Goal: Task Accomplishment & Management: Manage account settings

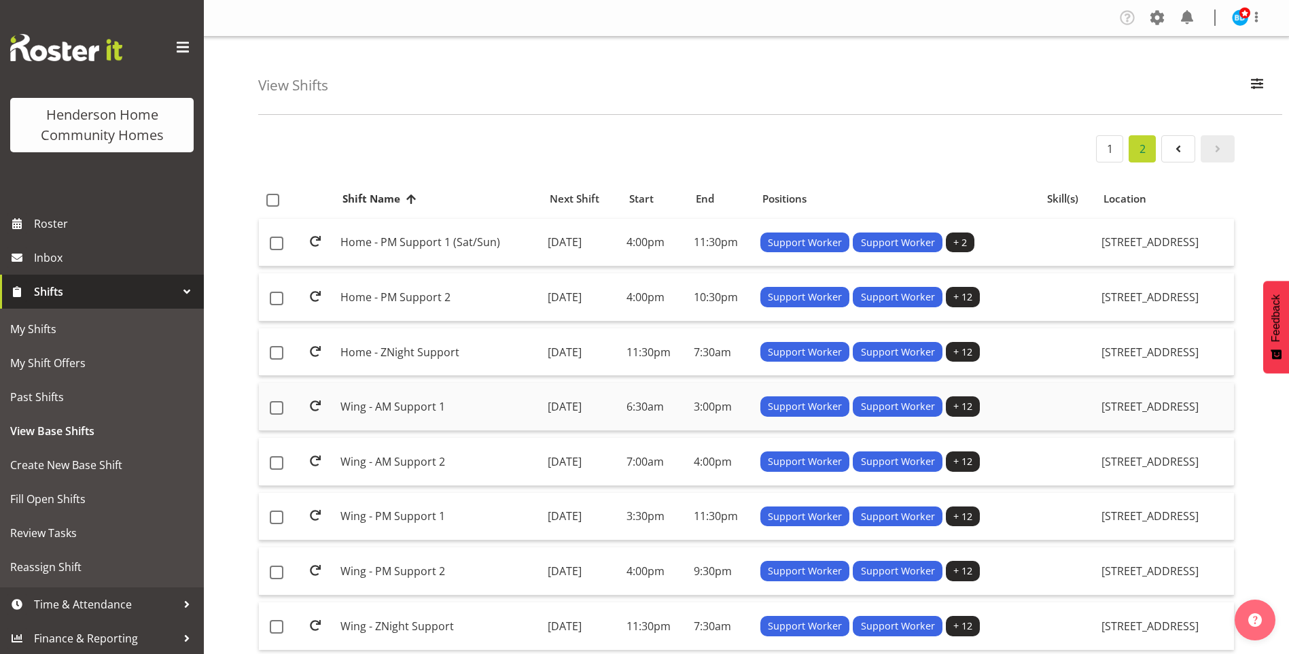
click at [365, 400] on td "Wing - AM Support 1" at bounding box center [438, 407] width 207 height 48
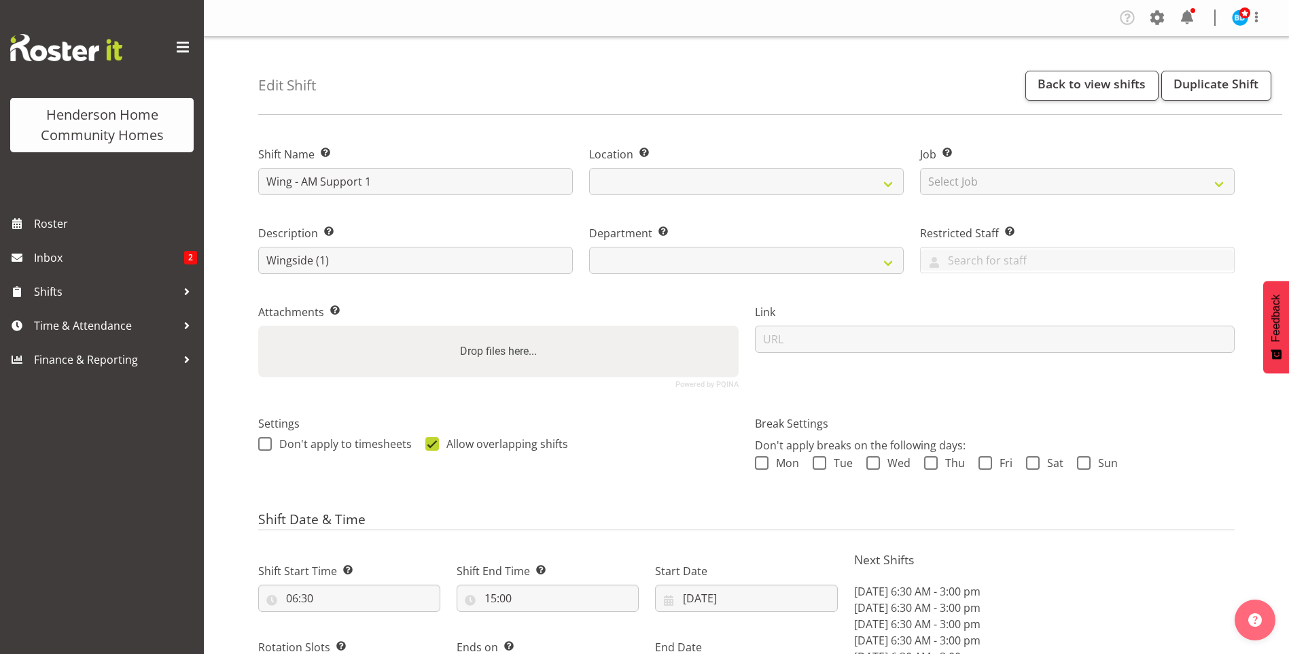
select select "9"
select select "2025"
select select "date"
select select
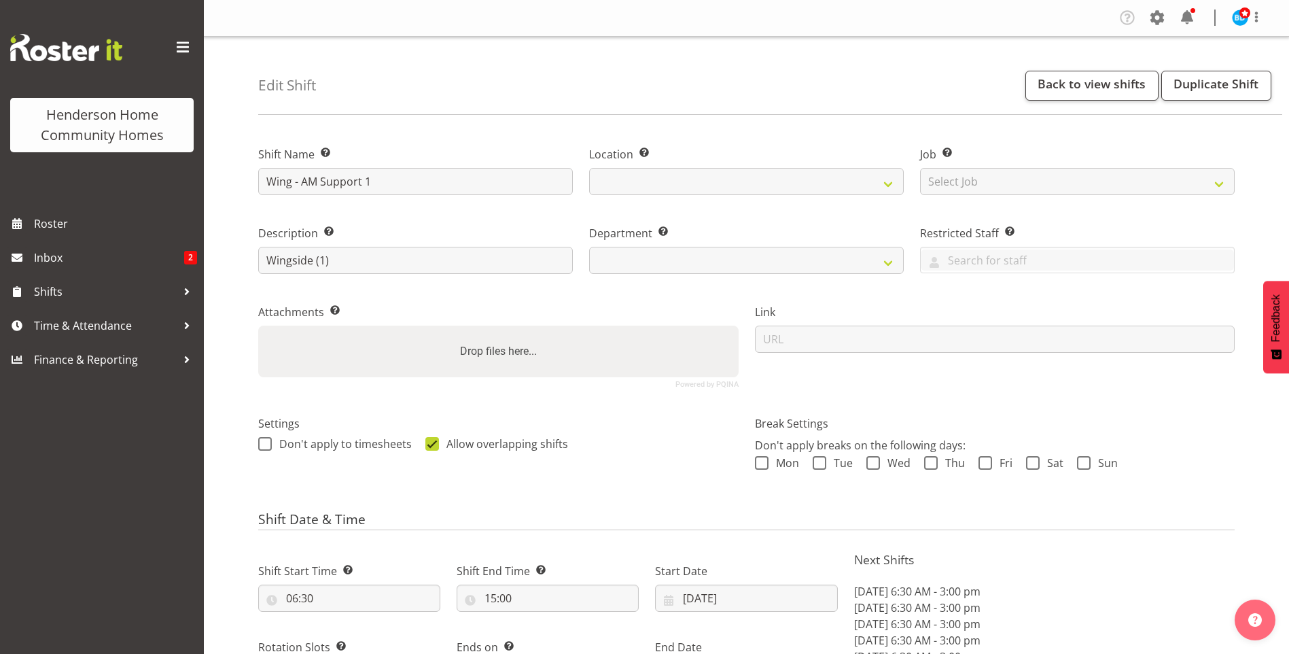
select select
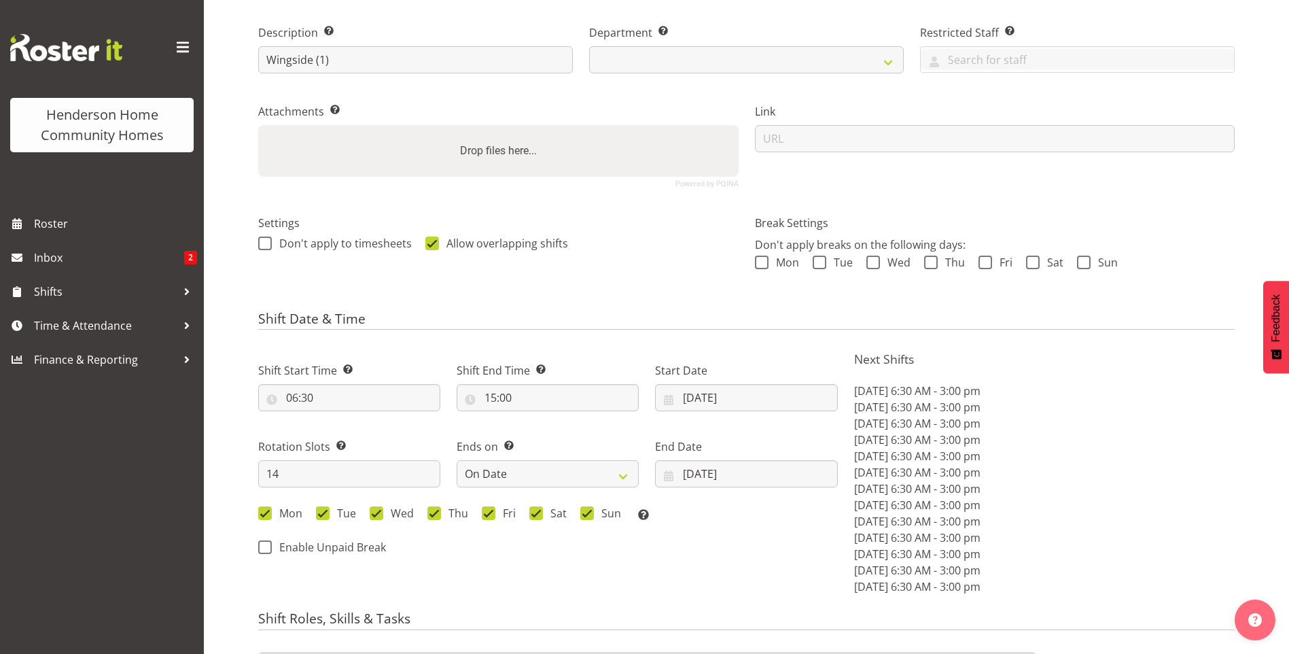
select select
select select "749"
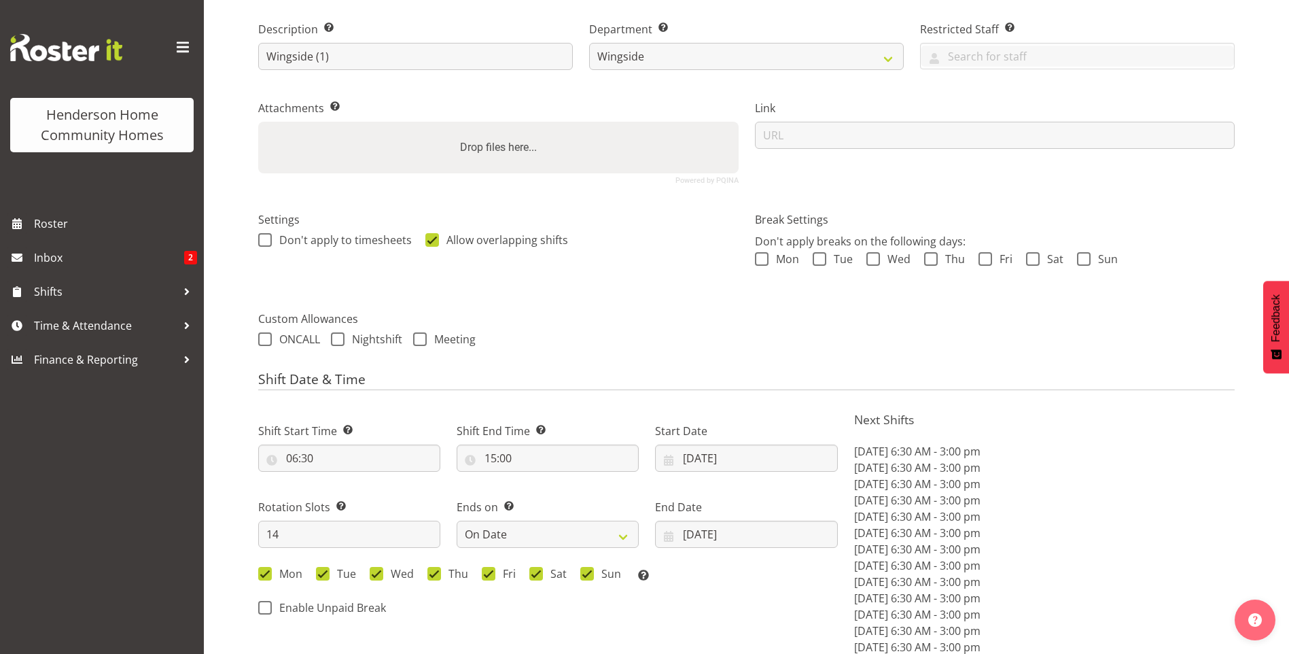
select select "1071"
click at [686, 467] on input "13/10/2025" at bounding box center [746, 457] width 182 height 27
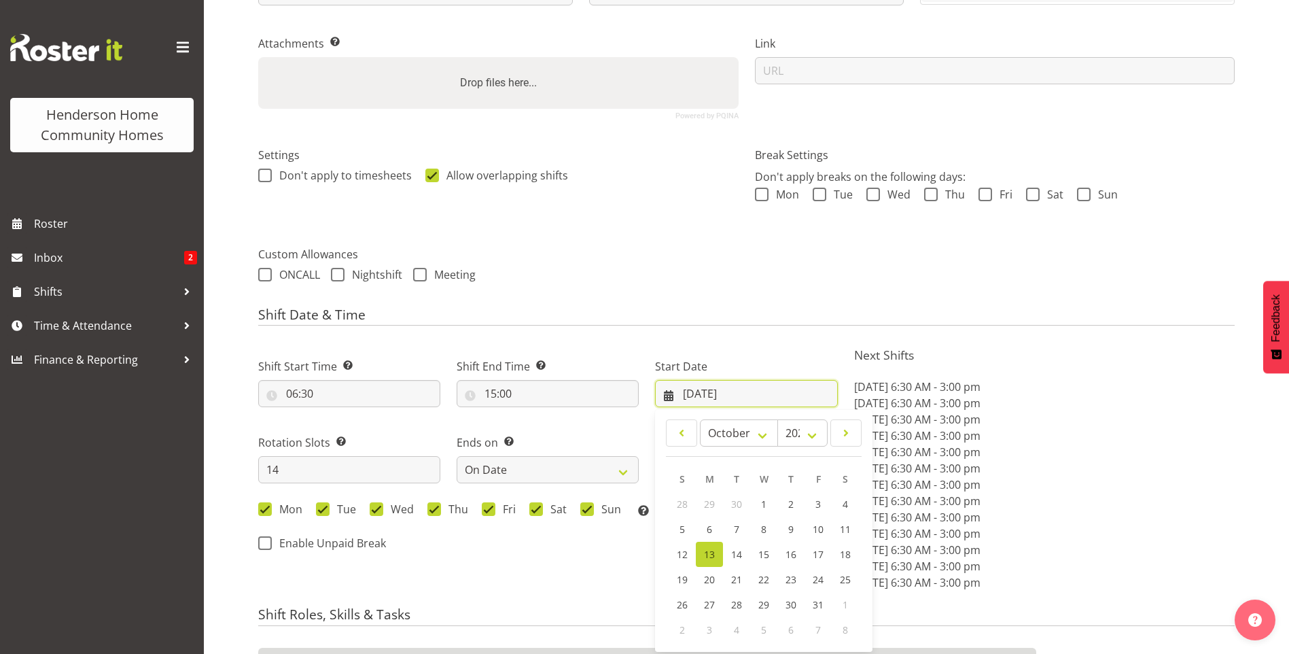
scroll to position [340, 0]
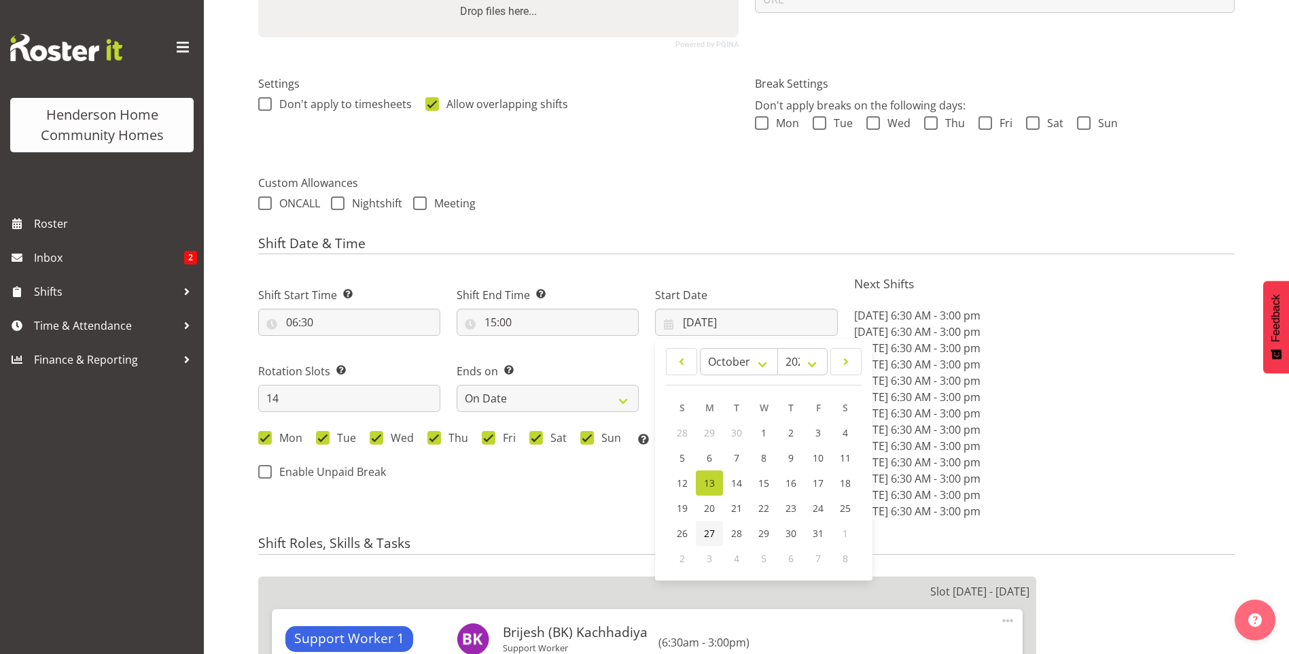
click at [708, 532] on span "27" at bounding box center [709, 533] width 11 height 13
type input "27/10/2025"
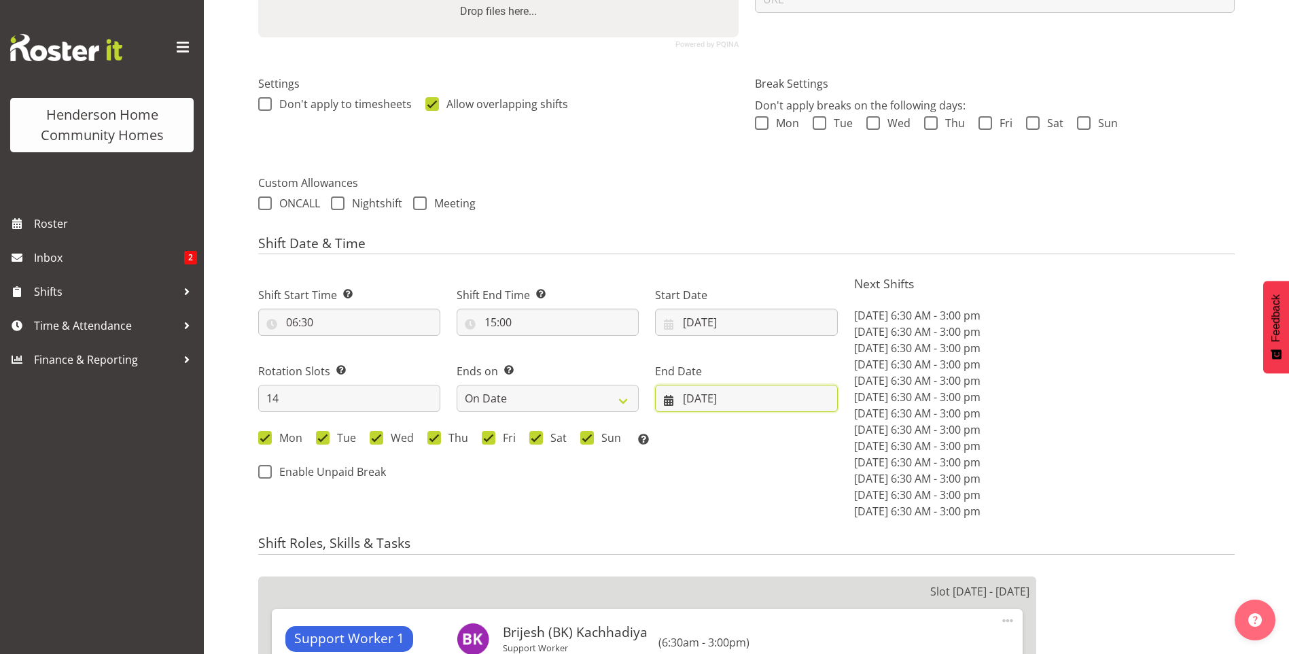
click at [694, 398] on input "26/10/2025" at bounding box center [746, 398] width 182 height 27
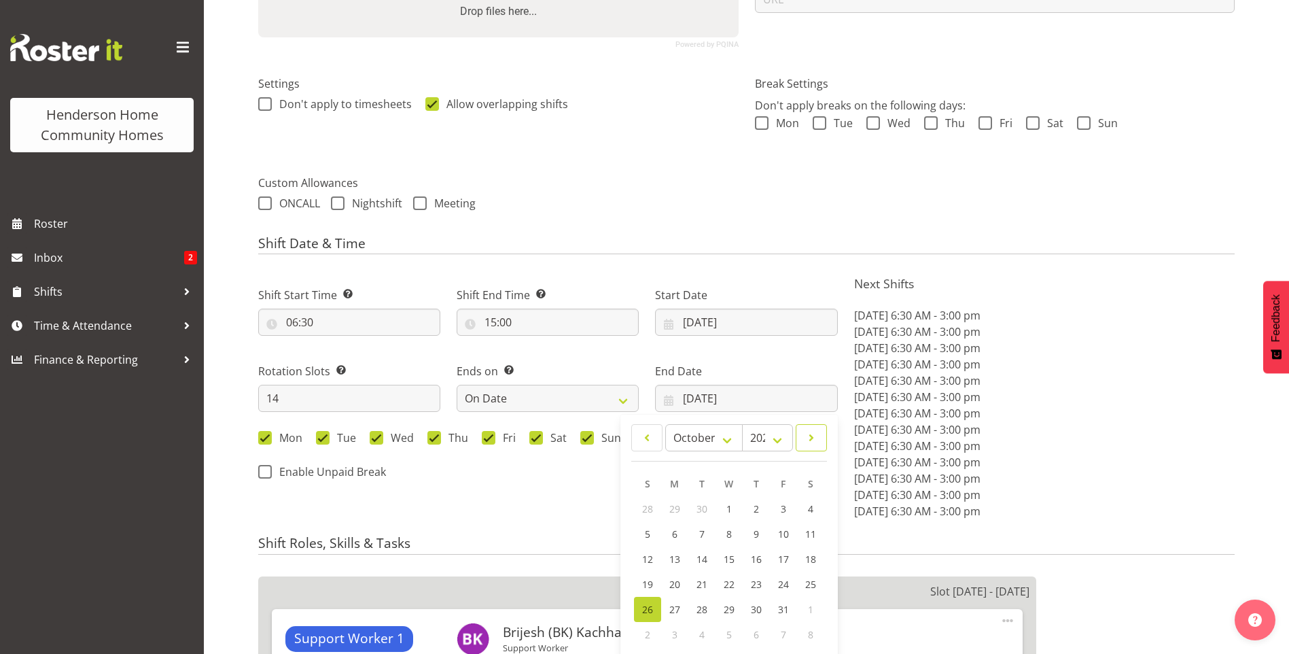
click at [817, 438] on span at bounding box center [811, 437] width 14 height 16
select select "10"
click at [650, 557] on span "9" at bounding box center [647, 558] width 5 height 13
type input "09/11/2025"
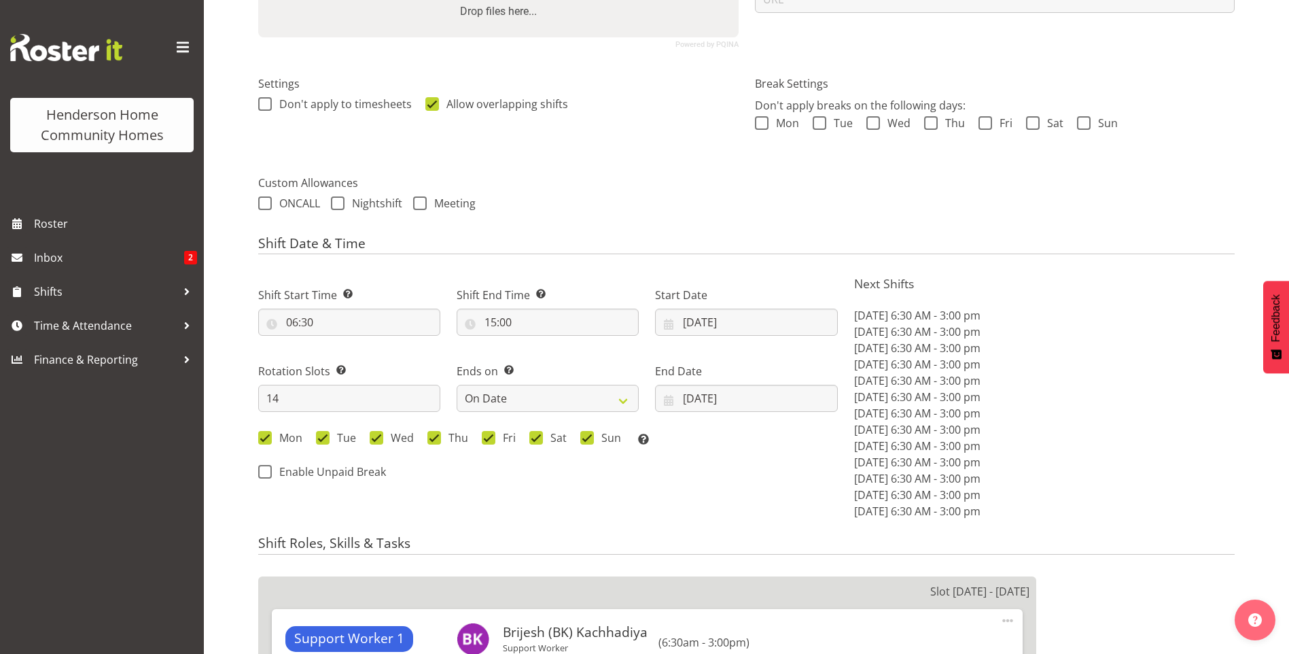
drag, startPoint x: 1298, startPoint y: 429, endPoint x: 811, endPoint y: 209, distance: 534.6
click at [760, 196] on div "ONCALL Nightshift Meeting" at bounding box center [746, 205] width 976 height 18
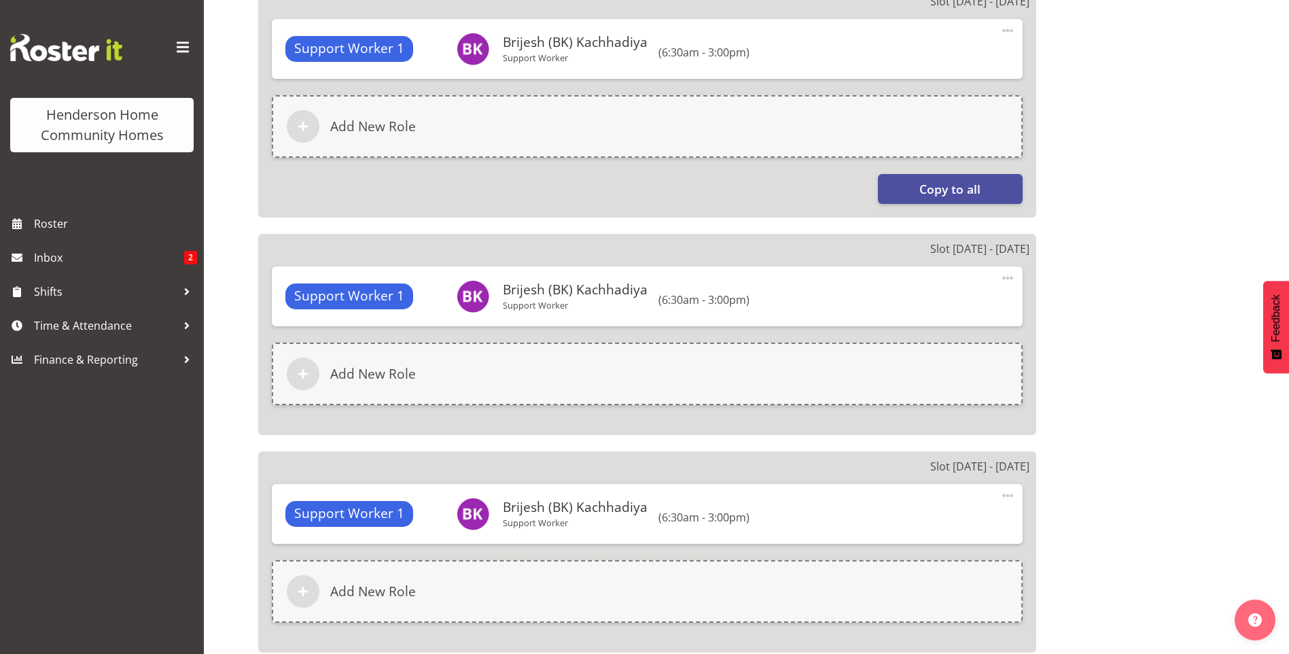
scroll to position [3516, 0]
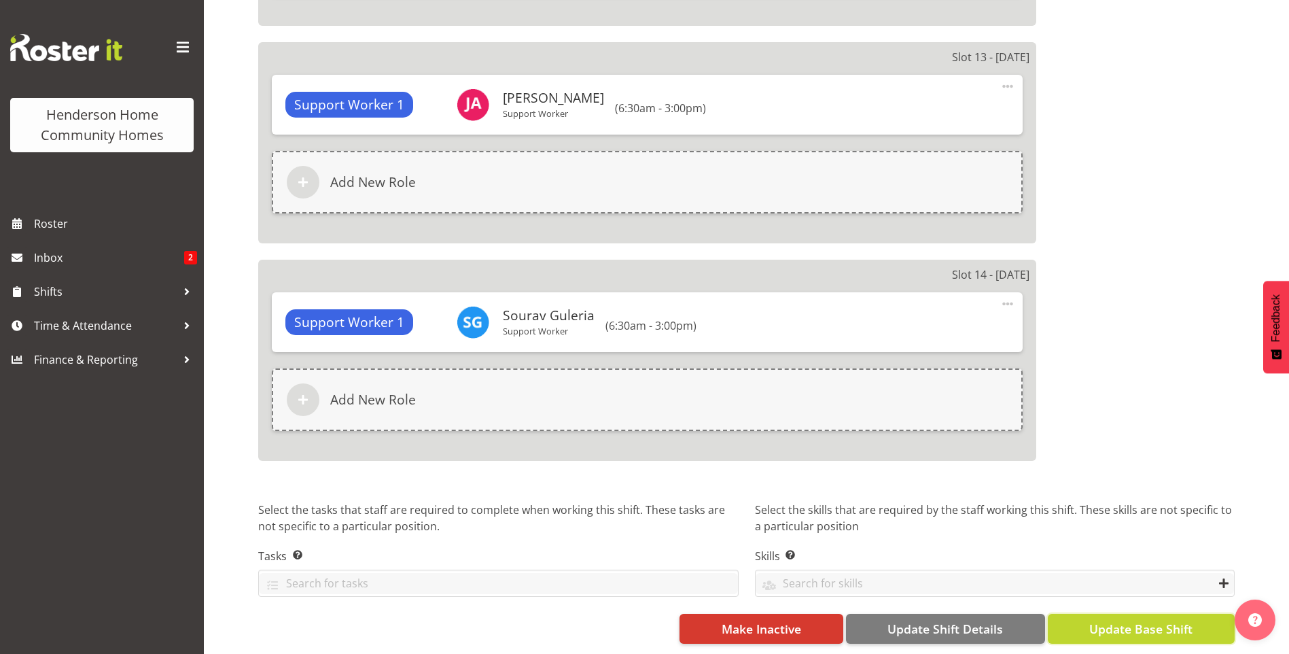
click at [1193, 615] on button "Update Base Shift" at bounding box center [1141, 629] width 187 height 30
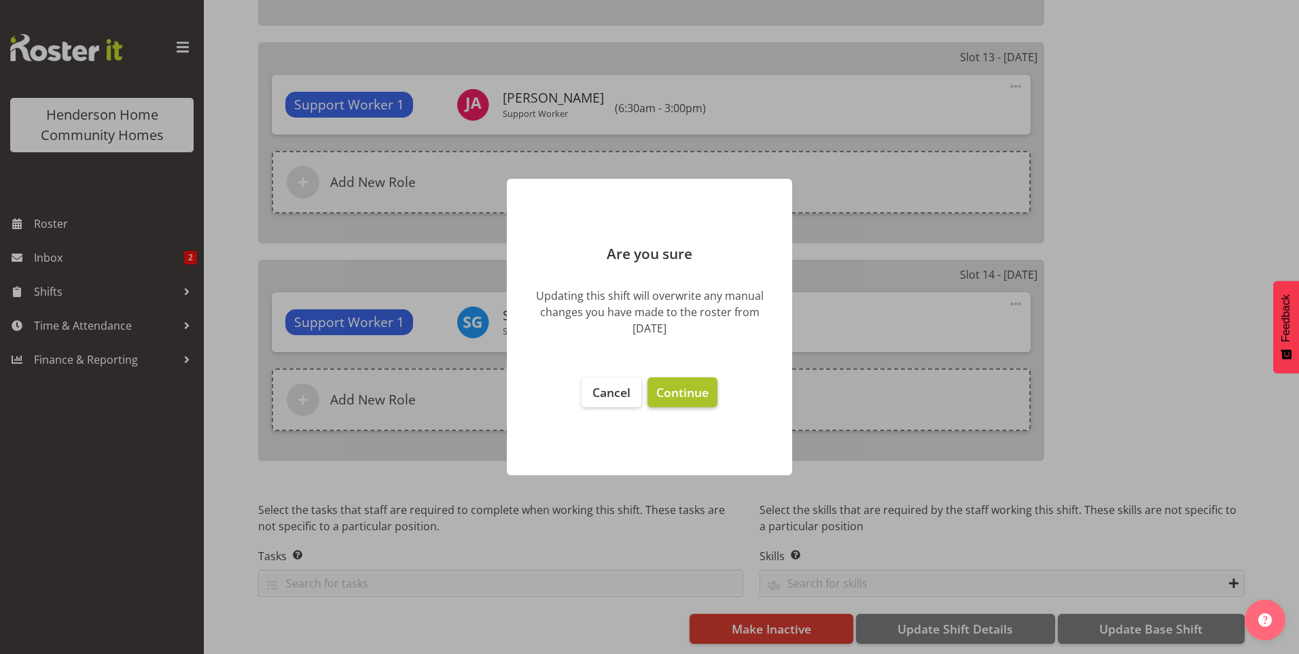
click at [696, 385] on span "Continue" at bounding box center [682, 392] width 52 height 16
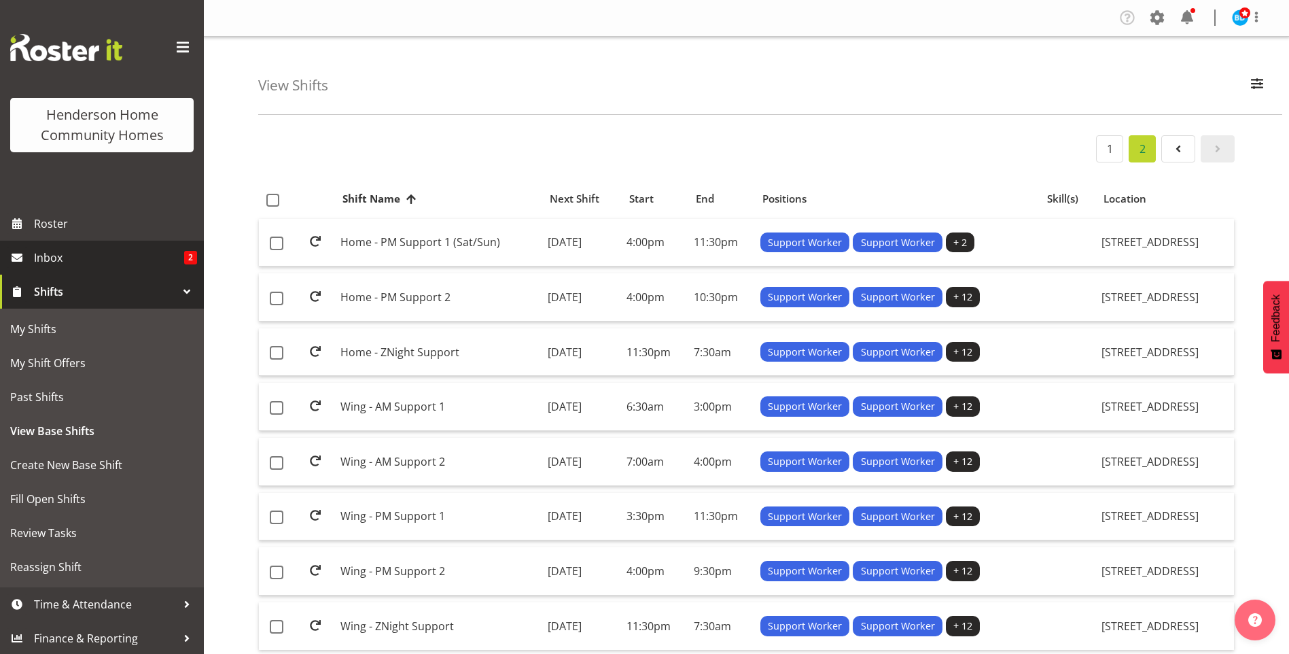
click at [77, 255] on span "Inbox" at bounding box center [109, 257] width 150 height 20
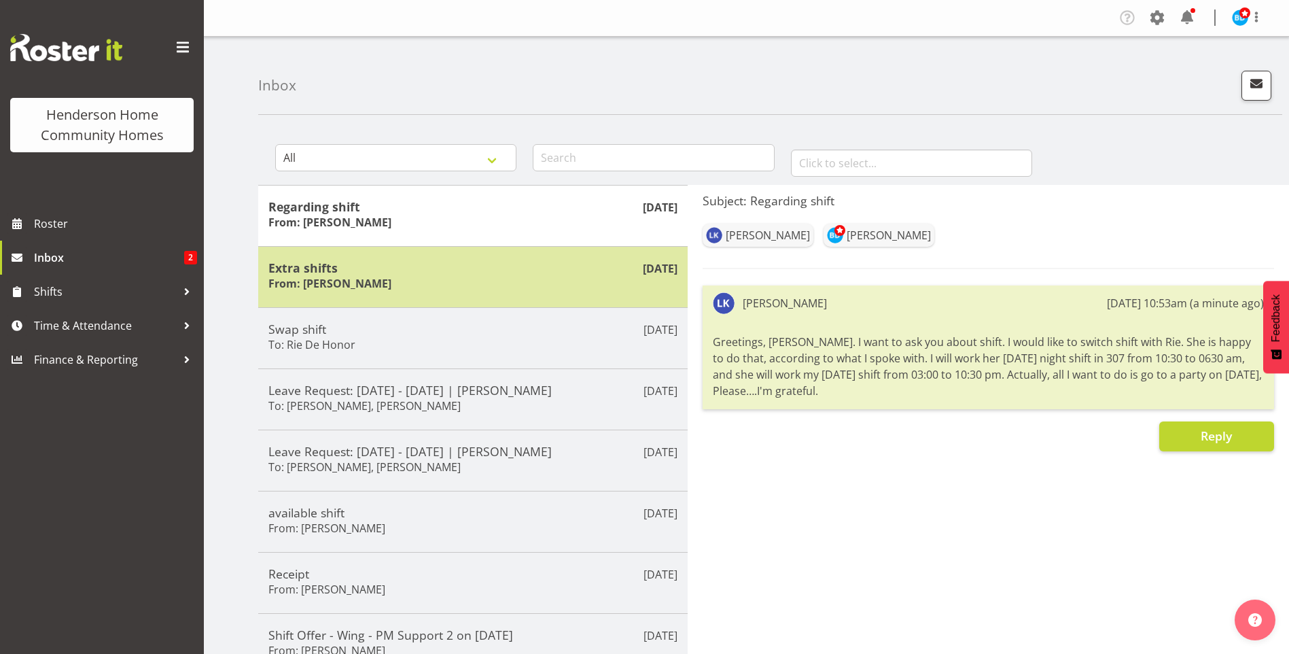
click at [467, 278] on div "Extra shifts From: Navneet Kaur" at bounding box center [472, 276] width 409 height 33
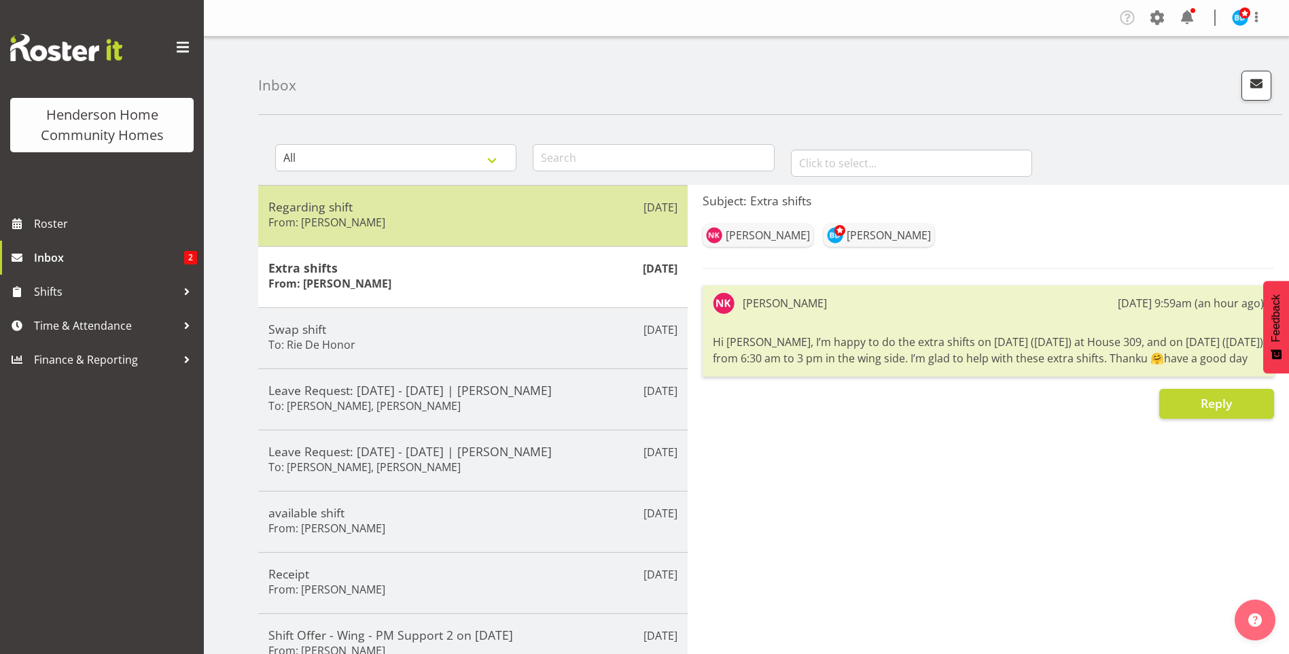
click at [453, 224] on div "Regarding shift From: Lovejot Kaur" at bounding box center [472, 215] width 409 height 33
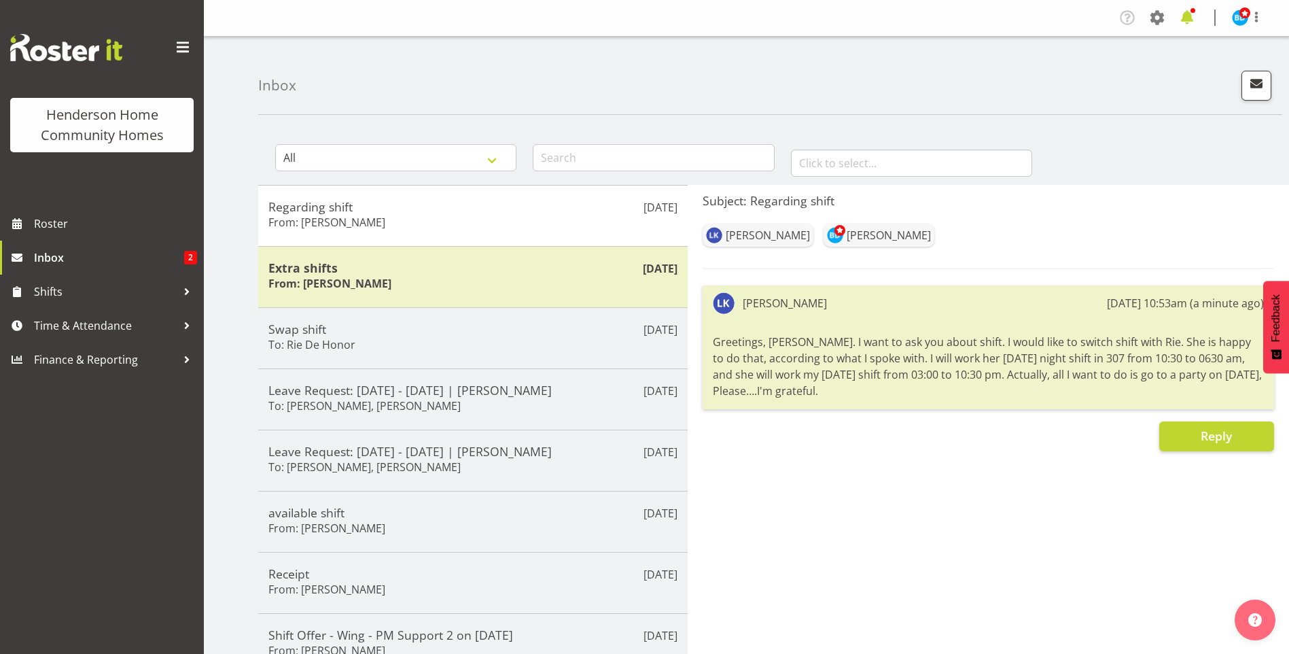
click at [1190, 14] on span at bounding box center [1187, 18] width 22 height 22
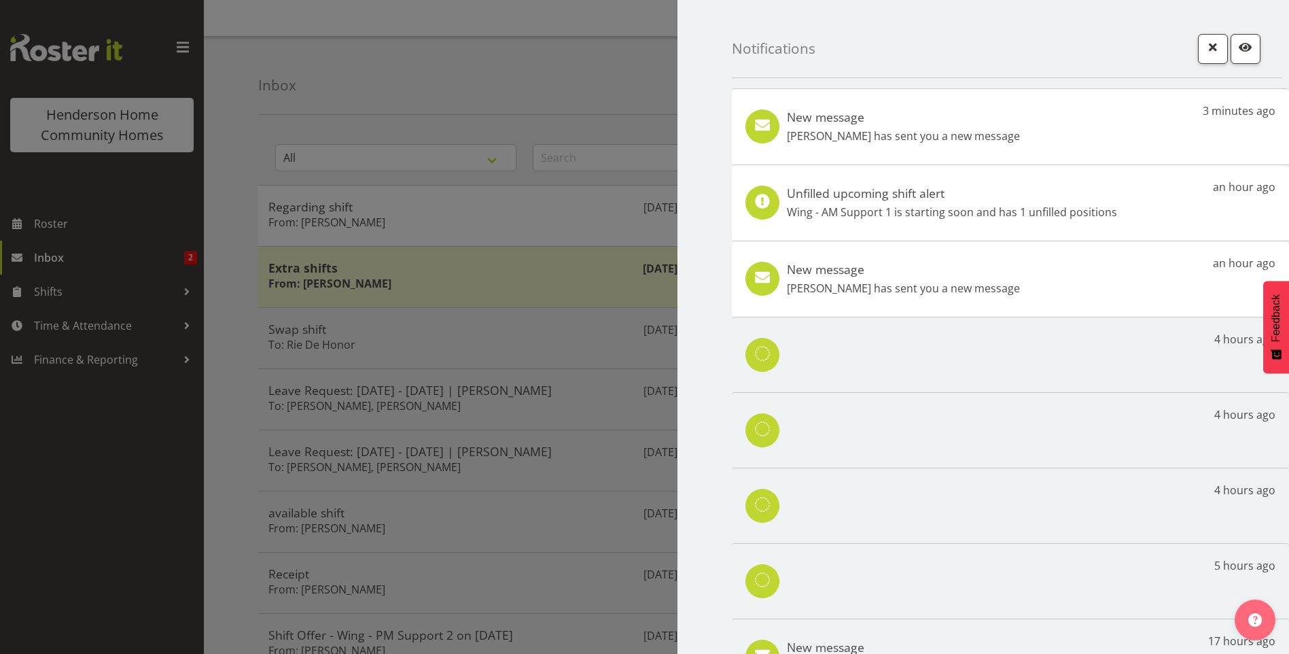
click at [923, 128] on p "[PERSON_NAME] has sent you a new message" at bounding box center [903, 136] width 233 height 16
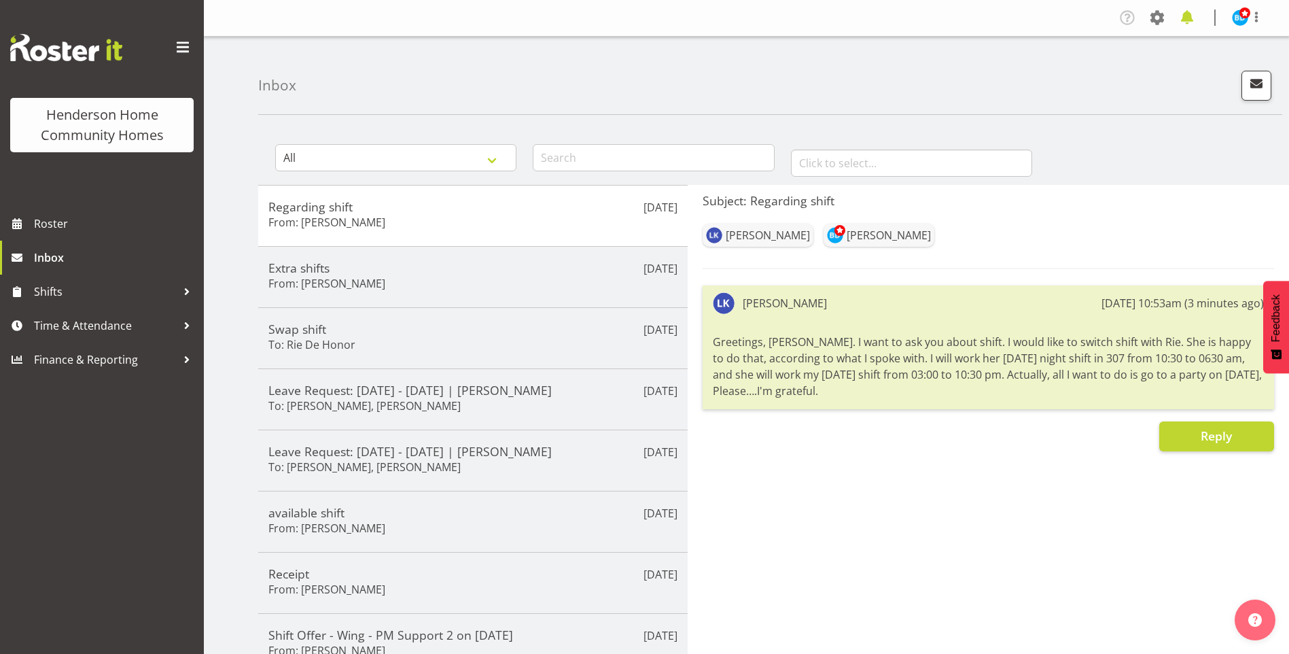
click at [1188, 18] on span at bounding box center [1187, 18] width 22 height 22
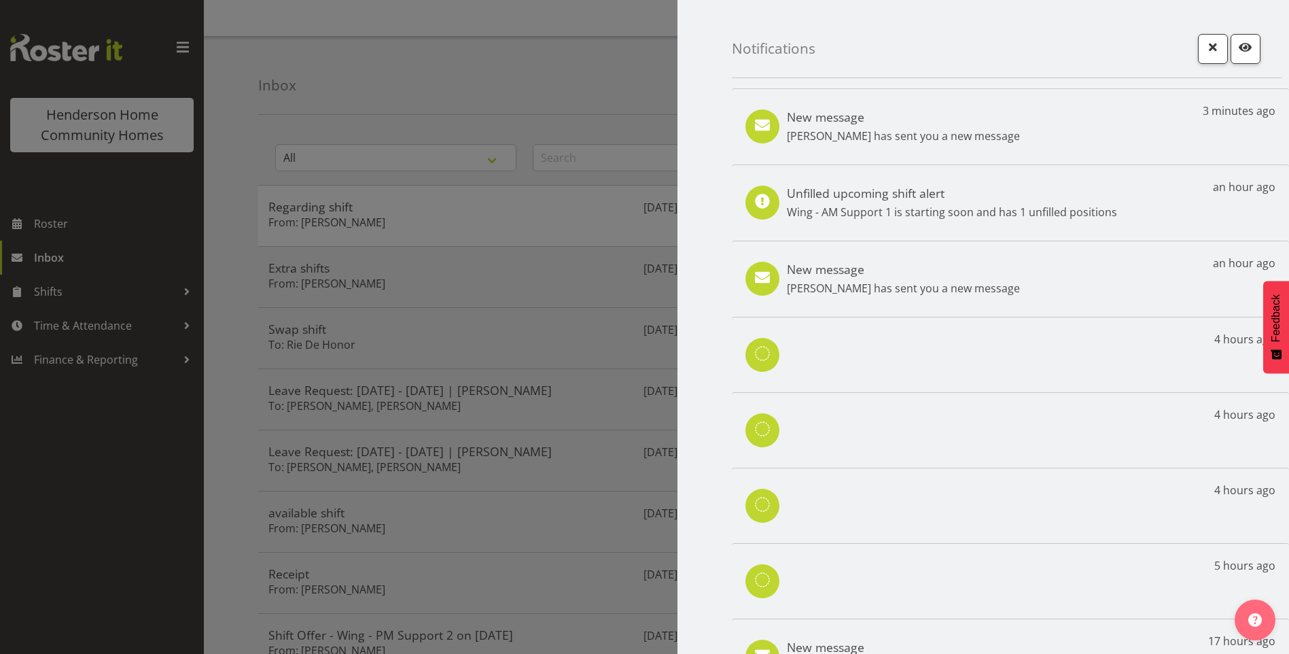
click at [930, 295] on p "[PERSON_NAME] has sent you a new message" at bounding box center [903, 288] width 233 height 16
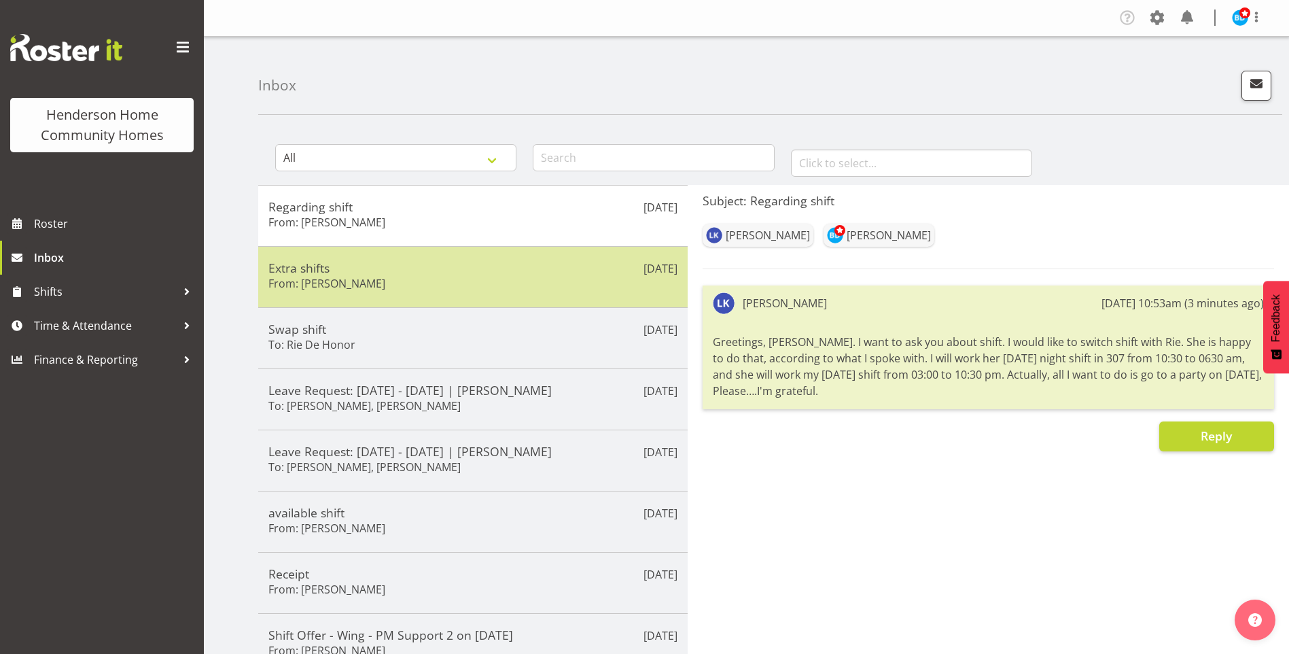
click at [405, 277] on div "Extra shifts From: [PERSON_NAME]" at bounding box center [472, 276] width 409 height 33
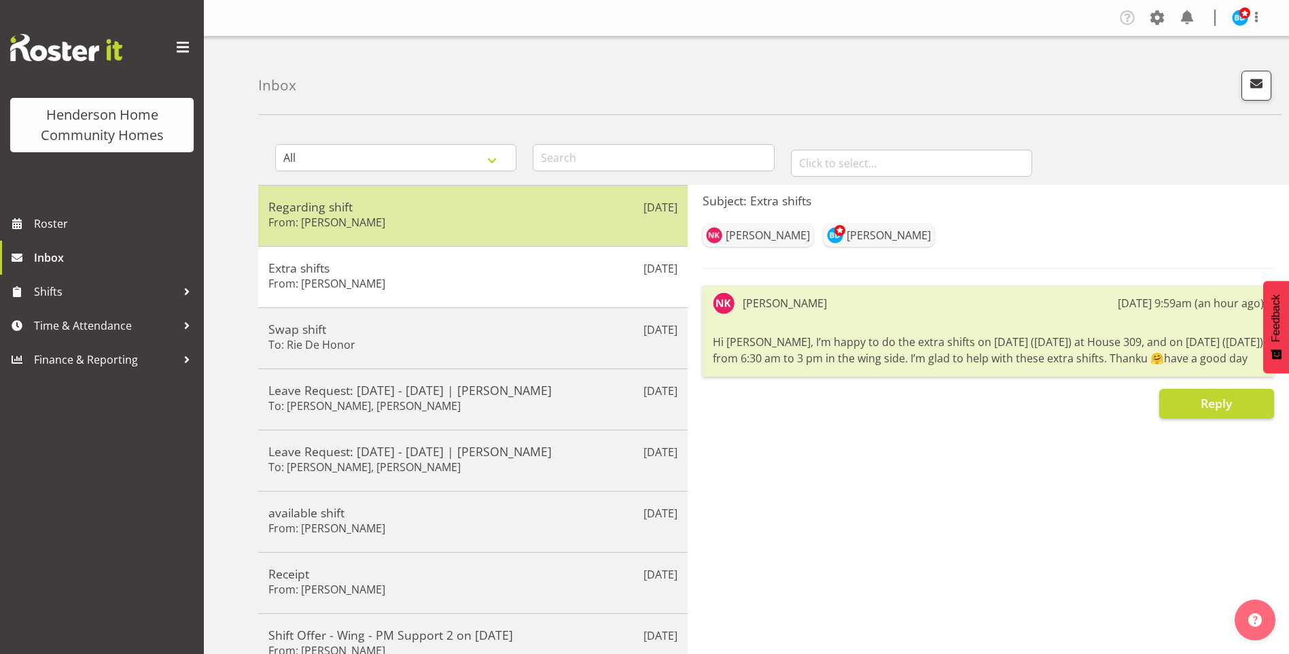
click at [373, 197] on div "Sep 26th Regarding shift From: Lovejot Kaur" at bounding box center [472, 215] width 429 height 61
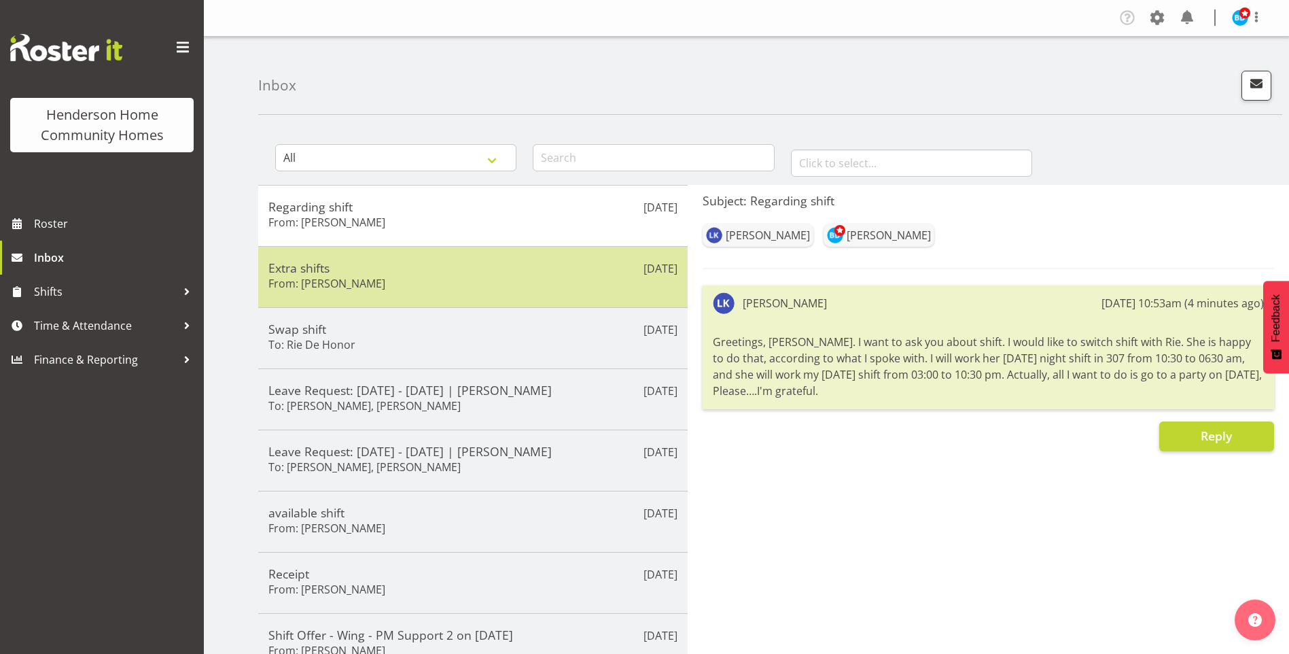
click at [411, 269] on h5 "Extra shifts" at bounding box center [472, 267] width 409 height 15
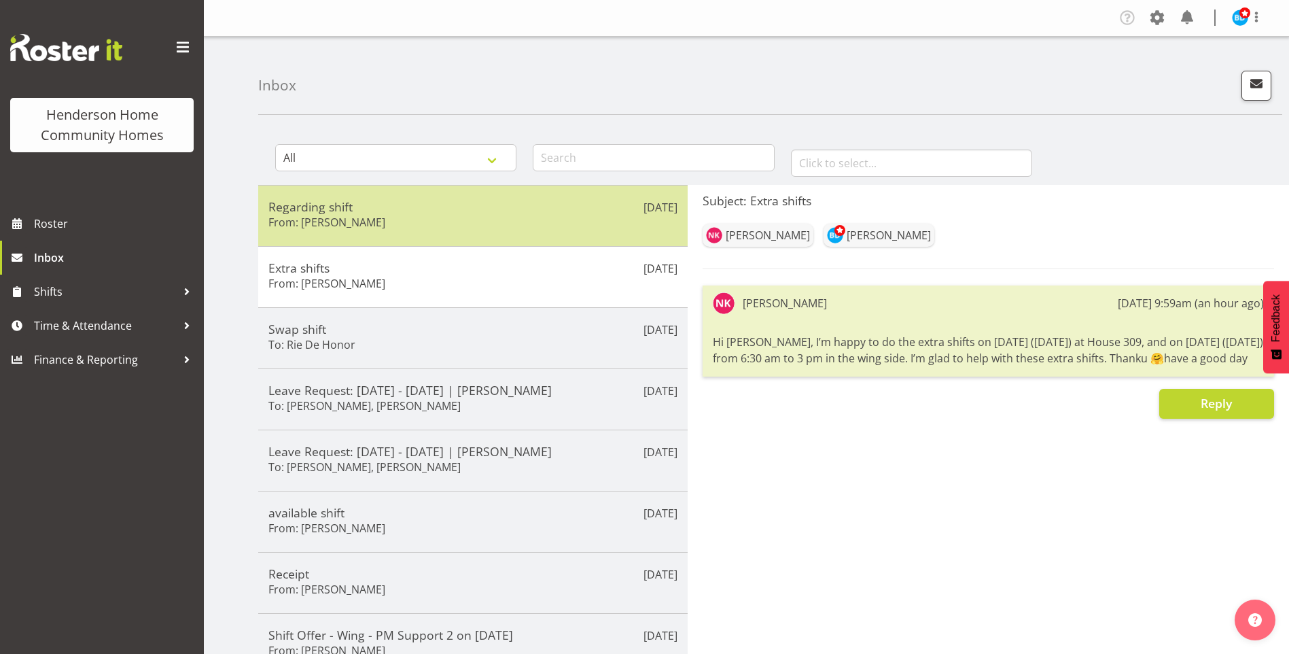
drag, startPoint x: 397, startPoint y: 196, endPoint x: 397, endPoint y: 210, distance: 13.6
click at [397, 210] on div "Sep 26th Regarding shift From: Lovejot Kaur" at bounding box center [472, 215] width 429 height 61
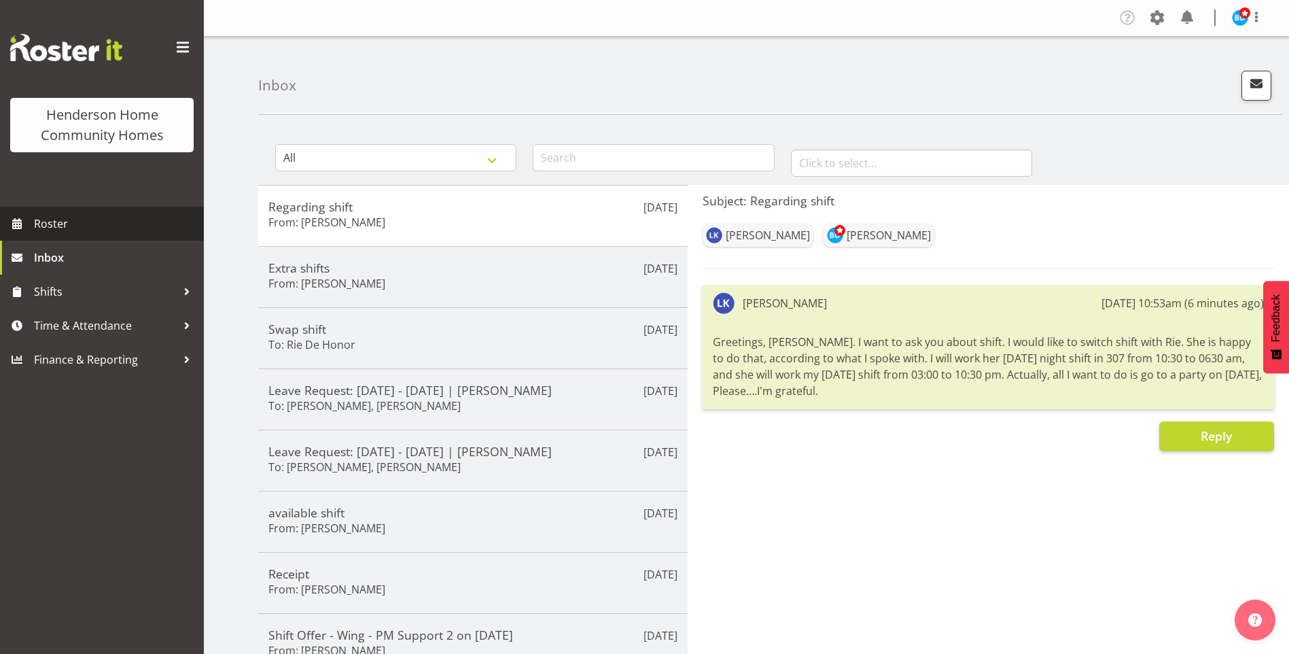
drag, startPoint x: 52, startPoint y: 217, endPoint x: 63, endPoint y: 220, distance: 11.4
click at [51, 218] on span "Roster" at bounding box center [115, 223] width 163 height 20
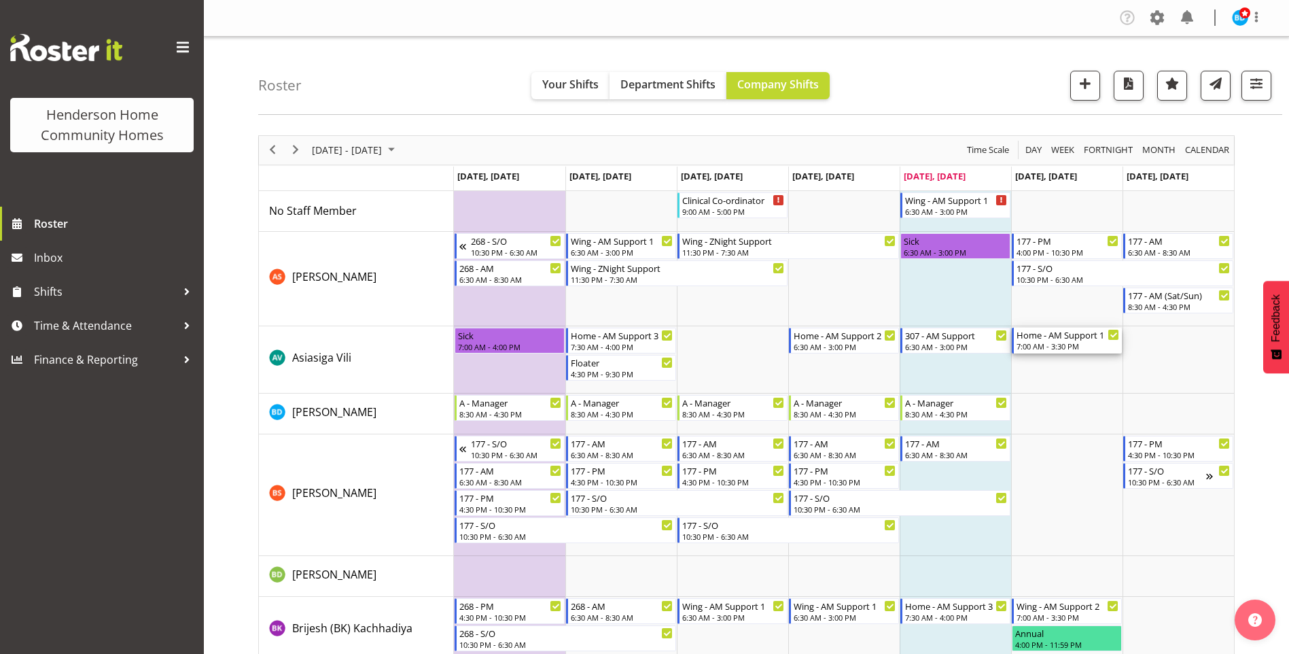
click at [1055, 341] on div "Home - AM Support 1 7:00 AM - 3:30 PM" at bounding box center [1067, 341] width 103 height 26
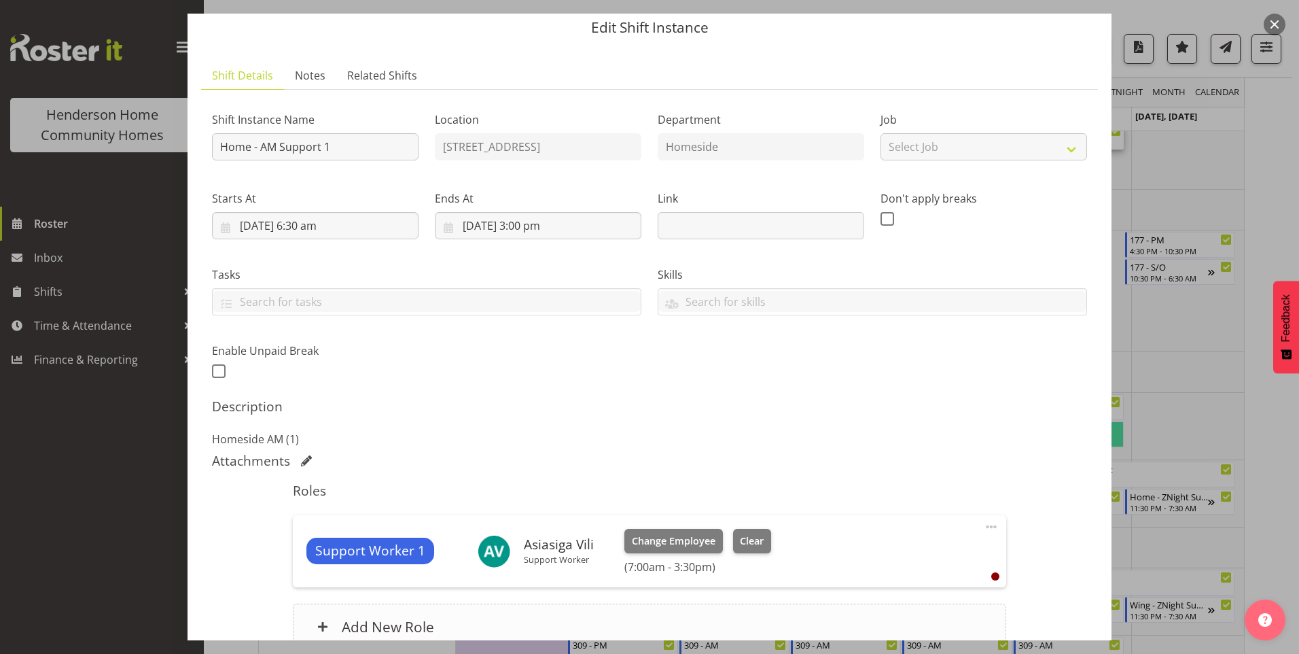
scroll to position [178, 0]
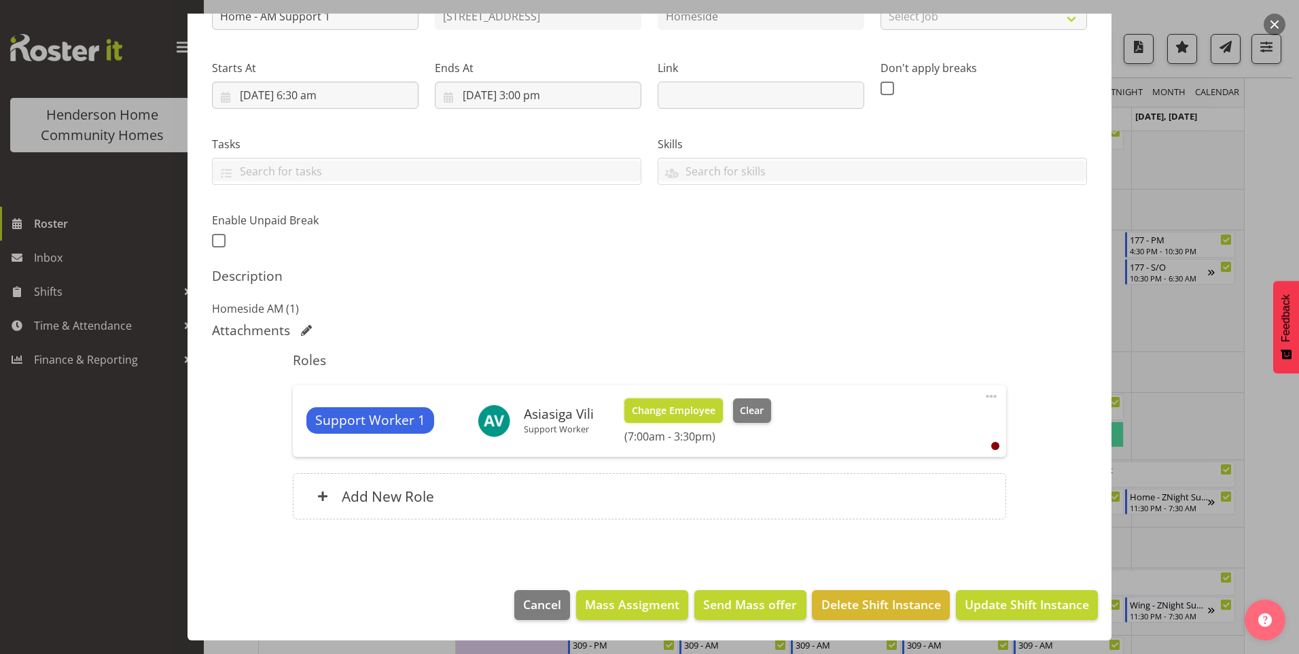
click at [700, 417] on span "Change Employee" at bounding box center [674, 410] width 84 height 15
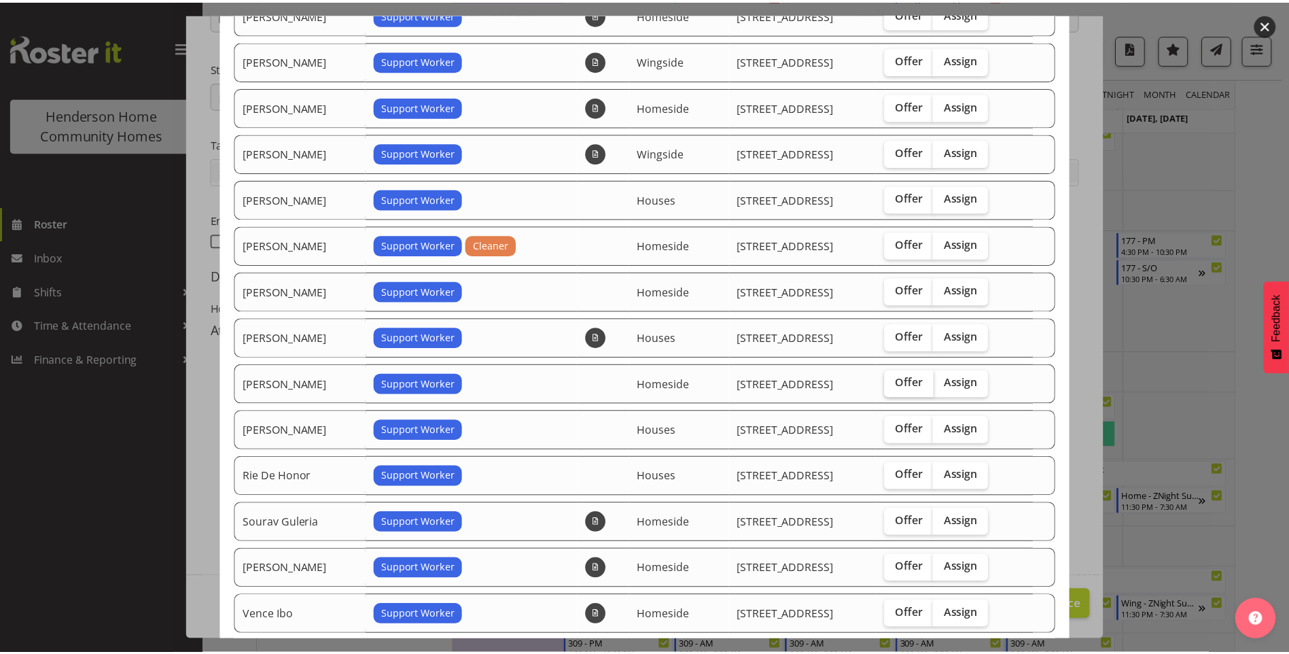
scroll to position [283, 0]
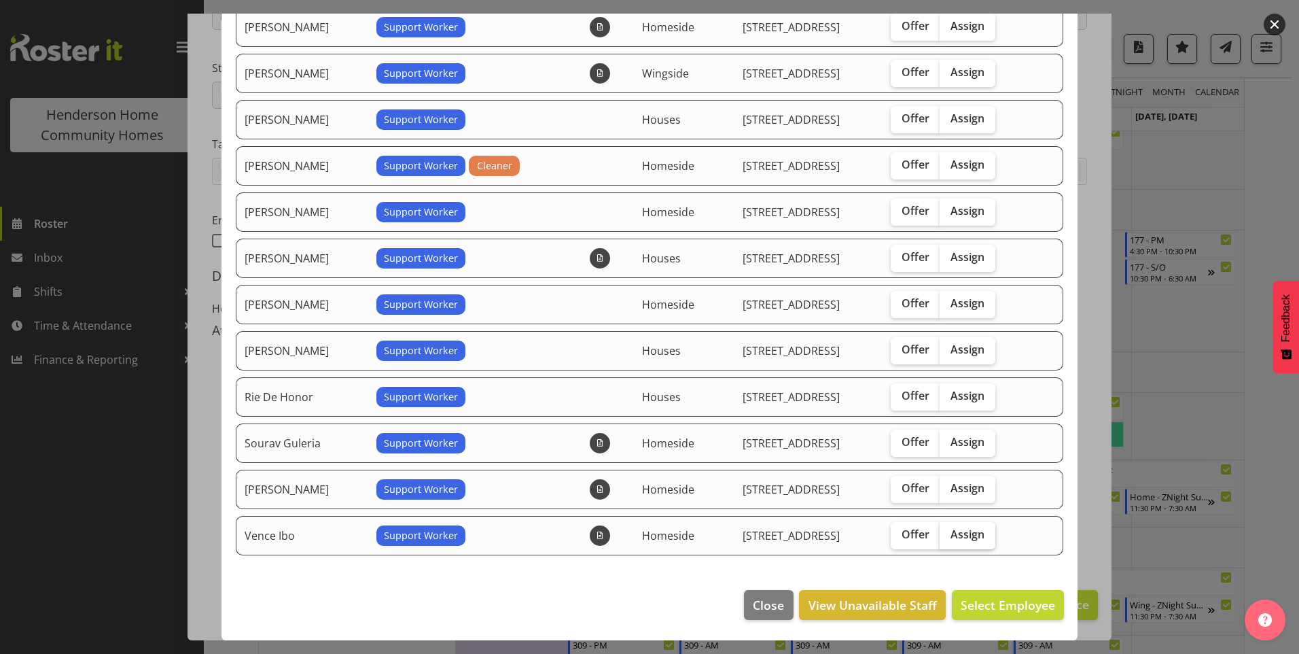
click at [968, 533] on span "Assign" at bounding box center [968, 534] width 34 height 14
click at [949, 533] on input "Assign" at bounding box center [944, 534] width 9 height 9
checkbox input "true"
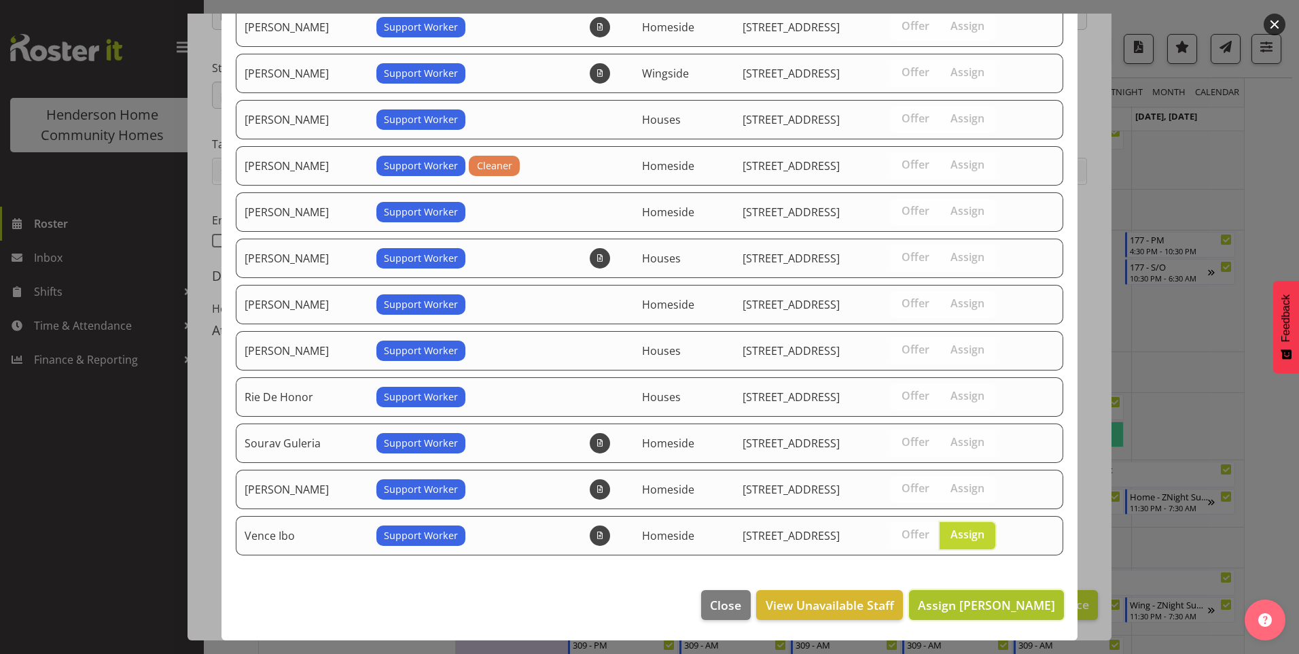
click at [1016, 607] on span "Assign Vence Ibo" at bounding box center [986, 605] width 137 height 16
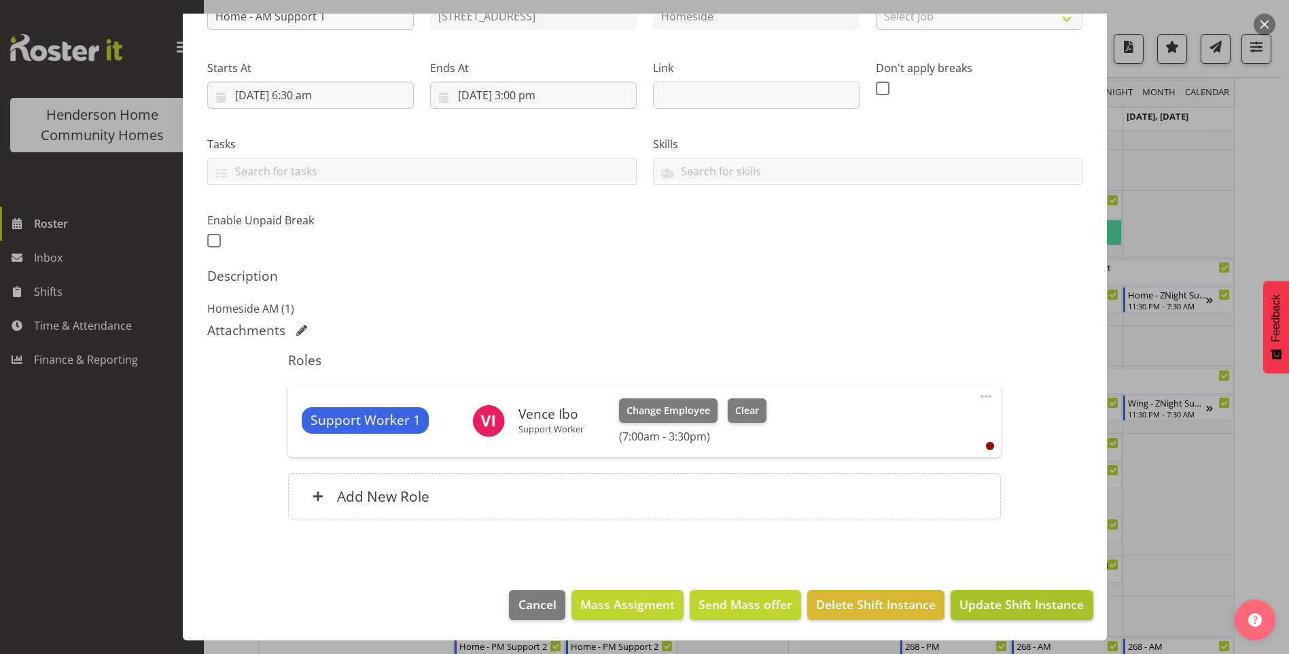
scroll to position [544, 0]
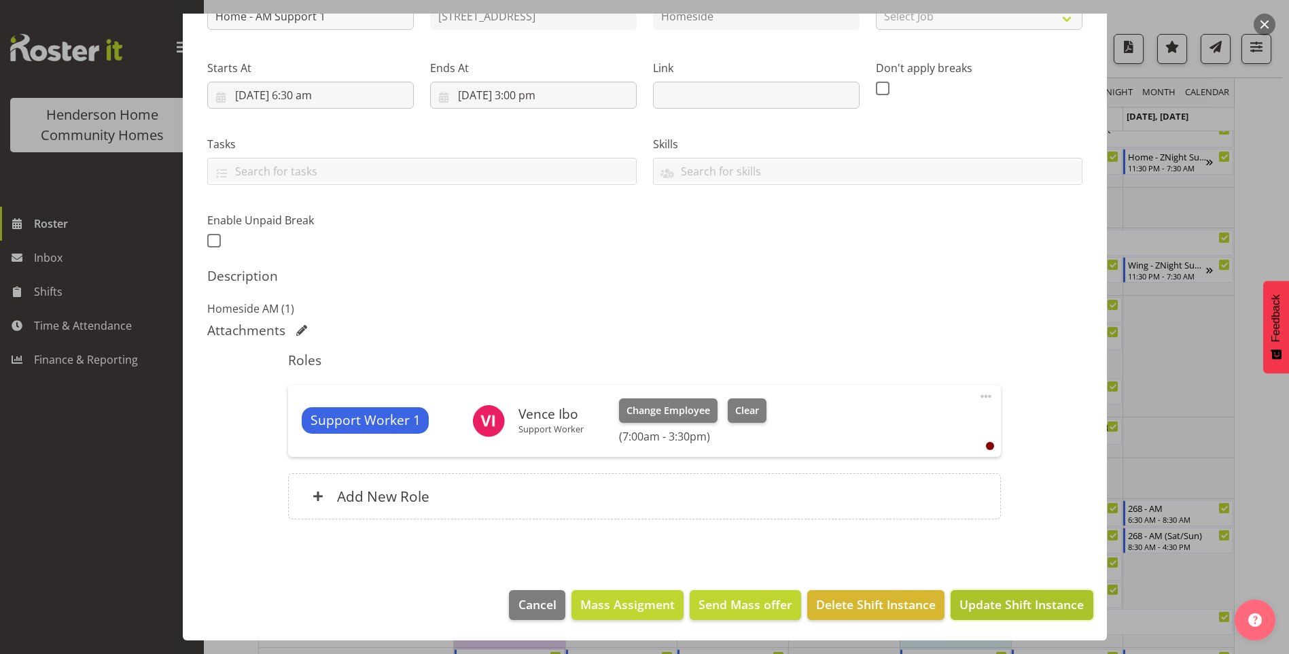
click at [1023, 602] on span "Update Shift Instance" at bounding box center [1021, 604] width 124 height 18
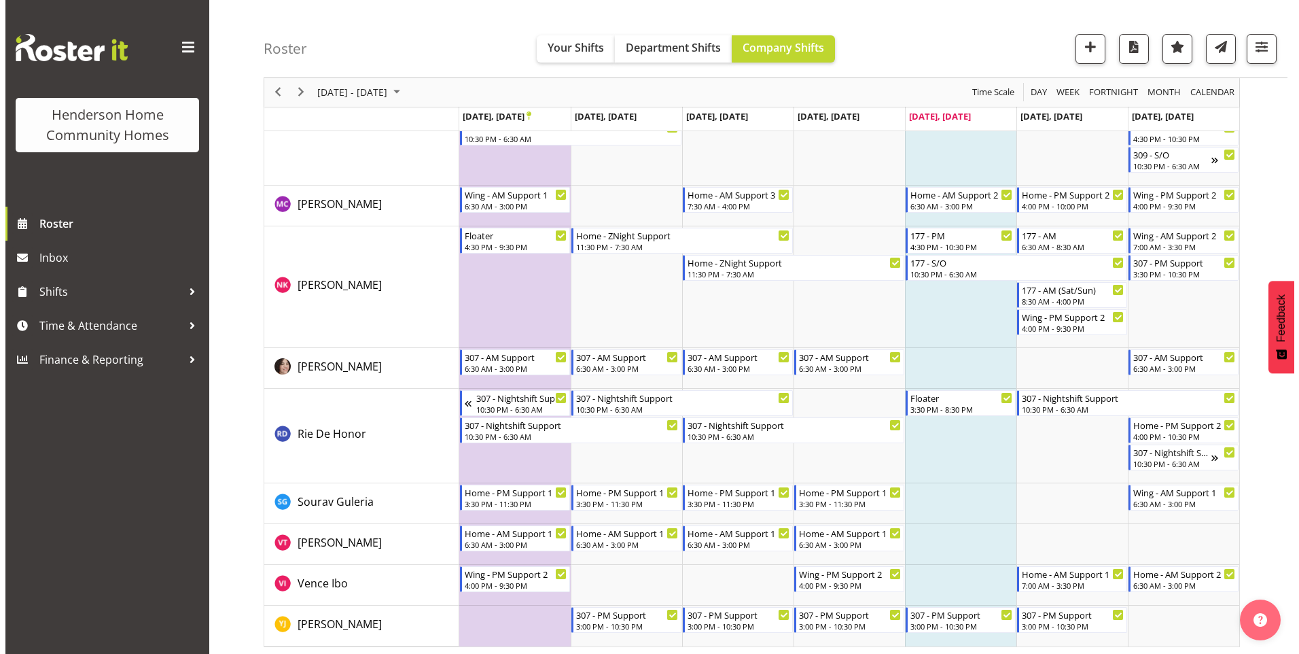
scroll to position [1726, 0]
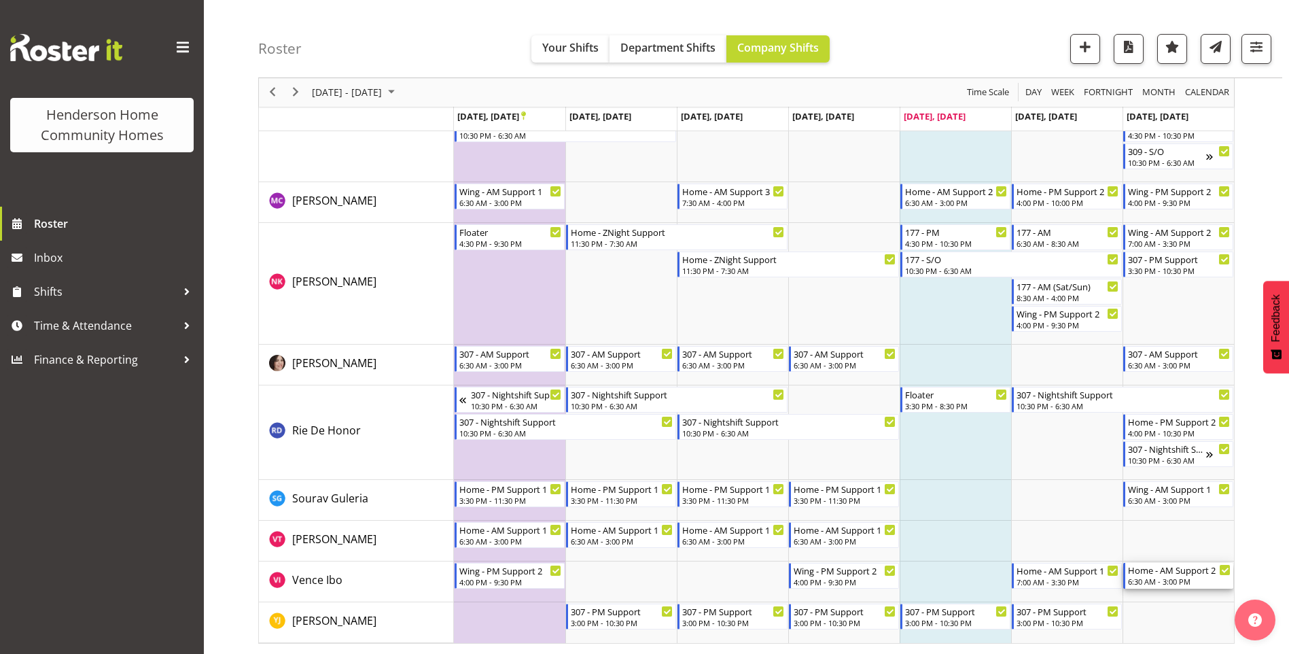
click at [1190, 573] on div "Home - AM Support 2" at bounding box center [1179, 570] width 103 height 14
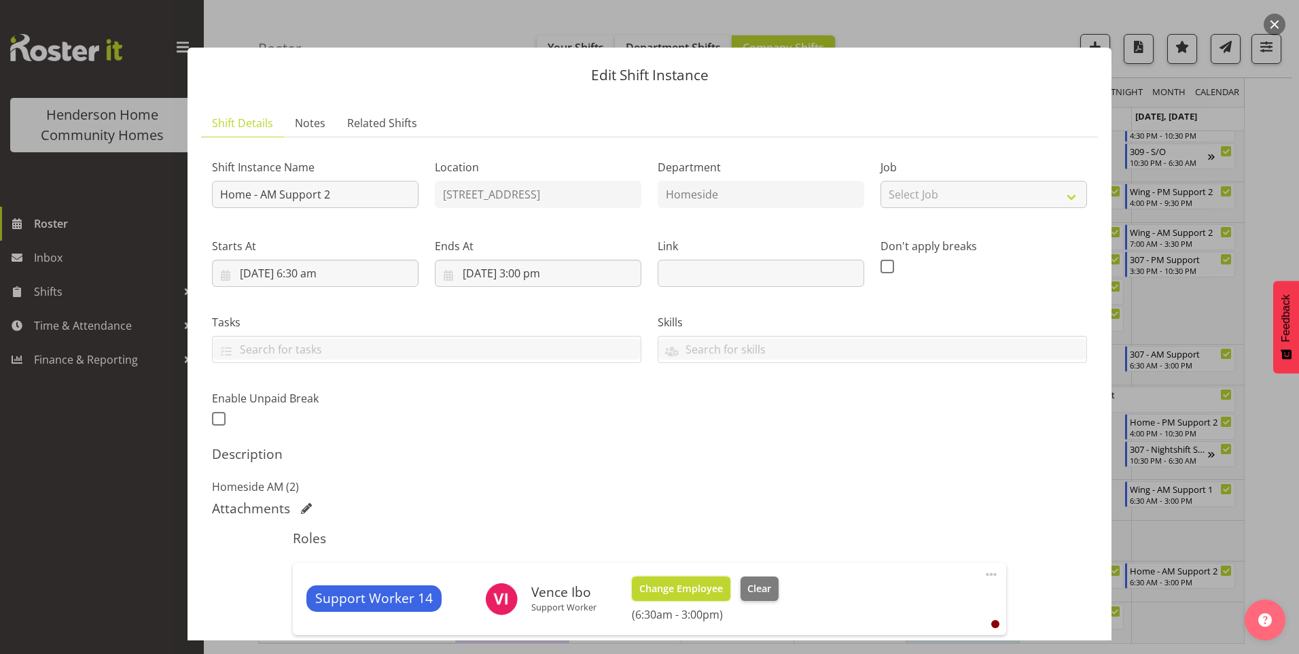
click at [687, 582] on span "Change Employee" at bounding box center [681, 588] width 84 height 15
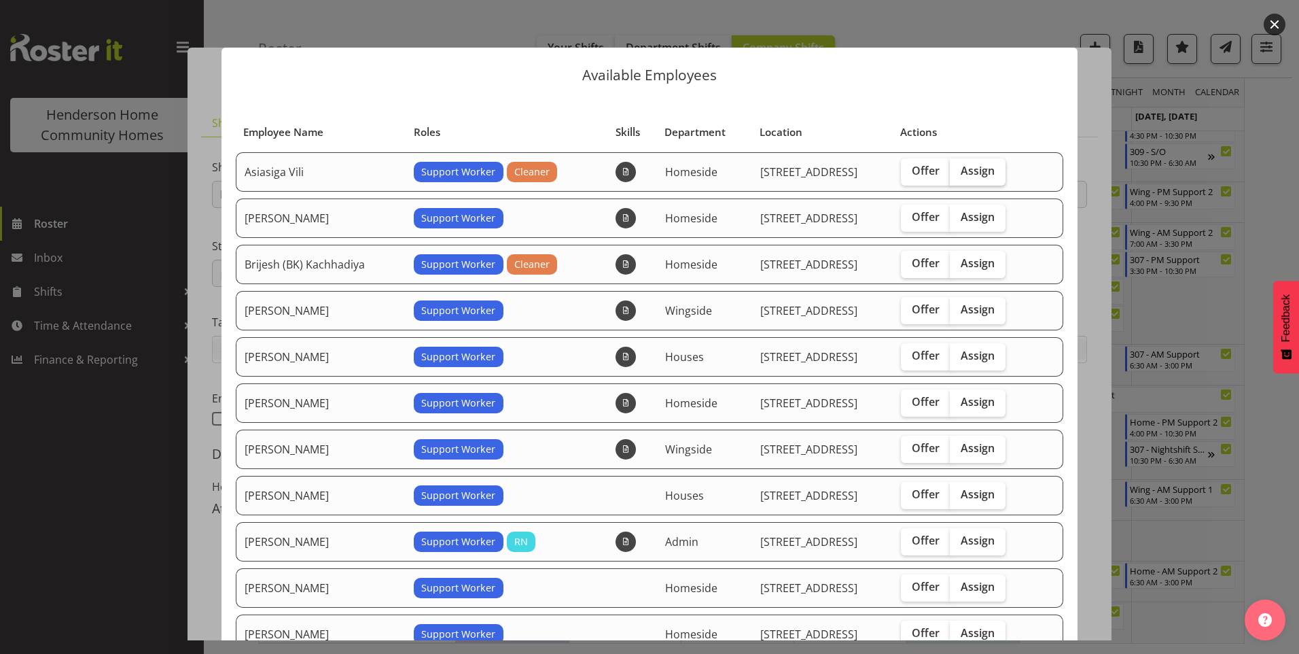
click at [980, 178] on label "Assign" at bounding box center [978, 171] width 56 height 27
click at [959, 175] on input "Assign" at bounding box center [954, 170] width 9 height 9
checkbox input "true"
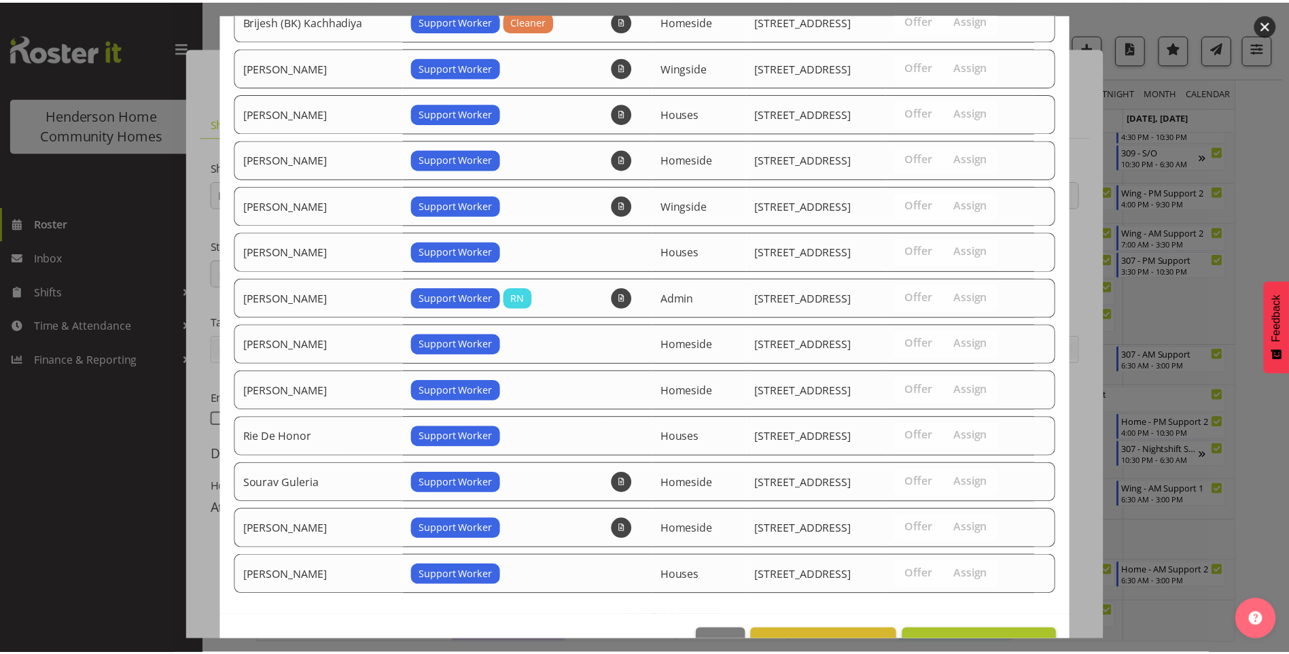
scroll to position [283, 0]
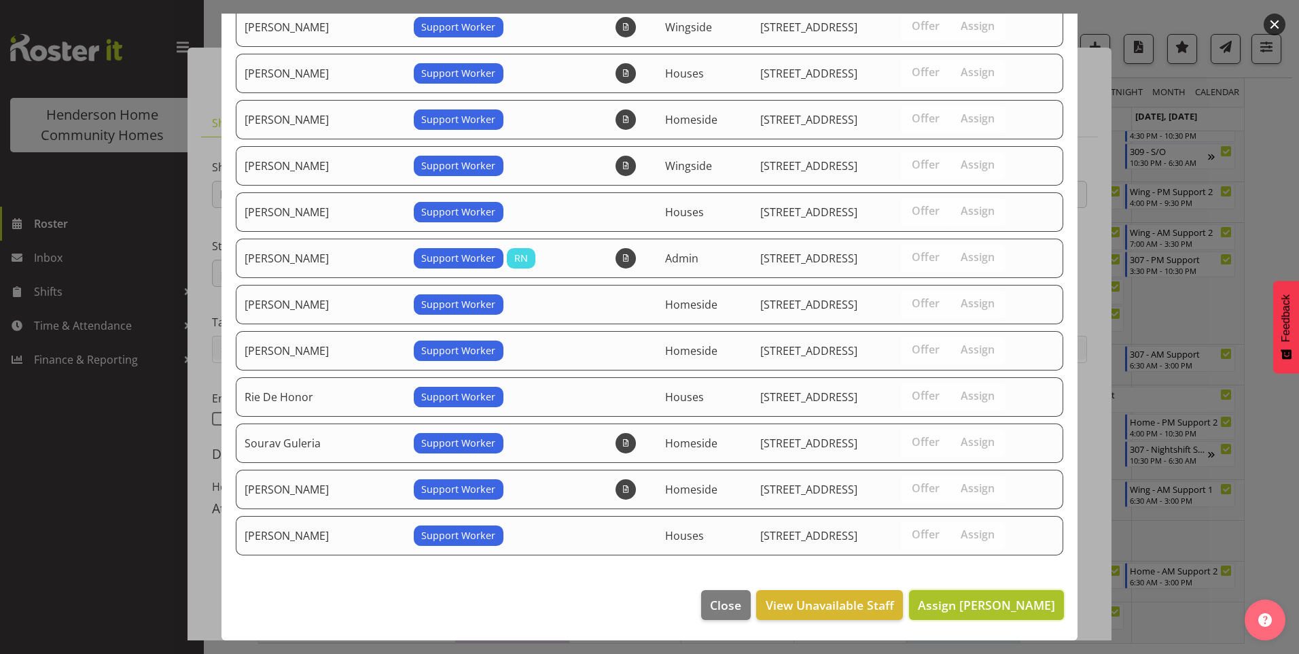
click at [1019, 606] on span "Assign Asiasiga Vili" at bounding box center [986, 605] width 137 height 16
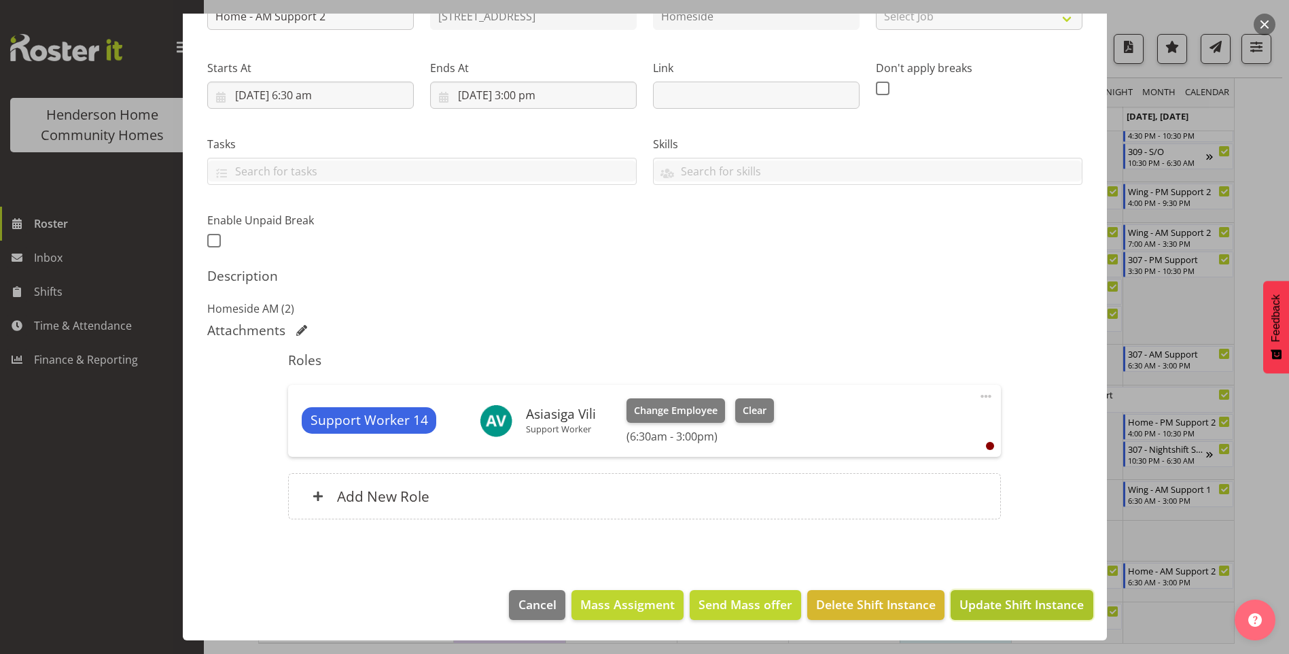
click at [1001, 604] on span "Update Shift Instance" at bounding box center [1021, 604] width 124 height 18
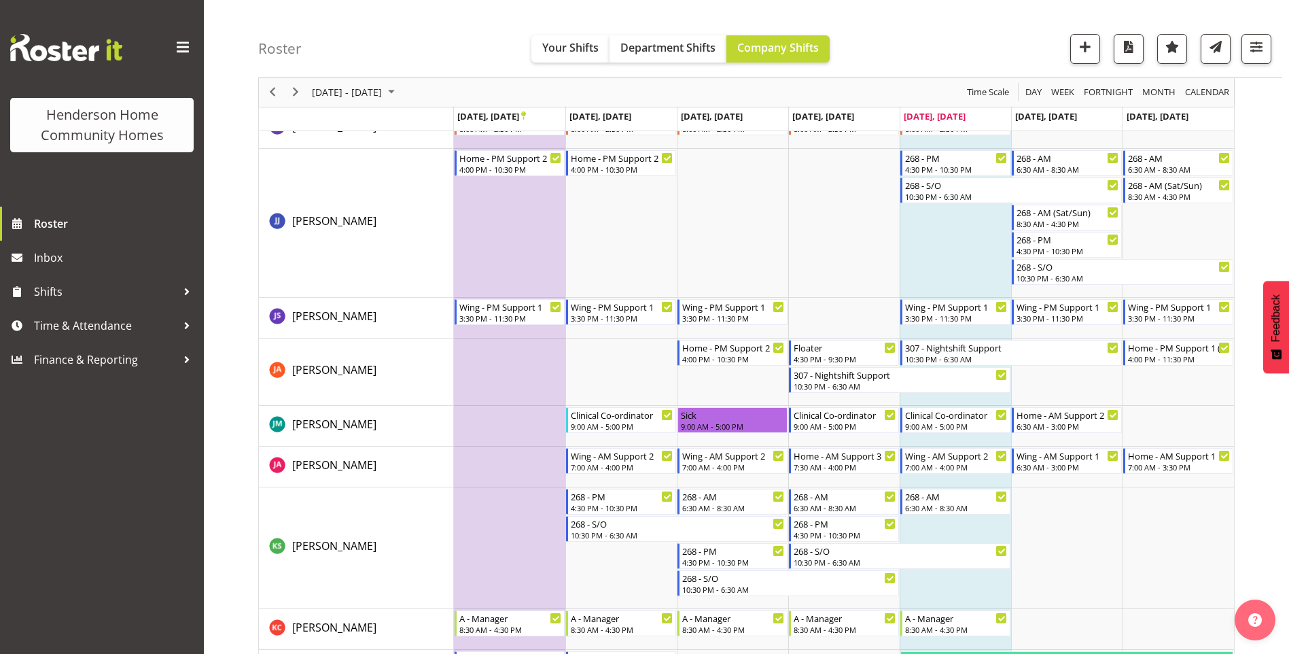
scroll to position [1349, 0]
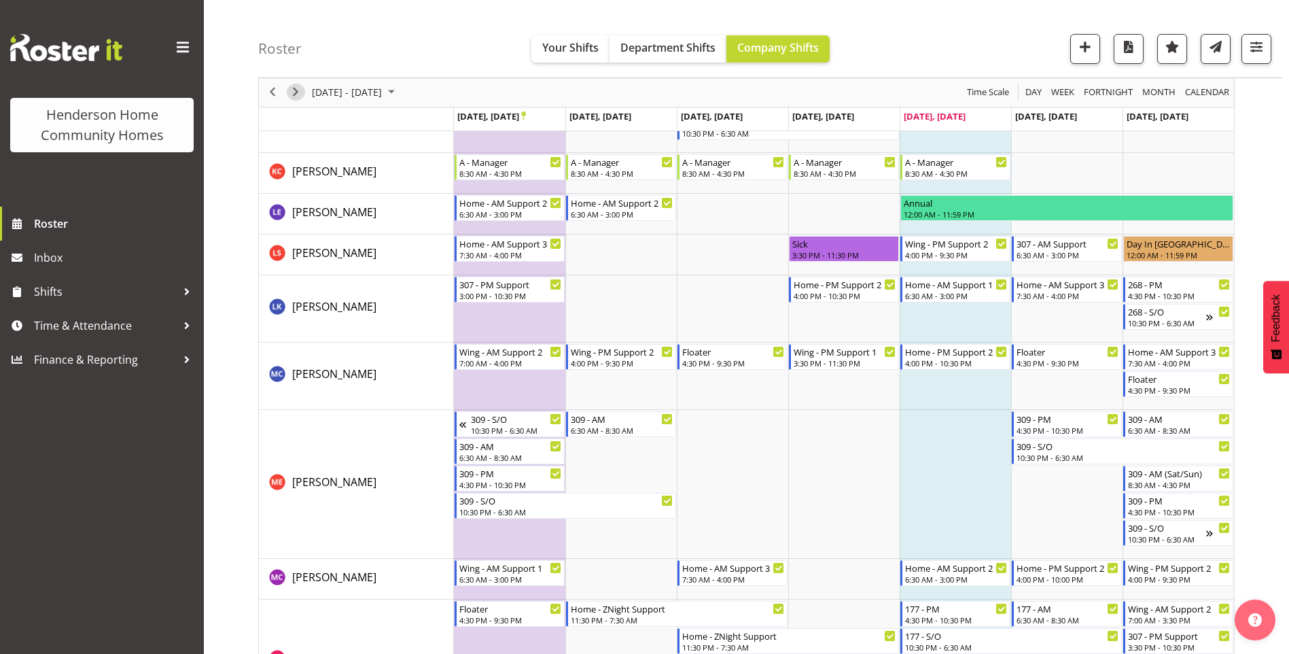
click at [301, 93] on span "Next" at bounding box center [295, 92] width 16 height 17
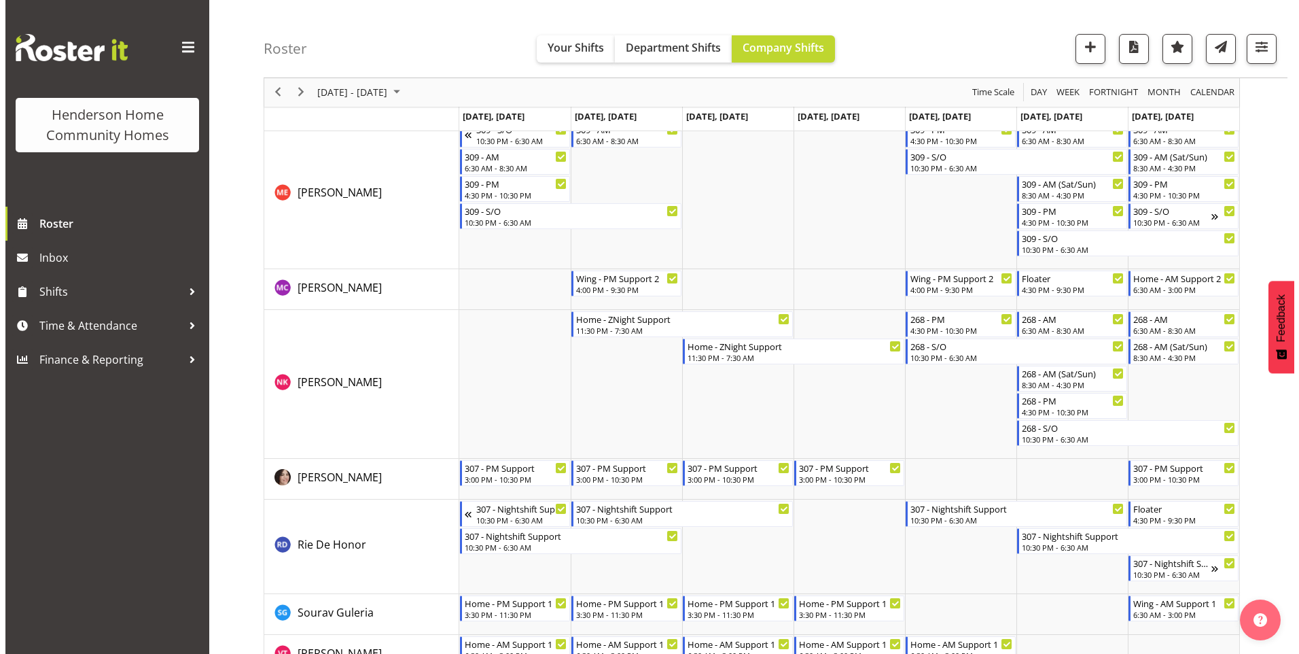
scroll to position [1705, 0]
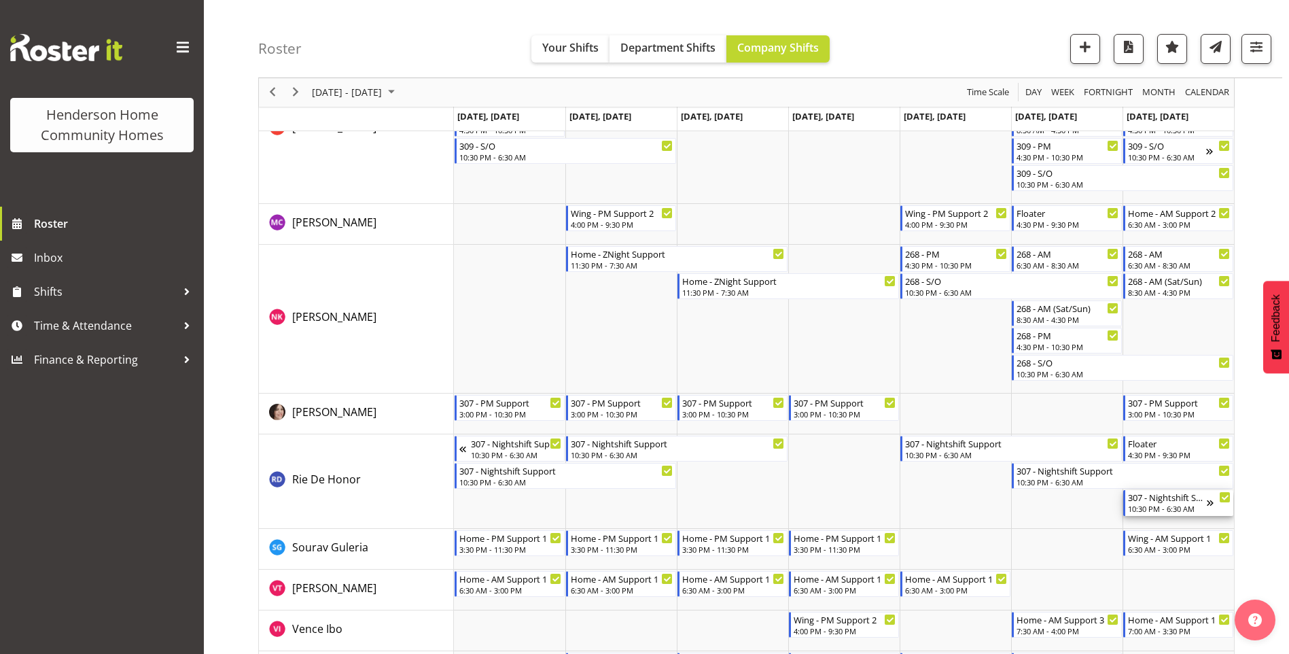
click at [1179, 503] on div "307 - Nightshift Support 10:30 PM - 6:30 AM" at bounding box center [1167, 503] width 79 height 26
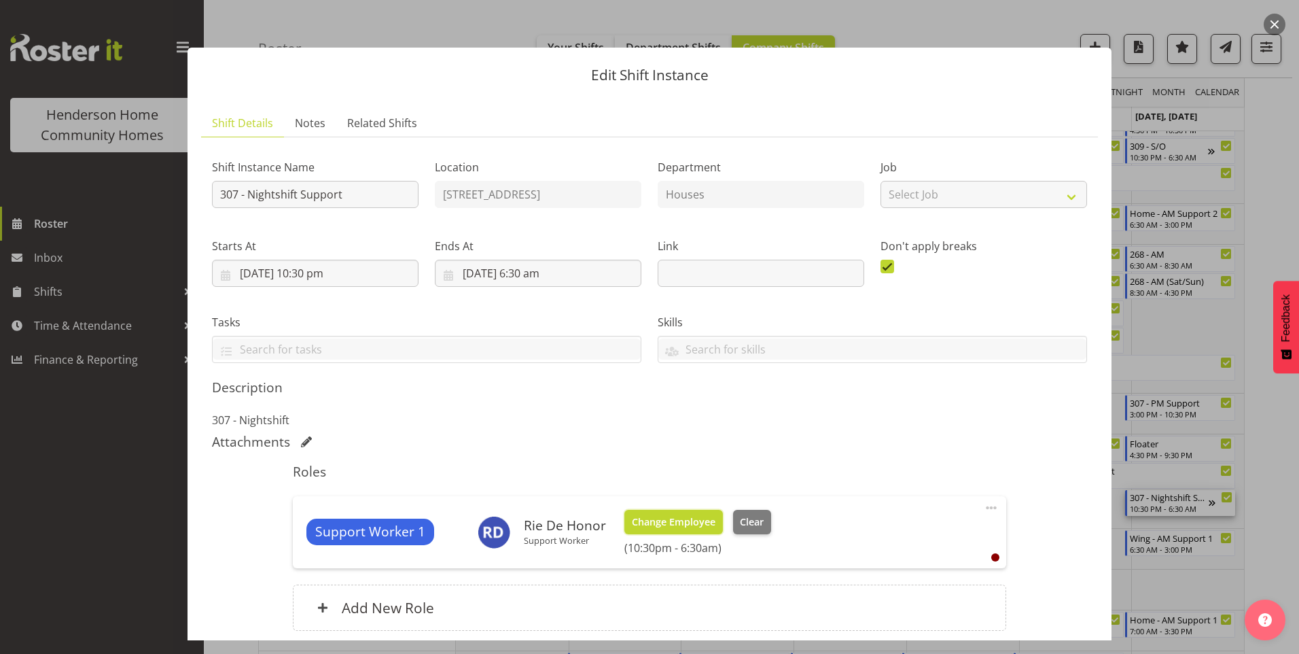
click at [707, 527] on span "Change Employee" at bounding box center [674, 521] width 84 height 15
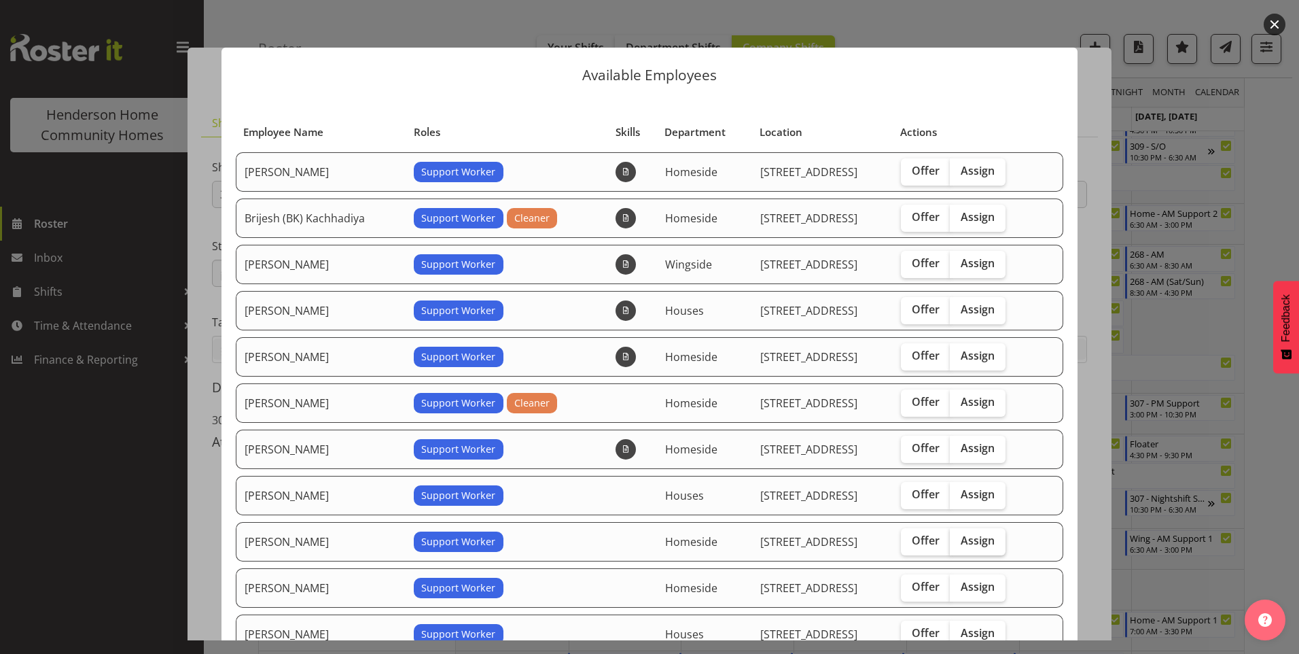
click at [966, 537] on span "Assign" at bounding box center [978, 540] width 34 height 14
click at [959, 537] on input "Assign" at bounding box center [954, 540] width 9 height 9
checkbox input "true"
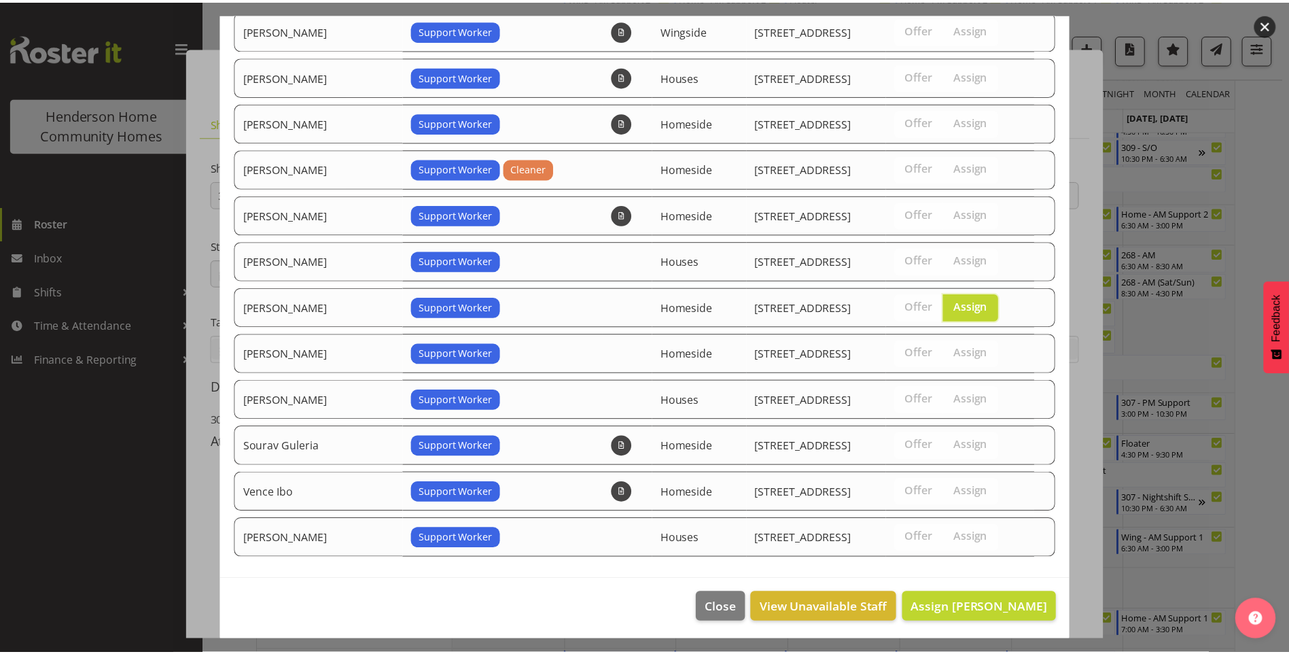
scroll to position [237, 0]
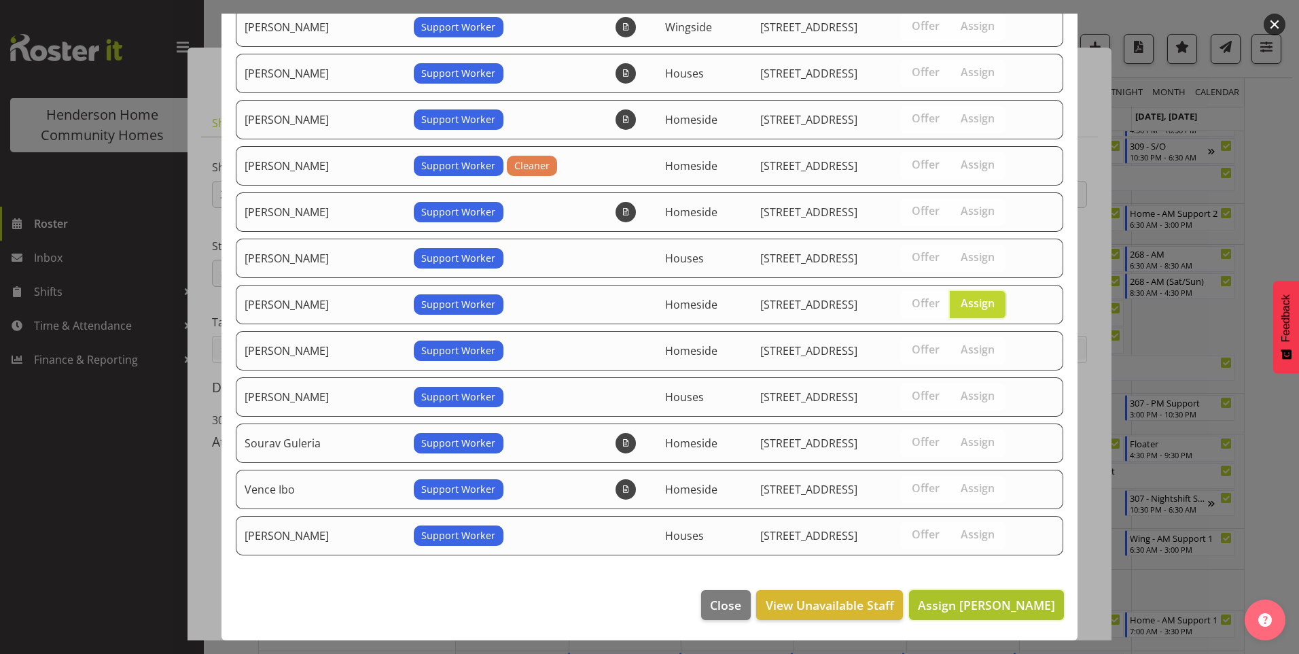
click at [996, 597] on span "Assign Lovejot Kaur" at bounding box center [986, 605] width 137 height 16
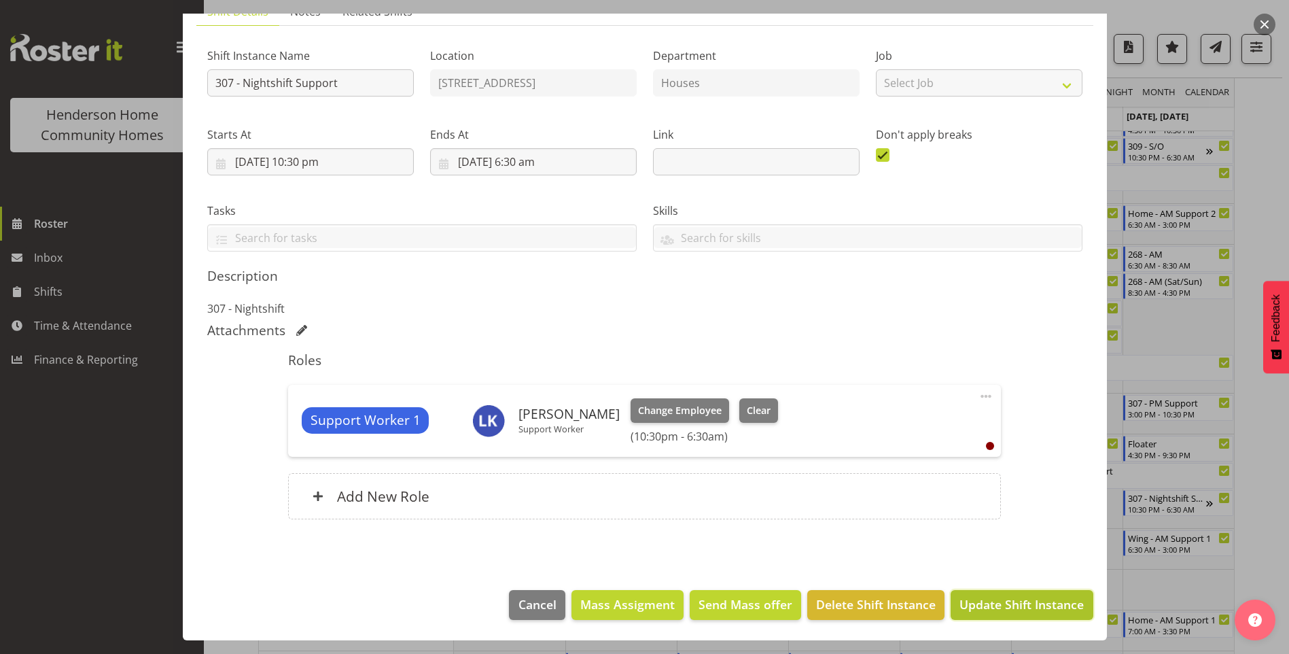
click at [997, 601] on span "Update Shift Instance" at bounding box center [1021, 604] width 124 height 18
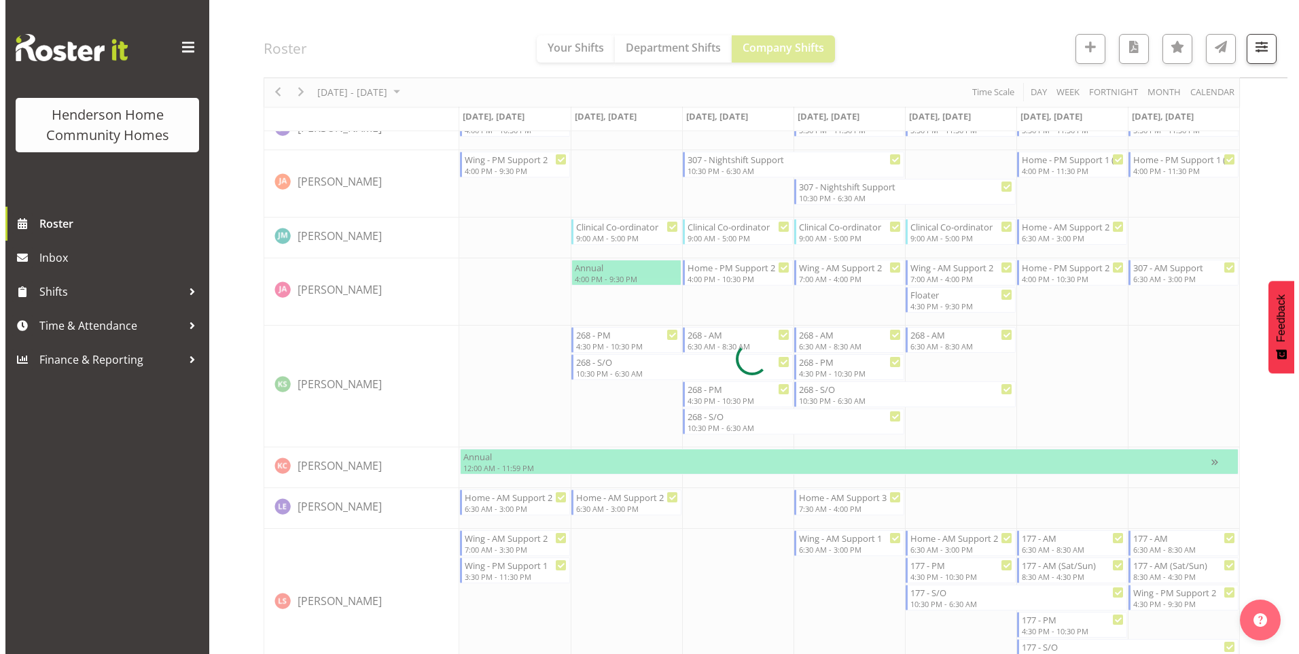
scroll to position [1161, 0]
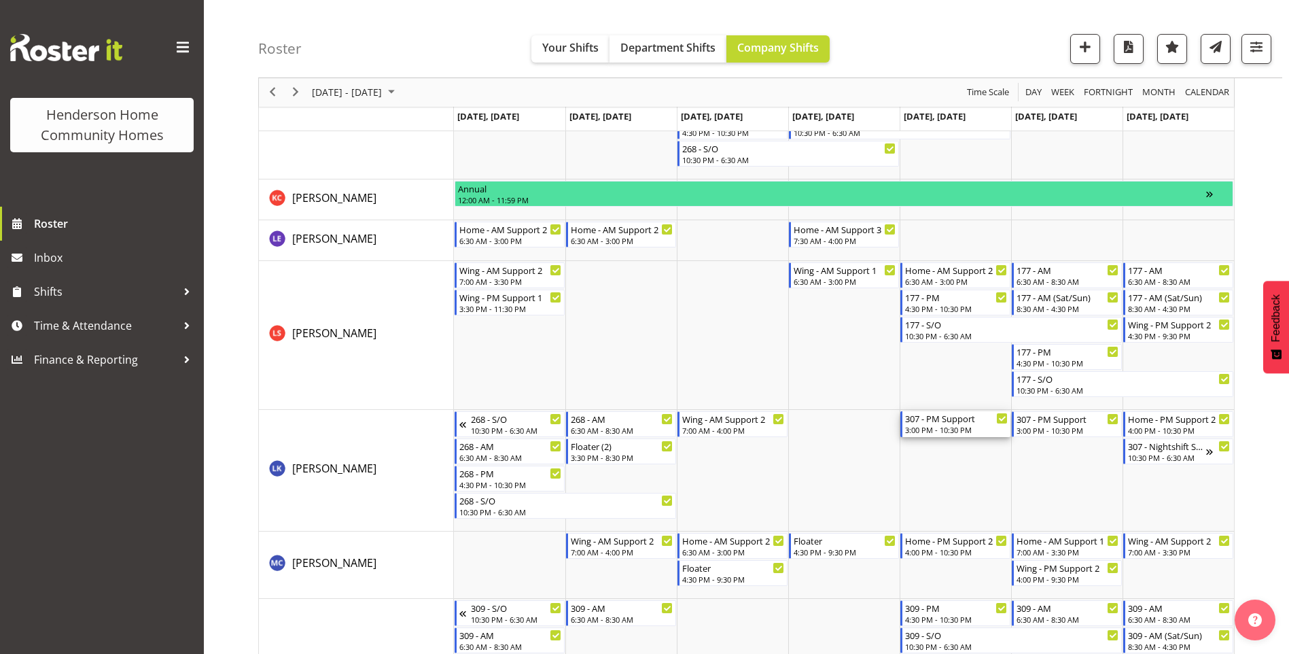
click at [930, 418] on div "307 - PM Support" at bounding box center [956, 418] width 103 height 14
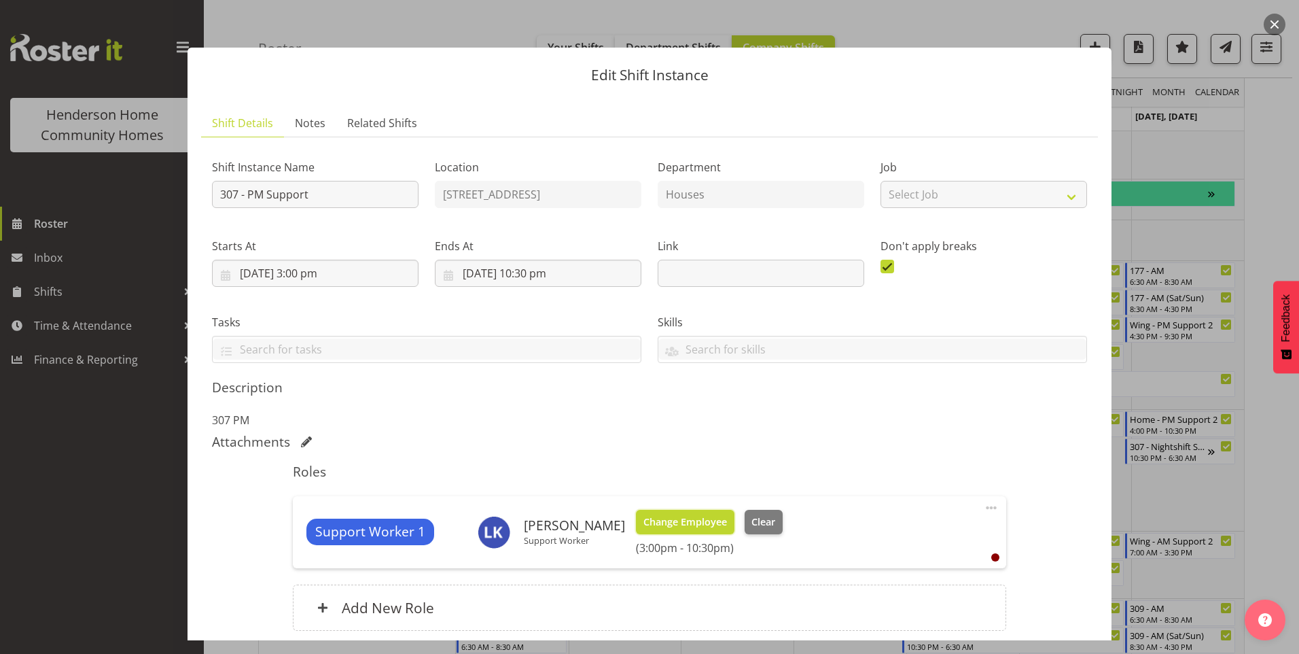
click at [684, 520] on span "Change Employee" at bounding box center [685, 521] width 84 height 15
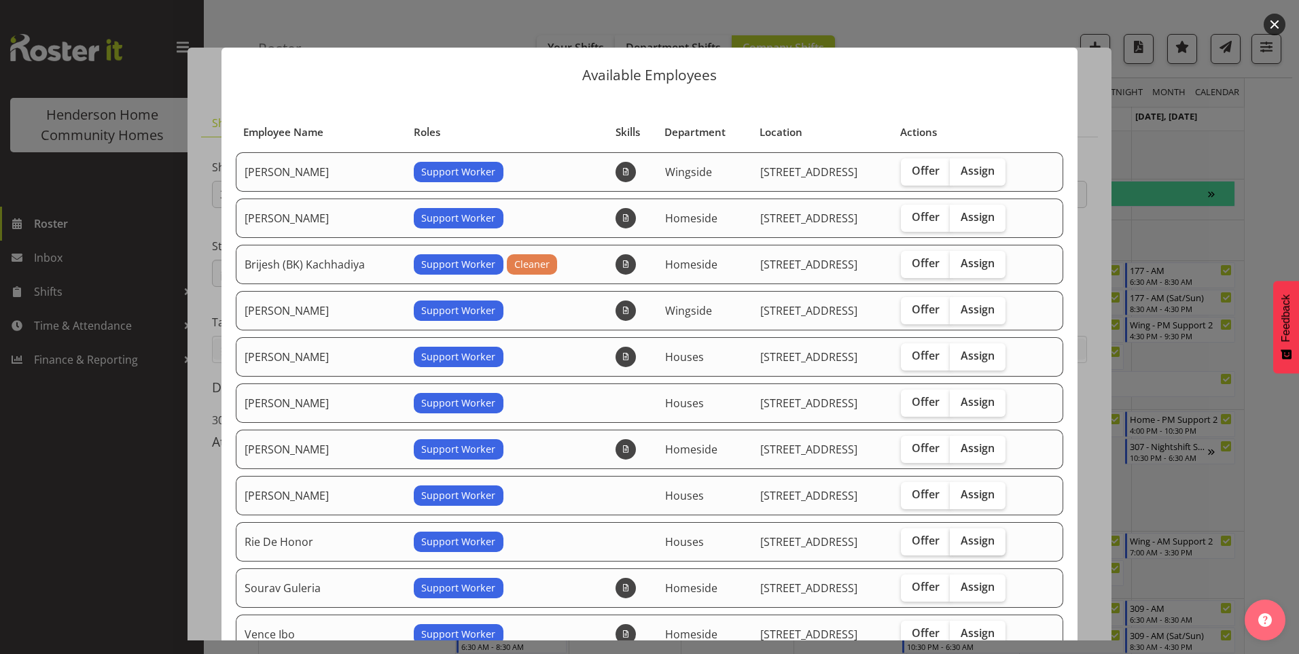
click at [963, 533] on span "Assign" at bounding box center [978, 540] width 34 height 14
click at [959, 536] on input "Assign" at bounding box center [954, 540] width 9 height 9
checkbox input "true"
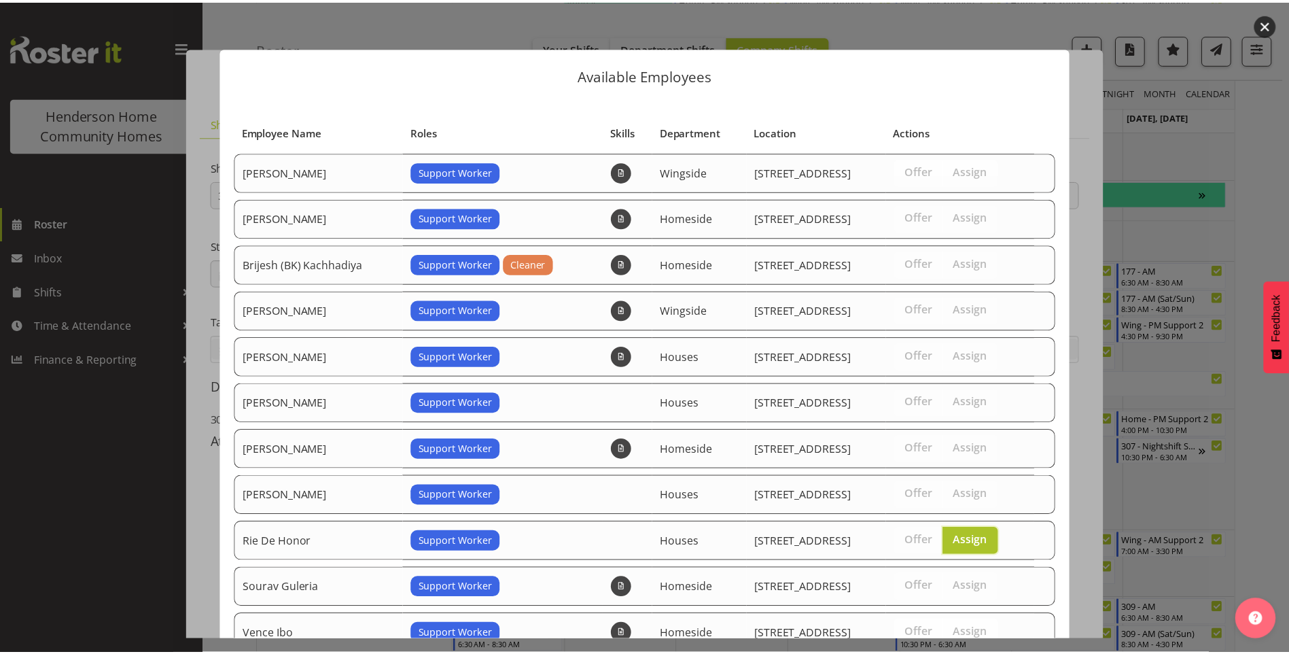
scroll to position [145, 0]
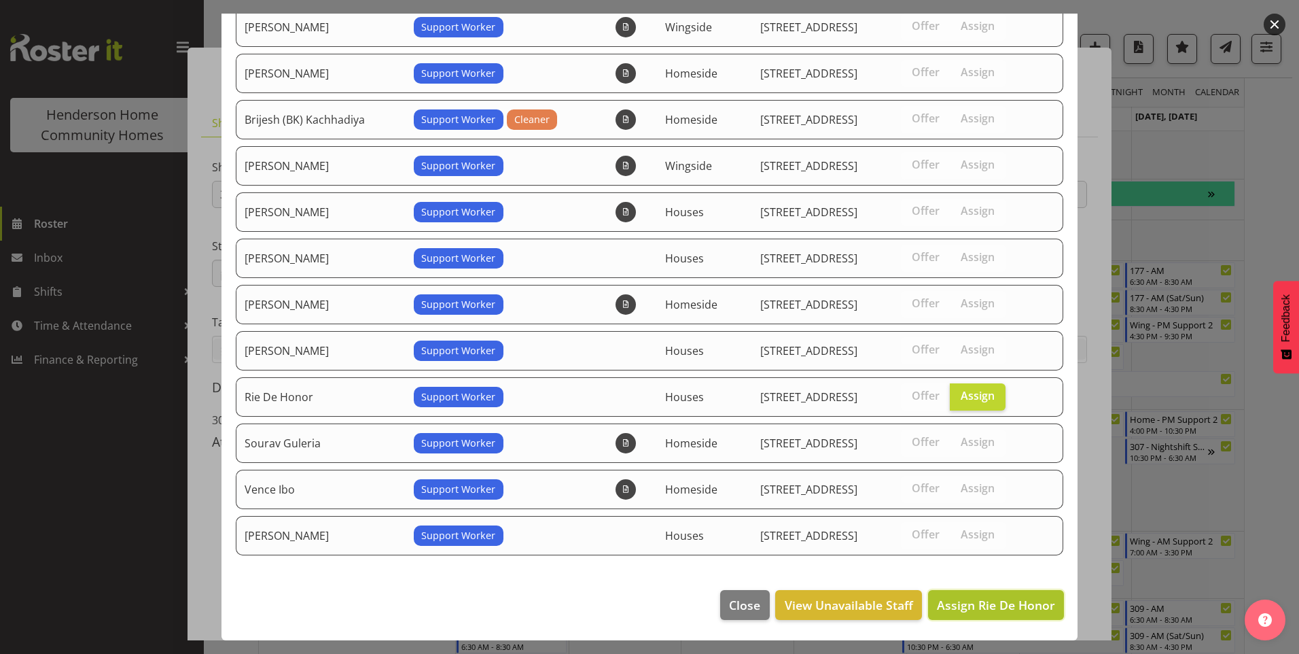
click at [963, 613] on span "Assign Rie De Honor" at bounding box center [996, 605] width 118 height 18
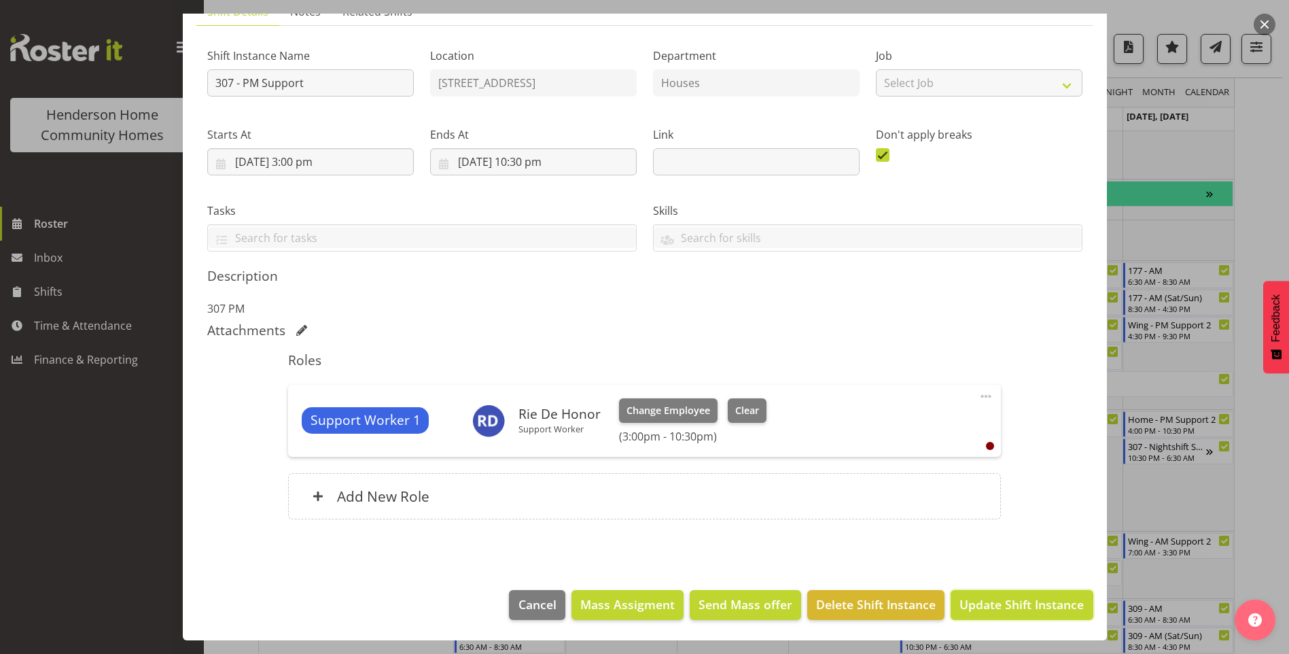
click at [963, 612] on span "Update Shift Instance" at bounding box center [1021, 604] width 124 height 18
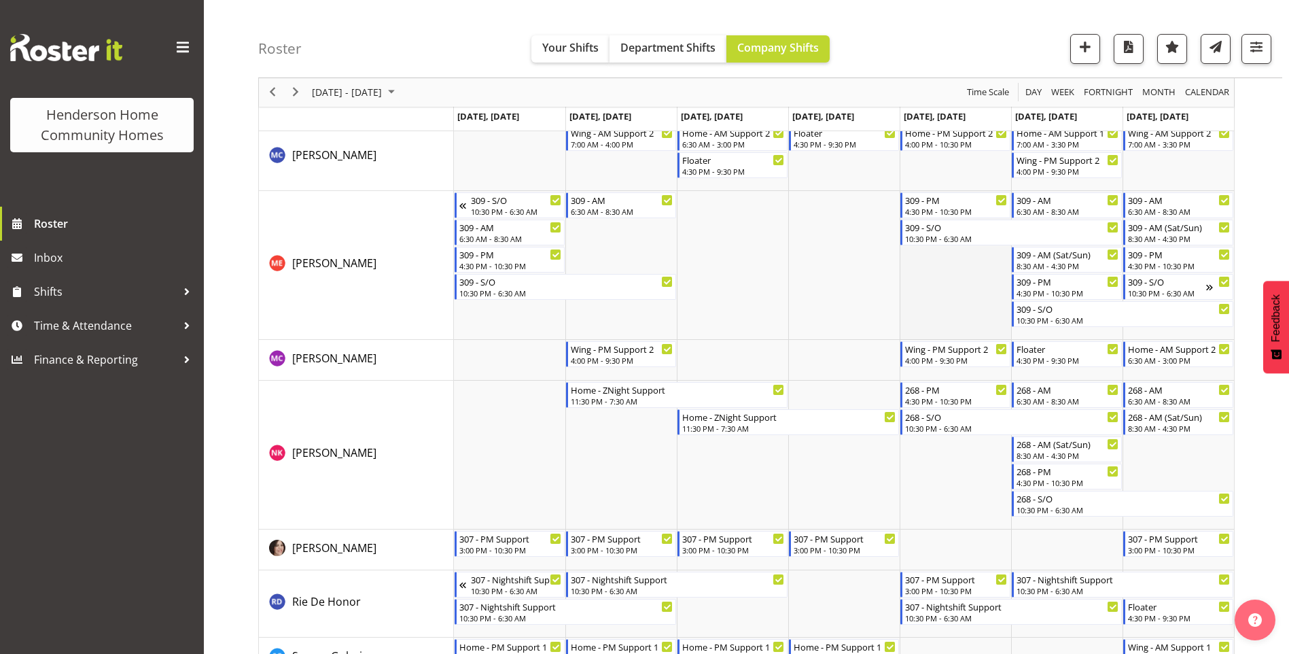
scroll to position [1637, 0]
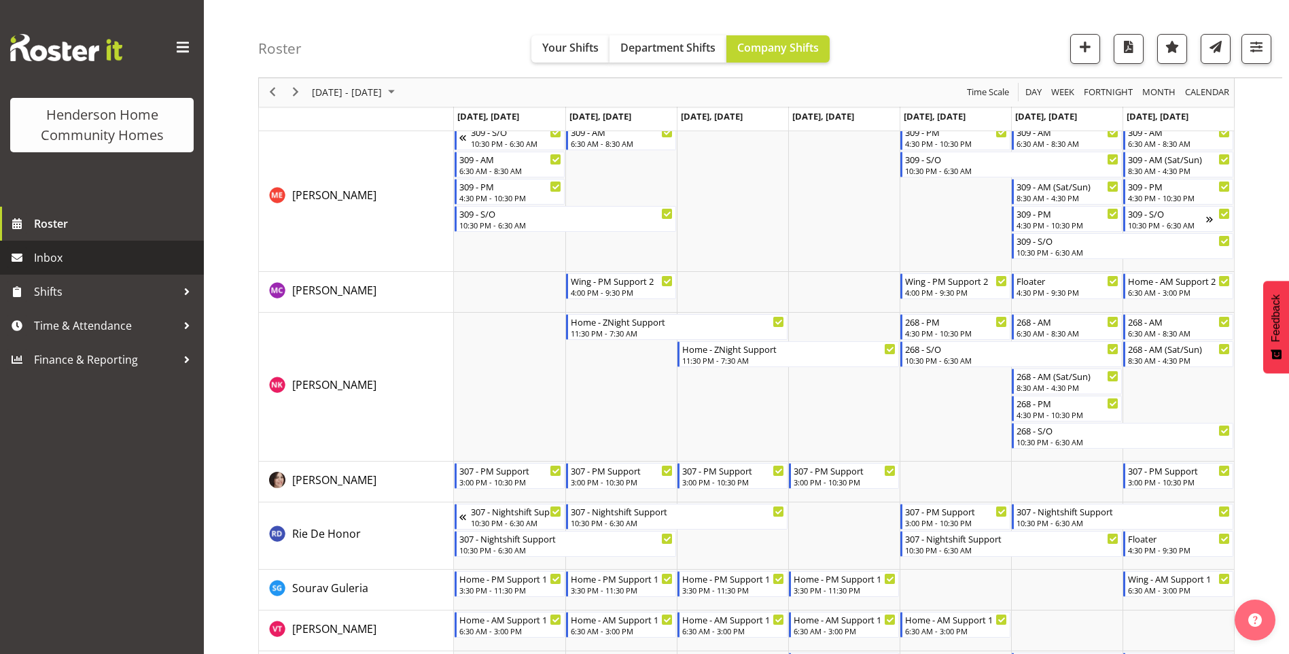
click at [90, 250] on span "Inbox" at bounding box center [115, 257] width 163 height 20
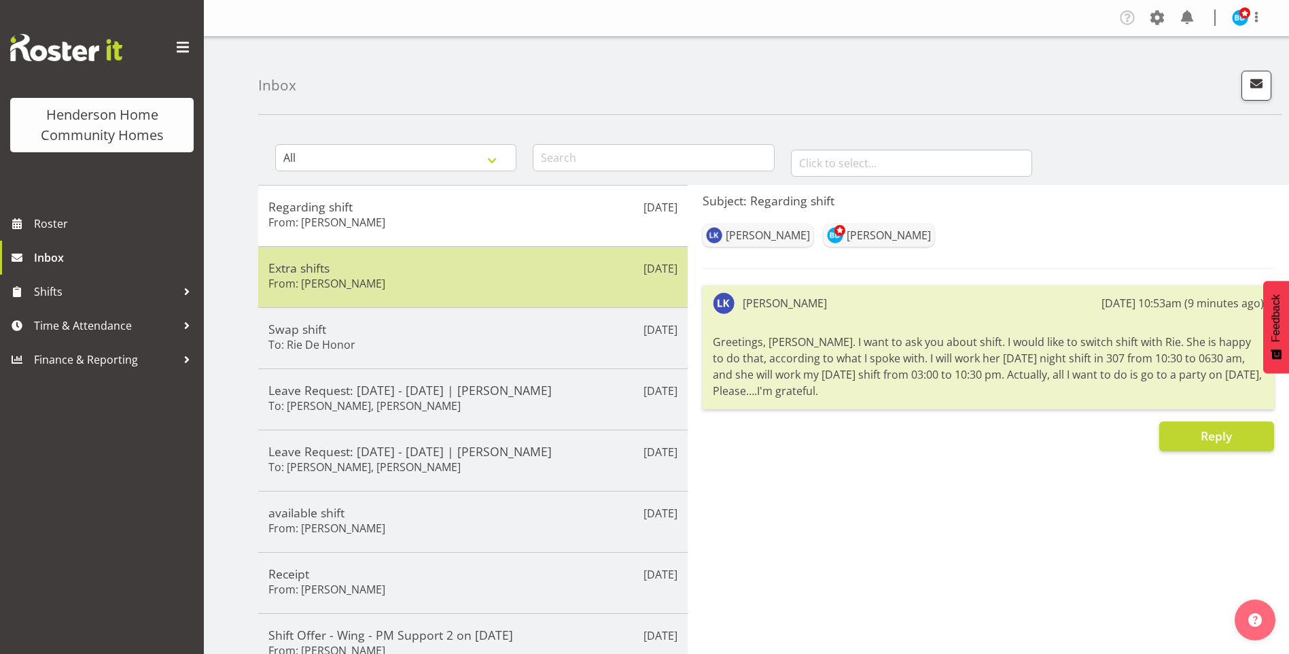
click at [456, 278] on div "Extra shifts From: Navneet Kaur" at bounding box center [472, 276] width 409 height 33
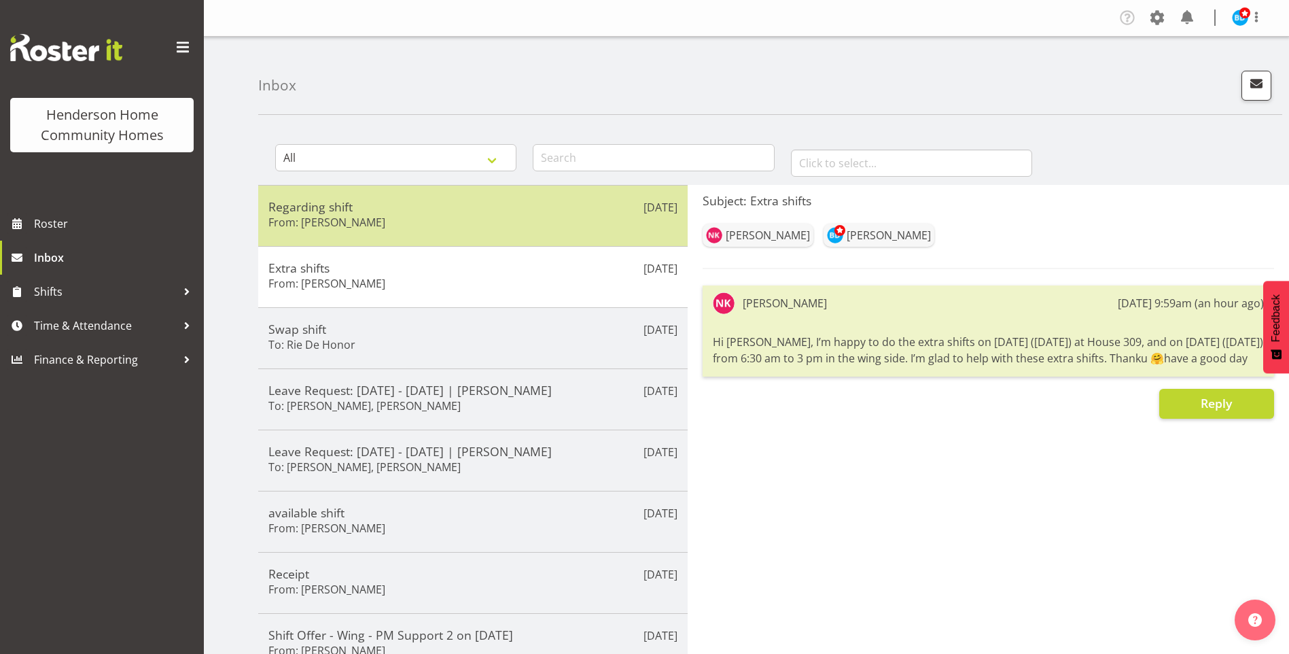
click at [416, 216] on div "Regarding shift From: Lovejot Kaur" at bounding box center [472, 215] width 409 height 33
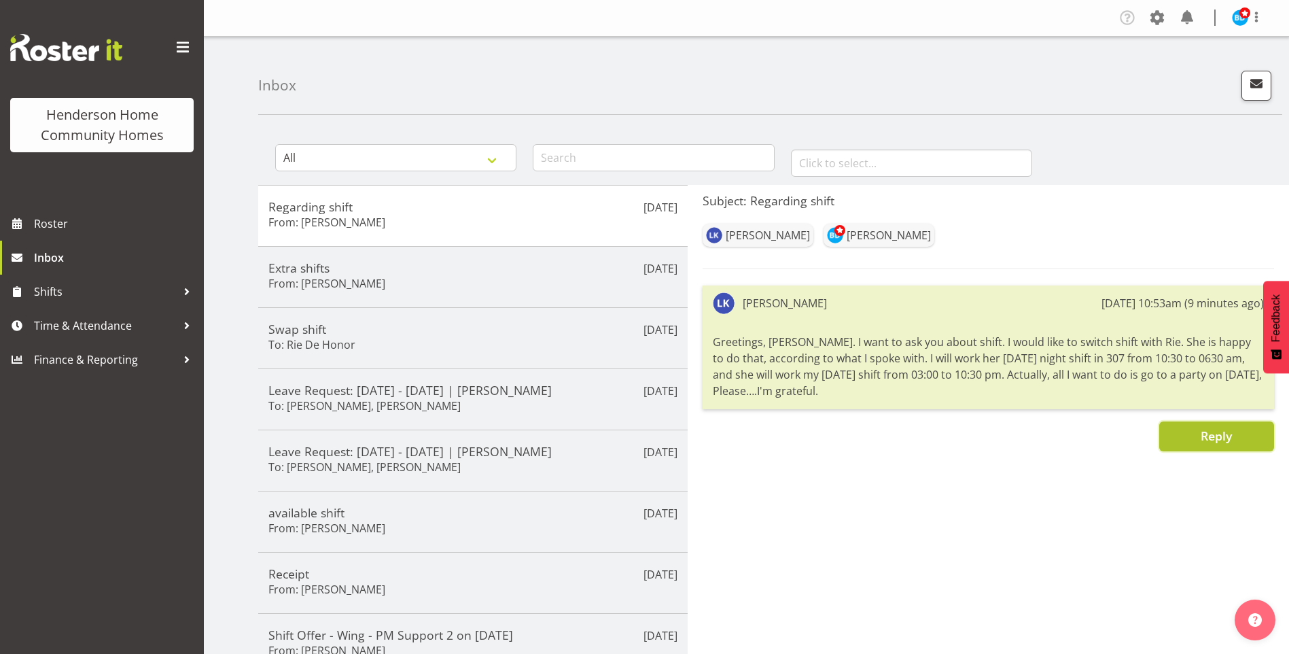
click at [1210, 440] on span "Reply" at bounding box center [1216, 435] width 31 height 16
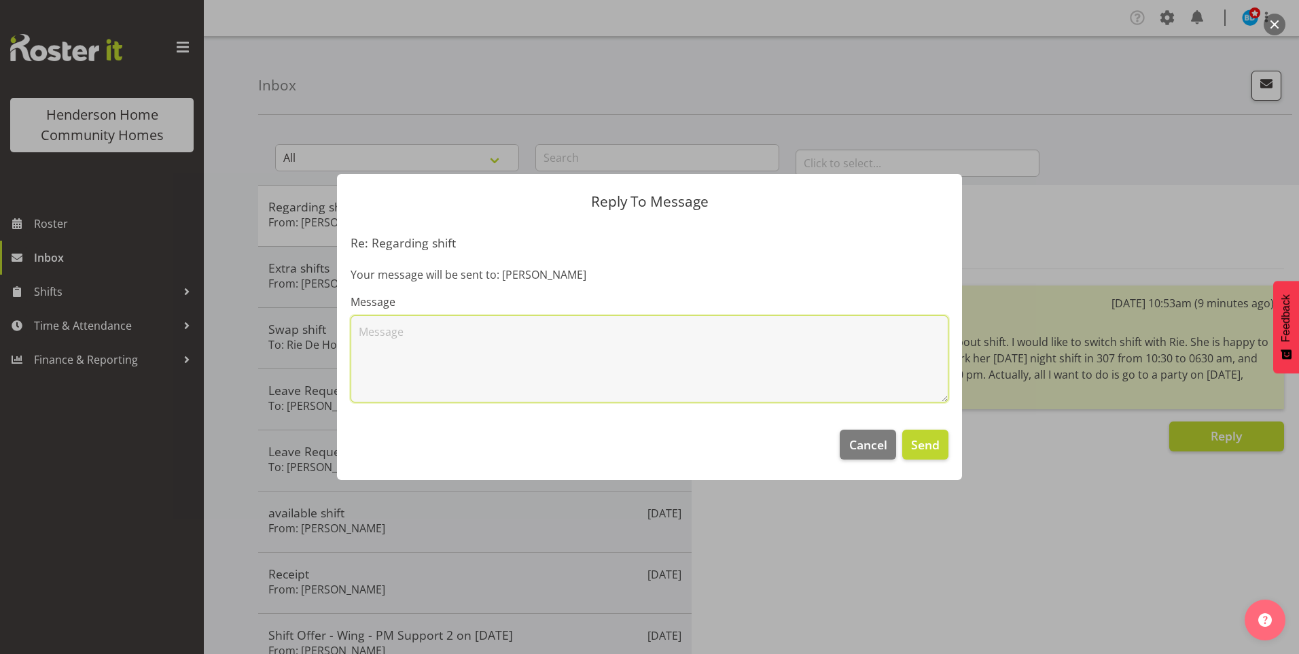
click at [609, 361] on textarea at bounding box center [650, 358] width 598 height 87
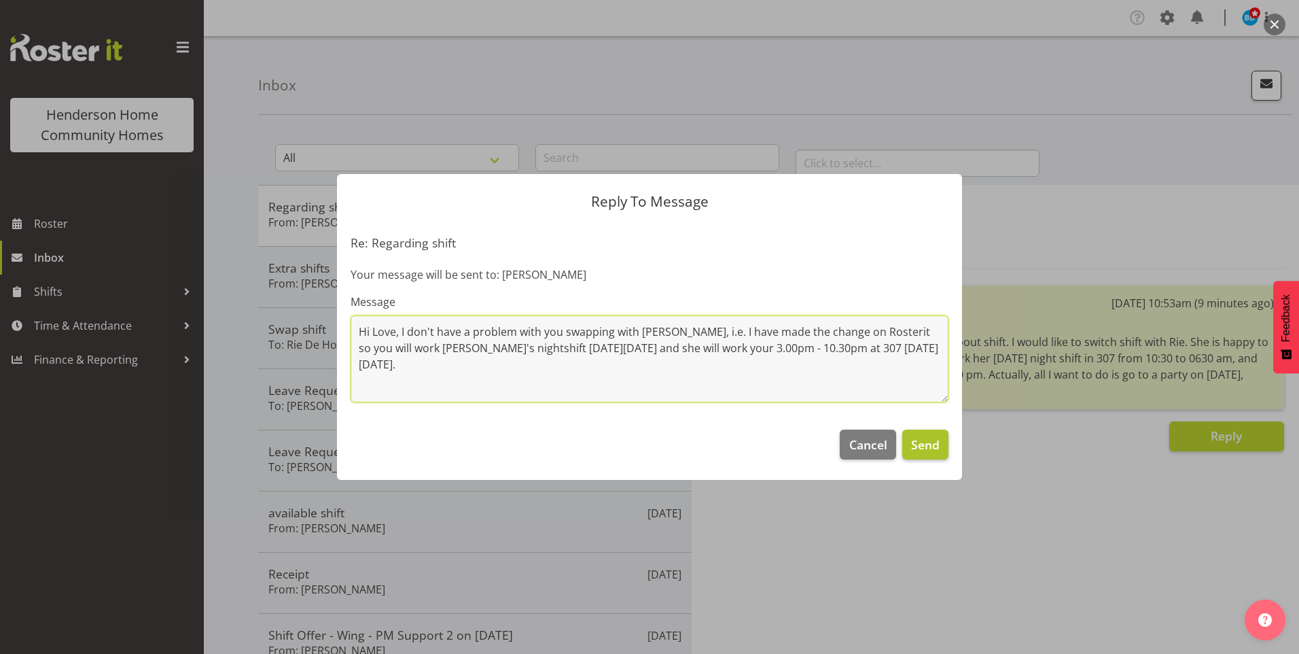
type textarea "Hi Love, I don't have a problem with you swapping with Rie, i.e. I have made th…"
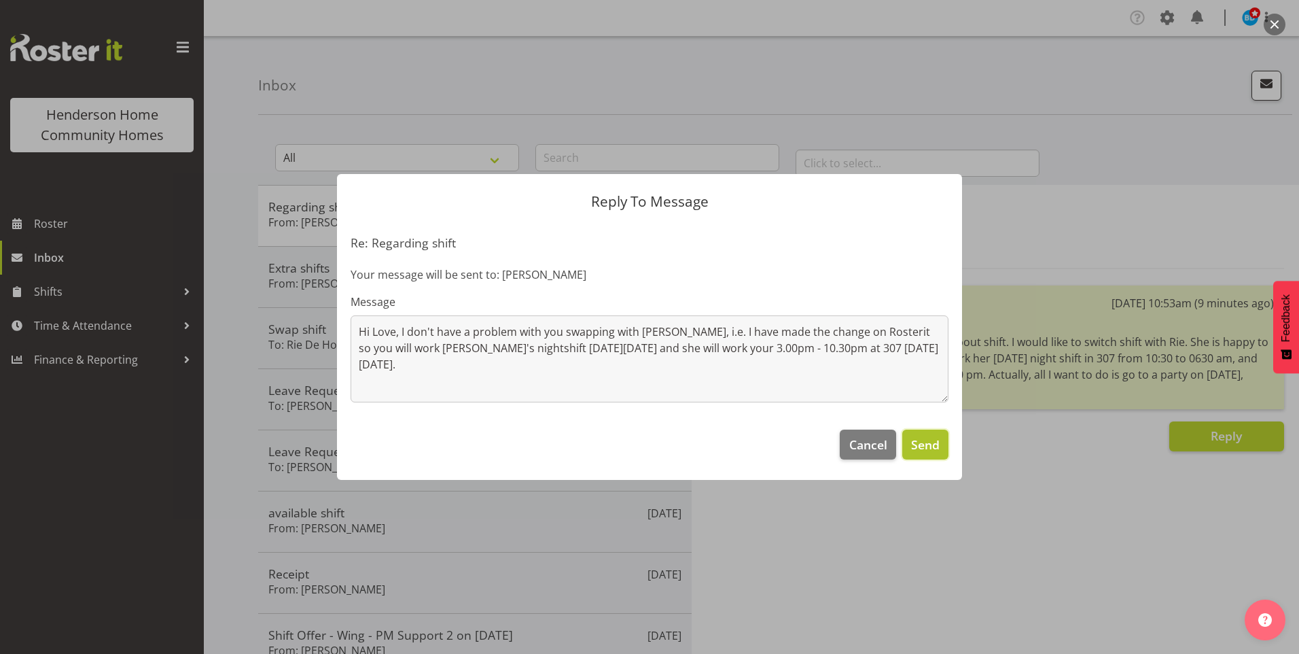
click at [925, 442] on span "Send" at bounding box center [925, 445] width 29 height 18
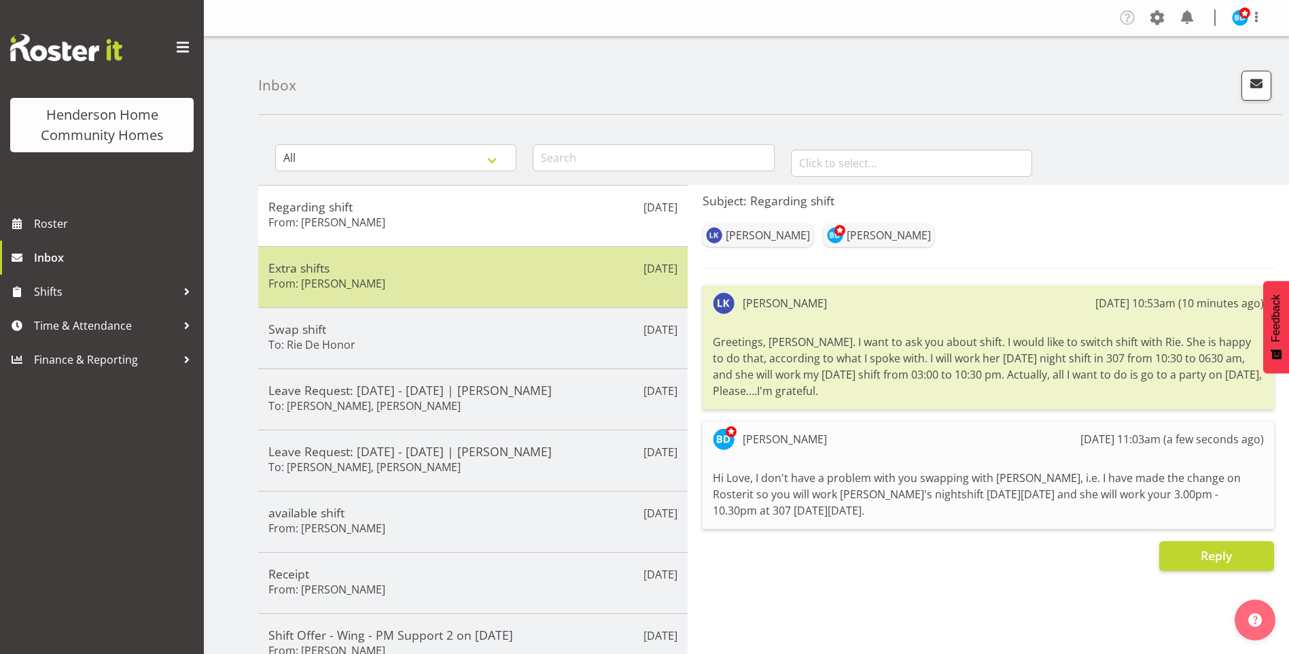
click at [371, 272] on h5 "Extra shifts" at bounding box center [472, 267] width 409 height 15
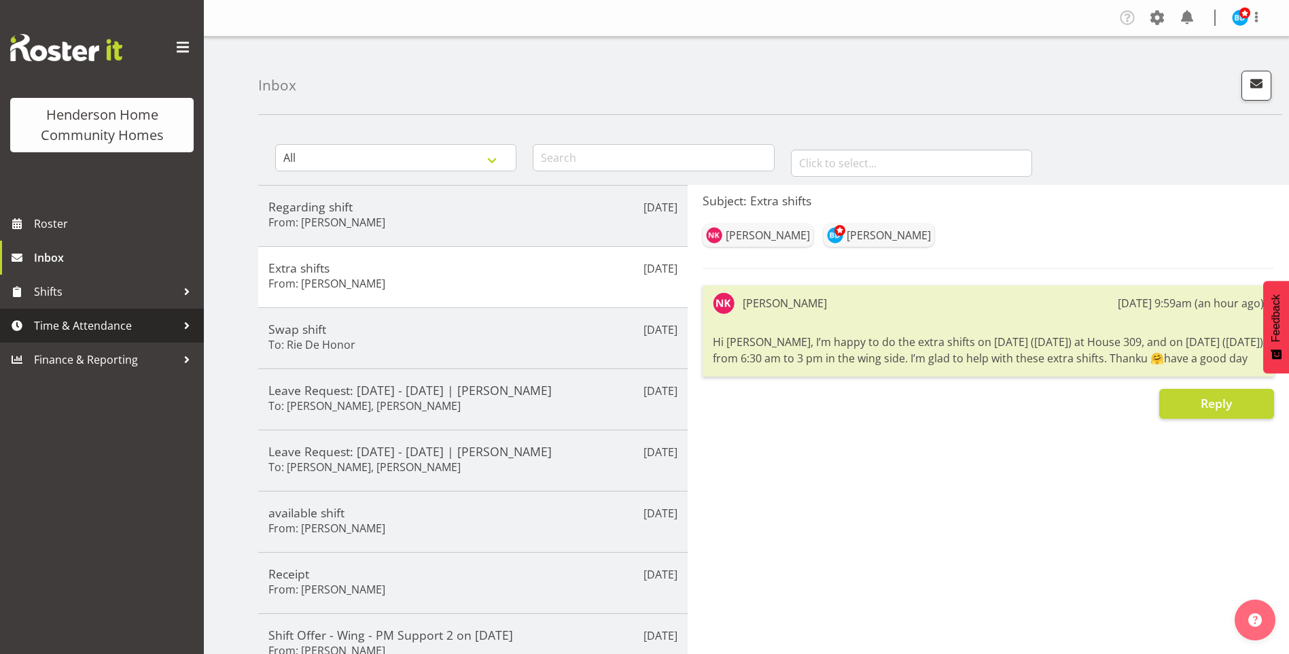
click at [88, 327] on span "Time & Attendance" at bounding box center [105, 325] width 143 height 20
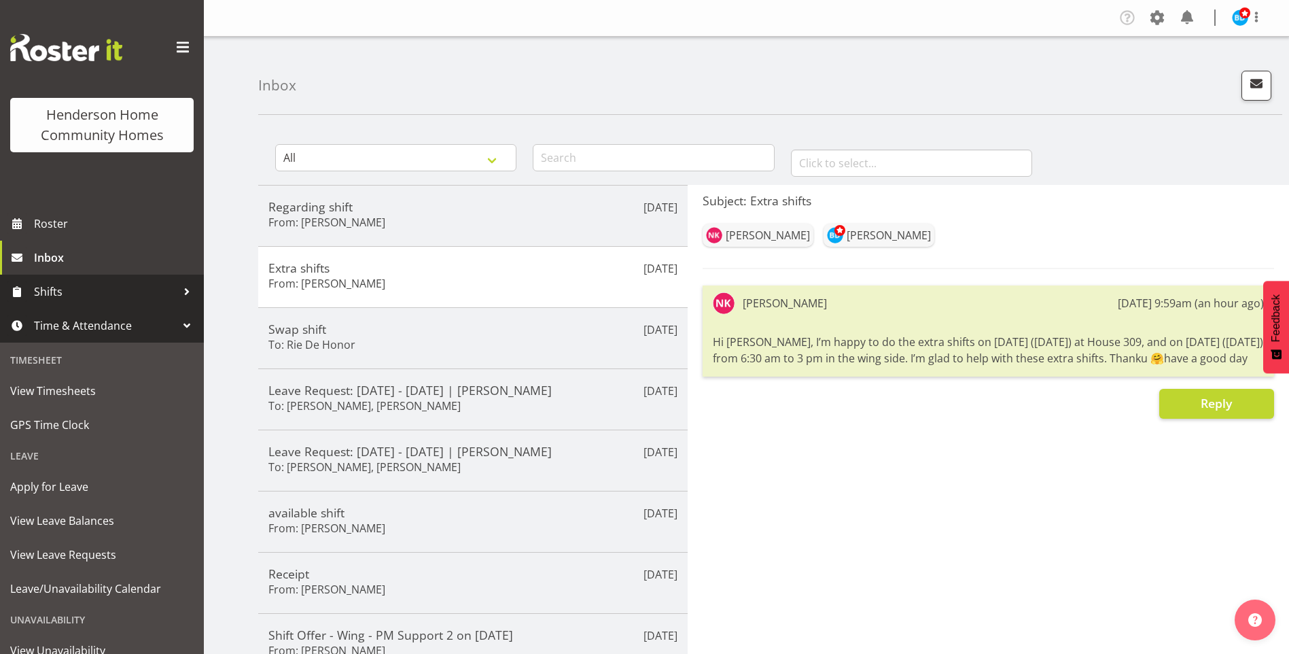
click at [56, 284] on span "Shifts" at bounding box center [105, 291] width 143 height 20
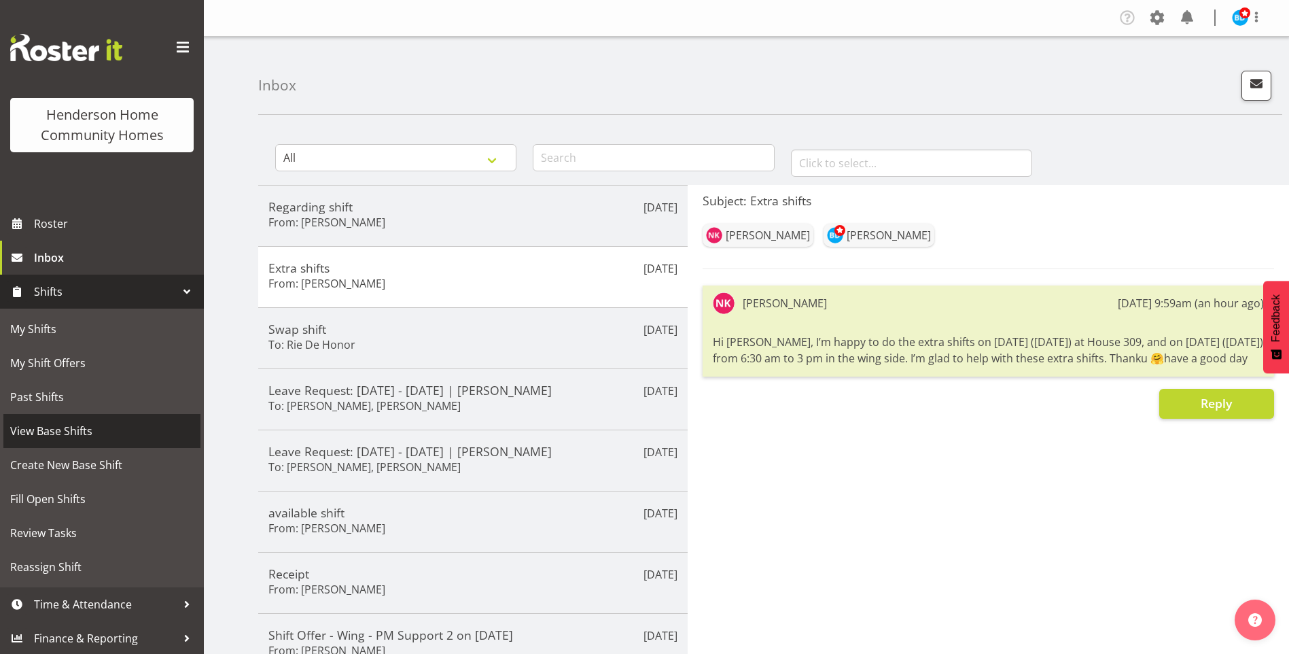
click at [50, 431] on span "View Base Shifts" at bounding box center [101, 431] width 183 height 20
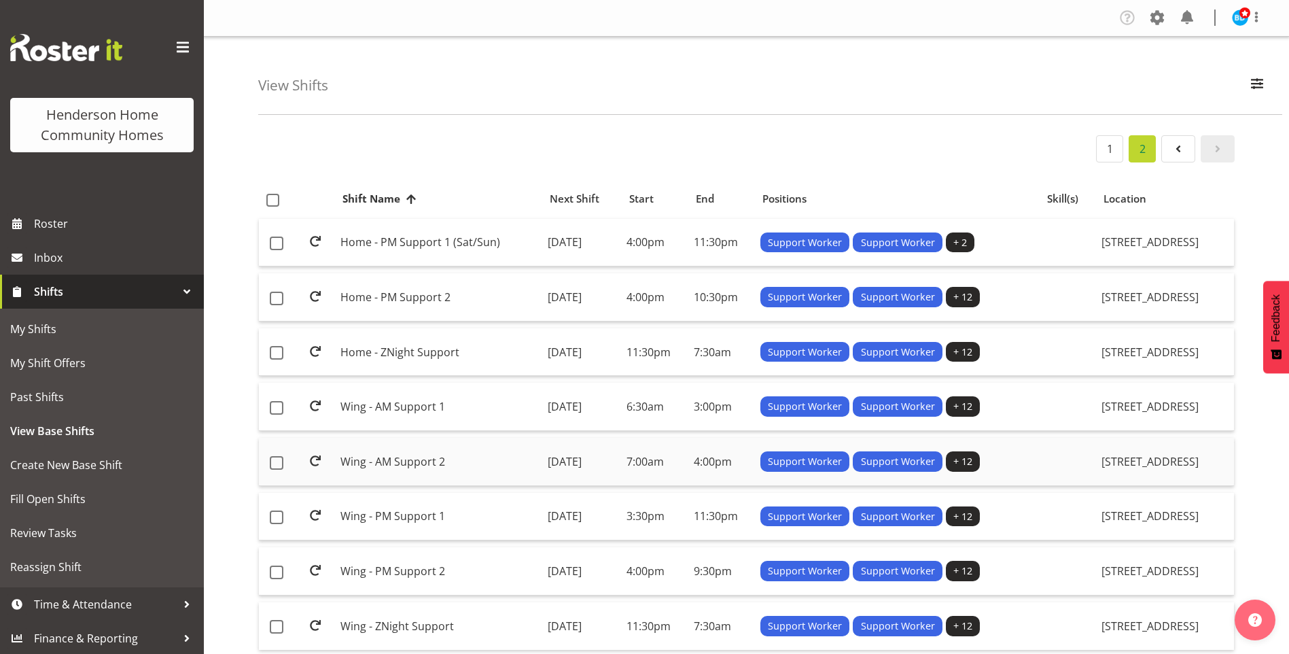
click at [404, 458] on td "Wing - AM Support 2" at bounding box center [438, 462] width 207 height 48
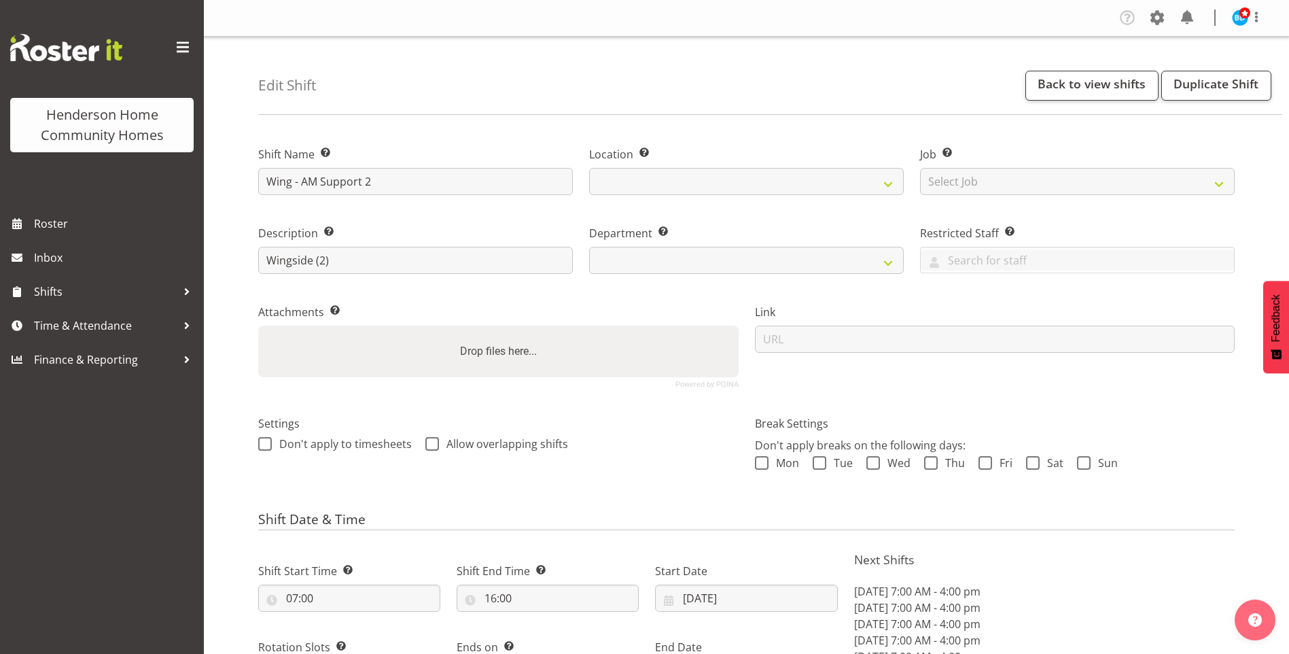
select select "9"
select select "2025"
select select "date"
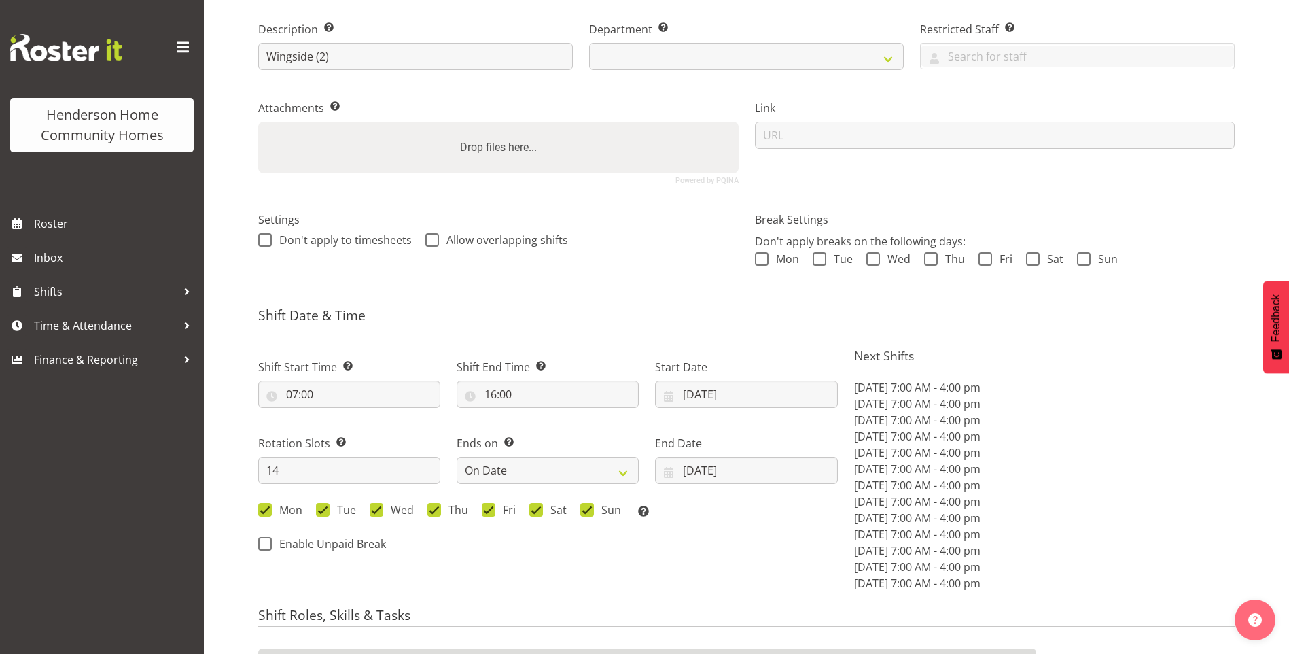
select select
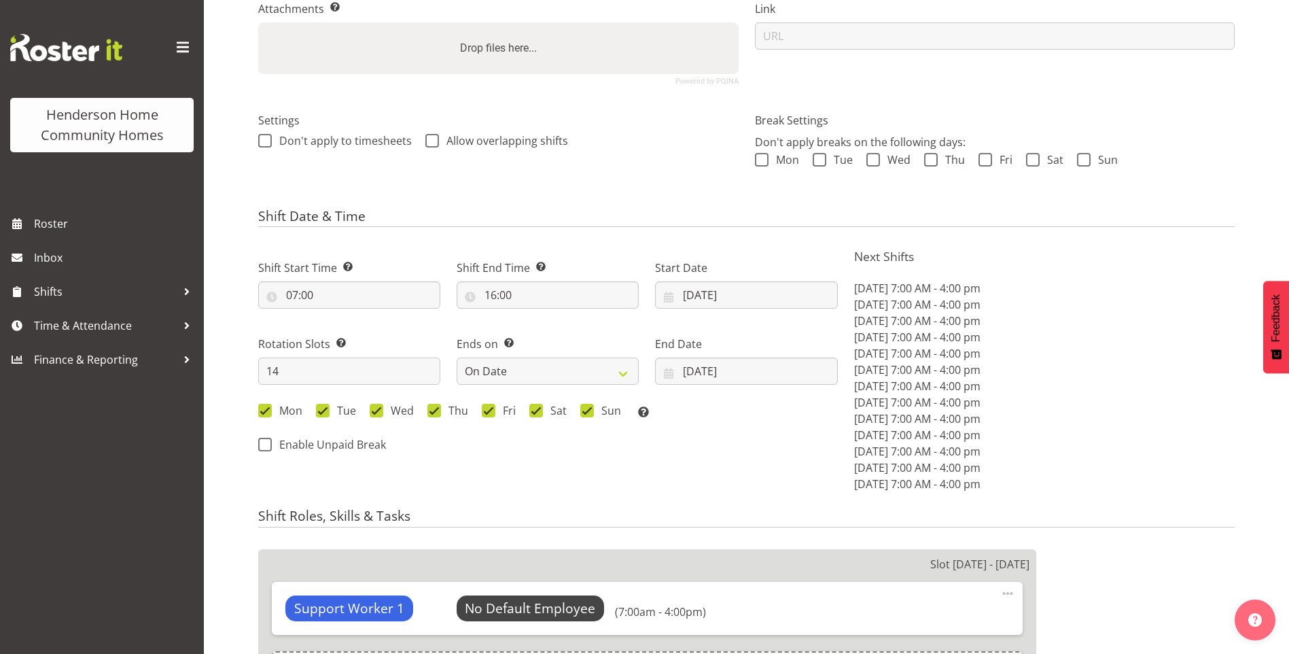
scroll to position [408, 0]
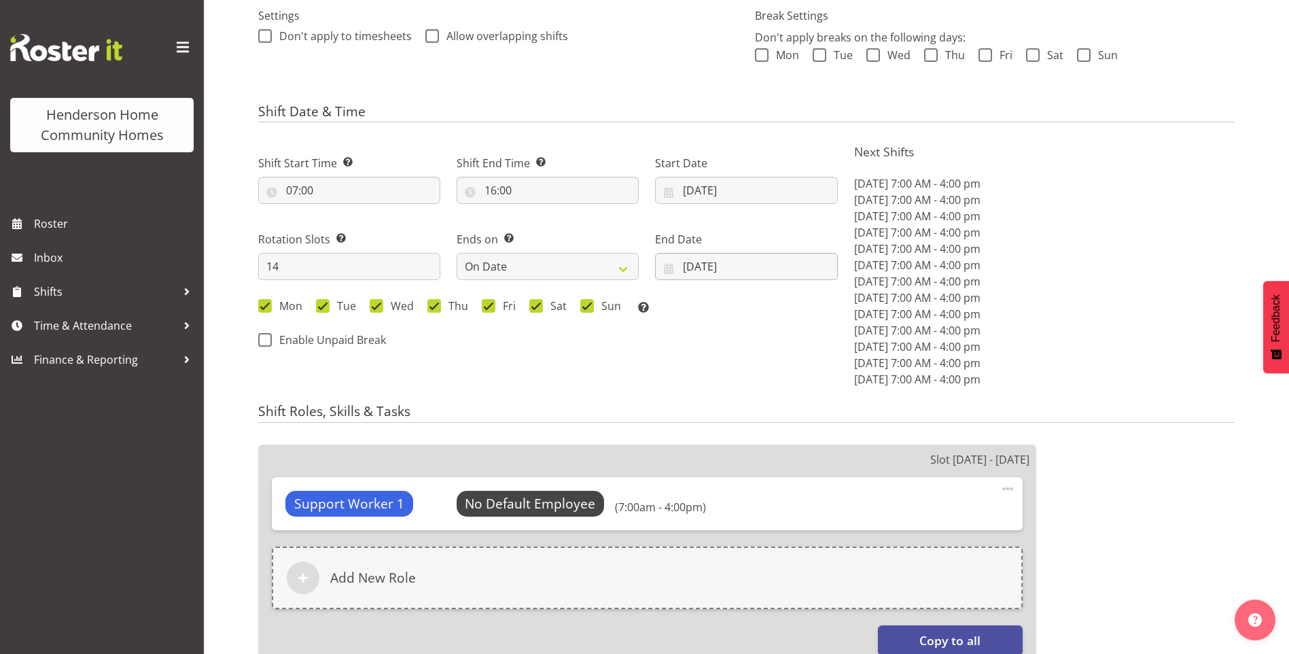
select select
select select "1071"
select select "749"
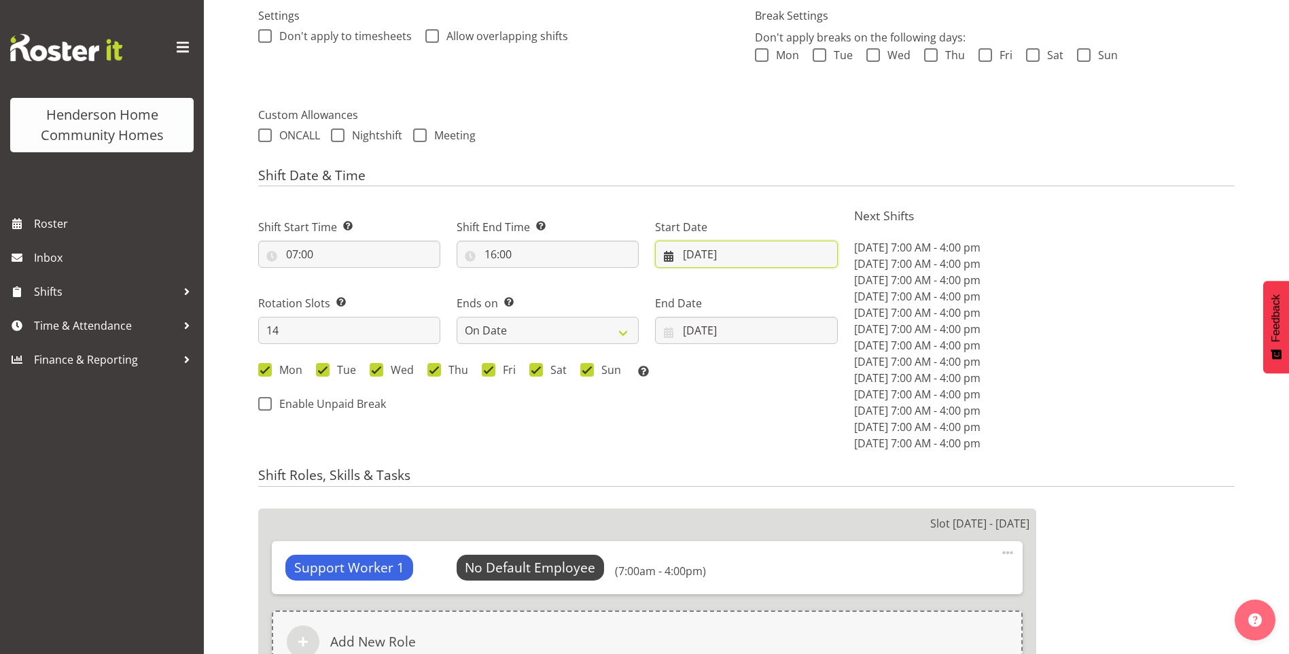
click at [701, 253] on input "[DATE]" at bounding box center [746, 254] width 182 height 27
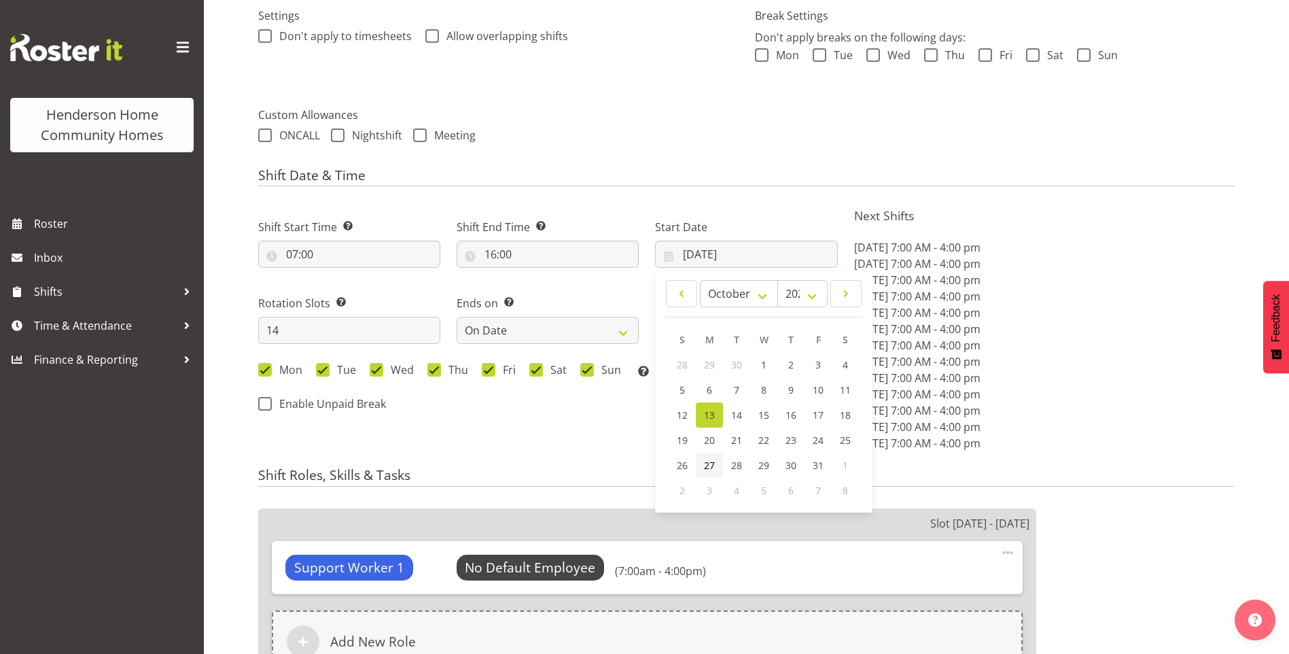
click at [705, 462] on span "27" at bounding box center [709, 465] width 11 height 13
type input "[DATE]"
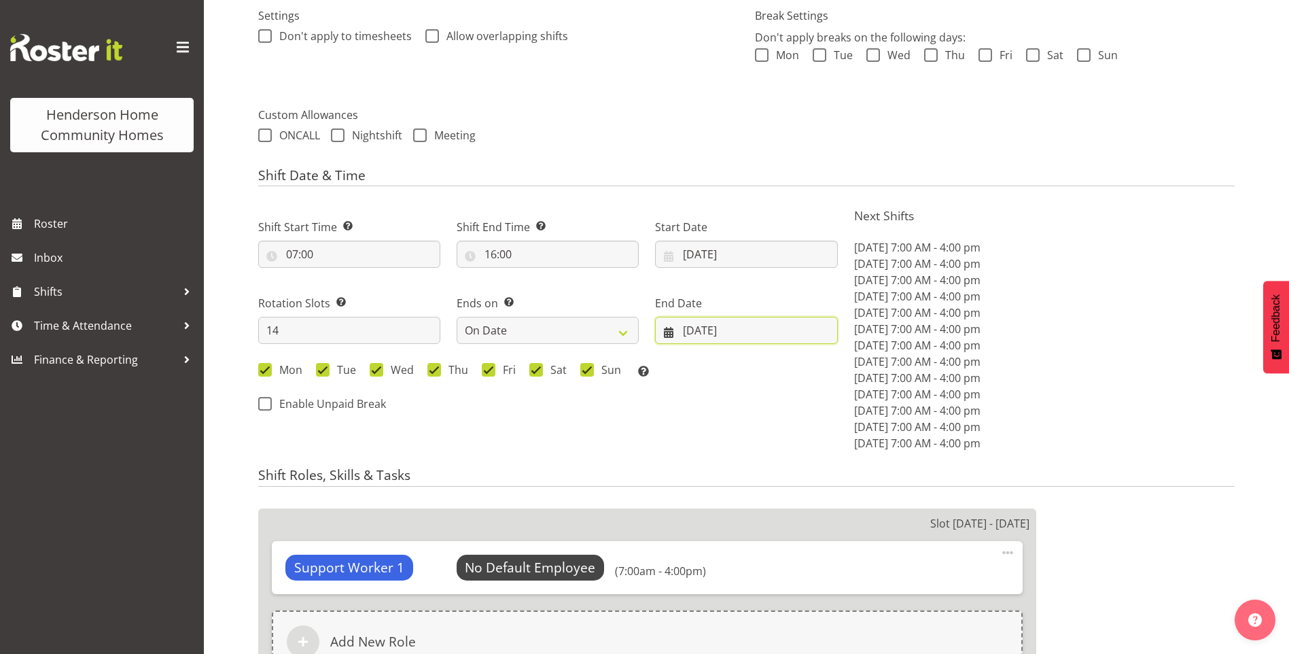
click at [704, 331] on input "[DATE]" at bounding box center [746, 330] width 182 height 27
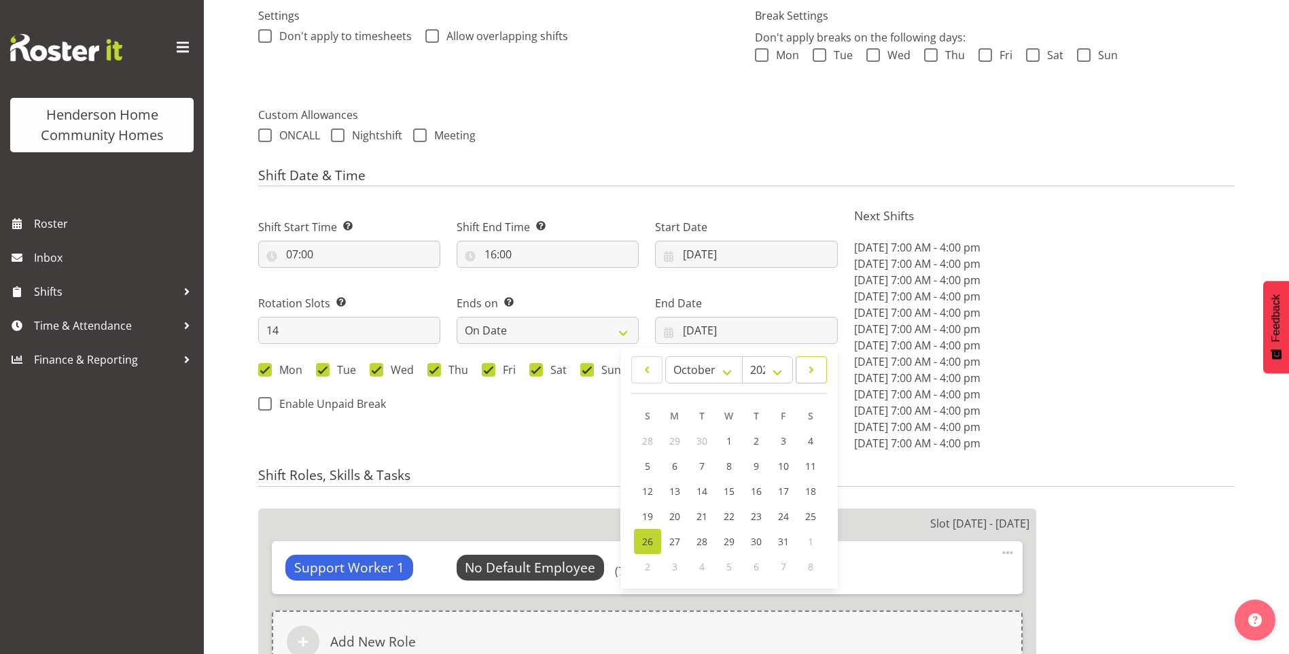
click at [812, 368] on span at bounding box center [811, 369] width 14 height 16
click at [643, 368] on span at bounding box center [647, 369] width 14 height 16
select select "10"
drag, startPoint x: 643, startPoint y: 491, endPoint x: 768, endPoint y: 434, distance: 138.1
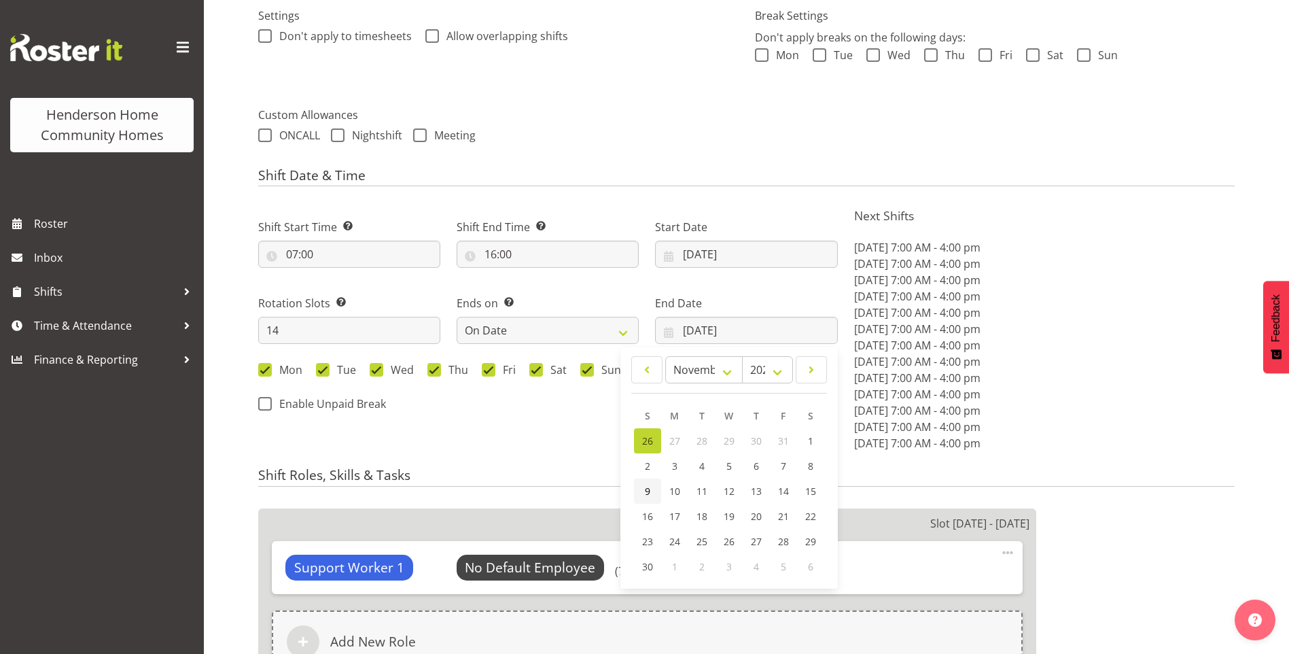
click at [643, 490] on link "9" at bounding box center [647, 490] width 27 height 25
type input "09/11/2025"
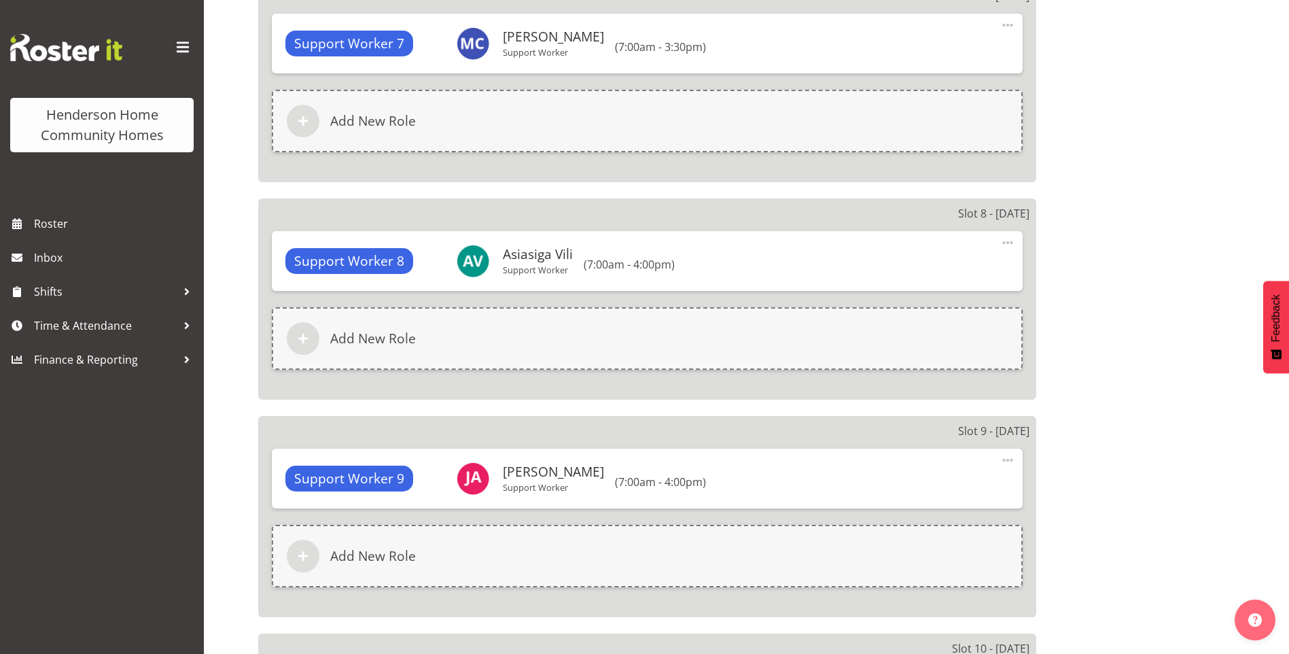
scroll to position [3516, 0]
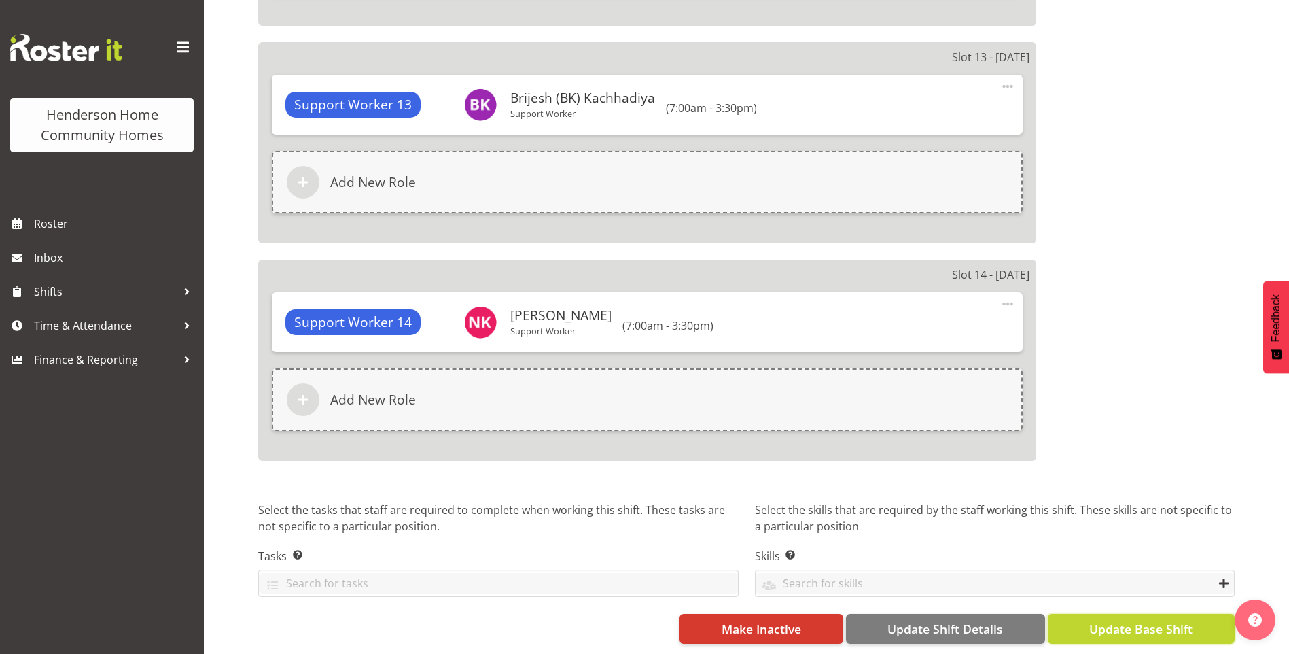
click at [1129, 627] on button "Update Base Shift" at bounding box center [1141, 629] width 187 height 30
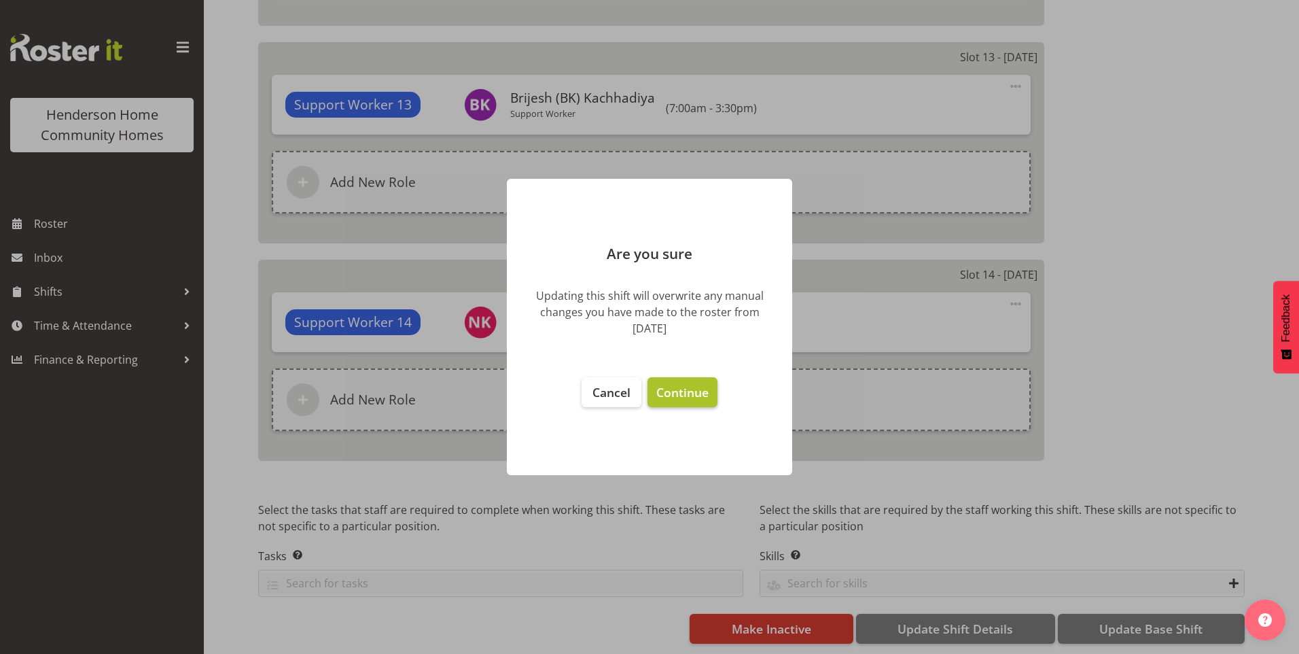
click at [683, 383] on button "Continue" at bounding box center [683, 392] width 70 height 30
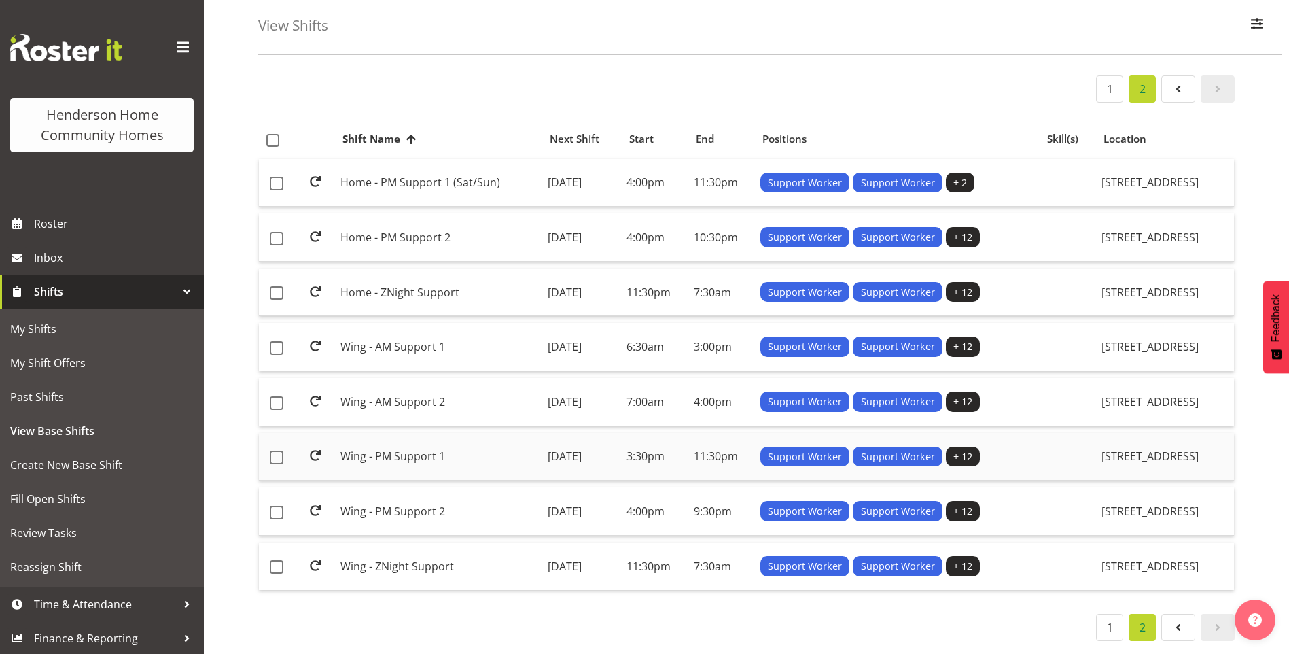
scroll to position [70, 0]
click at [406, 439] on td "Wing - PM Support 1" at bounding box center [438, 457] width 207 height 48
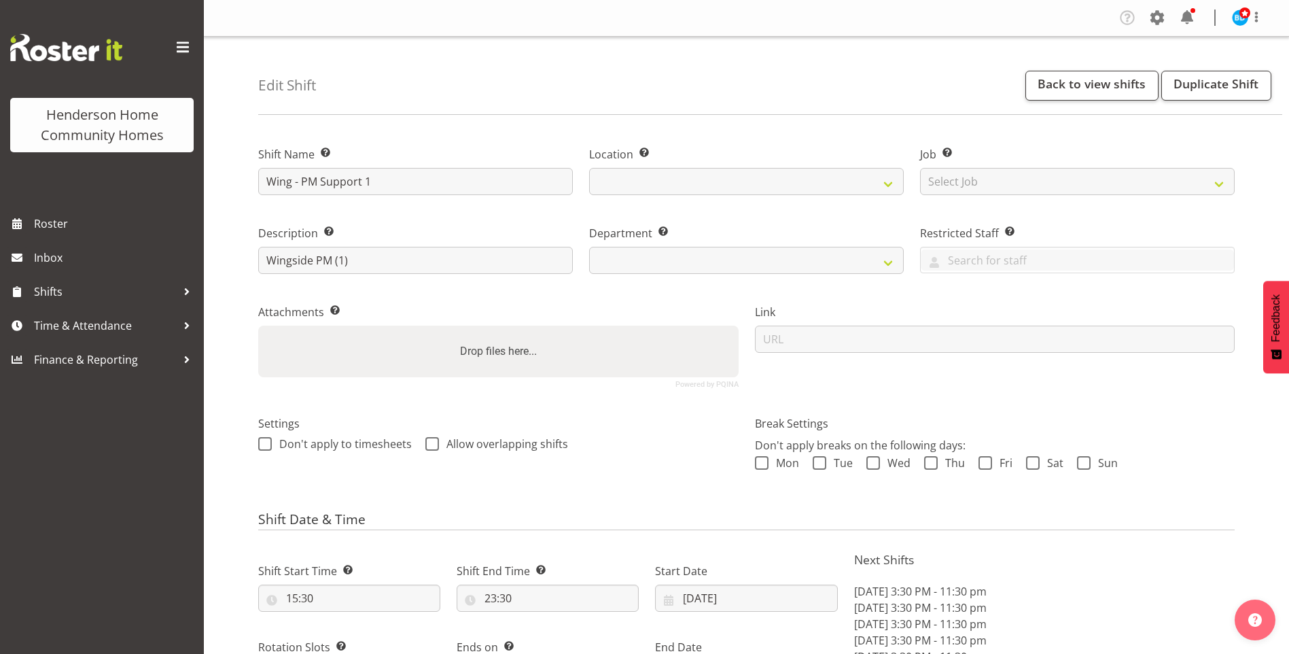
select select "9"
select select "2025"
select select "date"
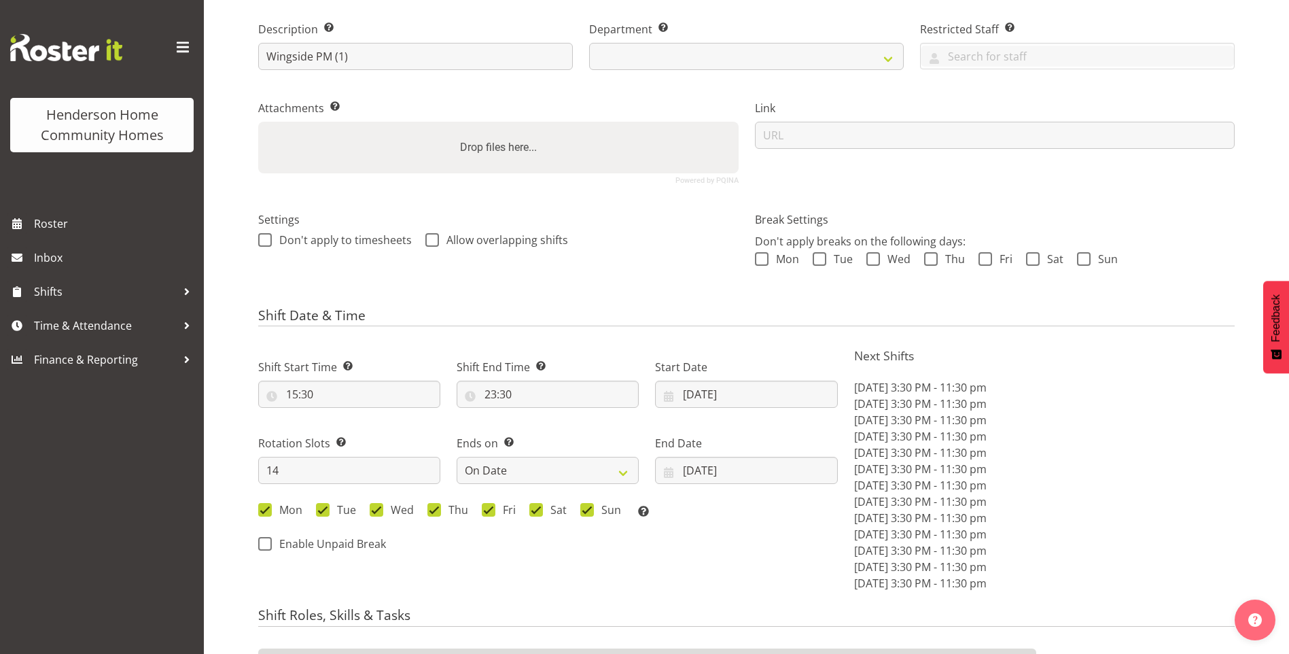
select select
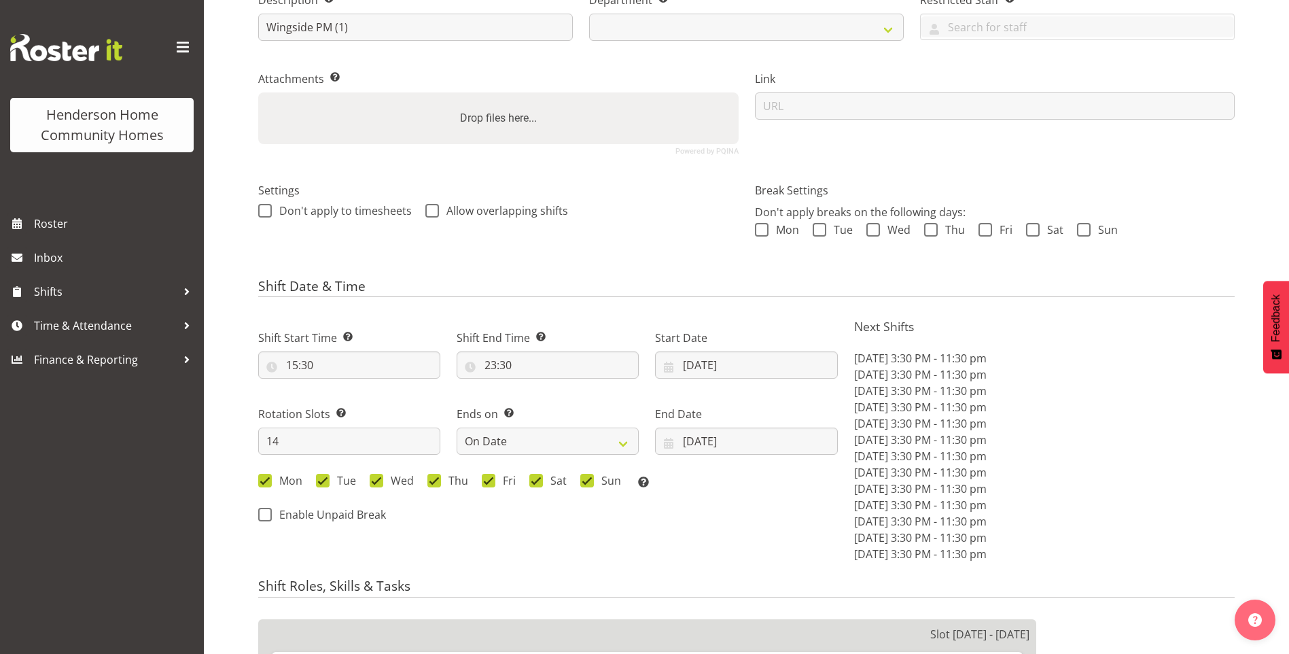
select select
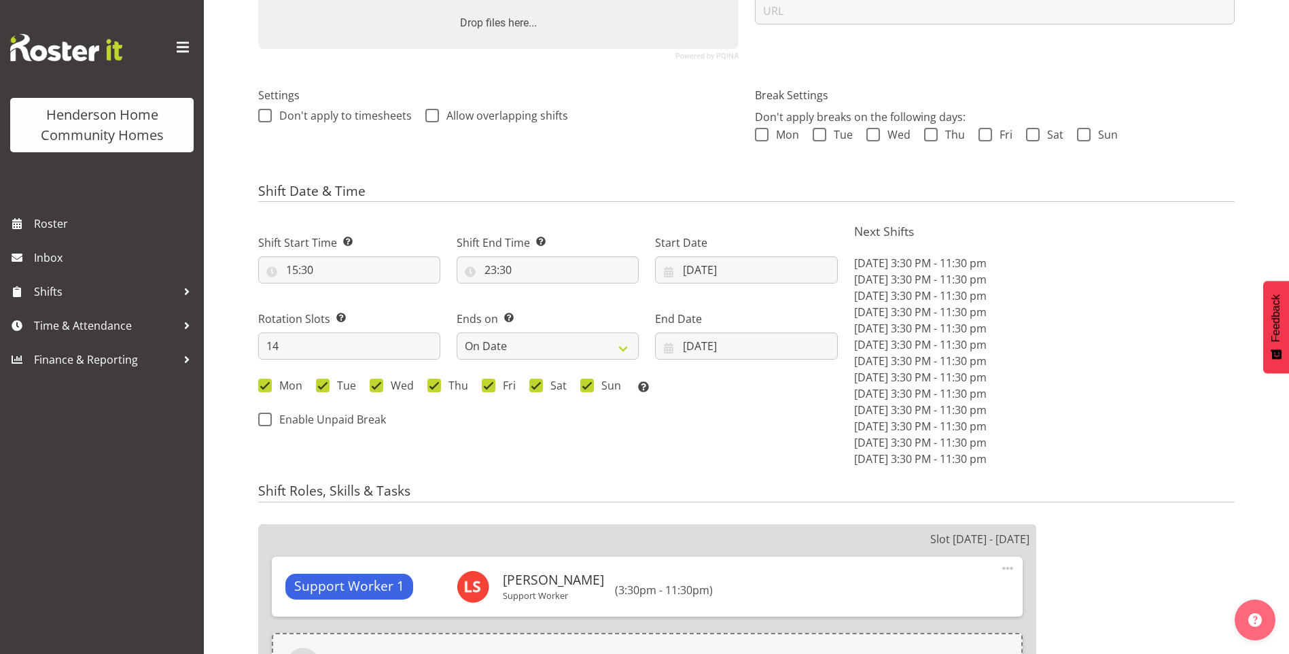
scroll to position [340, 0]
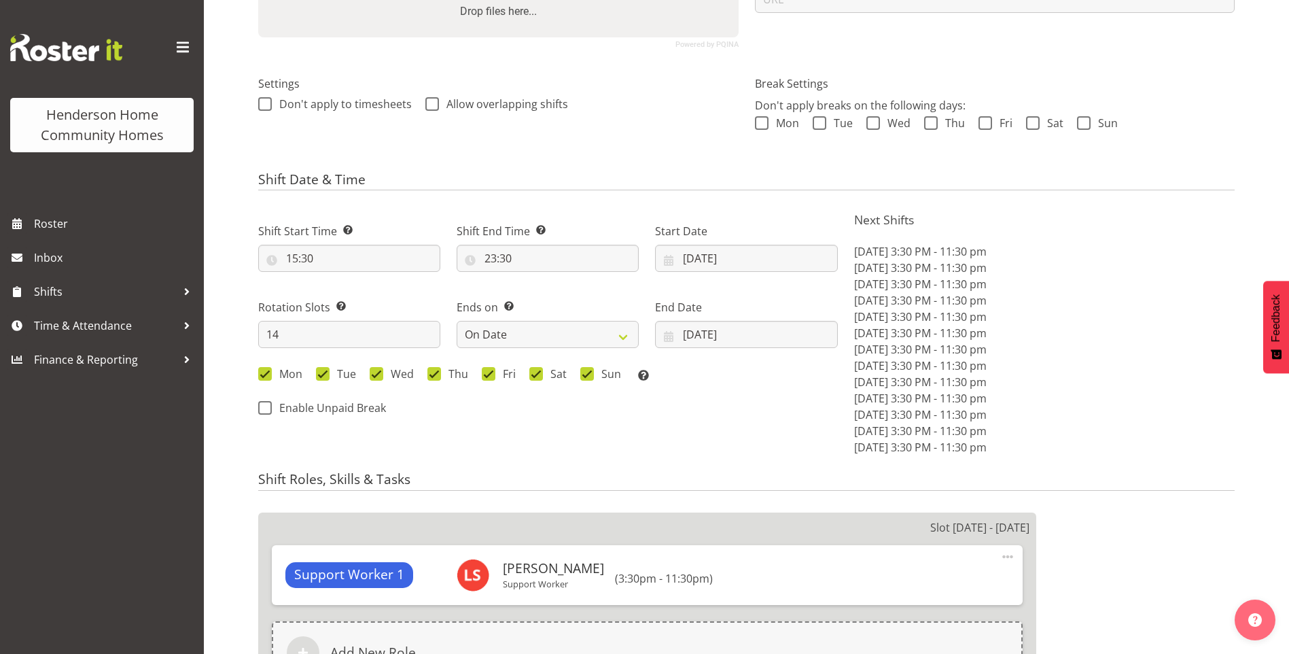
select select
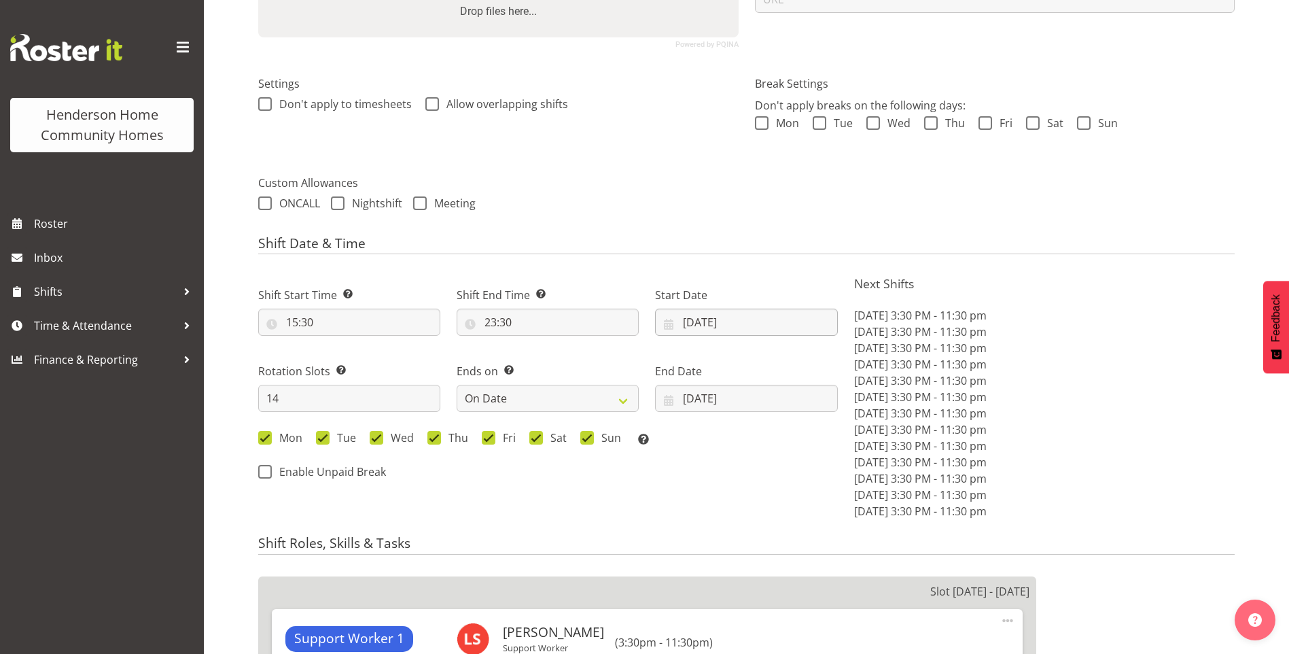
select select
select select "1071"
click at [696, 316] on input "[DATE]" at bounding box center [746, 321] width 182 height 27
select select "749"
click at [703, 527] on link "27" at bounding box center [709, 532] width 27 height 25
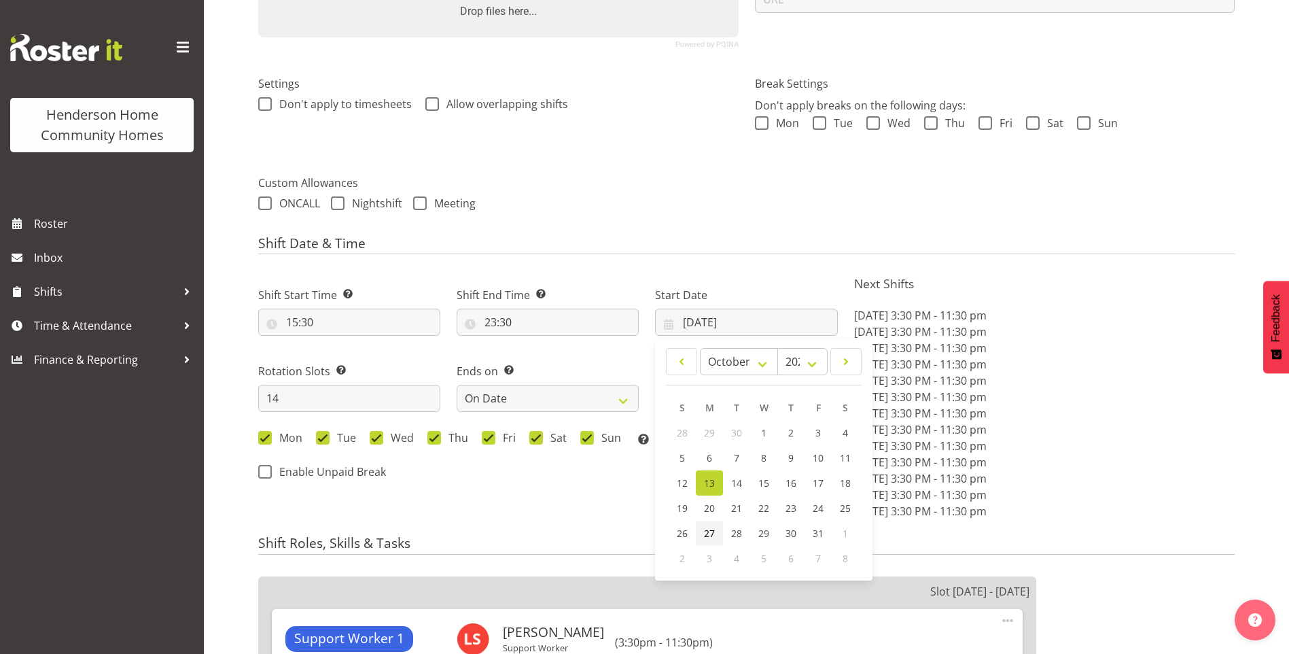
type input "[DATE]"
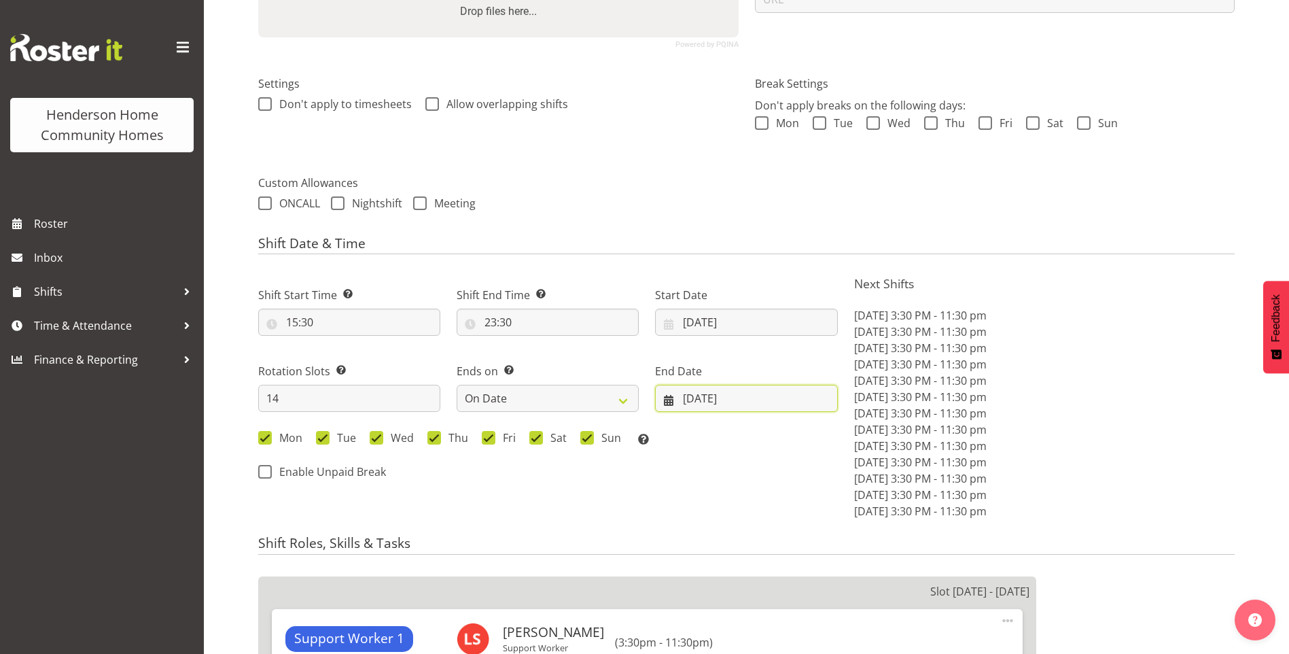
click at [709, 387] on input "[DATE]" at bounding box center [746, 398] width 182 height 27
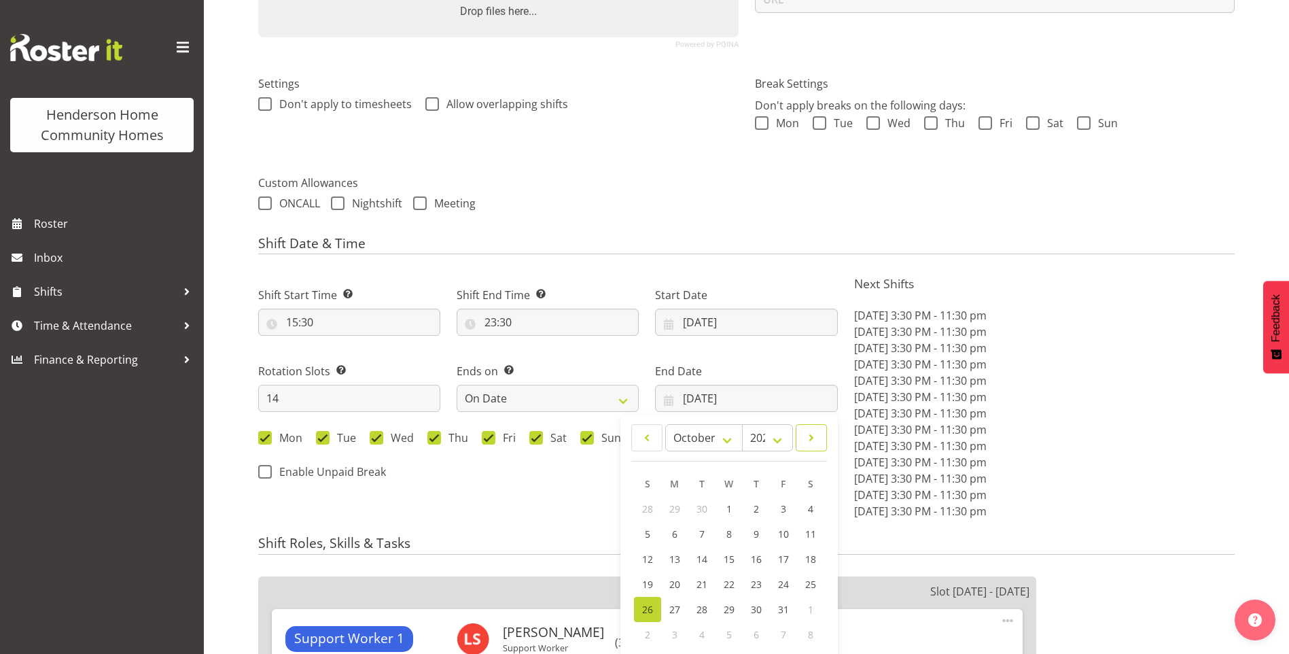
click at [806, 436] on span at bounding box center [811, 437] width 14 height 16
select select "10"
click at [643, 554] on link "9" at bounding box center [647, 558] width 27 height 25
type input "[DATE]"
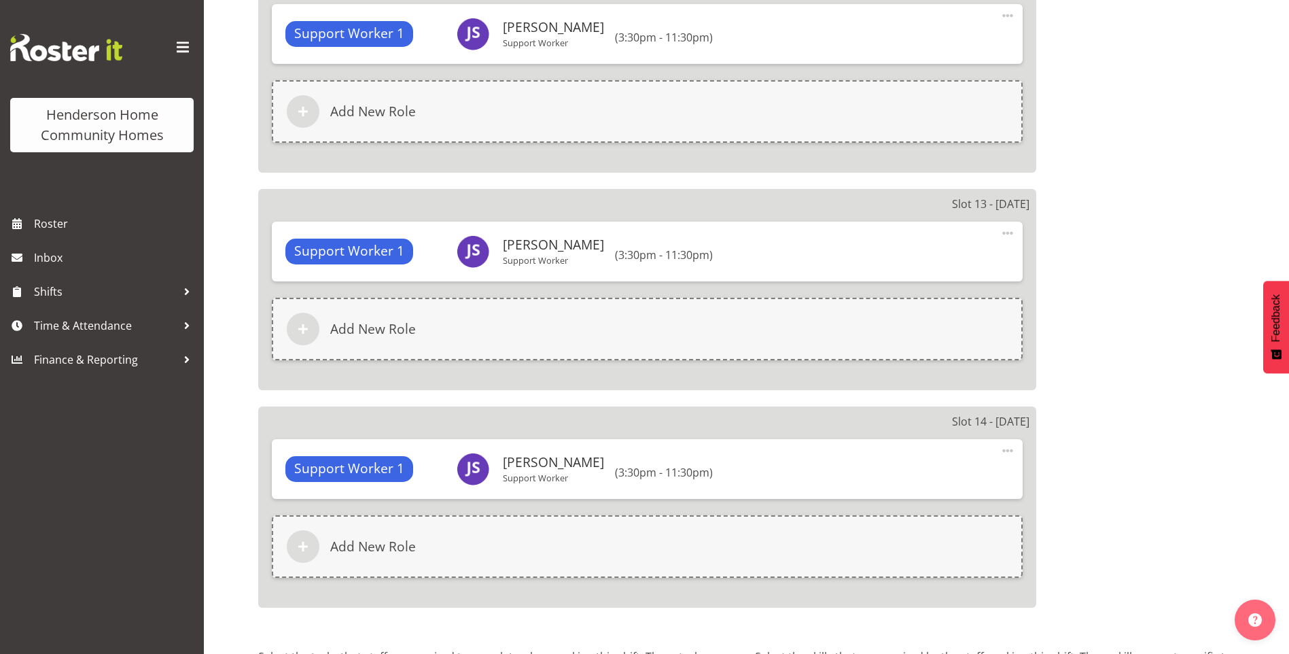
scroll to position [3522, 0]
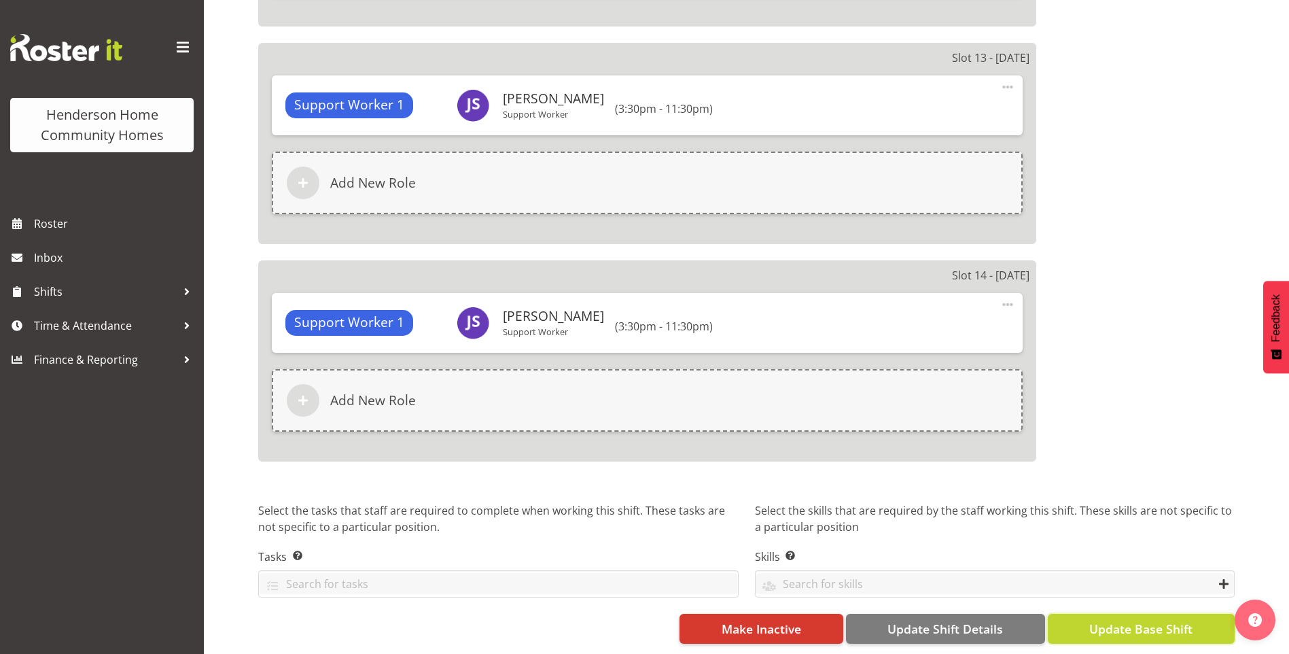
click at [1171, 624] on span "Update Base Shift" at bounding box center [1140, 629] width 103 height 18
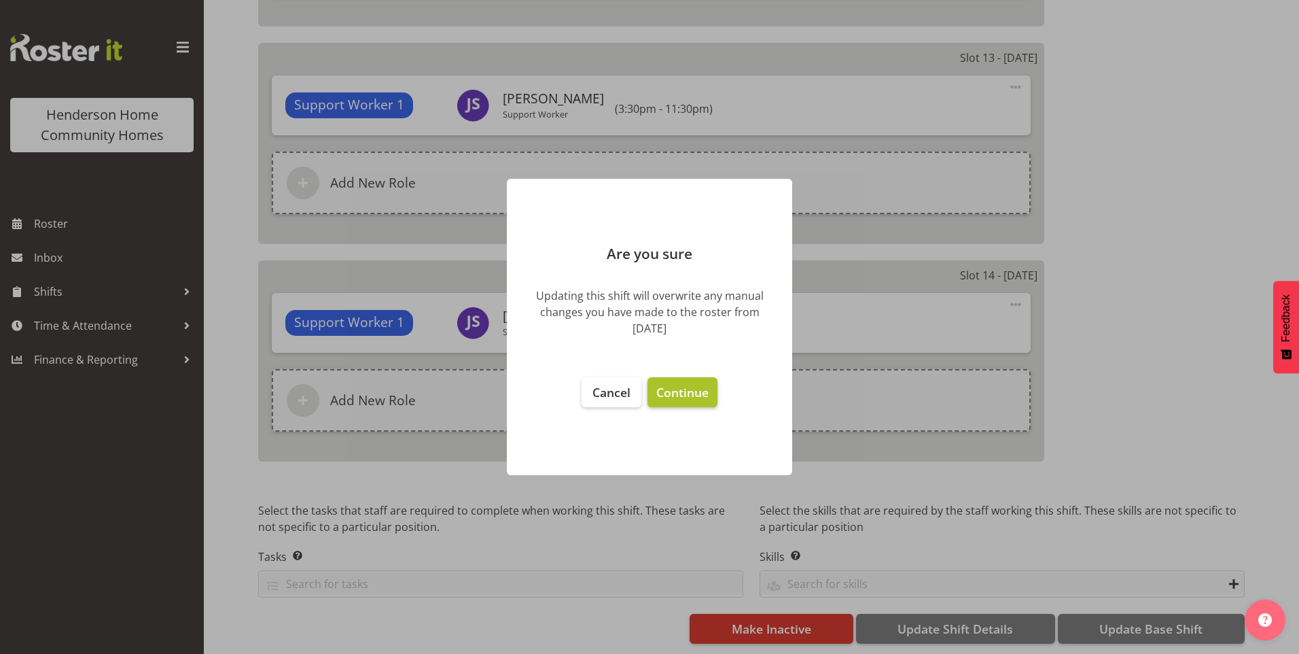
click at [694, 385] on span "Continue" at bounding box center [682, 392] width 52 height 16
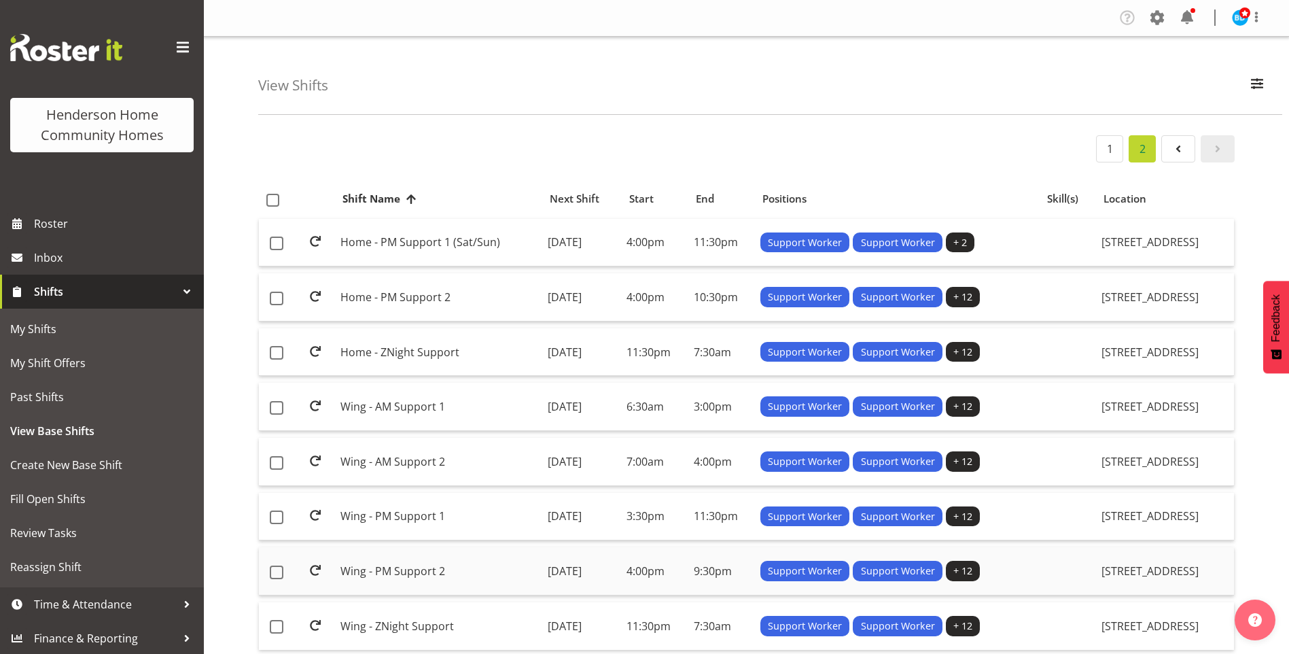
click at [421, 567] on td "Wing - PM Support 2" at bounding box center [438, 571] width 207 height 48
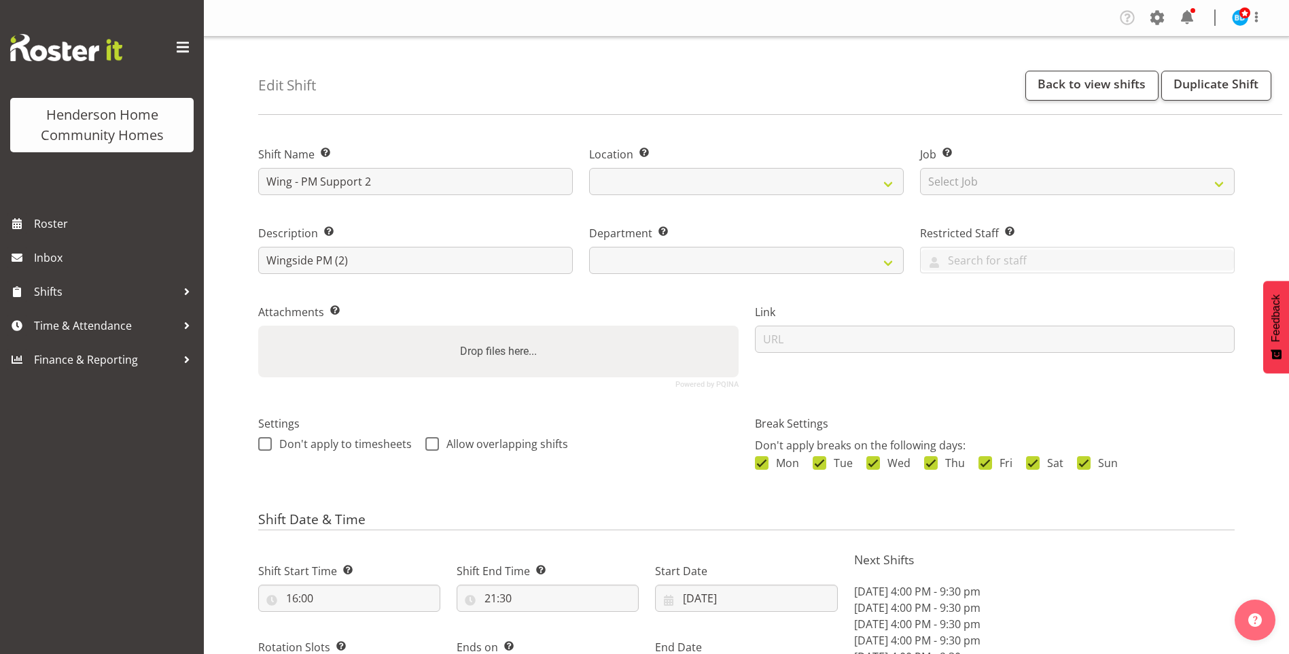
select select "9"
select select "2025"
select select "date"
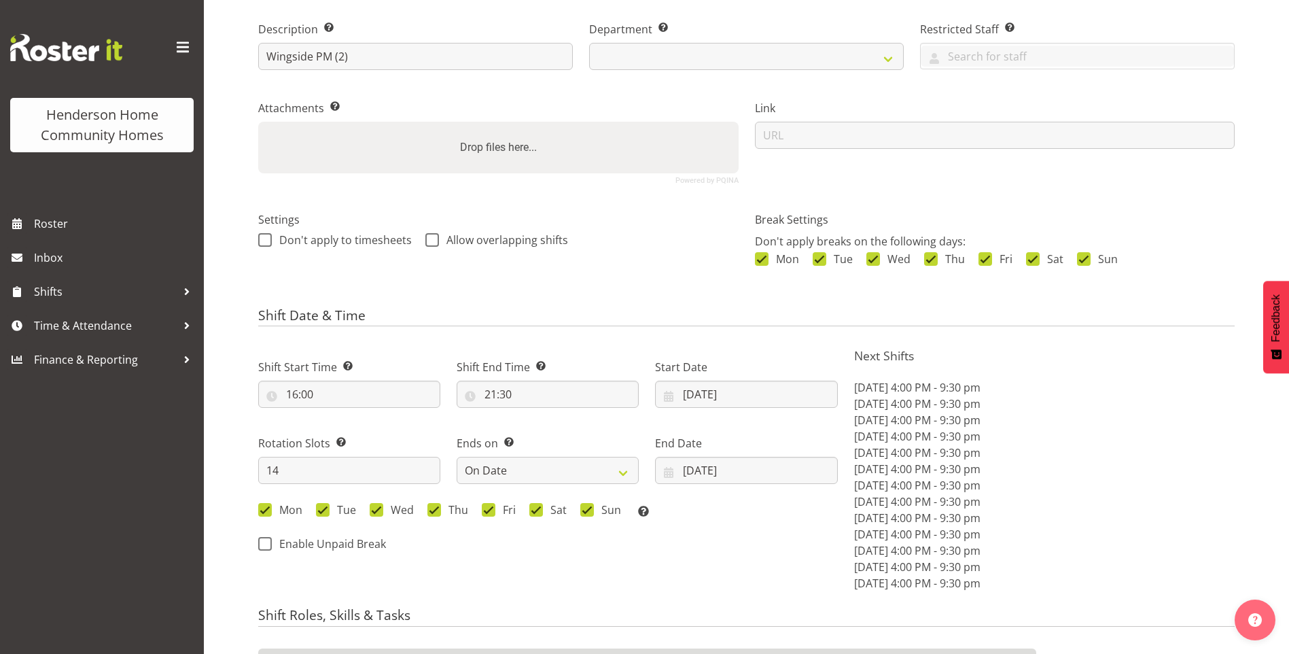
select select
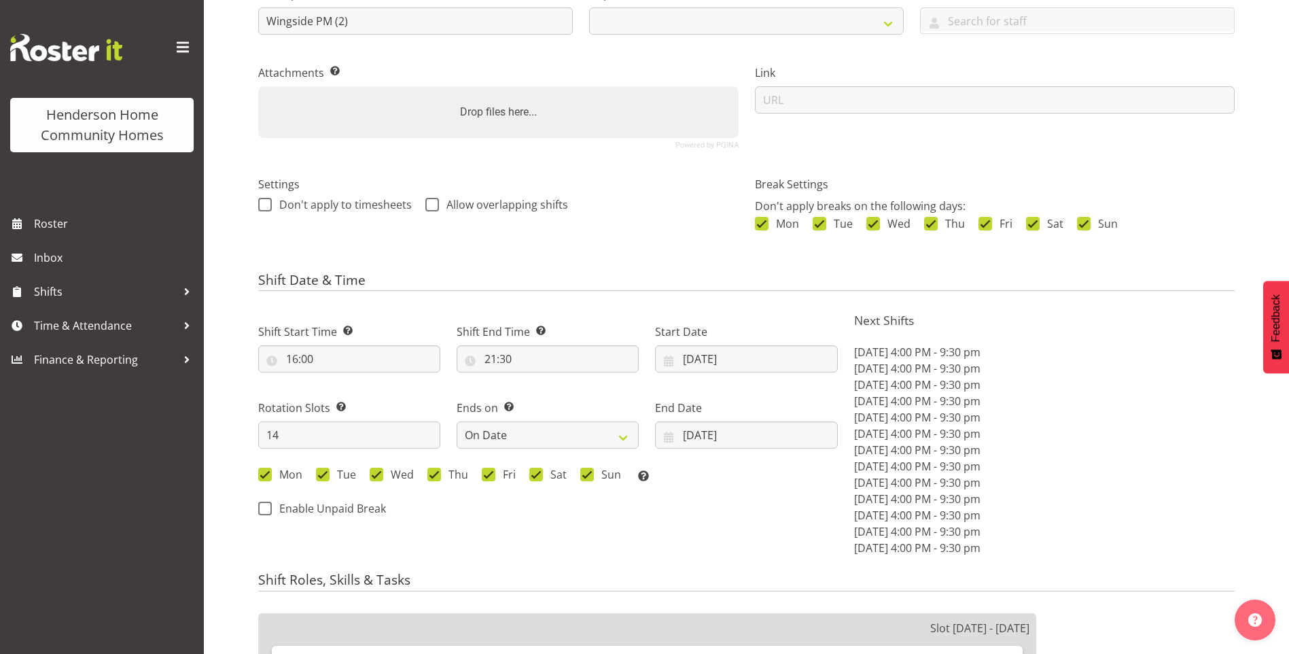
select select
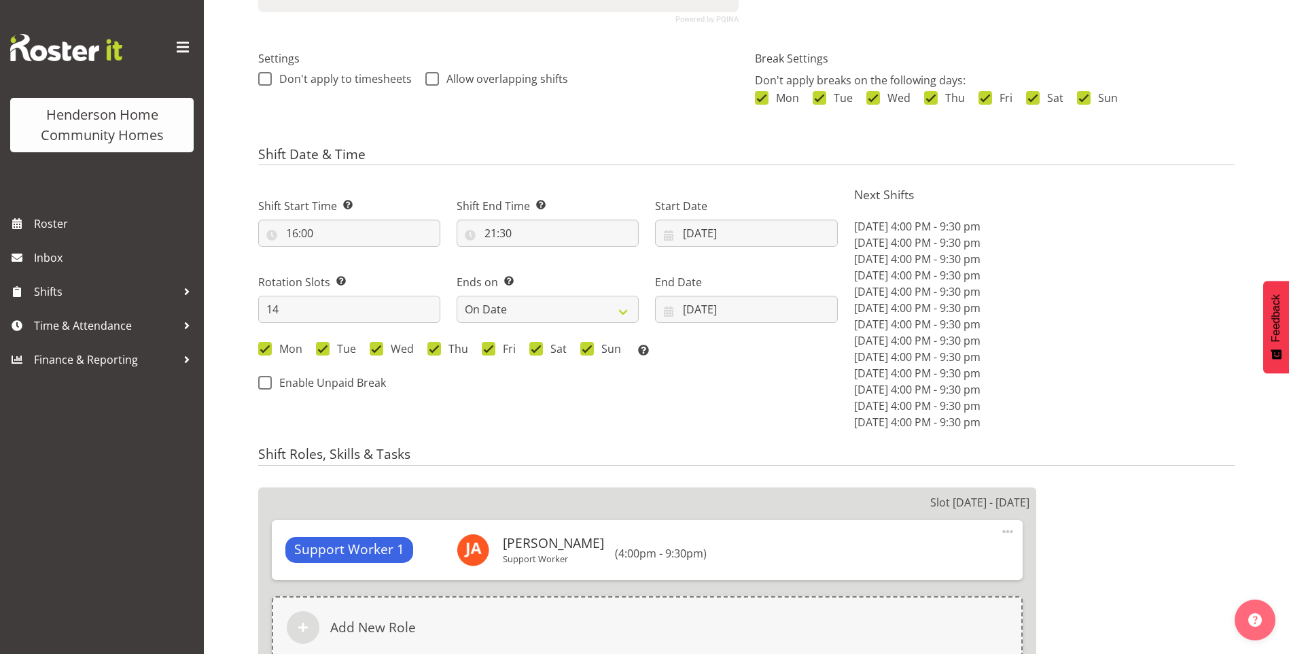
scroll to position [476, 0]
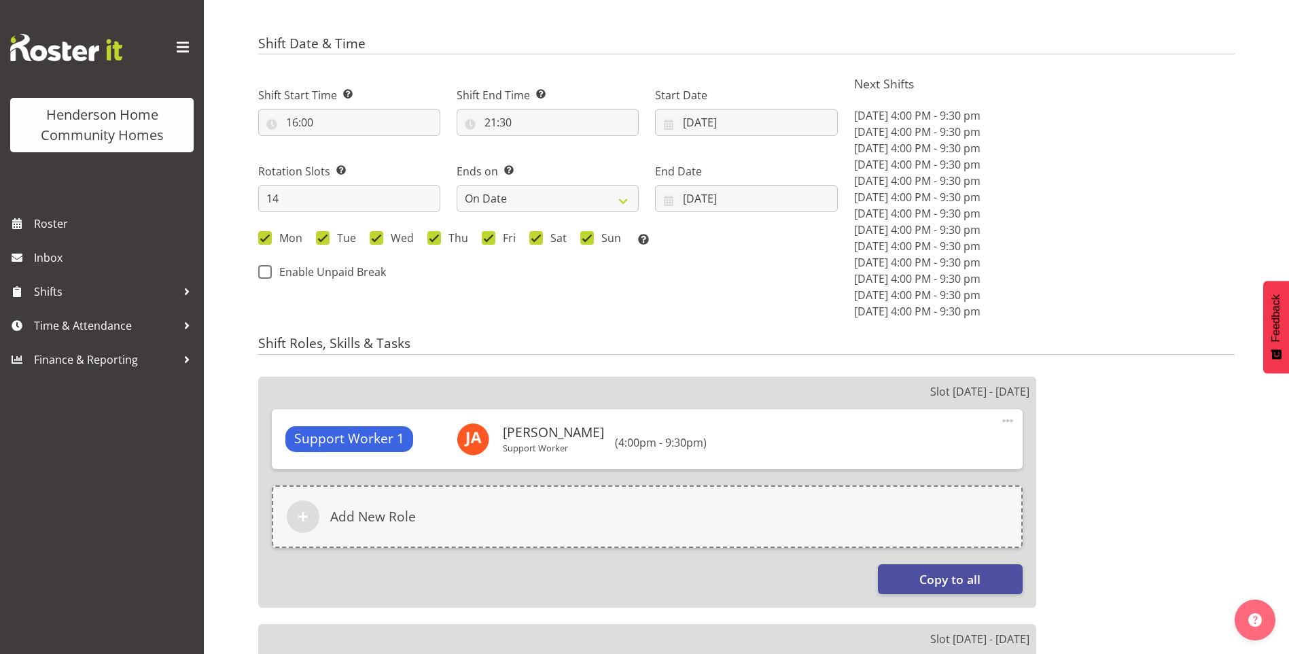
select select
select select "749"
select select "1071"
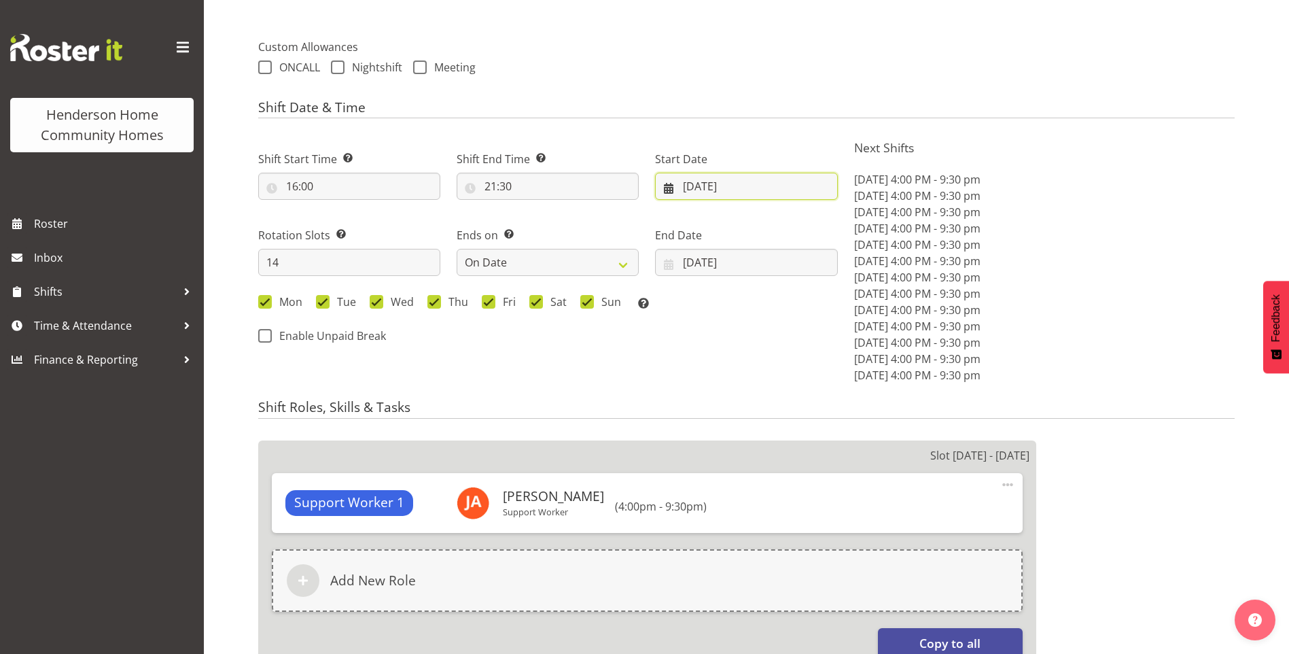
click at [709, 191] on input "[DATE]" at bounding box center [746, 186] width 182 height 27
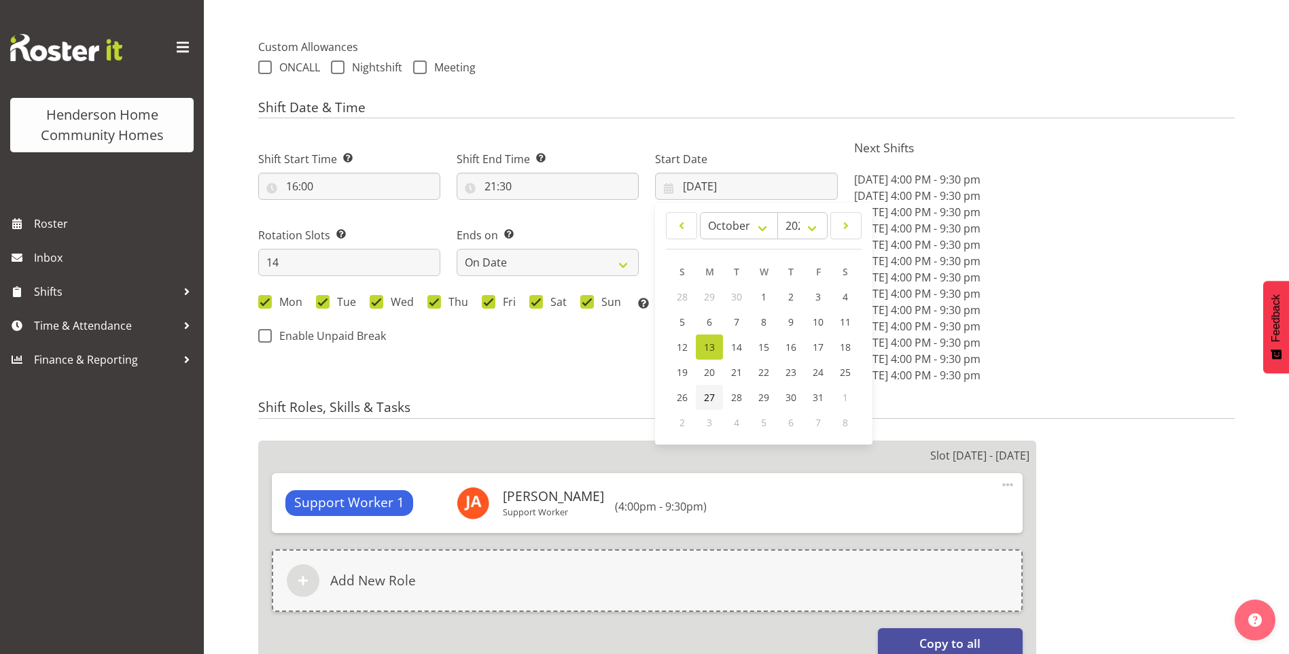
click at [703, 394] on link "27" at bounding box center [709, 397] width 27 height 25
type input "[DATE]"
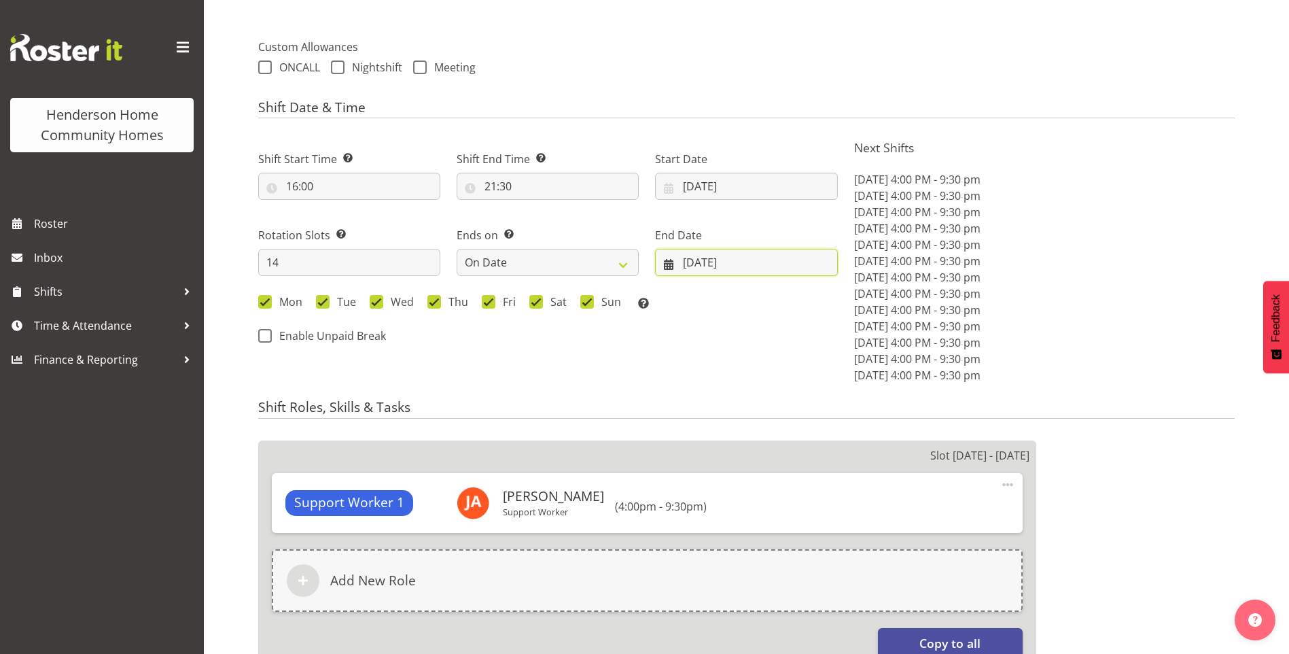
drag, startPoint x: 703, startPoint y: 263, endPoint x: 708, endPoint y: 270, distance: 8.7
click at [703, 263] on input "[DATE]" at bounding box center [746, 262] width 182 height 27
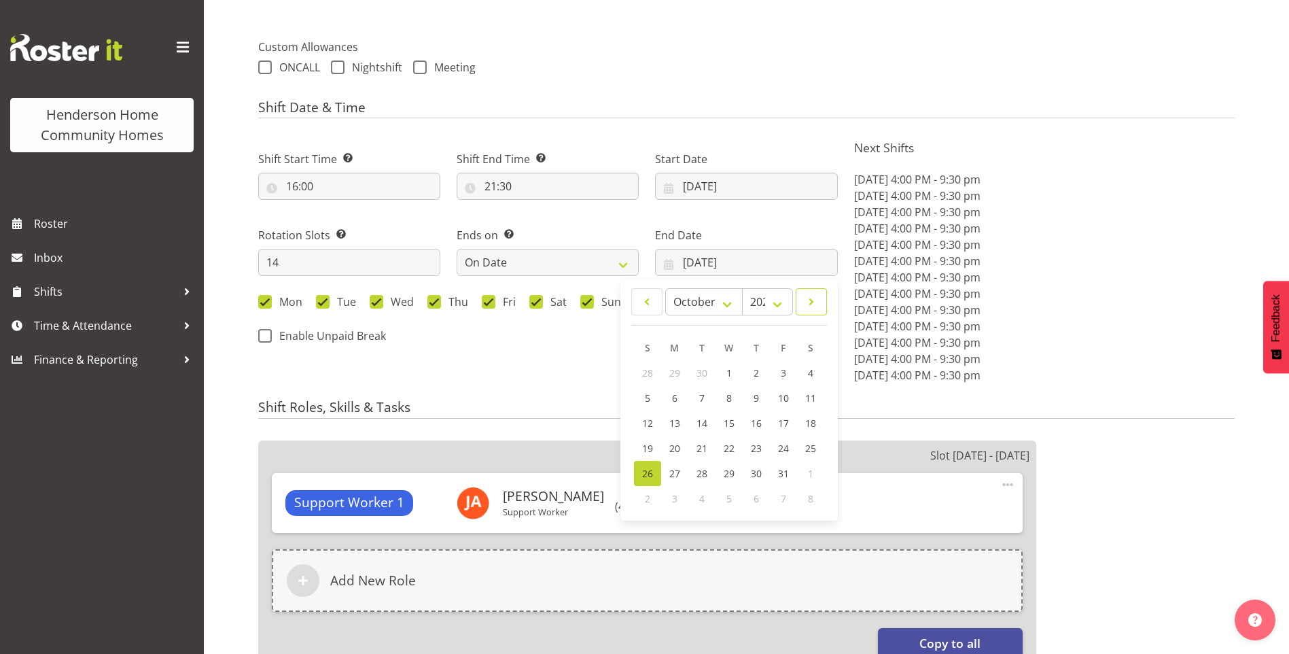
click at [809, 304] on span at bounding box center [811, 302] width 14 height 16
select select "10"
click at [643, 423] on link "9" at bounding box center [647, 422] width 27 height 25
type input "09/11/2025"
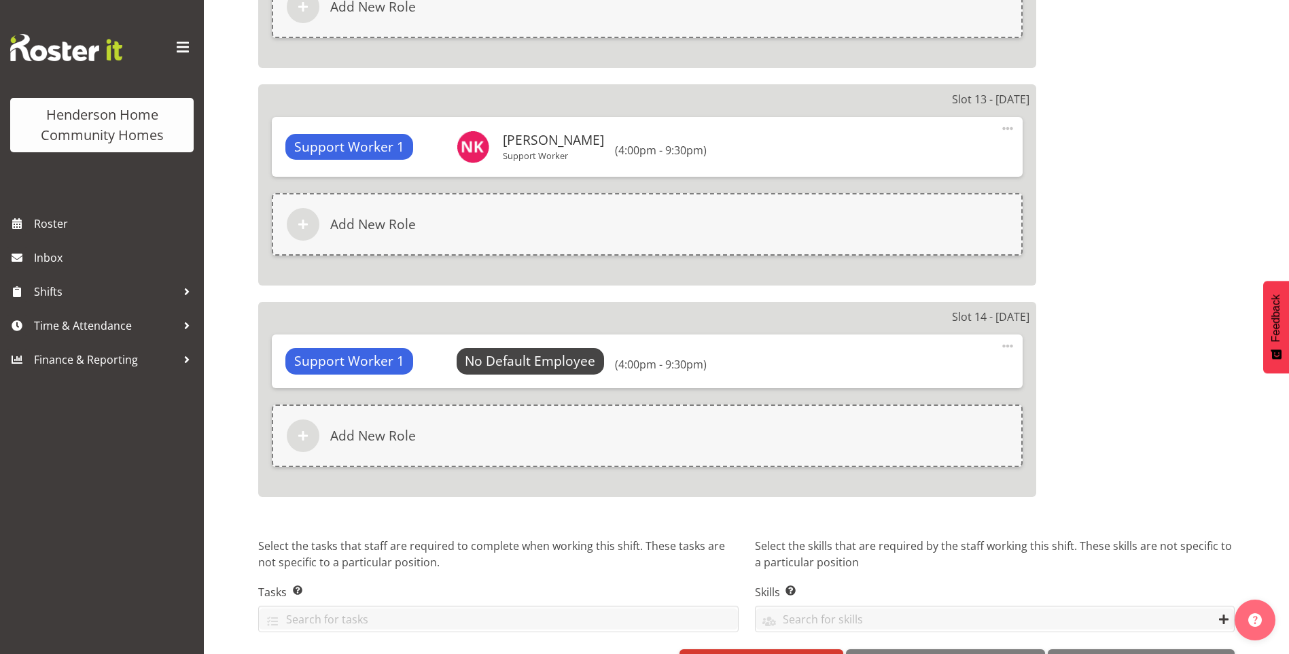
scroll to position [3509, 0]
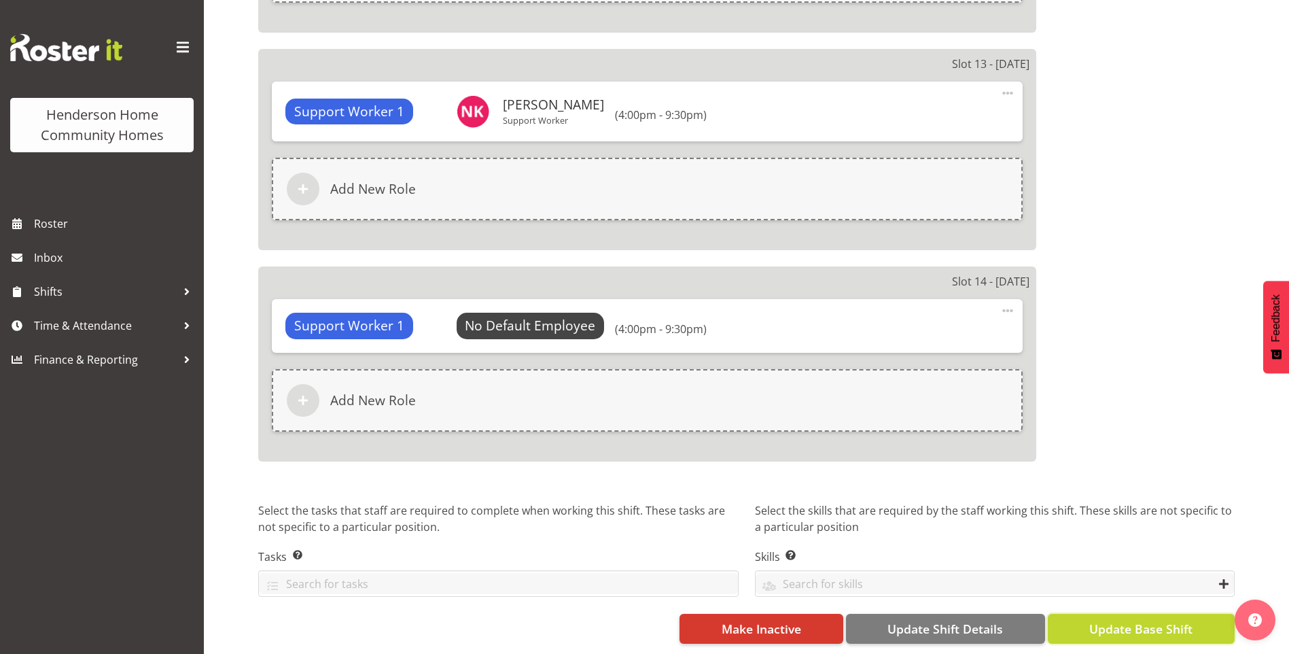
click at [1135, 620] on span "Update Base Shift" at bounding box center [1140, 629] width 103 height 18
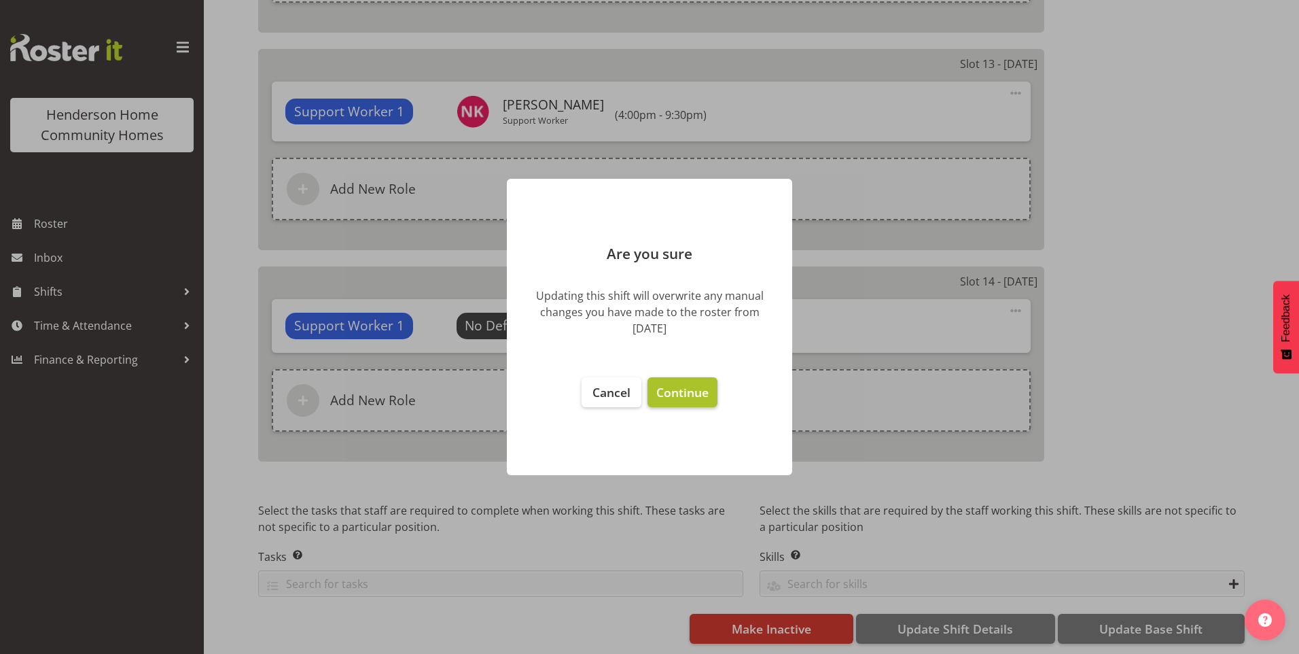
click at [698, 387] on span "Continue" at bounding box center [682, 392] width 52 height 16
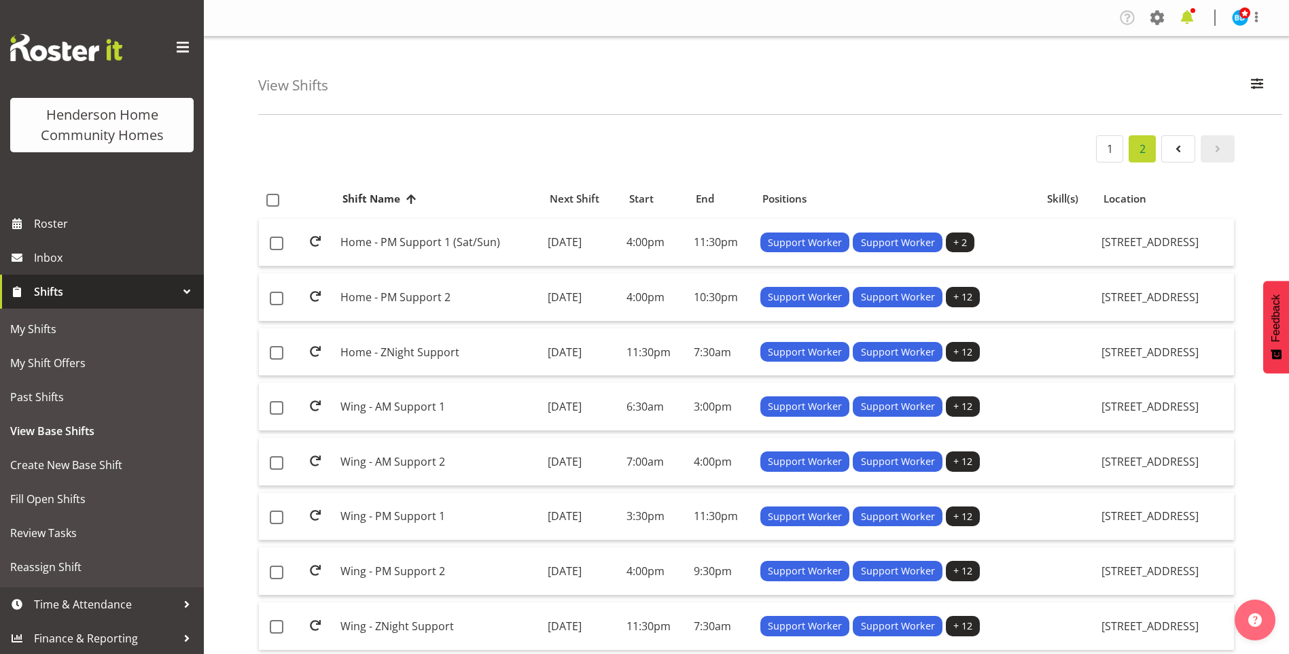
click at [1191, 22] on span at bounding box center [1187, 18] width 22 height 22
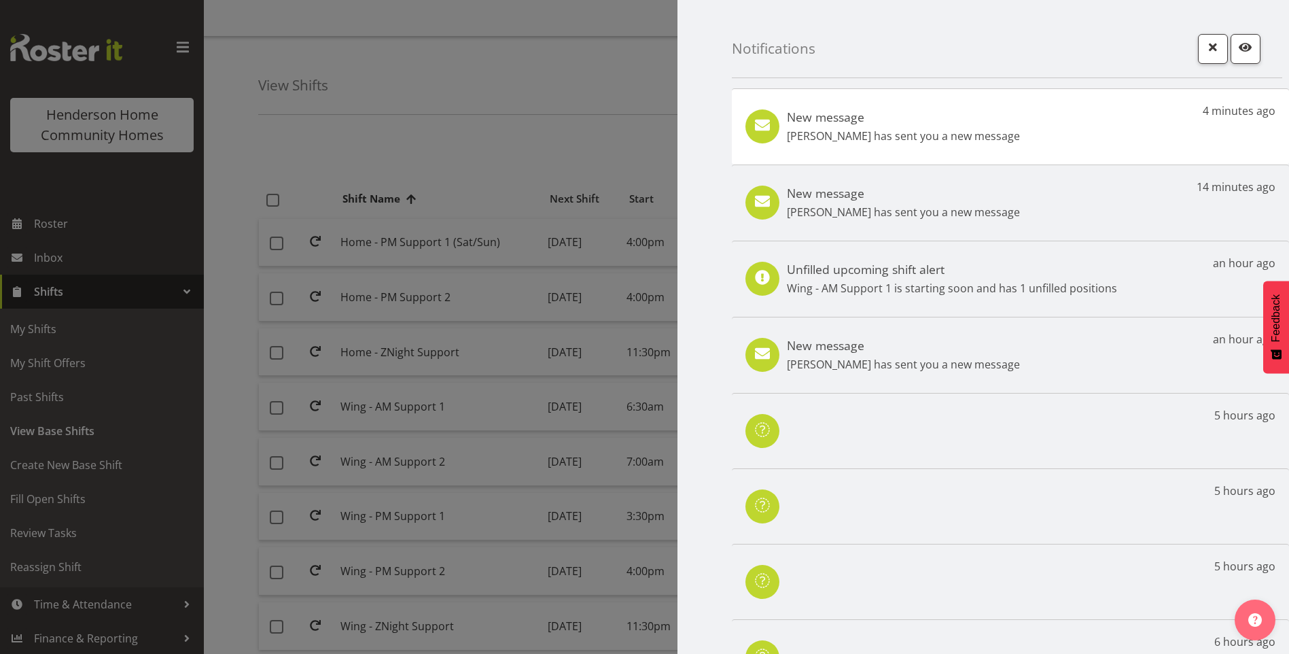
click at [987, 140] on p "Lovejot Kaur has sent you a new message" at bounding box center [903, 136] width 233 height 16
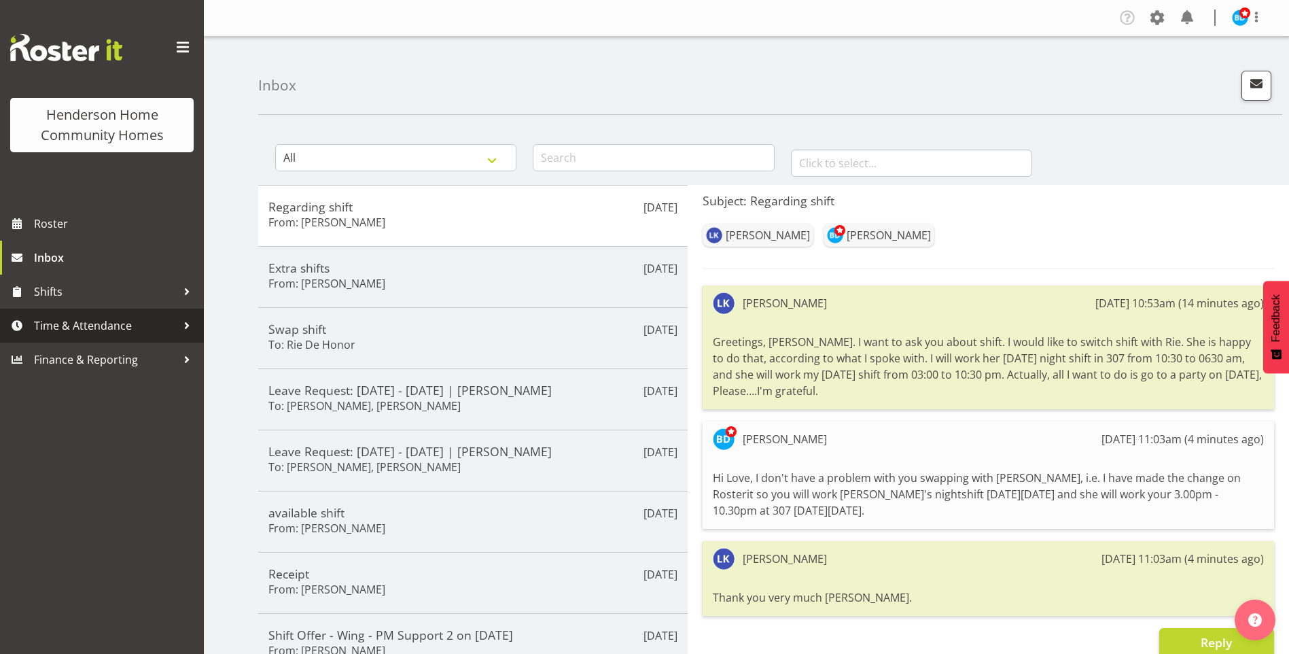
click at [119, 328] on span "Time & Attendance" at bounding box center [105, 325] width 143 height 20
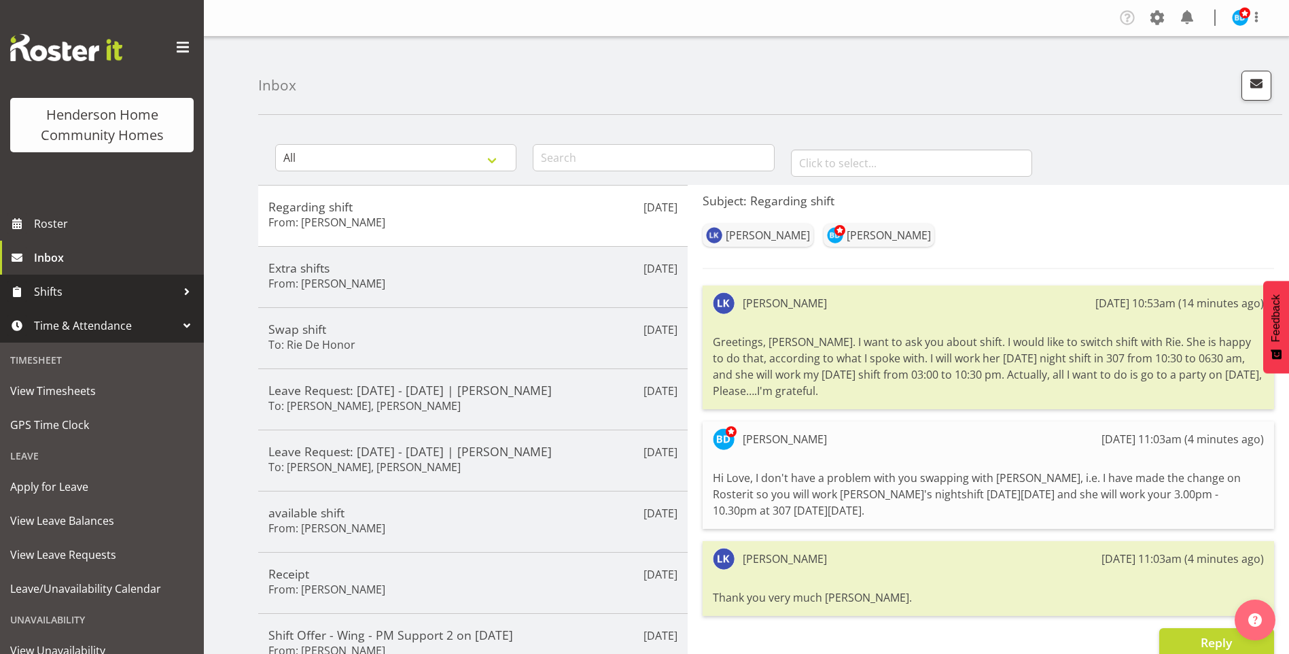
click at [93, 295] on span "Shifts" at bounding box center [105, 291] width 143 height 20
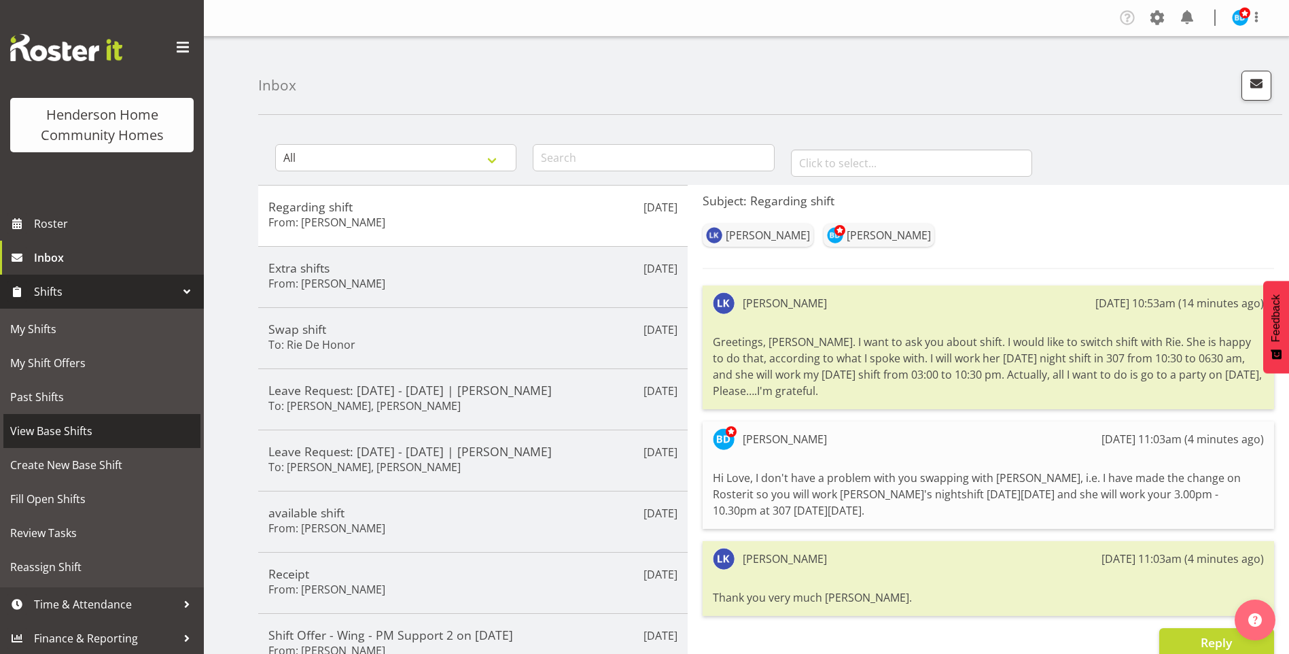
click at [87, 429] on span "View Base Shifts" at bounding box center [101, 431] width 183 height 20
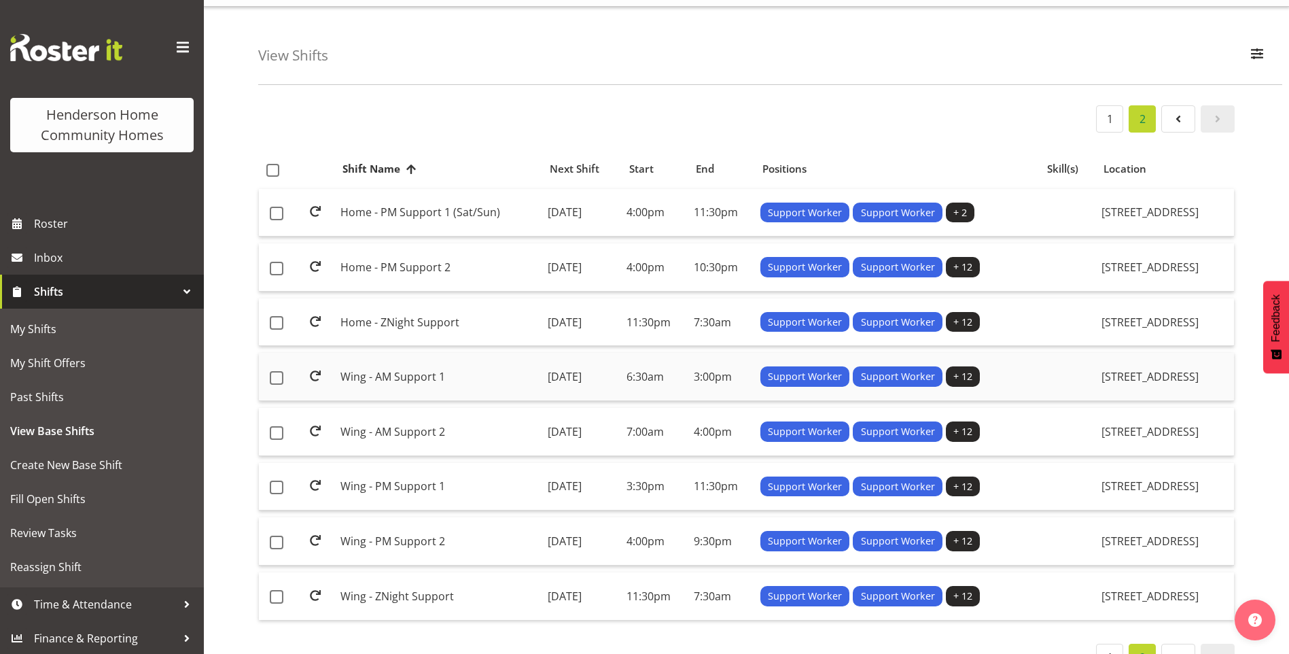
scroll to position [70, 0]
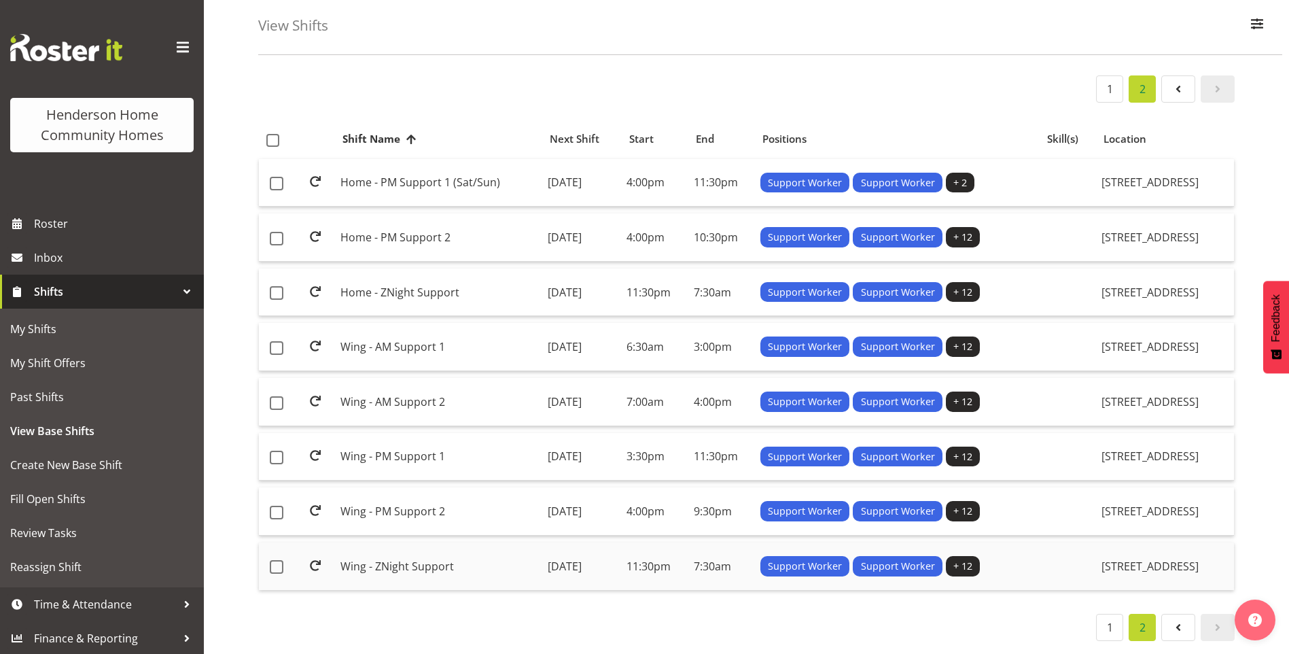
click at [371, 552] on td "Wing - ZNight Support" at bounding box center [438, 566] width 207 height 48
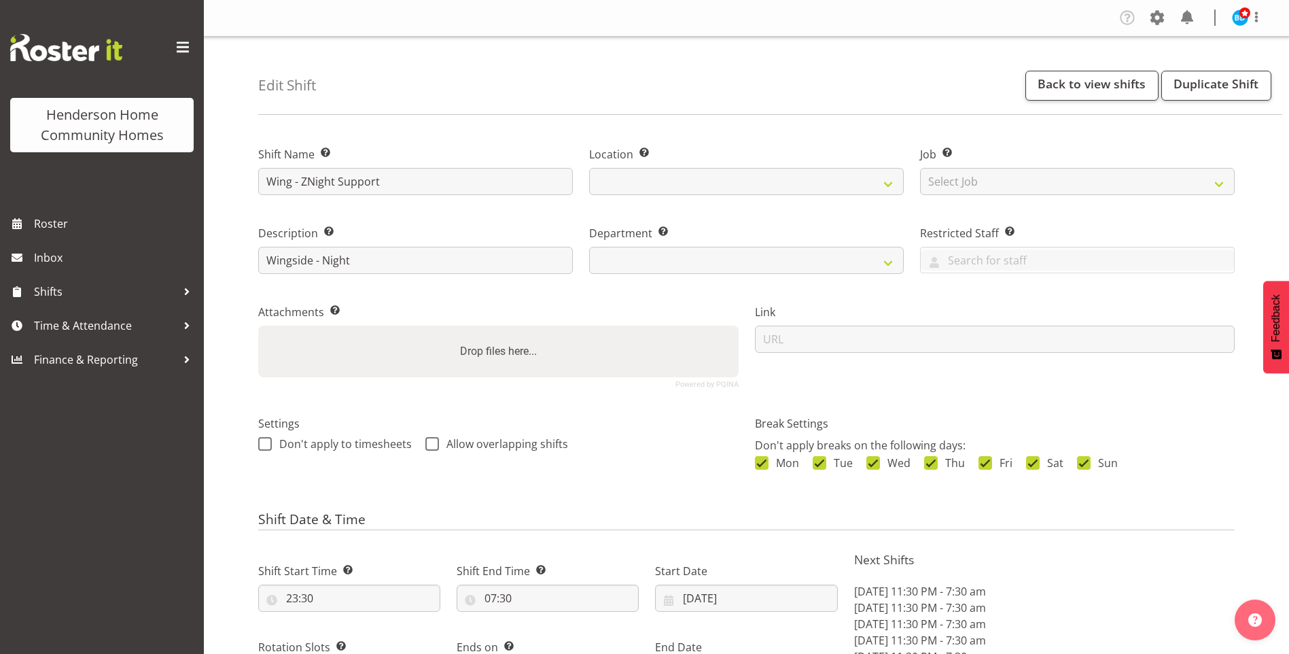
select select "9"
select select "2025"
select select "date"
select select
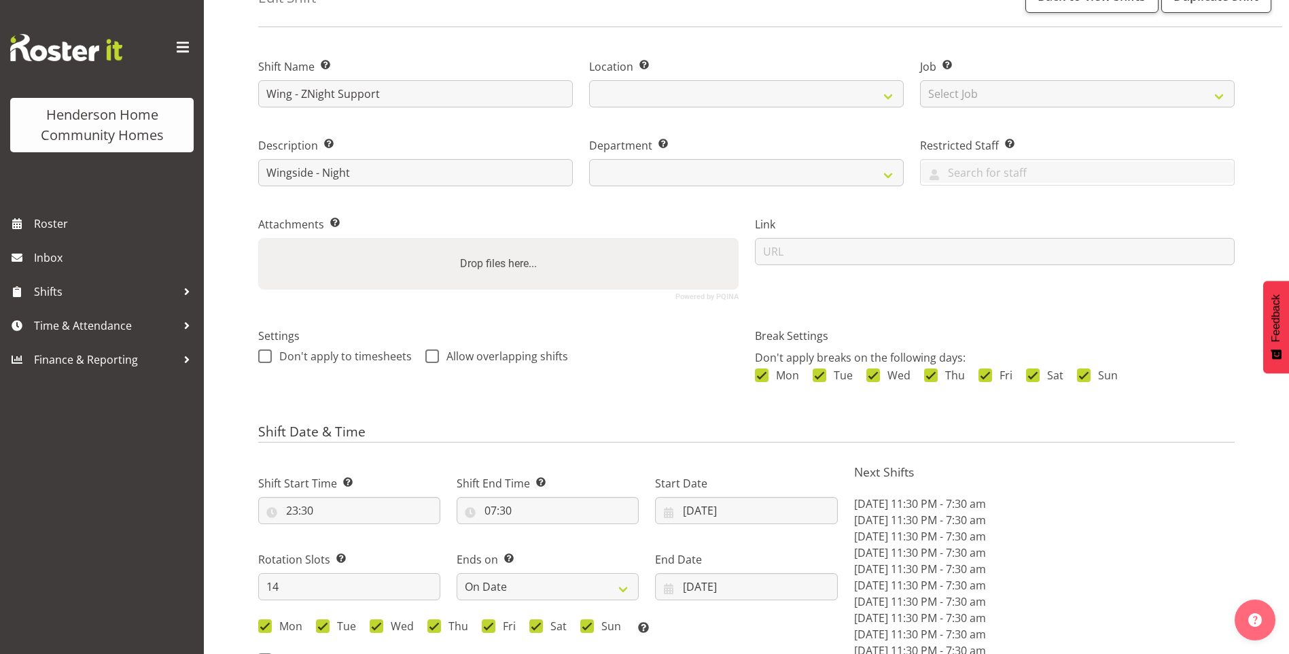
scroll to position [204, 0]
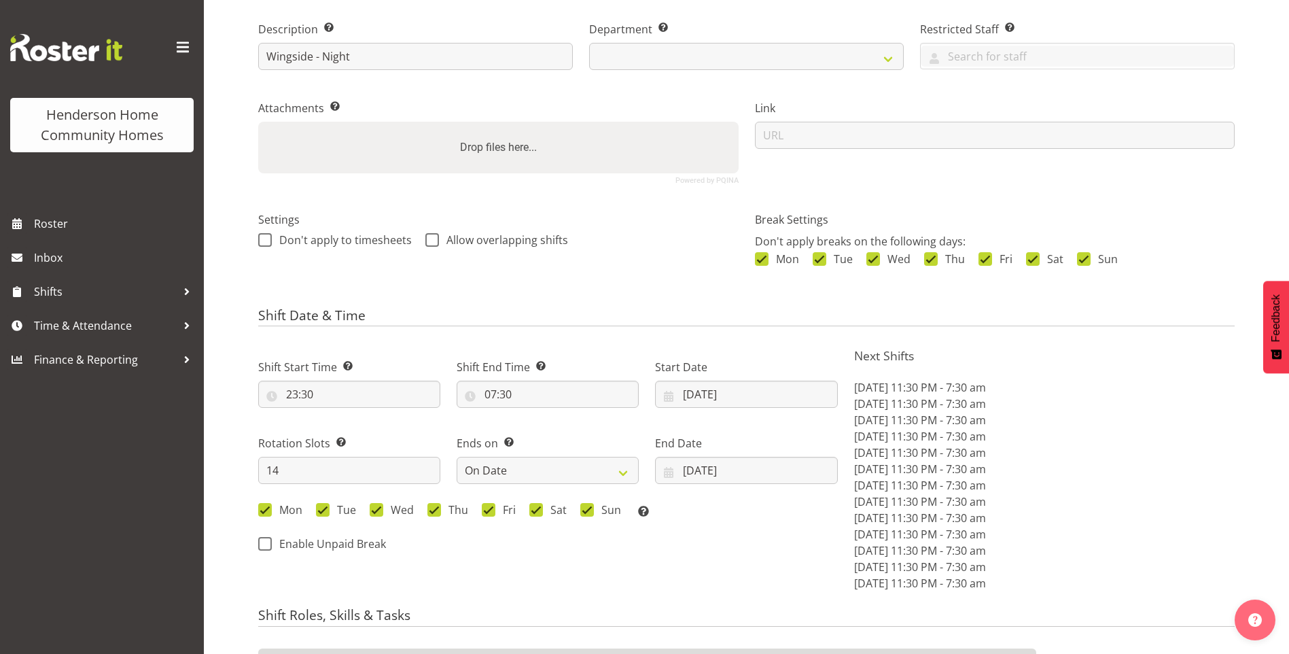
select select
select select "1071"
select select "749"
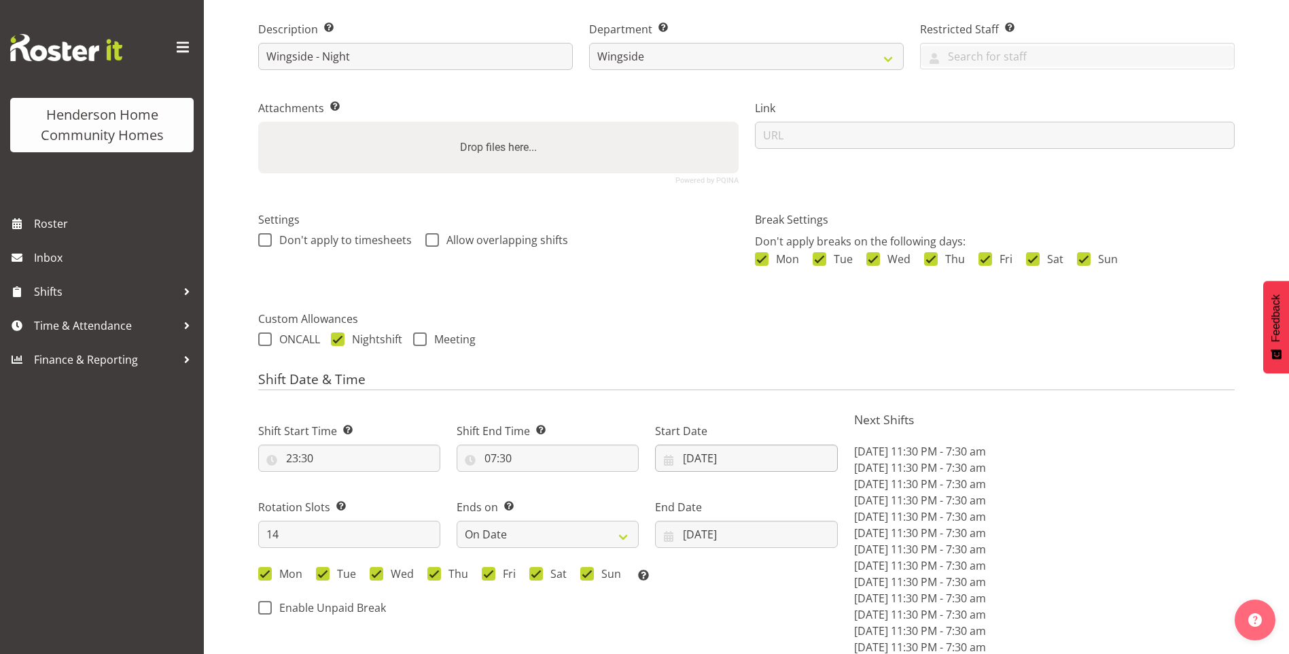
click at [711, 404] on div "Start Date 13/10/2025 January February March April May June July August Septemb…" at bounding box center [746, 442] width 198 height 76
click at [705, 459] on input "[DATE]" at bounding box center [746, 457] width 182 height 27
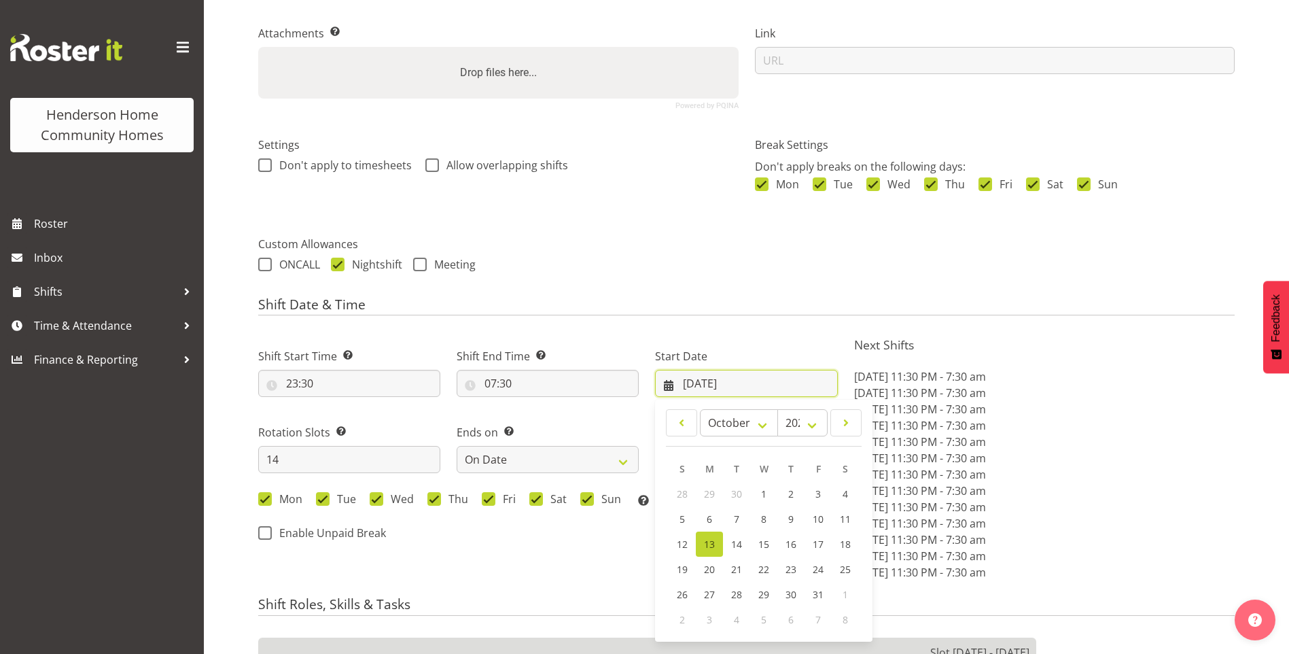
scroll to position [408, 0]
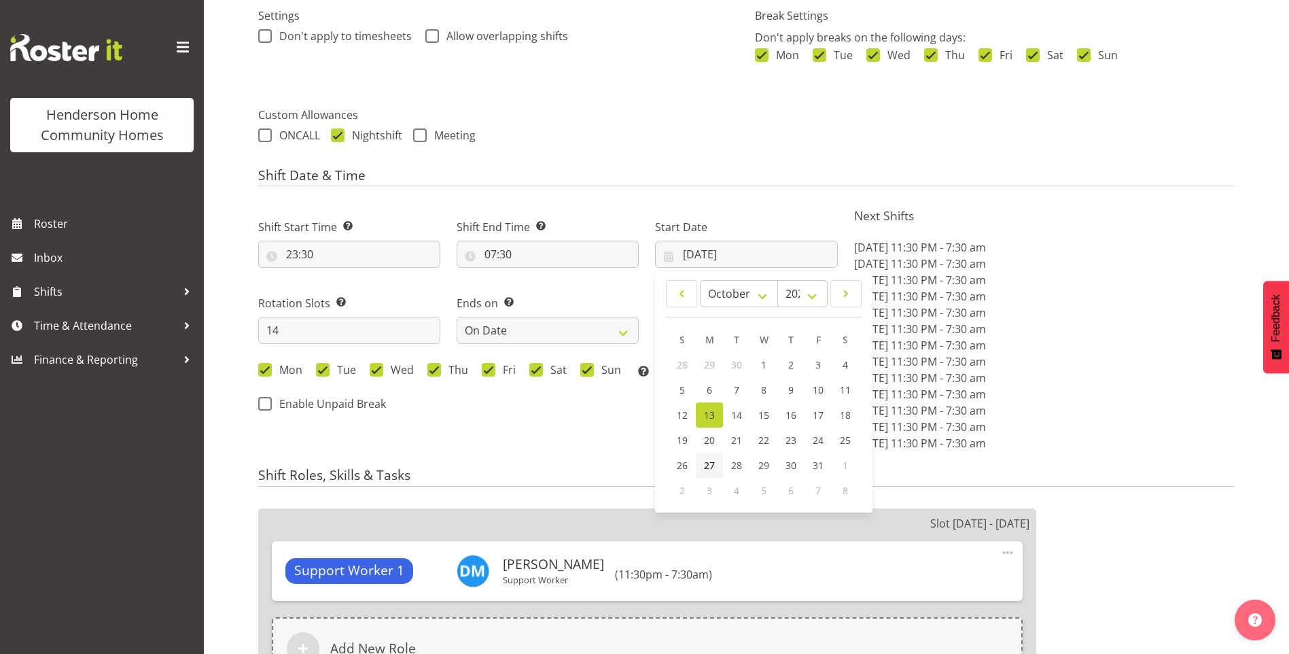
click at [712, 462] on span "27" at bounding box center [709, 465] width 11 height 13
type input "[DATE]"
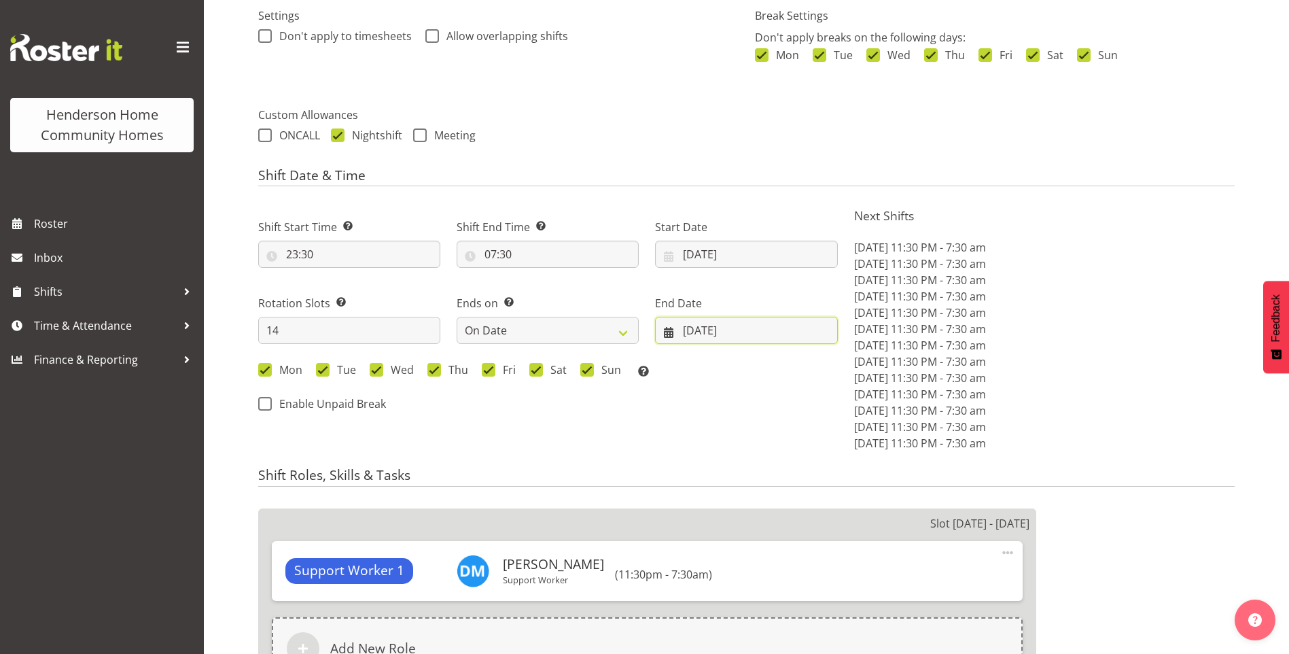
click at [711, 323] on input "26/10/2025" at bounding box center [746, 330] width 182 height 27
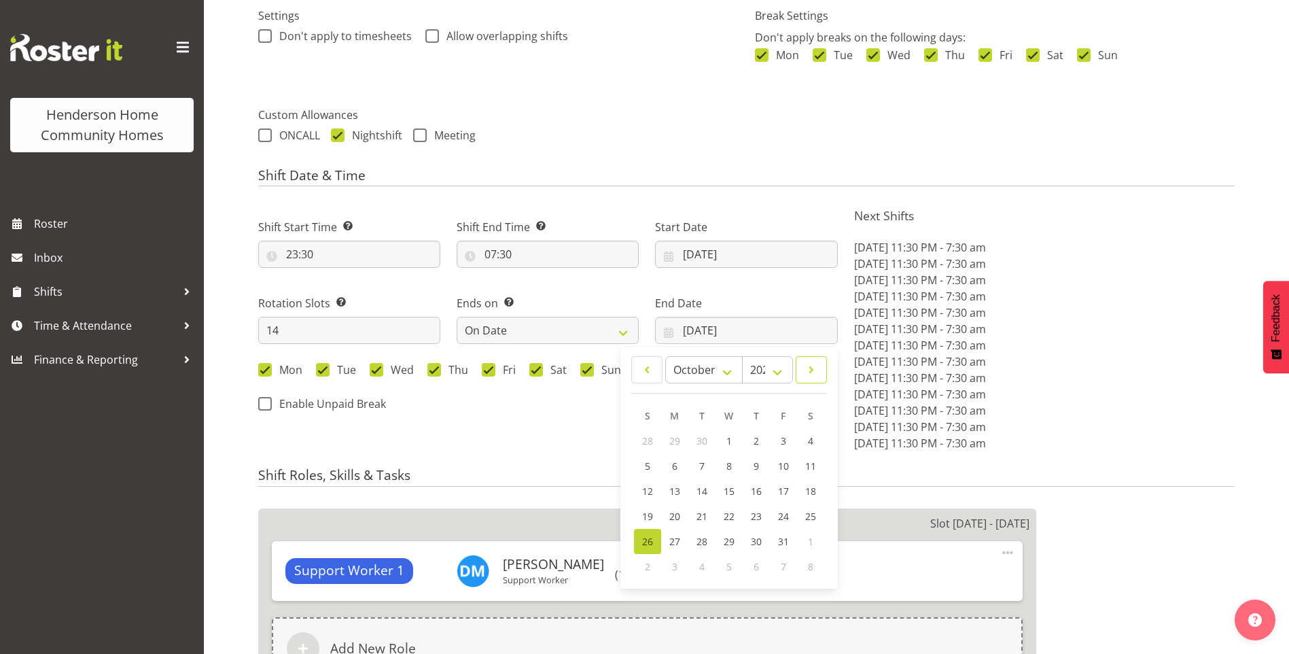
click at [800, 368] on link at bounding box center [811, 369] width 31 height 27
select select "10"
click at [643, 481] on link "9" at bounding box center [647, 490] width 27 height 25
type input "[DATE]"
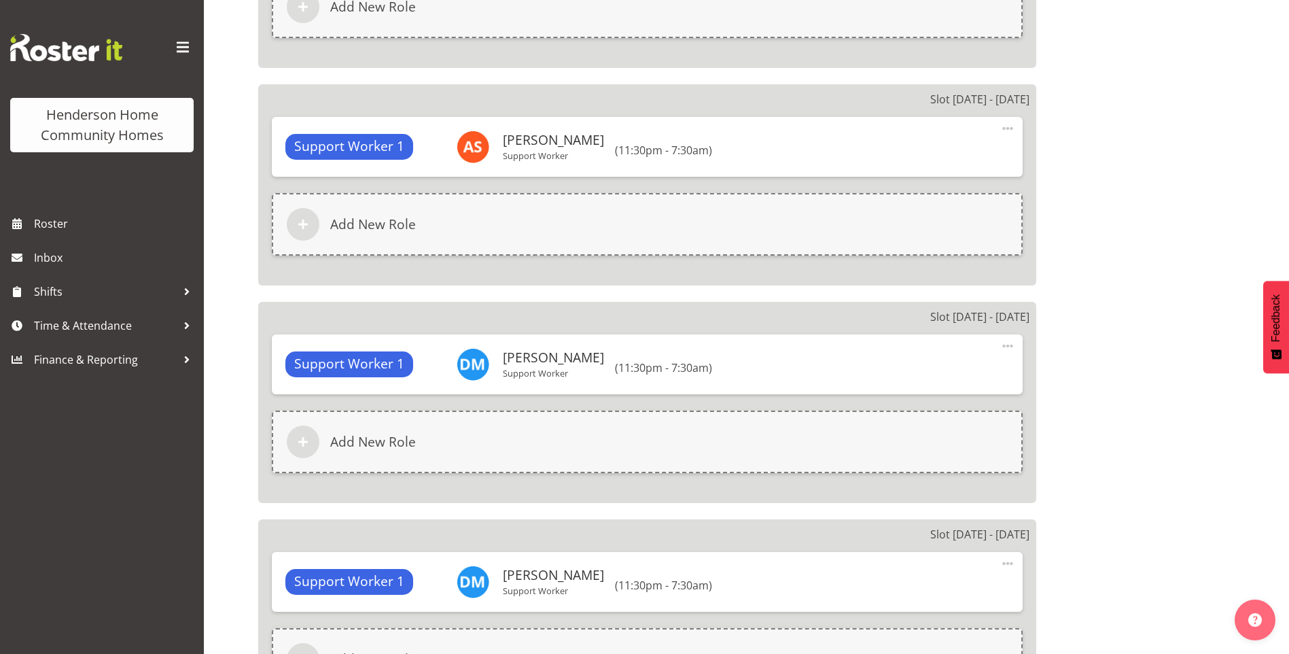
scroll to position [3522, 0]
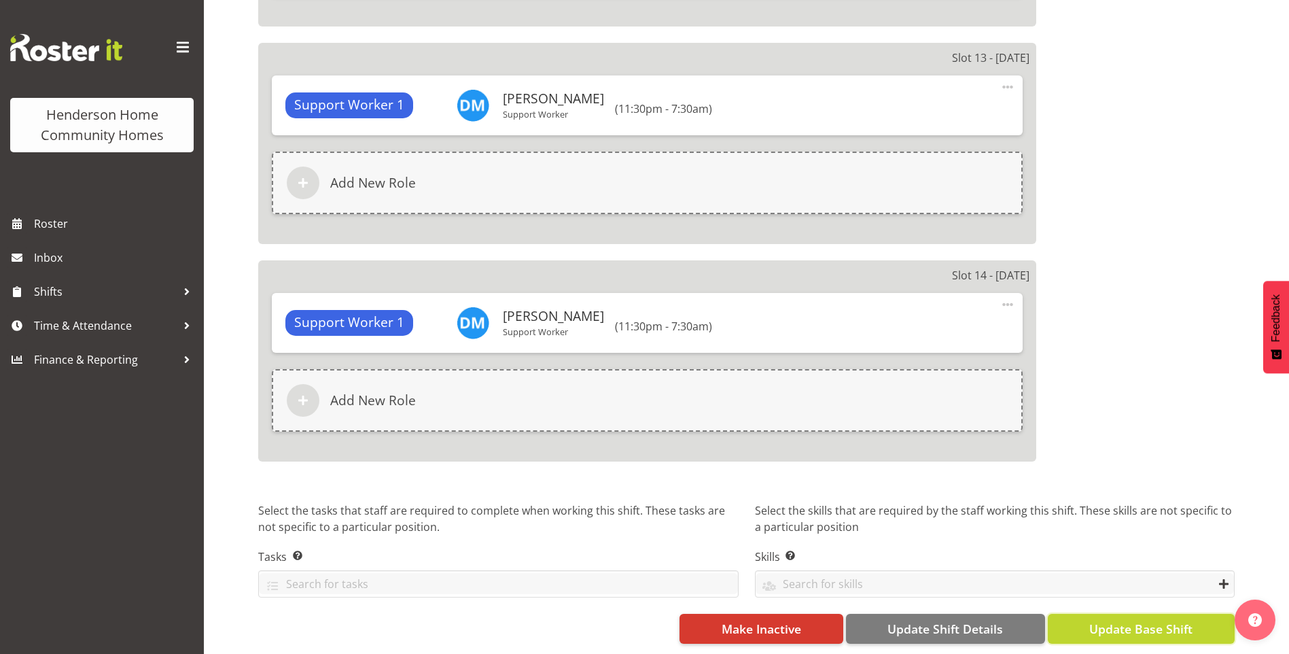
click at [1144, 627] on span "Update Base Shift" at bounding box center [1140, 629] width 103 height 18
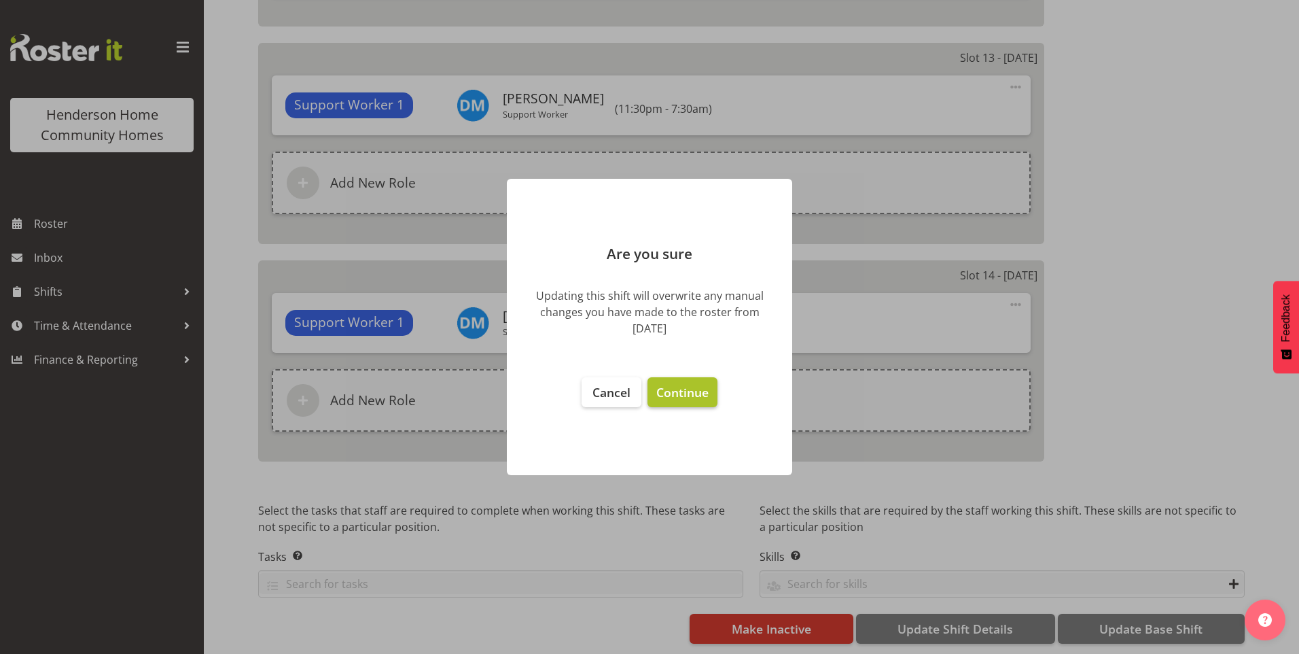
click at [688, 389] on span "Continue" at bounding box center [682, 392] width 52 height 16
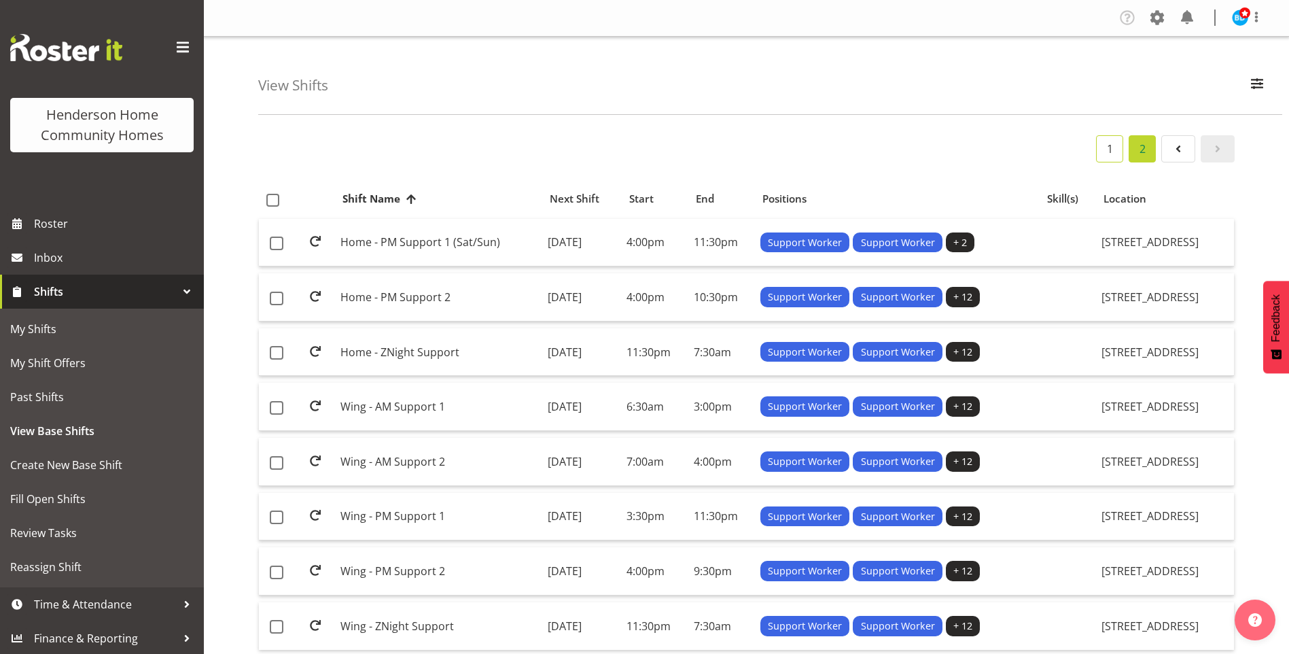
click at [1106, 156] on link "1" at bounding box center [1109, 148] width 27 height 27
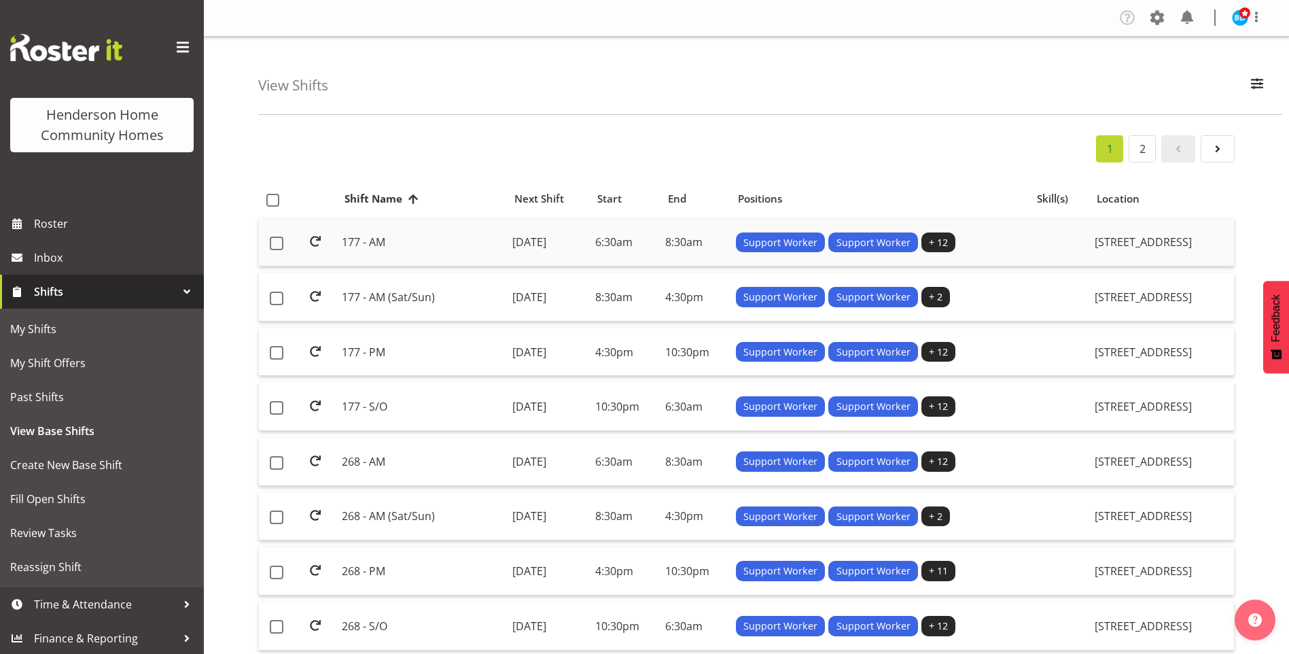
click at [561, 243] on td "[DATE]" at bounding box center [548, 243] width 83 height 48
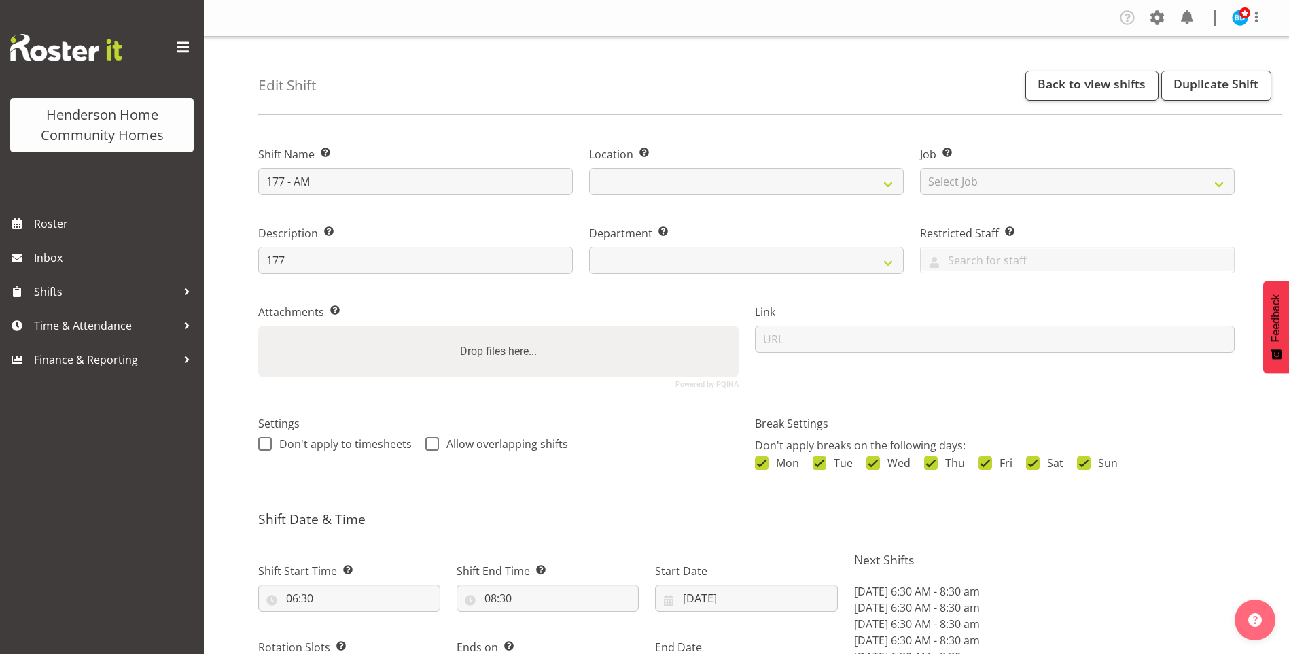
select select "date"
select select "748"
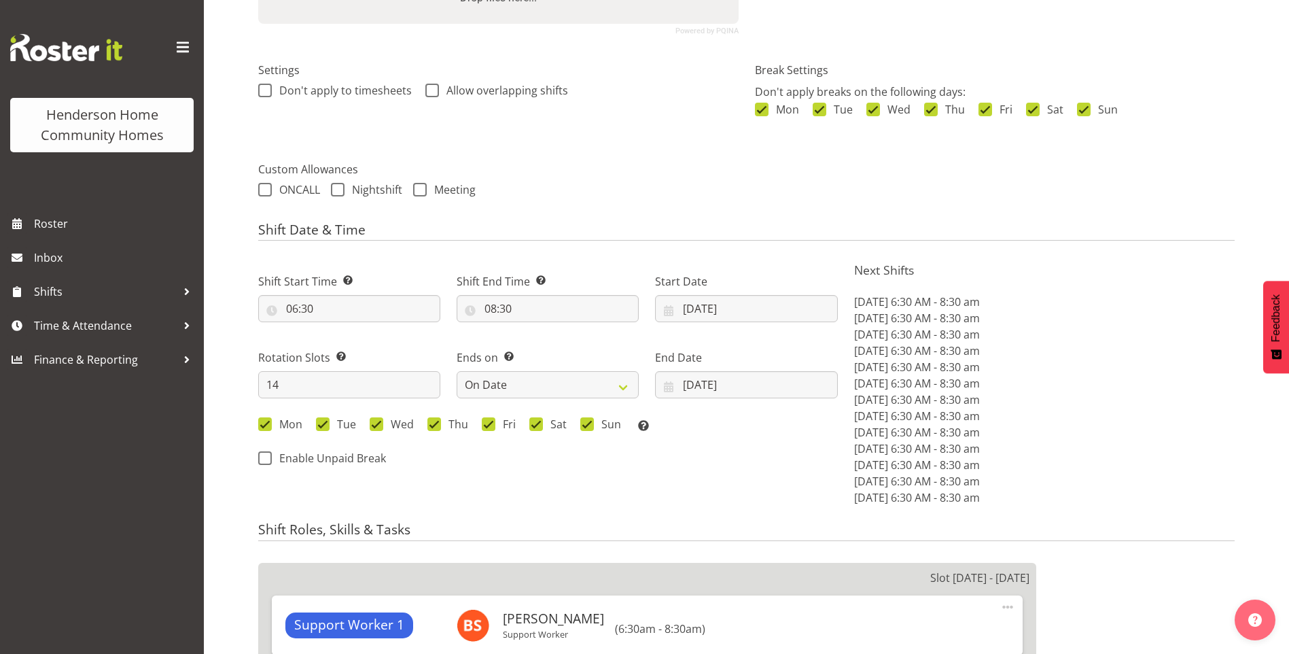
scroll to position [476, 0]
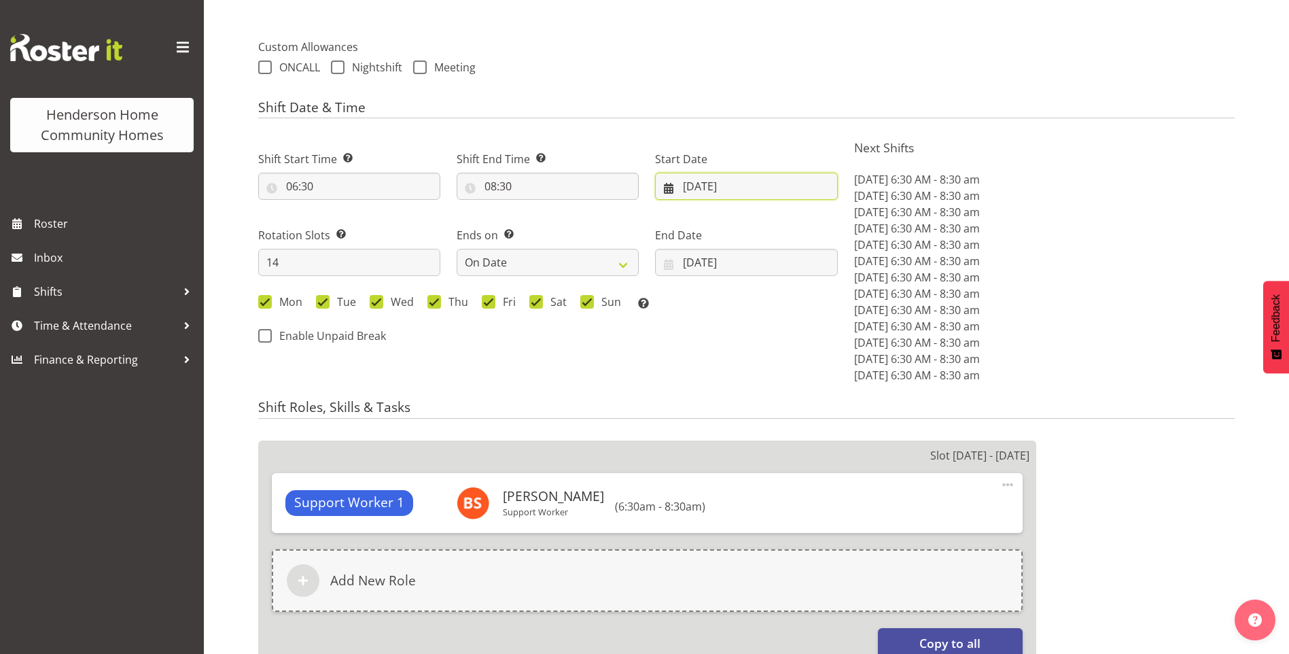
click at [707, 185] on input "[DATE]" at bounding box center [746, 186] width 182 height 27
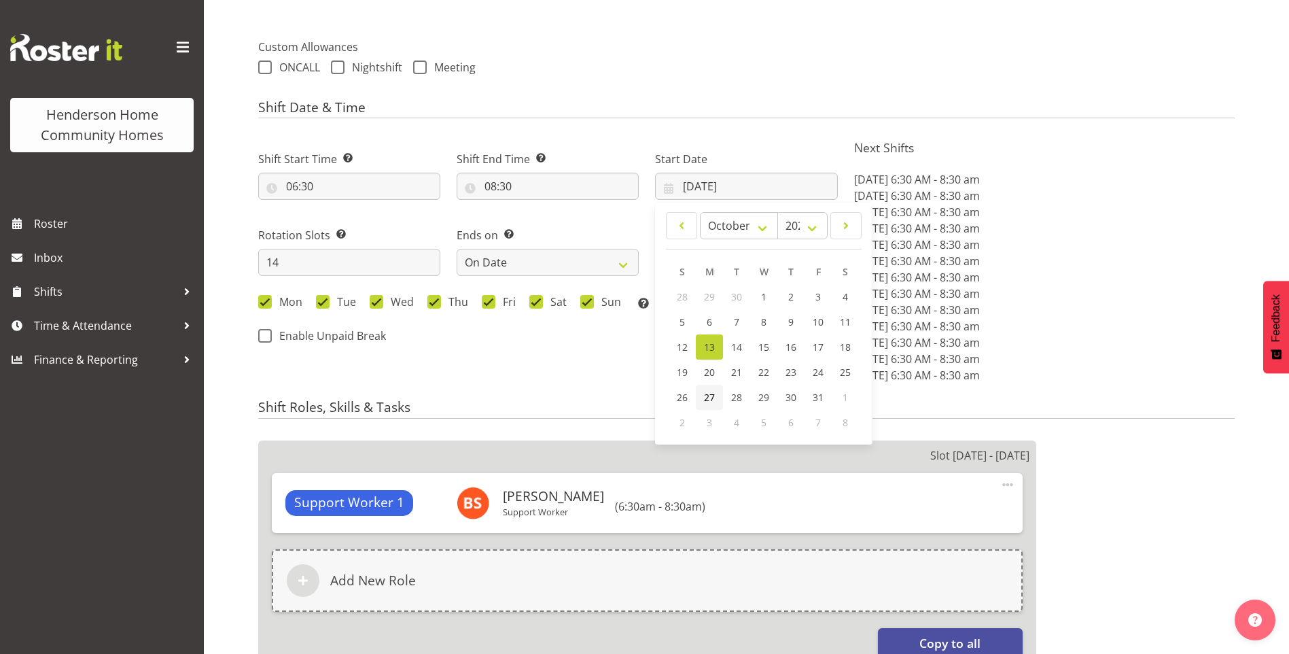
click at [706, 395] on span "27" at bounding box center [709, 397] width 11 height 13
type input "[DATE]"
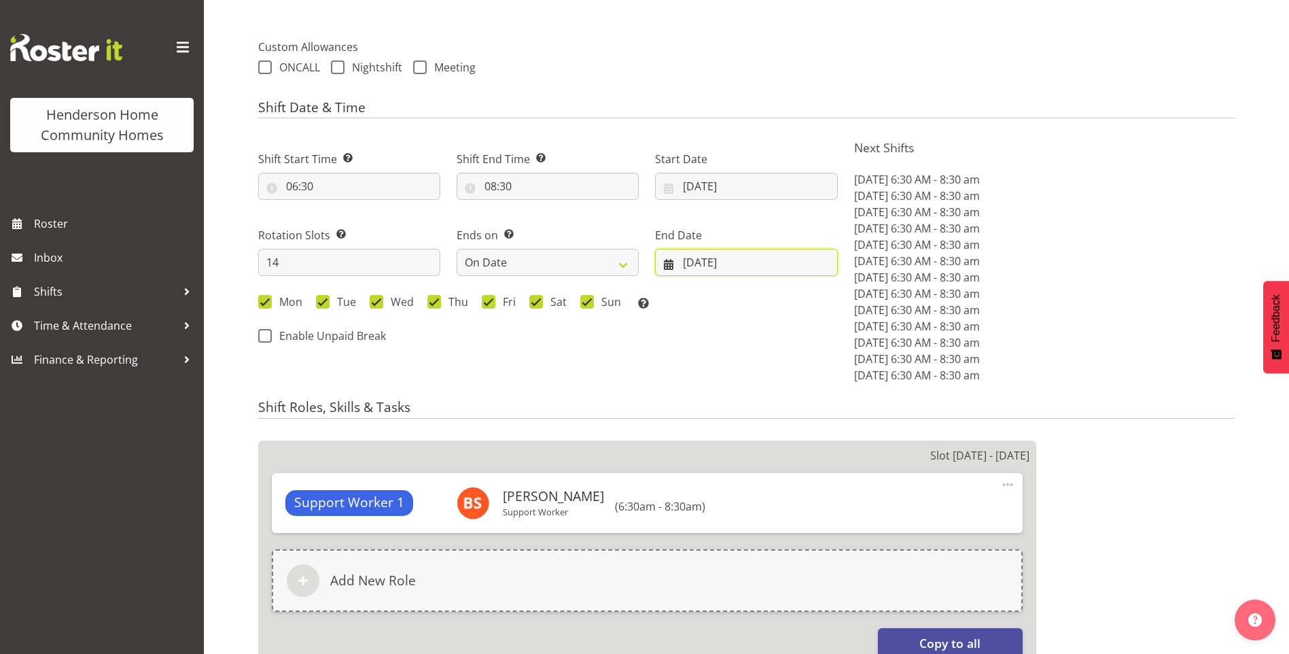
click at [718, 264] on input "[DATE]" at bounding box center [746, 262] width 182 height 27
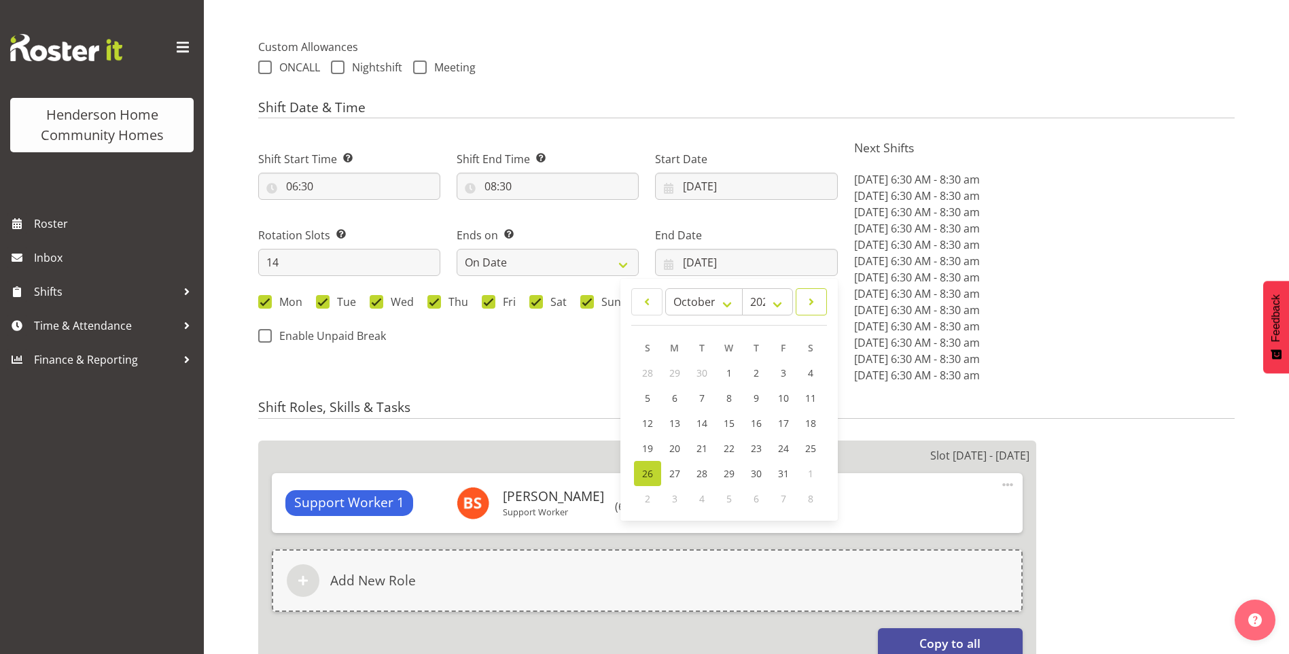
click at [811, 303] on span at bounding box center [811, 302] width 14 height 16
select select "10"
click at [641, 418] on link "9" at bounding box center [647, 422] width 27 height 25
type input "[DATE]"
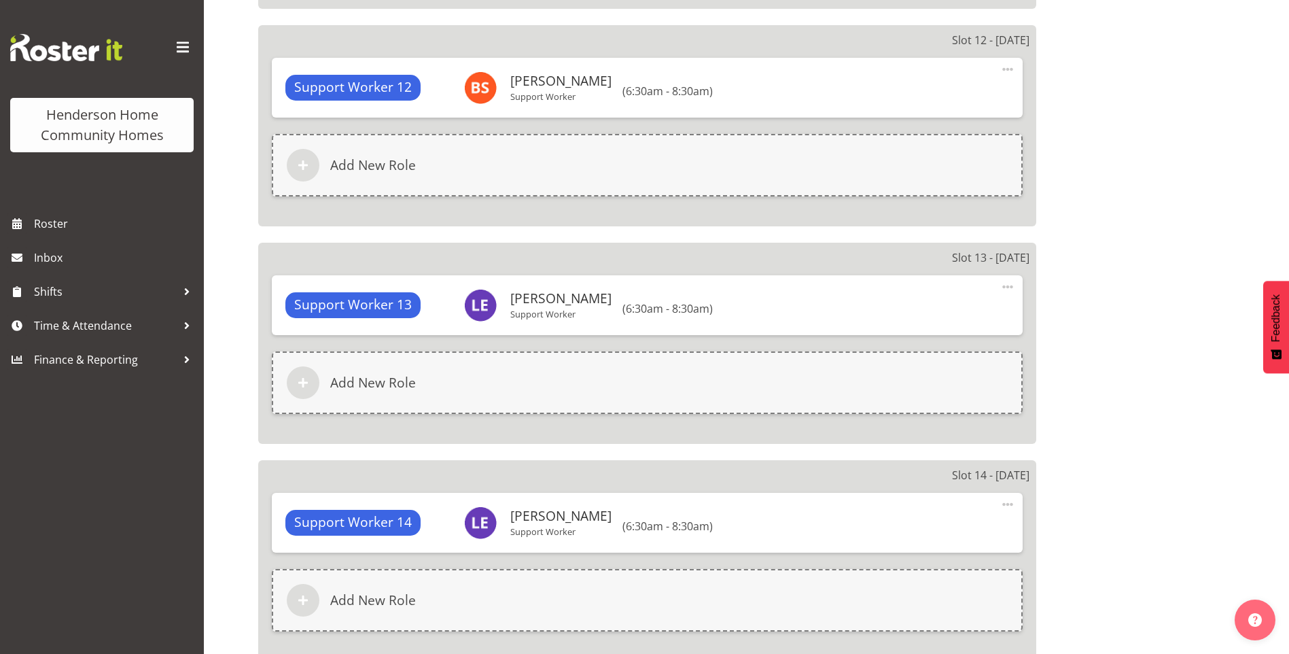
scroll to position [3522, 0]
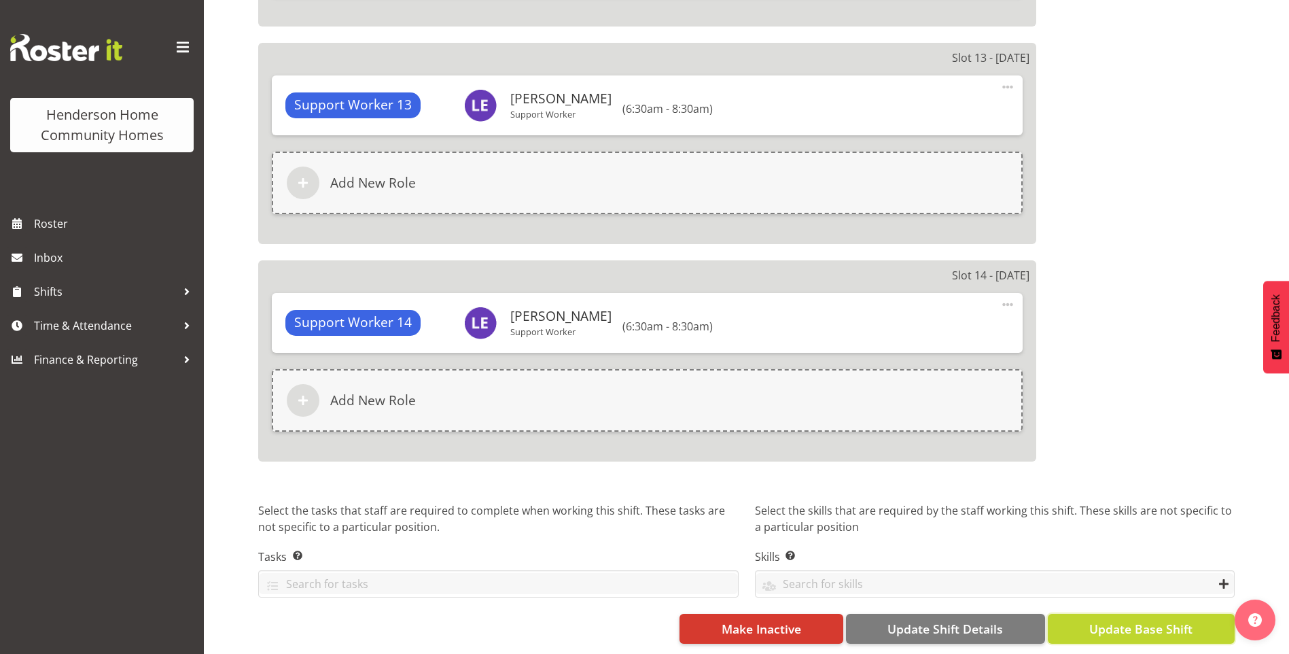
click at [1164, 620] on span "Update Base Shift" at bounding box center [1140, 629] width 103 height 18
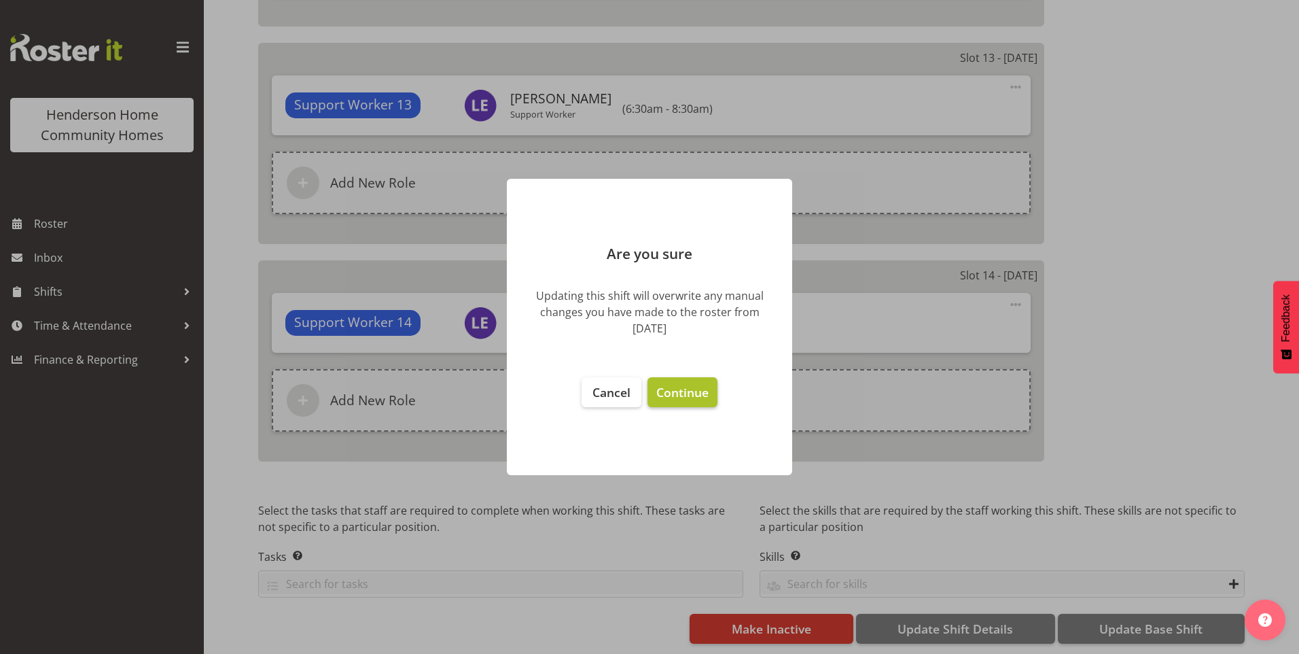
click at [667, 395] on span "Continue" at bounding box center [682, 392] width 52 height 16
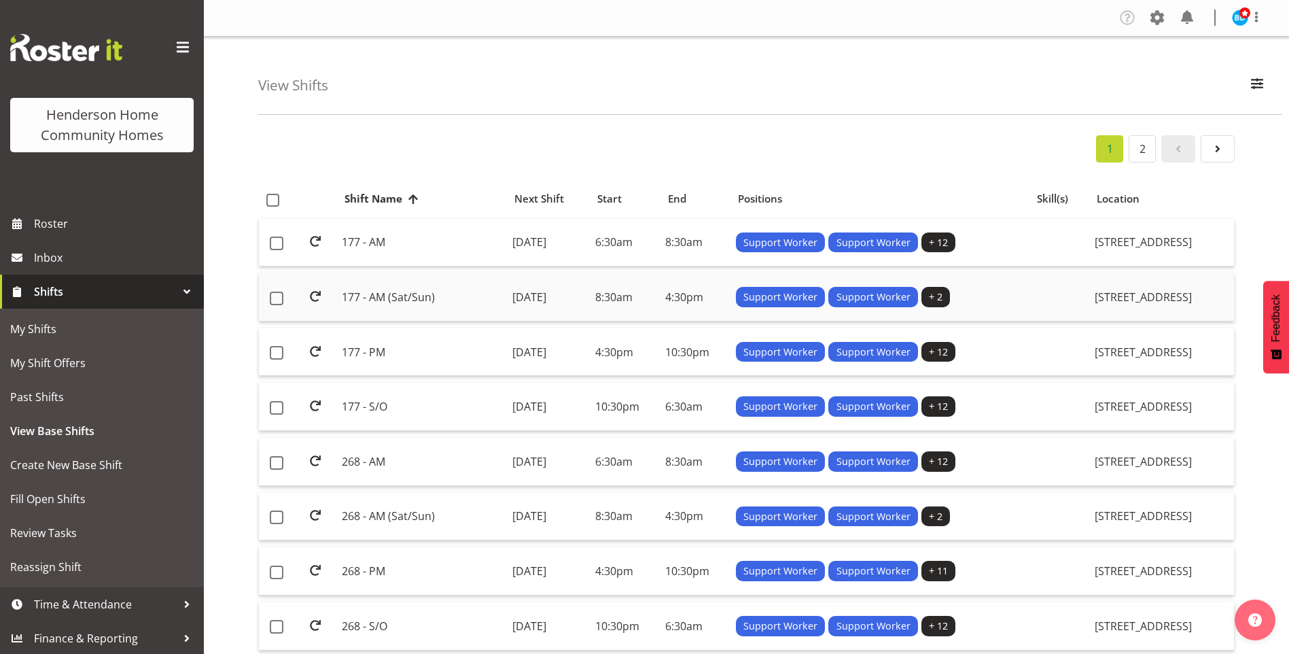
click at [478, 298] on td "177 - AM (Sat/Sun)" at bounding box center [421, 297] width 170 height 48
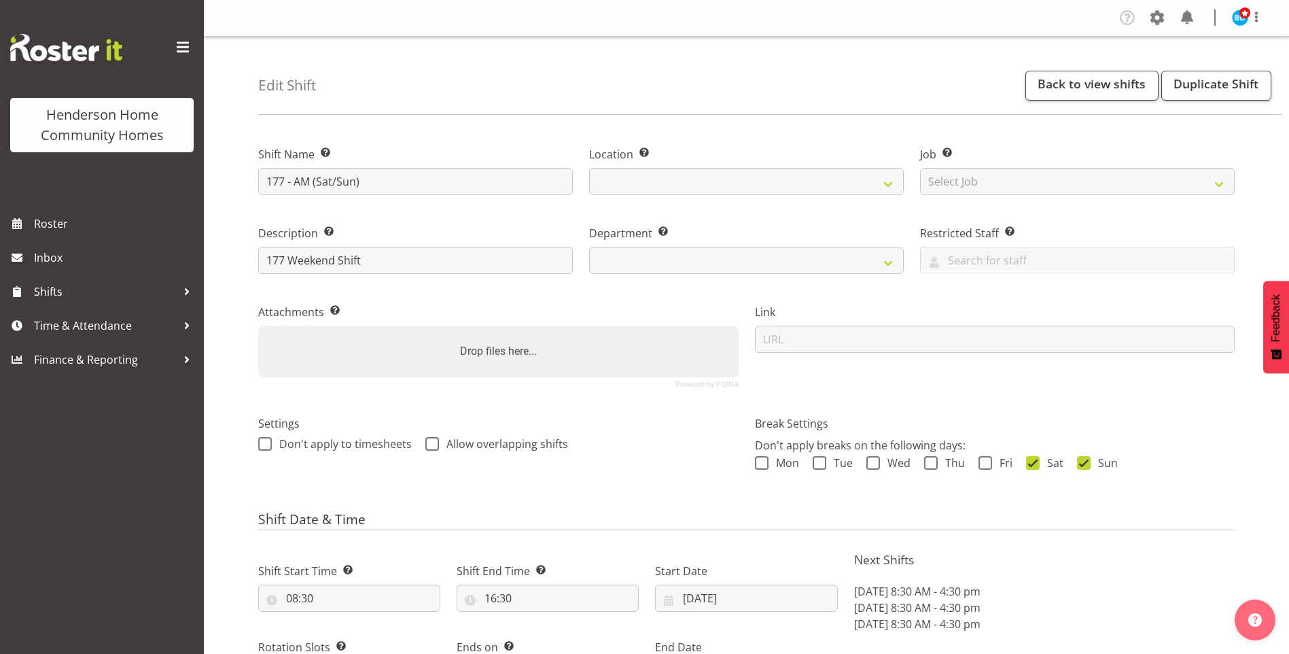
select select "9"
select select "2025"
select select "date"
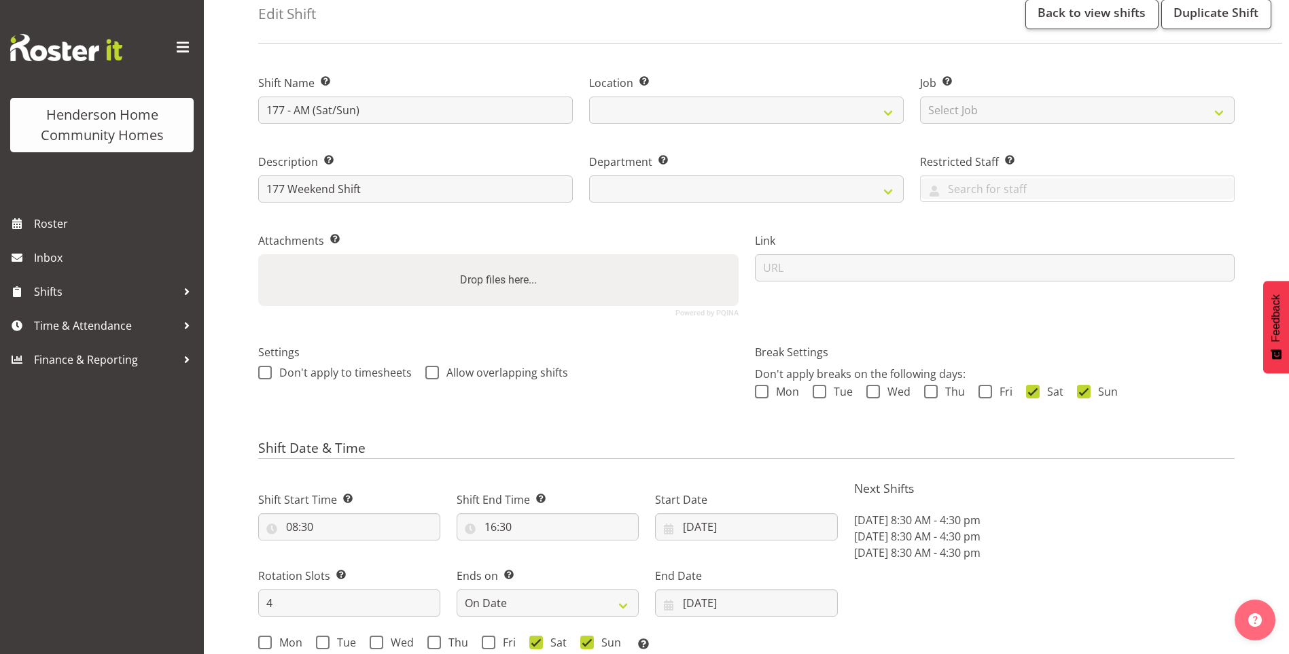
select select
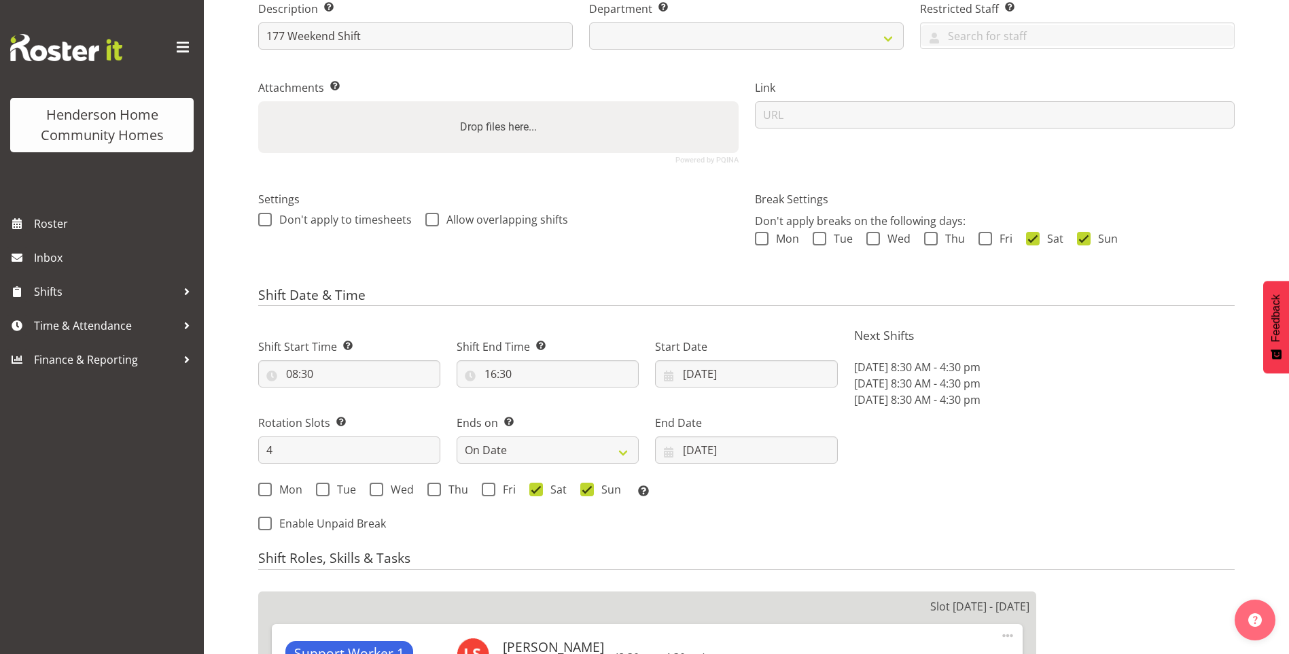
scroll to position [340, 0]
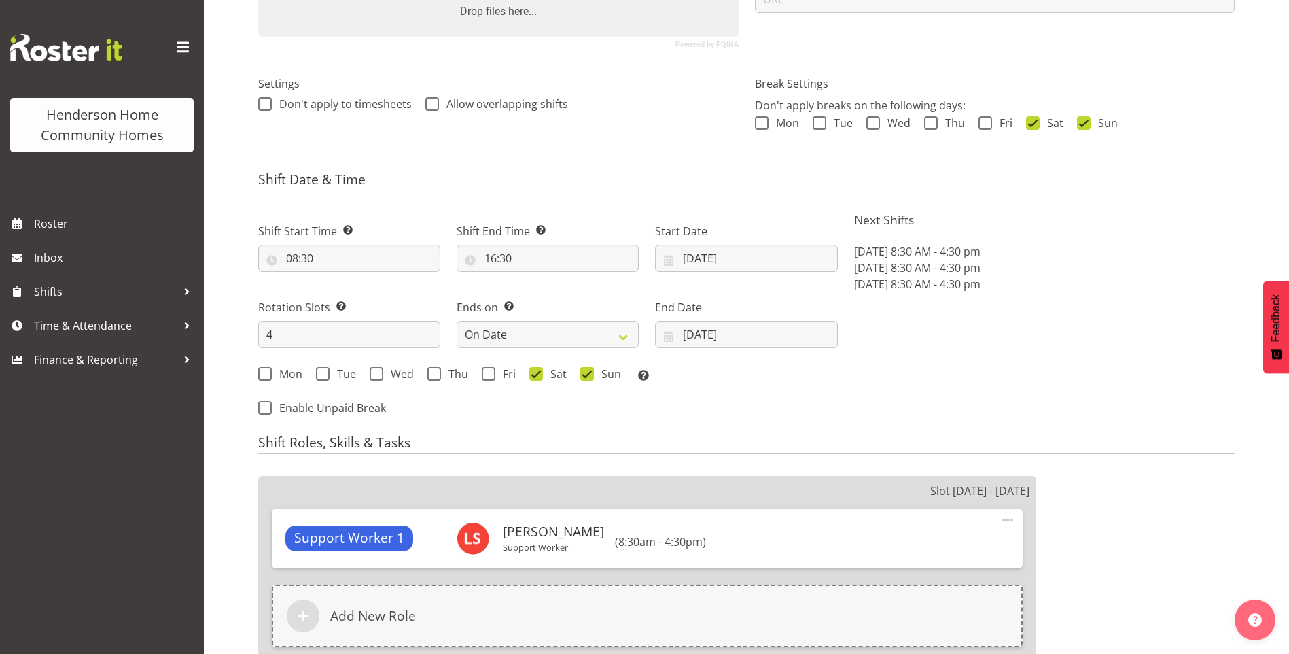
select select "748"
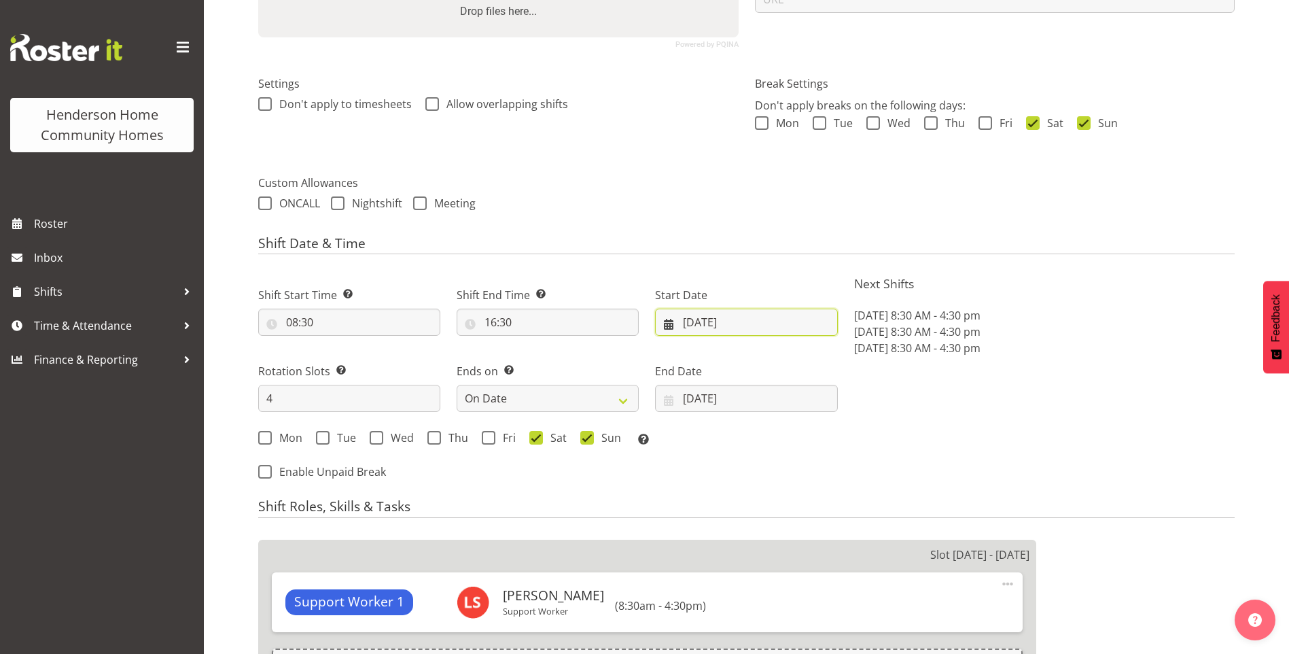
click at [710, 326] on input "[DATE]" at bounding box center [746, 321] width 182 height 27
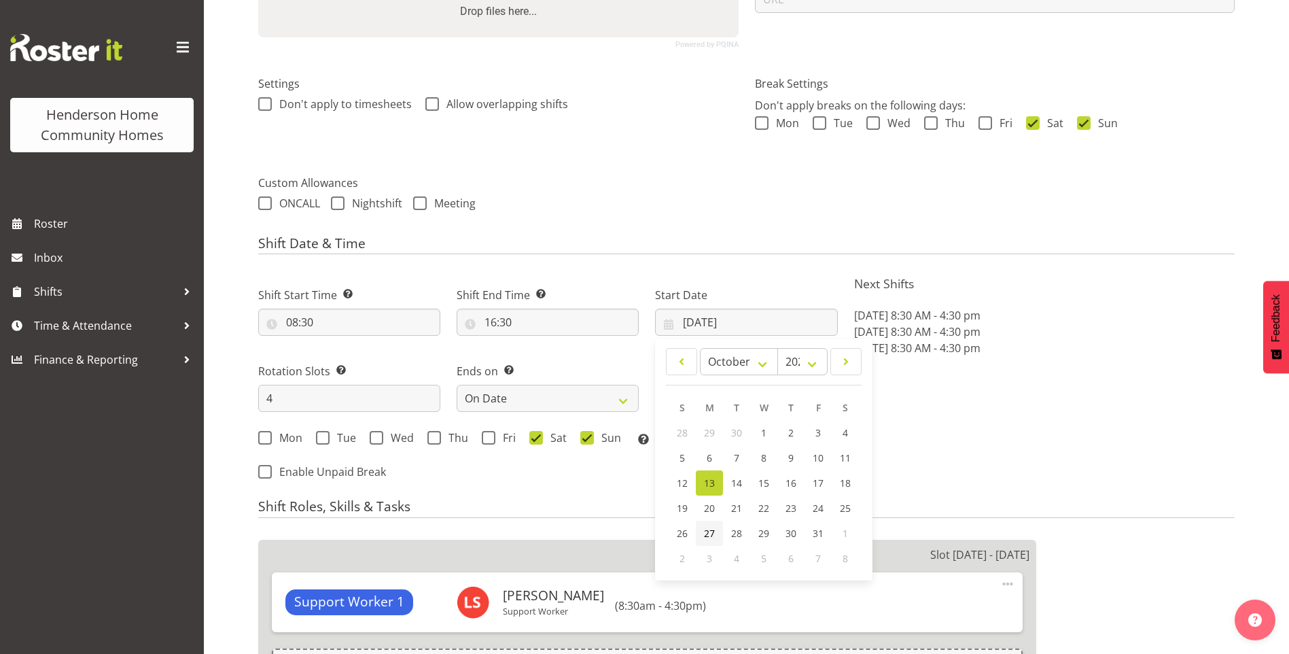
click at [708, 531] on span "27" at bounding box center [709, 533] width 11 height 13
type input "[DATE]"
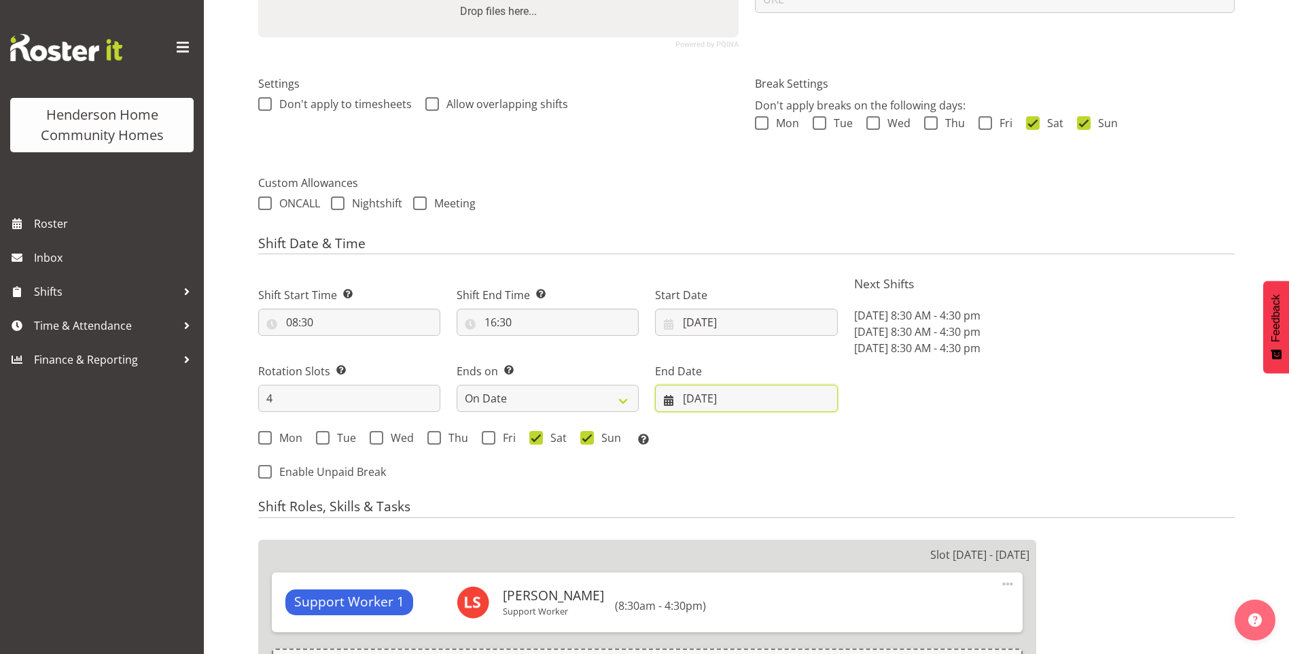
click at [710, 405] on input "[DATE]" at bounding box center [746, 398] width 182 height 27
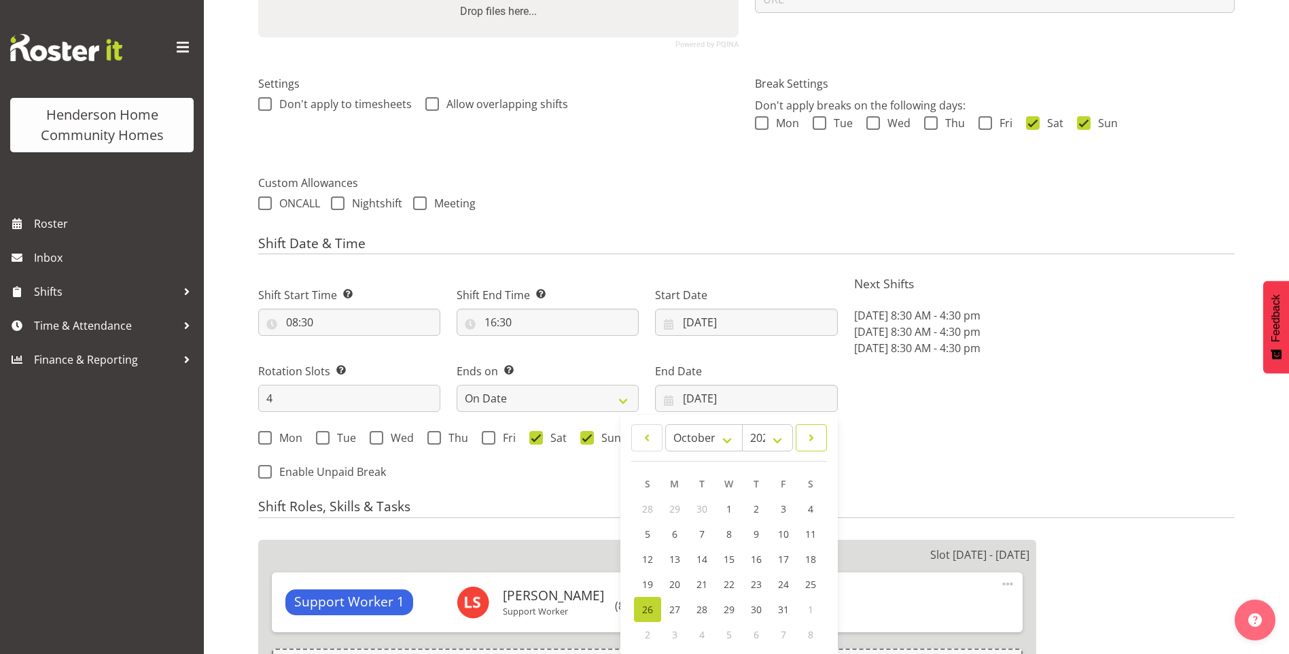
click at [811, 447] on link at bounding box center [811, 437] width 31 height 27
select select "10"
click at [645, 556] on span "9" at bounding box center [647, 558] width 5 height 13
type input "[DATE]"
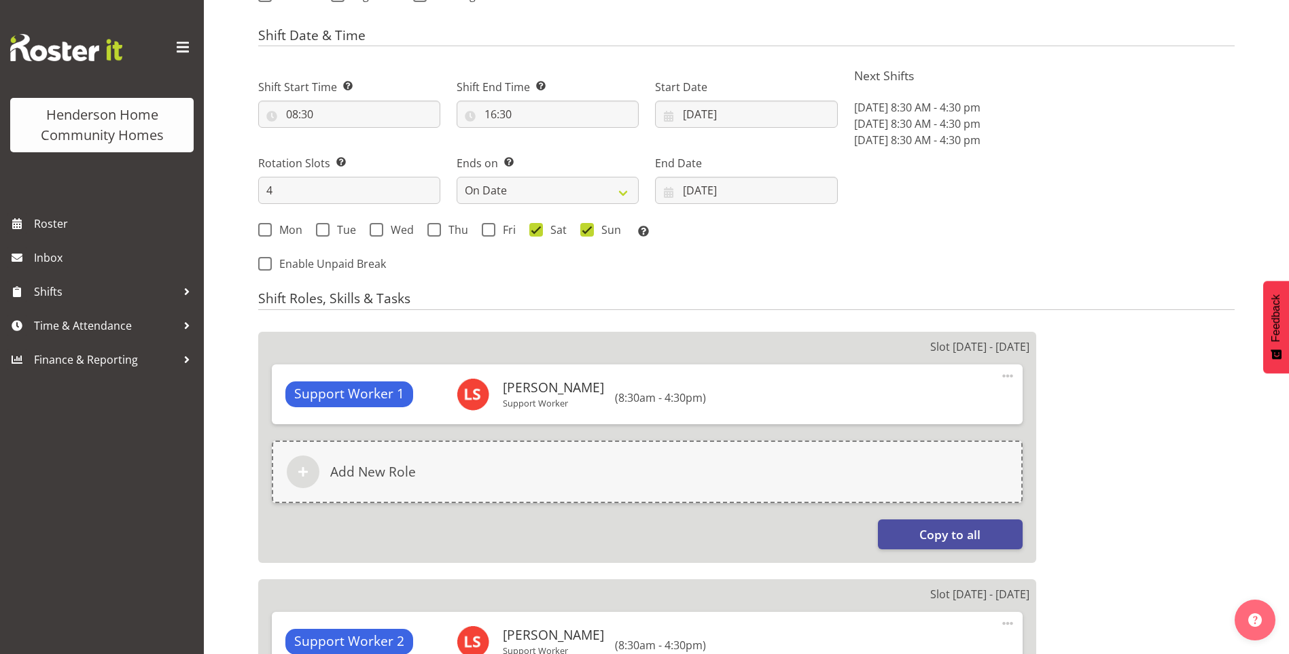
scroll to position [1311, 0]
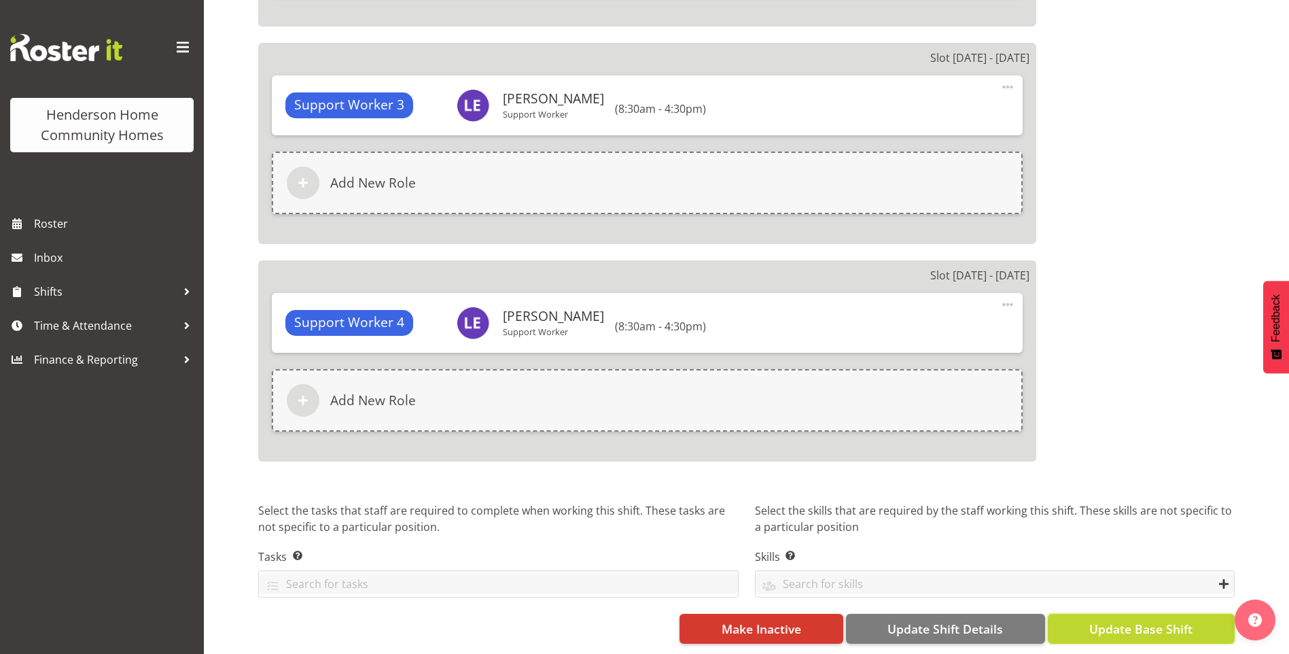
click at [1190, 620] on span "Update Base Shift" at bounding box center [1140, 629] width 103 height 18
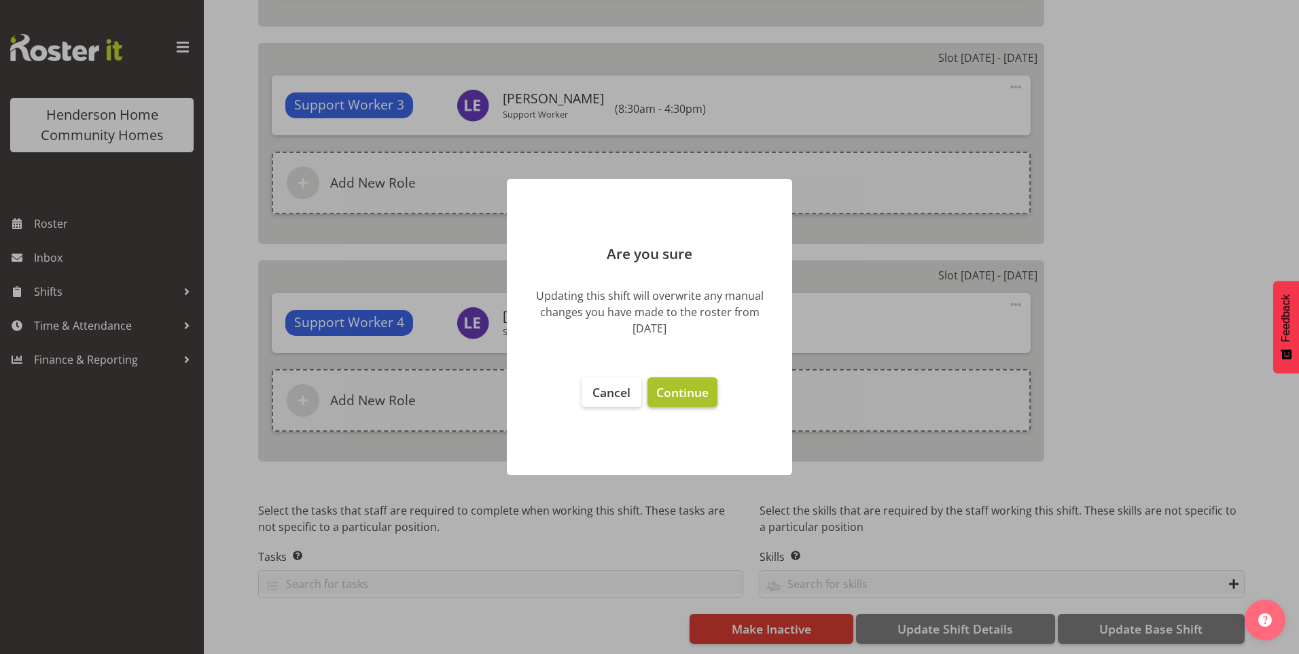
click at [681, 390] on span "Continue" at bounding box center [682, 392] width 52 height 16
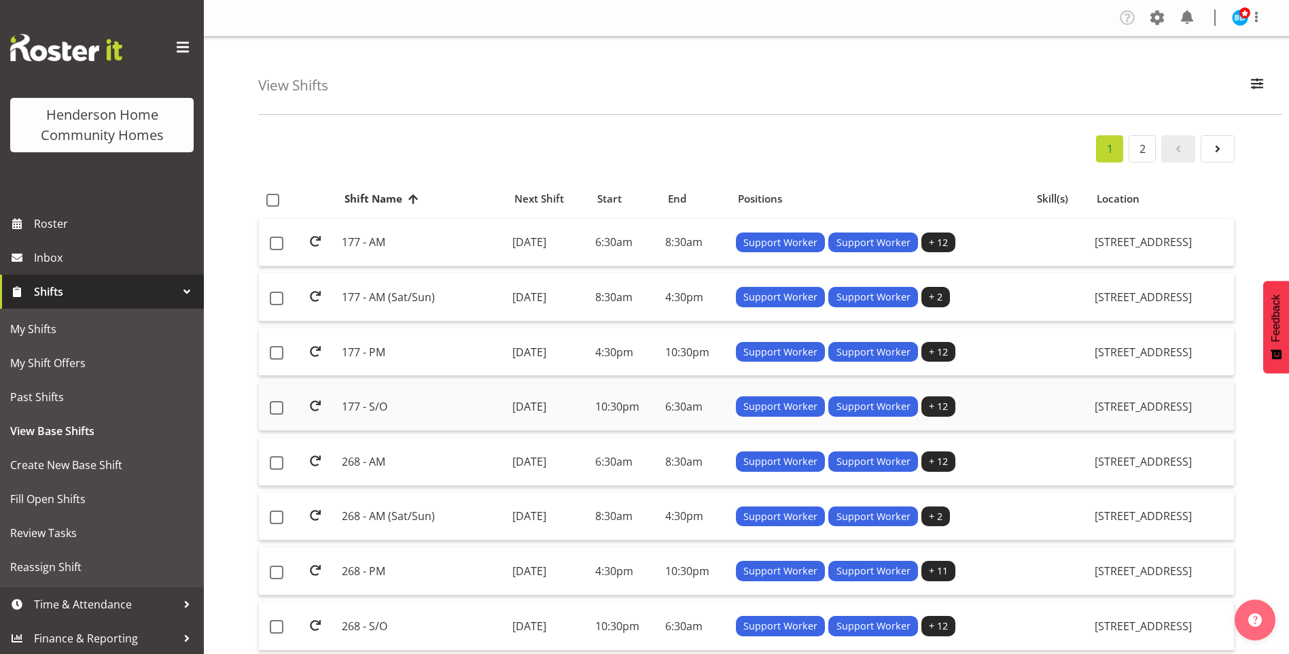
scroll to position [136, 0]
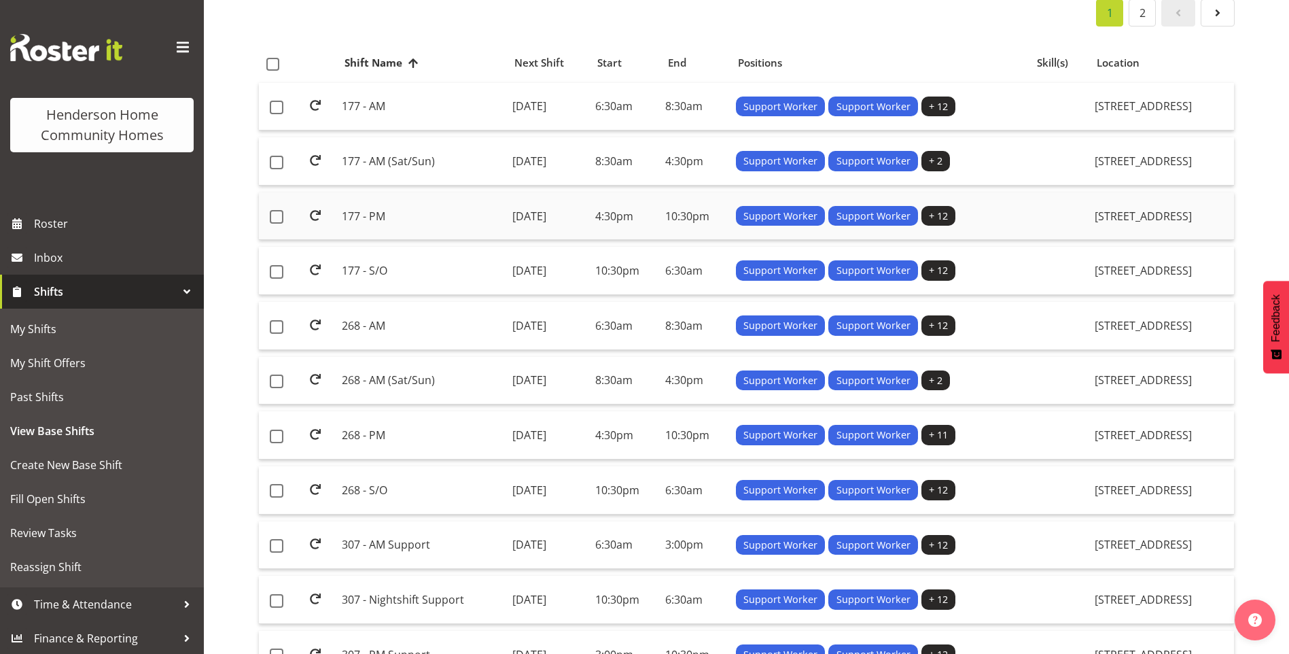
click at [376, 213] on td "177 - PM" at bounding box center [421, 216] width 170 height 48
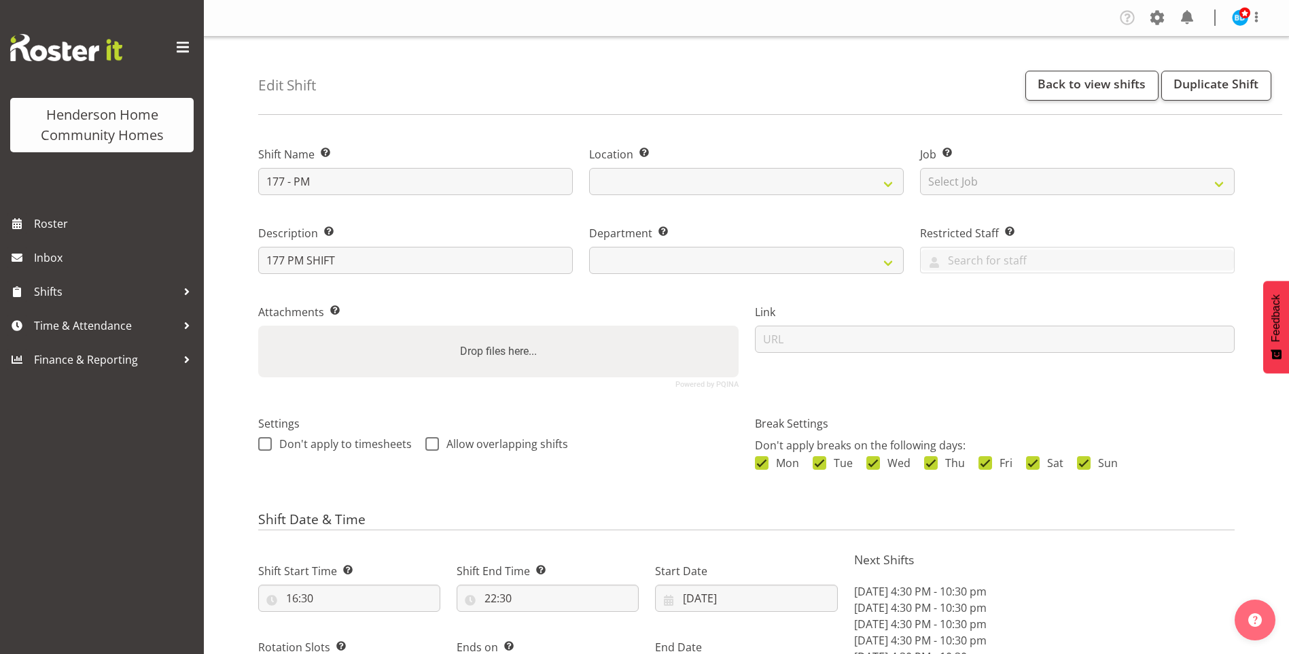
select select "9"
select select "2025"
select select "date"
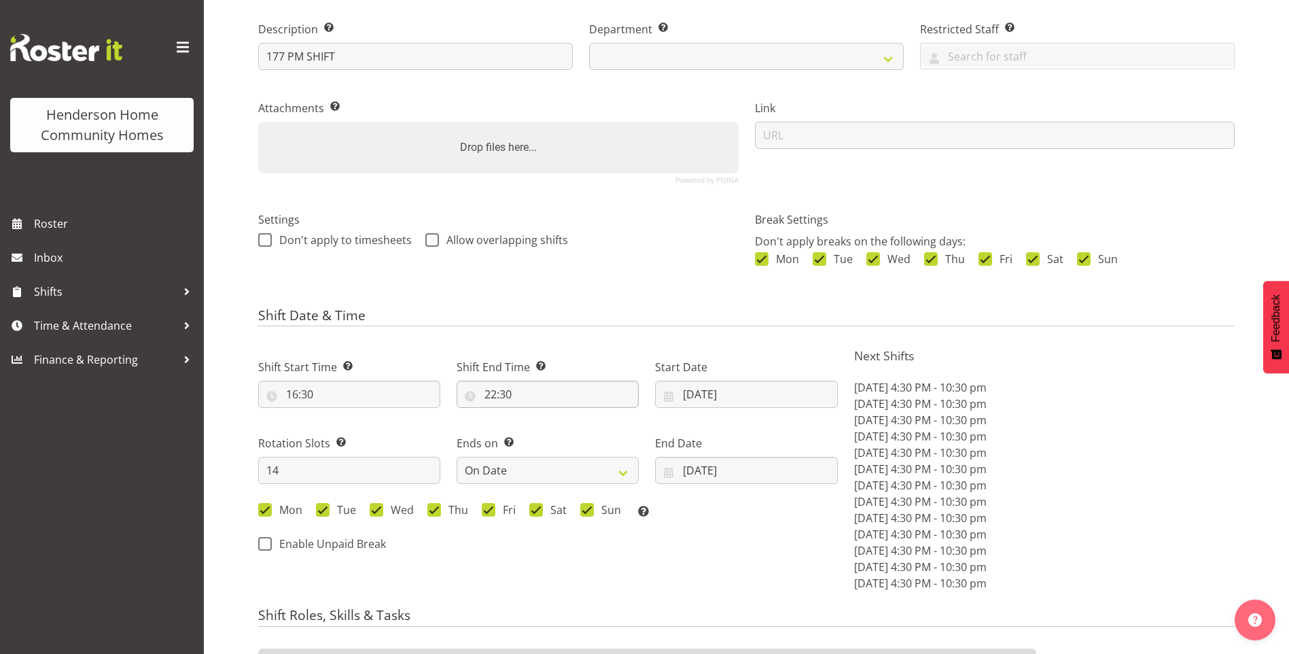
select select
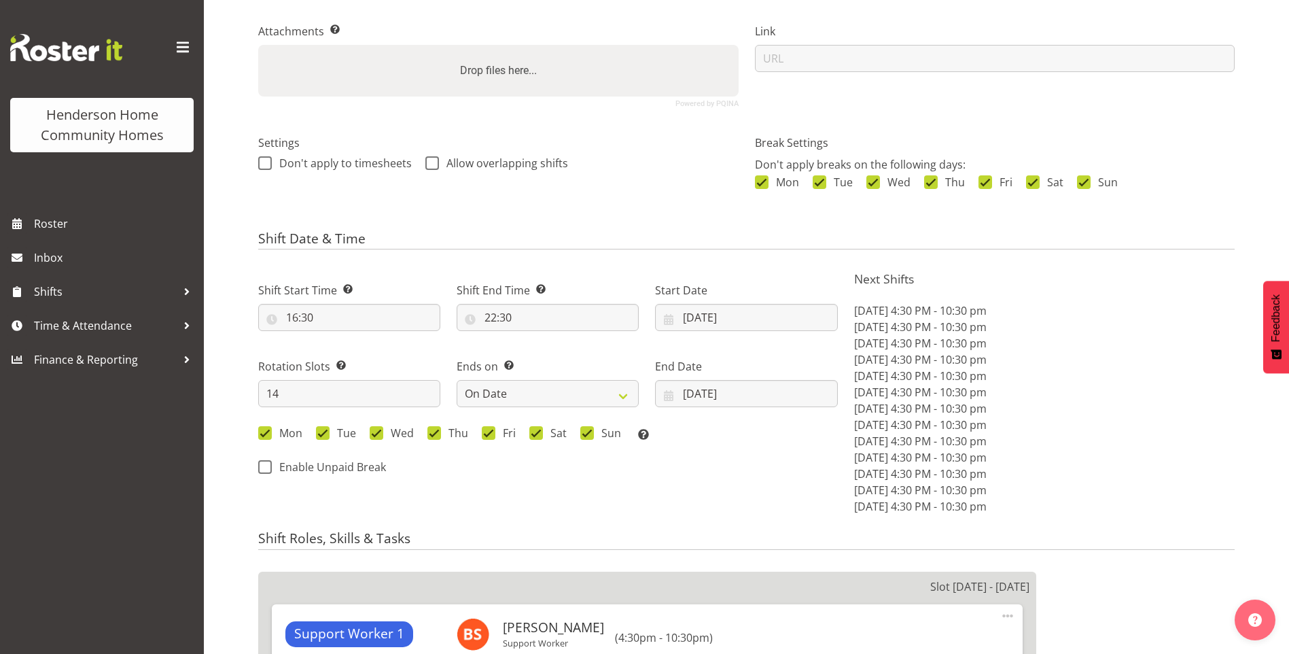
scroll to position [408, 0]
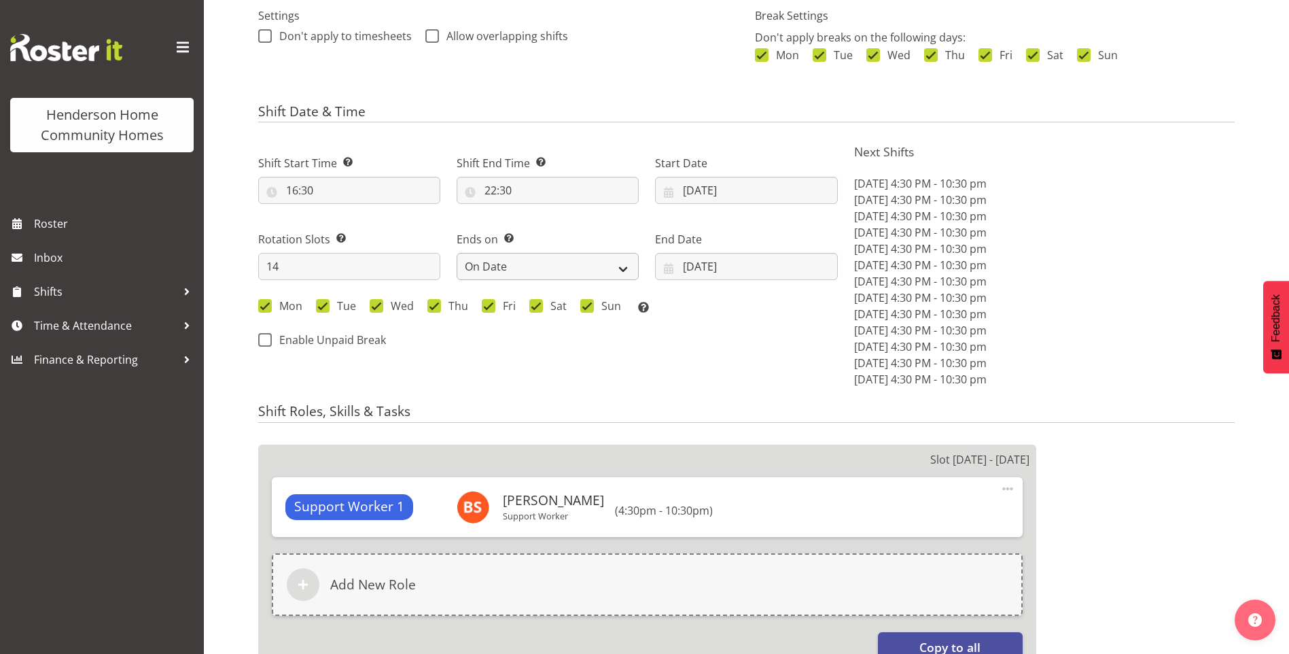
select select "748"
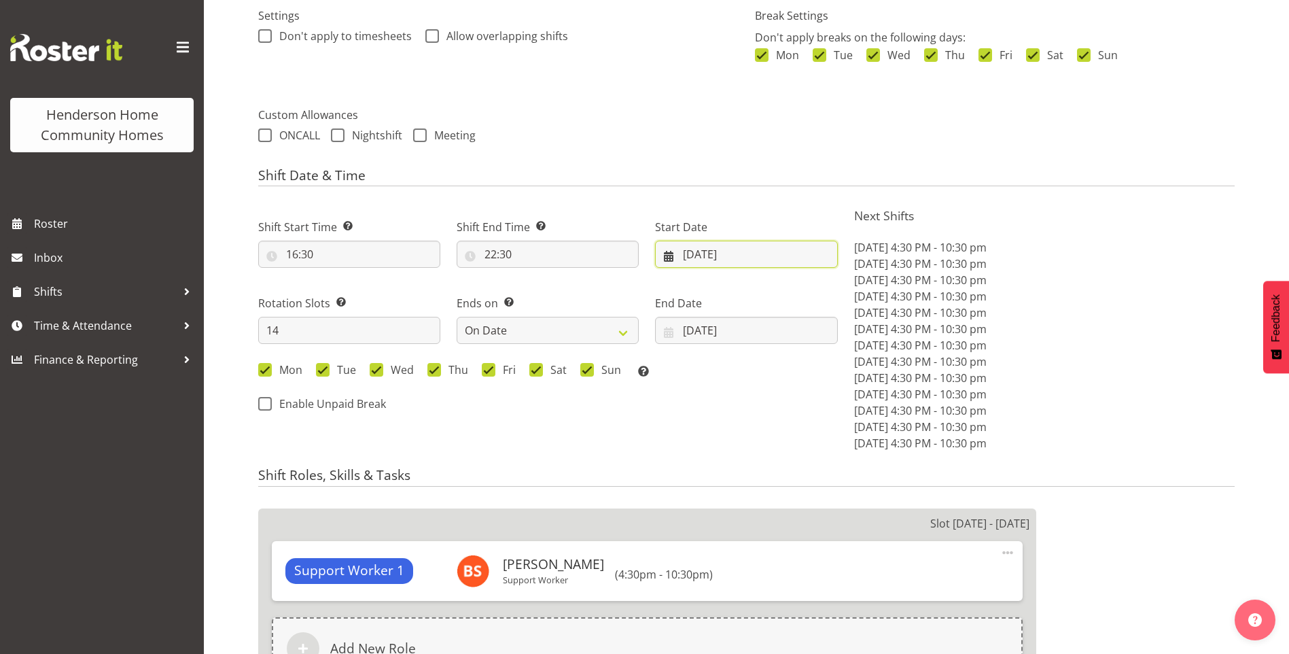
drag, startPoint x: 696, startPoint y: 257, endPoint x: 718, endPoint y: 294, distance: 42.6
click at [696, 256] on input "[DATE]" at bounding box center [746, 254] width 182 height 27
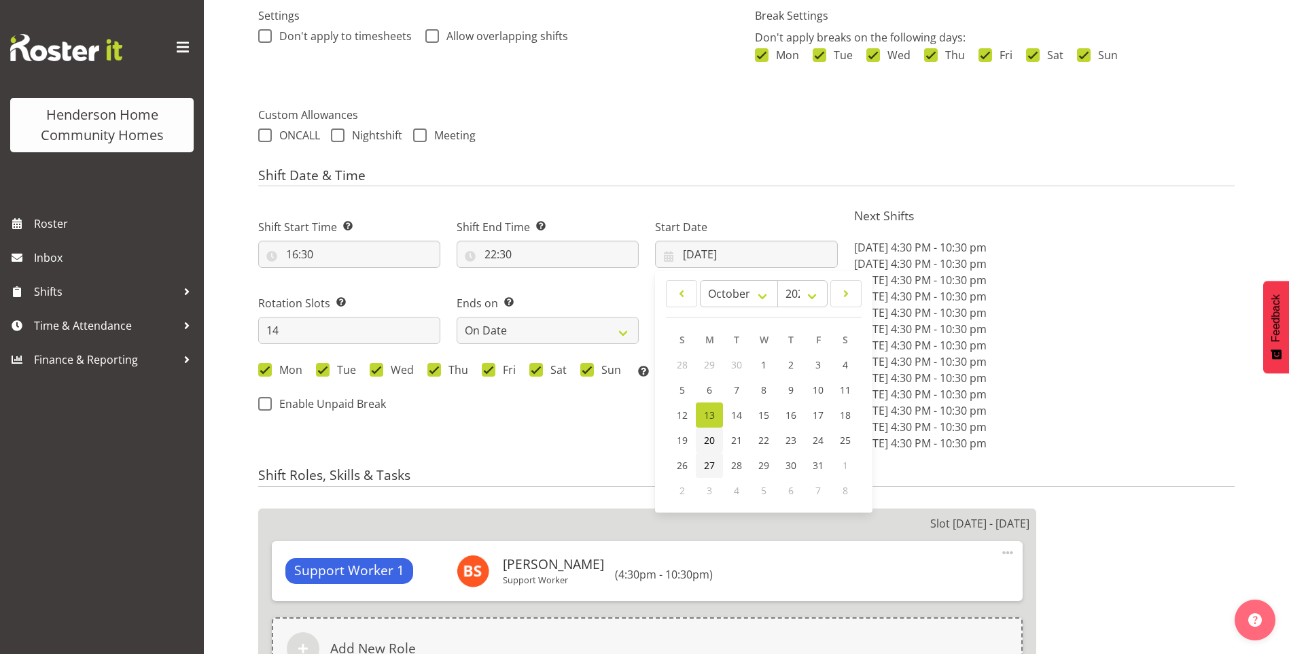
drag, startPoint x: 712, startPoint y: 465, endPoint x: 715, endPoint y: 439, distance: 26.0
click at [711, 464] on span "27" at bounding box center [709, 465] width 11 height 13
type input "[DATE]"
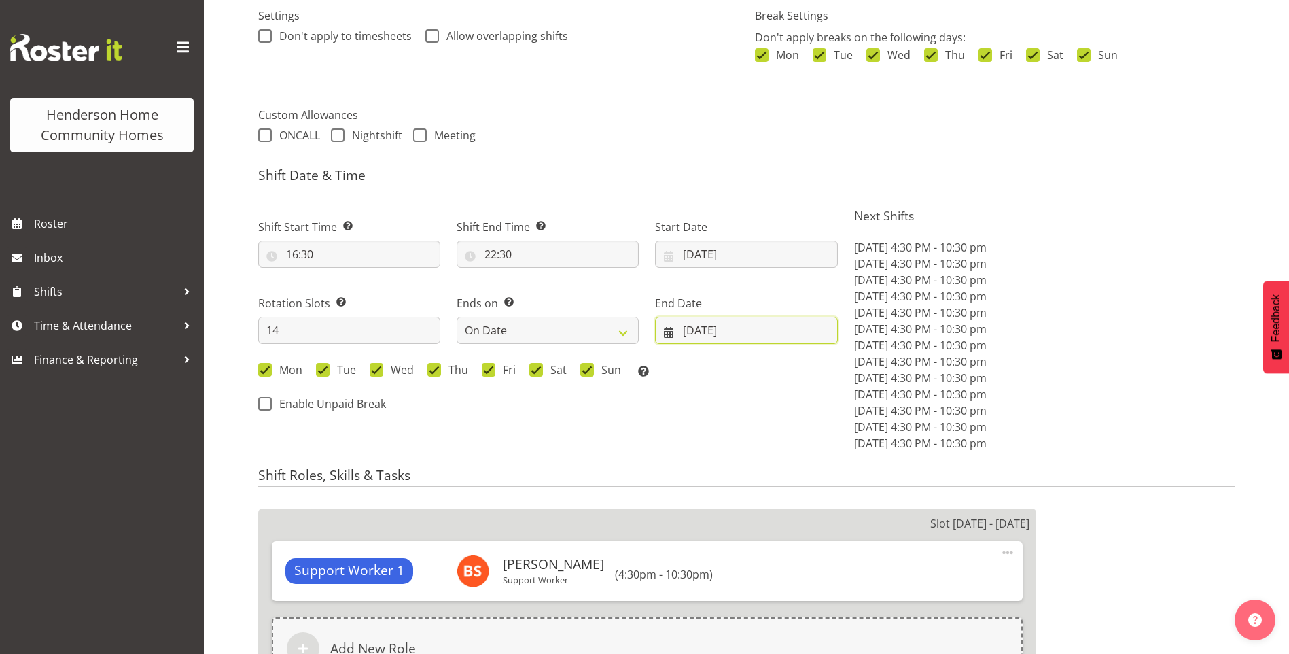
drag, startPoint x: 701, startPoint y: 323, endPoint x: 762, endPoint y: 341, distance: 63.7
click at [701, 323] on input "[DATE]" at bounding box center [746, 330] width 182 height 27
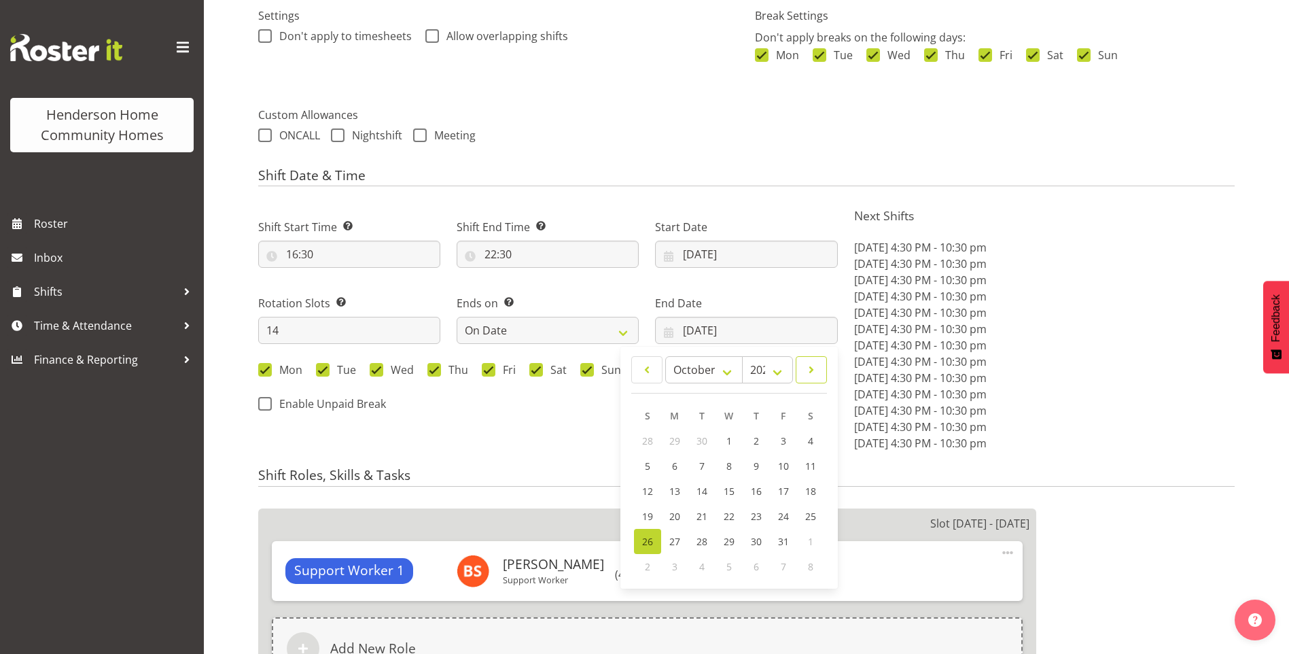
click at [810, 367] on span at bounding box center [811, 369] width 14 height 16
select select "10"
drag, startPoint x: 643, startPoint y: 486, endPoint x: 666, endPoint y: 464, distance: 31.2
click at [643, 485] on link "9" at bounding box center [647, 490] width 27 height 25
type input "09/11/2025"
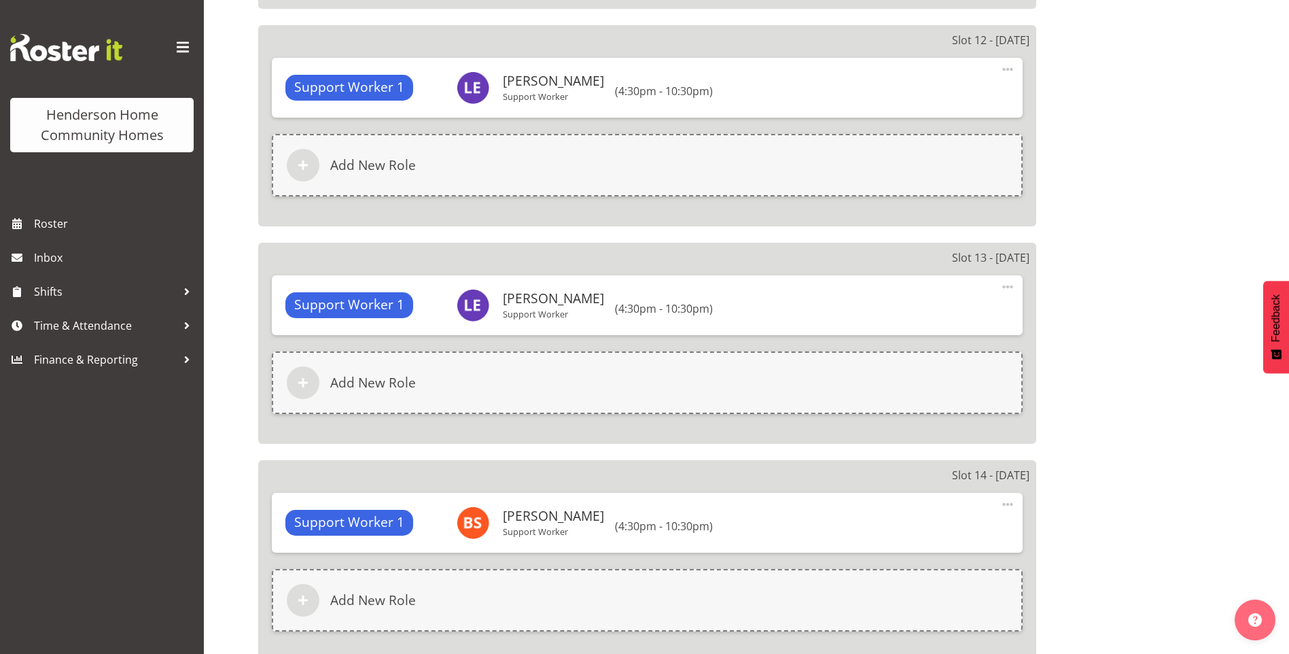
scroll to position [3522, 0]
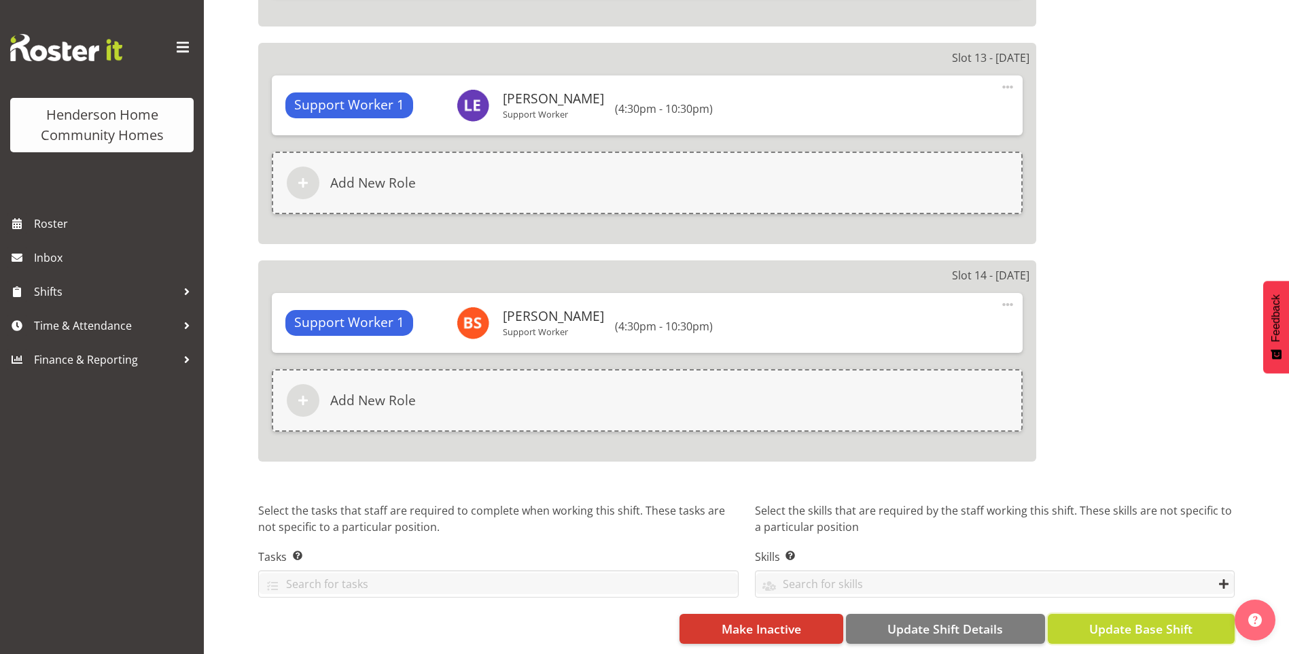
click at [1154, 620] on span "Update Base Shift" at bounding box center [1140, 629] width 103 height 18
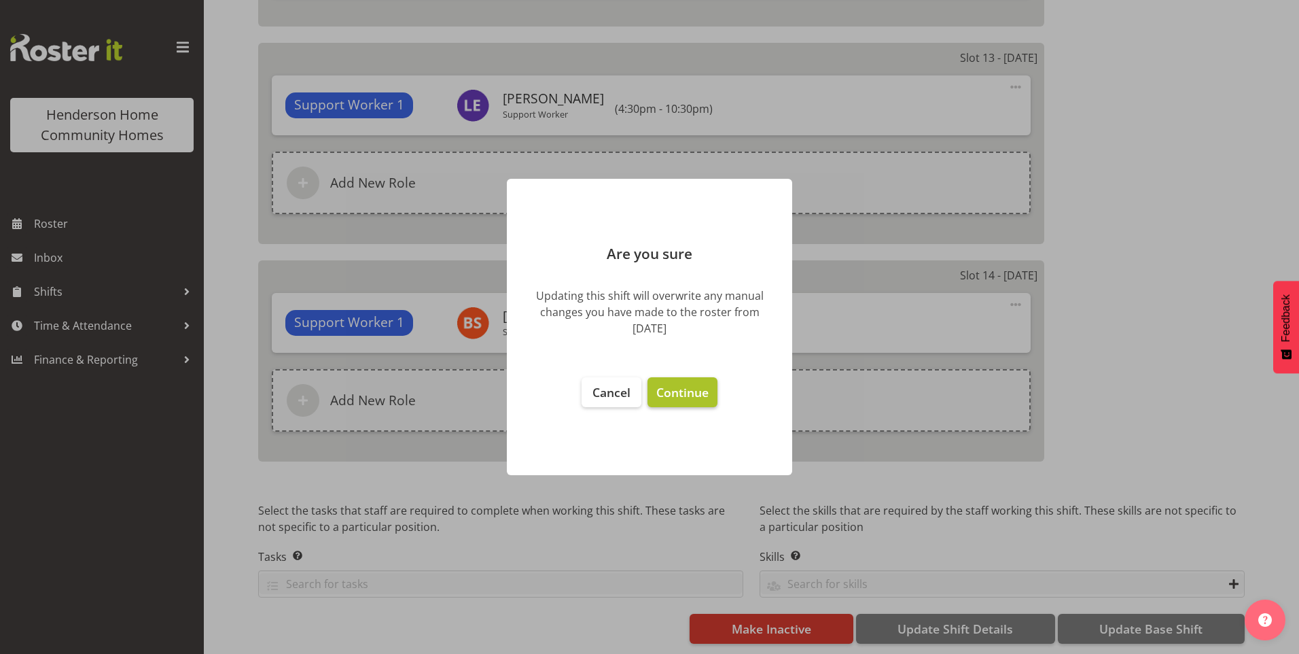
click at [690, 400] on span "Continue" at bounding box center [682, 392] width 52 height 16
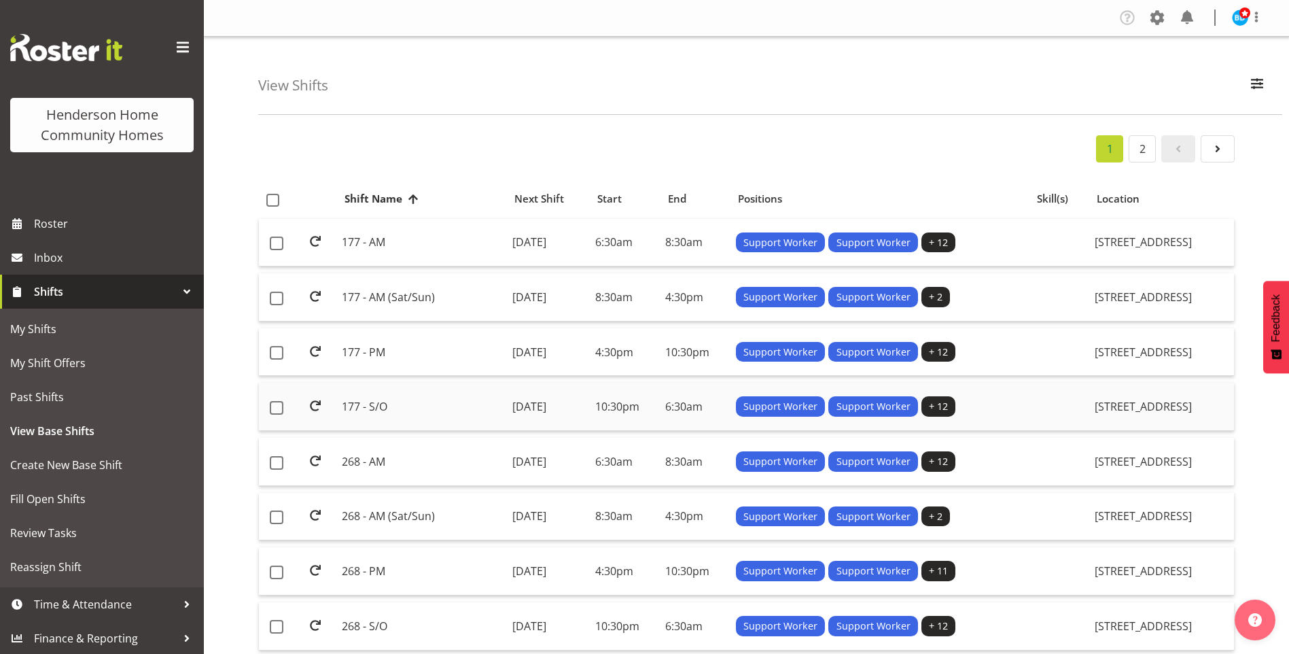
click at [378, 404] on td "177 - S/O" at bounding box center [421, 407] width 170 height 48
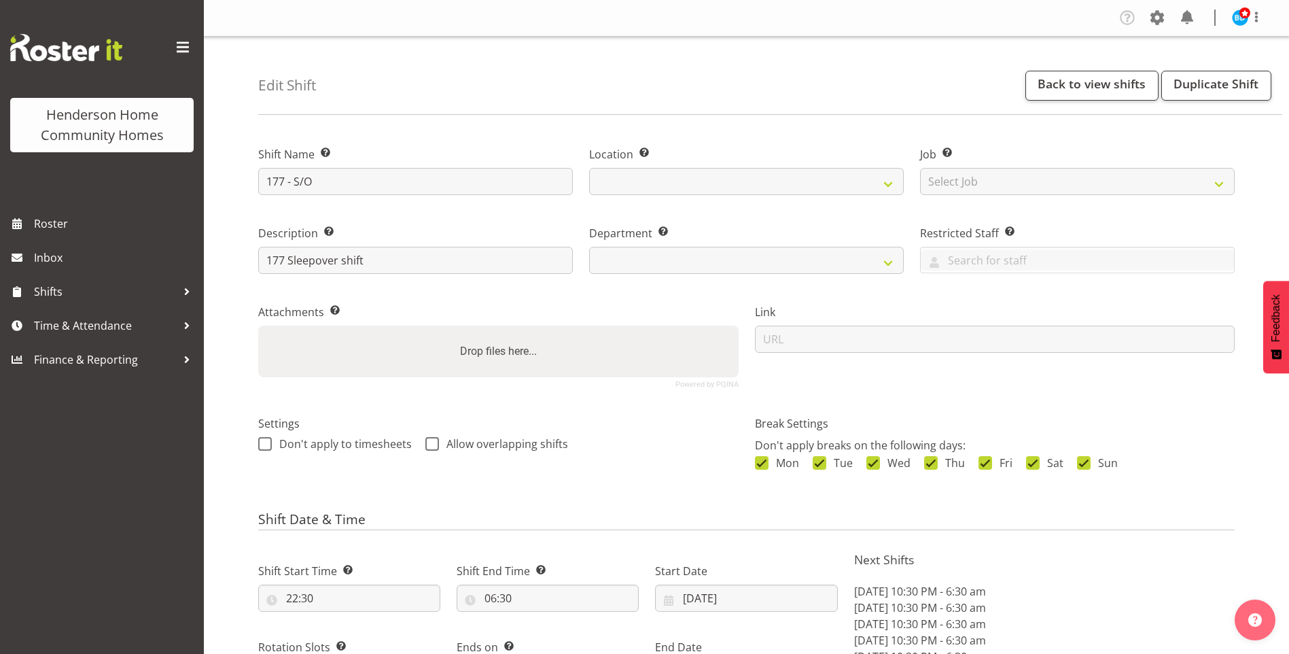
select select "9"
select select "2025"
select select "date"
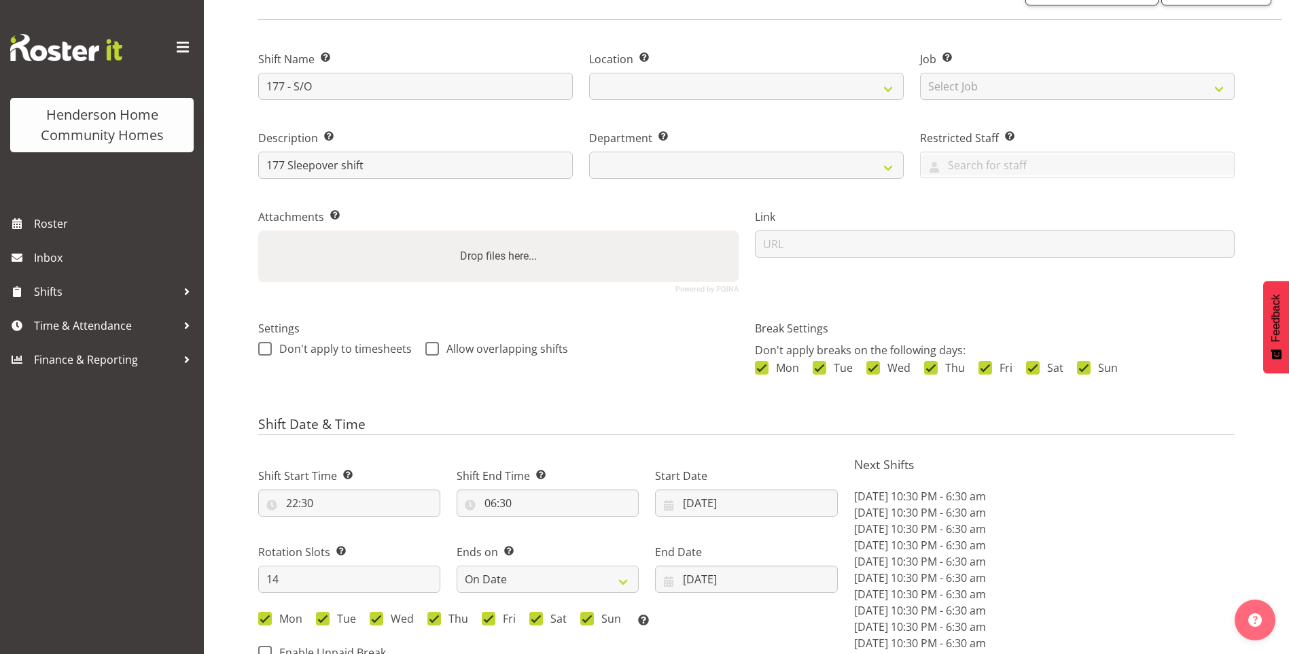
select select
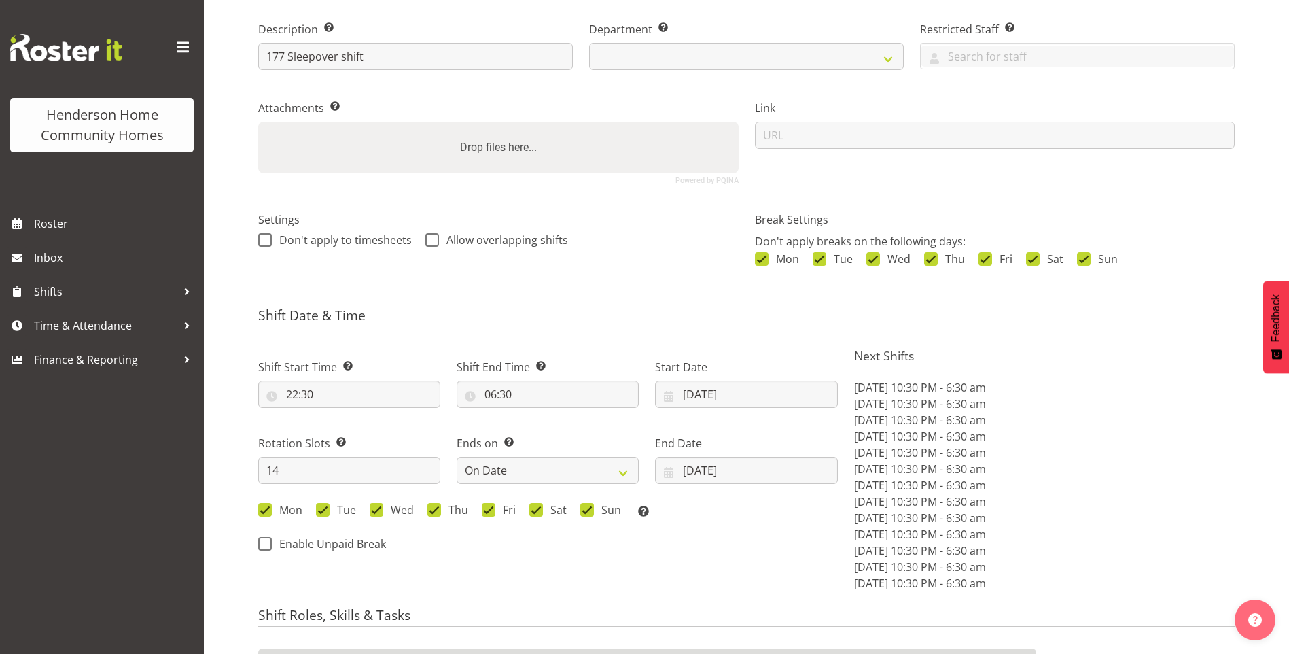
select select
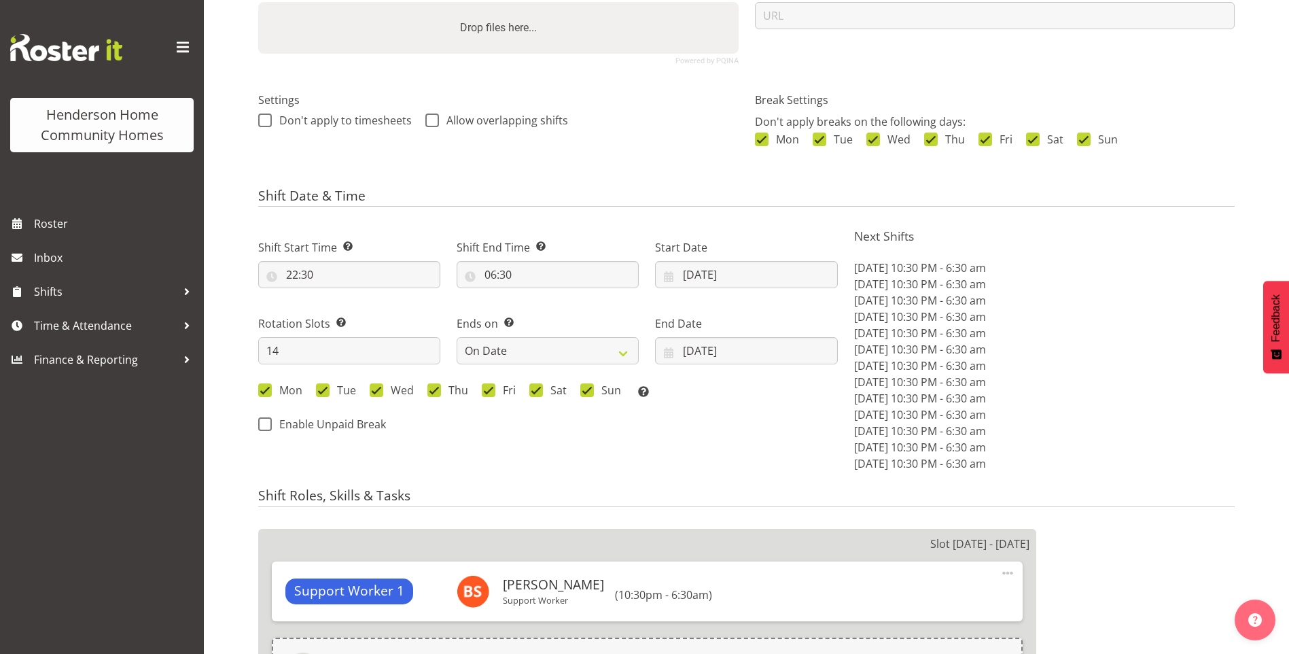
scroll to position [408, 0]
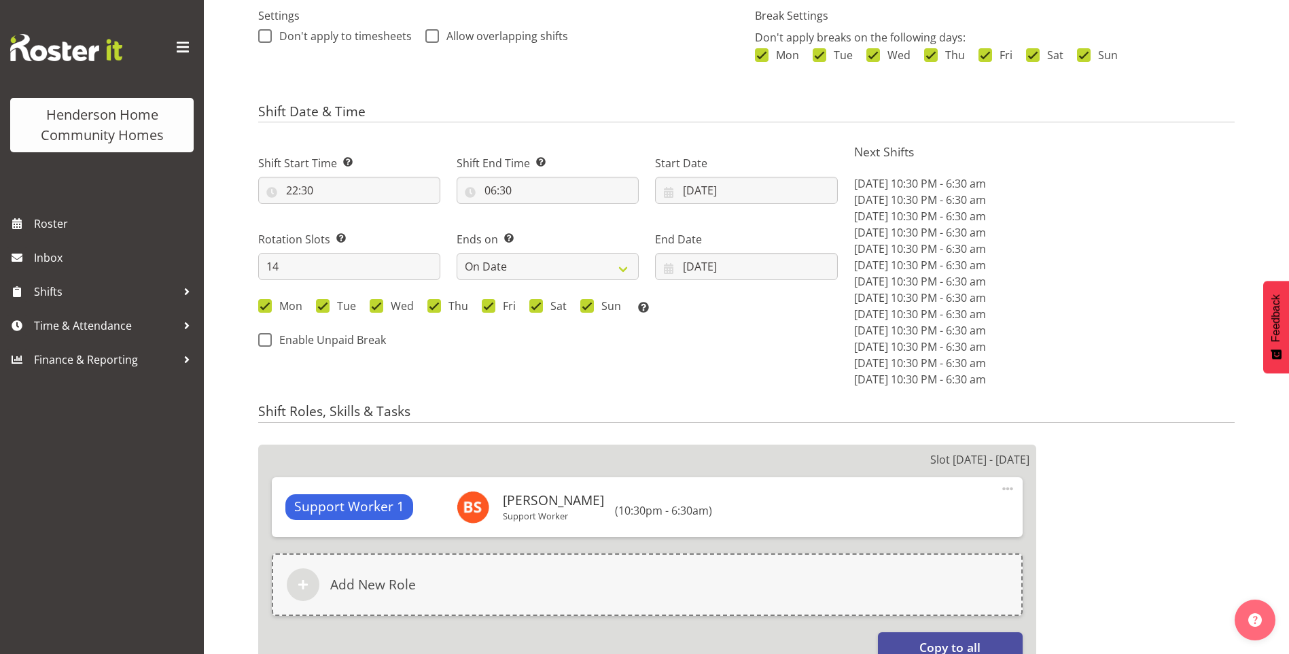
select select "748"
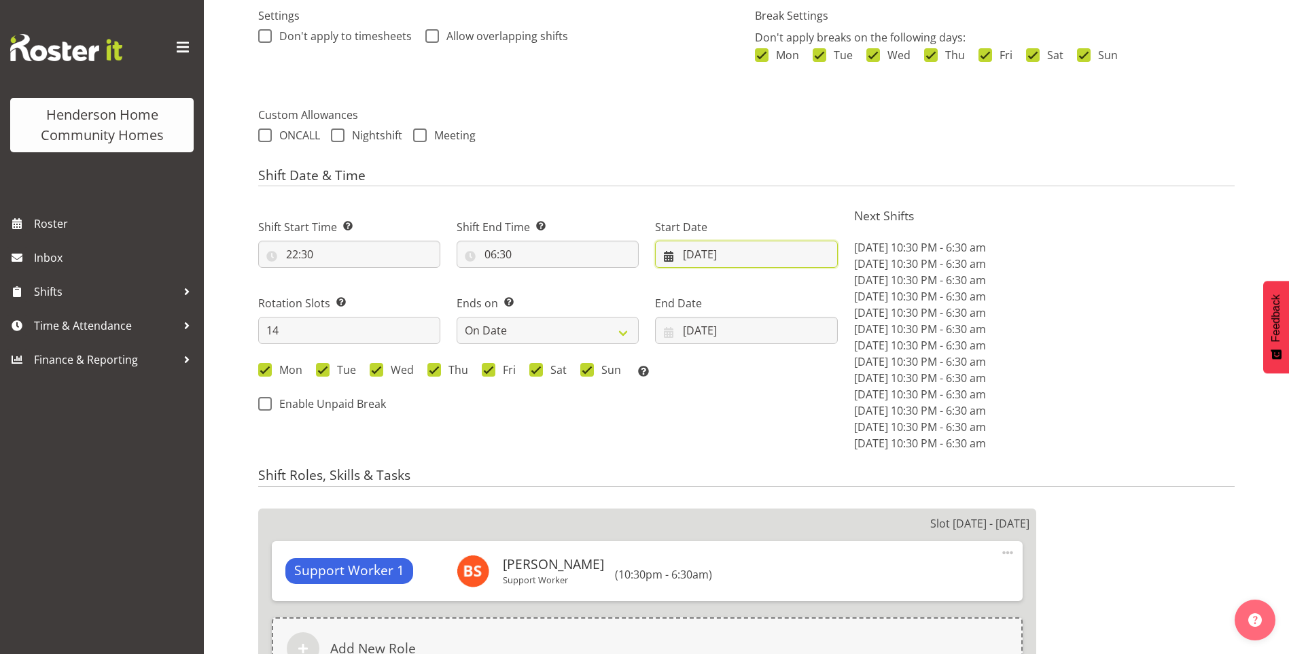
click at [704, 254] on input "[DATE]" at bounding box center [746, 254] width 182 height 27
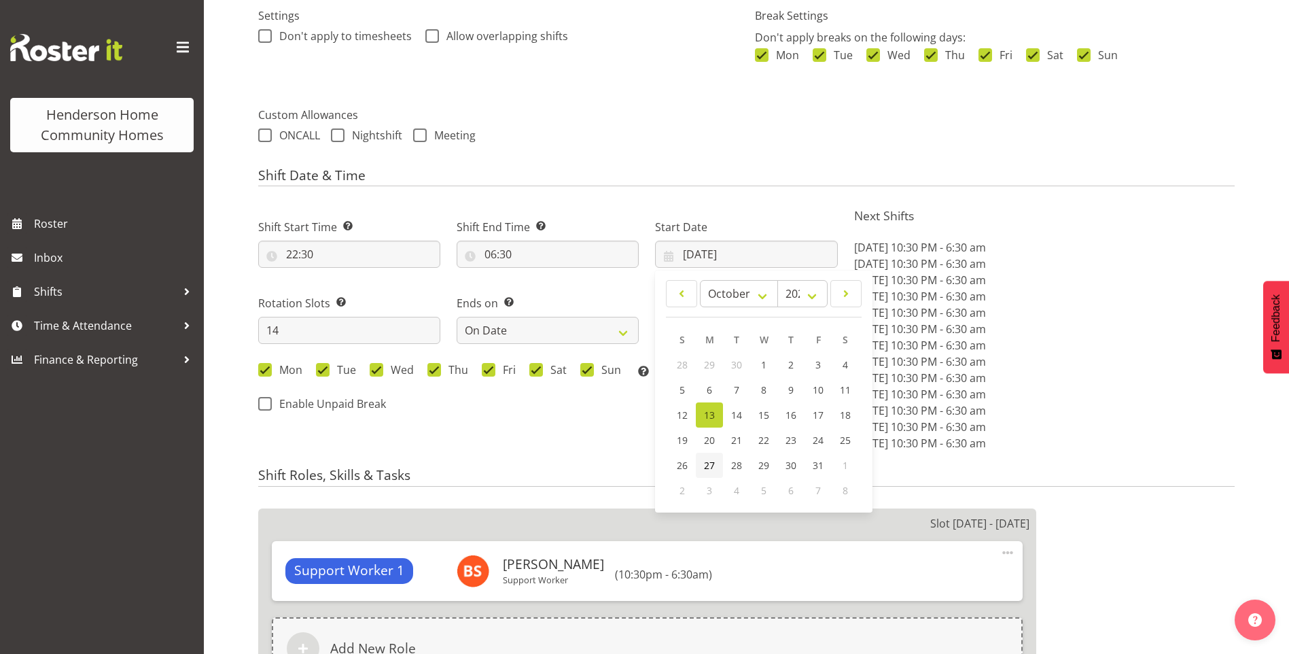
click at [716, 465] on link "27" at bounding box center [709, 465] width 27 height 25
type input "27/10/2025"
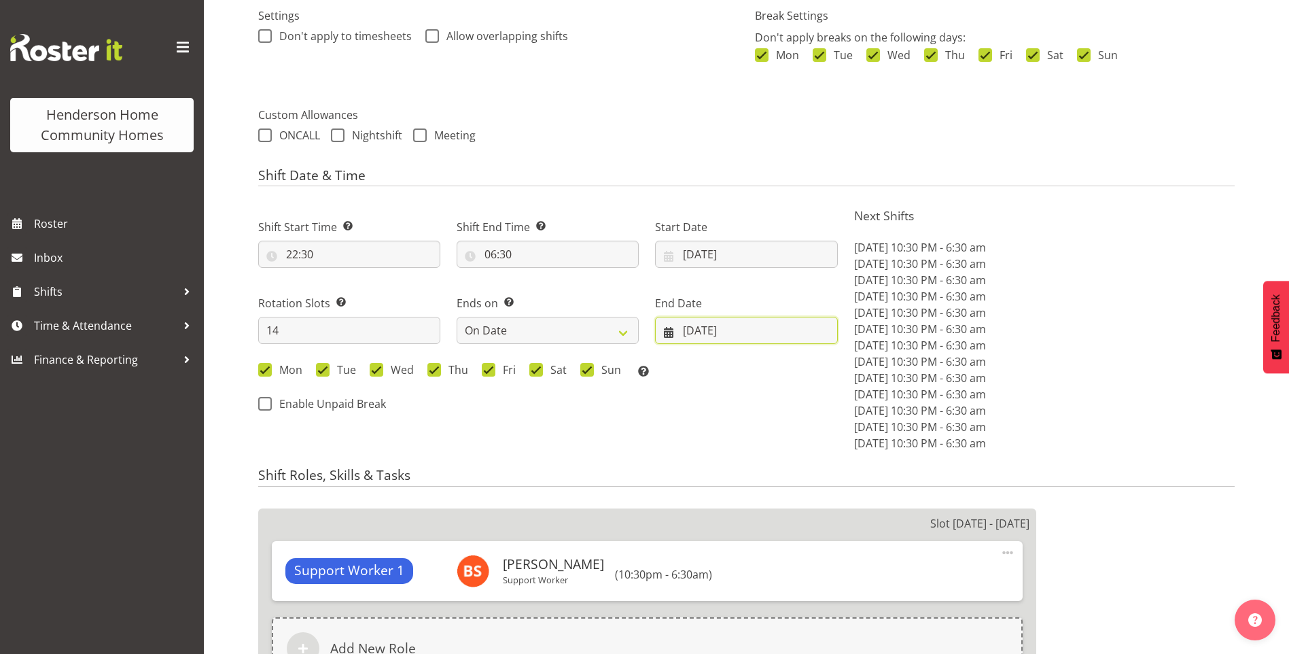
click at [701, 326] on input "[DATE]" at bounding box center [746, 330] width 182 height 27
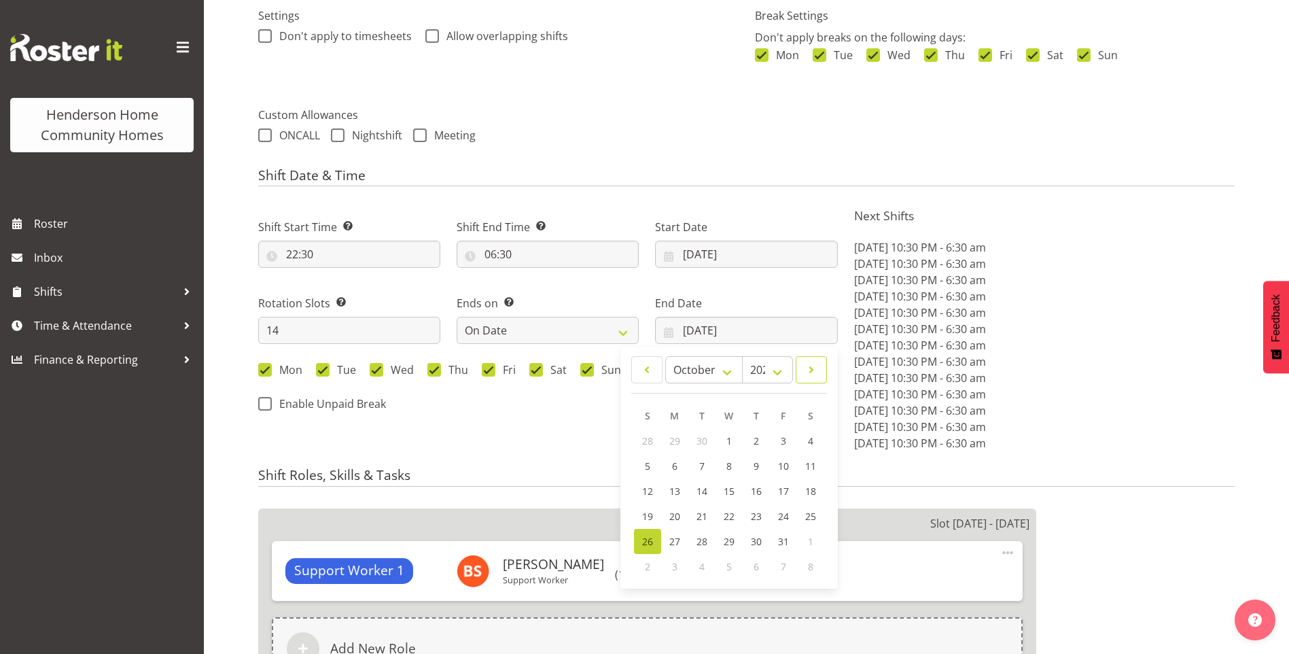
click at [809, 368] on span at bounding box center [811, 369] width 14 height 16
select select "10"
click at [650, 486] on span "9" at bounding box center [647, 490] width 5 height 13
type input "09/11/2025"
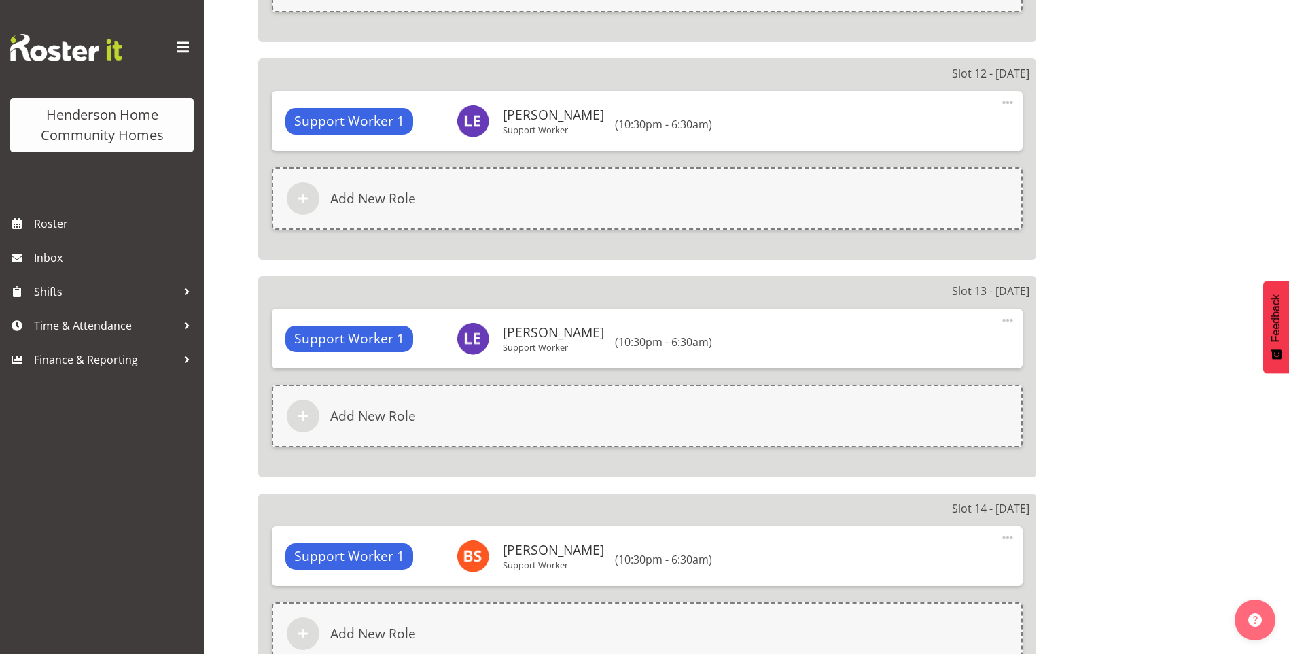
scroll to position [3562, 0]
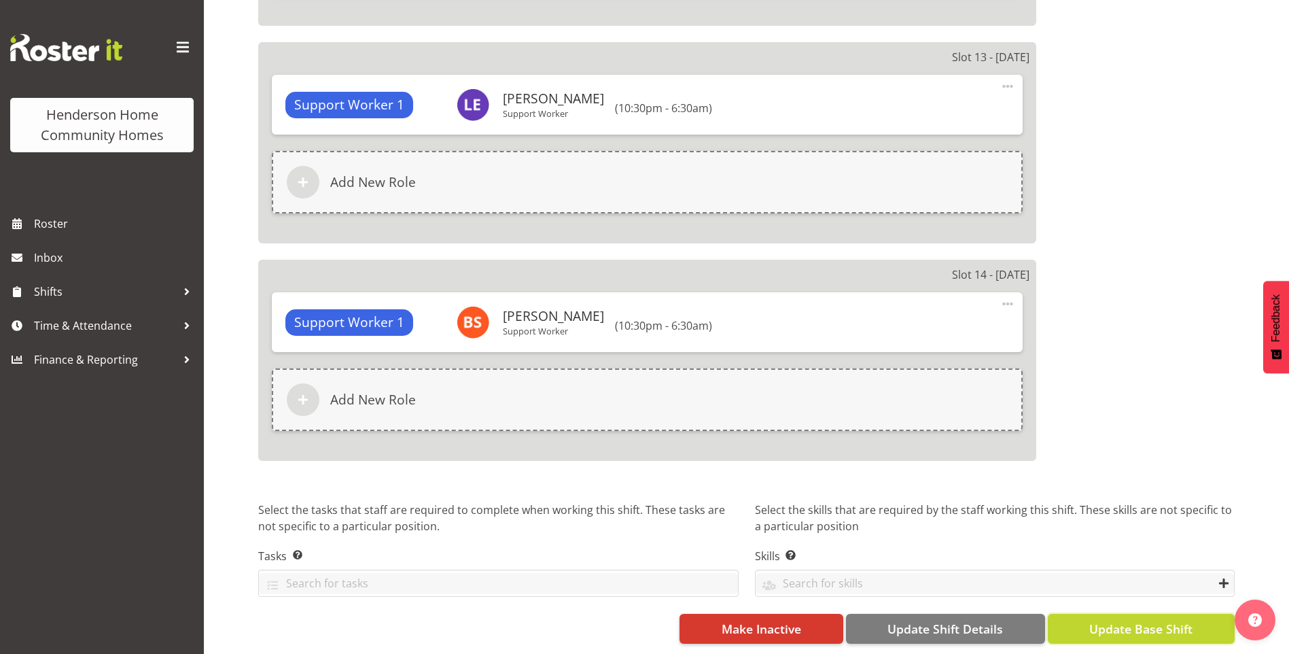
click at [1167, 620] on span "Update Base Shift" at bounding box center [1140, 629] width 103 height 18
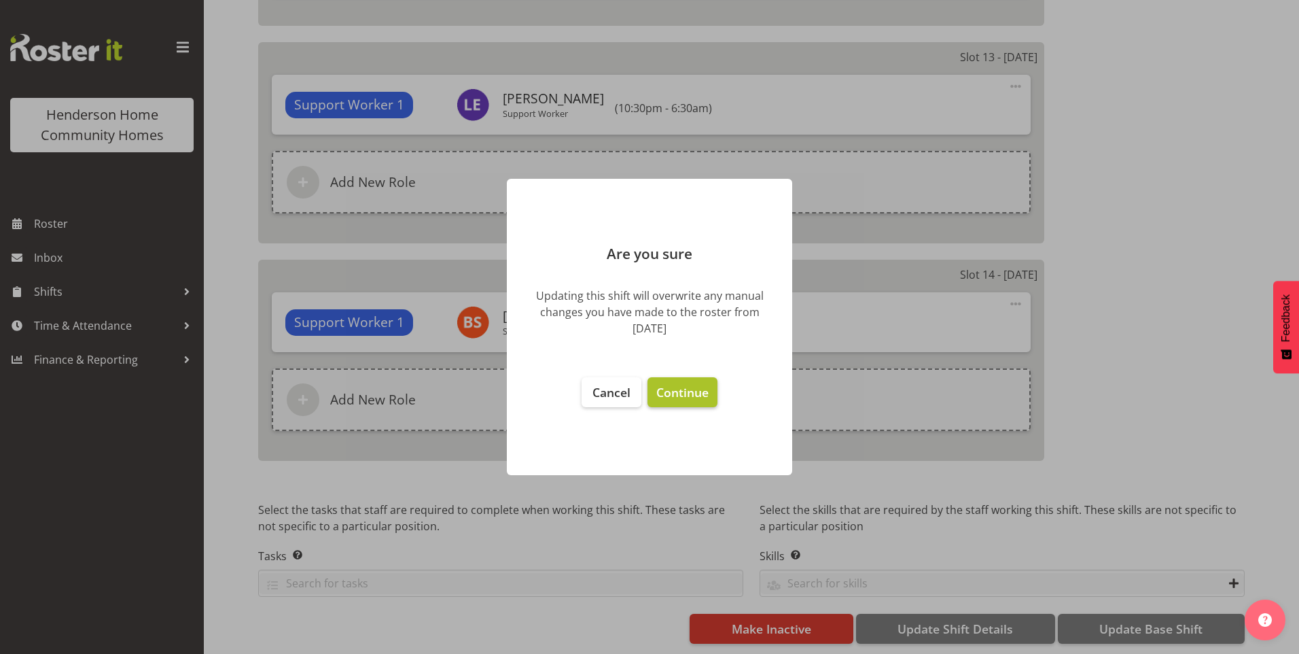
click at [696, 395] on span "Continue" at bounding box center [682, 392] width 52 height 16
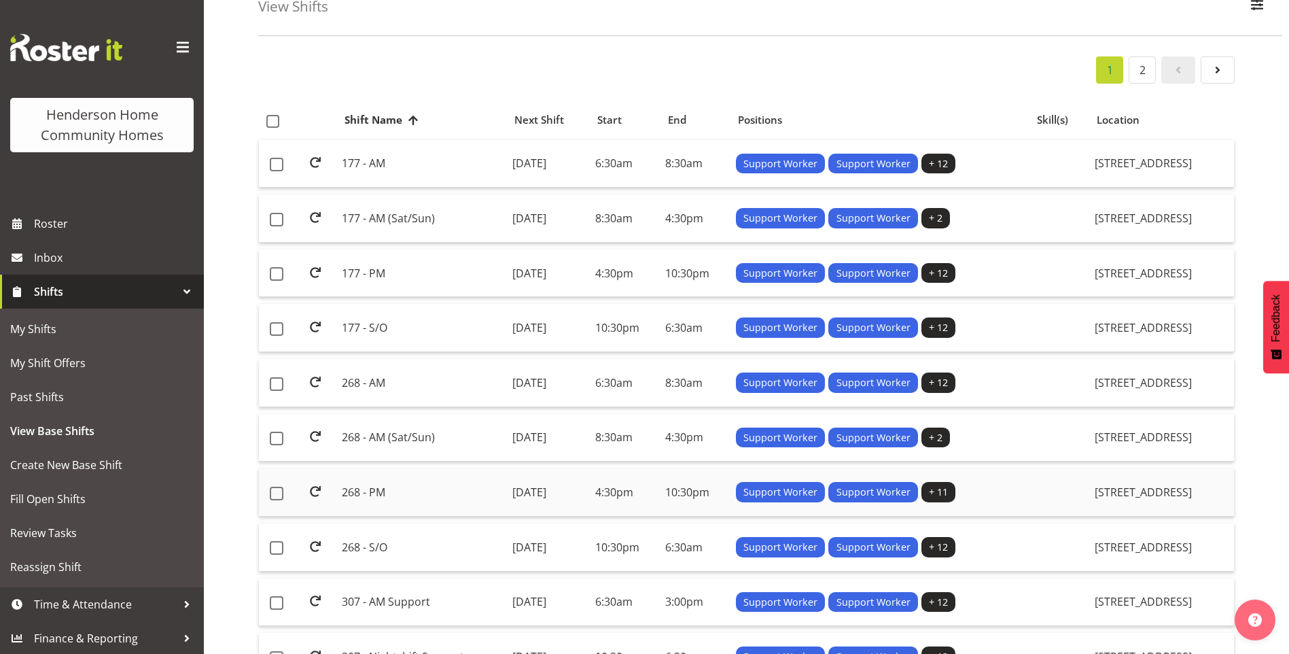
scroll to position [204, 0]
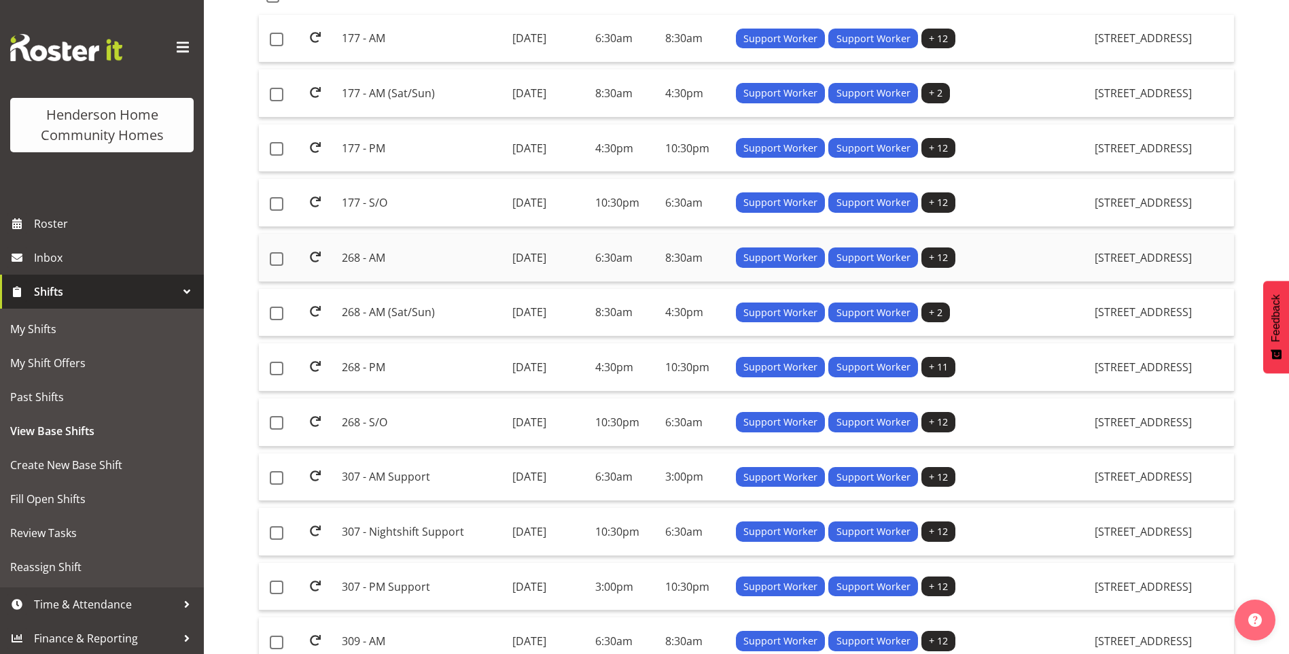
click at [380, 253] on td "268 - AM" at bounding box center [421, 258] width 170 height 48
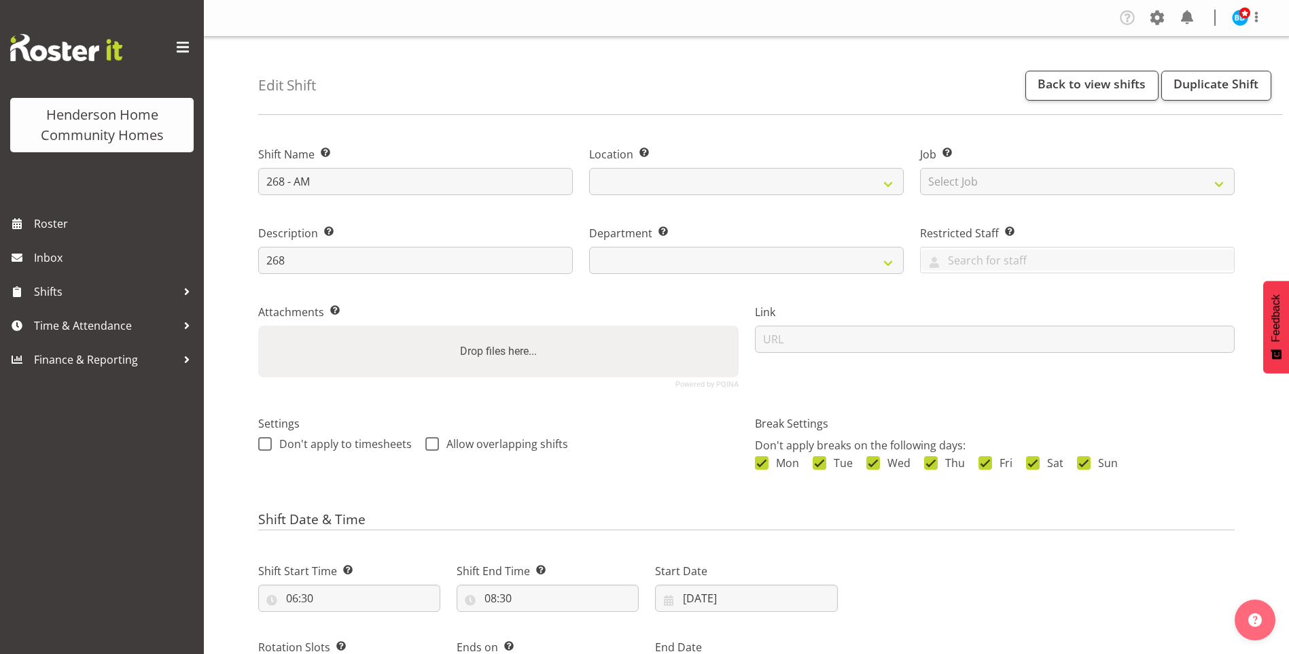
select select "9"
select select "2025"
select select "date"
select select
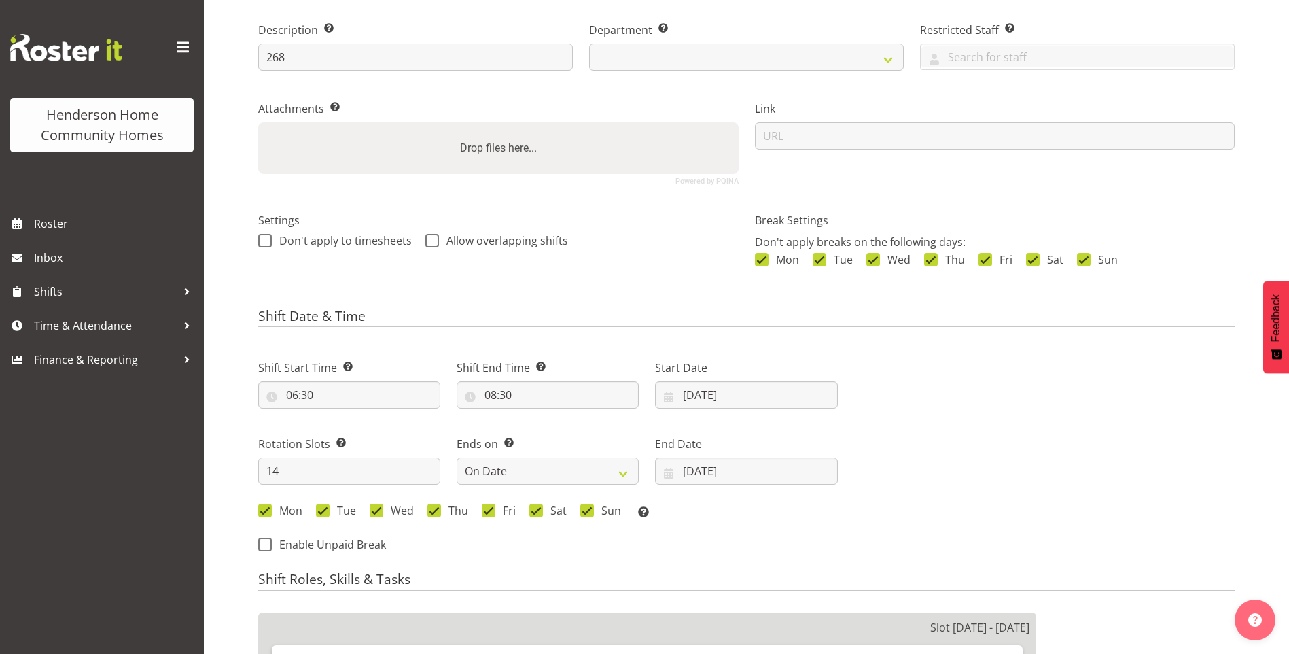
select select
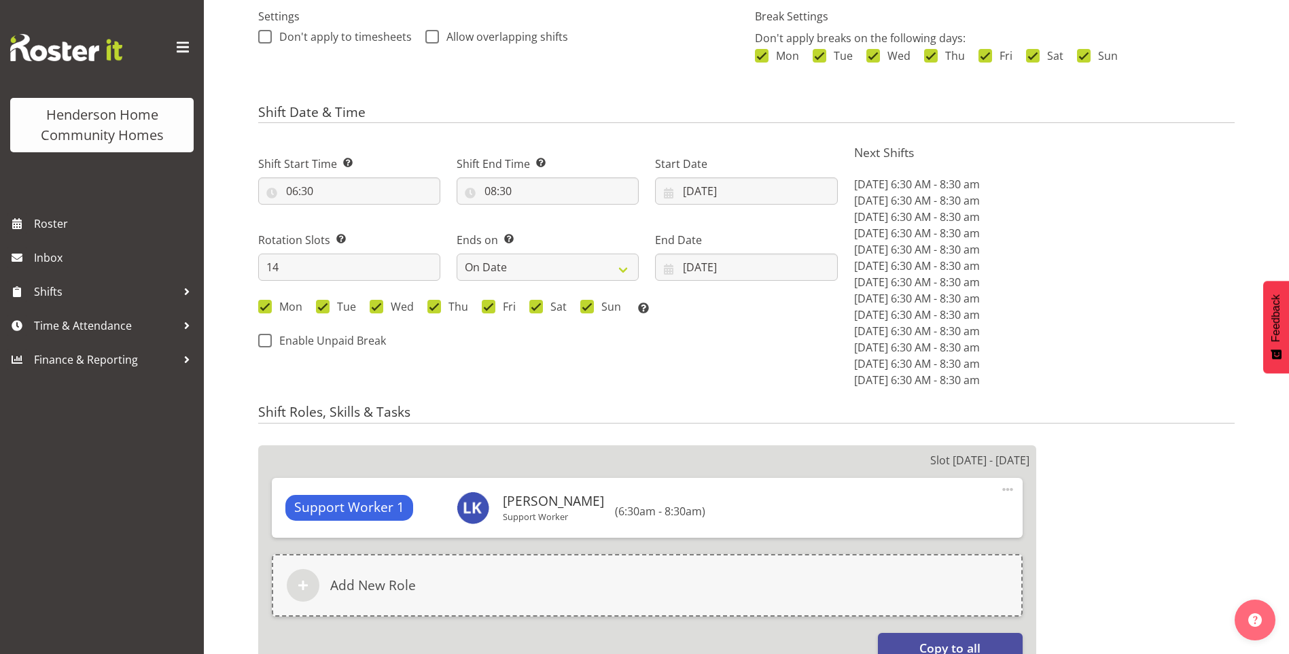
scroll to position [408, 0]
select select
select select "1069"
select select "748"
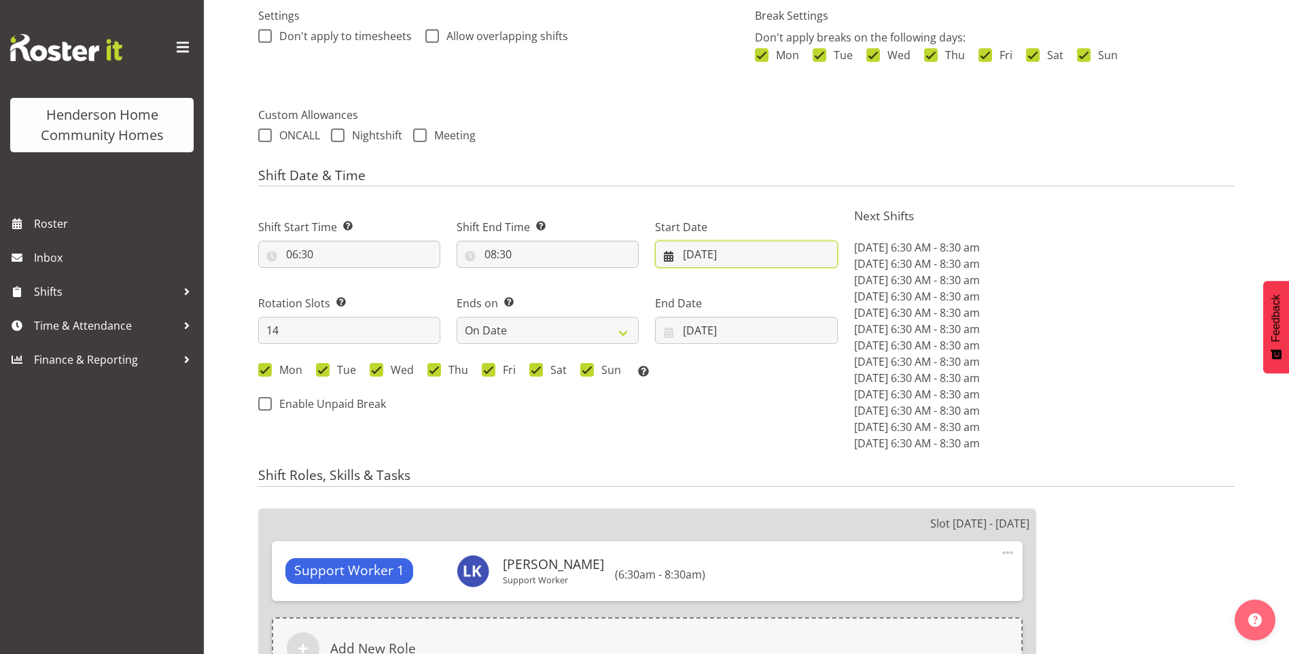
drag, startPoint x: 698, startPoint y: 258, endPoint x: 729, endPoint y: 289, distance: 44.2
click at [698, 258] on input "13/10/2025" at bounding box center [746, 254] width 182 height 27
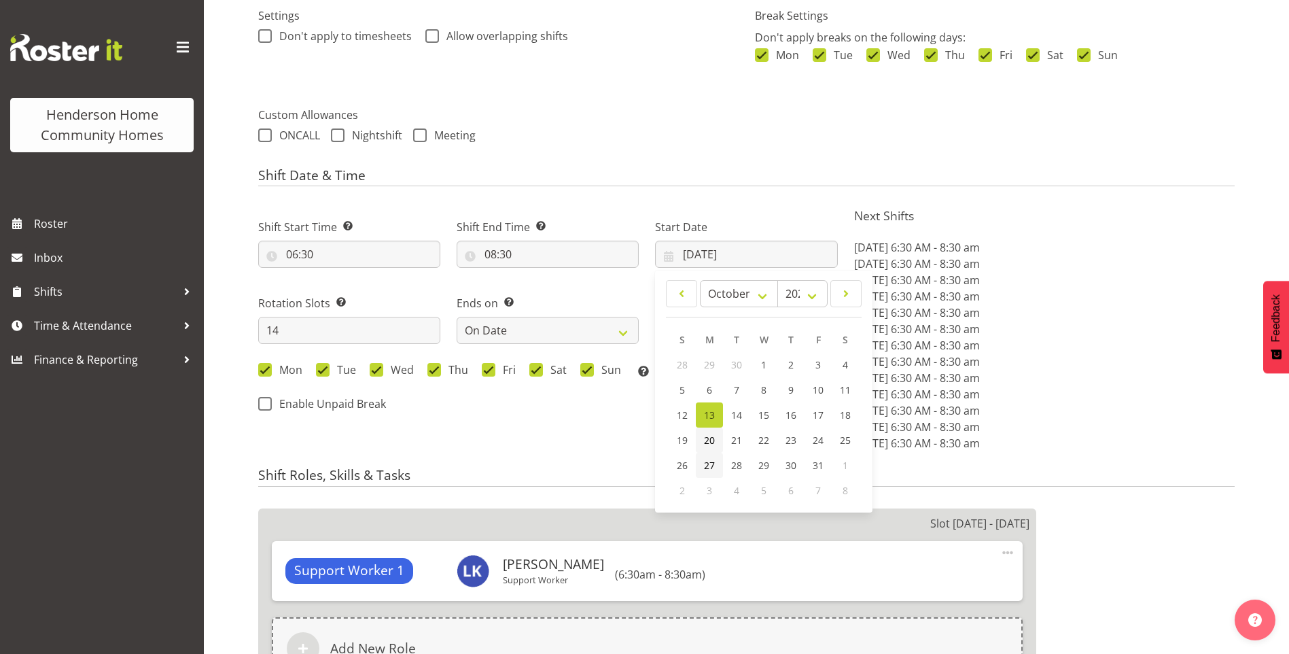
drag, startPoint x: 709, startPoint y: 461, endPoint x: 709, endPoint y: 429, distance: 31.9
click at [709, 460] on span "27" at bounding box center [709, 465] width 11 height 13
type input "27/10/2025"
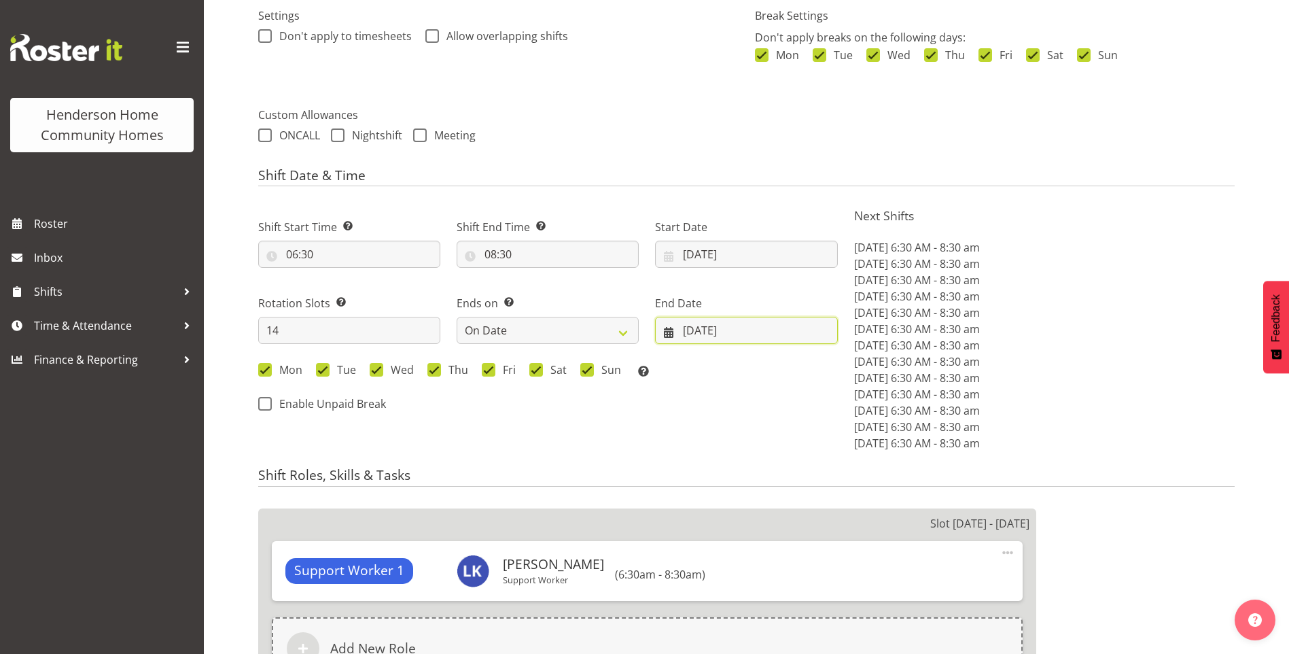
drag, startPoint x: 700, startPoint y: 327, endPoint x: 791, endPoint y: 341, distance: 92.2
click at [701, 327] on input "26/10/2025" at bounding box center [746, 330] width 182 height 27
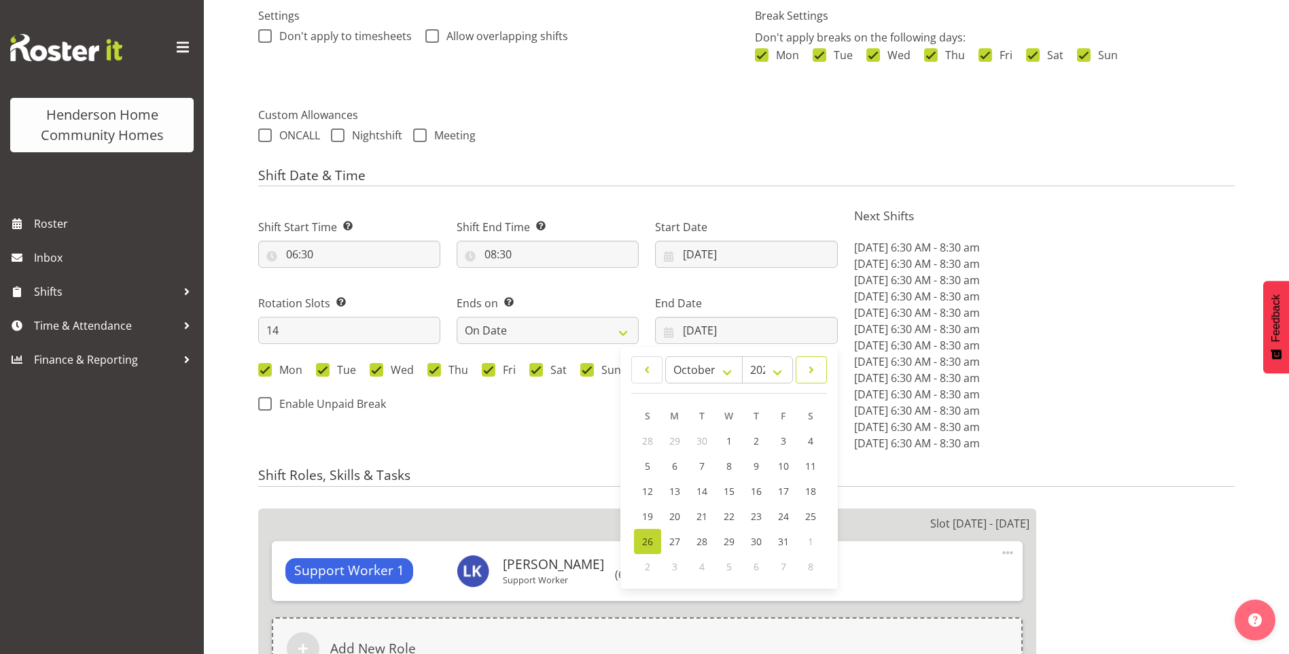
click at [807, 367] on span at bounding box center [811, 369] width 14 height 16
select select "10"
click at [650, 491] on link "9" at bounding box center [647, 490] width 27 height 25
type input "[DATE]"
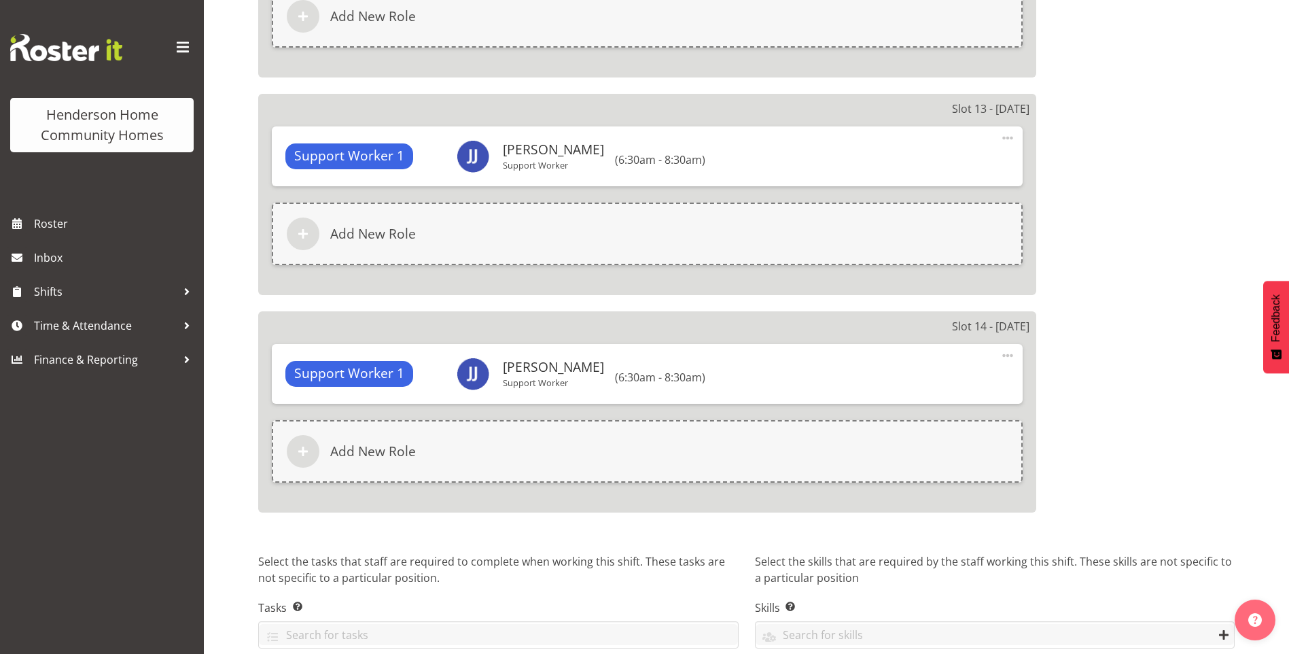
scroll to position [3522, 0]
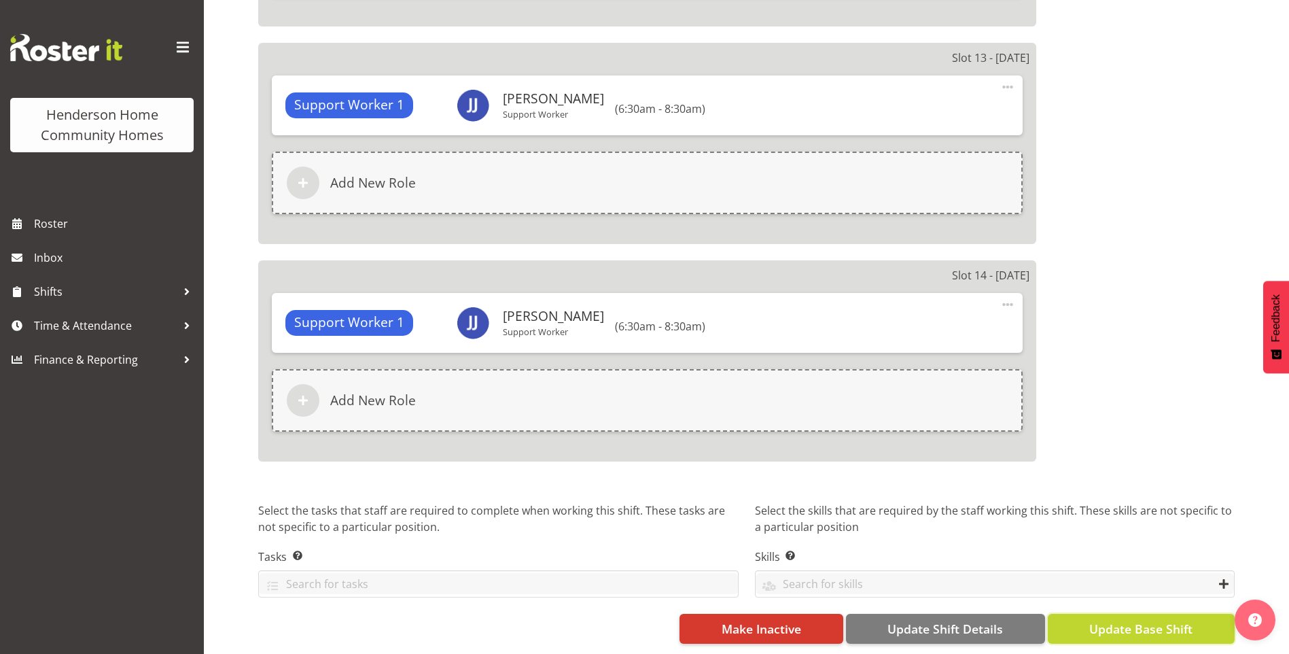
click at [1167, 620] on span "Update Base Shift" at bounding box center [1140, 629] width 103 height 18
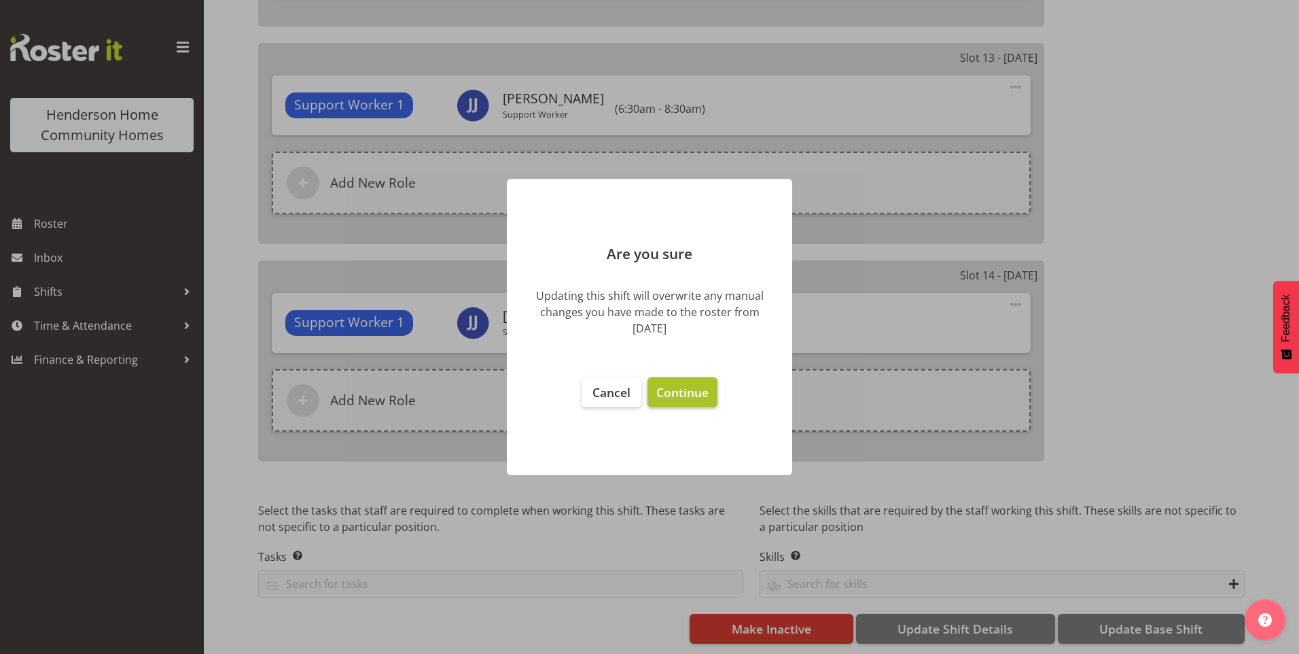
click at [696, 391] on span "Continue" at bounding box center [682, 392] width 52 height 16
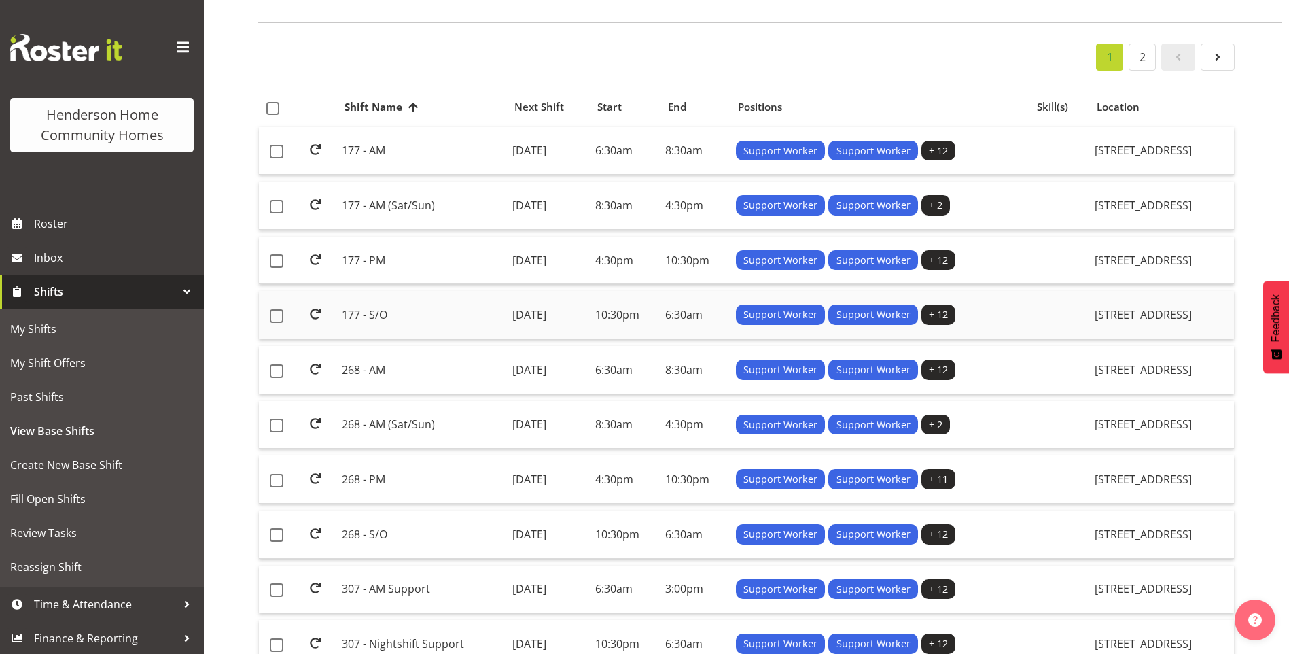
scroll to position [204, 0]
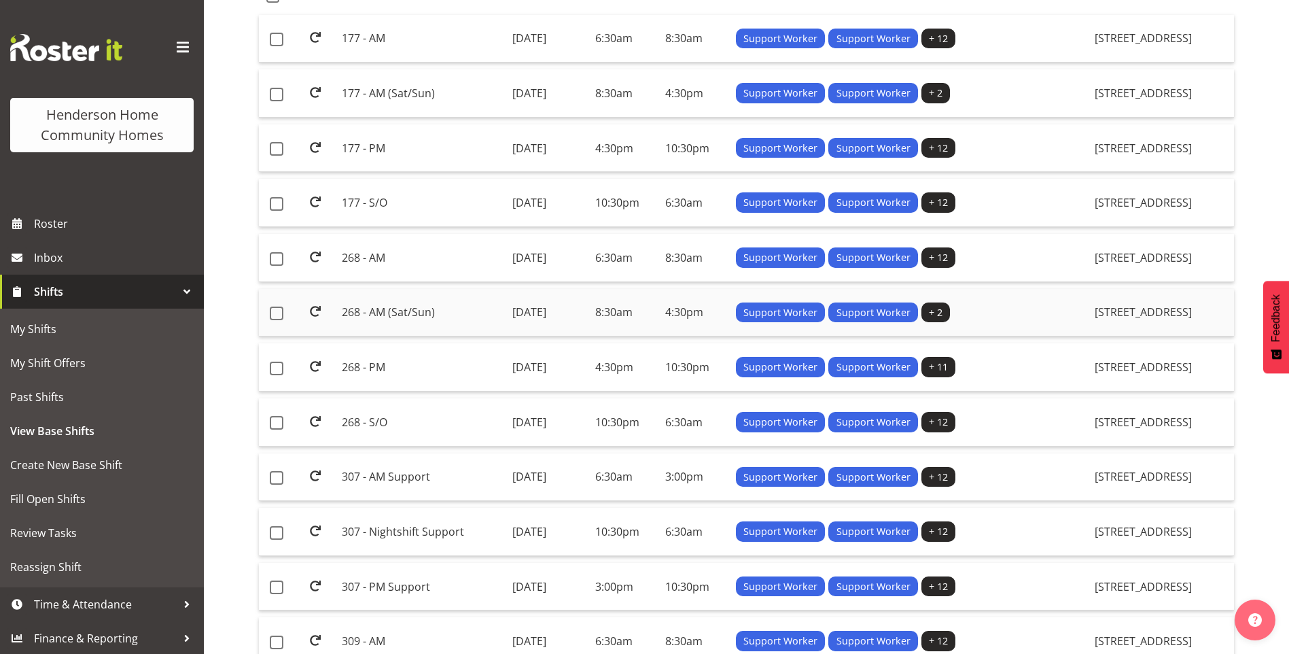
click at [336, 310] on td "268 - AM (Sat/Sun)" at bounding box center [421, 313] width 170 height 48
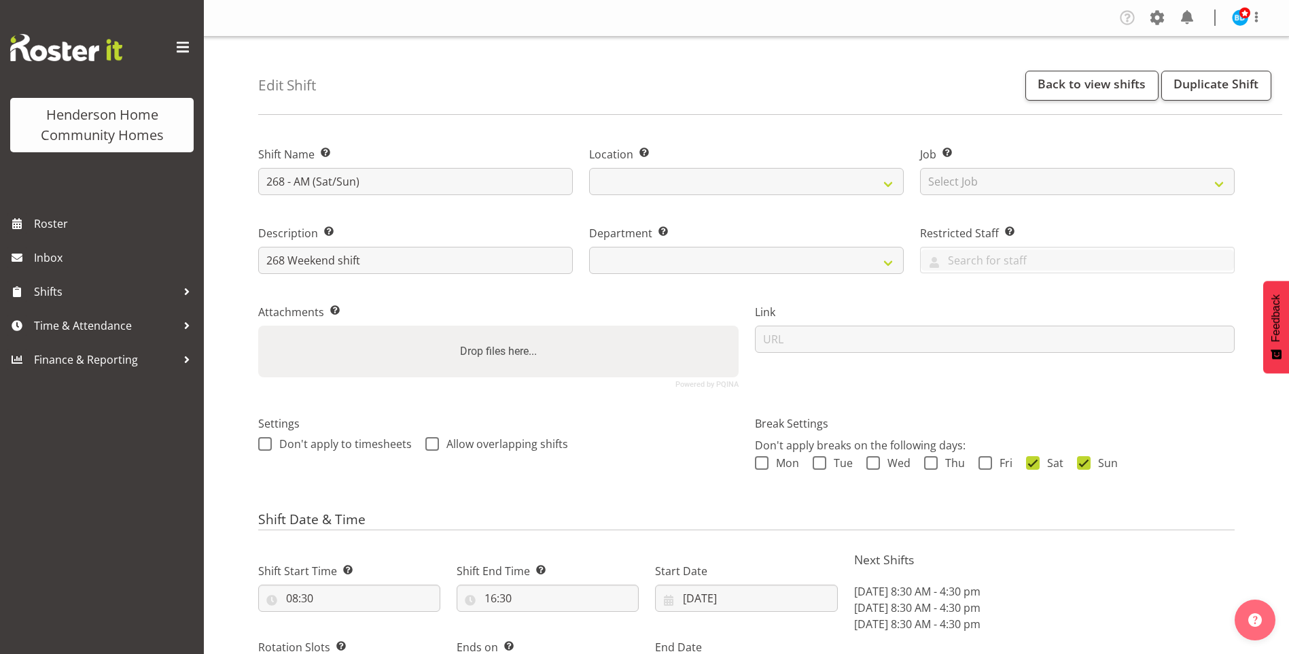
select select "9"
select select "2025"
select select "date"
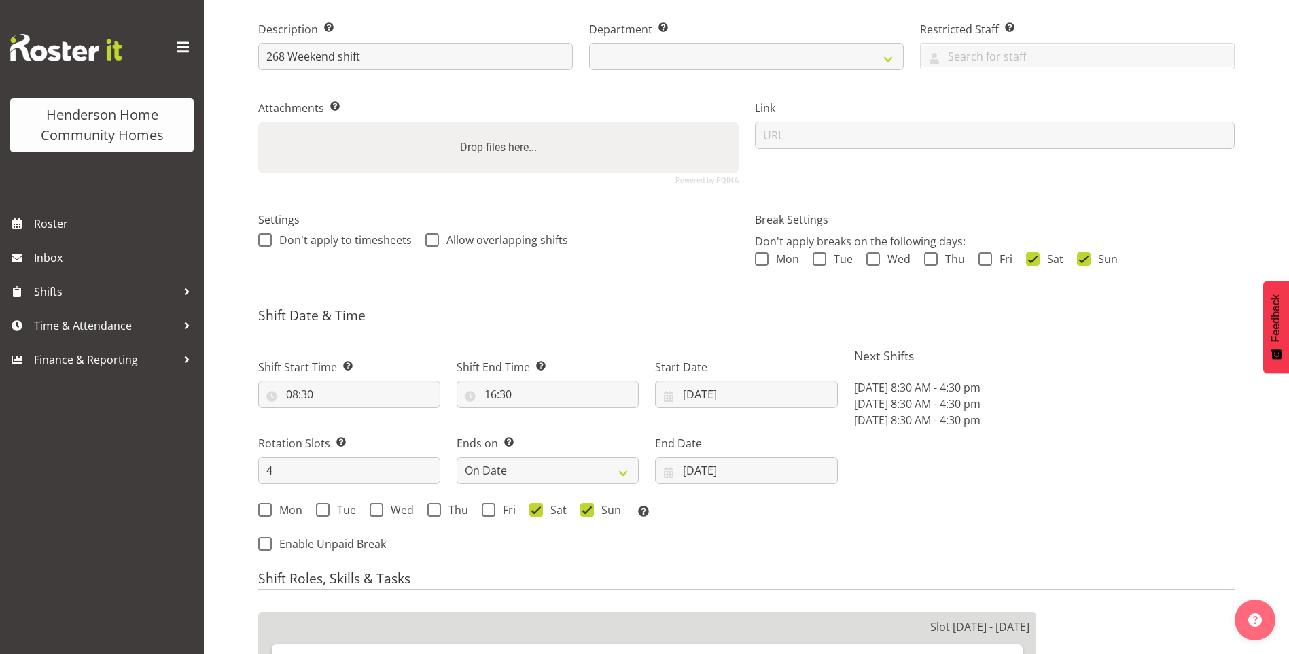
select select
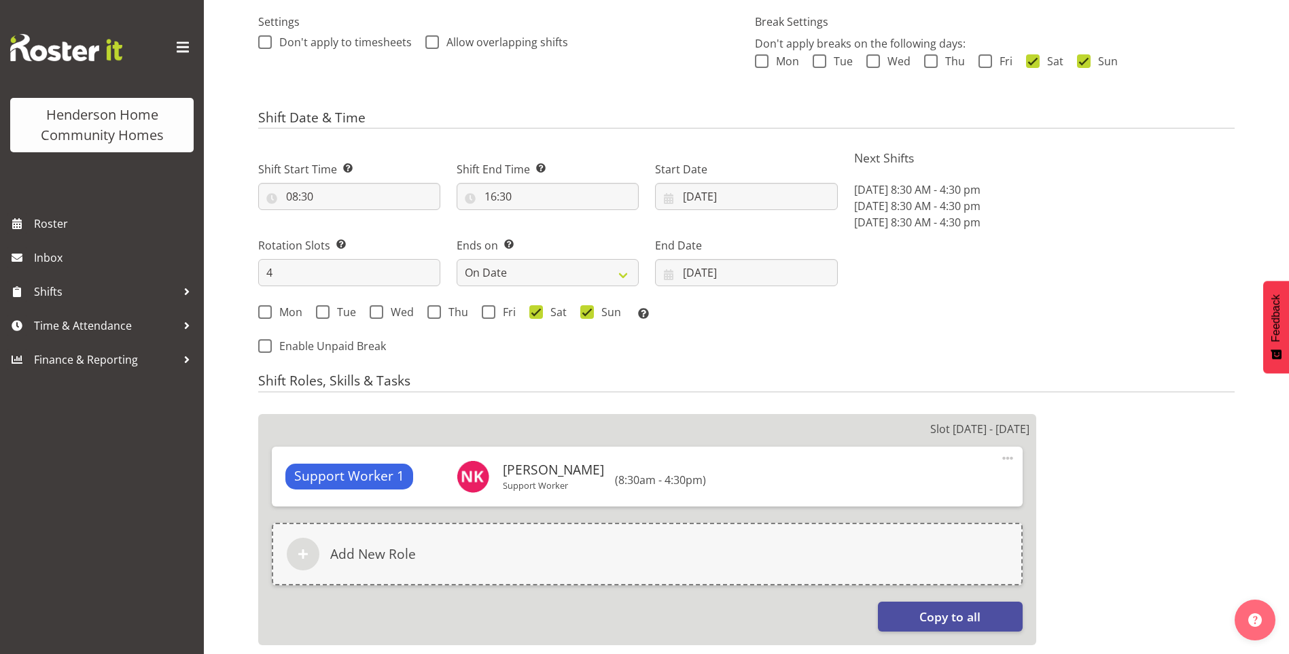
scroll to position [408, 0]
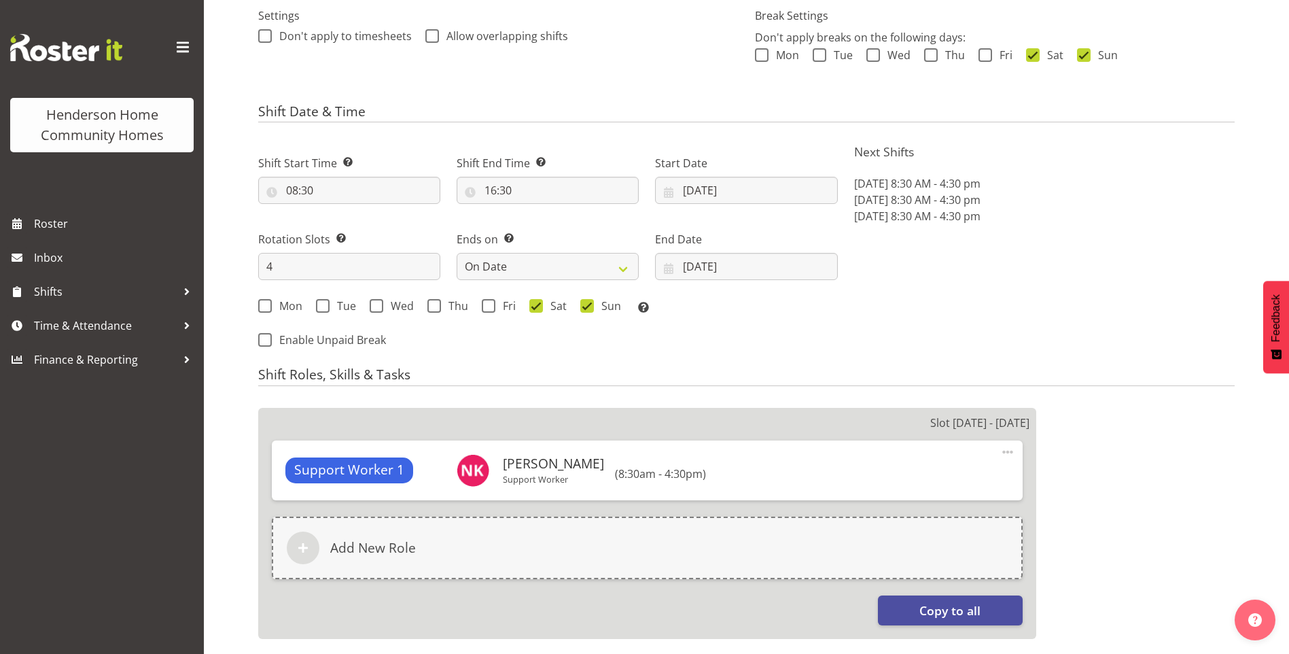
select select
select select "1069"
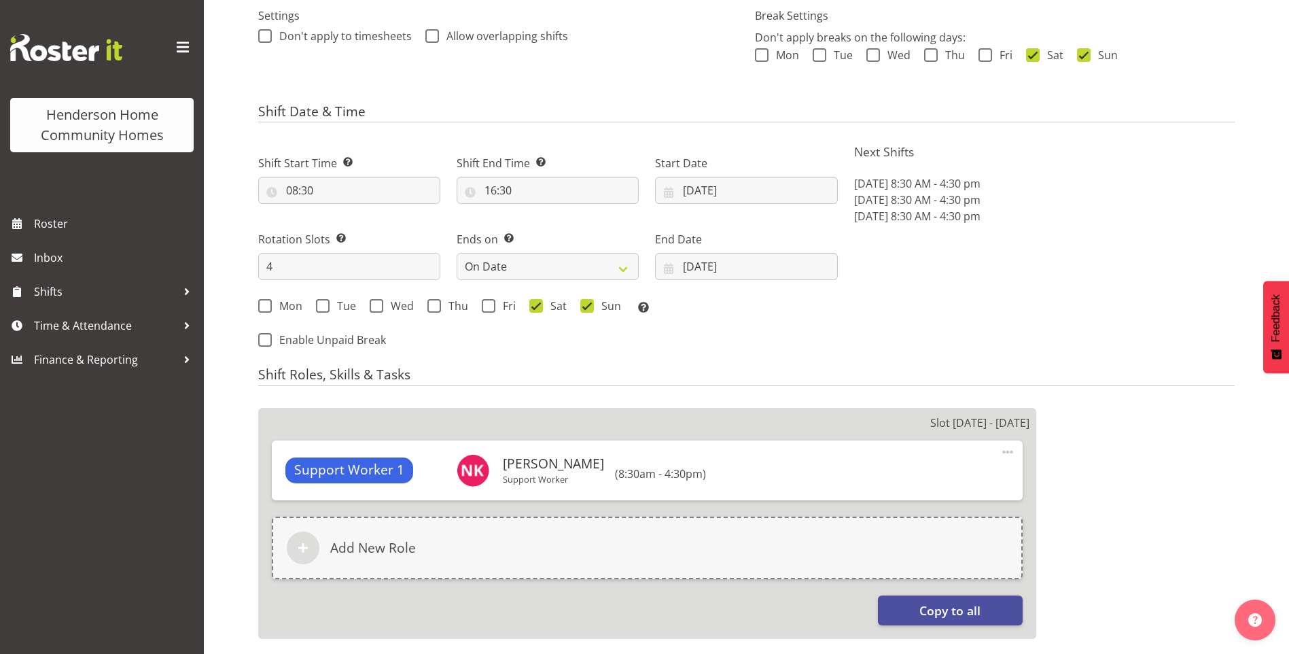
select select "748"
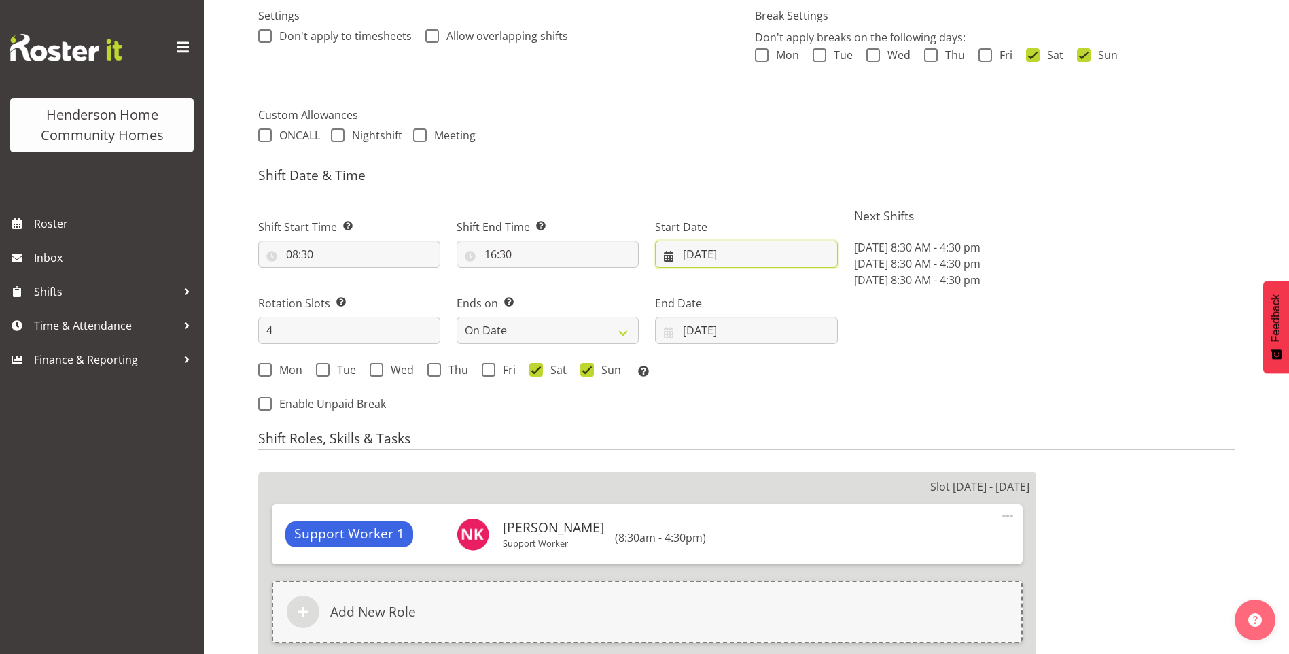
click at [711, 259] on input "[DATE]" at bounding box center [746, 254] width 182 height 27
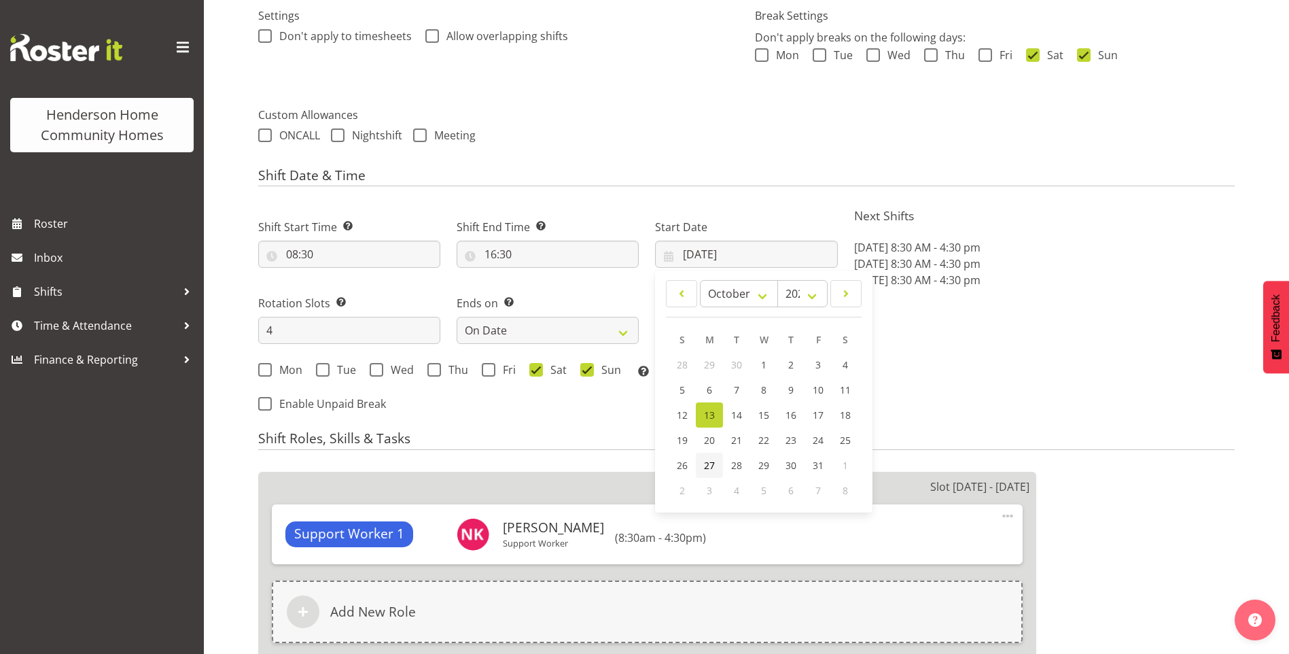
drag, startPoint x: 705, startPoint y: 458, endPoint x: 702, endPoint y: 402, distance: 55.8
click at [705, 456] on link "27" at bounding box center [709, 465] width 27 height 25
type input "27/10/2025"
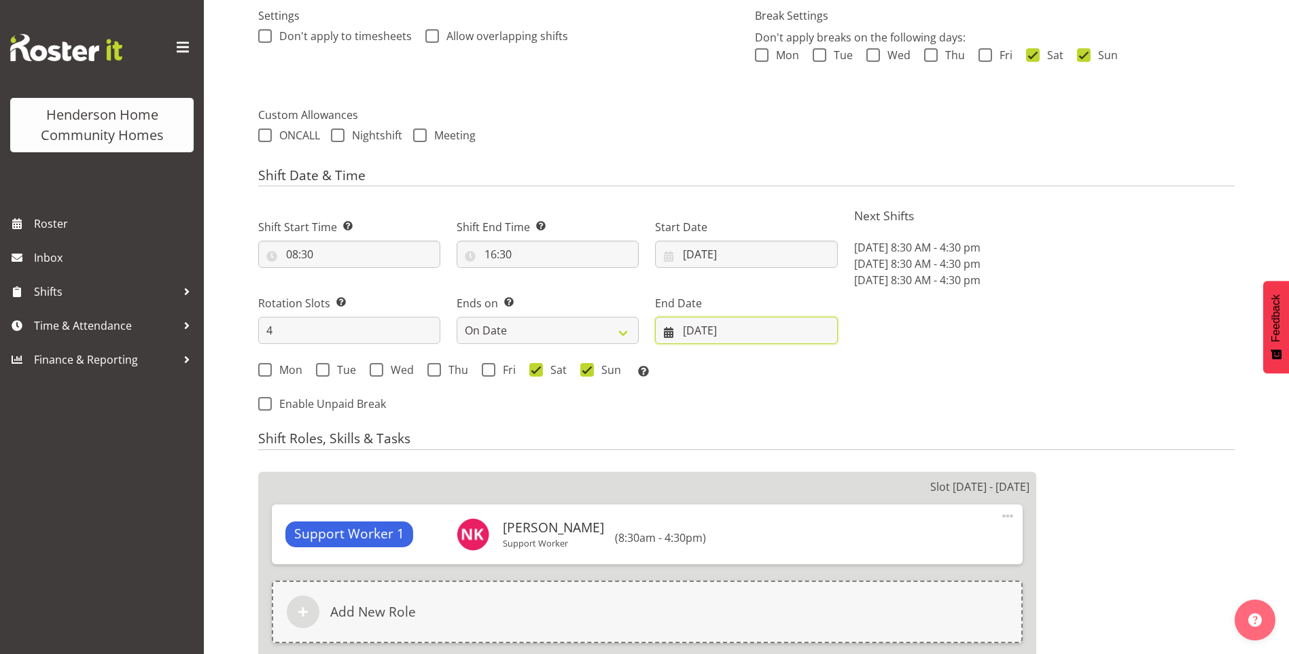
drag, startPoint x: 698, startPoint y: 328, endPoint x: 804, endPoint y: 353, distance: 109.1
click at [701, 327] on input "26/10/2025" at bounding box center [746, 330] width 182 height 27
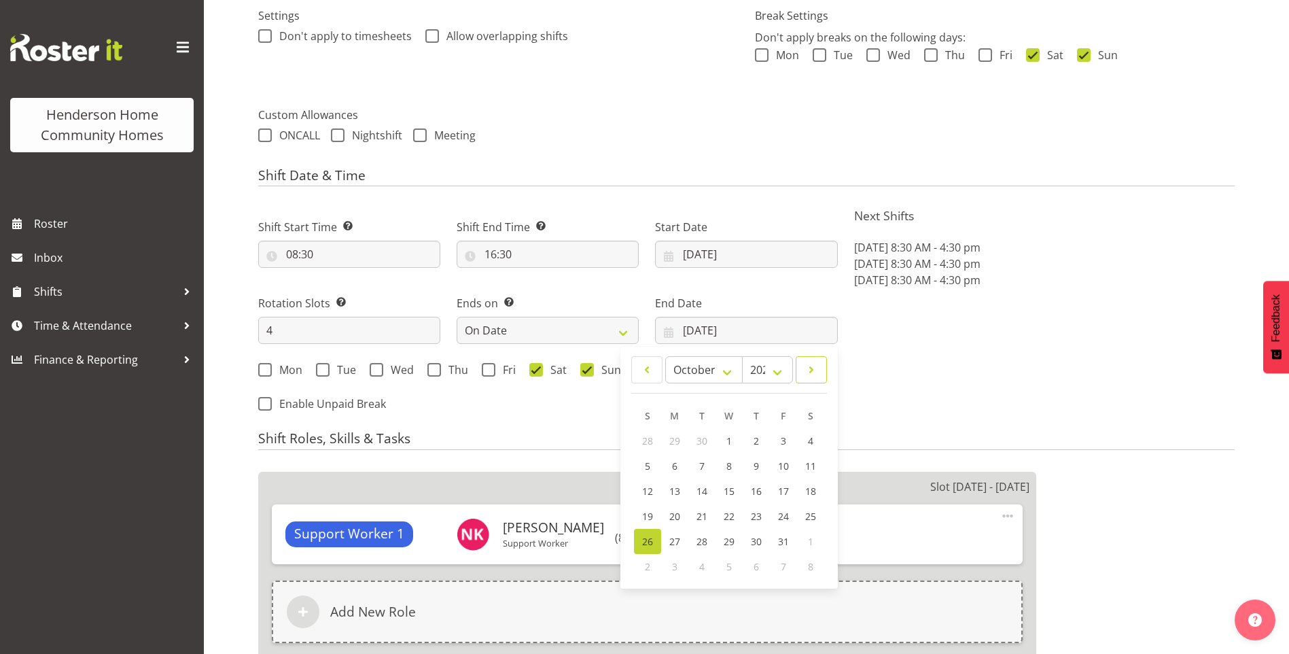
click at [817, 371] on span at bounding box center [811, 369] width 14 height 16
select select "10"
drag, startPoint x: 646, startPoint y: 484, endPoint x: 667, endPoint y: 478, distance: 21.3
click at [646, 484] on link "9" at bounding box center [647, 490] width 27 height 25
type input "[DATE]"
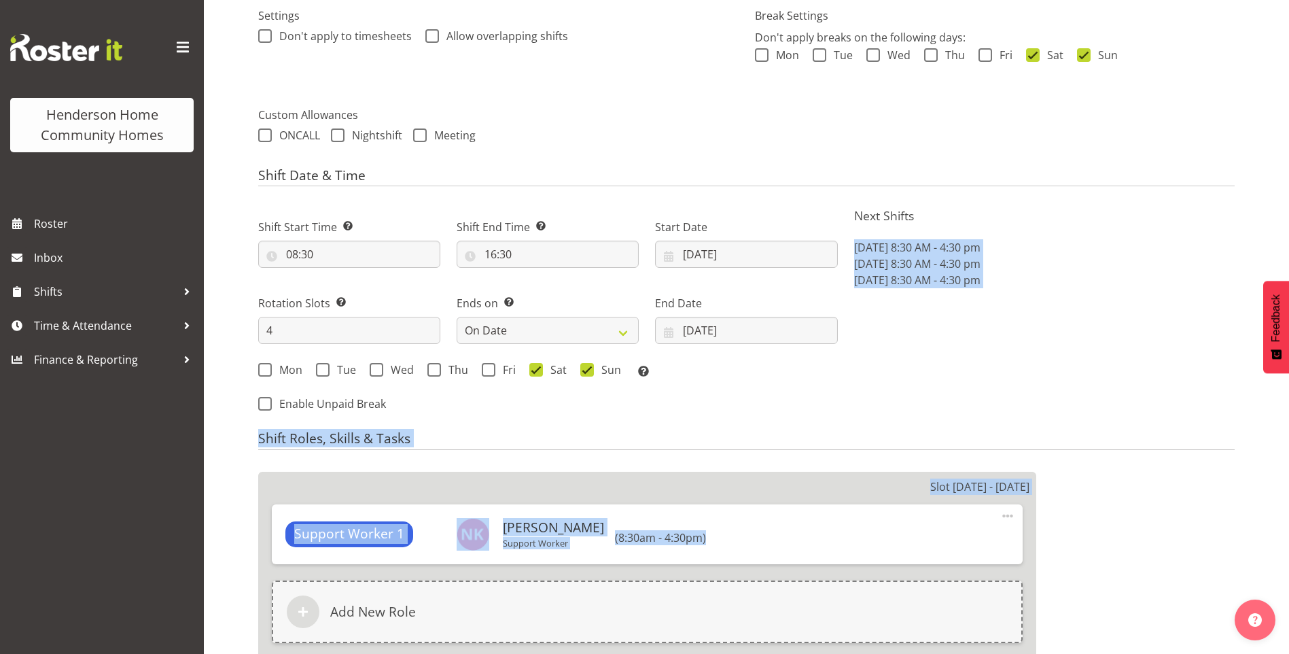
drag, startPoint x: 1288, startPoint y: 213, endPoint x: 1281, endPoint y: 499, distance: 286.8
click at [1281, 499] on div "Shift Name Enter a name for the shift (e.g. Day Shift). 268 - AM (Sat/Sun) Loca…" at bounding box center [773, 632] width 1031 height 1830
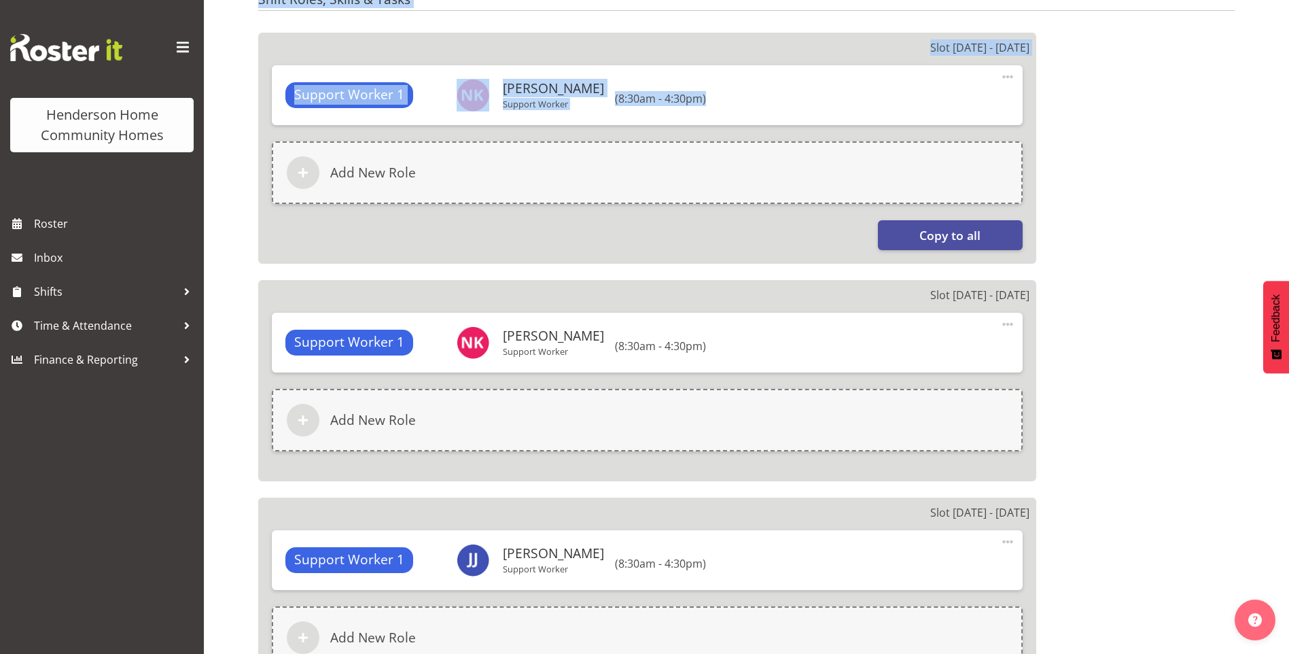
scroll to position [1311, 0]
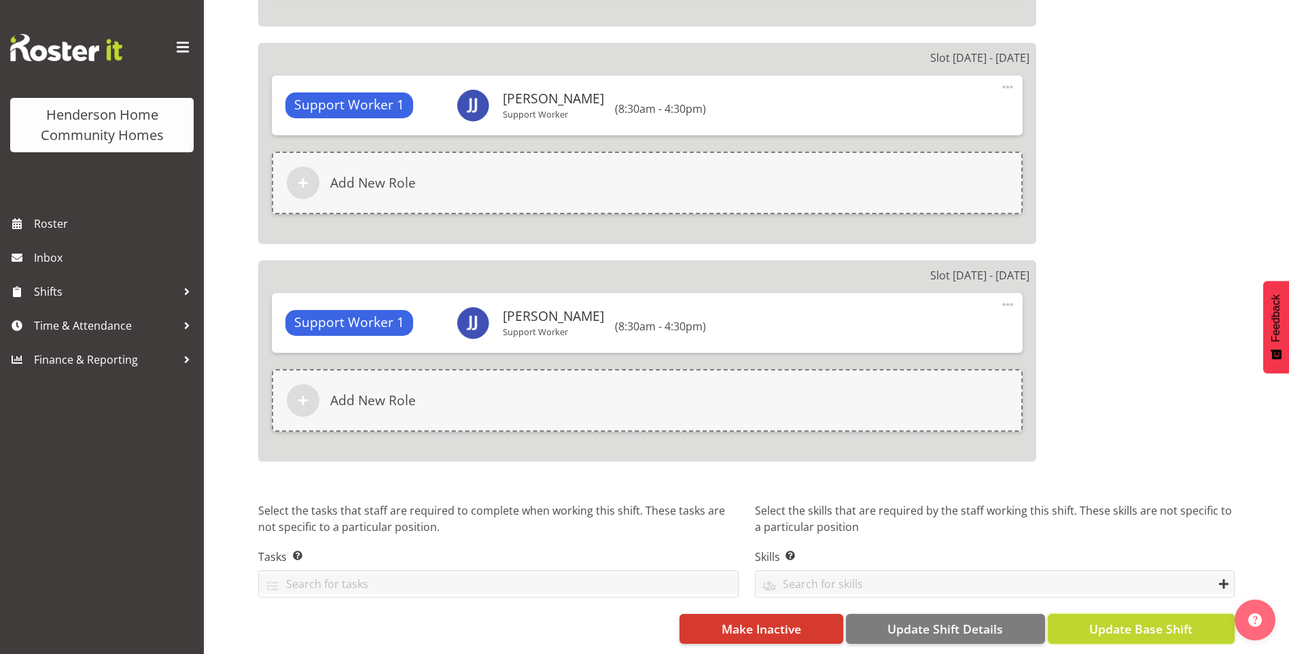
click at [1163, 620] on span "Update Base Shift" at bounding box center [1140, 629] width 103 height 18
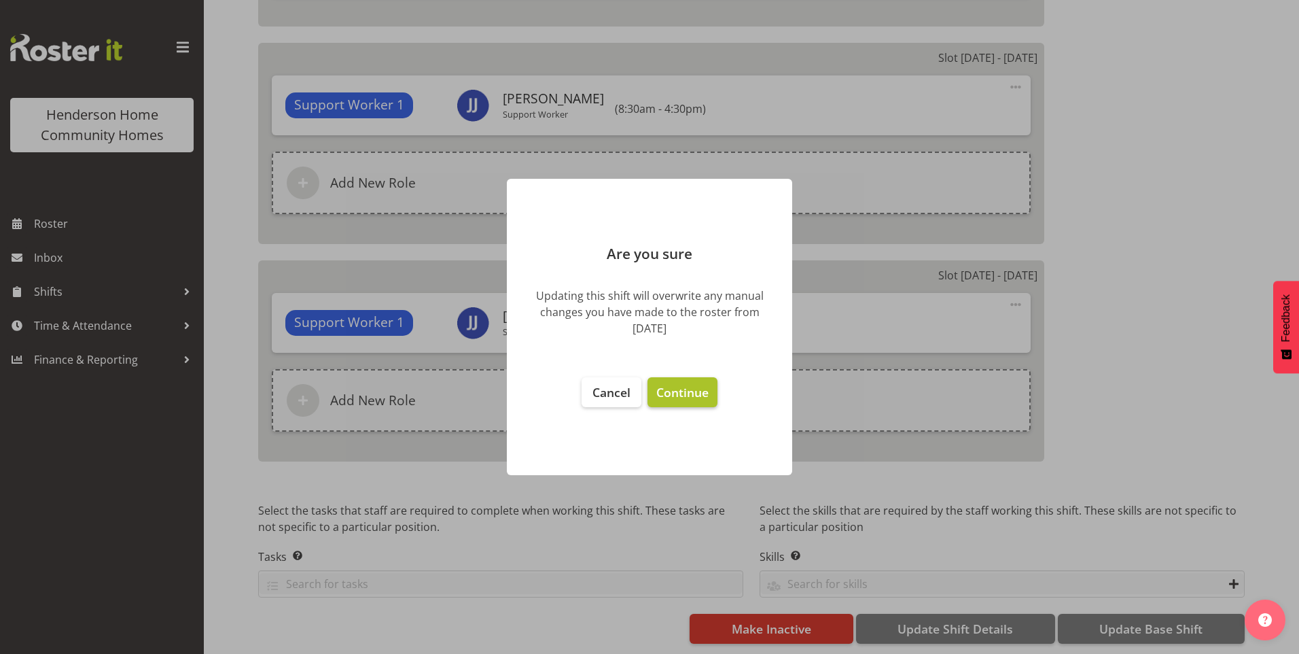
click at [687, 388] on span "Continue" at bounding box center [682, 392] width 52 height 16
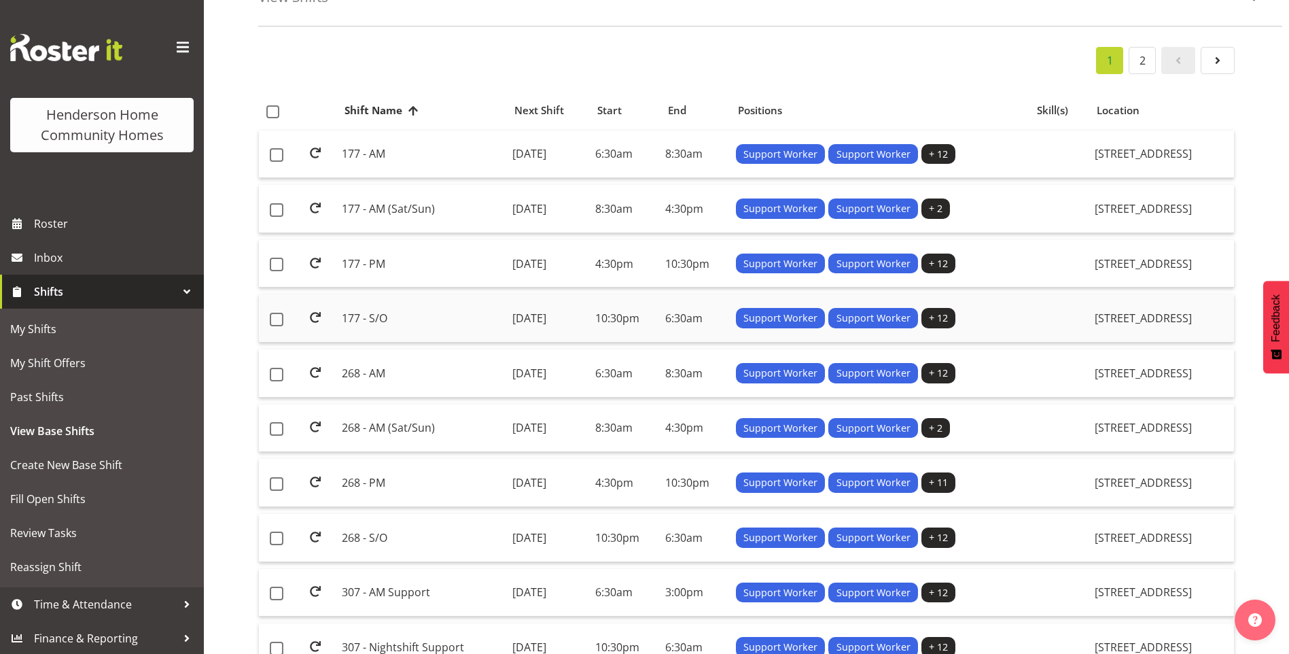
scroll to position [204, 0]
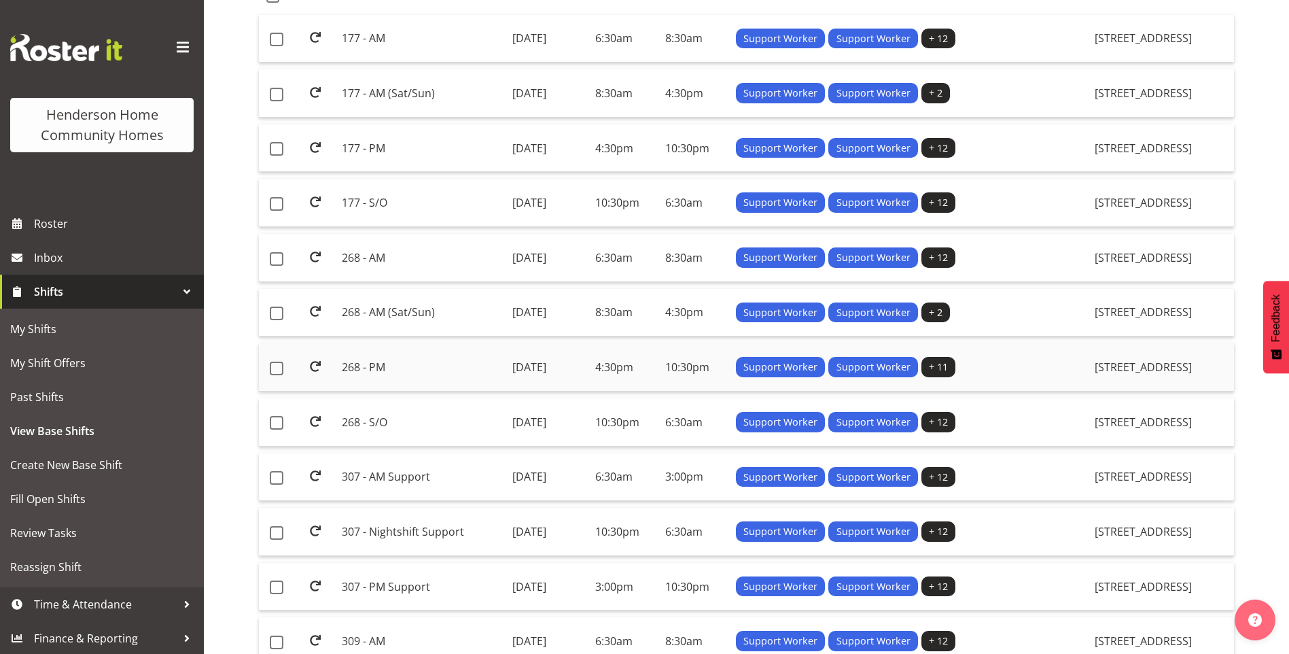
click at [361, 363] on td "268 - PM" at bounding box center [421, 367] width 170 height 48
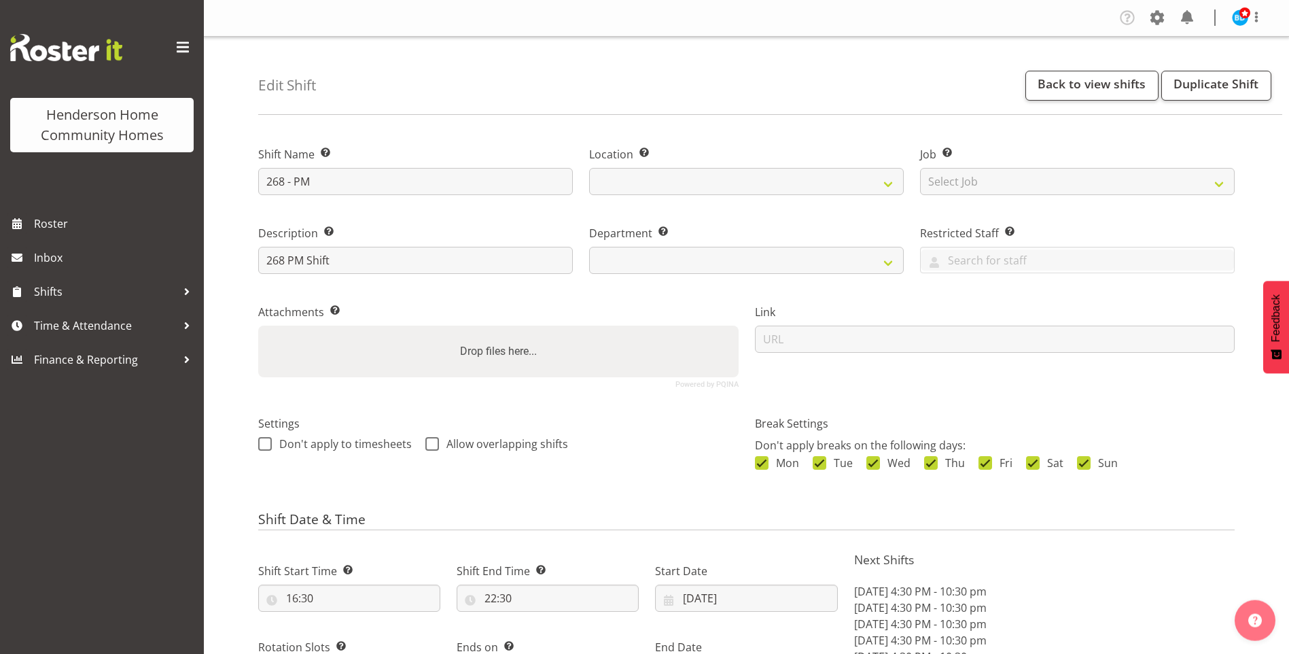
select select "9"
select select "2025"
select select "date"
select select
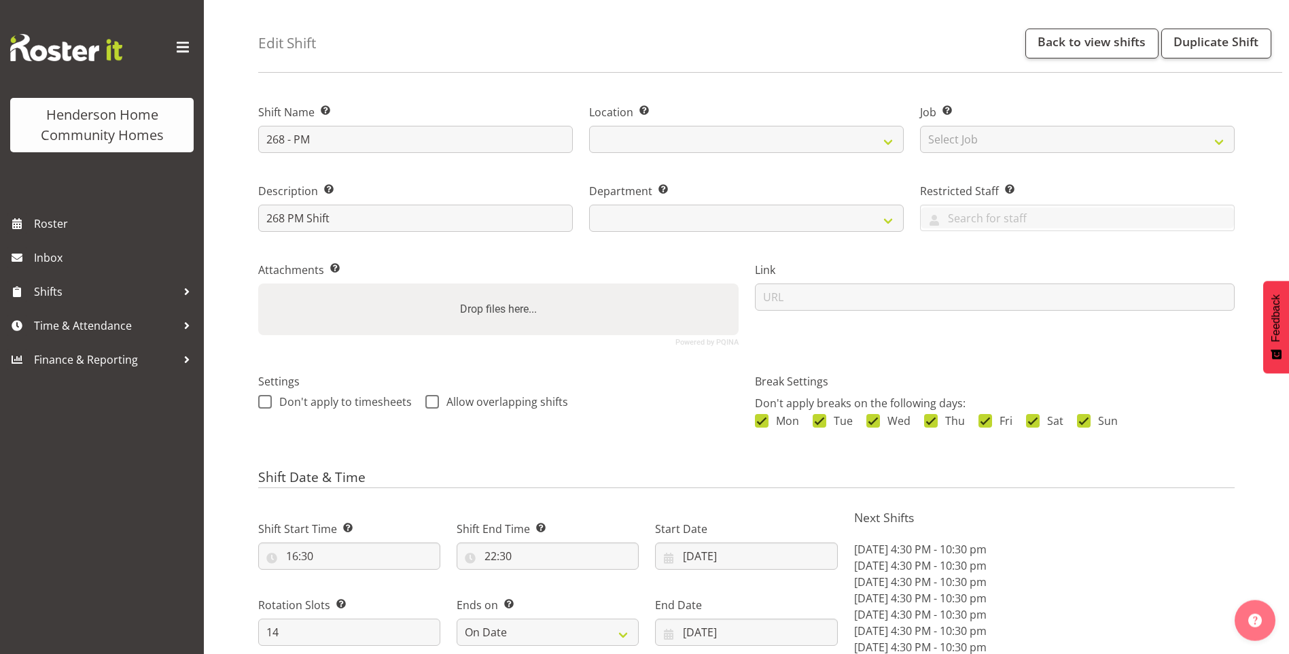
select select
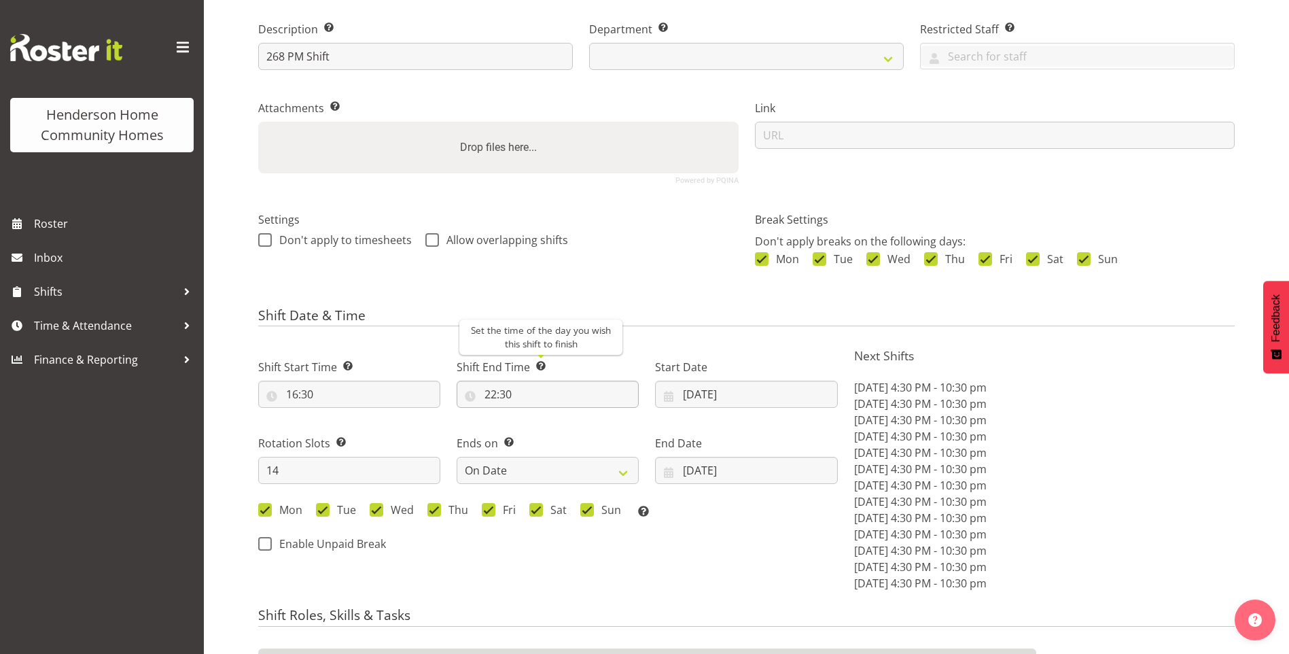
select select
select select "1069"
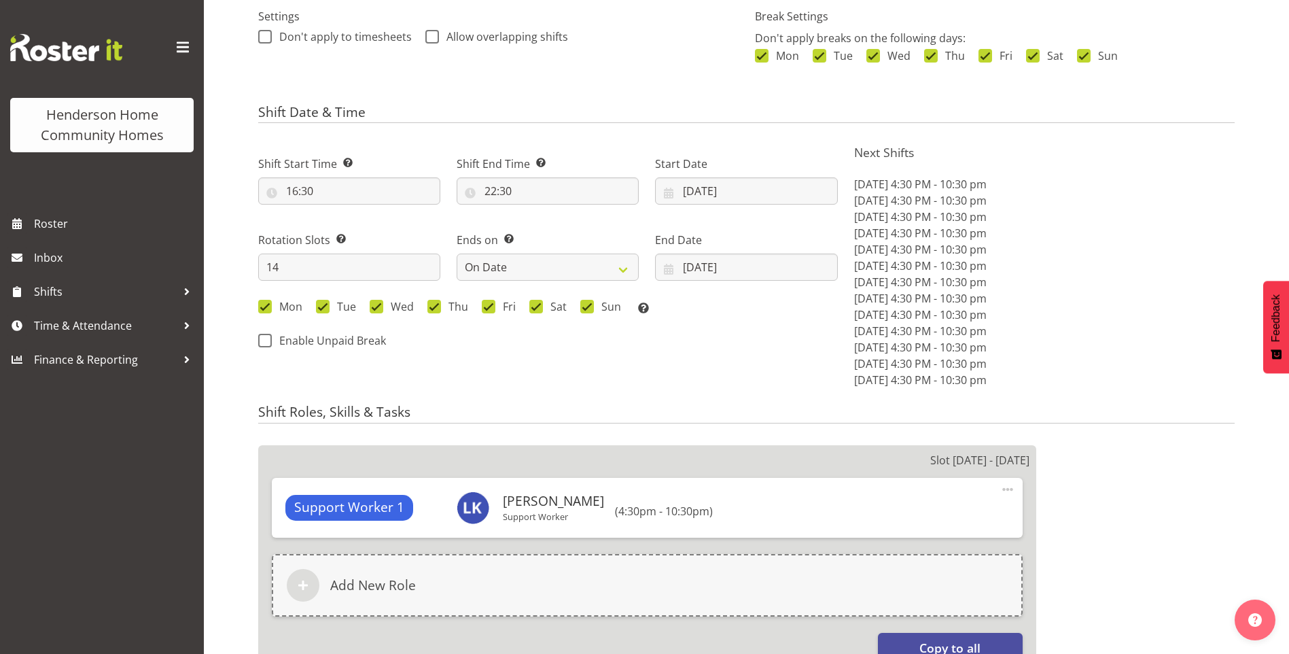
scroll to position [408, 0]
select select "748"
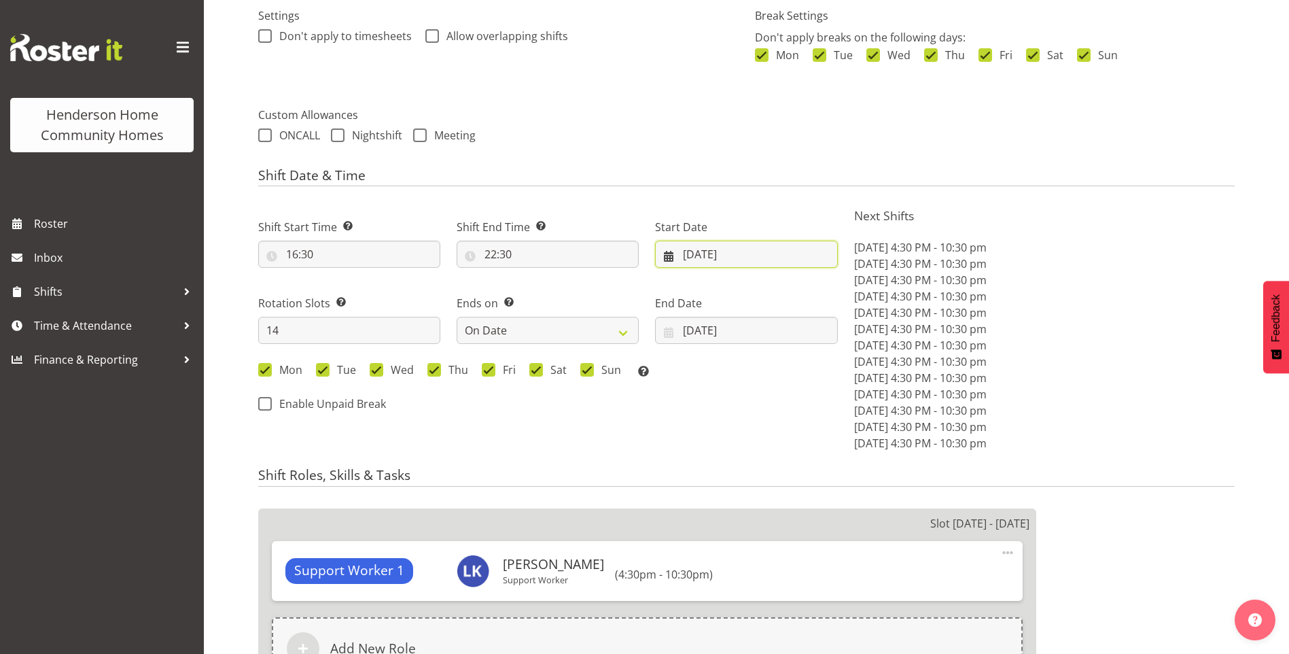
drag, startPoint x: 698, startPoint y: 250, endPoint x: 712, endPoint y: 262, distance: 18.4
click at [698, 251] on input "[DATE]" at bounding box center [746, 254] width 182 height 27
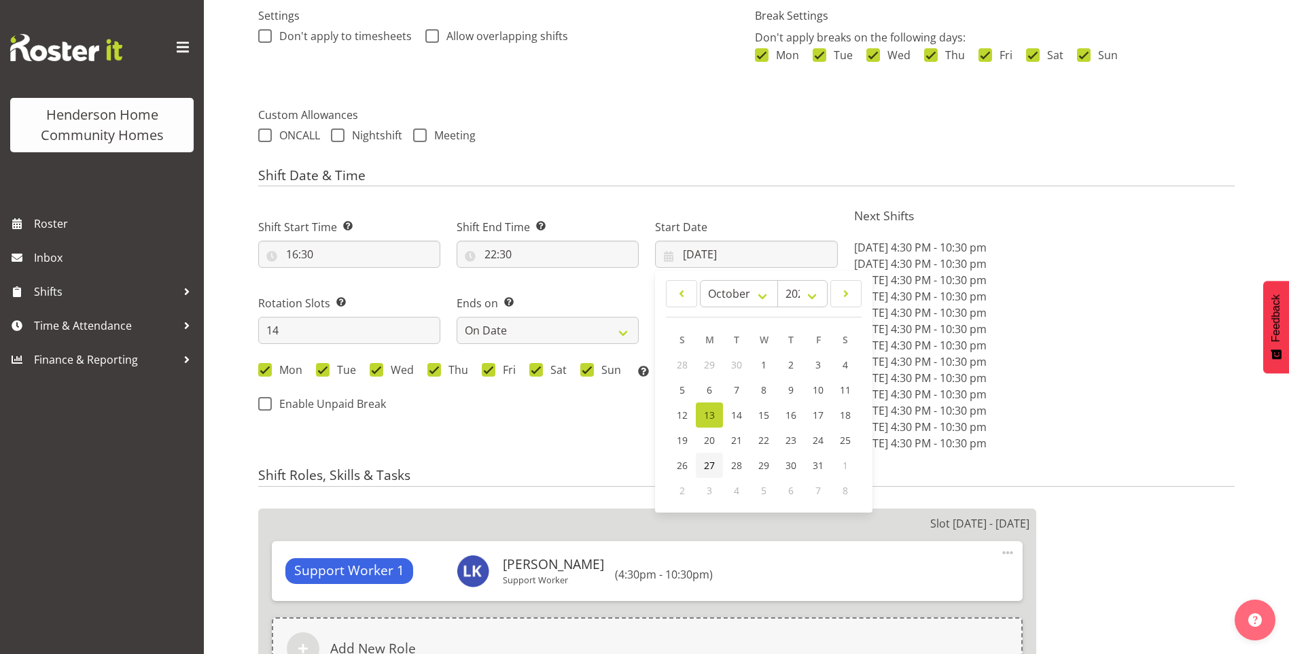
click at [711, 462] on span "27" at bounding box center [709, 465] width 11 height 13
type input "[DATE]"
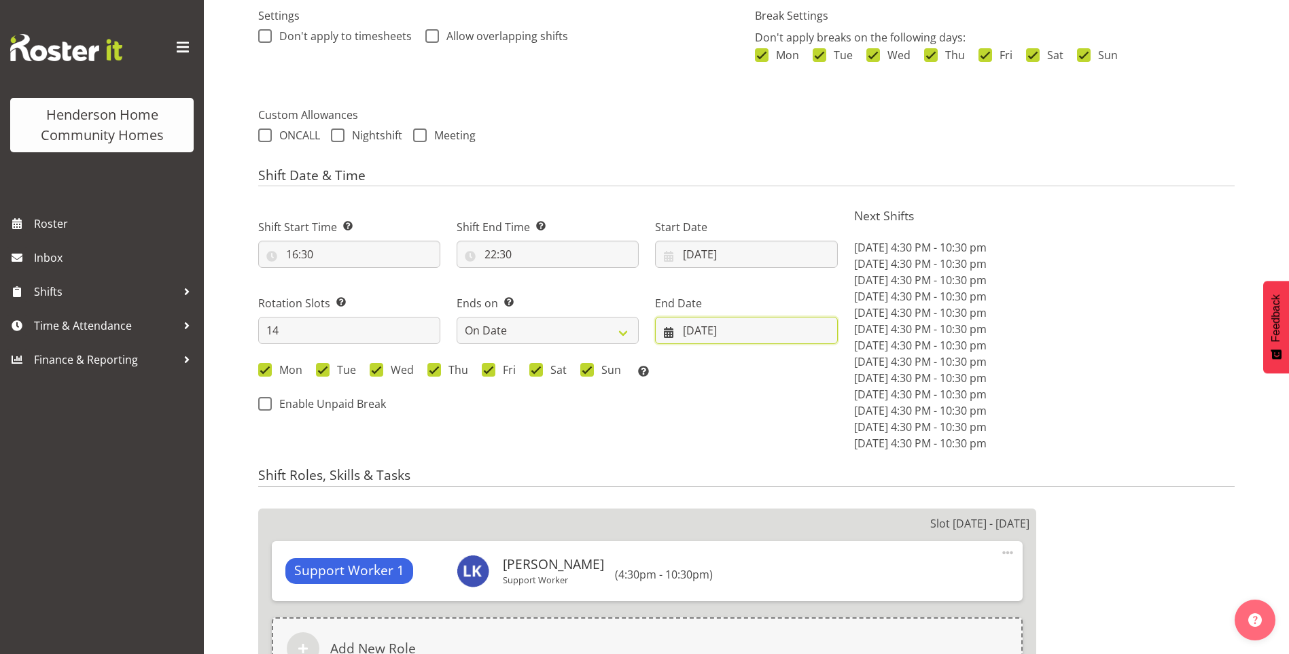
click at [703, 321] on input "26/10/2025" at bounding box center [746, 330] width 182 height 27
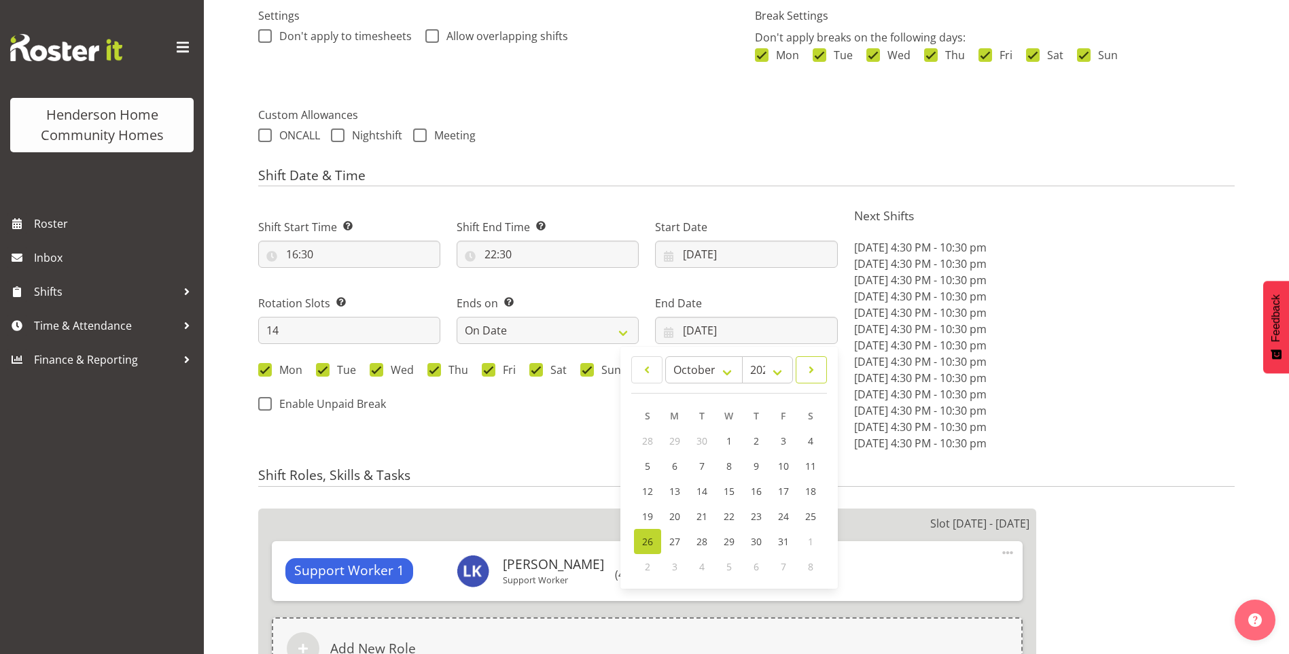
click at [809, 370] on span at bounding box center [811, 369] width 14 height 16
select select "10"
drag, startPoint x: 643, startPoint y: 488, endPoint x: 649, endPoint y: 482, distance: 8.2
click at [643, 488] on link "9" at bounding box center [647, 490] width 27 height 25
type input "09/11/2025"
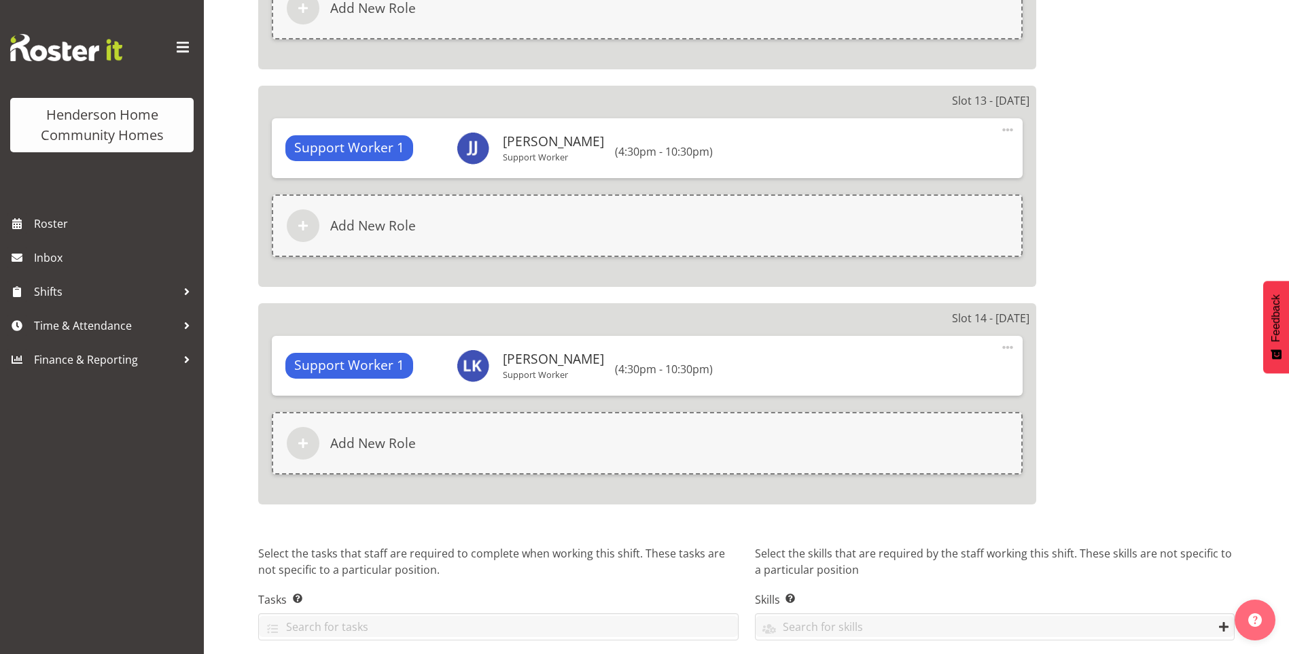
scroll to position [3446, 0]
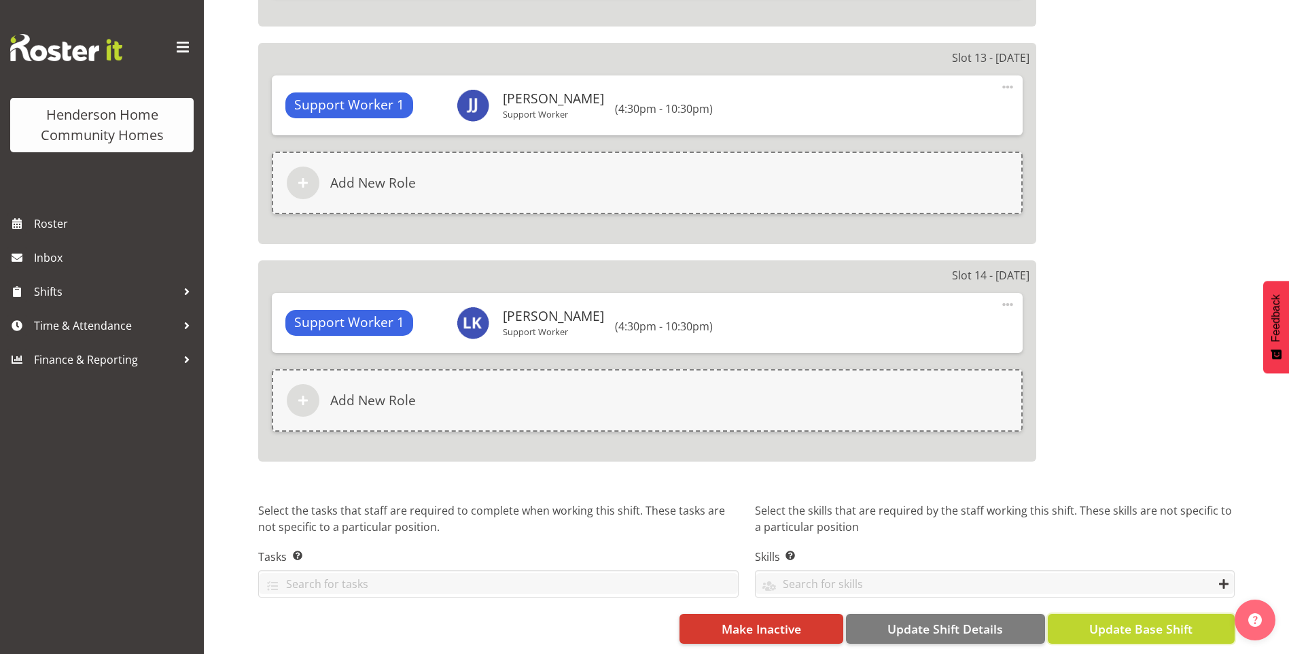
click at [1187, 622] on span "Update Base Shift" at bounding box center [1140, 629] width 103 height 18
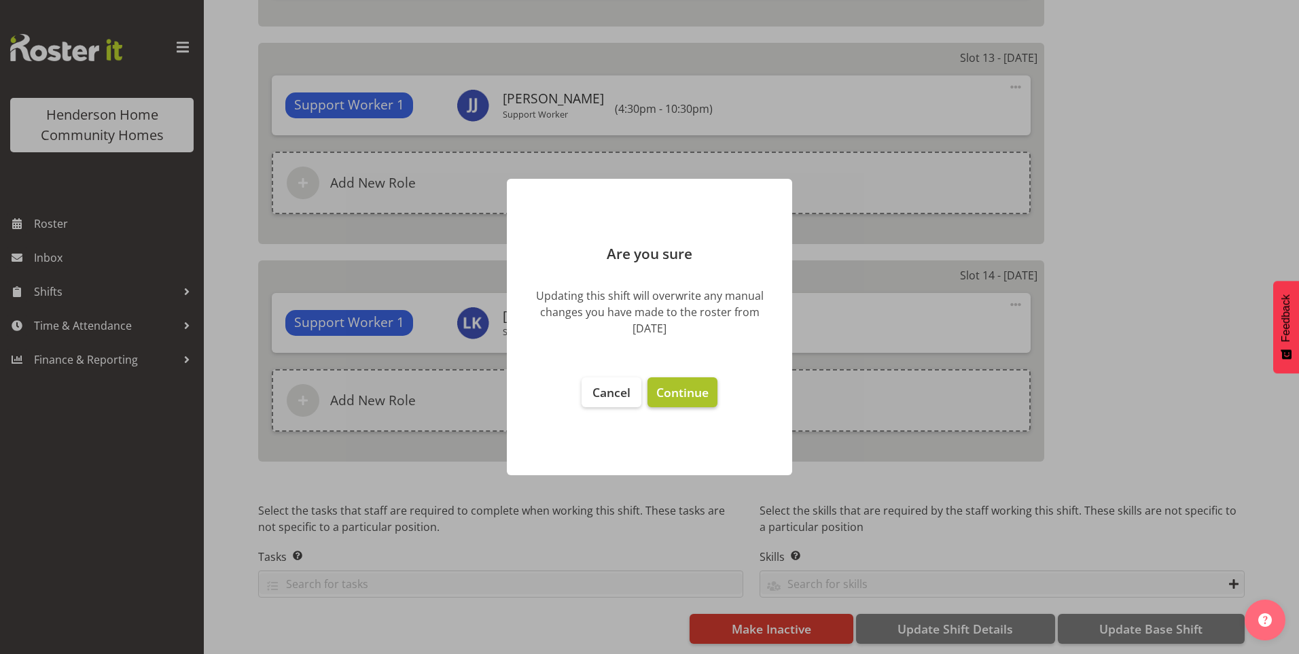
click at [702, 393] on span "Continue" at bounding box center [682, 392] width 52 height 16
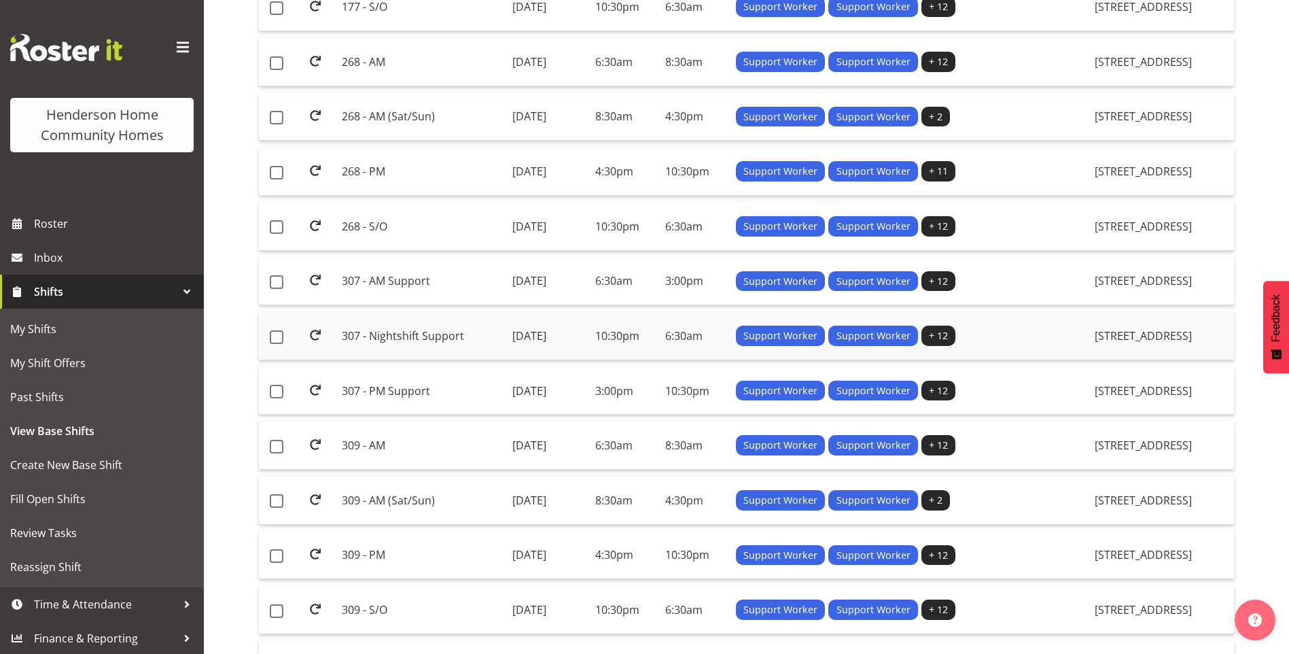
scroll to position [408, 0]
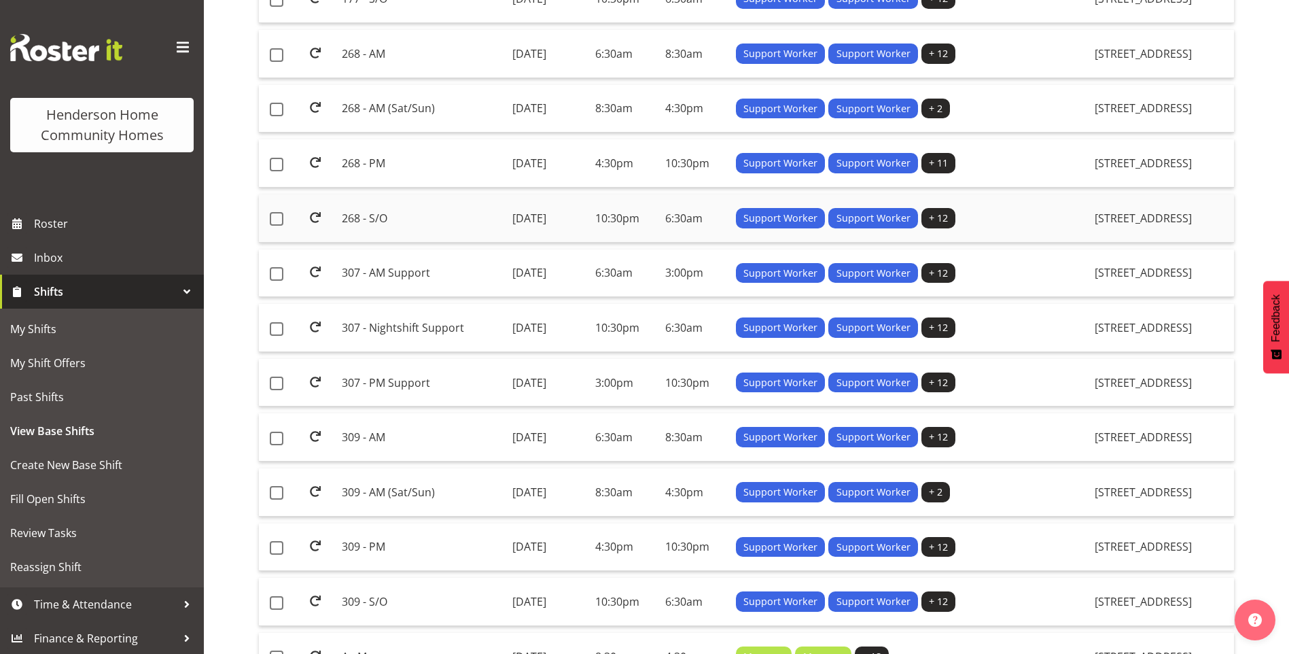
click at [374, 215] on td "268 - S/O" at bounding box center [421, 218] width 170 height 48
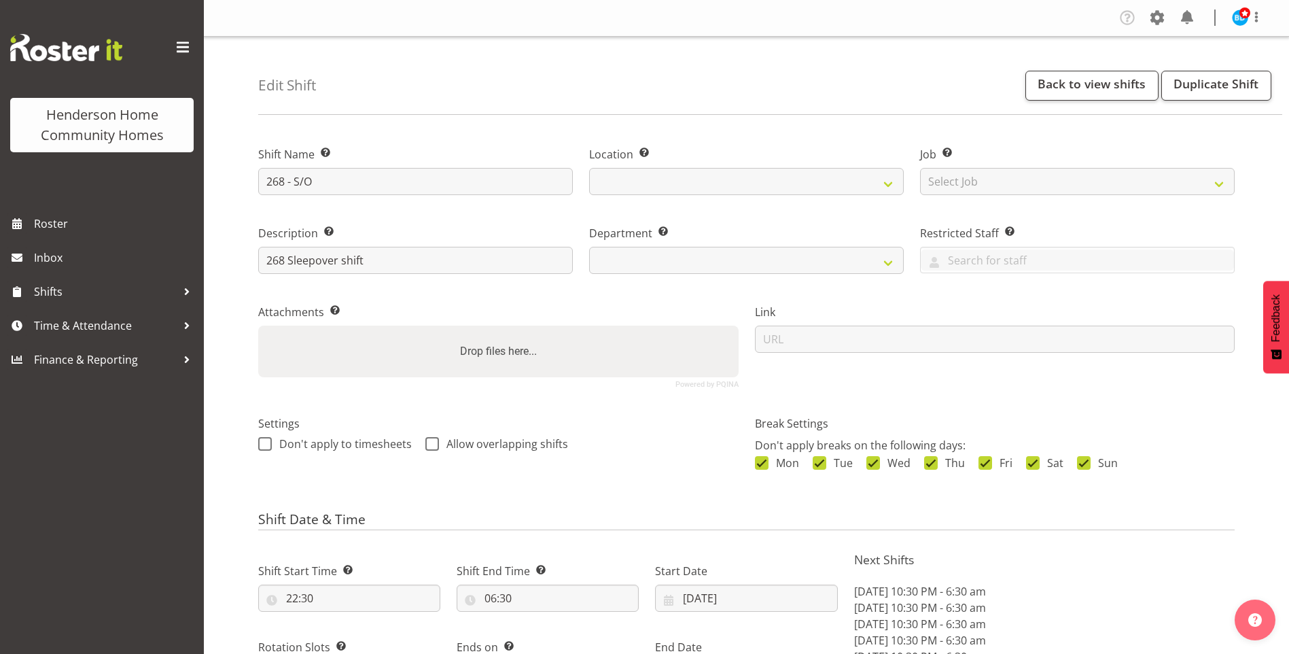
select select "9"
select select "2025"
select select "date"
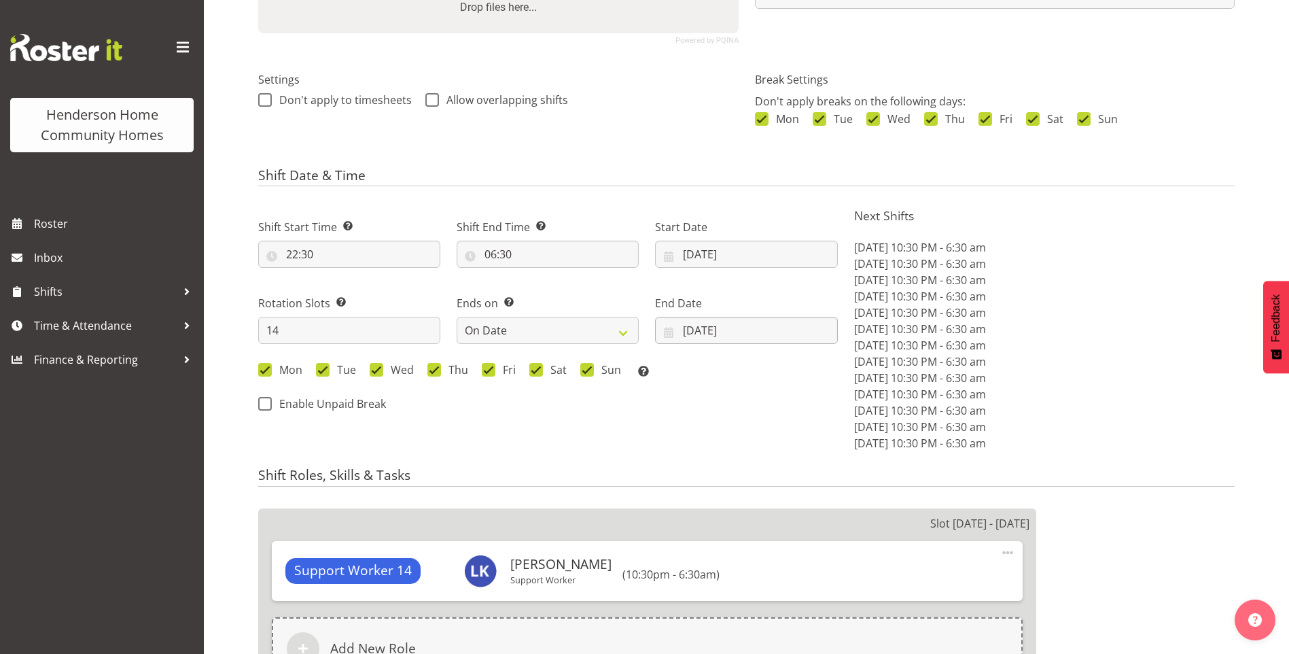
scroll to position [408, 0]
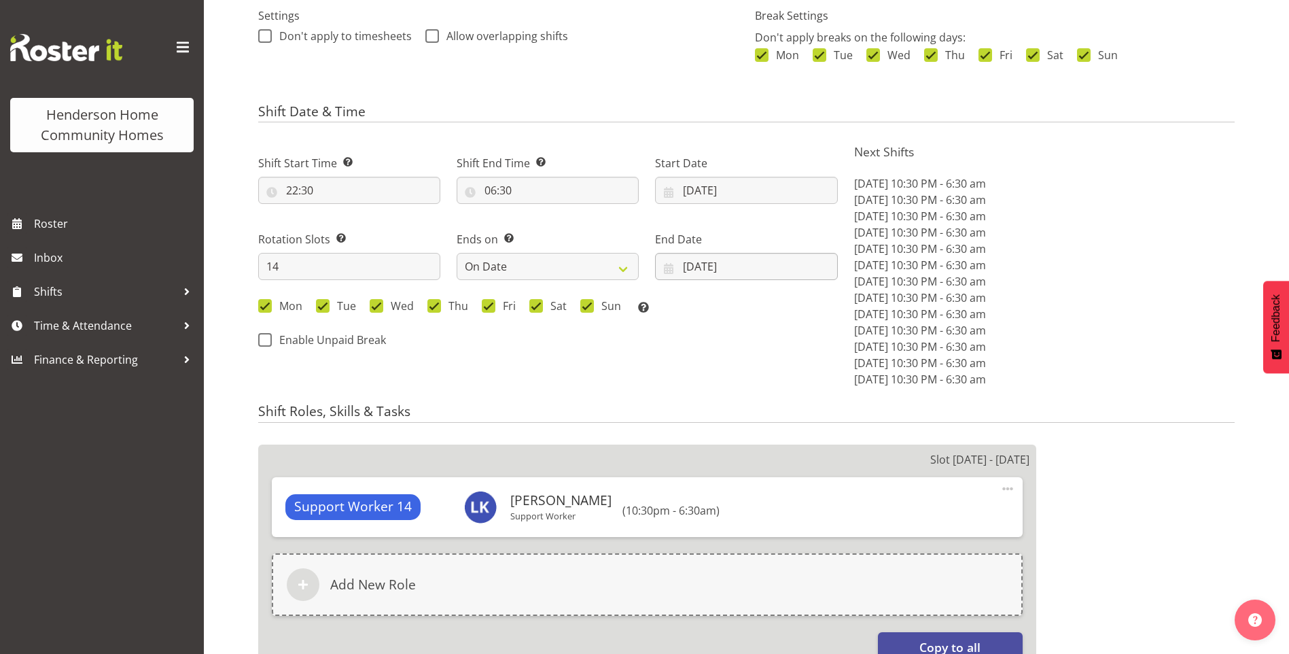
select select
select select "1069"
select select "748"
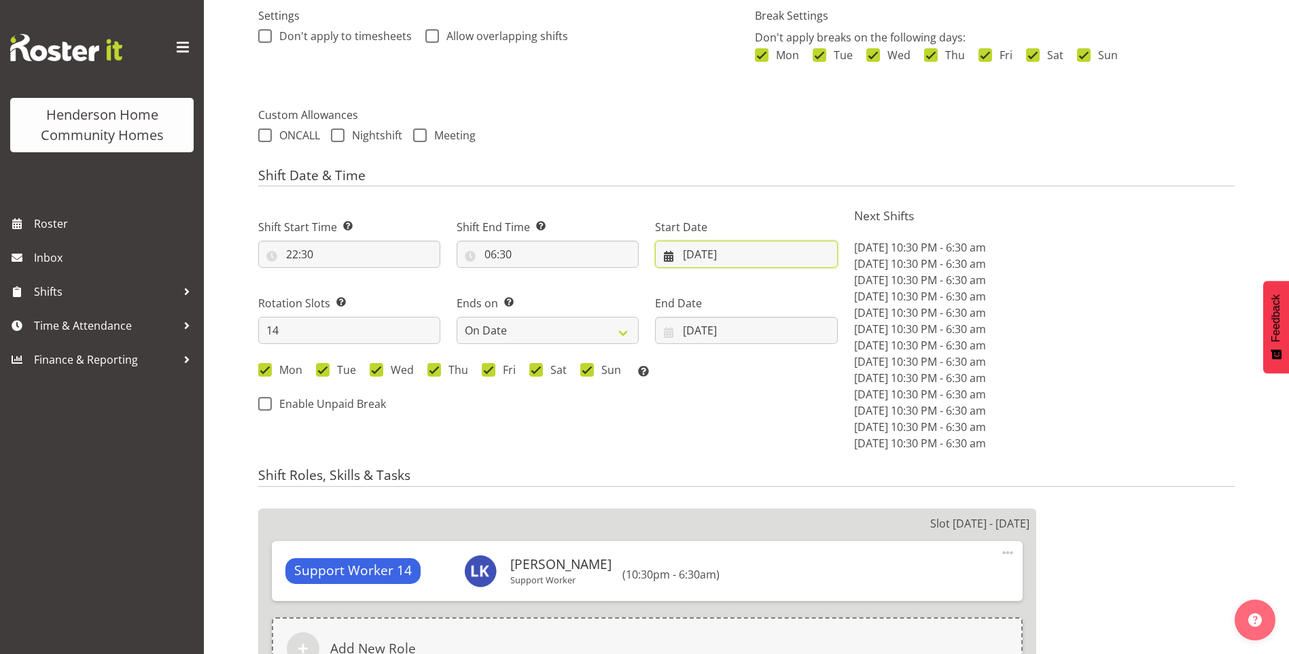
click at [701, 249] on input "[DATE]" at bounding box center [746, 254] width 182 height 27
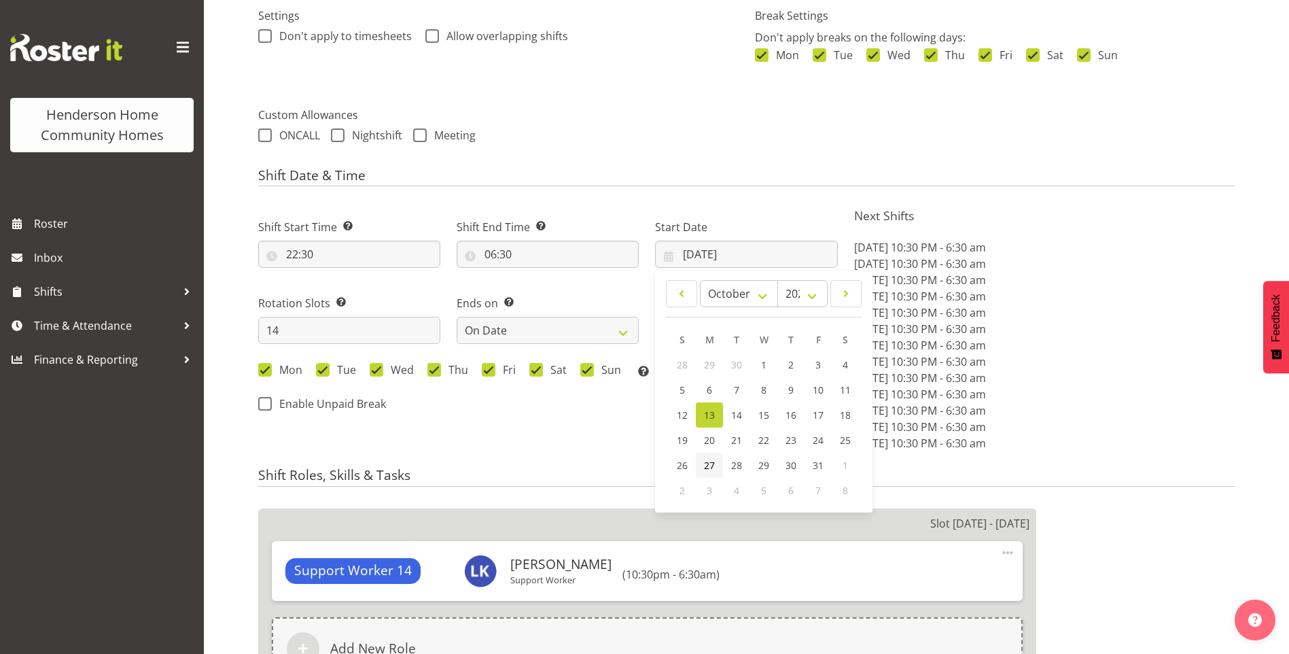
click at [713, 460] on span "27" at bounding box center [709, 465] width 11 height 13
type input "[DATE]"
click at [703, 313] on div "End Date [DATE] January February March April May June July August September Oct…" at bounding box center [746, 319] width 182 height 49
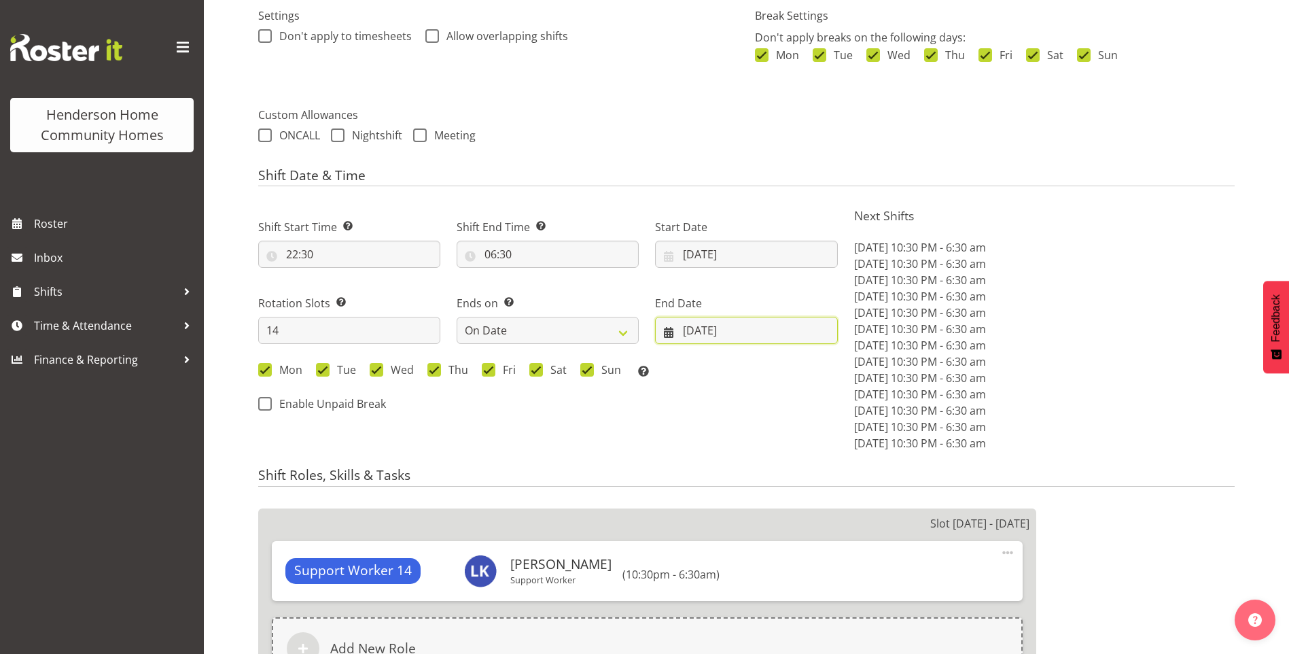
drag, startPoint x: 705, startPoint y: 329, endPoint x: 742, endPoint y: 338, distance: 37.9
click at [706, 329] on input "26/10/2025" at bounding box center [746, 330] width 182 height 27
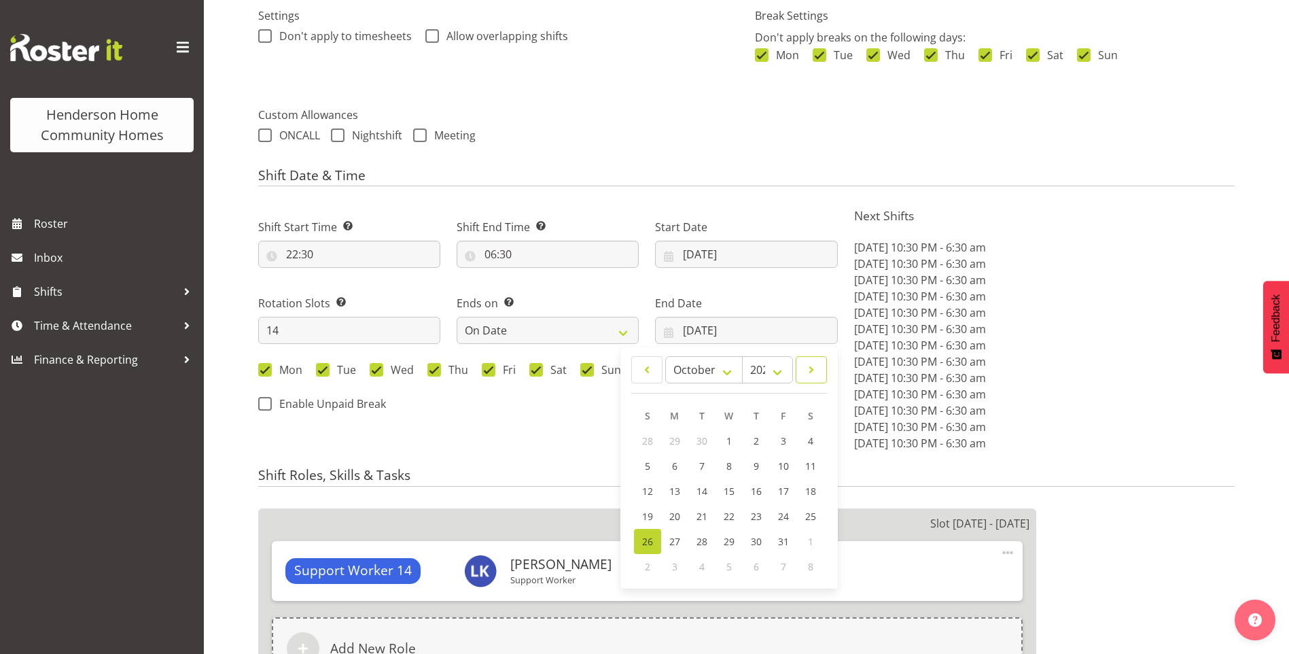
click at [819, 370] on link at bounding box center [811, 369] width 31 height 27
select select "10"
click at [648, 486] on span "9" at bounding box center [647, 490] width 5 height 13
type input "09/11/2025"
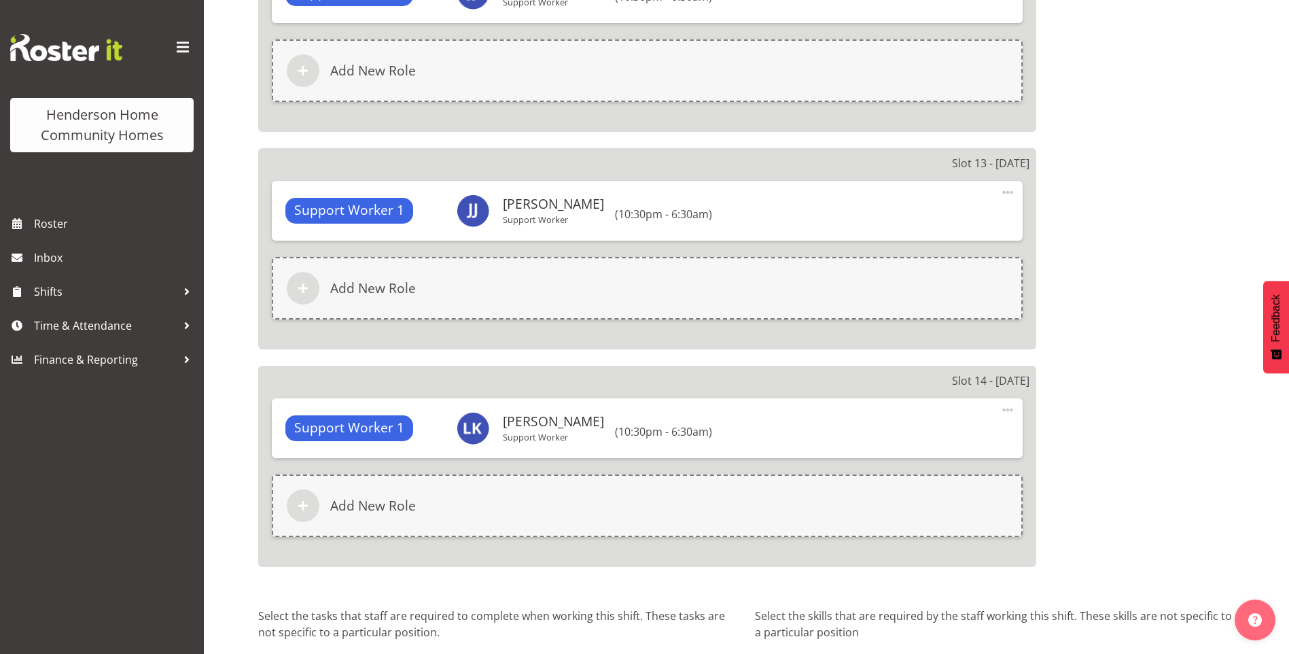
scroll to position [3522, 0]
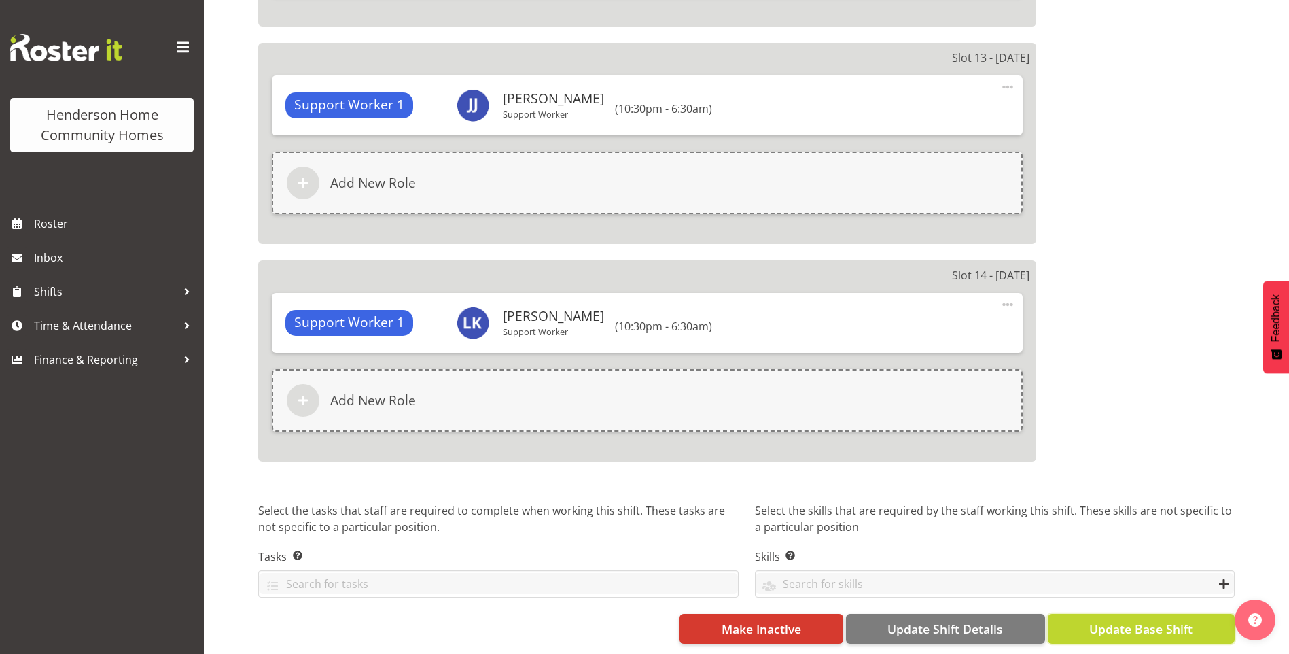
click at [1153, 620] on span "Update Base Shift" at bounding box center [1140, 629] width 103 height 18
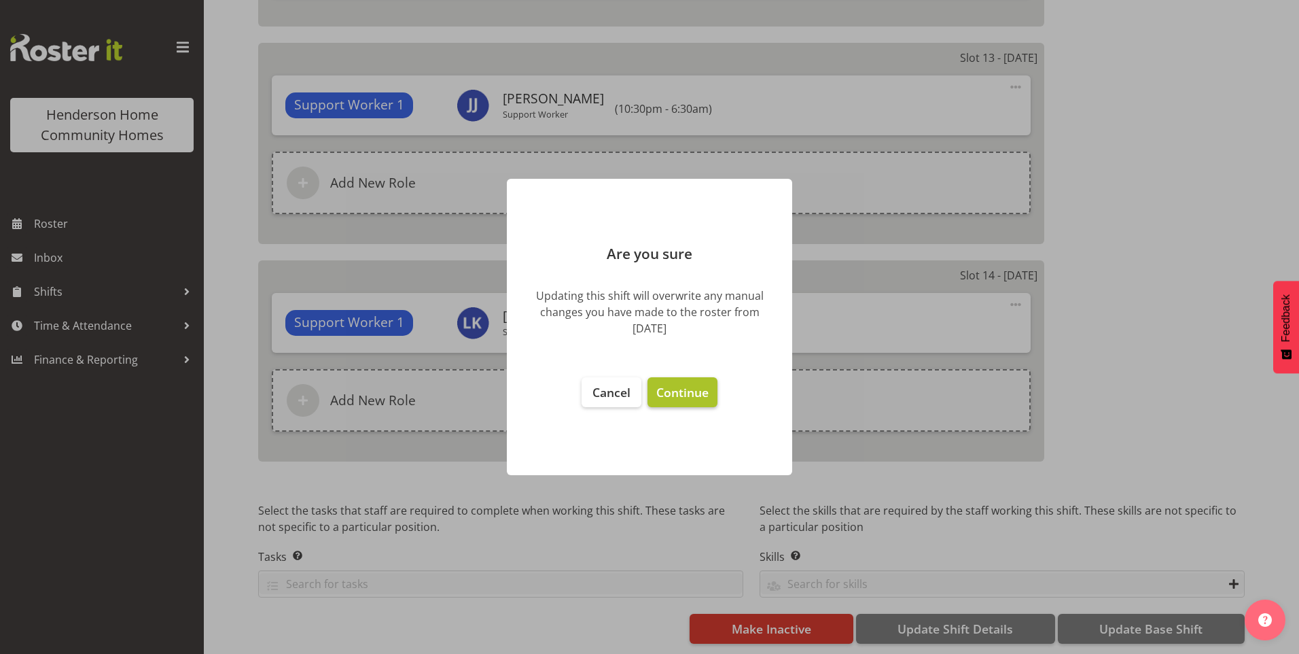
click at [690, 397] on span "Continue" at bounding box center [682, 392] width 52 height 16
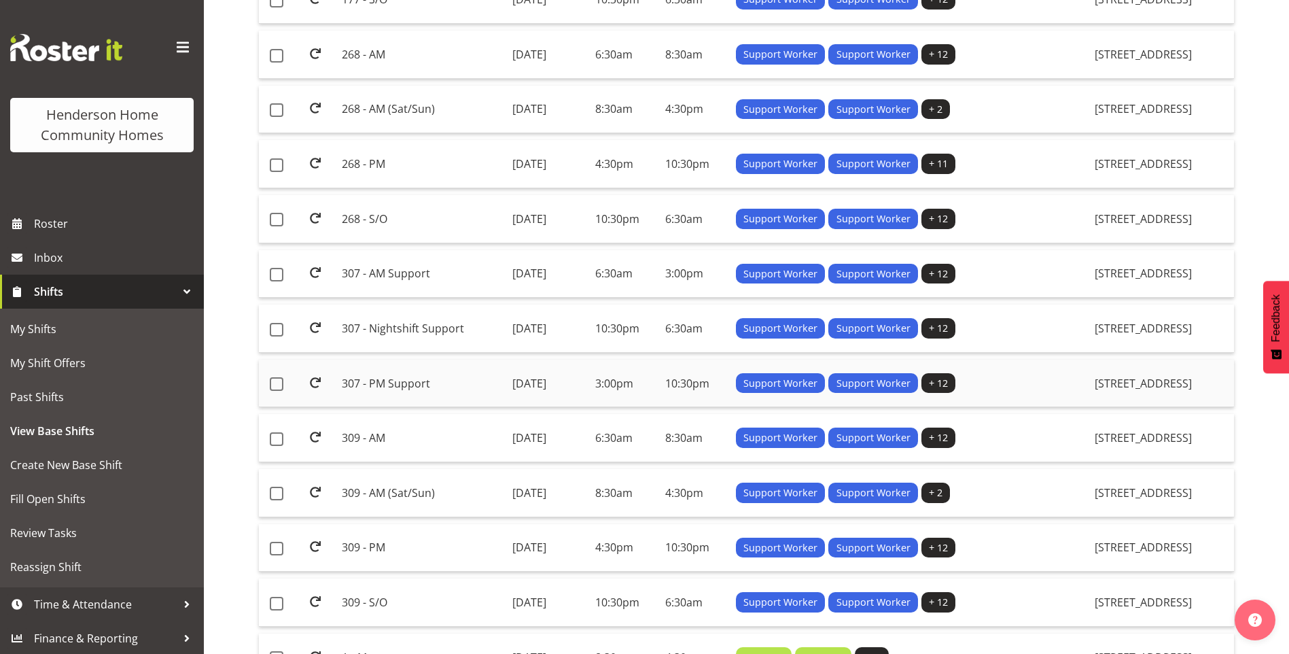
scroll to position [408, 0]
click at [373, 321] on td "307 - Nightshift Support" at bounding box center [421, 328] width 170 height 48
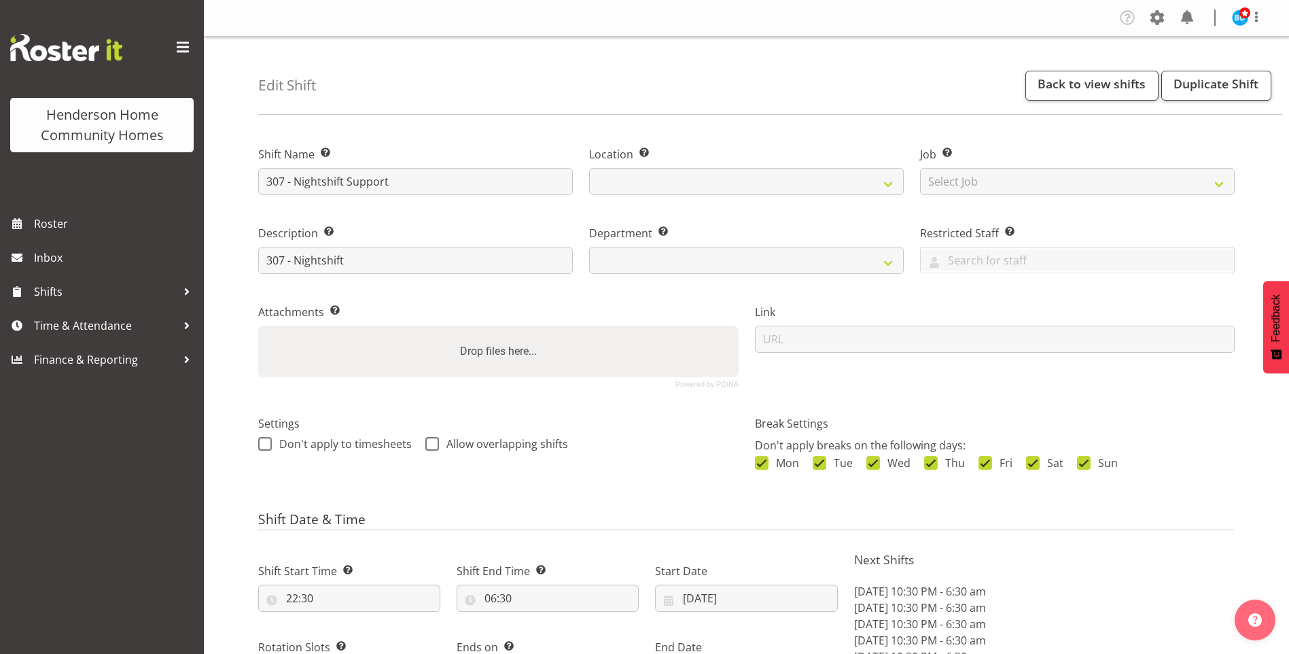
select select "9"
select select "2025"
select select "date"
select select
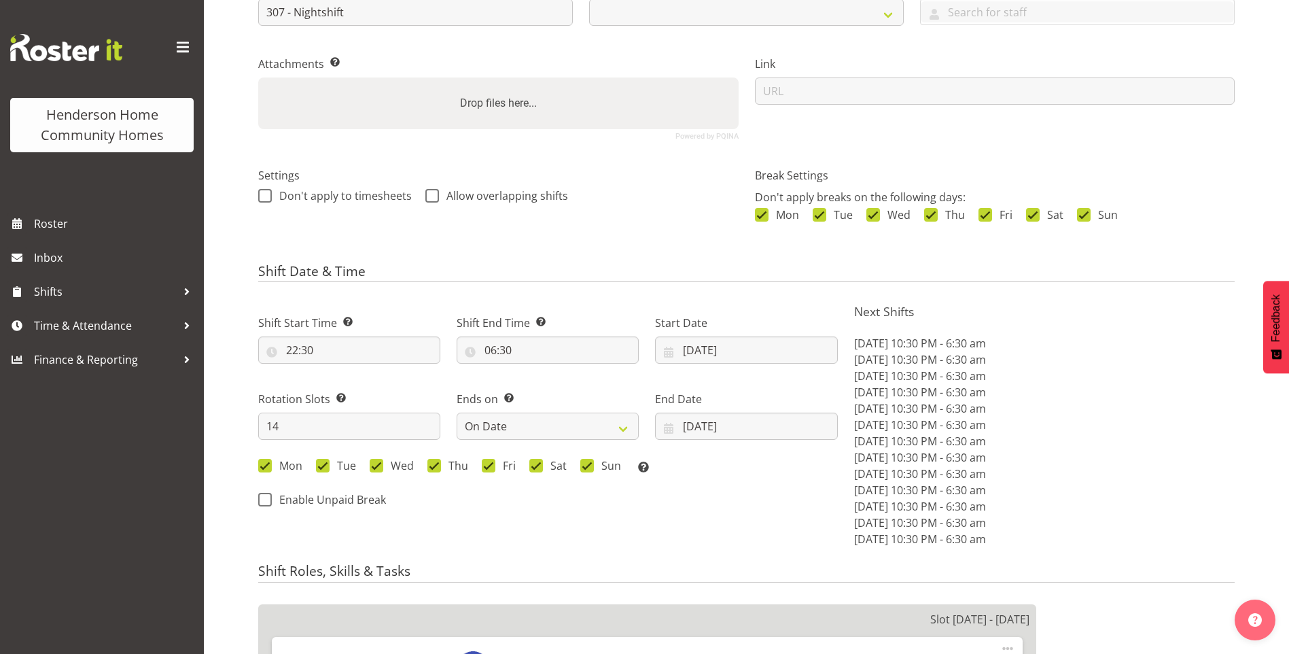
scroll to position [272, 0]
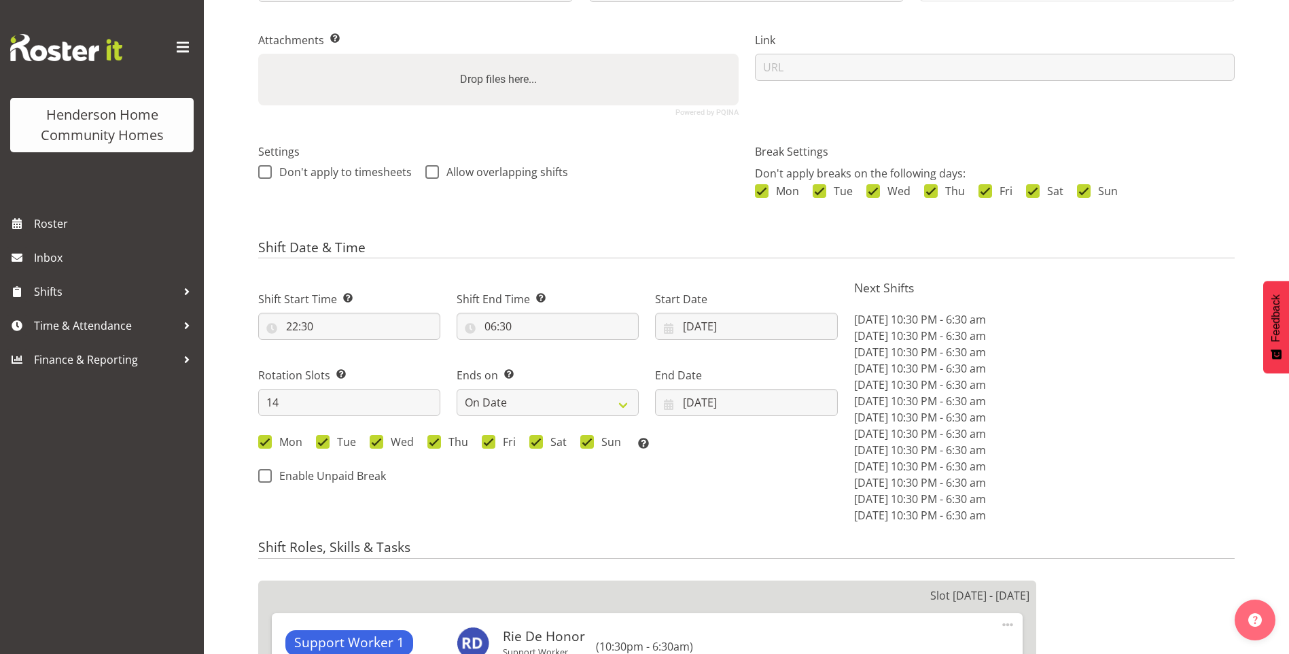
select select
select select "1076"
select select "748"
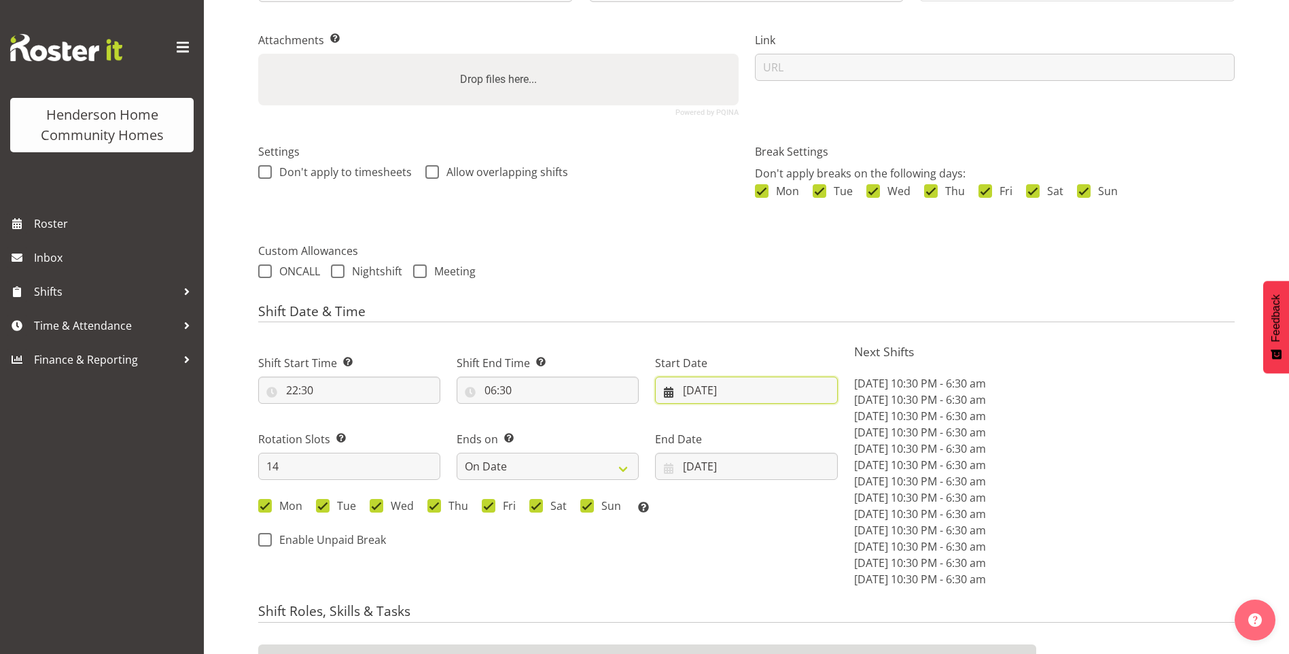
click at [697, 395] on input "13/10/2025" at bounding box center [746, 389] width 182 height 27
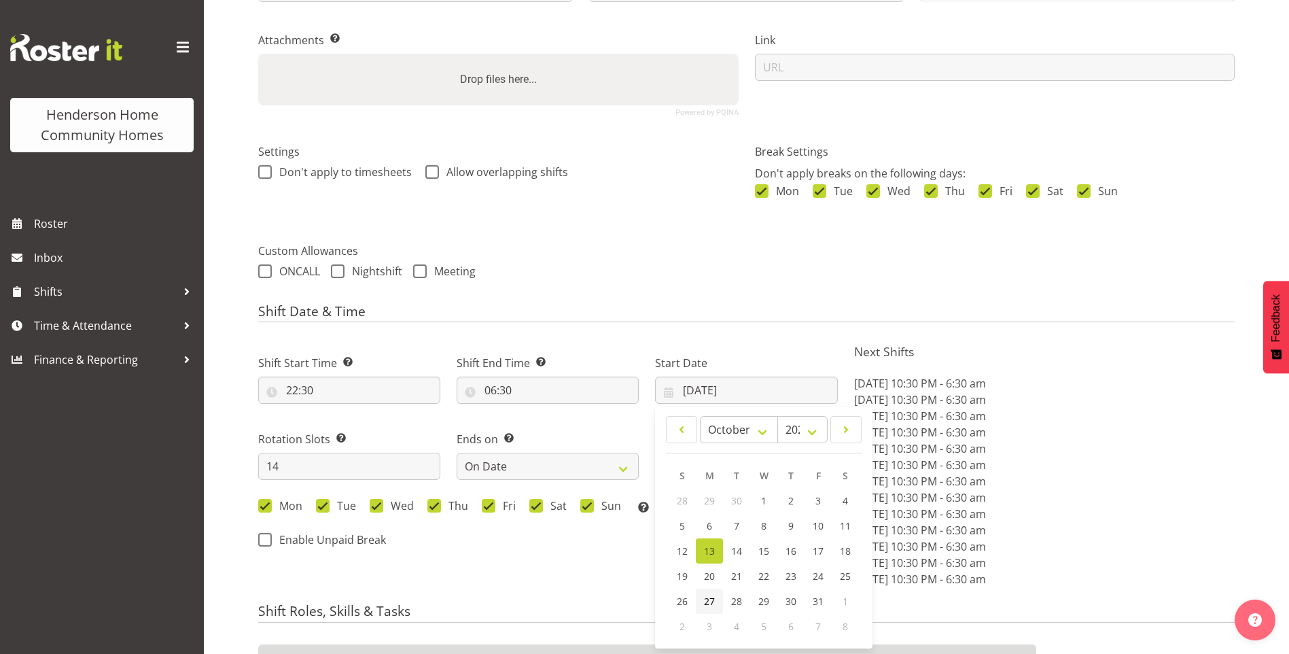
click at [707, 596] on span "27" at bounding box center [709, 601] width 11 height 13
type input "27/10/2025"
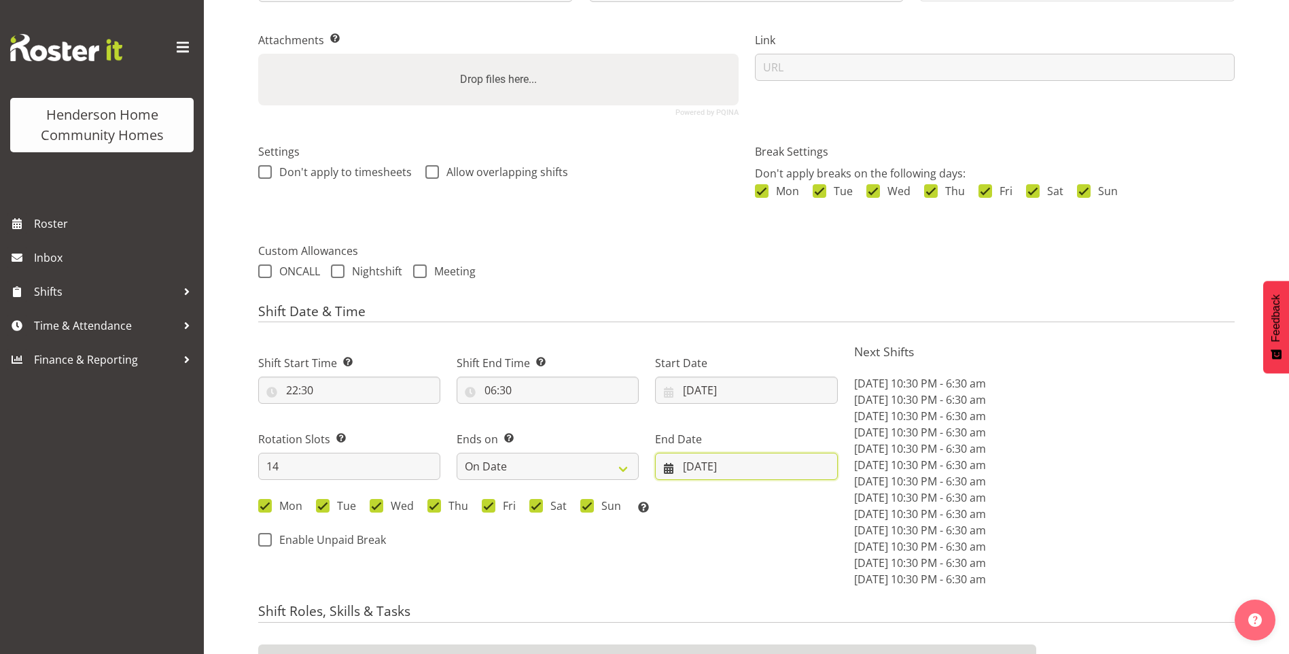
click at [720, 456] on input "26/10/2025" at bounding box center [746, 466] width 182 height 27
click at [809, 501] on span at bounding box center [811, 505] width 14 height 16
select select "10"
drag, startPoint x: 648, startPoint y: 627, endPoint x: 675, endPoint y: 603, distance: 35.6
click at [648, 626] on span "9" at bounding box center [647, 626] width 5 height 13
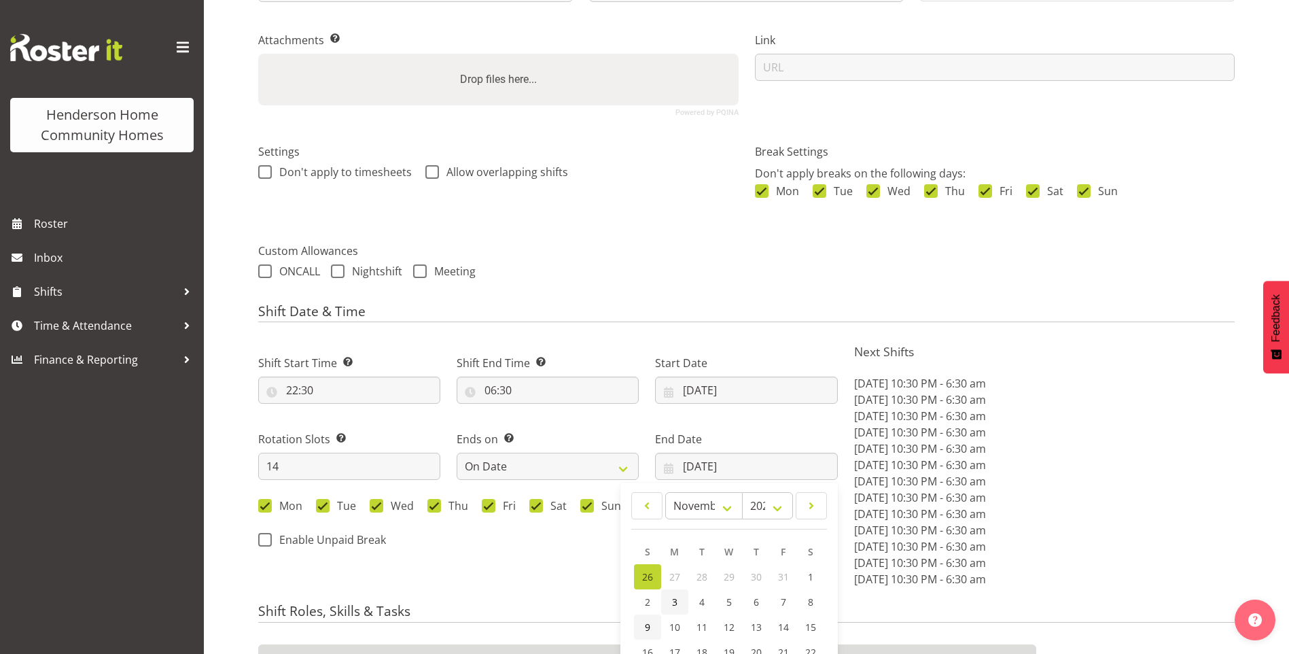
type input "09/11/2025"
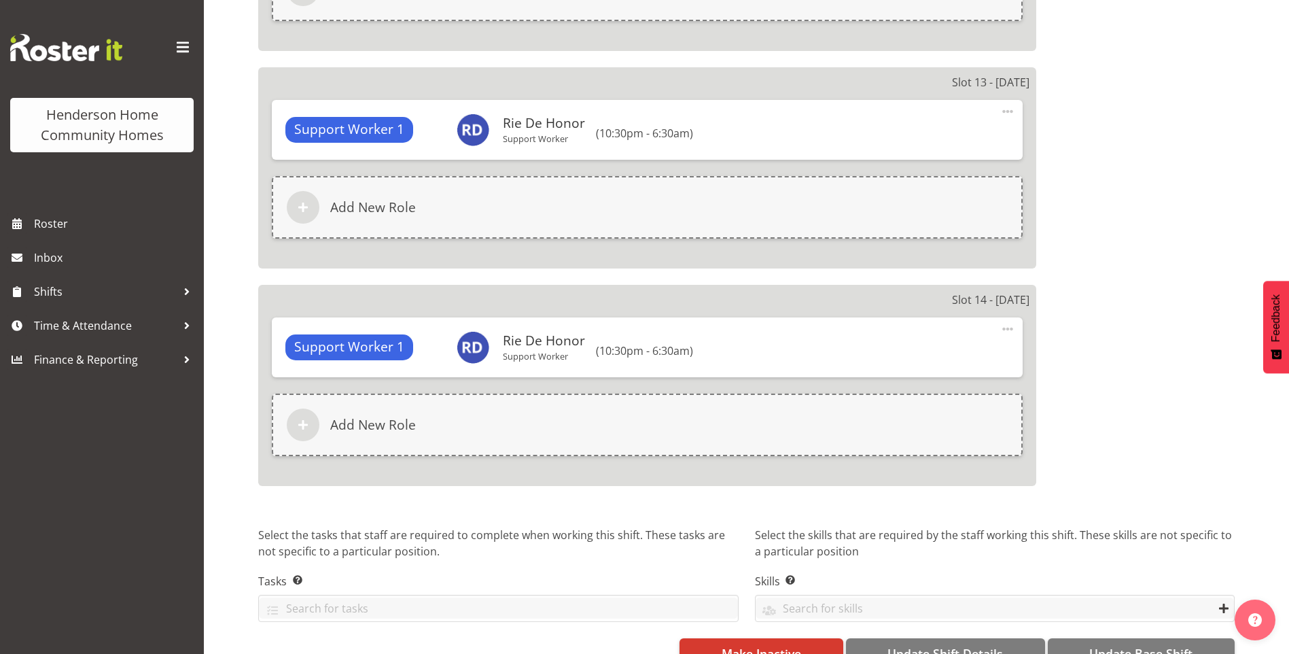
scroll to position [3522, 0]
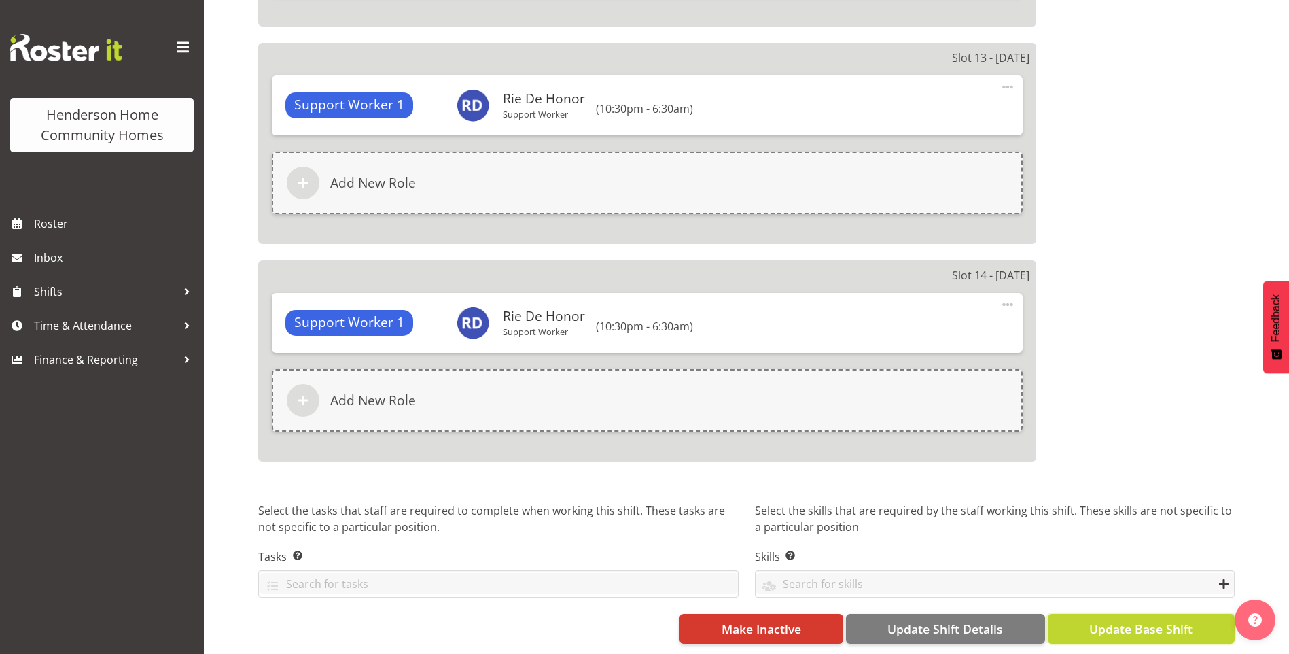
click at [1154, 620] on span "Update Base Shift" at bounding box center [1140, 629] width 103 height 18
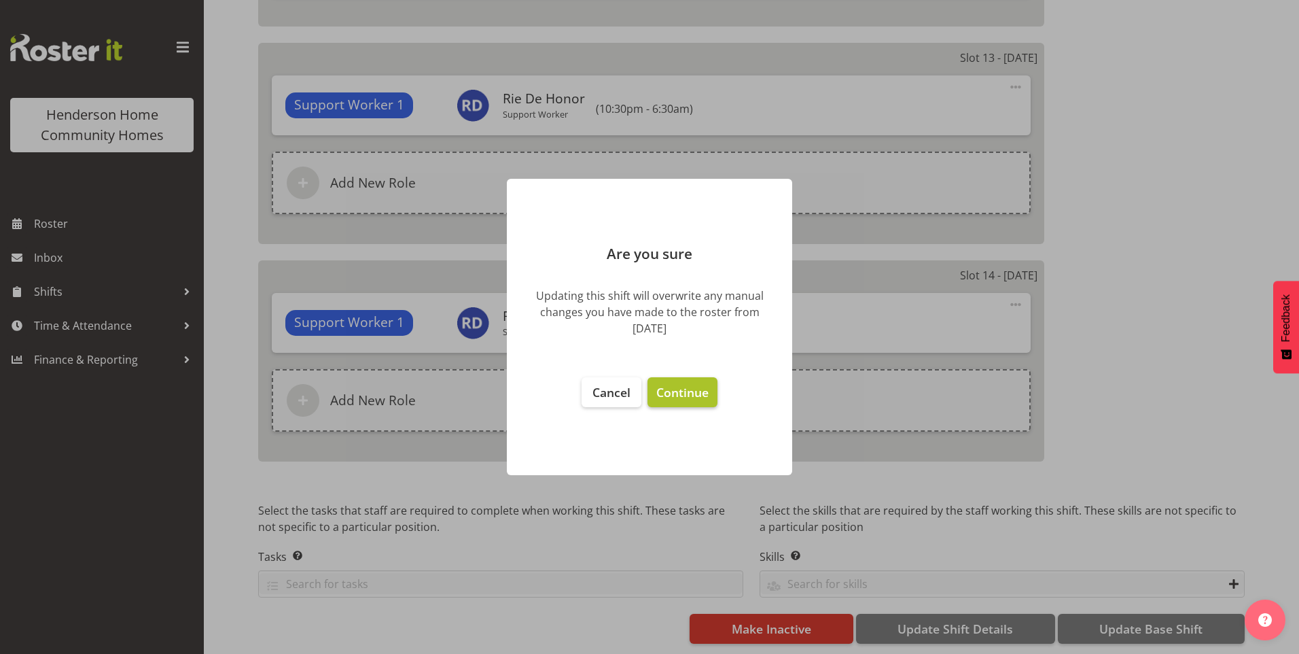
click at [703, 380] on button "Continue" at bounding box center [683, 392] width 70 height 30
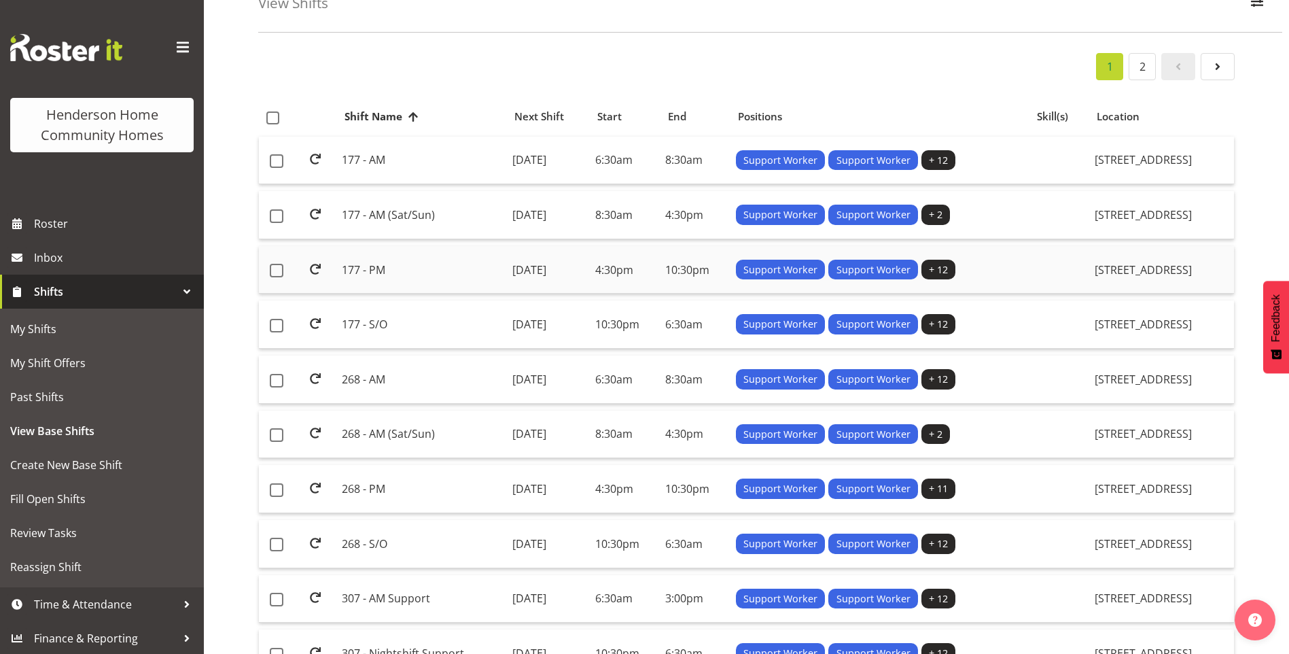
scroll to position [272, 0]
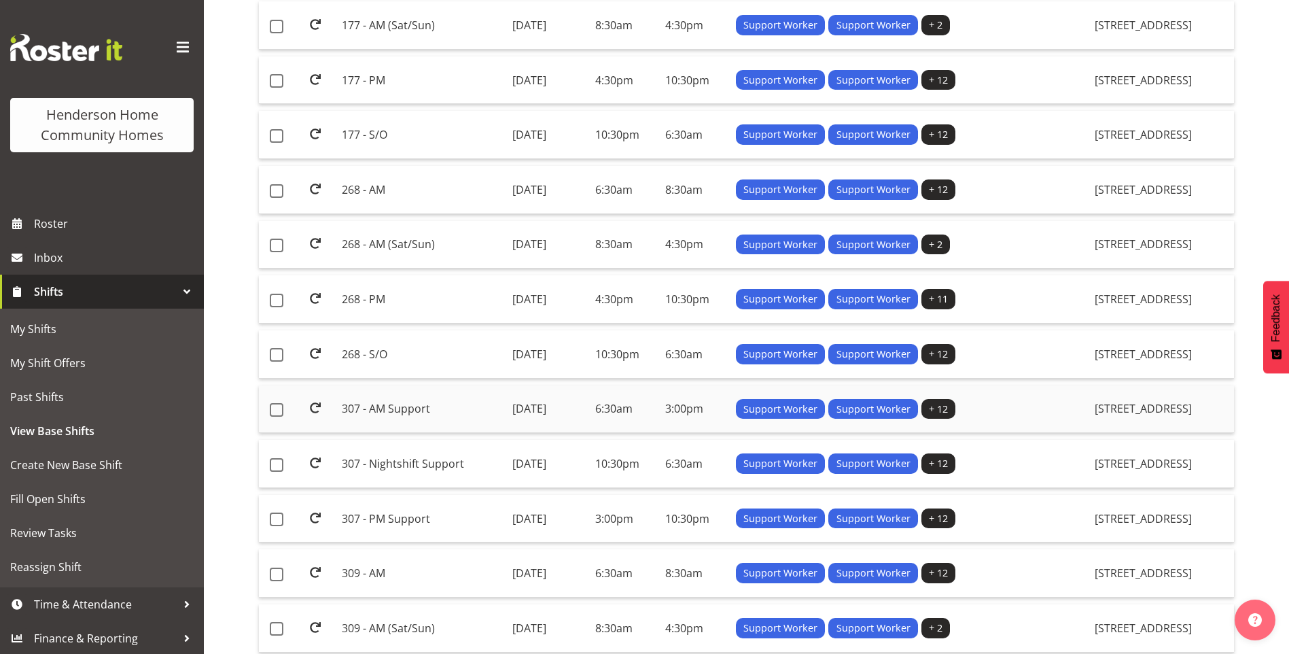
click at [382, 403] on td "307 - AM Support" at bounding box center [421, 409] width 170 height 48
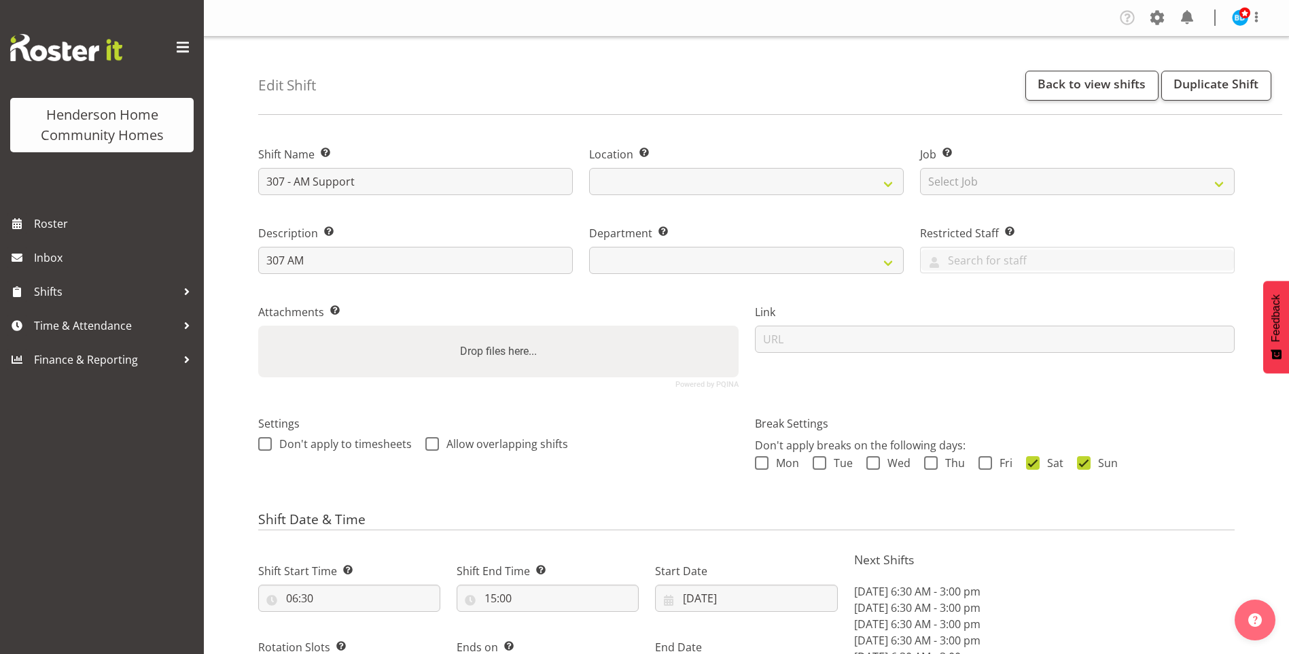
select select "9"
select select "2025"
select select "date"
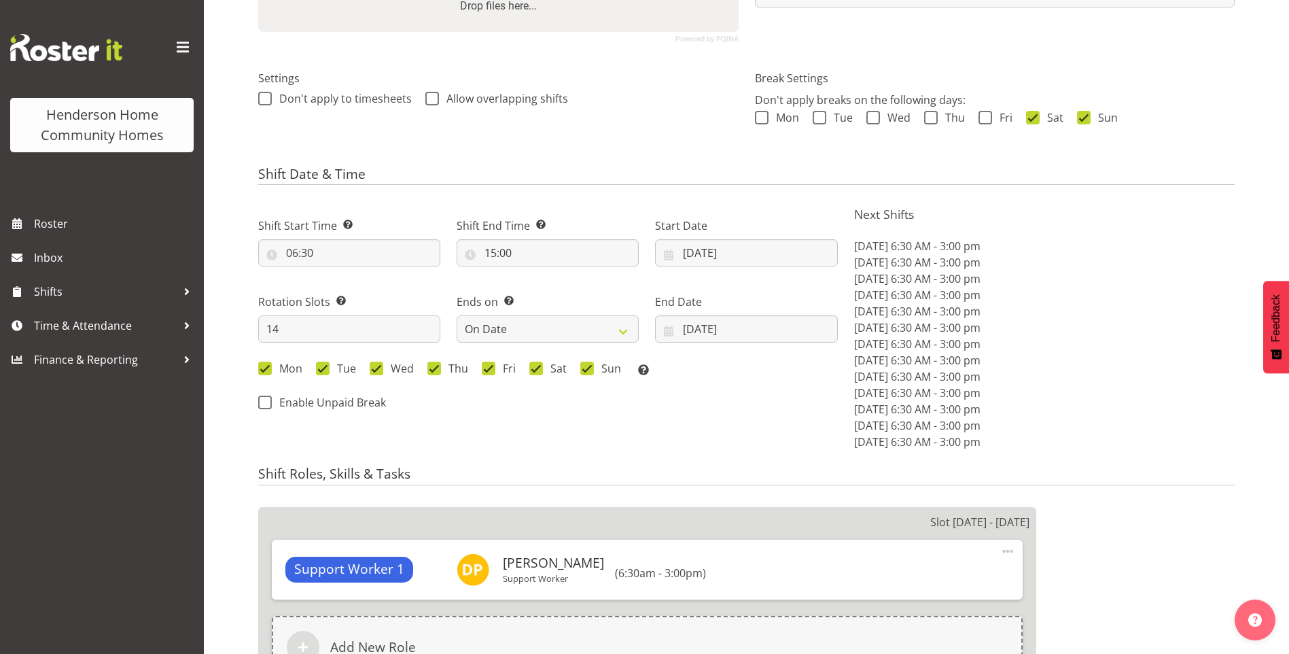
scroll to position [408, 0]
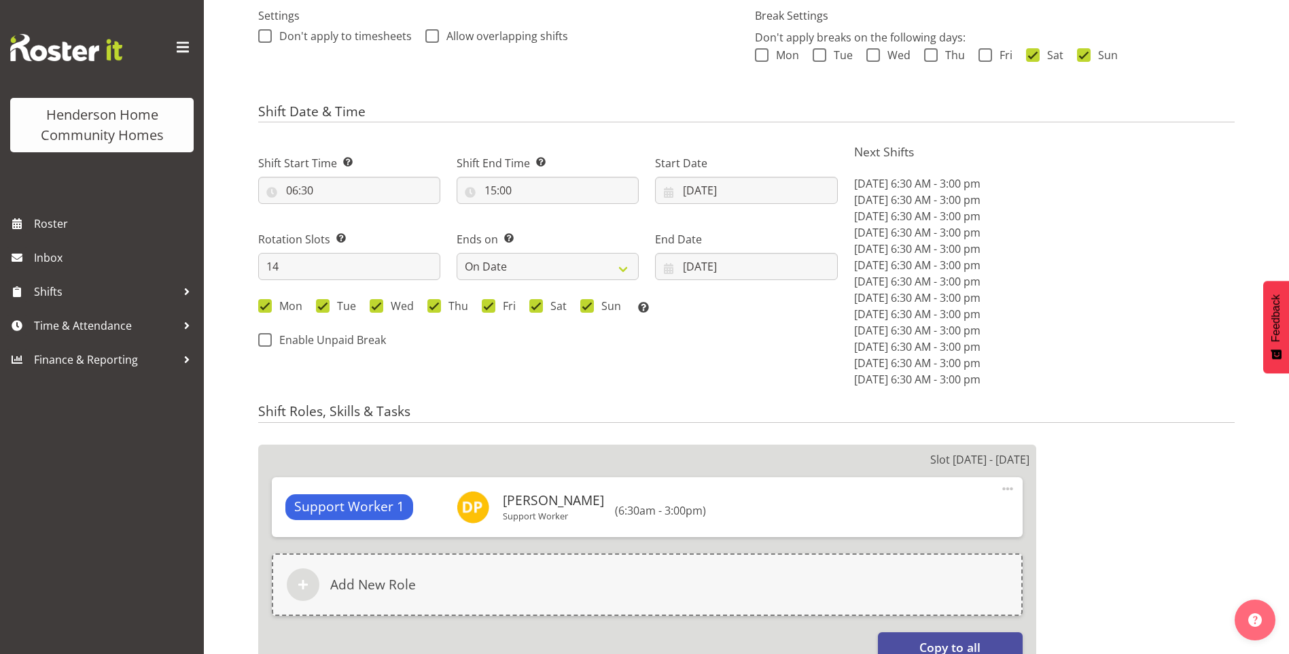
select select
select select "1076"
select select "748"
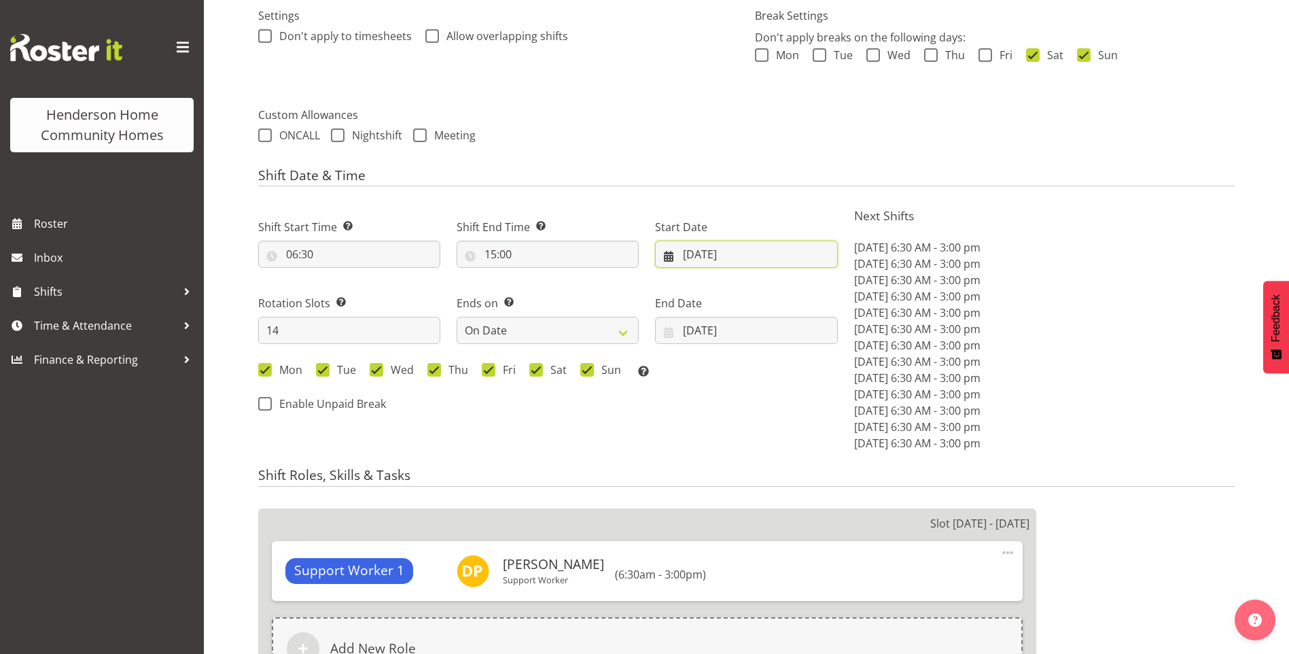
click at [705, 259] on input "[DATE]" at bounding box center [746, 254] width 182 height 27
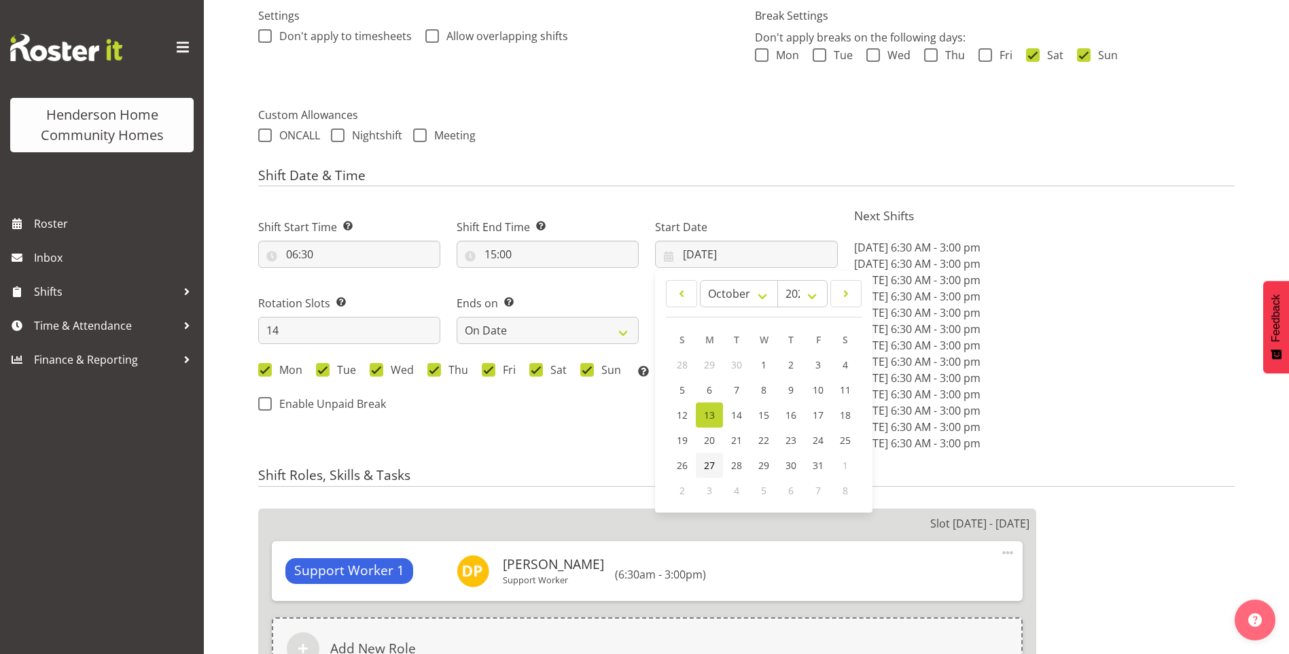
drag, startPoint x: 711, startPoint y: 465, endPoint x: 711, endPoint y: 442, distance: 23.1
click at [711, 465] on span "27" at bounding box center [709, 465] width 11 height 13
type input "[DATE]"
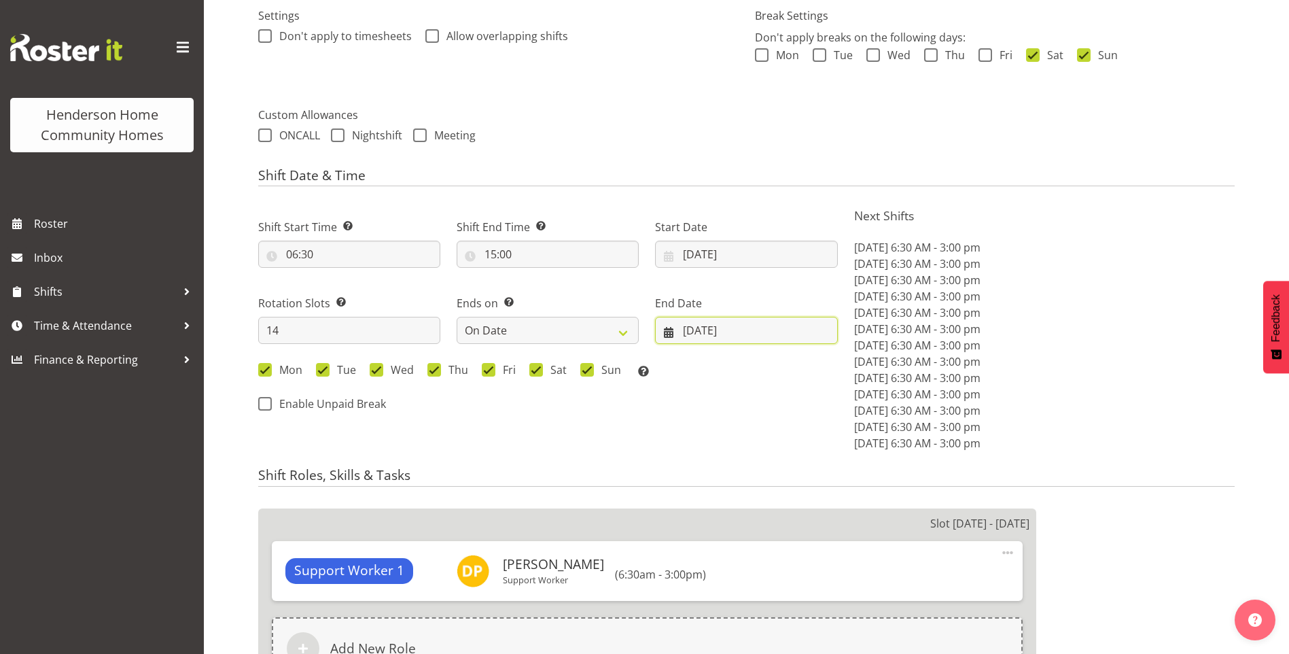
click at [710, 337] on input "26/10/2025" at bounding box center [746, 330] width 182 height 27
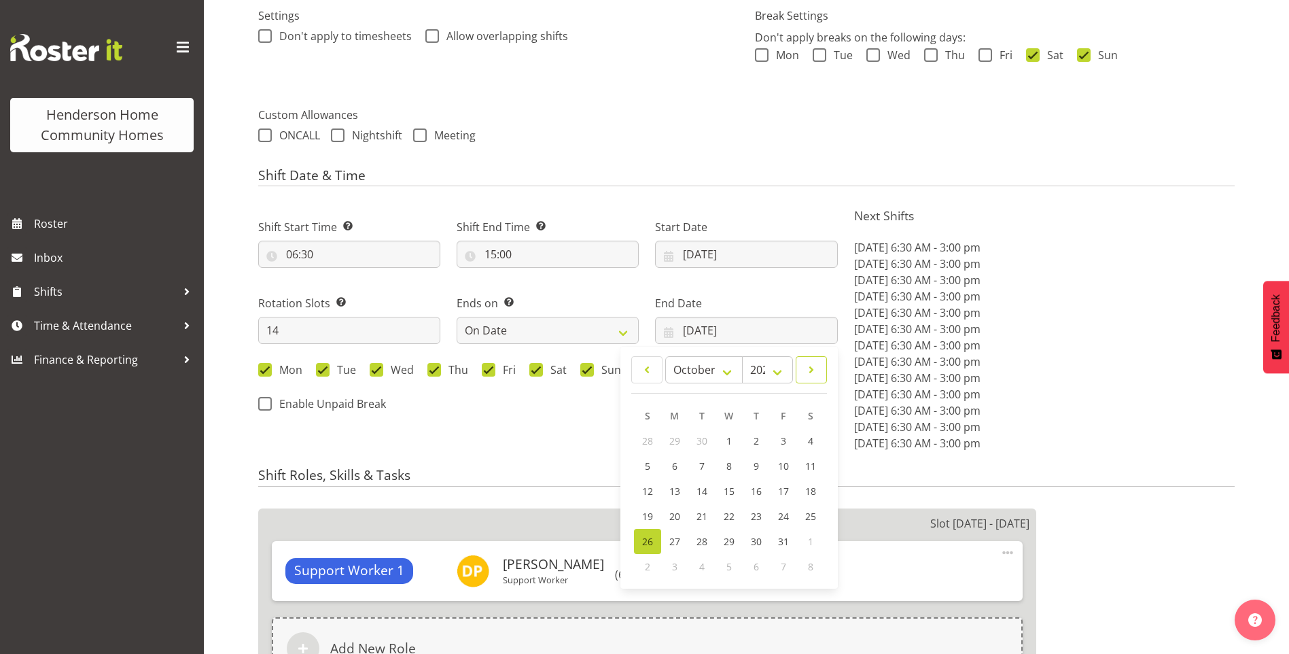
click at [805, 374] on span at bounding box center [811, 369] width 14 height 16
select select "10"
click at [647, 486] on span "9" at bounding box center [647, 490] width 5 height 13
type input "[DATE]"
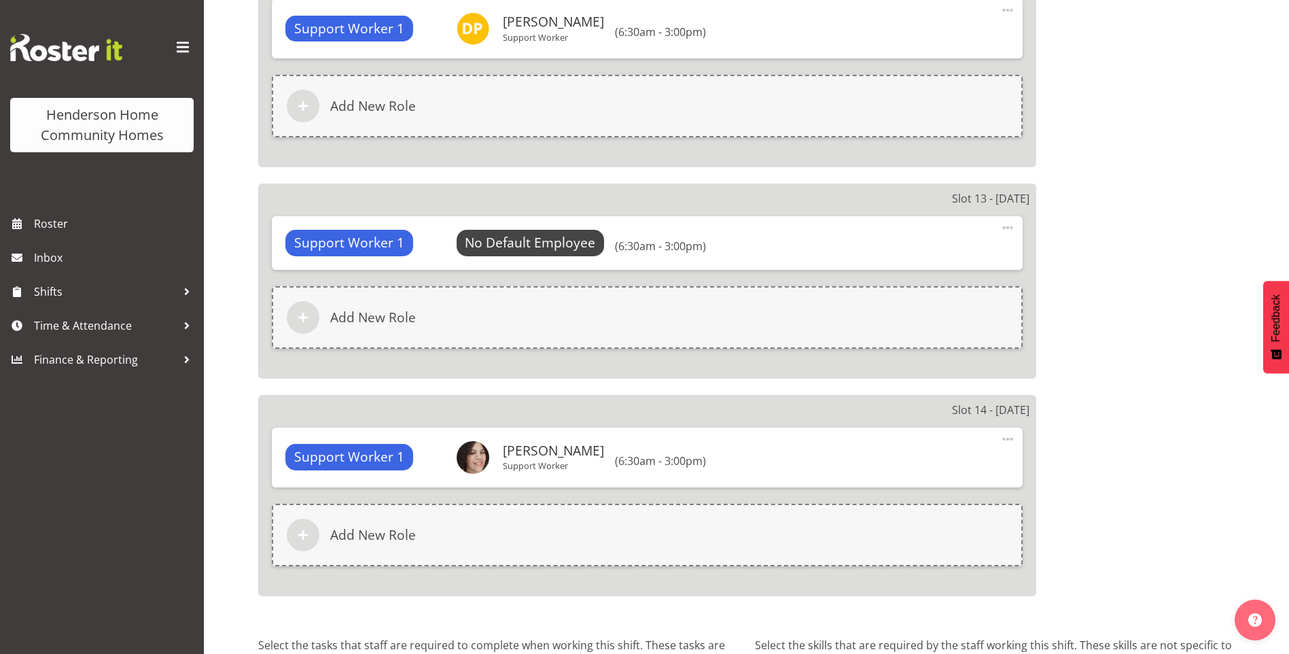
scroll to position [3509, 0]
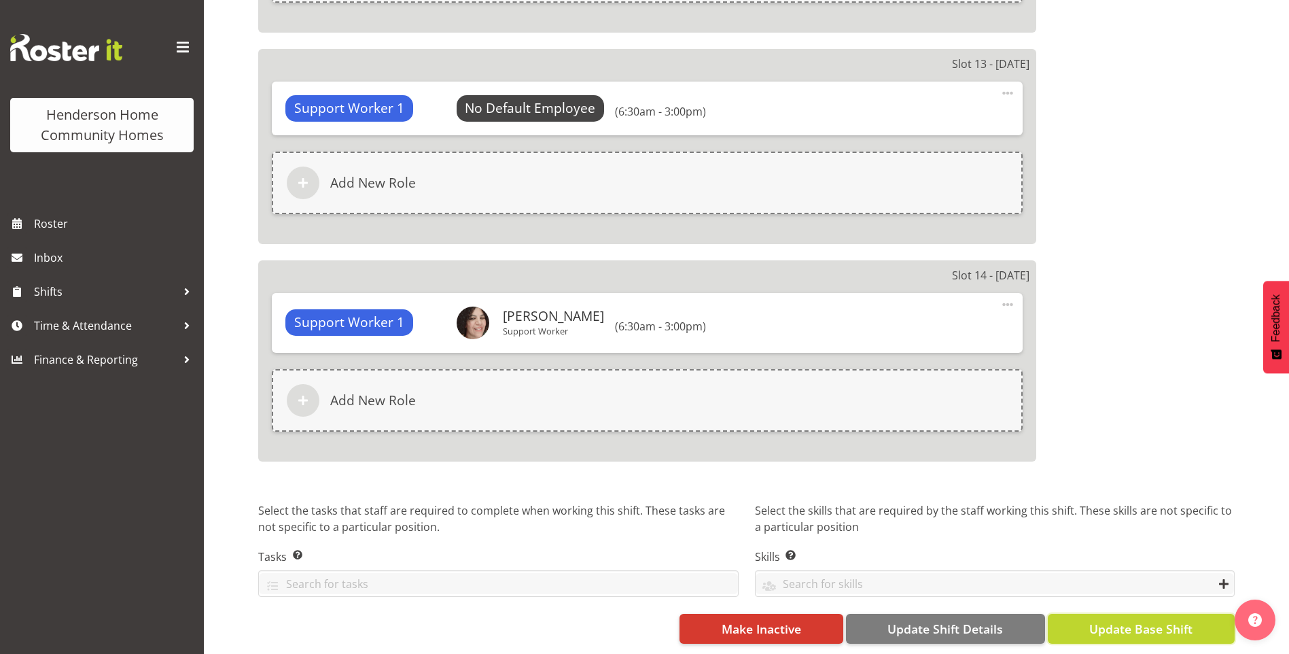
click at [1169, 620] on span "Update Base Shift" at bounding box center [1140, 629] width 103 height 18
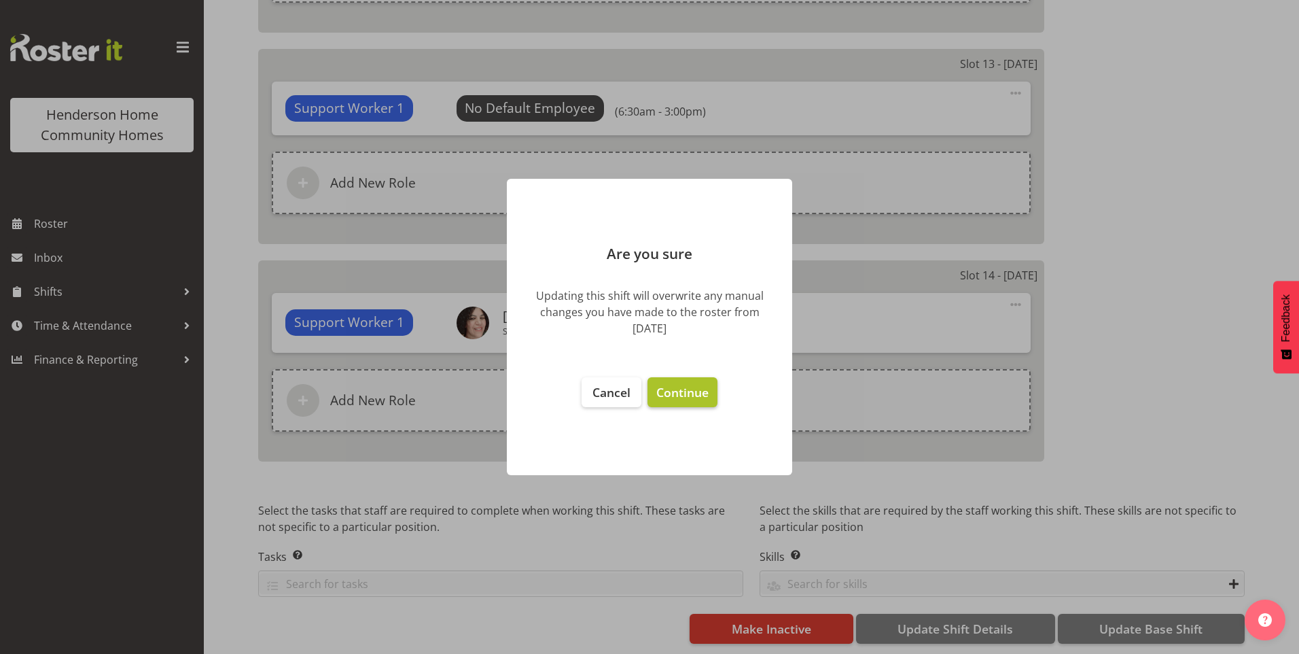
click at [685, 387] on span "Continue" at bounding box center [682, 392] width 52 height 16
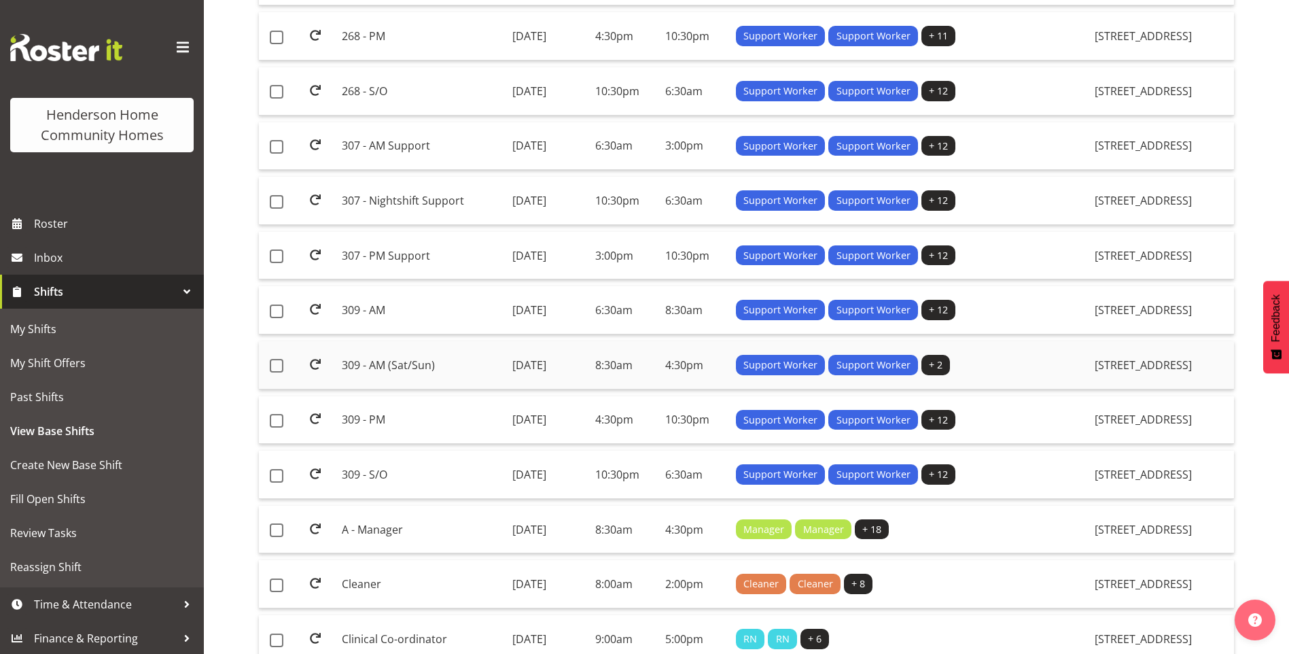
scroll to position [544, 0]
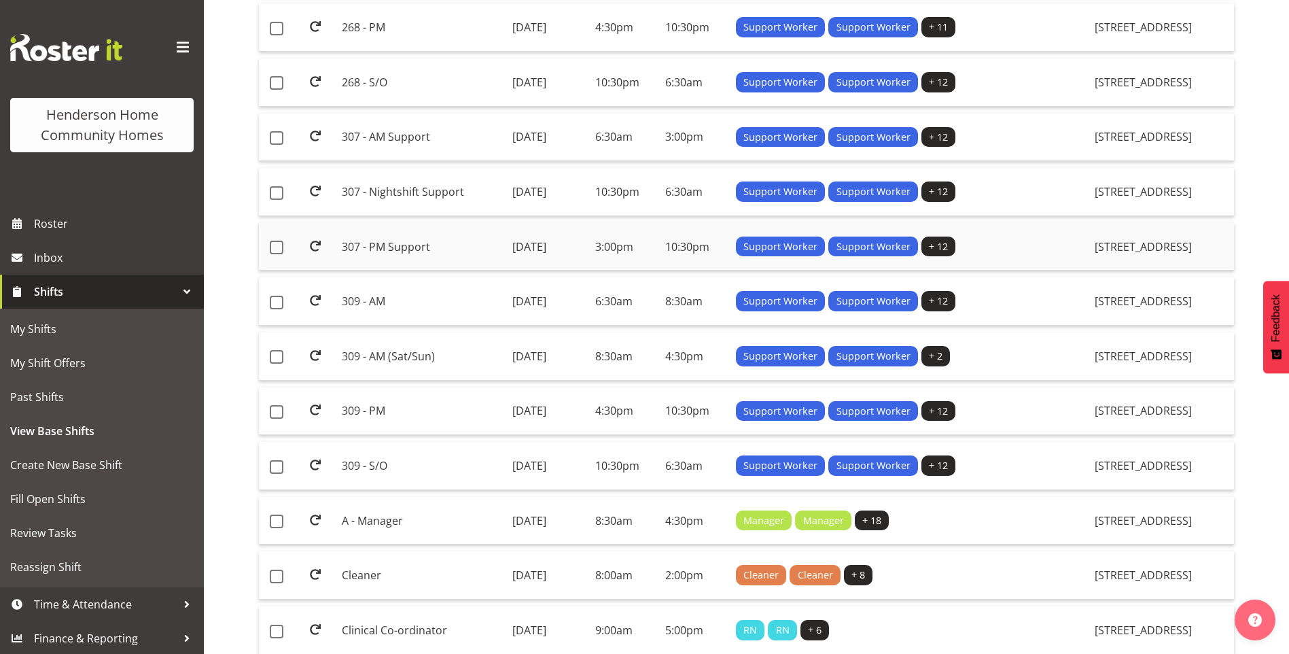
click at [385, 249] on td "307 - PM Support" at bounding box center [421, 247] width 170 height 48
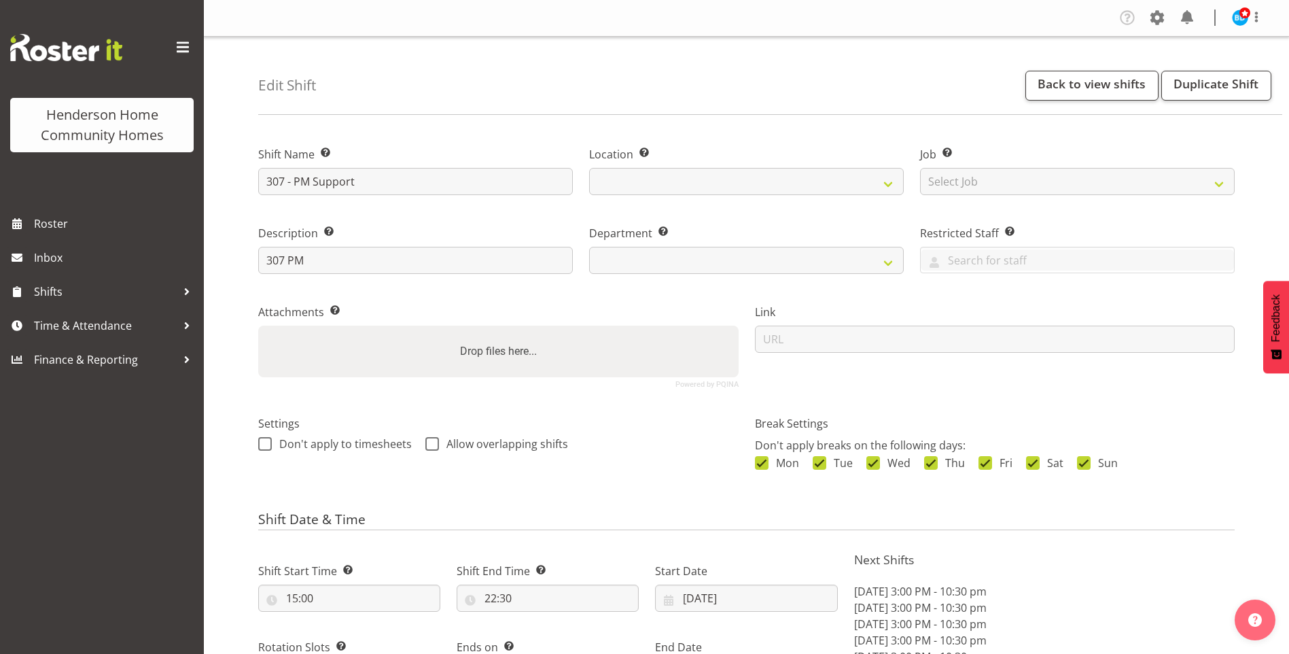
select select "9"
select select "2025"
select select "date"
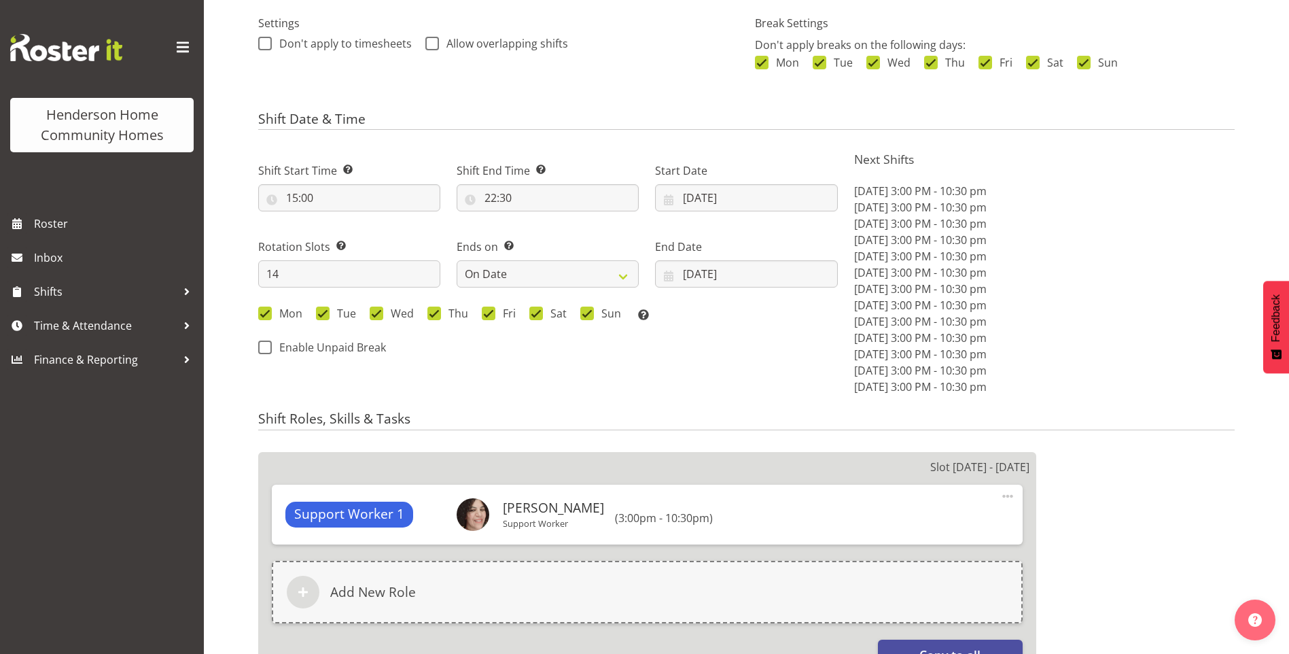
select select
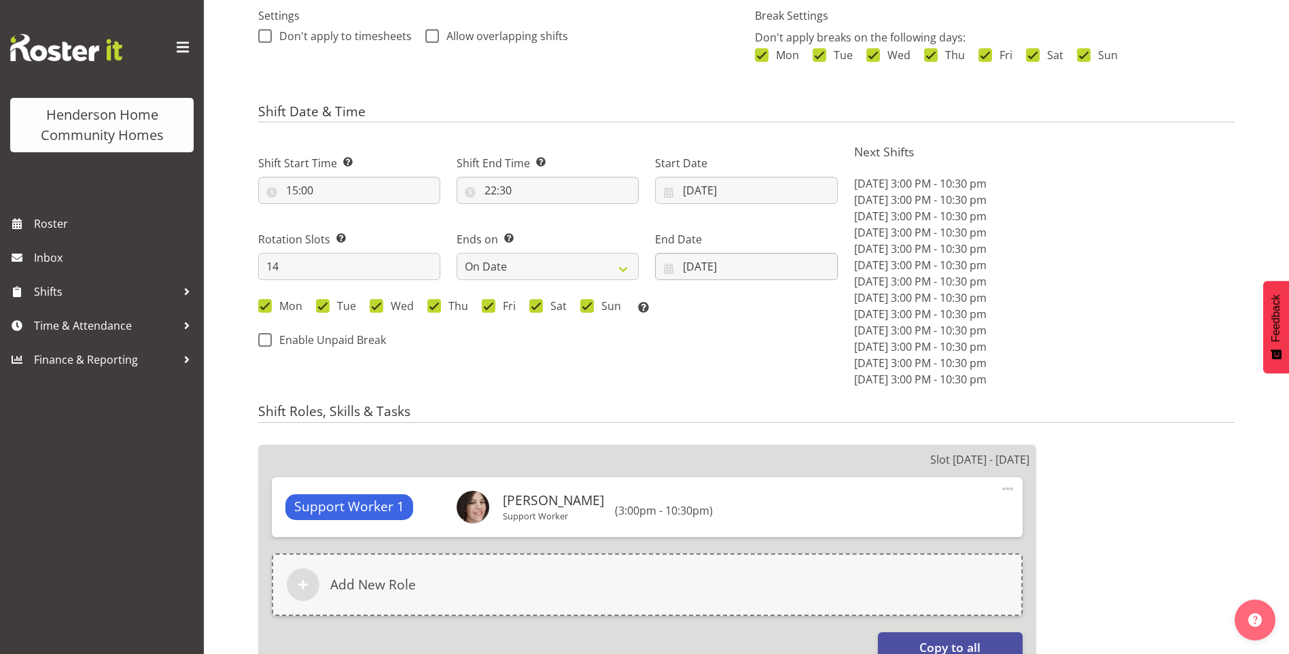
select select "1076"
select select "748"
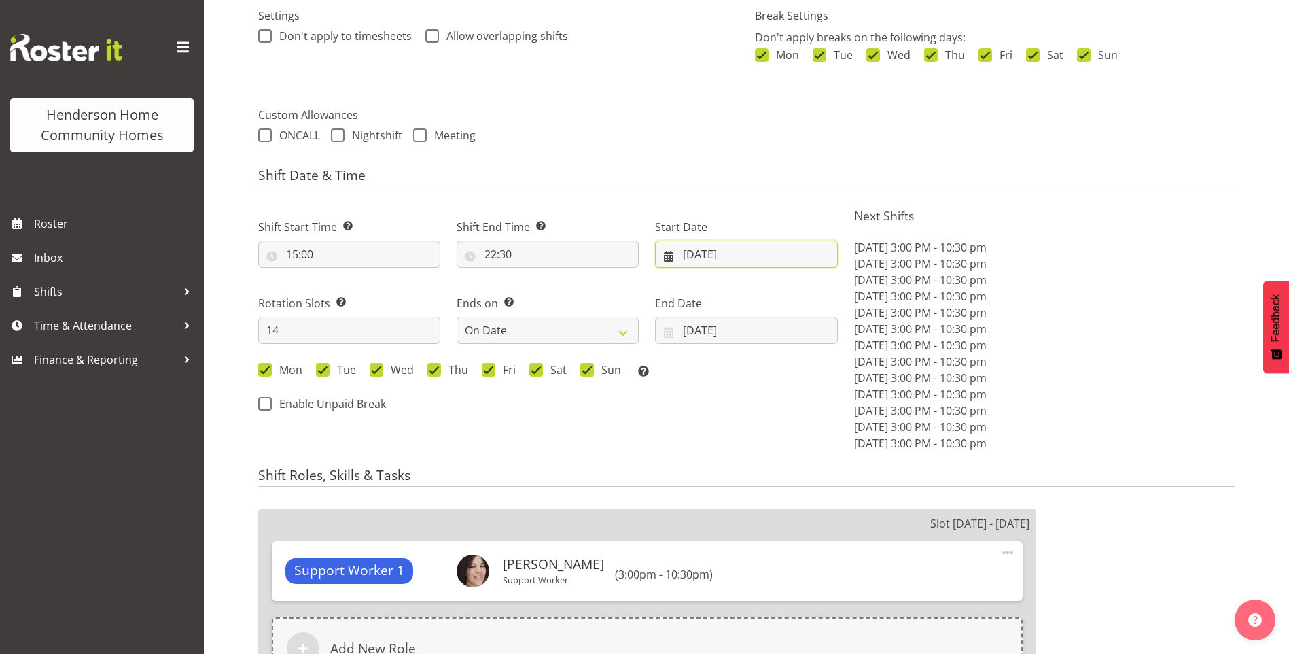
click at [700, 257] on input "[DATE]" at bounding box center [746, 254] width 182 height 27
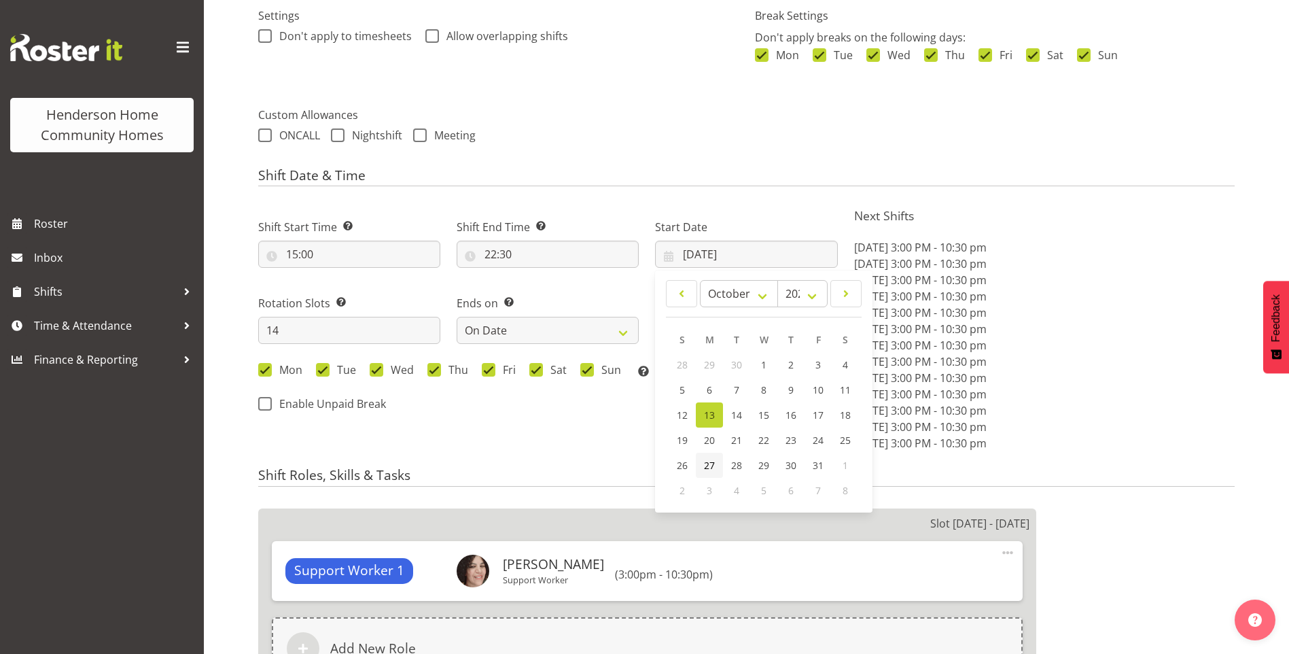
click at [710, 461] on span "27" at bounding box center [709, 465] width 11 height 13
type input "[DATE]"
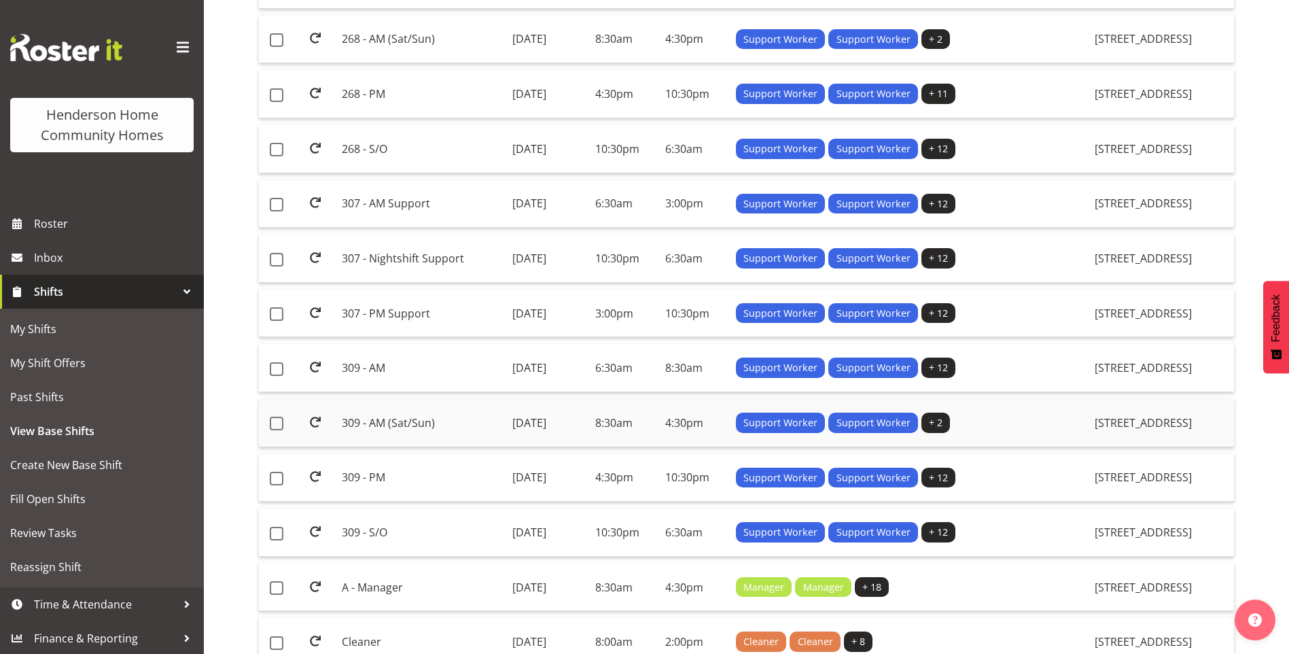
scroll to position [544, 0]
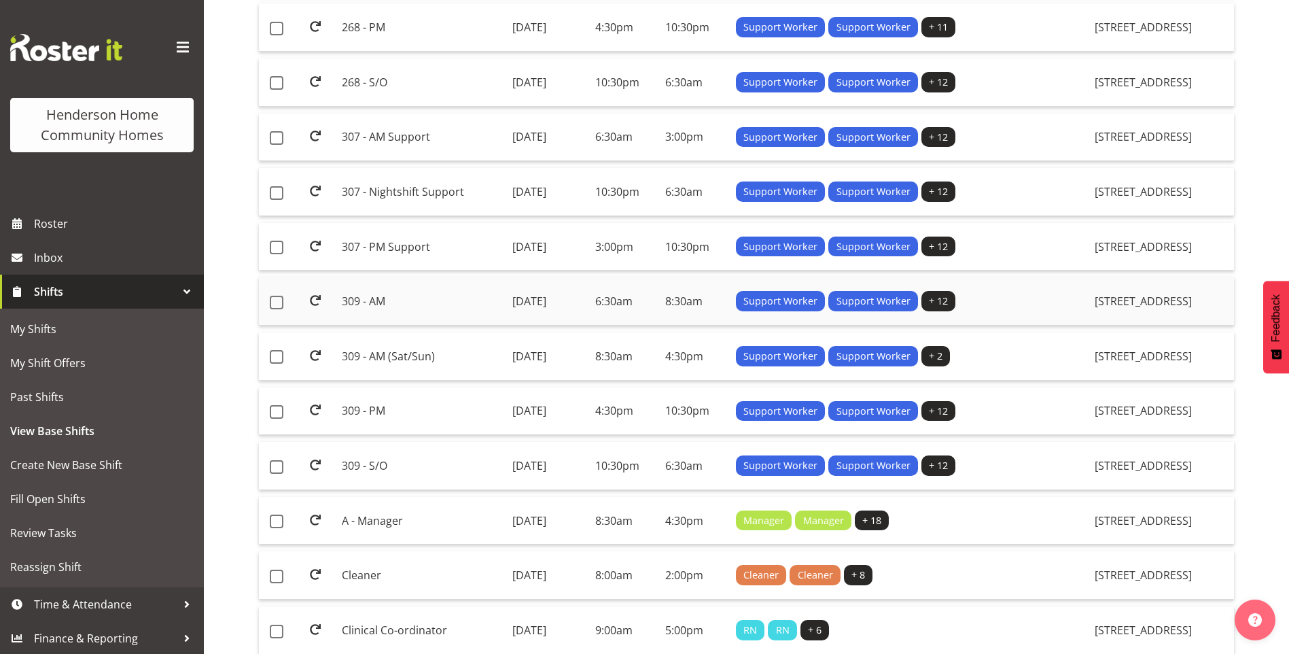
click at [368, 296] on td "309 - AM" at bounding box center [421, 301] width 170 height 48
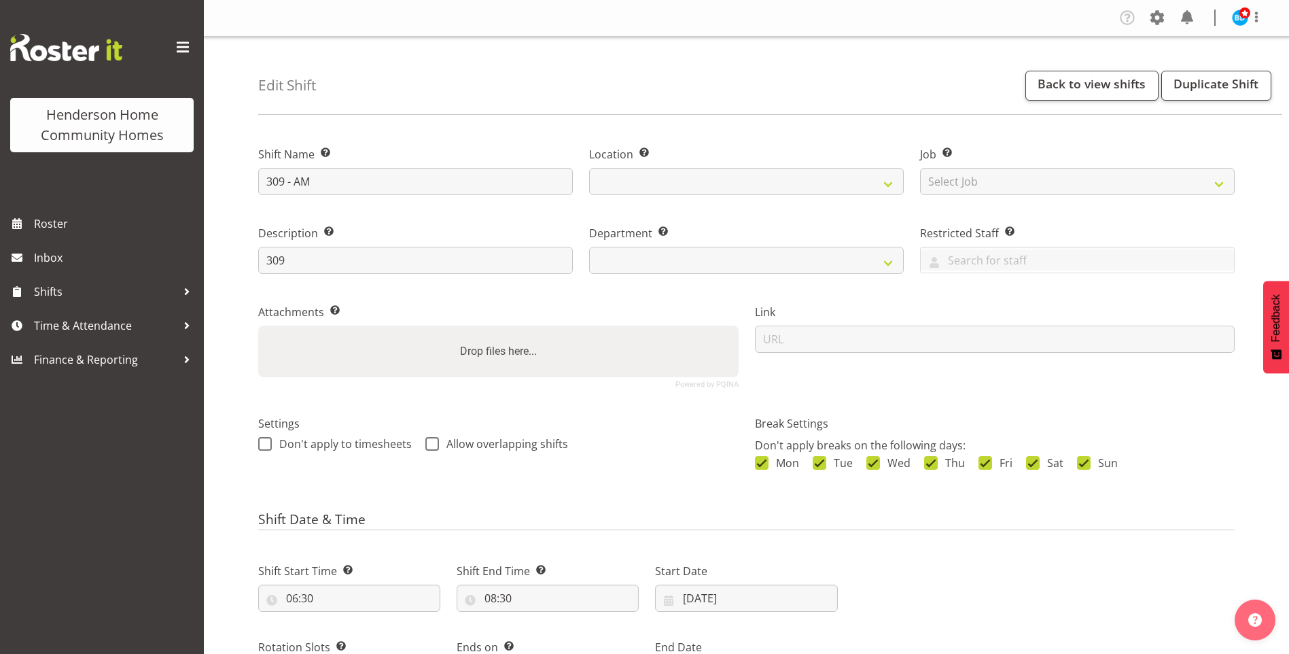
select select "date"
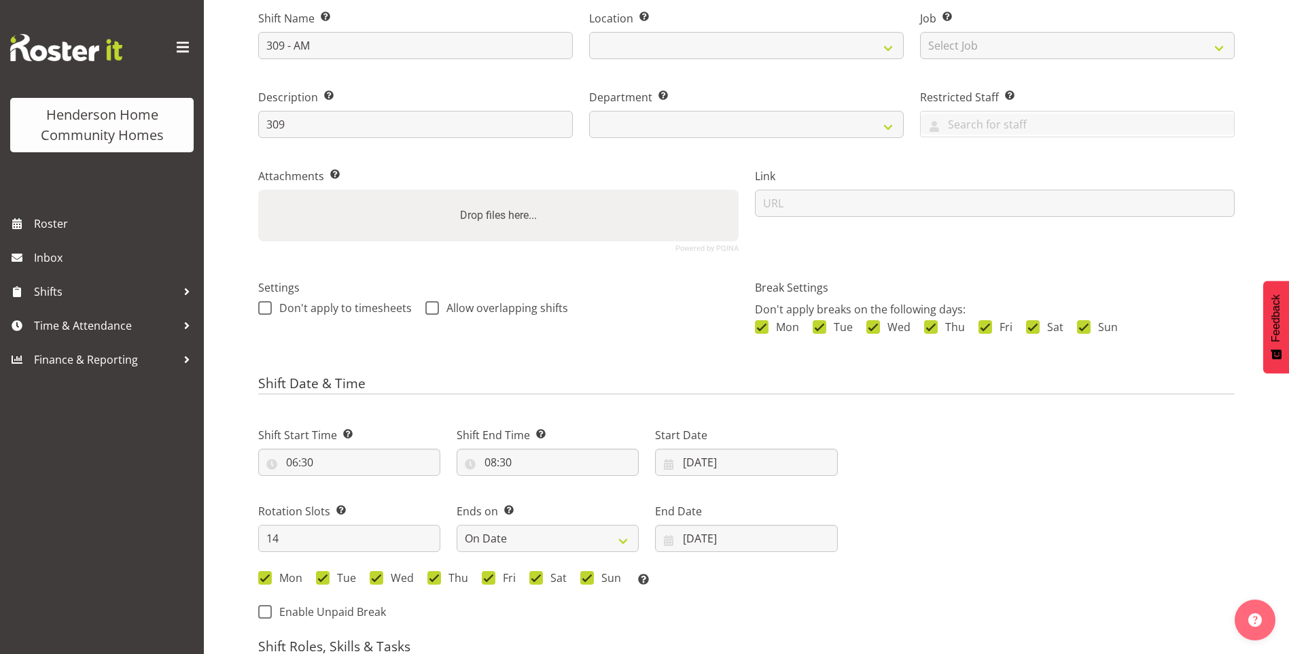
select select
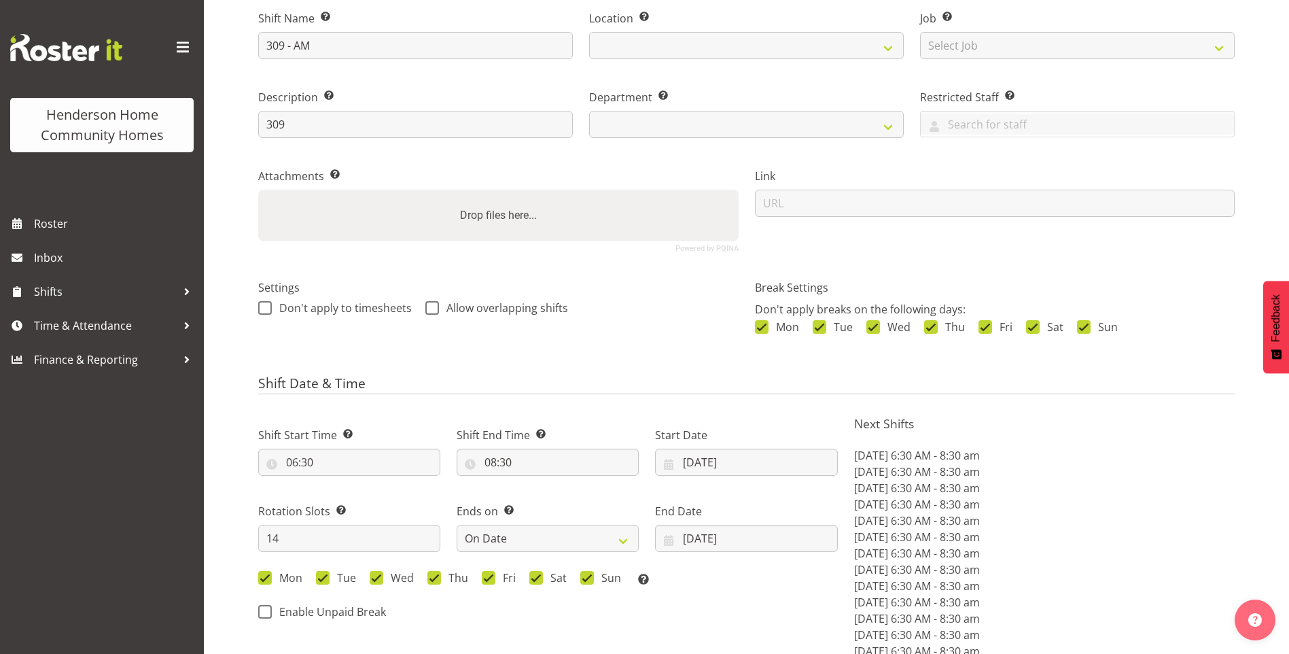
scroll to position [408, 0]
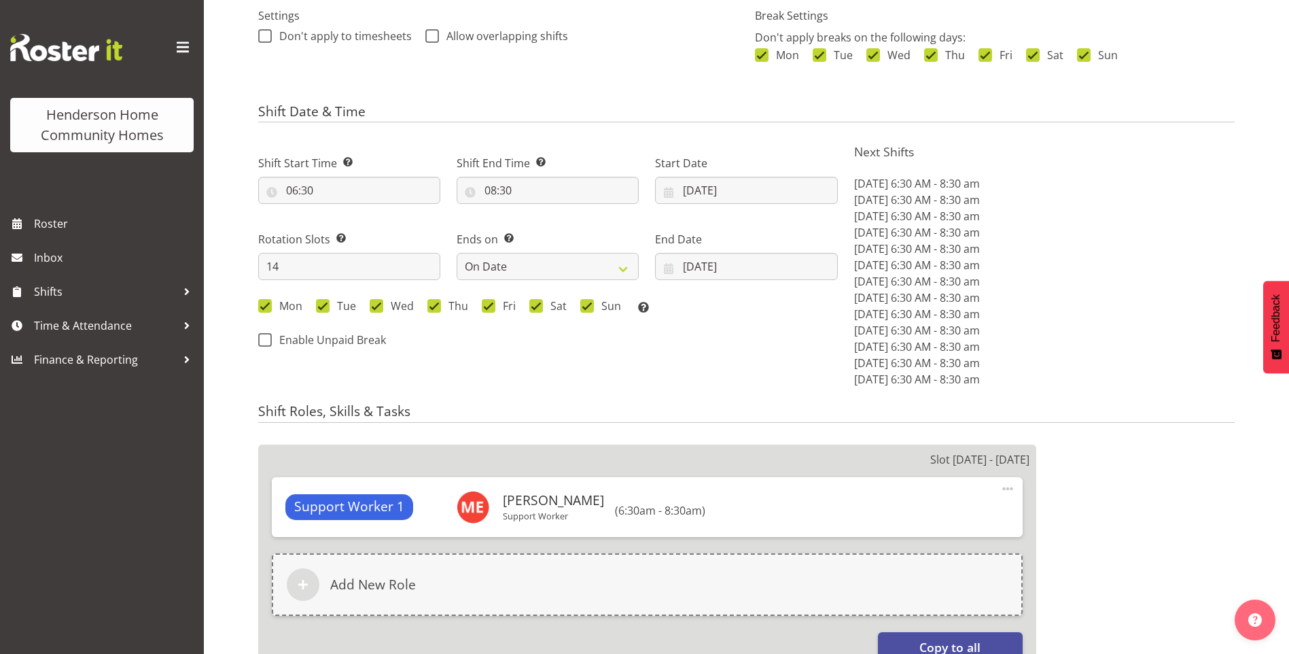
select select
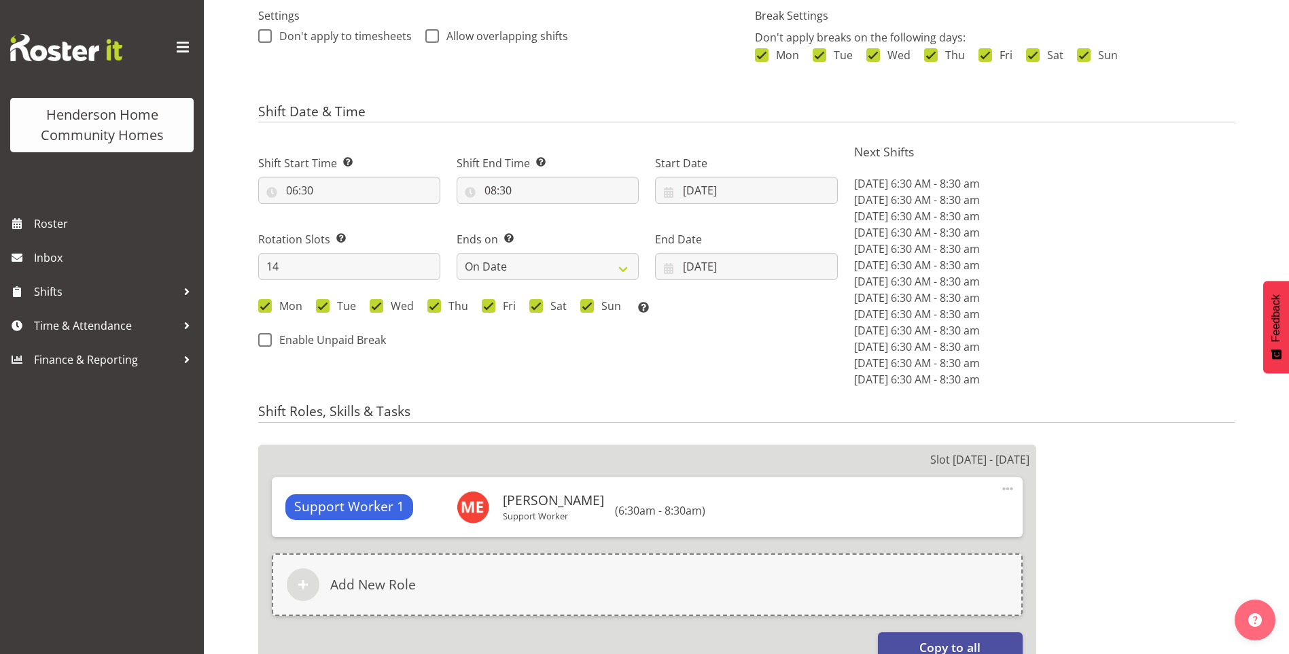
select select
select select "1070"
select select "748"
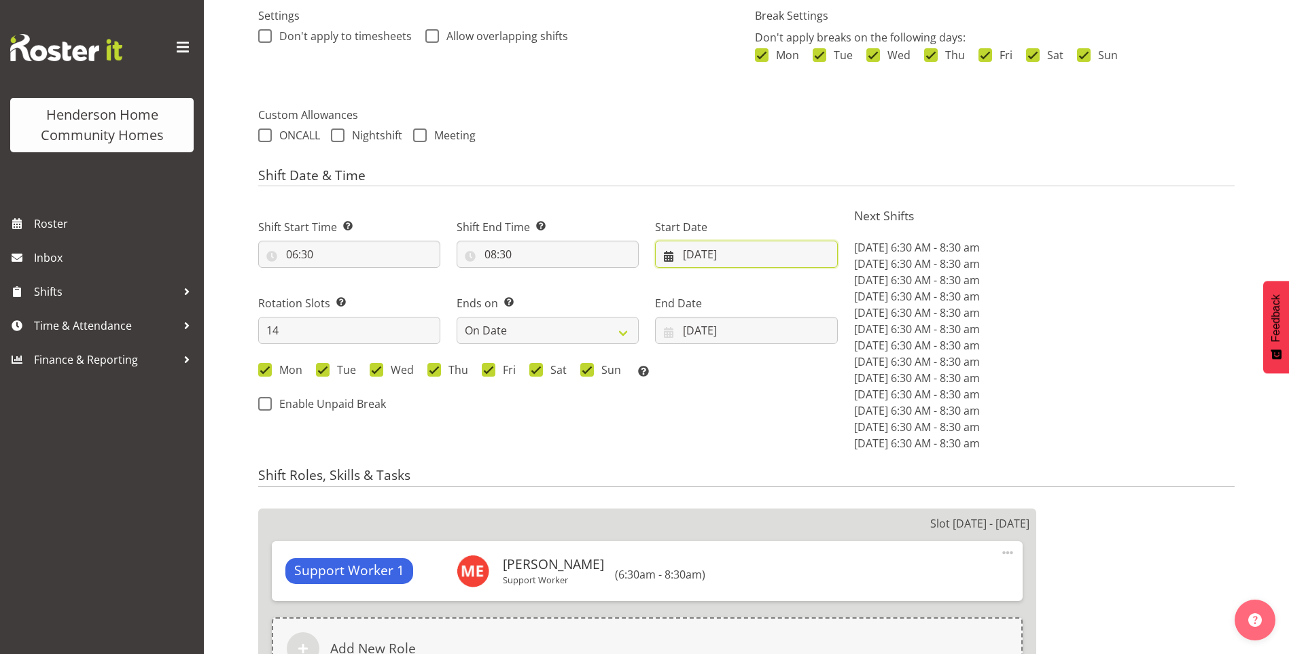
click at [698, 257] on input "[DATE]" at bounding box center [746, 254] width 182 height 27
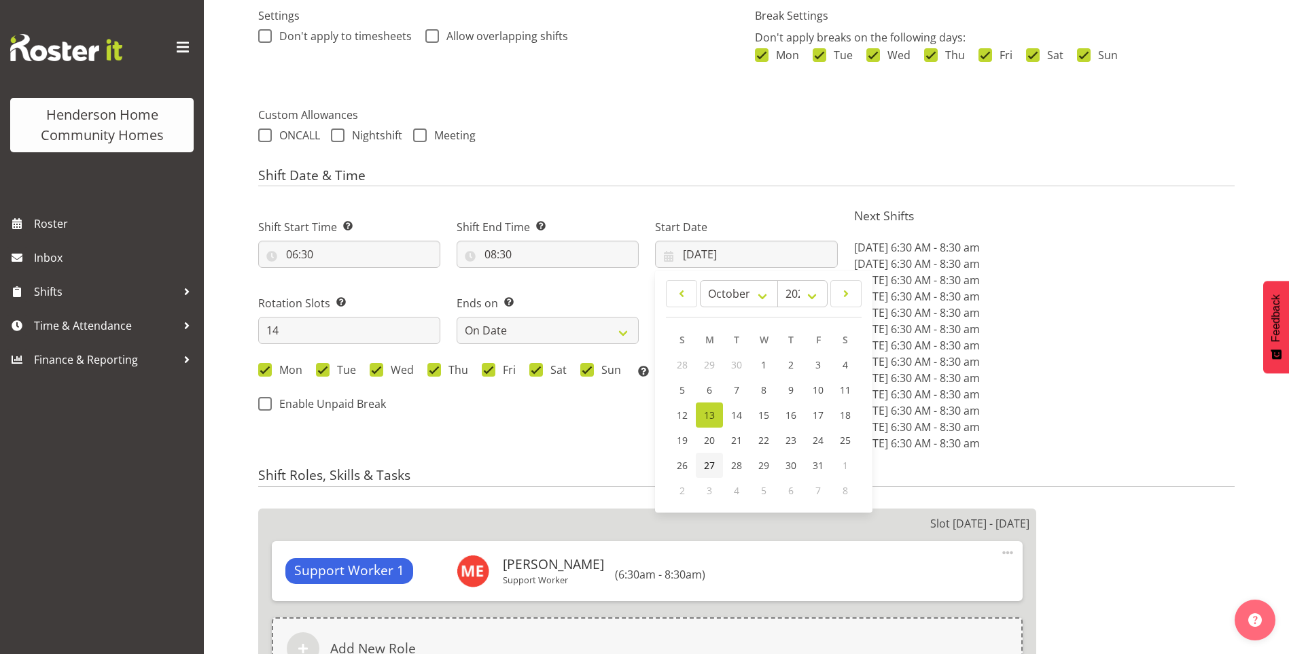
click at [705, 467] on span "27" at bounding box center [709, 465] width 11 height 13
type input "[DATE]"
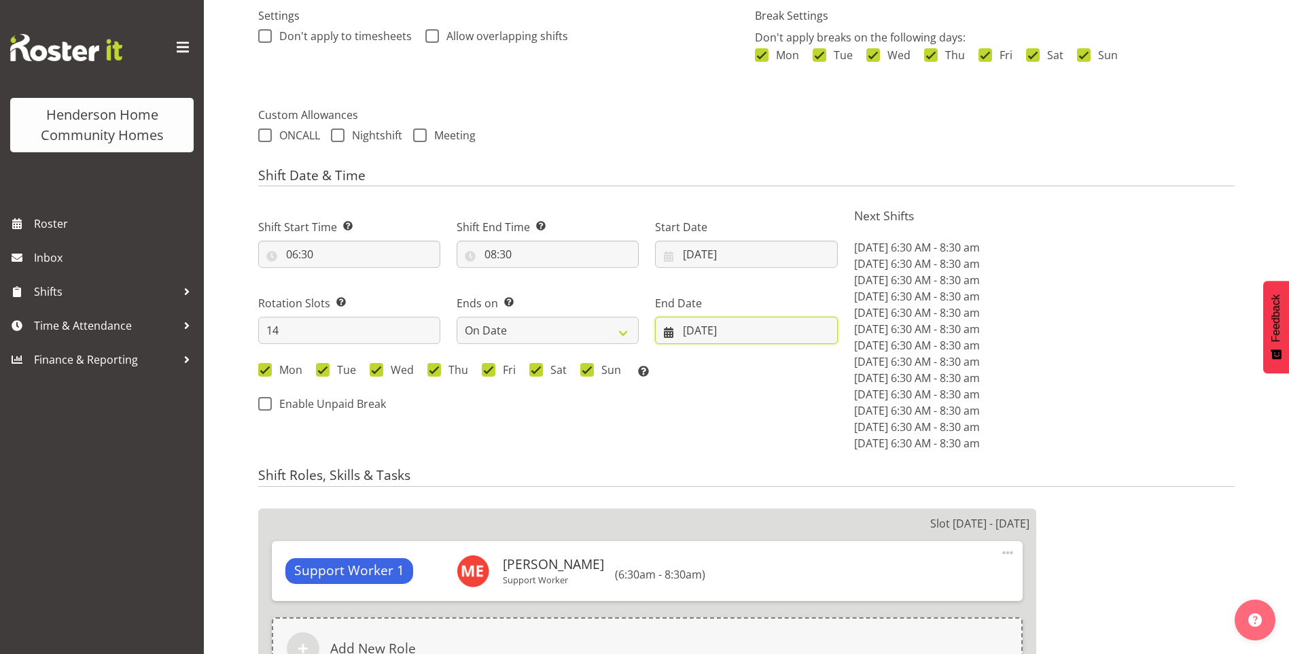
click at [686, 328] on input "[DATE]" at bounding box center [746, 330] width 182 height 27
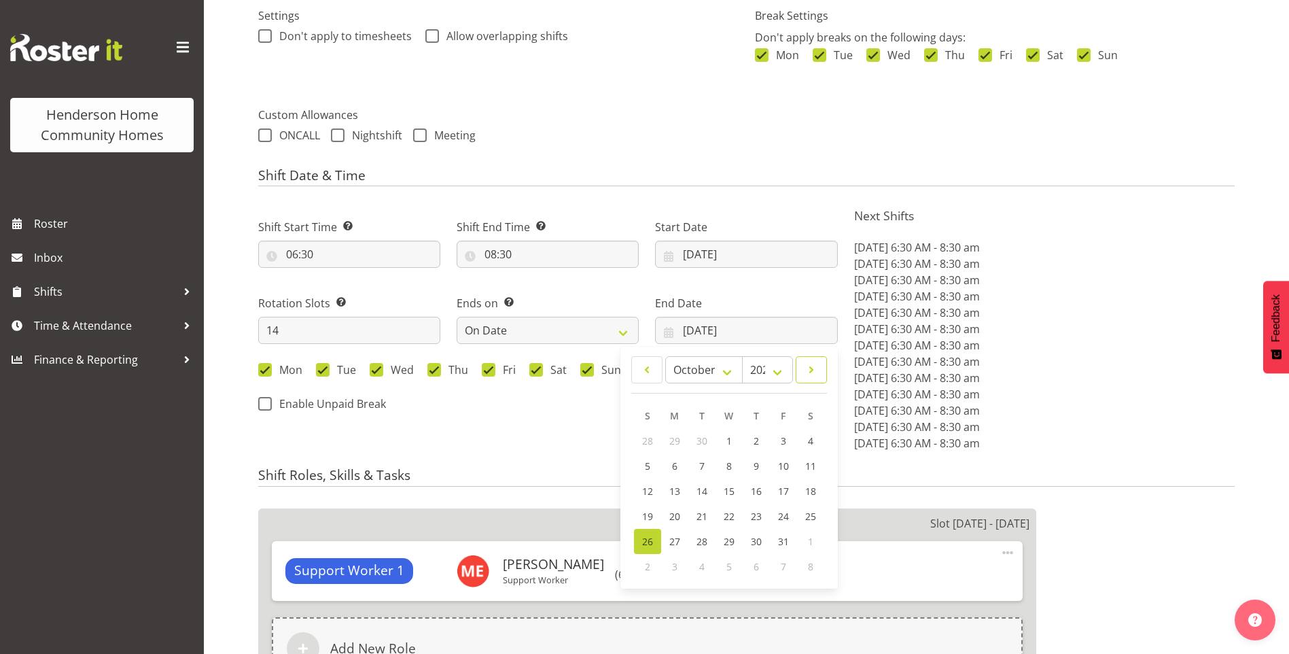
click at [811, 375] on span at bounding box center [811, 369] width 14 height 16
select select "10"
click at [648, 490] on span "9" at bounding box center [647, 490] width 5 height 13
type input "[DATE]"
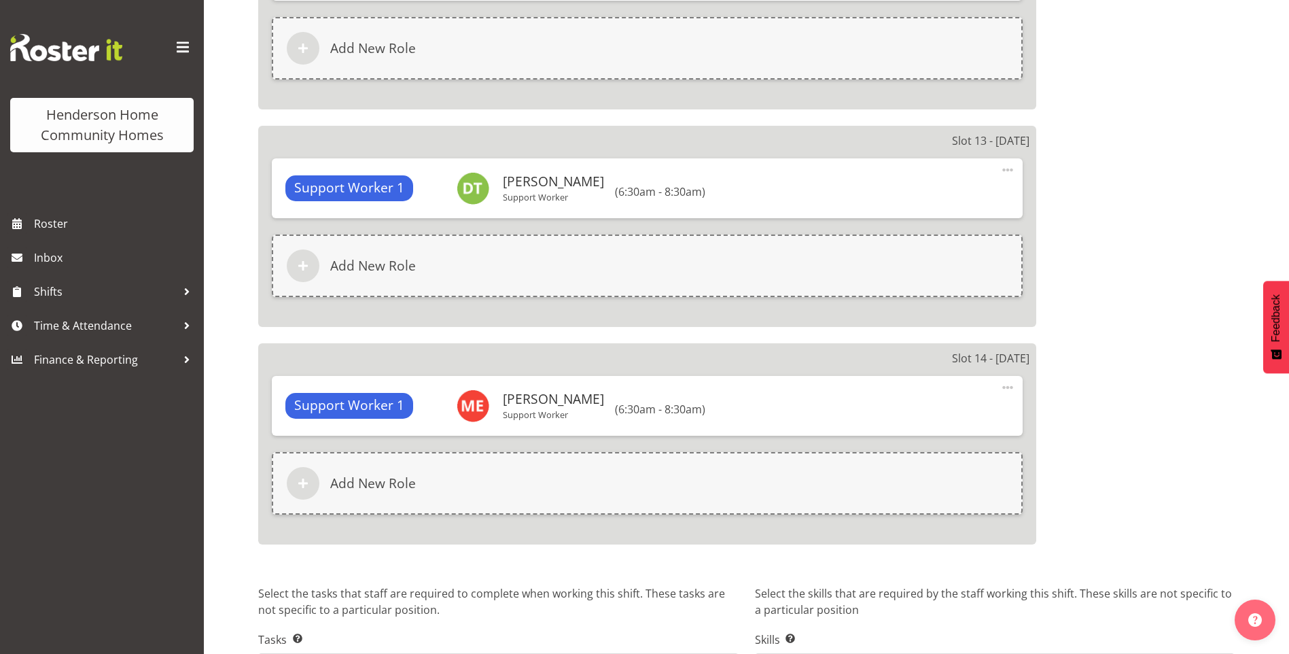
scroll to position [3522, 0]
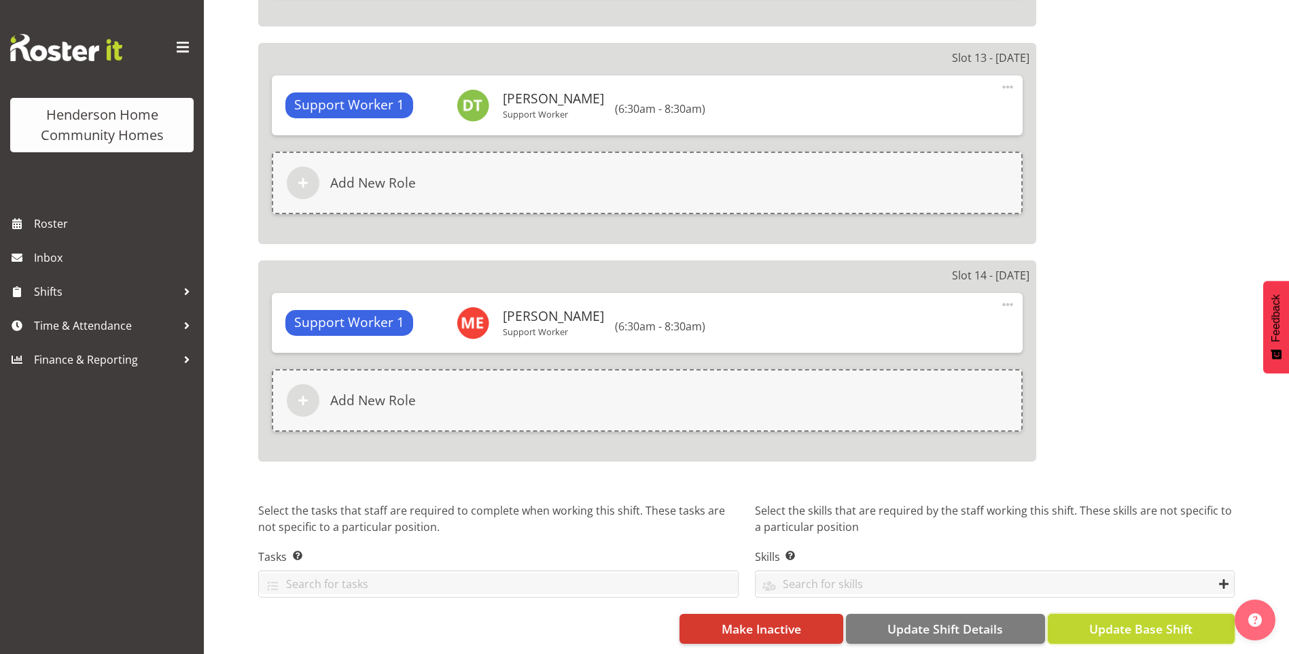
click at [1173, 623] on span "Update Base Shift" at bounding box center [1140, 629] width 103 height 18
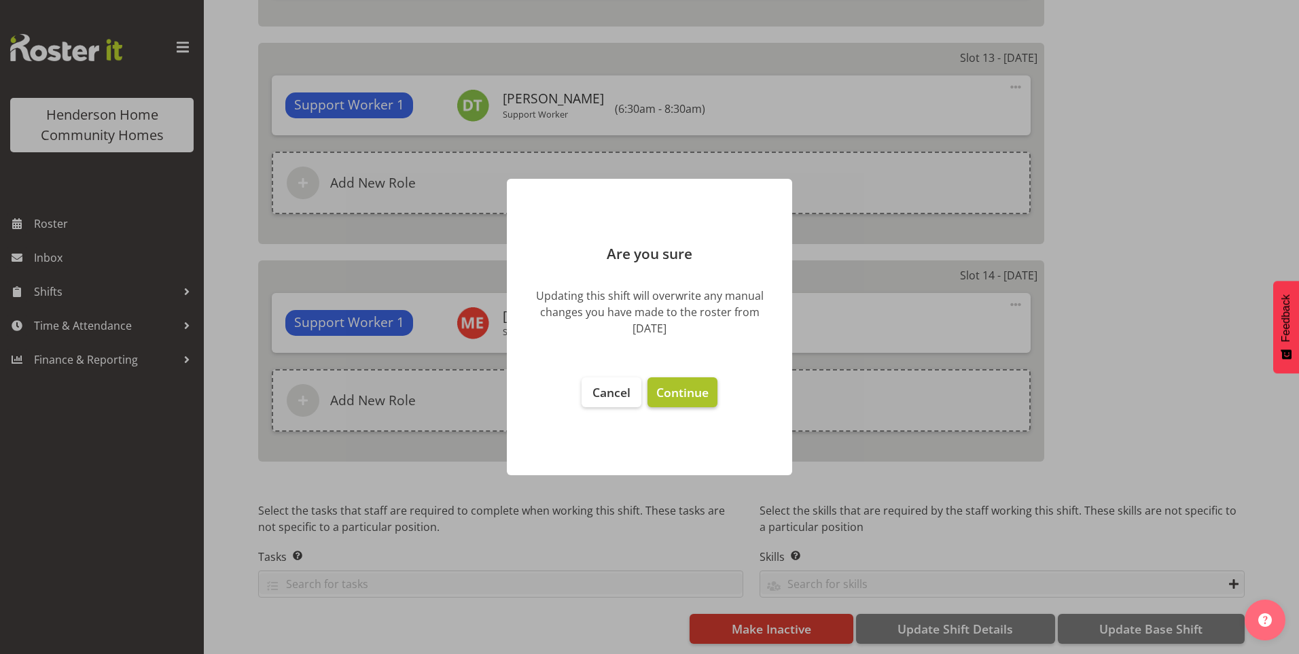
click at [694, 389] on span "Continue" at bounding box center [682, 392] width 52 height 16
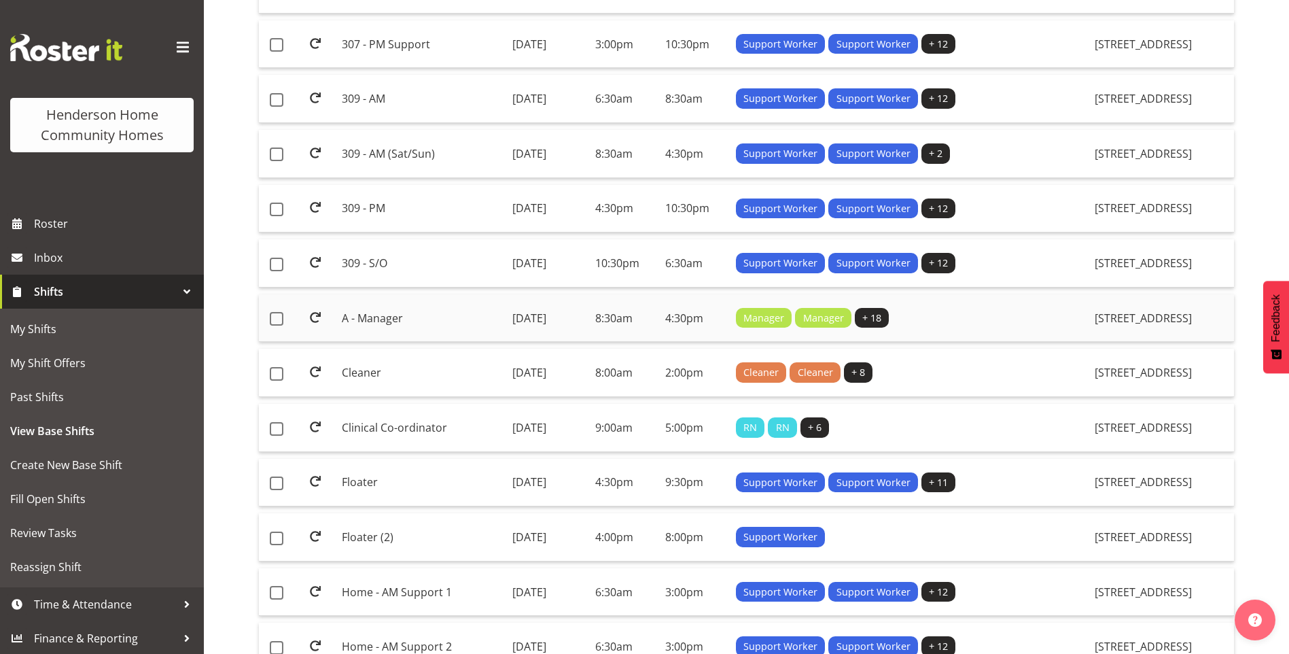
scroll to position [747, 0]
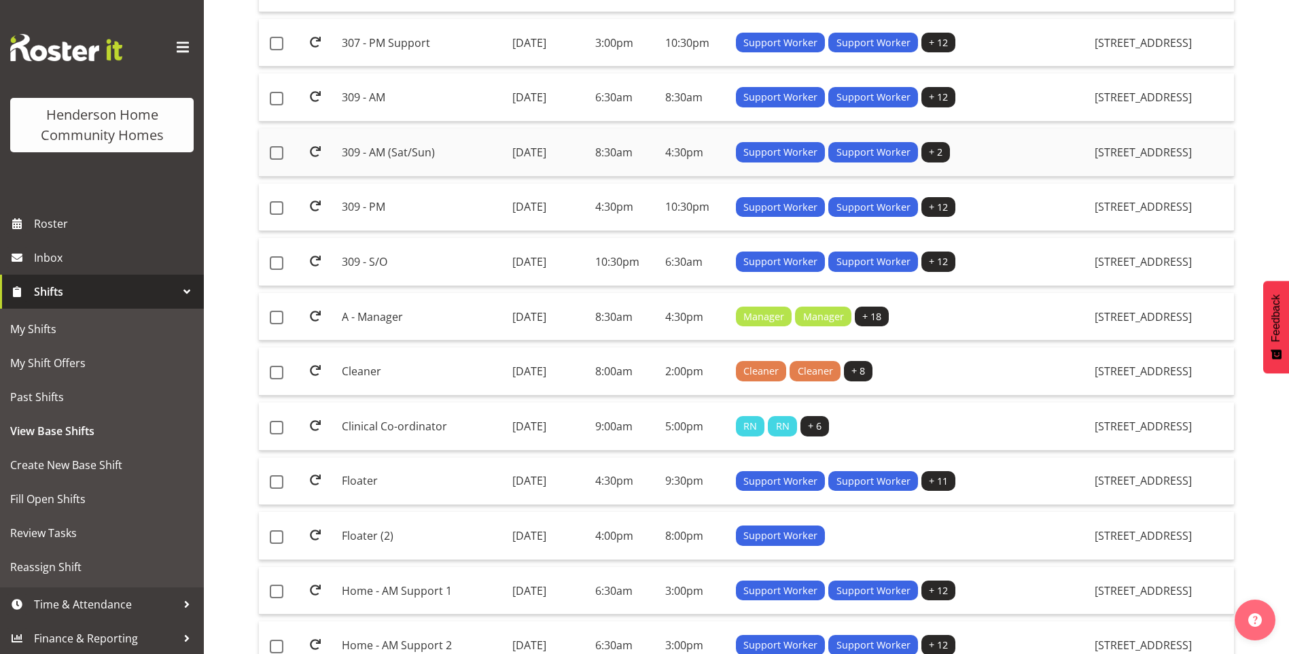
click at [372, 153] on td "309 - AM (Sat/Sun)" at bounding box center [421, 152] width 170 height 48
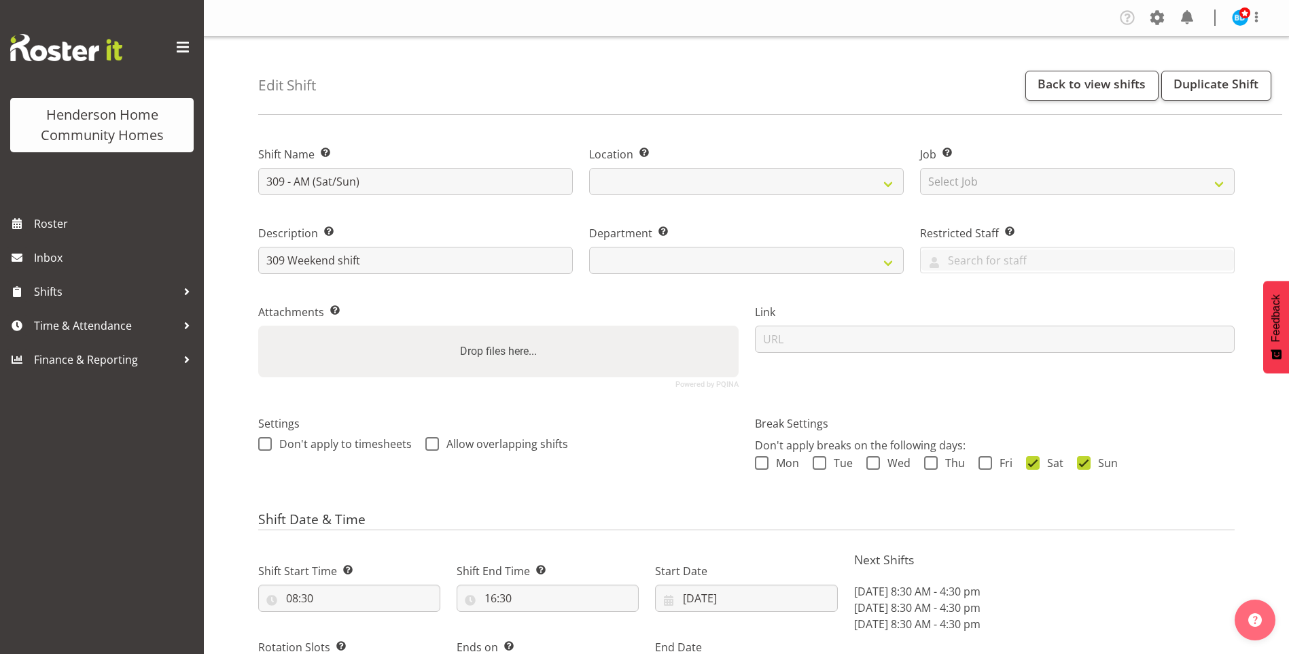
select select "date"
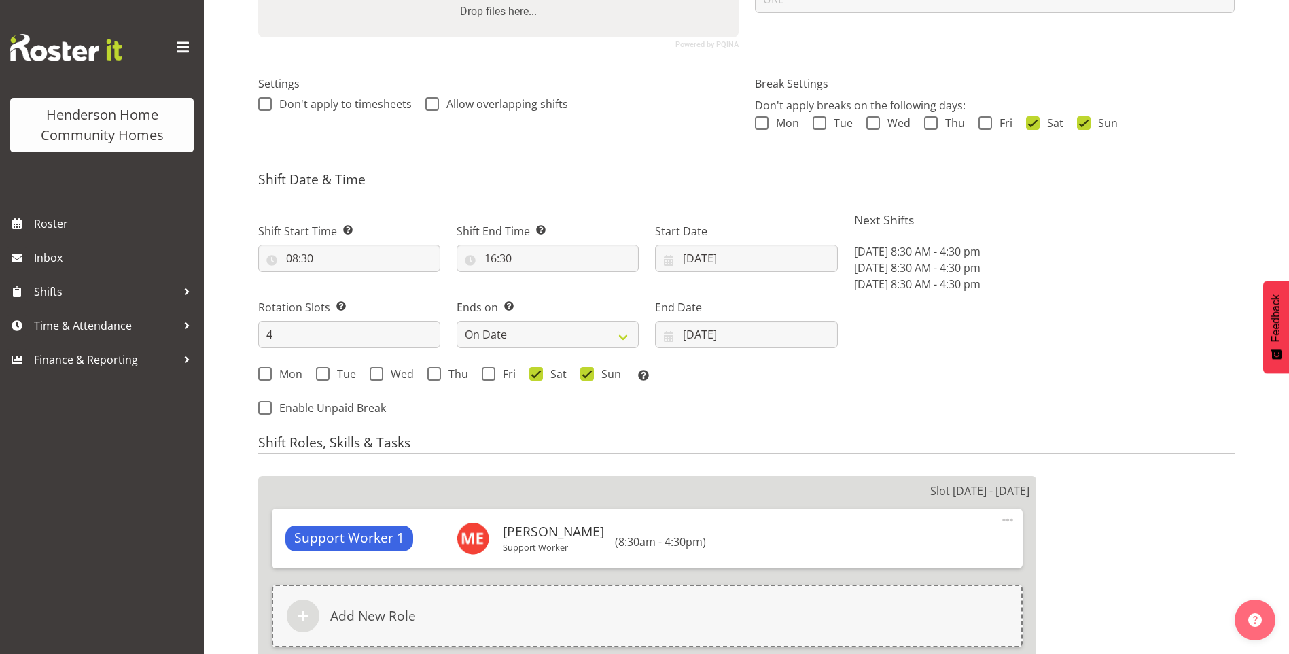
select select
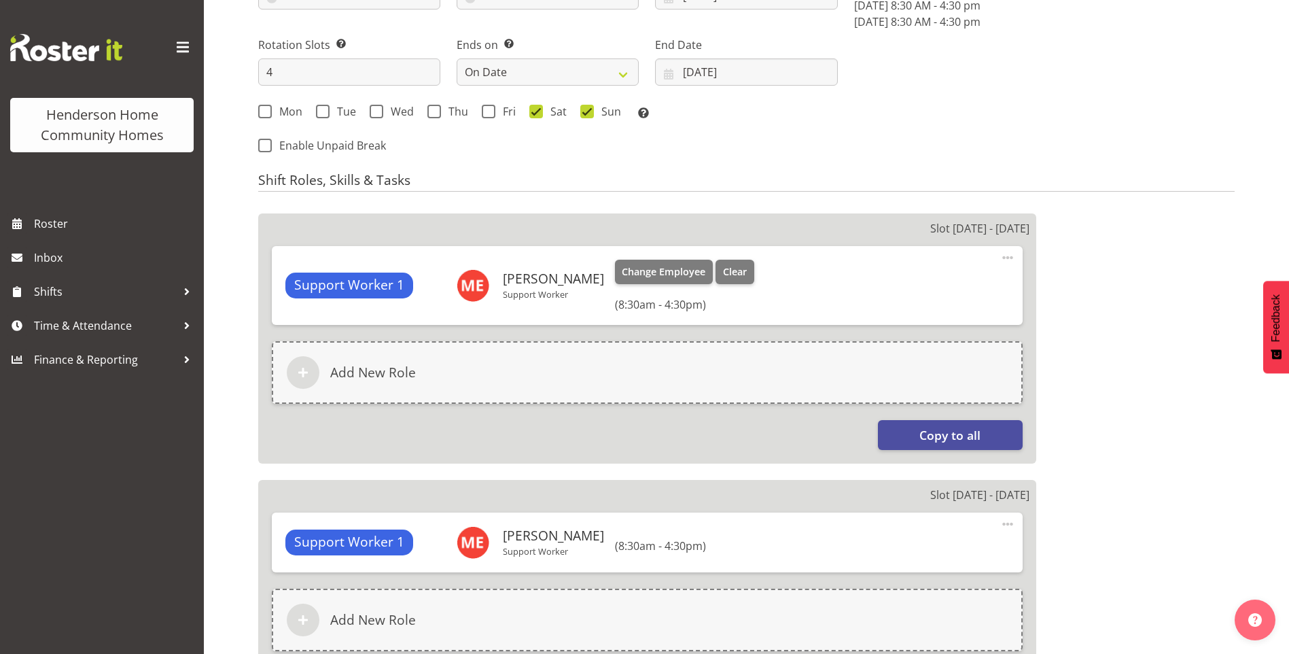
select select
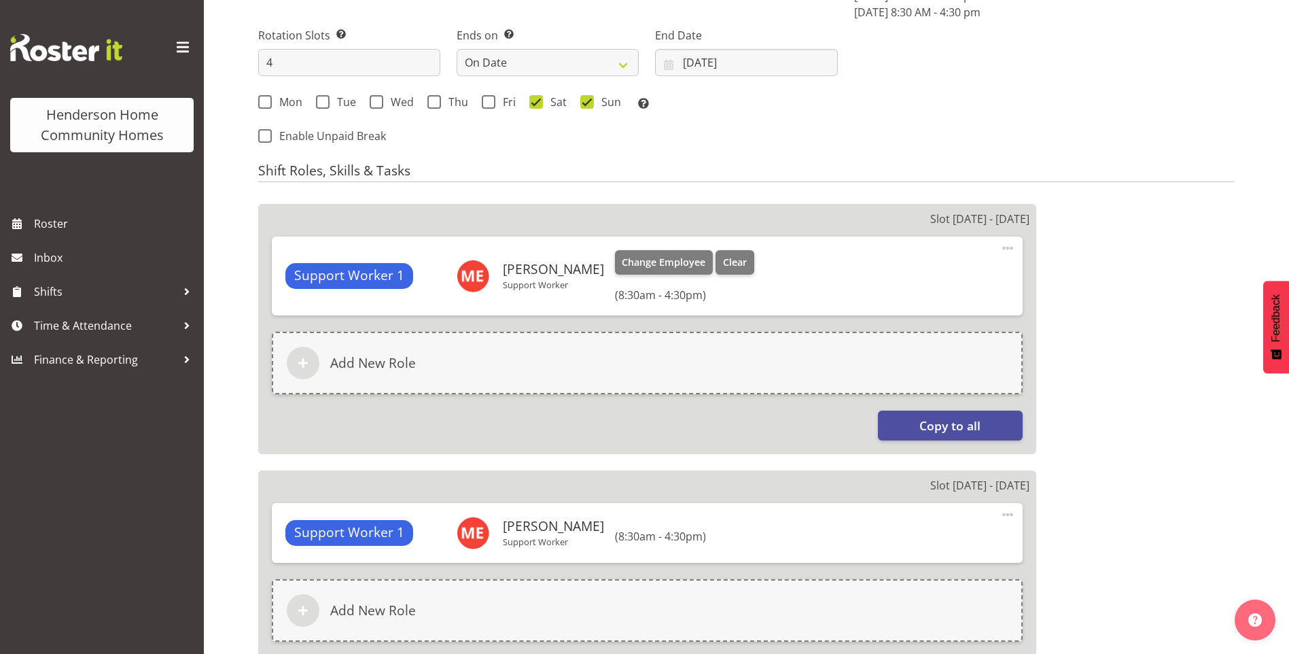
select select "1070"
select select "748"
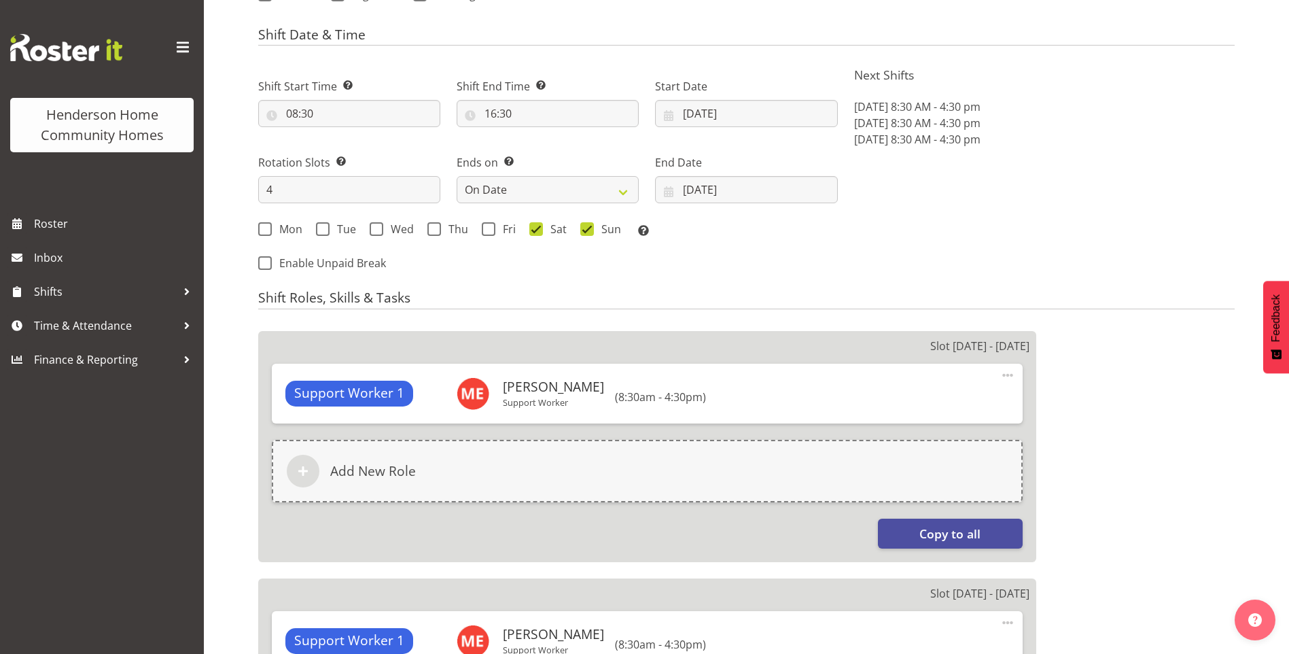
scroll to position [539, 0]
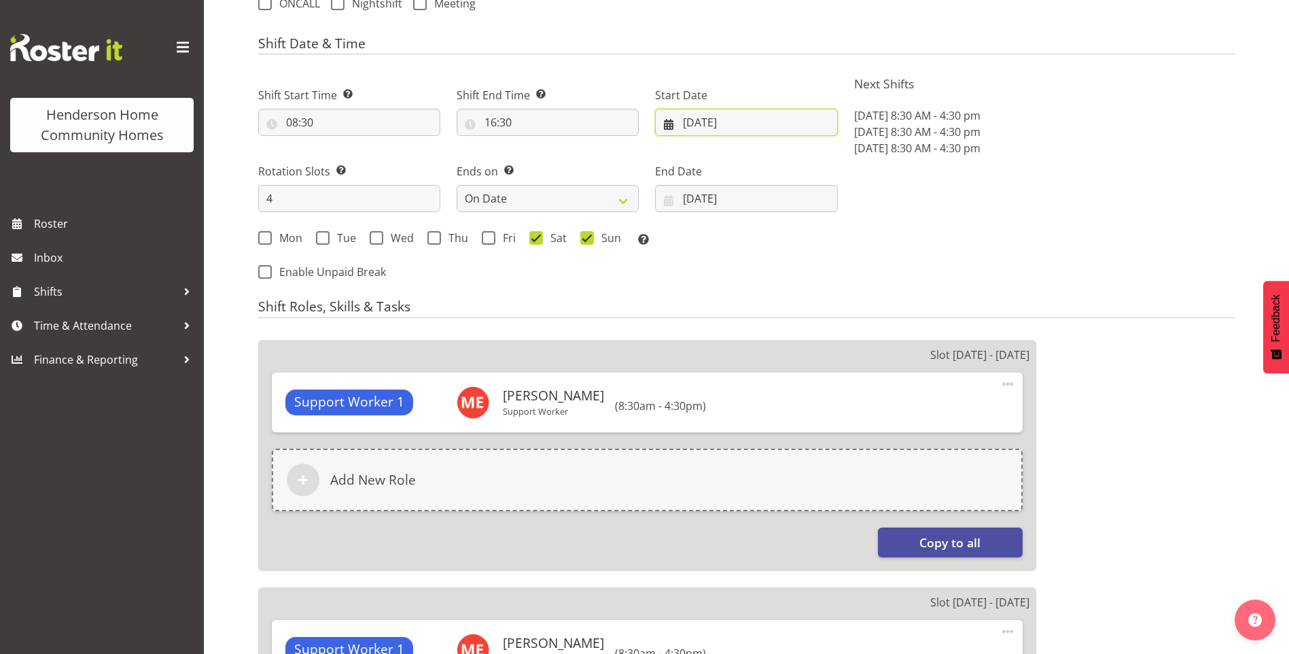
click at [708, 116] on input "[DATE]" at bounding box center [746, 122] width 182 height 27
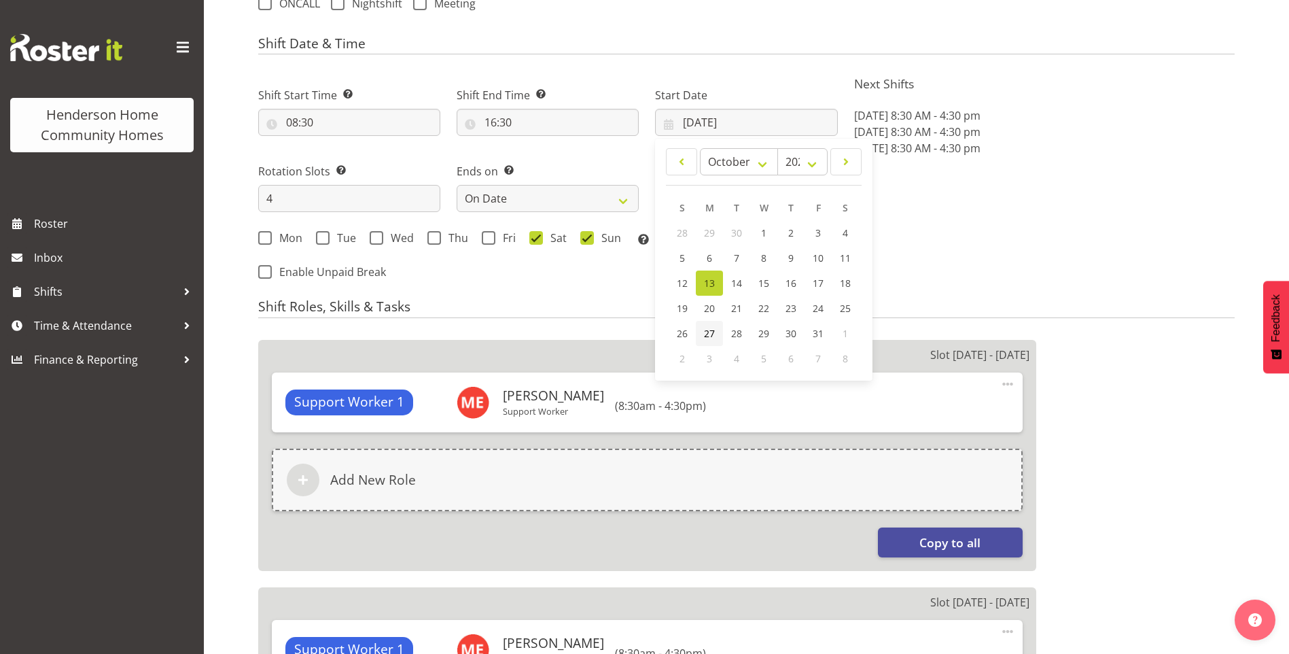
click at [713, 336] on span "27" at bounding box center [709, 333] width 11 height 13
type input "[DATE]"
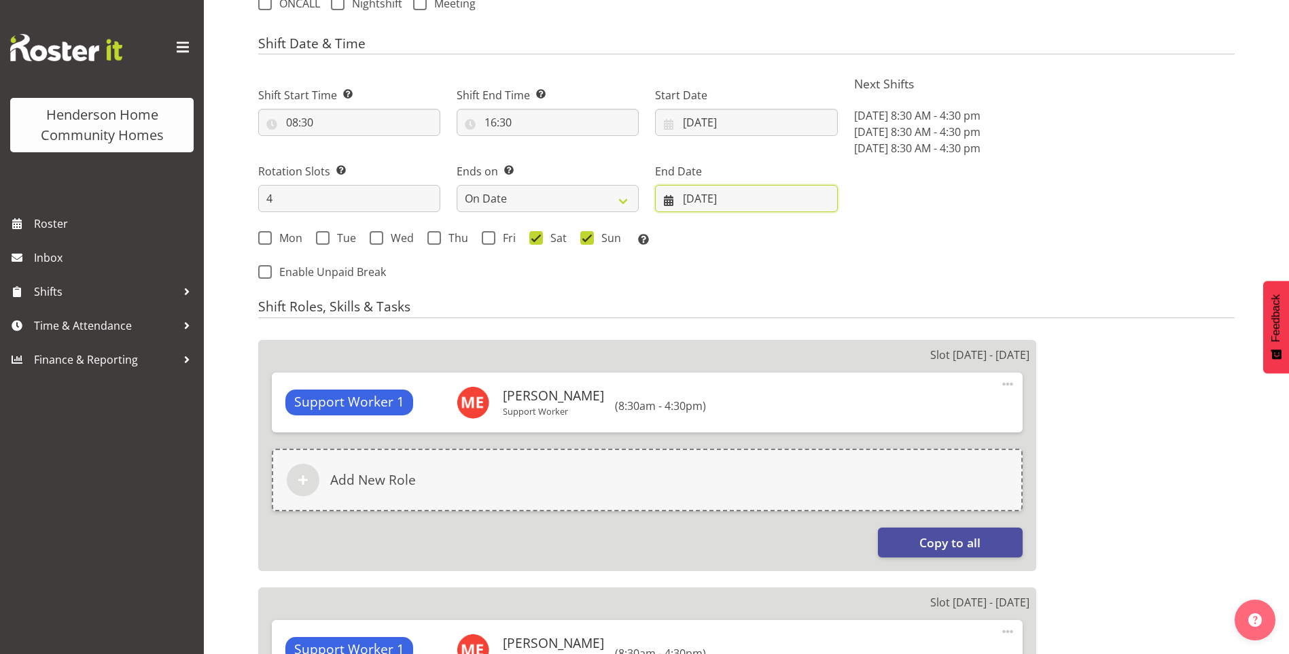
click at [693, 199] on input "[DATE]" at bounding box center [746, 198] width 182 height 27
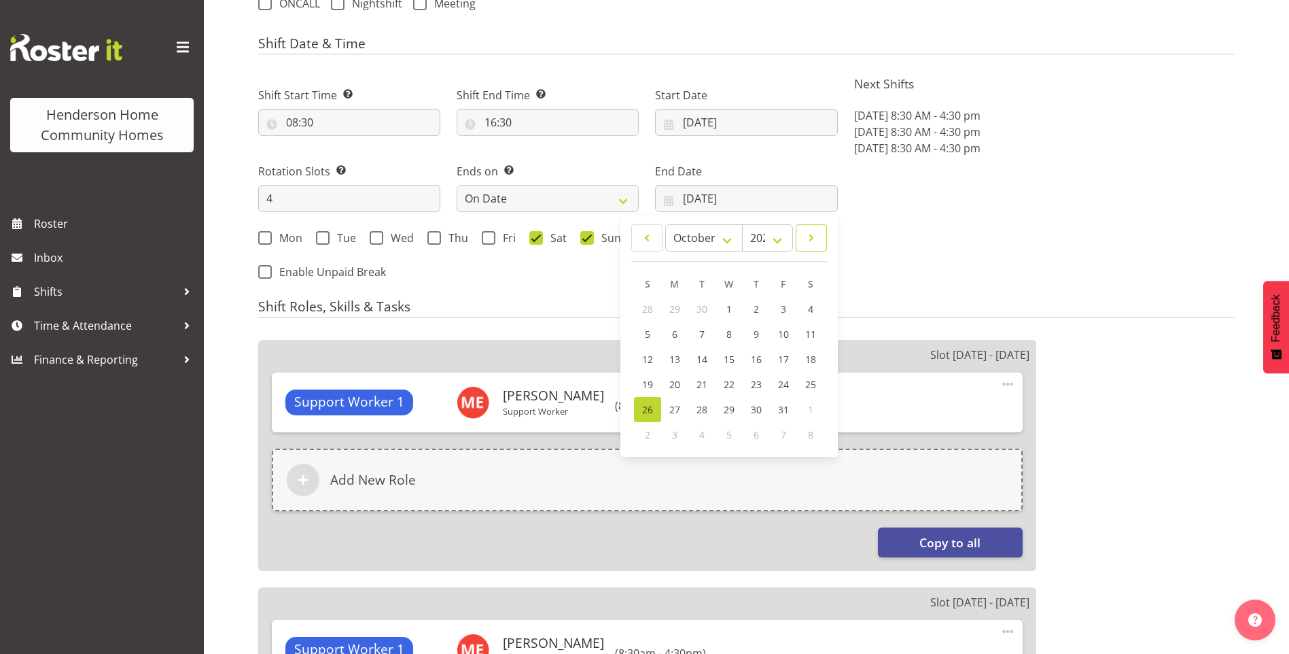
click at [808, 243] on span at bounding box center [811, 238] width 14 height 16
select select "10"
click at [648, 353] on span "9" at bounding box center [647, 359] width 5 height 13
type input "[DATE]"
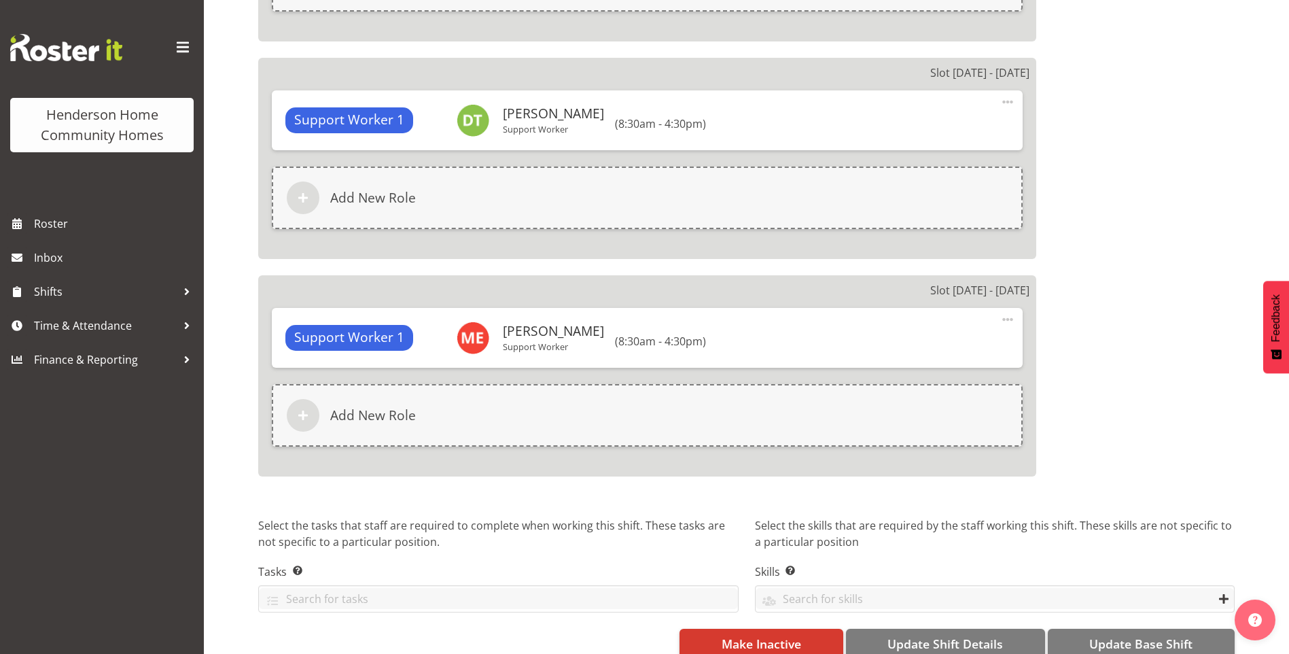
scroll to position [1311, 0]
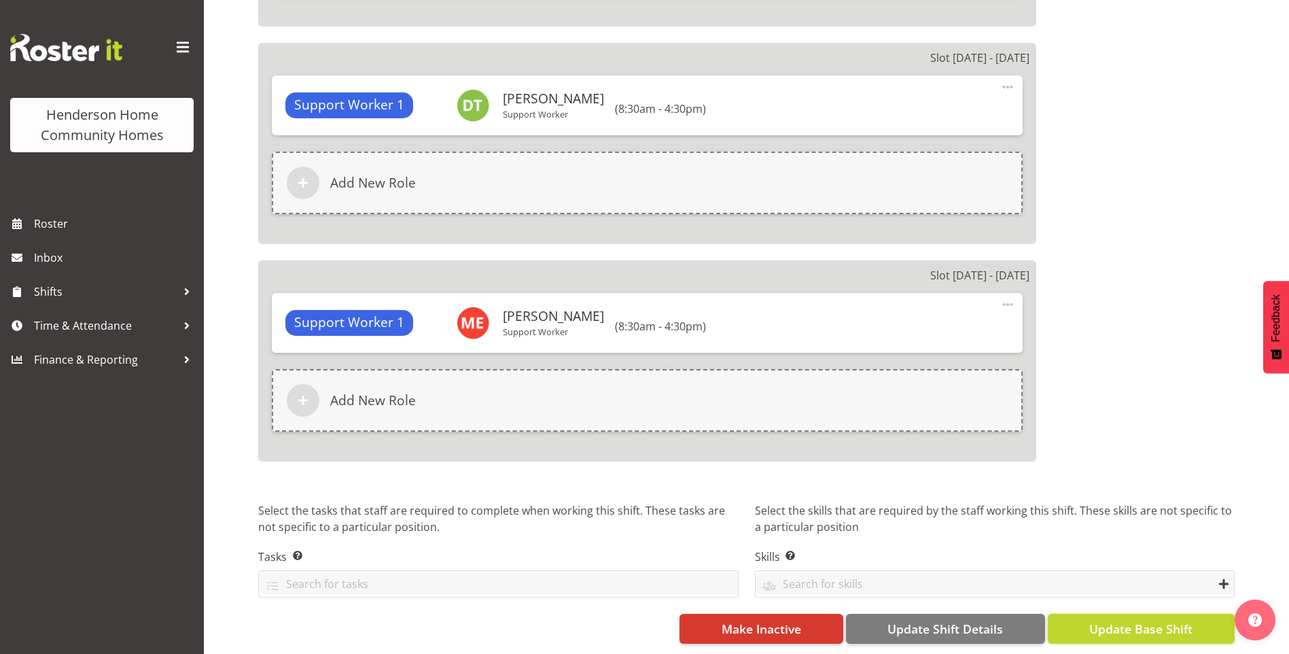
click at [1161, 622] on span "Update Base Shift" at bounding box center [1140, 629] width 103 height 18
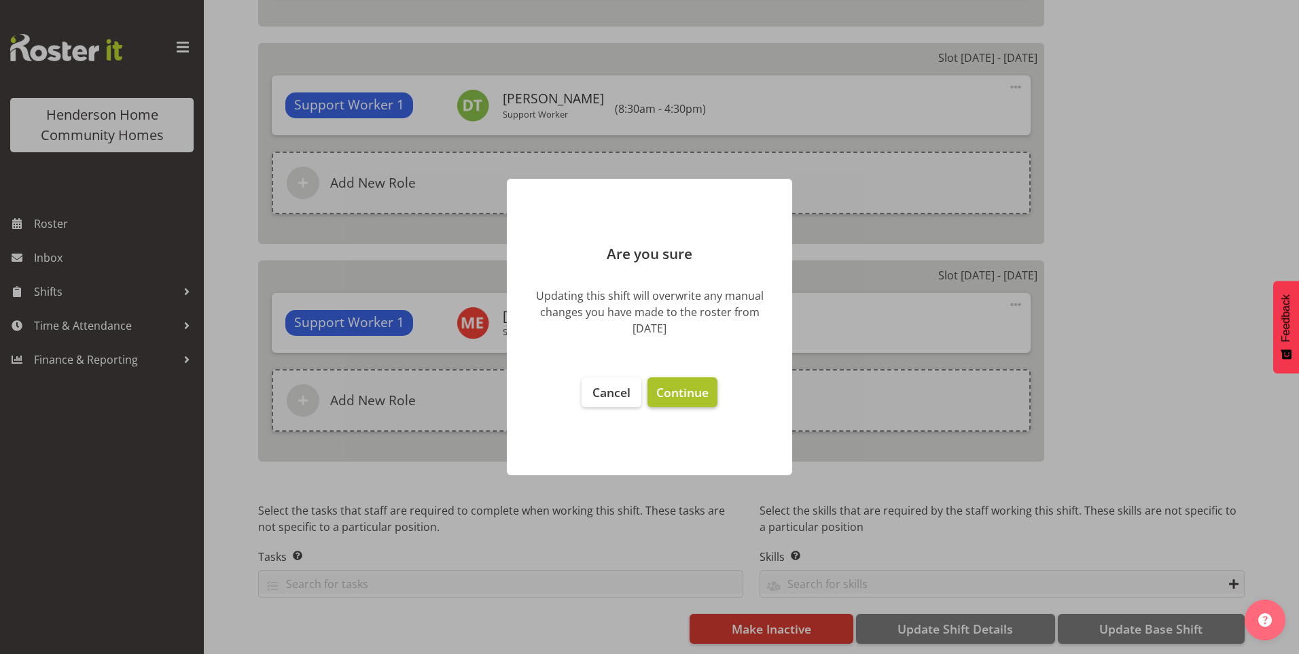
click at [690, 389] on span "Continue" at bounding box center [682, 392] width 52 height 16
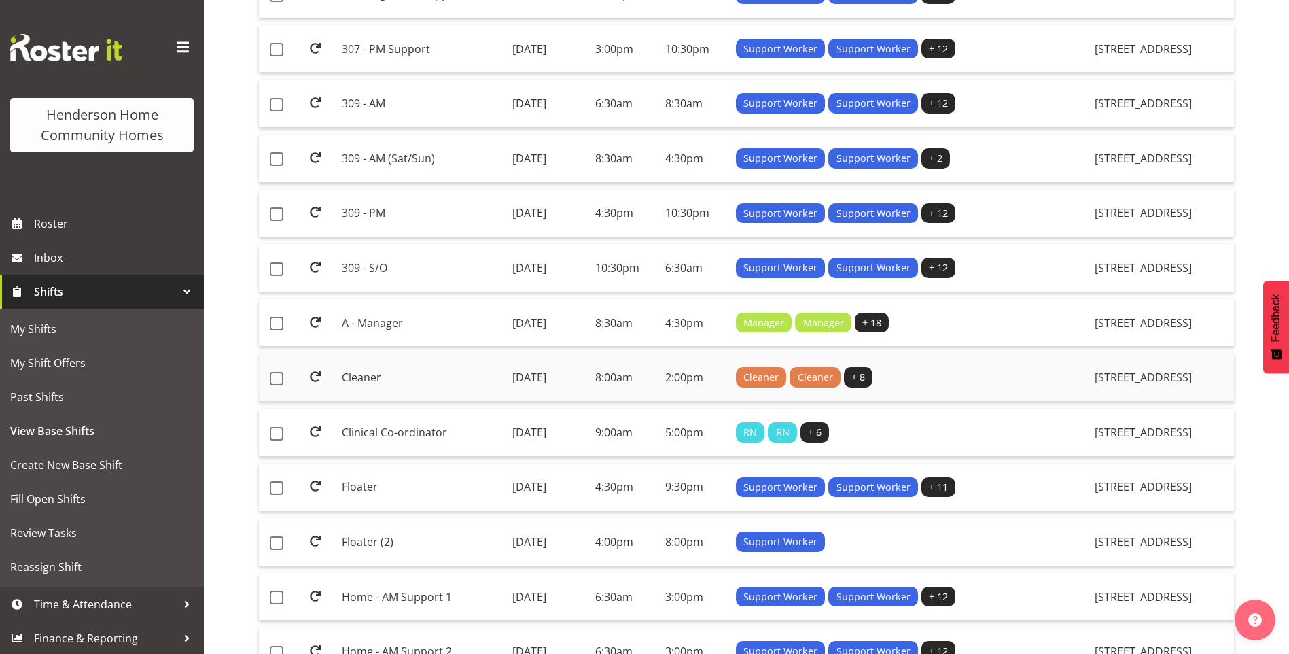
scroll to position [747, 0]
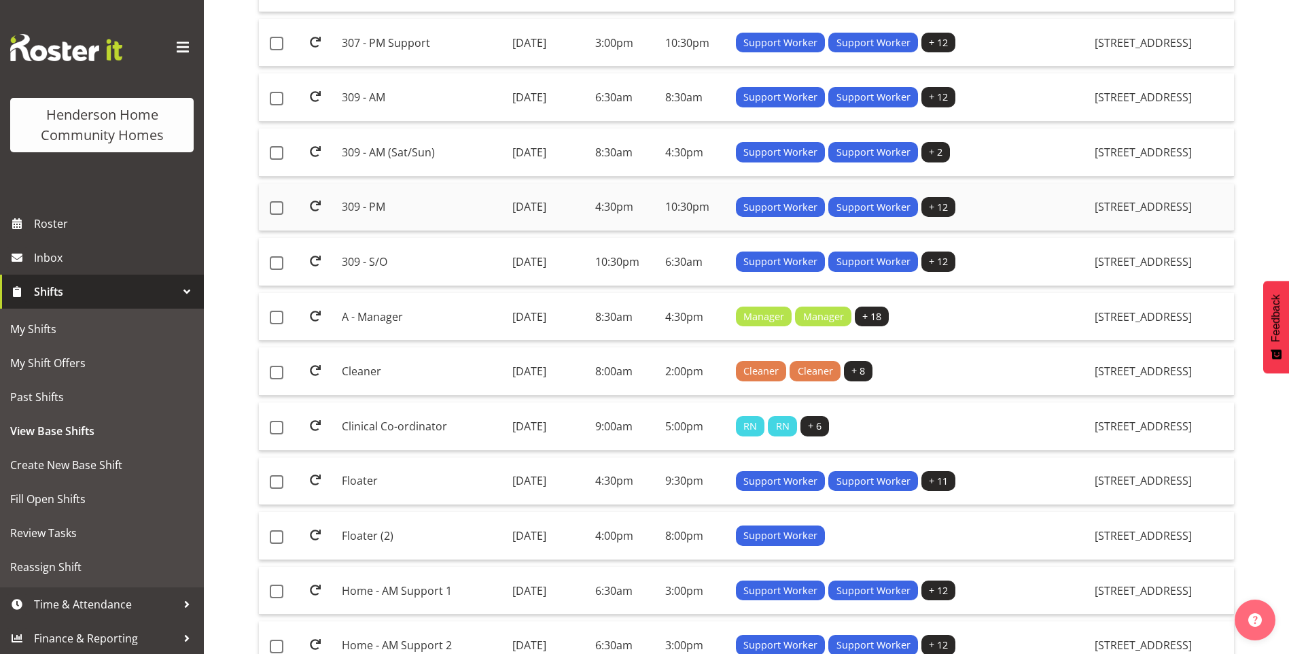
click at [361, 199] on td "309 - PM" at bounding box center [421, 207] width 170 height 48
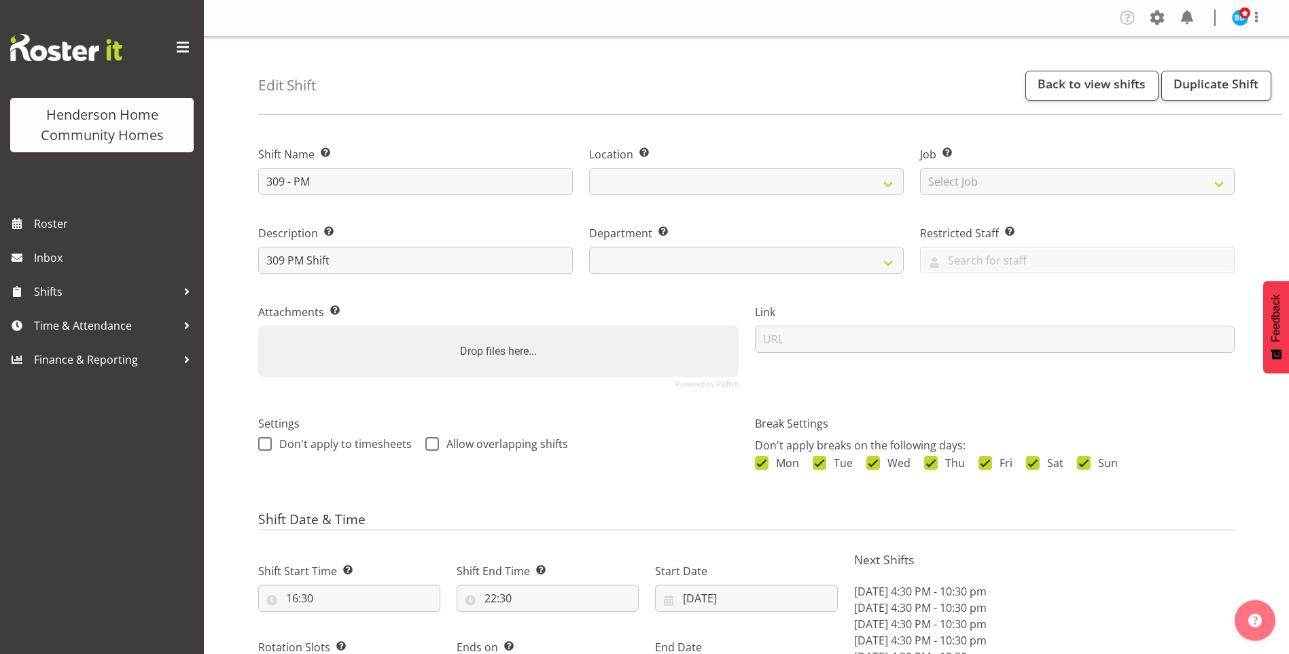
select select "date"
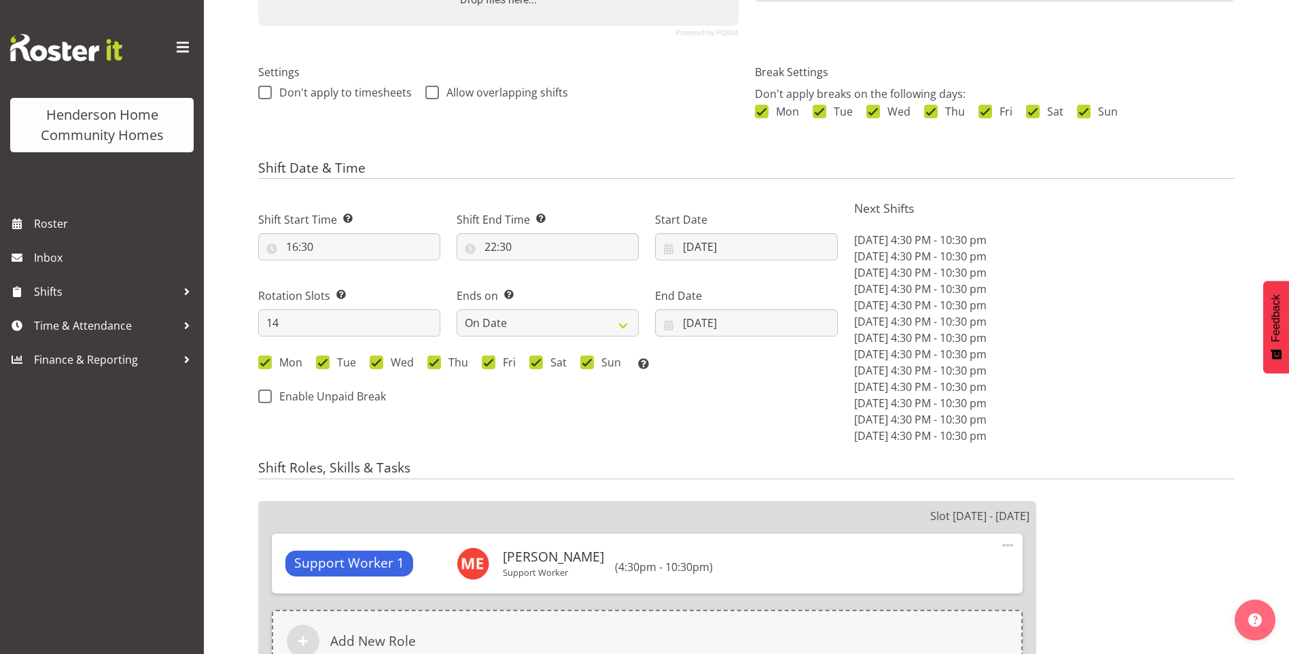
select select
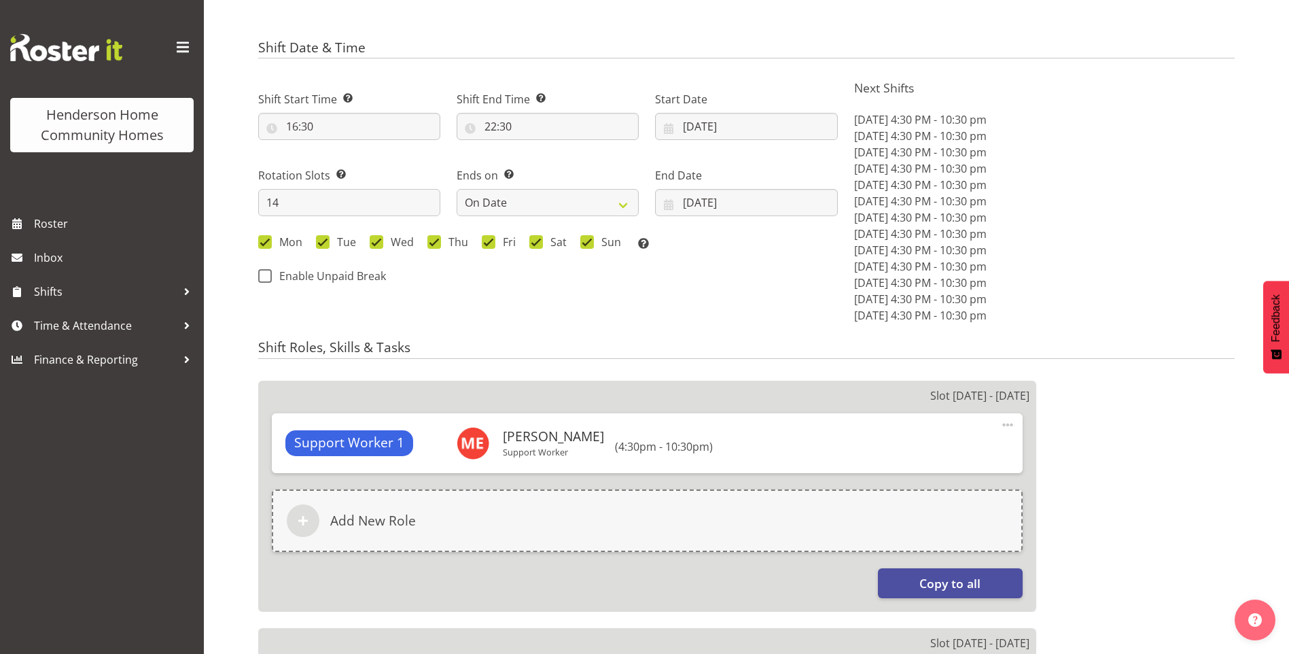
select select
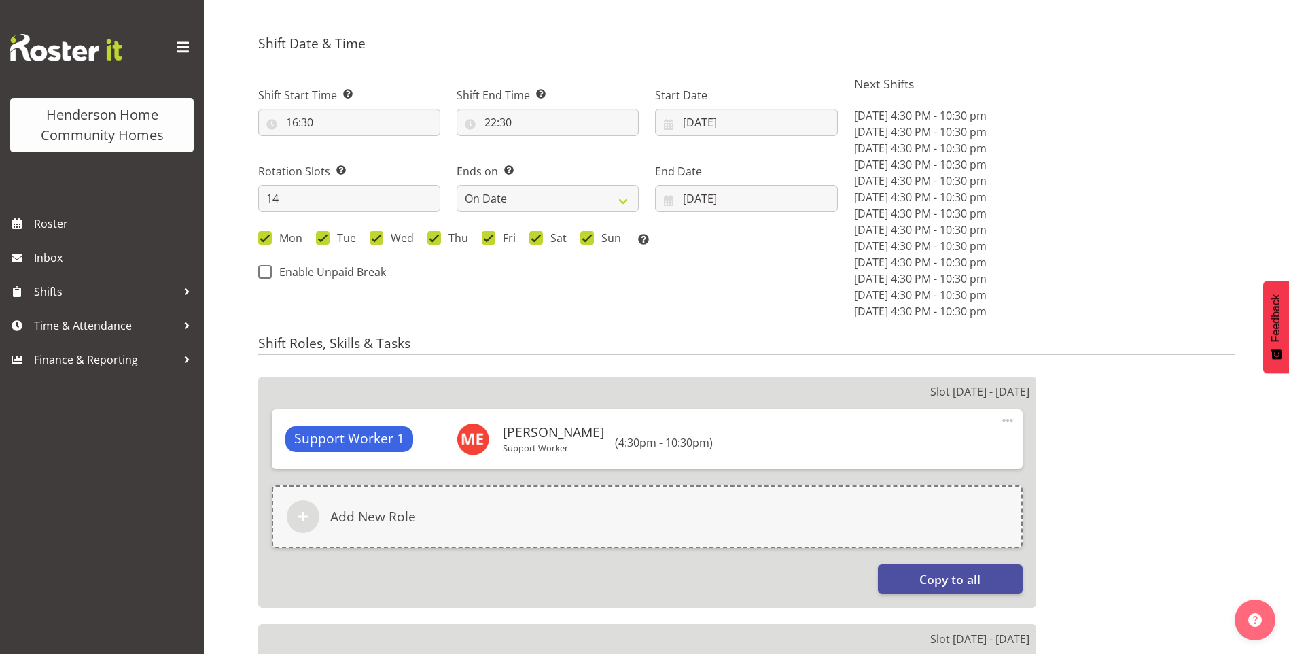
select select
select select "748"
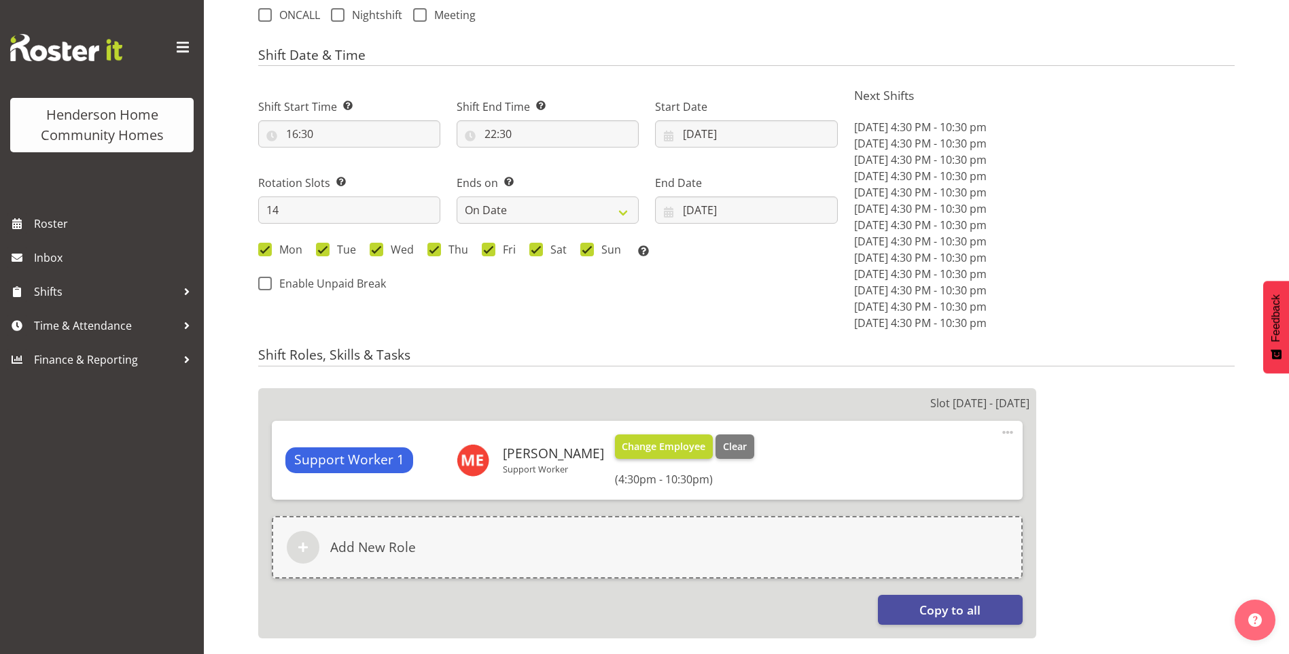
select select "1070"
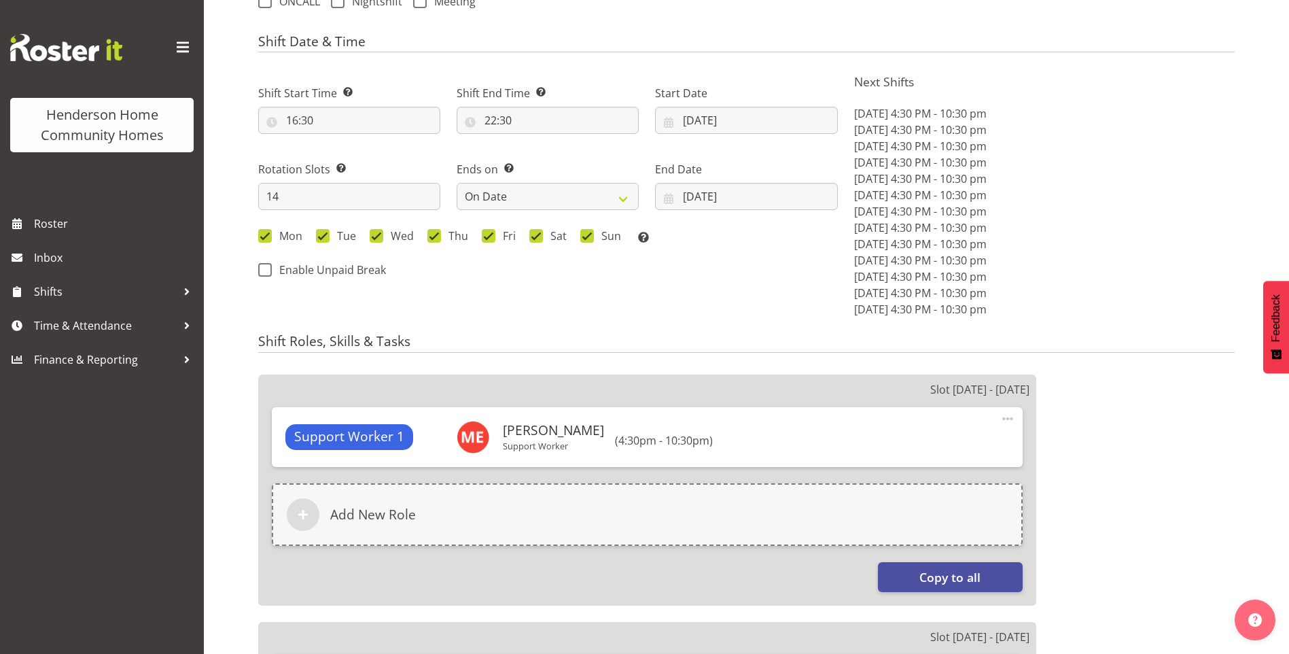
scroll to position [476, 0]
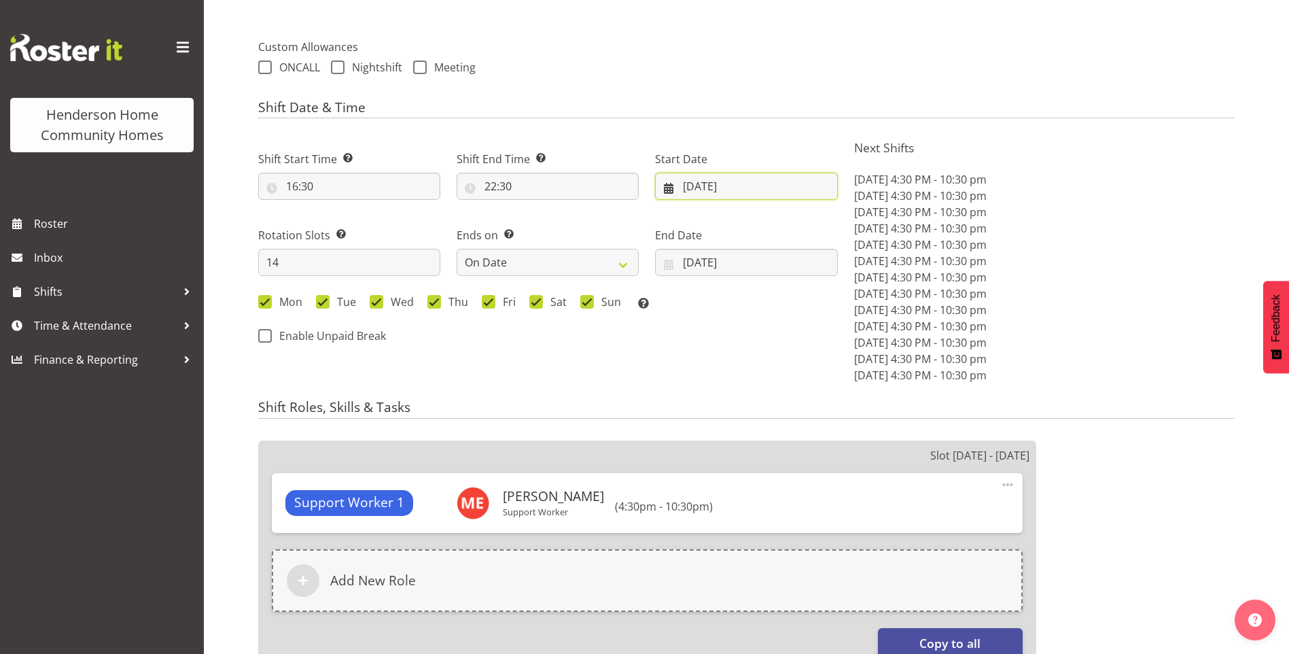
click at [710, 184] on input "[DATE]" at bounding box center [746, 186] width 182 height 27
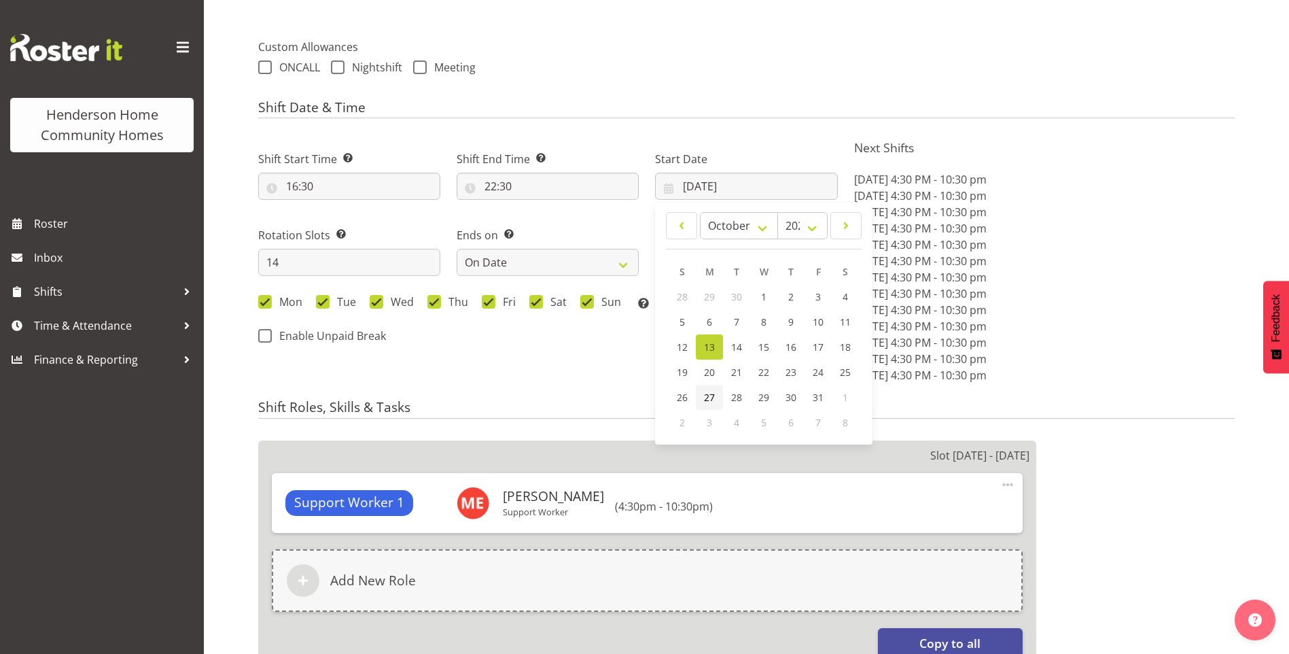
click at [711, 395] on span "27" at bounding box center [709, 397] width 11 height 13
type input "[DATE]"
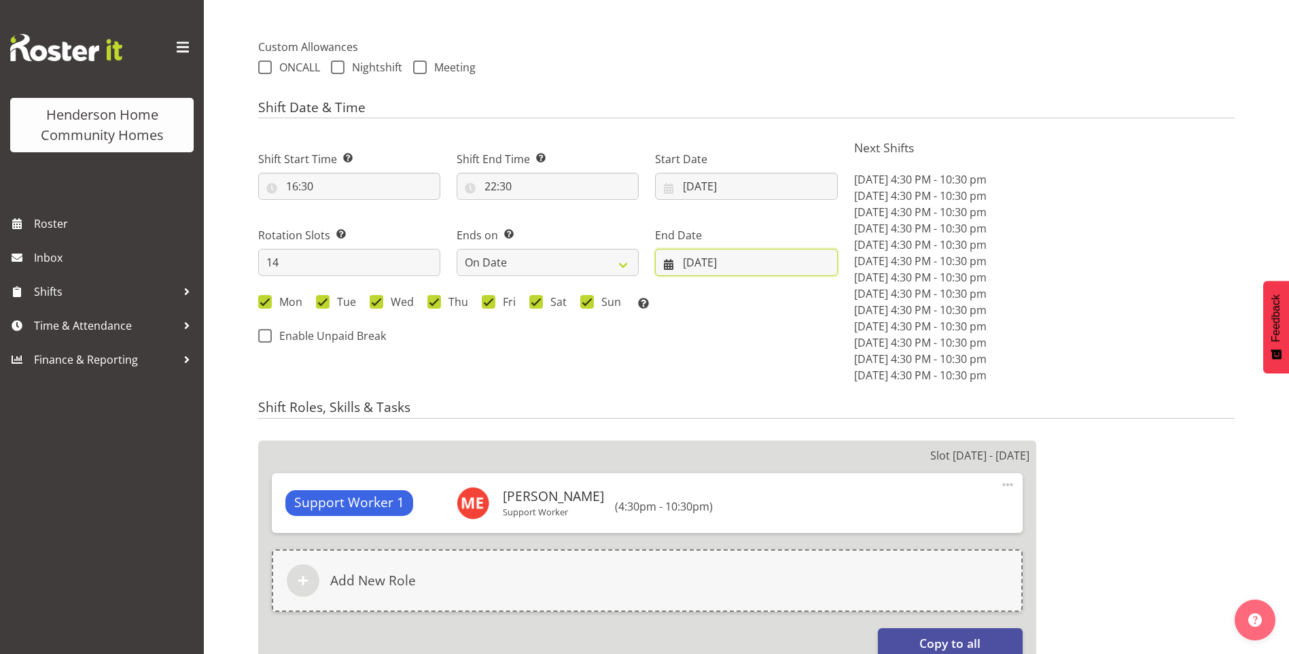
click at [715, 268] on input "[DATE]" at bounding box center [746, 262] width 182 height 27
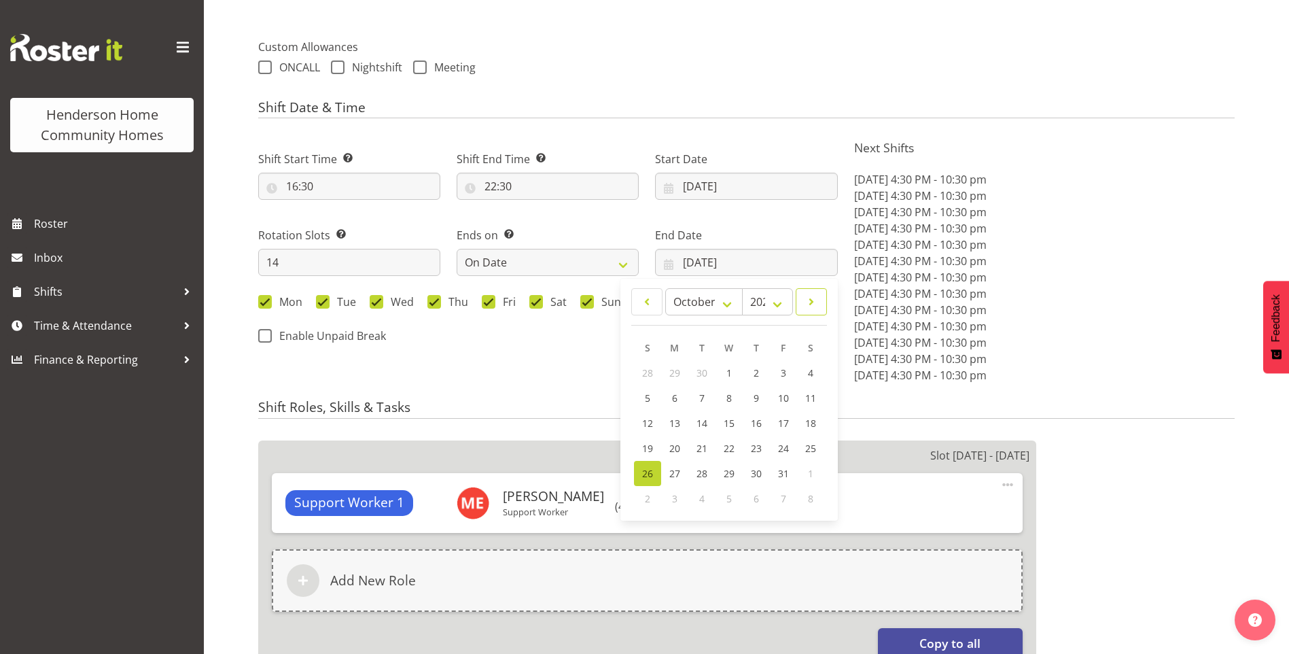
click at [809, 300] on span at bounding box center [811, 302] width 14 height 16
select select "10"
click at [645, 418] on span "9" at bounding box center [647, 423] width 5 height 13
type input "[DATE]"
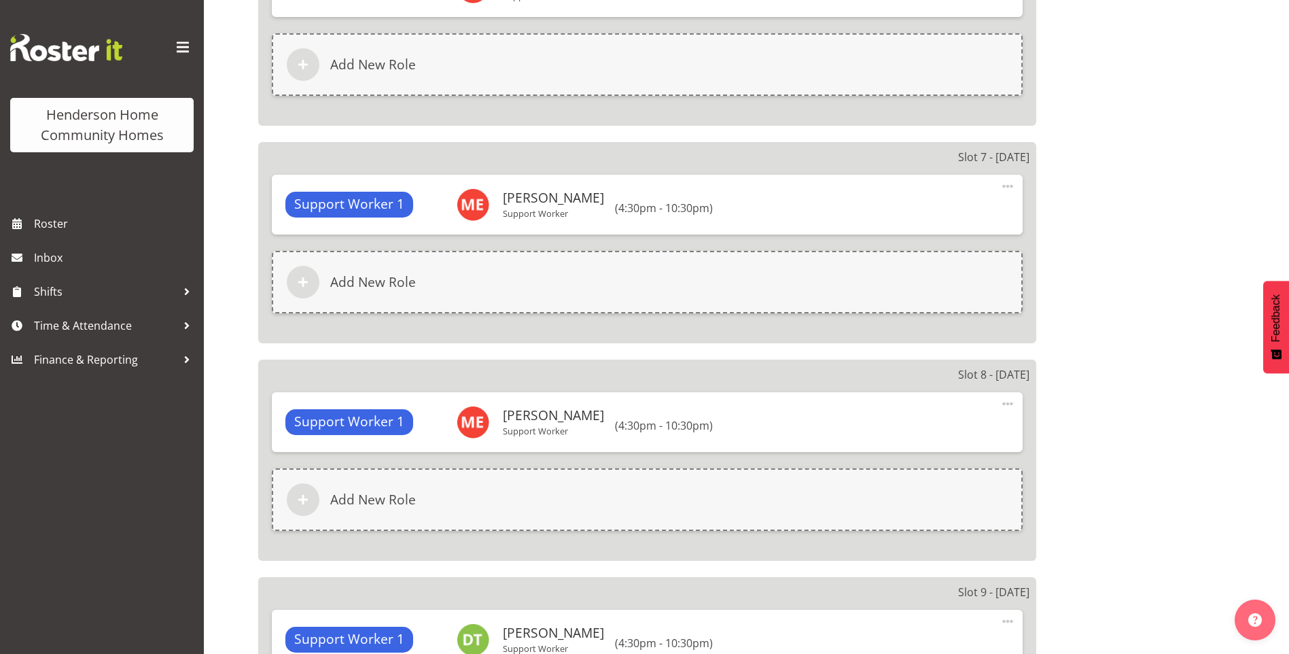
scroll to position [3522, 0]
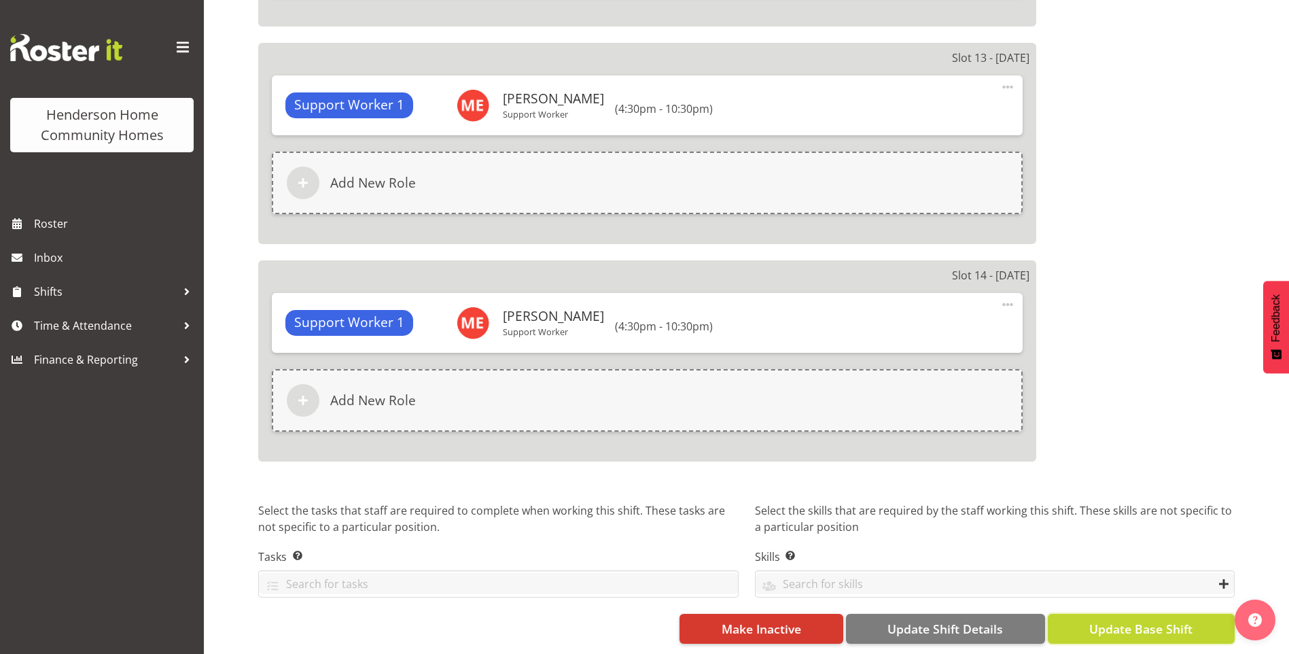
click at [1171, 620] on span "Update Base Shift" at bounding box center [1140, 629] width 103 height 18
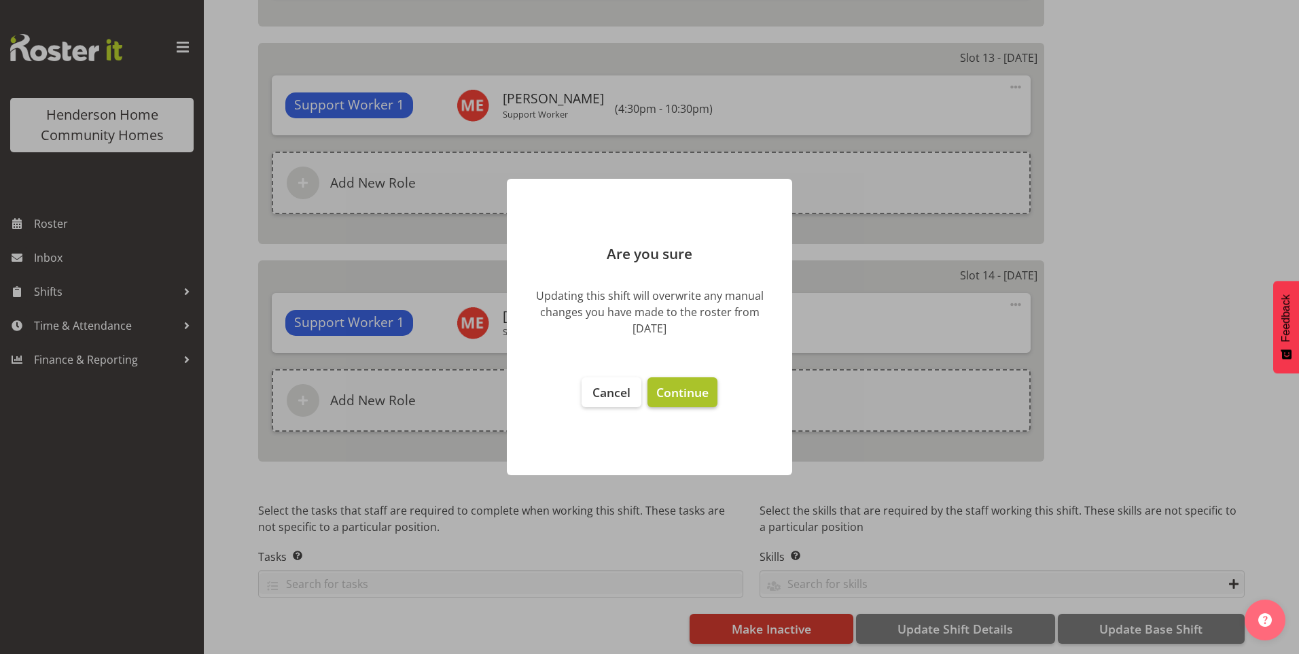
click at [703, 393] on span "Continue" at bounding box center [682, 392] width 52 height 16
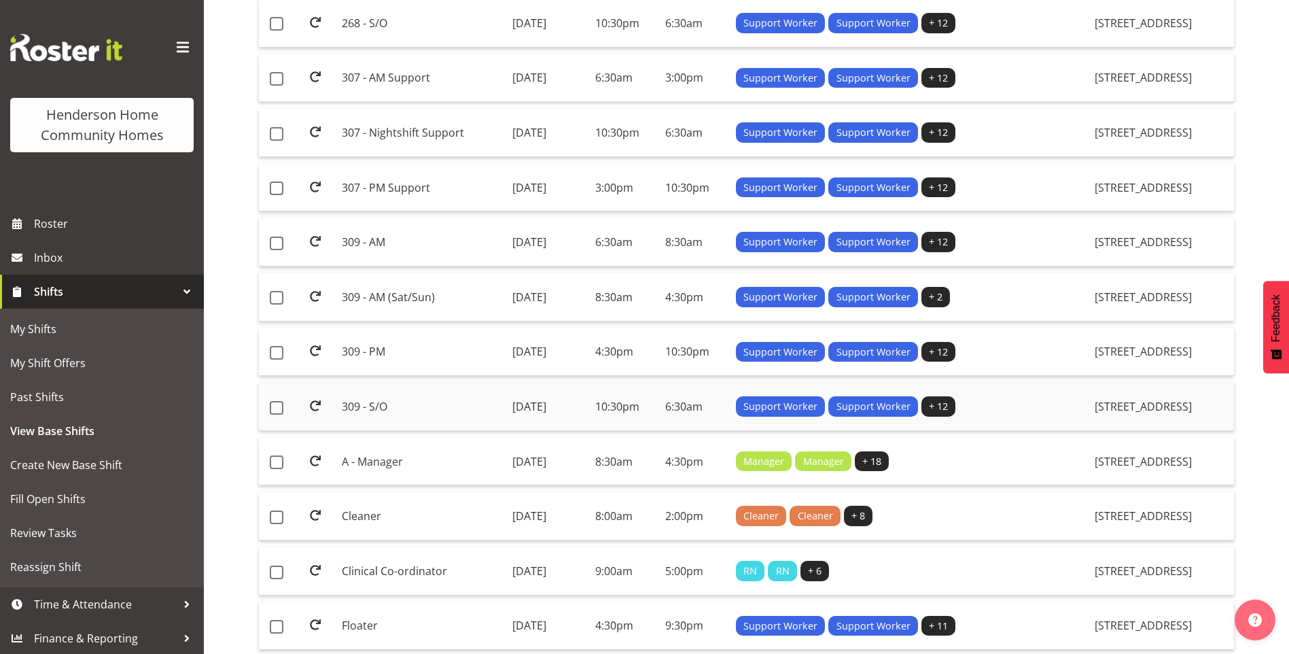
scroll to position [747, 0]
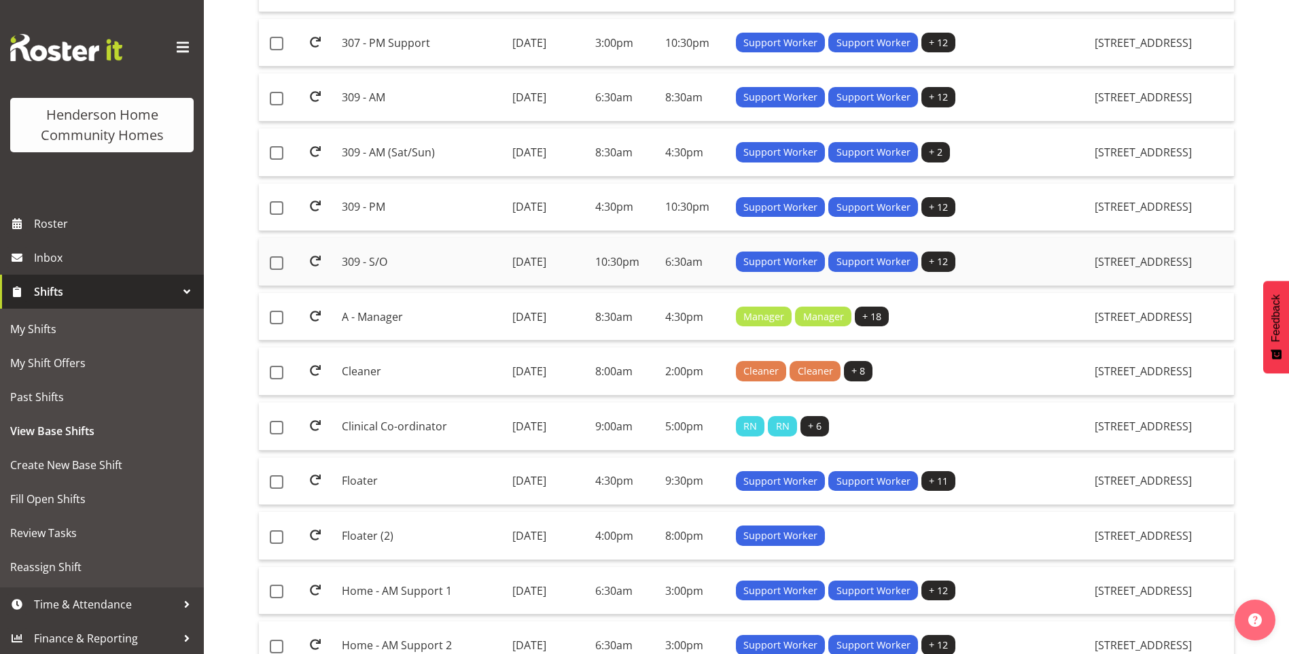
click at [362, 262] on td "309 - S/O" at bounding box center [421, 262] width 170 height 48
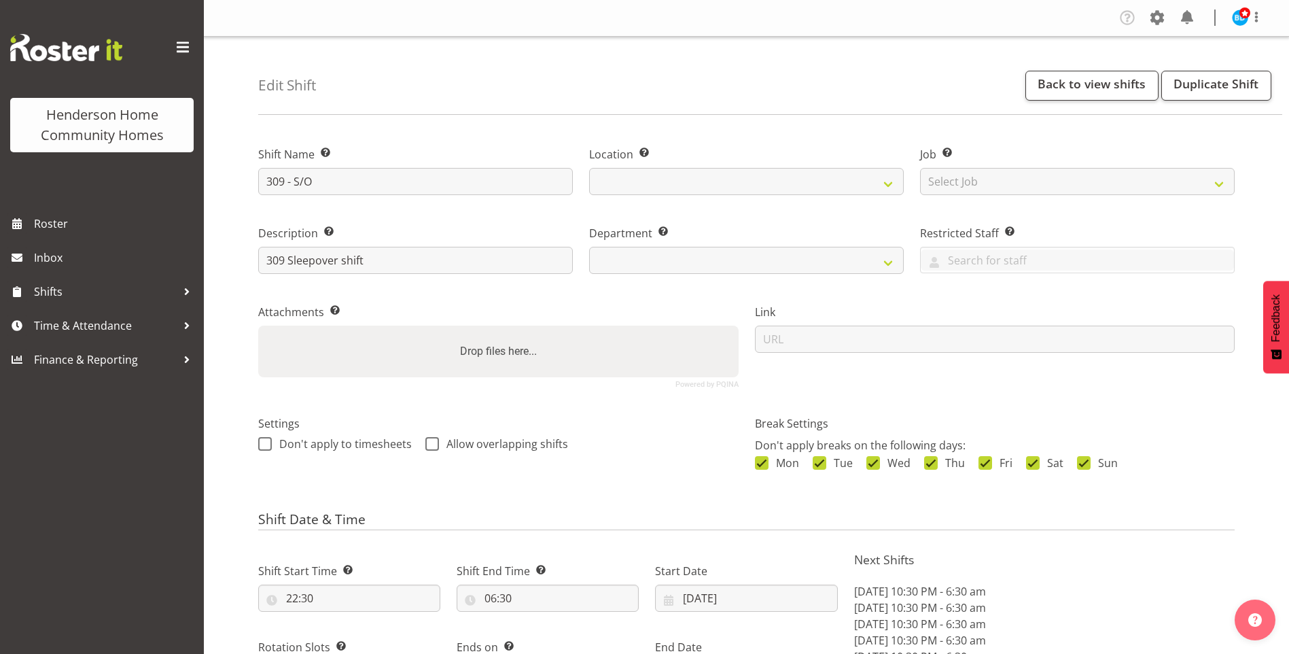
select select "date"
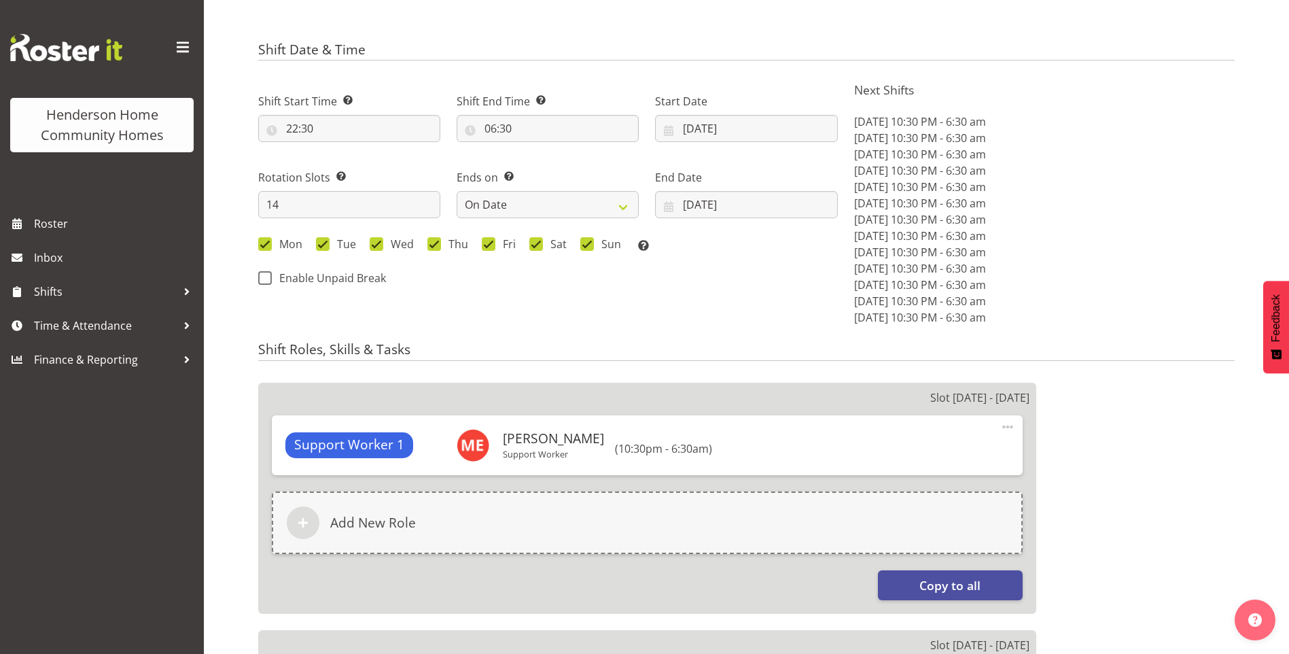
scroll to position [476, 0]
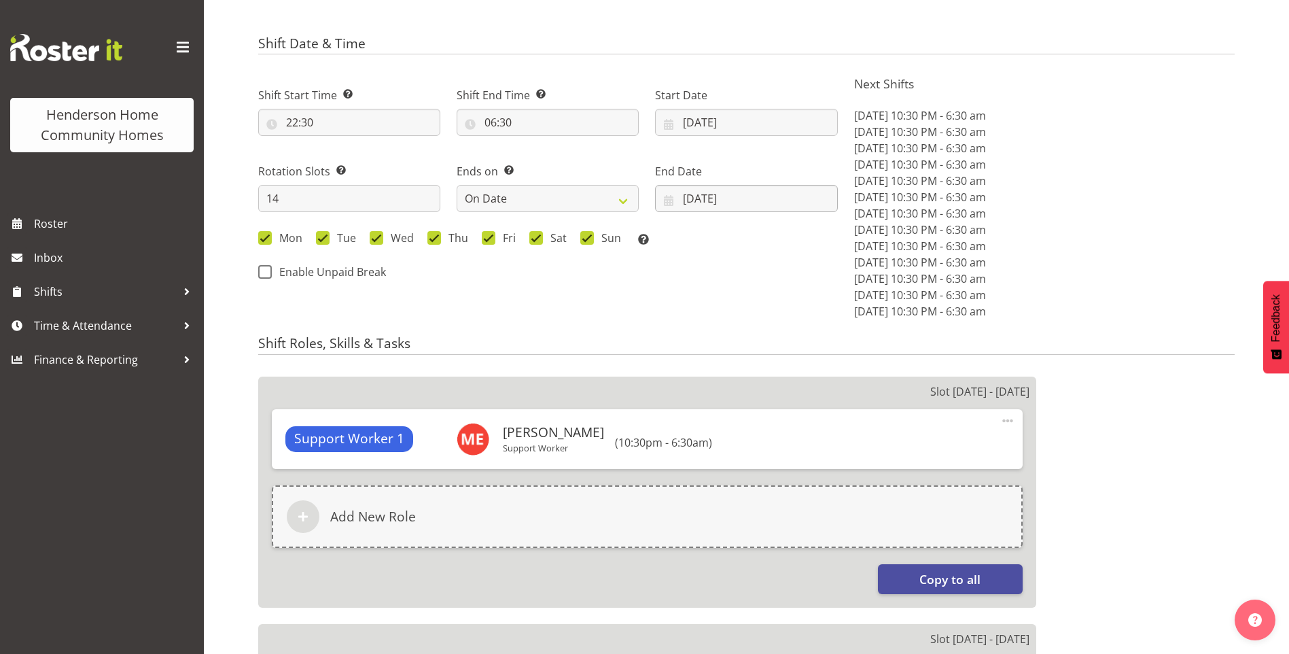
select select
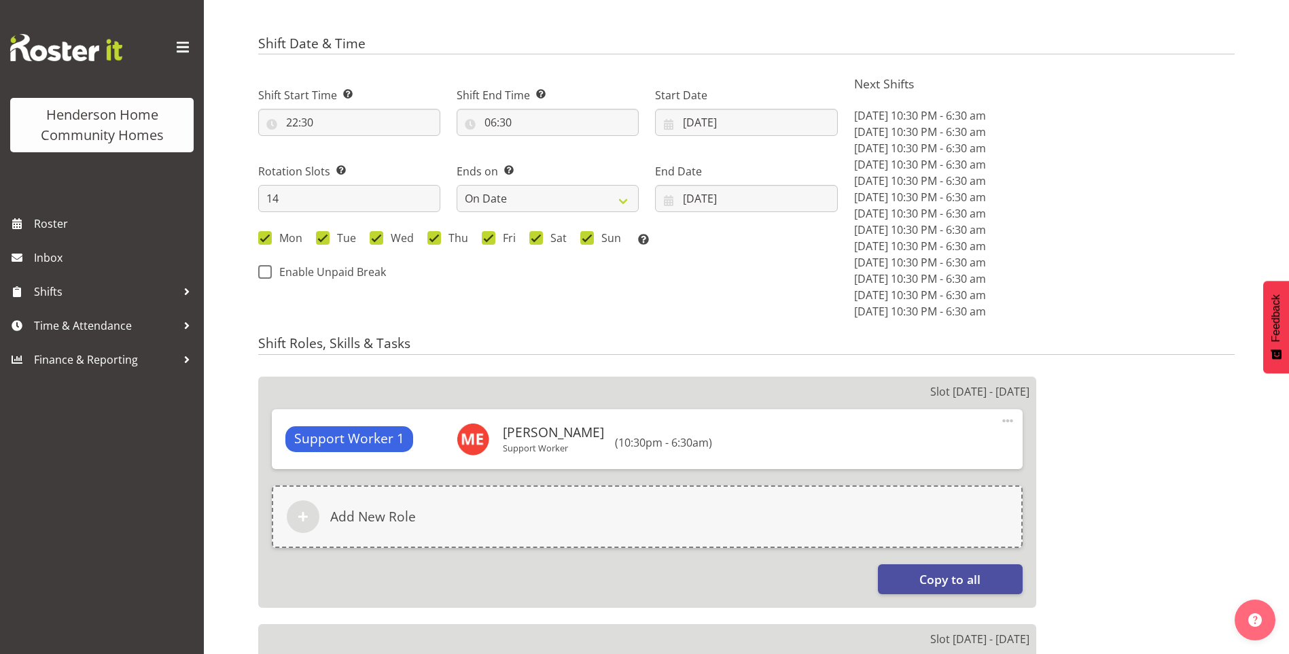
select select
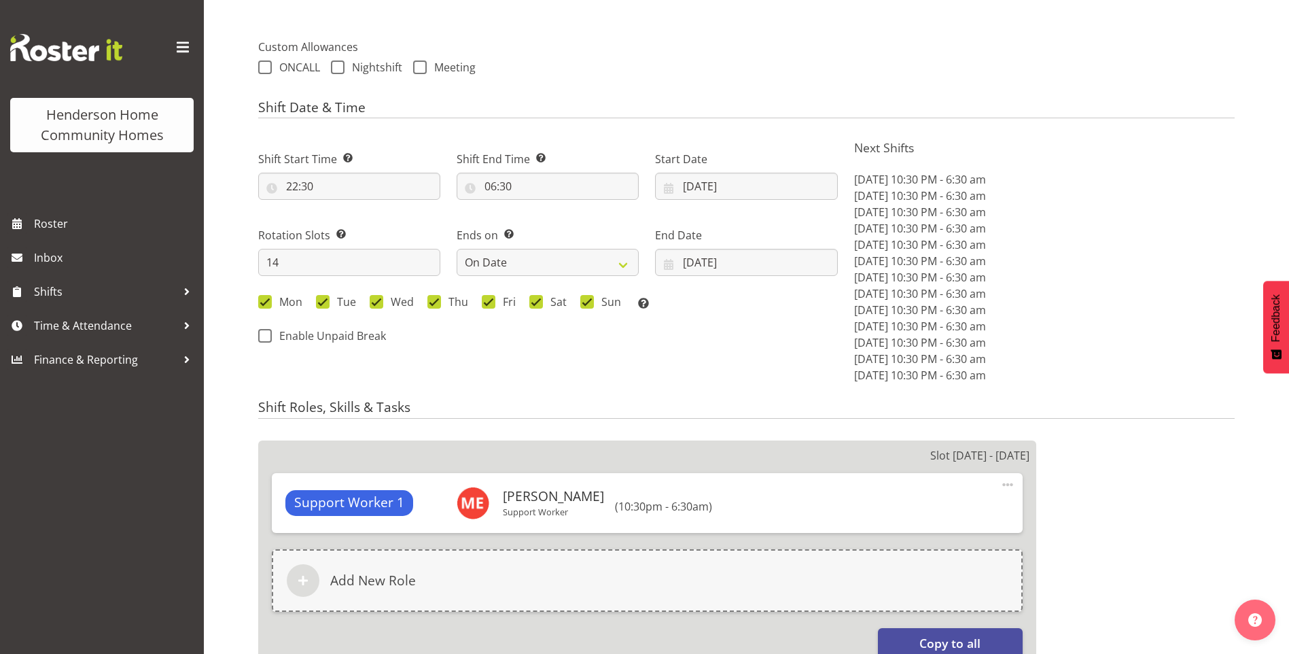
select select "1070"
select select "748"
click at [716, 183] on input "[DATE]" at bounding box center [746, 186] width 182 height 27
click at [709, 401] on span "27" at bounding box center [709, 397] width 11 height 13
type input "[DATE]"
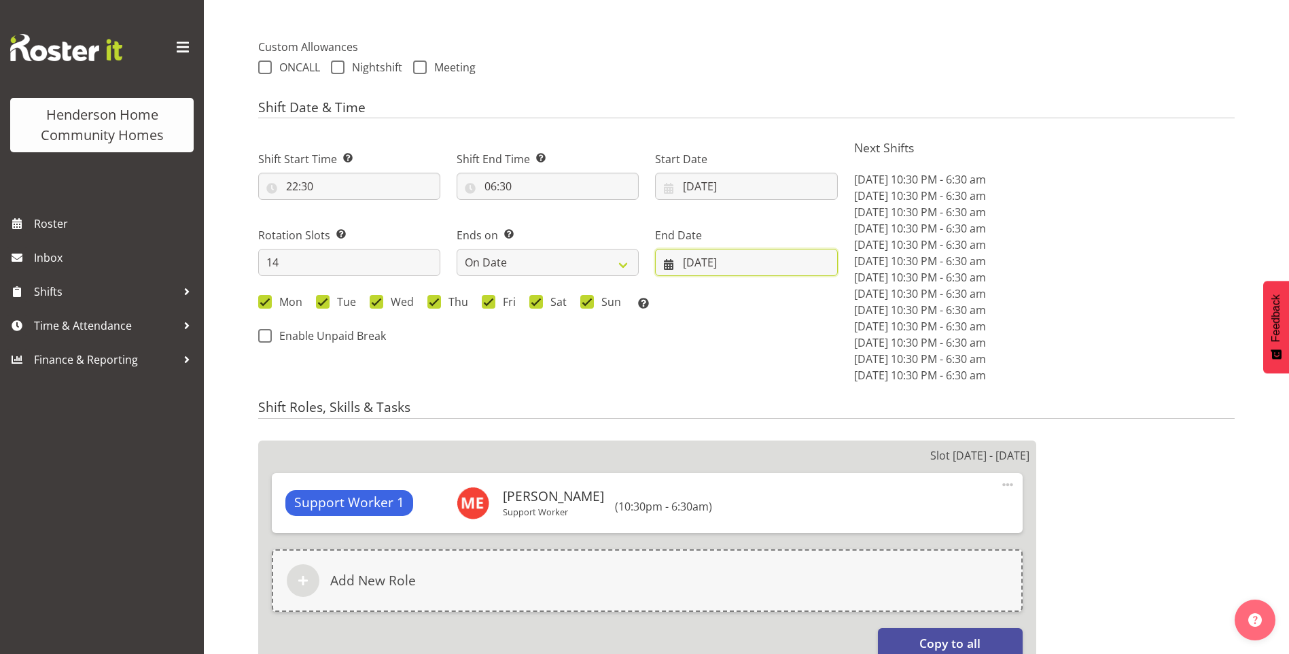
click at [707, 257] on input "[DATE]" at bounding box center [746, 262] width 182 height 27
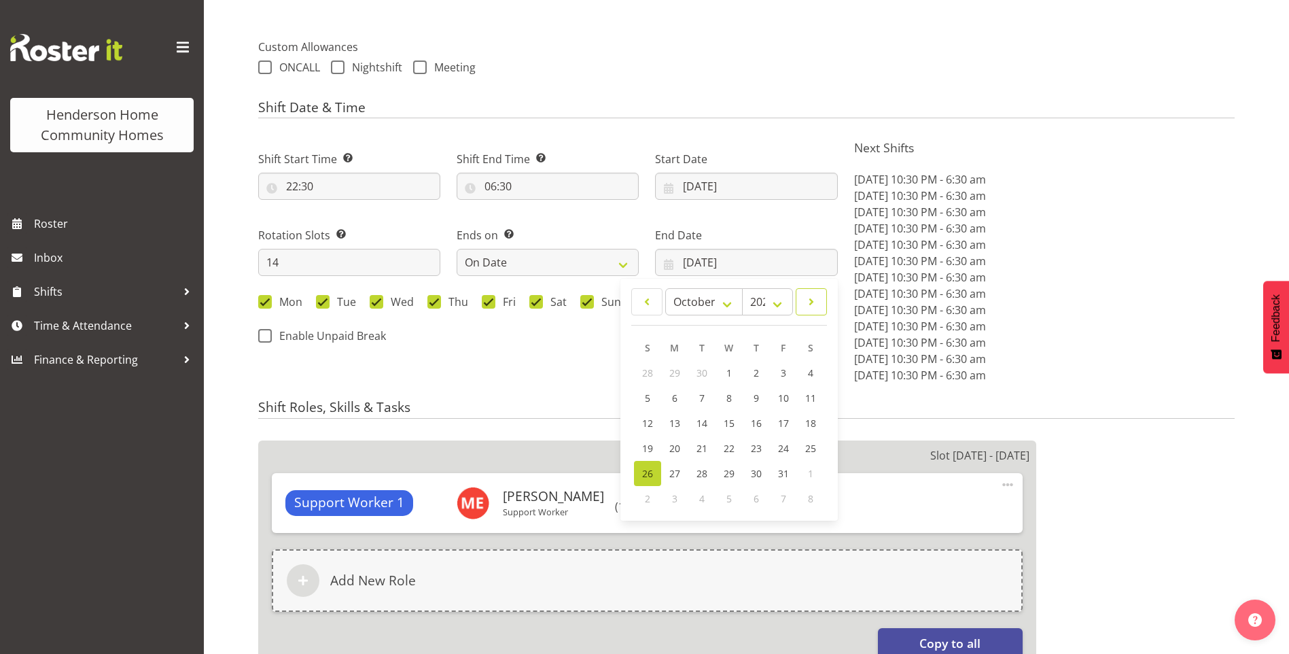
click at [811, 300] on span at bounding box center [811, 302] width 14 height 16
select select "10"
click at [649, 421] on span "9" at bounding box center [647, 423] width 5 height 13
type input "[DATE]"
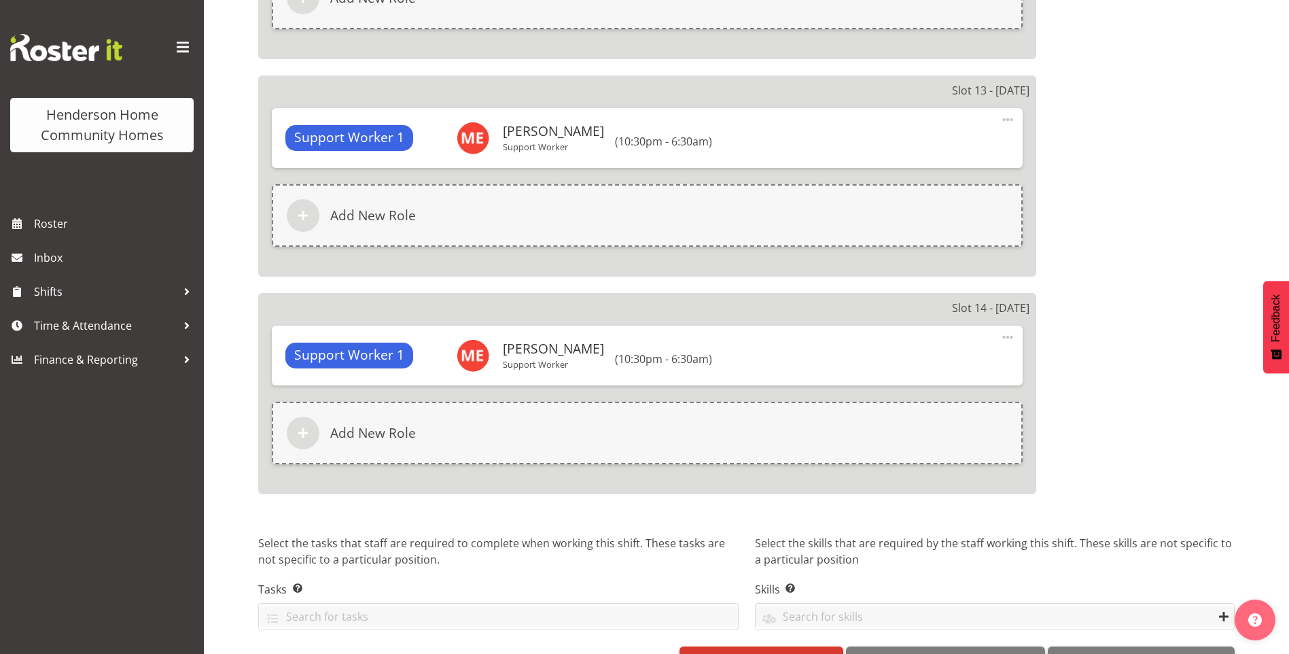
scroll to position [3522, 0]
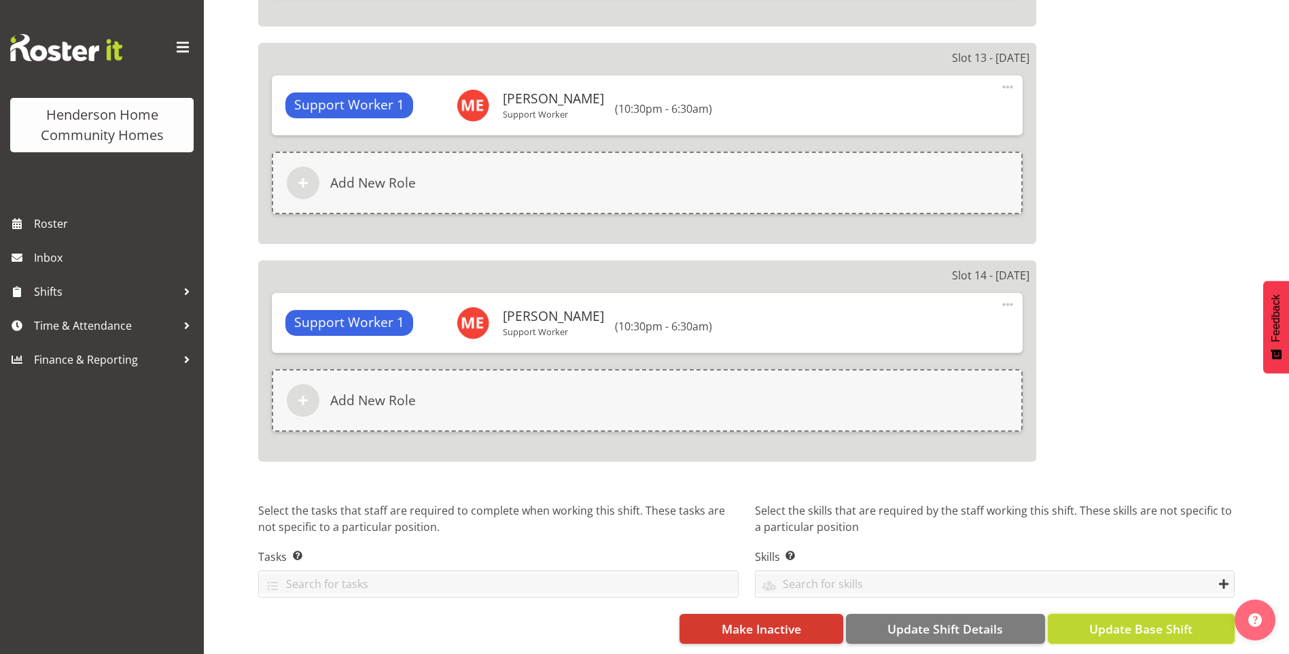
click at [1187, 620] on span "Update Base Shift" at bounding box center [1140, 629] width 103 height 18
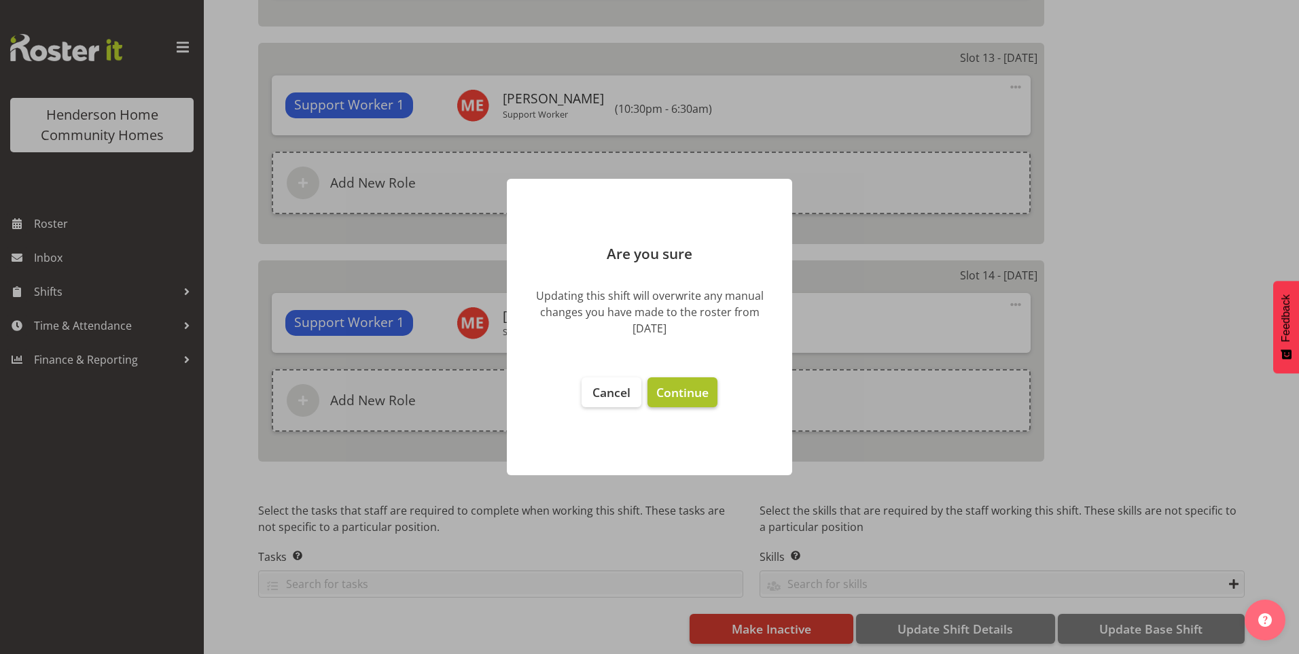
click at [701, 393] on span "Continue" at bounding box center [682, 392] width 52 height 16
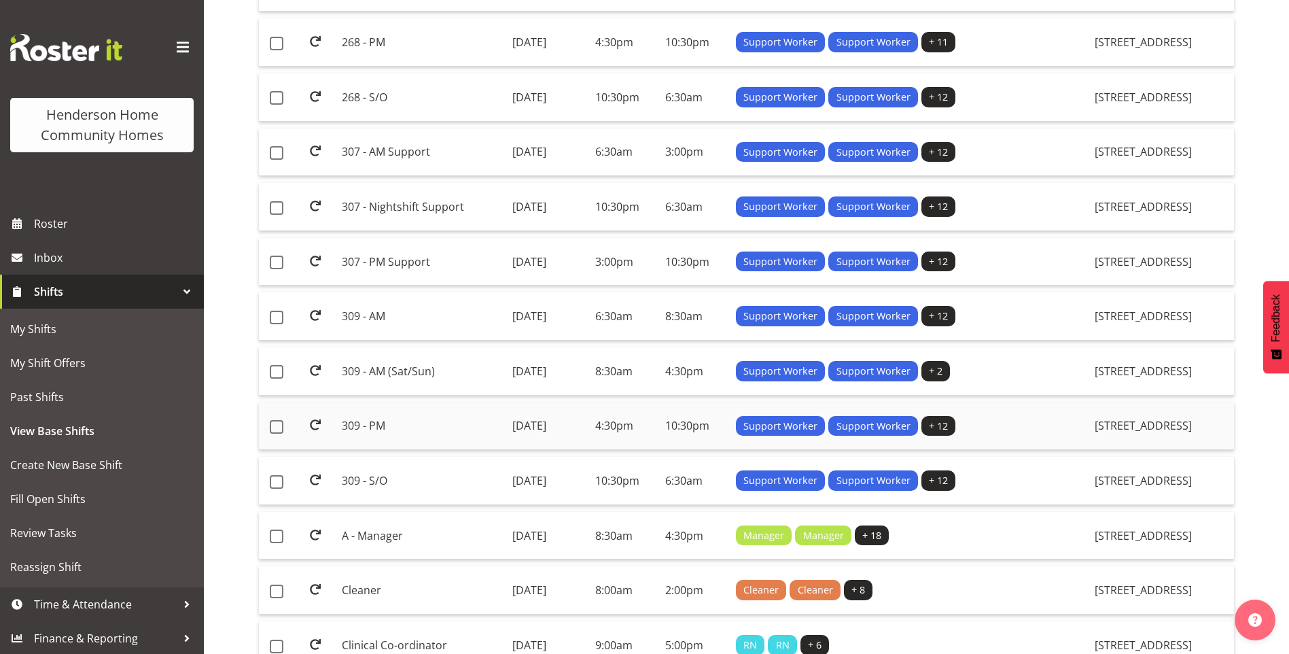
scroll to position [544, 0]
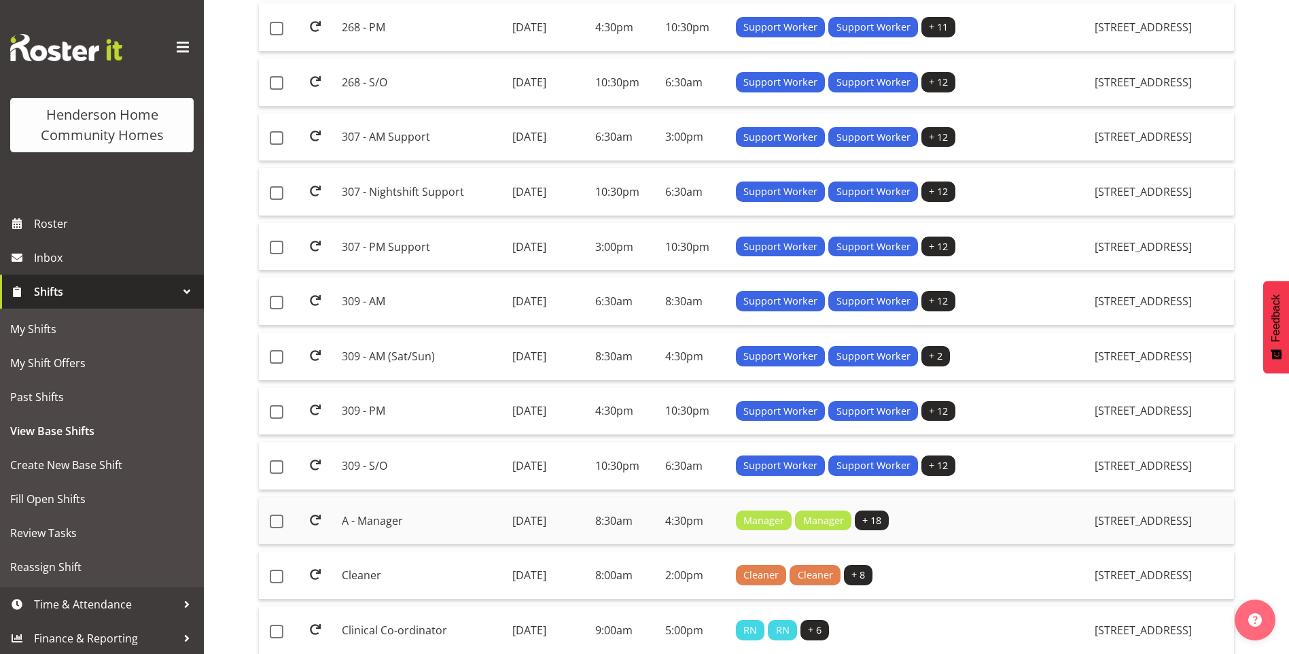
click at [378, 520] on td "A - Manager" at bounding box center [421, 521] width 170 height 48
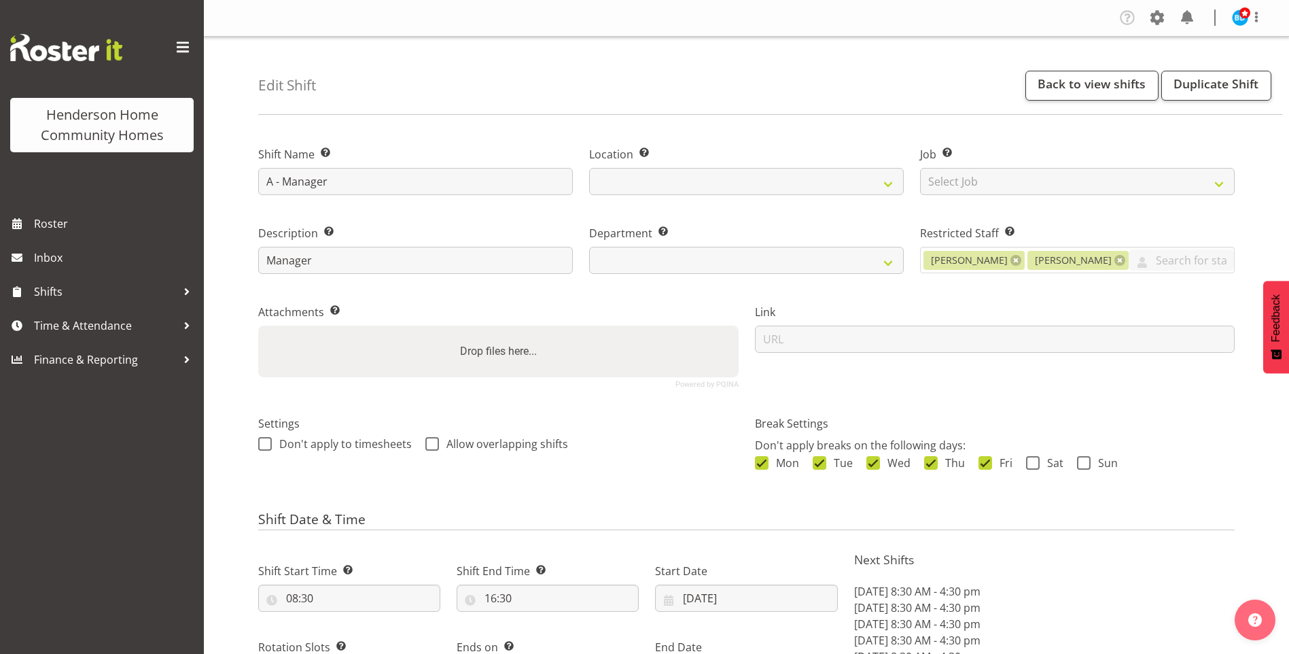
select select "9"
select select "2025"
select select "date"
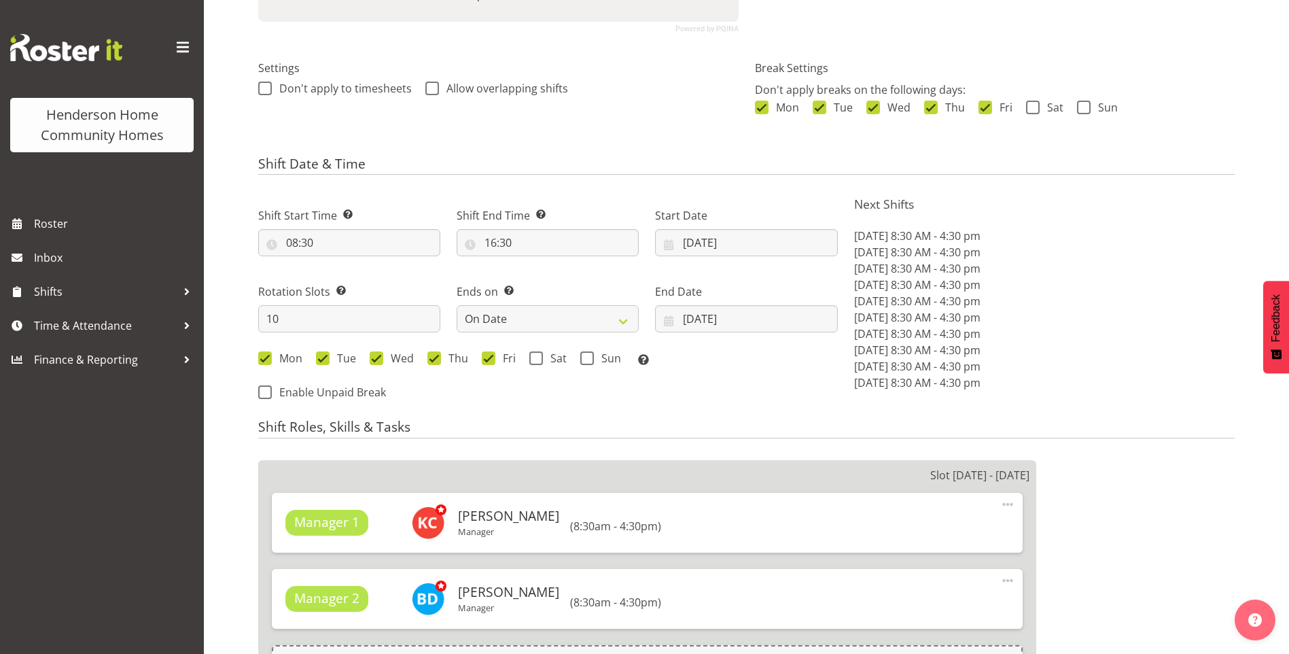
select select
select select "1067"
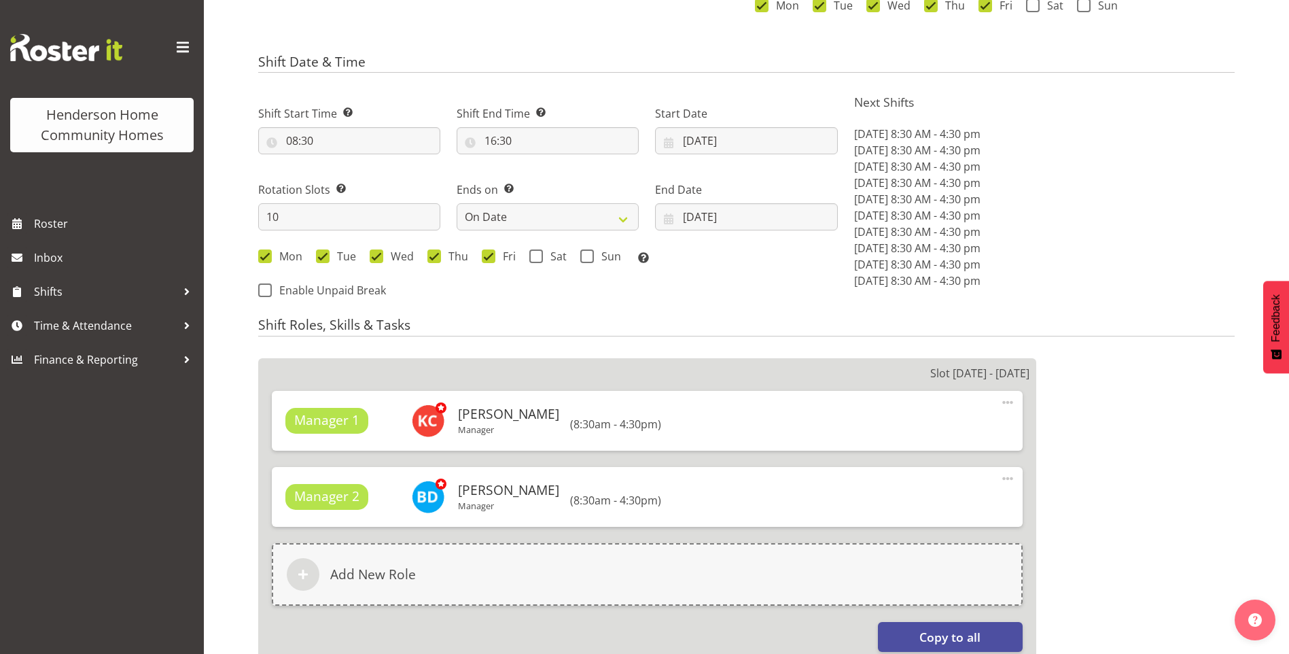
scroll to position [476, 0]
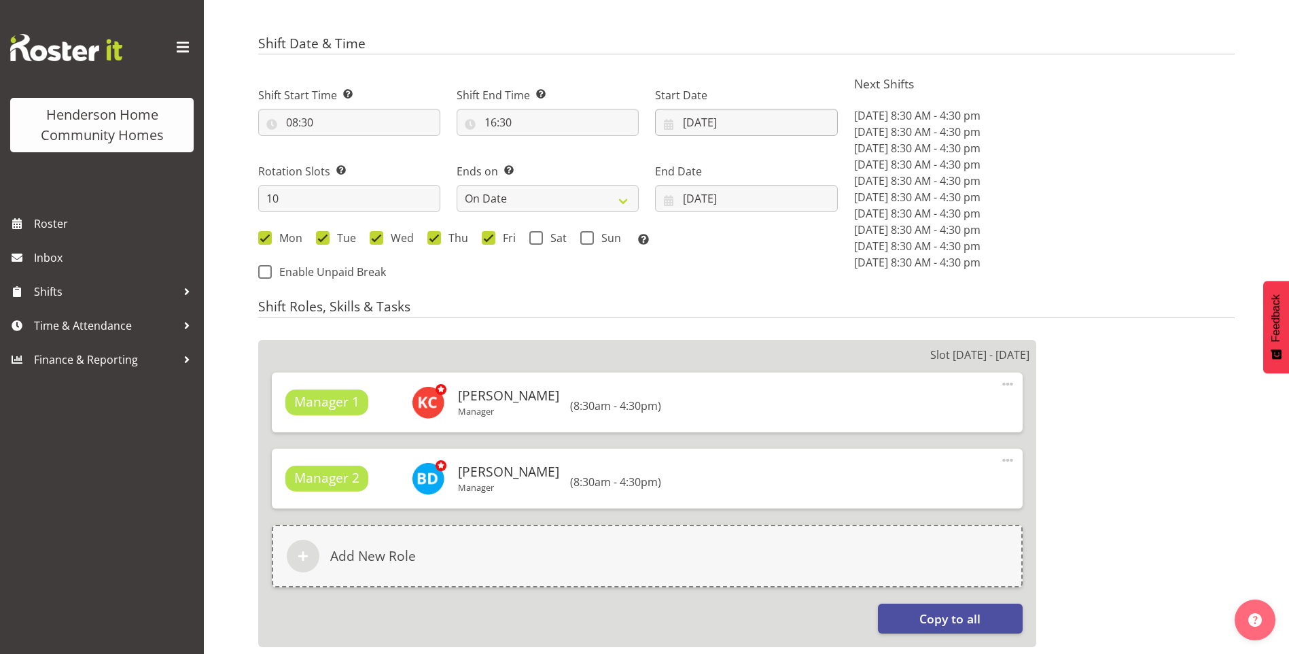
select select
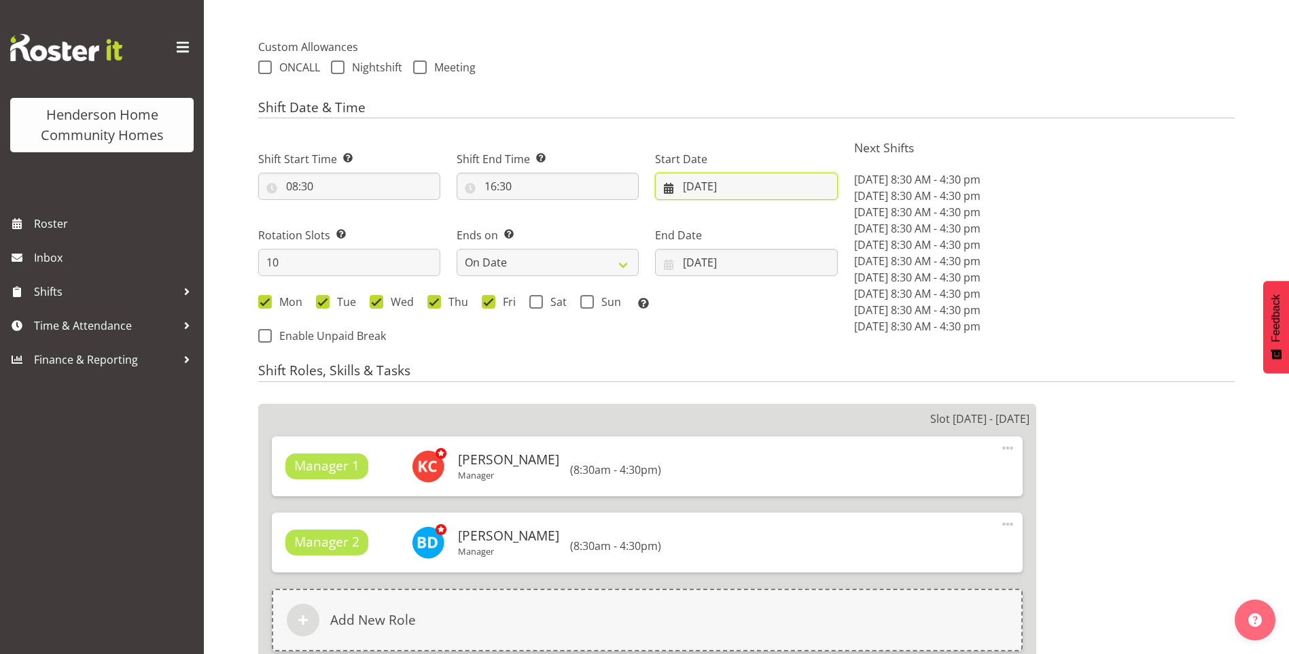
click at [712, 189] on input "[DATE]" at bounding box center [746, 186] width 182 height 27
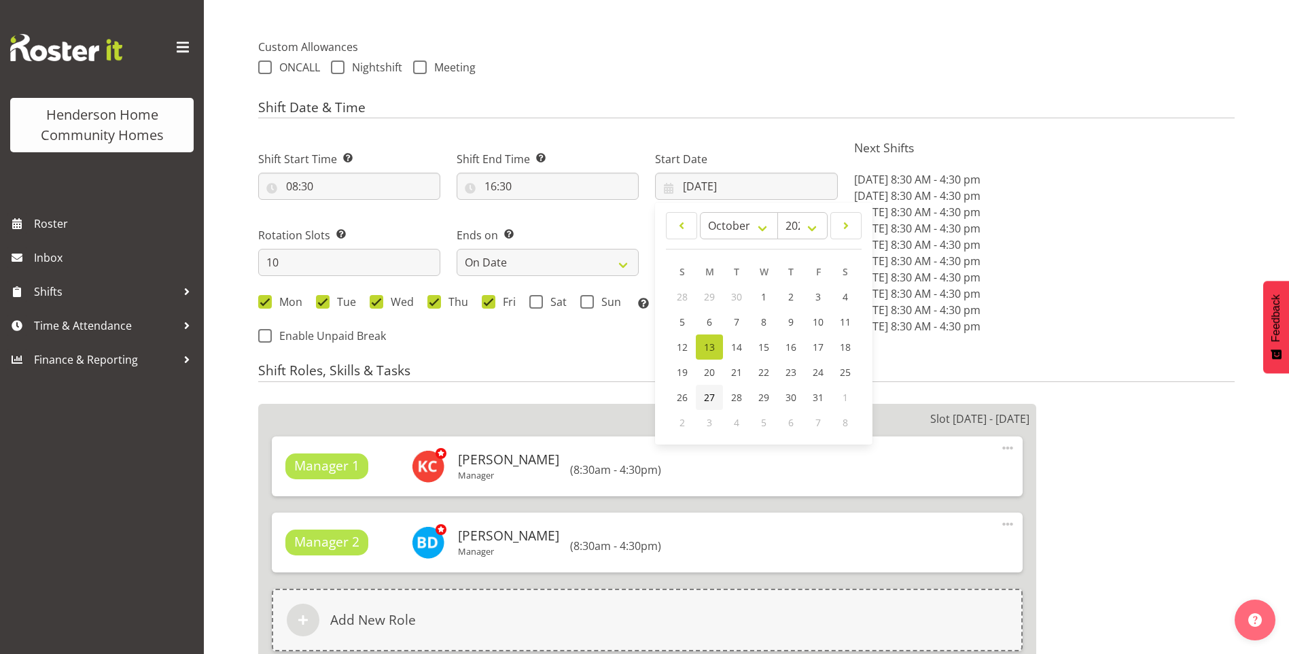
click at [709, 393] on span "27" at bounding box center [709, 397] width 11 height 13
type input "27/10/2025"
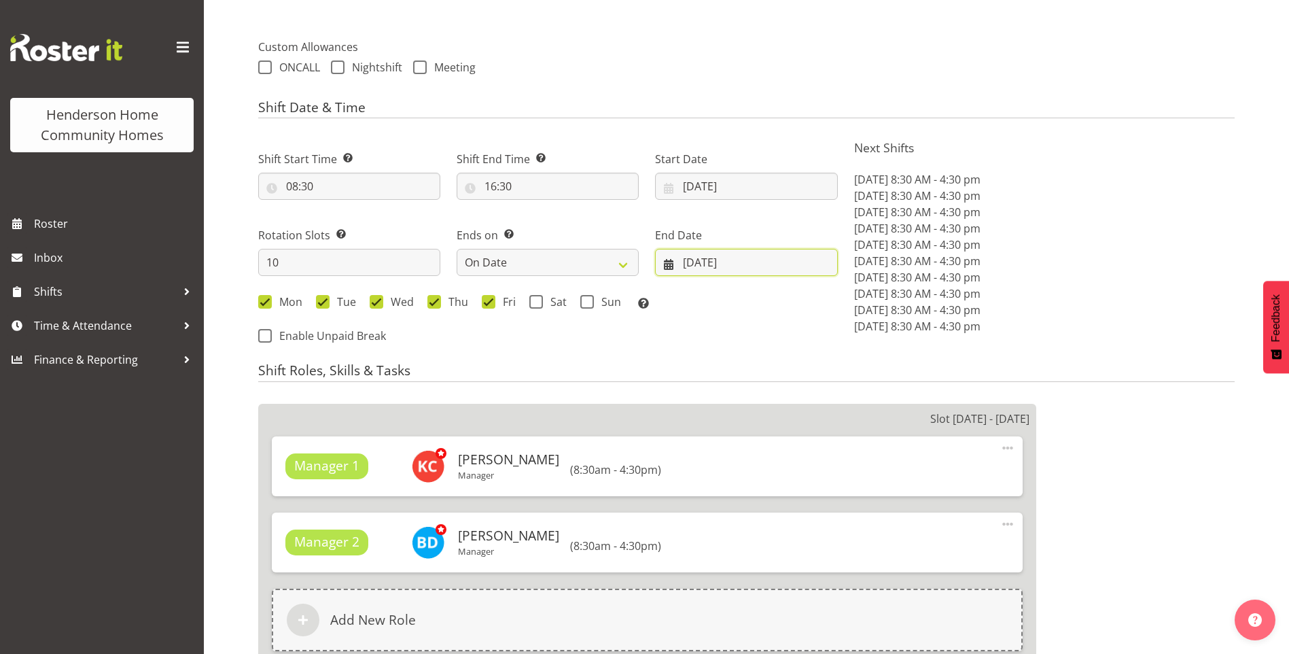
click at [711, 270] on input "26/10/2025" at bounding box center [746, 262] width 182 height 27
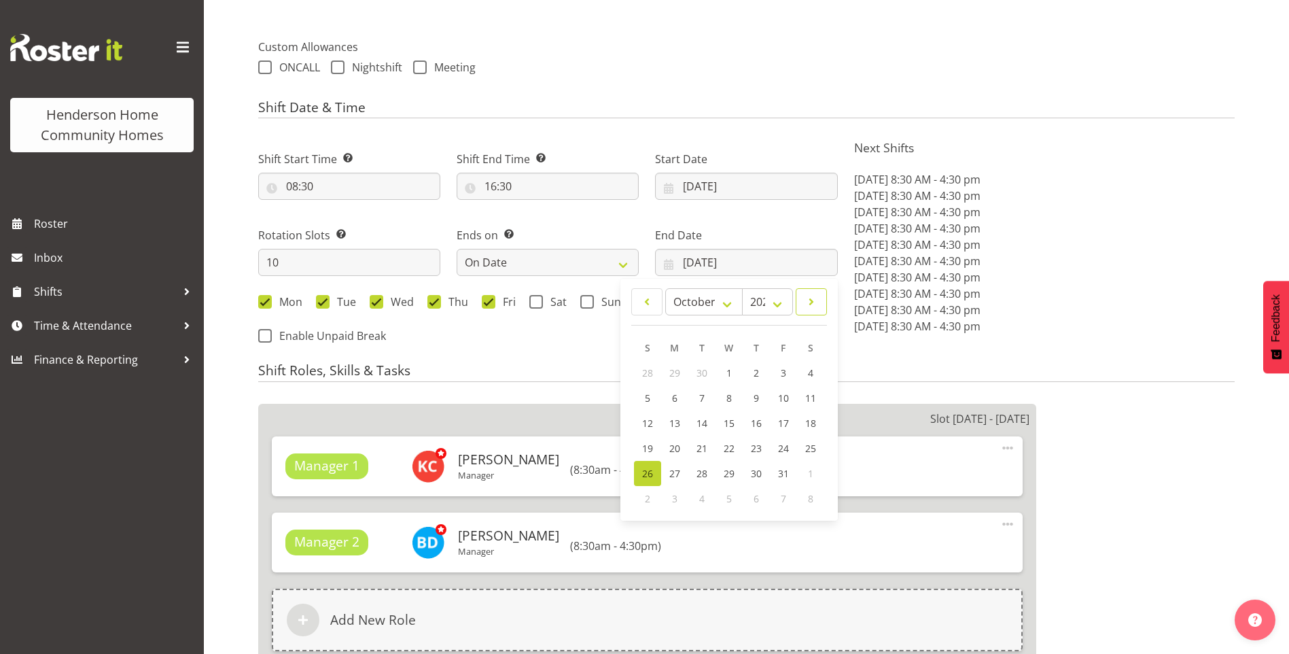
click at [805, 301] on span at bounding box center [811, 302] width 14 height 16
select select "10"
click at [650, 423] on span "9" at bounding box center [647, 423] width 5 height 13
type input "09/11/2025"
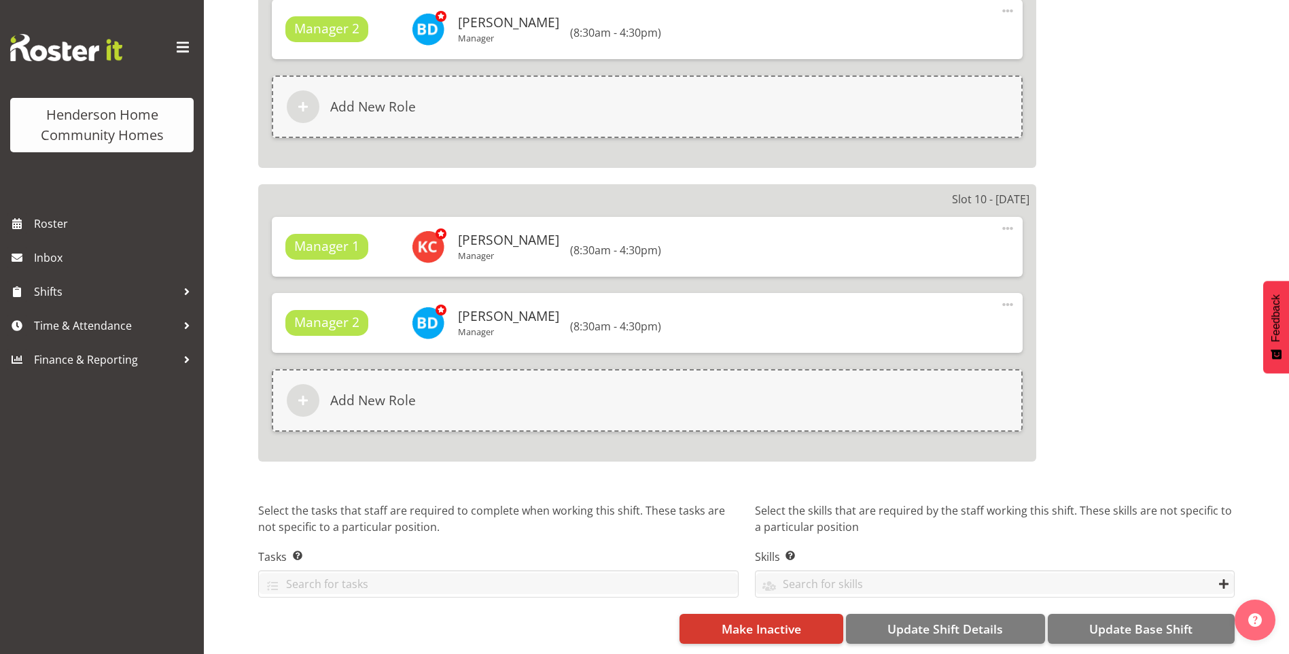
scroll to position [3377, 0]
click at [1169, 614] on button "Update Base Shift" at bounding box center [1141, 629] width 187 height 30
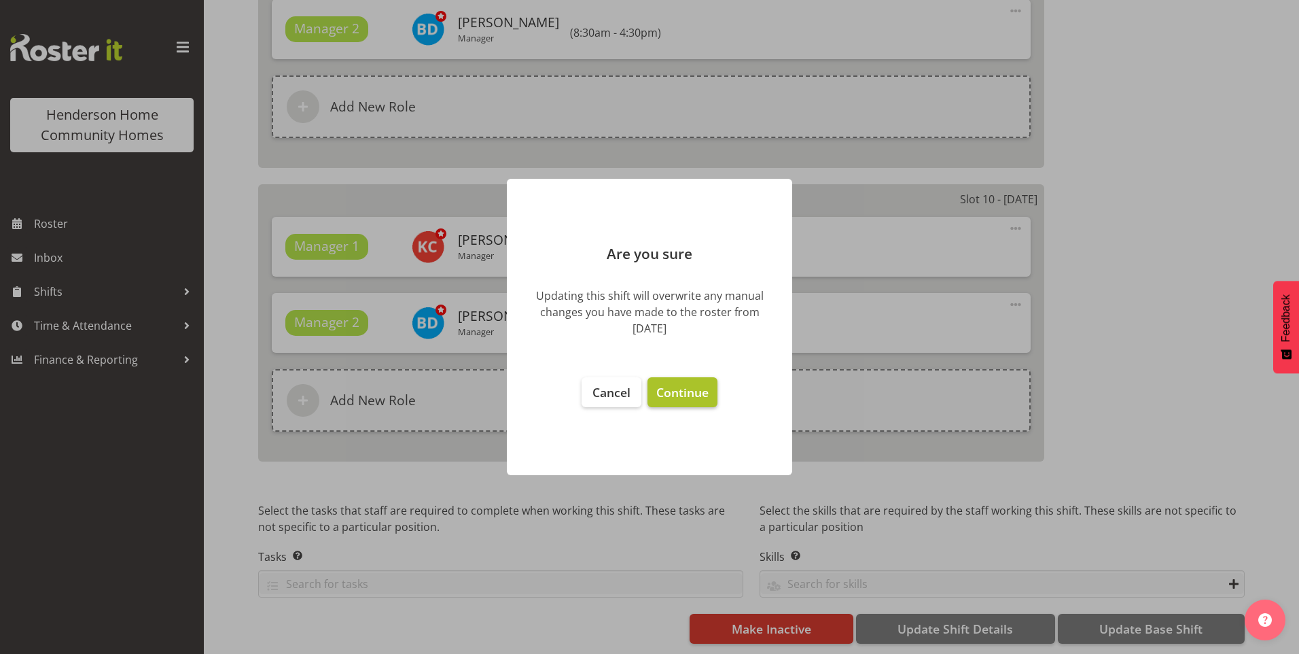
click at [705, 400] on button "Continue" at bounding box center [683, 392] width 70 height 30
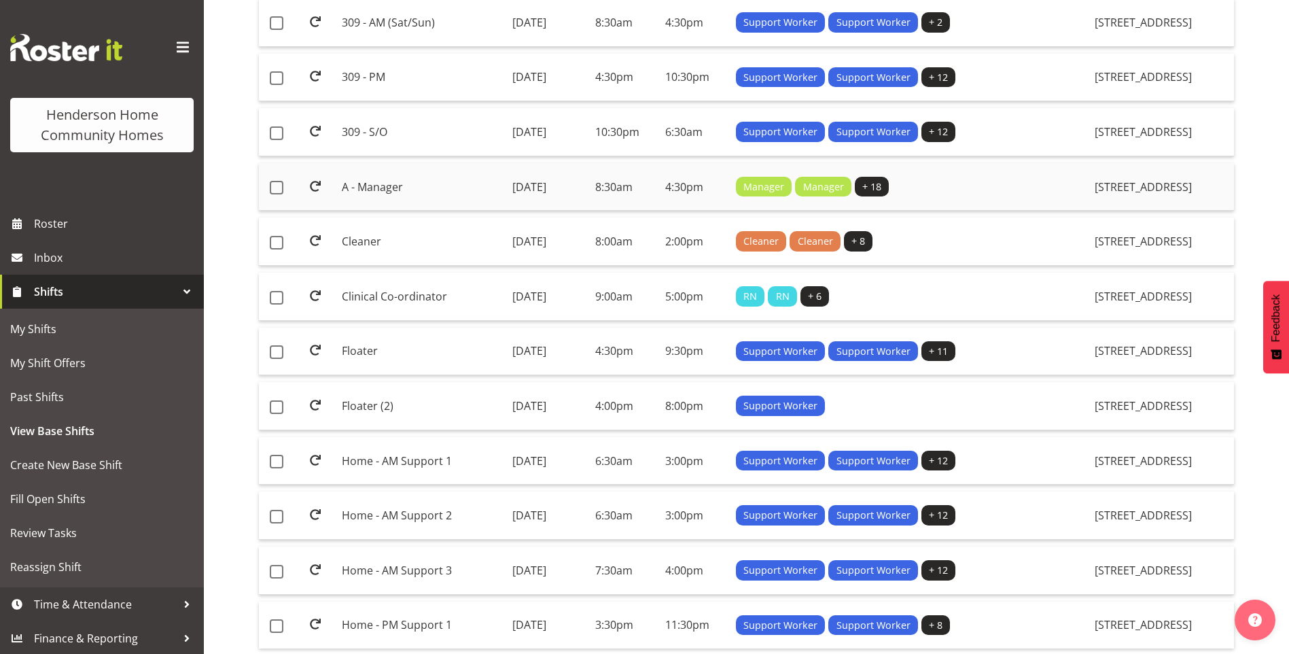
scroll to position [883, 0]
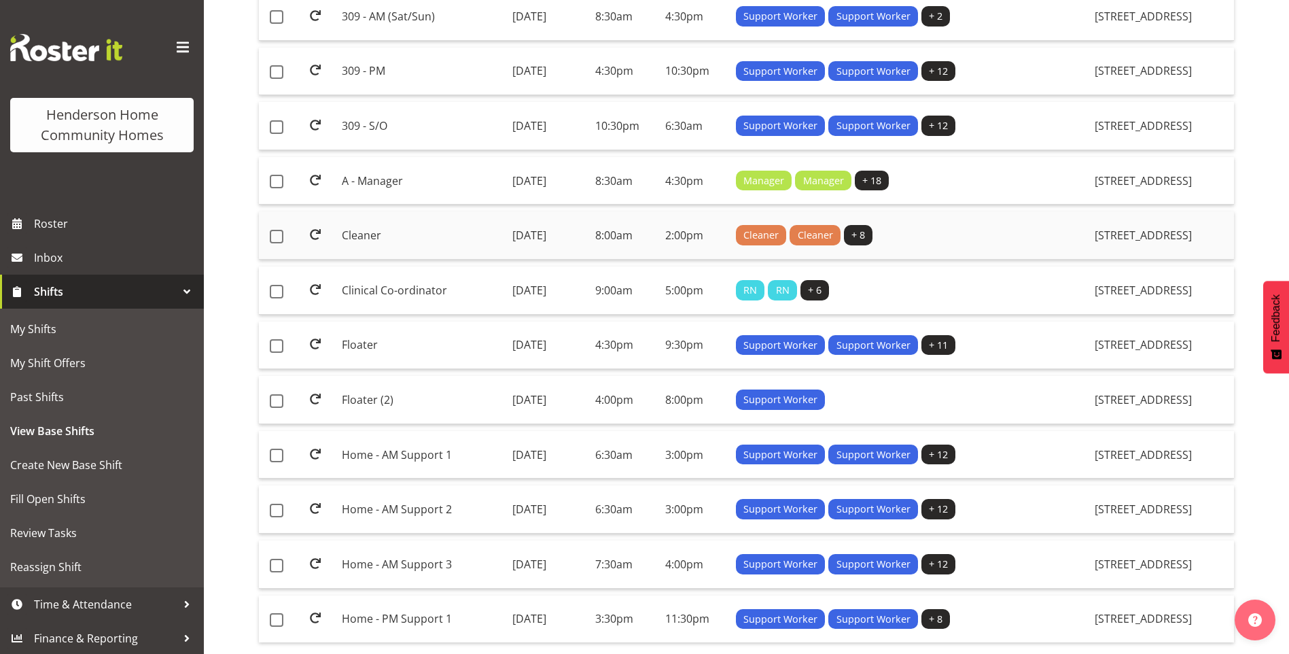
click at [361, 235] on td "Cleaner" at bounding box center [421, 235] width 170 height 48
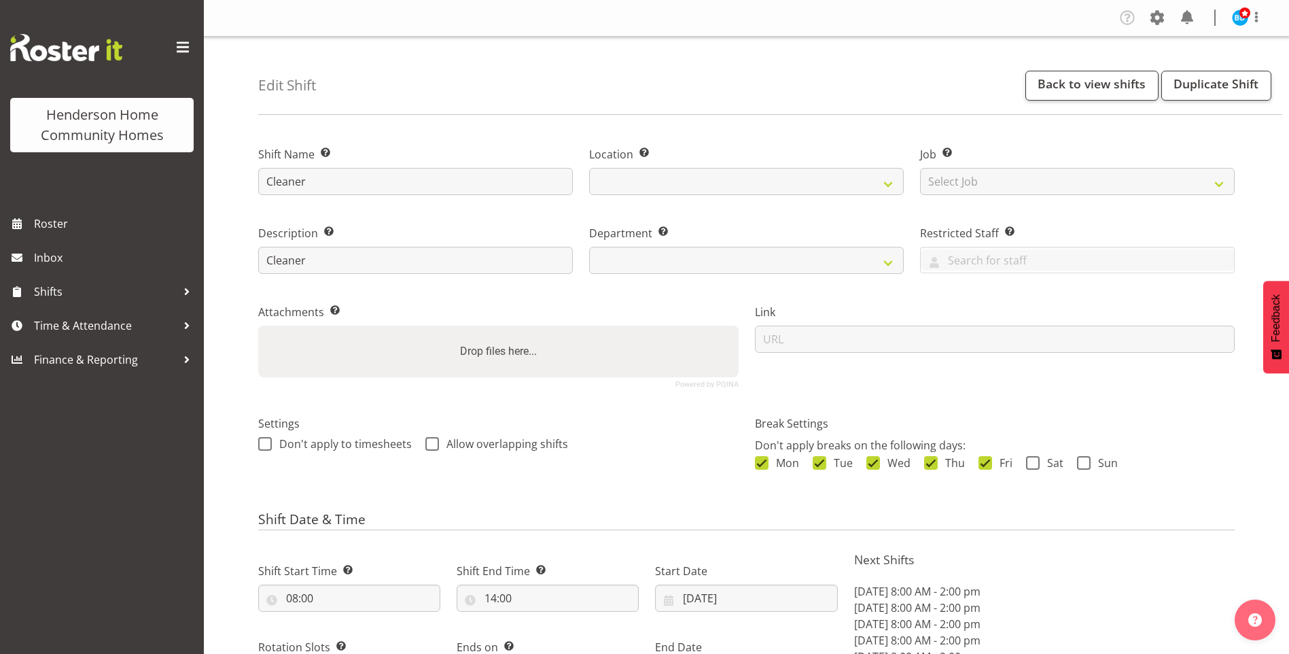
select select "9"
select select "2025"
select select "date"
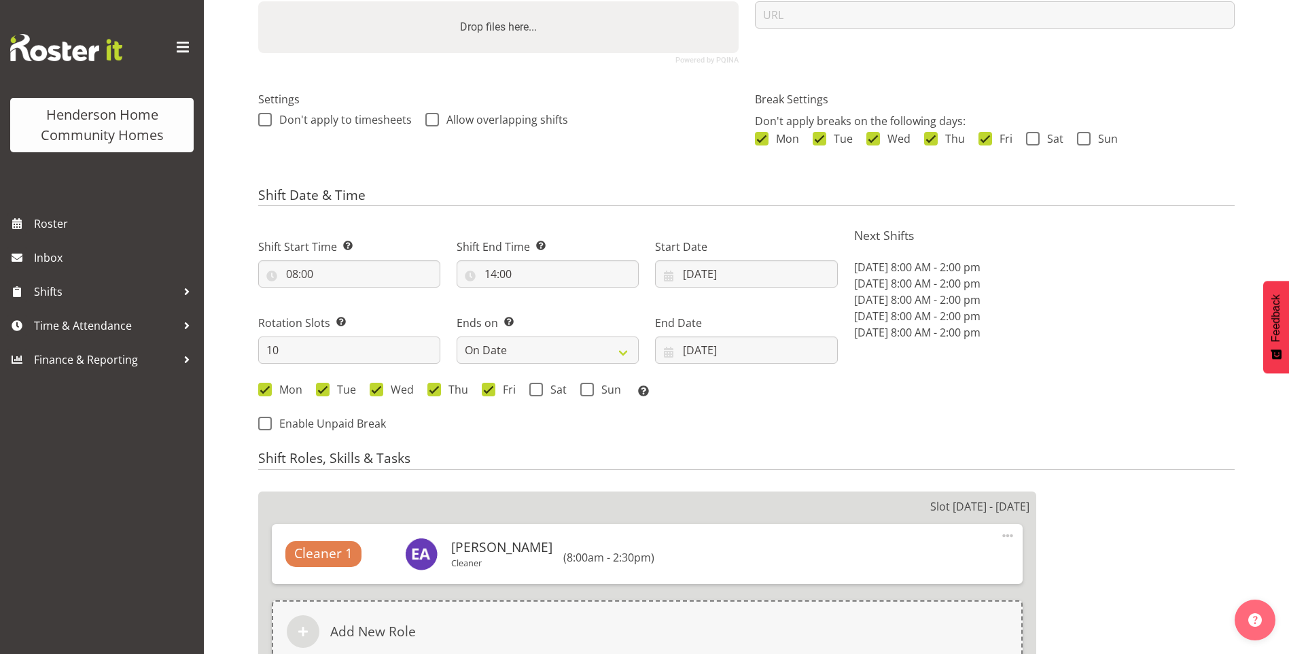
select select
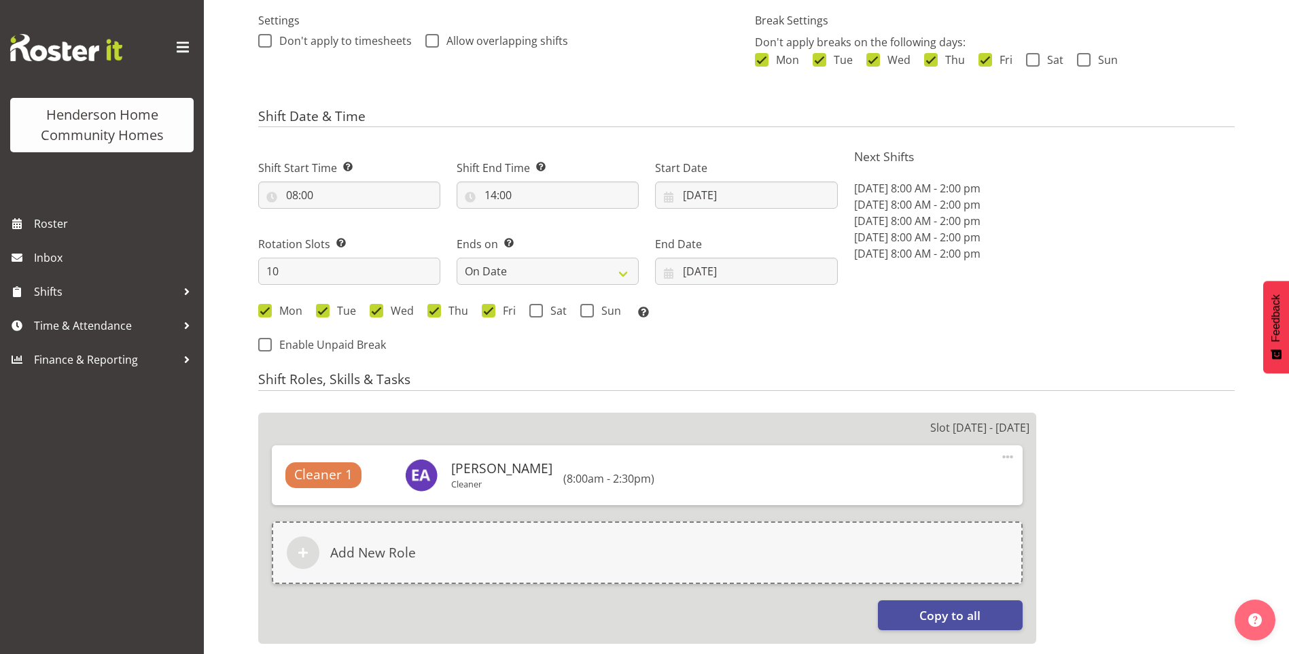
scroll to position [408, 0]
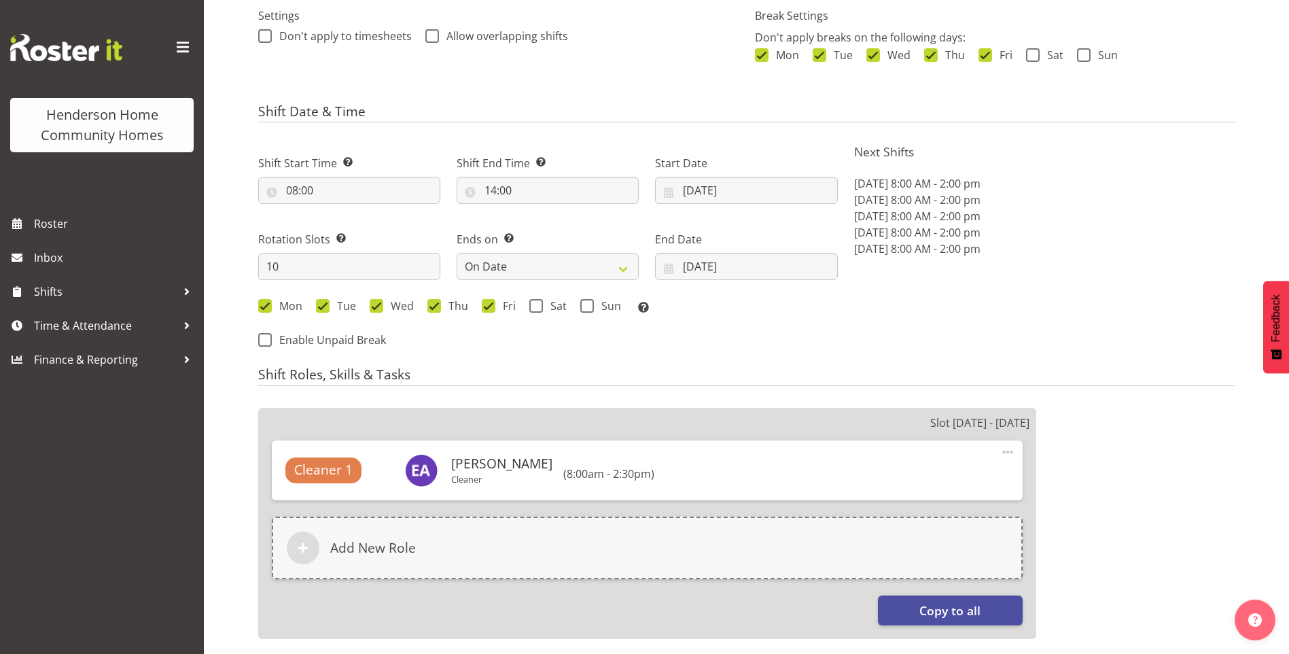
select select "1067"
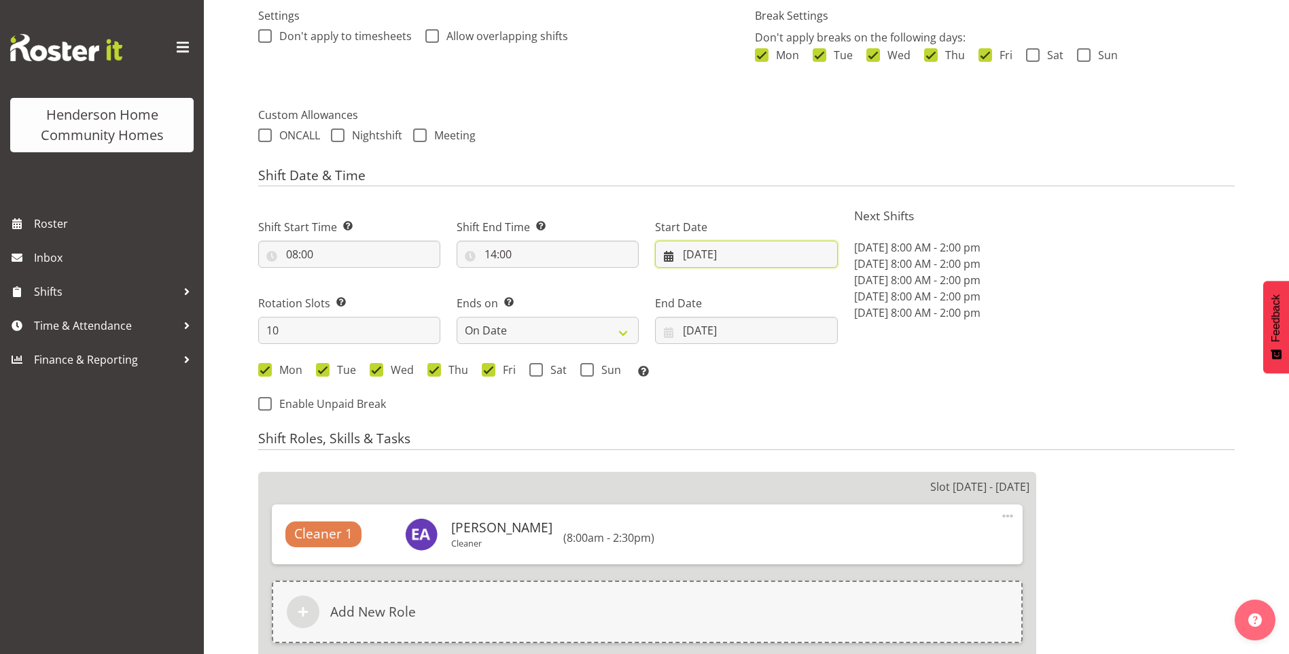
click at [715, 260] on input "[DATE]" at bounding box center [746, 254] width 182 height 27
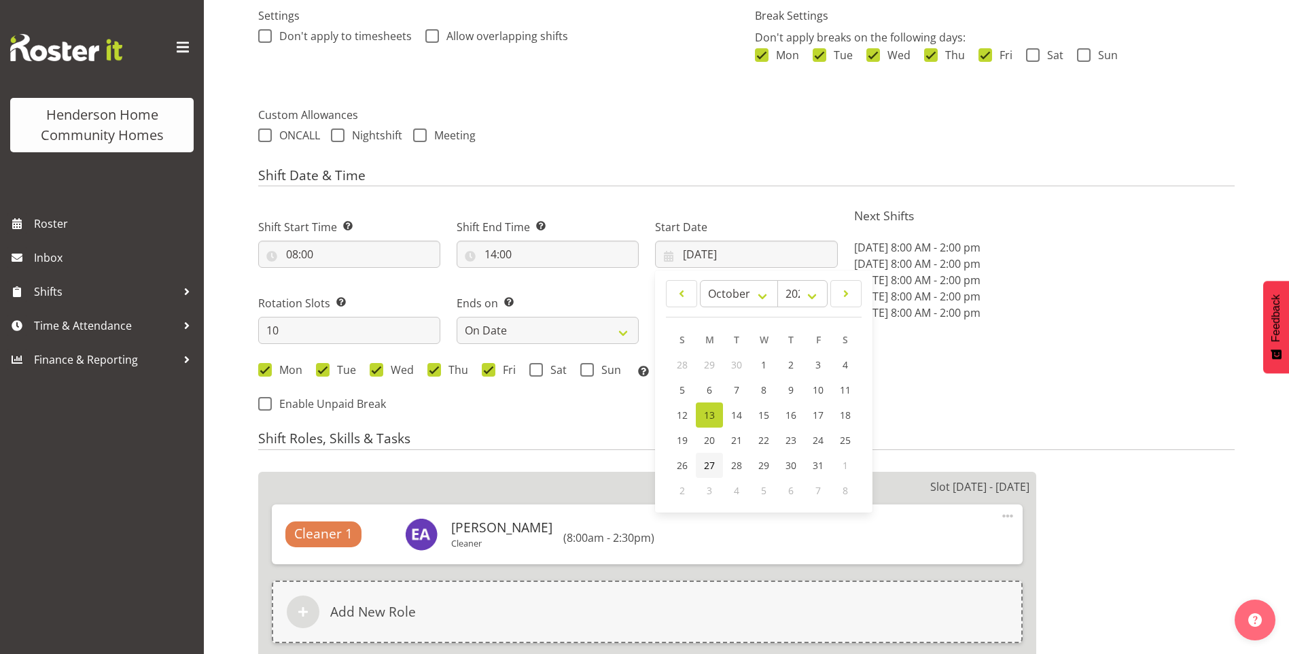
click at [709, 463] on span "27" at bounding box center [709, 465] width 11 height 13
type input "[DATE]"
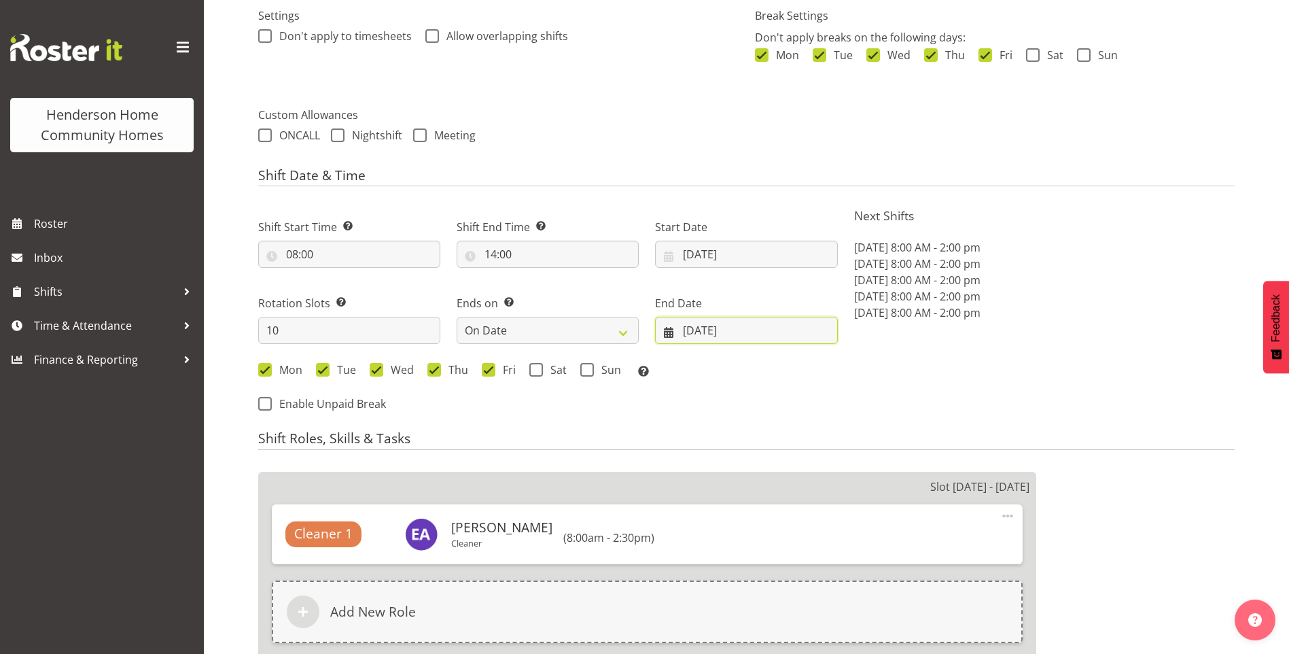
click at [711, 325] on input "[DATE]" at bounding box center [746, 330] width 182 height 27
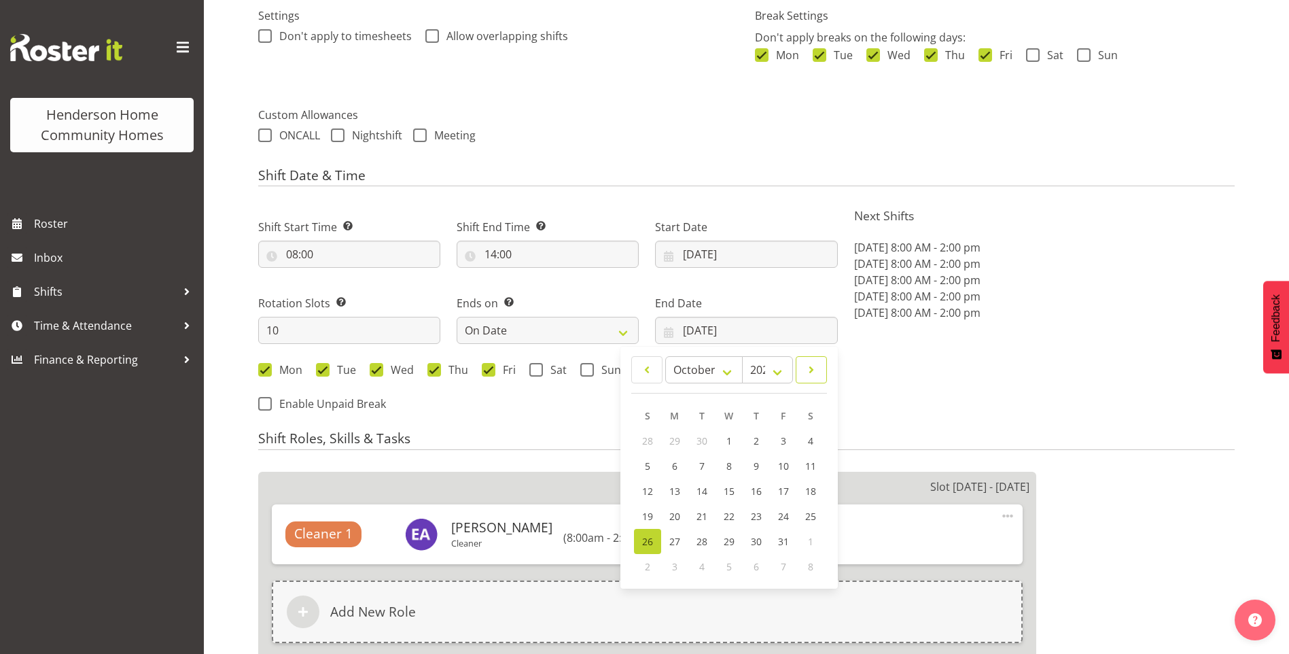
click at [811, 369] on span at bounding box center [811, 369] width 14 height 16
select select "10"
click at [645, 489] on span "9" at bounding box center [647, 490] width 5 height 13
type input "09/11/2025"
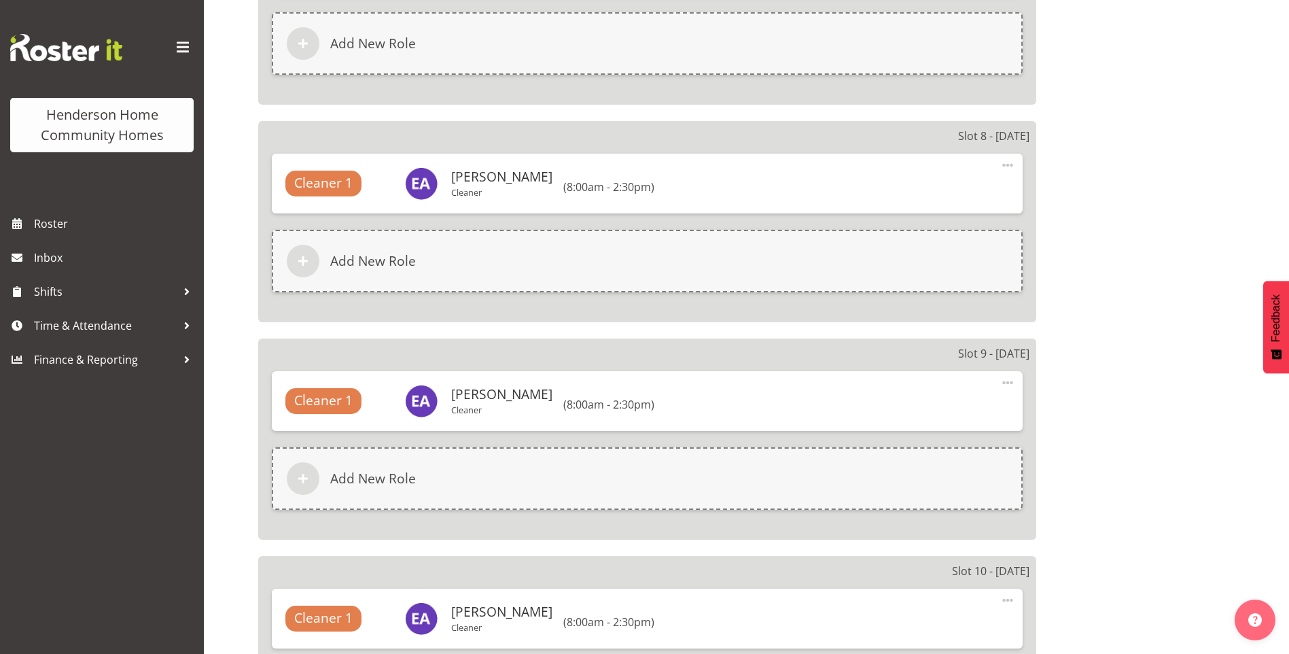
scroll to position [2616, 0]
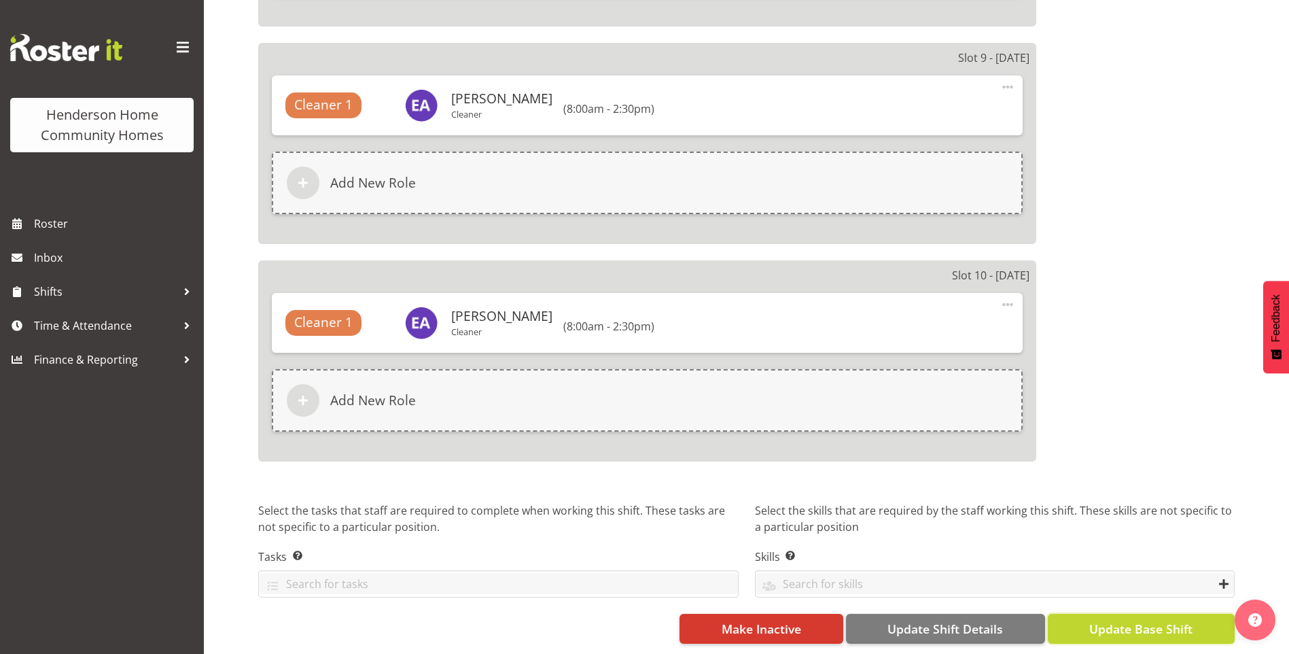
click at [1195, 620] on button "Update Base Shift" at bounding box center [1141, 629] width 187 height 30
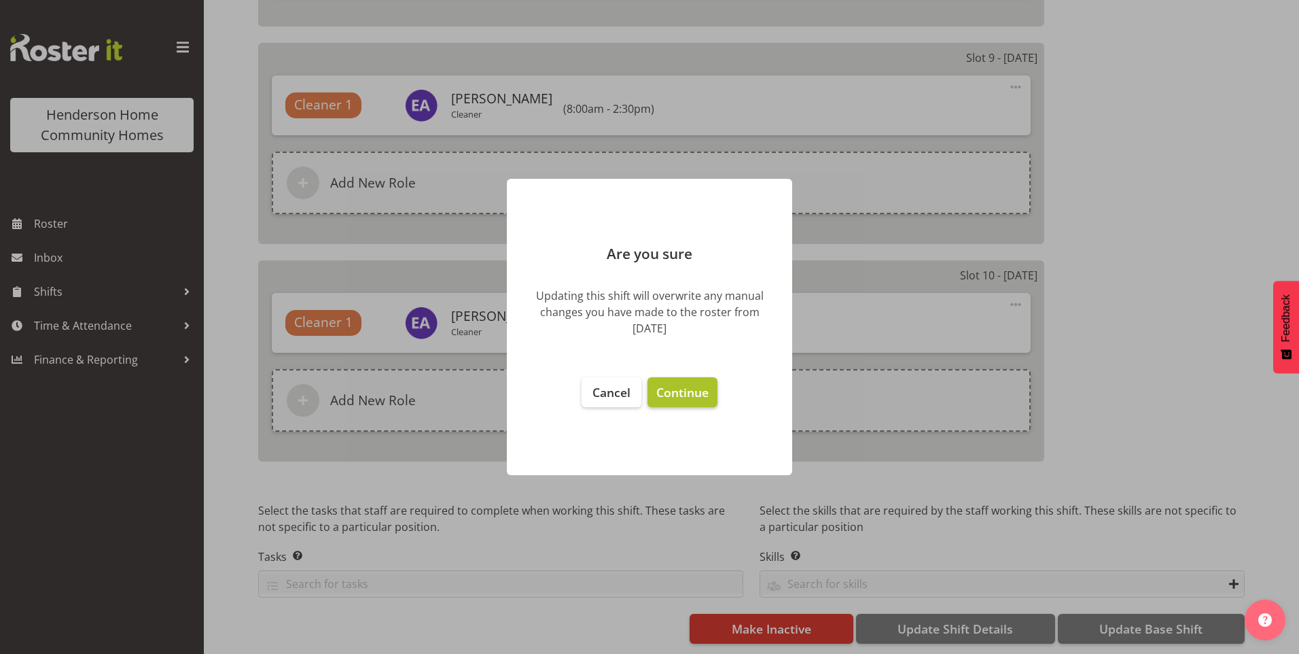
click at [667, 389] on span "Continue" at bounding box center [682, 392] width 52 height 16
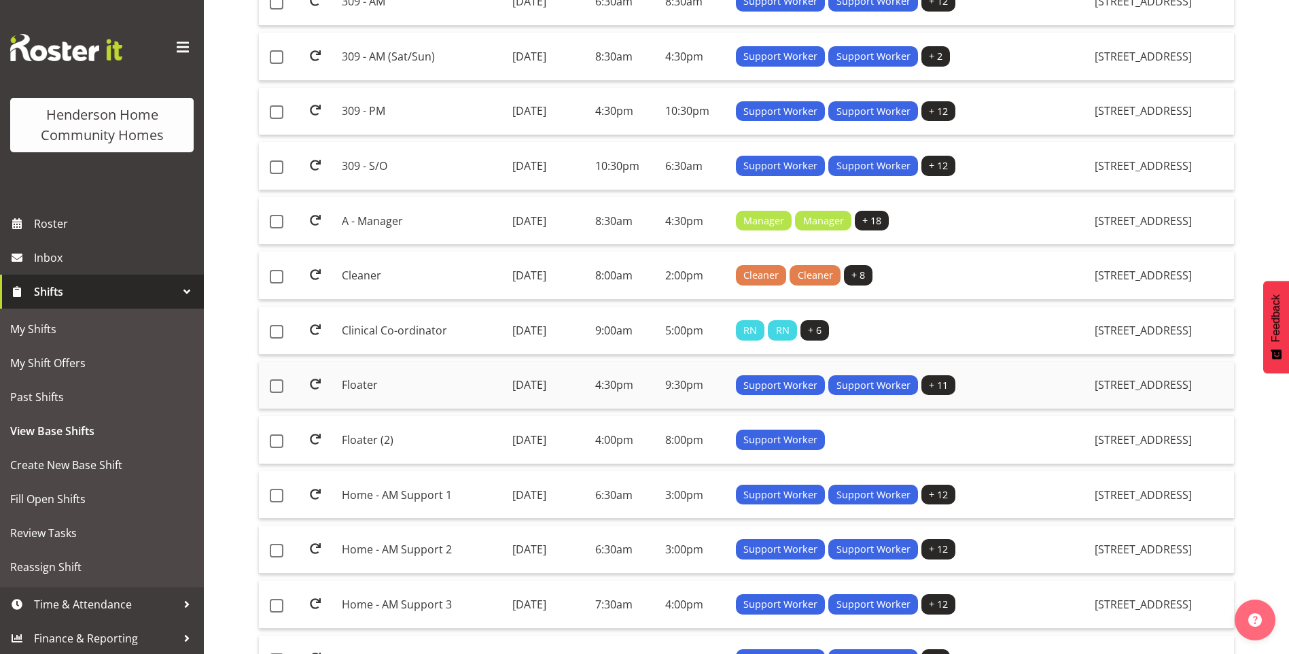
scroll to position [883, 0]
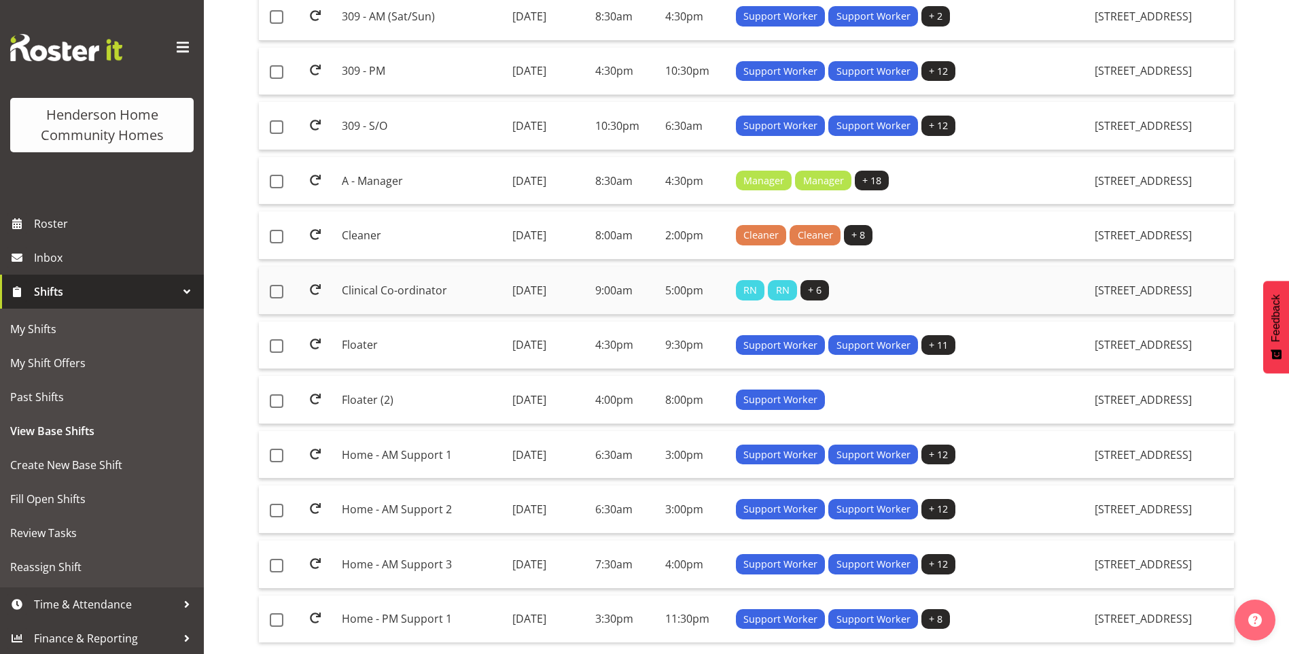
click at [384, 287] on td "Clinical Co-ordinator" at bounding box center [421, 290] width 170 height 48
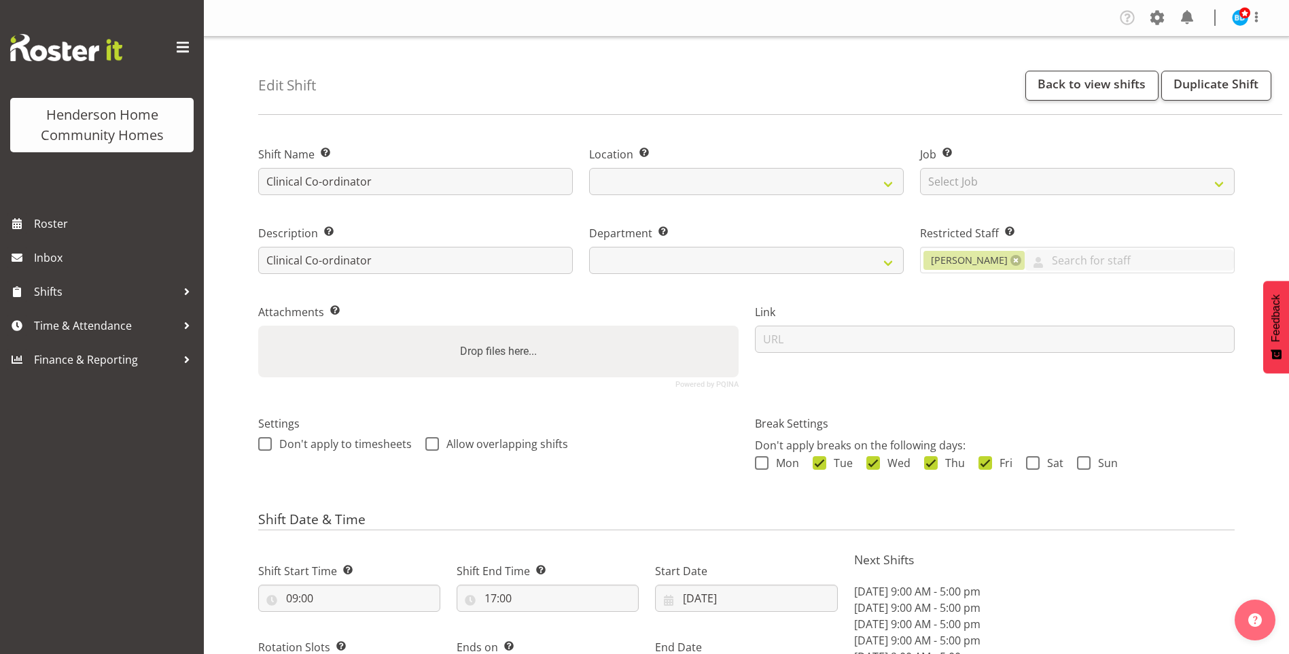
select select "9"
select select "2025"
select select "date"
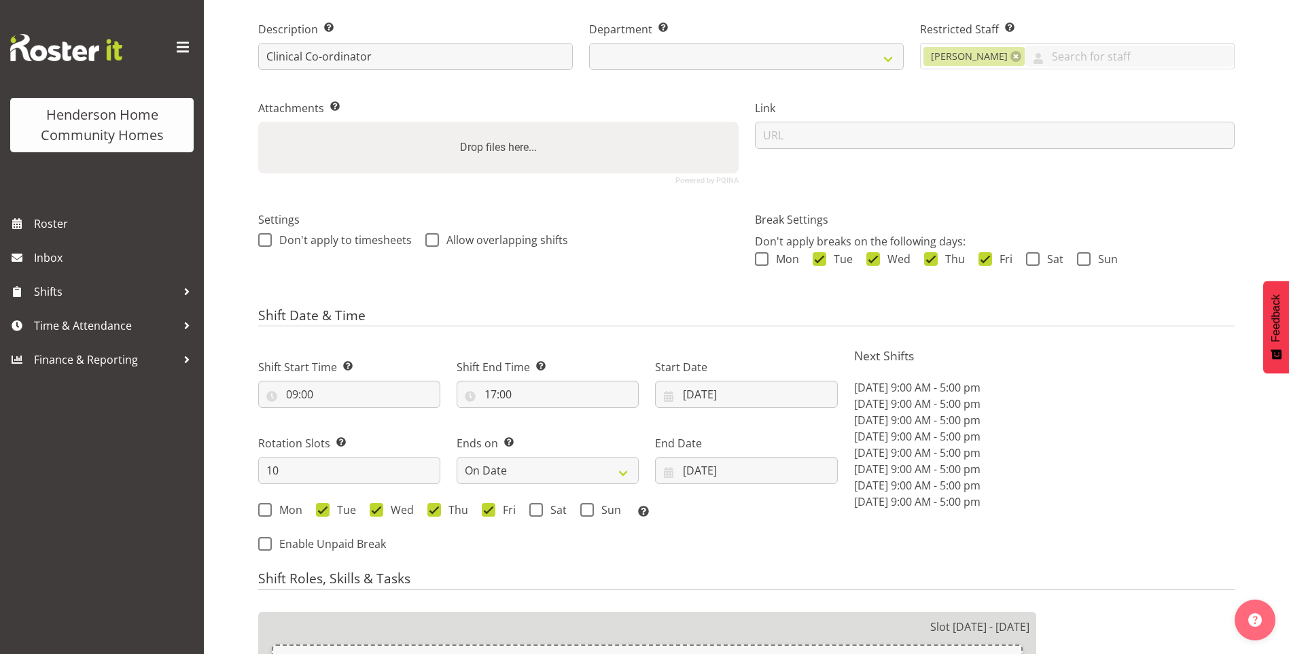
select select
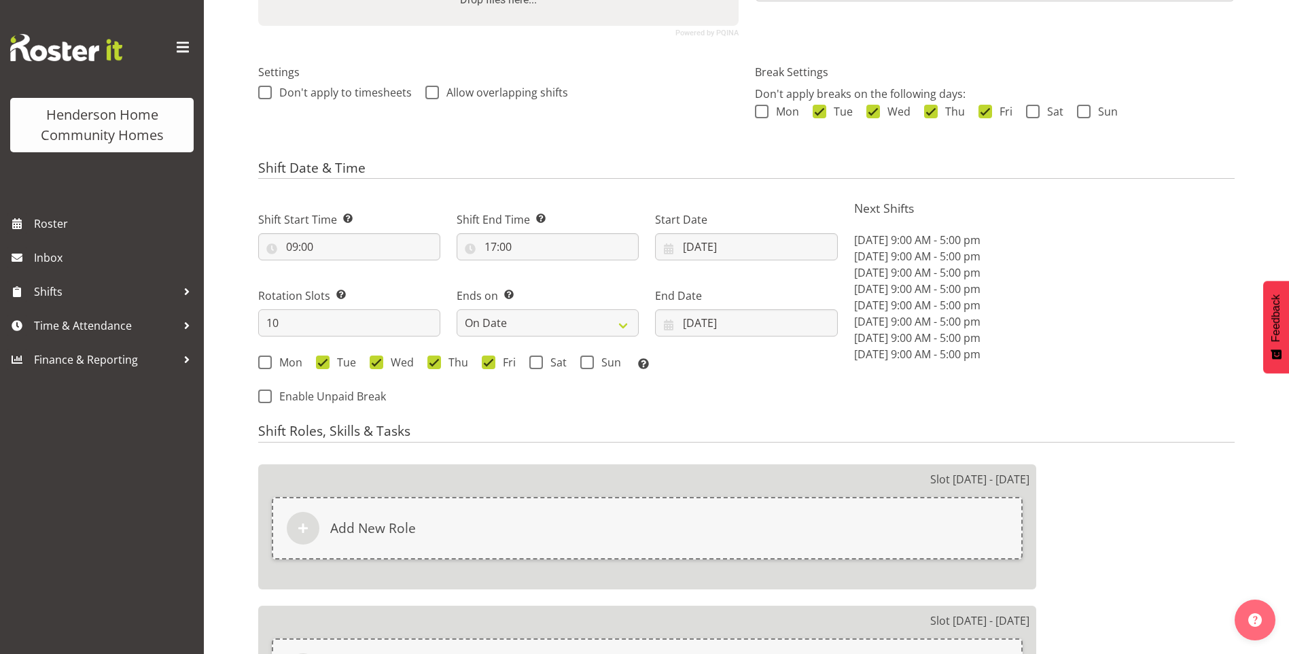
scroll to position [408, 0]
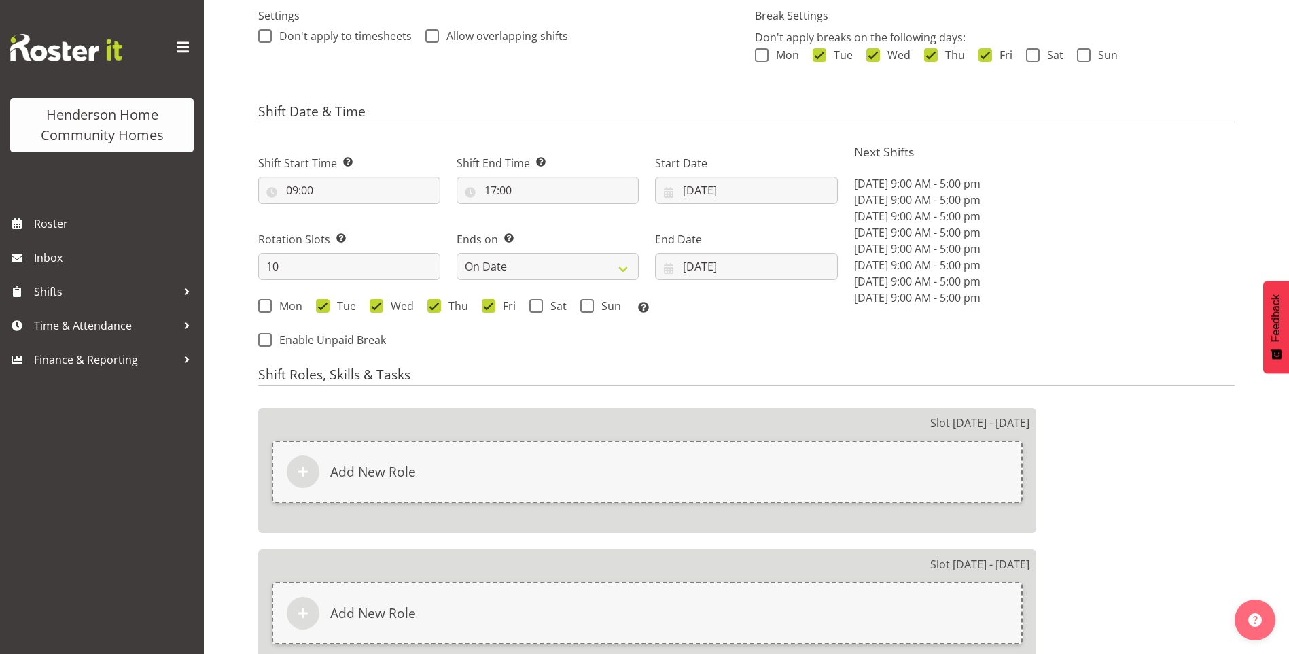
select select "1067"
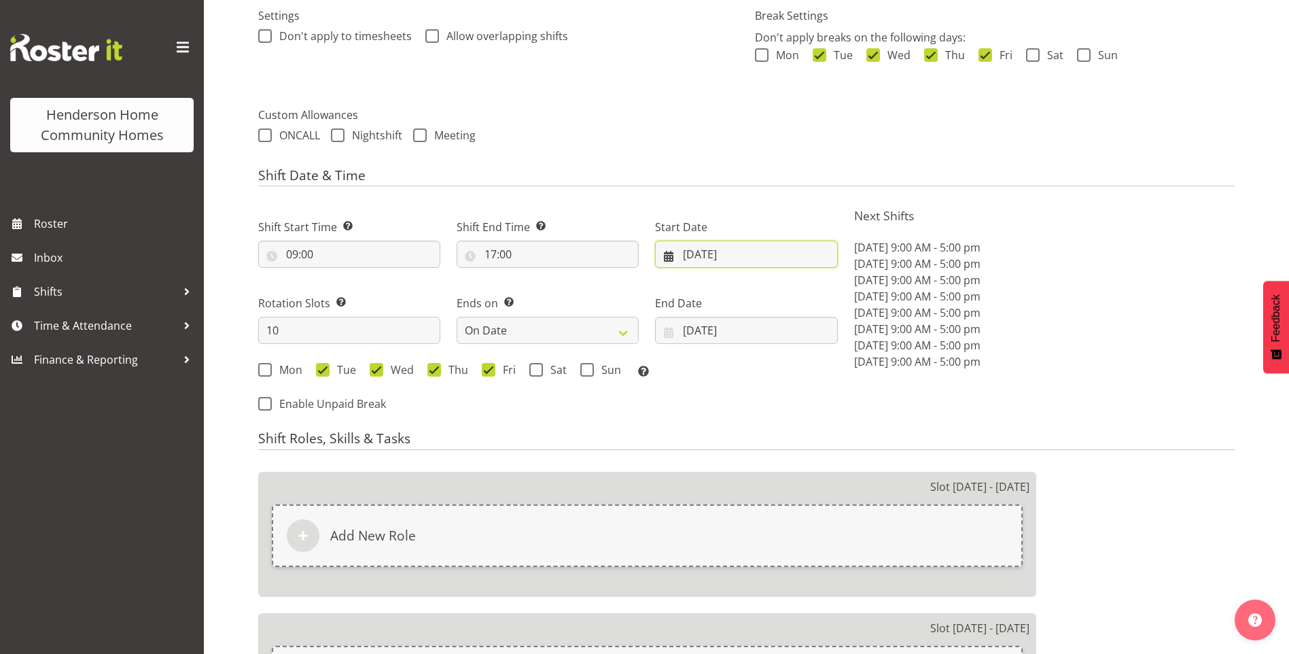
click at [708, 253] on input "[DATE]" at bounding box center [746, 254] width 182 height 27
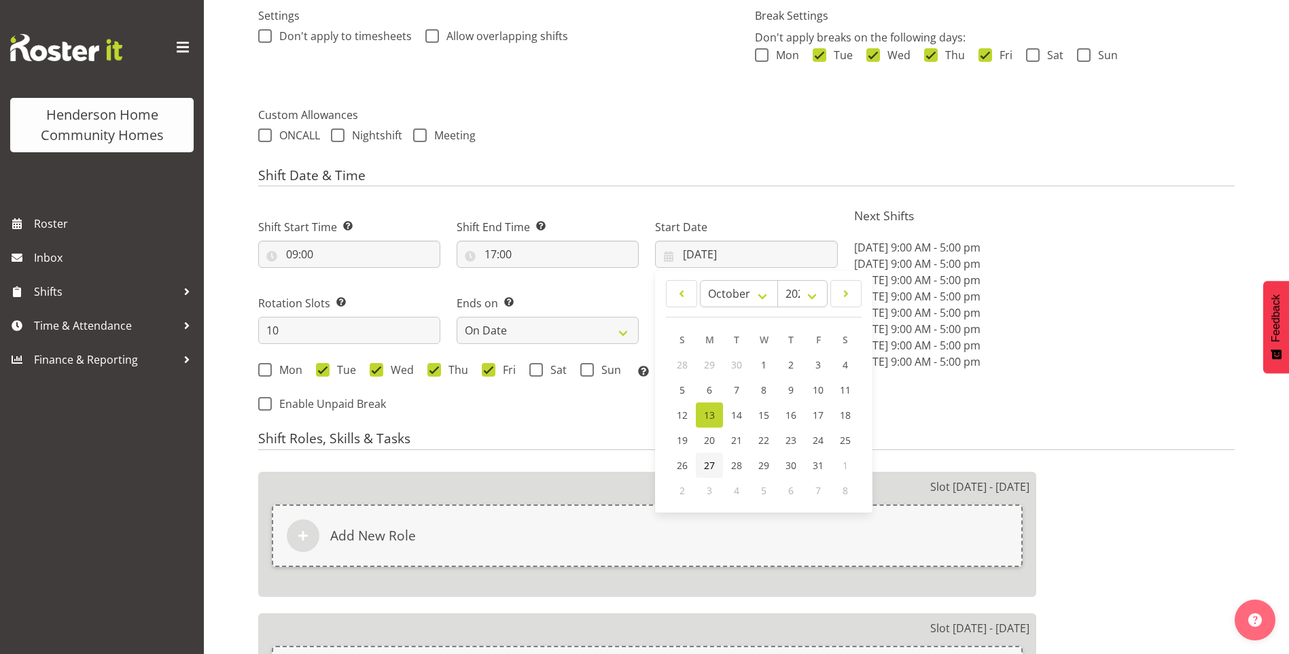
click at [705, 461] on span "27" at bounding box center [709, 465] width 11 height 13
type input "[DATE]"
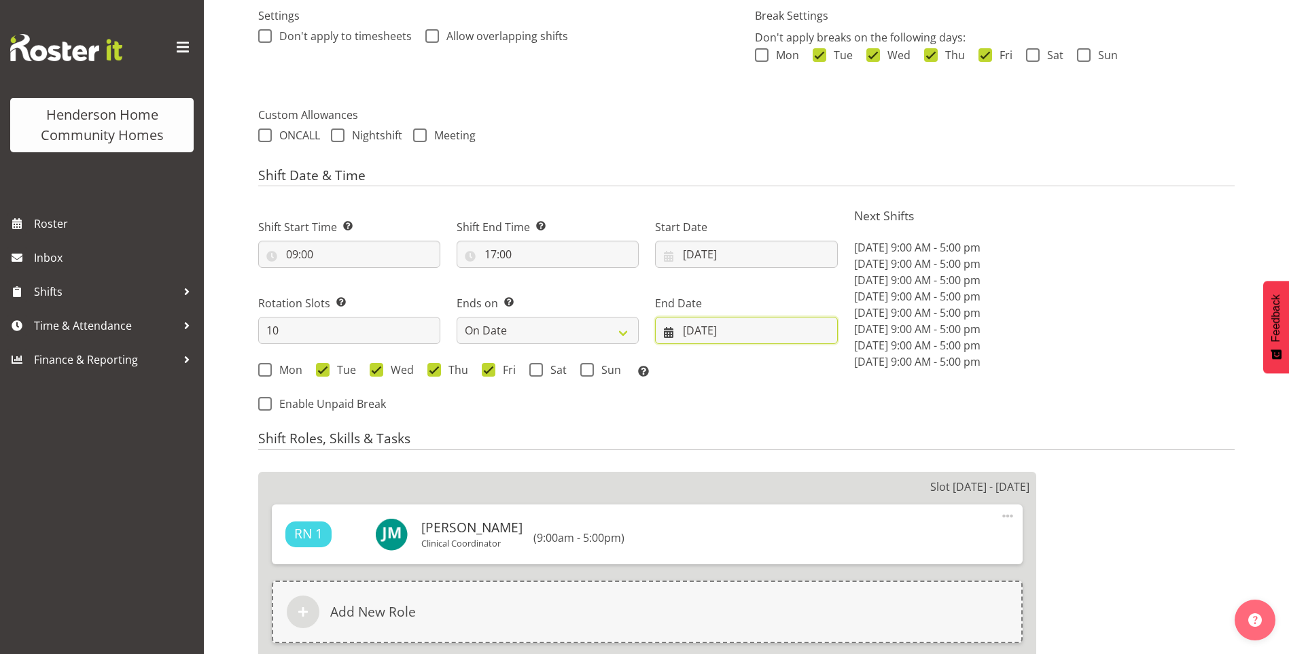
click at [718, 336] on input "[DATE]" at bounding box center [746, 330] width 182 height 27
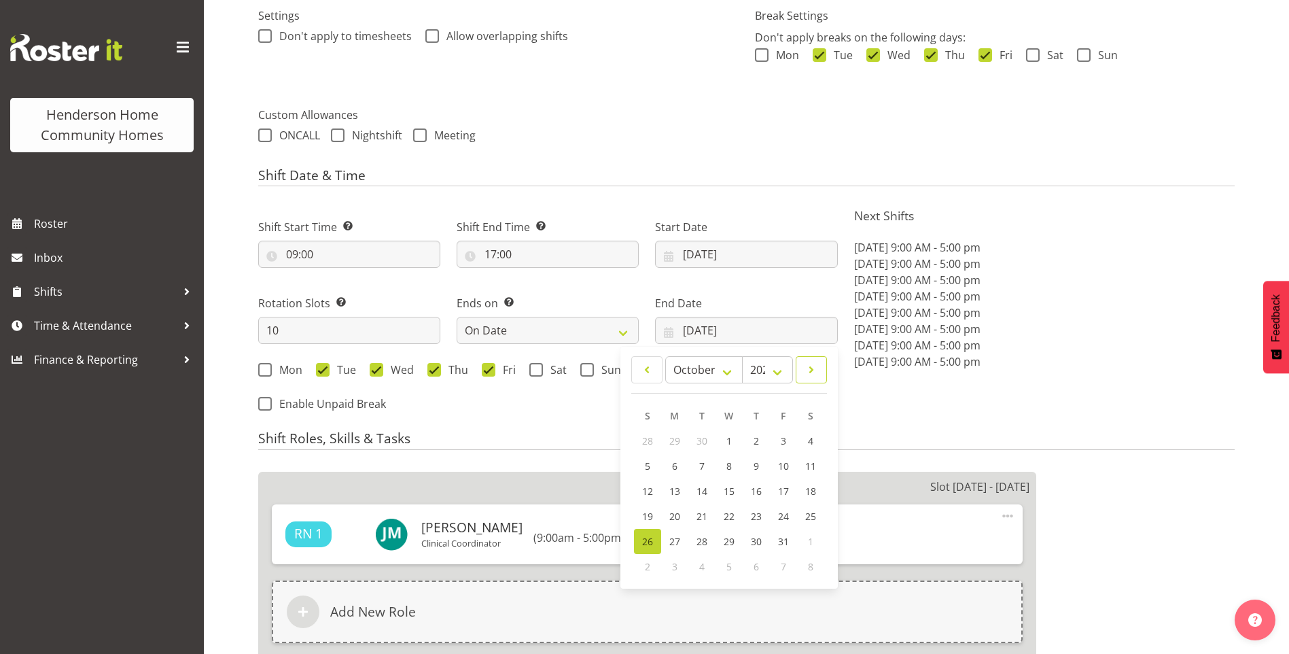
click at [813, 372] on span at bounding box center [811, 369] width 14 height 16
select select "10"
click at [641, 485] on link "9" at bounding box center [647, 490] width 27 height 25
type input "[DATE]"
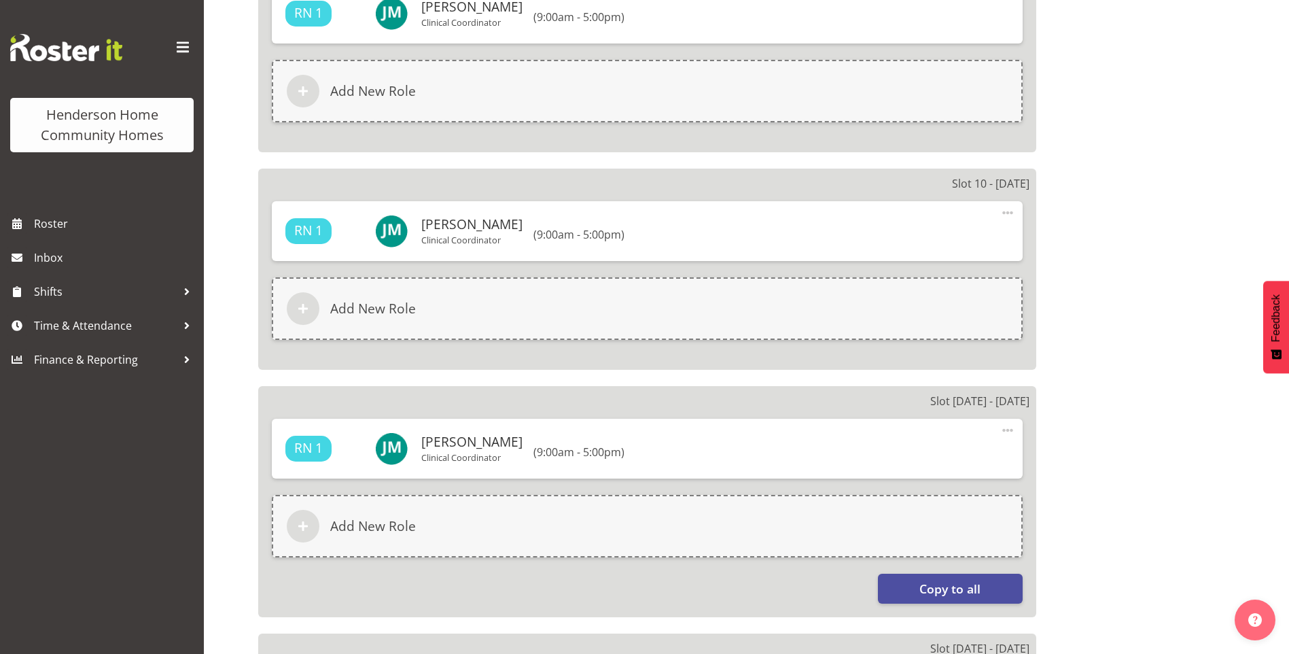
scroll to position [2464, 0]
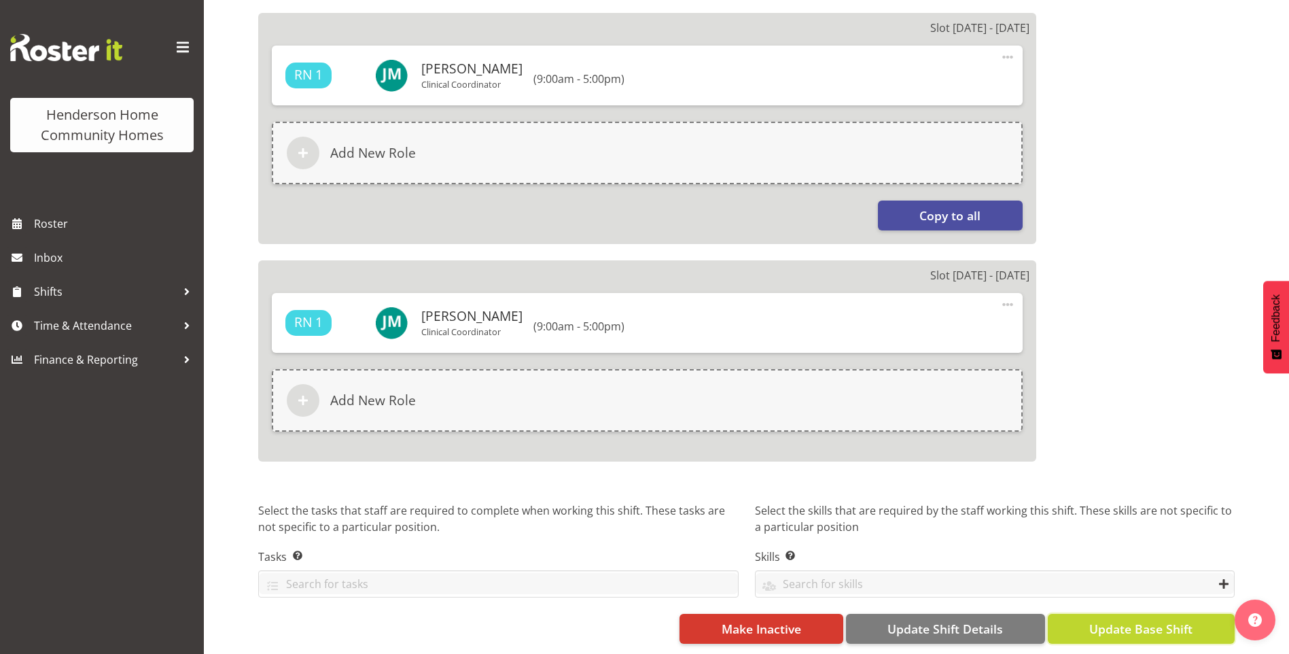
click at [1147, 620] on span "Update Base Shift" at bounding box center [1140, 629] width 103 height 18
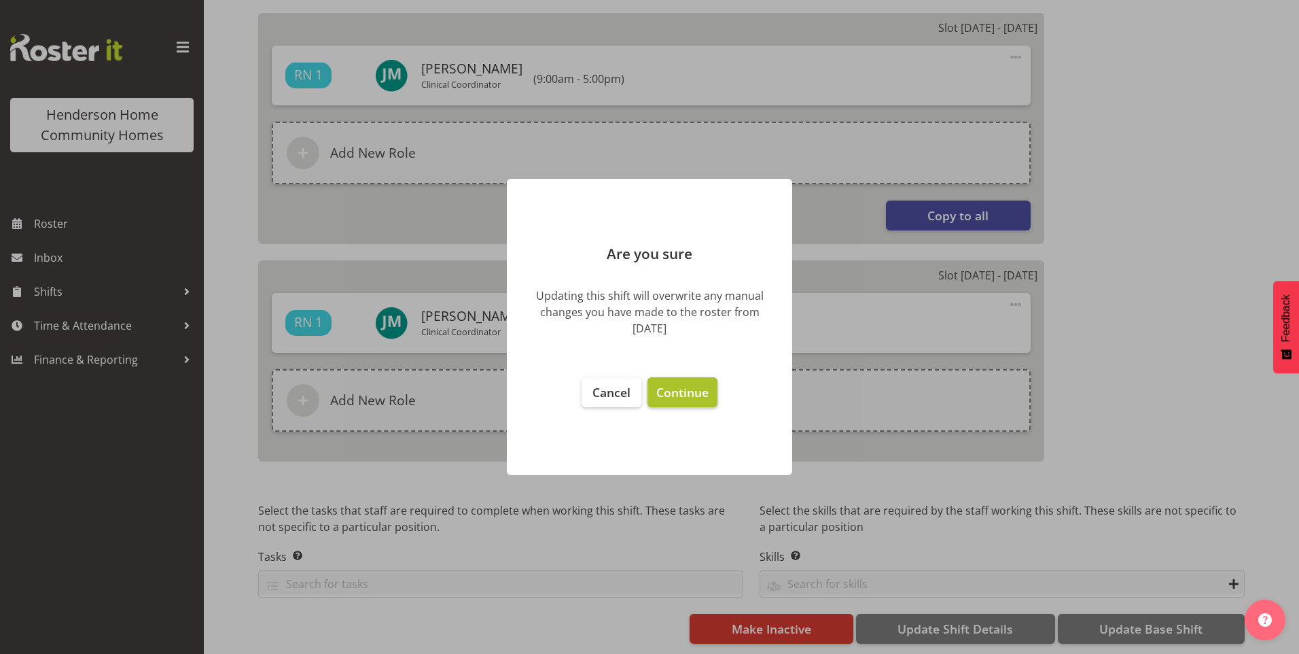
click at [689, 392] on span "Continue" at bounding box center [682, 392] width 52 height 16
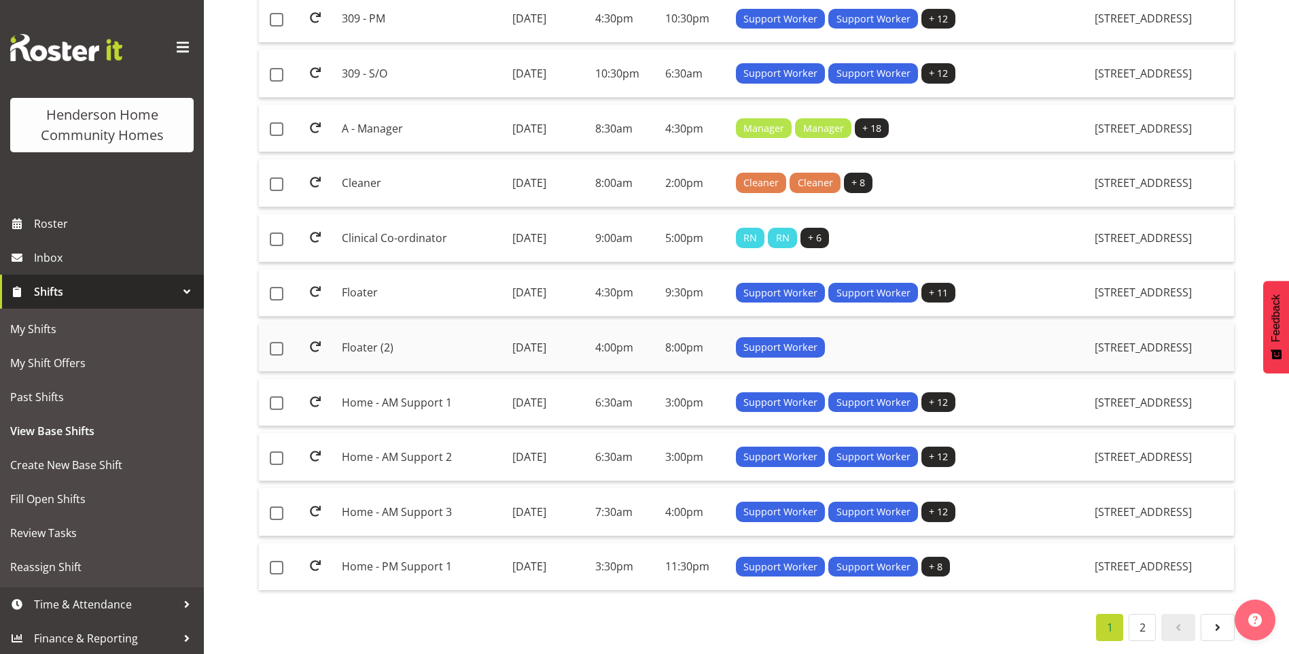
scroll to position [946, 0]
click at [360, 279] on td "Floater" at bounding box center [421, 293] width 170 height 48
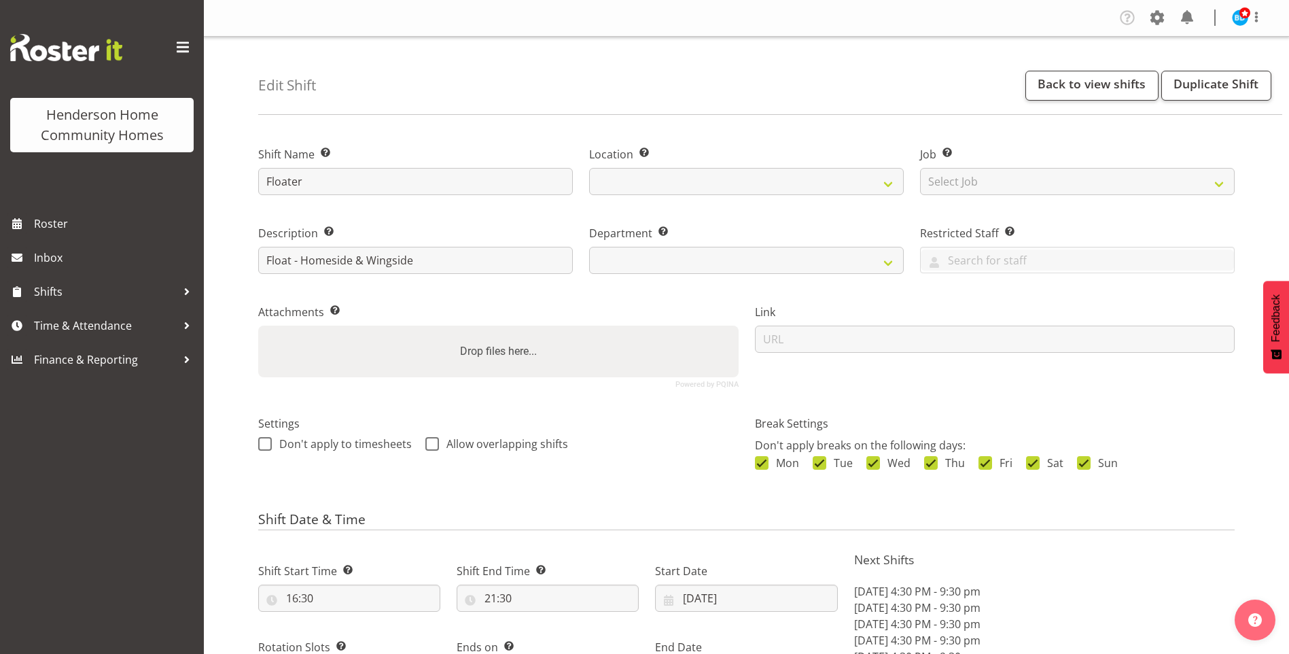
select select "9"
select select "2025"
select select "date"
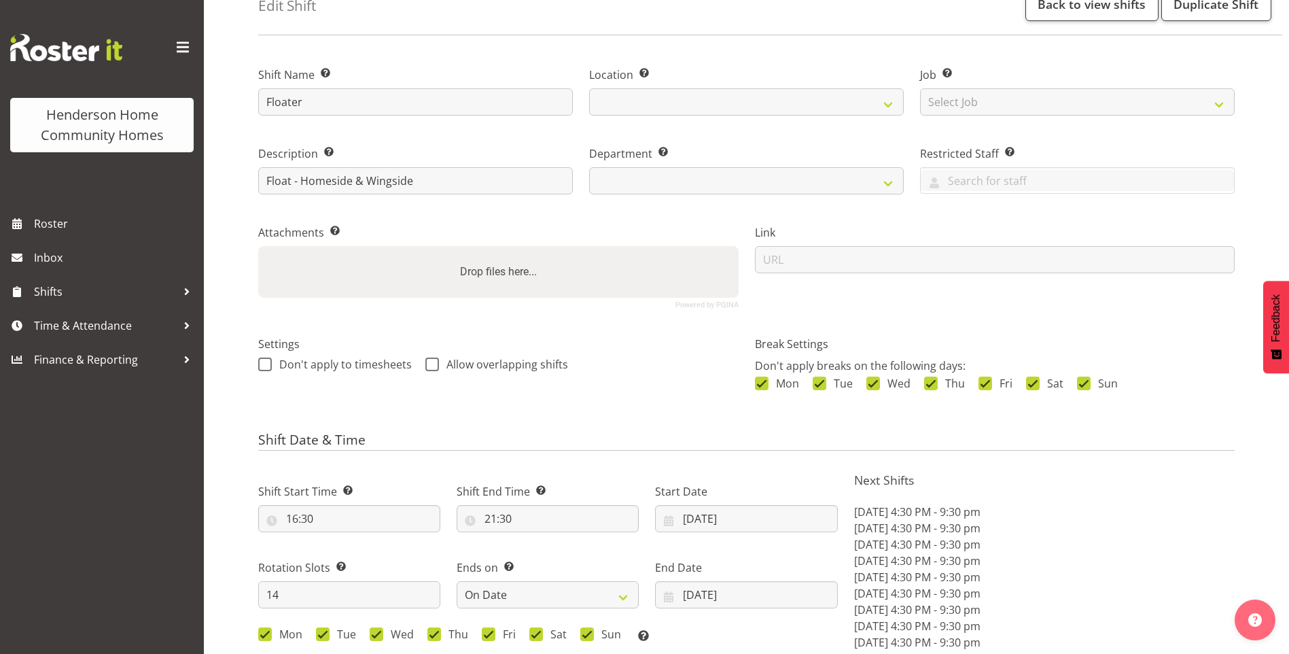
select select
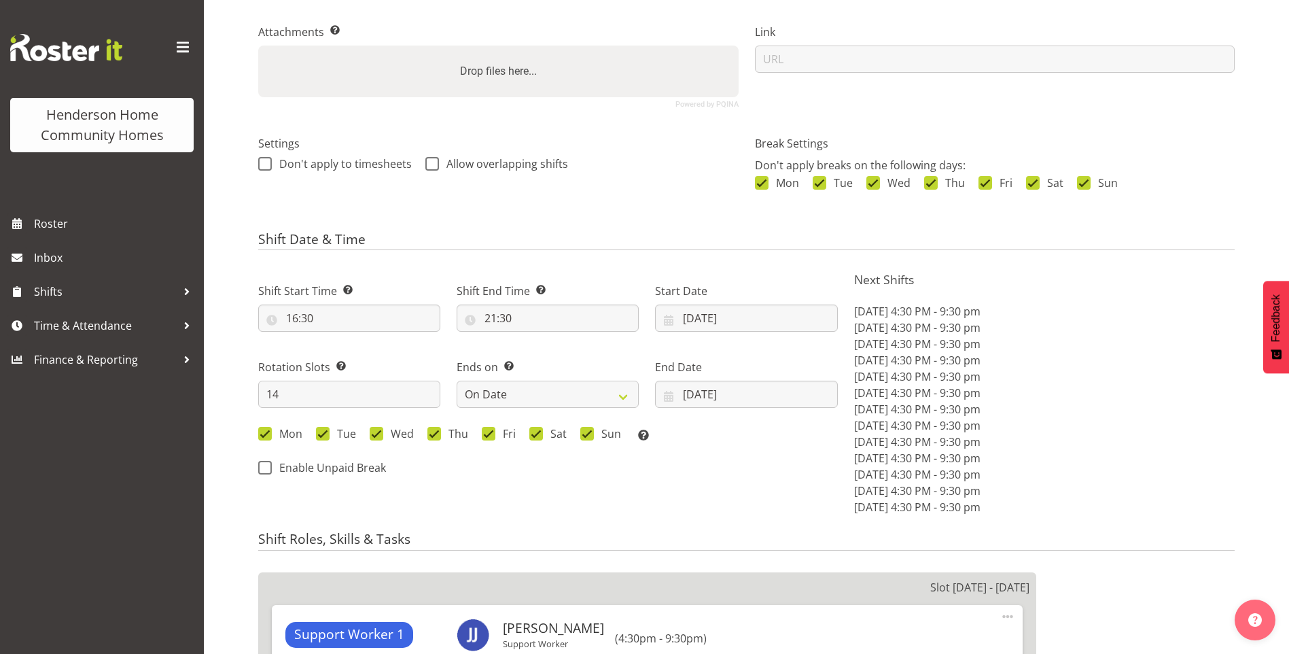
scroll to position [408, 0]
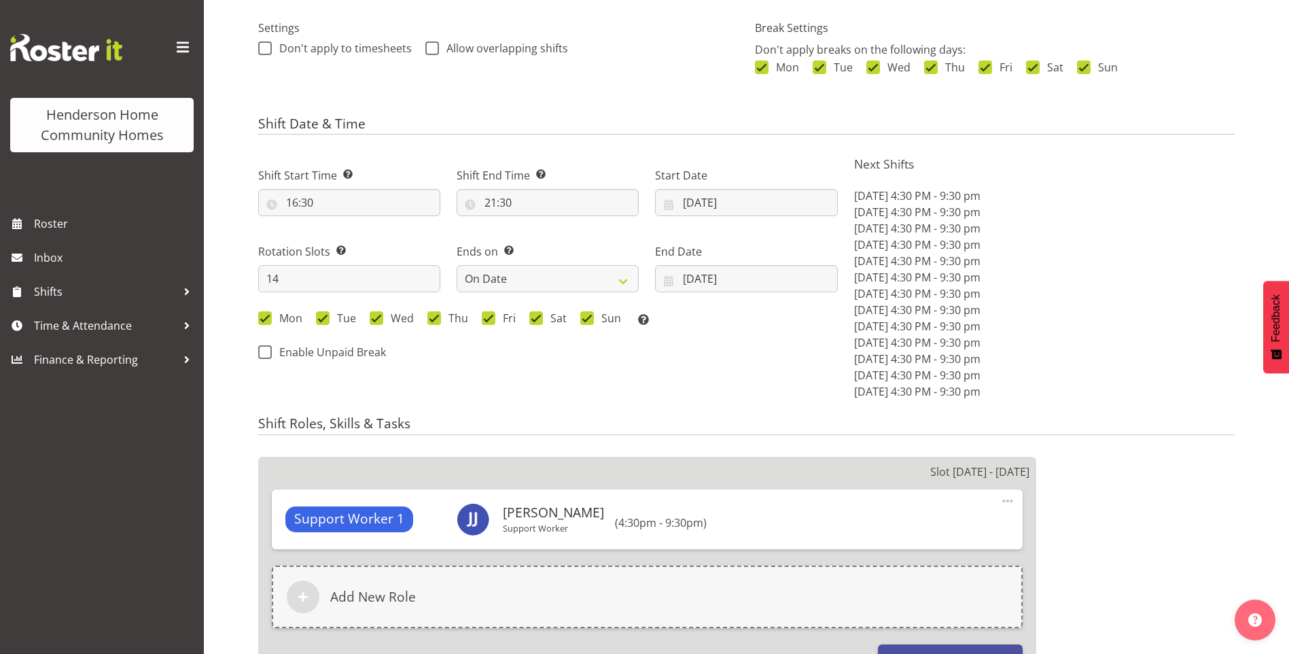
select select
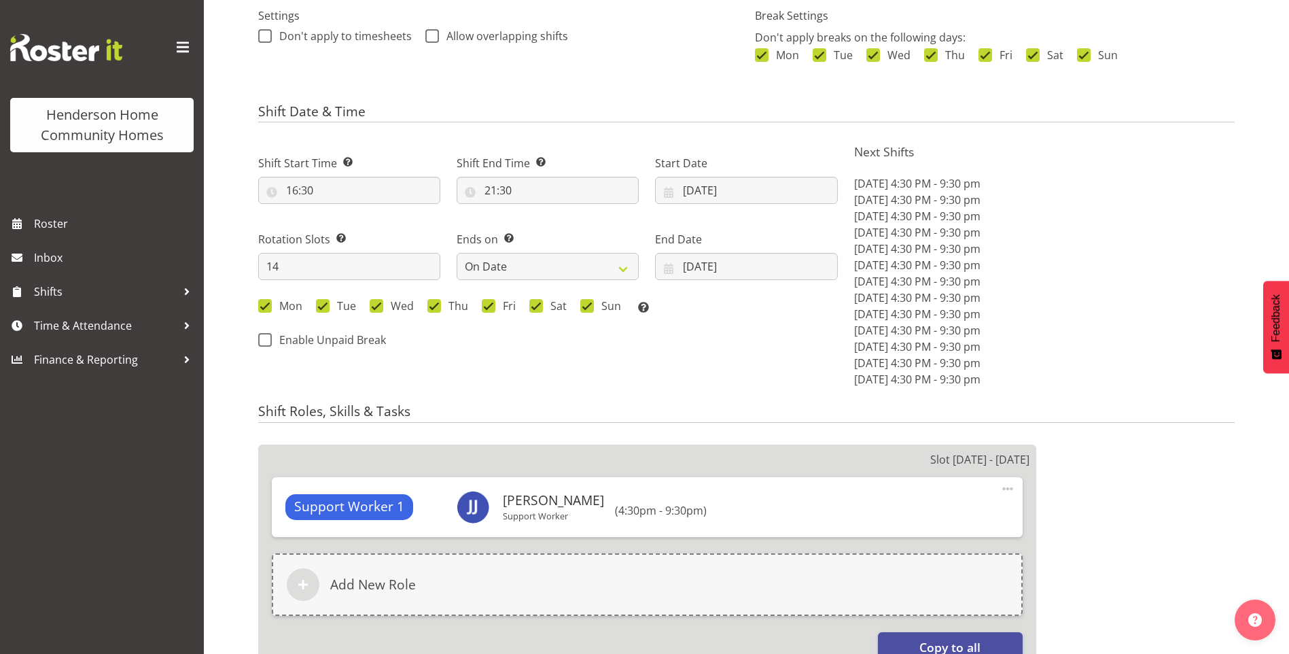
select select "1067"
select select "746"
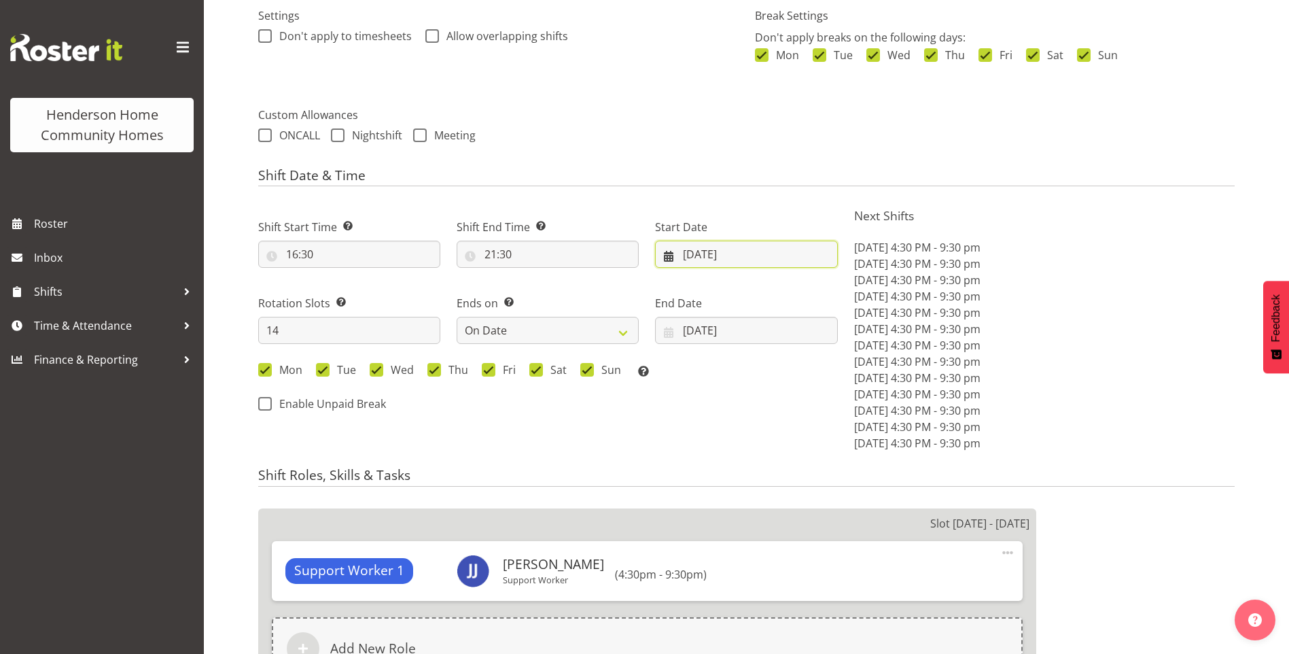
click at [707, 260] on input "[DATE]" at bounding box center [746, 254] width 182 height 27
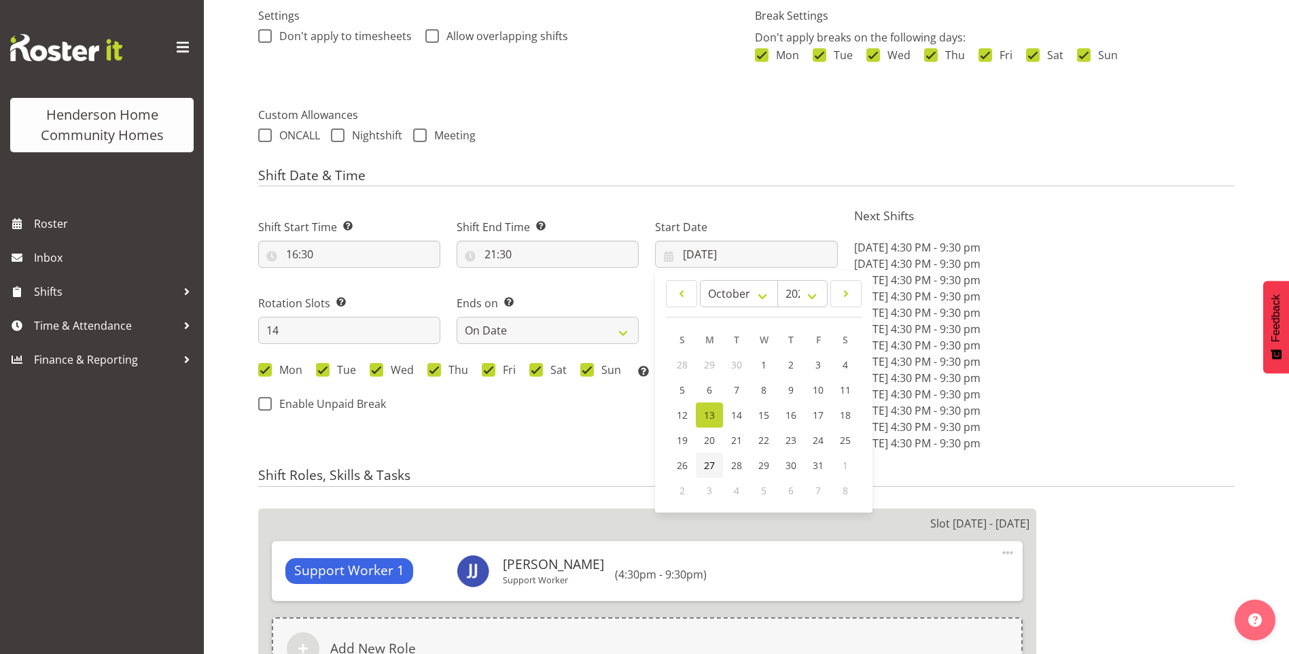
click at [709, 460] on span "27" at bounding box center [709, 465] width 11 height 13
type input "[DATE]"
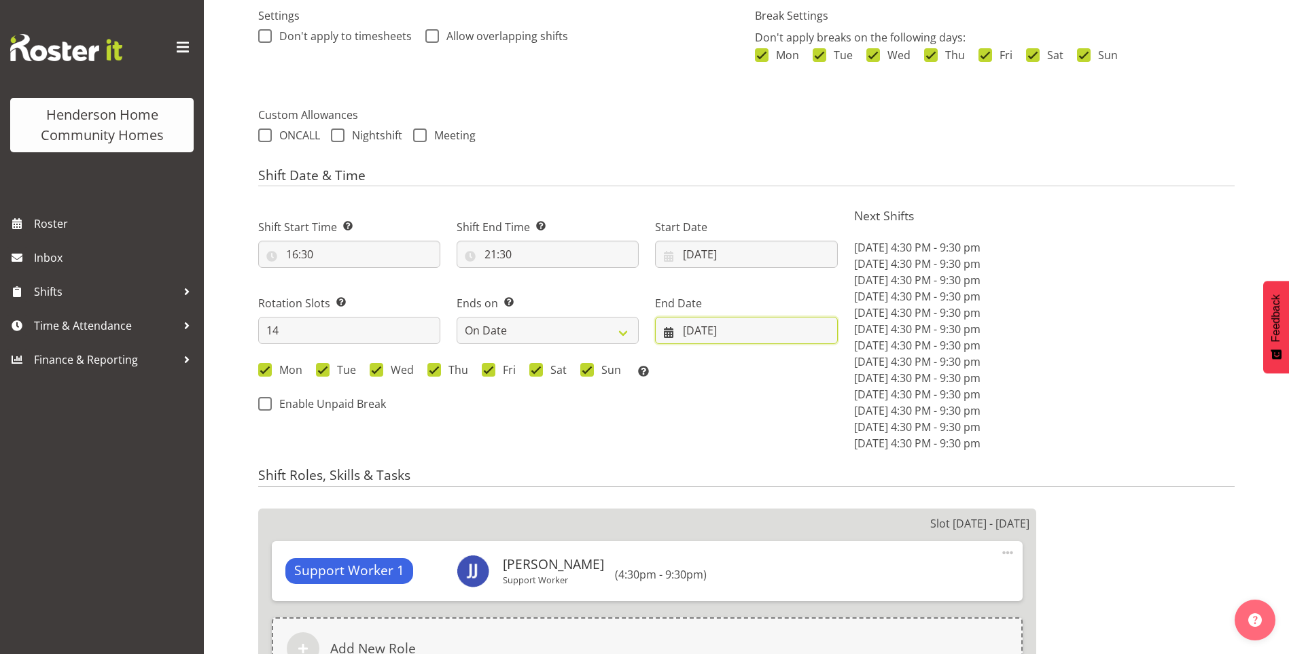
click at [711, 328] on input "[DATE]" at bounding box center [746, 330] width 182 height 27
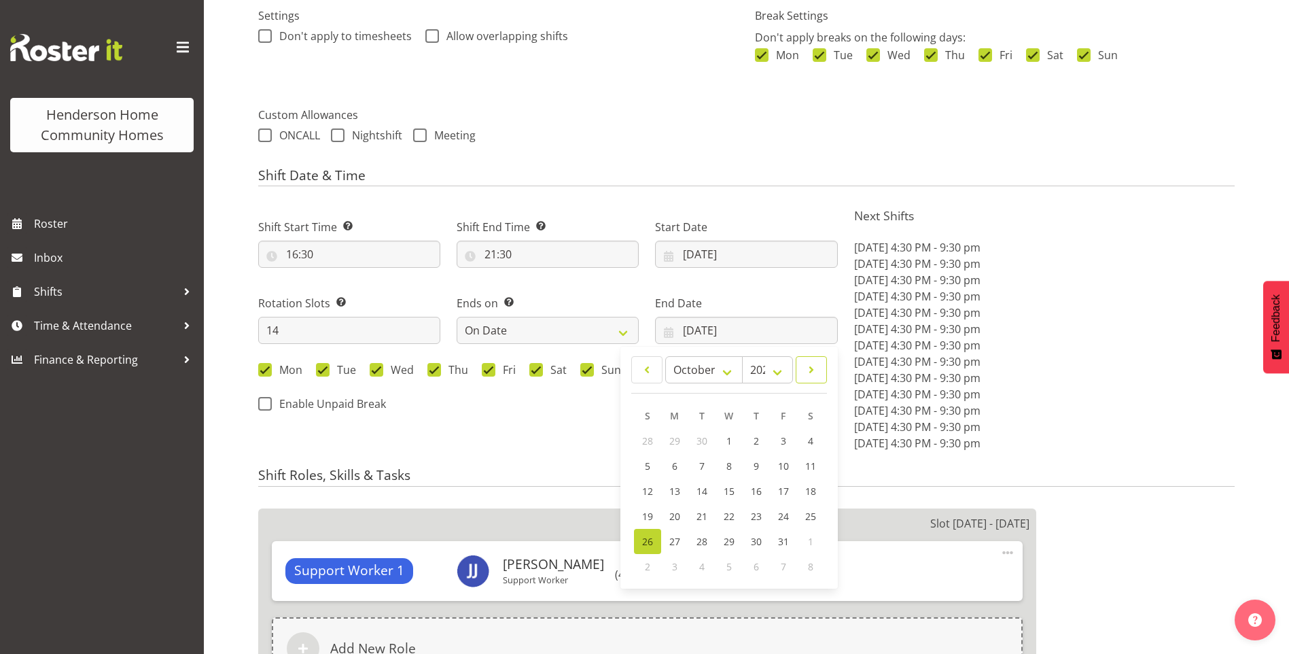
click at [814, 374] on span at bounding box center [811, 369] width 14 height 16
select select "10"
click at [641, 486] on link "9" at bounding box center [647, 490] width 27 height 25
type input "[DATE]"
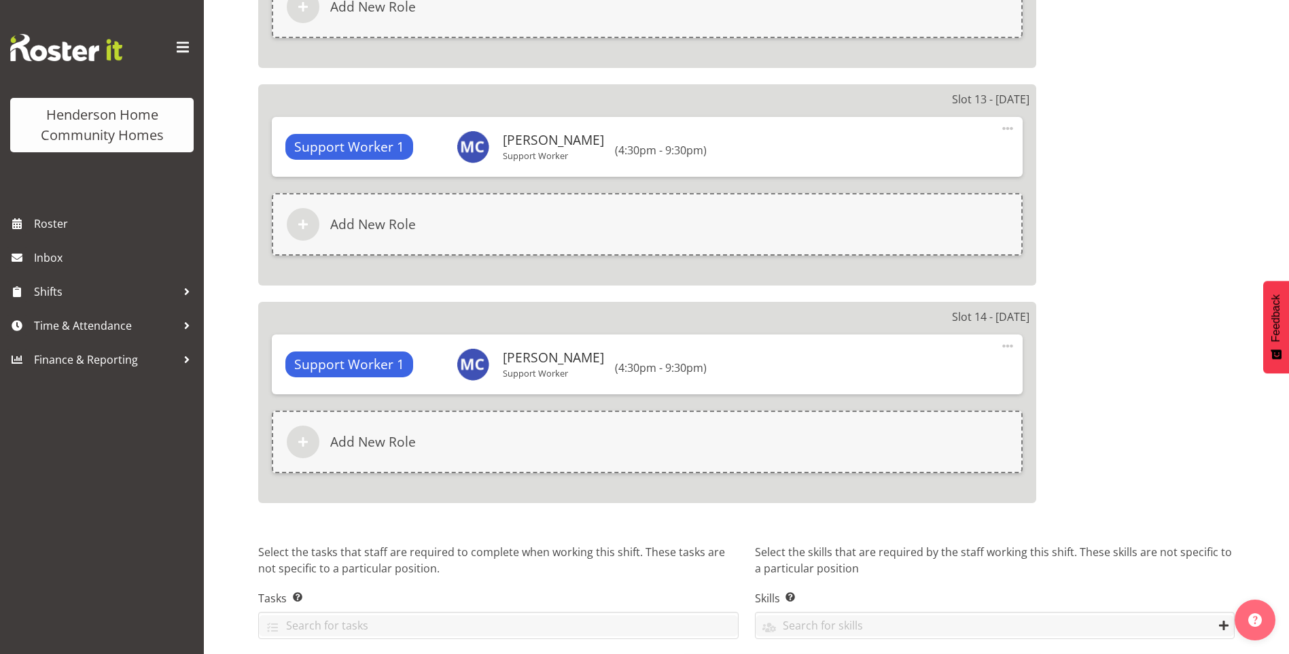
scroll to position [3440, 0]
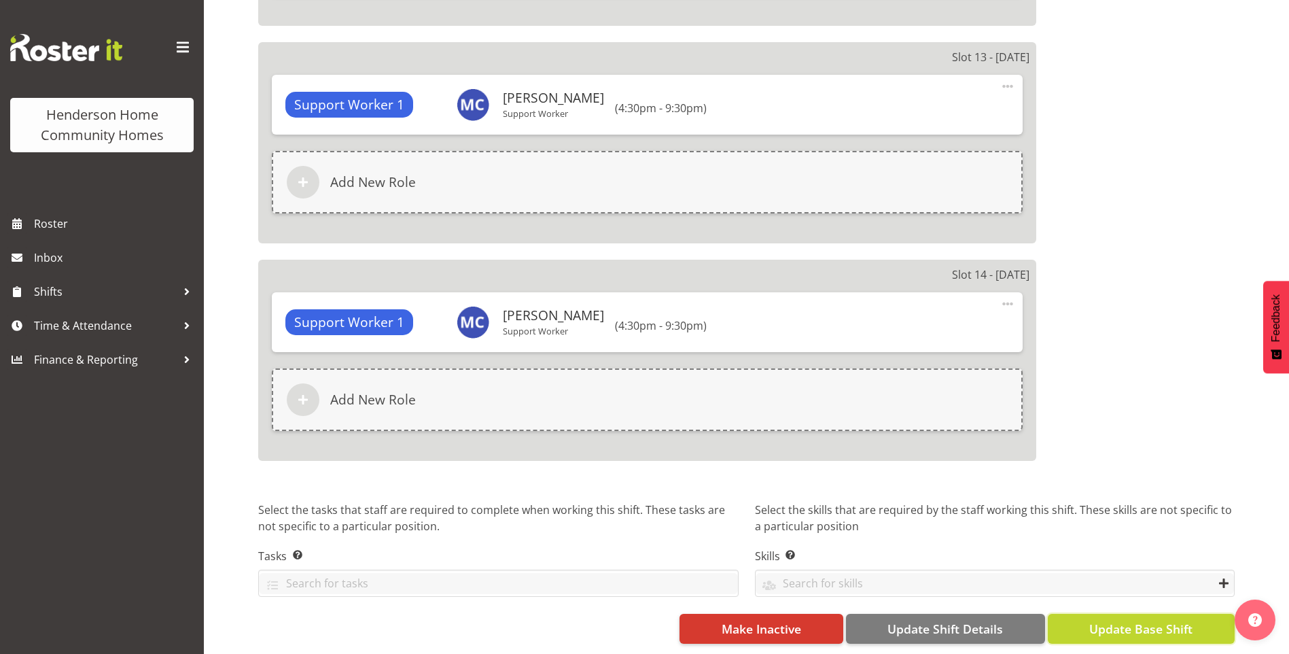
click at [1175, 620] on span "Update Base Shift" at bounding box center [1140, 629] width 103 height 18
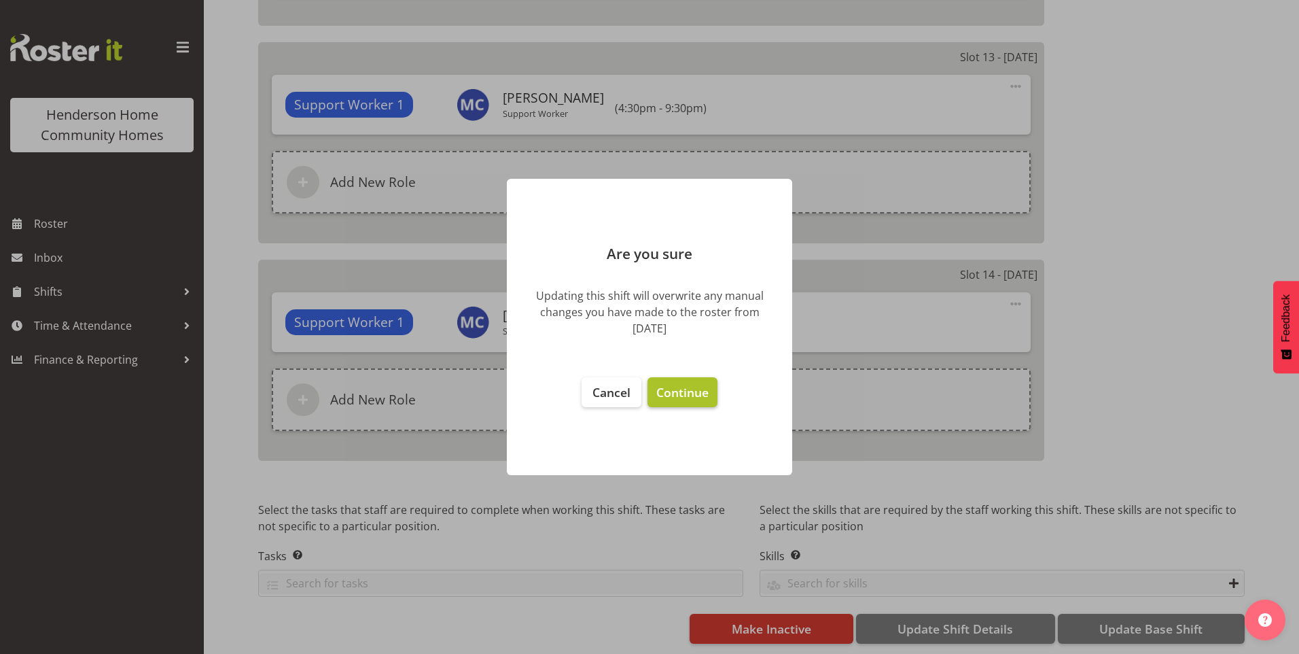
click at [713, 397] on button "Continue" at bounding box center [683, 392] width 70 height 30
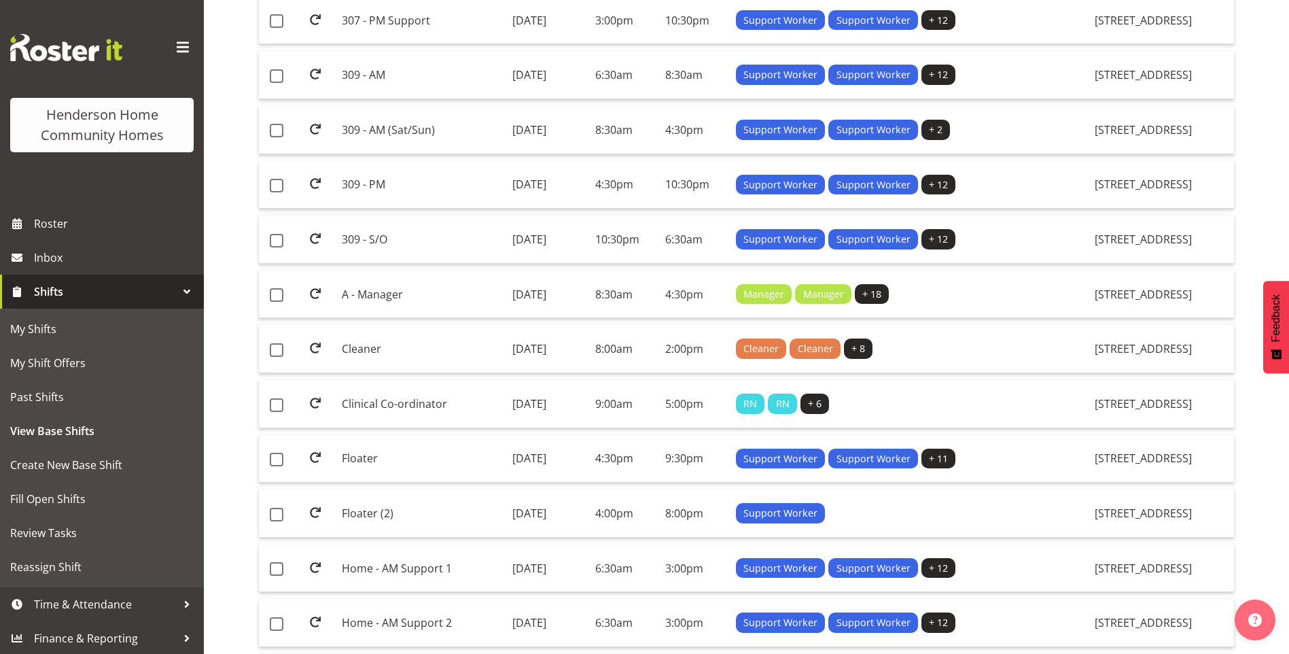
scroll to position [815, 0]
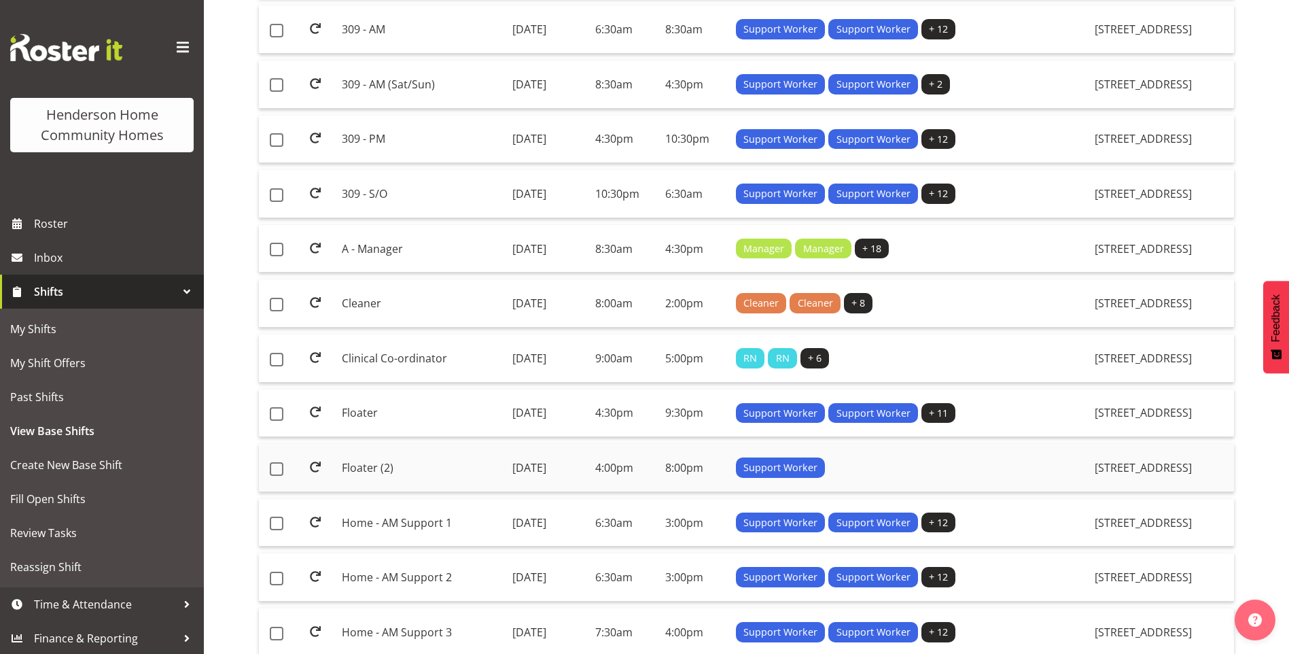
click at [364, 466] on td "Floater (2)" at bounding box center [421, 468] width 170 height 48
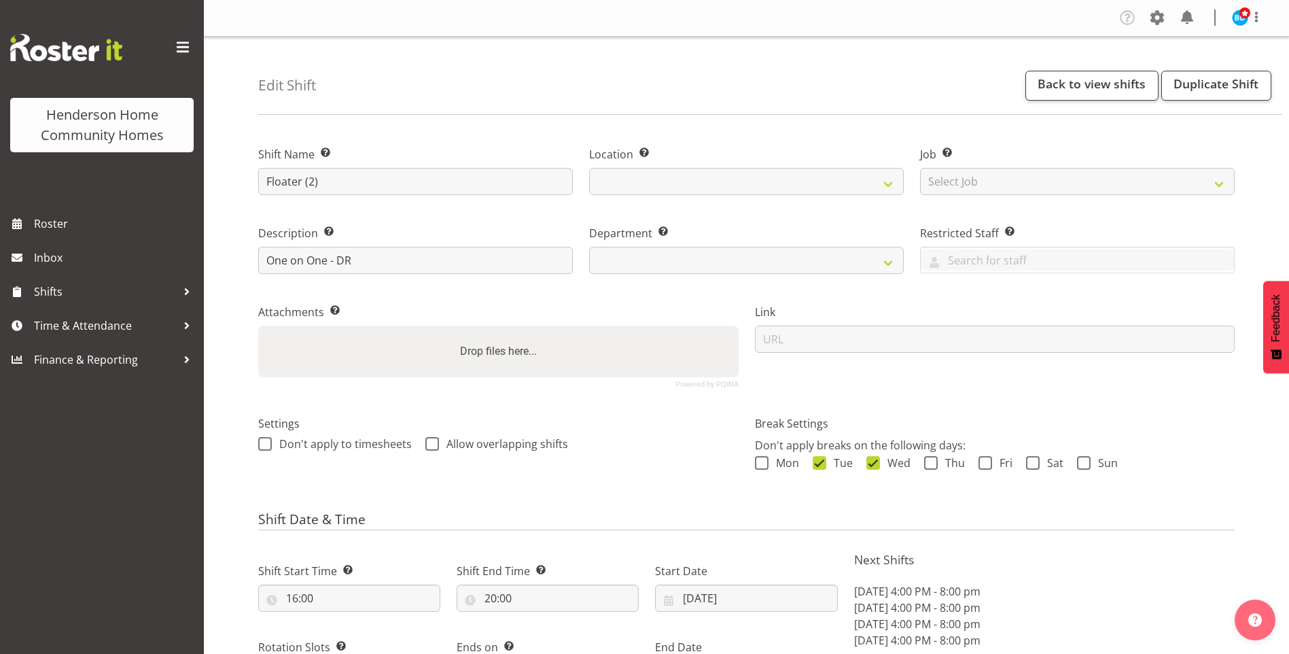
select select "9"
select select "2025"
select select "date"
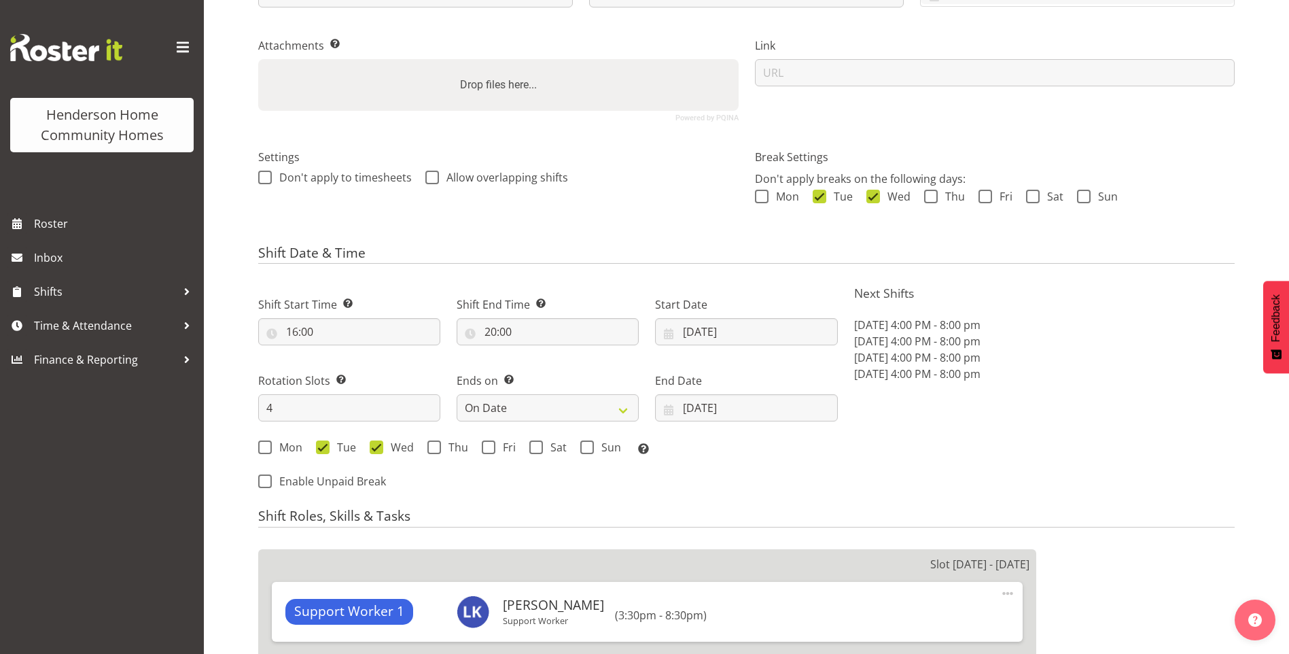
select select
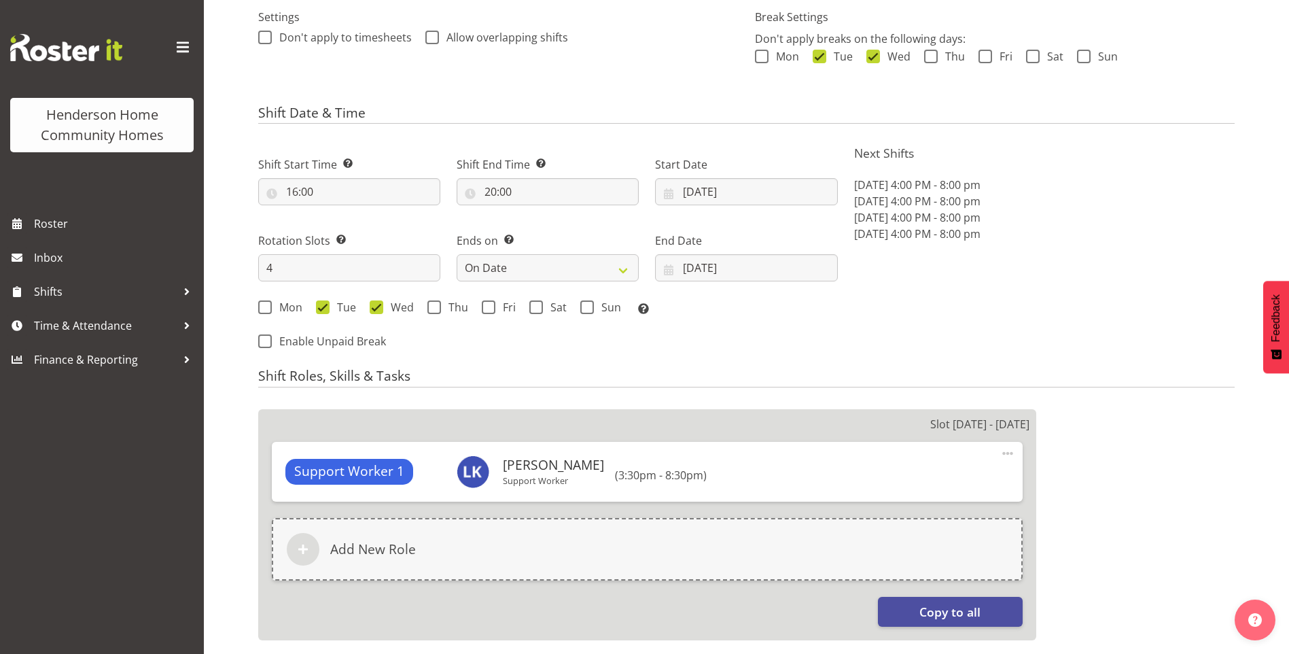
select select "1071"
select select "749"
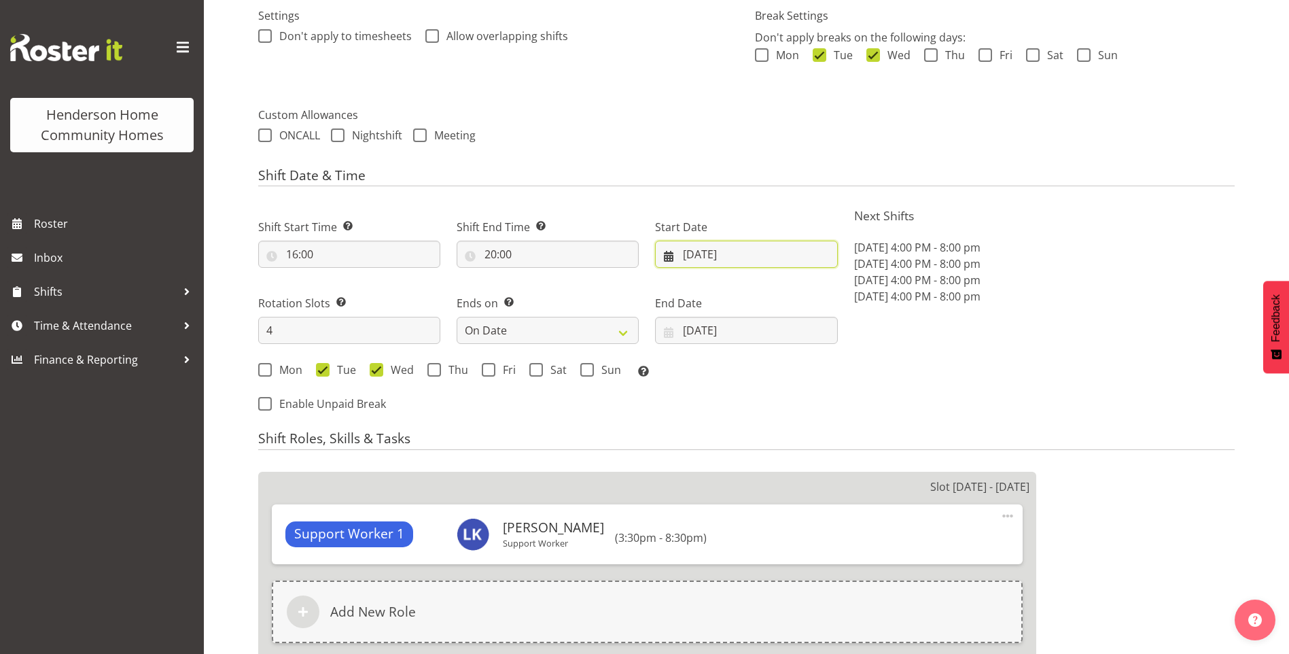
click at [713, 257] on input "[DATE]" at bounding box center [746, 254] width 182 height 27
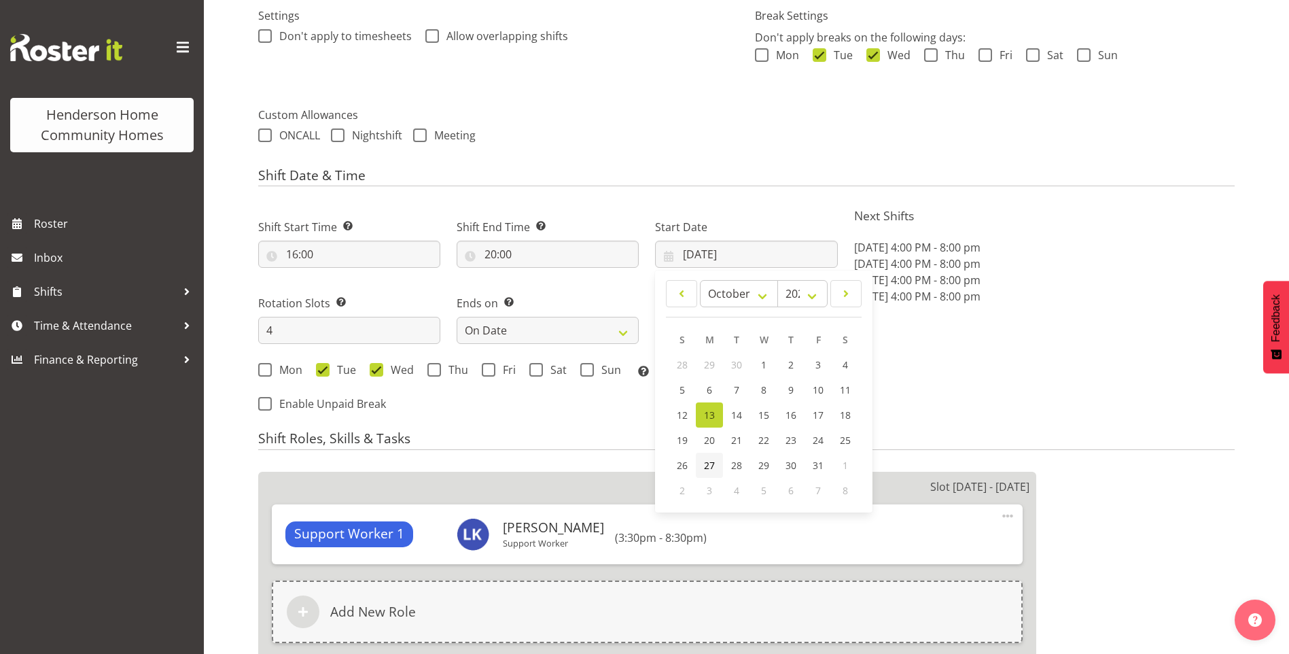
drag, startPoint x: 702, startPoint y: 460, endPoint x: 709, endPoint y: 461, distance: 6.8
click at [703, 460] on link "27" at bounding box center [709, 465] width 27 height 25
type input "[DATE]"
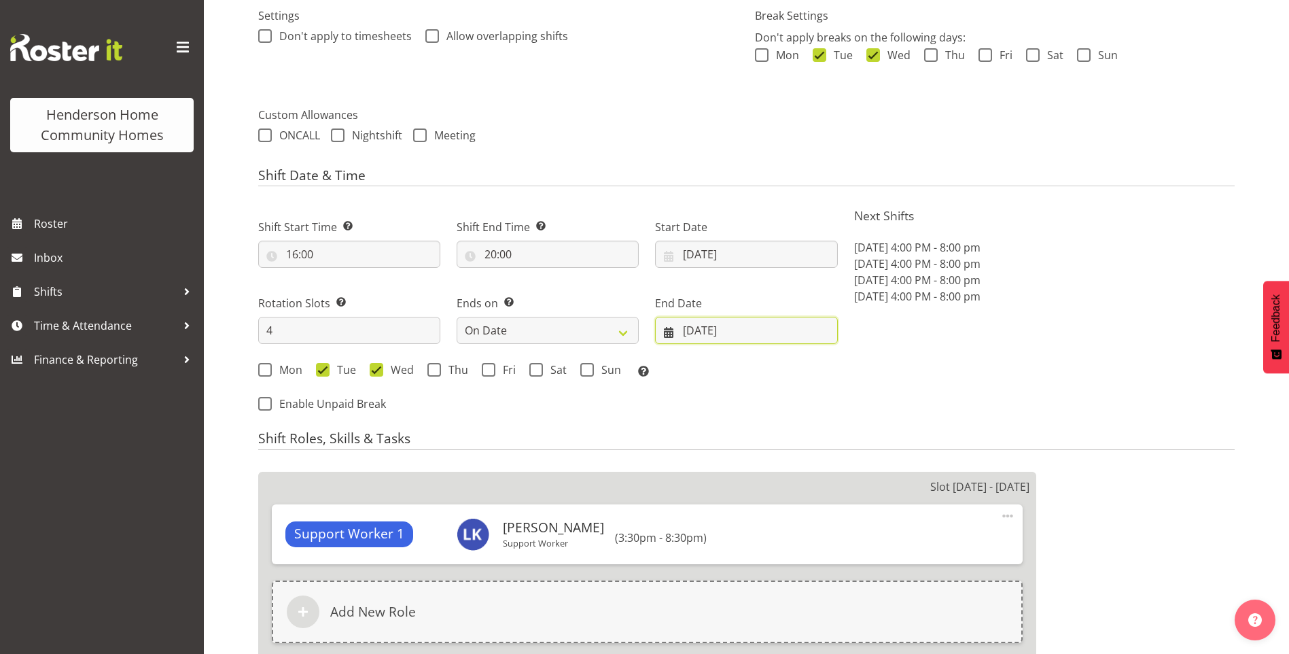
click at [697, 325] on input "[DATE]" at bounding box center [746, 330] width 182 height 27
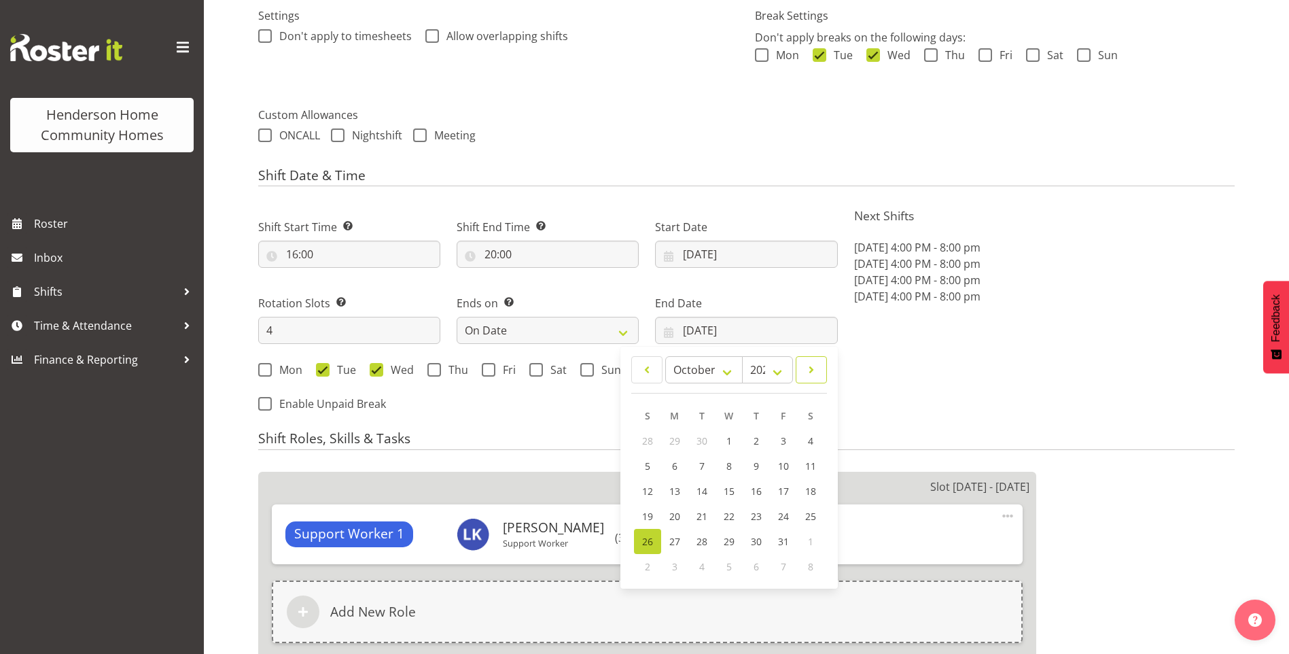
click at [809, 363] on span at bounding box center [811, 369] width 14 height 16
select select "10"
click at [645, 490] on span "9" at bounding box center [647, 490] width 5 height 13
type input "[DATE]"
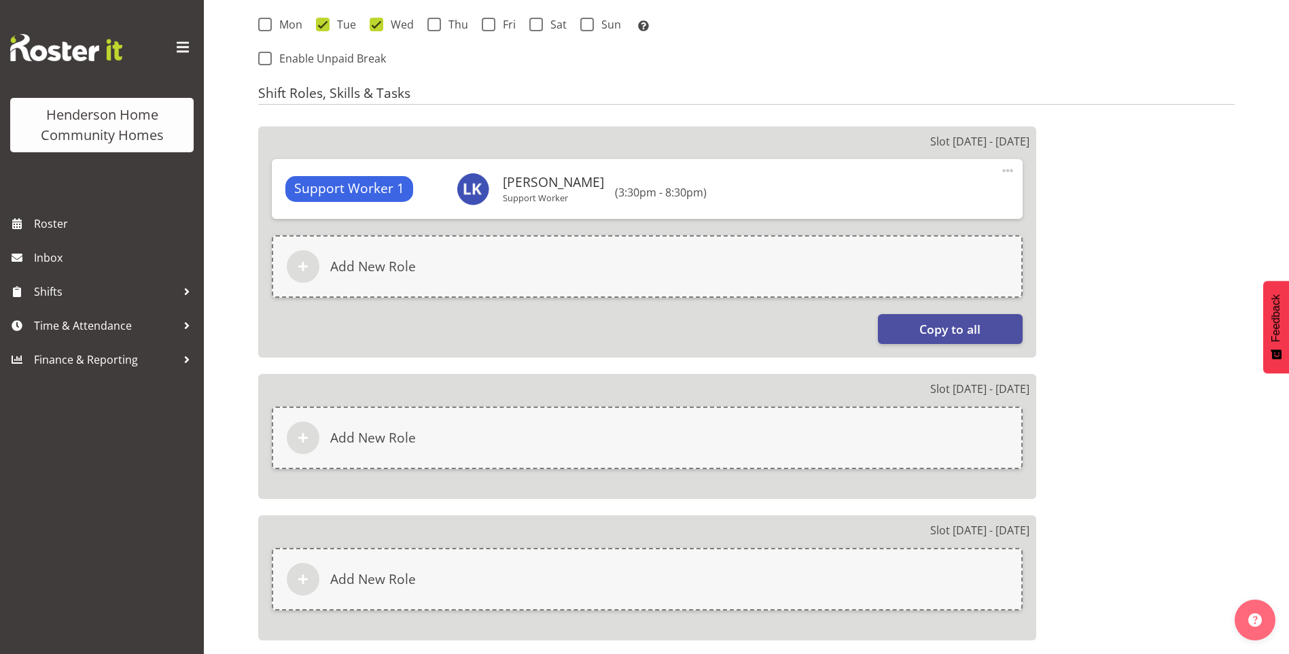
scroll to position [1083, 0]
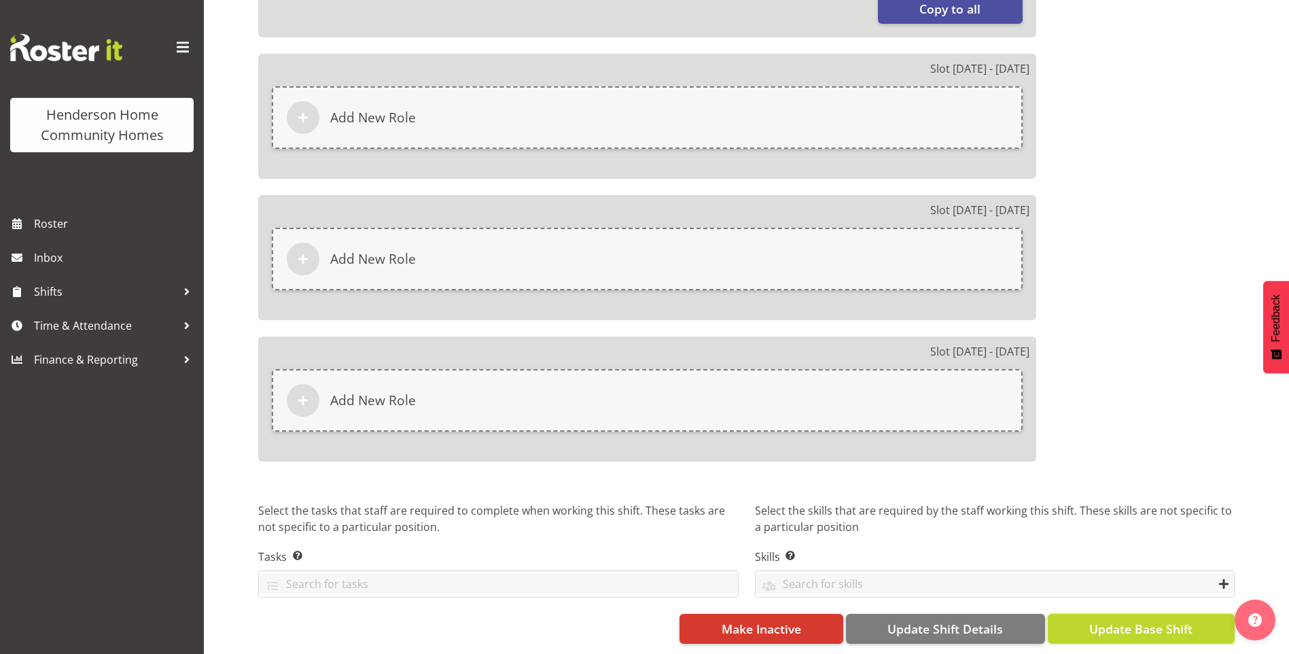
click at [1156, 620] on span "Update Base Shift" at bounding box center [1140, 629] width 103 height 18
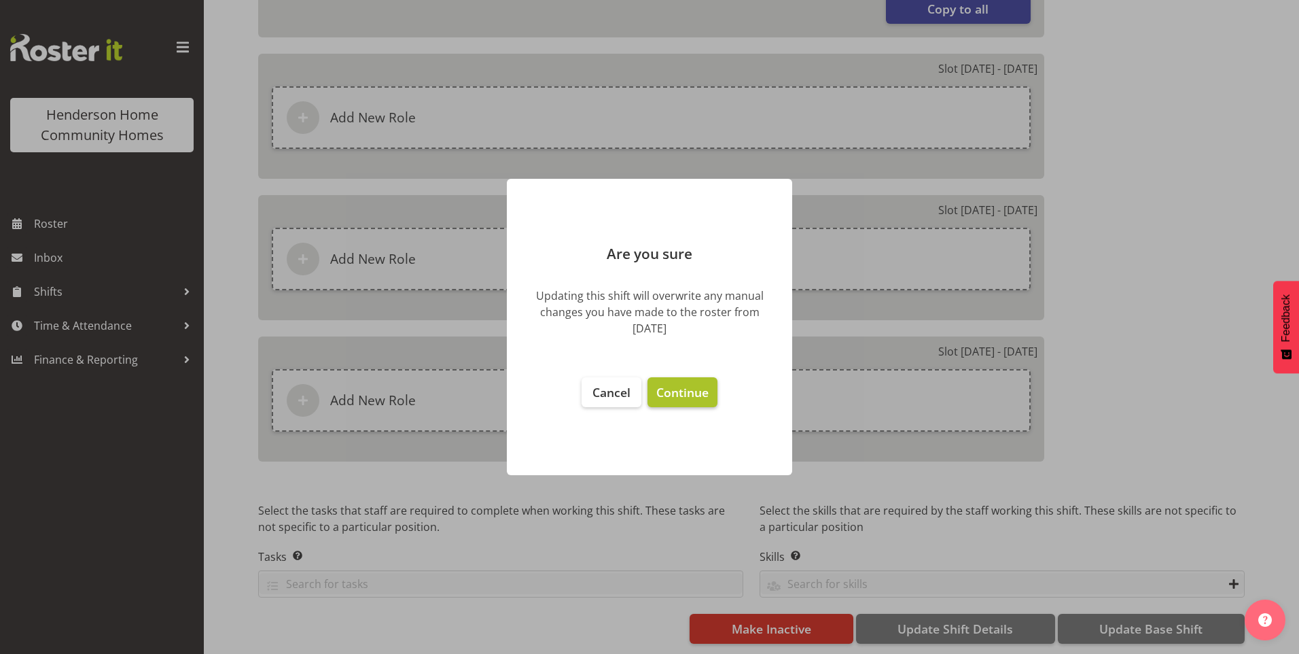
click at [668, 378] on button "Continue" at bounding box center [683, 392] width 70 height 30
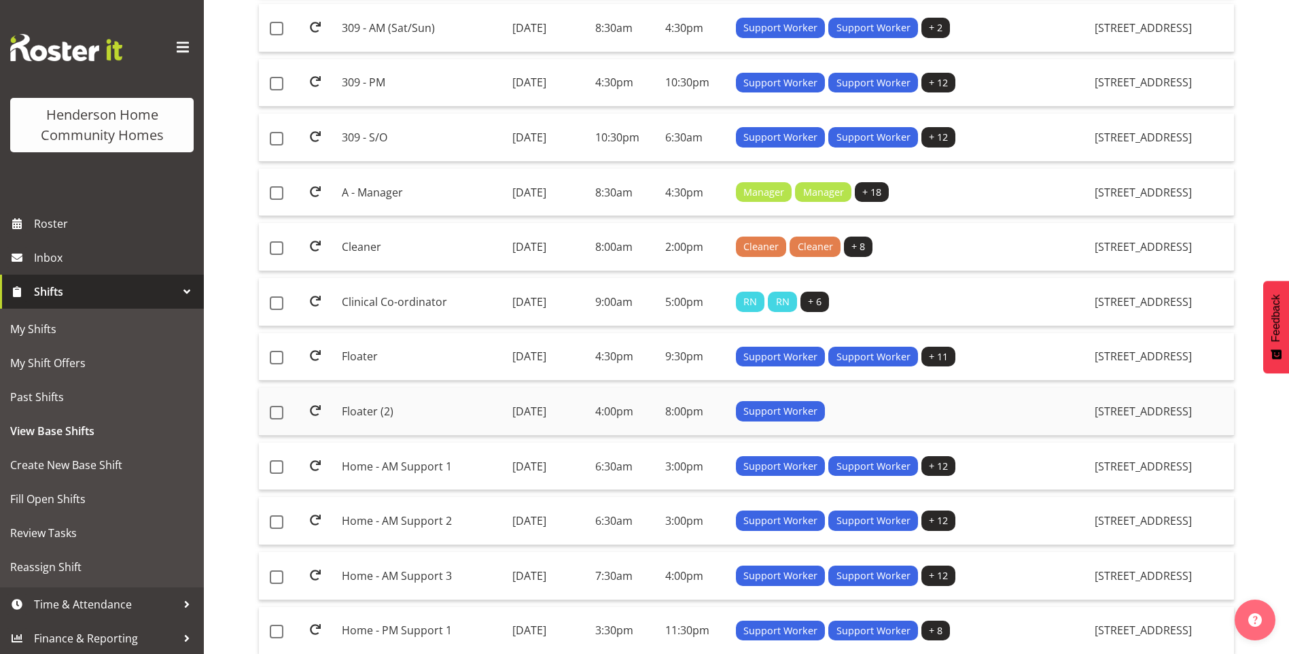
scroll to position [946, 0]
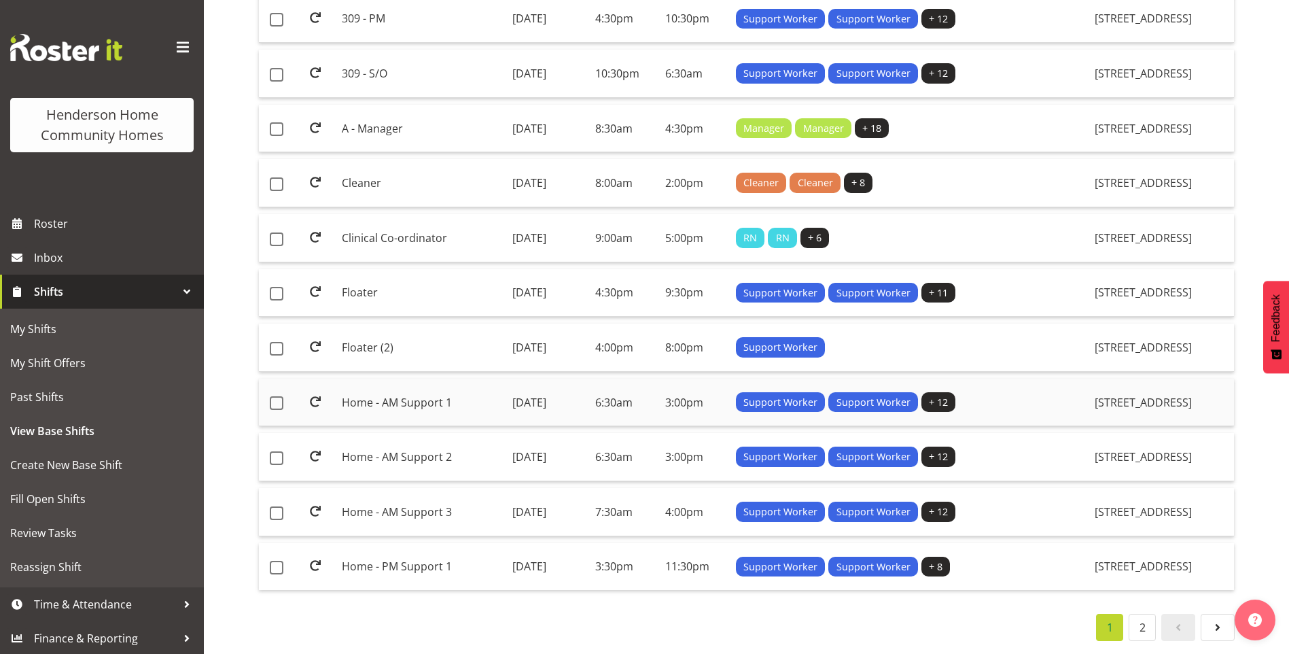
click at [380, 393] on td "Home - AM Support 1" at bounding box center [421, 402] width 170 height 48
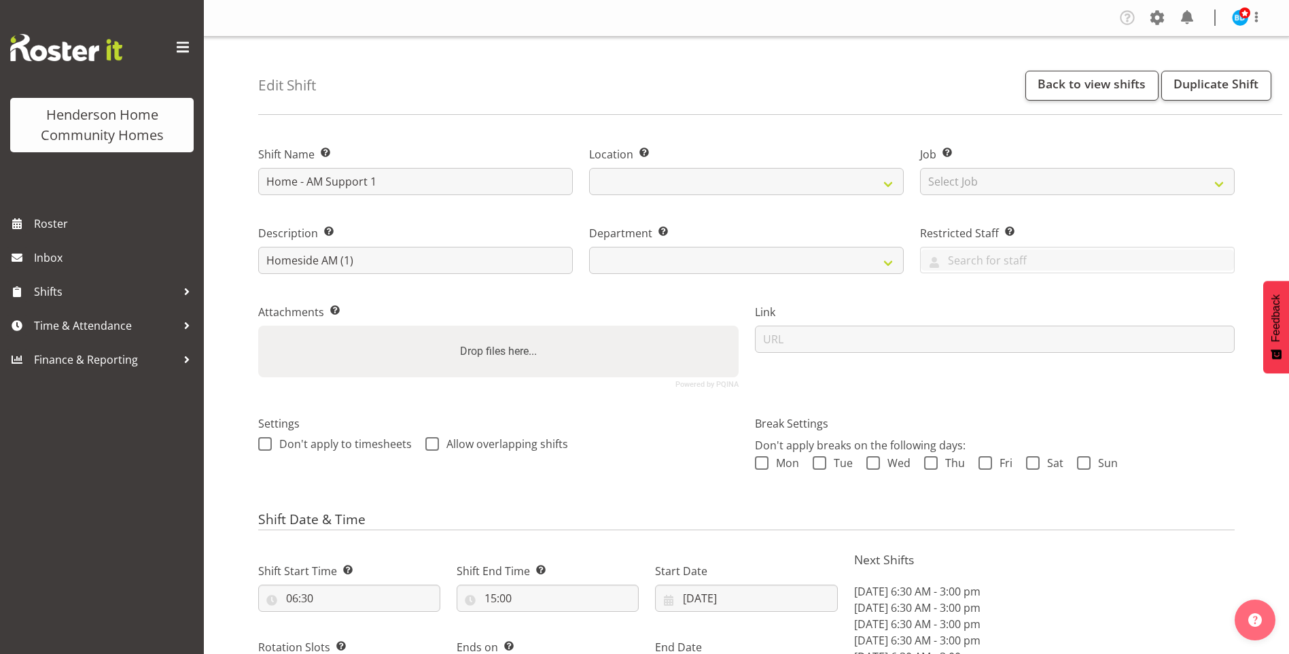
select select "9"
select select "2025"
select select "date"
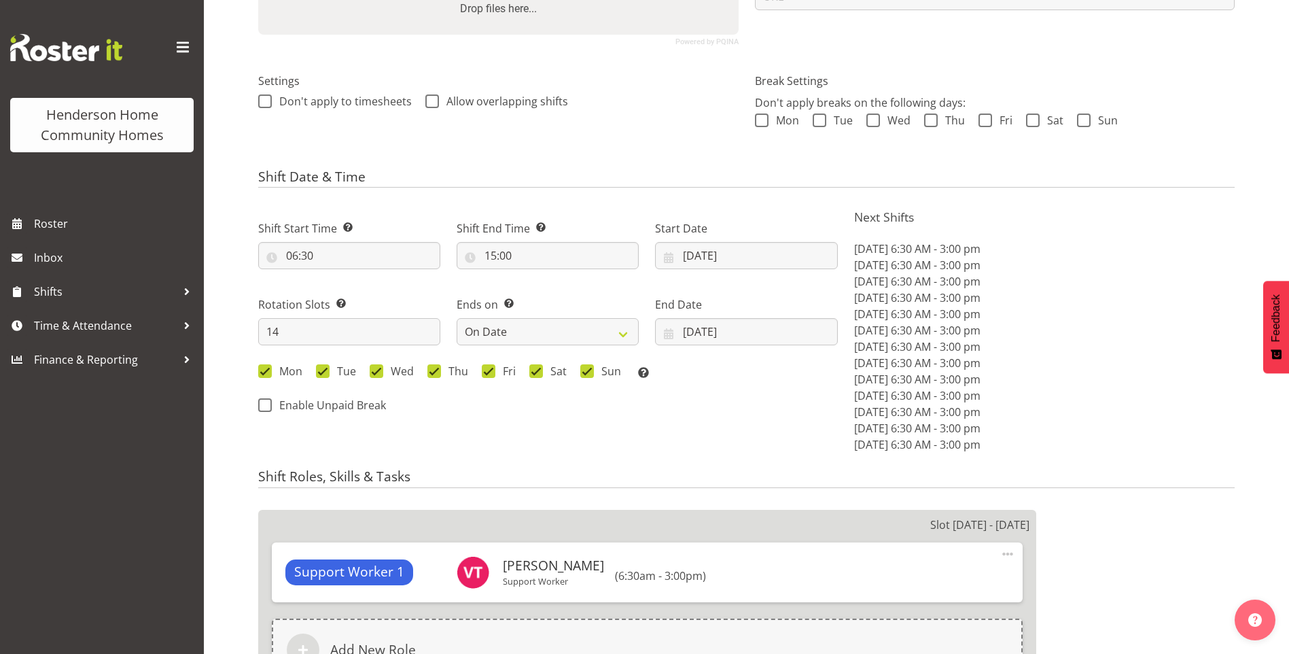
scroll to position [408, 0]
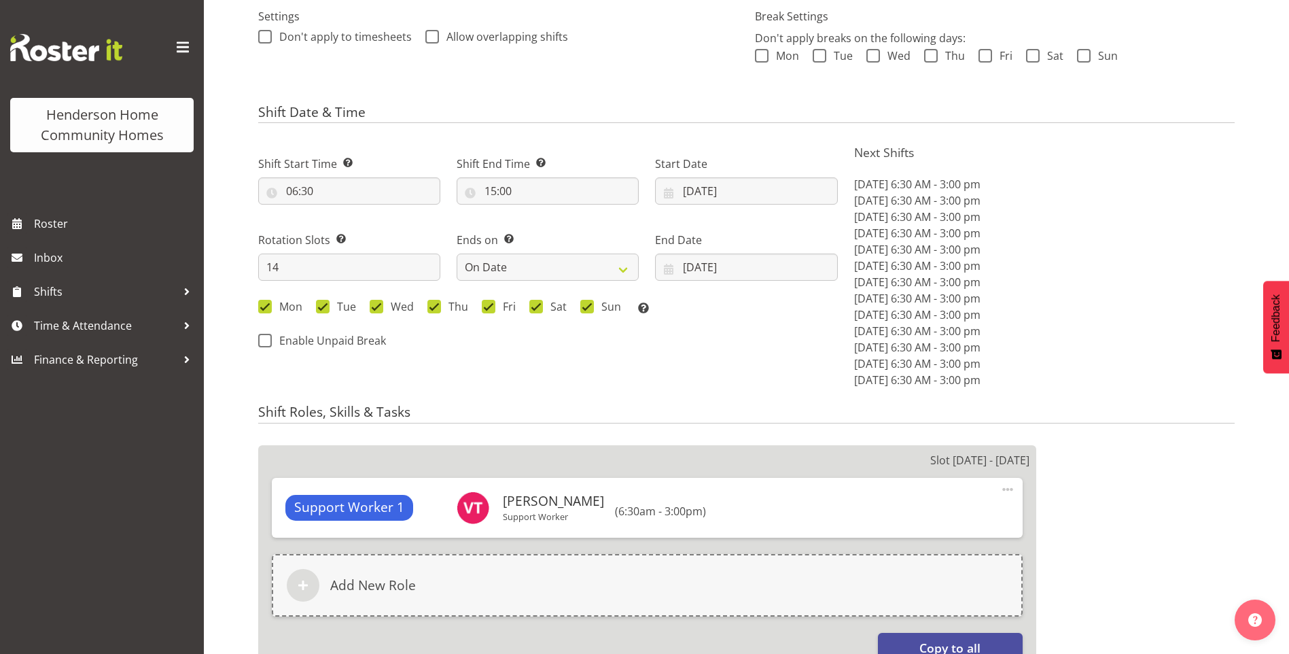
select select
select select "1067"
select select "746"
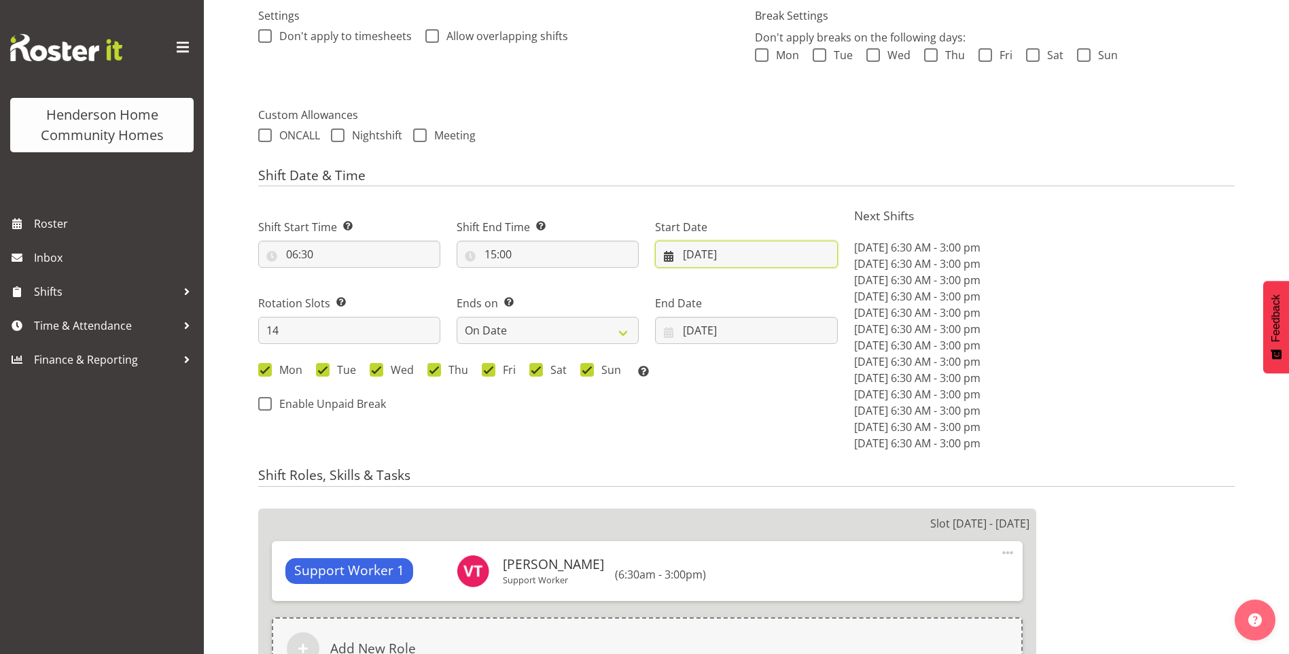
click at [692, 259] on input "13/10/2025" at bounding box center [746, 254] width 182 height 27
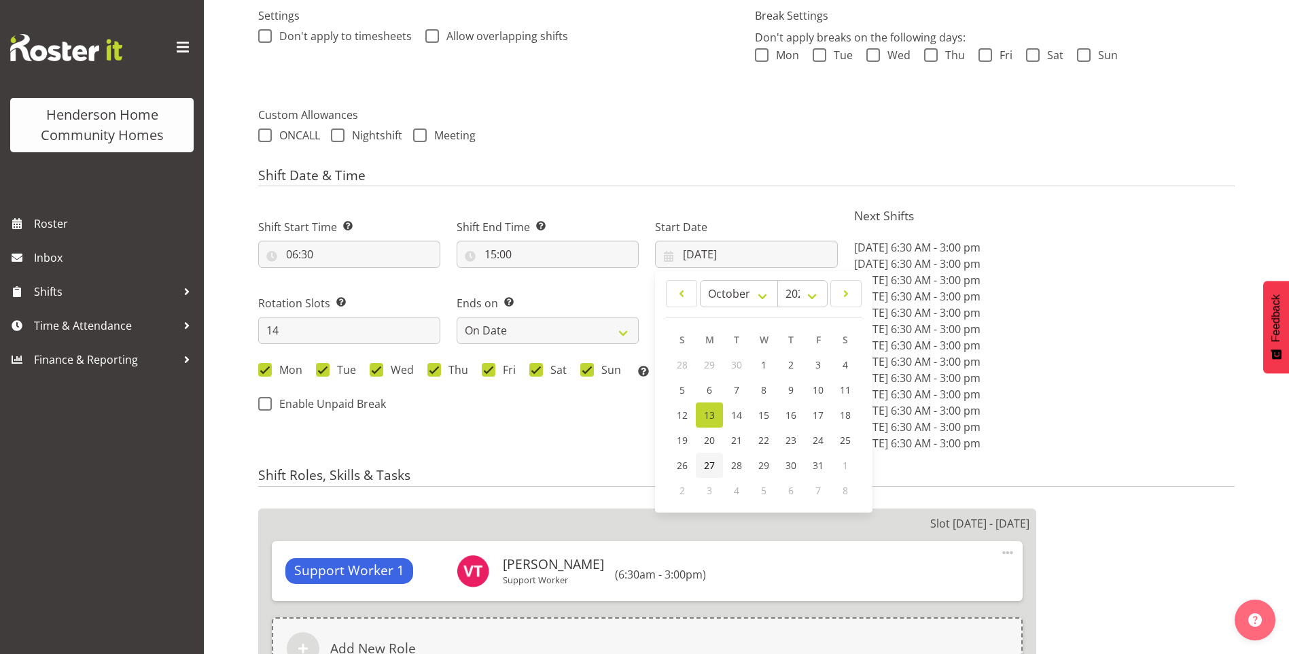
click at [712, 461] on span "27" at bounding box center [709, 465] width 11 height 13
type input "27/10/2025"
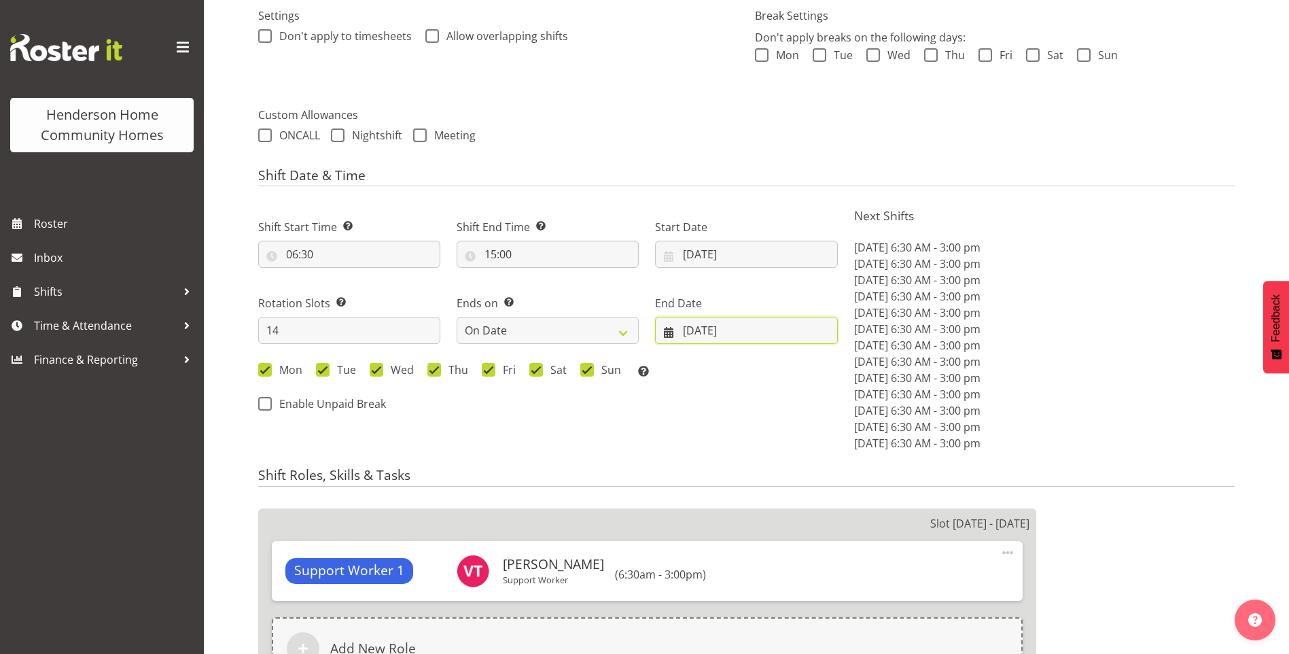
click at [690, 336] on input "26/10/2025" at bounding box center [746, 330] width 182 height 27
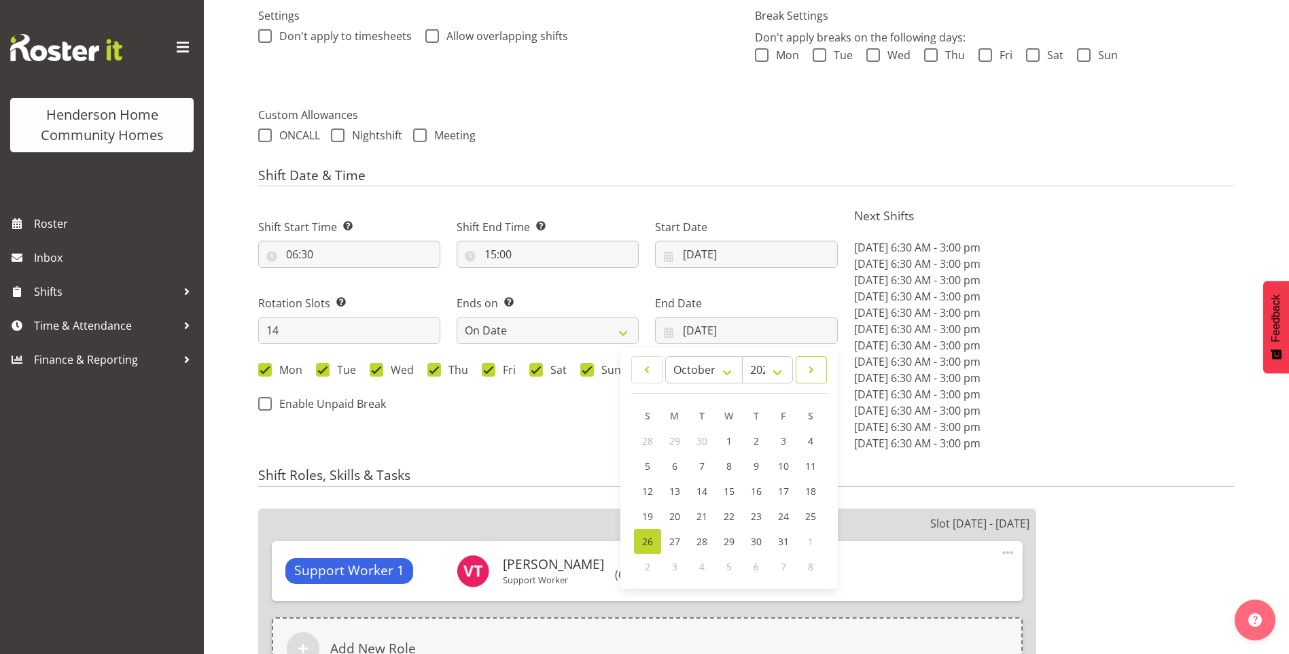
click at [809, 376] on span at bounding box center [811, 369] width 14 height 16
select select "10"
click at [643, 490] on link "9" at bounding box center [647, 490] width 27 height 25
type input "09/11/2025"
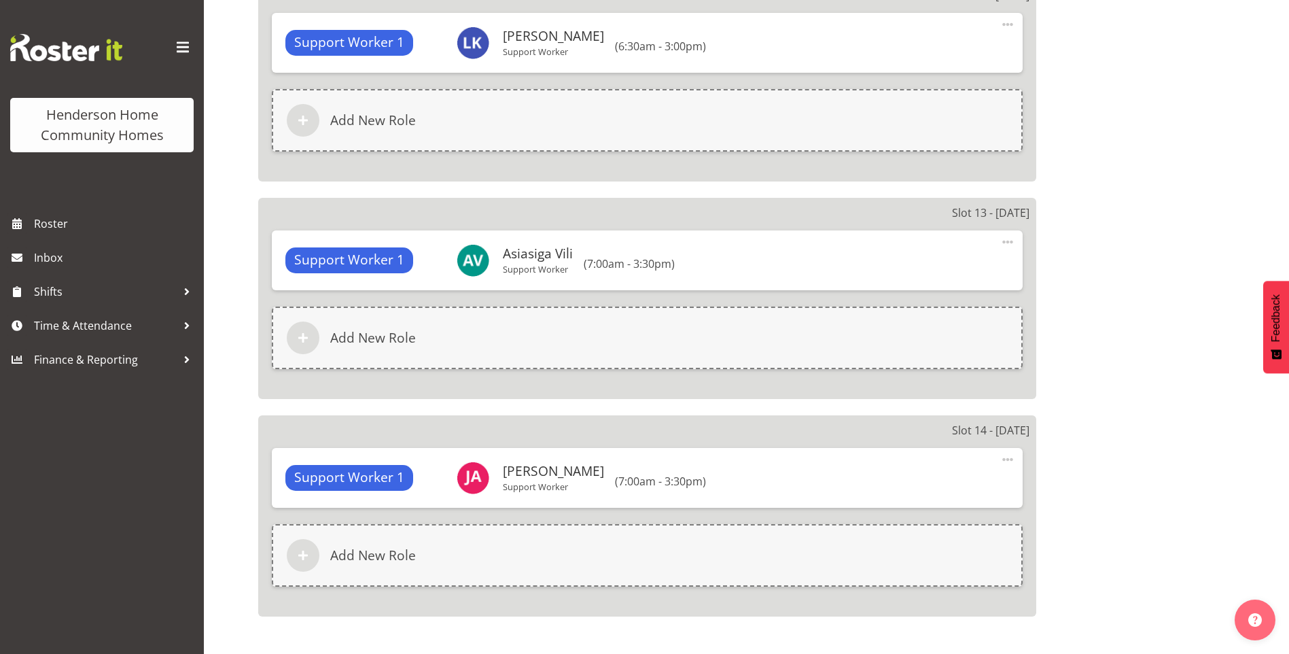
scroll to position [3522, 0]
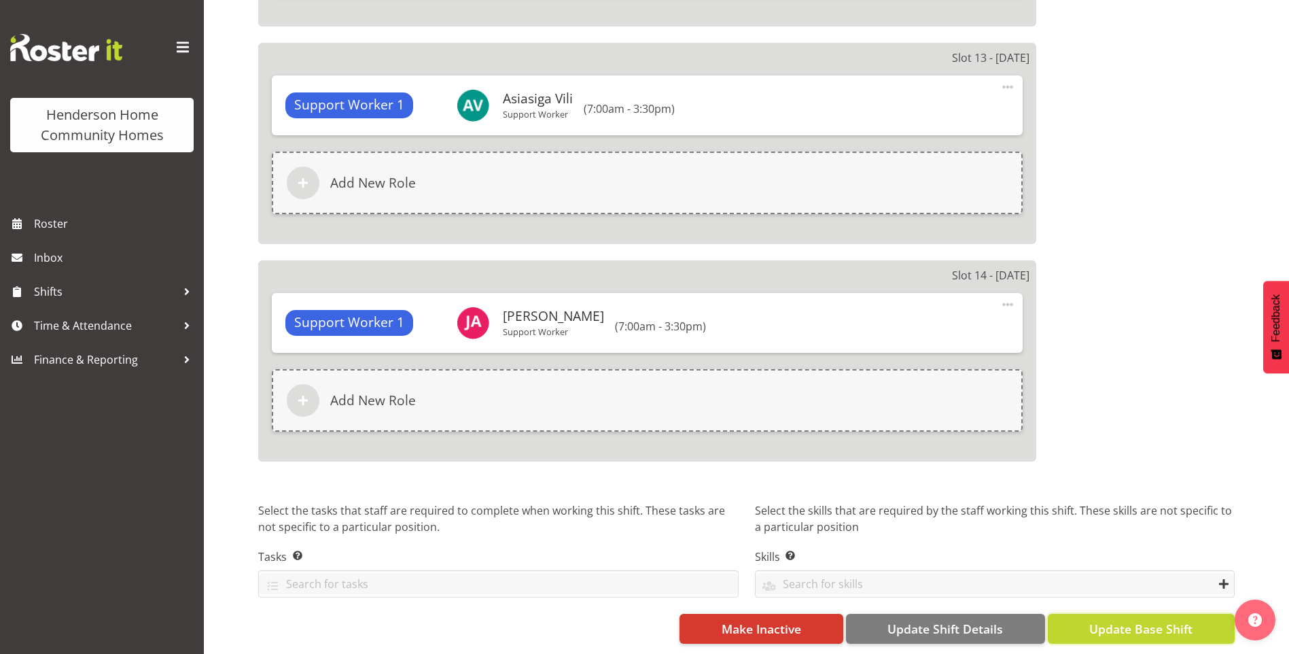
click at [1165, 620] on span "Update Base Shift" at bounding box center [1140, 629] width 103 height 18
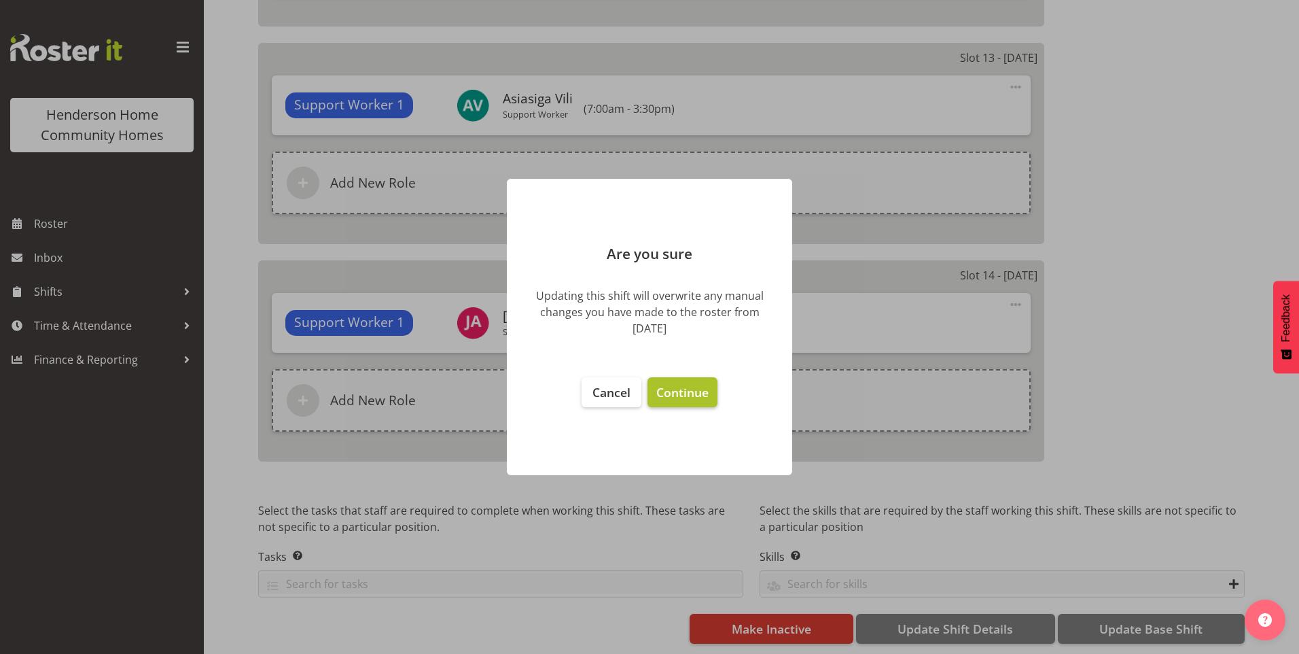
click at [687, 391] on span "Continue" at bounding box center [682, 392] width 52 height 16
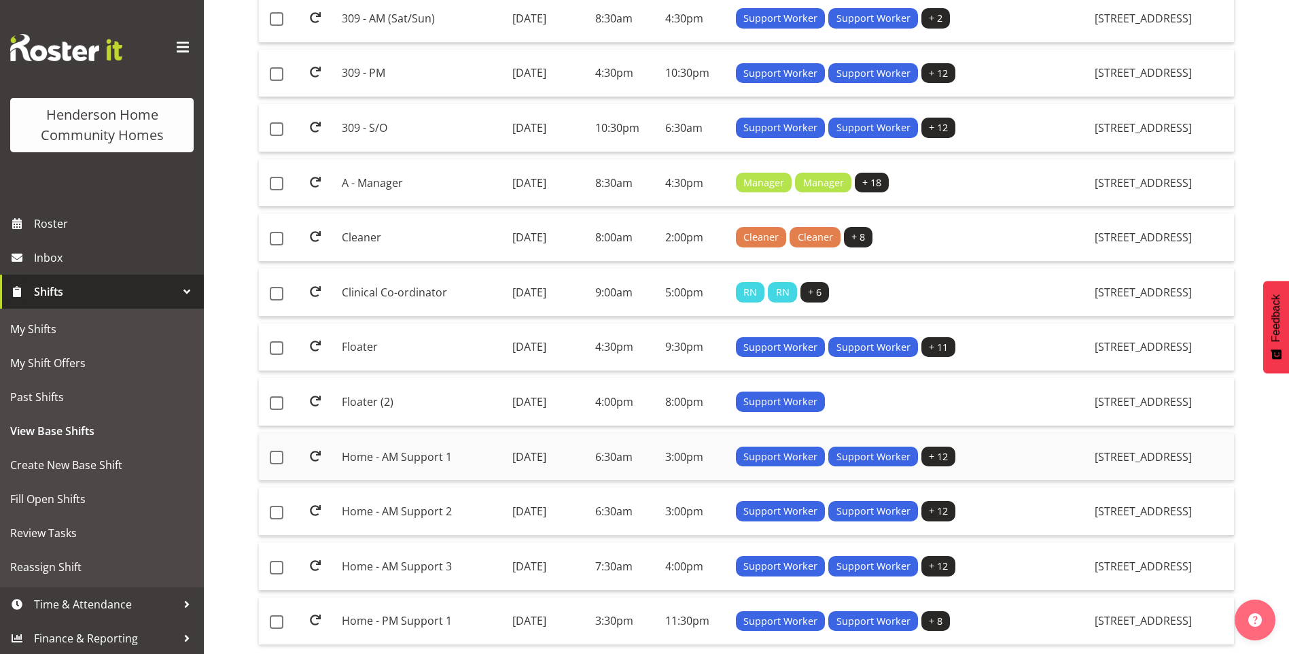
scroll to position [946, 0]
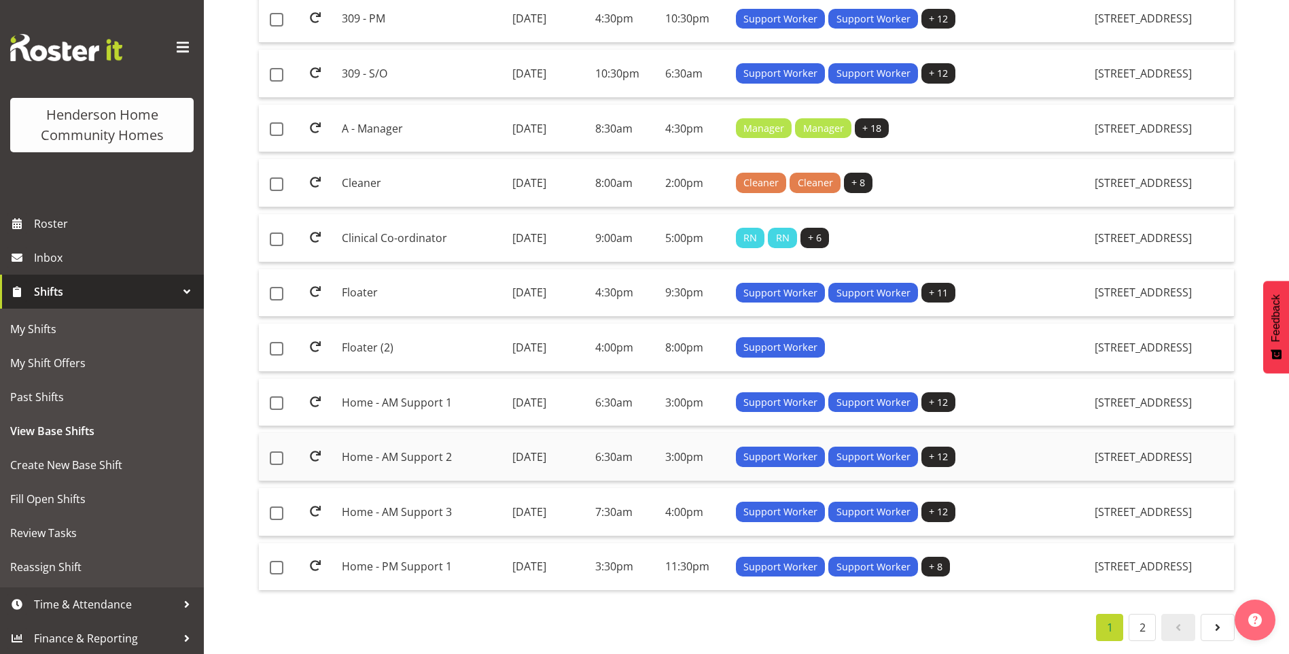
click at [400, 444] on td "Home - AM Support 2" at bounding box center [421, 457] width 170 height 48
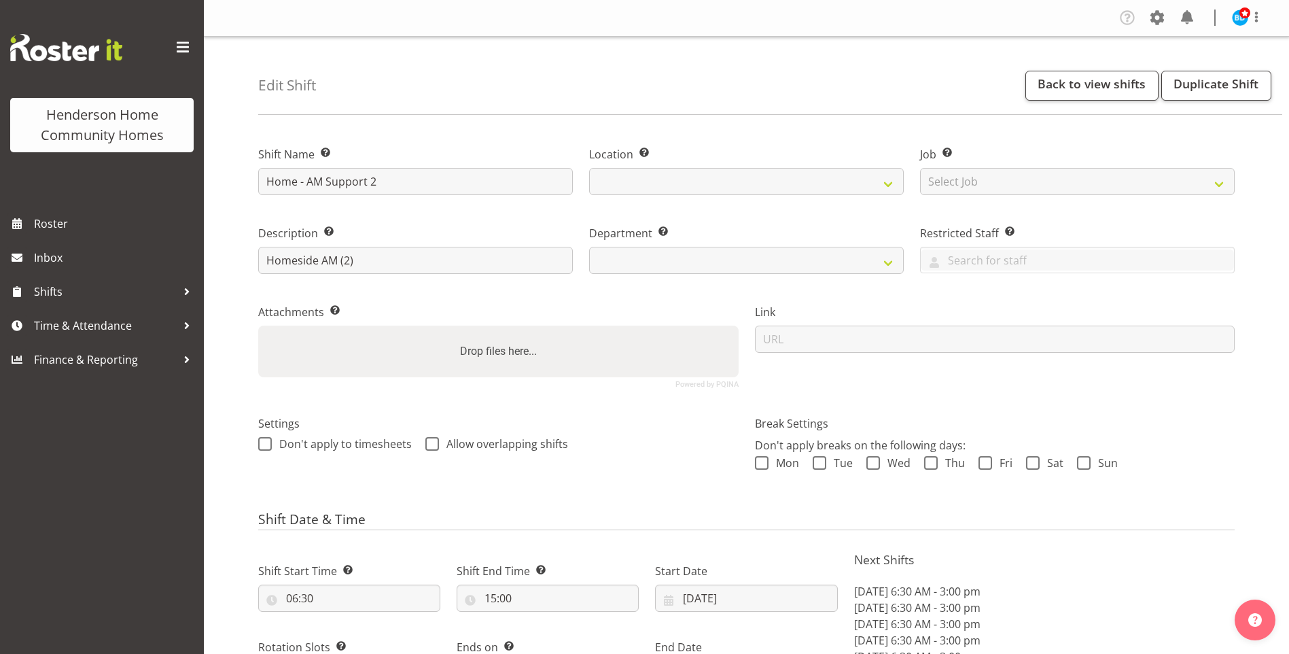
select select "9"
select select "2025"
select select "date"
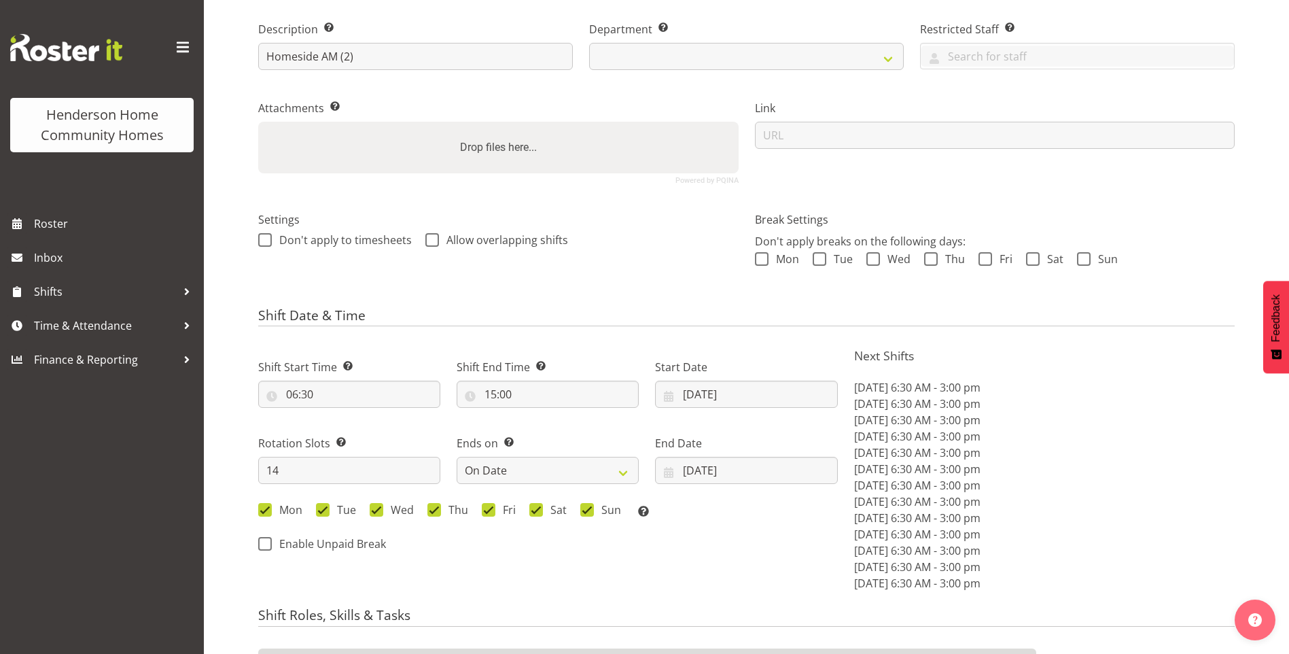
select select
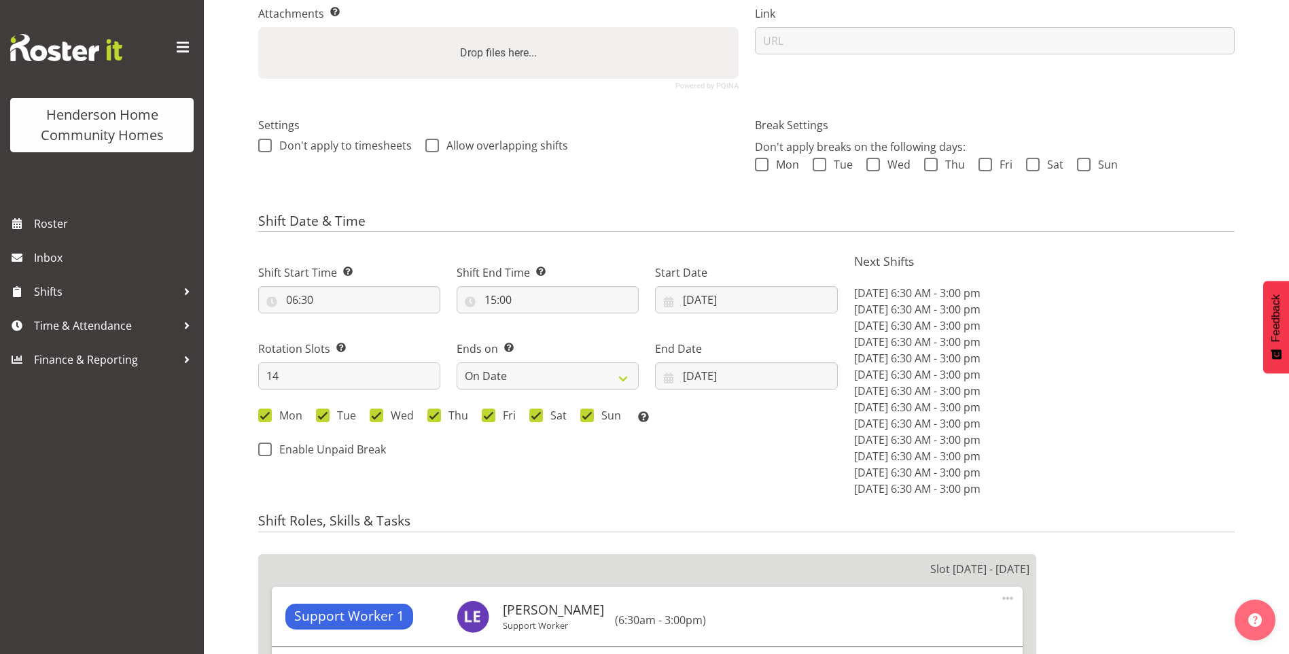
scroll to position [408, 0]
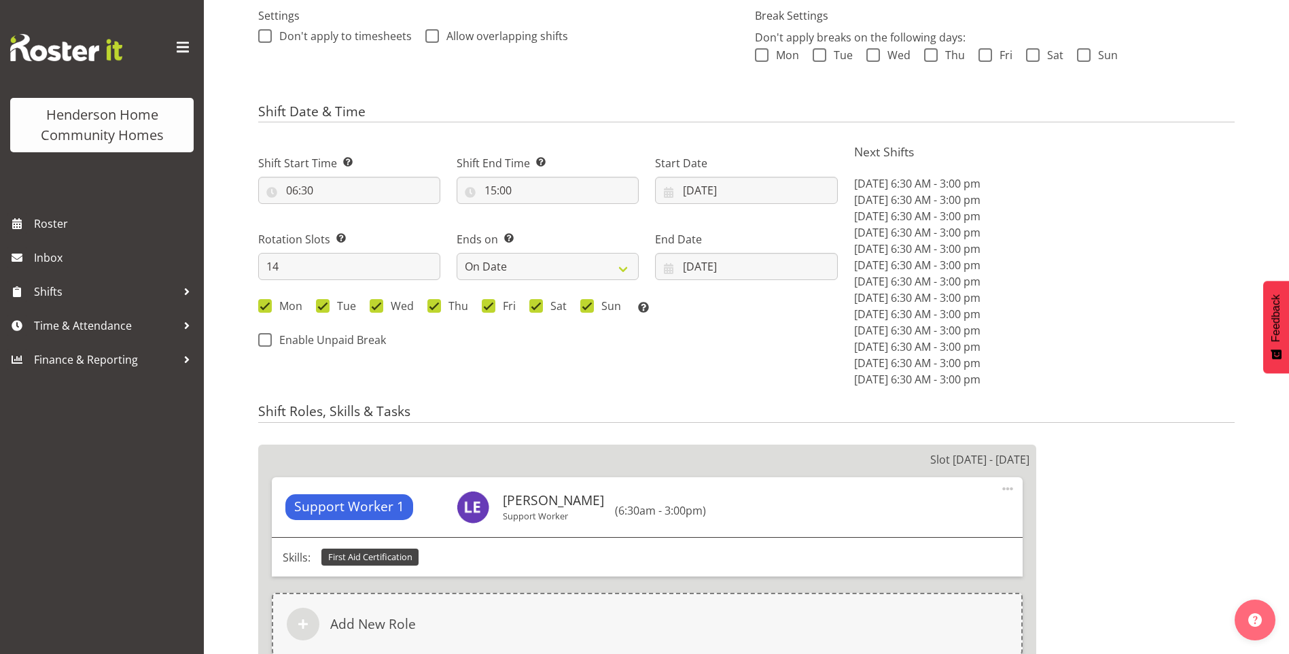
select select "1067"
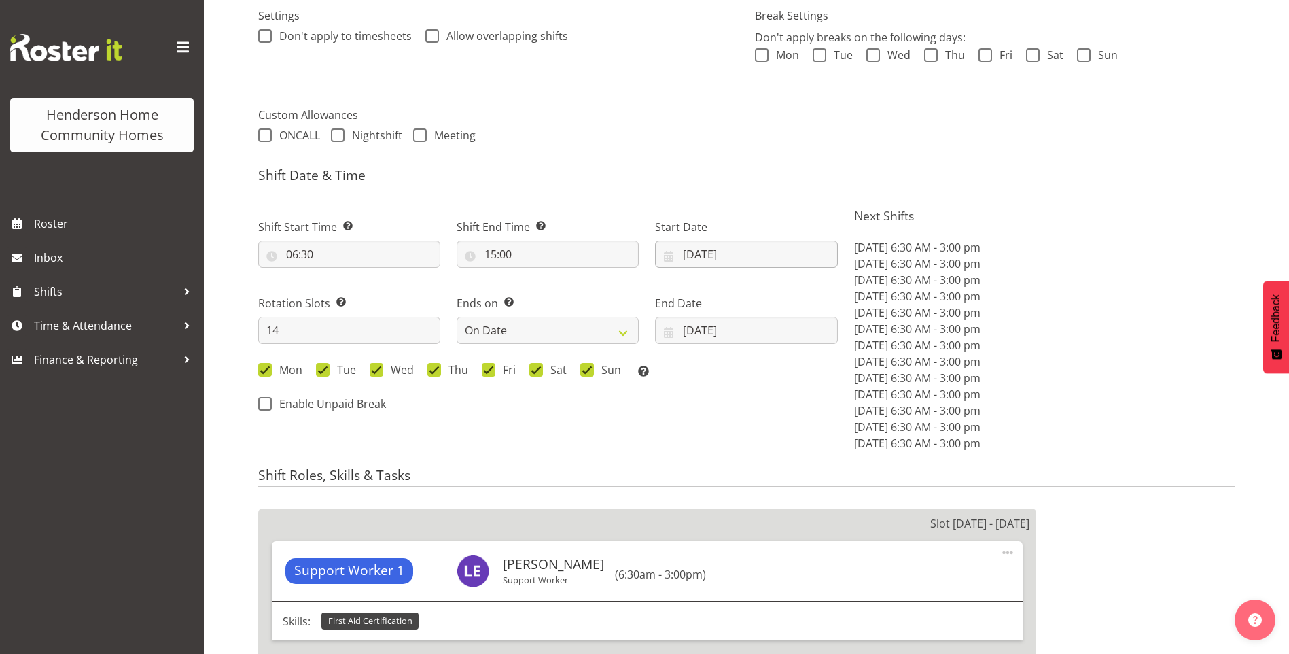
select select "746"
click at [715, 255] on input "[DATE]" at bounding box center [746, 254] width 182 height 27
click at [709, 462] on span "27" at bounding box center [709, 465] width 11 height 13
type input "[DATE]"
click at [705, 332] on input "[DATE]" at bounding box center [746, 330] width 182 height 27
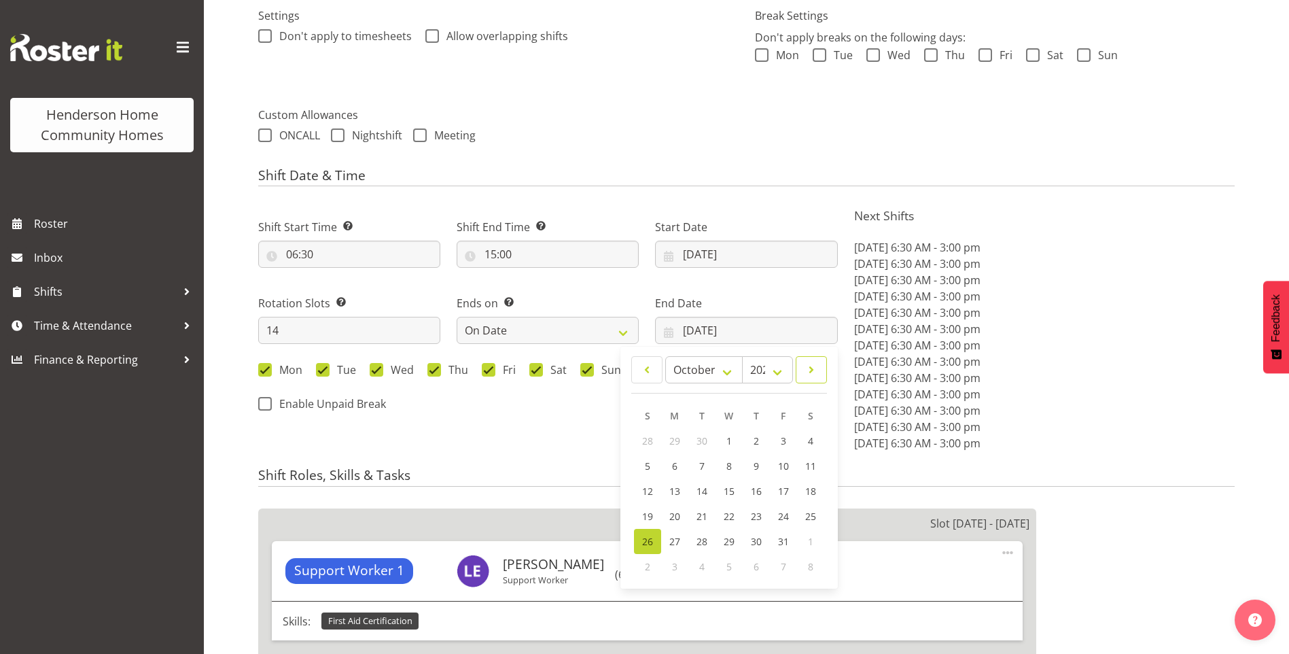
click at [812, 372] on span at bounding box center [811, 369] width 14 height 16
select select "10"
drag, startPoint x: 648, startPoint y: 488, endPoint x: 720, endPoint y: 439, distance: 87.1
click at [648, 487] on span "9" at bounding box center [647, 490] width 5 height 13
type input "[DATE]"
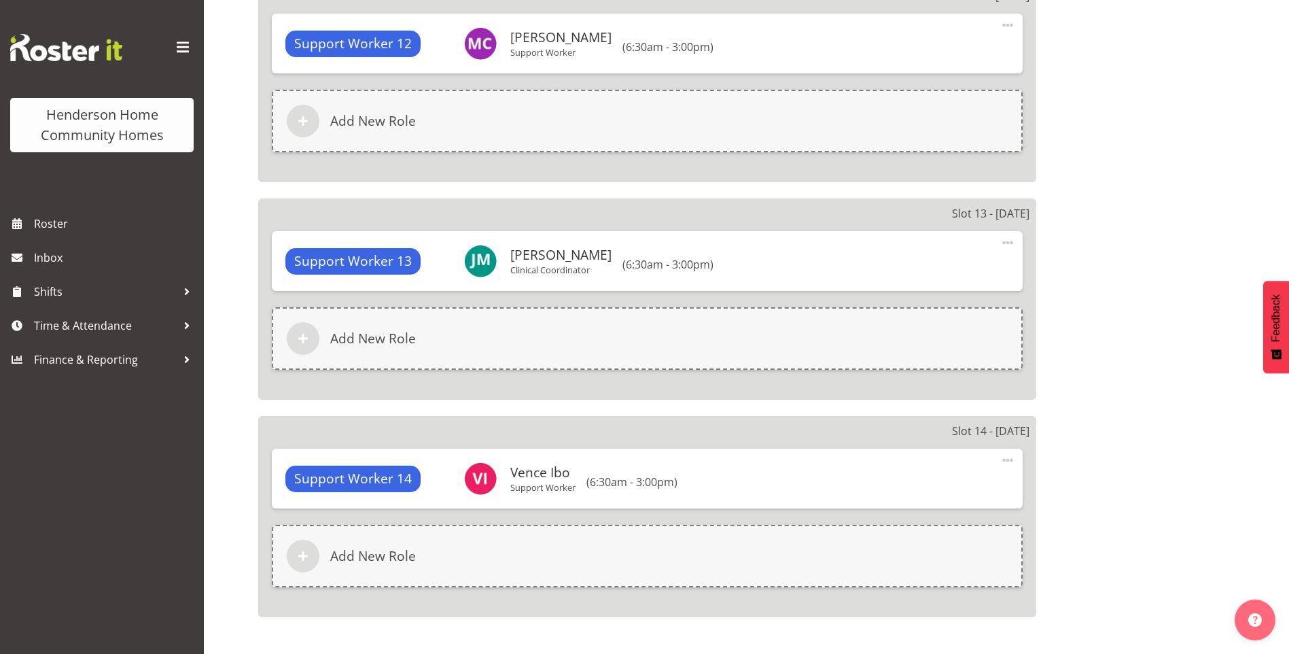
scroll to position [3562, 0]
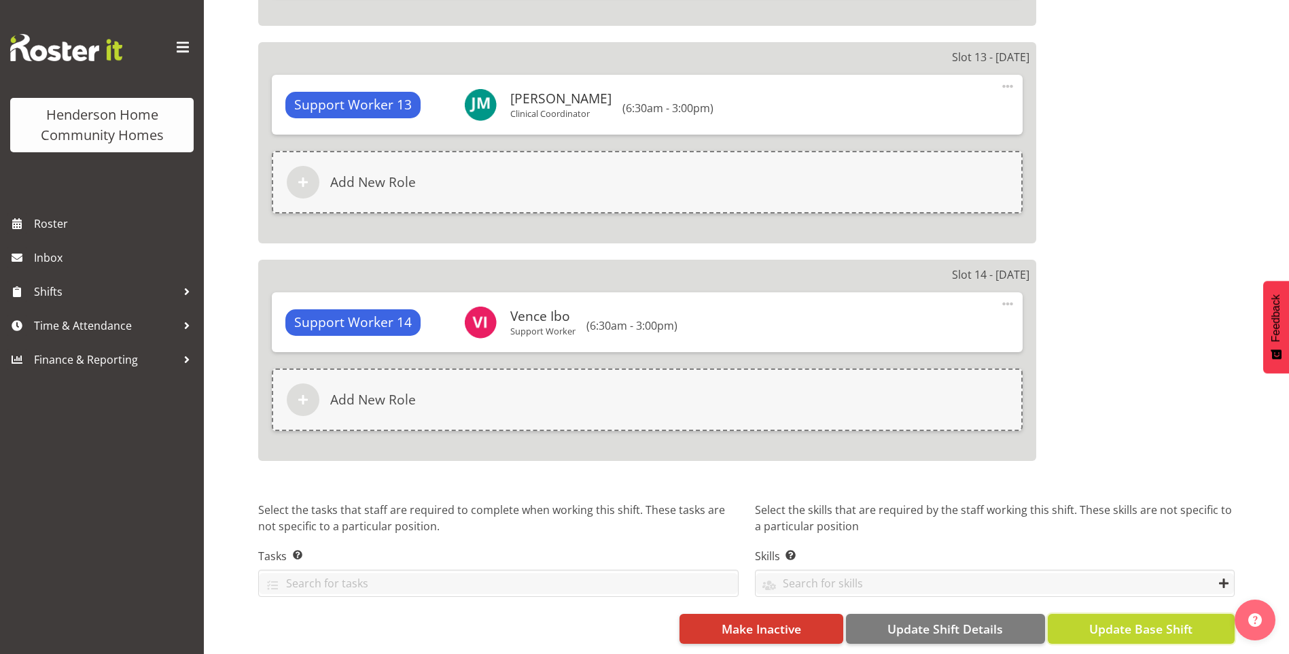
click at [1161, 620] on span "Update Base Shift" at bounding box center [1140, 629] width 103 height 18
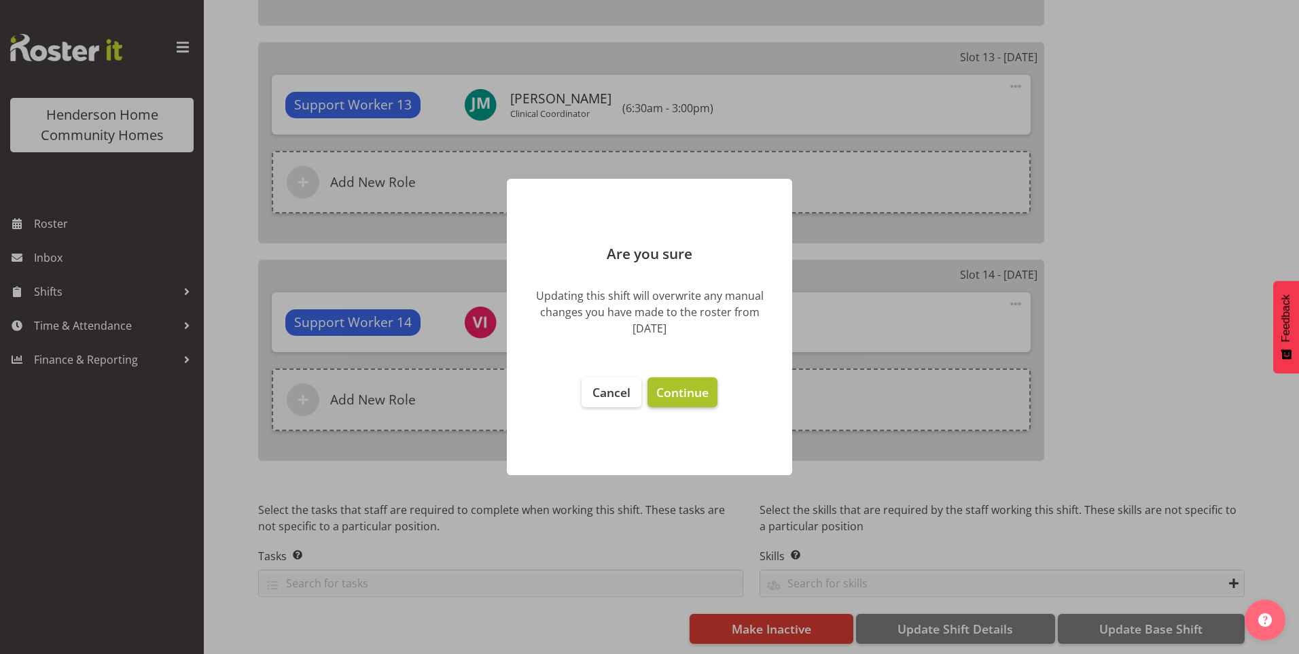
click at [683, 393] on span "Continue" at bounding box center [682, 392] width 52 height 16
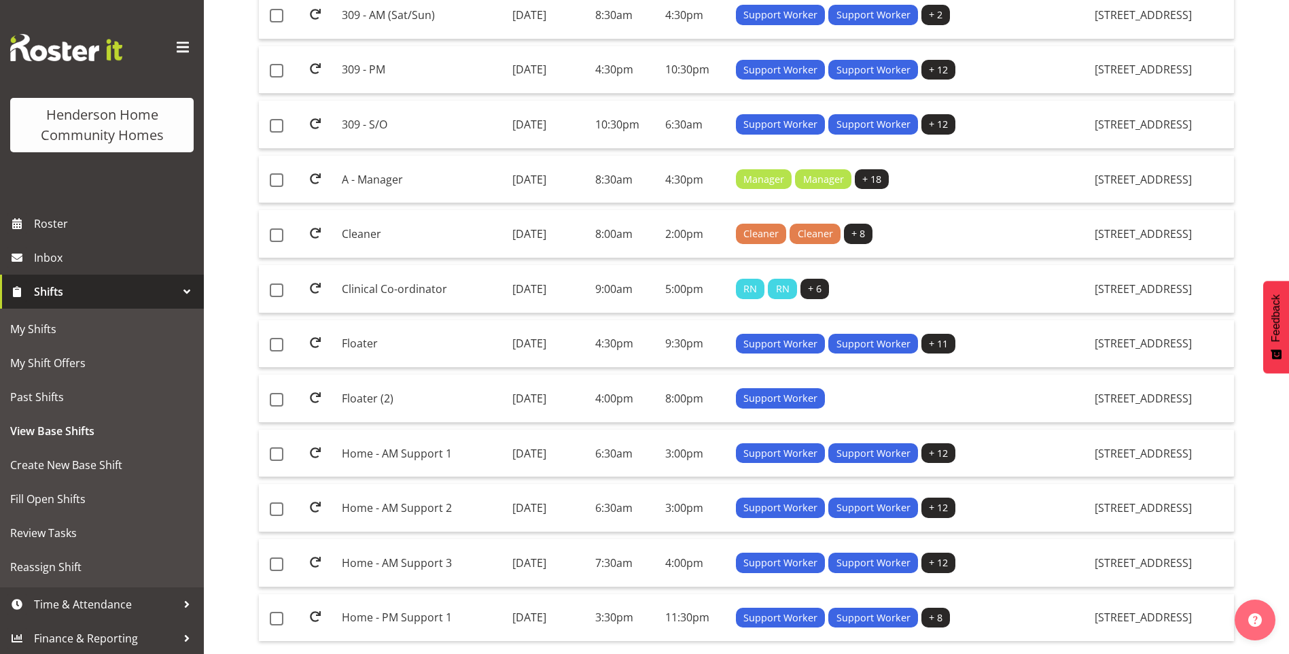
scroll to position [946, 0]
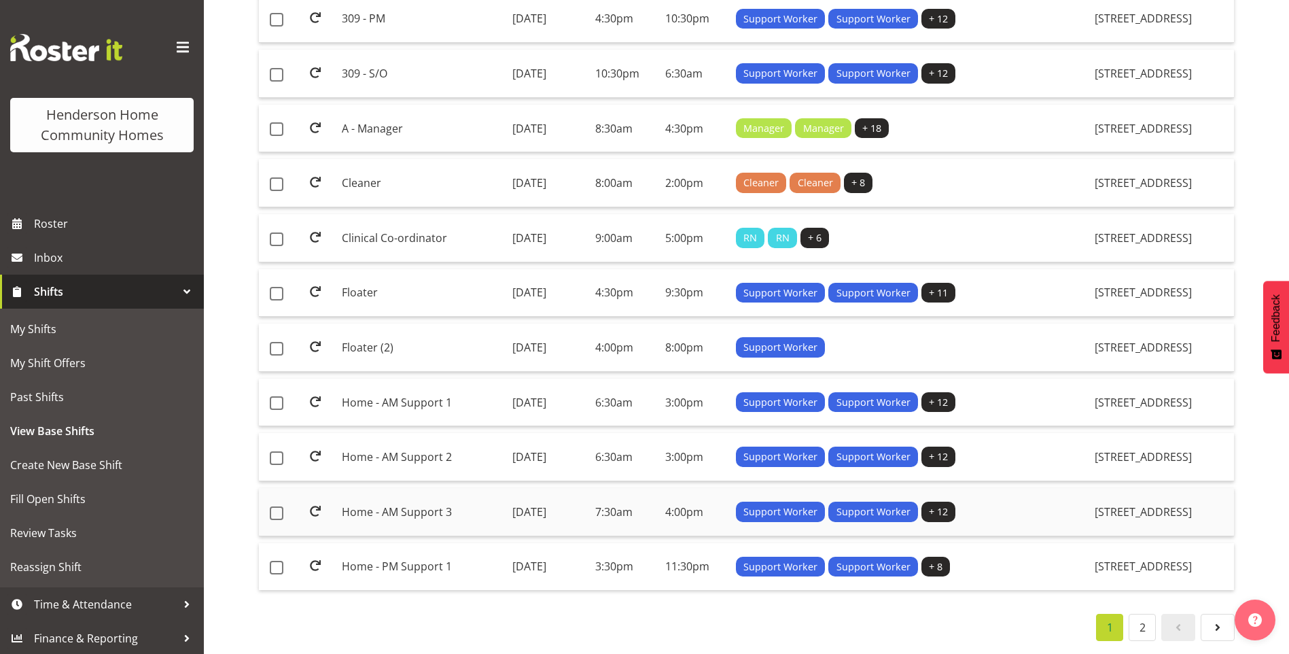
click at [385, 502] on td "Home - AM Support 3" at bounding box center [421, 512] width 170 height 48
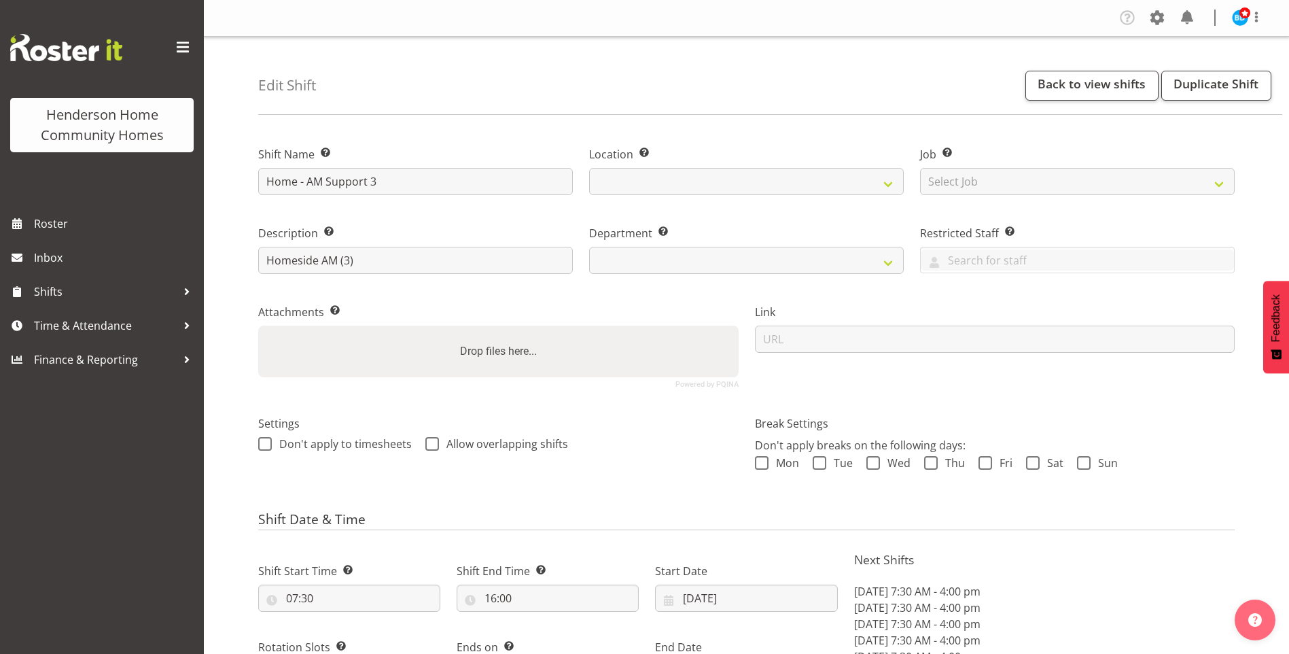
select select "9"
select select "2025"
select select "date"
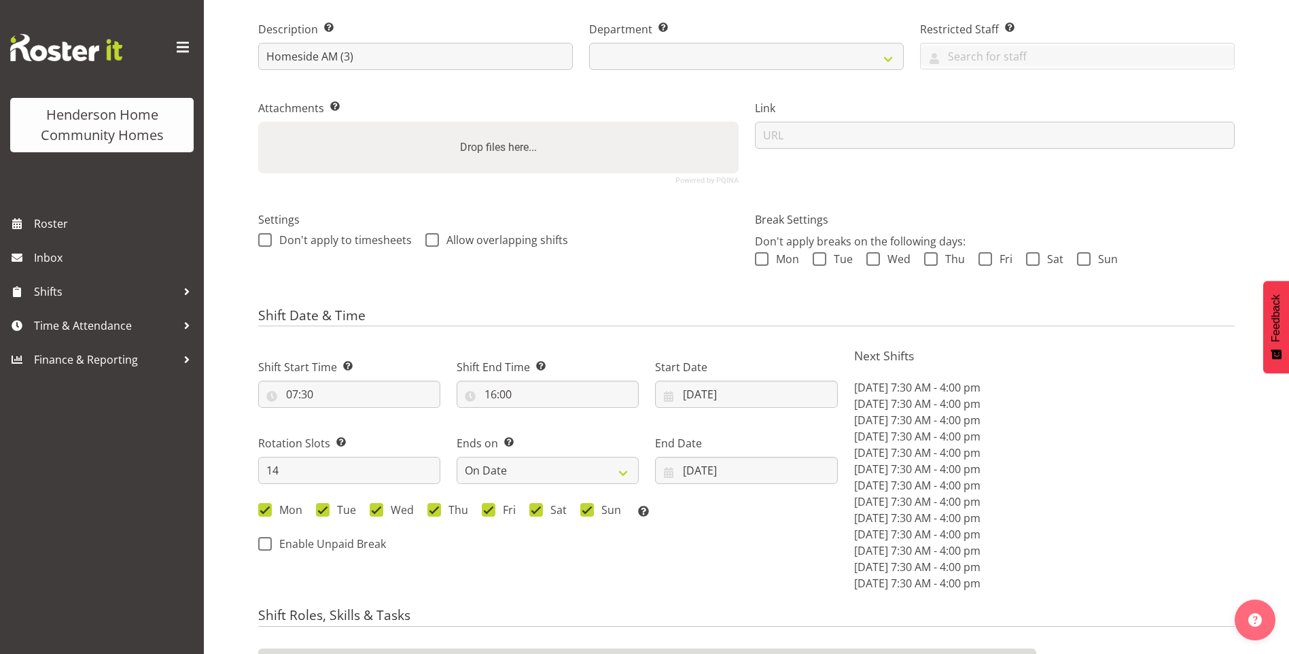
select select
select select "1067"
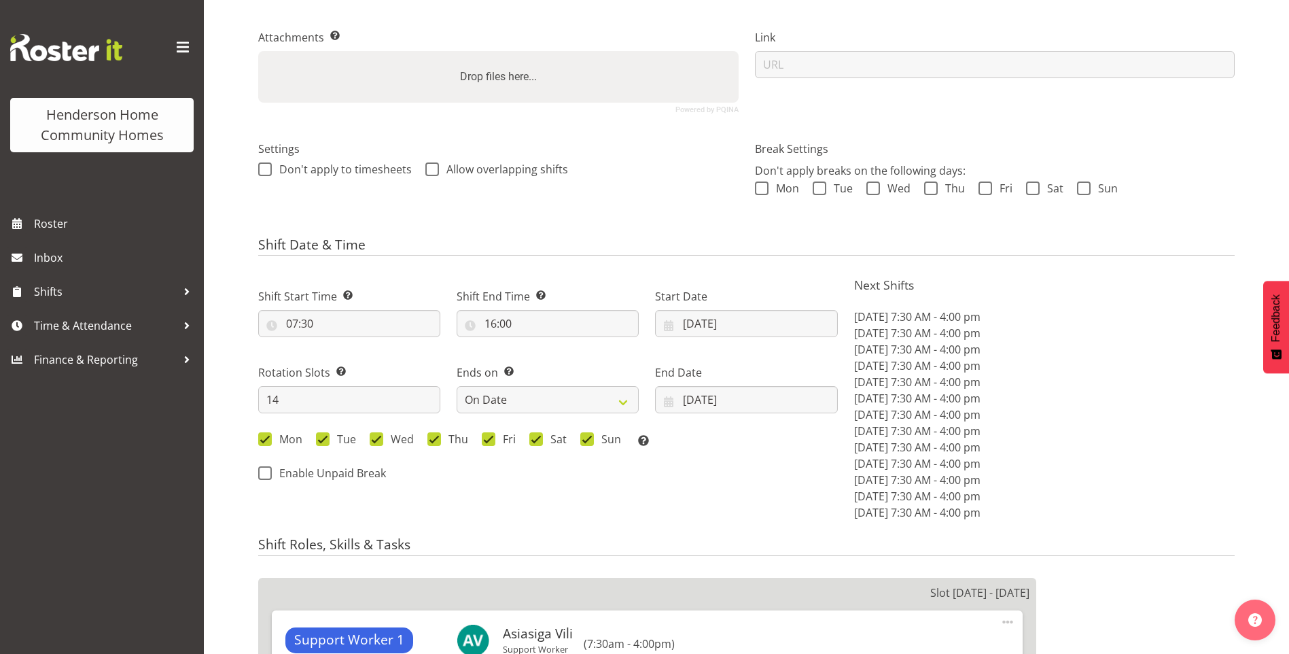
scroll to position [340, 0]
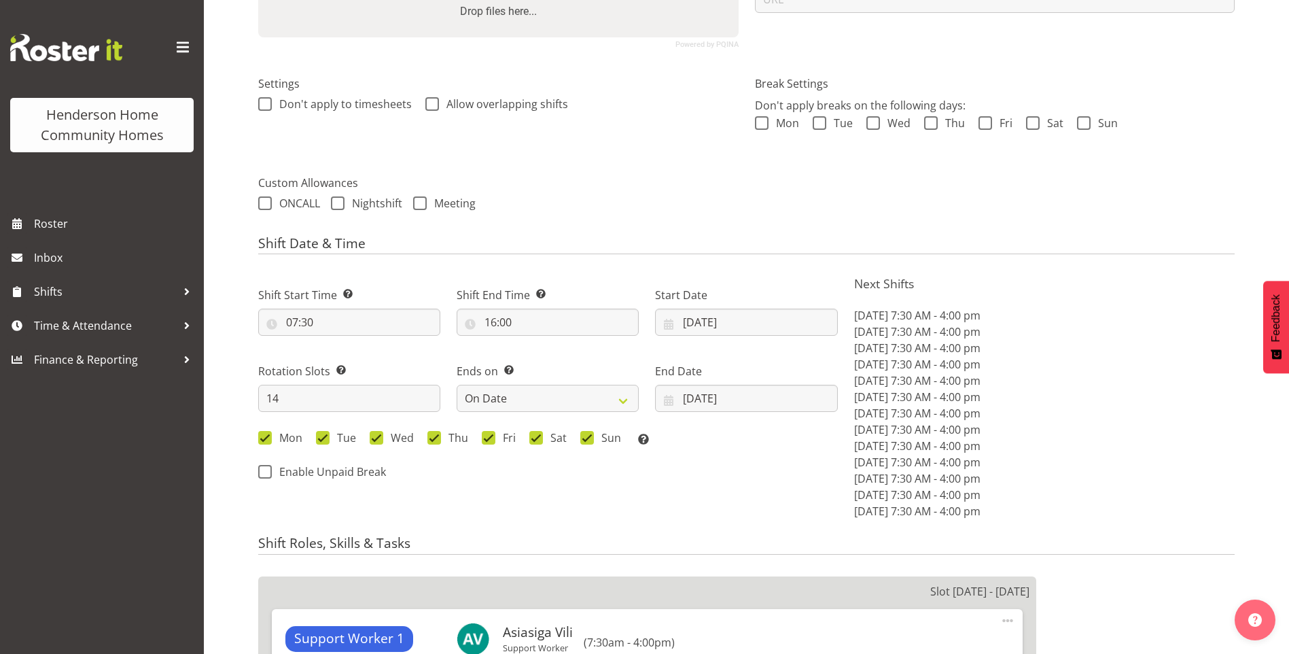
select select "746"
click at [701, 323] on input "13/10/2025" at bounding box center [746, 321] width 182 height 27
click at [707, 529] on span "27" at bounding box center [709, 533] width 11 height 13
type input "27/10/2025"
click at [711, 404] on input "26/10/2025" at bounding box center [746, 398] width 182 height 27
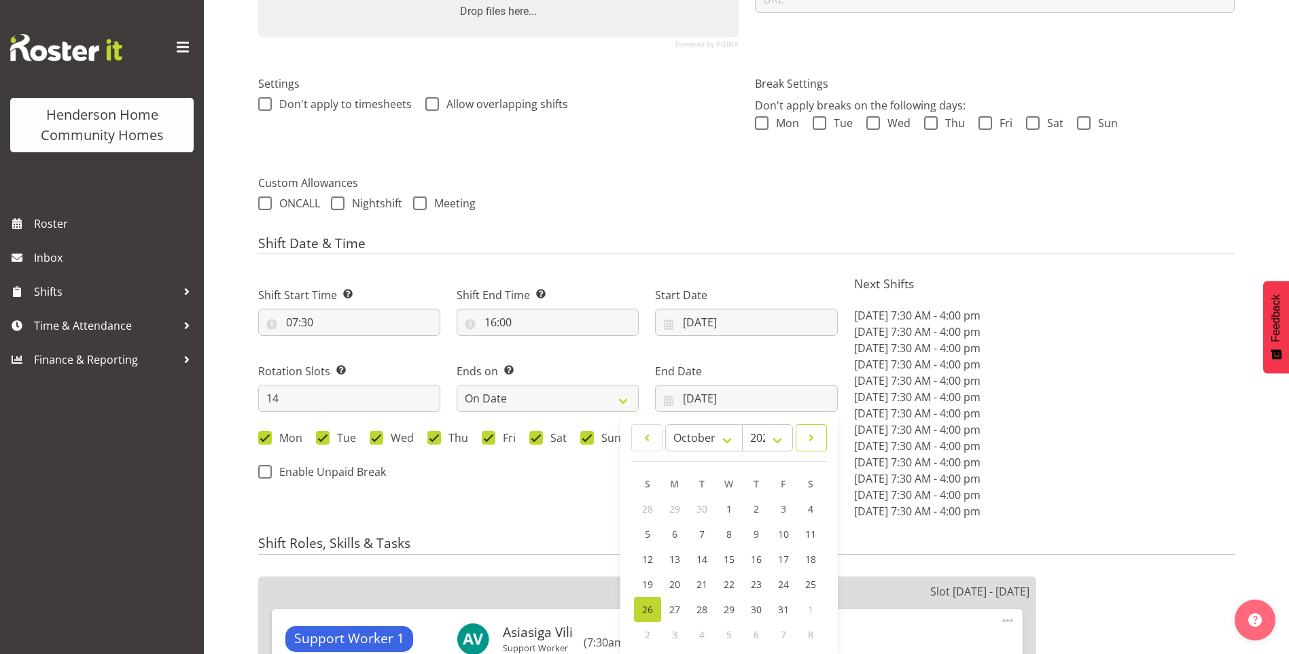
click at [809, 443] on span at bounding box center [811, 437] width 14 height 16
select select "10"
click at [645, 554] on span "9" at bounding box center [647, 558] width 5 height 13
type input "09/11/2025"
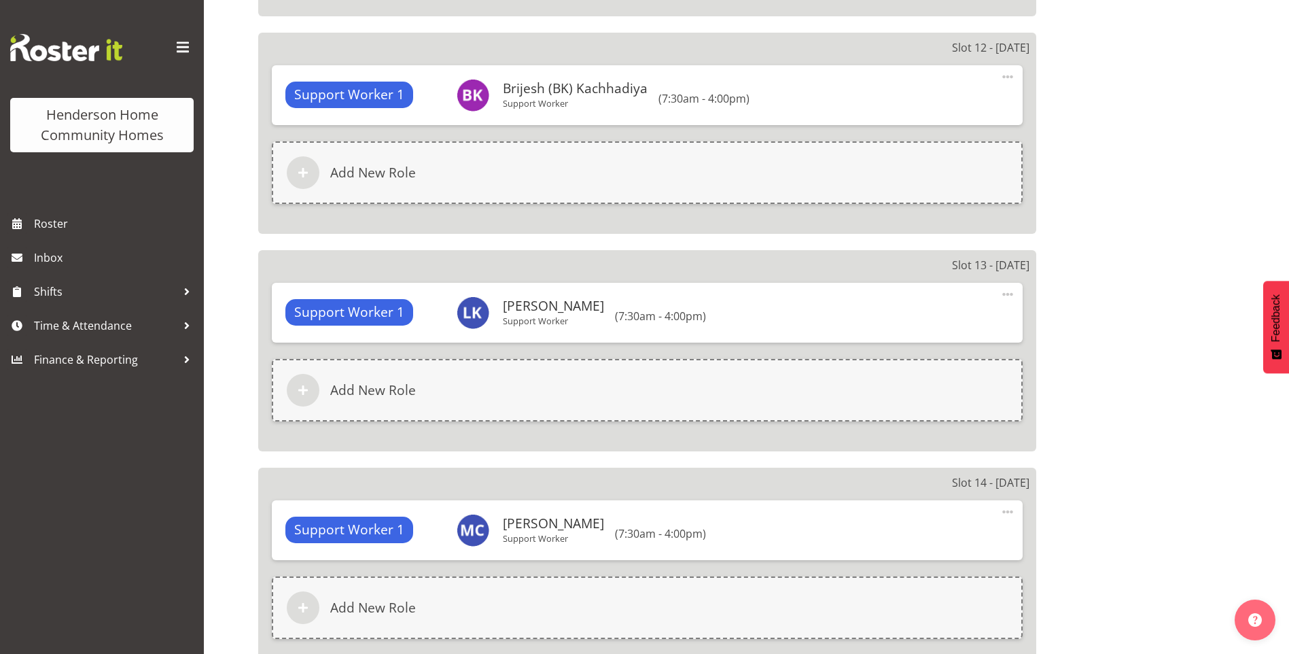
scroll to position [3509, 0]
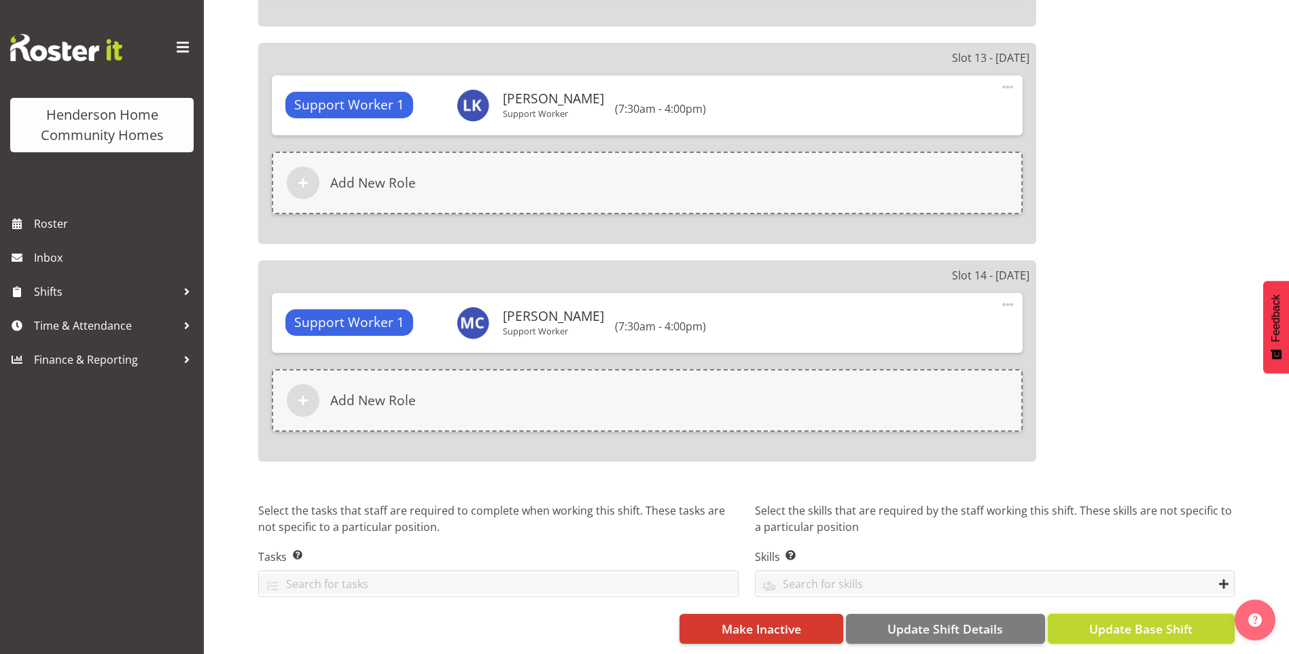
click at [1146, 620] on span "Update Base Shift" at bounding box center [1140, 629] width 103 height 18
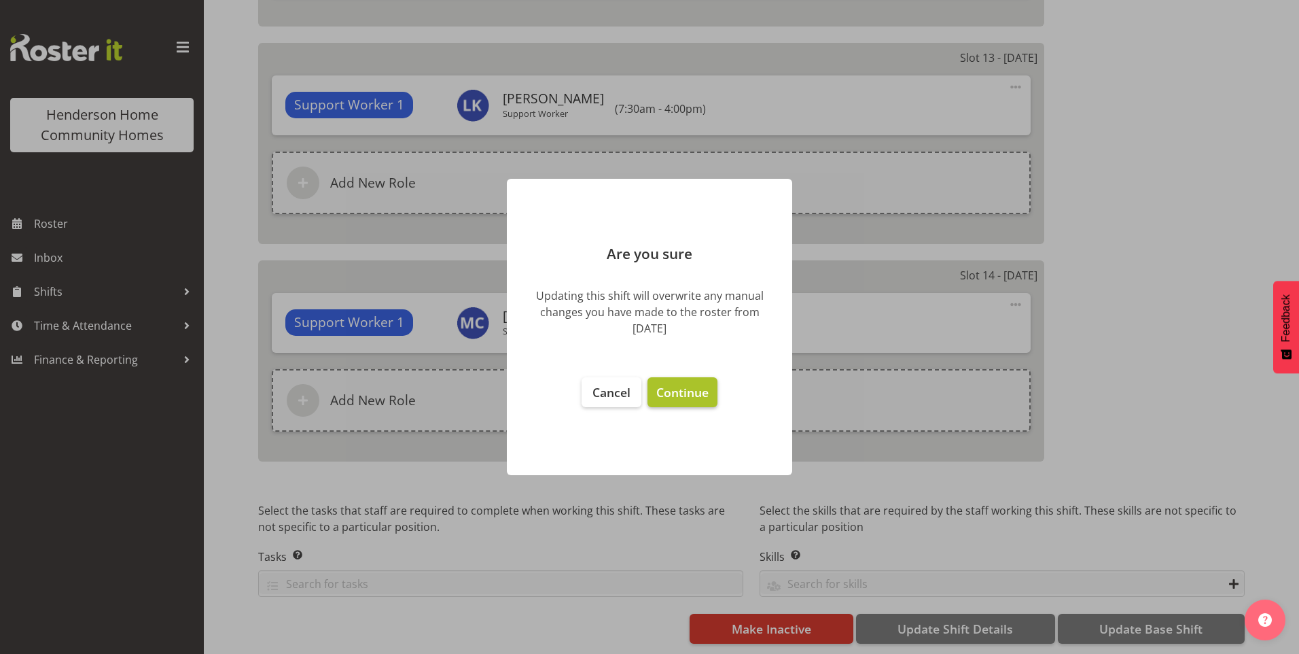
click at [688, 392] on span "Continue" at bounding box center [682, 392] width 52 height 16
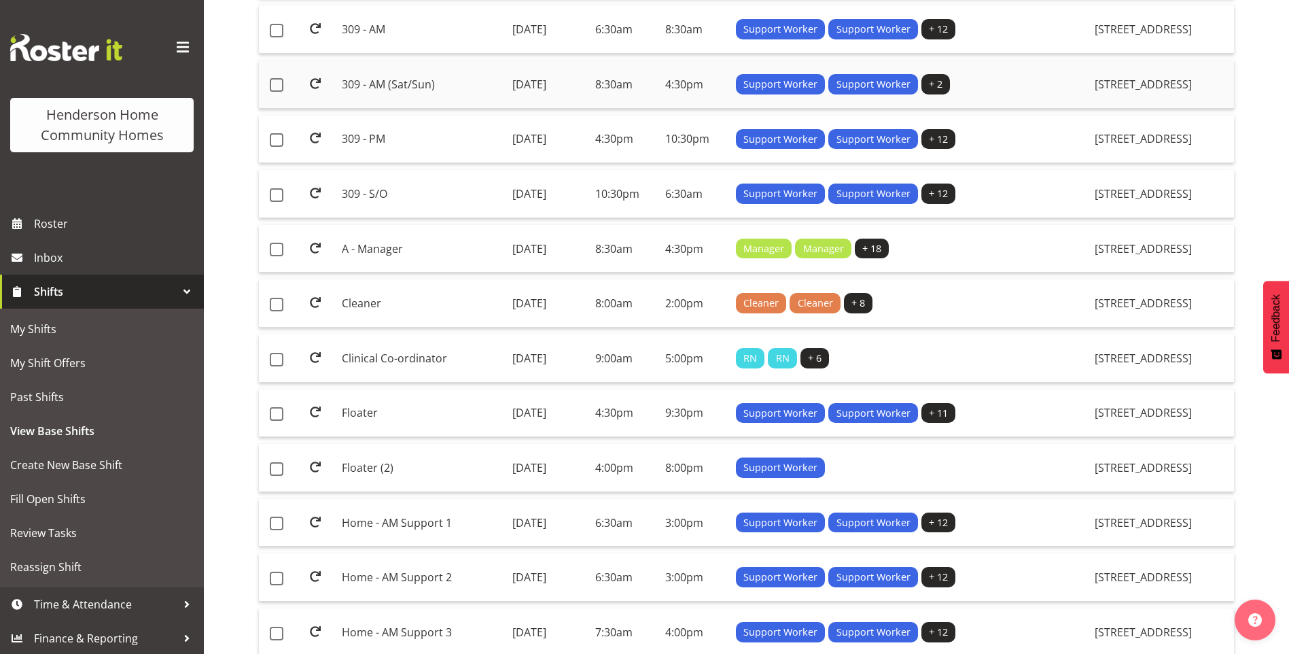
scroll to position [946, 0]
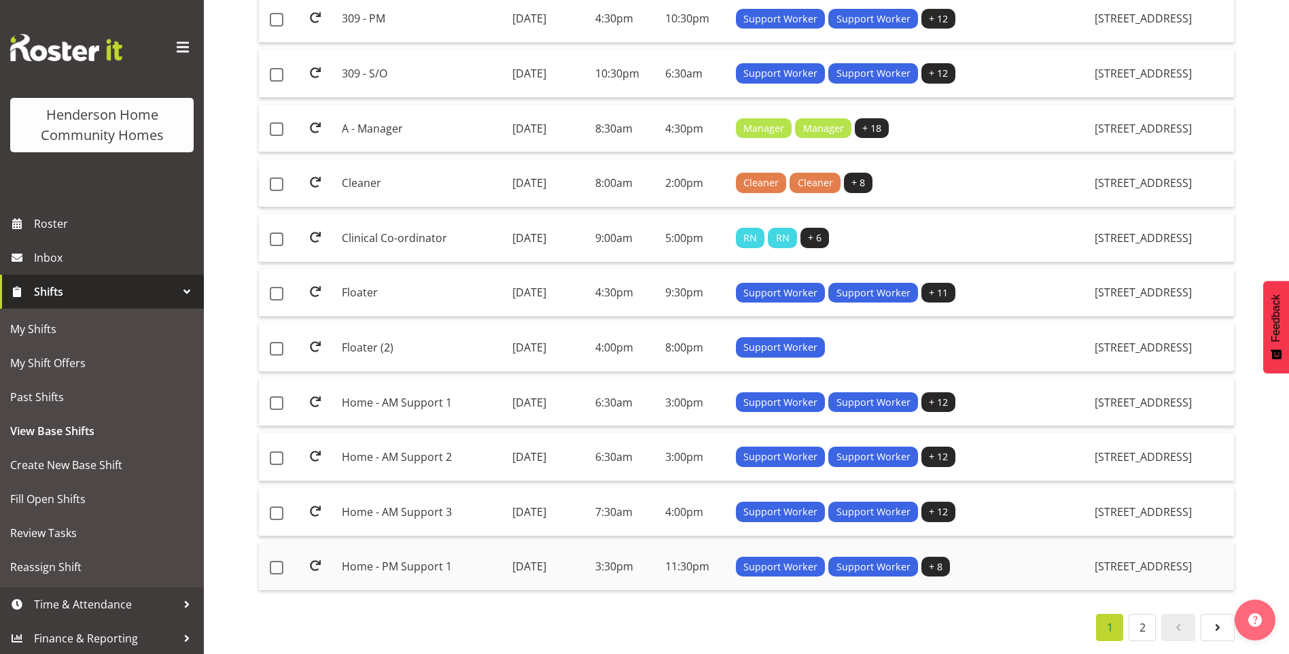
click at [388, 554] on td "Home - PM Support 1" at bounding box center [421, 567] width 170 height 48
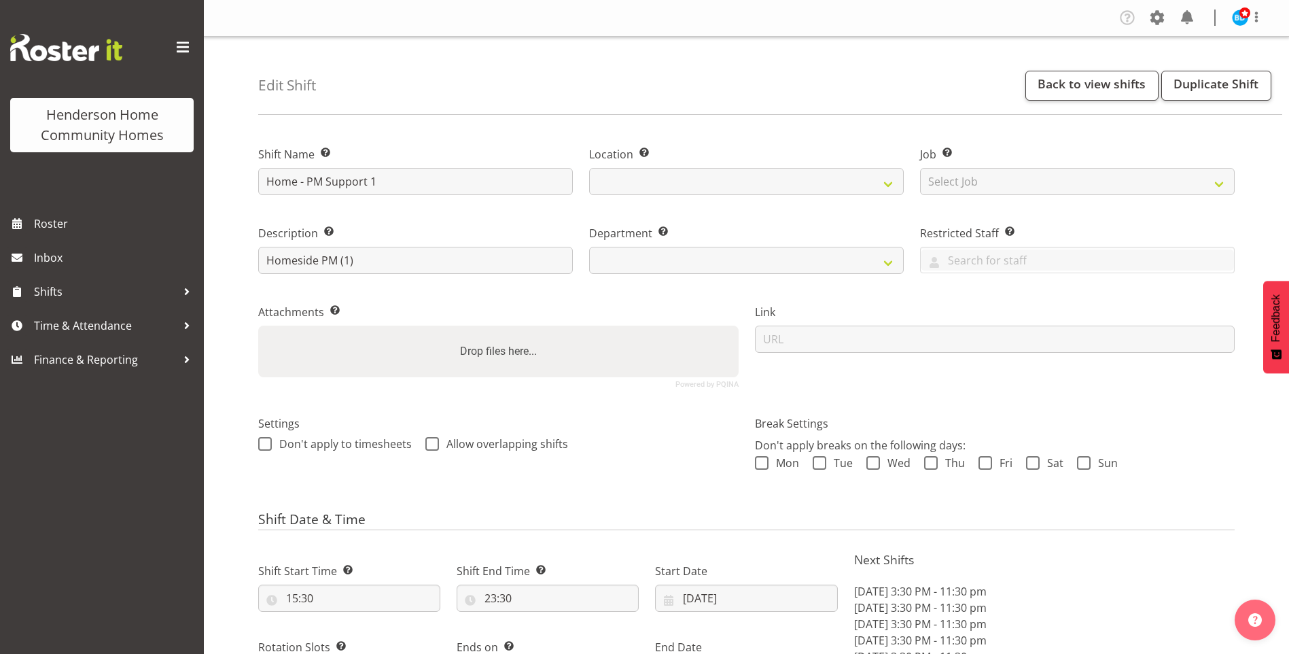
select select "9"
select select "2025"
select select "date"
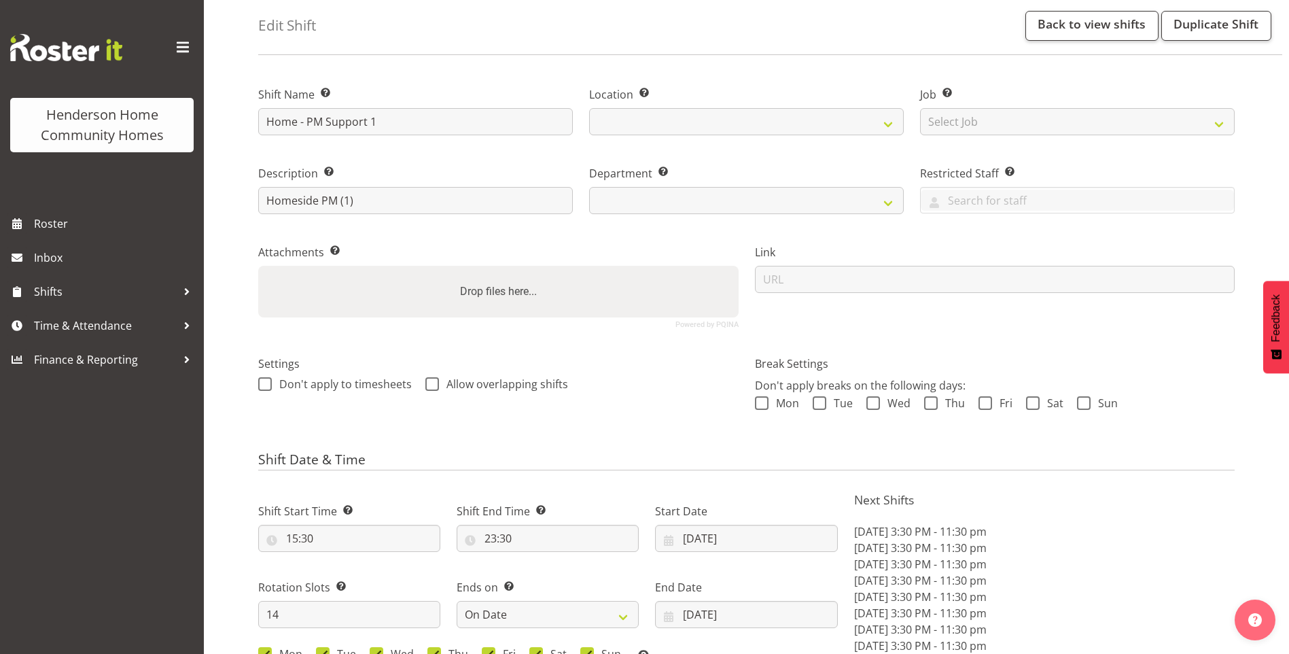
select select
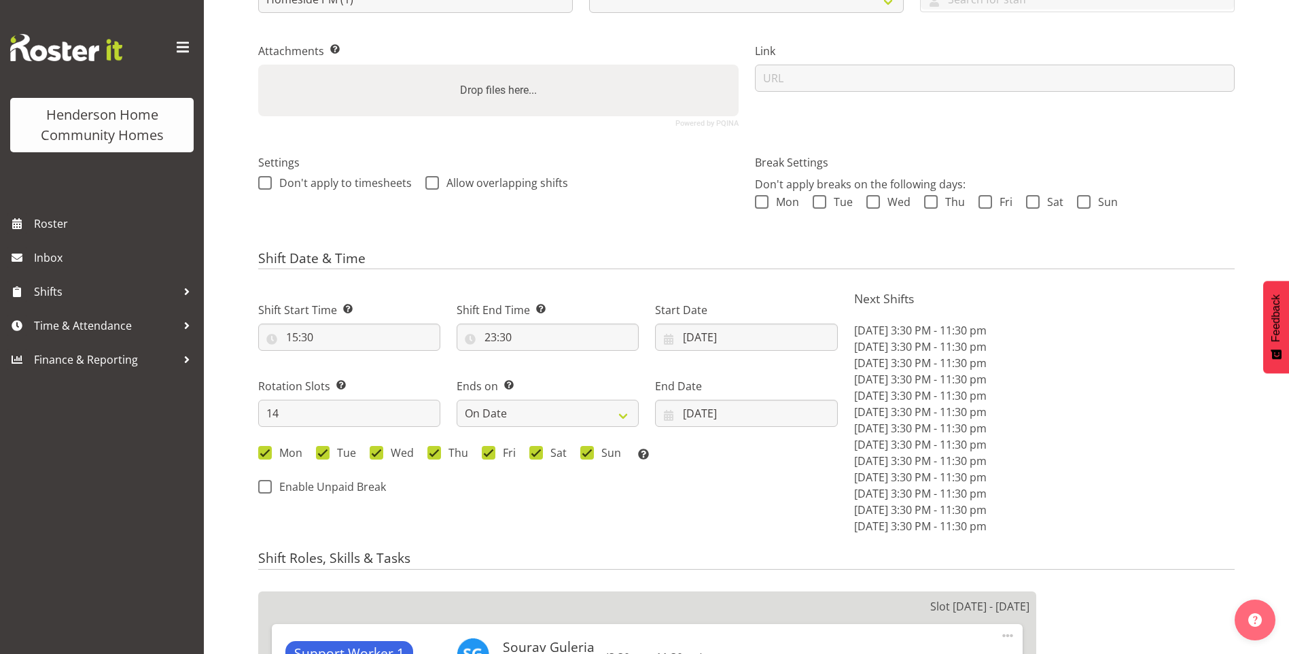
select select
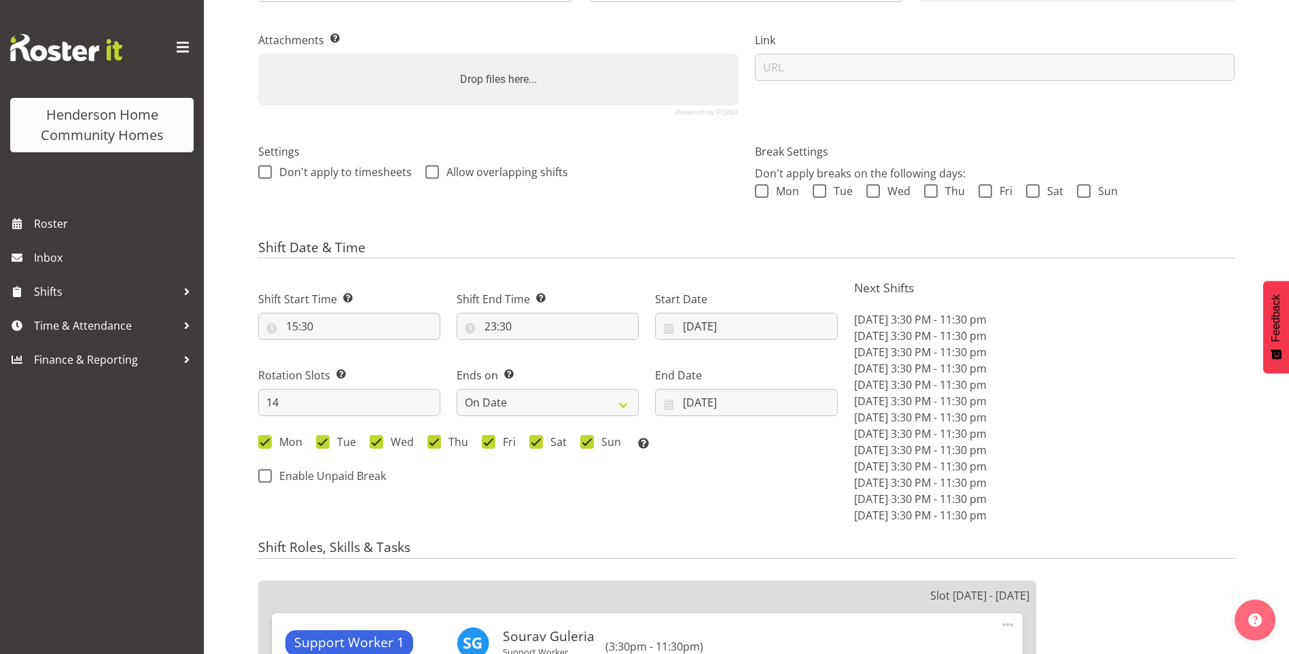
select select
select select "1067"
select select "746"
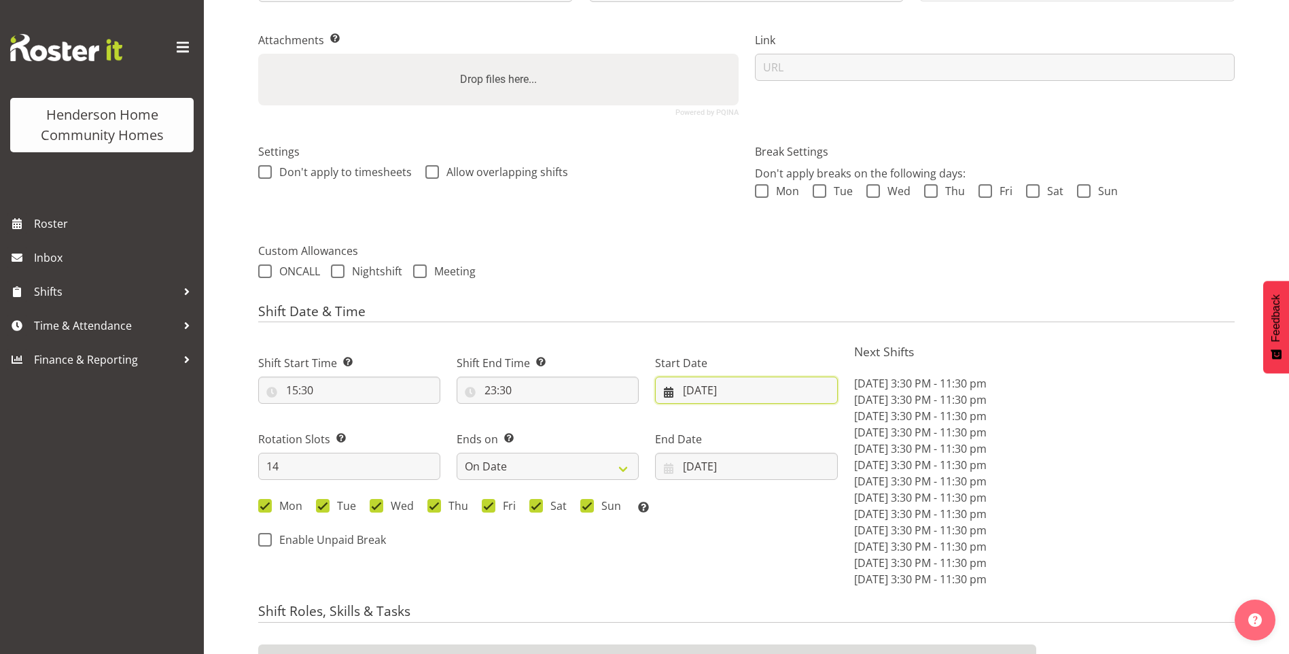
click at [722, 393] on input "13/10/2025" at bounding box center [746, 389] width 182 height 27
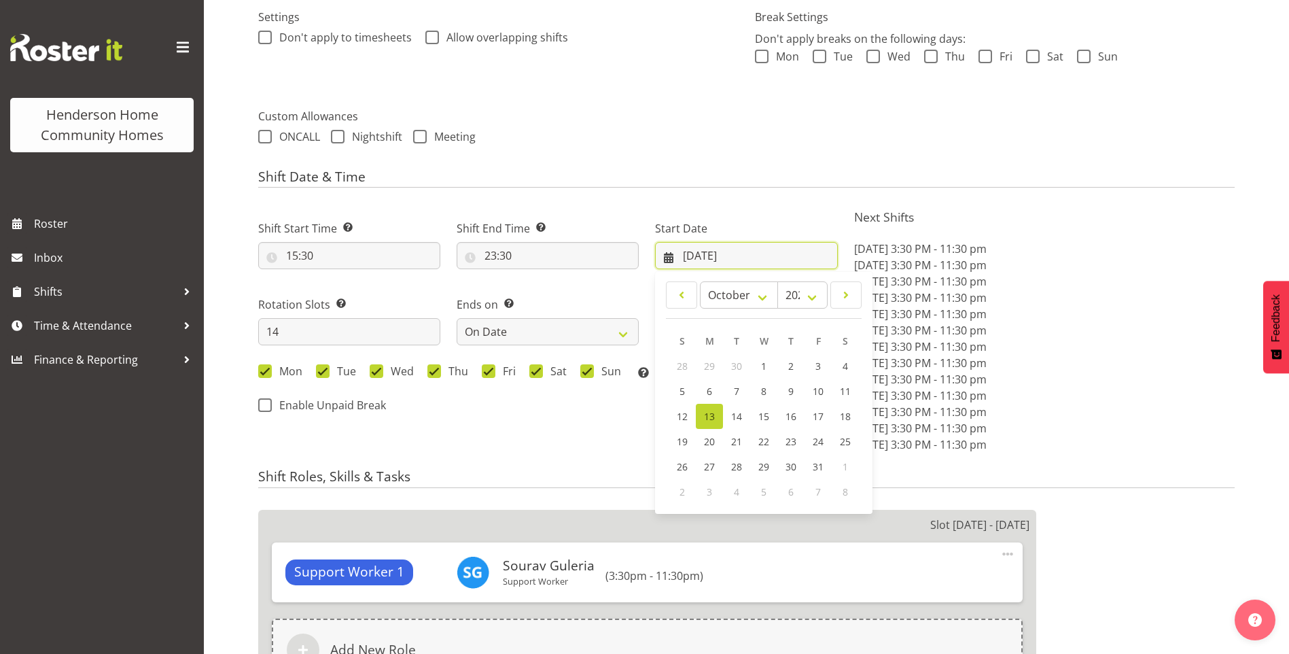
scroll to position [408, 0]
click at [707, 466] on span "27" at bounding box center [709, 465] width 11 height 13
type input "[DATE]"
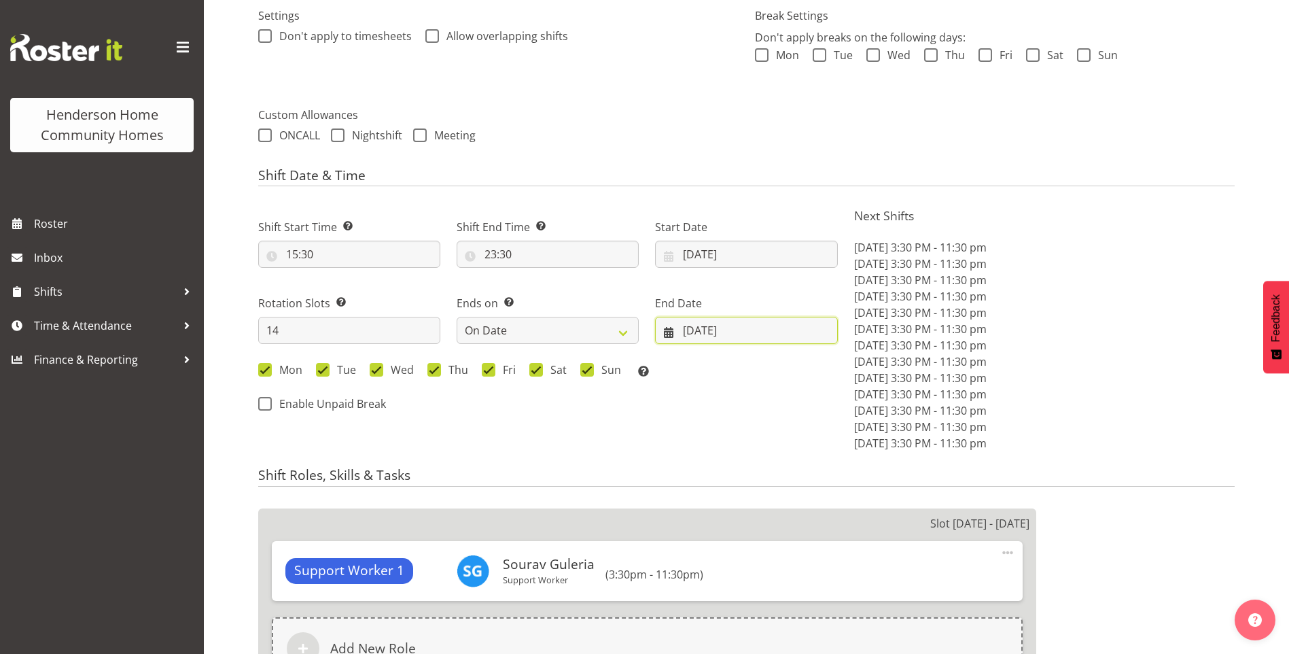
click at [716, 336] on input "26/10/2025" at bounding box center [746, 330] width 182 height 27
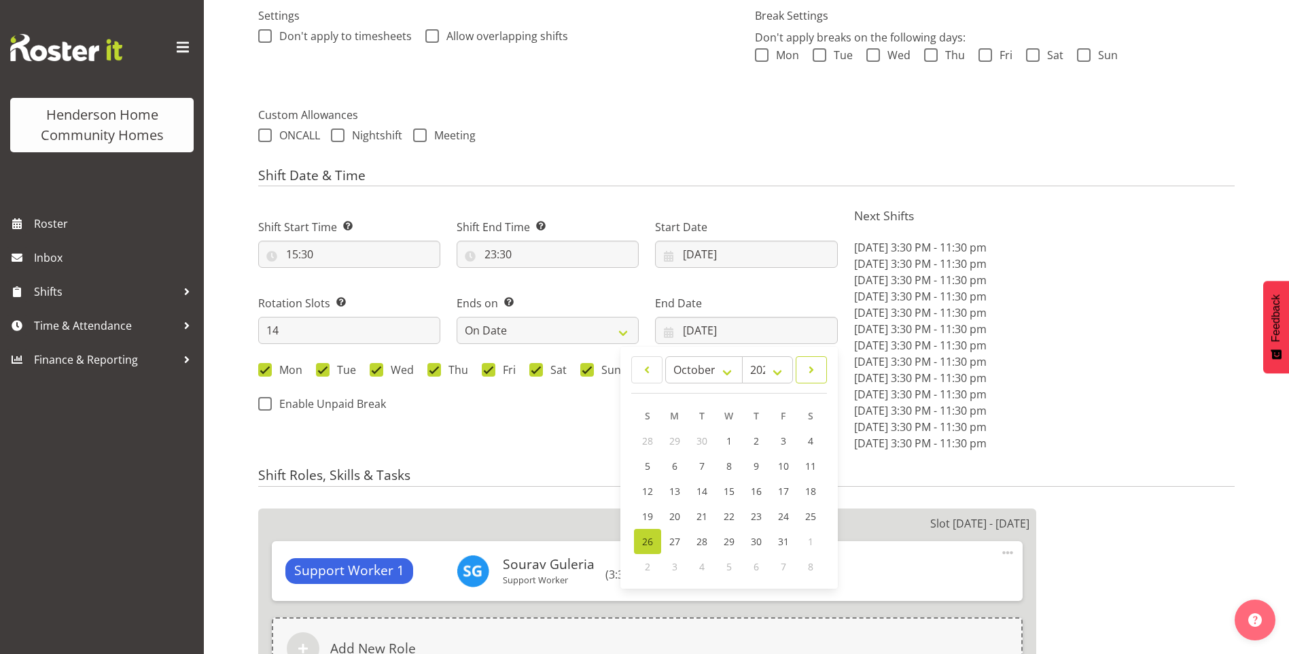
click at [813, 369] on span at bounding box center [811, 369] width 14 height 16
select select "10"
drag, startPoint x: 643, startPoint y: 489, endPoint x: 675, endPoint y: 476, distance: 34.4
click at [644, 488] on link "9" at bounding box center [647, 490] width 27 height 25
type input "[DATE]"
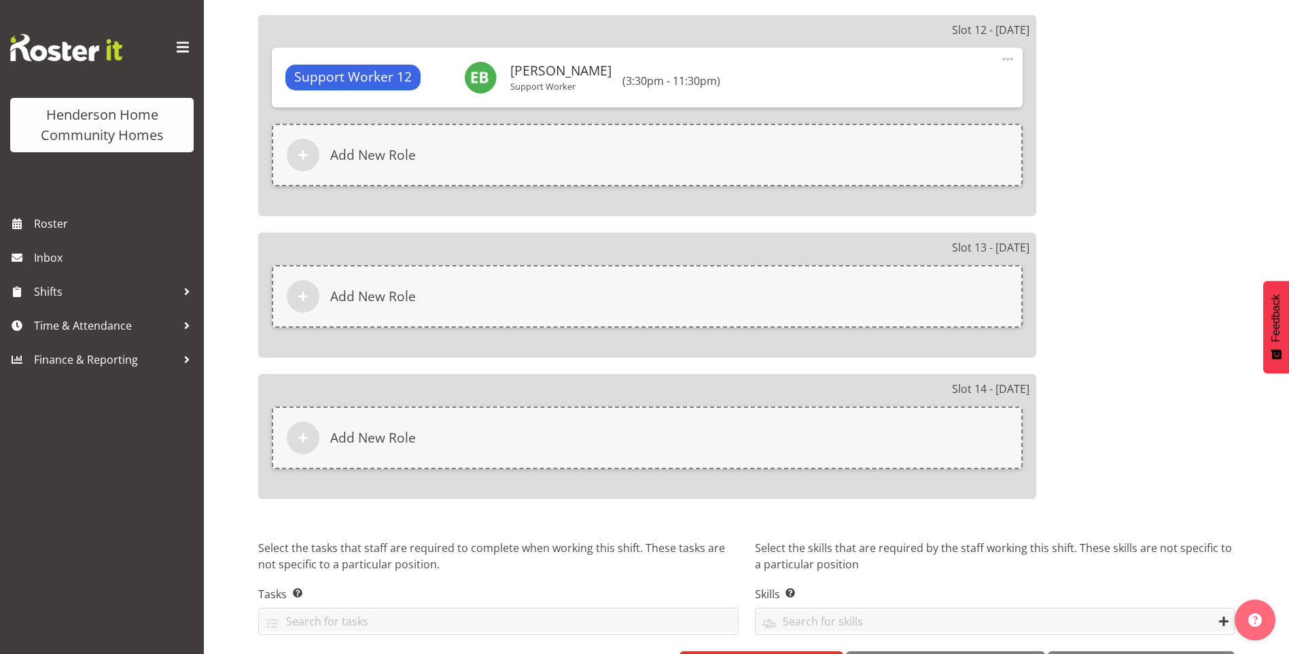
scroll to position [3218, 0]
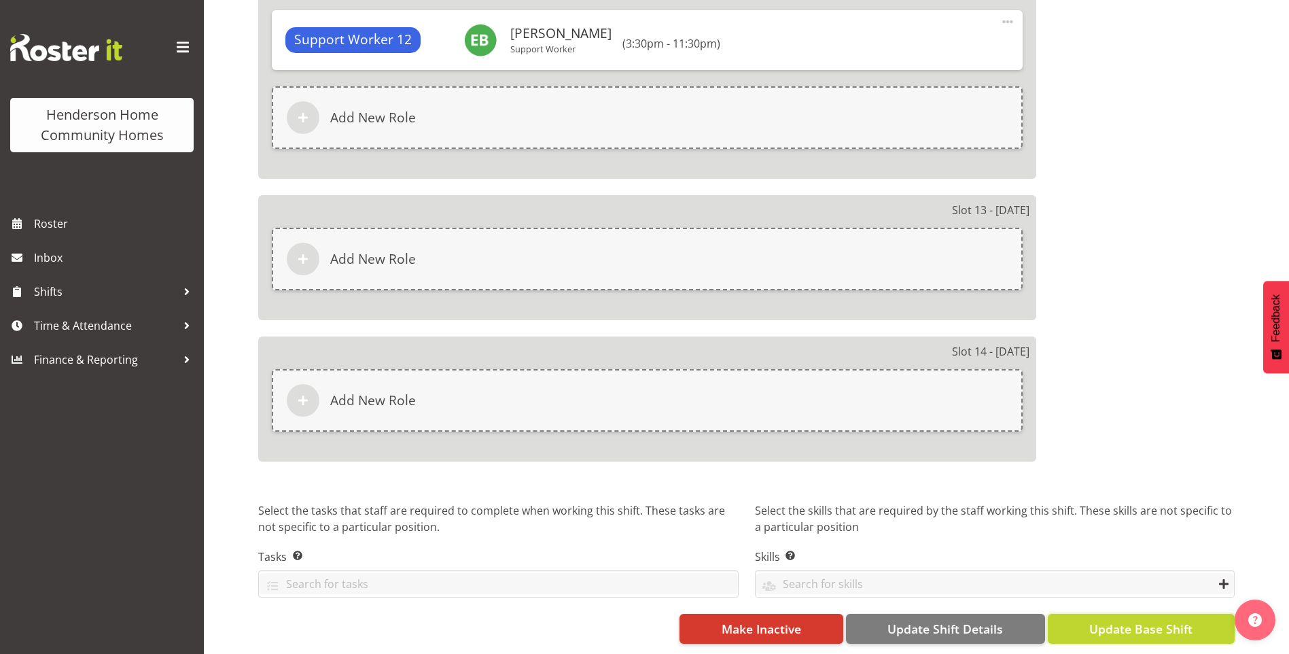
click at [1192, 620] on span "Update Base Shift" at bounding box center [1140, 629] width 103 height 18
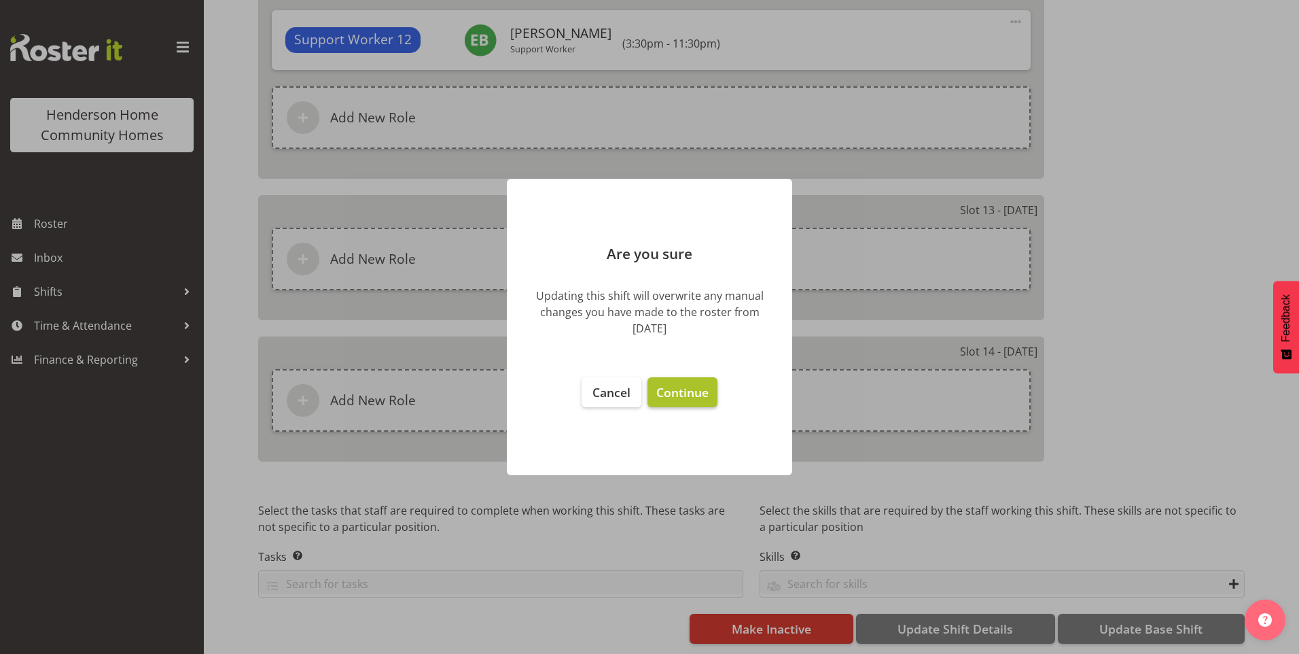
click at [678, 387] on span "Continue" at bounding box center [682, 392] width 52 height 16
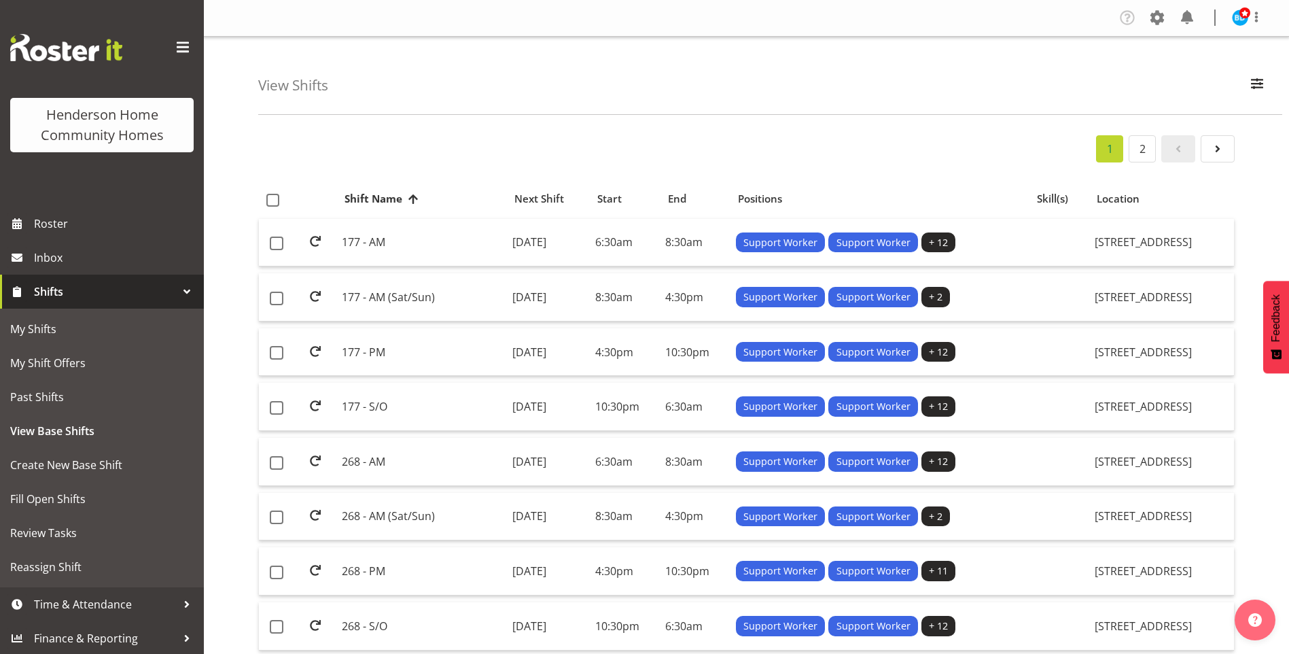
click at [64, 289] on span "Shifts" at bounding box center [105, 291] width 143 height 20
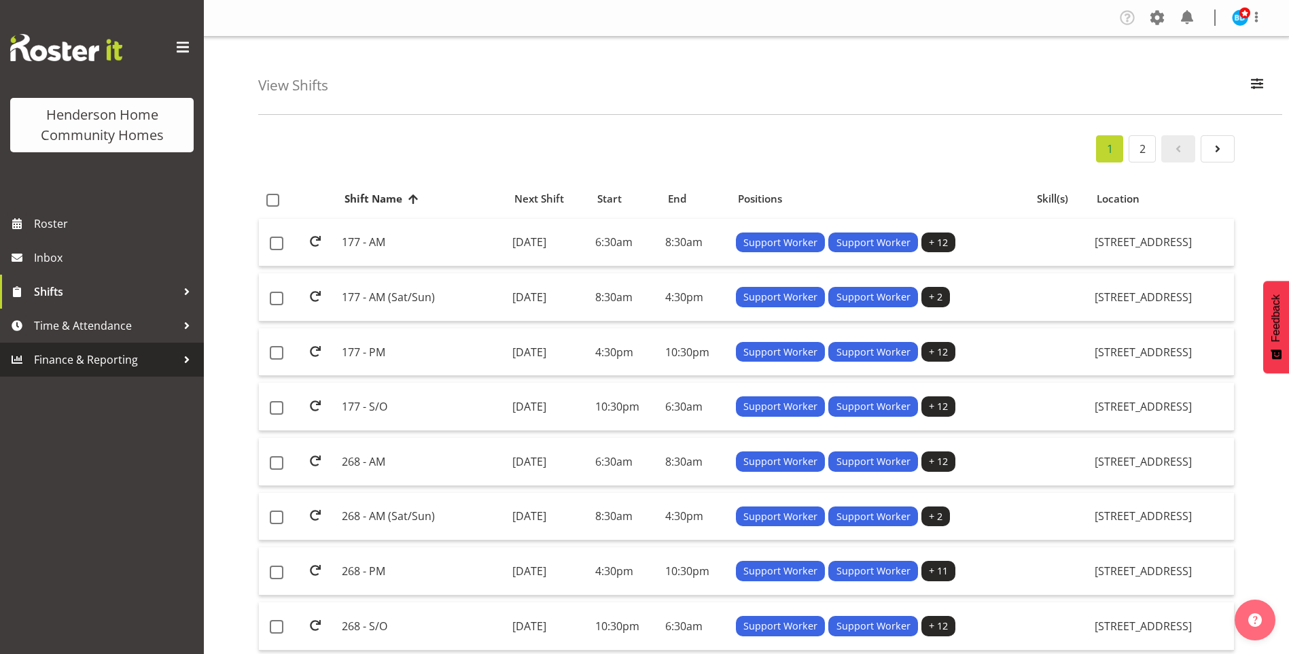
click at [77, 357] on span "Finance & Reporting" at bounding box center [105, 359] width 143 height 20
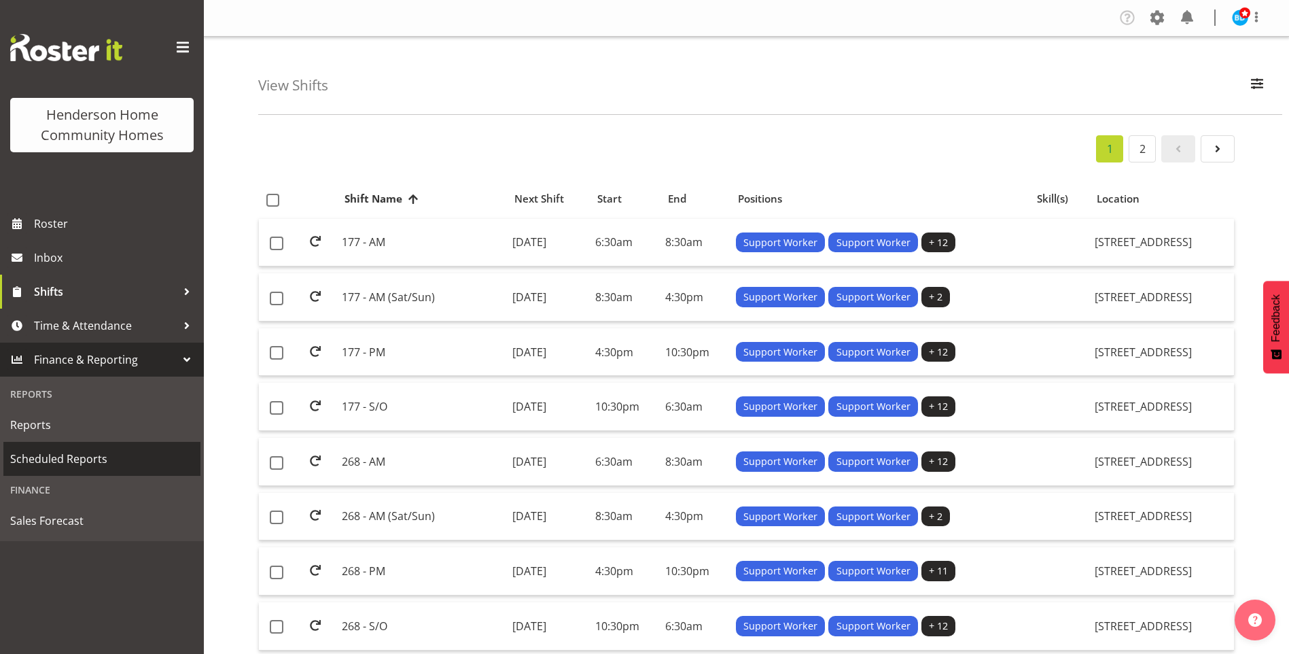
click at [68, 451] on span "Scheduled Reports" at bounding box center [101, 458] width 183 height 20
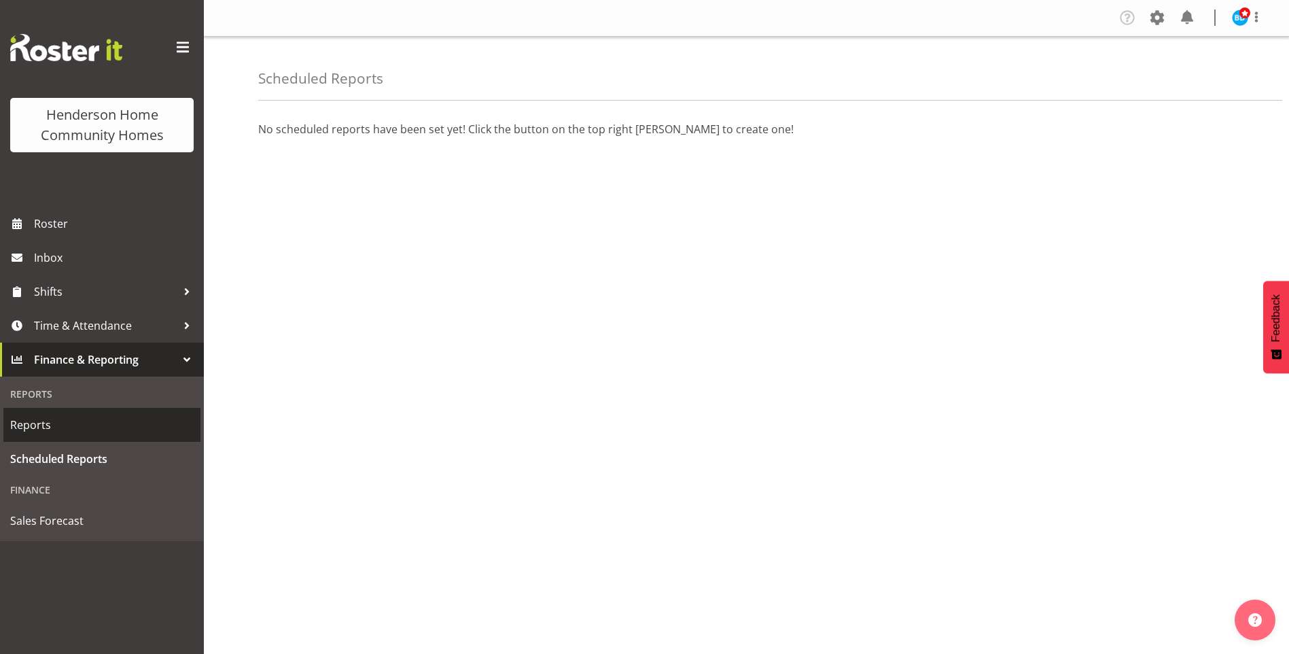
click at [39, 424] on span "Reports" at bounding box center [101, 424] width 183 height 20
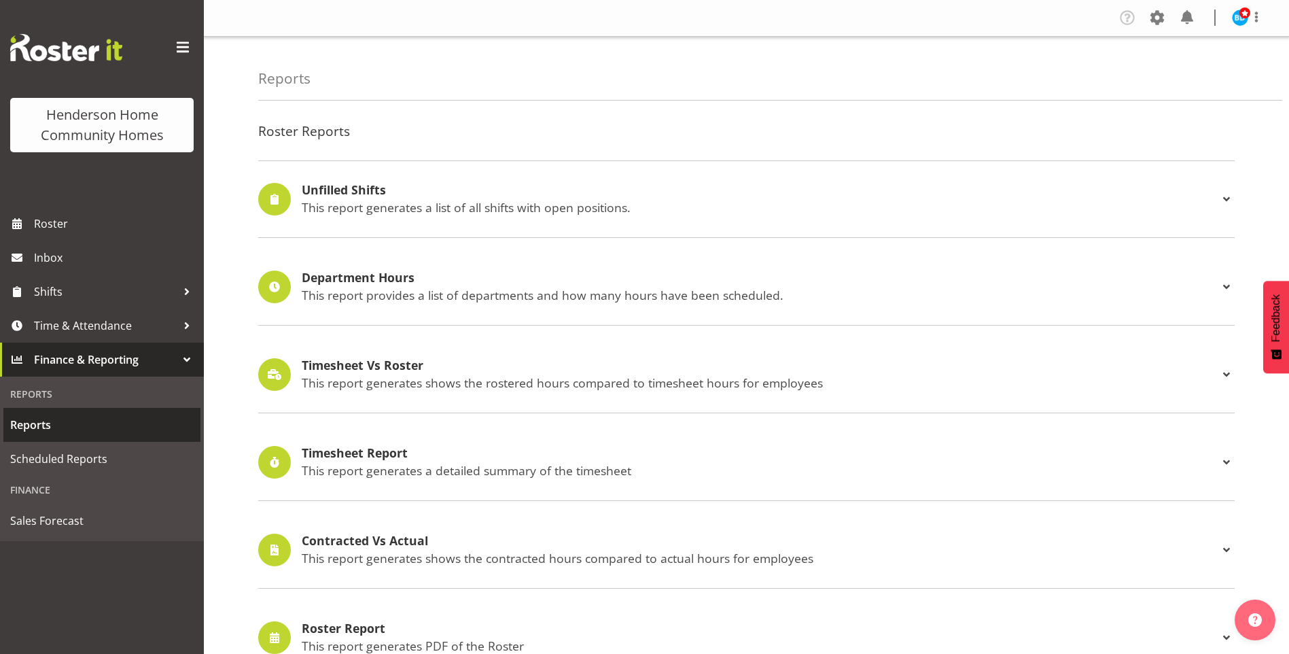
click at [31, 423] on span "Reports" at bounding box center [101, 424] width 183 height 20
click at [347, 192] on h4 "Unfilled Shifts" at bounding box center [760, 190] width 917 height 14
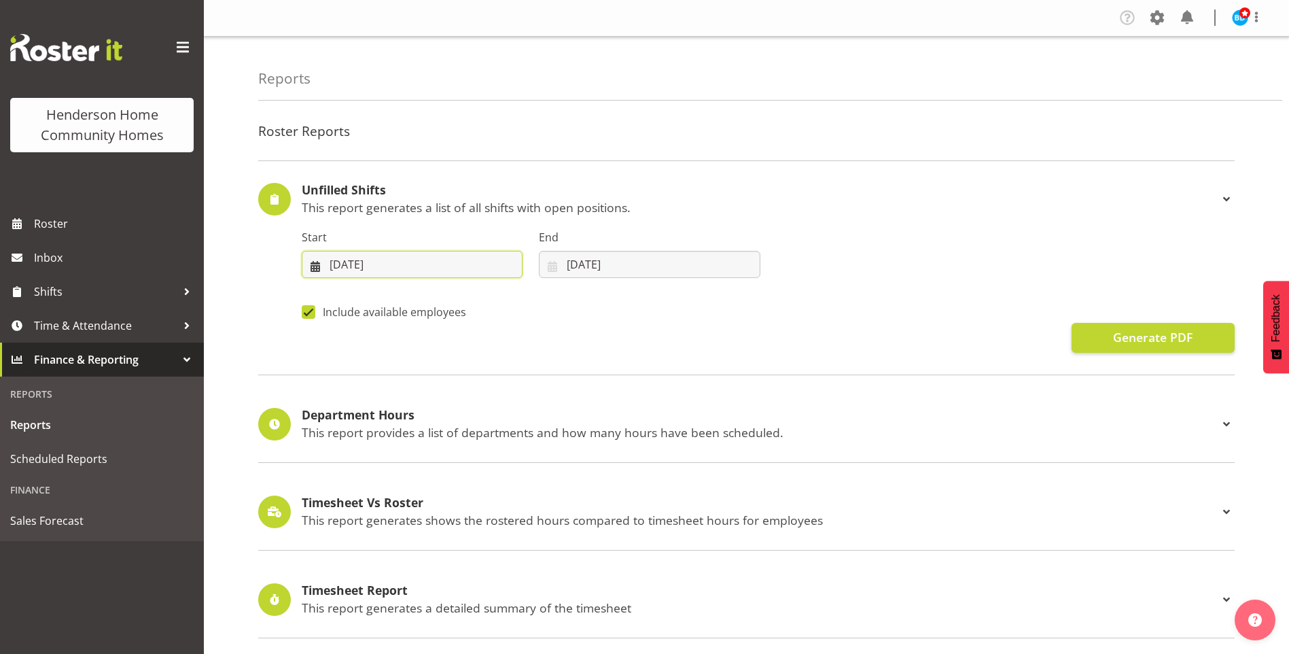
click at [362, 267] on input "26/09/2025" at bounding box center [412, 264] width 221 height 27
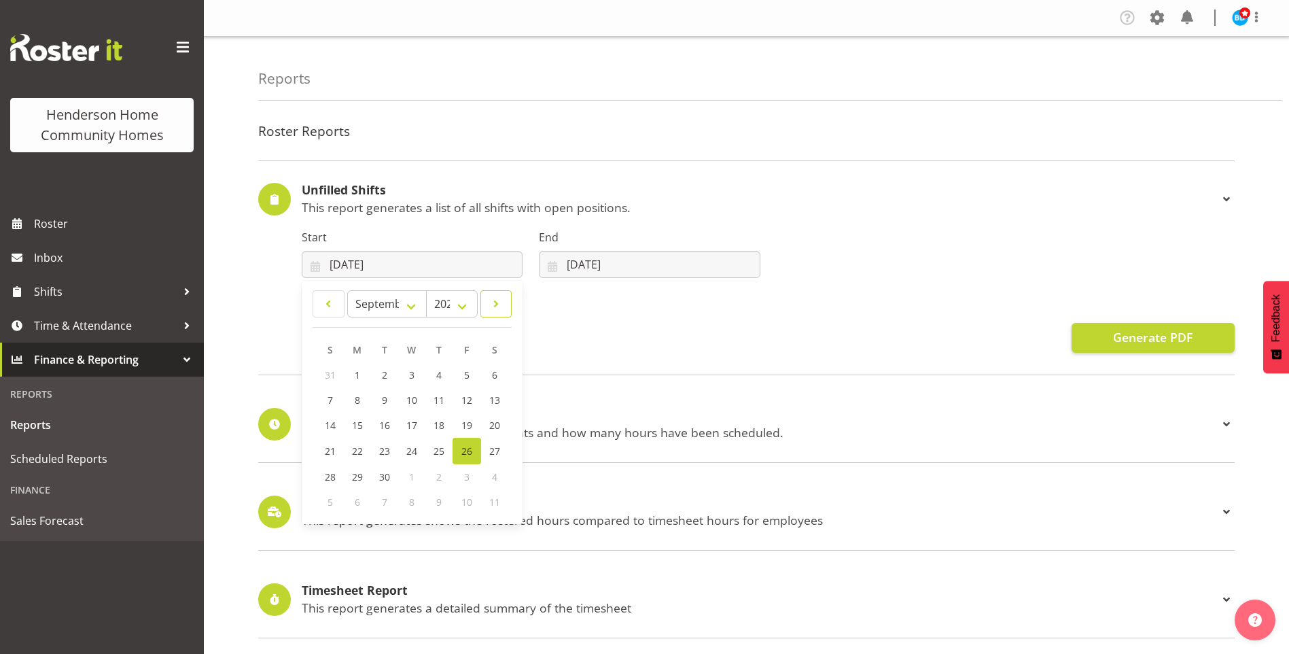
click at [495, 306] on span at bounding box center [496, 304] width 14 height 16
select select "9"
click at [360, 470] on span "27" at bounding box center [358, 475] width 11 height 13
type input "27/10/2025"
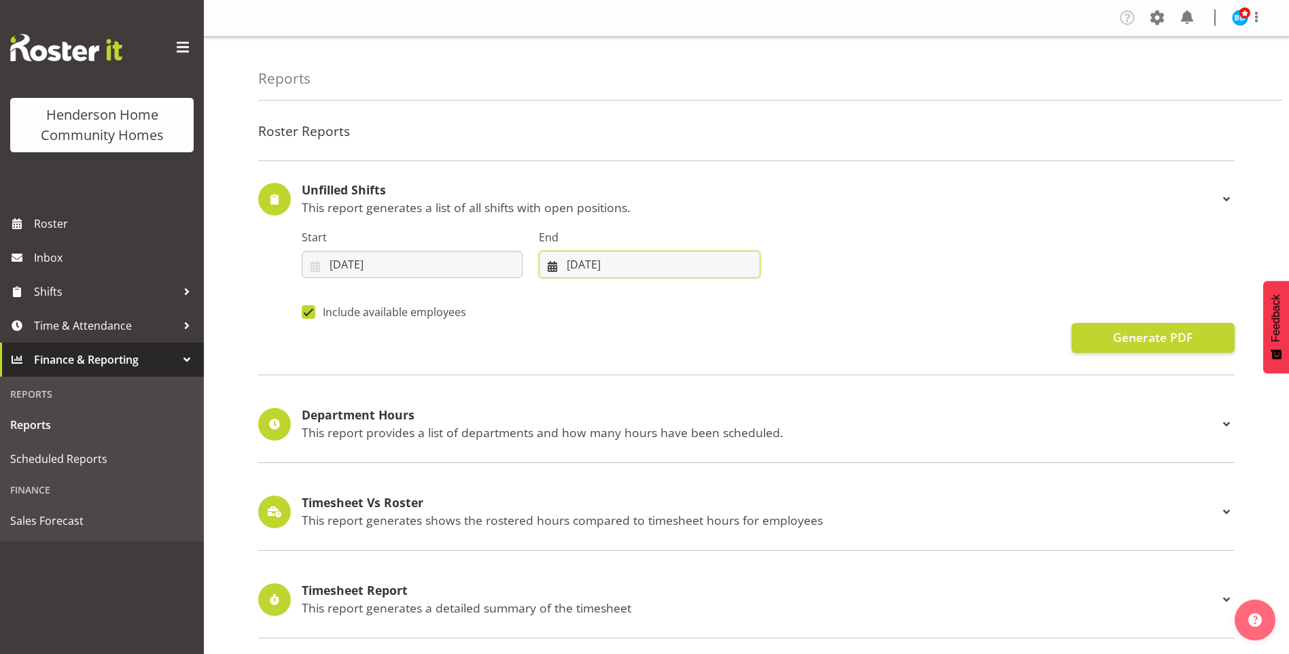
click at [597, 262] on input "03/10/2025" at bounding box center [649, 264] width 221 height 27
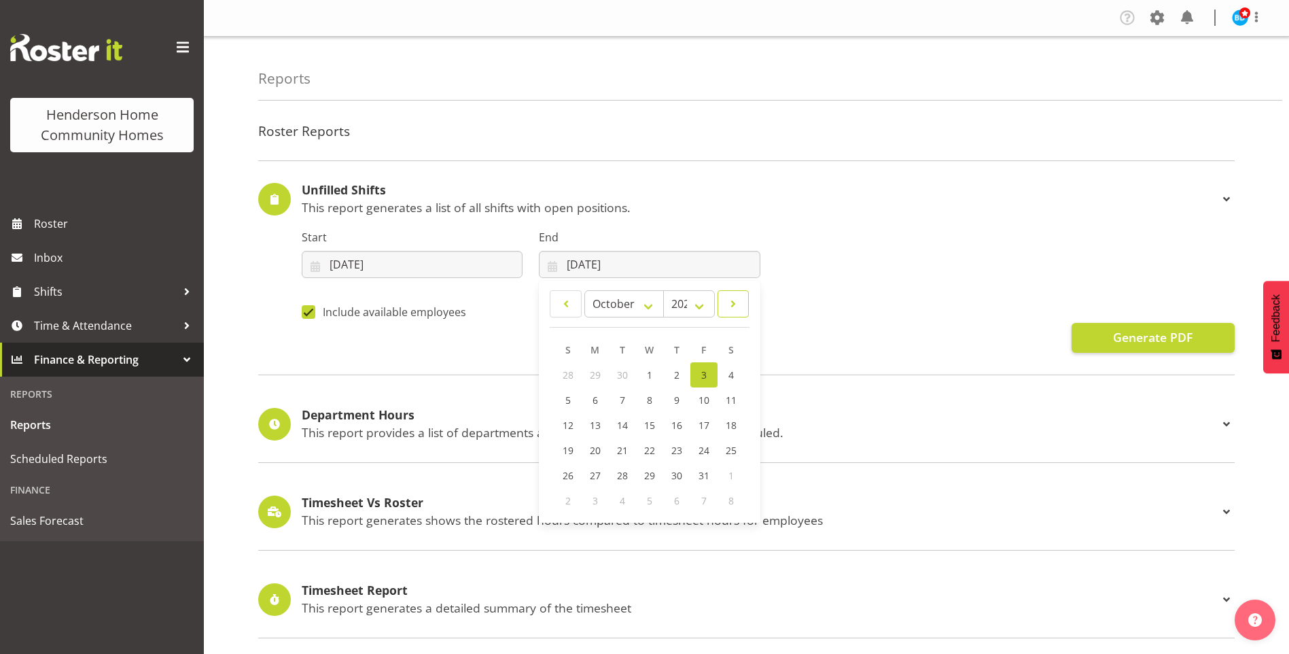
click at [730, 306] on span at bounding box center [733, 304] width 14 height 16
select select "10"
click at [563, 424] on link "9" at bounding box center [567, 424] width 27 height 25
type input "09/11/2025"
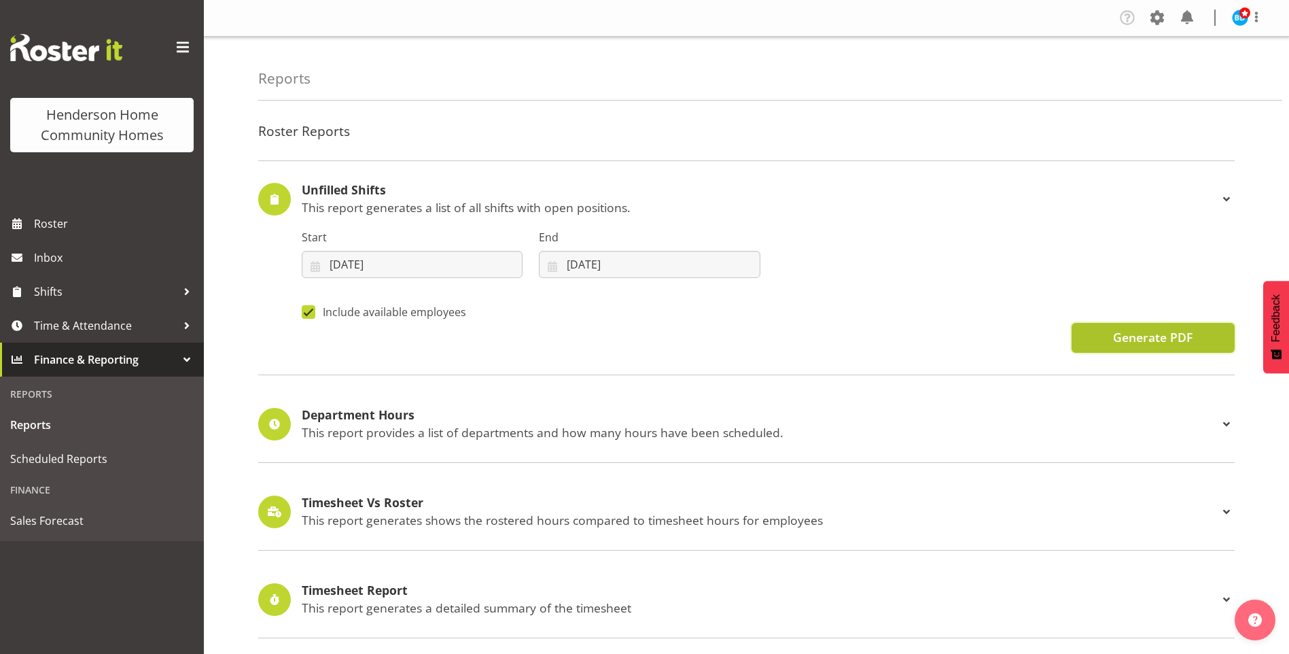
click at [1156, 334] on span "Generate PDF" at bounding box center [1152, 337] width 79 height 18
click at [1172, 332] on span "Generate PDF" at bounding box center [1152, 337] width 79 height 18
click at [311, 311] on span at bounding box center [309, 312] width 14 height 14
click at [311, 311] on input "Include available employees" at bounding box center [306, 311] width 9 height 9
checkbox input "false"
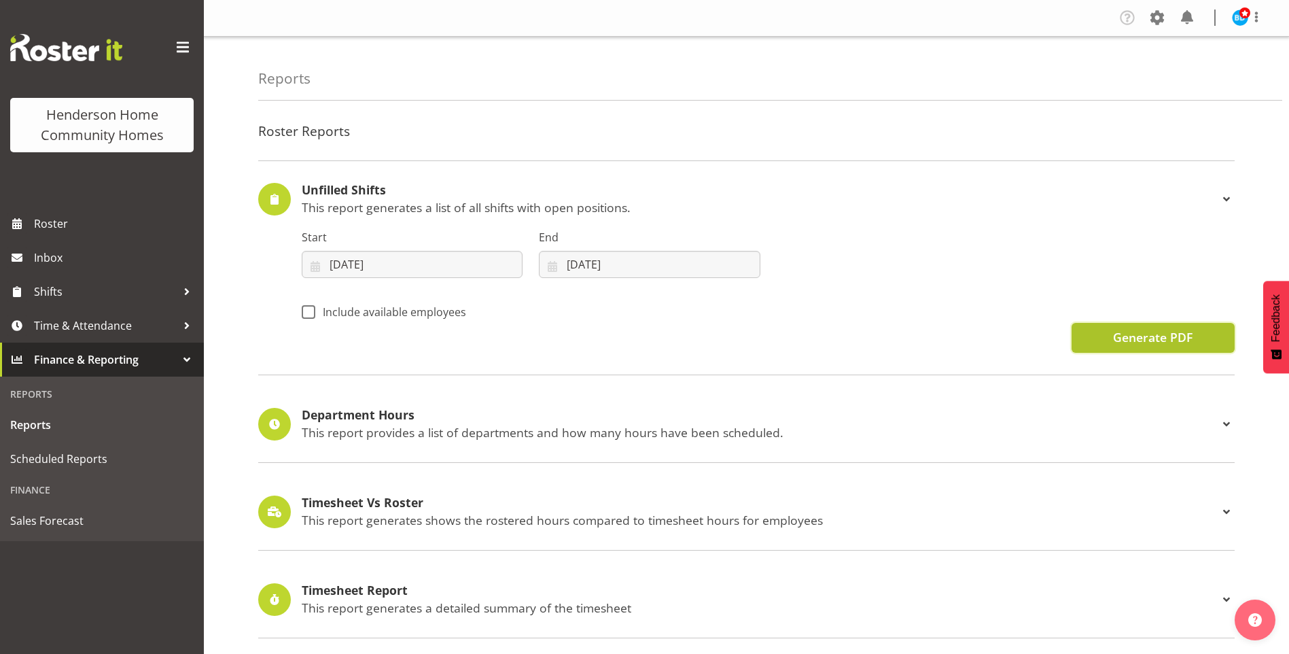
click at [1149, 339] on span "Generate PDF" at bounding box center [1152, 337] width 79 height 18
click at [62, 228] on span "Roster" at bounding box center [115, 223] width 163 height 20
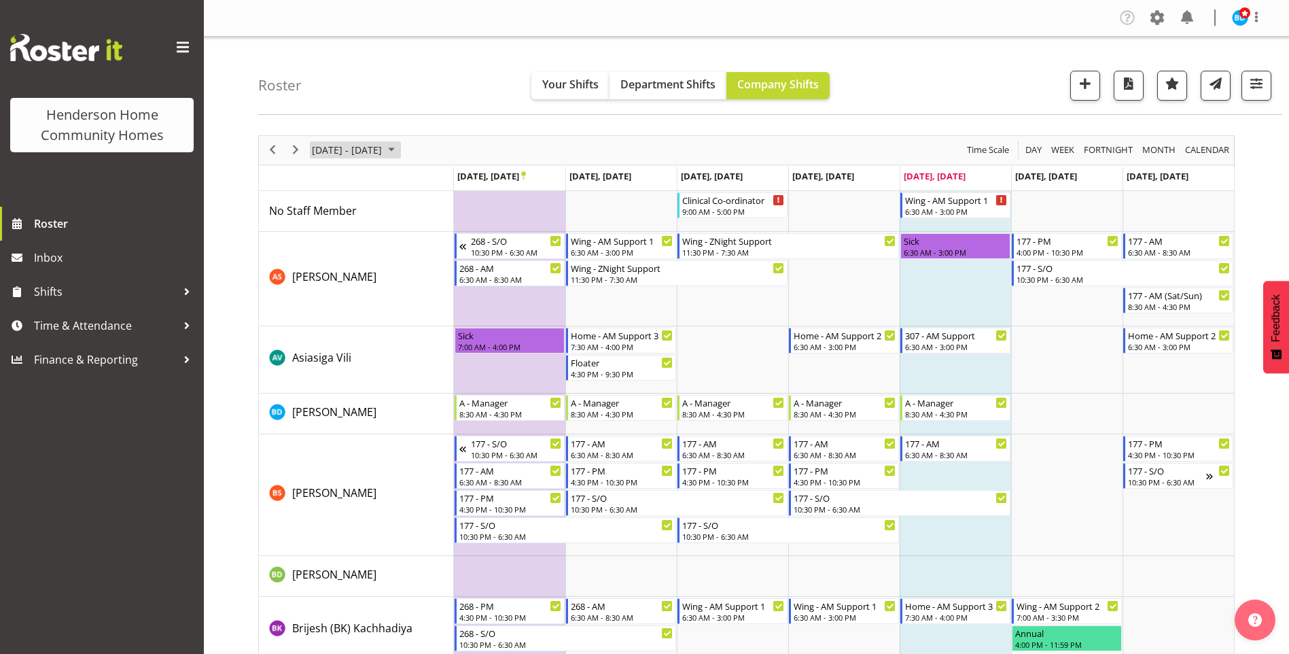
click at [400, 147] on span "September 2025" at bounding box center [391, 149] width 16 height 17
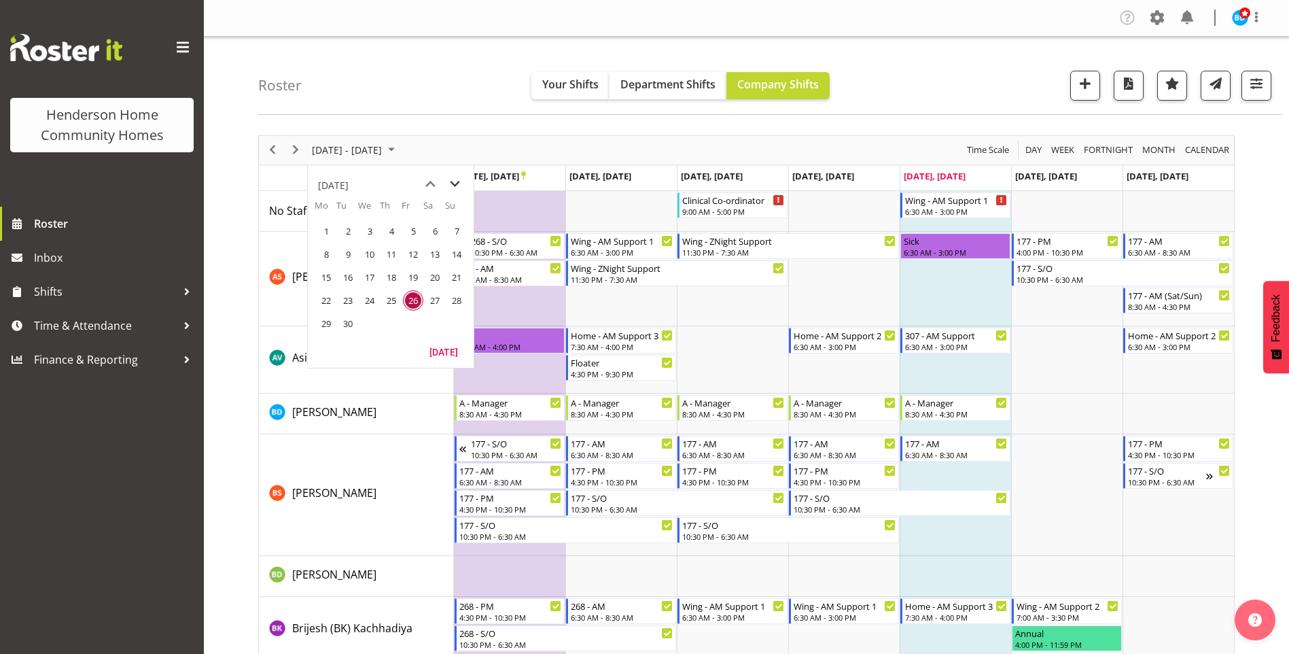
click at [457, 184] on span "next month" at bounding box center [455, 184] width 24 height 24
click at [323, 321] on span "27" at bounding box center [326, 323] width 20 height 20
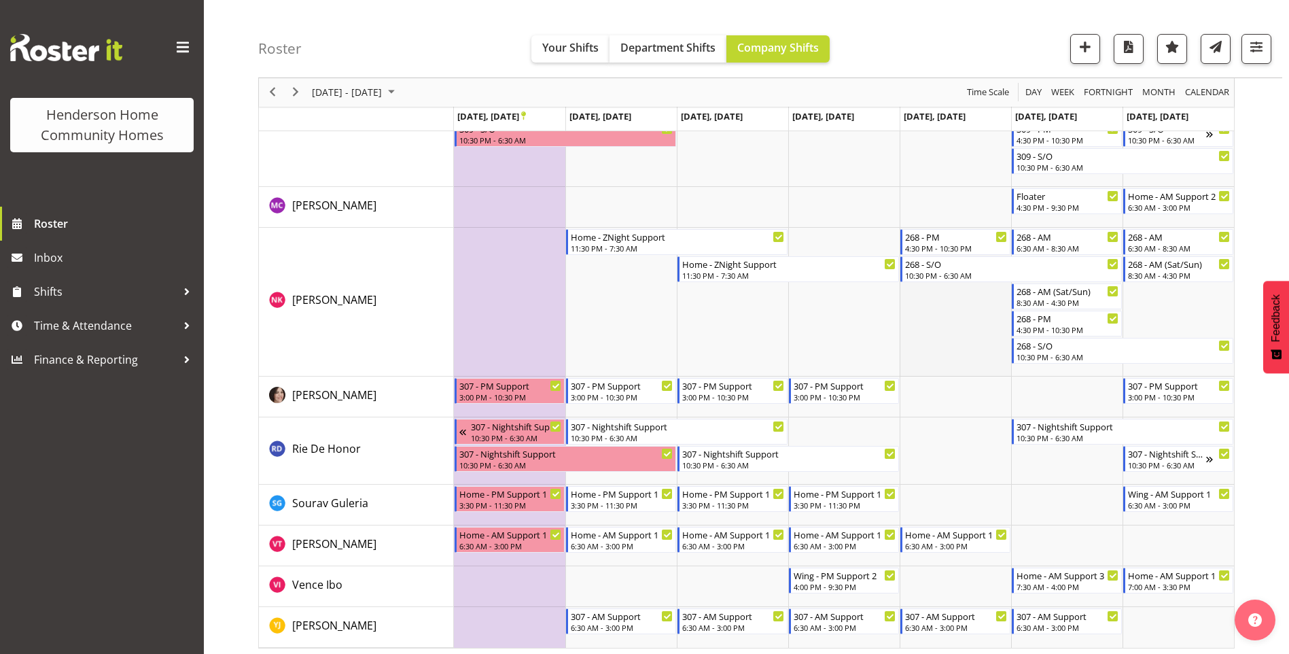
scroll to position [1780, 0]
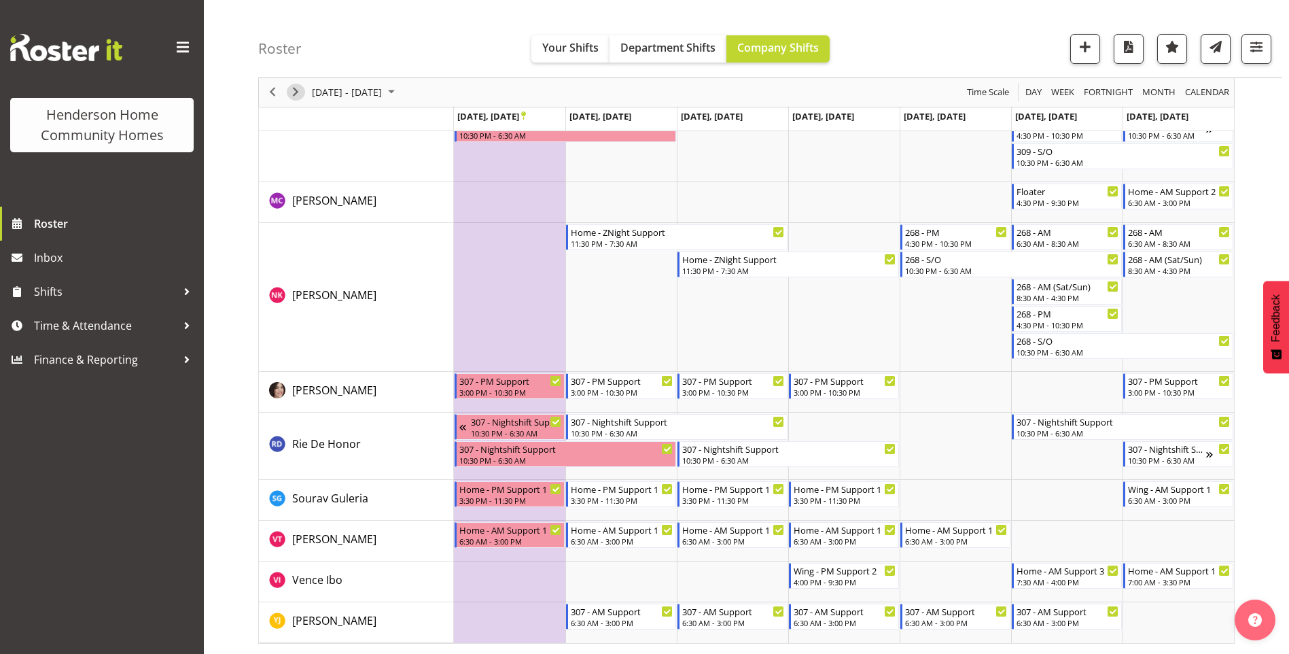
click at [292, 94] on span "Next" at bounding box center [295, 92] width 16 height 17
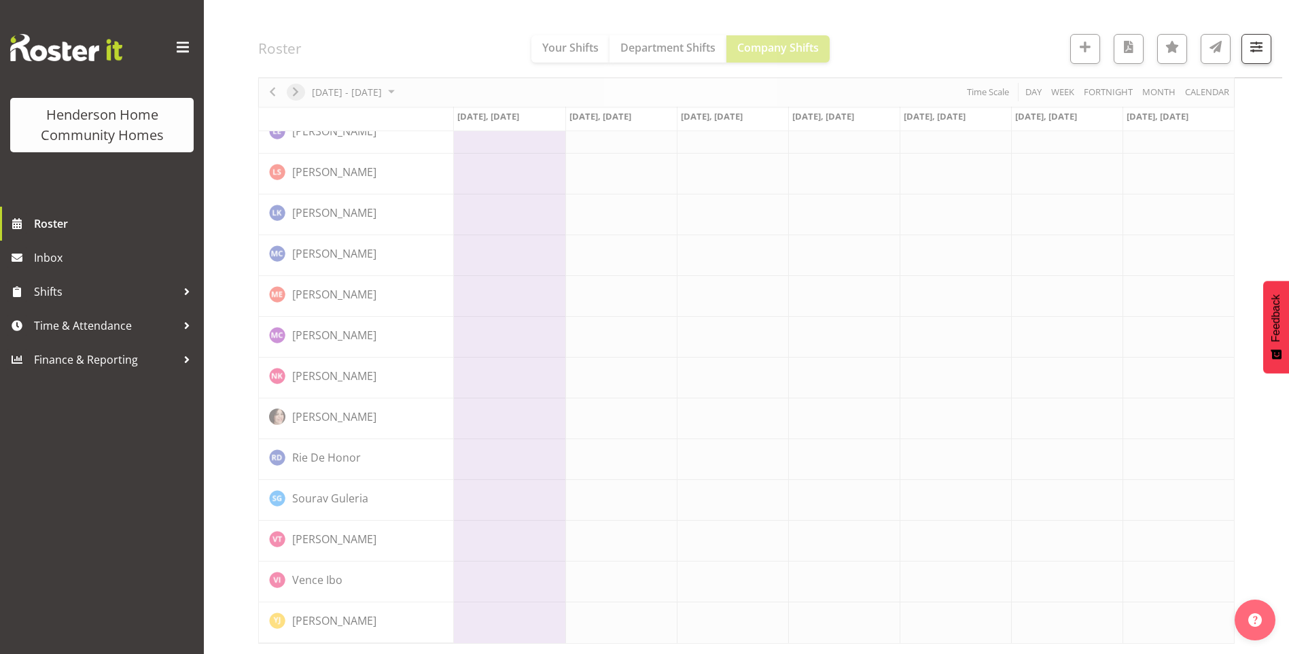
scroll to position [893, 0]
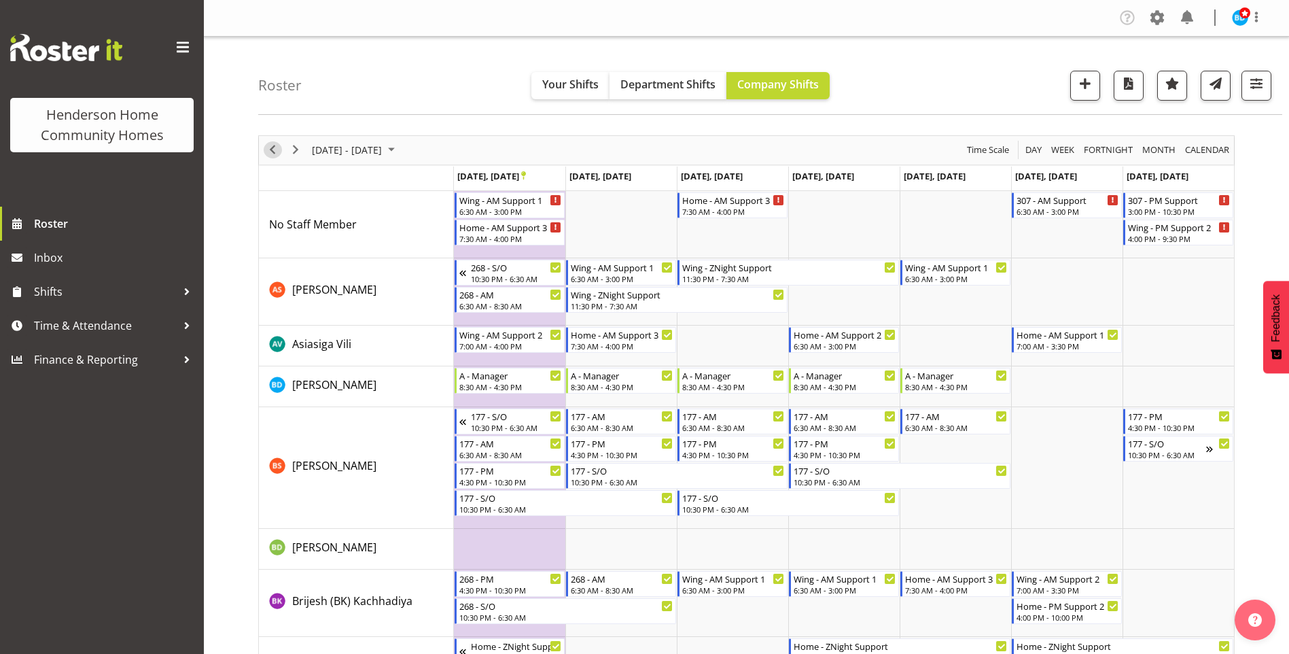
click at [268, 149] on span "Previous" at bounding box center [272, 149] width 16 height 17
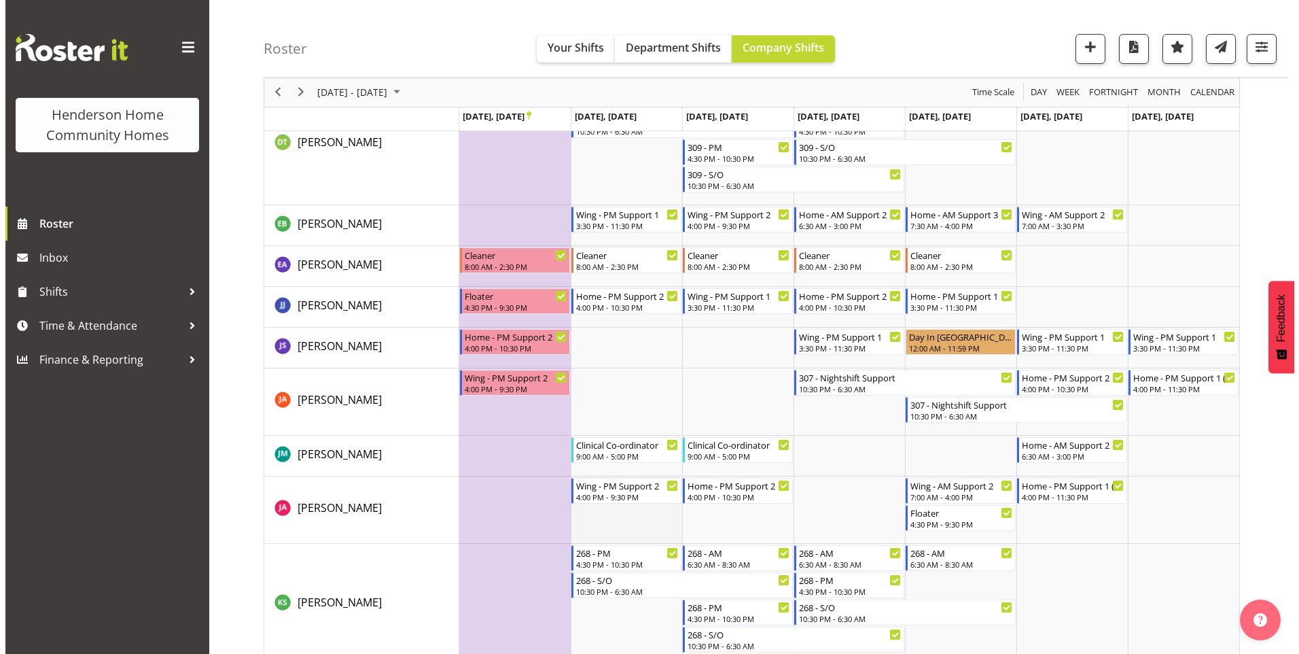
scroll to position [747, 0]
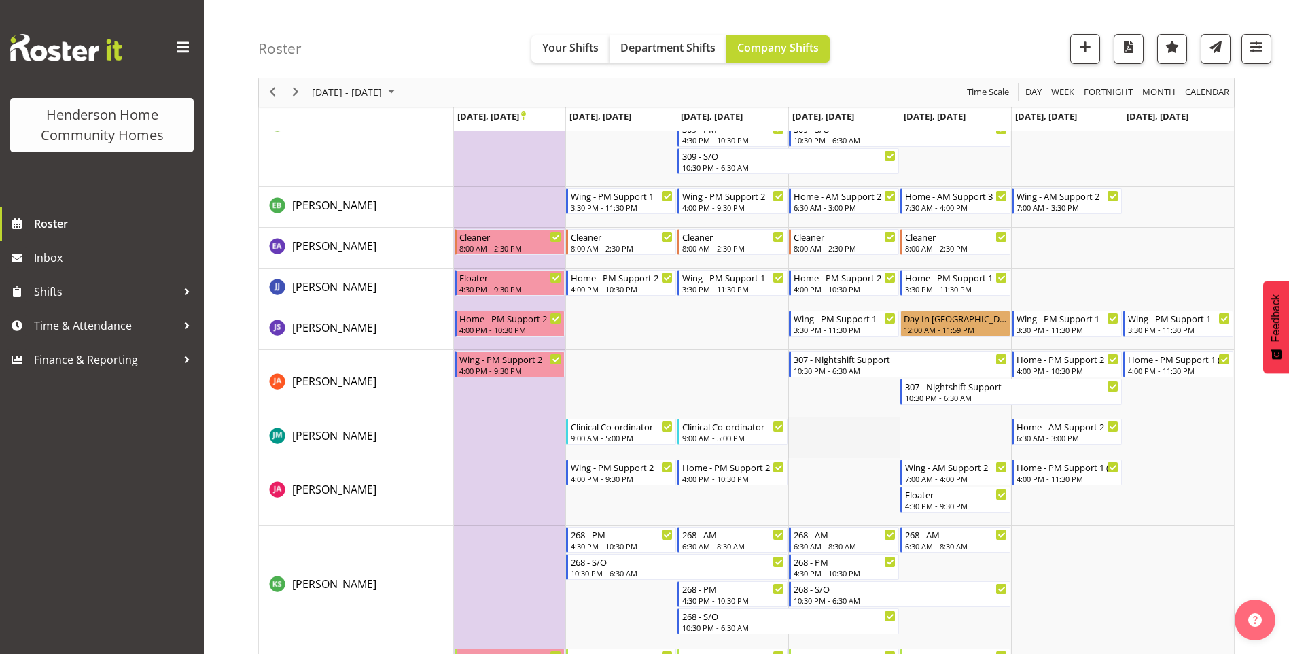
click at [820, 423] on td "Timeline Week of October 27, 2025" at bounding box center [843, 437] width 111 height 41
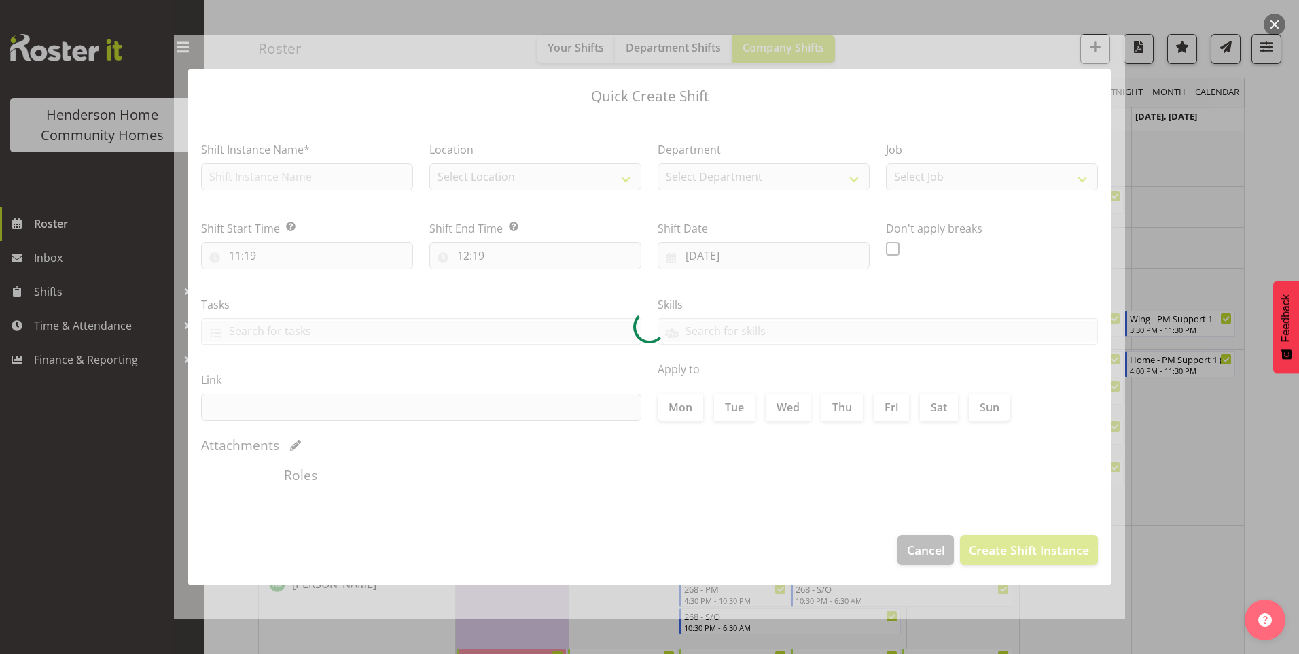
type input "[DATE]"
checkbox input "true"
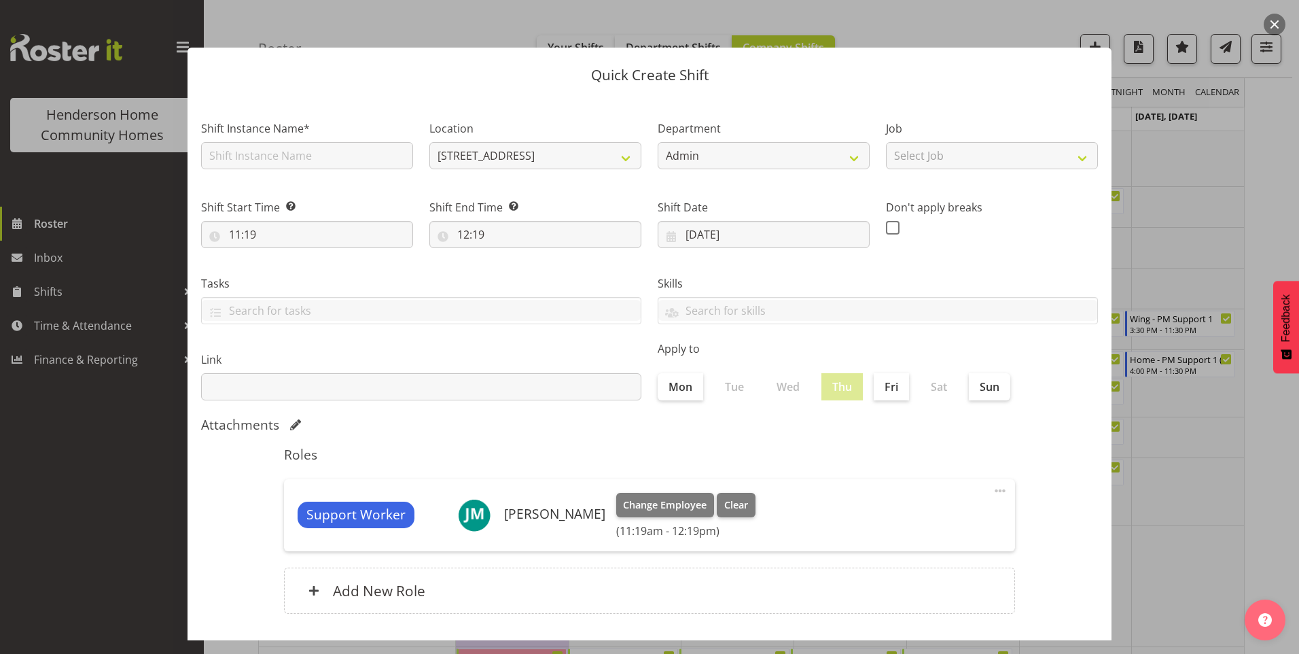
click at [307, 138] on div "Shift Instance Name*" at bounding box center [307, 144] width 212 height 49
click at [309, 154] on input "text" at bounding box center [307, 155] width 212 height 27
type input "Clinical Co-ordinator"
click at [249, 237] on input "11:19" at bounding box center [307, 234] width 212 height 27
click at [298, 267] on select "00 01 02 03 04 05 06 07 08 09 10 11 12 13 14 15 16 17 18 19 20 21 22 23" at bounding box center [294, 269] width 31 height 27
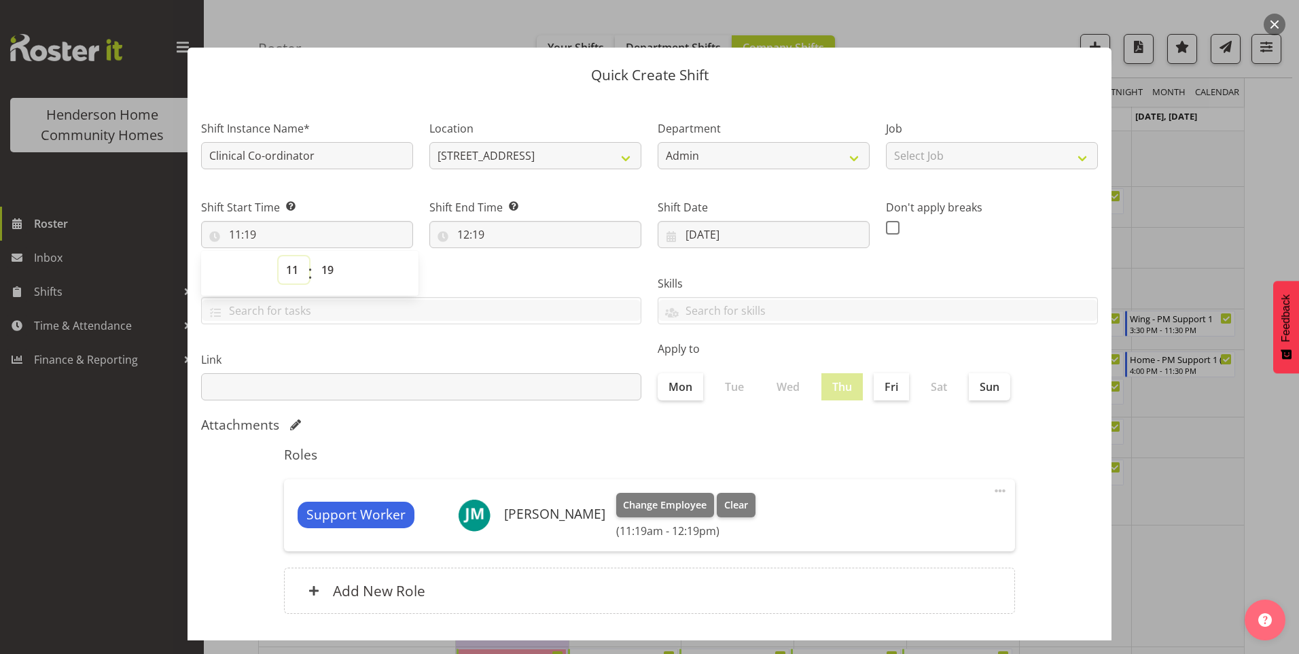
select select "9"
click at [279, 256] on select "00 01 02 03 04 05 06 07 08 09 10 11 12 13 14 15 16 17 18 19 20 21 22 23" at bounding box center [294, 269] width 31 height 27
type input "09:19"
click at [336, 263] on select "00 01 02 03 04 05 06 07 08 09 10 11 12 13 14 15 16 17 18 19 20 21 22 23 24 25 2…" at bounding box center [329, 269] width 31 height 27
select select "0"
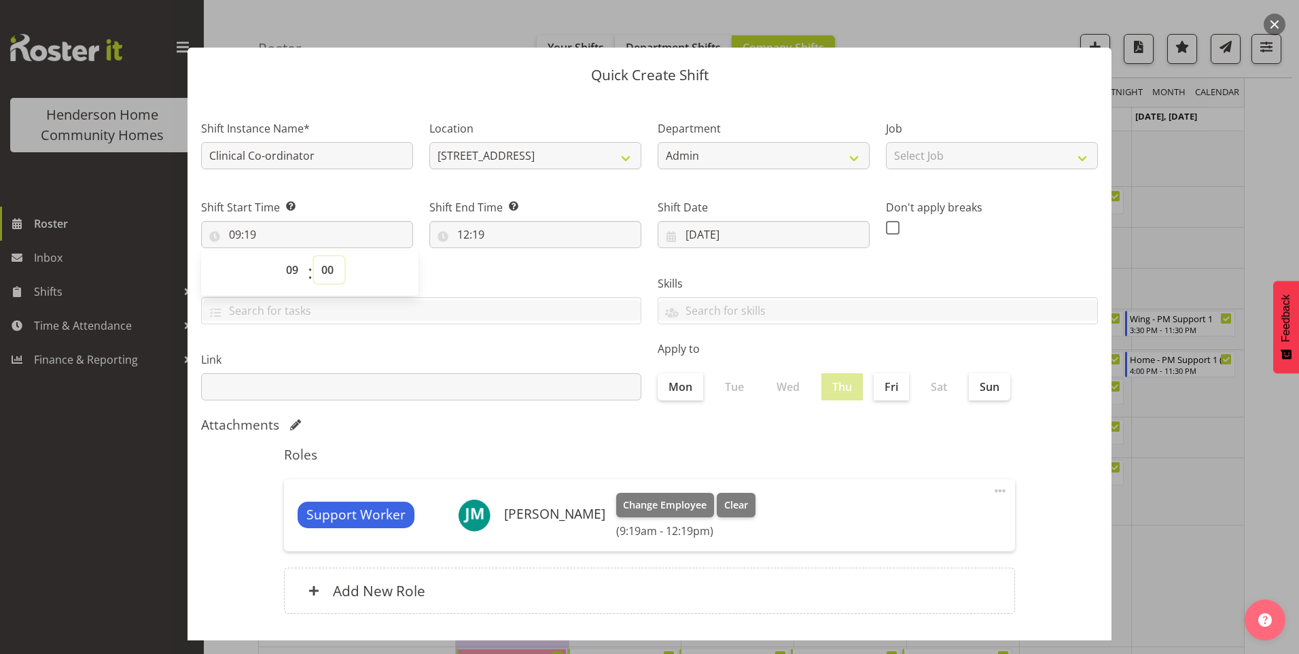
click at [314, 256] on select "00 01 02 03 04 05 06 07 08 09 10 11 12 13 14 15 16 17 18 19 20 21 22 23 24 25 2…" at bounding box center [329, 269] width 31 height 27
type input "09:00"
click at [457, 240] on input "12:19" at bounding box center [535, 234] width 212 height 27
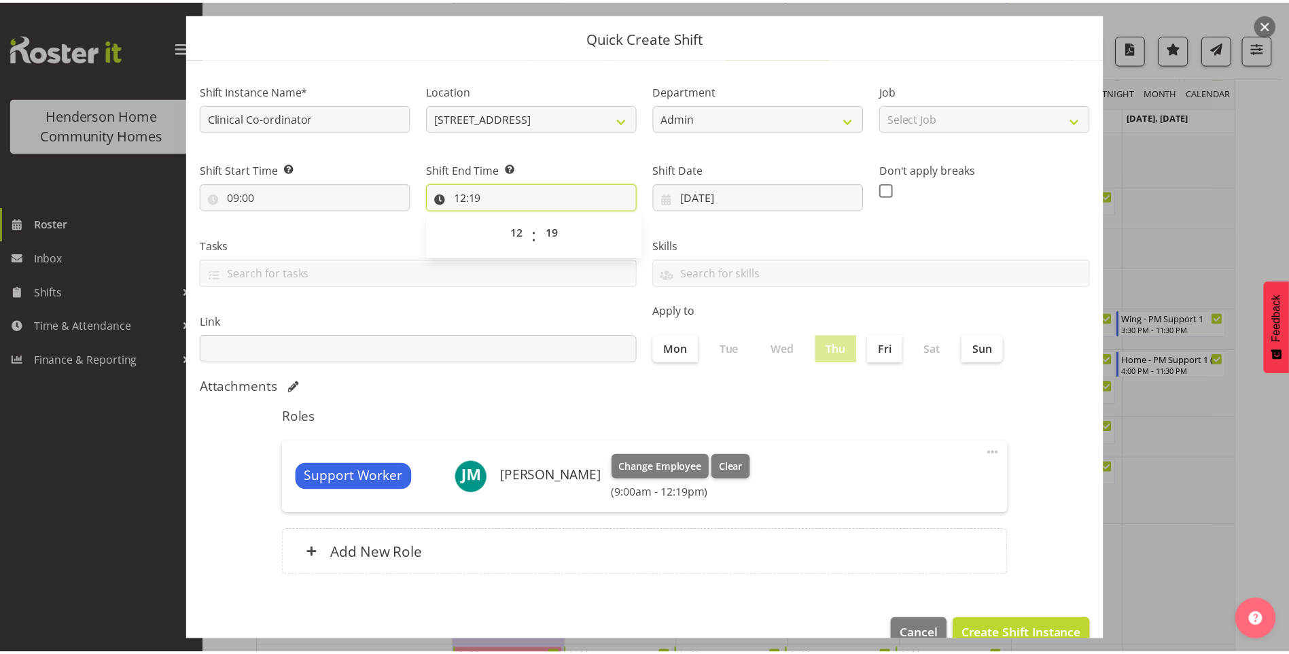
scroll to position [67, 0]
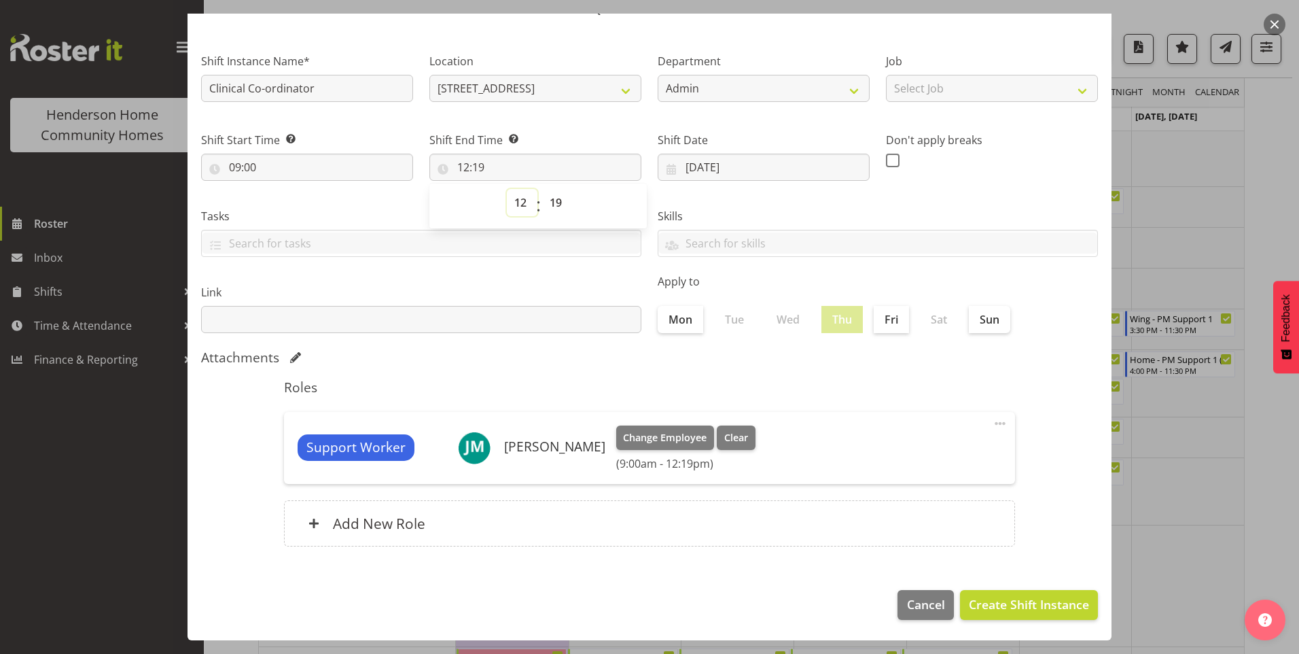
click at [525, 210] on select "00 01 02 03 04 05 06 07 08 09 10 11 12 13 14 15 16 17 18 19 20 21 22 23" at bounding box center [522, 202] width 31 height 27
select select "17"
click at [507, 189] on select "00 01 02 03 04 05 06 07 08 09 10 11 12 13 14 15 16 17 18 19 20 21 22 23" at bounding box center [522, 202] width 31 height 27
type input "17:19"
click at [561, 207] on select "00 01 02 03 04 05 06 07 08 09 10 11 12 13 14 15 16 17 18 19 20 21 22 23 24 25 2…" at bounding box center [557, 202] width 31 height 27
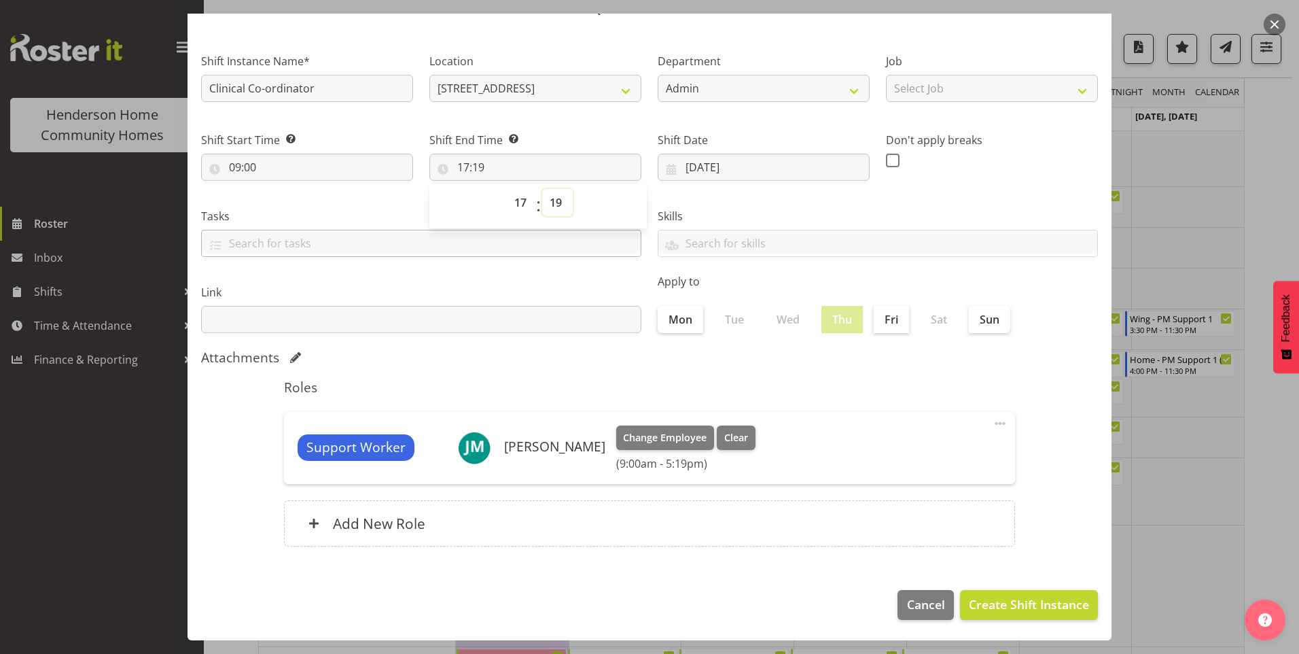
select select "0"
click at [542, 189] on select "00 01 02 03 04 05 06 07 08 09 10 11 12 13 14 15 16 17 18 19 20 21 22 23 24 25 2…" at bounding box center [557, 202] width 31 height 27
type input "17:00"
click at [886, 157] on span at bounding box center [893, 161] width 14 height 14
click at [886, 157] on input "checkbox" at bounding box center [890, 160] width 9 height 9
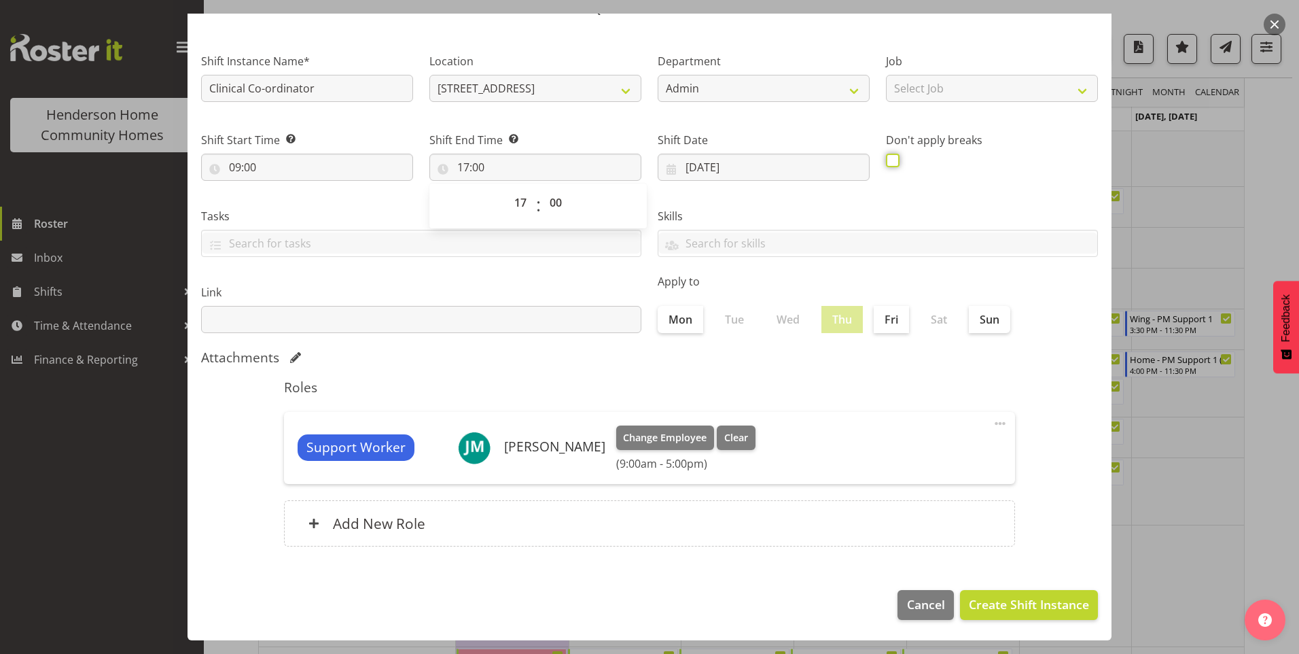
checkbox input "true"
click at [1050, 609] on span "Create Shift Instance" at bounding box center [1029, 604] width 120 height 18
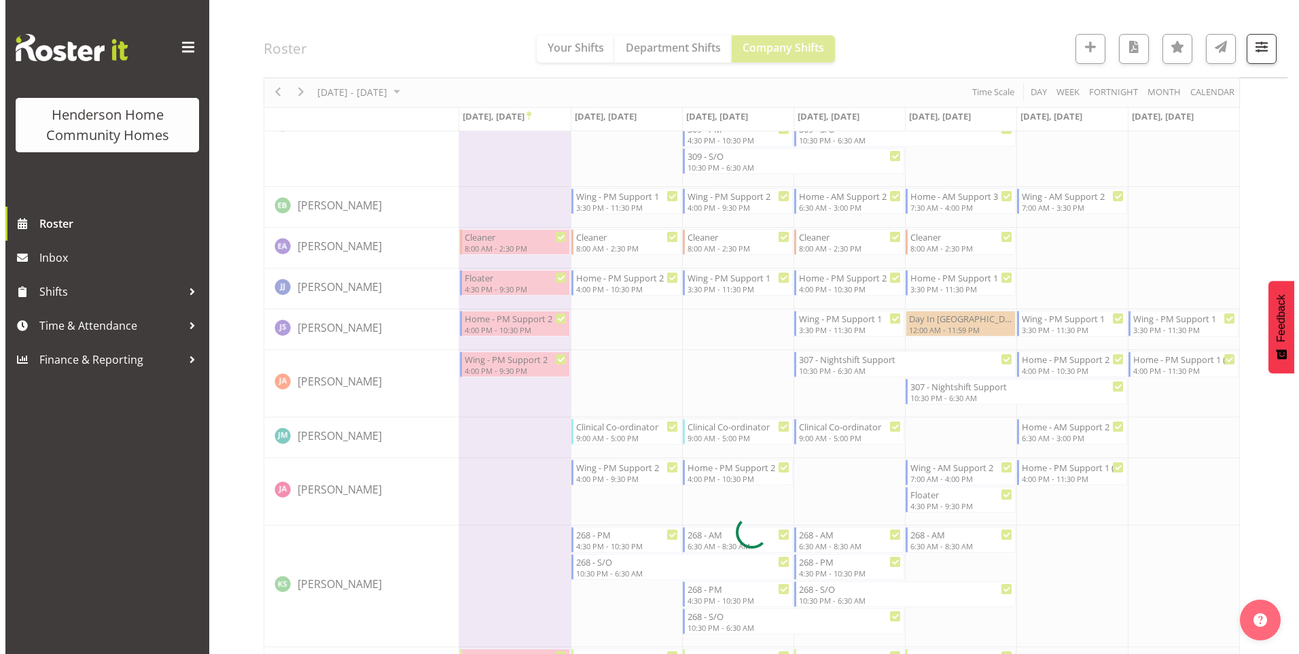
scroll to position [1042, 0]
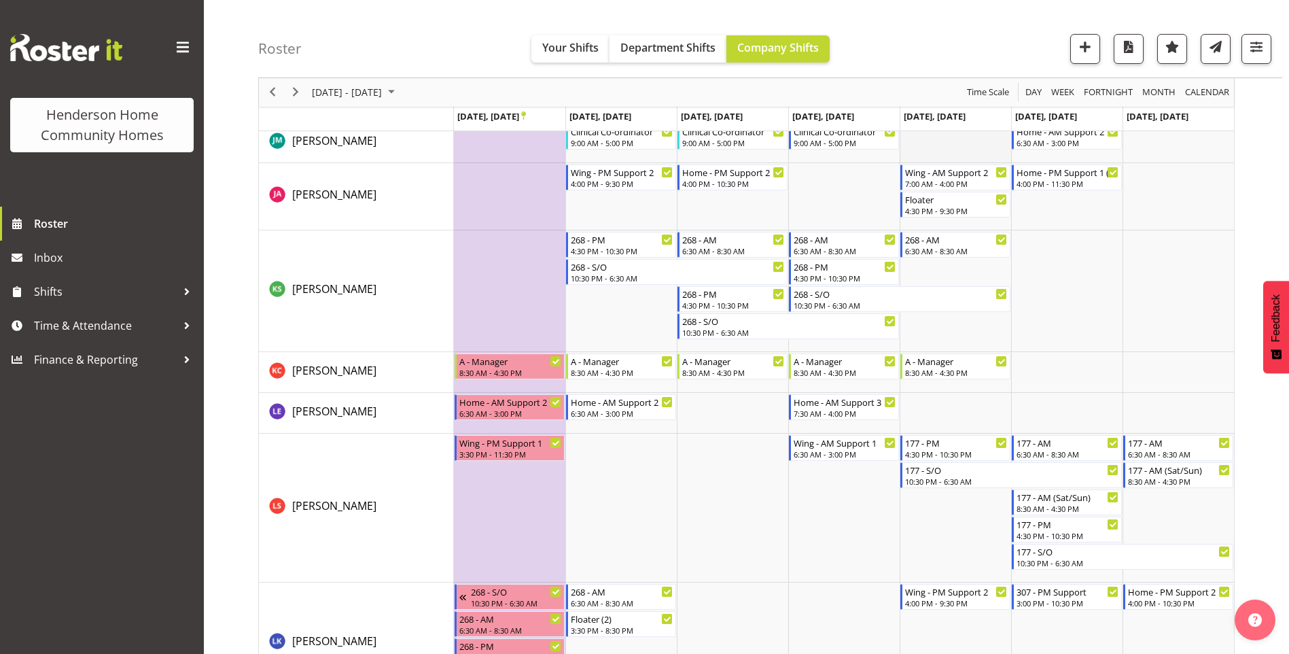
click at [955, 143] on td "Timeline Week of October 27, 2025" at bounding box center [955, 142] width 111 height 41
select select "11"
select select "20"
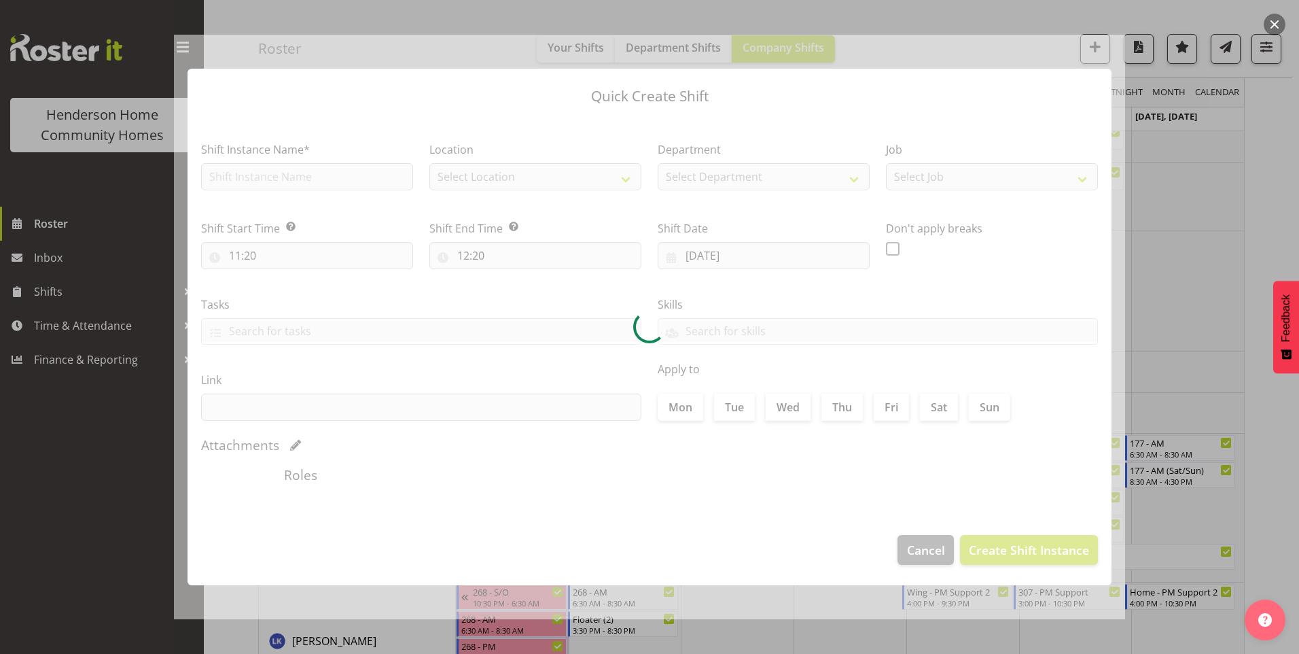
type input "31/10/2025"
checkbox input "true"
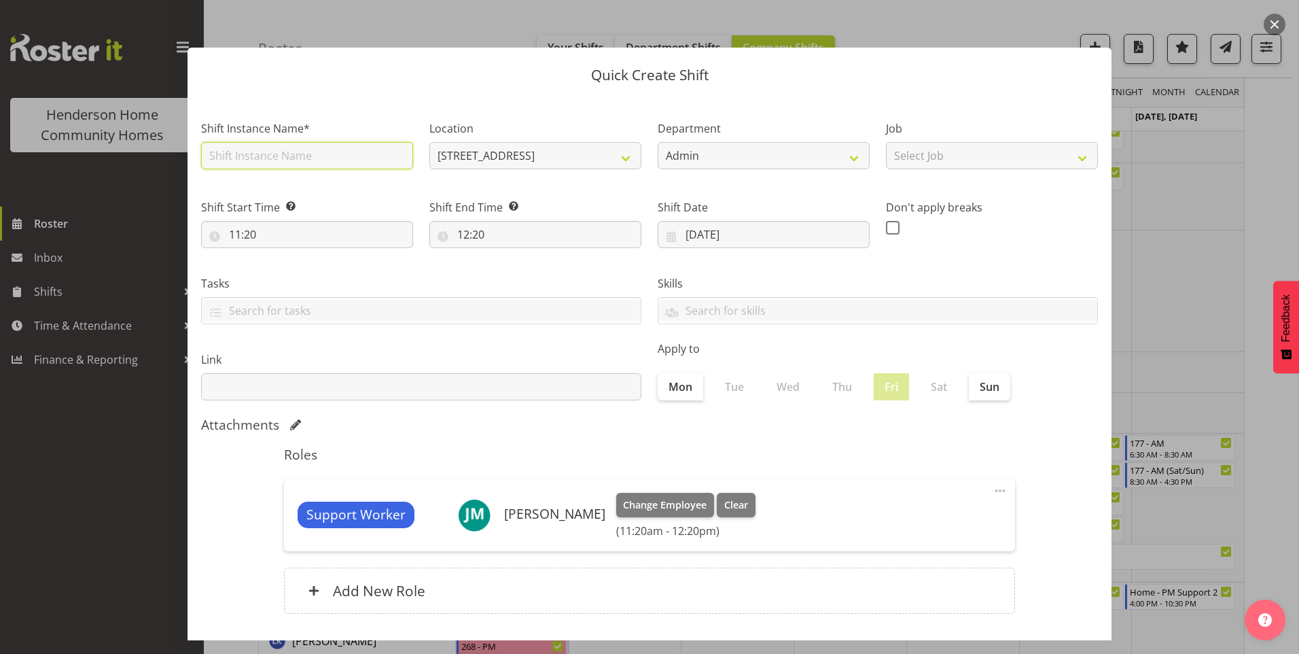
click at [298, 165] on input "text" at bounding box center [307, 155] width 212 height 27
type input "Clinical Co-ordinator"
click at [237, 240] on input "11:20" at bounding box center [307, 234] width 212 height 27
click at [291, 277] on select "00 01 02 03 04 05 06 07 08 09 10 11 12 13 14 15 16 17 18 19 20 21 22 23" at bounding box center [294, 269] width 31 height 27
select select "9"
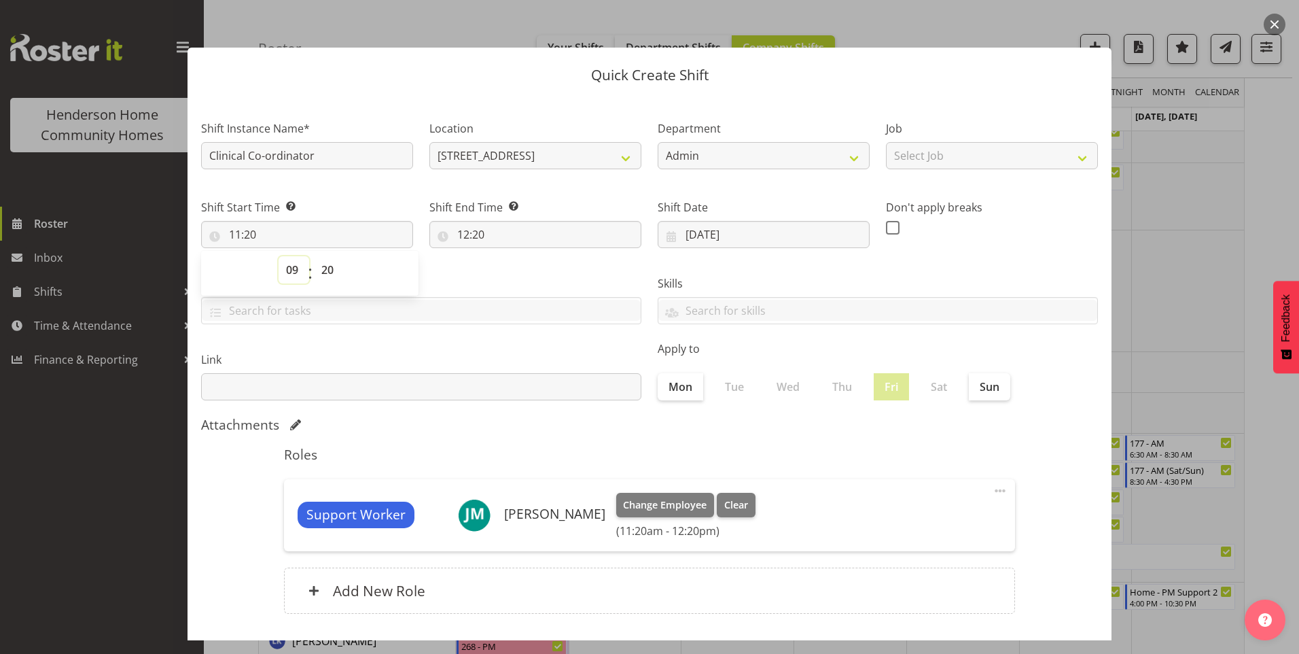
click at [279, 256] on select "00 01 02 03 04 05 06 07 08 09 10 11 12 13 14 15 16 17 18 19 20 21 22 23" at bounding box center [294, 269] width 31 height 27
type input "09:20"
click at [334, 266] on select "00 01 02 03 04 05 06 07 08 09 10 11 12 13 14 15 16 17 18 19 20 21 22 23 24 25 2…" at bounding box center [329, 269] width 31 height 27
select select "0"
click at [314, 256] on select "00 01 02 03 04 05 06 07 08 09 10 11 12 13 14 15 16 17 18 19 20 21 22 23 24 25 2…" at bounding box center [329, 269] width 31 height 27
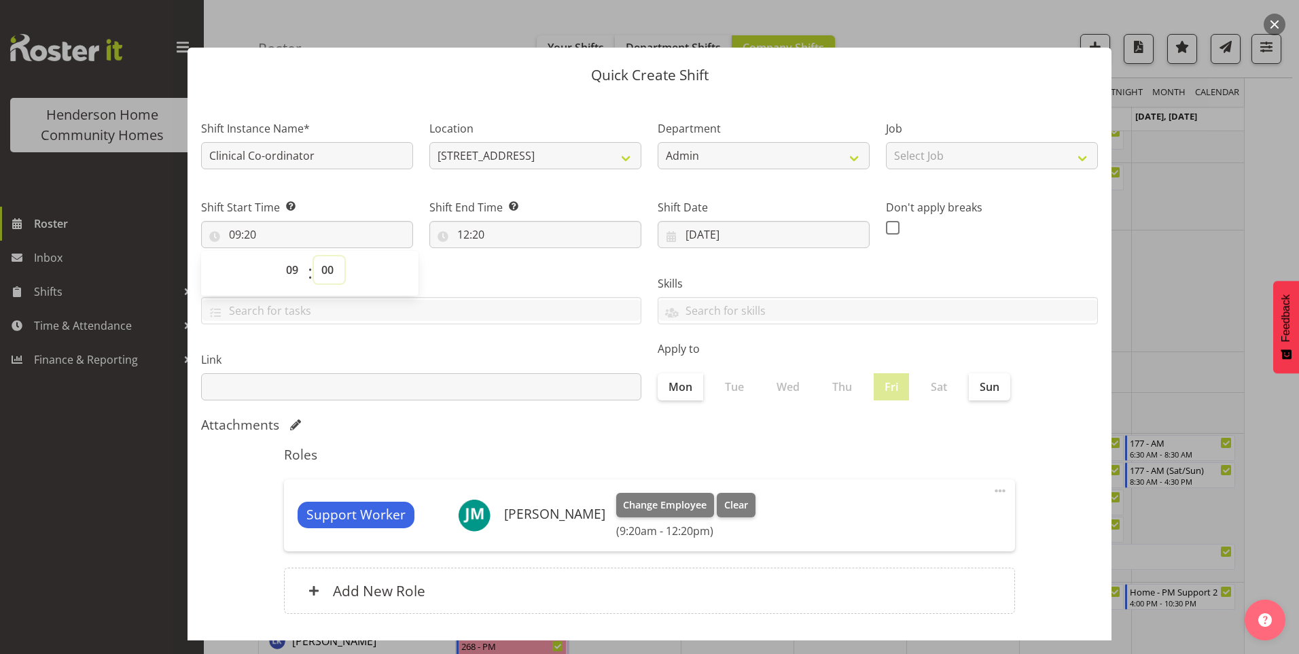
type input "09:00"
click at [461, 232] on input "12:20" at bounding box center [535, 234] width 212 height 27
click at [520, 266] on select "00 01 02 03 04 05 06 07 08 09 10 11 12 13 14 15 16 17 18 19 20 21 22 23" at bounding box center [522, 269] width 31 height 27
select select "17"
click at [507, 256] on select "00 01 02 03 04 05 06 07 08 09 10 11 12 13 14 15 16 17 18 19 20 21 22 23" at bounding box center [522, 269] width 31 height 27
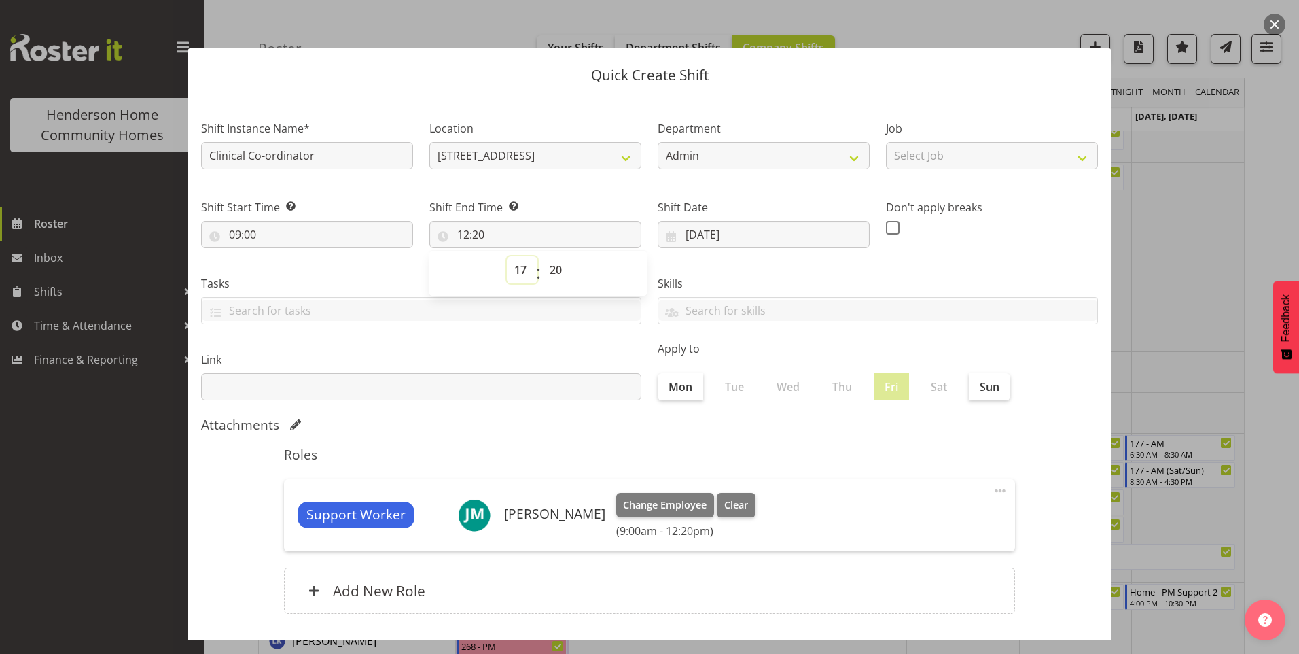
type input "17:20"
click at [552, 264] on select "00 01 02 03 04 05 06 07 08 09 10 11 12 13 14 15 16 17 18 19 20 21 22 23 24 25 2…" at bounding box center [557, 269] width 31 height 27
select select "0"
click at [542, 256] on select "00 01 02 03 04 05 06 07 08 09 10 11 12 13 14 15 16 17 18 19 20 21 22 23 24 25 2…" at bounding box center [557, 269] width 31 height 27
type input "17:00"
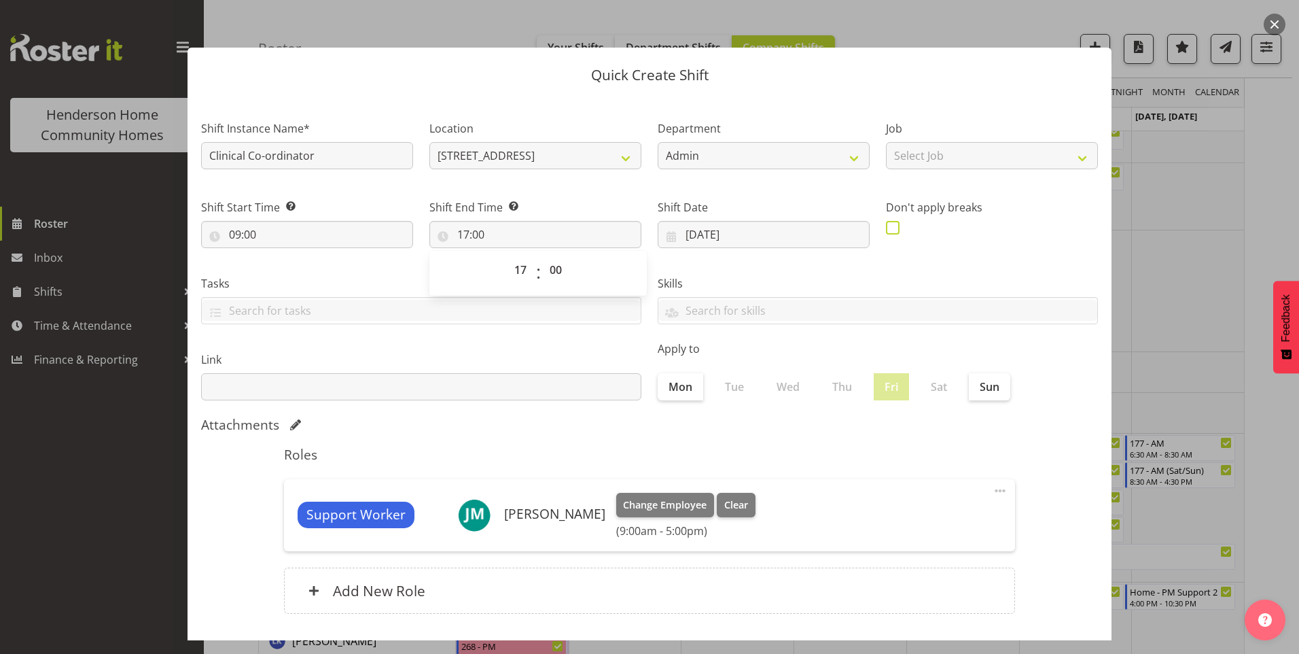
click at [891, 226] on label at bounding box center [896, 228] width 21 height 14
click at [891, 226] on input "checkbox" at bounding box center [890, 227] width 9 height 9
checkbox input "true"
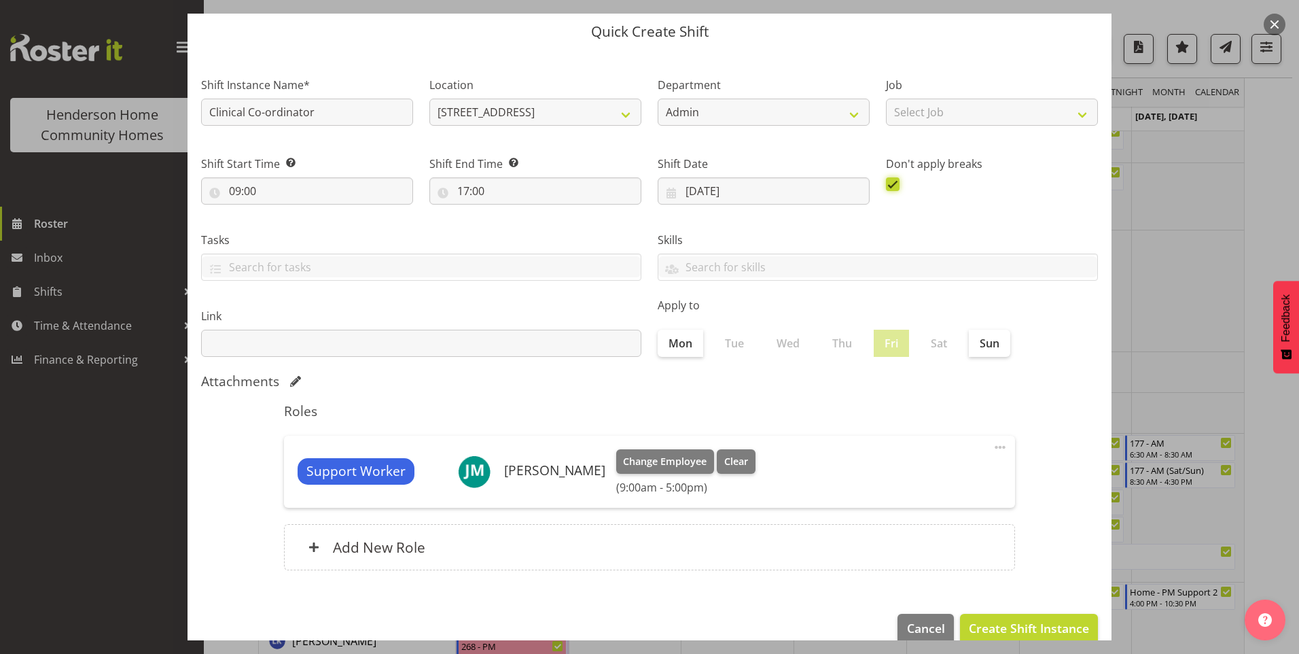
scroll to position [67, 0]
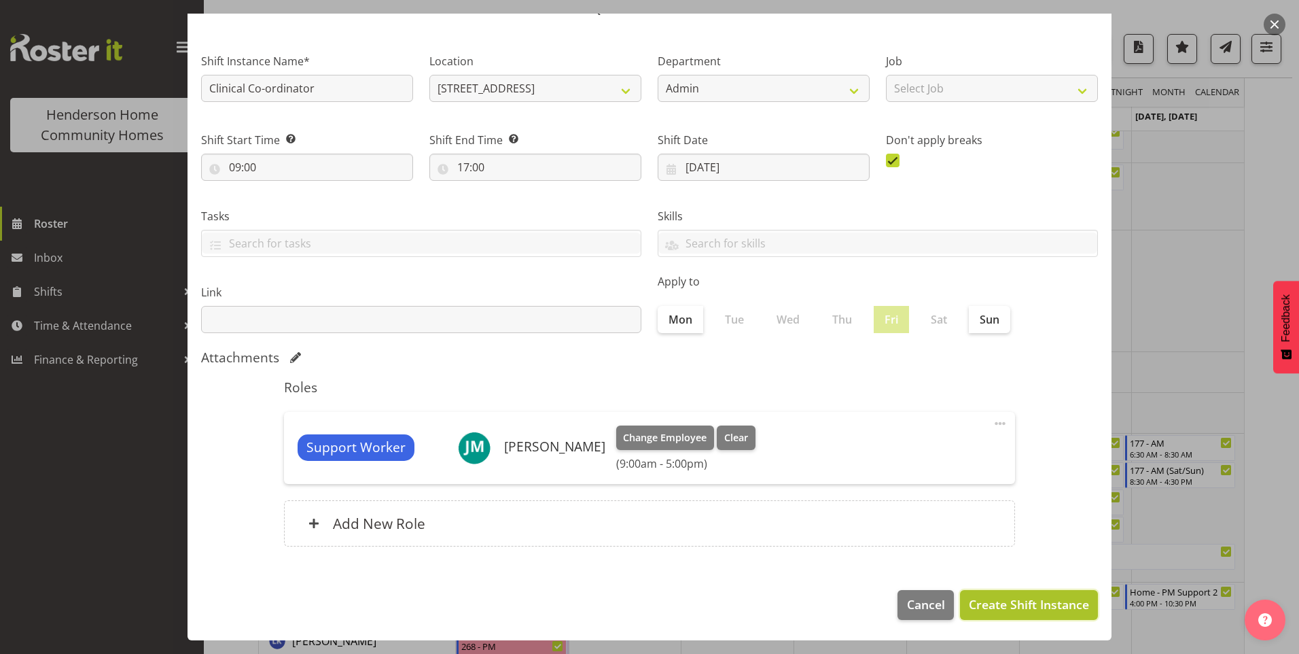
click at [1008, 604] on span "Create Shift Instance" at bounding box center [1029, 604] width 120 height 18
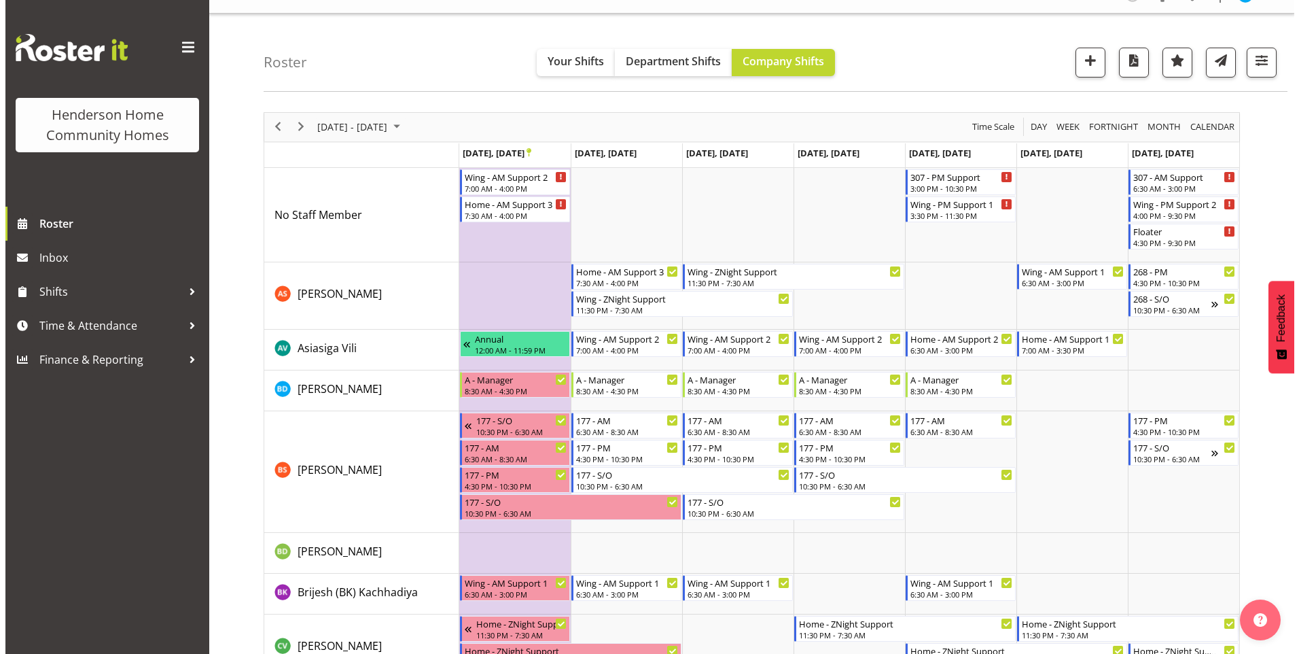
scroll to position [0, 0]
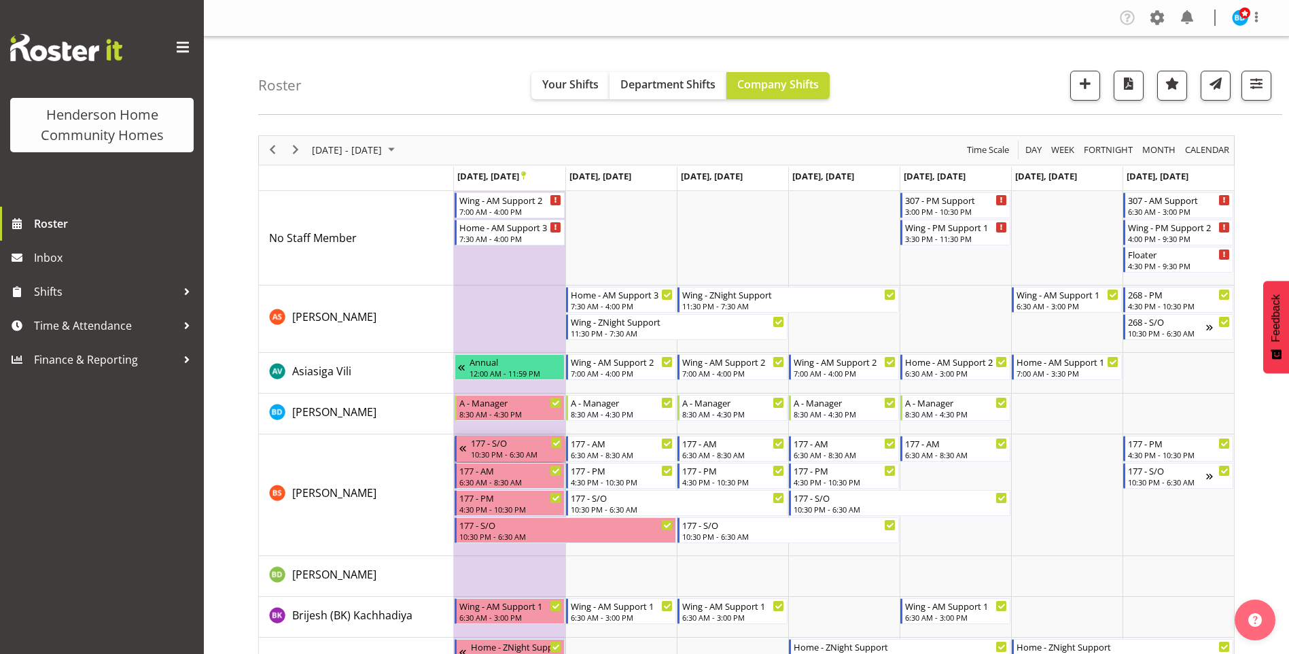
click at [555, 443] on icon "Timeline Week of October 27, 2025" at bounding box center [556, 443] width 7 height 7
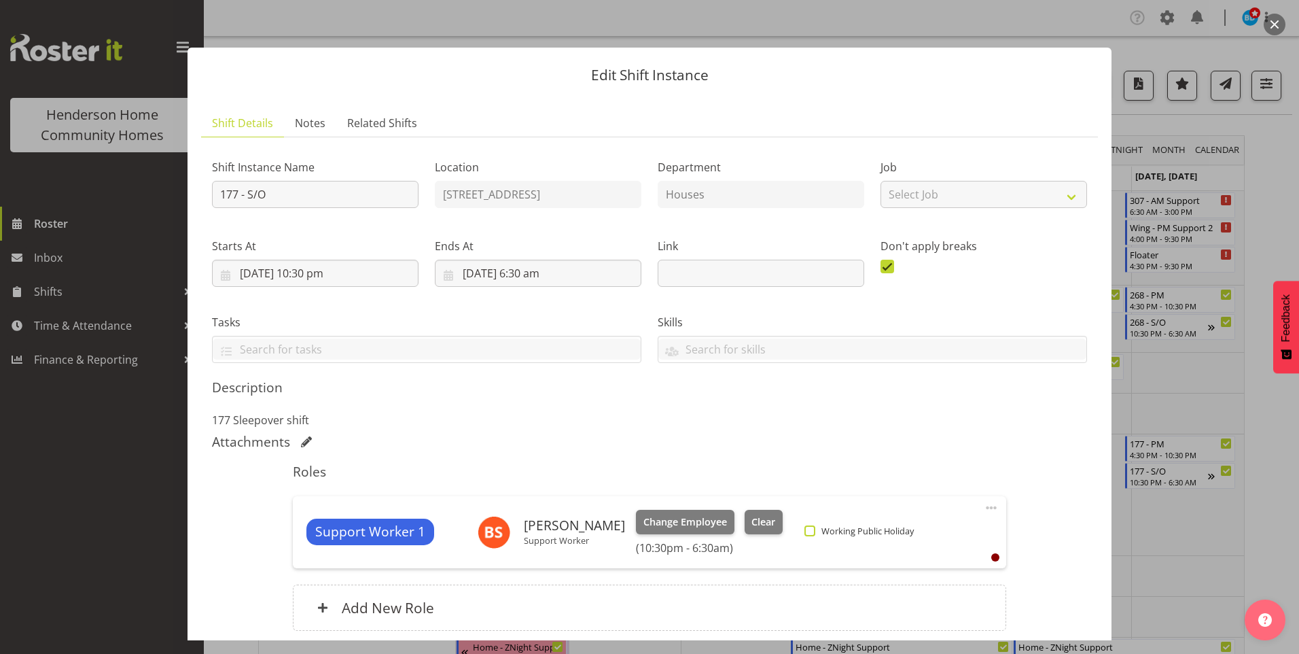
click at [815, 527] on span "Working Public Holiday" at bounding box center [864, 530] width 99 height 11
click at [804, 527] on input "Working Public Holiday" at bounding box center [808, 530] width 9 height 9
checkbox input "true"
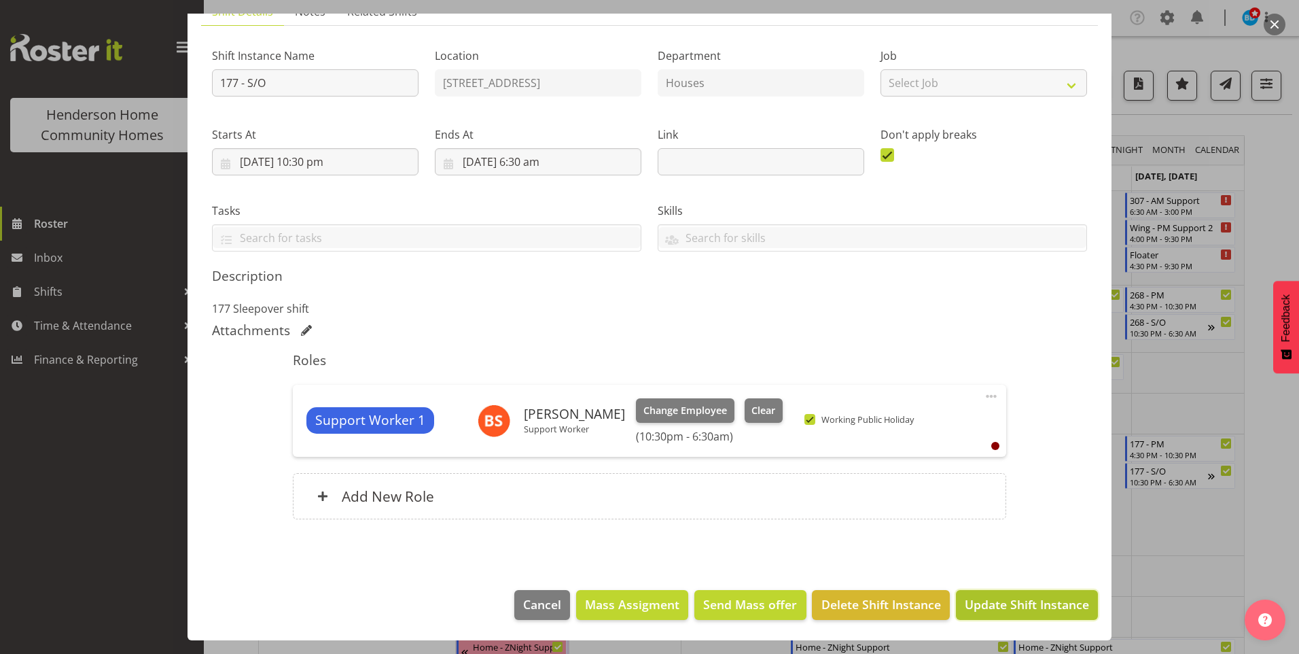
click at [1008, 599] on span "Update Shift Instance" at bounding box center [1027, 604] width 124 height 18
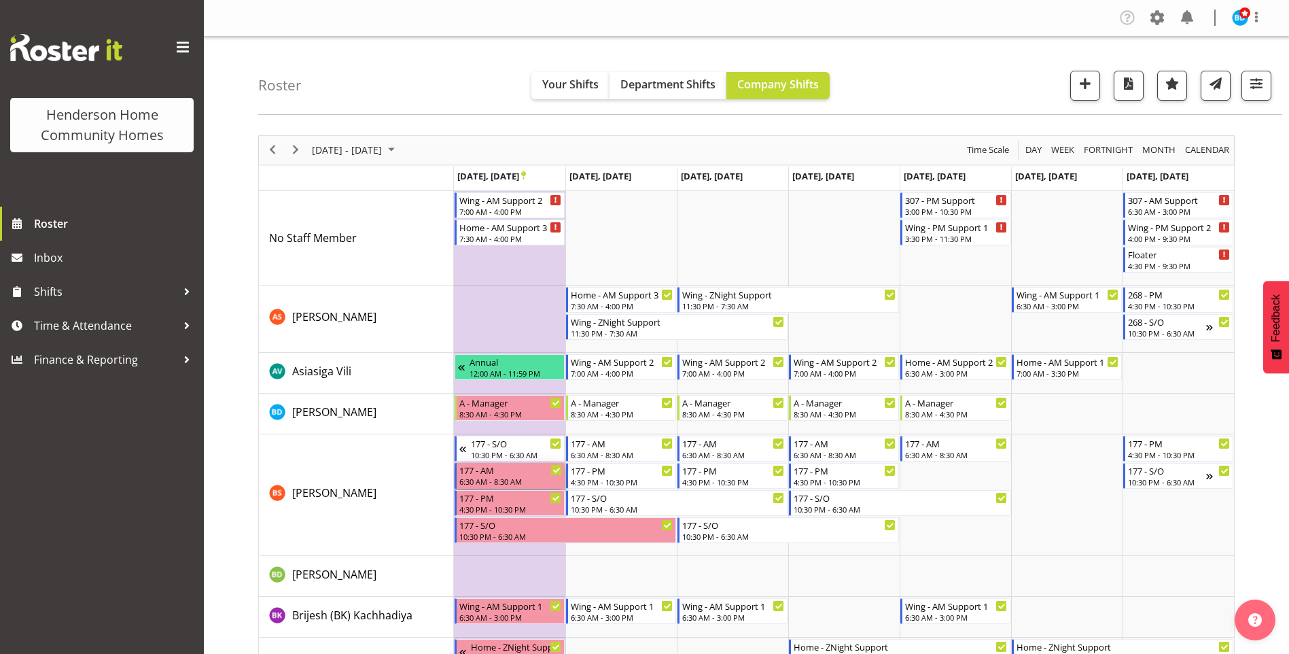
click at [541, 472] on div "177 - AM" at bounding box center [510, 470] width 103 height 14
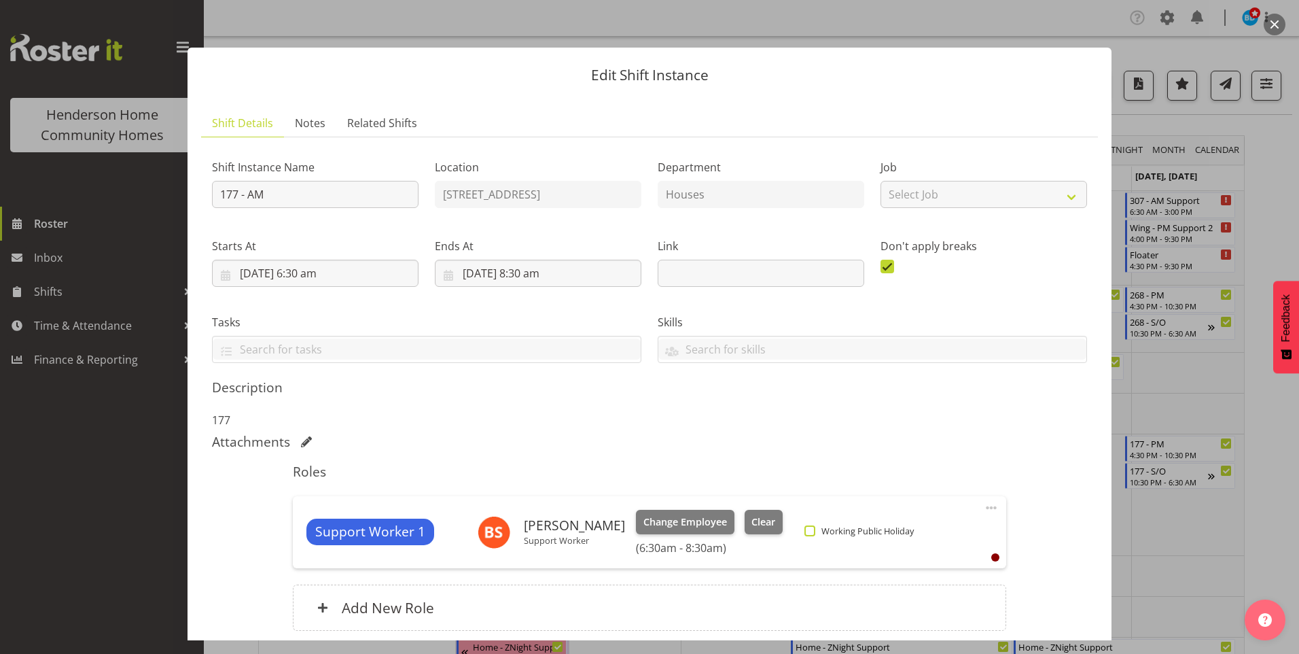
click at [804, 529] on span at bounding box center [809, 530] width 11 height 11
click at [804, 529] on input "Working Public Holiday" at bounding box center [808, 530] width 9 height 9
checkbox input "true"
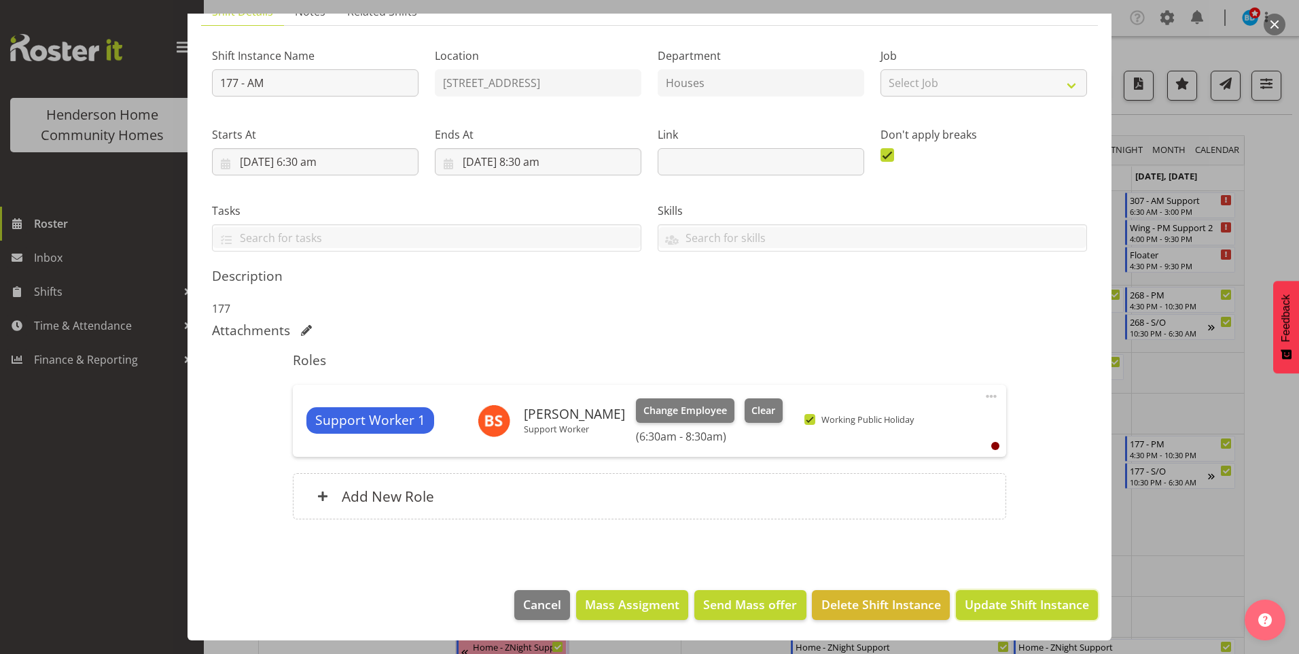
click at [1016, 602] on span "Update Shift Instance" at bounding box center [1027, 604] width 124 height 18
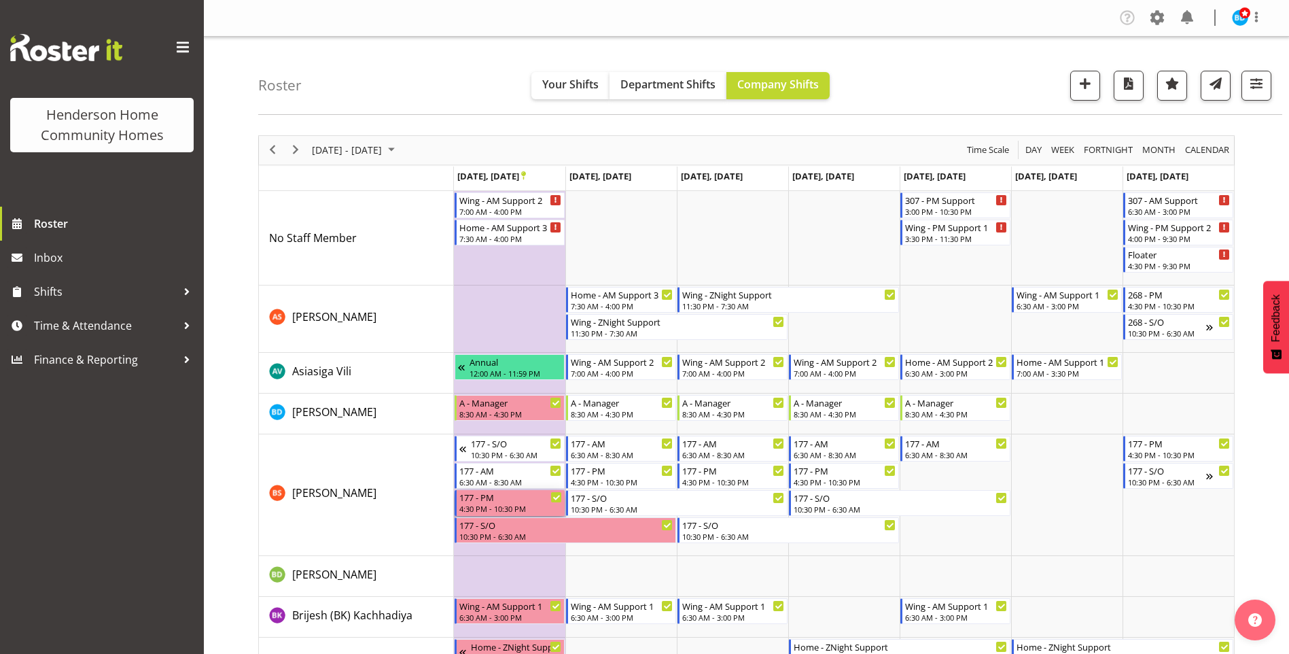
click at [495, 499] on div "177 - PM" at bounding box center [510, 497] width 103 height 14
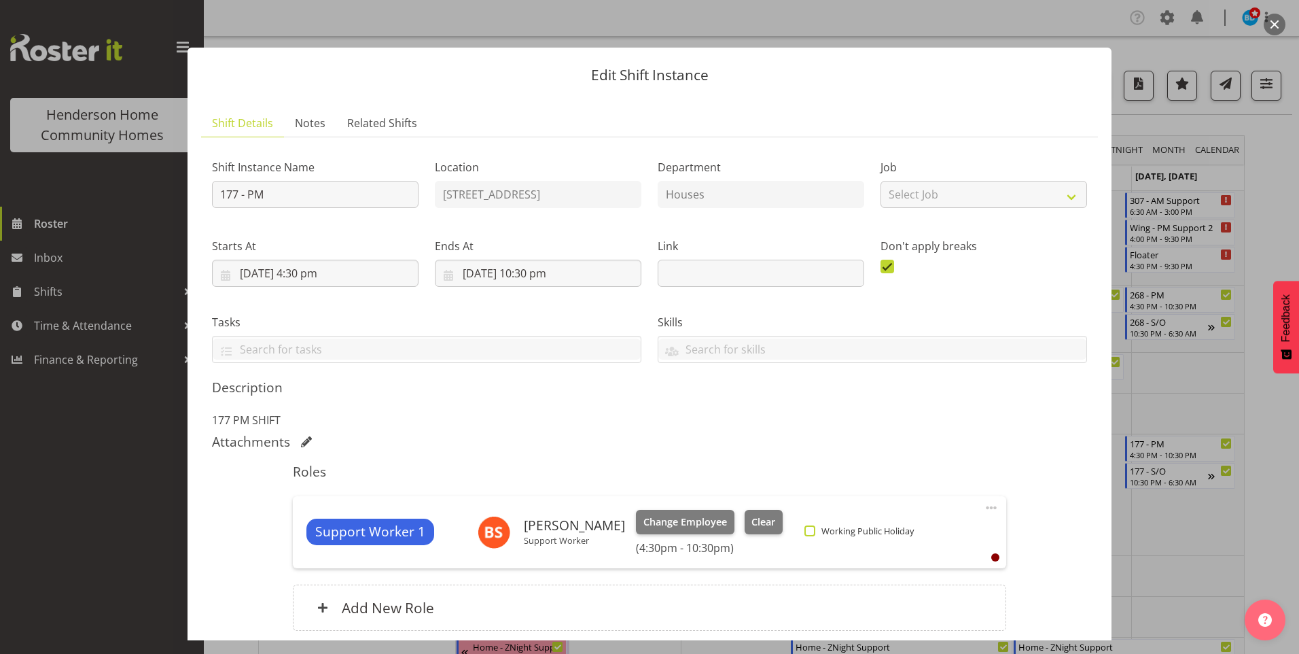
click at [804, 529] on span at bounding box center [809, 530] width 11 height 11
click at [804, 529] on input "Working Public Holiday" at bounding box center [808, 530] width 9 height 9
checkbox input "true"
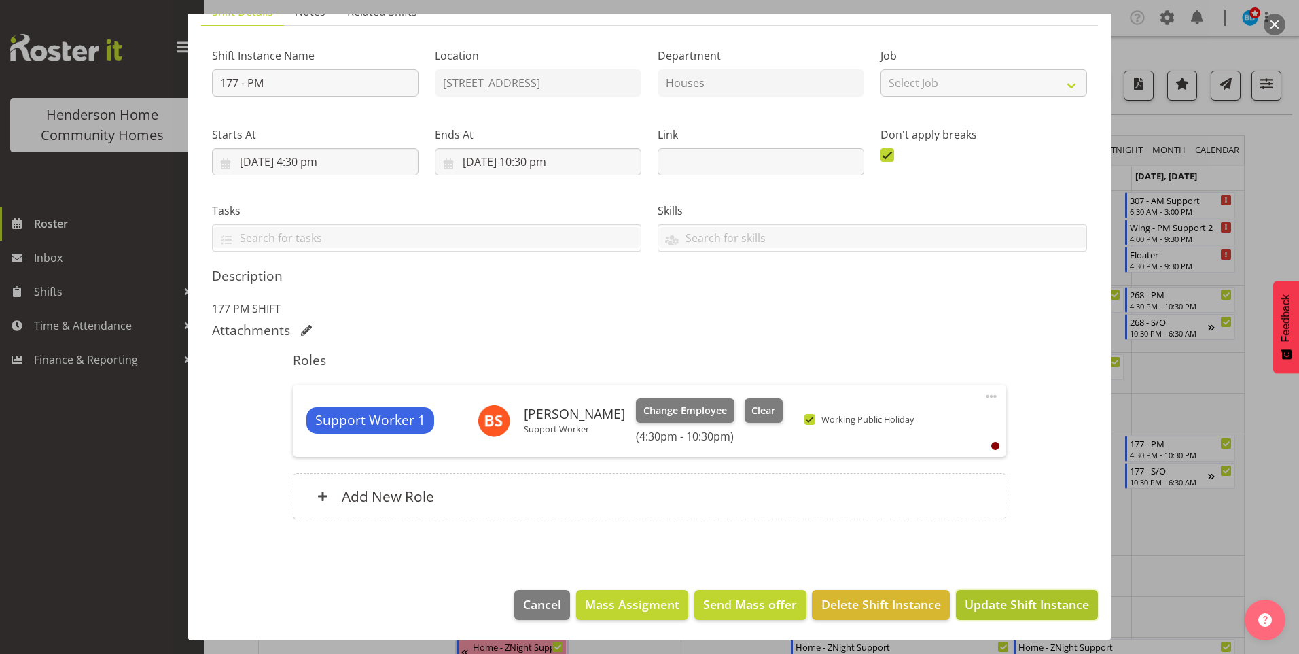
click at [995, 596] on span "Update Shift Instance" at bounding box center [1027, 604] width 124 height 18
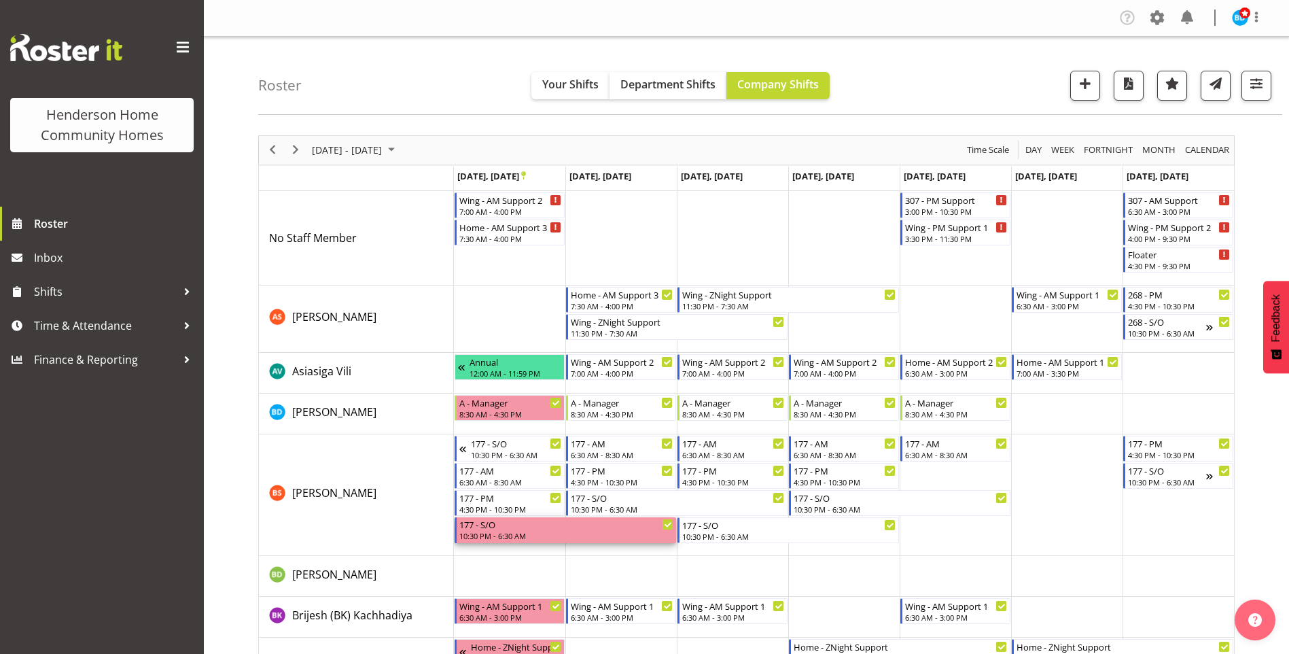
click at [512, 527] on div "177 - S/O" at bounding box center [566, 524] width 214 height 14
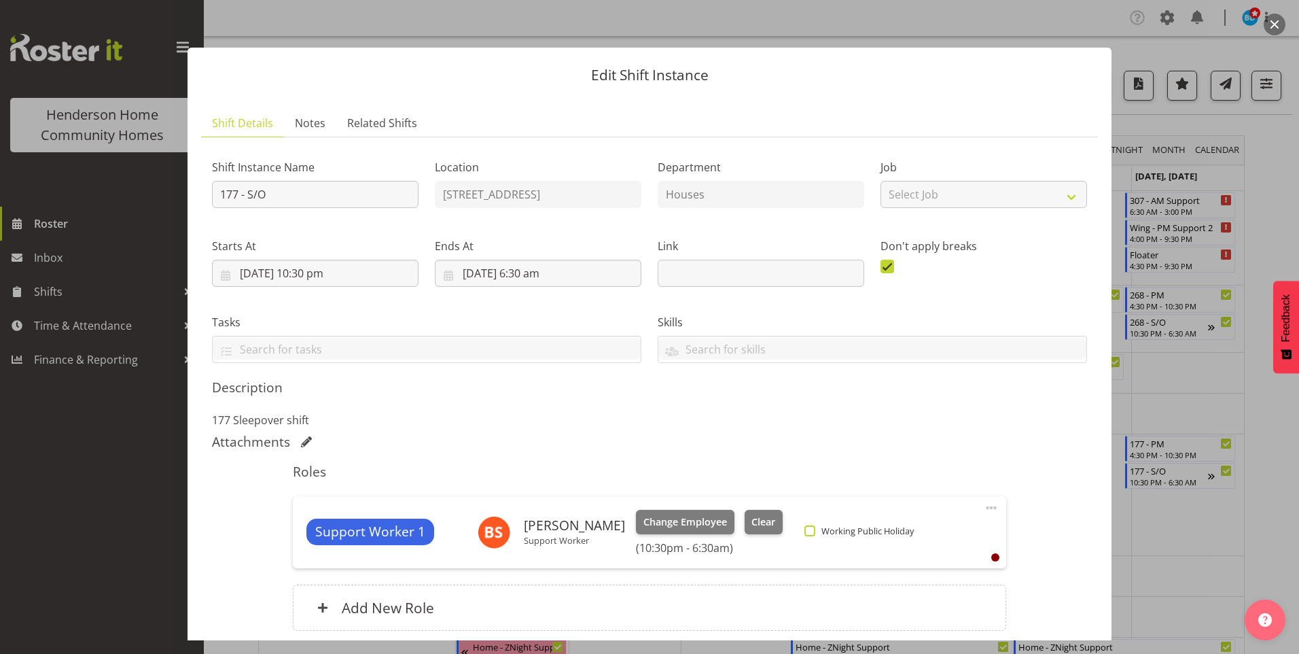
click at [804, 530] on span at bounding box center [809, 530] width 11 height 11
click at [804, 530] on input "Working Public Holiday" at bounding box center [808, 530] width 9 height 9
checkbox input "true"
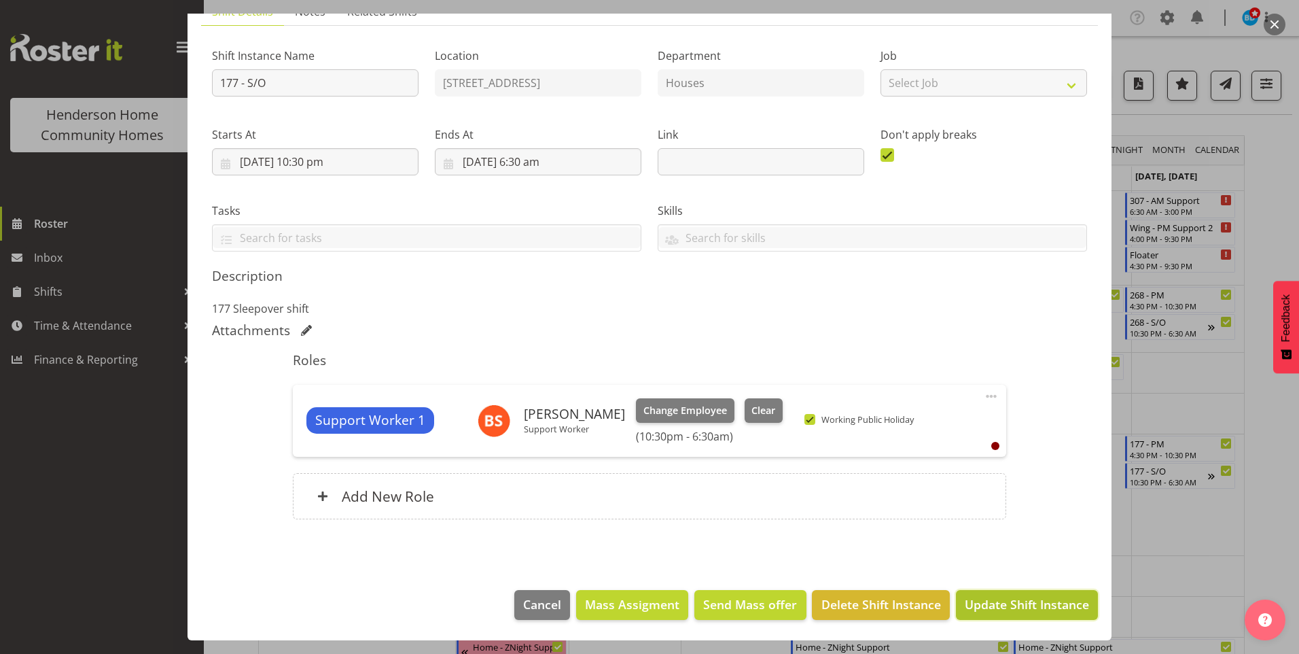
click at [1037, 603] on span "Update Shift Instance" at bounding box center [1027, 604] width 124 height 18
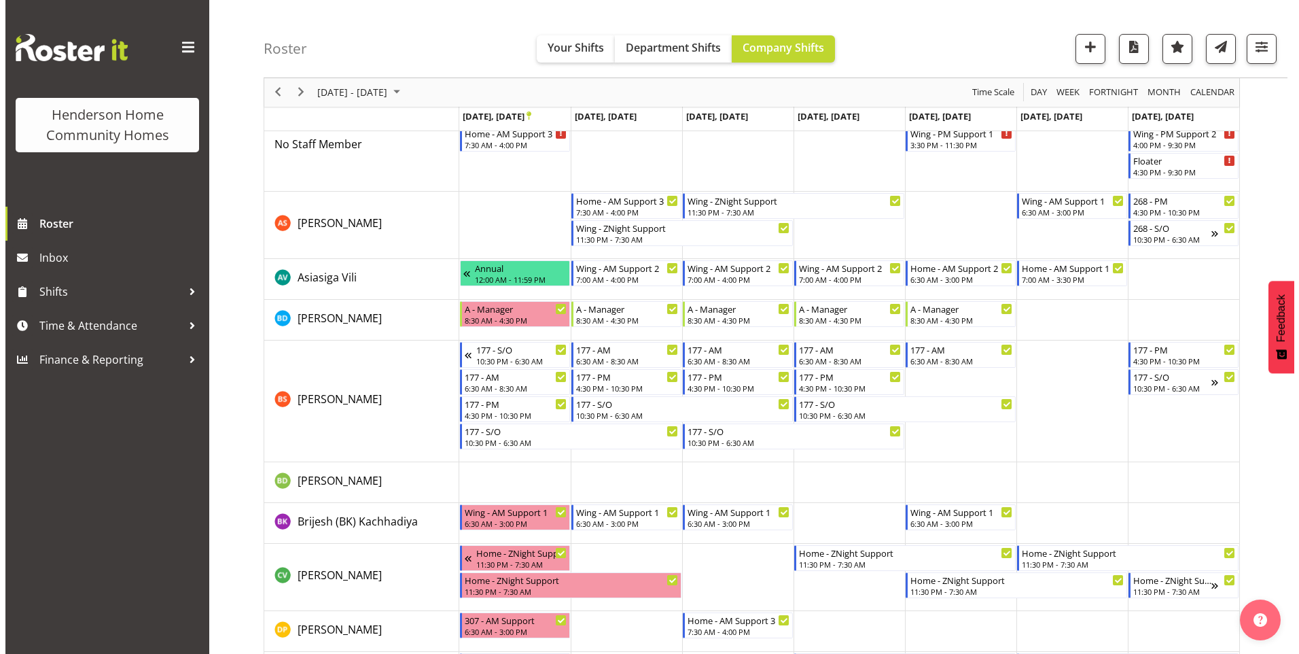
scroll to position [204, 0]
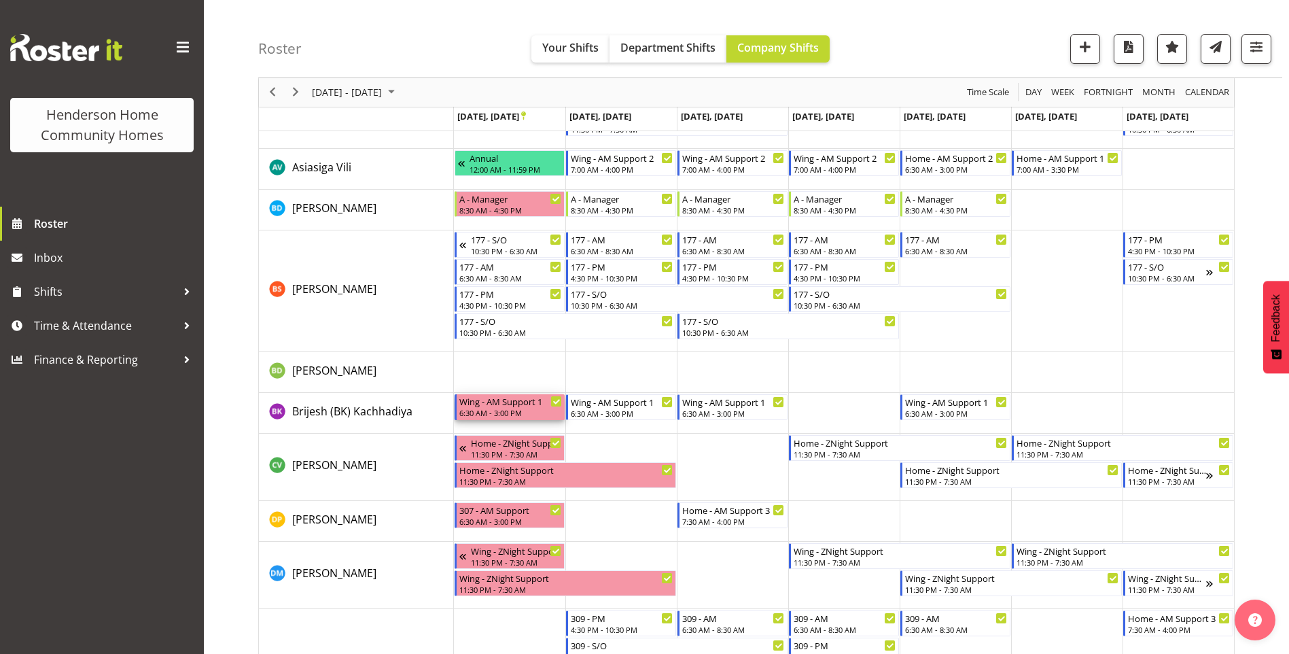
click at [499, 410] on div "6:30 AM - 3:00 PM" at bounding box center [510, 412] width 103 height 11
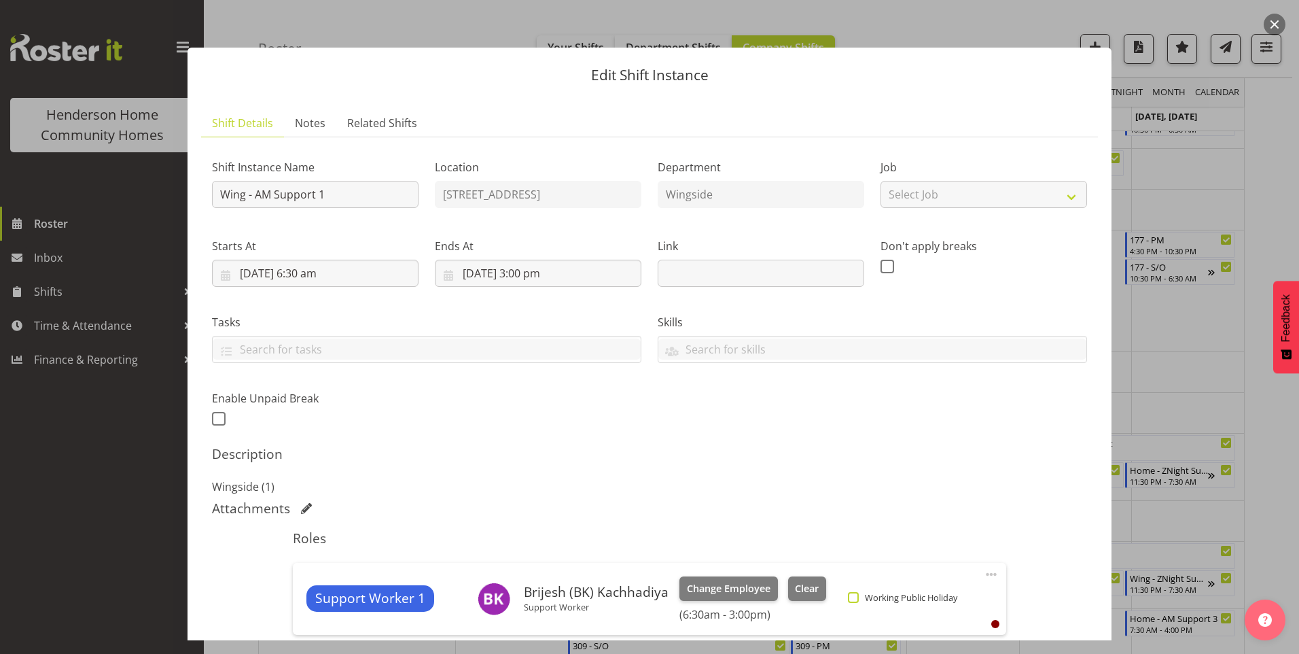
click at [849, 597] on span at bounding box center [853, 597] width 11 height 11
click at [849, 597] on input "Working Public Holiday" at bounding box center [852, 596] width 9 height 9
checkbox input "true"
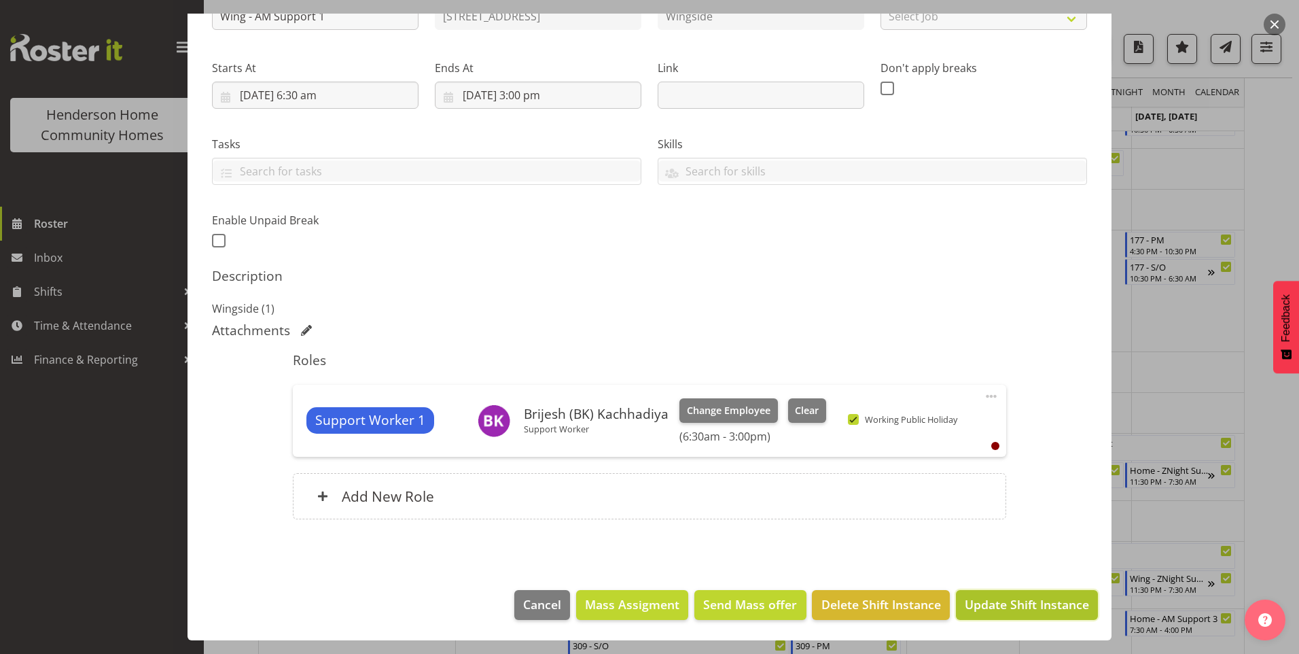
click at [1022, 598] on span "Update Shift Instance" at bounding box center [1027, 604] width 124 height 18
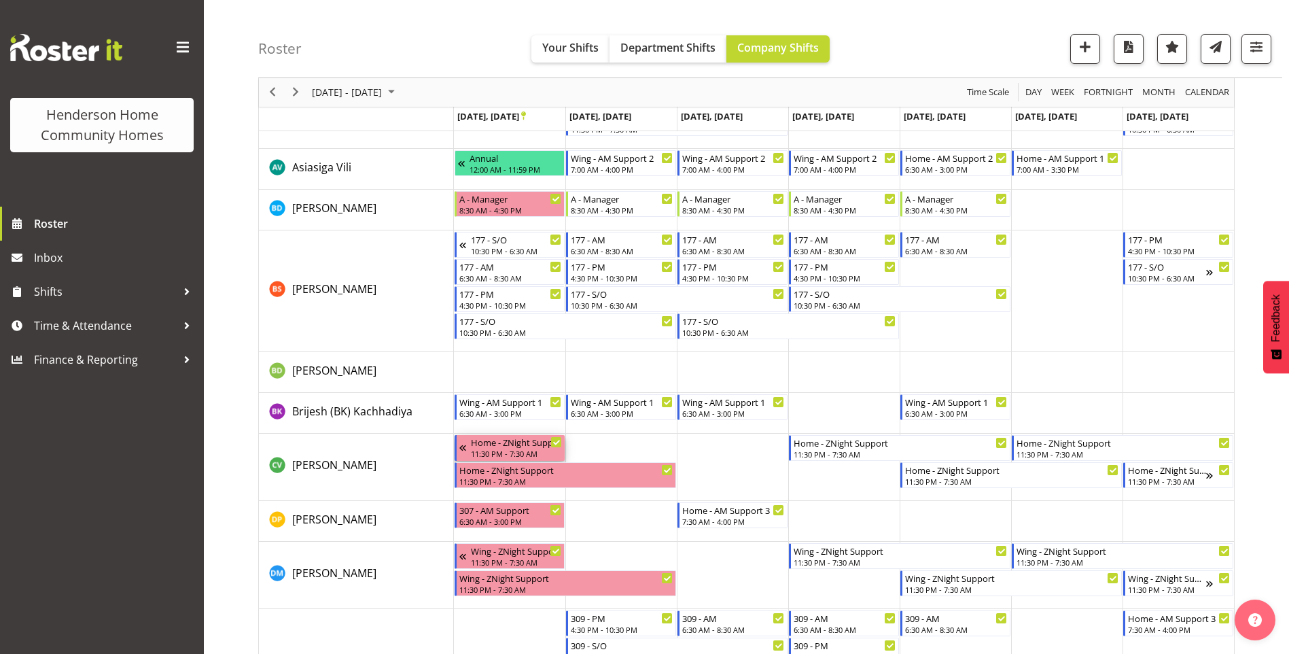
click at [507, 453] on div "11:30 PM - 7:30 AM" at bounding box center [516, 453] width 91 height 11
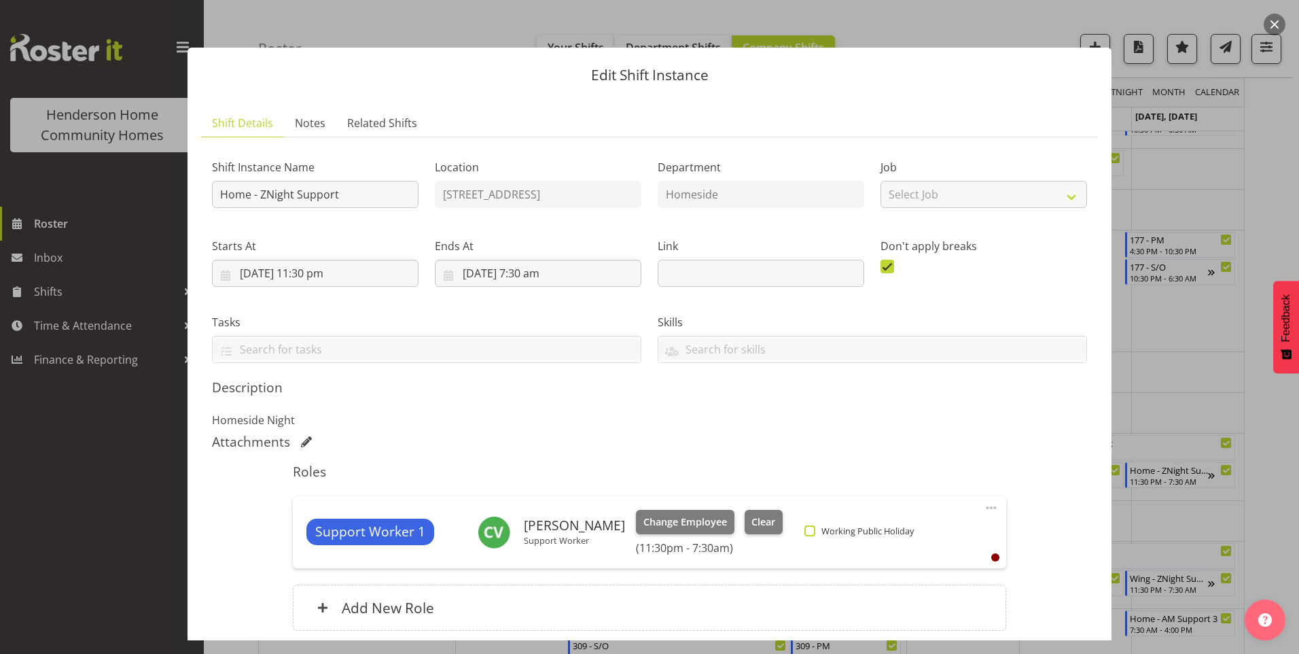
click at [804, 530] on span at bounding box center [809, 530] width 11 height 11
click at [804, 530] on input "Working Public Holiday" at bounding box center [808, 530] width 9 height 9
checkbox input "true"
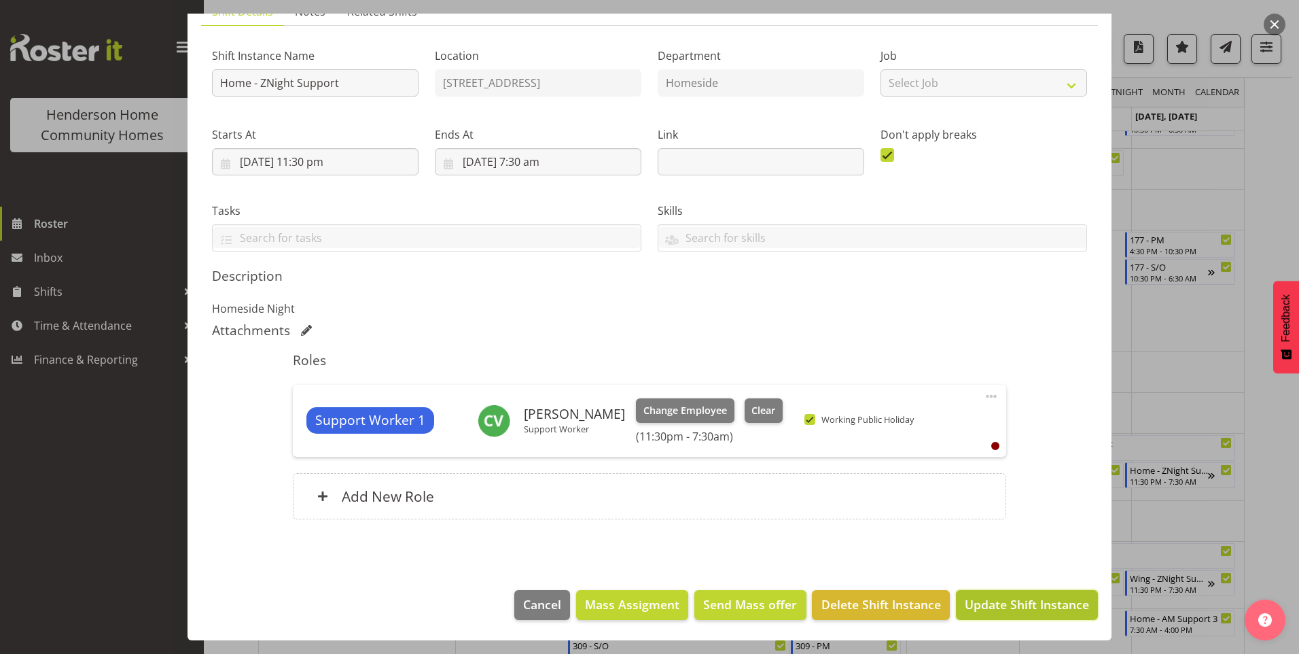
click at [976, 603] on span "Update Shift Instance" at bounding box center [1027, 604] width 124 height 18
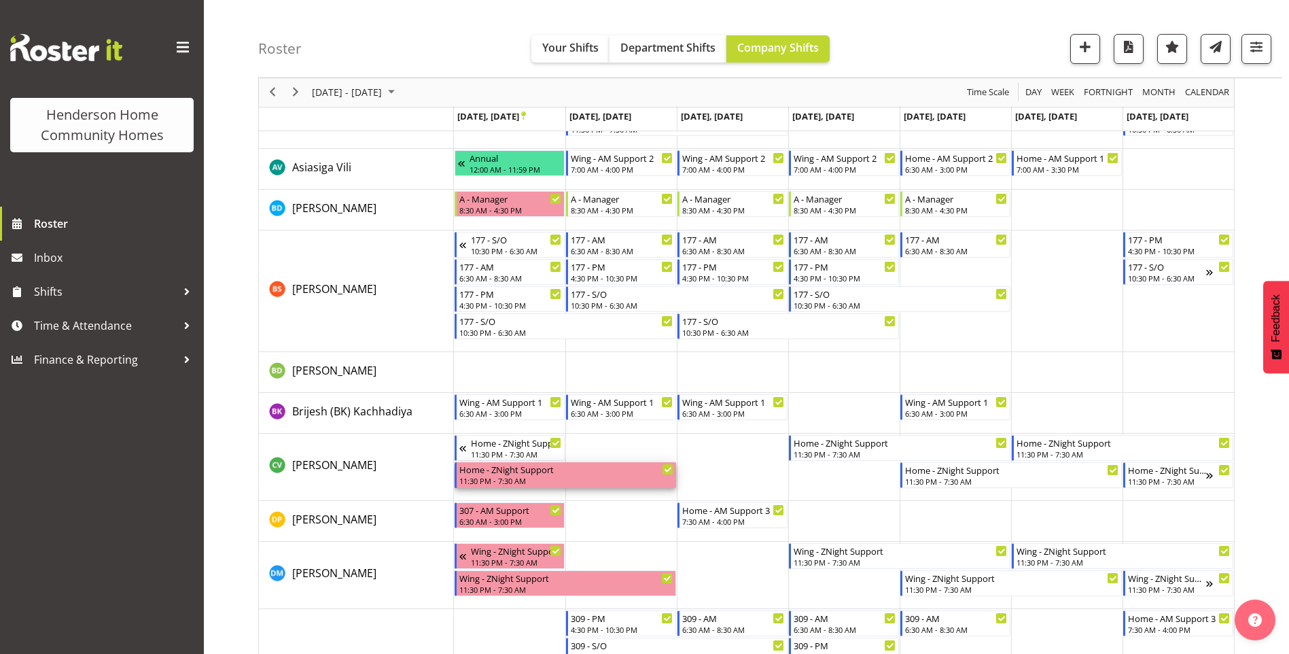
click at [489, 476] on div "Home - ZNight Support 11:30 PM - 7:30 AM" at bounding box center [566, 475] width 214 height 26
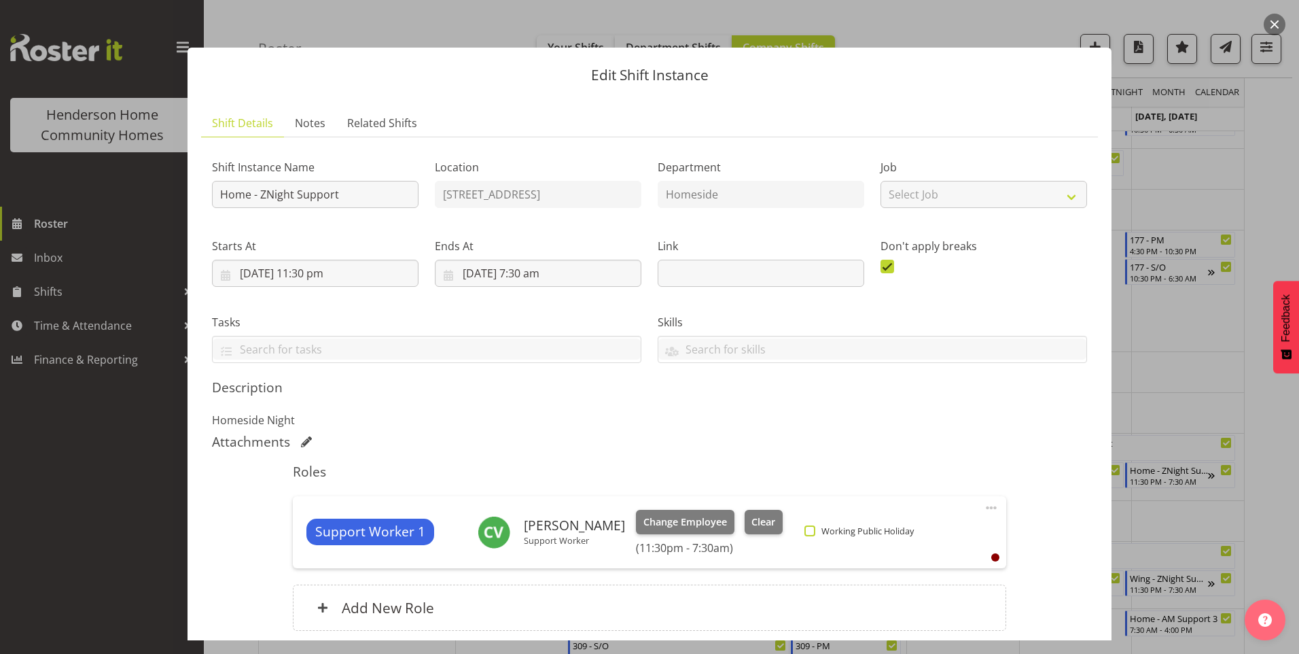
click at [808, 530] on span at bounding box center [809, 530] width 11 height 11
click at [808, 530] on input "Working Public Holiday" at bounding box center [808, 530] width 9 height 9
checkbox input "true"
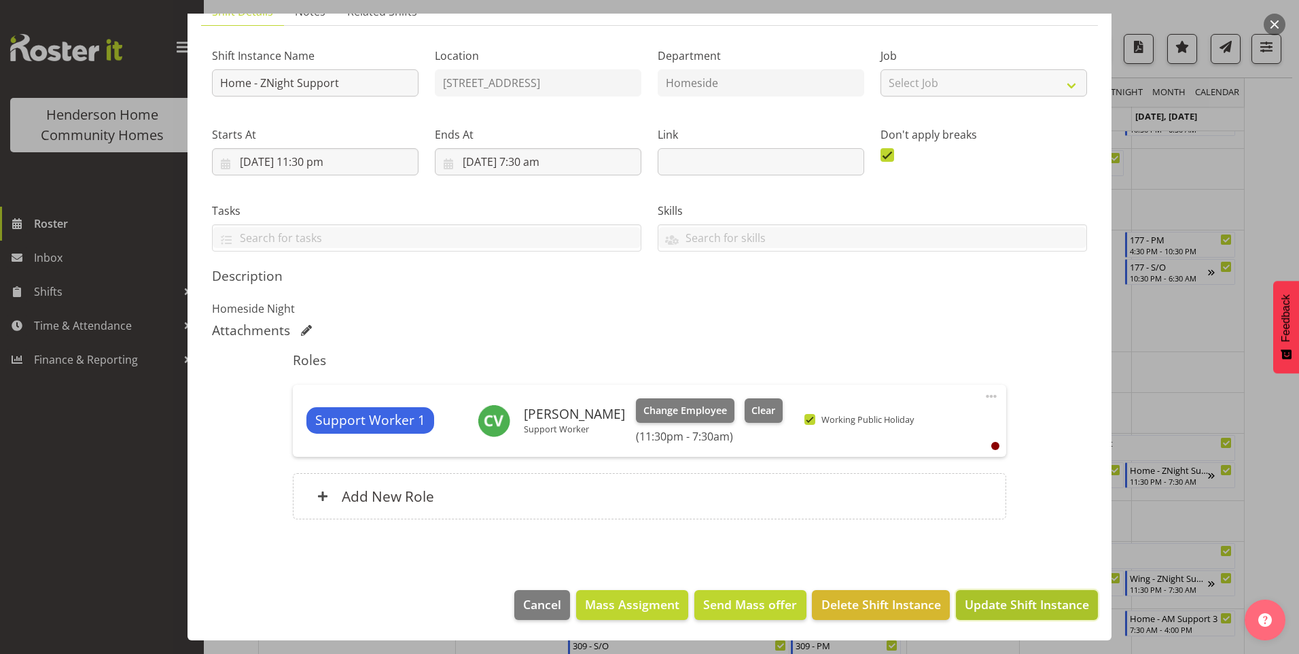
click at [972, 601] on span "Update Shift Instance" at bounding box center [1027, 604] width 124 height 18
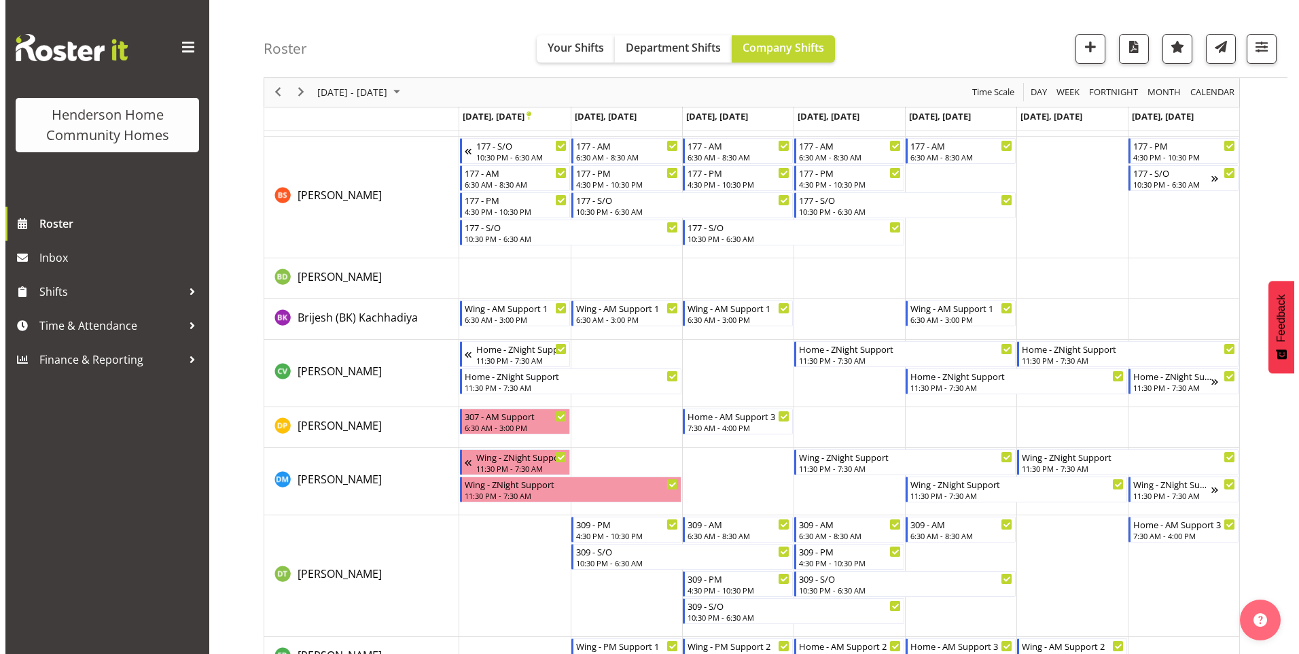
scroll to position [408, 0]
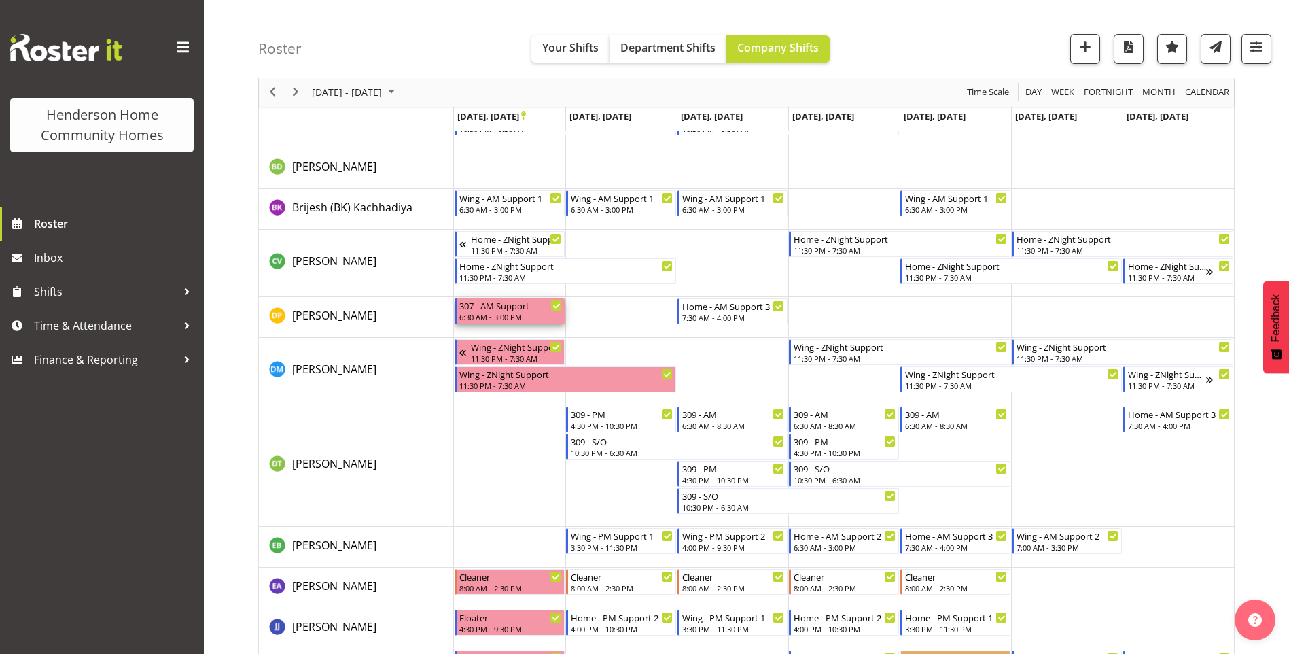
click at [484, 311] on div "307 - AM Support" at bounding box center [510, 305] width 103 height 14
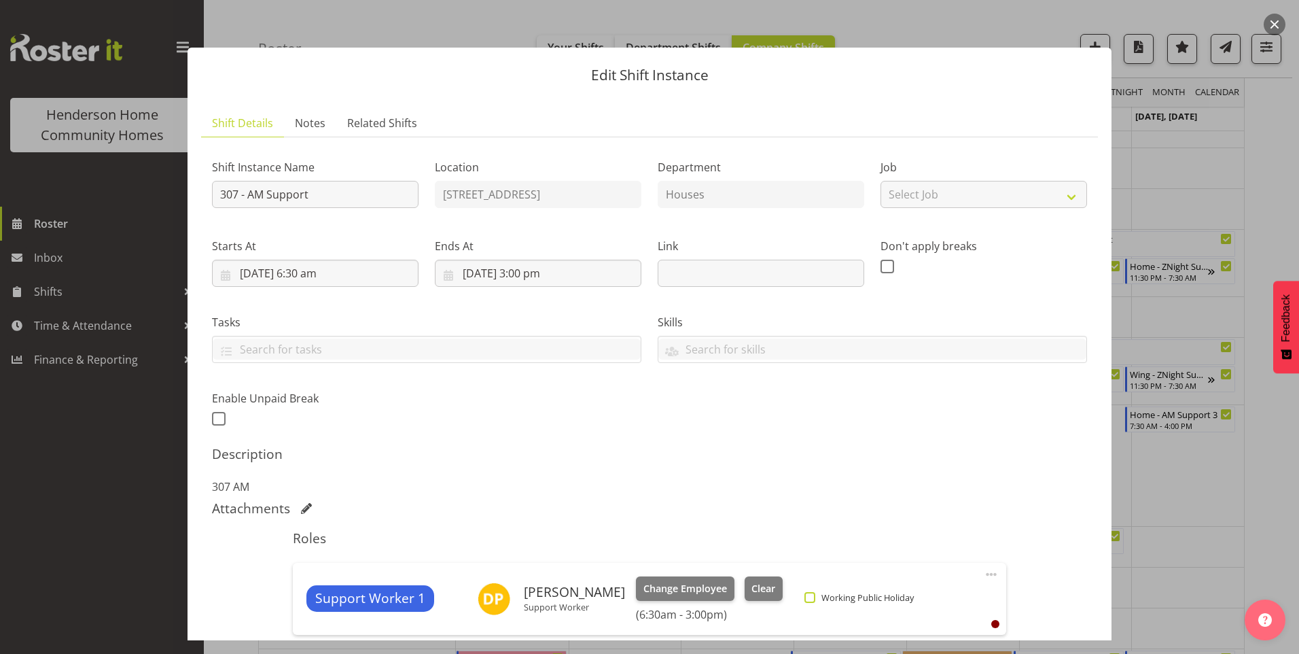
click at [804, 598] on span at bounding box center [809, 597] width 11 height 11
click at [804, 598] on input "Working Public Holiday" at bounding box center [808, 596] width 9 height 9
checkbox input "true"
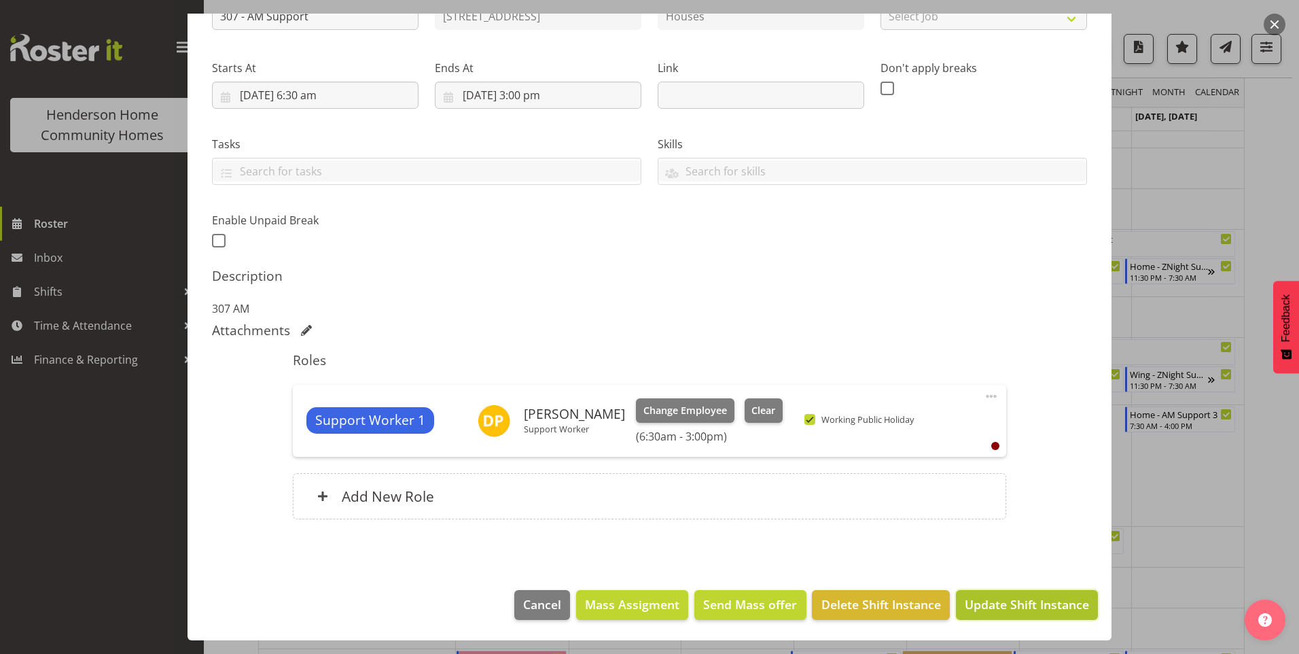
click at [983, 601] on span "Update Shift Instance" at bounding box center [1027, 604] width 124 height 18
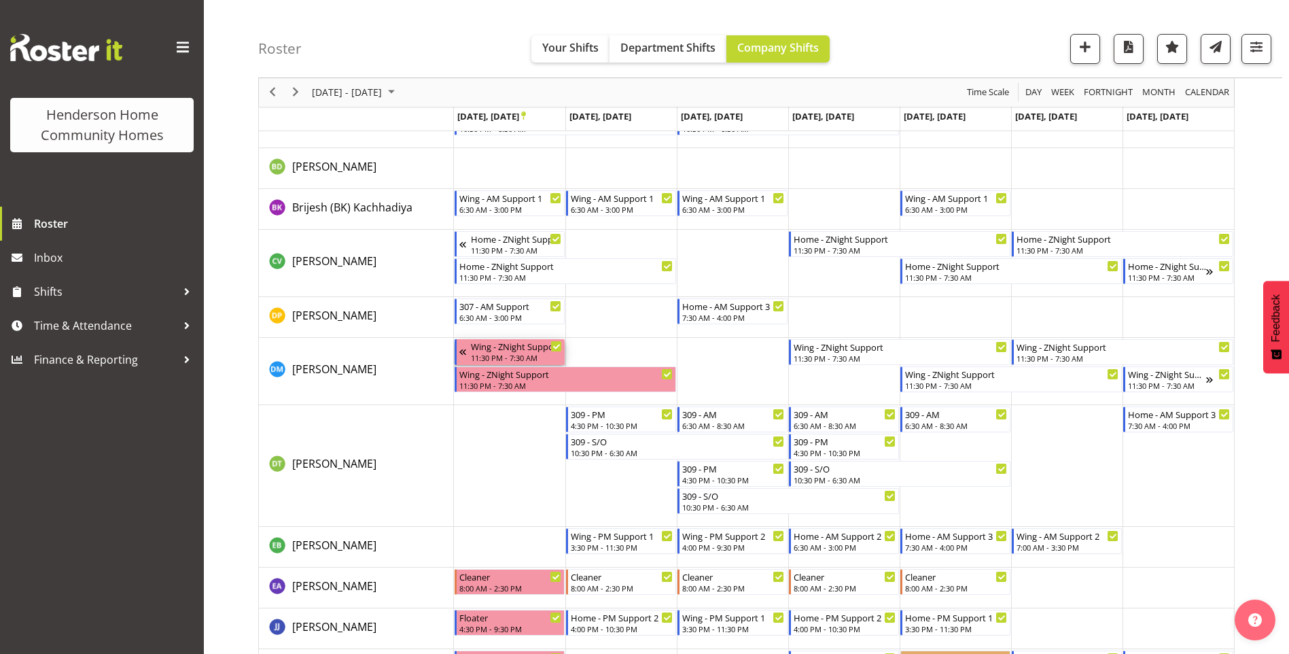
click at [494, 353] on div "11:30 PM - 7:30 AM" at bounding box center [516, 357] width 91 height 11
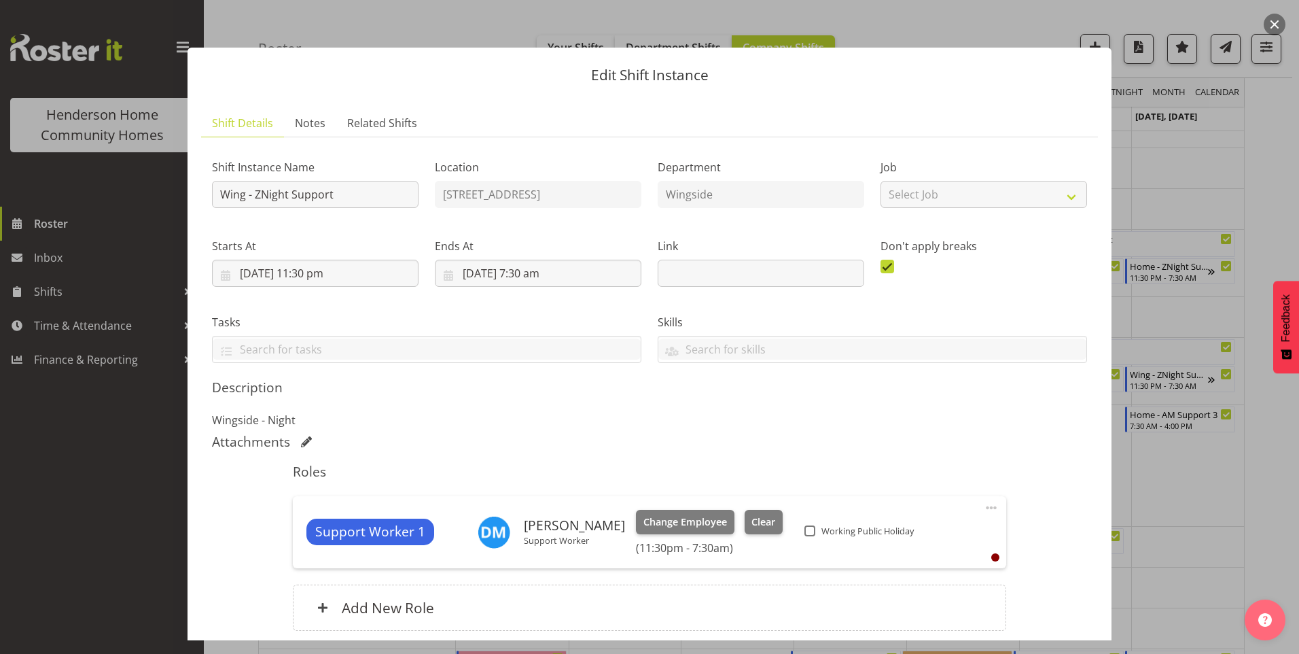
click at [792, 523] on div "Support Worker 1 Daniel Marticio Support Worker Change Employee Clear (11:30pm …" at bounding box center [649, 532] width 686 height 45
click at [804, 529] on span at bounding box center [809, 530] width 11 height 11
click at [804, 529] on input "Working Public Holiday" at bounding box center [808, 530] width 9 height 9
checkbox input "true"
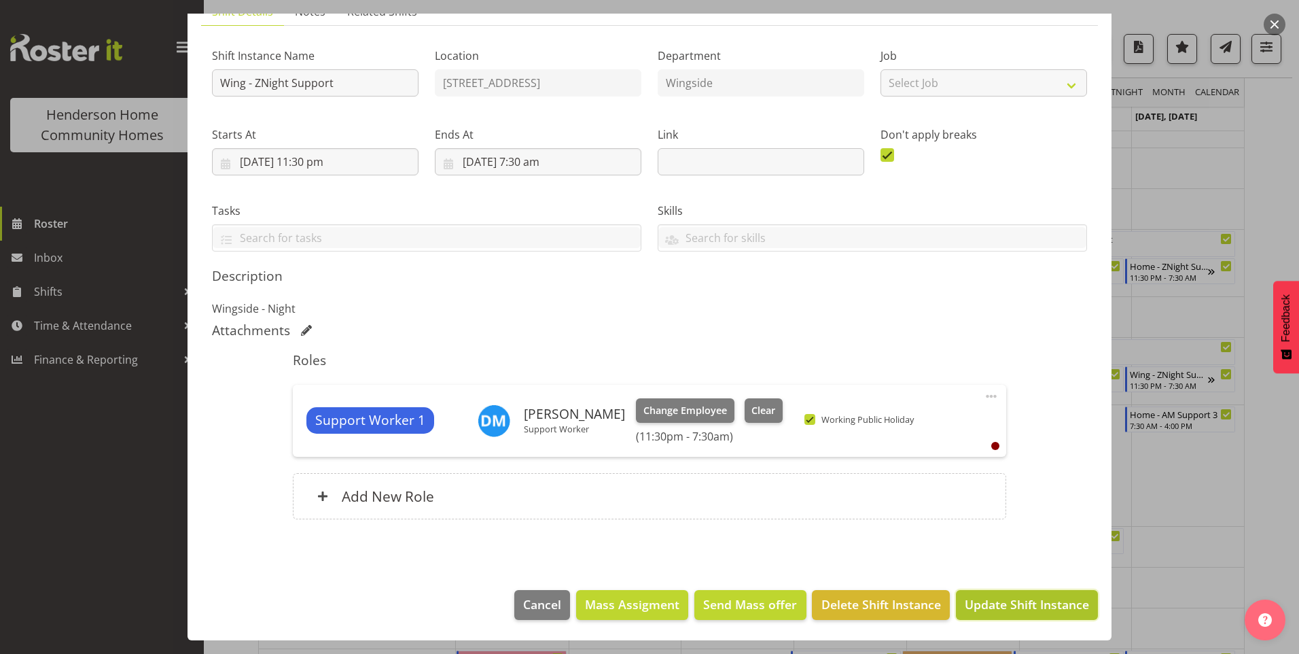
click at [1019, 601] on span "Update Shift Instance" at bounding box center [1027, 604] width 124 height 18
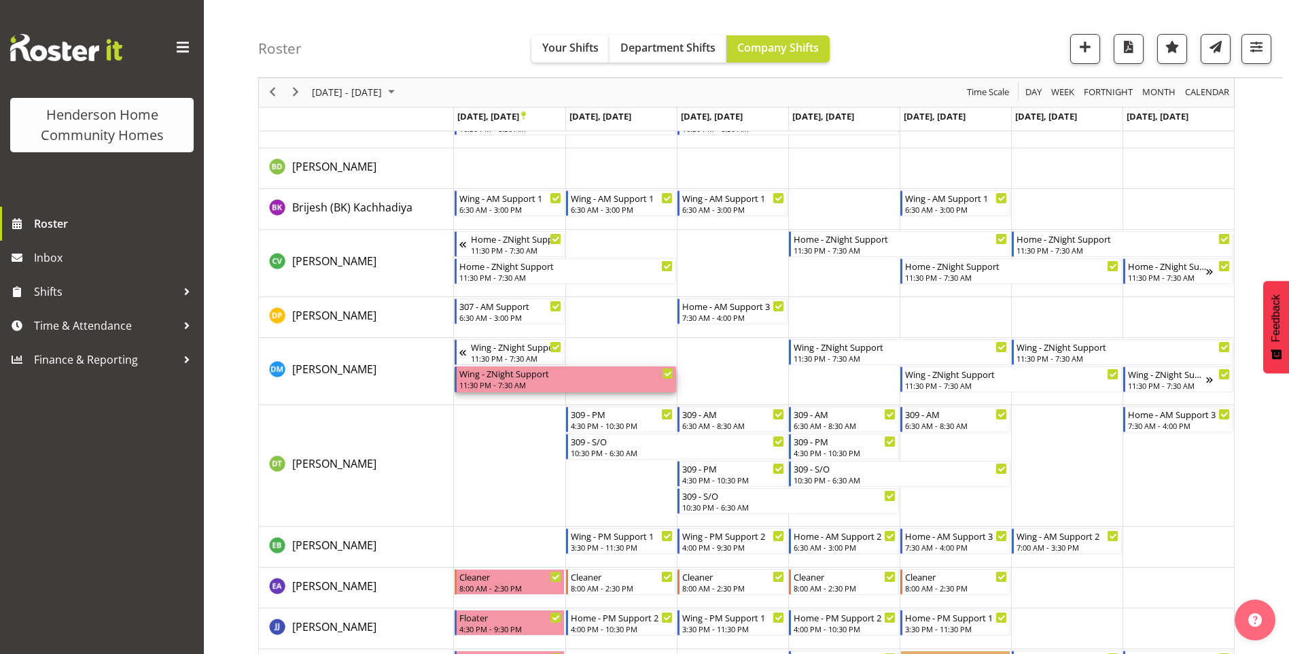
click at [533, 382] on div "11:30 PM - 7:30 AM" at bounding box center [566, 384] width 214 height 11
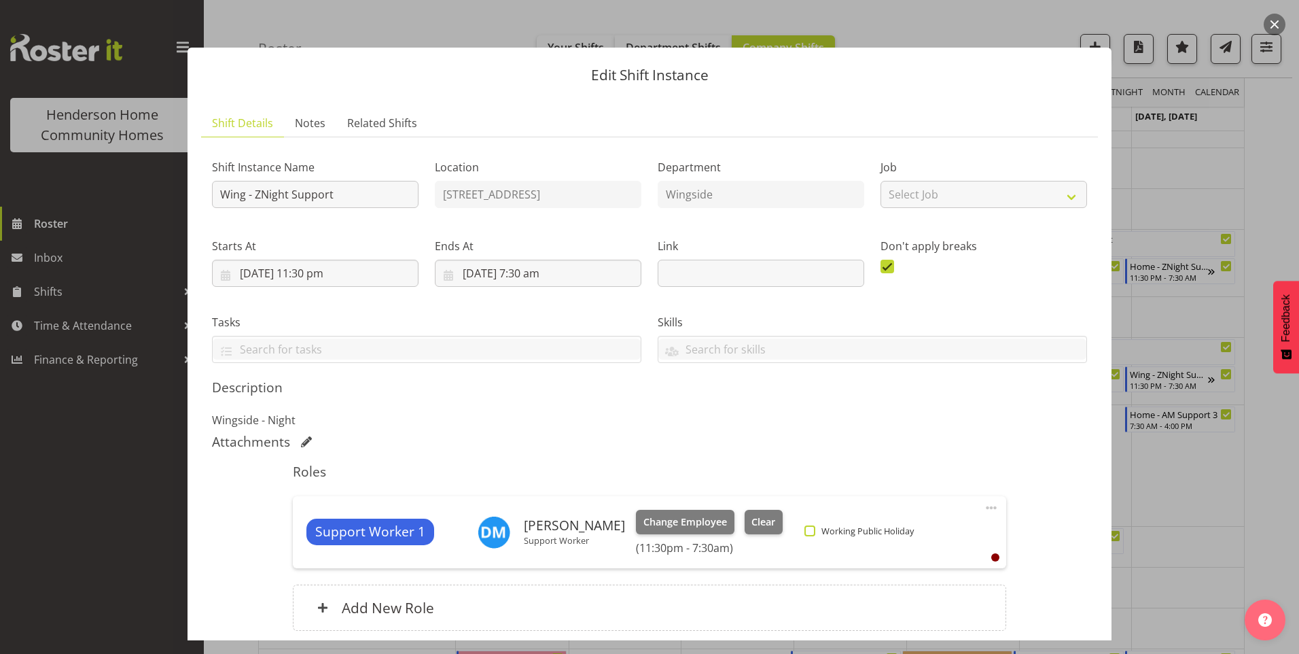
click at [804, 531] on span at bounding box center [809, 530] width 11 height 11
click at [804, 531] on input "Working Public Holiday" at bounding box center [808, 530] width 9 height 9
checkbox input "true"
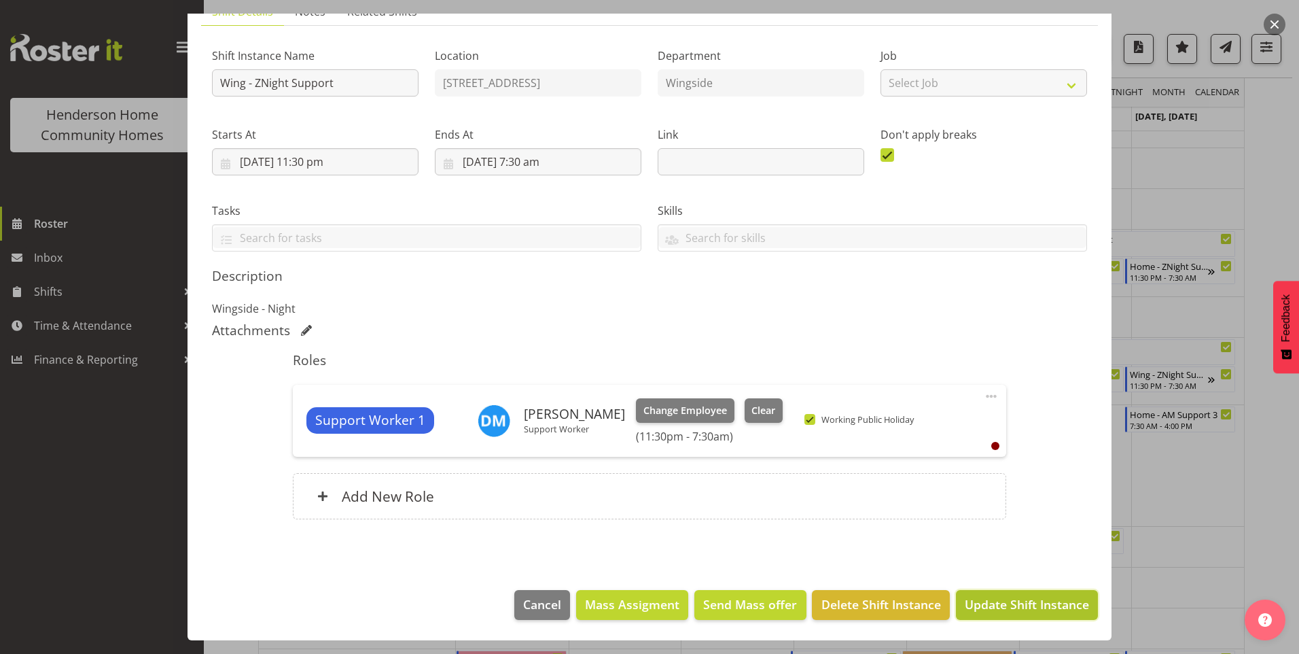
click at [1012, 599] on span "Update Shift Instance" at bounding box center [1027, 604] width 124 height 18
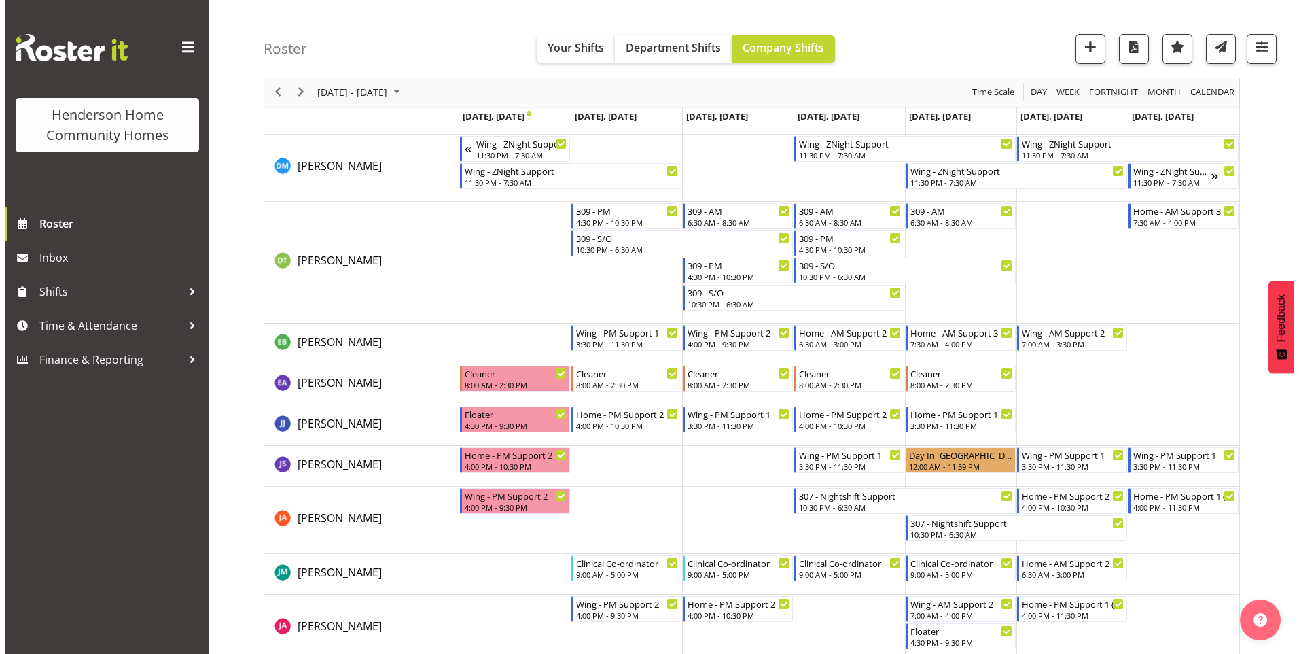
scroll to position [612, 0]
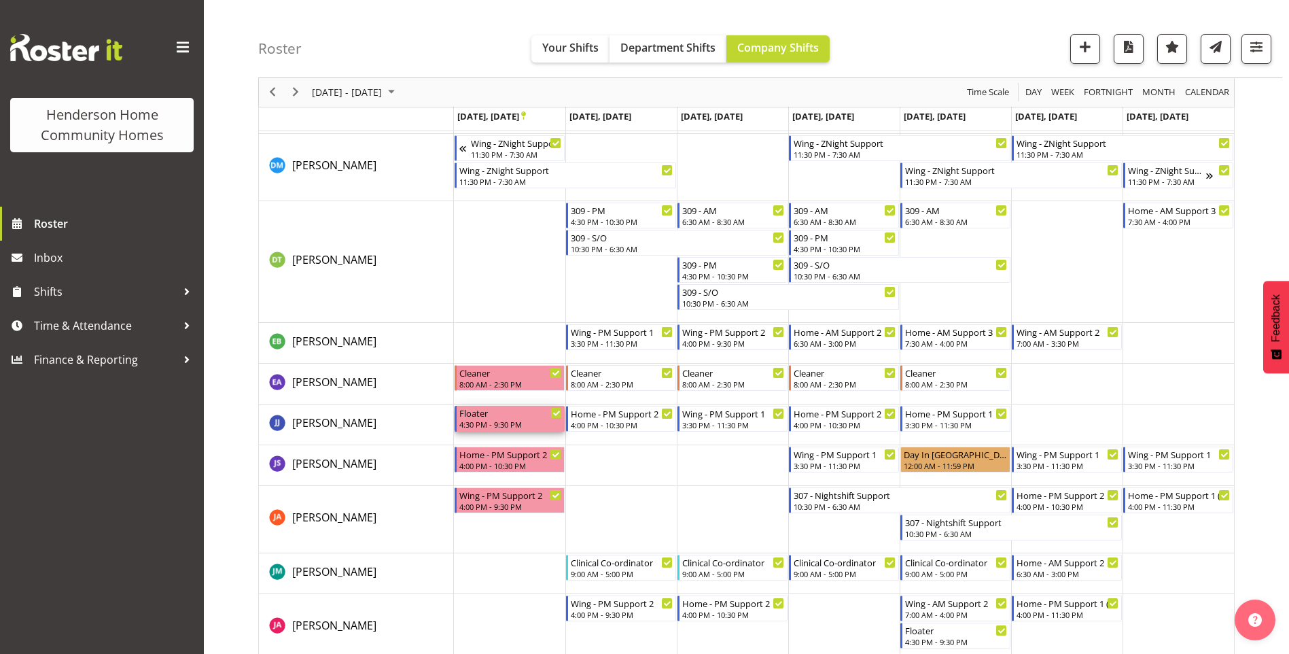
click at [522, 426] on div "4:30 PM - 9:30 PM" at bounding box center [510, 424] width 103 height 11
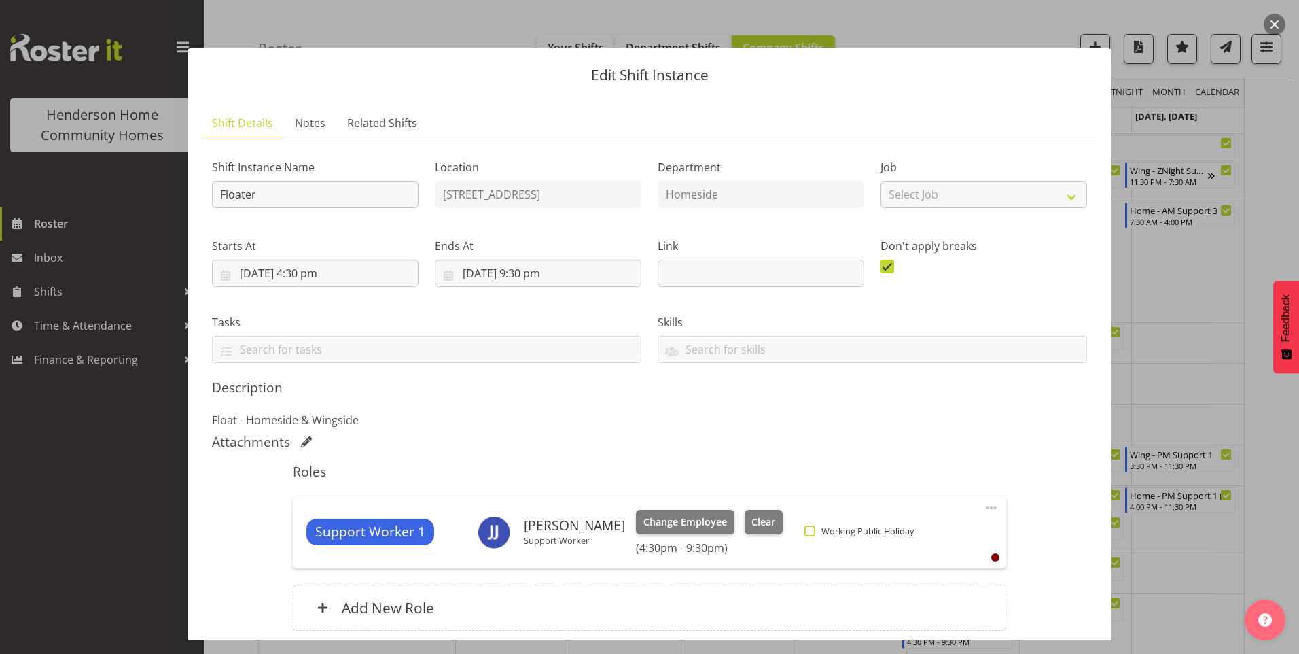
click at [815, 530] on span "Working Public Holiday" at bounding box center [864, 530] width 99 height 11
click at [813, 530] on input "Working Public Holiday" at bounding box center [808, 530] width 9 height 9
checkbox input "true"
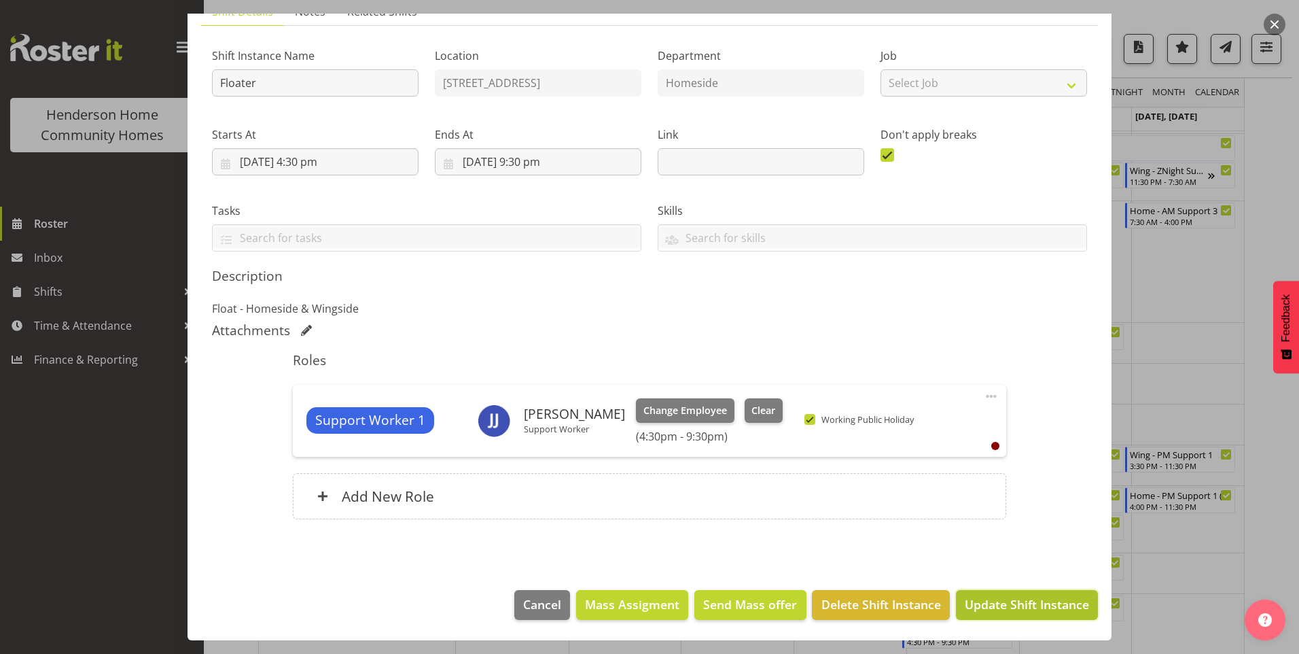
click at [1058, 605] on span "Update Shift Instance" at bounding box center [1027, 604] width 124 height 18
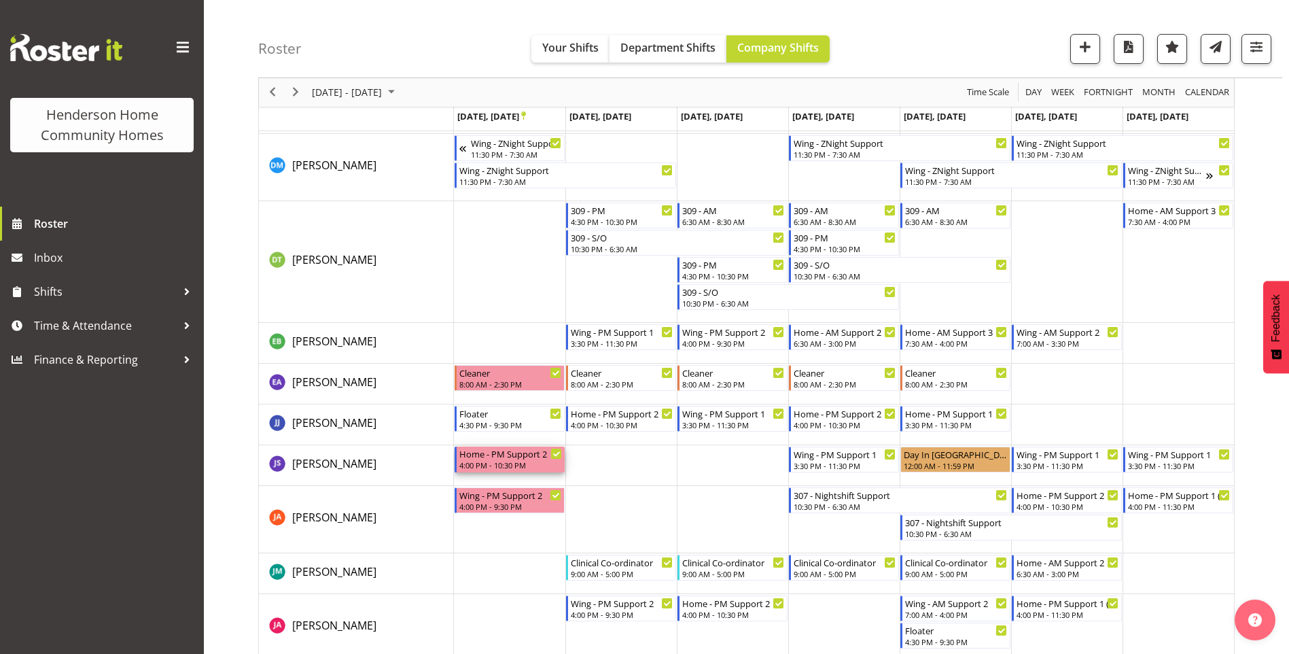
click at [491, 453] on div "Home - PM Support 2" at bounding box center [510, 453] width 103 height 14
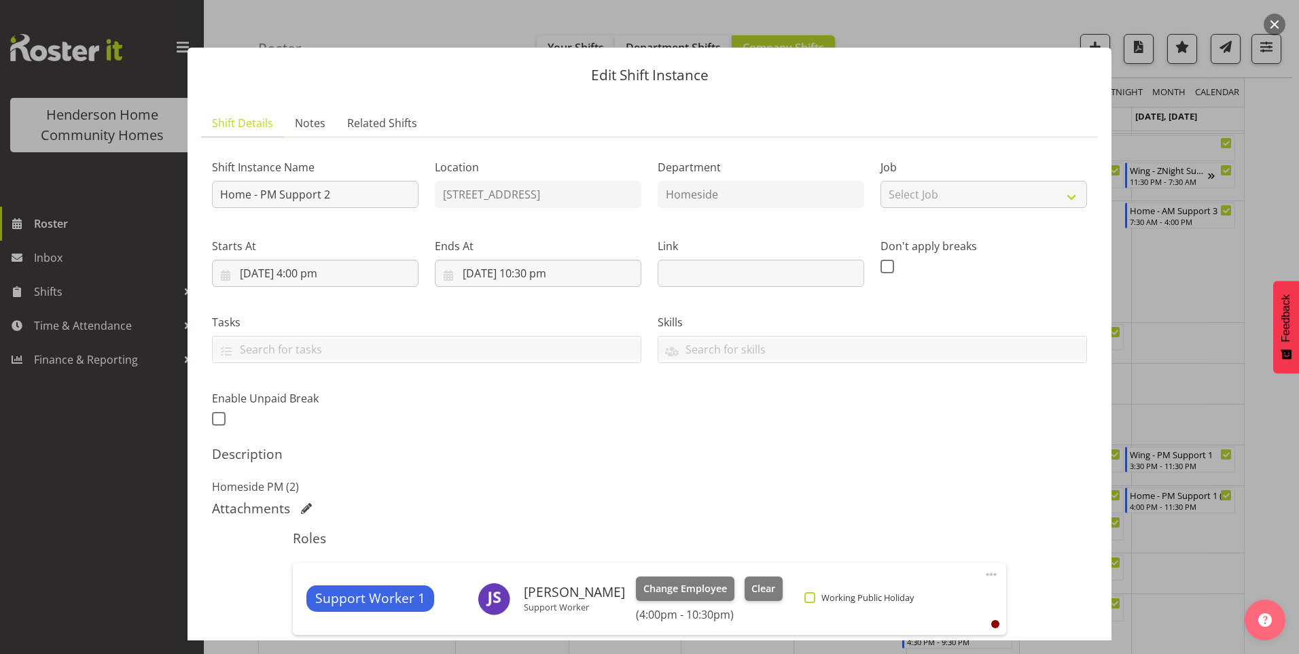
drag, startPoint x: 802, startPoint y: 597, endPoint x: 809, endPoint y: 597, distance: 6.8
click at [815, 597] on span "Working Public Holiday" at bounding box center [864, 597] width 99 height 11
click at [804, 597] on input "Working Public Holiday" at bounding box center [808, 596] width 9 height 9
checkbox input "true"
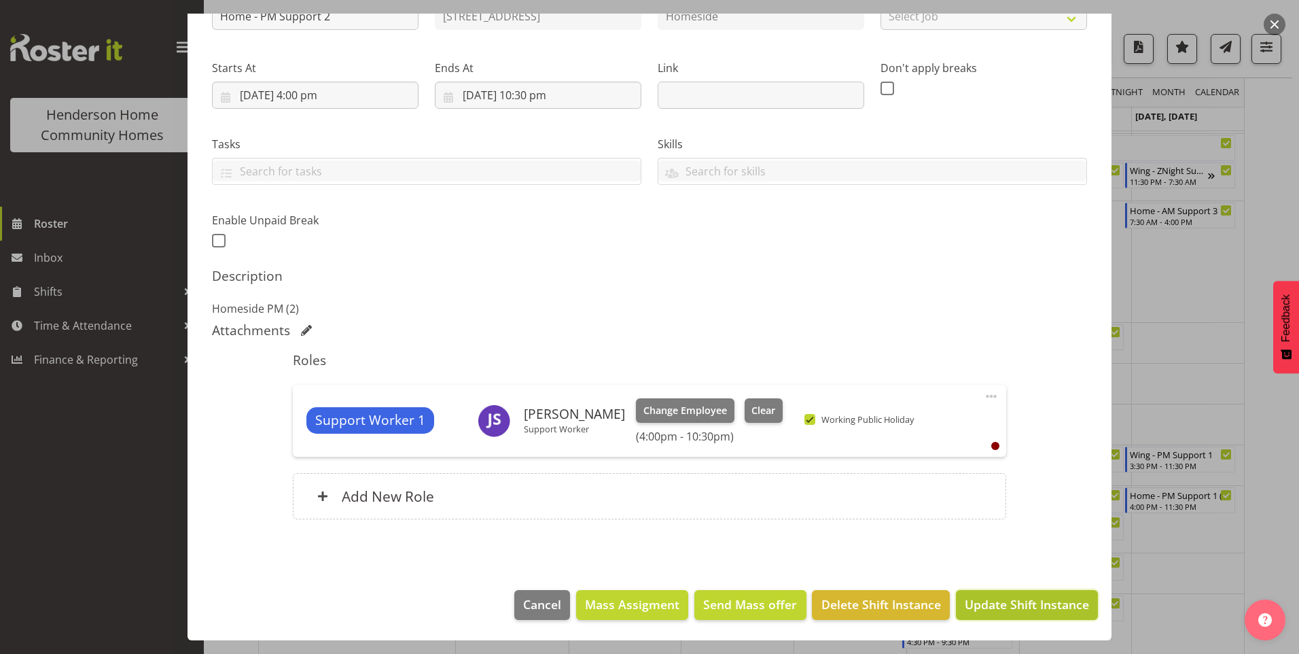
click at [1018, 602] on span "Update Shift Instance" at bounding box center [1027, 604] width 124 height 18
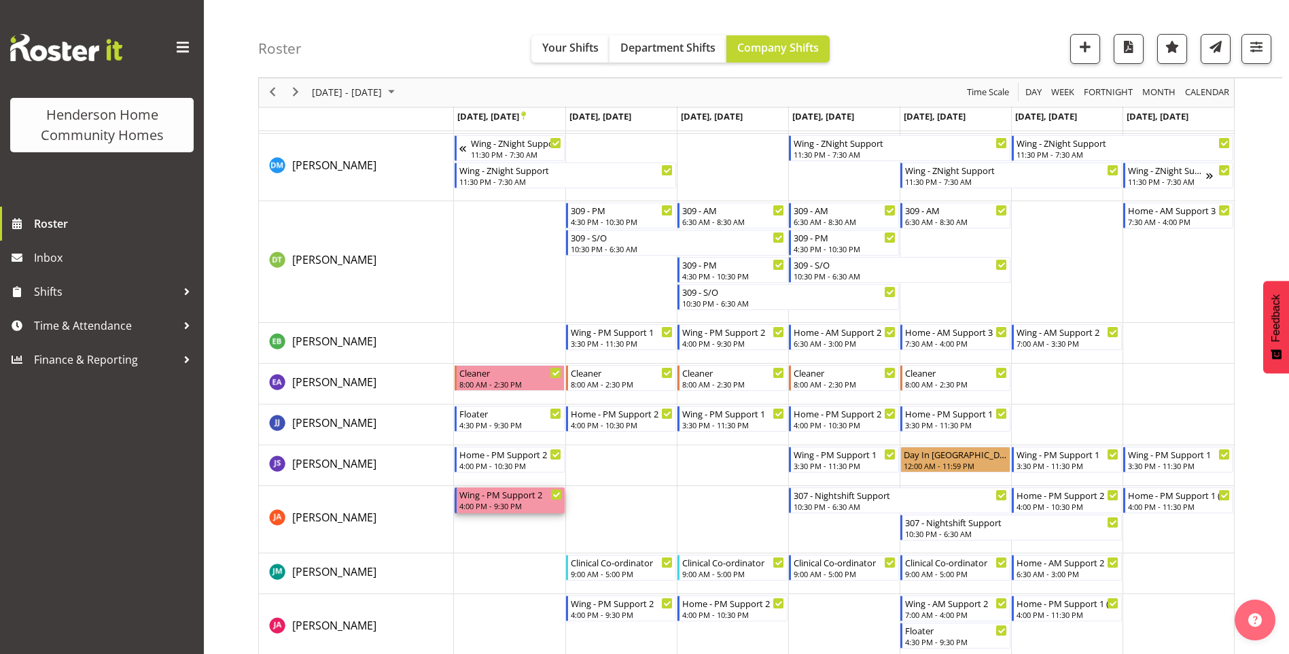
click at [508, 509] on div "4:00 PM - 9:30 PM" at bounding box center [510, 505] width 103 height 11
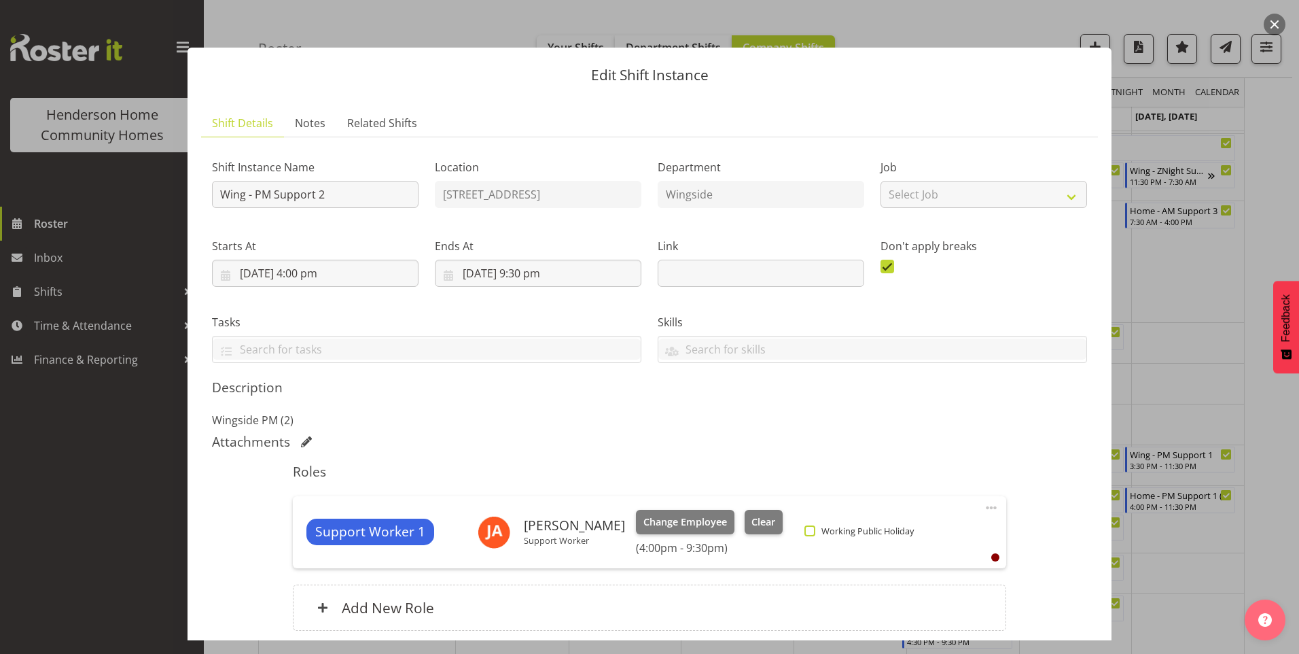
click at [804, 532] on span at bounding box center [809, 530] width 11 height 11
click at [804, 532] on input "Working Public Holiday" at bounding box center [808, 530] width 9 height 9
checkbox input "true"
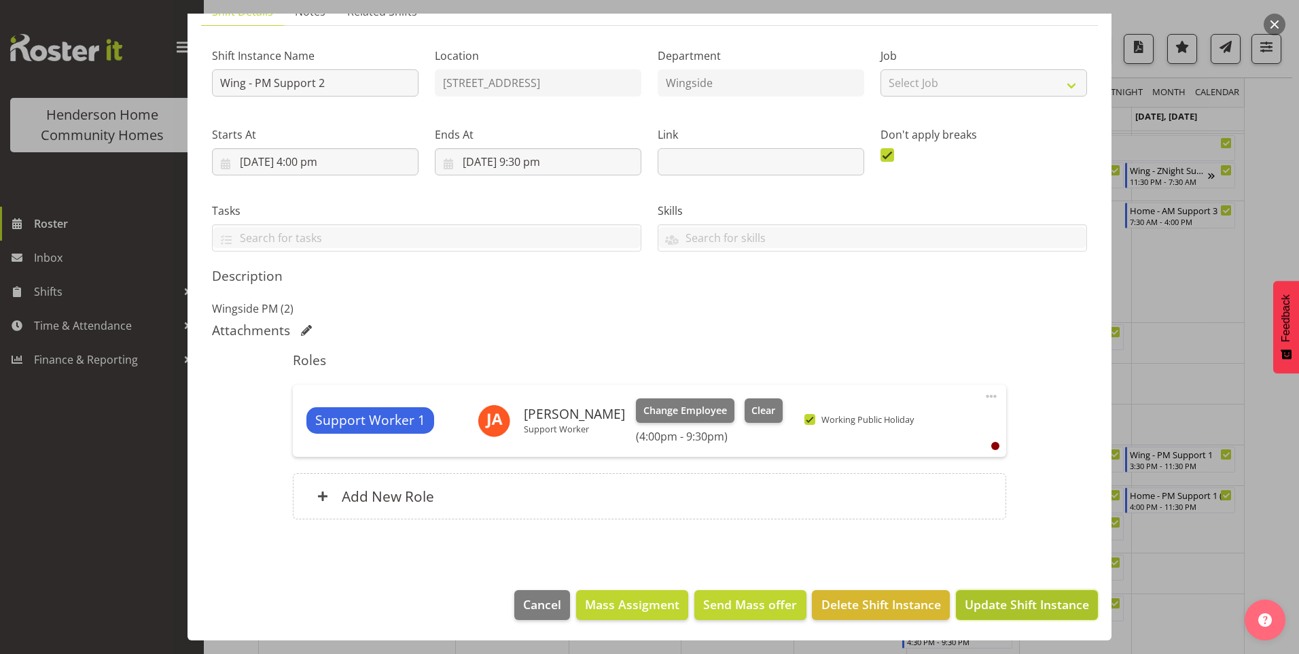
click at [1014, 605] on span "Update Shift Instance" at bounding box center [1027, 604] width 124 height 18
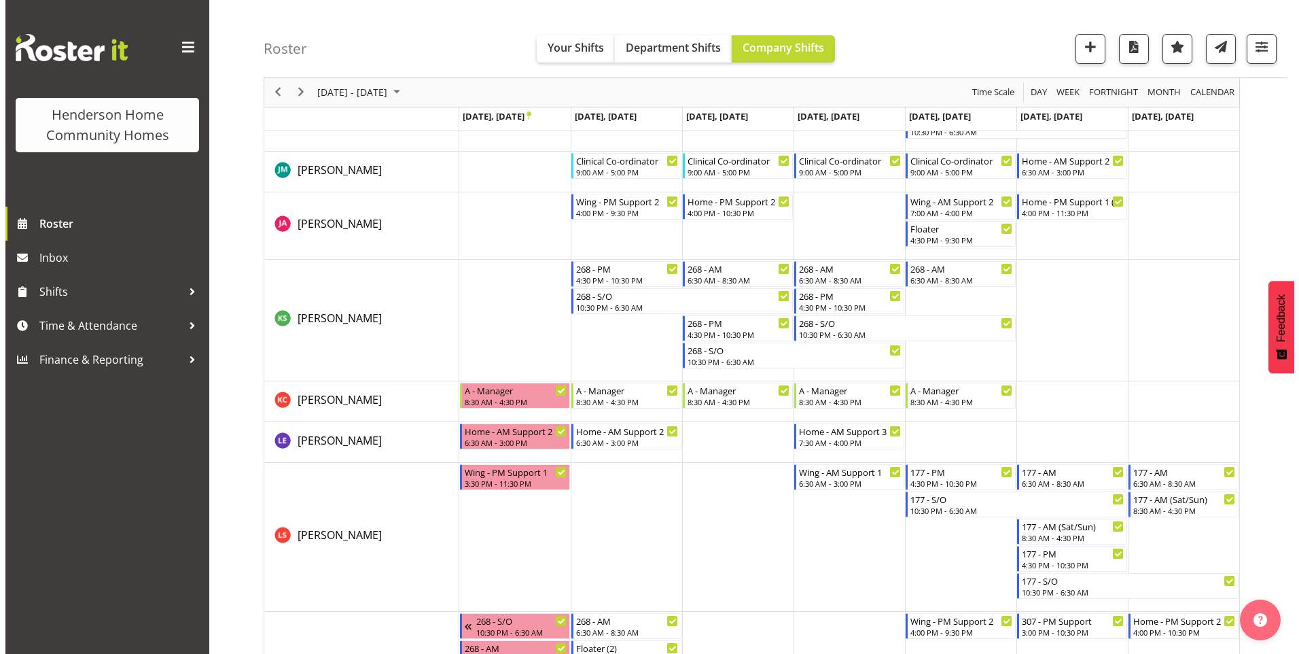
scroll to position [1087, 0]
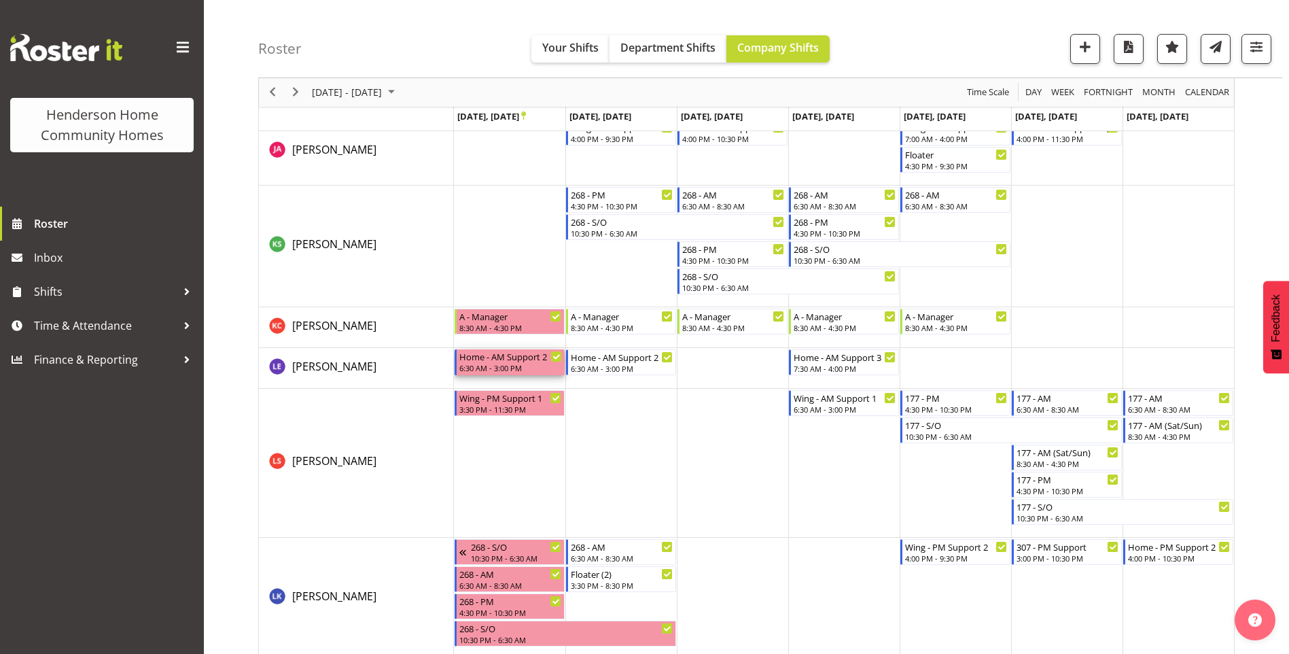
click at [493, 368] on div "6:30 AM - 3:00 PM" at bounding box center [510, 367] width 103 height 11
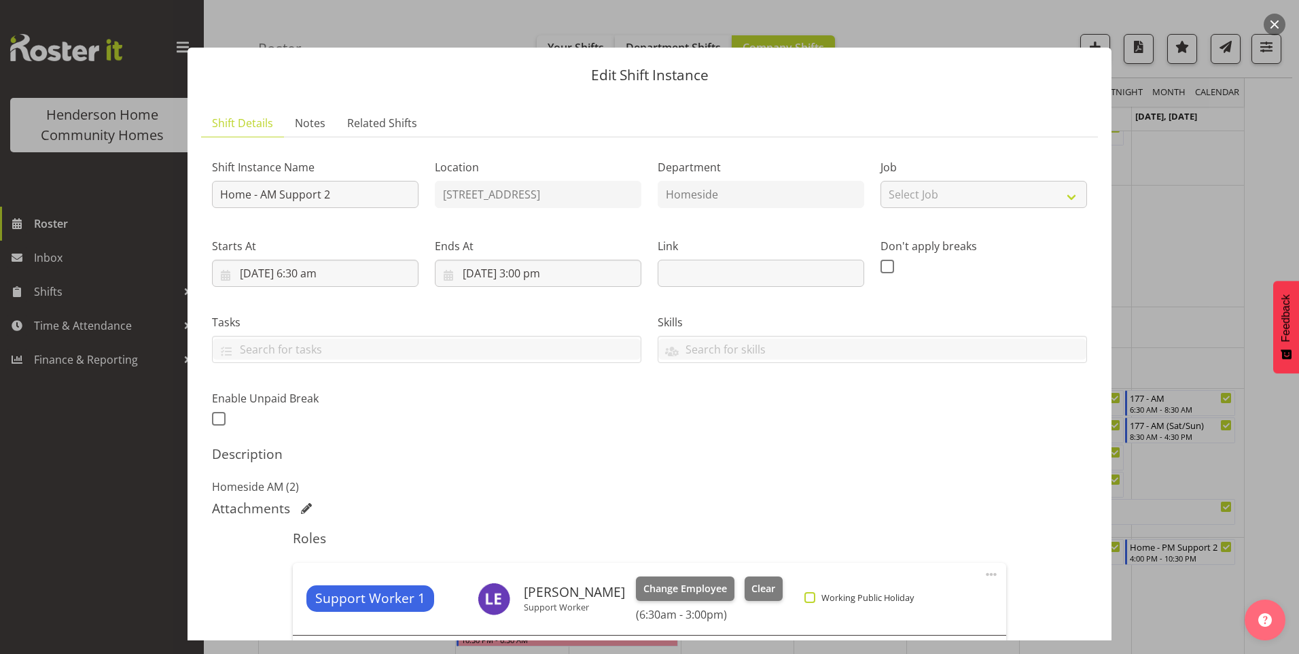
click at [804, 597] on span at bounding box center [809, 597] width 11 height 11
click at [804, 597] on input "Working Public Holiday" at bounding box center [808, 596] width 9 height 9
checkbox input "true"
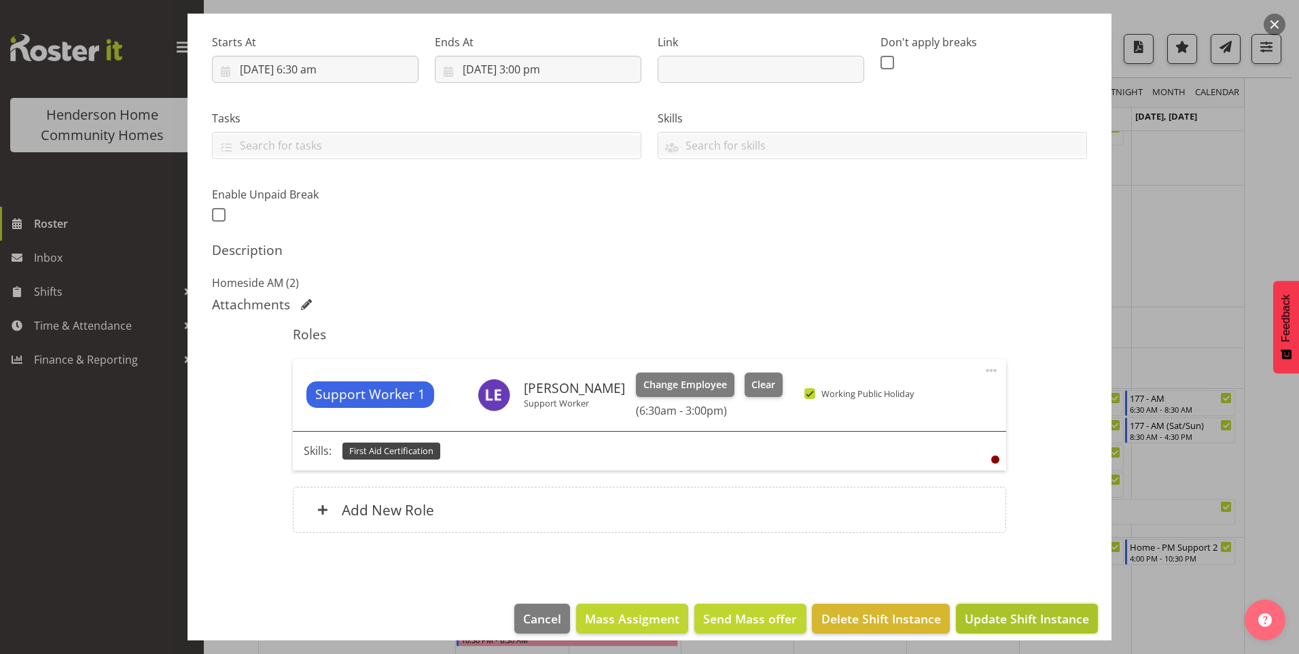
click at [991, 609] on span "Update Shift Instance" at bounding box center [1027, 618] width 124 height 18
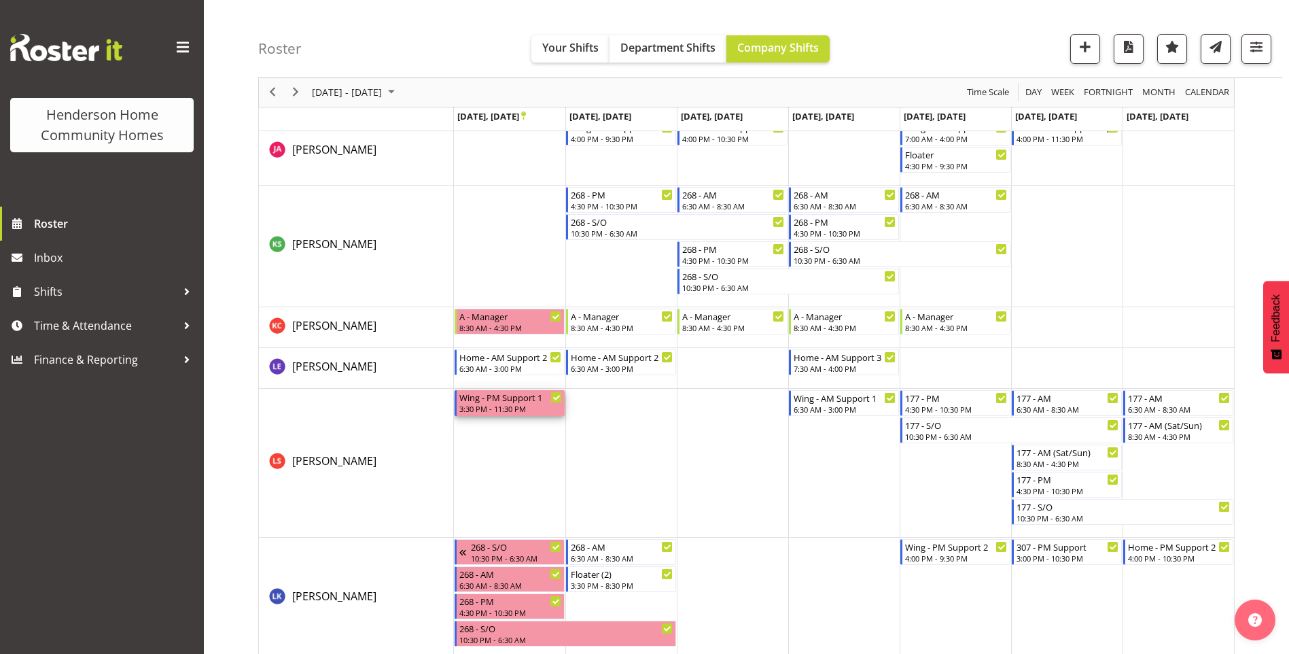
click at [489, 396] on div "Wing - PM Support 1" at bounding box center [510, 397] width 103 height 14
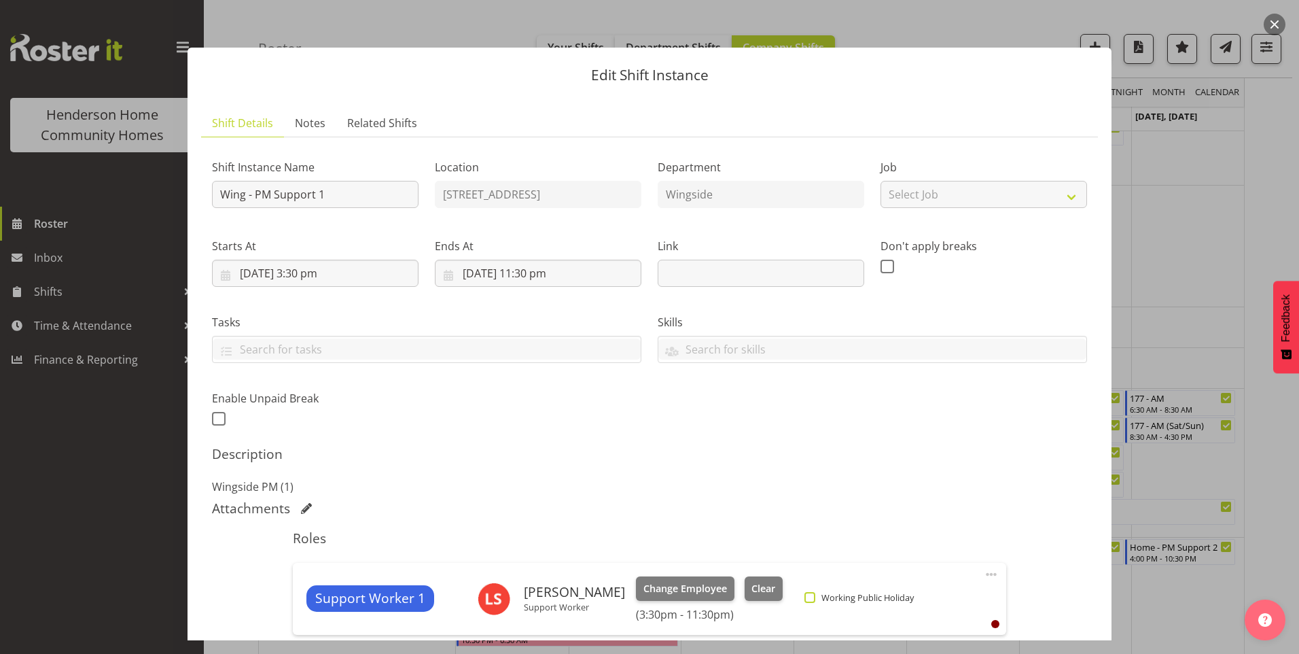
click at [804, 597] on span at bounding box center [809, 597] width 11 height 11
click at [804, 597] on input "Working Public Holiday" at bounding box center [808, 596] width 9 height 9
checkbox input "true"
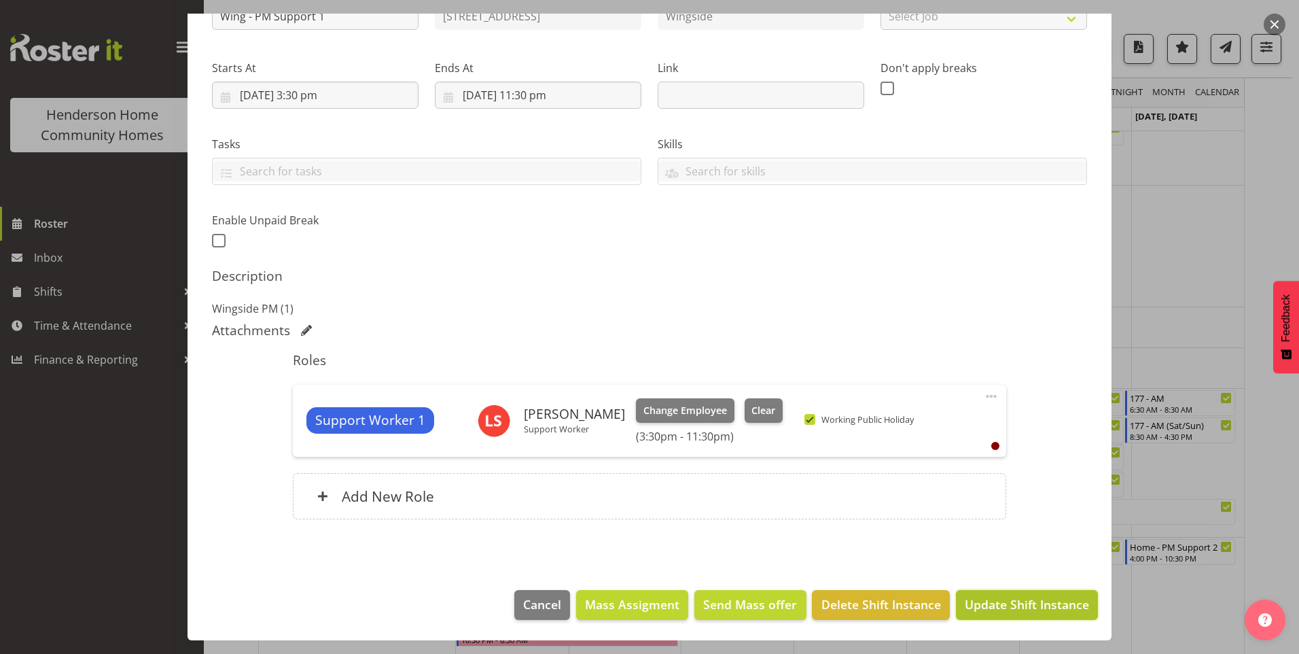
click at [1011, 605] on span "Update Shift Instance" at bounding box center [1027, 604] width 124 height 18
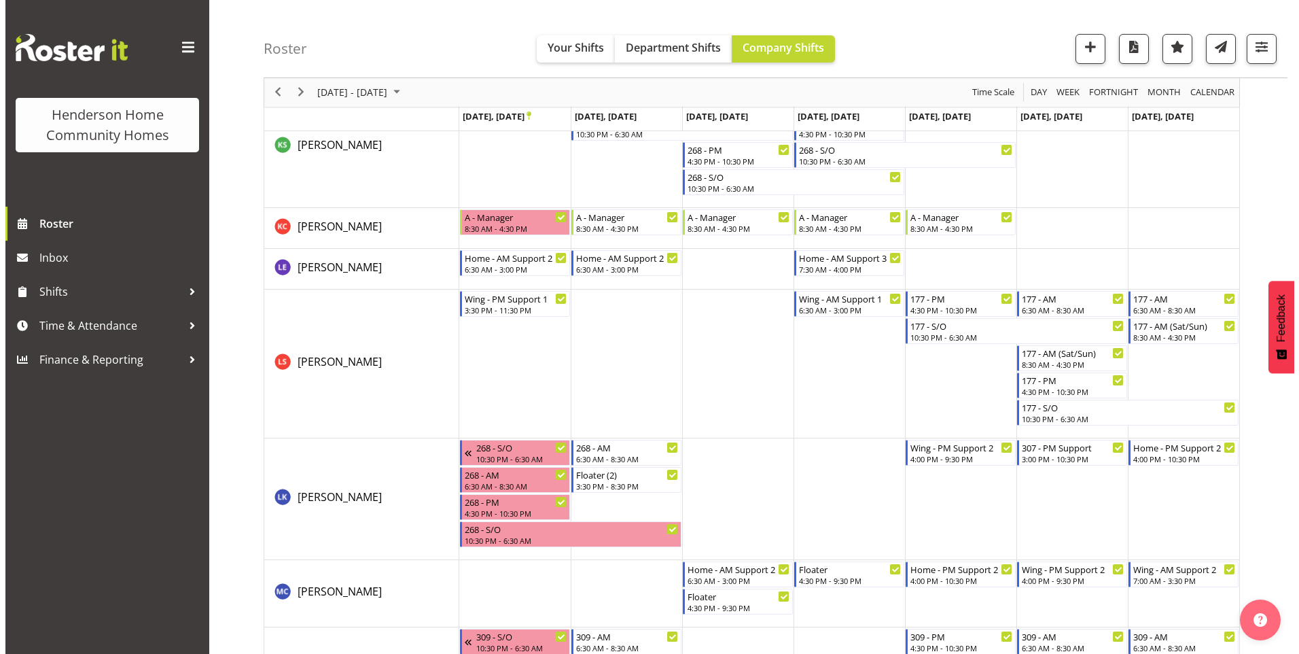
scroll to position [1291, 0]
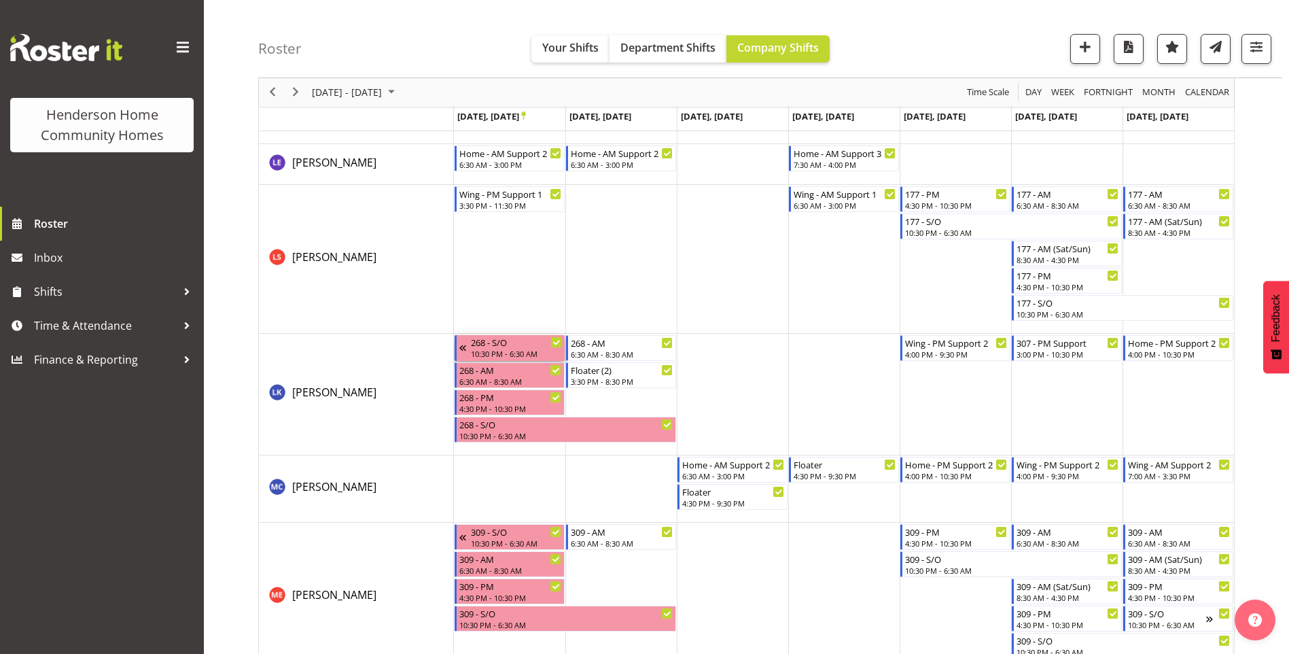
click at [490, 343] on div "268 - S/O" at bounding box center [516, 342] width 91 height 14
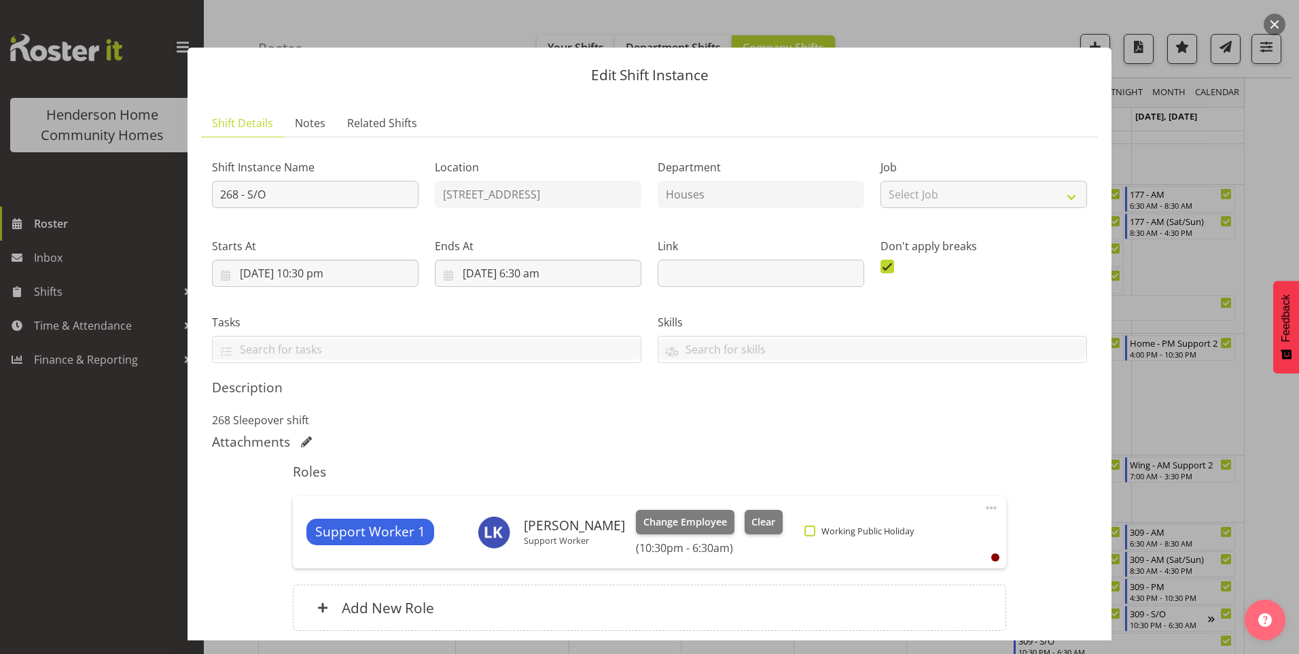
click at [815, 530] on span "Working Public Holiday" at bounding box center [864, 530] width 99 height 11
click at [804, 530] on input "Working Public Holiday" at bounding box center [808, 530] width 9 height 9
checkbox input "true"
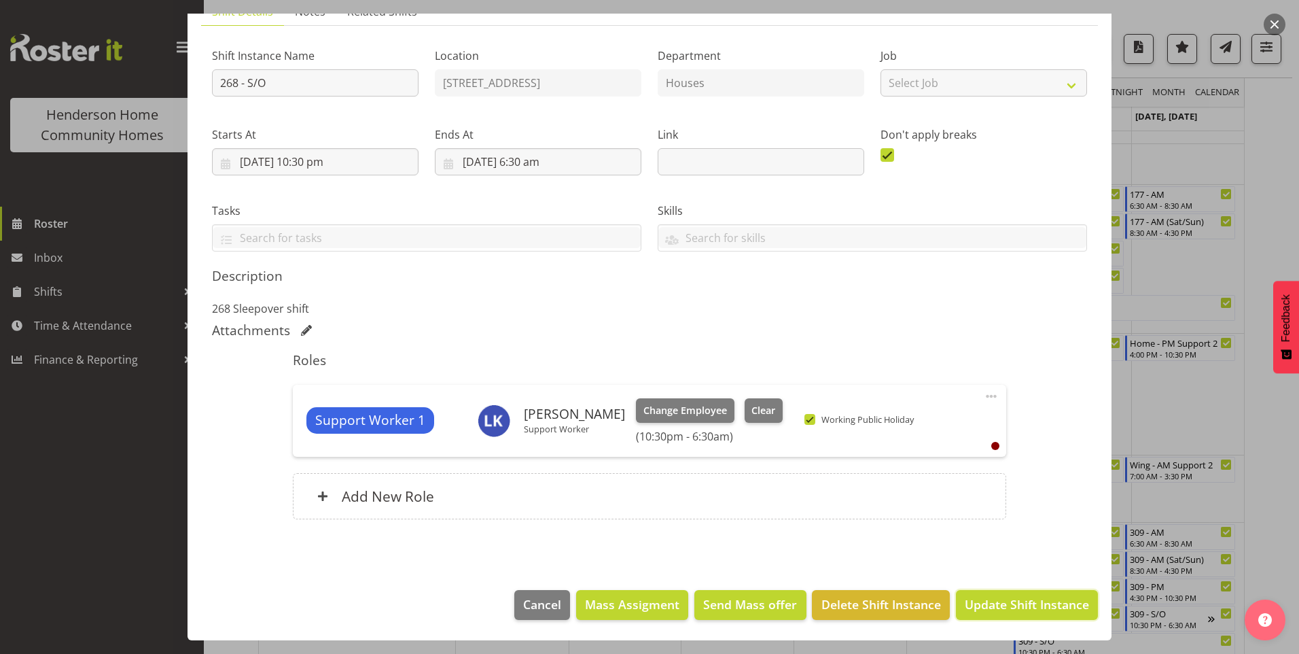
click at [999, 604] on span "Update Shift Instance" at bounding box center [1027, 604] width 124 height 18
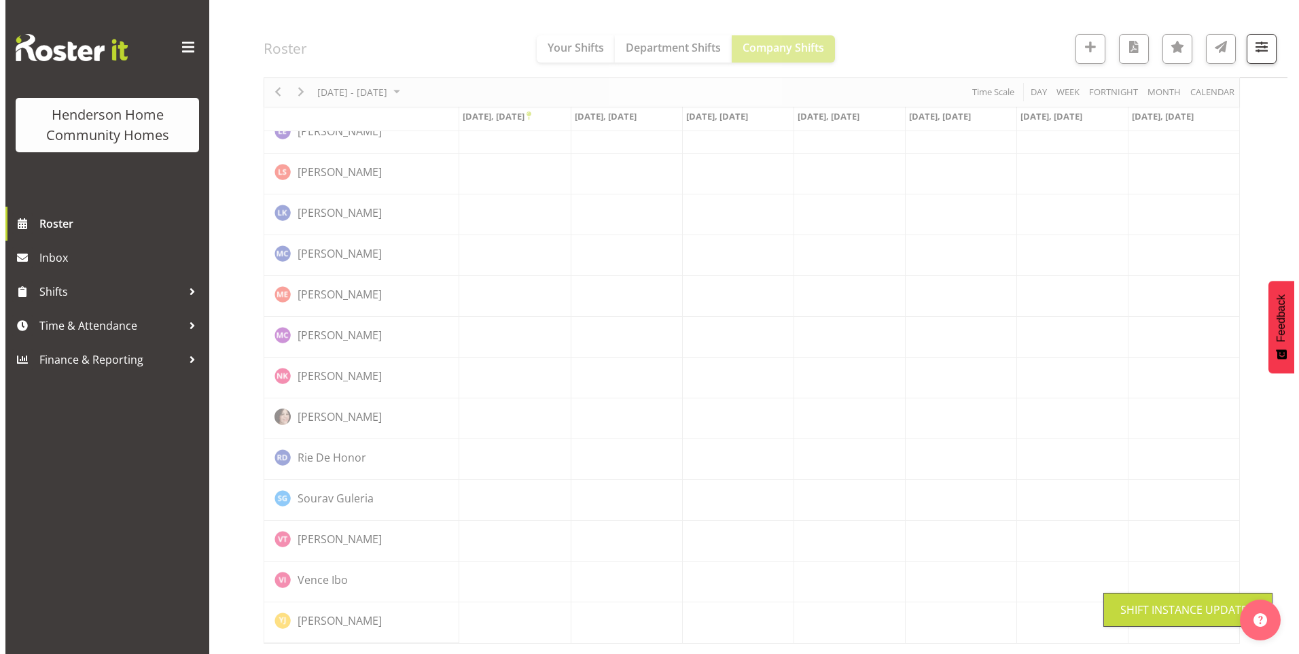
scroll to position [1215, 0]
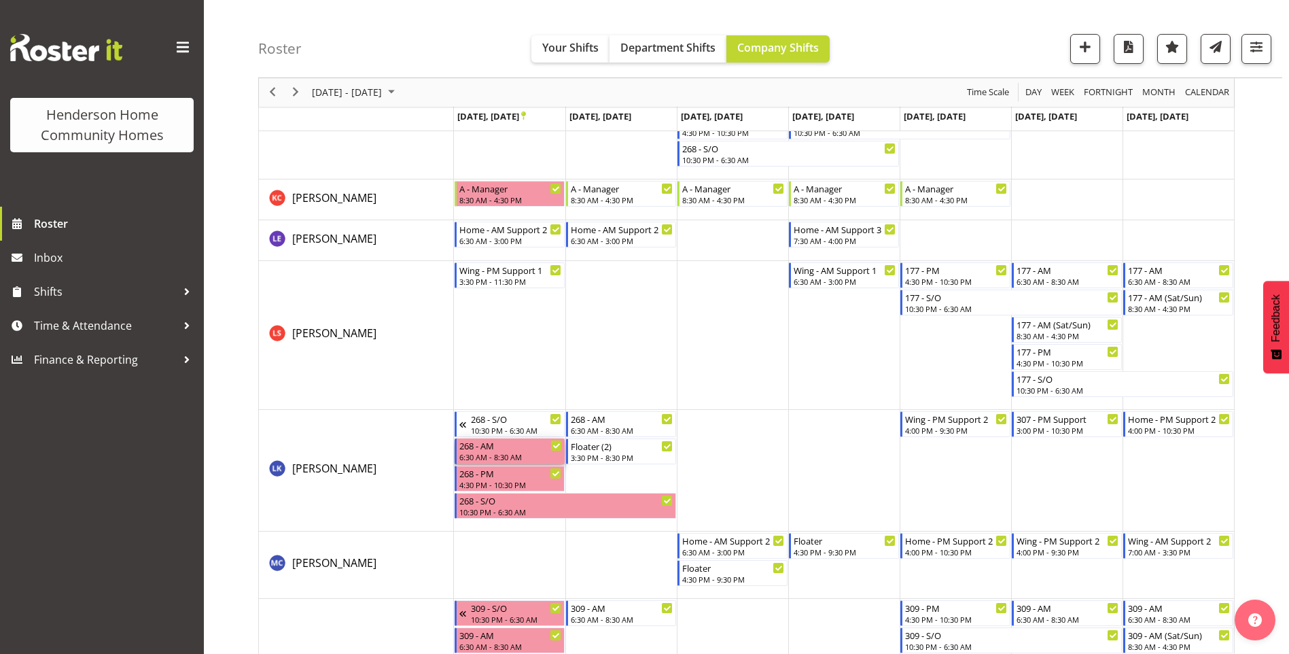
click at [482, 446] on div "268 - AM" at bounding box center [510, 445] width 103 height 14
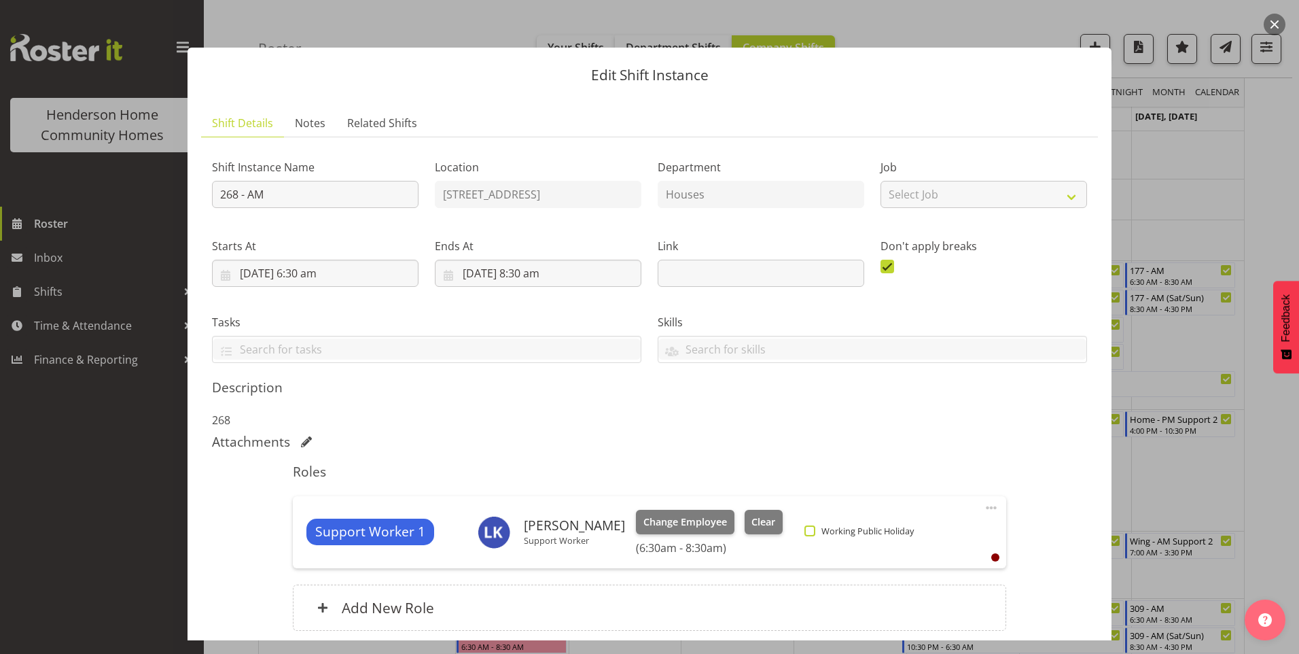
click at [815, 531] on span "Working Public Holiday" at bounding box center [864, 530] width 99 height 11
click at [804, 531] on input "Working Public Holiday" at bounding box center [808, 530] width 9 height 9
checkbox input "true"
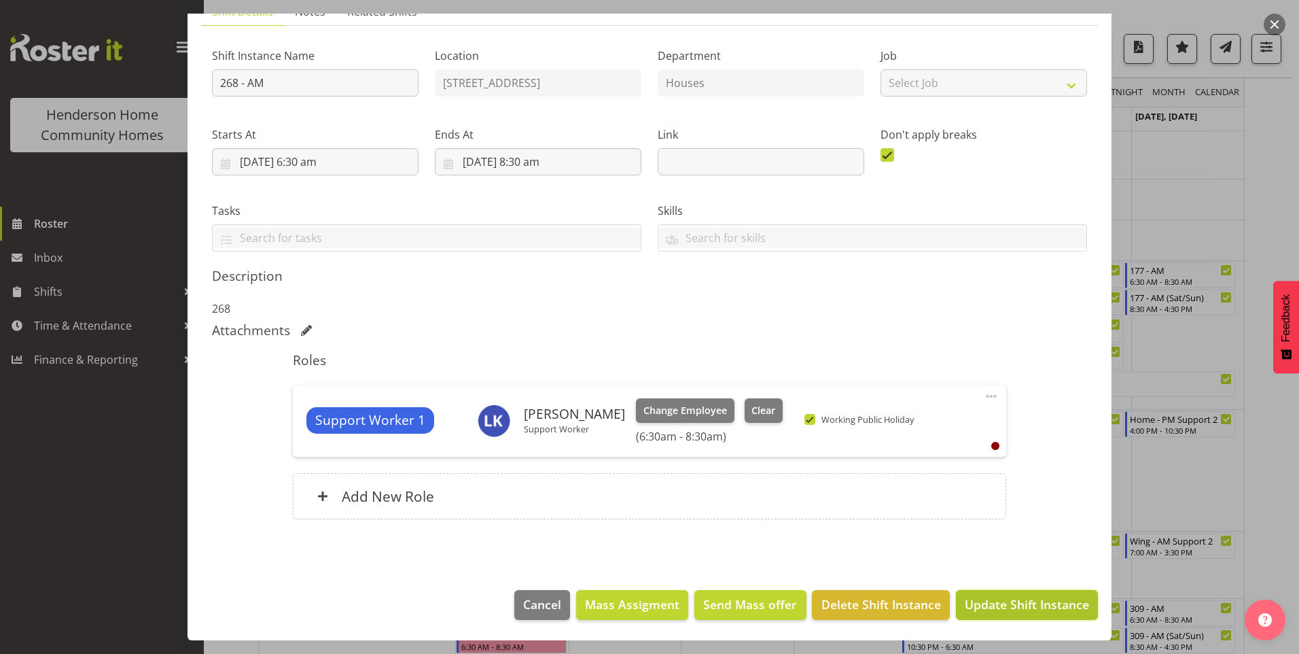
click at [1036, 602] on span "Update Shift Instance" at bounding box center [1027, 604] width 124 height 18
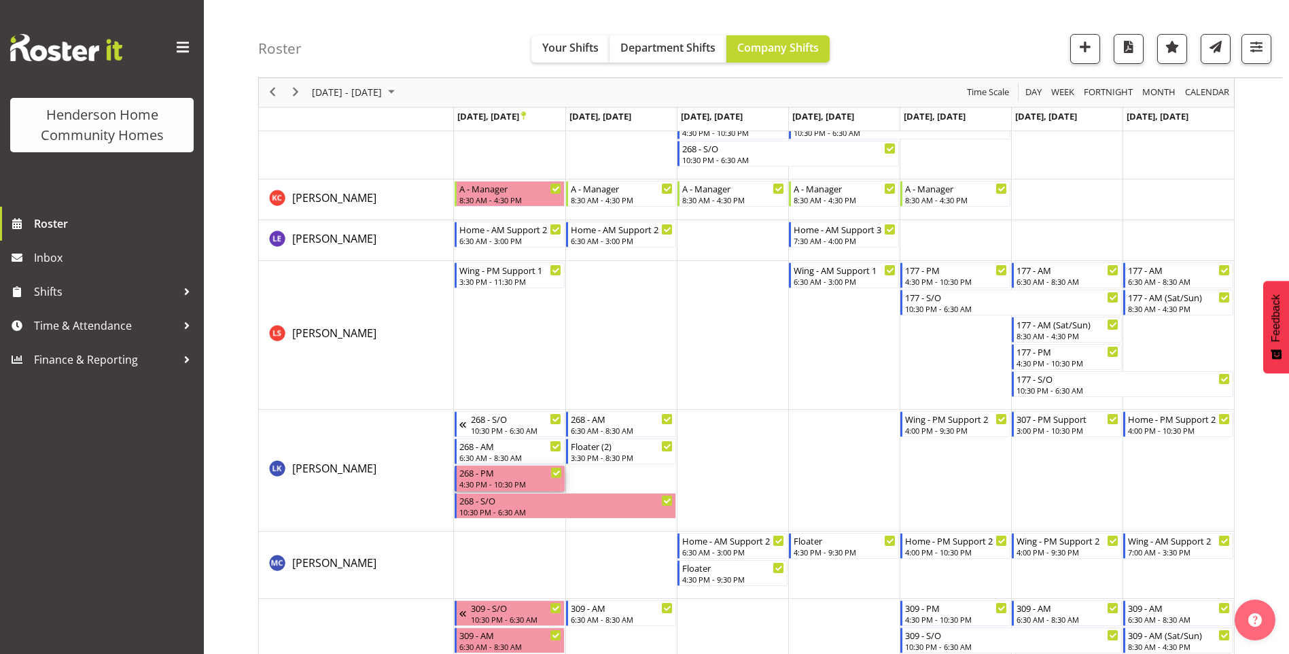
click at [495, 475] on div "268 - PM" at bounding box center [510, 472] width 103 height 14
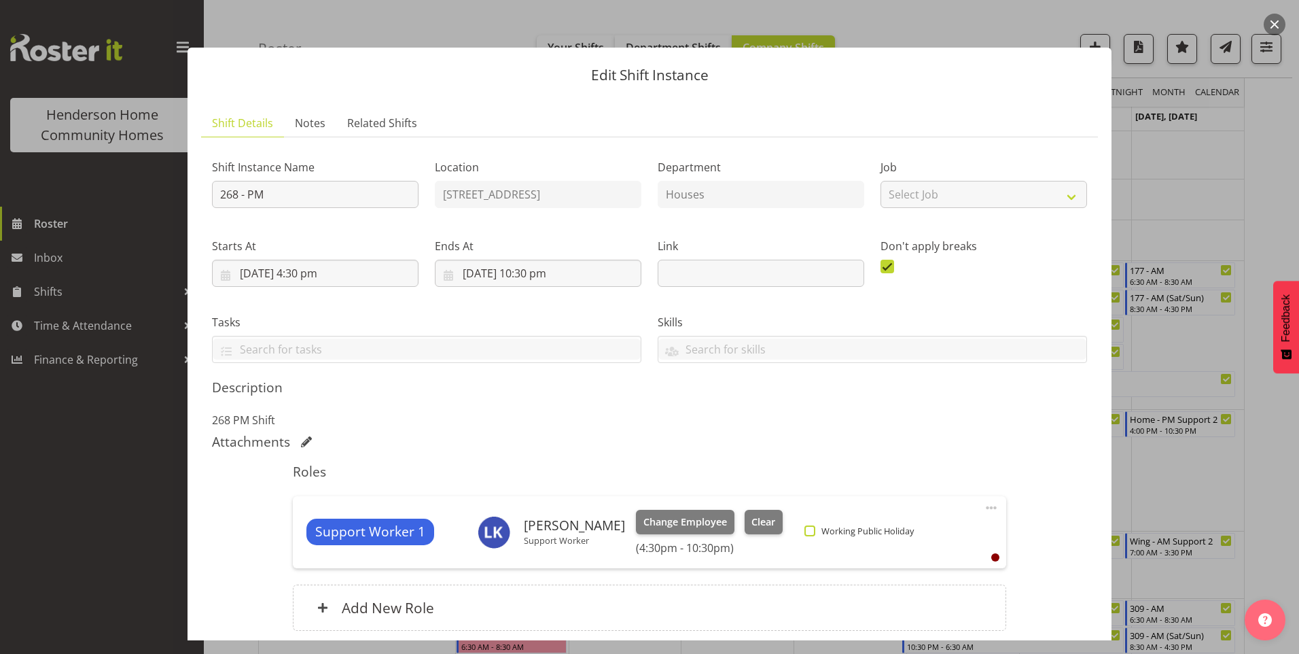
click at [804, 527] on span at bounding box center [809, 530] width 11 height 11
click at [804, 527] on input "Working Public Holiday" at bounding box center [808, 530] width 9 height 9
checkbox input "true"
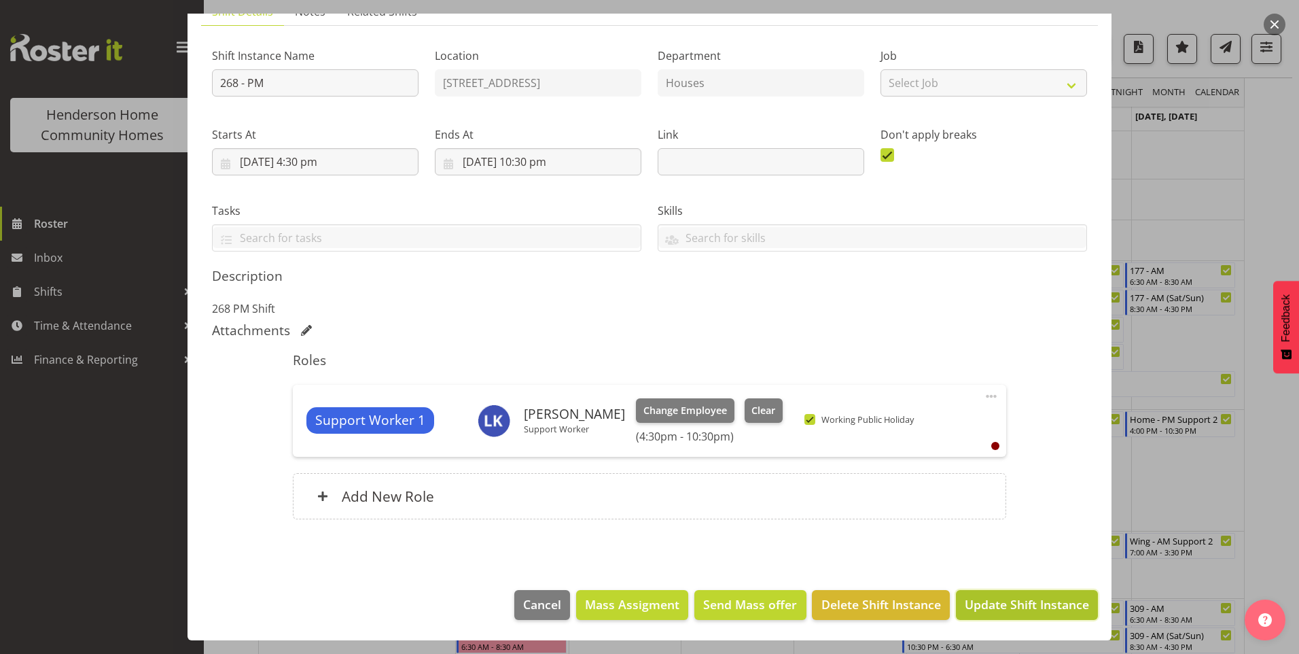
click at [1052, 607] on span "Update Shift Instance" at bounding box center [1027, 604] width 124 height 18
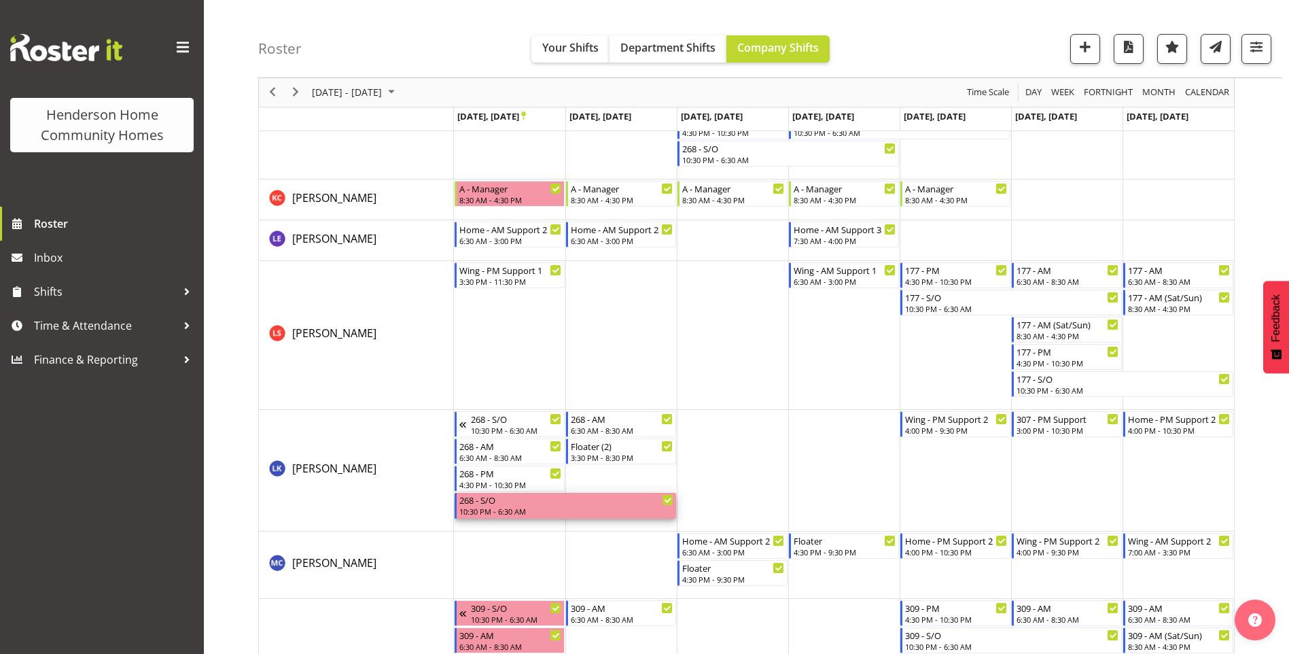
click at [497, 512] on div "10:30 PM - 6:30 AM" at bounding box center [566, 511] width 214 height 11
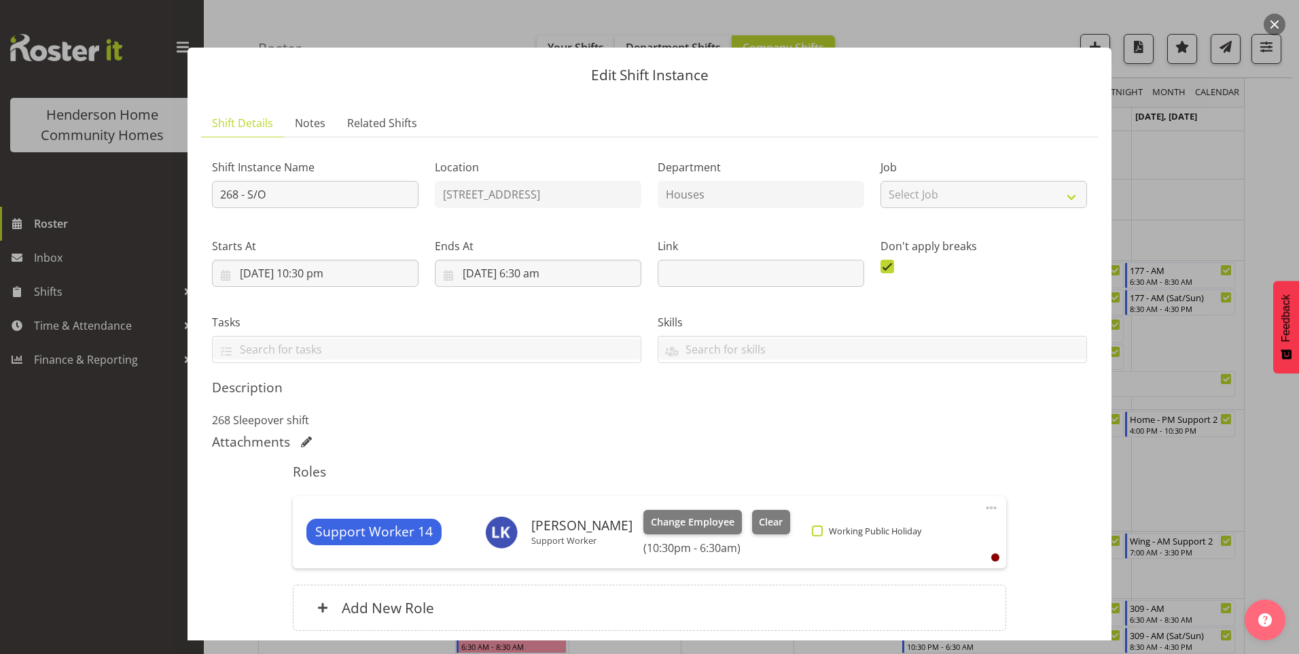
click at [812, 532] on span at bounding box center [817, 530] width 11 height 11
click at [812, 532] on input "Working Public Holiday" at bounding box center [816, 530] width 9 height 9
checkbox input "true"
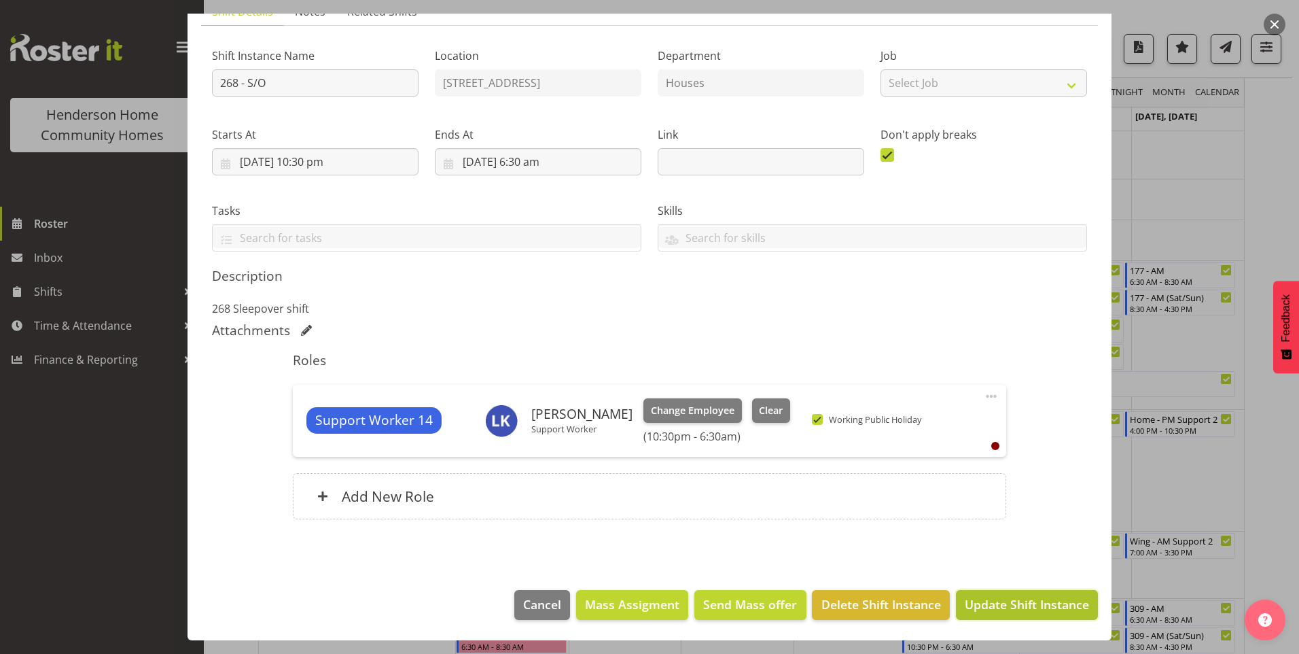
click at [1016, 596] on span "Update Shift Instance" at bounding box center [1027, 604] width 124 height 18
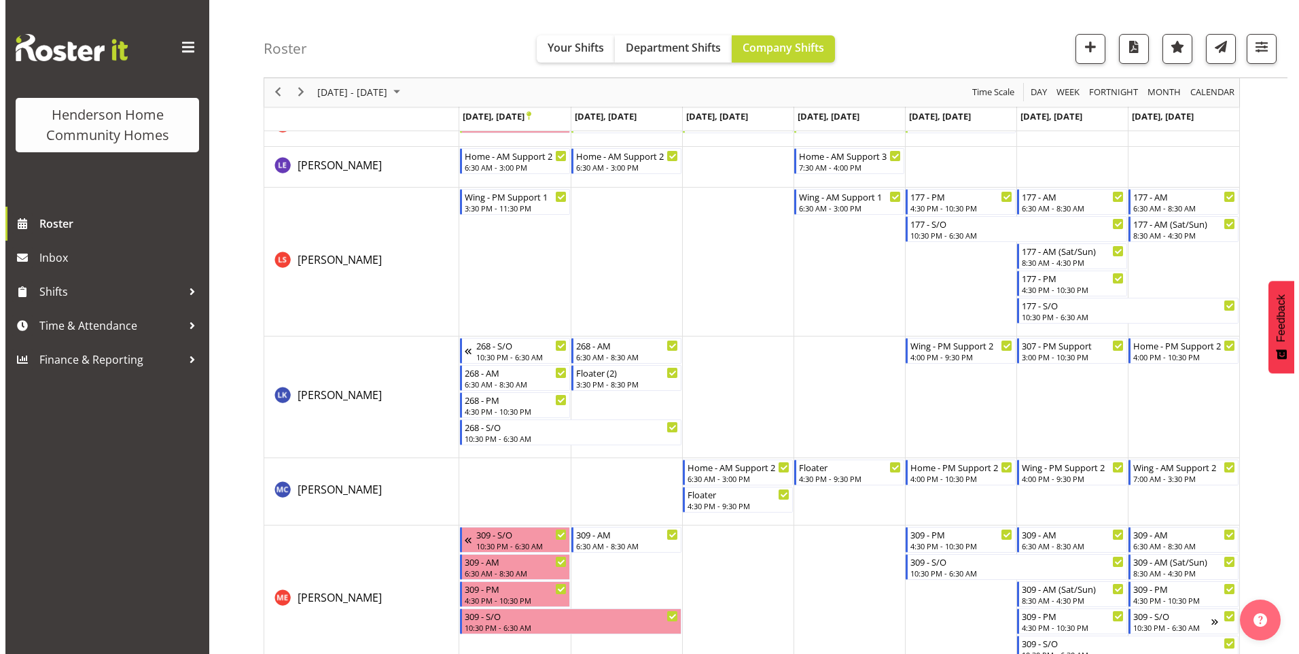
scroll to position [1351, 0]
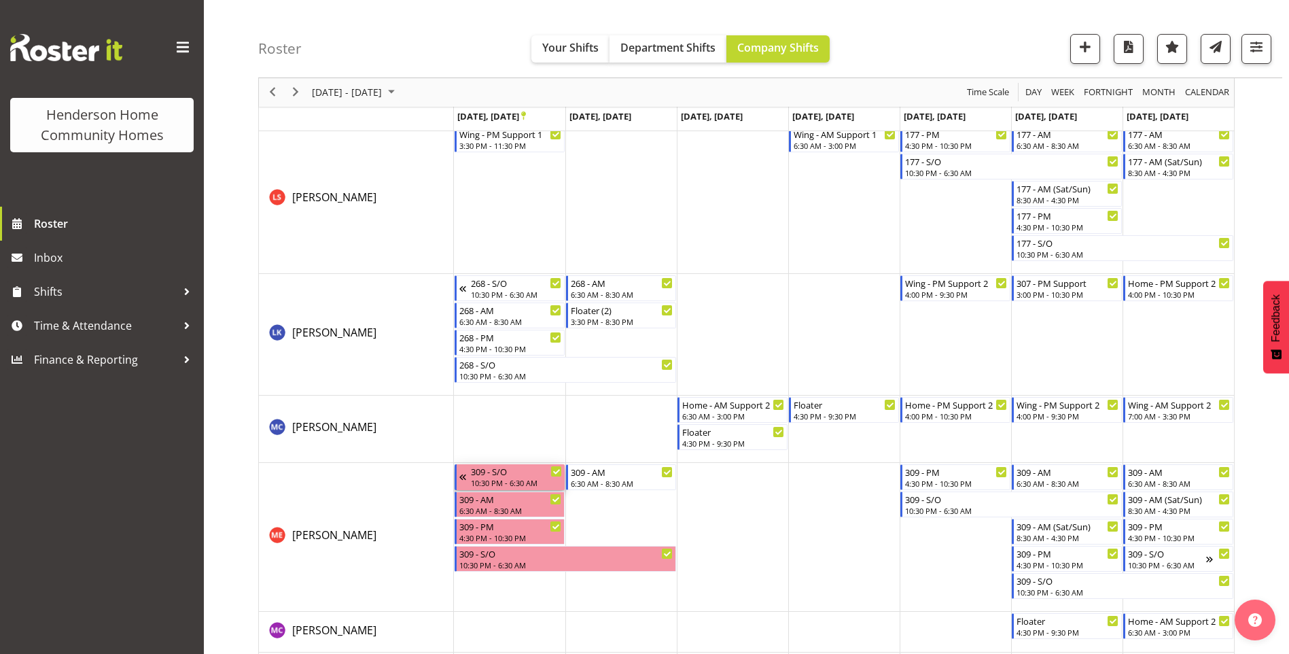
click at [499, 479] on div "10:30 PM - 6:30 AM" at bounding box center [516, 482] width 91 height 11
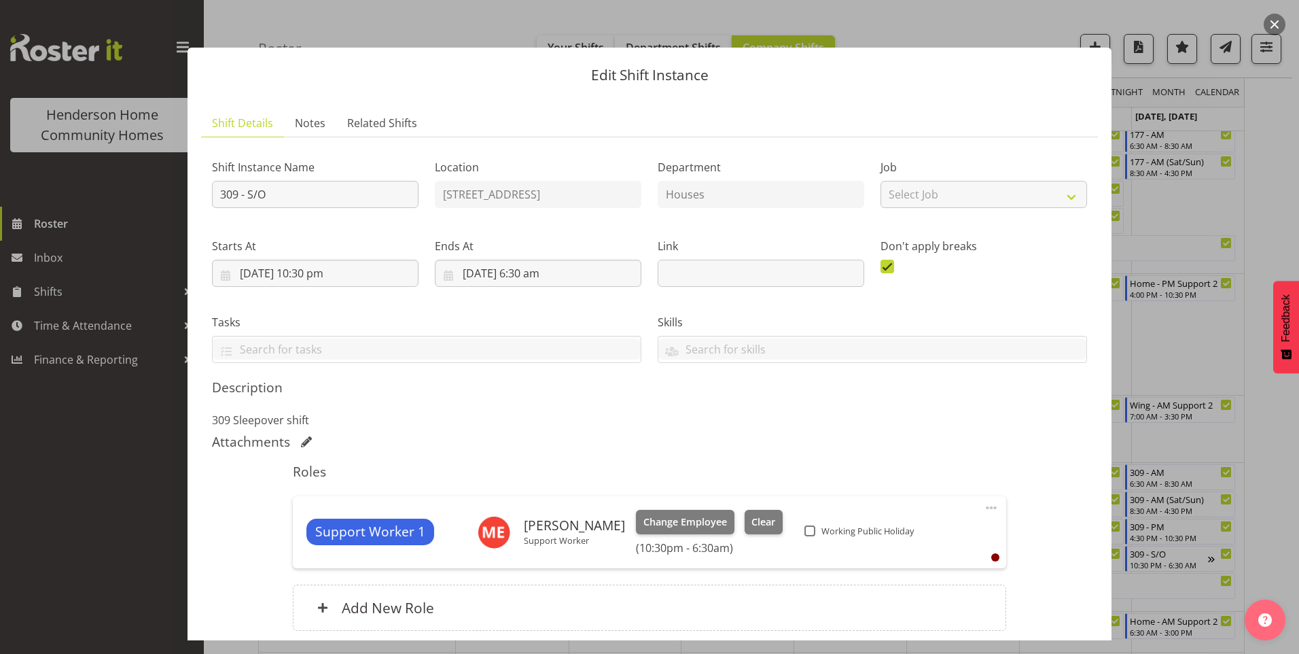
click at [804, 533] on span at bounding box center [809, 530] width 11 height 11
click at [804, 533] on input "Working Public Holiday" at bounding box center [808, 530] width 9 height 9
checkbox input "true"
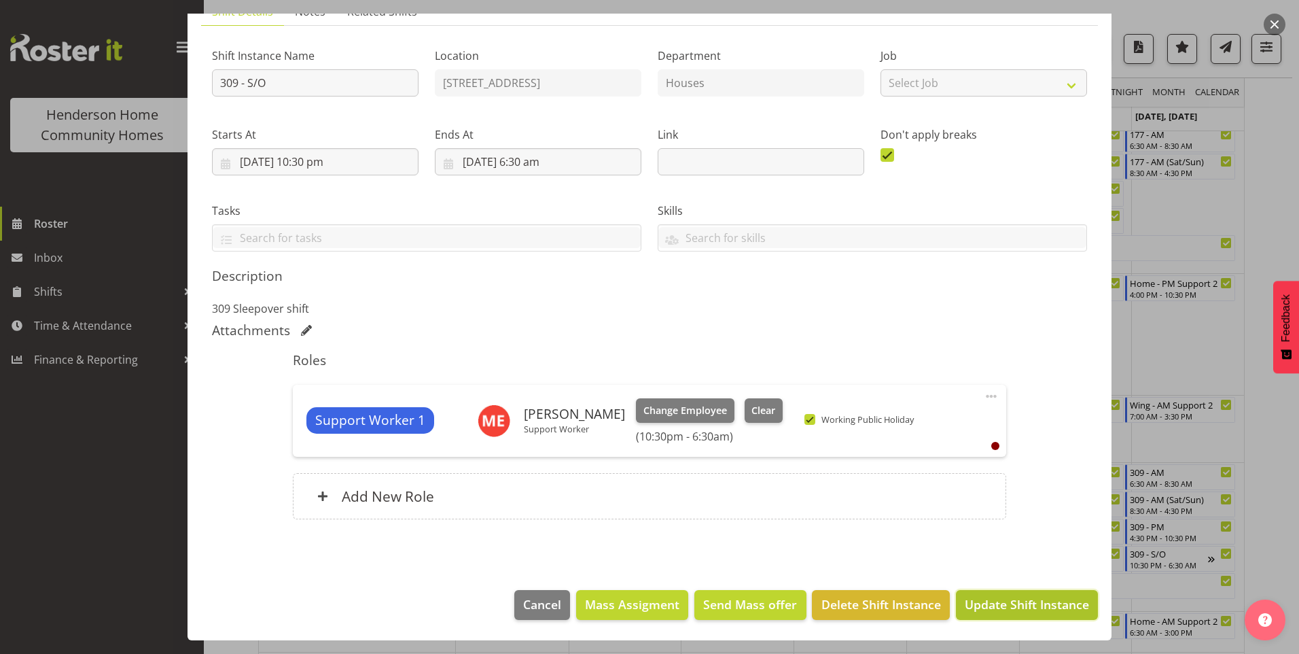
click at [1017, 604] on span "Update Shift Instance" at bounding box center [1027, 604] width 124 height 18
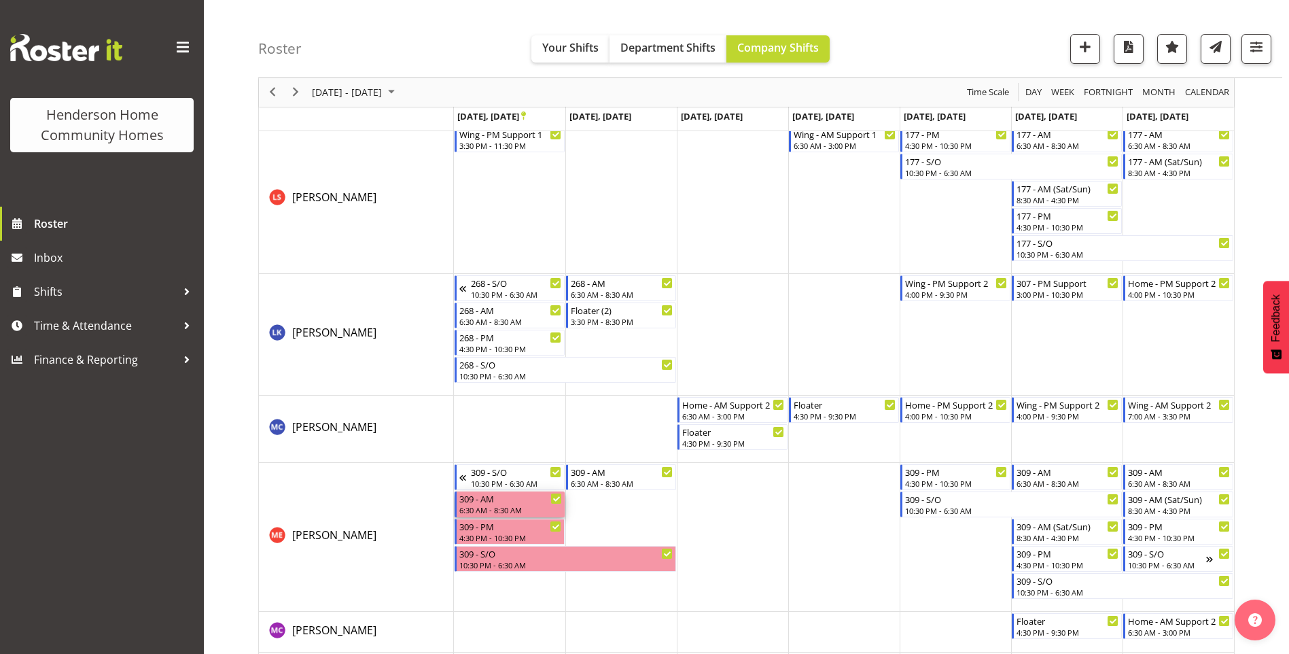
click at [495, 509] on div "6:30 AM - 8:30 AM" at bounding box center [510, 509] width 103 height 11
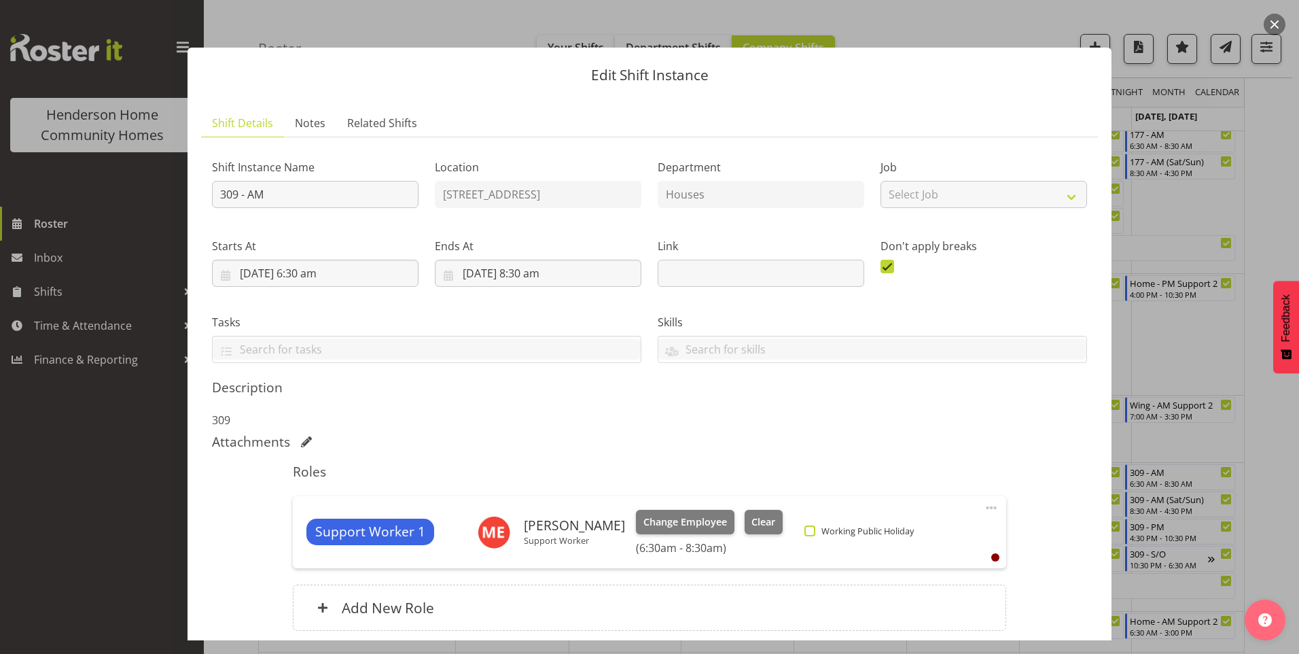
click at [804, 534] on span at bounding box center [809, 530] width 11 height 11
click at [804, 534] on input "Working Public Holiday" at bounding box center [808, 530] width 9 height 9
checkbox input "true"
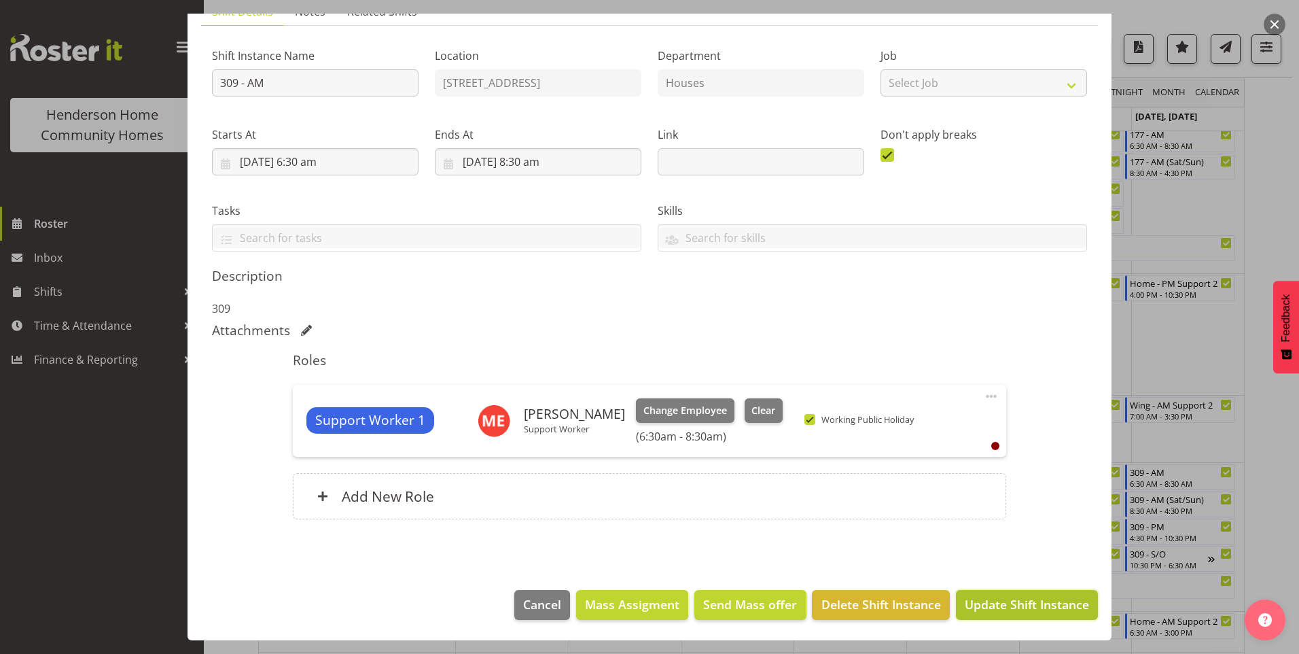
click at [1014, 607] on span "Update Shift Instance" at bounding box center [1027, 604] width 124 height 18
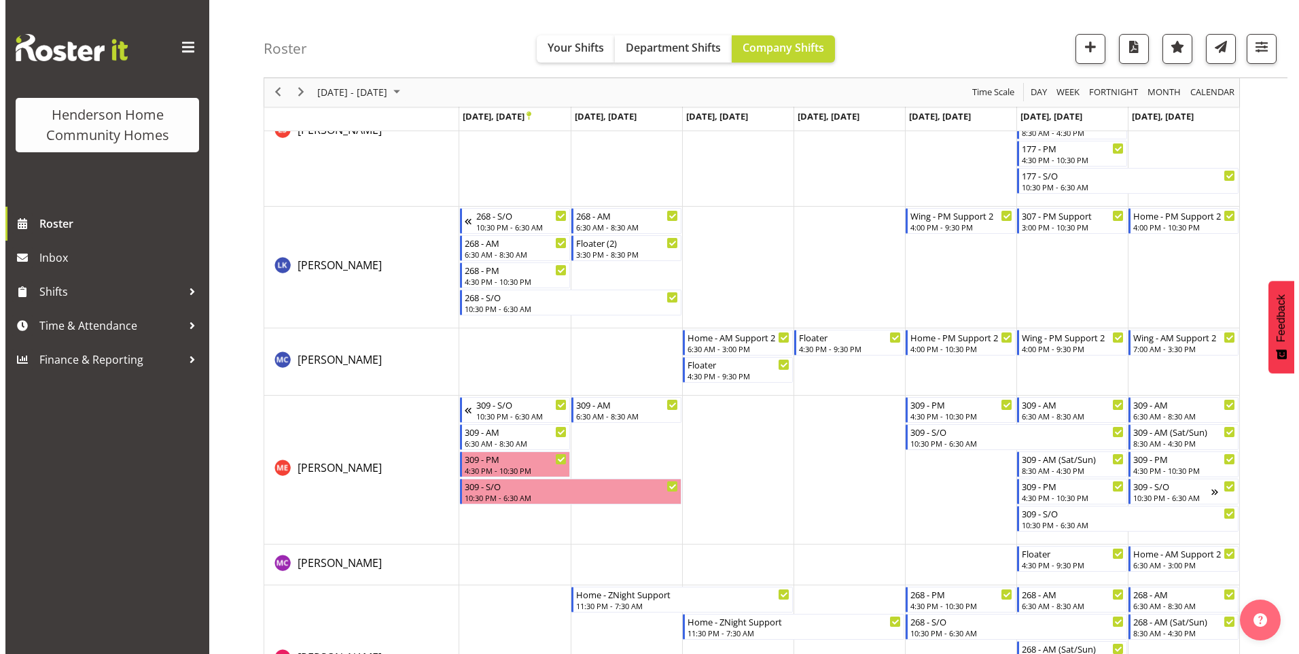
scroll to position [1419, 0]
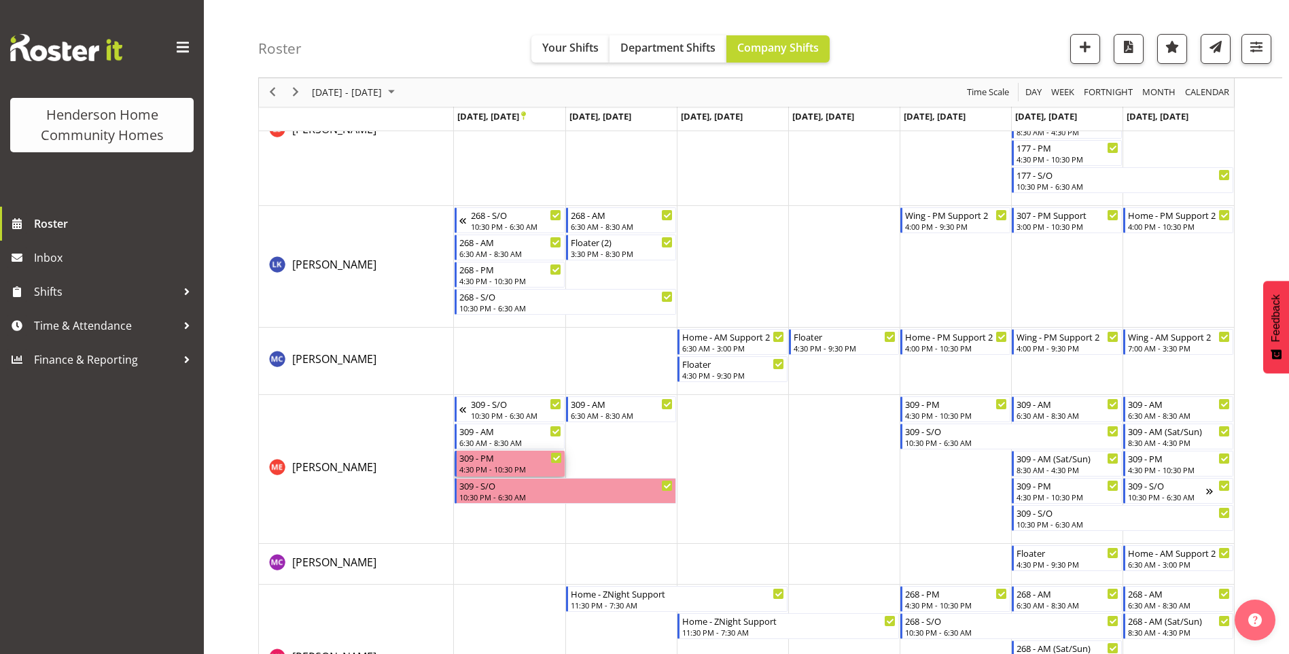
click at [502, 470] on div "4:30 PM - 10:30 PM" at bounding box center [510, 468] width 103 height 11
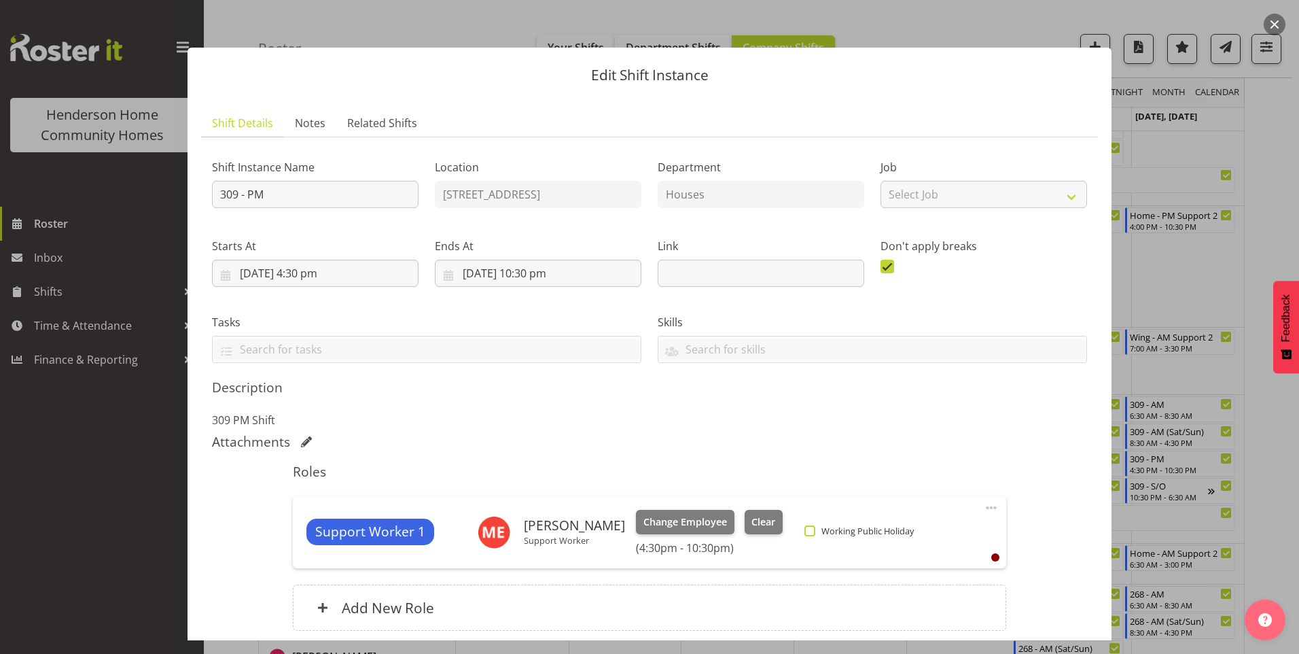
click at [804, 532] on span at bounding box center [809, 530] width 11 height 11
click at [804, 532] on input "Working Public Holiday" at bounding box center [808, 530] width 9 height 9
checkbox input "true"
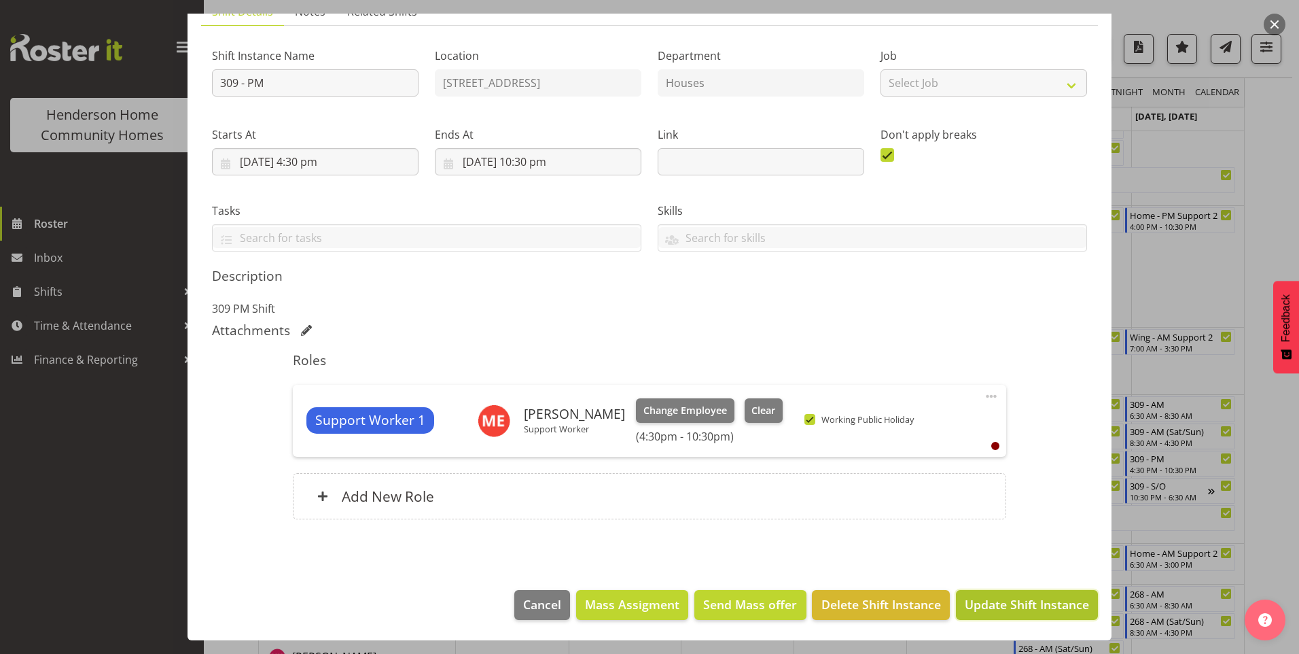
click at [1025, 602] on span "Update Shift Instance" at bounding box center [1027, 604] width 124 height 18
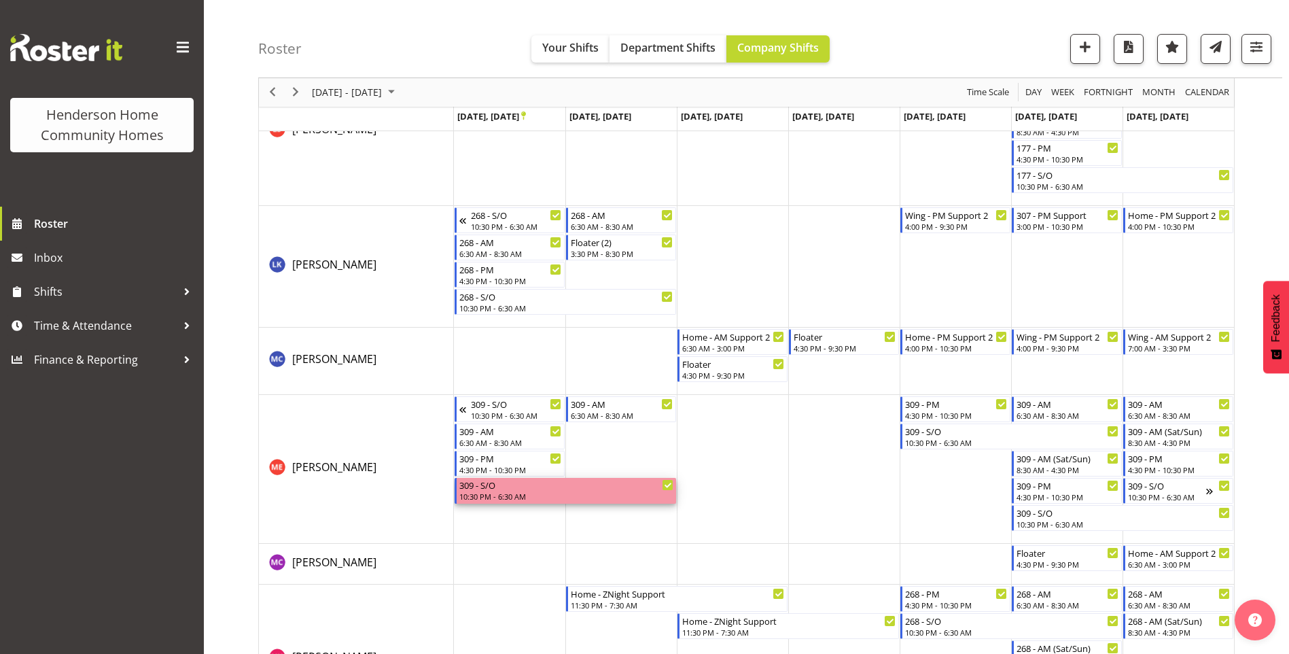
click at [486, 490] on div "309 - S/O" at bounding box center [566, 485] width 214 height 14
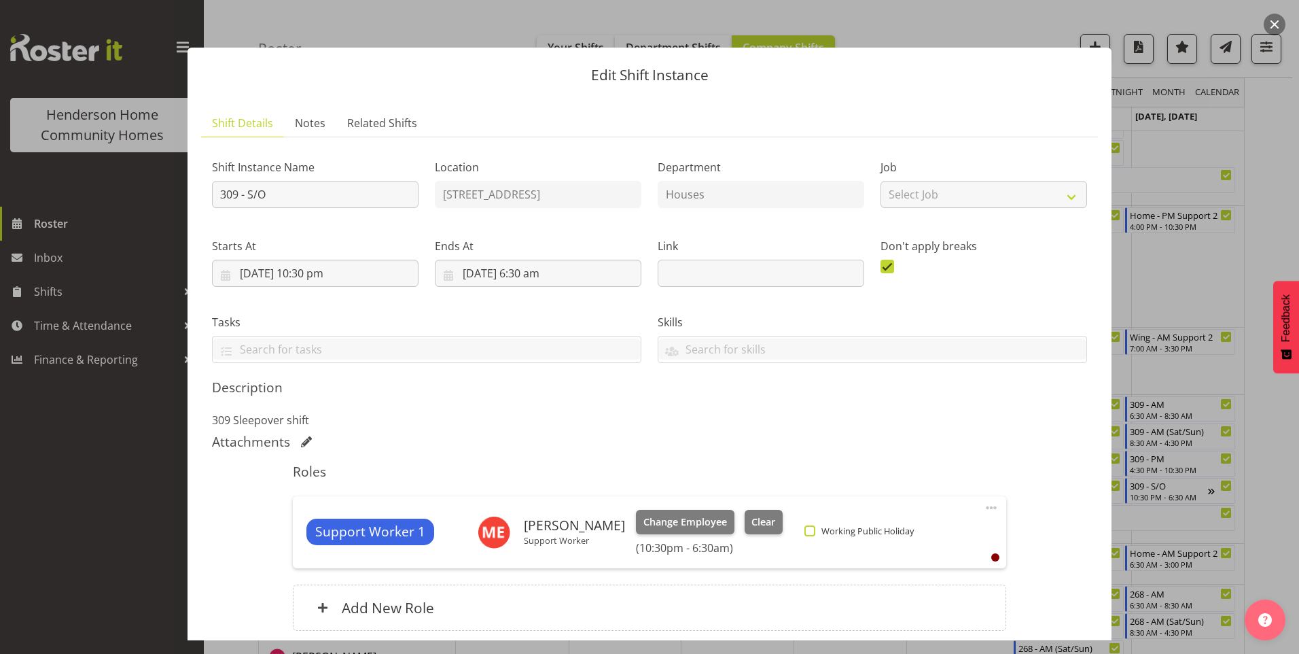
click at [804, 531] on span at bounding box center [809, 530] width 11 height 11
click at [804, 531] on input "Working Public Holiday" at bounding box center [808, 530] width 9 height 9
checkbox input "true"
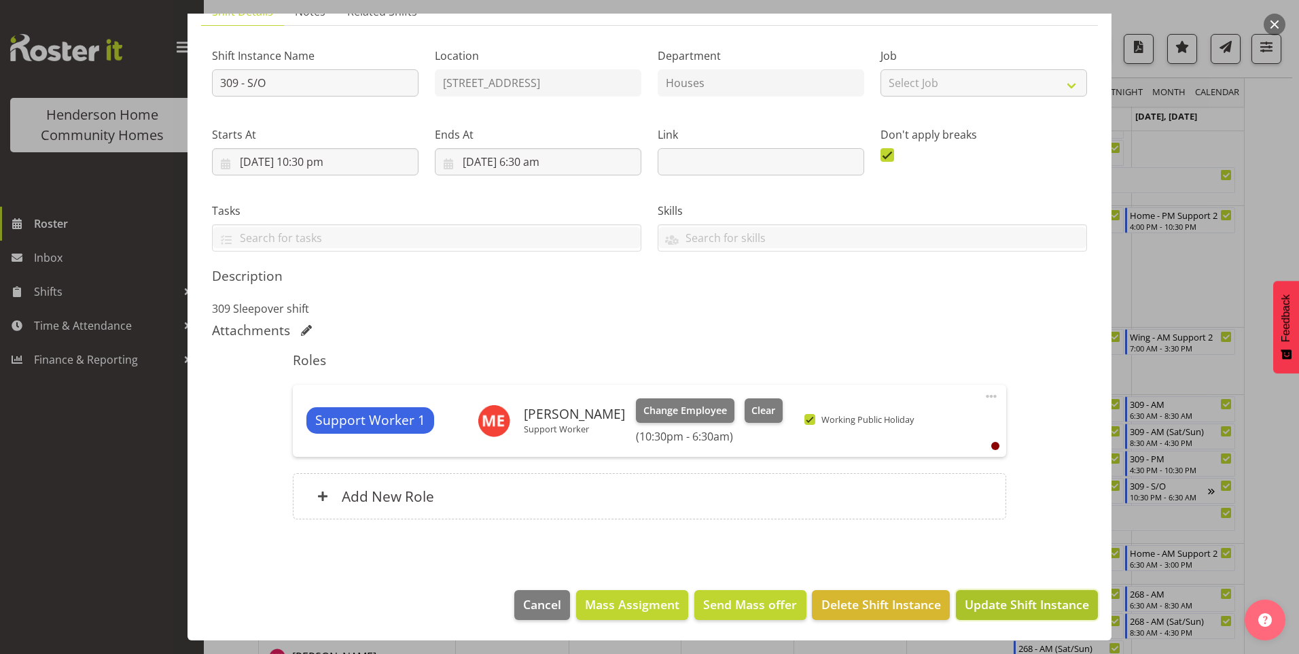
click at [1010, 614] on button "Update Shift Instance" at bounding box center [1027, 605] width 142 height 30
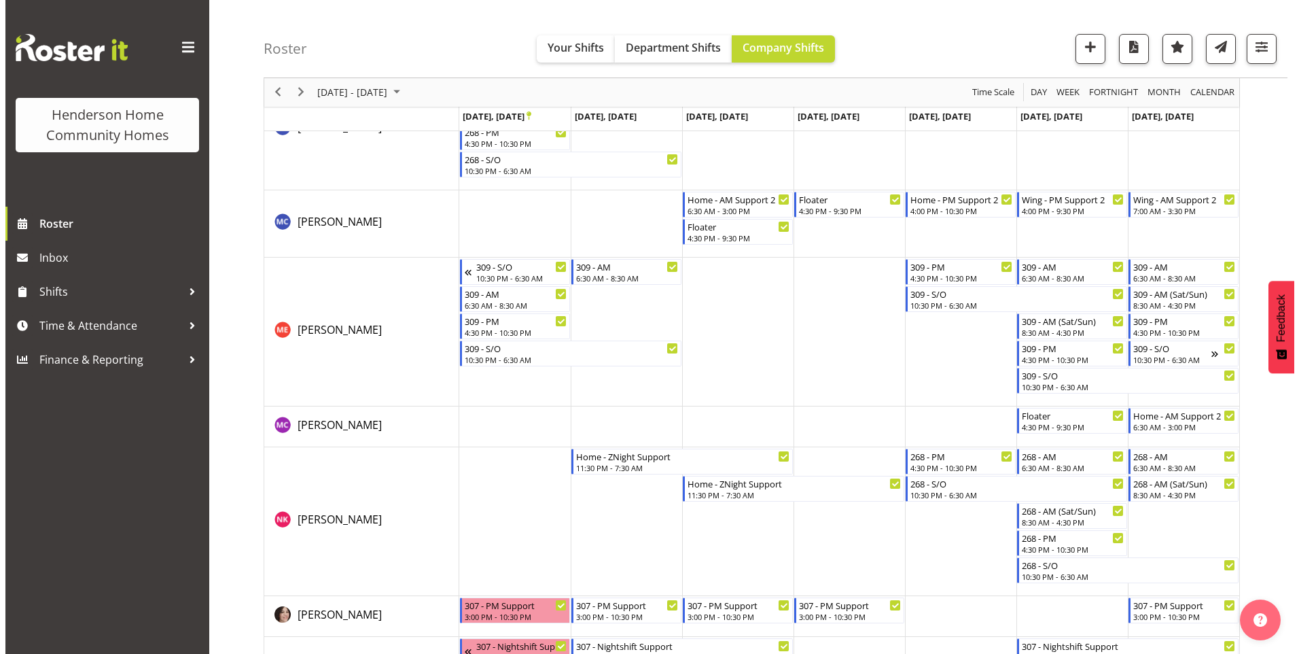
scroll to position [1690, 0]
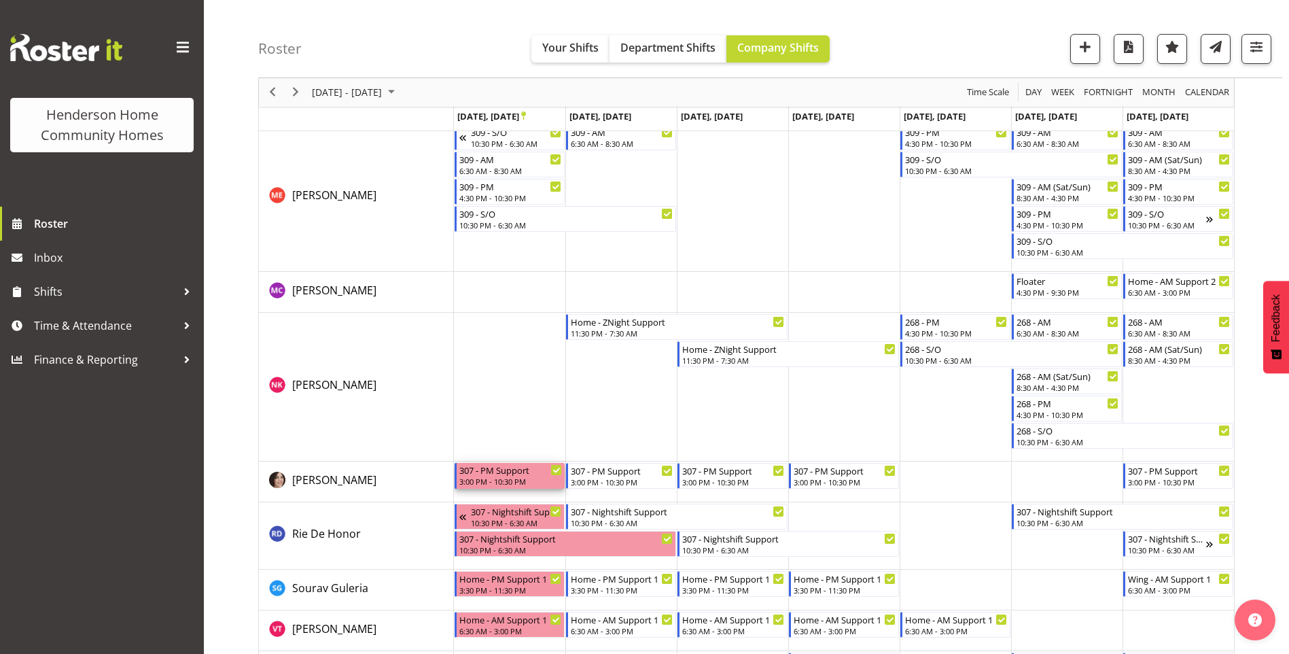
click at [505, 470] on div "307 - PM Support" at bounding box center [510, 470] width 103 height 14
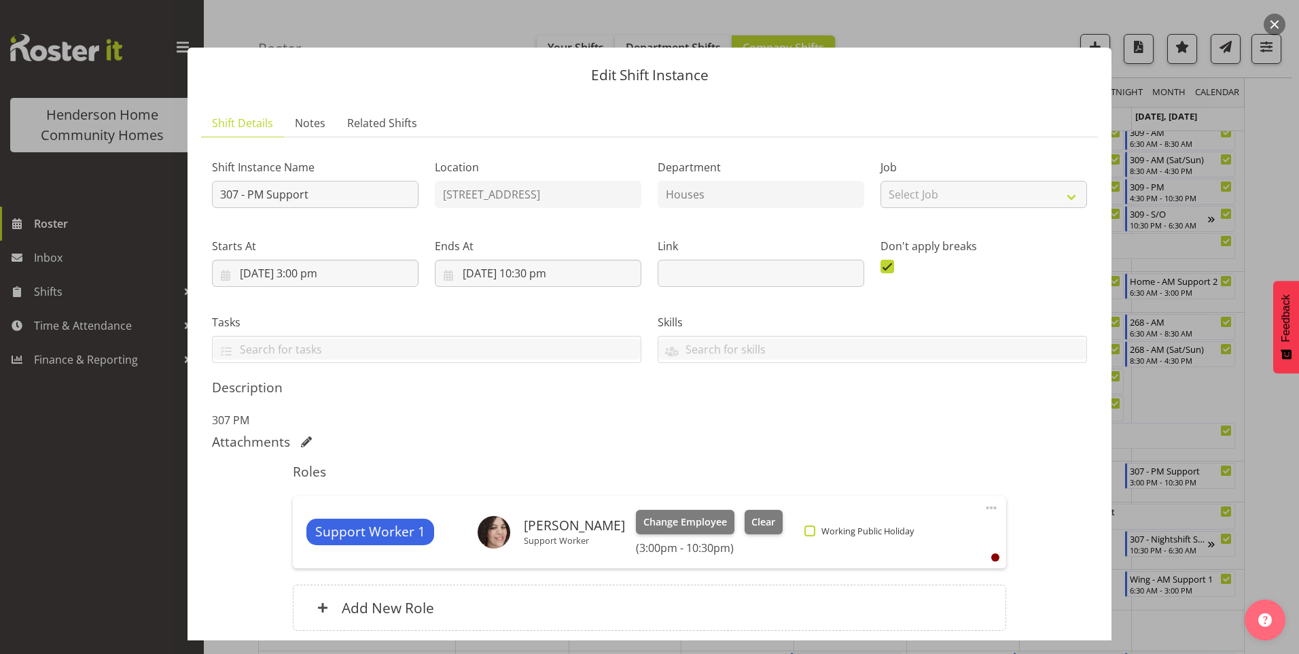
drag, startPoint x: 800, startPoint y: 534, endPoint x: 868, endPoint y: 556, distance: 72.2
click at [804, 533] on span at bounding box center [809, 530] width 11 height 11
click at [804, 533] on input "Working Public Holiday" at bounding box center [808, 530] width 9 height 9
checkbox input "true"
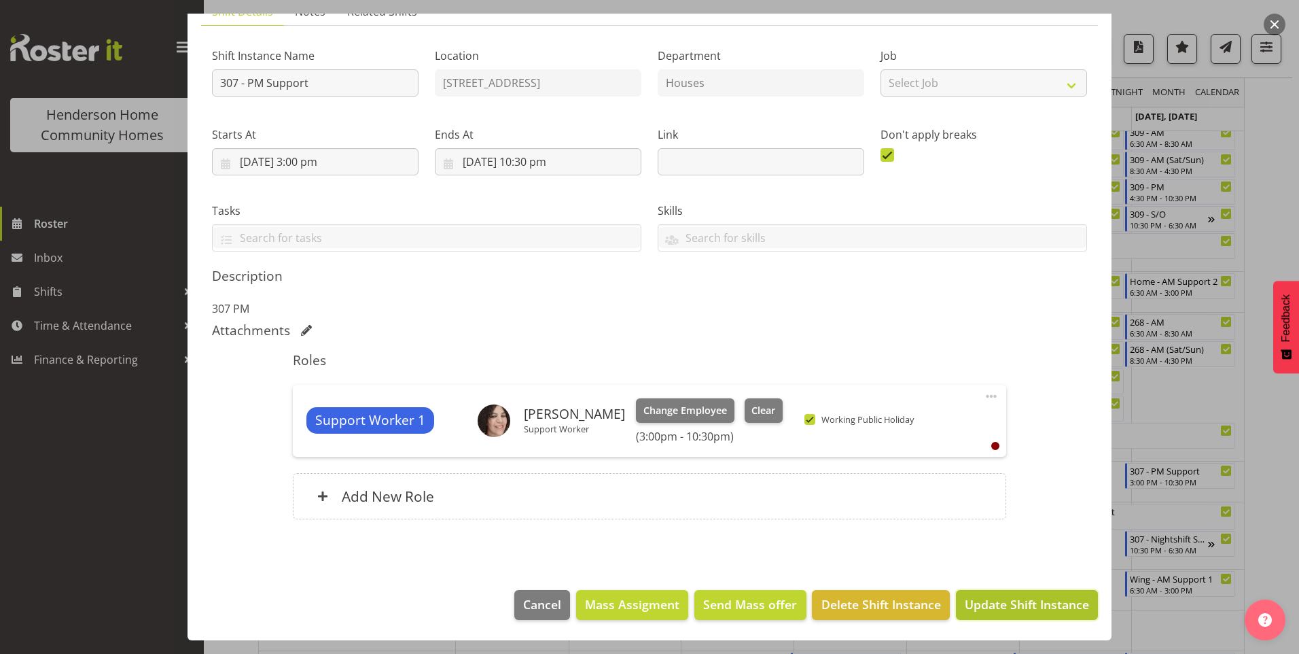
click at [1004, 610] on span "Update Shift Instance" at bounding box center [1027, 604] width 124 height 18
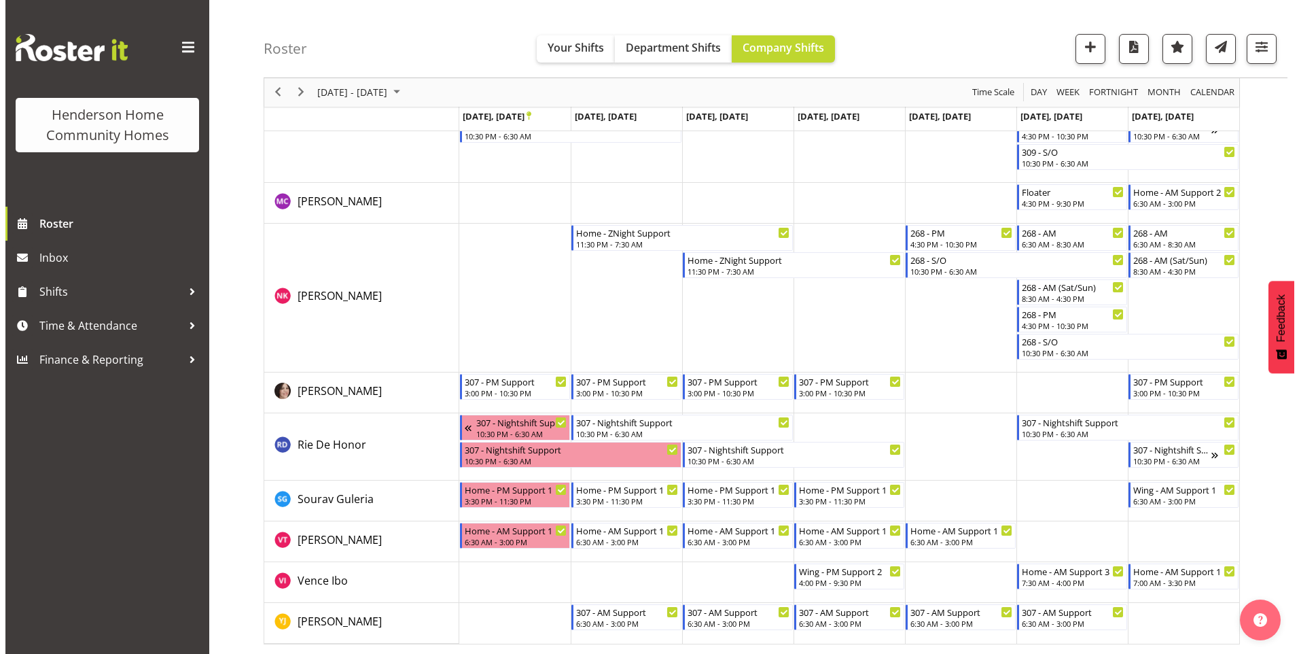
scroll to position [1780, 0]
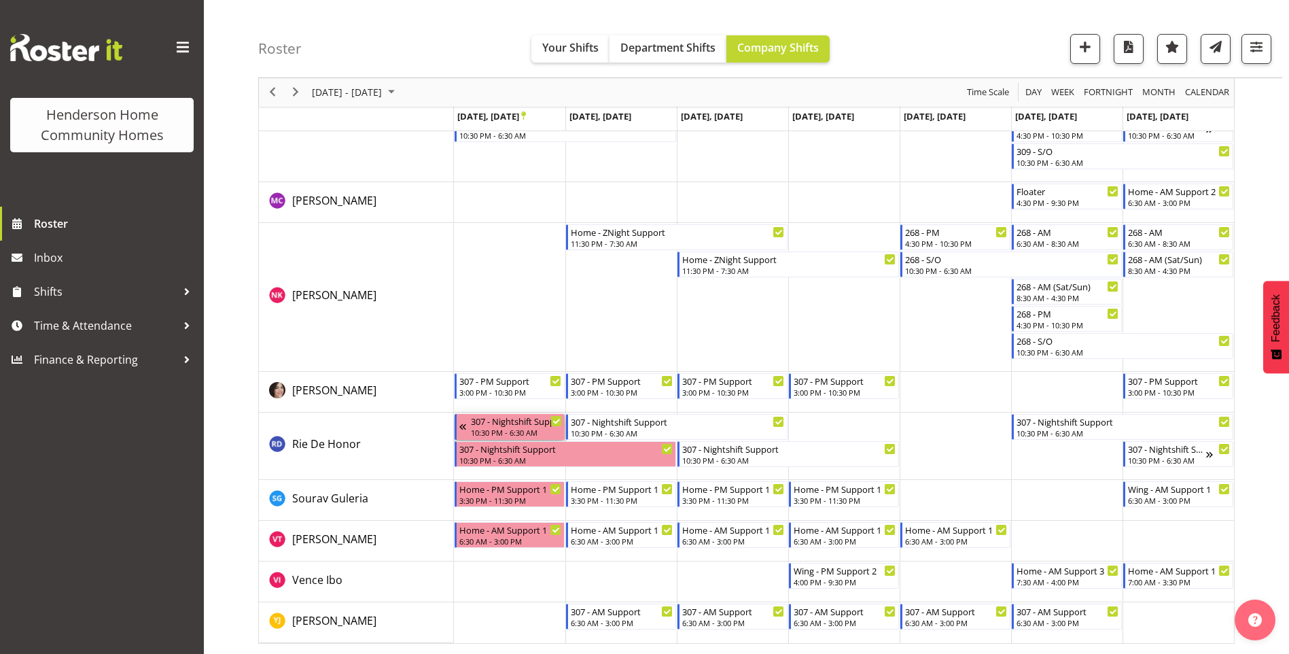
click at [499, 426] on div "307 - Nightshift Support" at bounding box center [516, 421] width 91 height 14
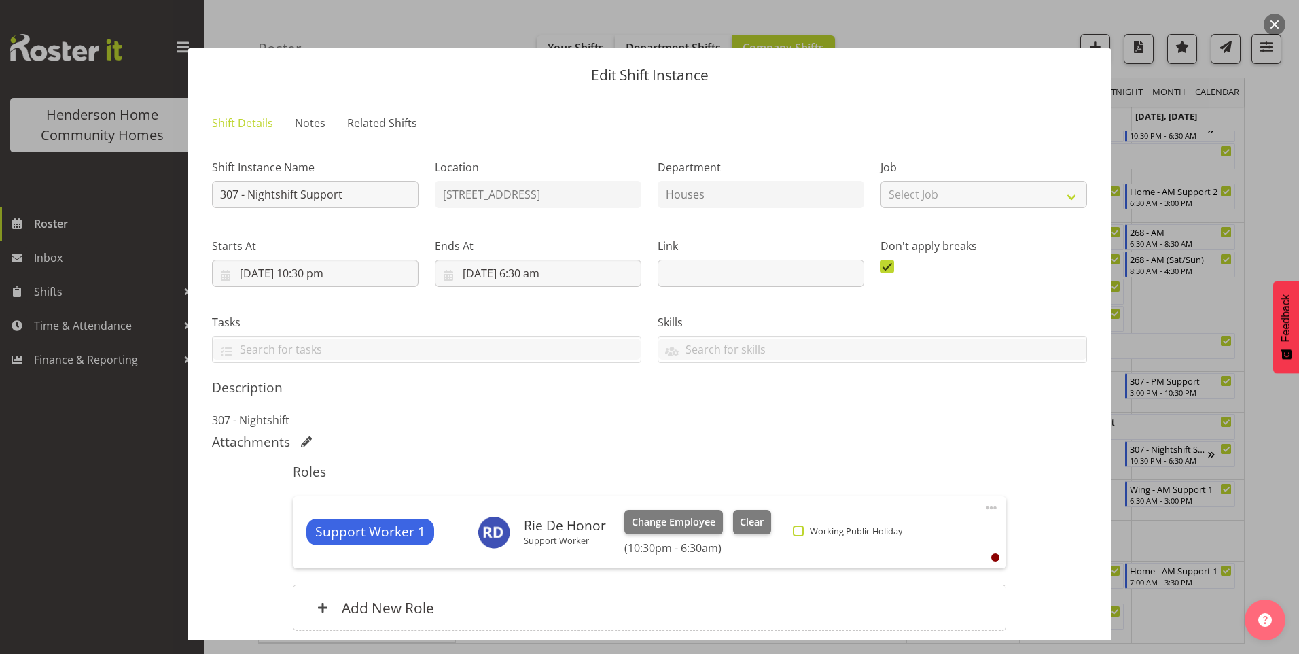
click at [804, 529] on span "Working Public Holiday" at bounding box center [853, 530] width 99 height 11
click at [802, 529] on input "Working Public Holiday" at bounding box center [797, 530] width 9 height 9
checkbox input "true"
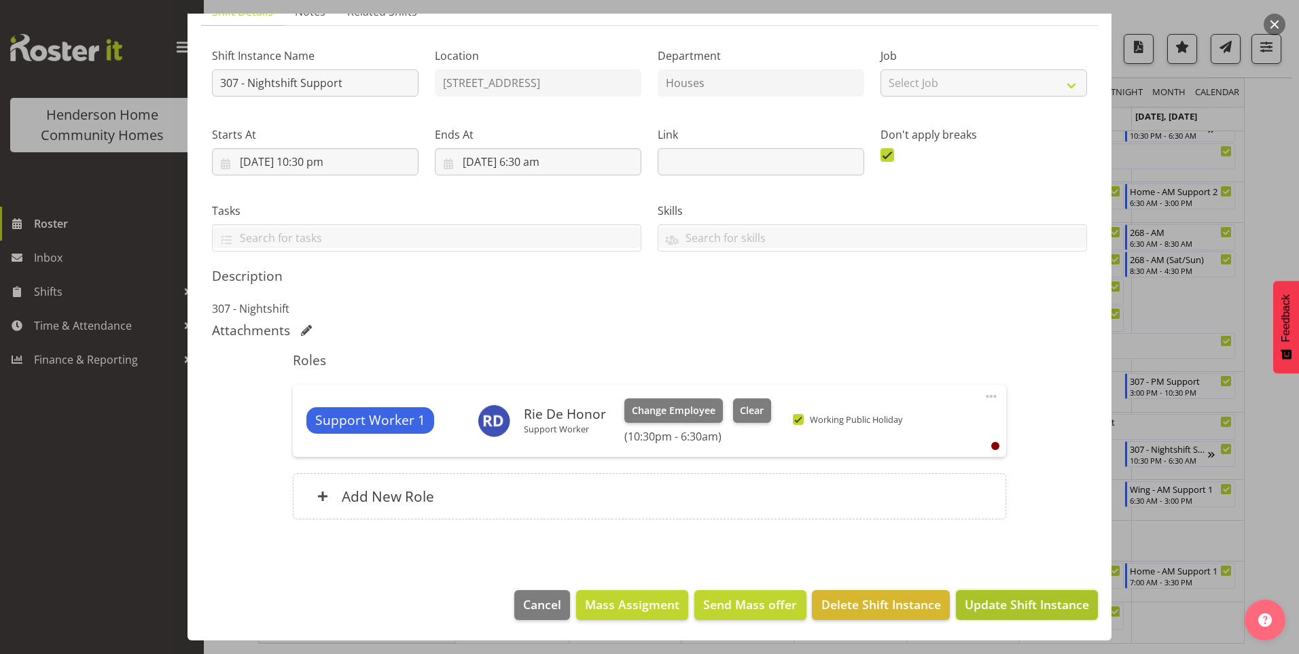
click at [1024, 607] on span "Update Shift Instance" at bounding box center [1027, 604] width 124 height 18
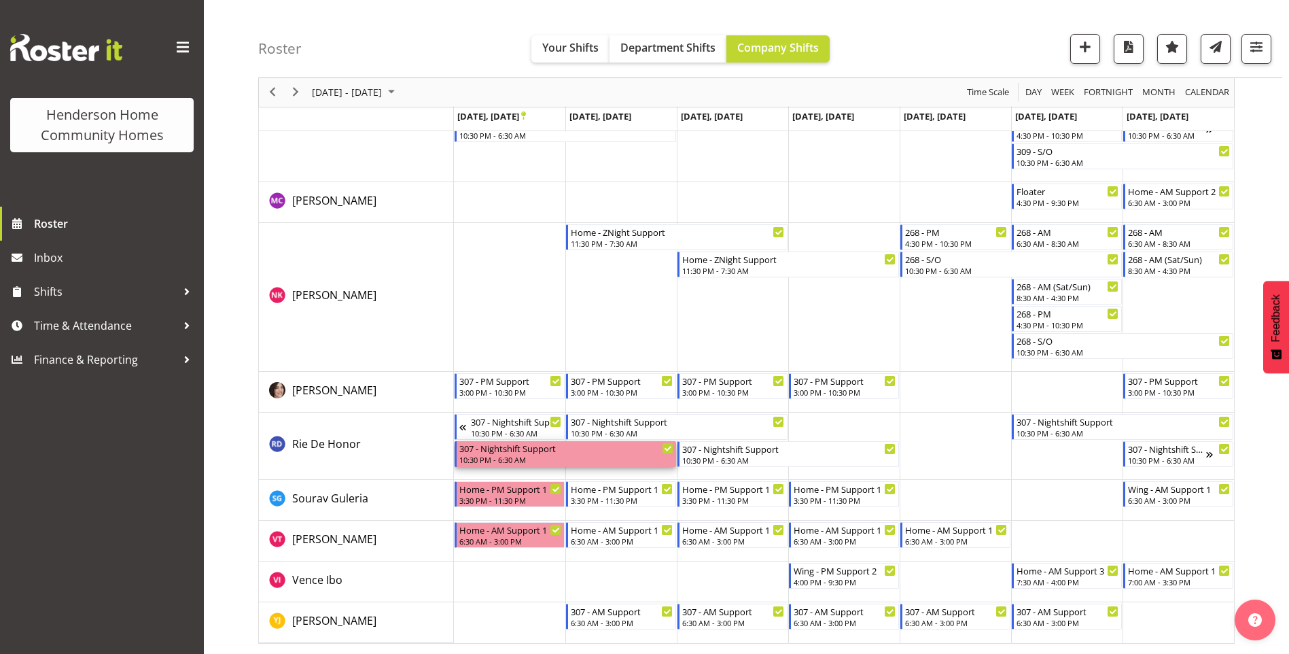
click at [497, 457] on div "10:30 PM - 6:30 AM" at bounding box center [566, 459] width 214 height 11
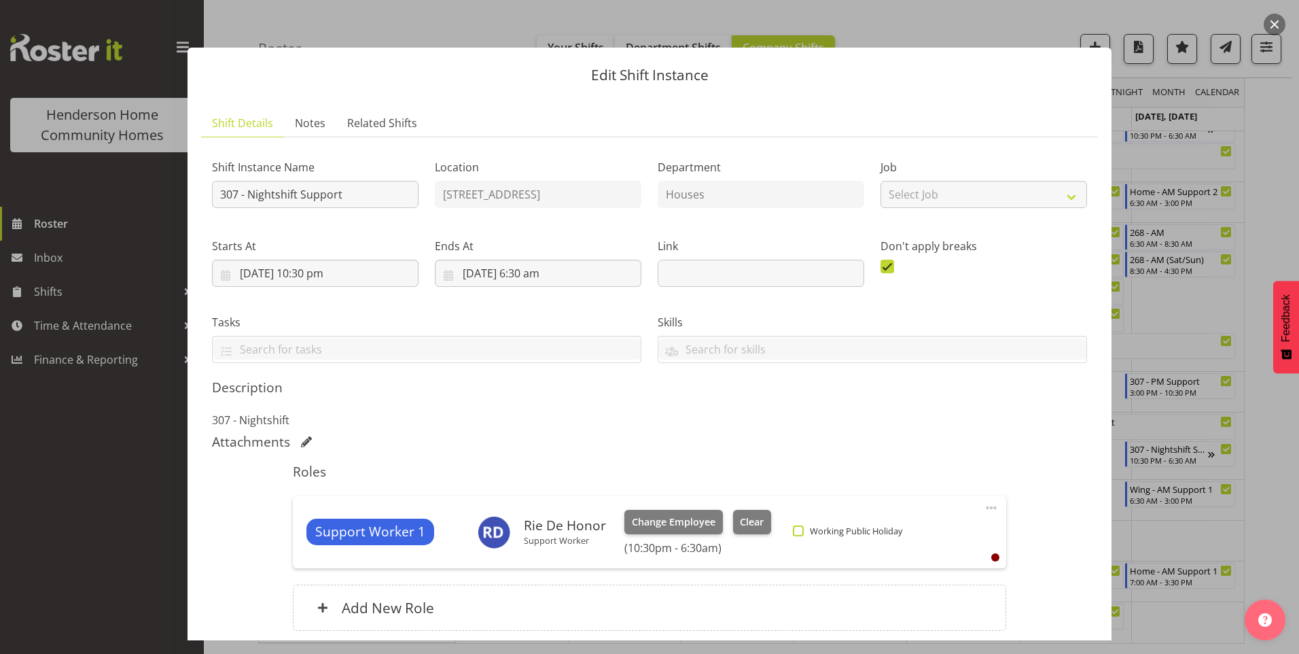
click at [798, 529] on span at bounding box center [798, 530] width 11 height 11
click at [798, 529] on input "Working Public Holiday" at bounding box center [797, 530] width 9 height 9
checkbox input "true"
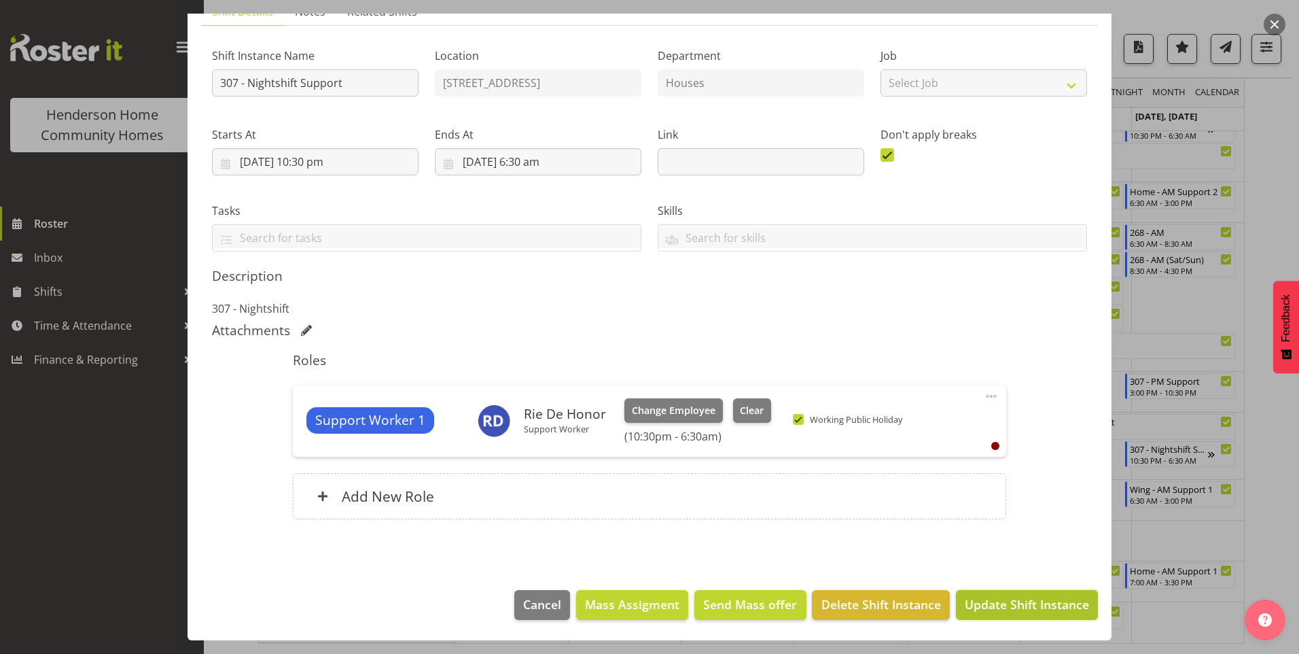
drag, startPoint x: 1027, startPoint y: 604, endPoint x: 1007, endPoint y: 598, distance: 21.3
click at [1028, 604] on span "Update Shift Instance" at bounding box center [1027, 604] width 124 height 18
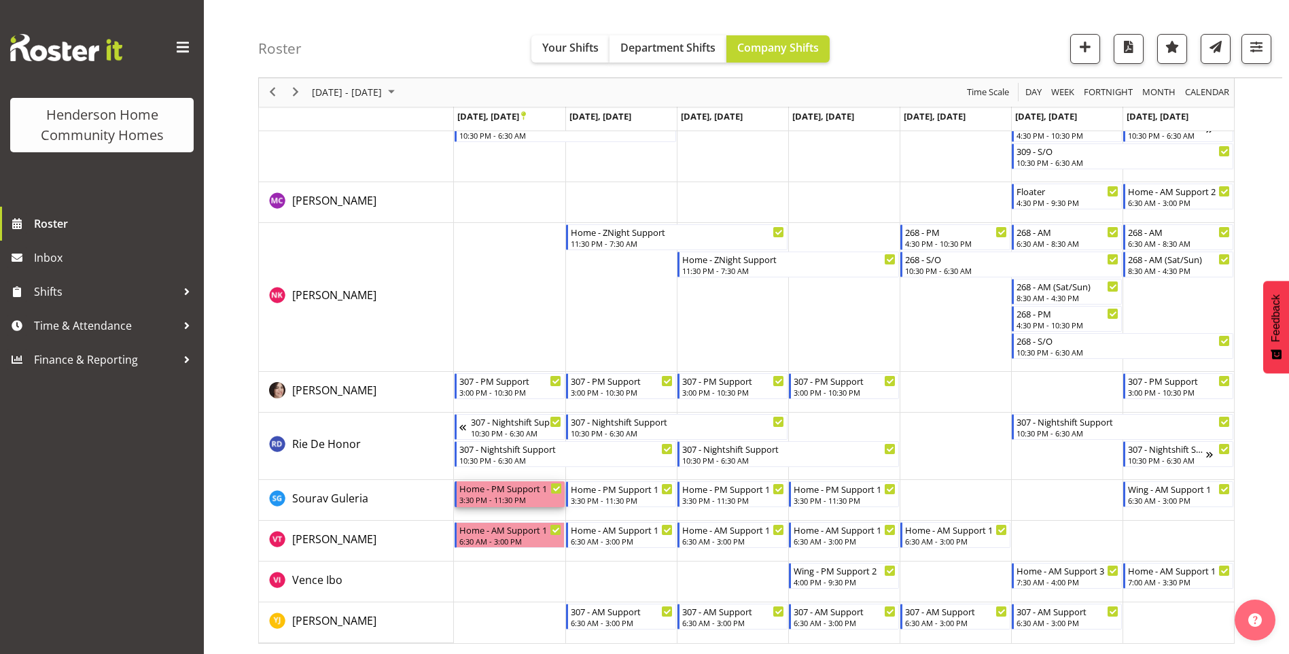
click at [495, 498] on div "3:30 PM - 11:30 PM" at bounding box center [510, 499] width 103 height 11
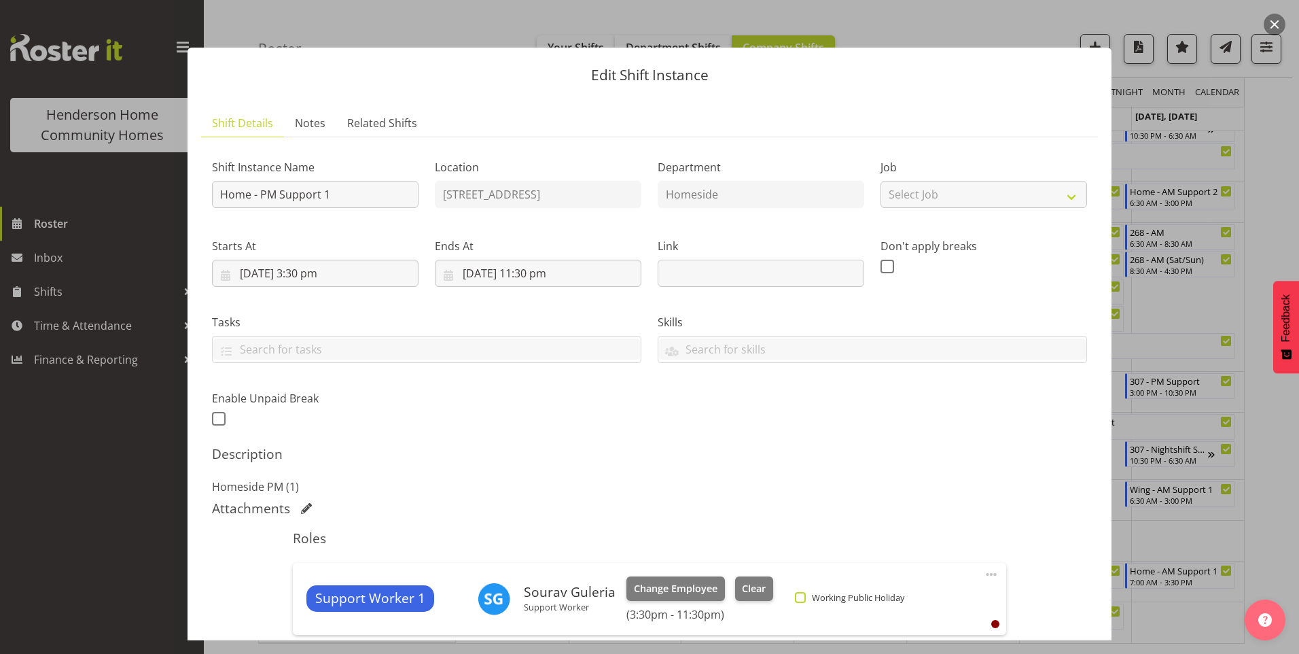
click at [806, 596] on span "Working Public Holiday" at bounding box center [855, 597] width 99 height 11
click at [802, 596] on input "Working Public Holiday" at bounding box center [799, 596] width 9 height 9
checkbox input "true"
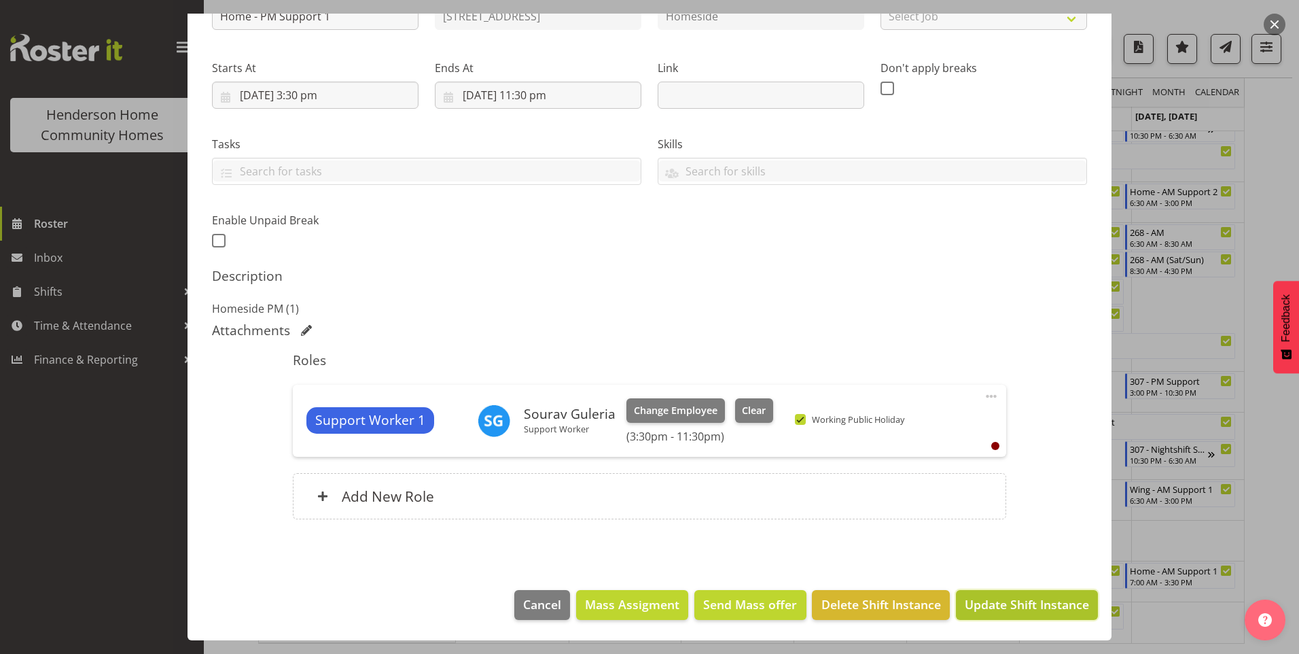
click at [1012, 607] on span "Update Shift Instance" at bounding box center [1027, 604] width 124 height 18
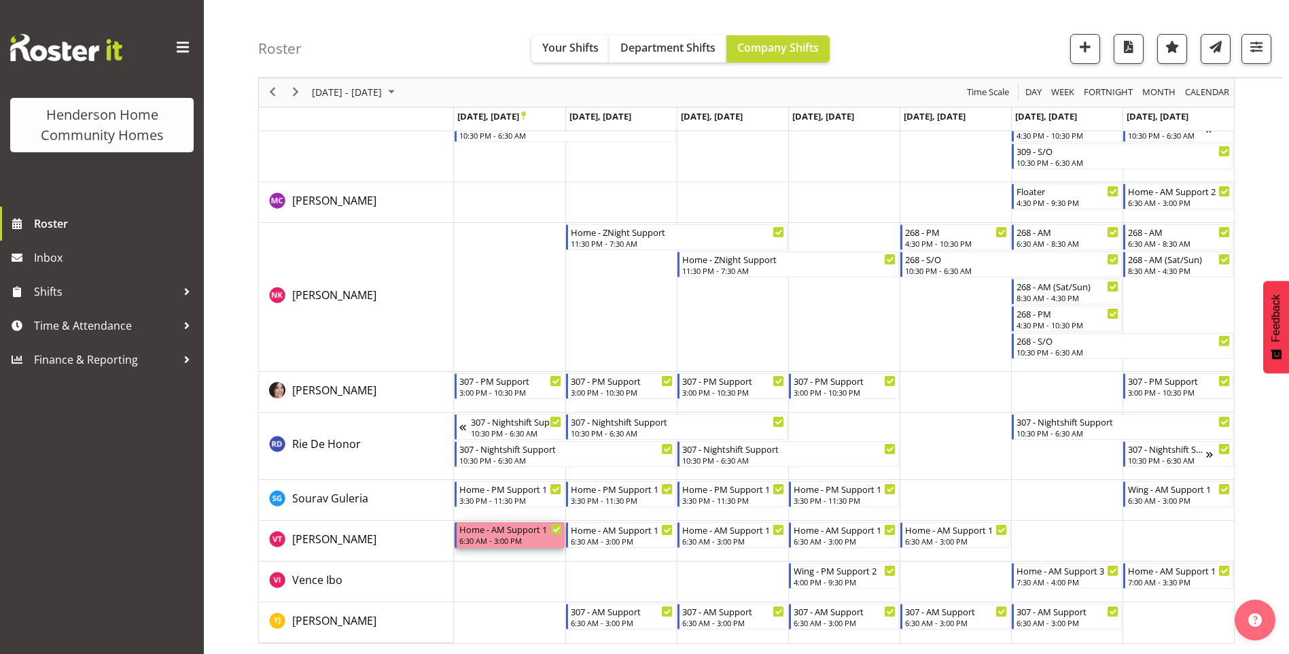
click at [505, 536] on div "6:30 AM - 3:00 PM" at bounding box center [510, 540] width 103 height 11
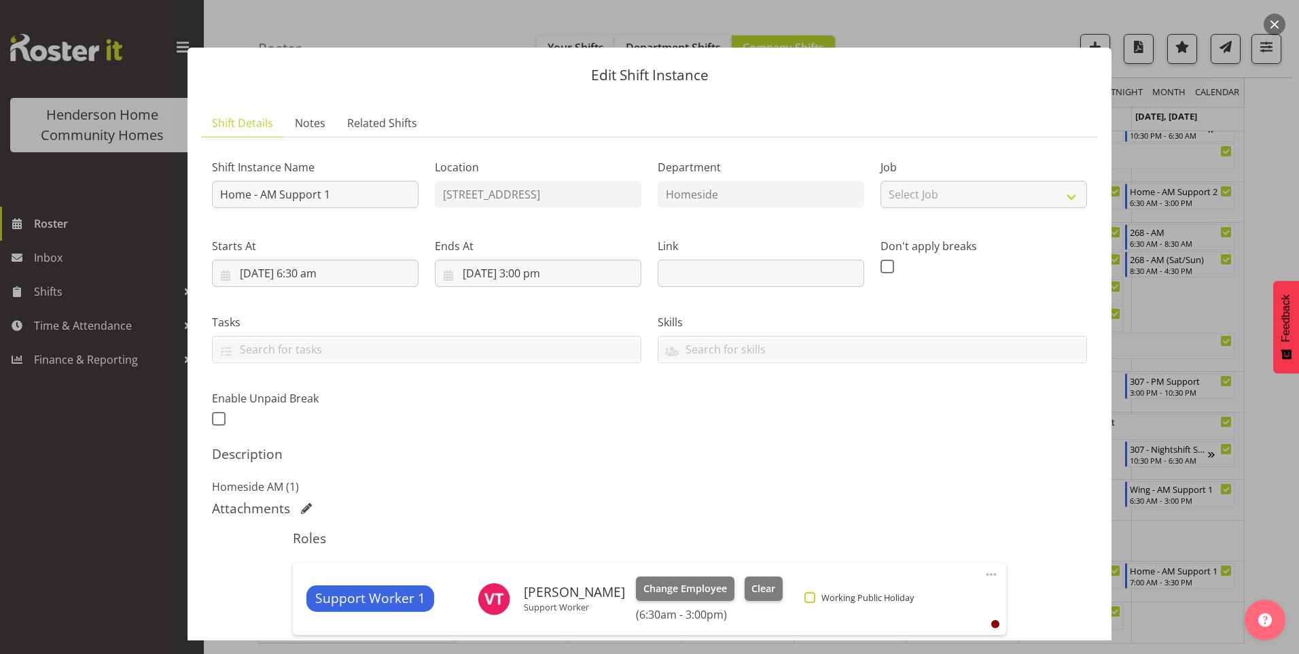
click at [812, 594] on span at bounding box center [809, 597] width 11 height 11
click at [812, 594] on input "Working Public Holiday" at bounding box center [808, 596] width 9 height 9
checkbox input "true"
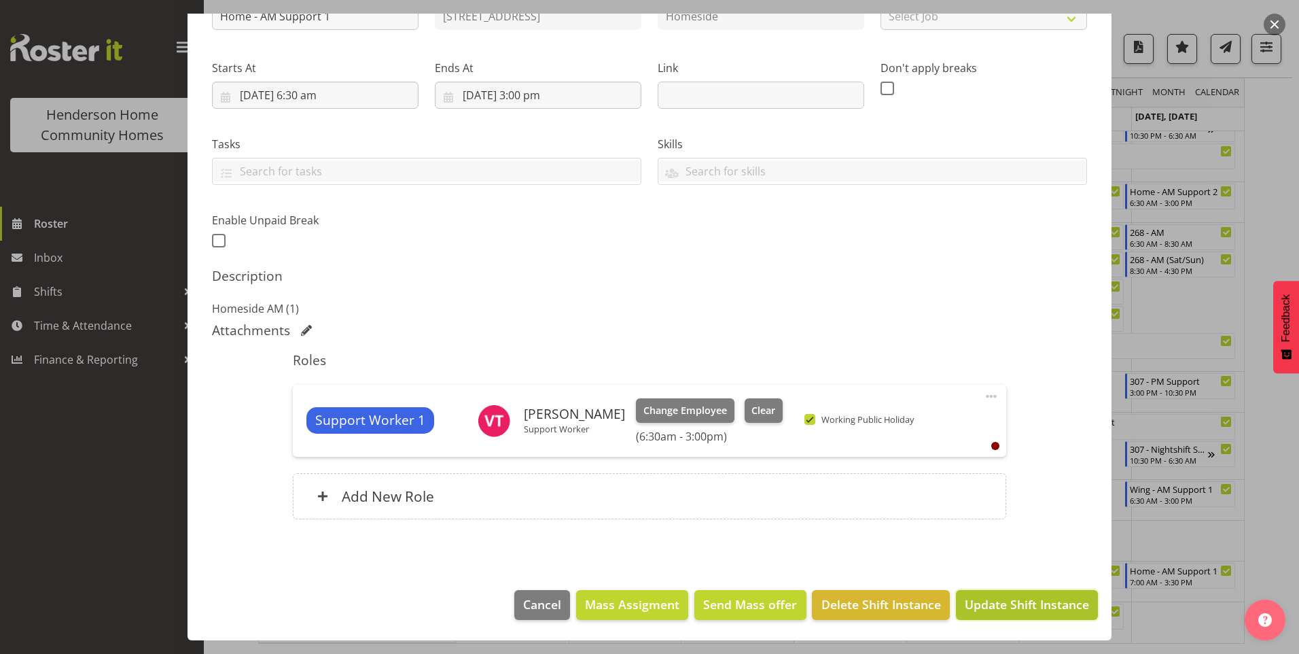
click at [979, 602] on span "Update Shift Instance" at bounding box center [1027, 604] width 124 height 18
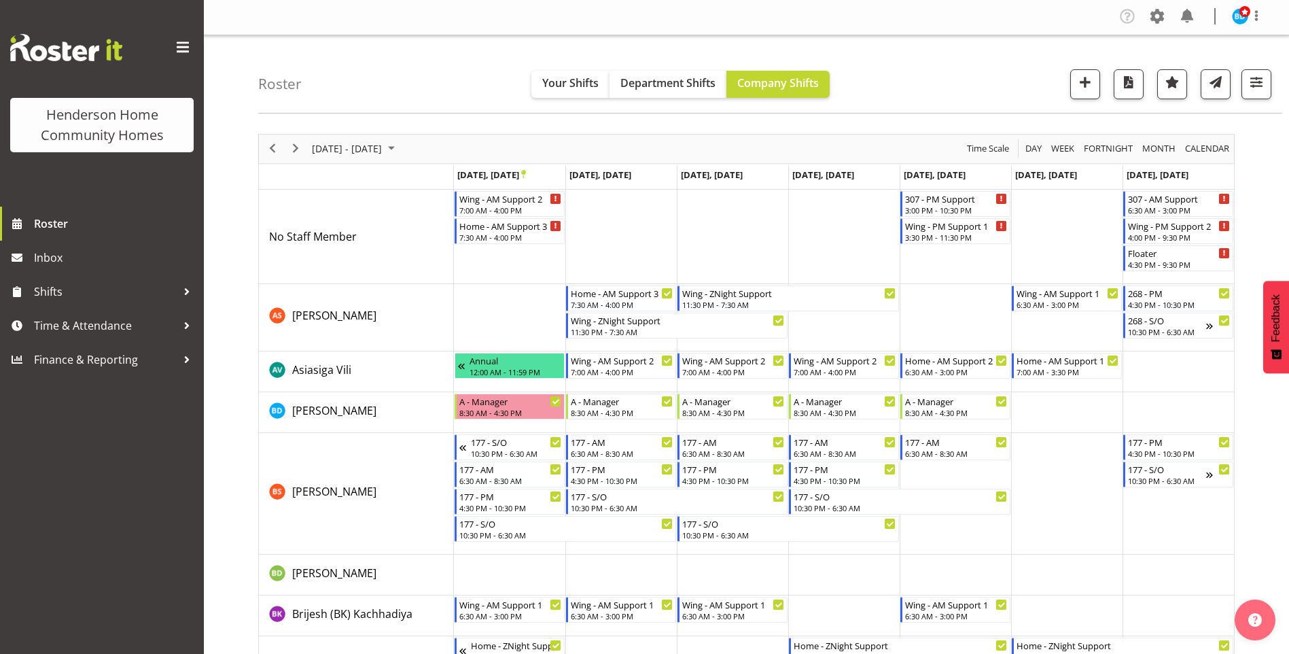
scroll to position [0, 0]
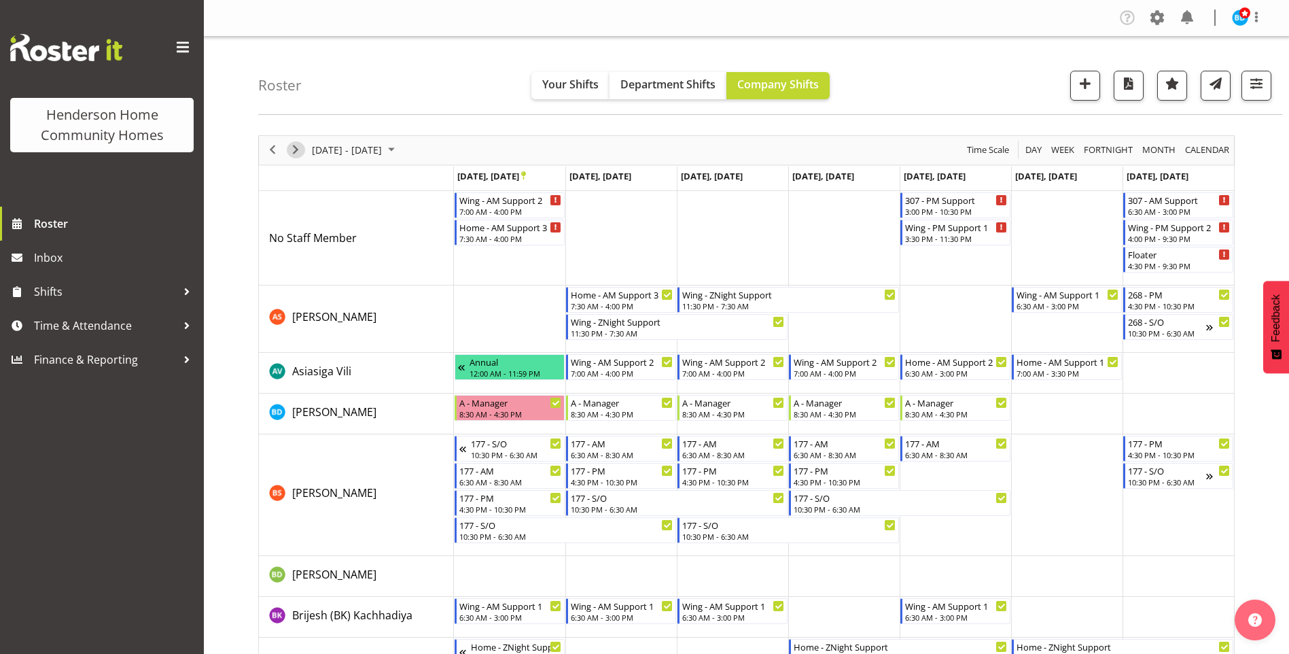
drag, startPoint x: 297, startPoint y: 148, endPoint x: 362, endPoint y: 180, distance: 72.6
click at [297, 148] on span "Next" at bounding box center [295, 149] width 16 height 17
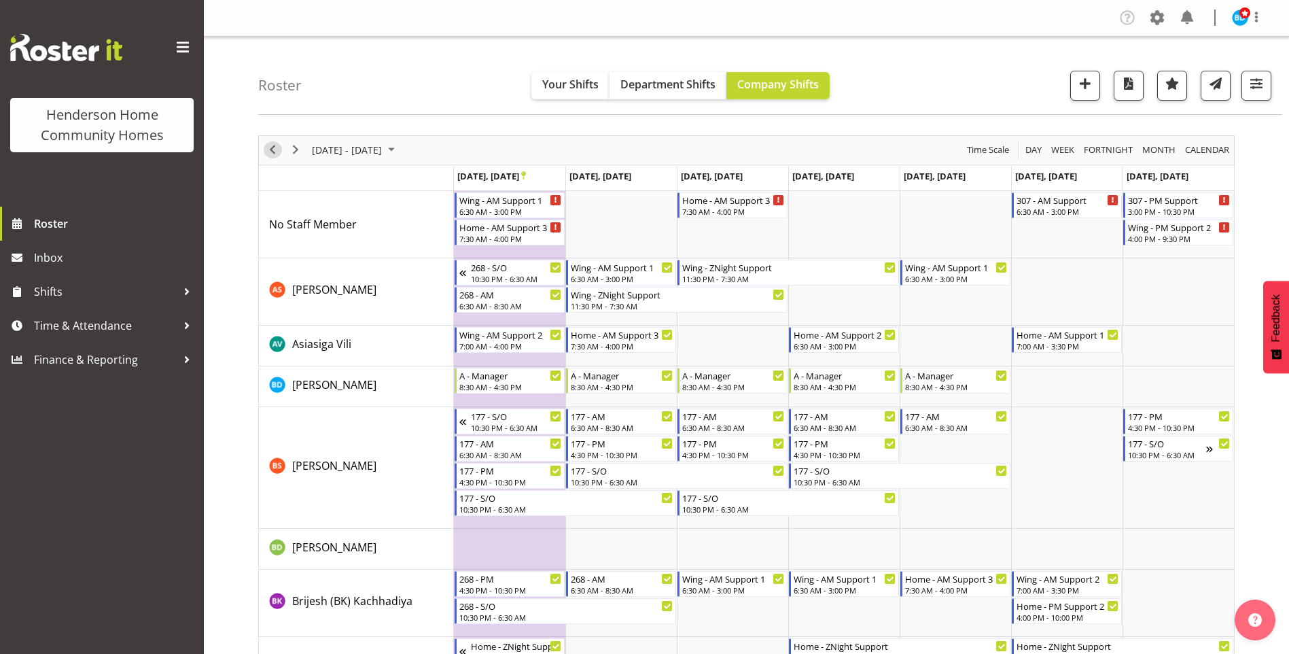
click at [270, 148] on span "Previous" at bounding box center [272, 149] width 16 height 17
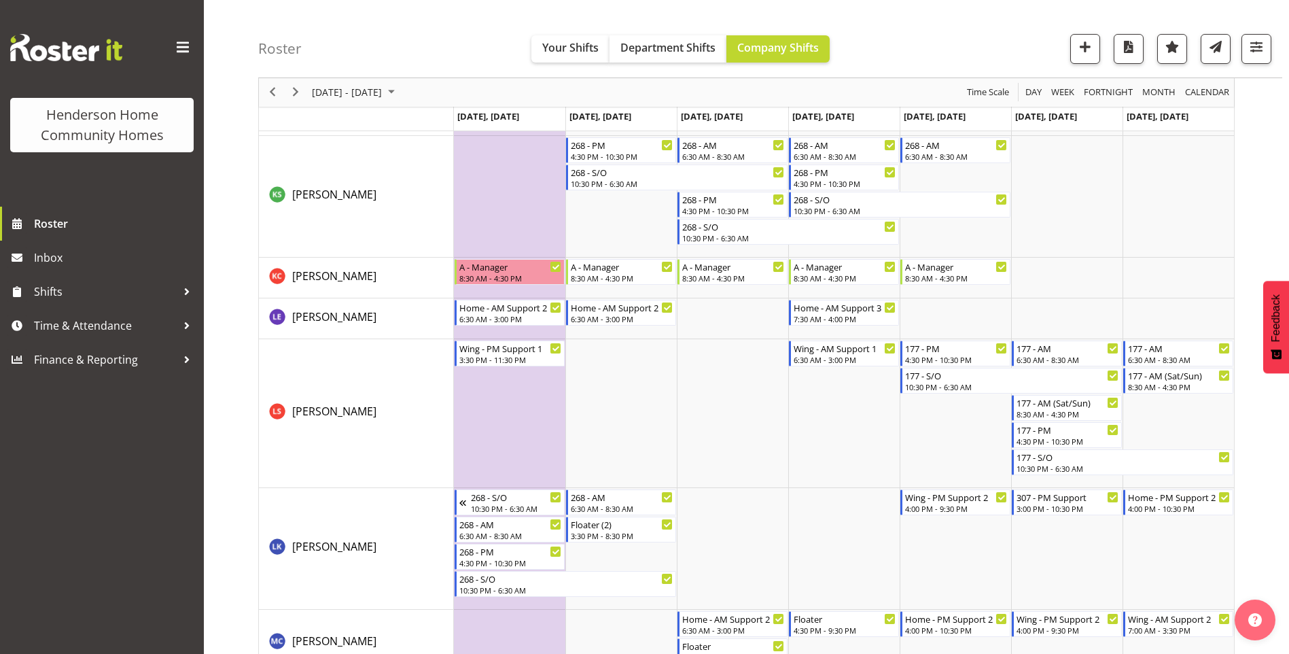
scroll to position [1155, 0]
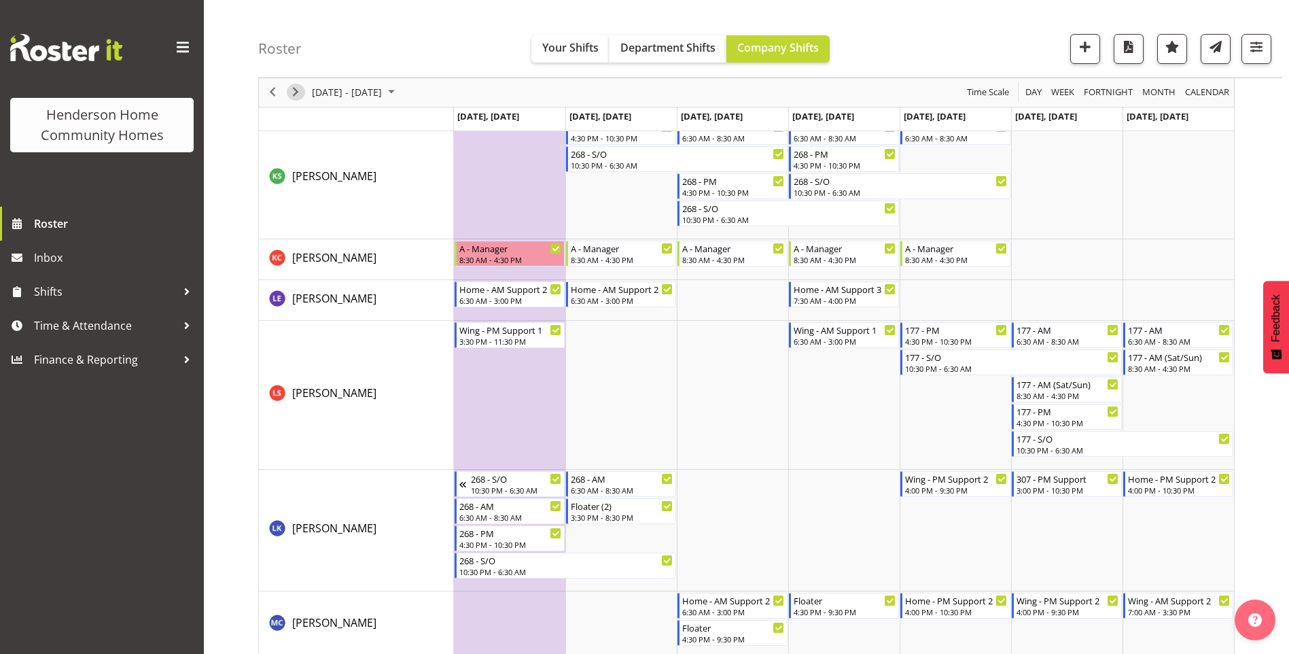
click at [299, 96] on span "Next" at bounding box center [295, 92] width 16 height 17
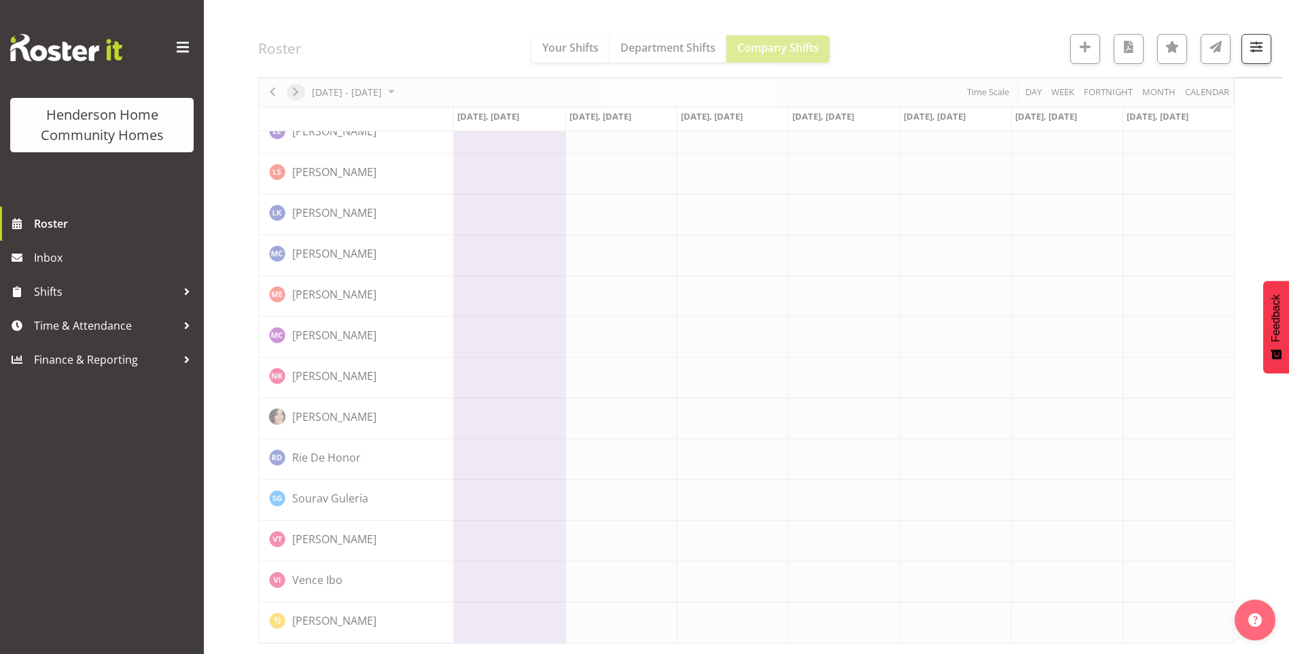
scroll to position [893, 0]
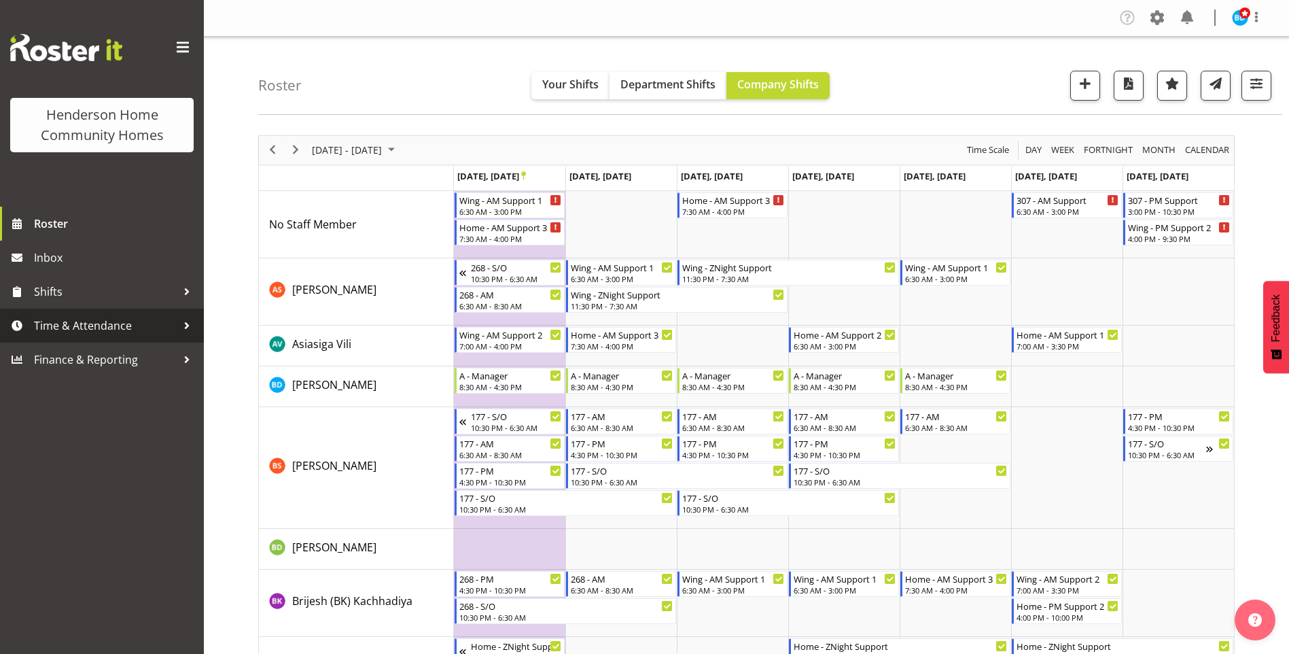
click at [90, 324] on span "Time & Attendance" at bounding box center [105, 325] width 143 height 20
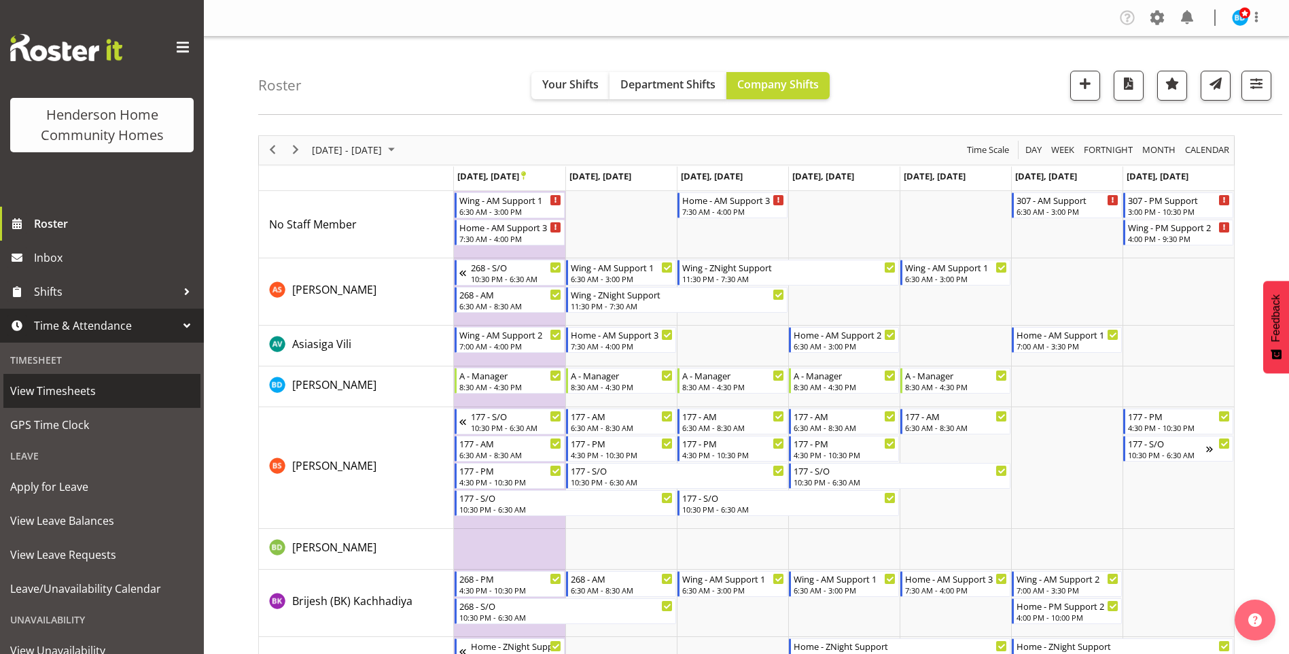
click at [63, 387] on span "View Timesheets" at bounding box center [101, 390] width 183 height 20
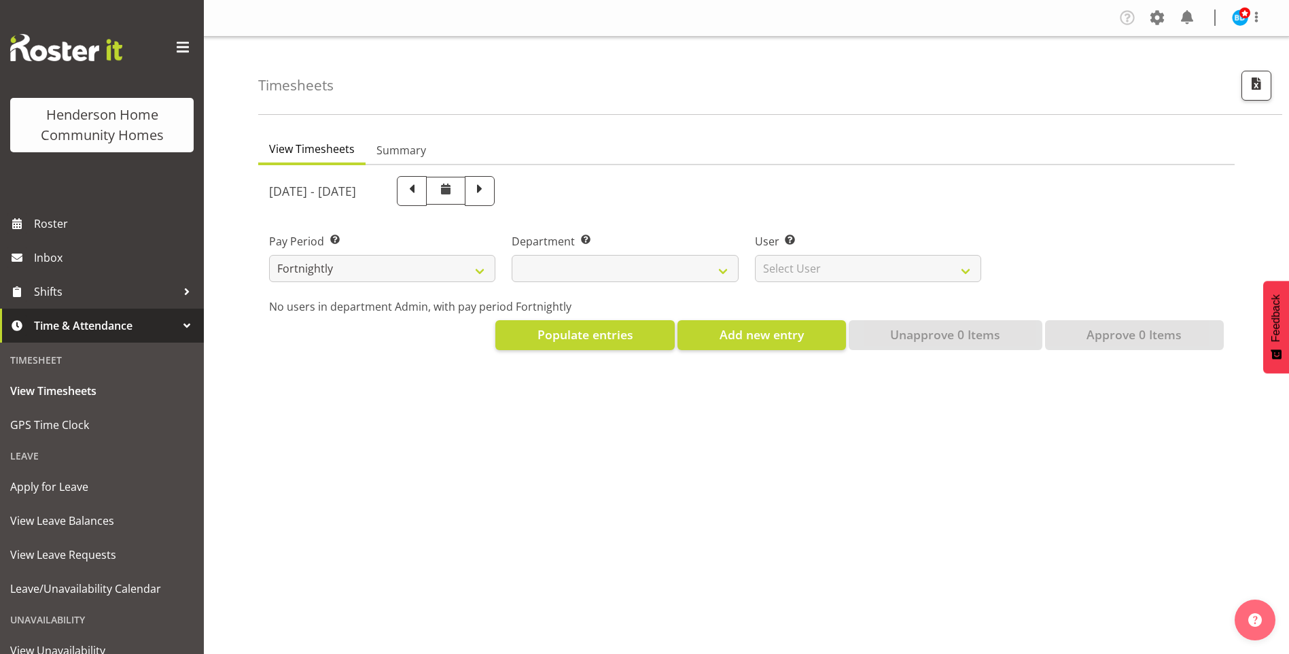
select select
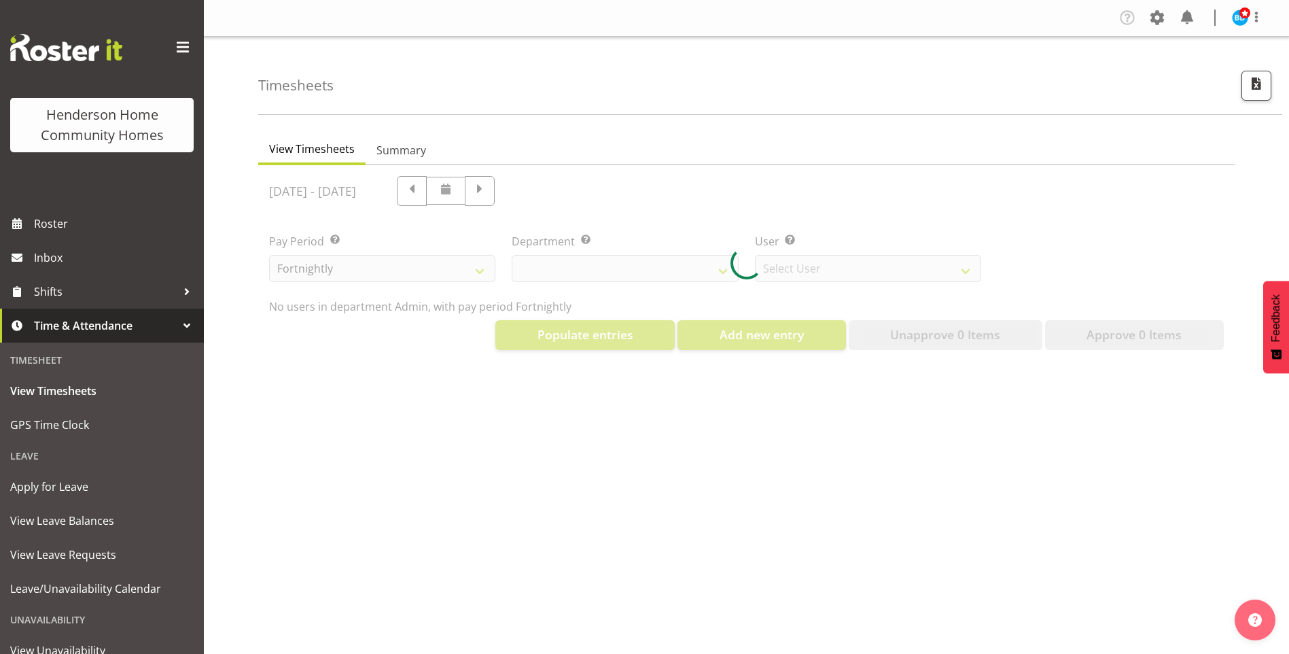
select select "8515"
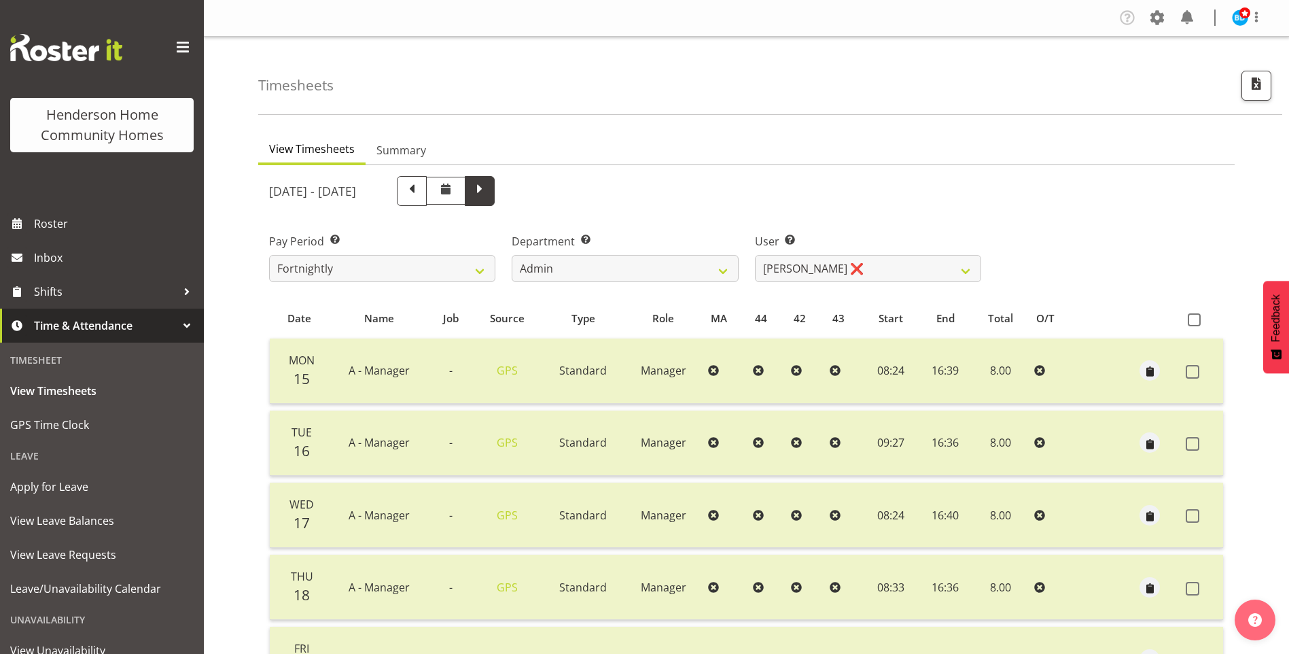
click at [489, 195] on span at bounding box center [480, 190] width 18 height 18
select select
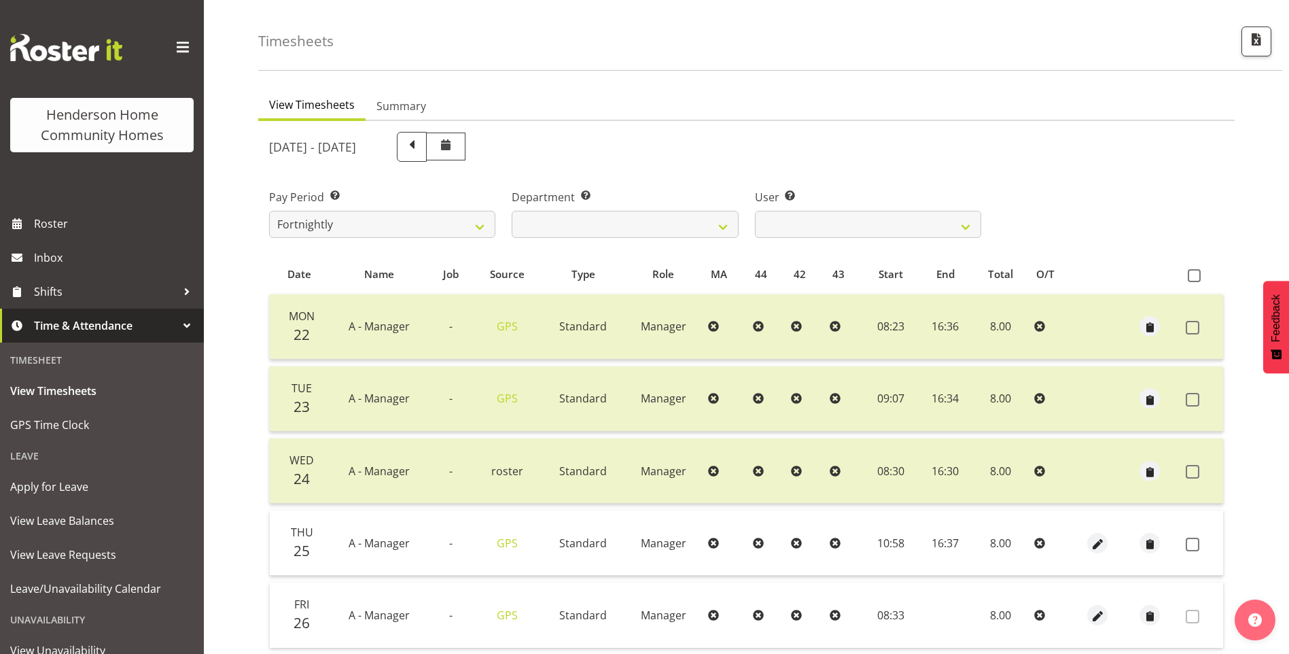
scroll to position [68, 0]
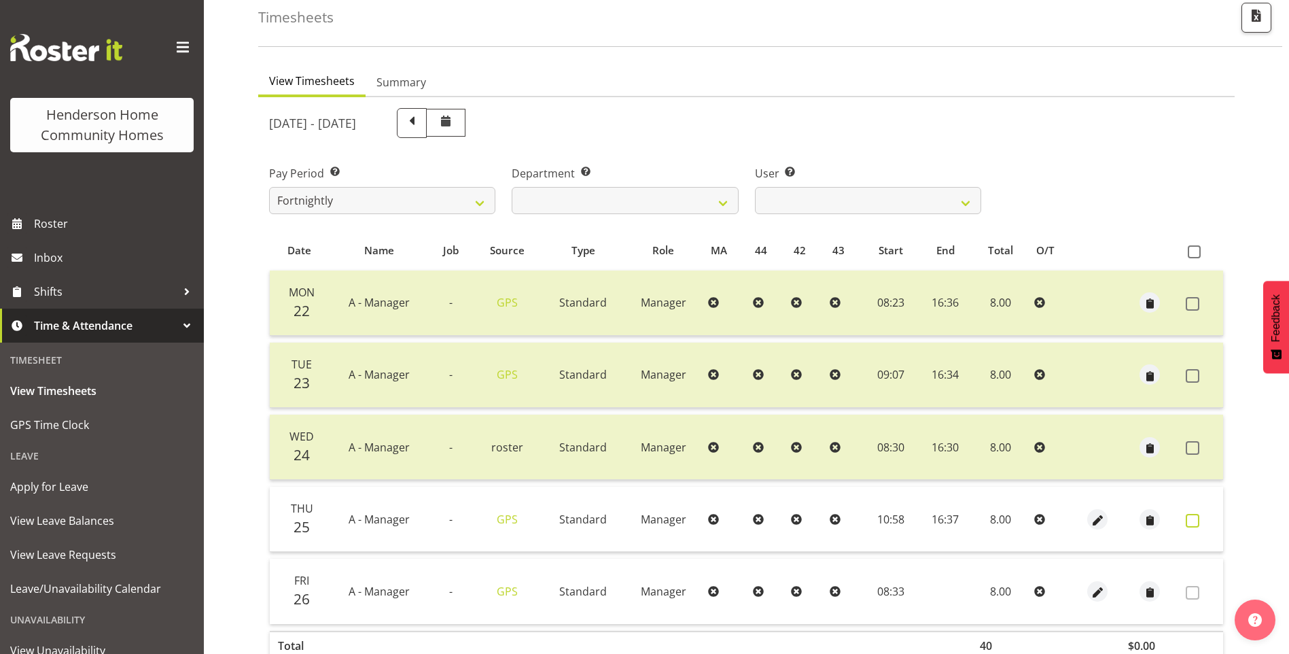
click at [1190, 516] on span at bounding box center [1193, 521] width 14 height 14
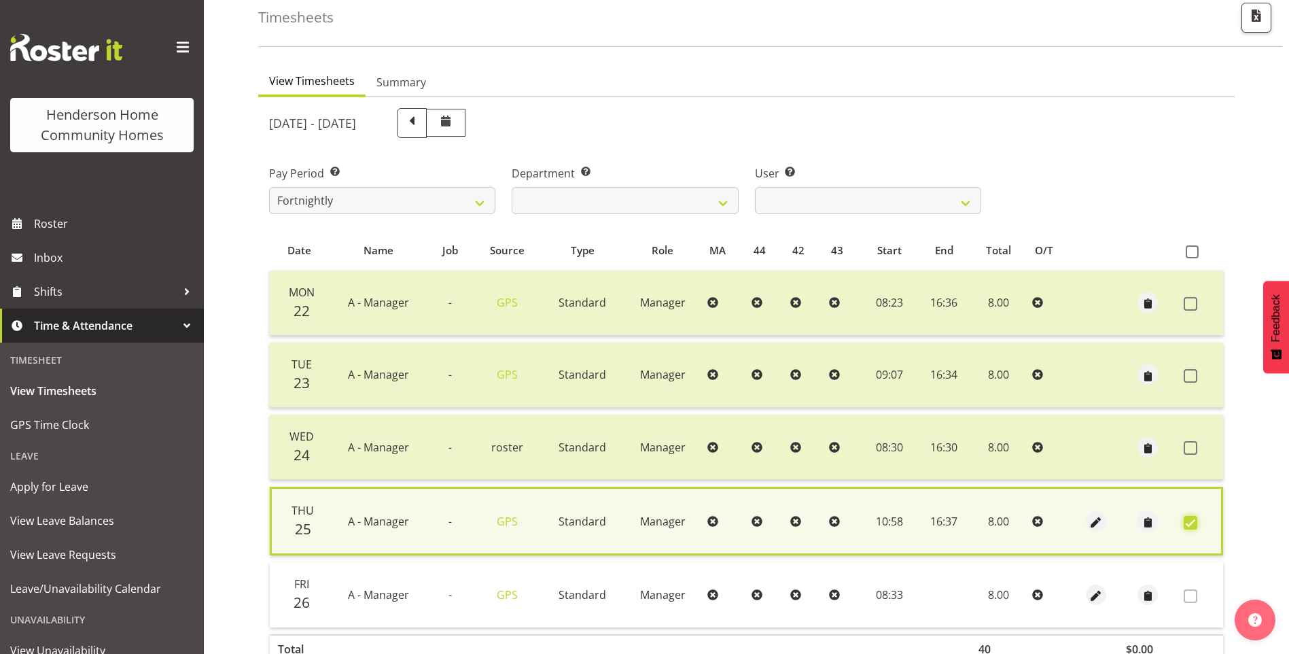
scroll to position [151, 0]
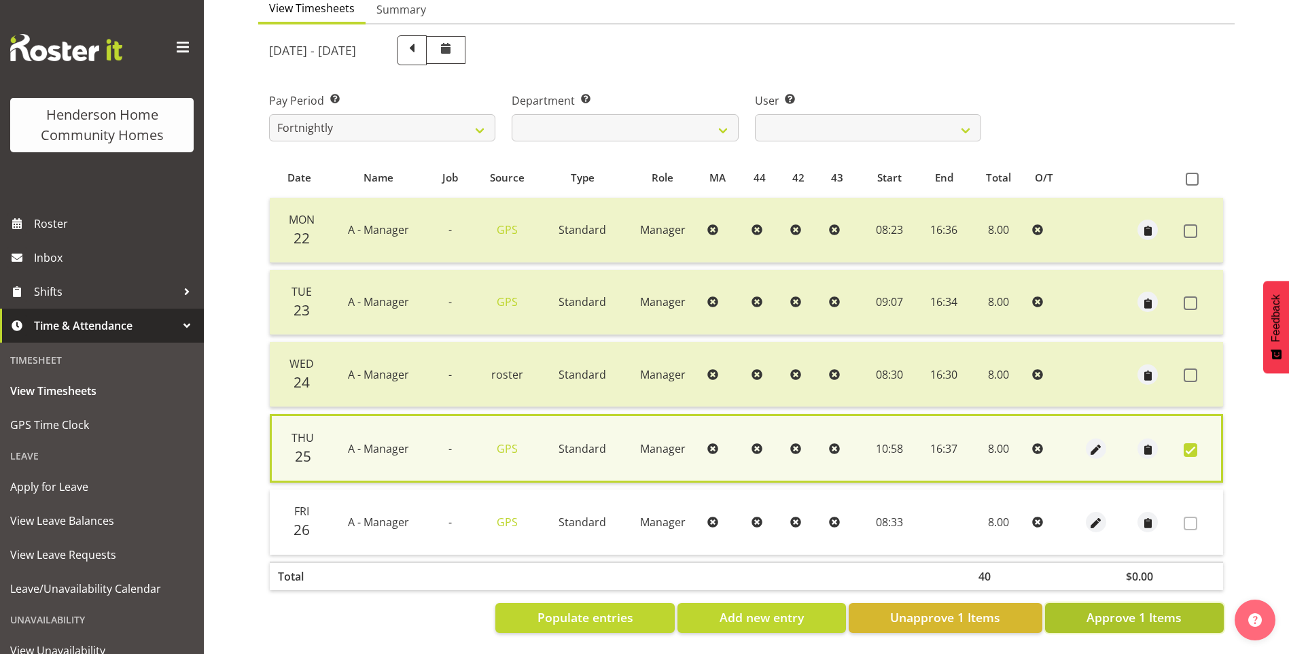
click at [1169, 608] on span "Approve 1 Items" at bounding box center [1133, 617] width 95 height 18
checkbox input "false"
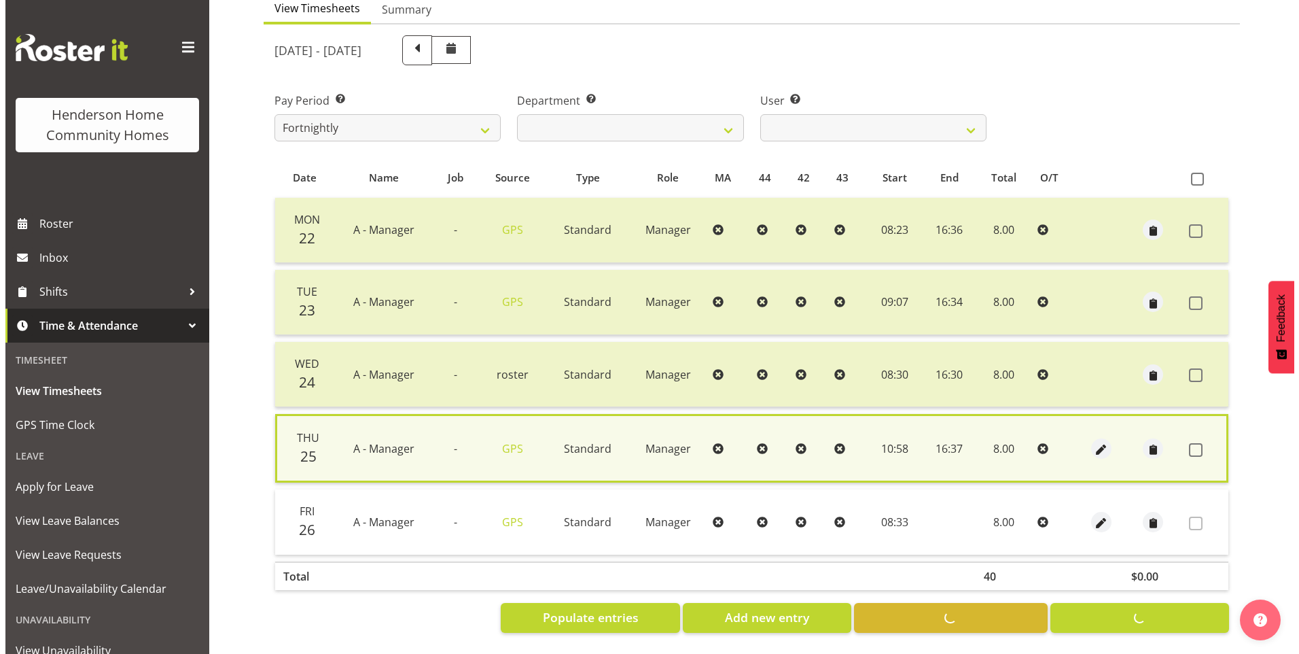
scroll to position [147, 0]
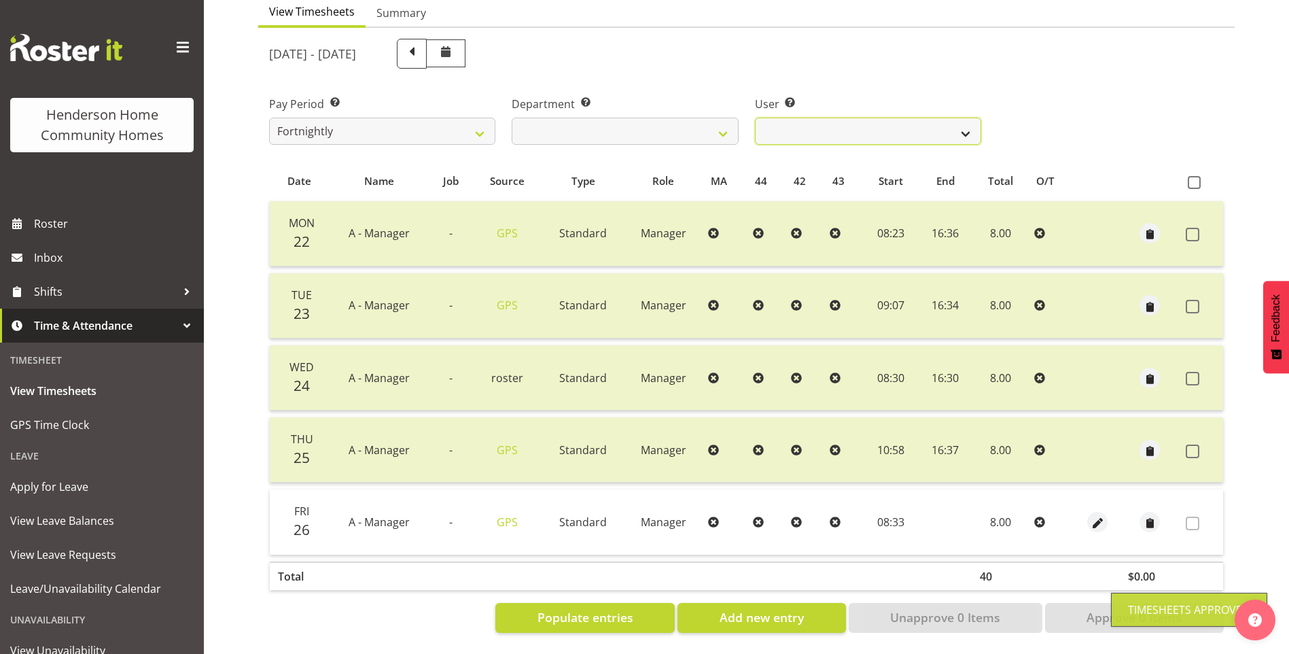
click at [784, 119] on select "[PERSON_NAME] ❌ [PERSON_NAME] ❌ [PERSON_NAME] ❌ [PERSON_NAME] ❌" at bounding box center [868, 131] width 226 height 27
select select "11346"
click at [755, 118] on select "[PERSON_NAME] ❌ [PERSON_NAME] ❌ [PERSON_NAME] ❌ [PERSON_NAME] ❌" at bounding box center [868, 131] width 226 height 27
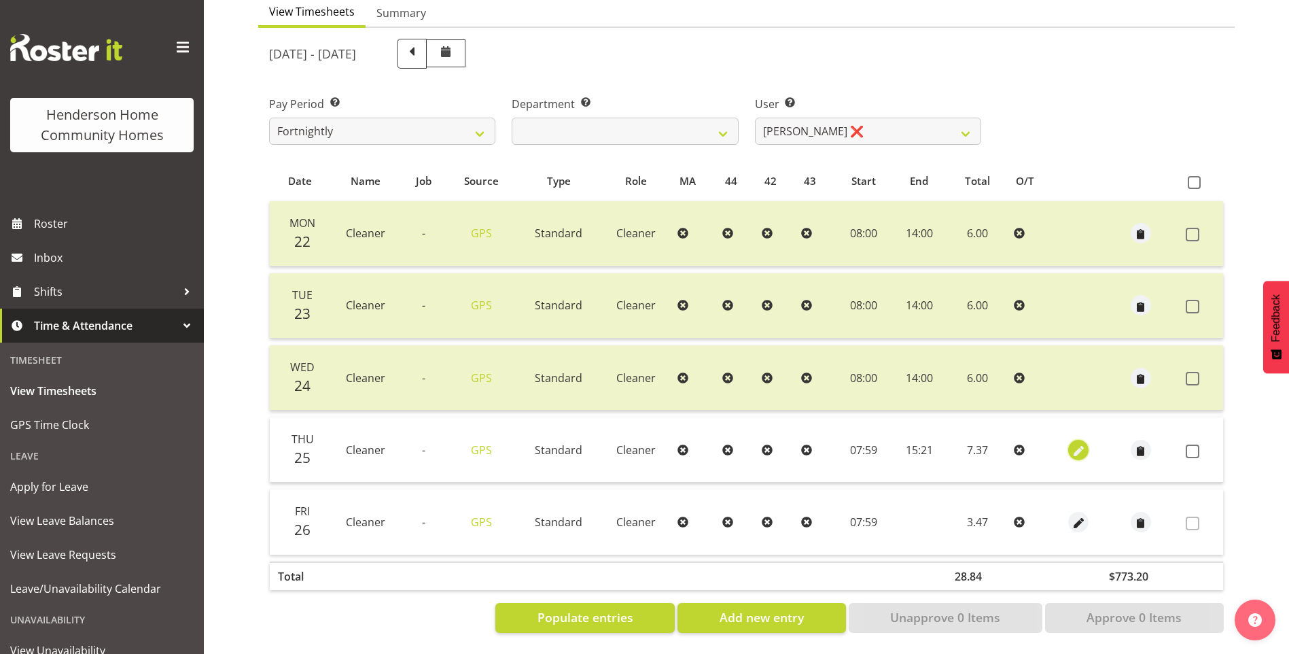
click at [1075, 443] on span "button" at bounding box center [1079, 451] width 16 height 16
select select "Standard"
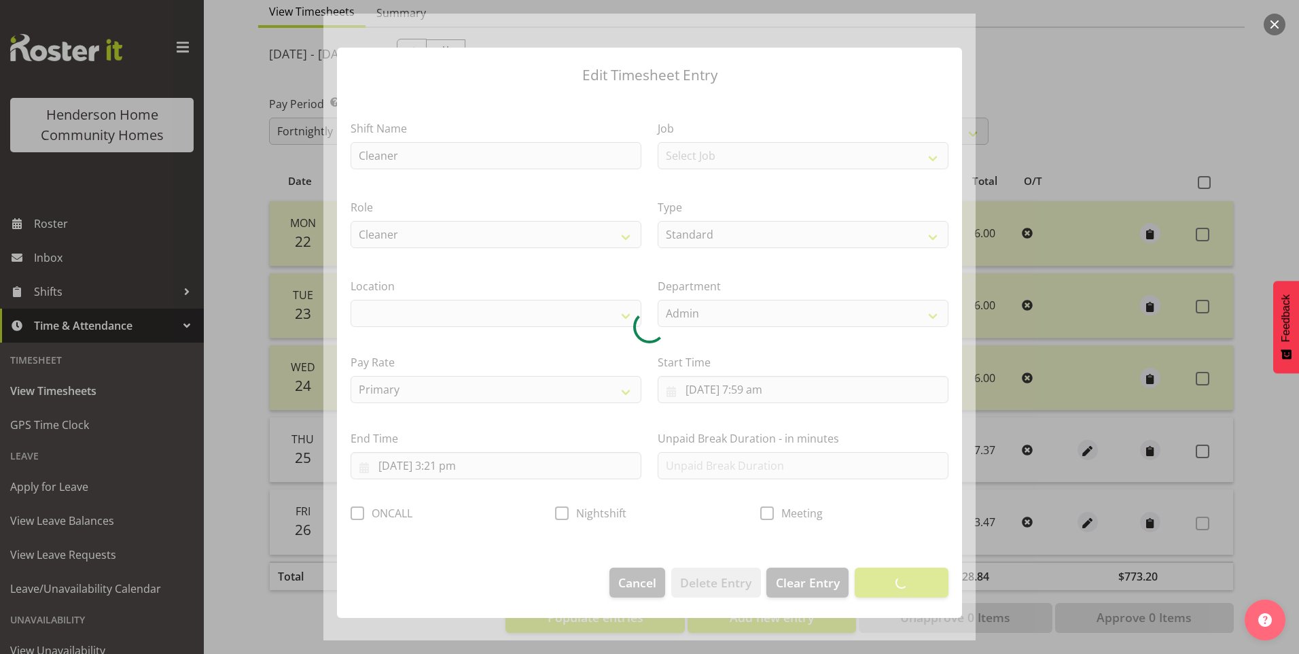
select select "1067"
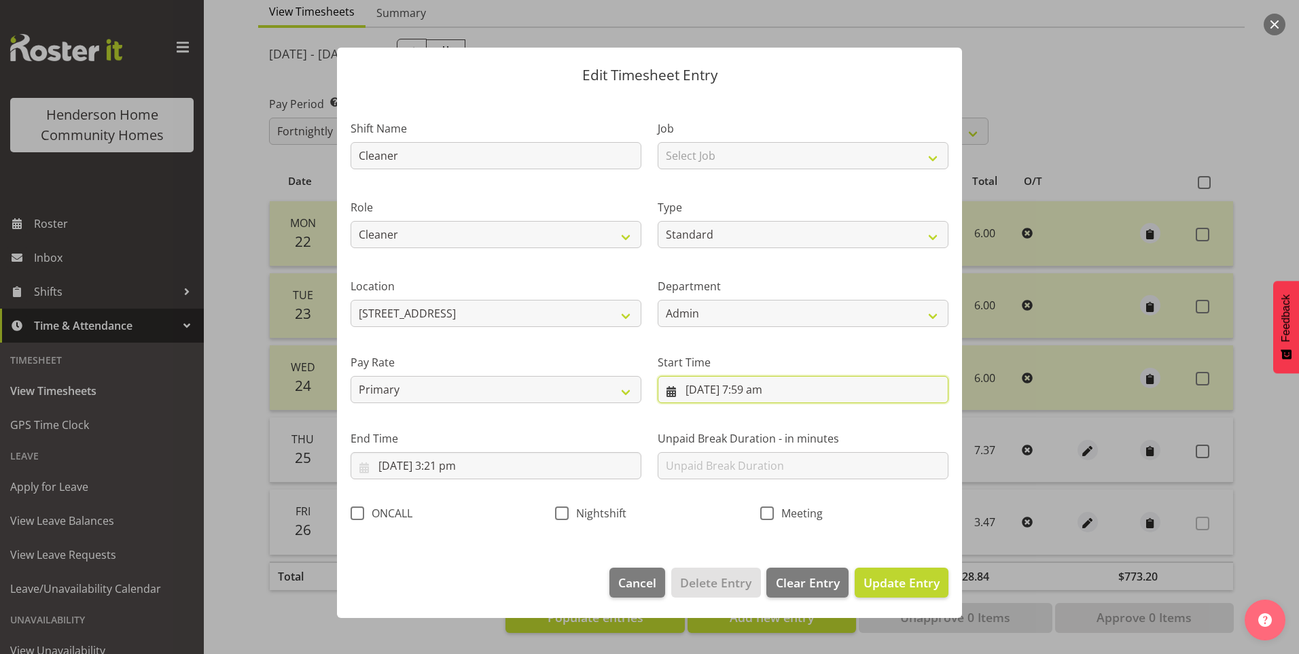
click at [756, 393] on input "[DATE] 7:59 am" at bounding box center [803, 389] width 291 height 27
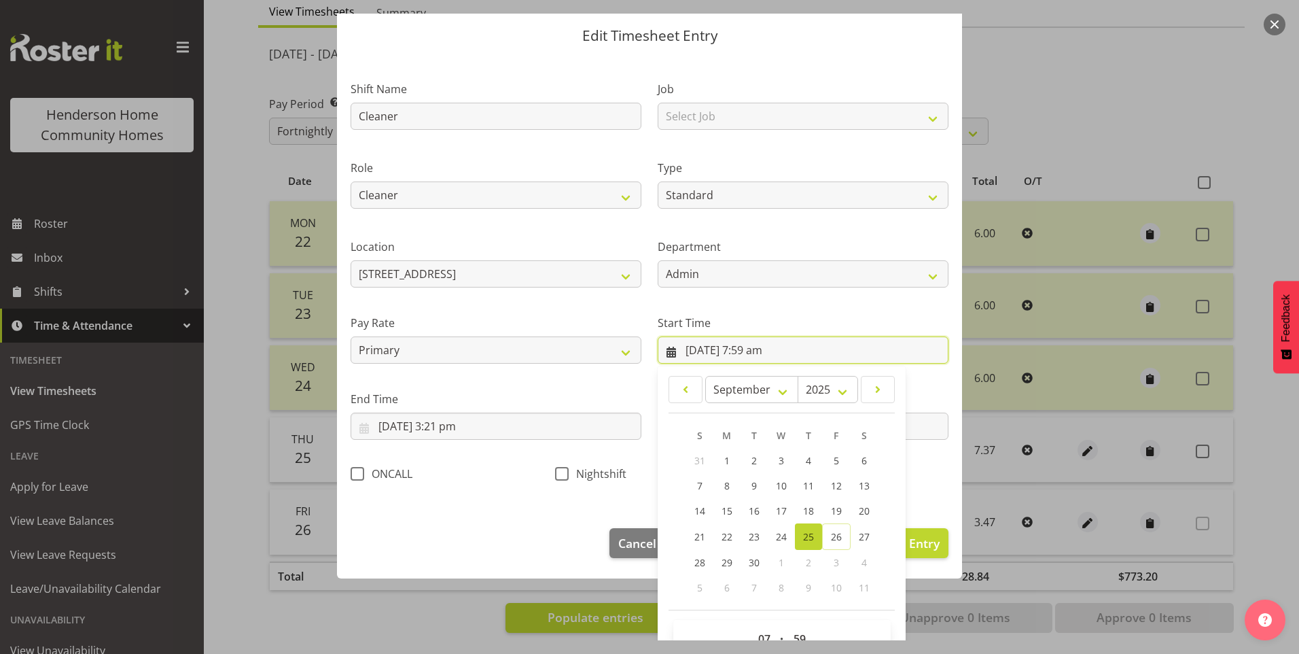
scroll to position [73, 0]
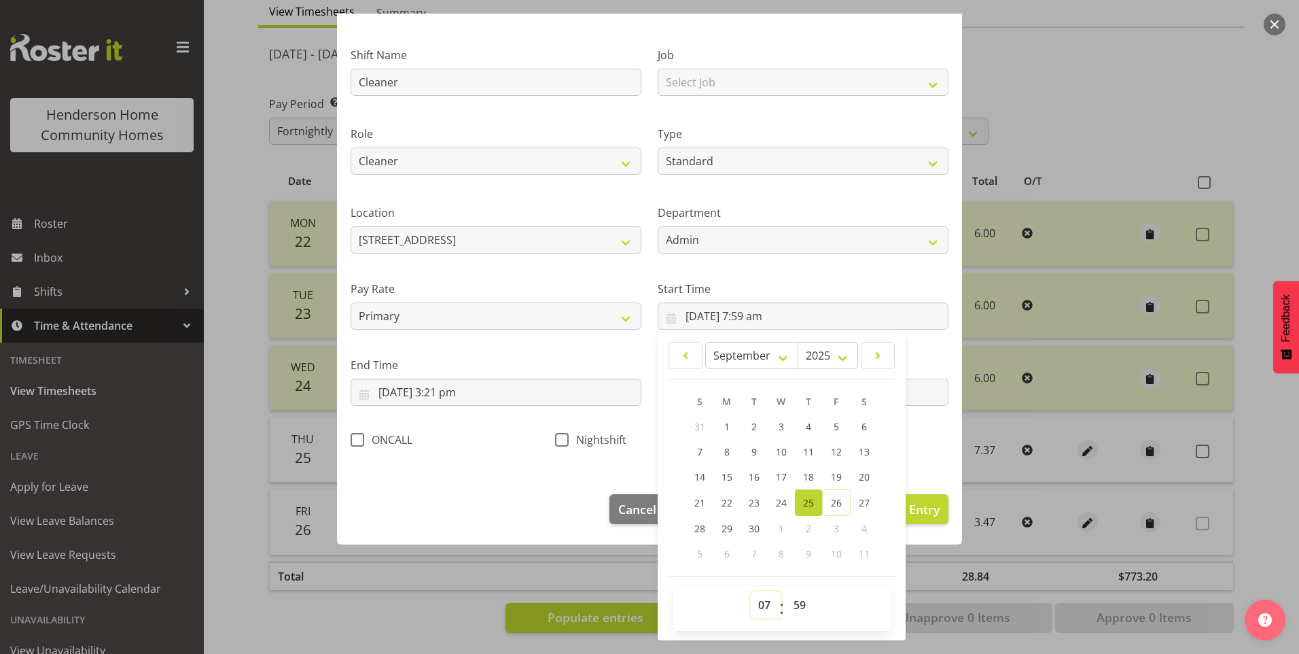
click at [758, 605] on select "00 01 02 03 04 05 06 07 08 09 10 11 12 13 14 15 16 17 18 19 20 21 22 23" at bounding box center [766, 604] width 31 height 27
select select "8"
click at [751, 591] on select "00 01 02 03 04 05 06 07 08 09 10 11 12 13 14 15 16 17 18 19 20 21 22 23" at bounding box center [766, 604] width 31 height 27
type input "[DATE] 8:59 am"
drag, startPoint x: 798, startPoint y: 606, endPoint x: 802, endPoint y: 594, distance: 12.7
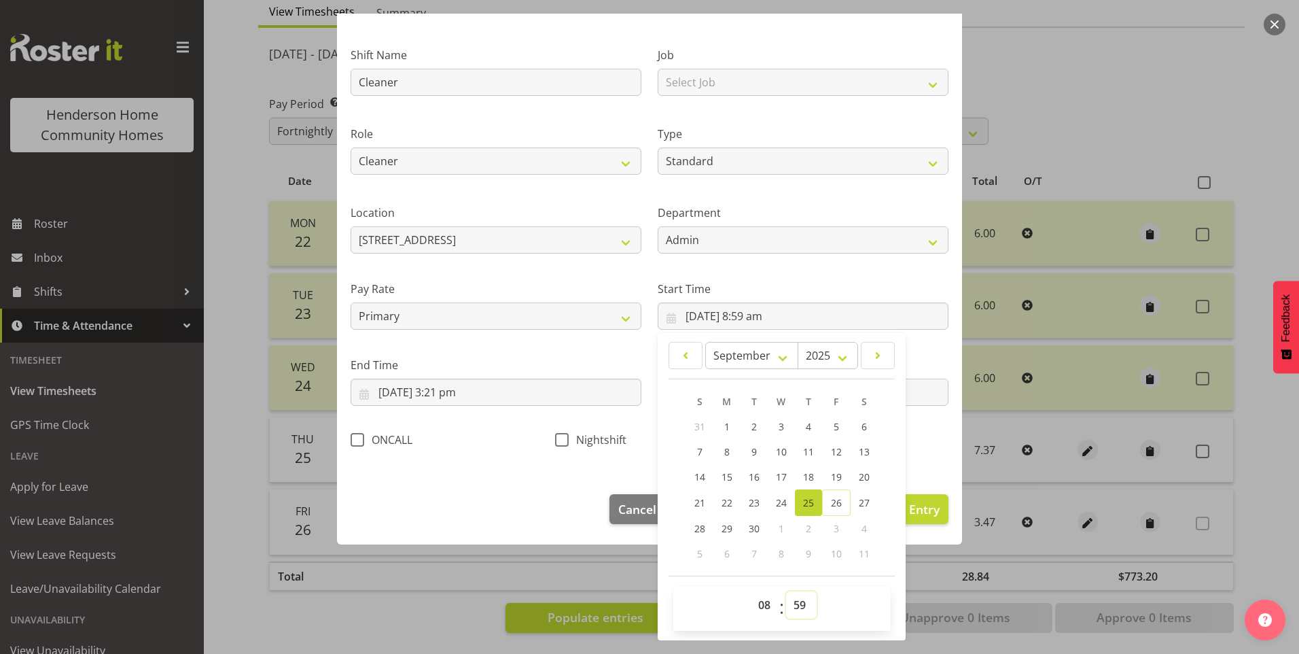
click at [799, 604] on select "00 01 02 03 04 05 06 07 08 09 10 11 12 13 14 15 16 17 18 19 20 21 22 23 24 25 2…" at bounding box center [801, 604] width 31 height 27
select select "0"
click at [786, 591] on select "00 01 02 03 04 05 06 07 08 09 10 11 12 13 14 15 16 17 18 19 20 21 22 23 24 25 2…" at bounding box center [801, 604] width 31 height 27
type input "[DATE] 8:00 am"
click at [446, 393] on input "[DATE] 3:21 pm" at bounding box center [496, 391] width 291 height 27
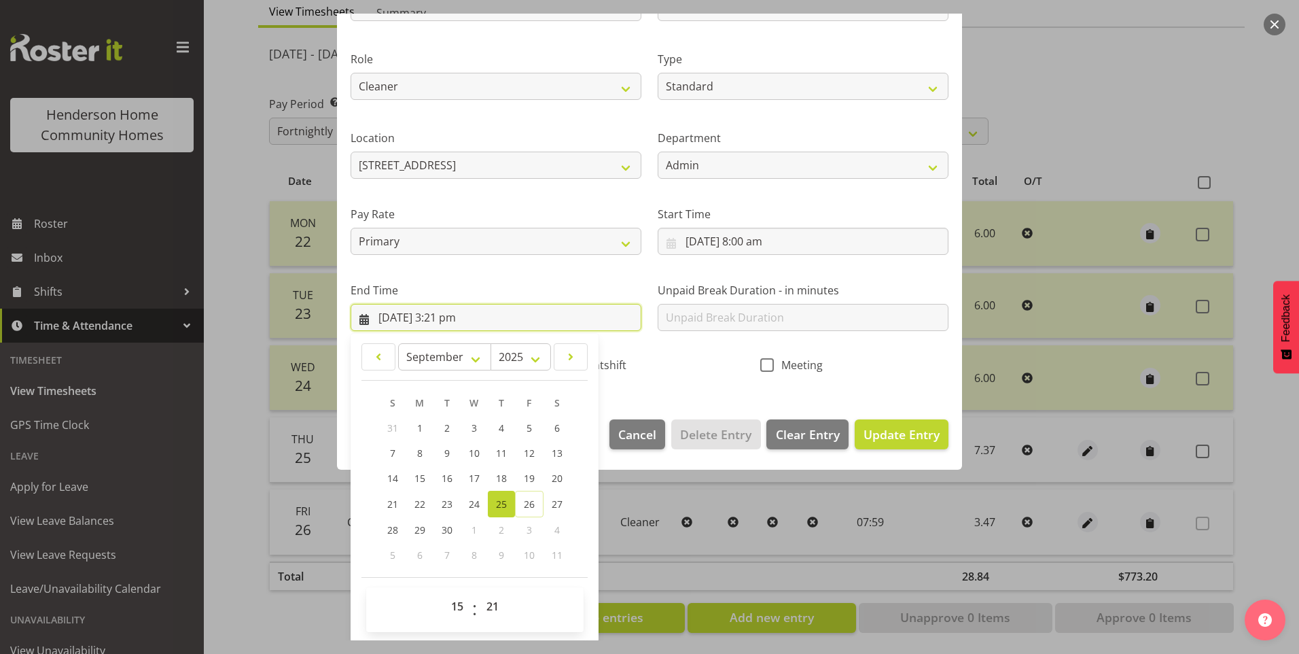
scroll to position [149, 0]
click at [492, 603] on select "00 01 02 03 04 05 06 07 08 09 10 11 12 13 14 15 16 17 18 19 20 21 22 23 24 25 2…" at bounding box center [494, 604] width 31 height 27
select select "15"
click at [479, 591] on select "00 01 02 03 04 05 06 07 08 09 10 11 12 13 14 15 16 17 18 19 20 21 22 23 24 25 2…" at bounding box center [494, 604] width 31 height 27
type input "[DATE] 3:15 pm"
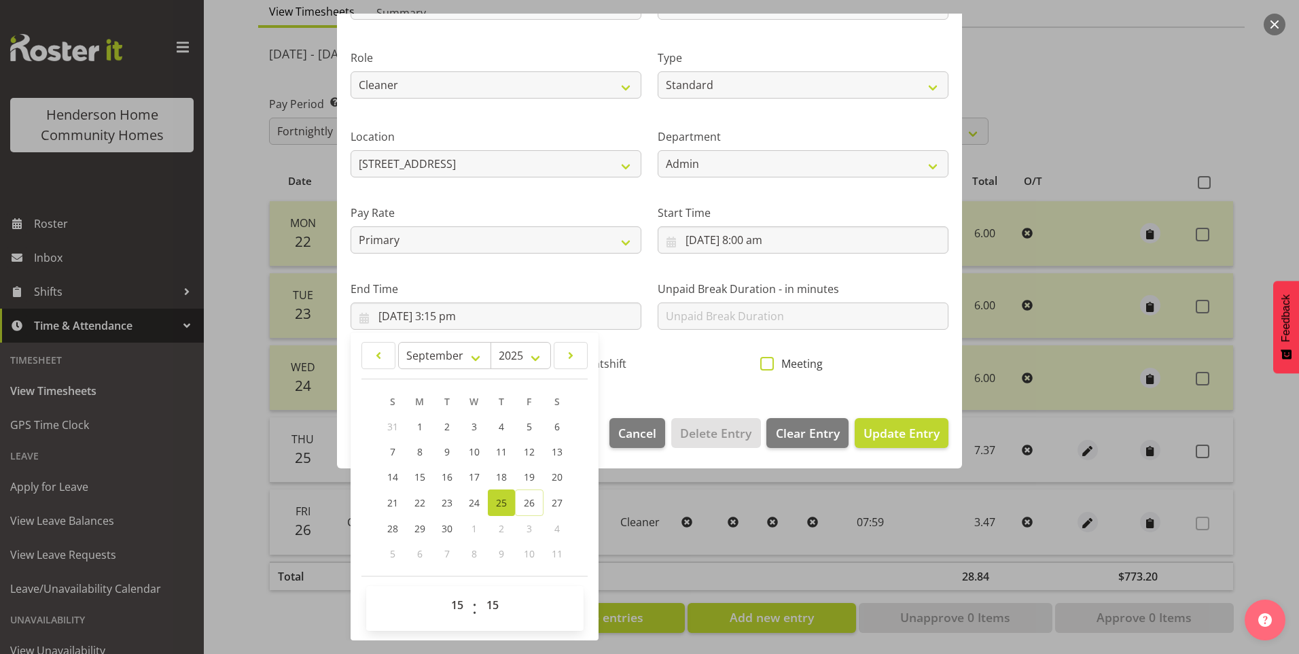
click at [763, 360] on span at bounding box center [767, 364] width 14 height 14
click at [763, 360] on input "Meeting" at bounding box center [764, 363] width 9 height 9
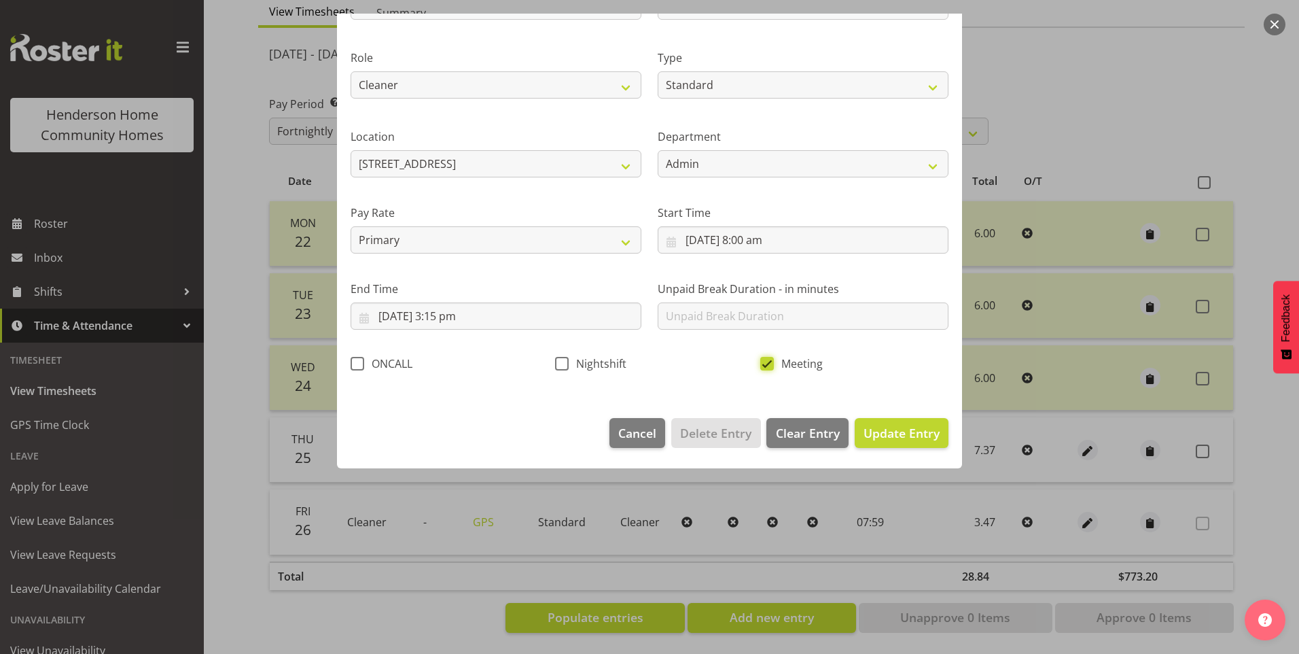
scroll to position [0, 0]
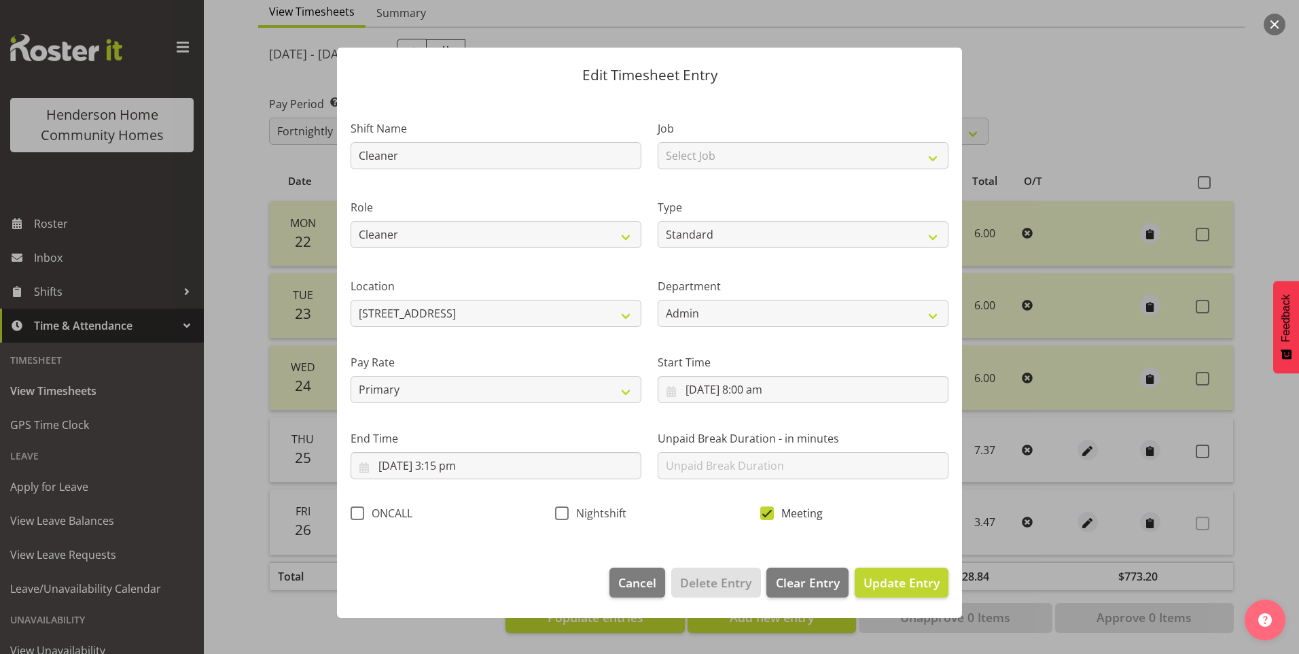
click at [769, 519] on span at bounding box center [767, 513] width 14 height 14
click at [769, 517] on input "Meeting" at bounding box center [764, 512] width 9 height 9
checkbox input "false"
click at [690, 464] on input "text" at bounding box center [803, 465] width 291 height 27
type input "30"
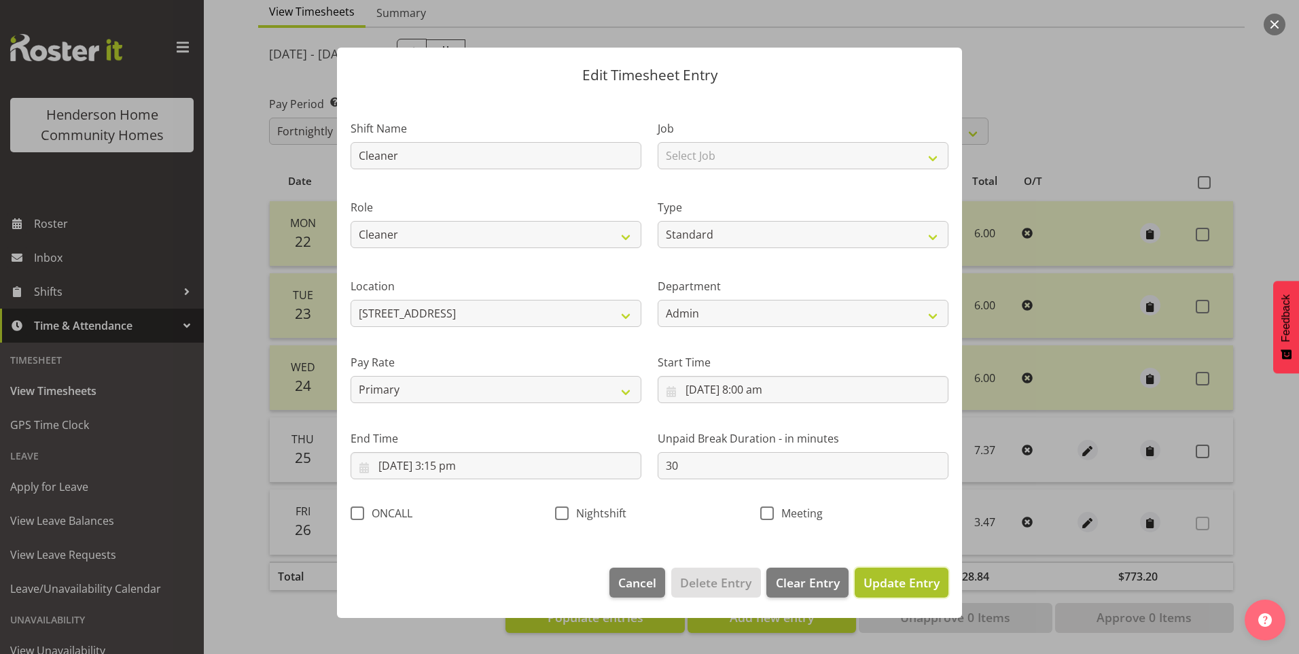
click at [915, 586] on span "Update Entry" at bounding box center [902, 582] width 76 height 16
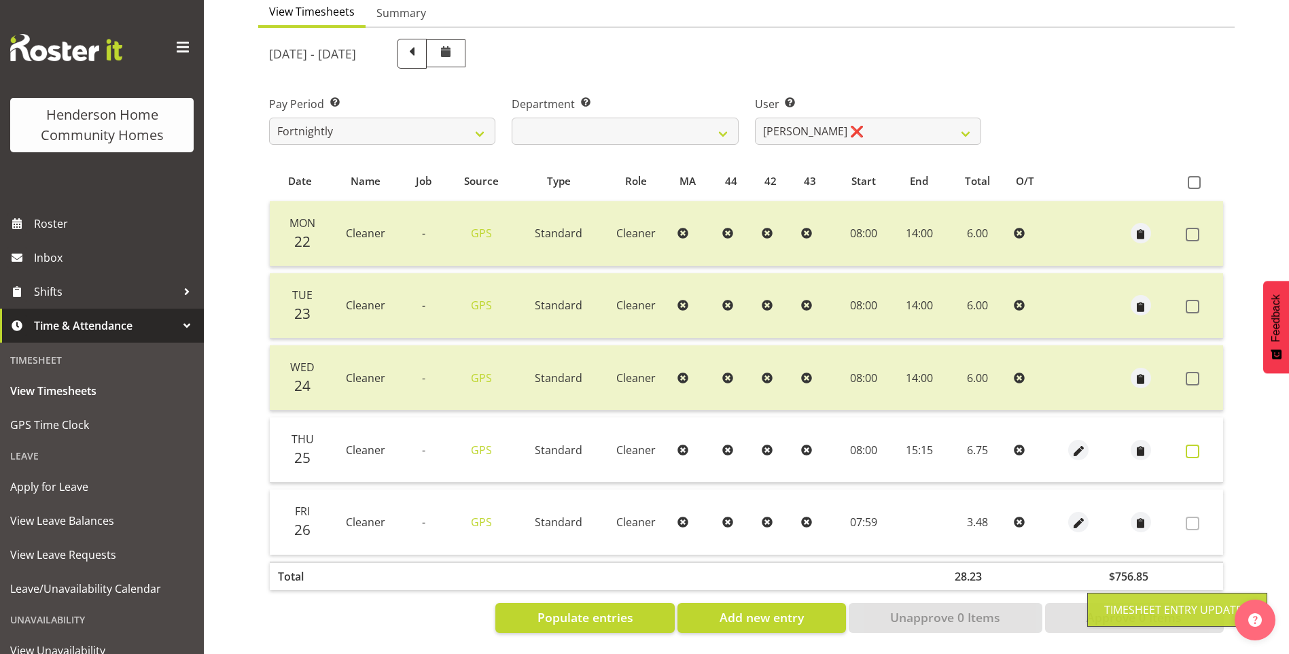
click at [1193, 444] on span at bounding box center [1193, 451] width 14 height 14
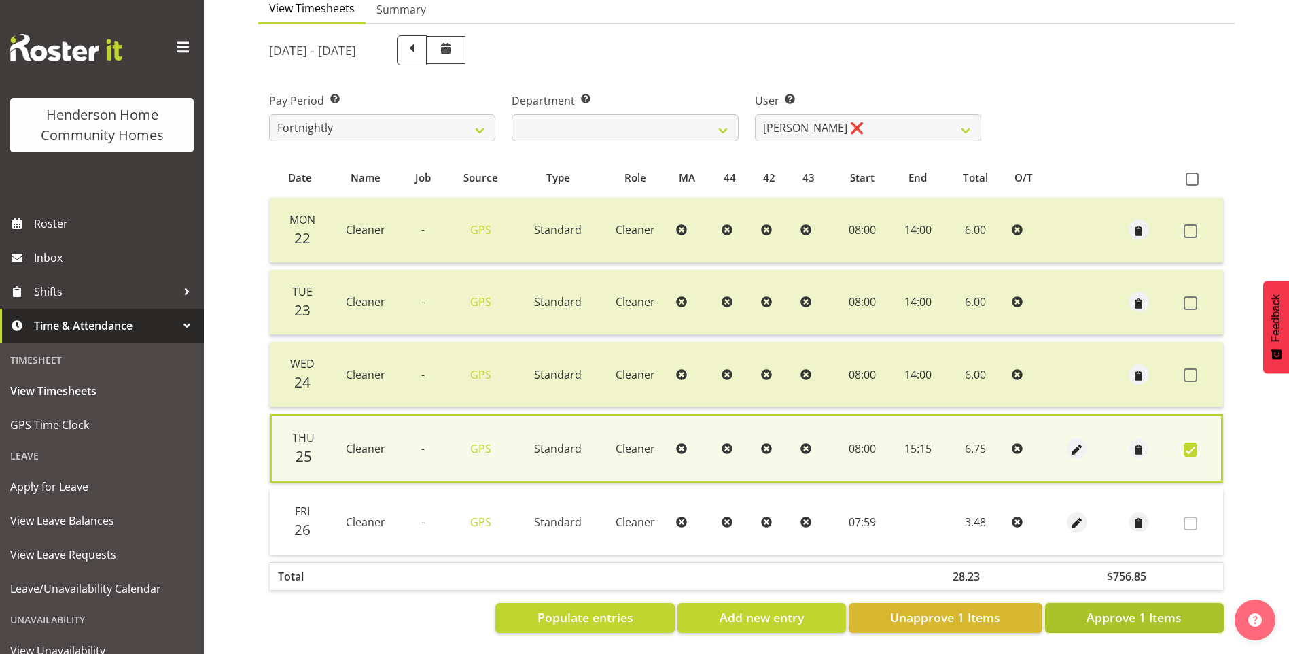
click at [1148, 608] on span "Approve 1 Items" at bounding box center [1133, 617] width 95 height 18
checkbox input "false"
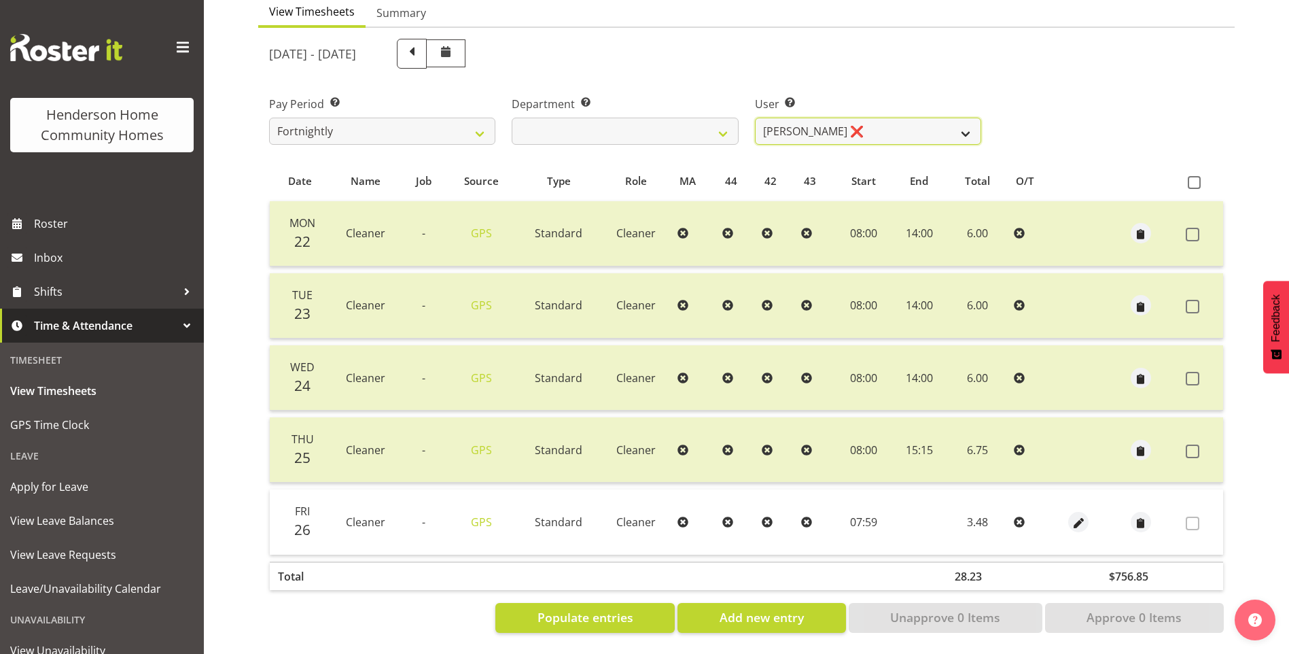
click at [805, 118] on select "[PERSON_NAME] ❌ [PERSON_NAME] ❌ [PERSON_NAME] ❌ [PERSON_NAME] ❌" at bounding box center [868, 131] width 226 height 27
select select "8557"
click at [755, 118] on select "[PERSON_NAME] ❌ [PERSON_NAME] ❌ [PERSON_NAME] ❌ [PERSON_NAME] ❌" at bounding box center [868, 131] width 226 height 27
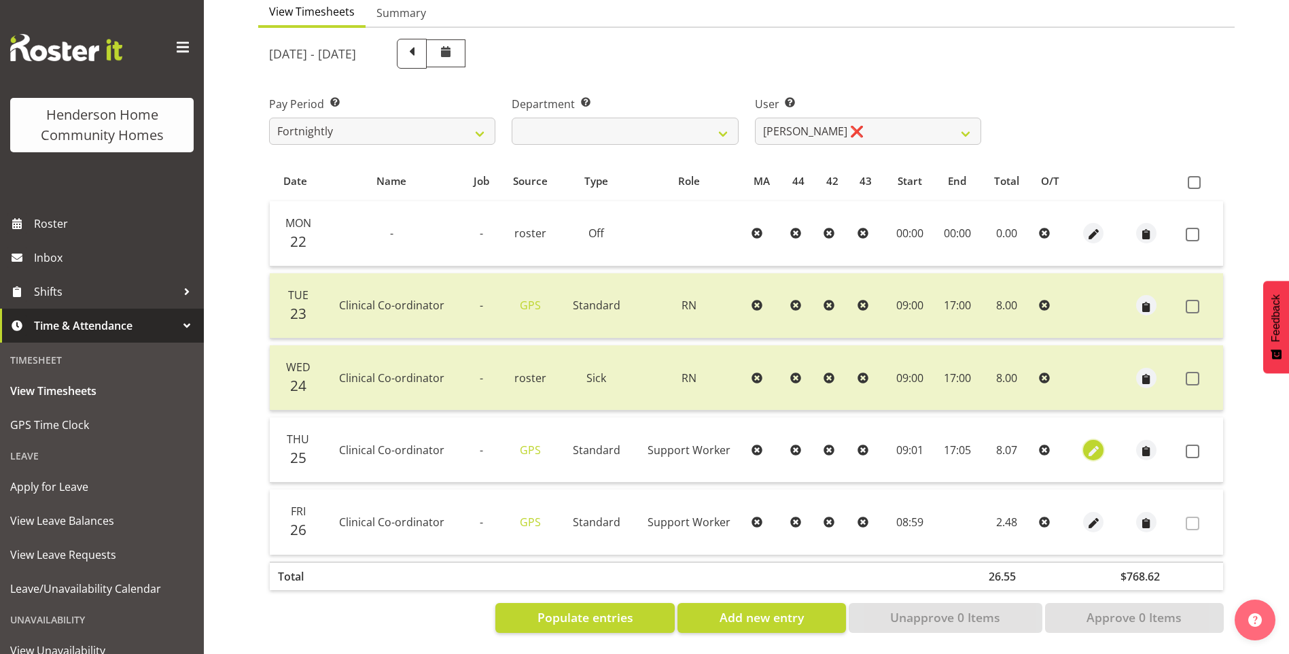
click at [1095, 443] on span "button" at bounding box center [1094, 451] width 16 height 16
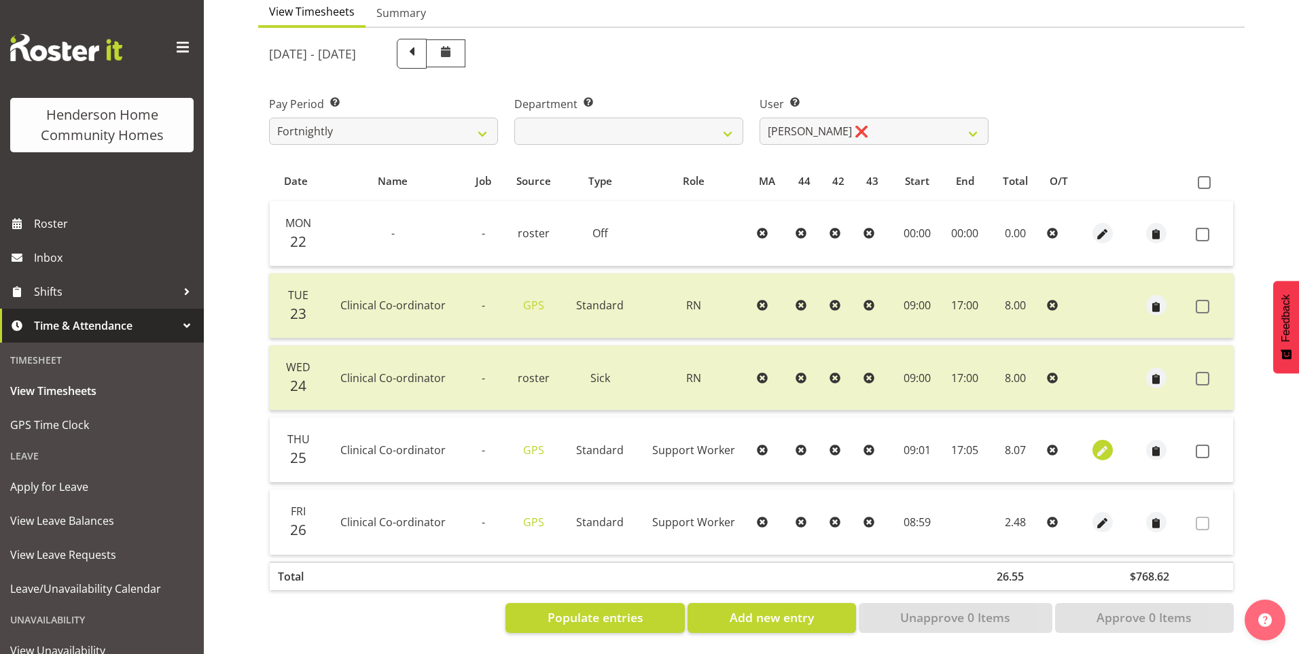
select select "Standard"
select select "8"
select select "2025"
select select "9"
select select "1"
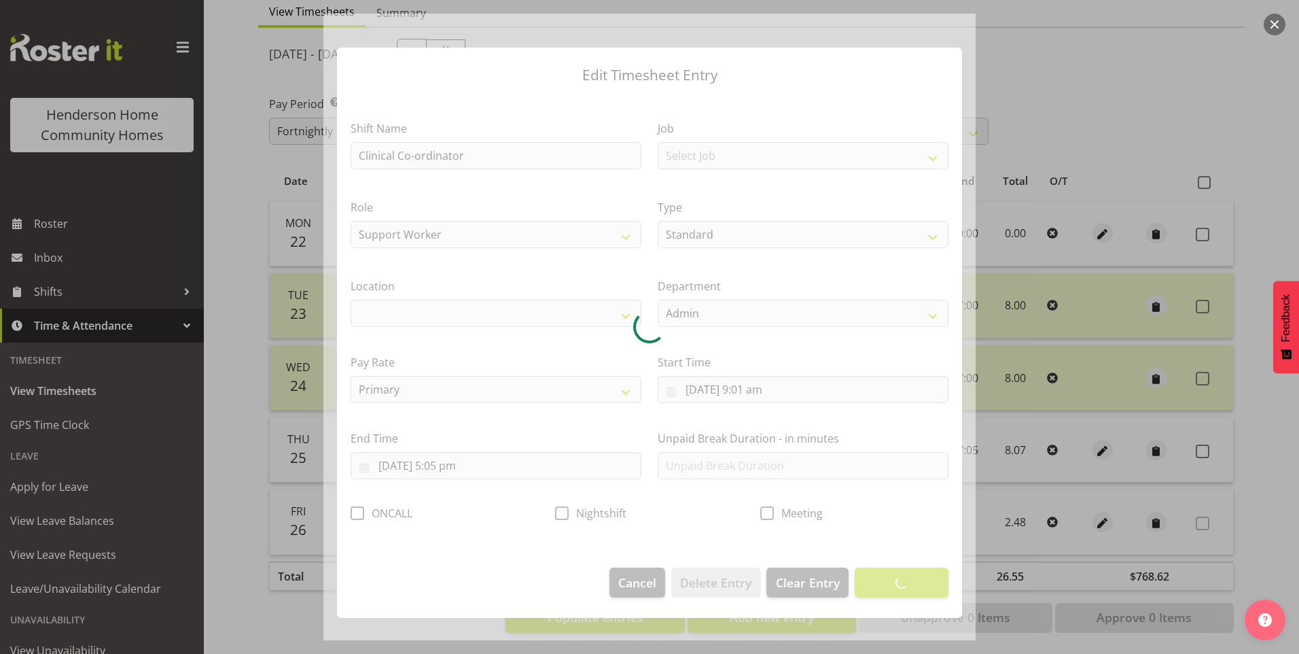
select select "1067"
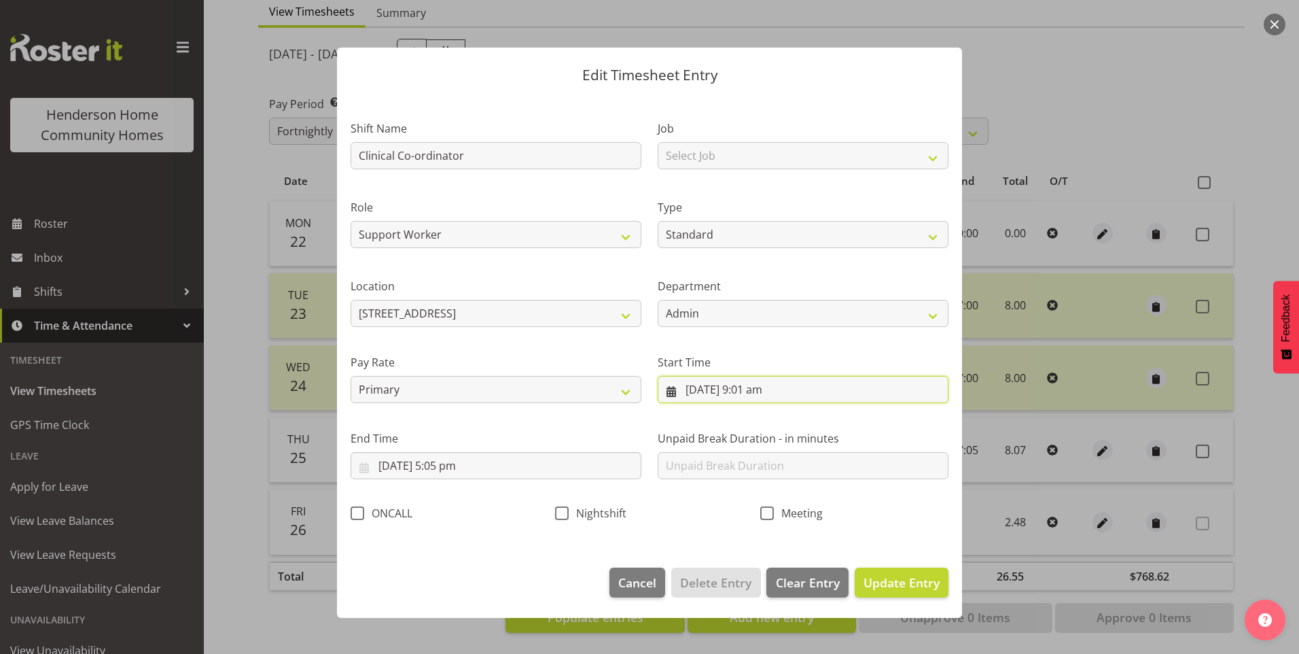
click at [765, 393] on input "[DATE] 9:01 am" at bounding box center [803, 389] width 291 height 27
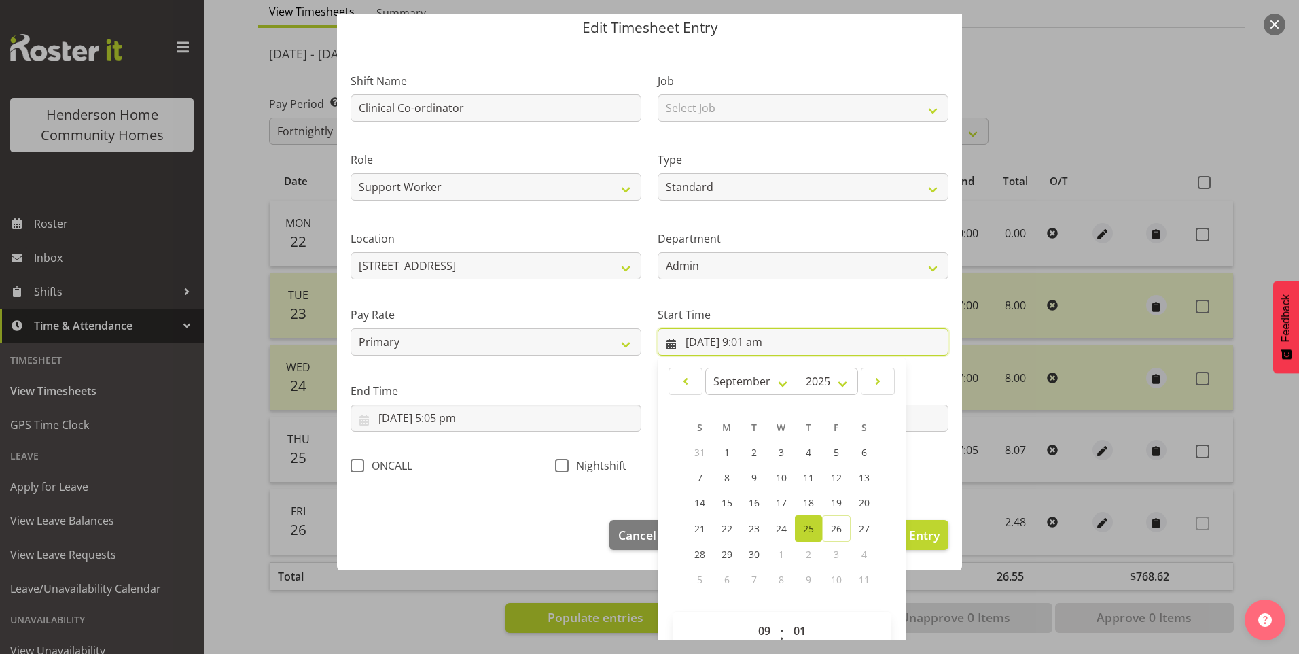
scroll to position [73, 0]
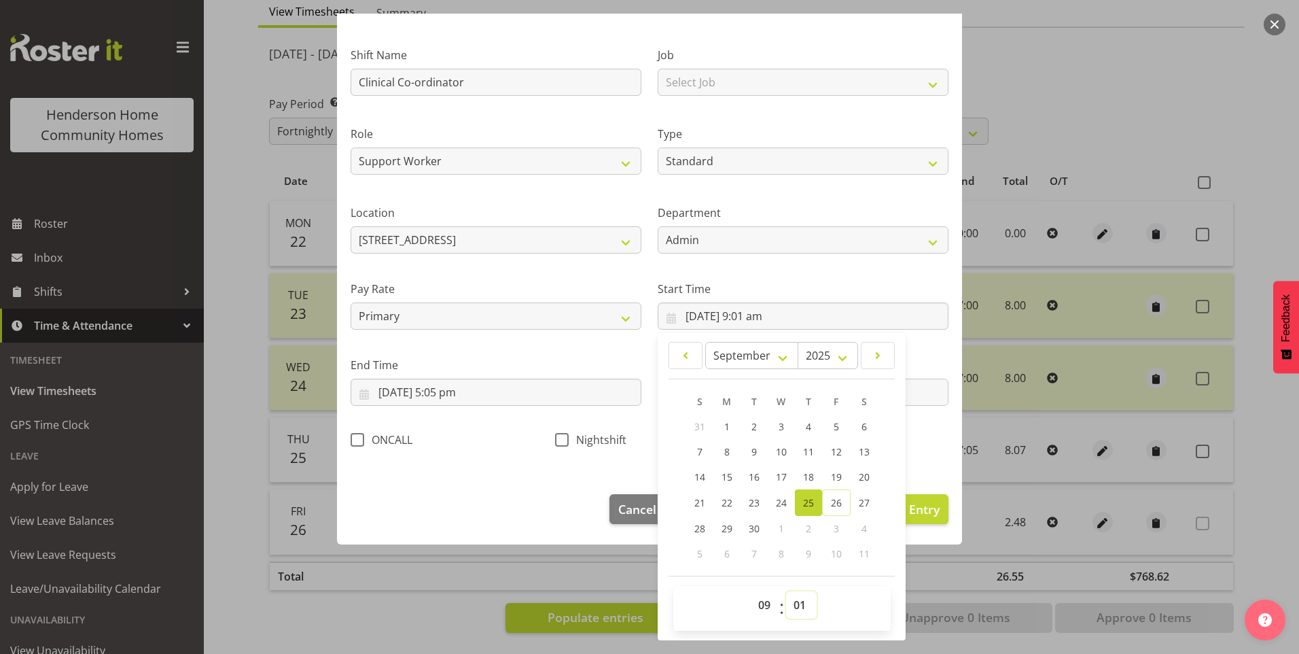
click at [794, 597] on select "00 01 02 03 04 05 06 07 08 09 10 11 12 13 14 15 16 17 18 19 20 21 22 23 24 25 2…" at bounding box center [801, 604] width 31 height 27
select select "0"
click at [786, 591] on select "00 01 02 03 04 05 06 07 08 09 10 11 12 13 14 15 16 17 18 19 20 21 22 23 24 25 2…" at bounding box center [801, 604] width 31 height 27
type input "[DATE] 9:00 am"
click at [461, 402] on input "[DATE] 5:05 pm" at bounding box center [496, 391] width 291 height 27
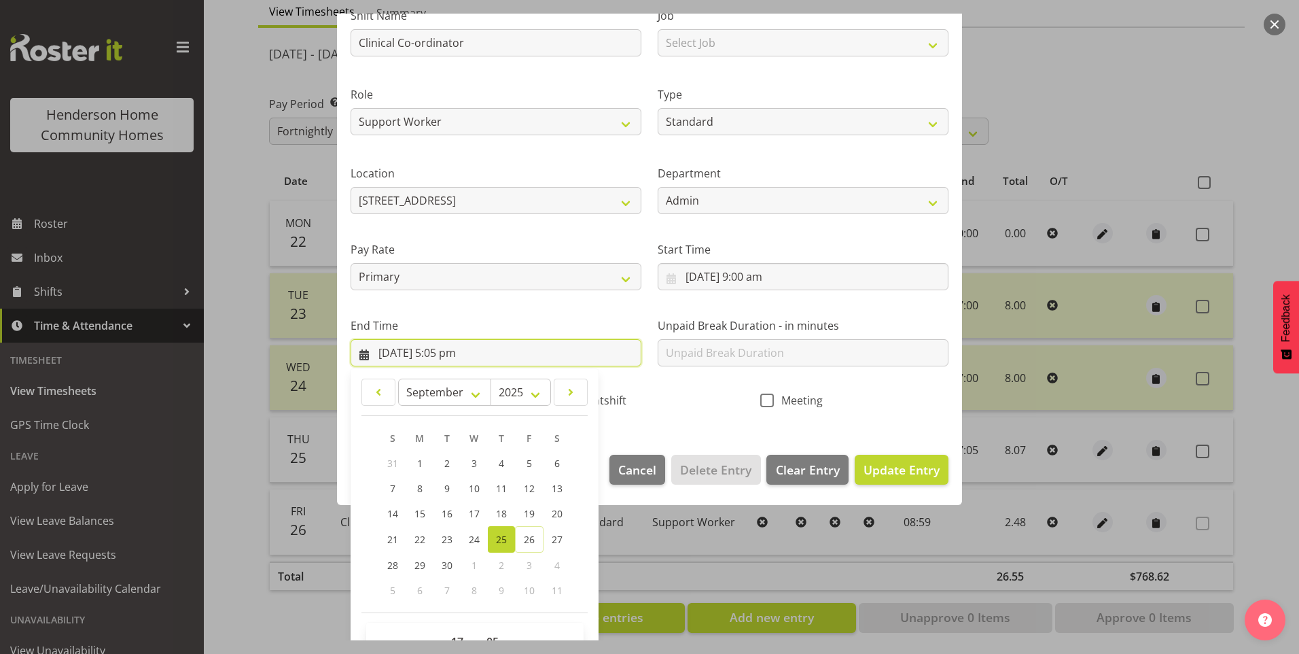
scroll to position [149, 0]
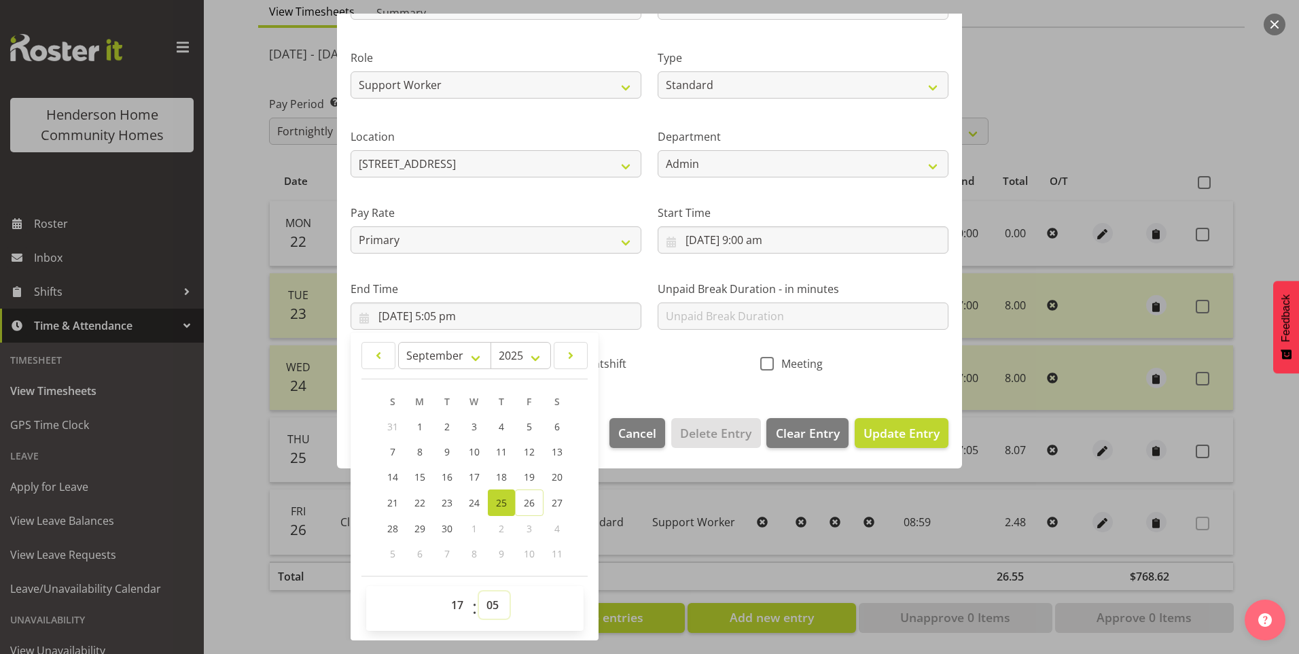
drag, startPoint x: 495, startPoint y: 609, endPoint x: 495, endPoint y: 598, distance: 11.6
click at [494, 609] on select "00 01 02 03 04 05 06 07 08 09 10 11 12 13 14 15 16 17 18 19 20 21 22 23 24 25 2…" at bounding box center [494, 604] width 31 height 27
select select "0"
click at [479, 591] on select "00 01 02 03 04 05 06 07 08 09 10 11 12 13 14 15 16 17 18 19 20 21 22 23 24 25 2…" at bounding box center [494, 604] width 31 height 27
type input "[DATE] 5:00 pm"
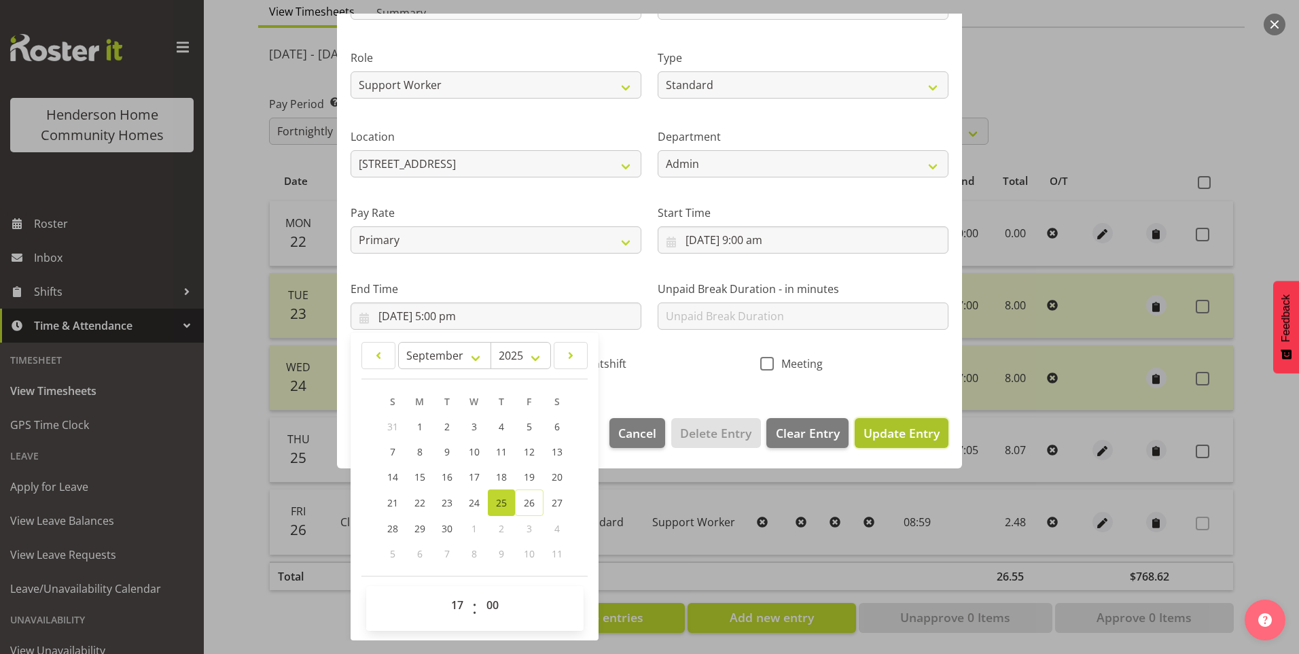
drag, startPoint x: 917, startPoint y: 441, endPoint x: 925, endPoint y: 436, distance: 8.9
click at [917, 440] on span "Update Entry" at bounding box center [902, 433] width 76 height 18
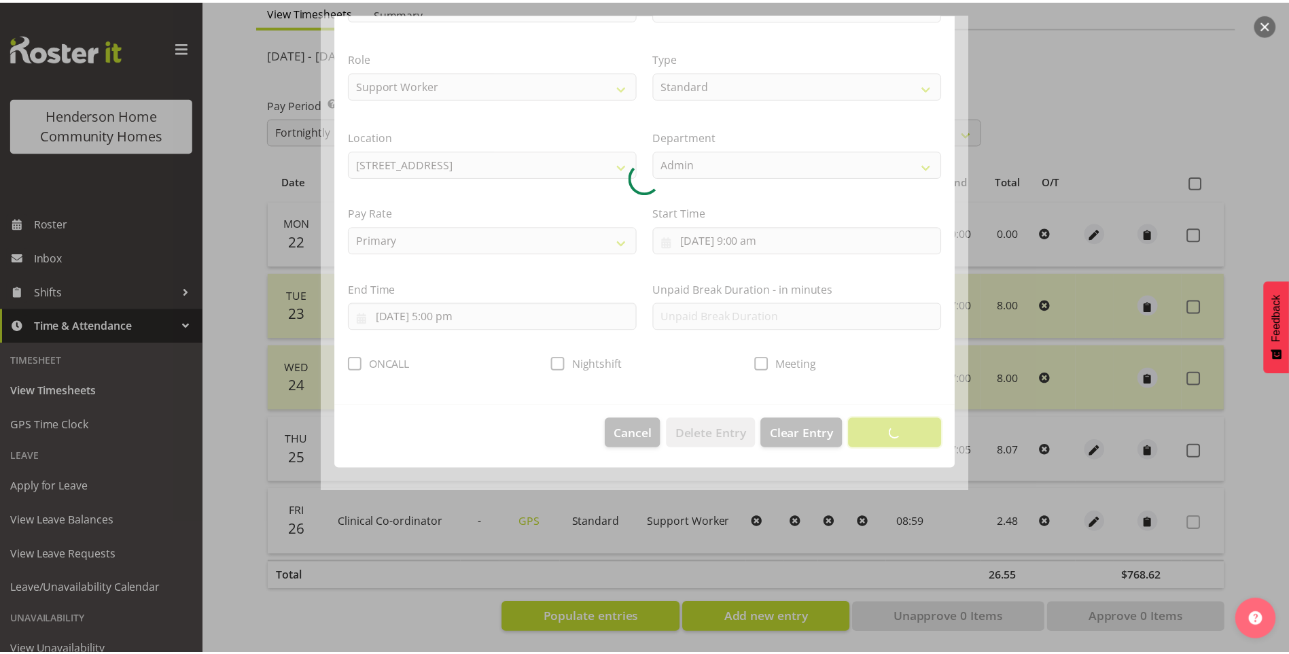
scroll to position [0, 0]
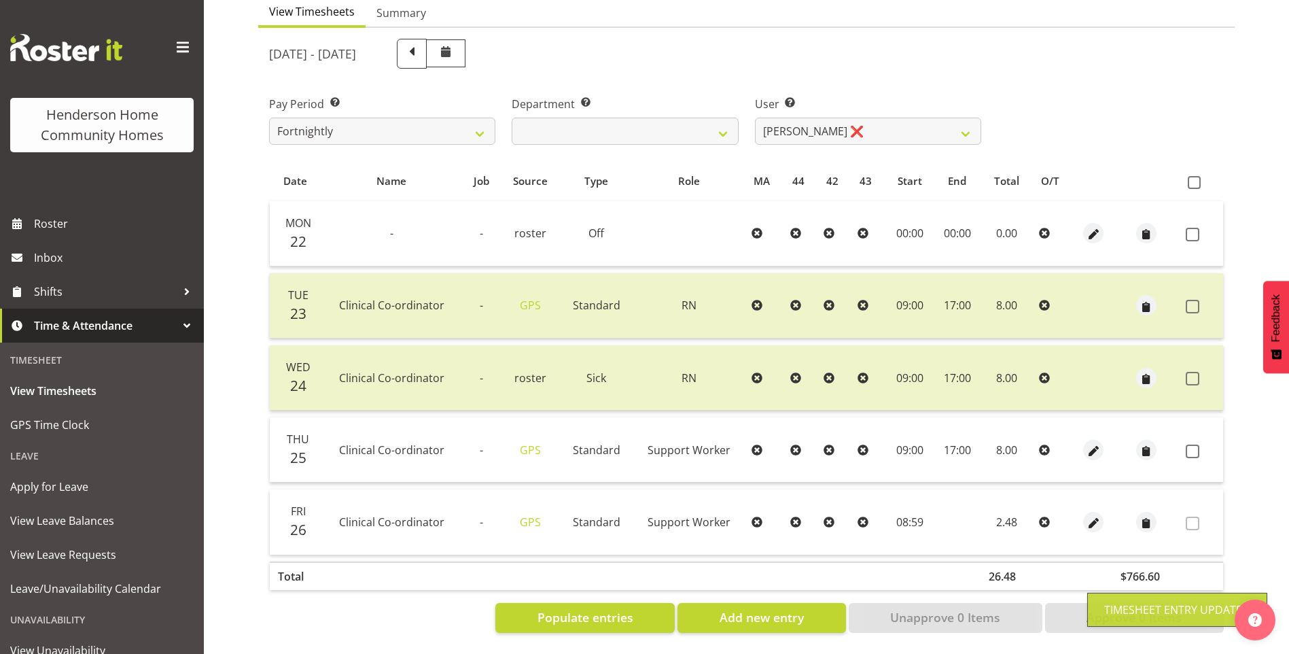
click at [1192, 444] on span at bounding box center [1193, 451] width 14 height 14
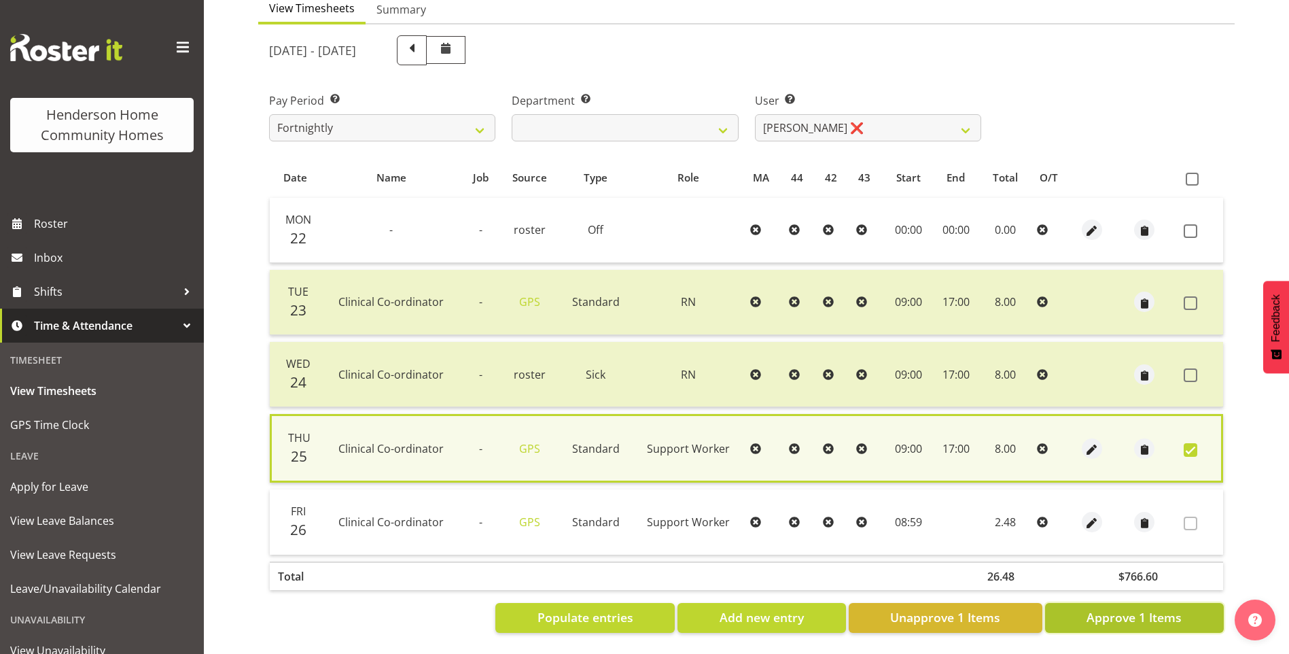
click at [1140, 613] on span "Approve 1 Items" at bounding box center [1133, 617] width 95 height 18
checkbox input "false"
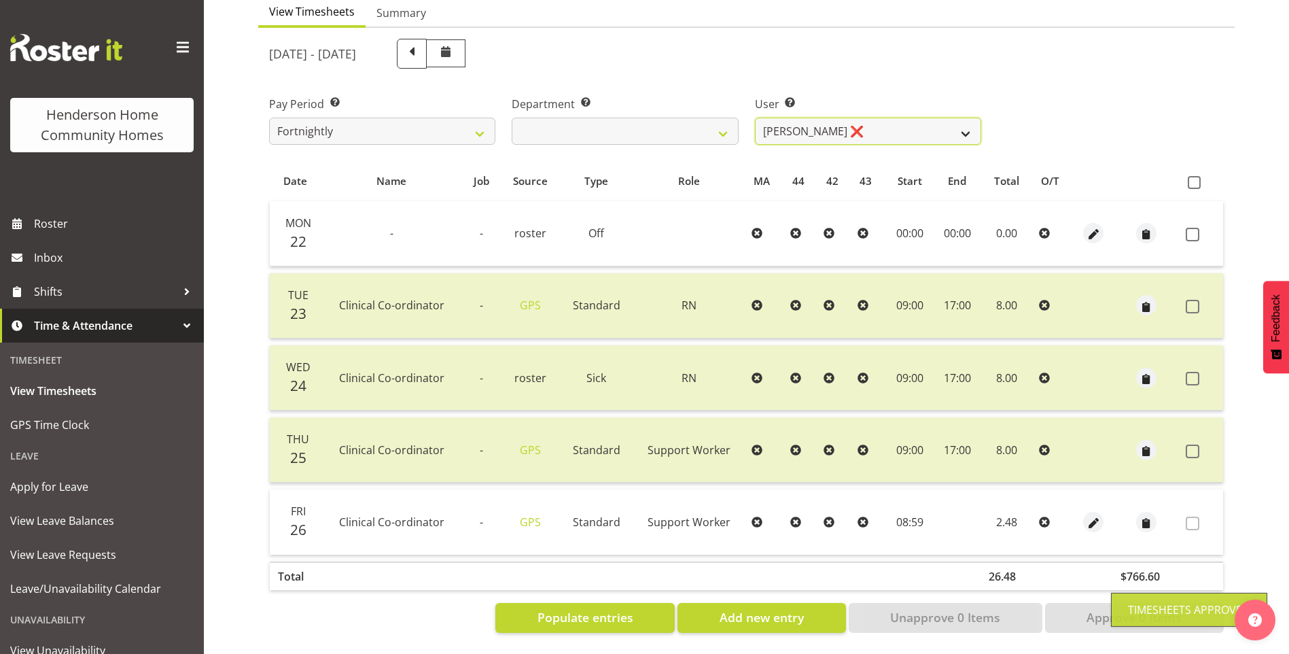
click at [797, 122] on select "[PERSON_NAME] ❌ [PERSON_NAME] ❌ [PERSON_NAME] ❌ [PERSON_NAME] ❌" at bounding box center [868, 131] width 226 height 27
select select "8517"
click at [755, 118] on select "[PERSON_NAME] ❌ [PERSON_NAME] ❌ [PERSON_NAME] ❌ [PERSON_NAME] ❌" at bounding box center [868, 131] width 226 height 27
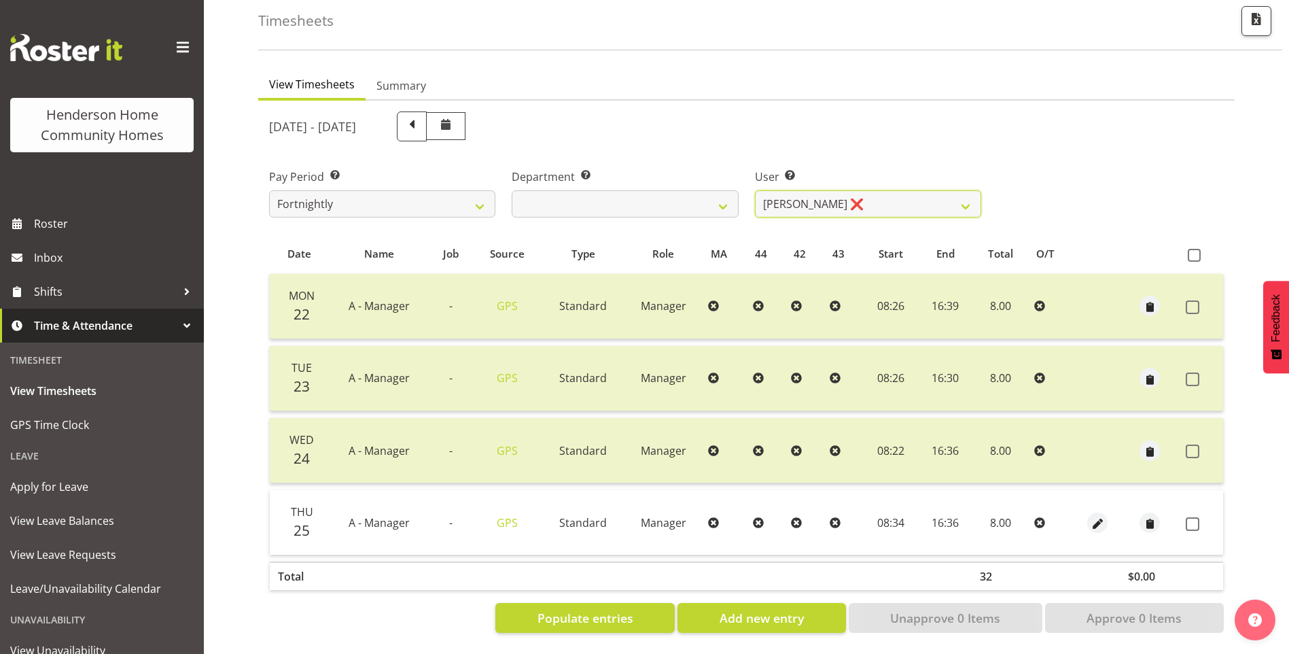
scroll to position [75, 0]
click at [1098, 516] on span "button" at bounding box center [1098, 524] width 16 height 16
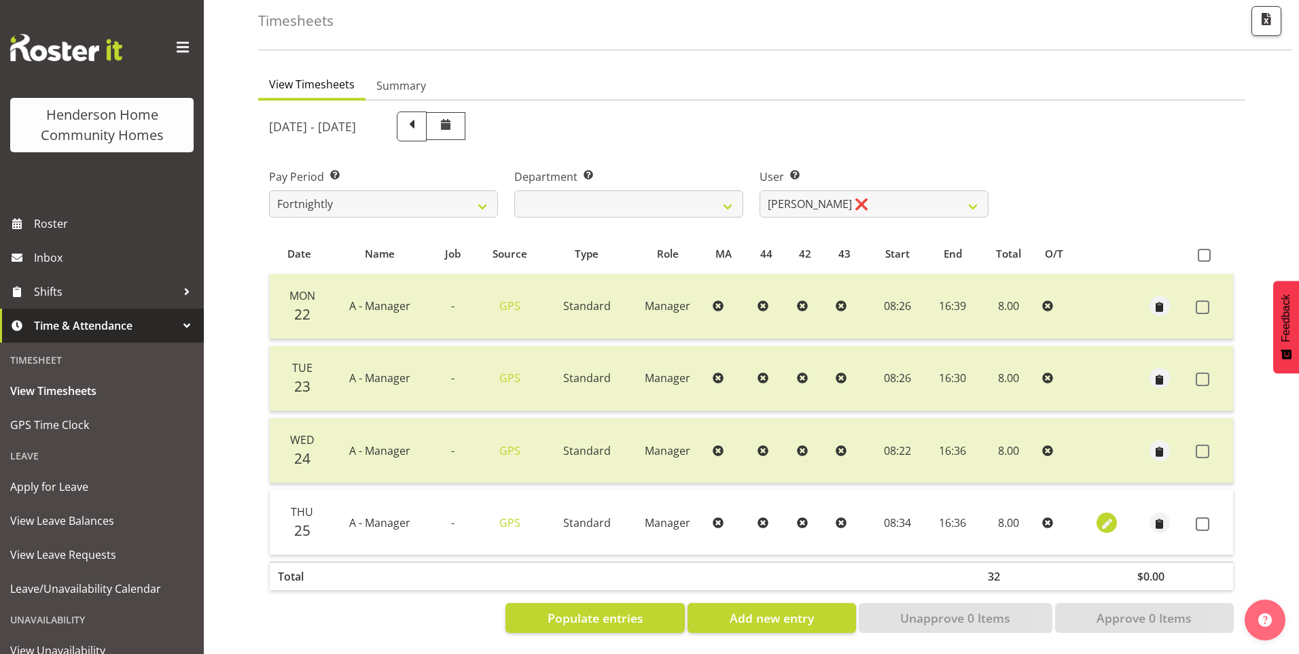
select select "Standard"
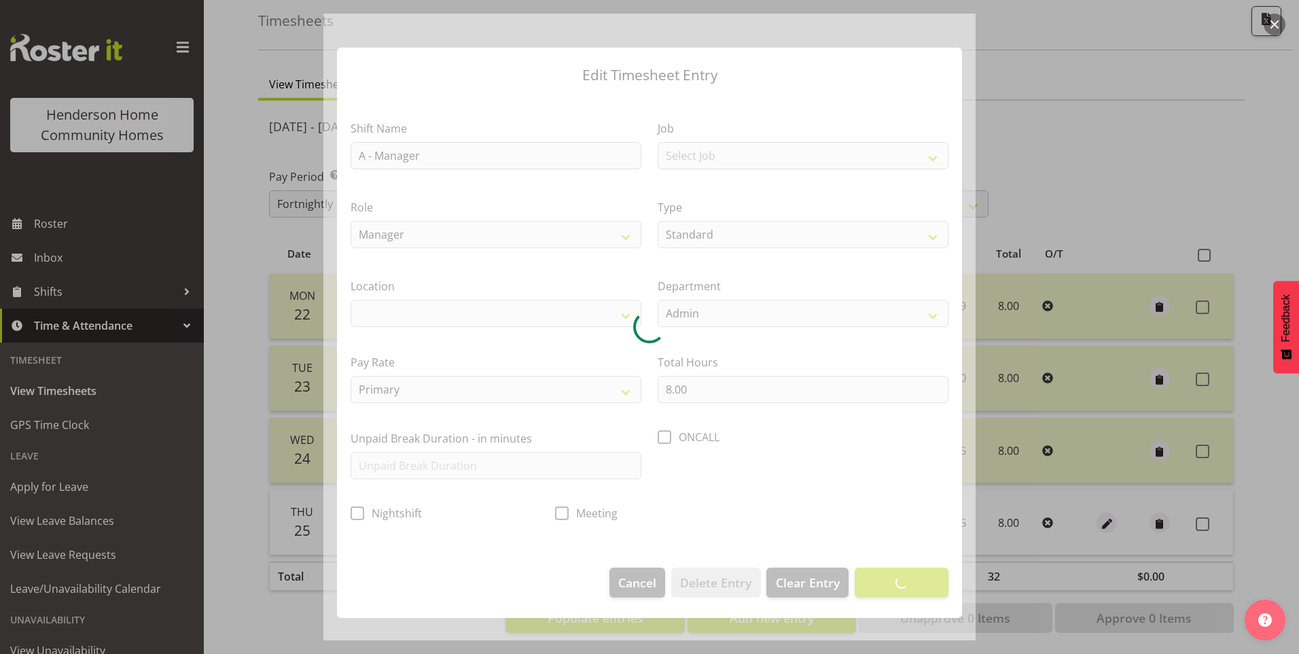
select select "1067"
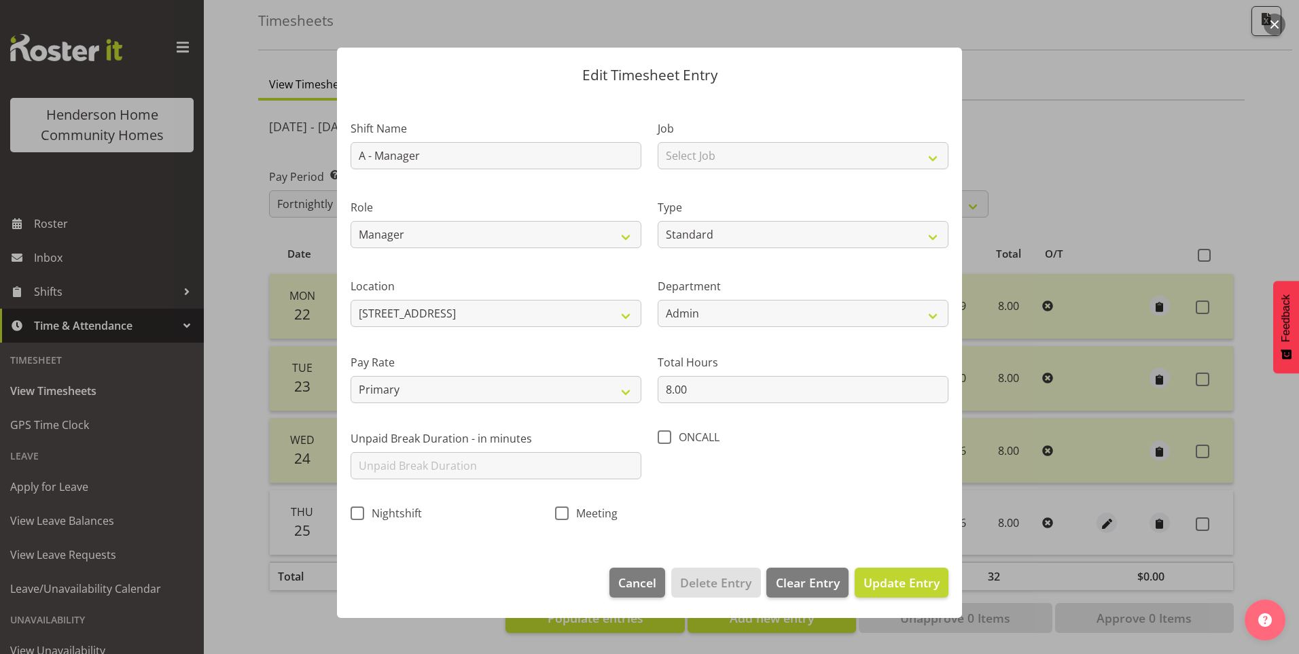
click at [1205, 512] on div at bounding box center [649, 327] width 1299 height 654
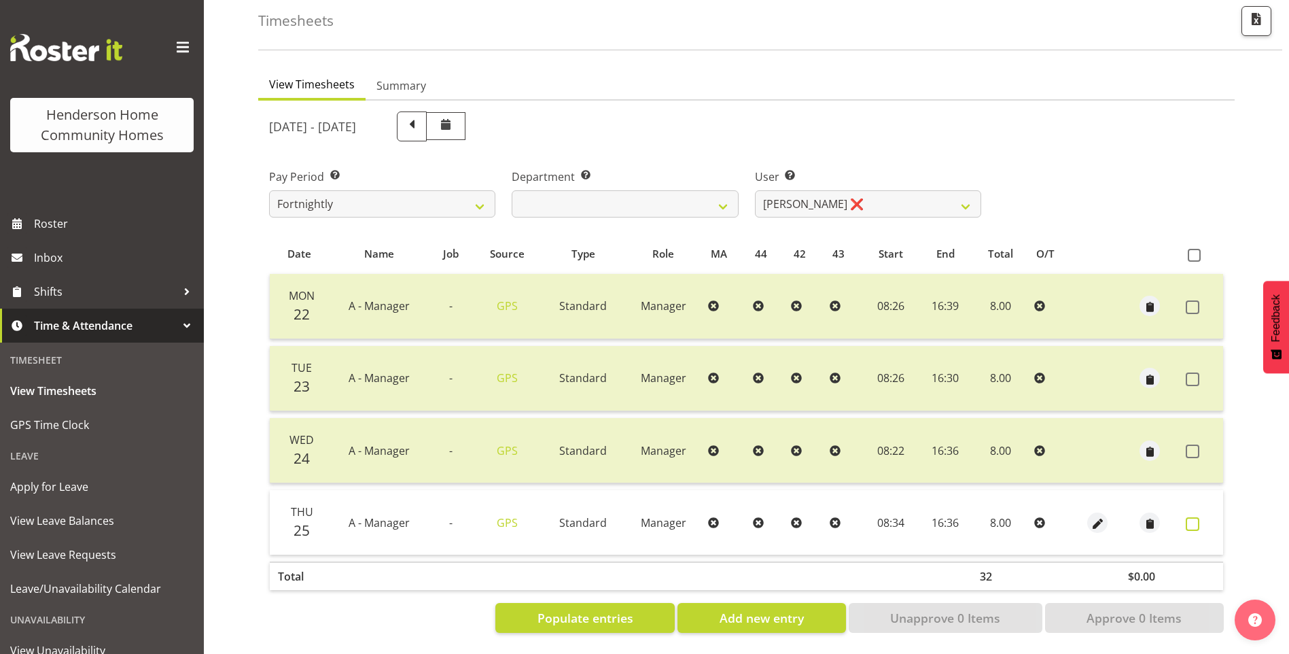
click at [1203, 517] on label at bounding box center [1196, 524] width 21 height 14
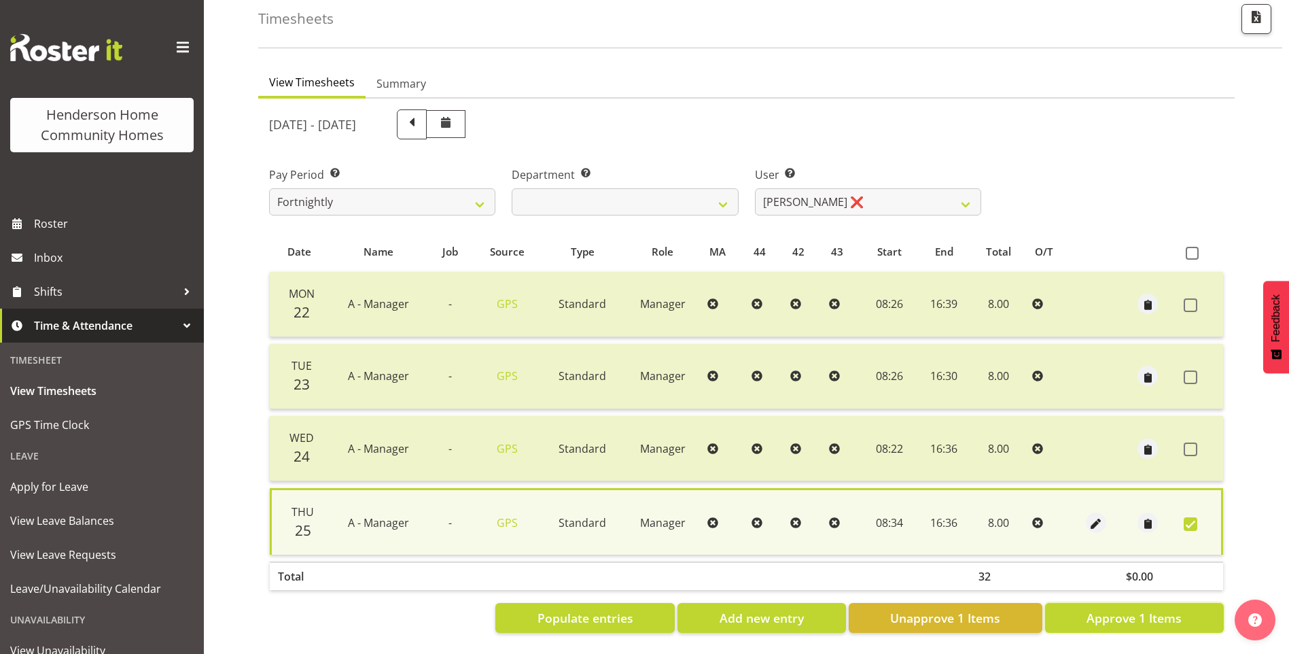
click at [1171, 609] on span "Approve 1 Items" at bounding box center [1133, 618] width 95 height 18
checkbox input "false"
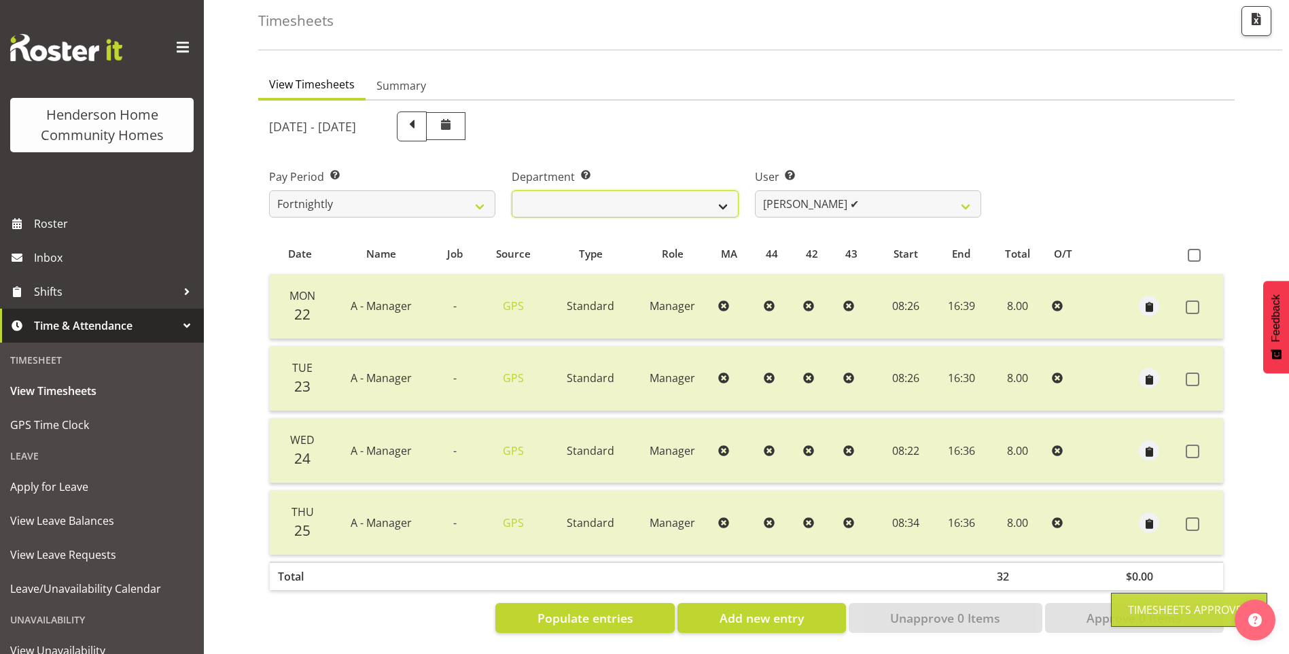
click at [597, 197] on select "Admin Homeside Houses Wingside" at bounding box center [625, 203] width 226 height 27
select select "746"
click at [512, 190] on select "Admin Homeside Houses Wingside" at bounding box center [625, 203] width 226 height 27
select select "8528"
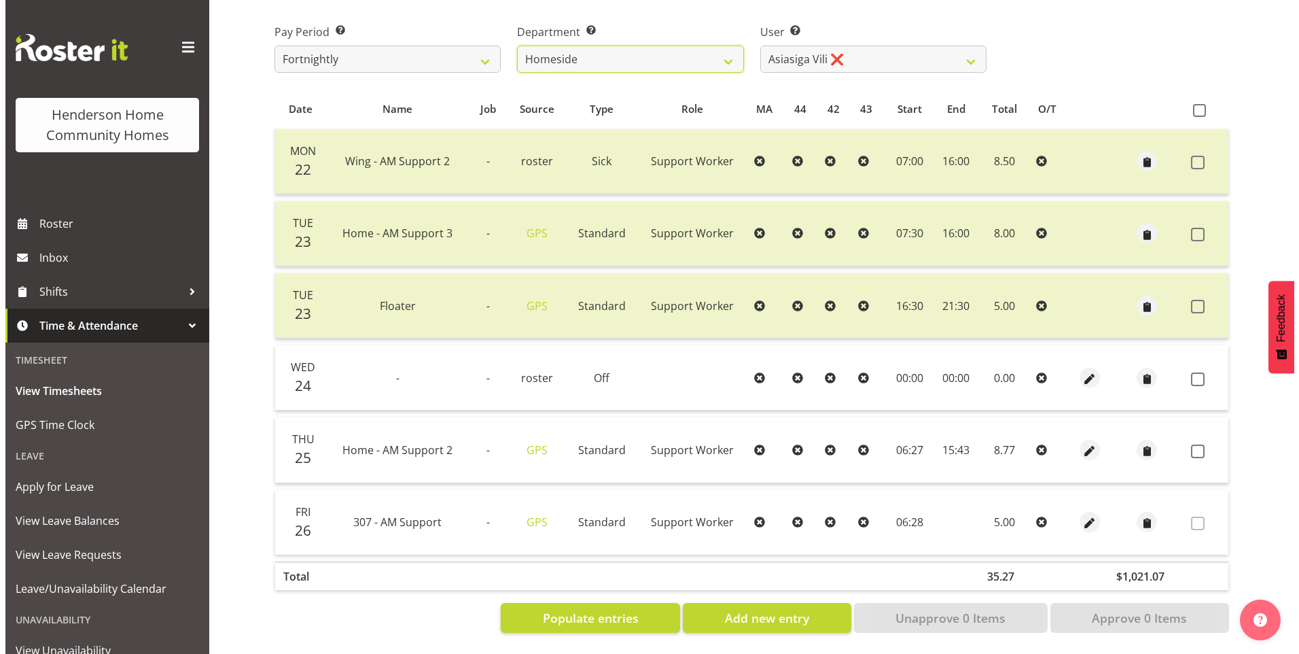
scroll to position [219, 0]
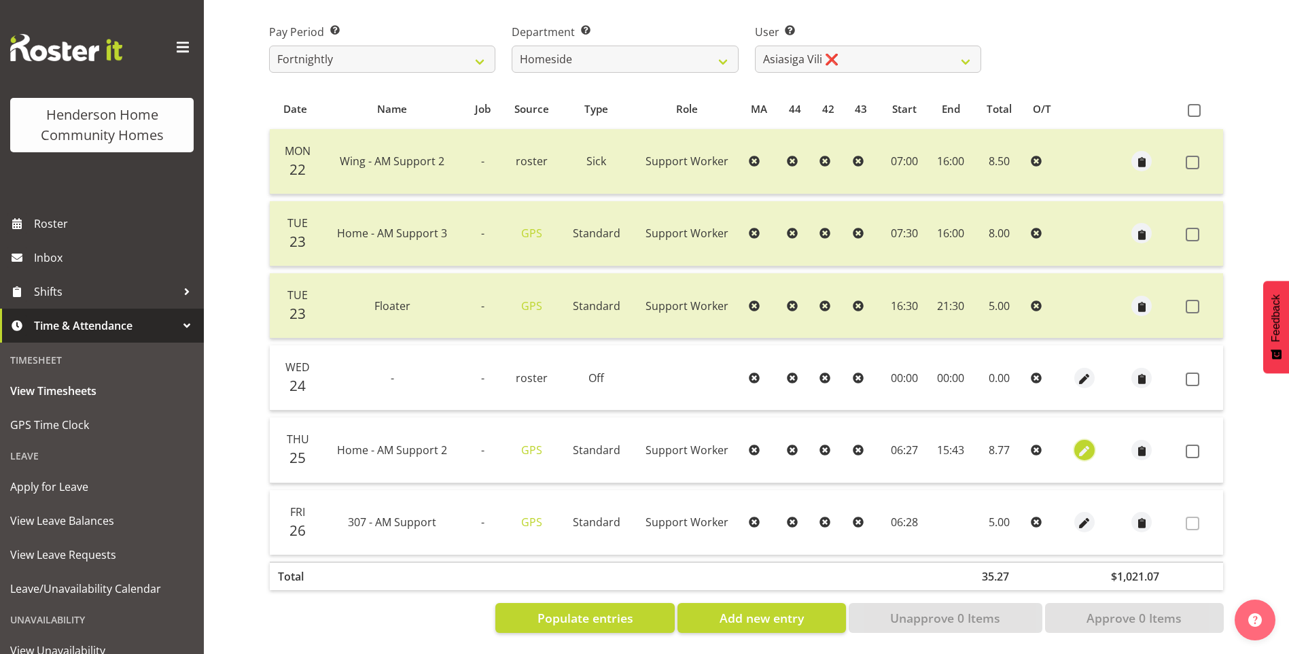
click at [1084, 443] on span "button" at bounding box center [1085, 451] width 16 height 16
select select "Standard"
select select "8"
select select "2025"
select select "6"
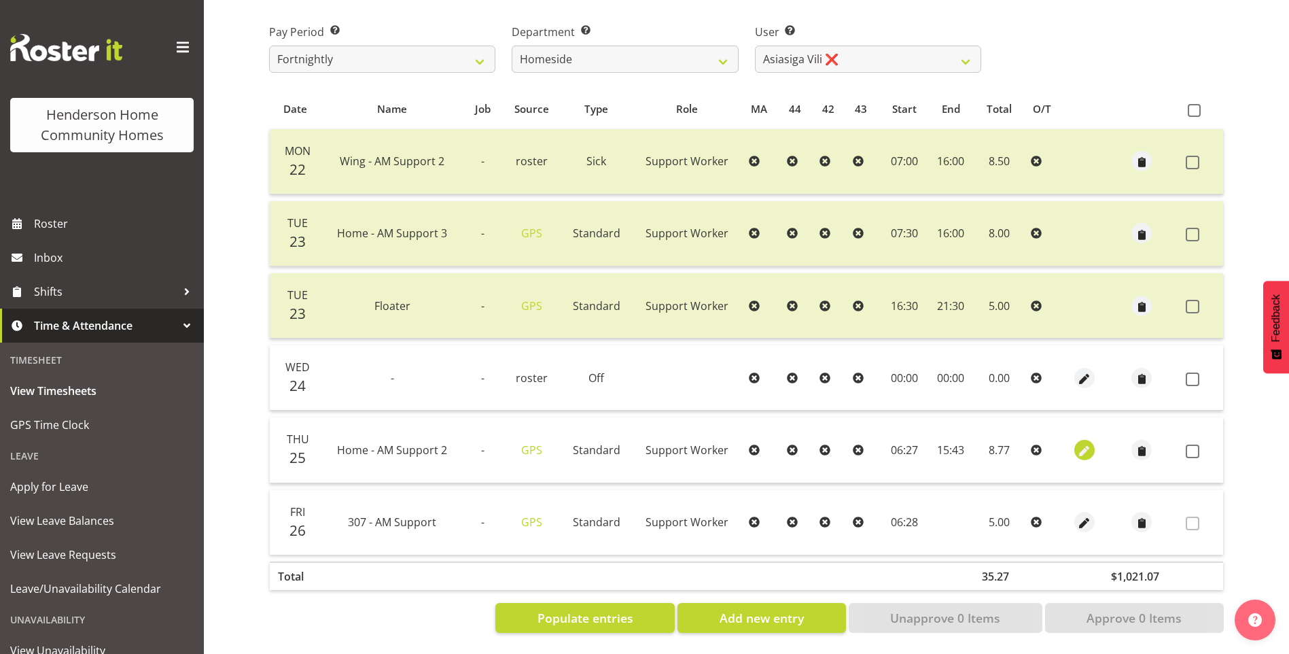
select select "27"
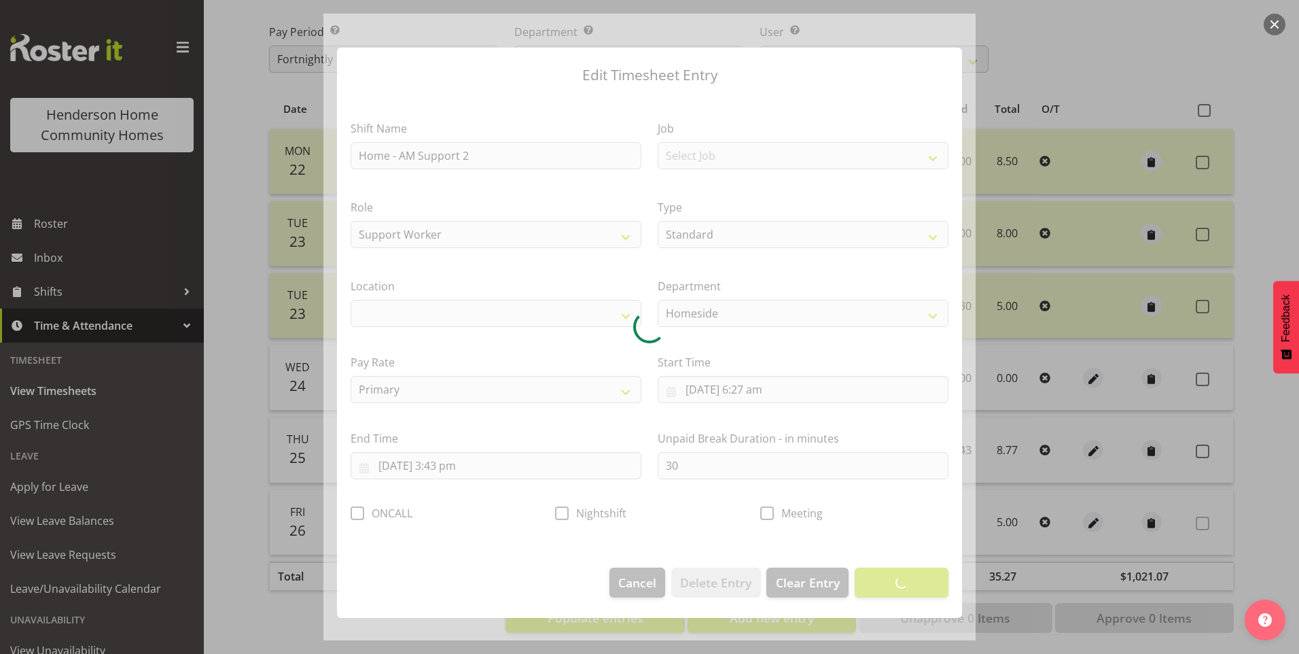
select select "1067"
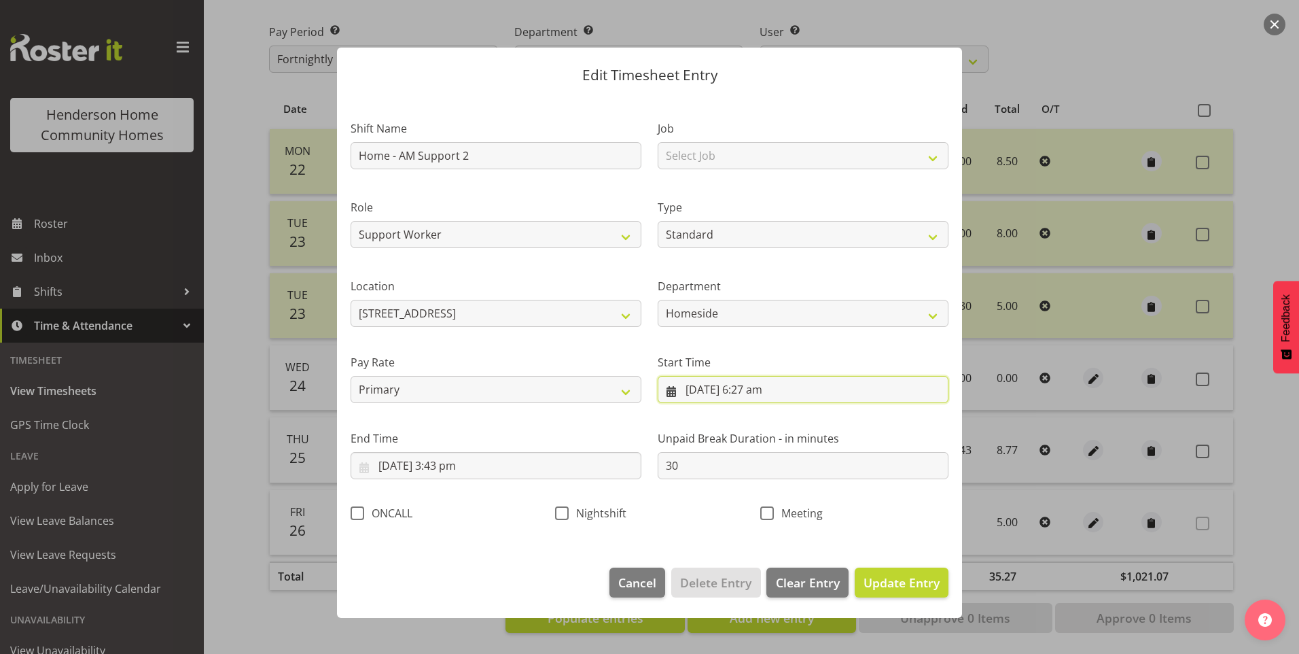
click at [771, 393] on input "[DATE] 6:27 am" at bounding box center [803, 389] width 291 height 27
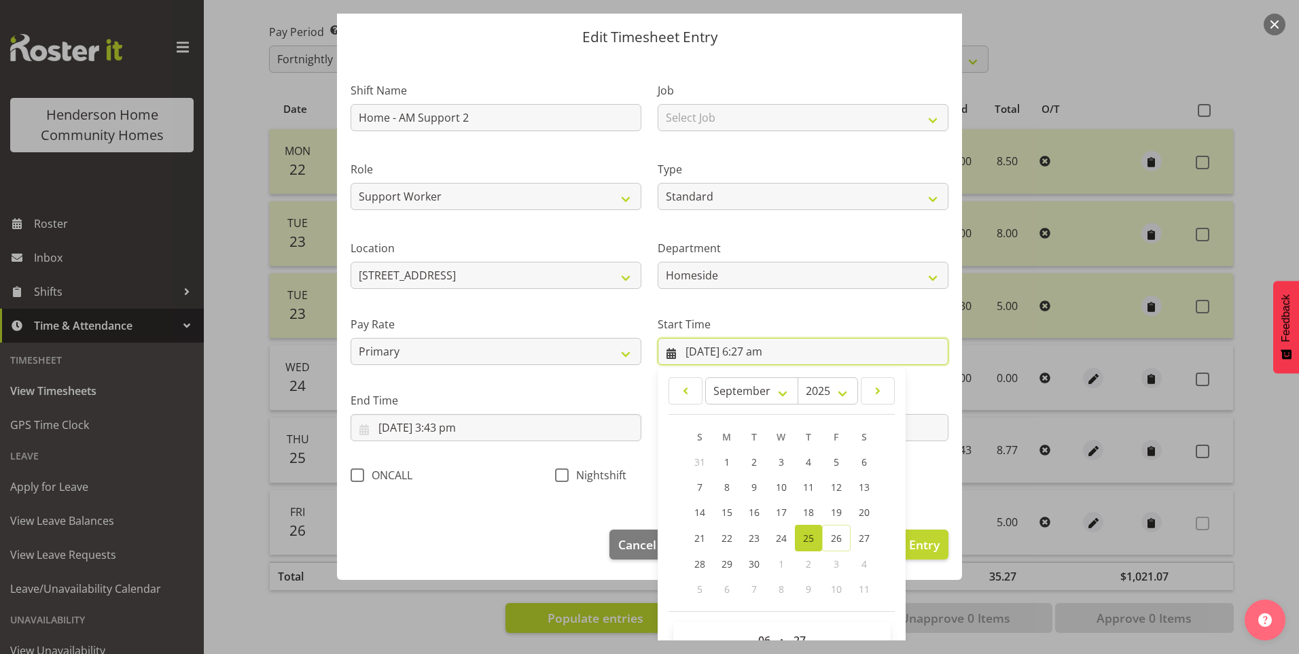
scroll to position [73, 0]
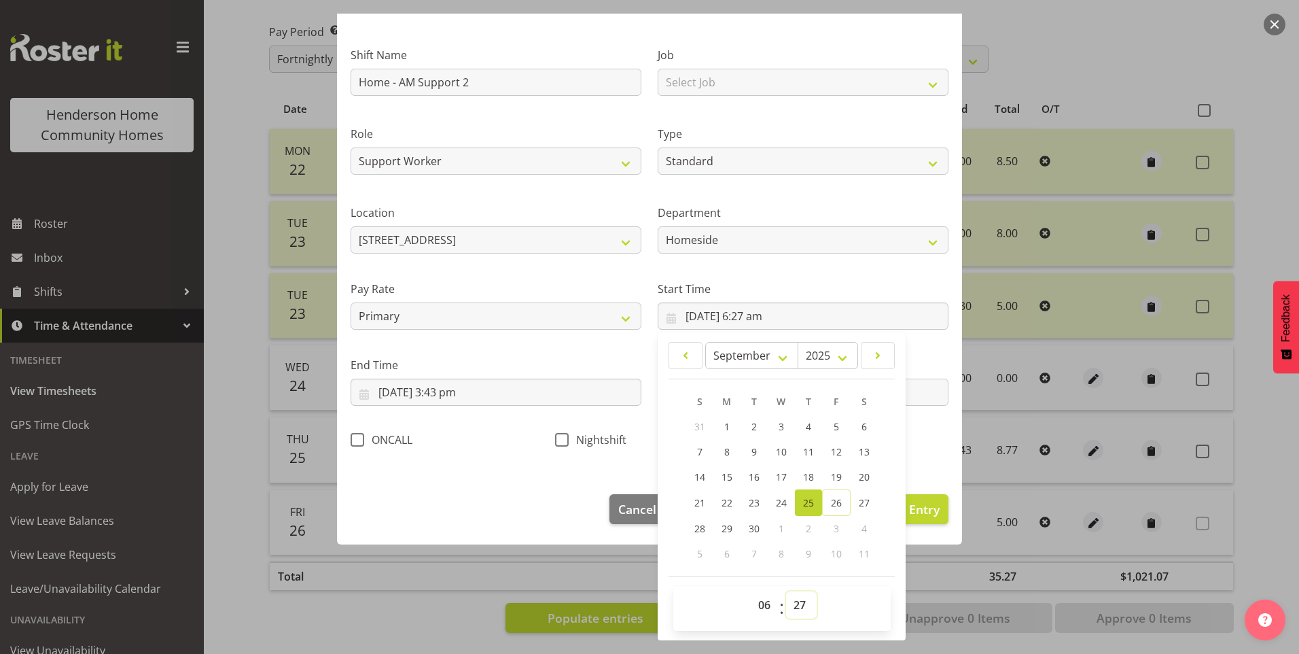
click at [792, 600] on select "00 01 02 03 04 05 06 07 08 09 10 11 12 13 14 15 16 17 18 19 20 21 22 23 24 25 2…" at bounding box center [801, 604] width 31 height 27
select select "29"
click at [786, 591] on select "00 01 02 03 04 05 06 07 08 09 10 11 12 13 14 15 16 17 18 19 20 21 22 23 24 25 2…" at bounding box center [801, 604] width 31 height 27
type input "[DATE] 6:29 am"
click at [795, 595] on select "00 01 02 03 04 05 06 07 08 09 10 11 12 13 14 15 16 17 18 19 20 21 22 23 24 25 2…" at bounding box center [801, 604] width 31 height 27
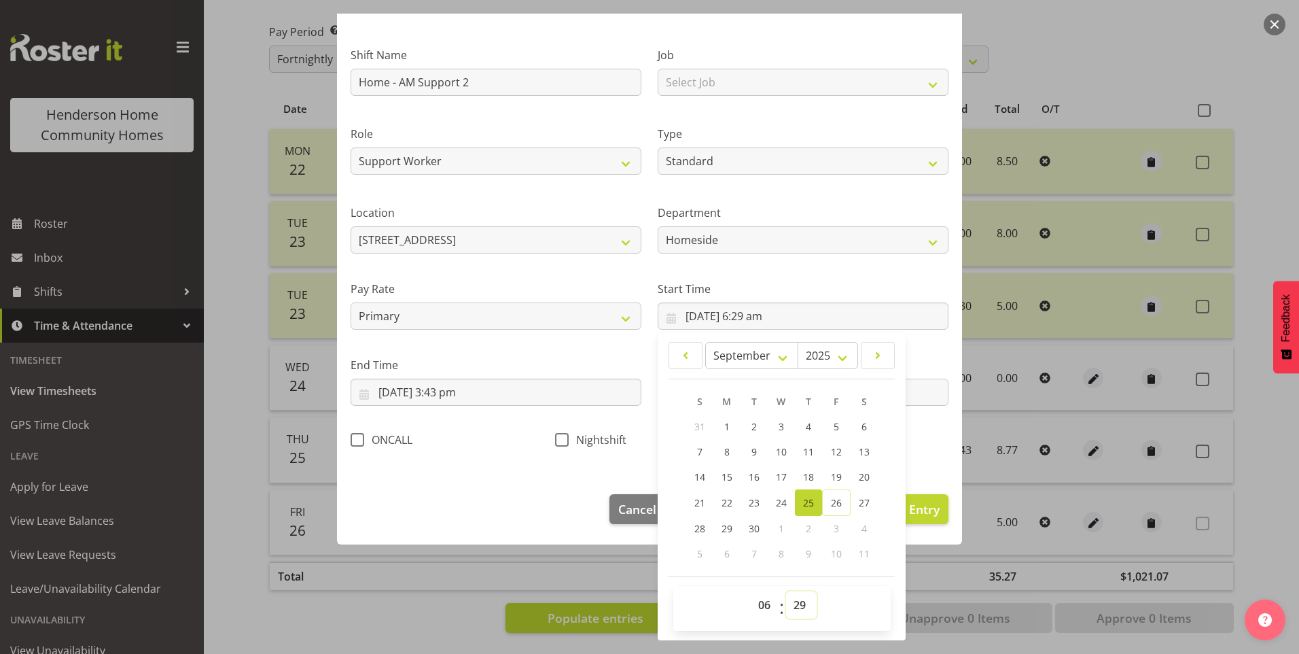
select select "30"
click at [786, 591] on select "00 01 02 03 04 05 06 07 08 09 10 11 12 13 14 15 16 17 18 19 20 21 22 23 24 25 2…" at bounding box center [801, 604] width 31 height 27
type input "[DATE] 6:30 am"
click at [461, 395] on input "[DATE] 3:43 pm" at bounding box center [496, 391] width 291 height 27
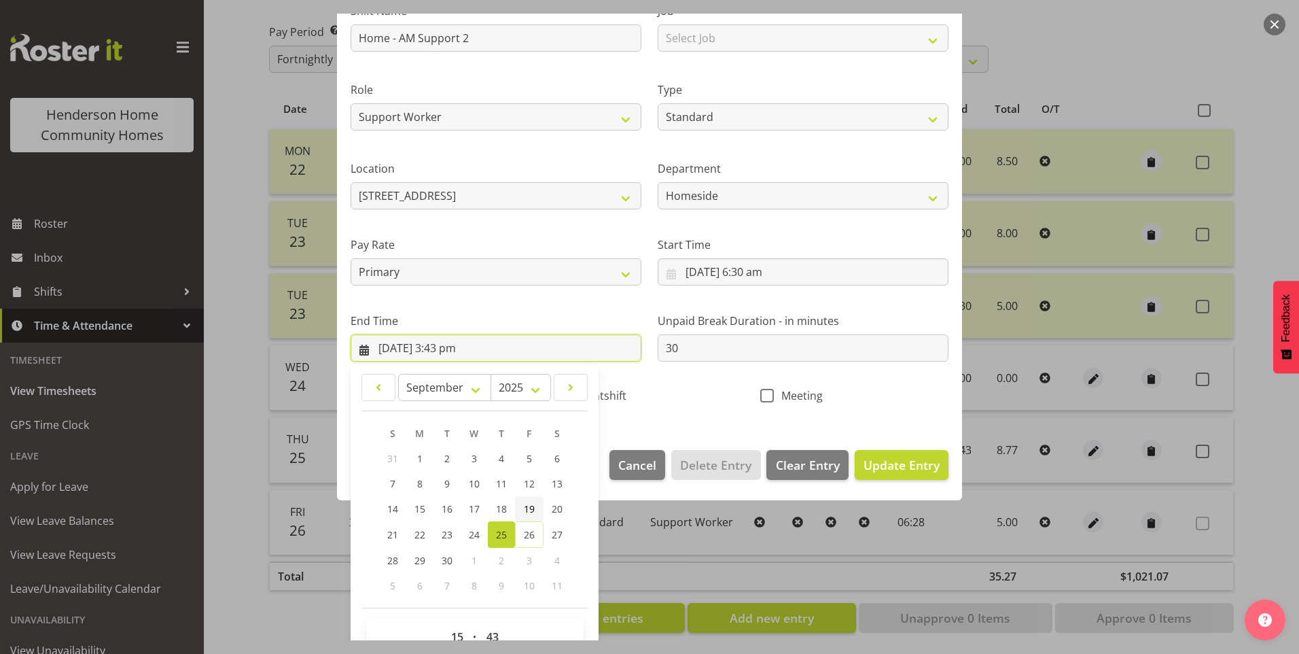
scroll to position [141, 0]
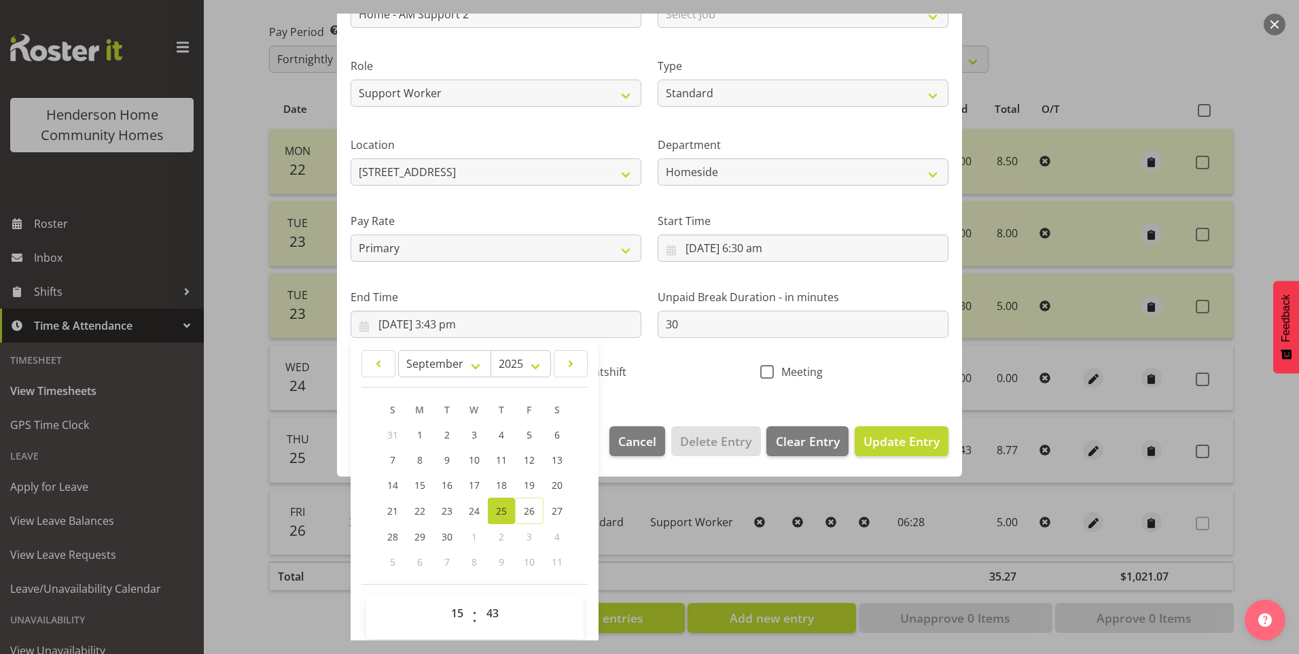
click at [1275, 485] on div at bounding box center [649, 327] width 1299 height 654
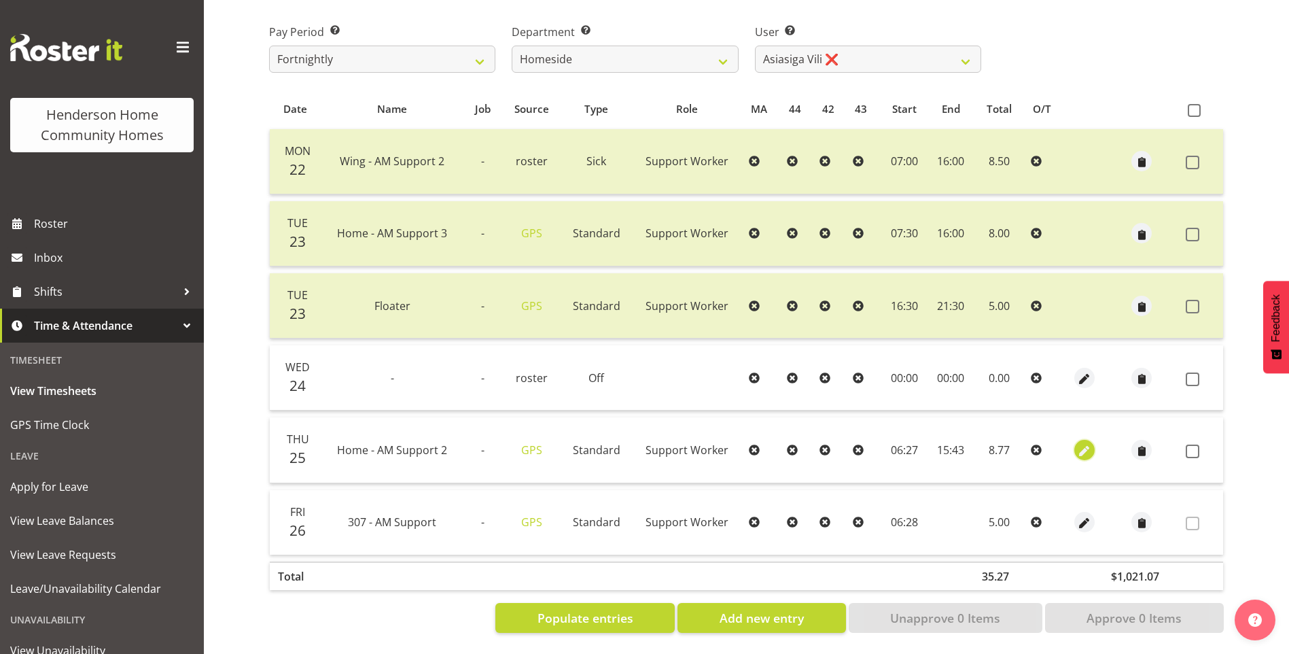
click at [1084, 443] on span "button" at bounding box center [1085, 451] width 16 height 16
select select "Standard"
select select "8"
select select "2025"
select select "6"
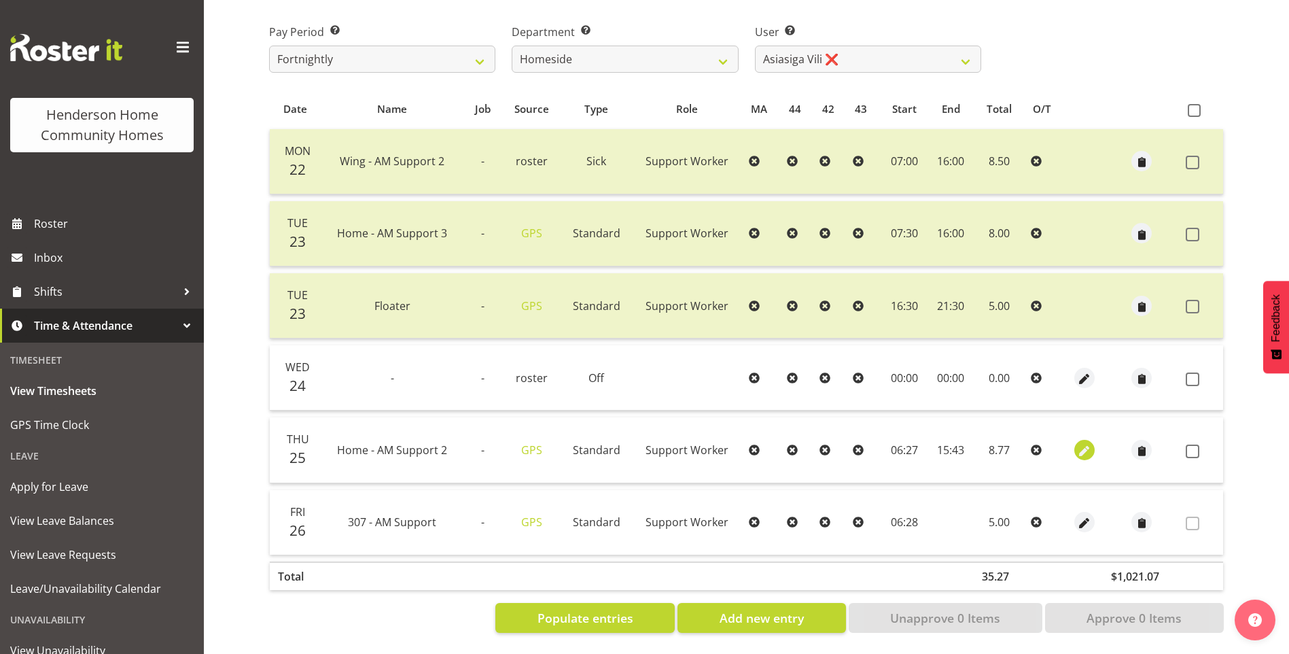
select select "27"
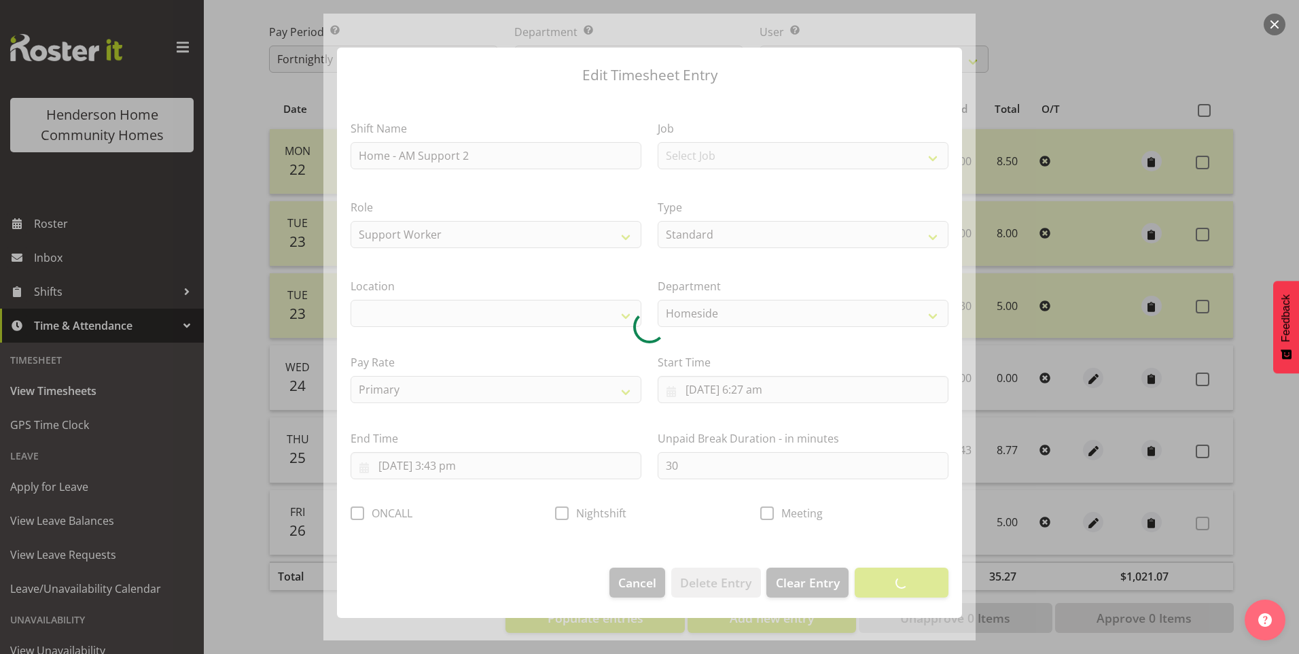
select select "1067"
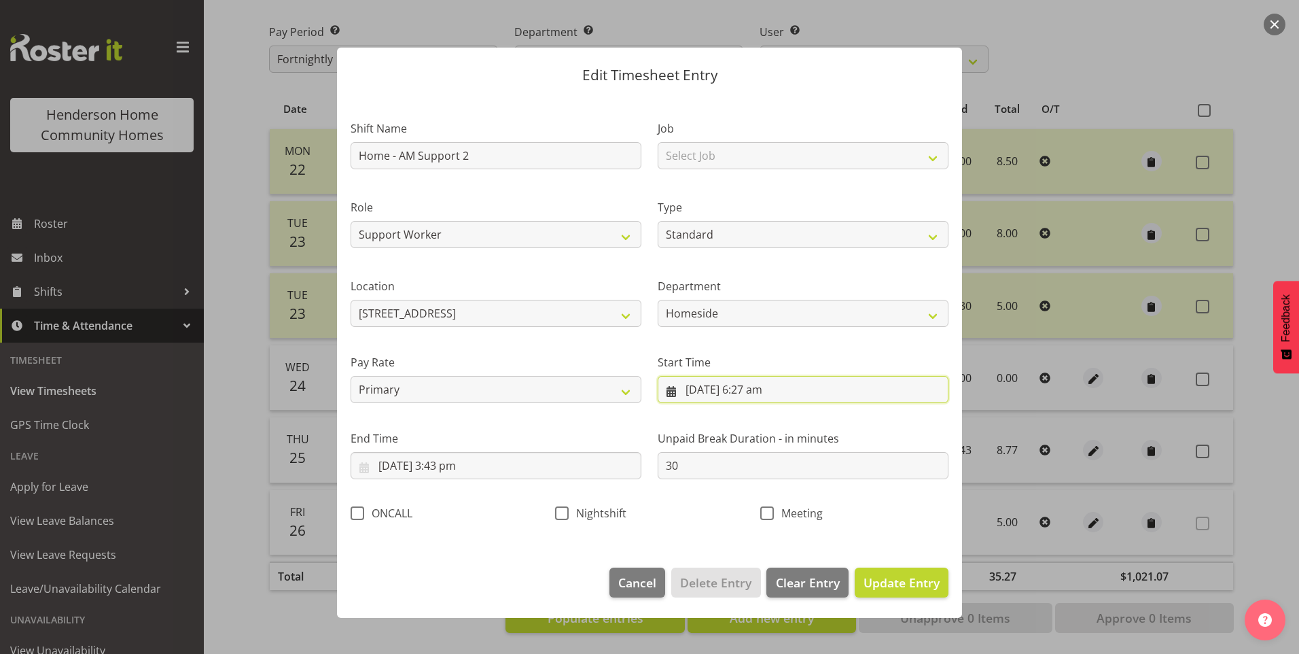
click at [768, 393] on input "[DATE] 6:27 am" at bounding box center [803, 389] width 291 height 27
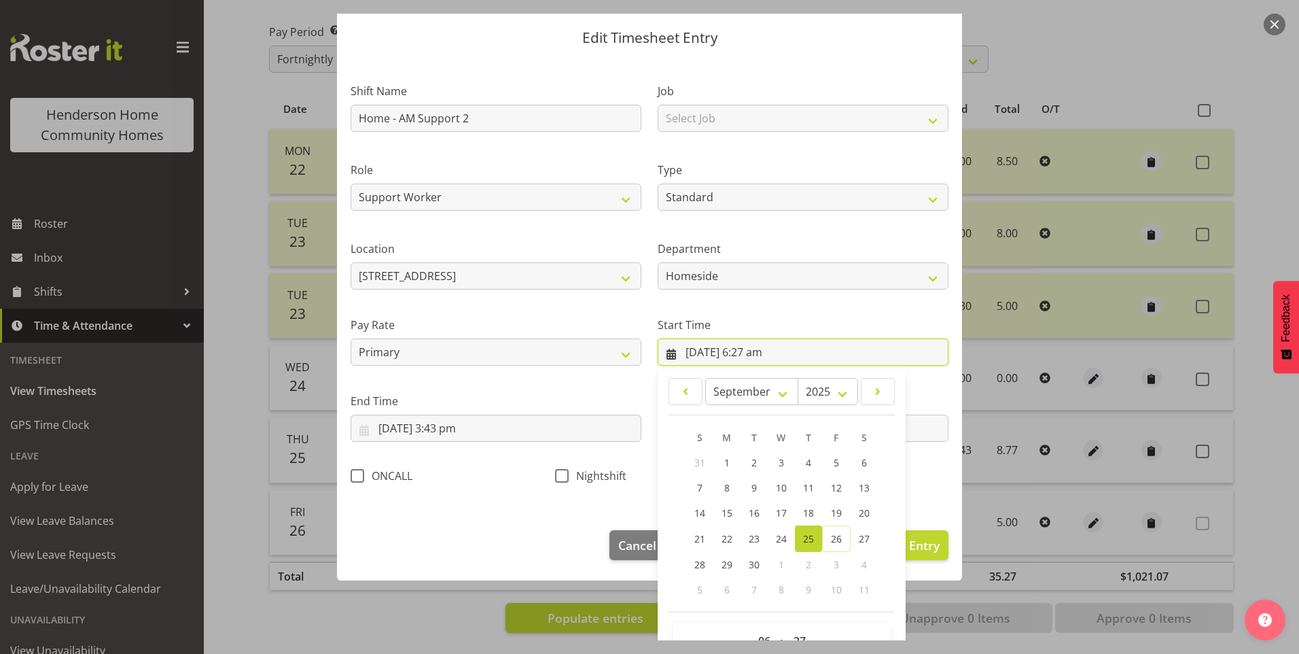
scroll to position [73, 0]
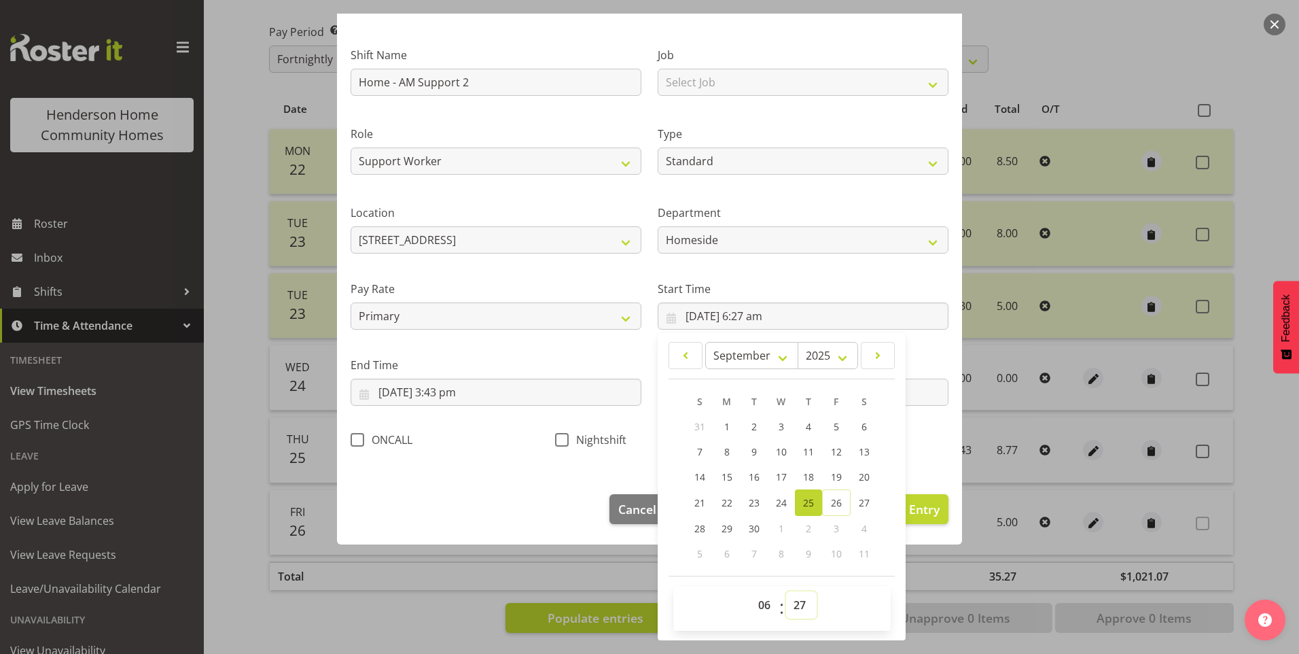
click at [794, 607] on select "00 01 02 03 04 05 06 07 08 09 10 11 12 13 14 15 16 17 18 19 20 21 22 23 24 25 2…" at bounding box center [801, 604] width 31 height 27
select select "30"
click at [786, 591] on select "00 01 02 03 04 05 06 07 08 09 10 11 12 13 14 15 16 17 18 19 20 21 22 23 24 25 2…" at bounding box center [801, 604] width 31 height 27
type input "[DATE] 6:30 am"
click at [461, 401] on input "[DATE] 3:43 pm" at bounding box center [496, 391] width 291 height 27
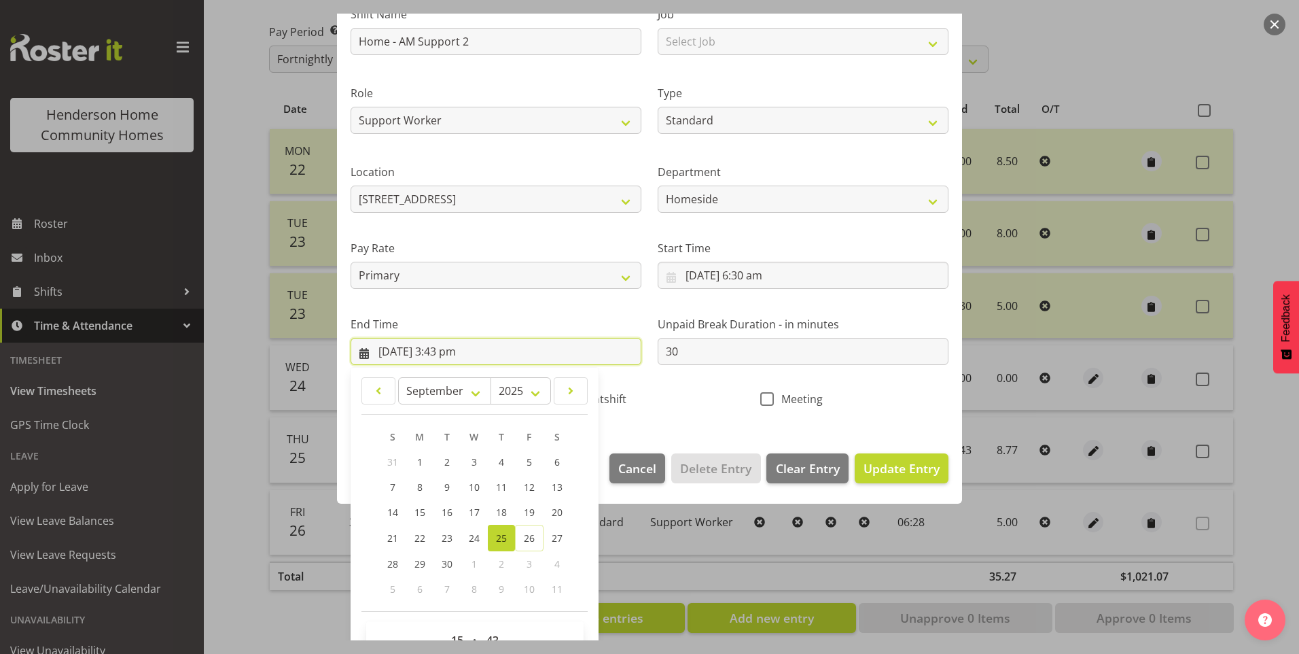
scroll to position [149, 0]
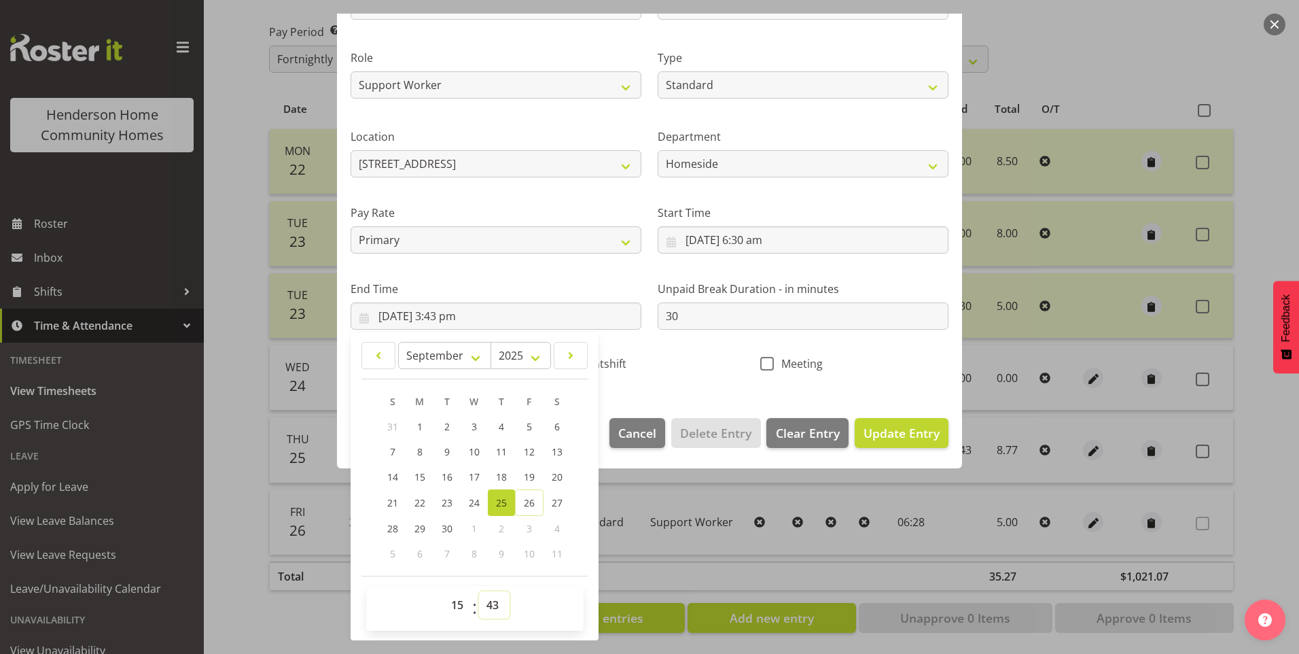
click at [496, 605] on select "00 01 02 03 04 05 06 07 08 09 10 11 12 13 14 15 16 17 18 19 20 21 22 23 24 25 2…" at bounding box center [494, 604] width 31 height 27
select select "30"
click at [479, 591] on select "00 01 02 03 04 05 06 07 08 09 10 11 12 13 14 15 16 17 18 19 20 21 22 23 24 25 2…" at bounding box center [494, 604] width 31 height 27
type input "[DATE] 3:30 pm"
click at [910, 433] on span "Update Entry" at bounding box center [902, 433] width 76 height 16
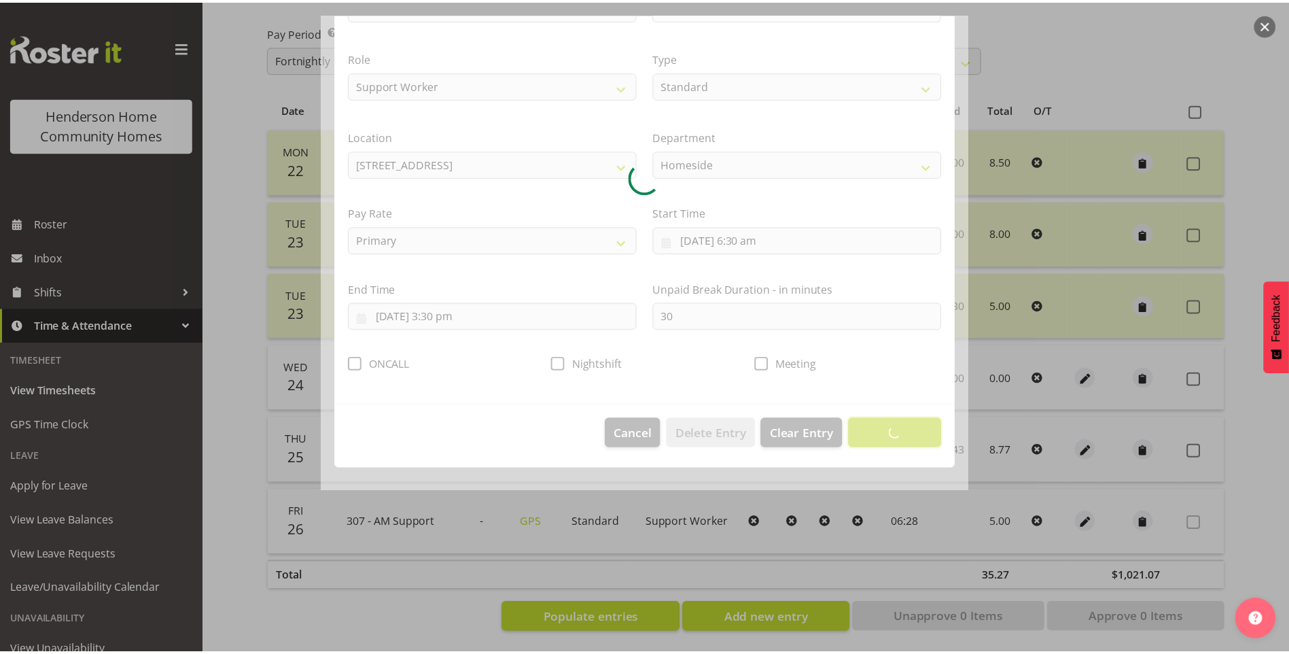
scroll to position [0, 0]
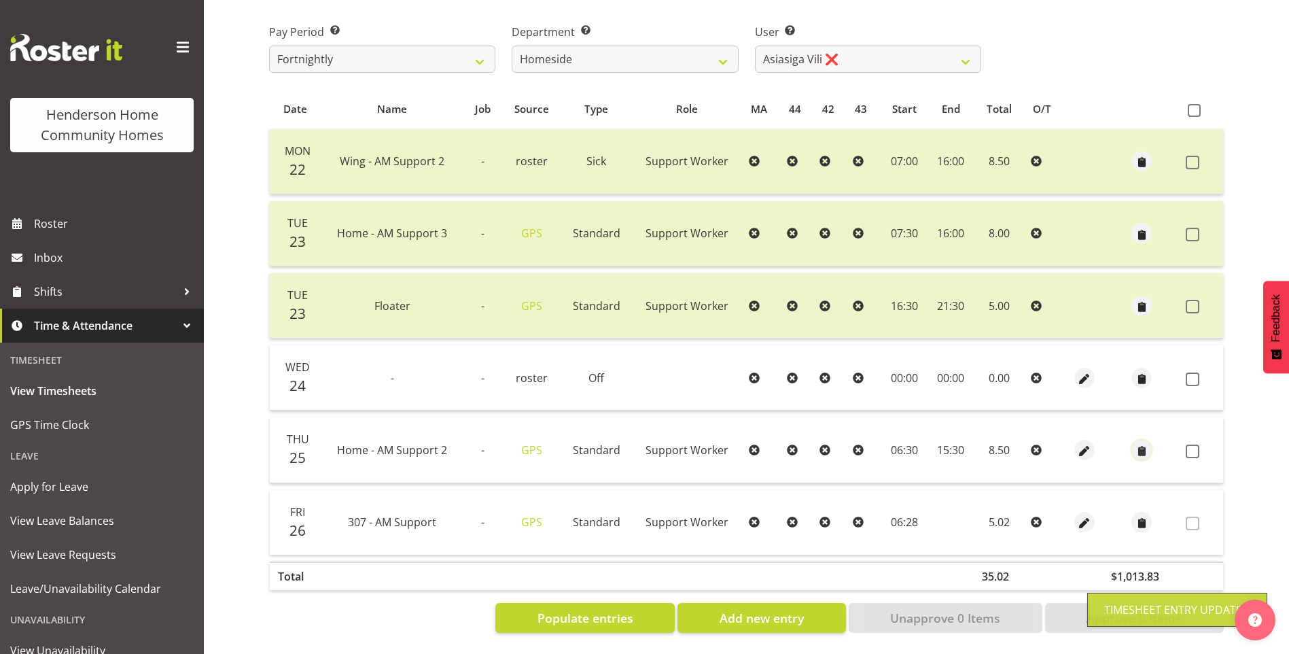
click at [1148, 443] on span "button" at bounding box center [1142, 451] width 16 height 16
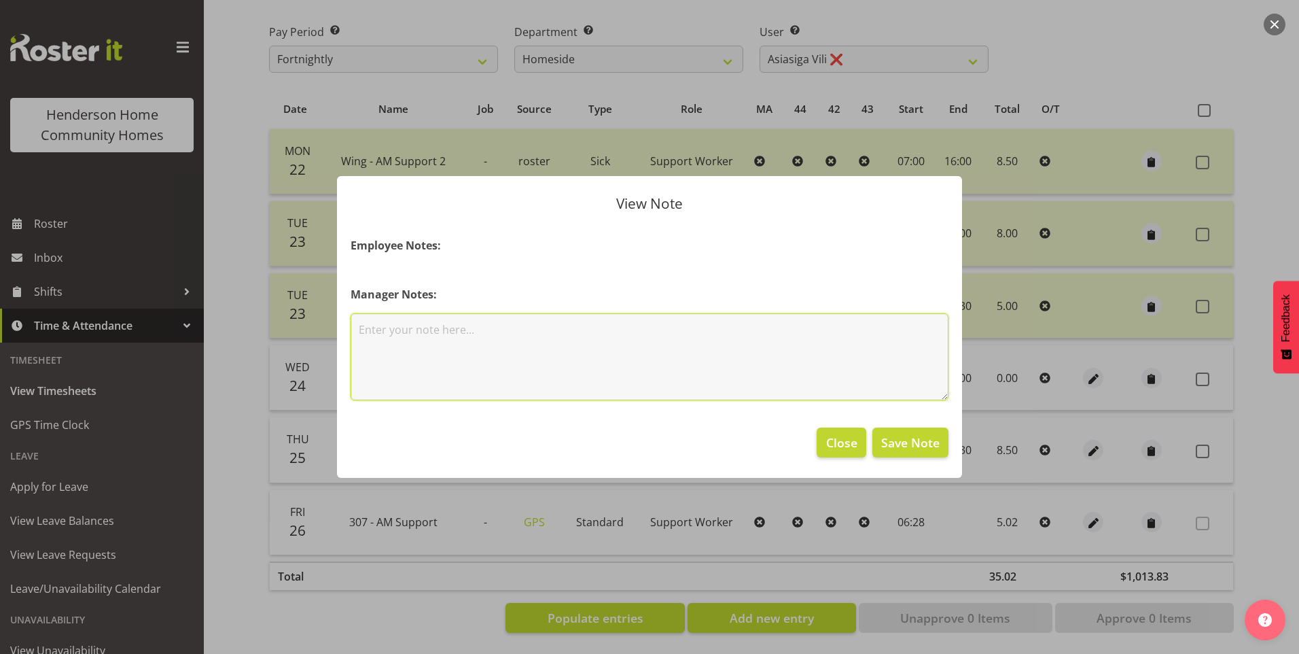
click at [620, 360] on textarea at bounding box center [650, 356] width 598 height 87
type textarea "Staff meeting/education"
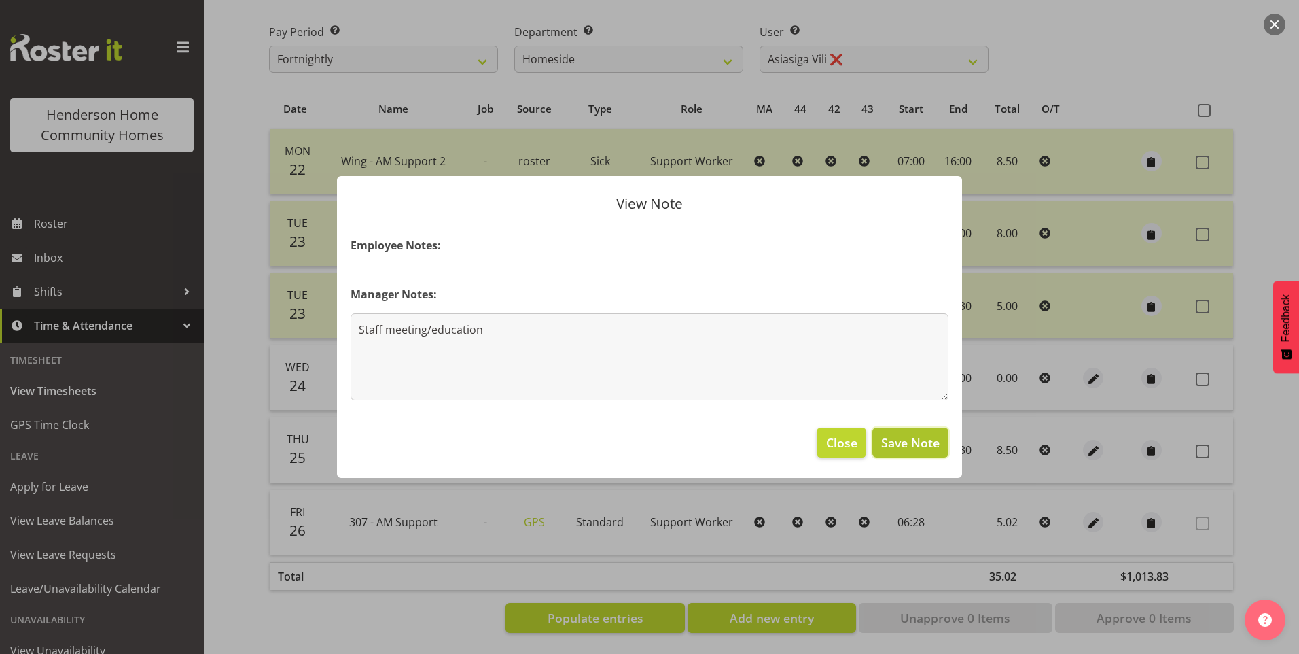
click at [918, 444] on span "Save Note" at bounding box center [910, 442] width 58 height 18
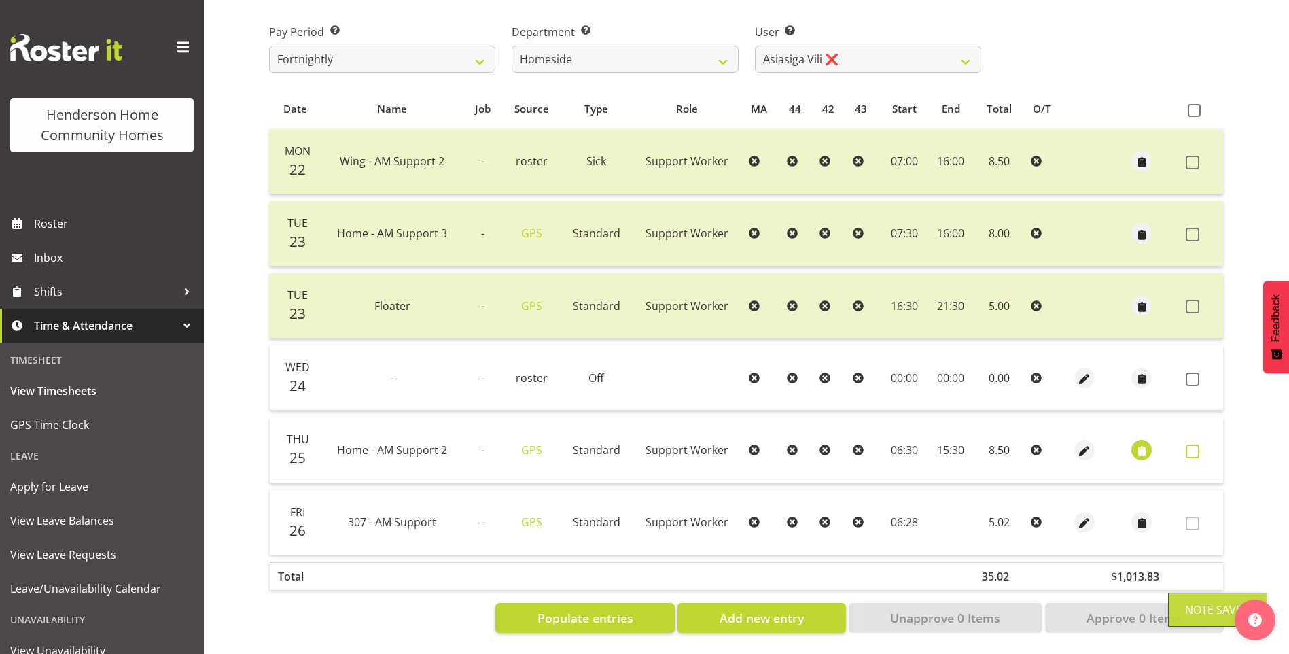
click at [1194, 444] on span at bounding box center [1193, 451] width 14 height 14
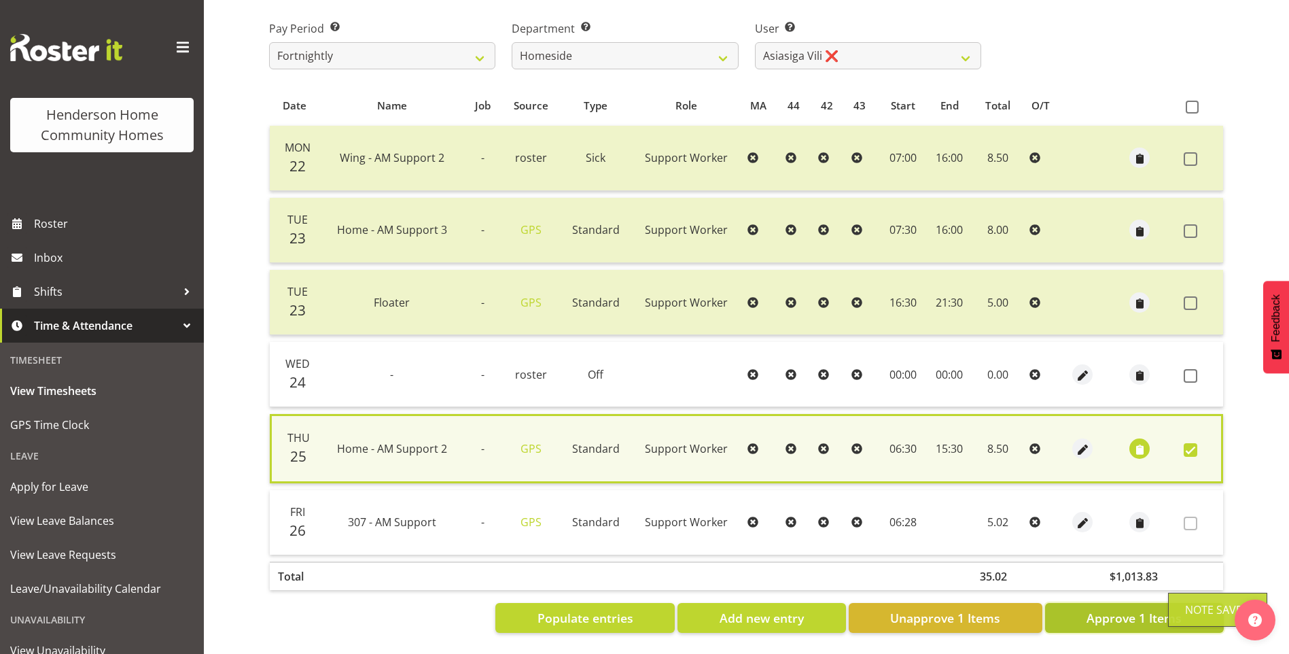
click at [1119, 609] on span "Approve 1 Items" at bounding box center [1133, 618] width 95 height 18
checkbox input "false"
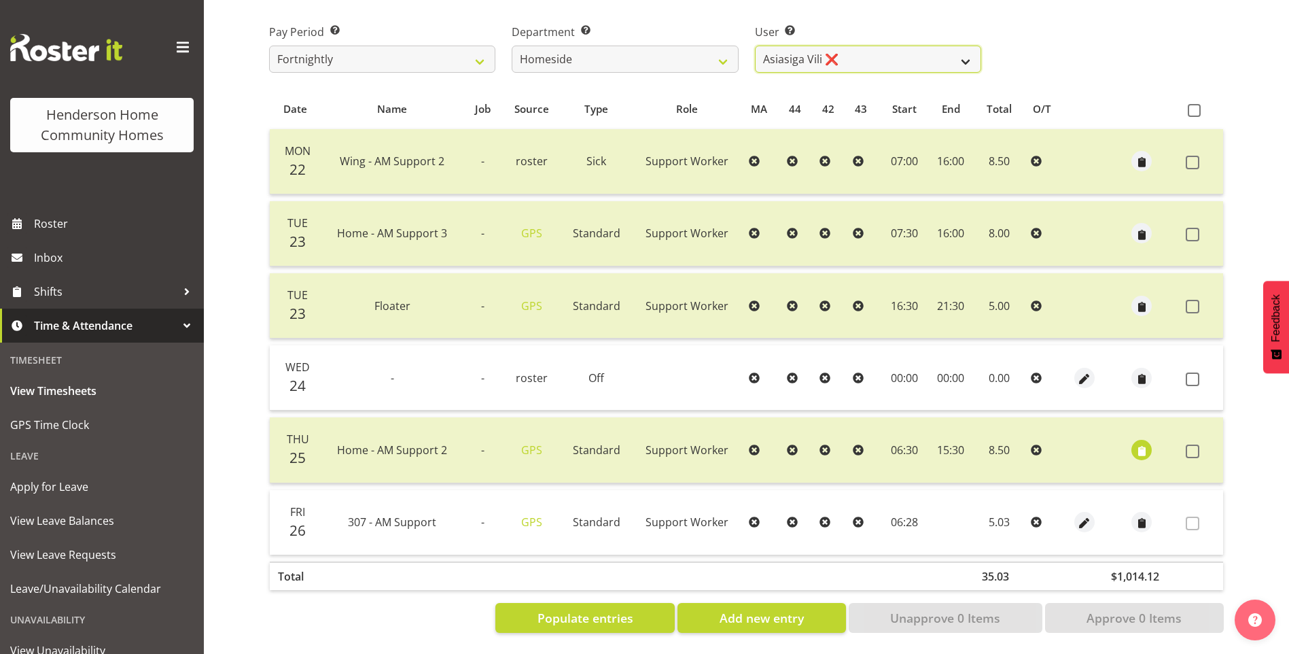
click at [783, 48] on select "[PERSON_NAME] ❌ [PERSON_NAME] ❌ [PERSON_NAME] (BK) [PERSON_NAME] ✔ [PERSON_NAME…" at bounding box center [868, 59] width 226 height 27
select select "8539"
click at [755, 46] on select "[PERSON_NAME] ❌ [PERSON_NAME] ❌ [PERSON_NAME] (BK) [PERSON_NAME] ✔ [PERSON_NAME…" at bounding box center [868, 59] width 226 height 27
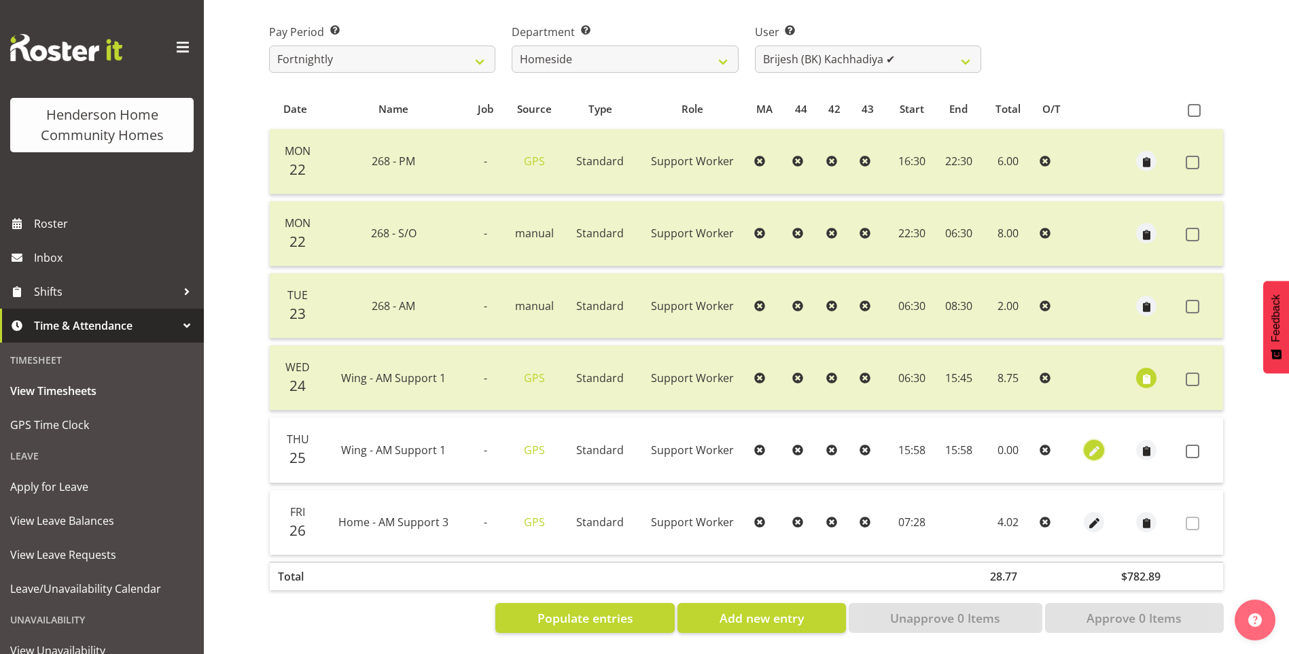
click at [1091, 443] on span "button" at bounding box center [1094, 451] width 16 height 16
select select "Standard"
select select "749"
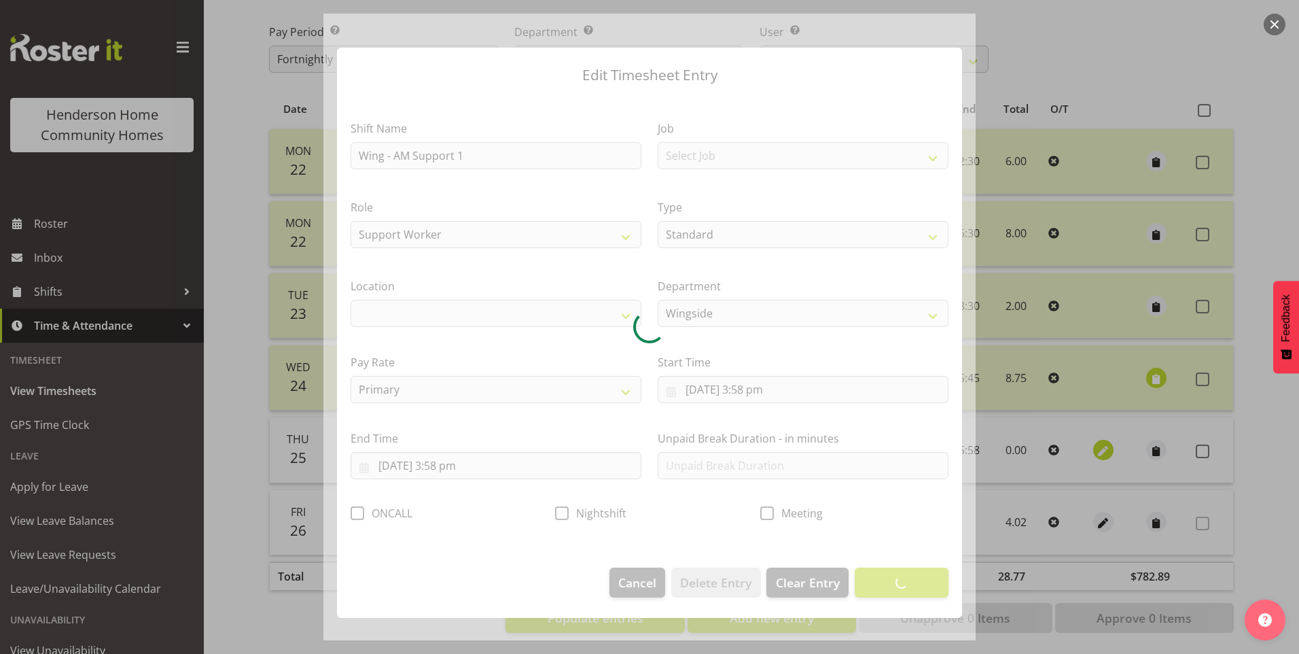
select select "1071"
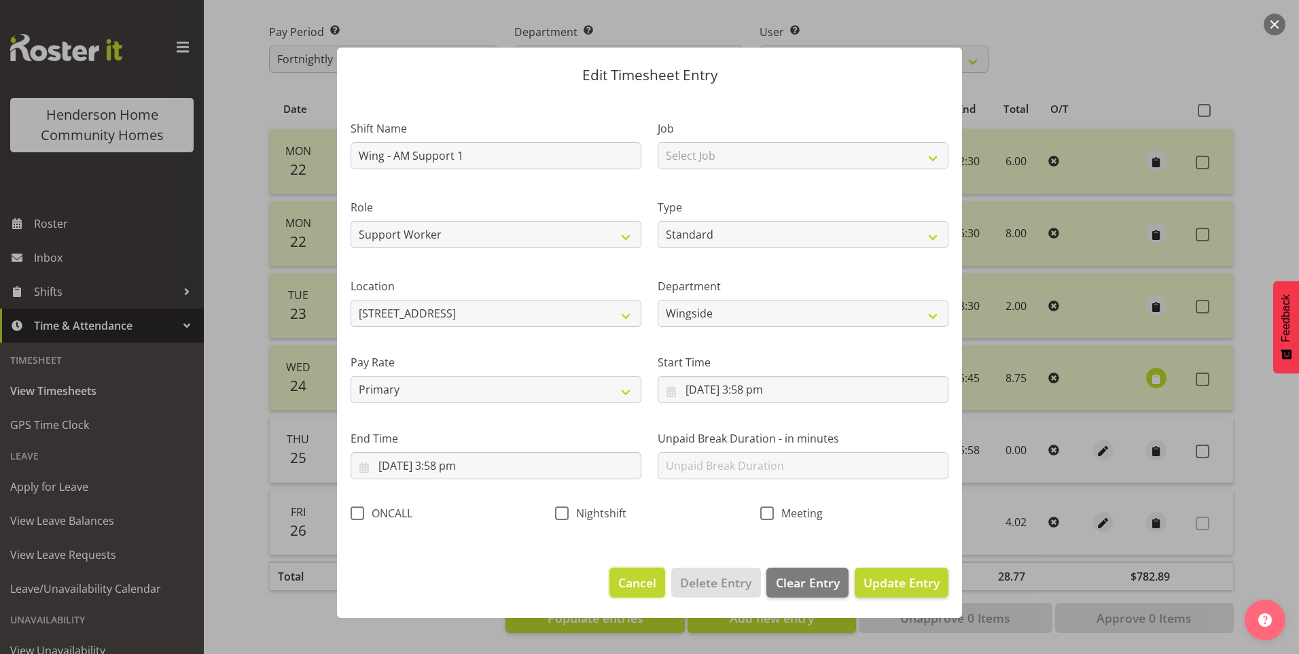
click at [640, 581] on span "Cancel" at bounding box center [637, 582] width 38 height 18
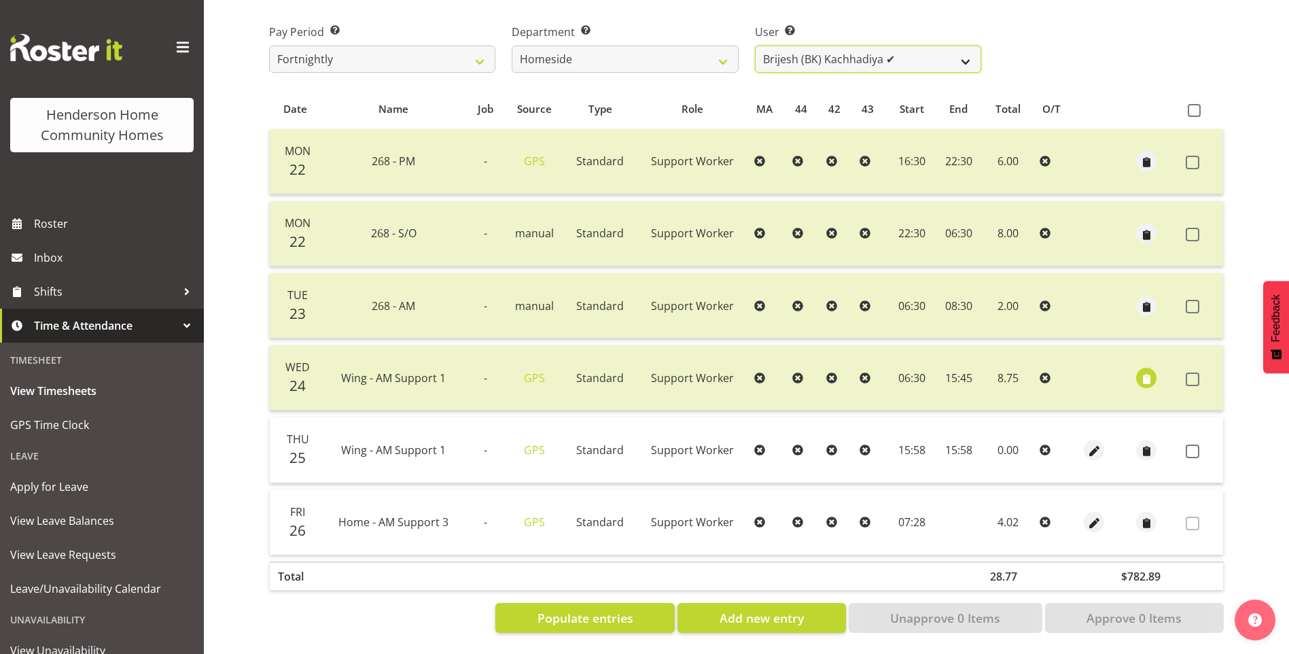
drag, startPoint x: 844, startPoint y: 50, endPoint x: 844, endPoint y: 60, distance: 10.2
click at [844, 50] on select "[PERSON_NAME] ❌ [PERSON_NAME] ❌ [PERSON_NAME] (BK) [PERSON_NAME] ✔ [PERSON_NAME…" at bounding box center [868, 59] width 226 height 27
click at [755, 46] on select "[PERSON_NAME] ❌ [PERSON_NAME] ❌ [PERSON_NAME] (BK) [PERSON_NAME] ✔ [PERSON_NAME…" at bounding box center [868, 59] width 226 height 27
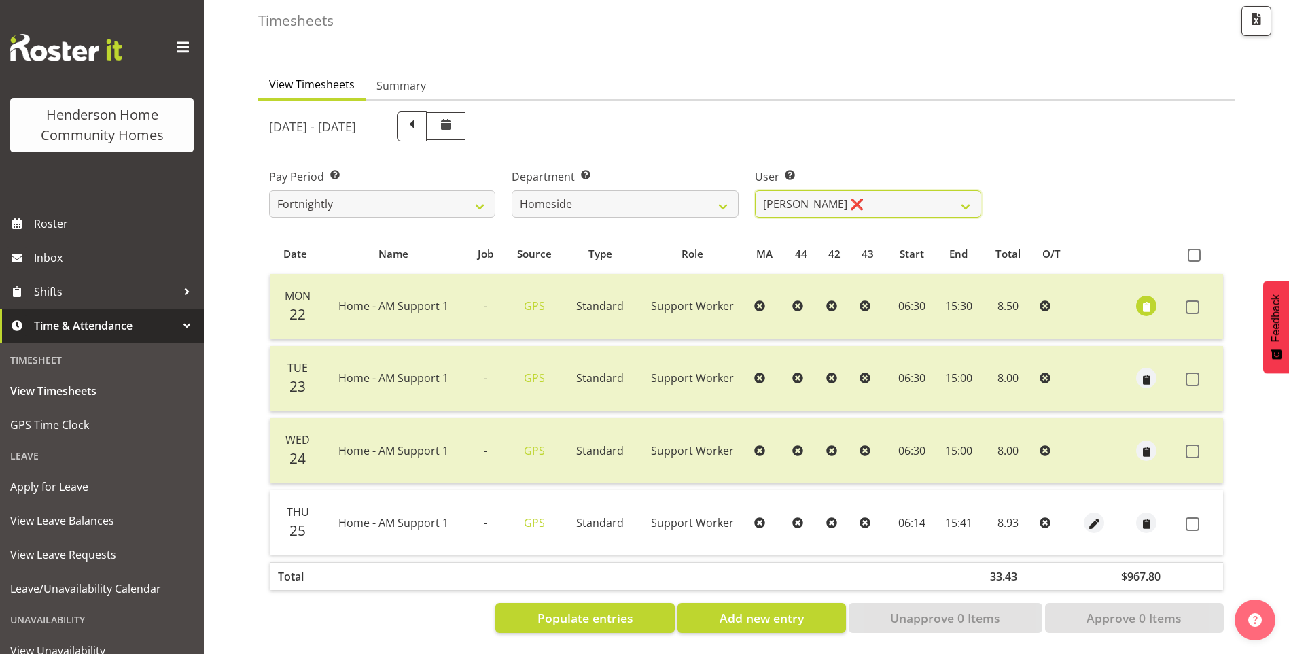
scroll to position [75, 0]
click at [807, 192] on select "[PERSON_NAME] ❌ [PERSON_NAME] ❌ [PERSON_NAME] (BK) [PERSON_NAME] ✔ [PERSON_NAME…" at bounding box center [868, 203] width 226 height 27
select select "8539"
click at [755, 190] on select "[PERSON_NAME] ❌ [PERSON_NAME] ❌ [PERSON_NAME] (BK) [PERSON_NAME] ✔ [PERSON_NAME…" at bounding box center [868, 203] width 226 height 27
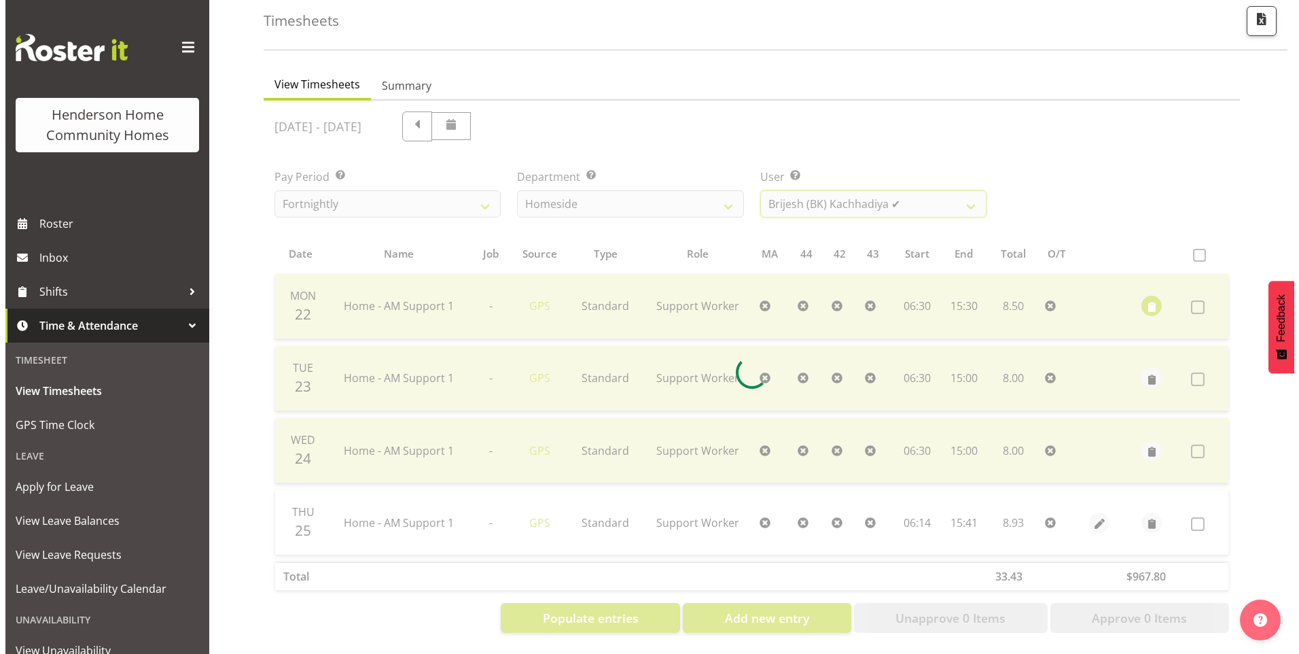
scroll to position [219, 0]
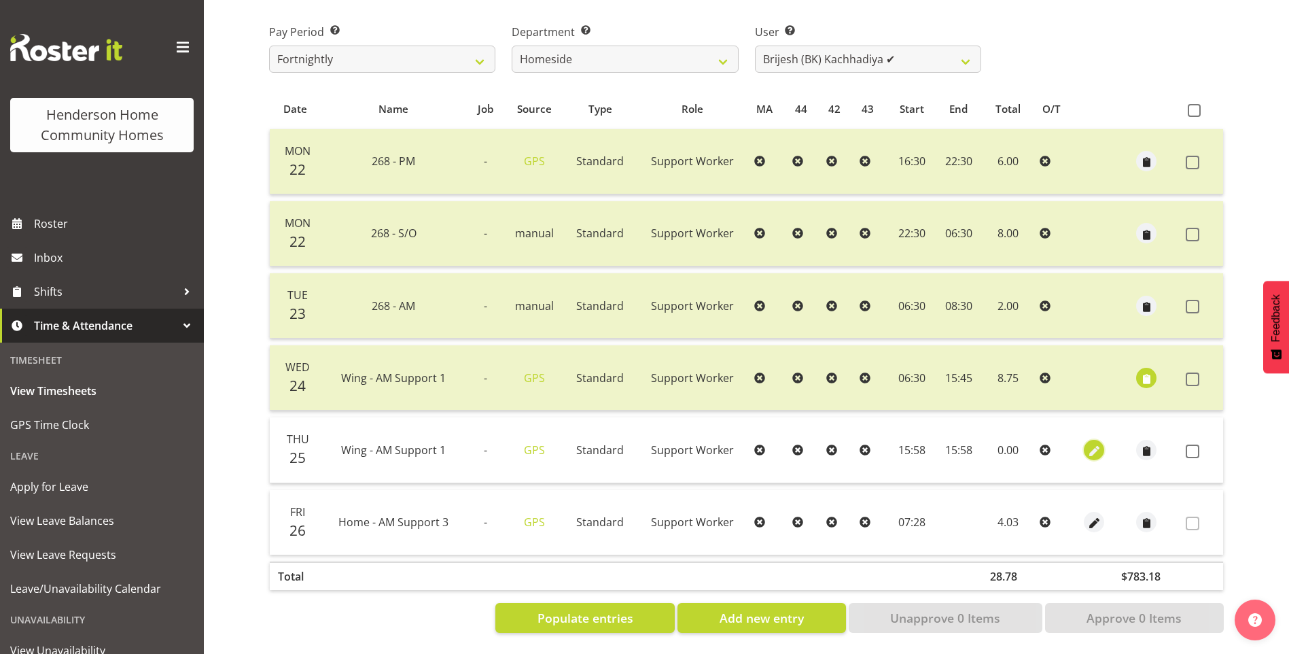
click at [1094, 443] on span "button" at bounding box center [1094, 451] width 16 height 16
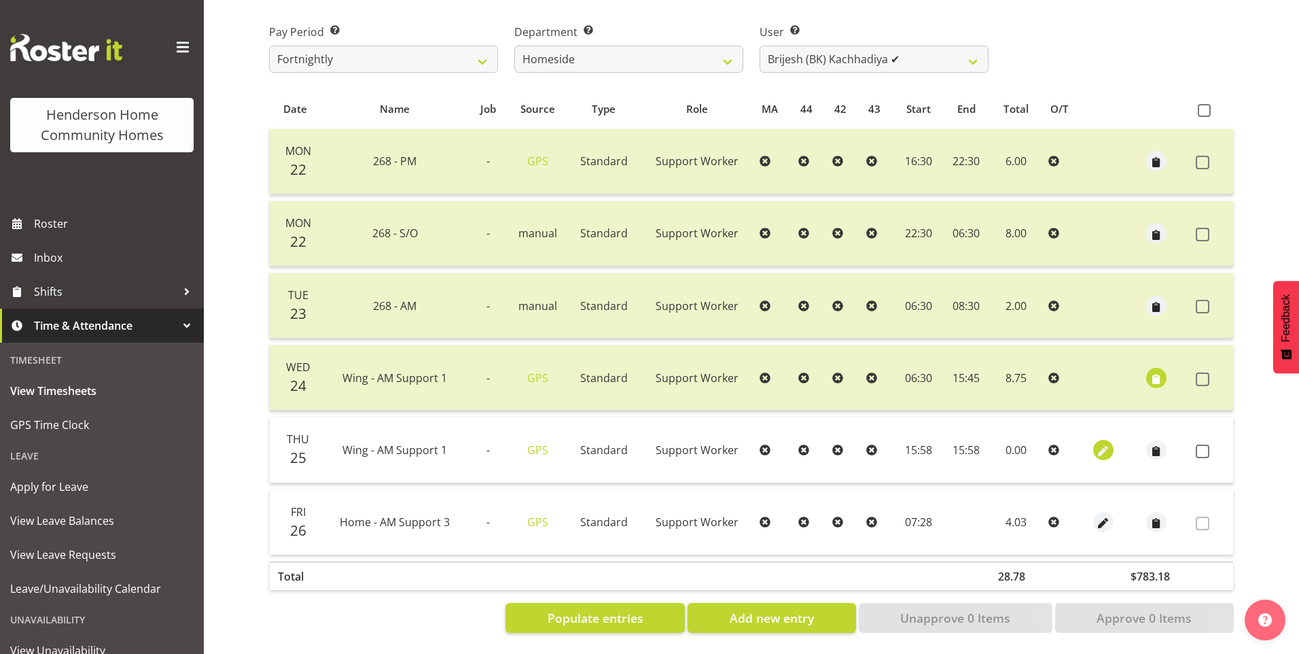
select select "Standard"
select select "749"
select select "8"
select select "2025"
select select "15"
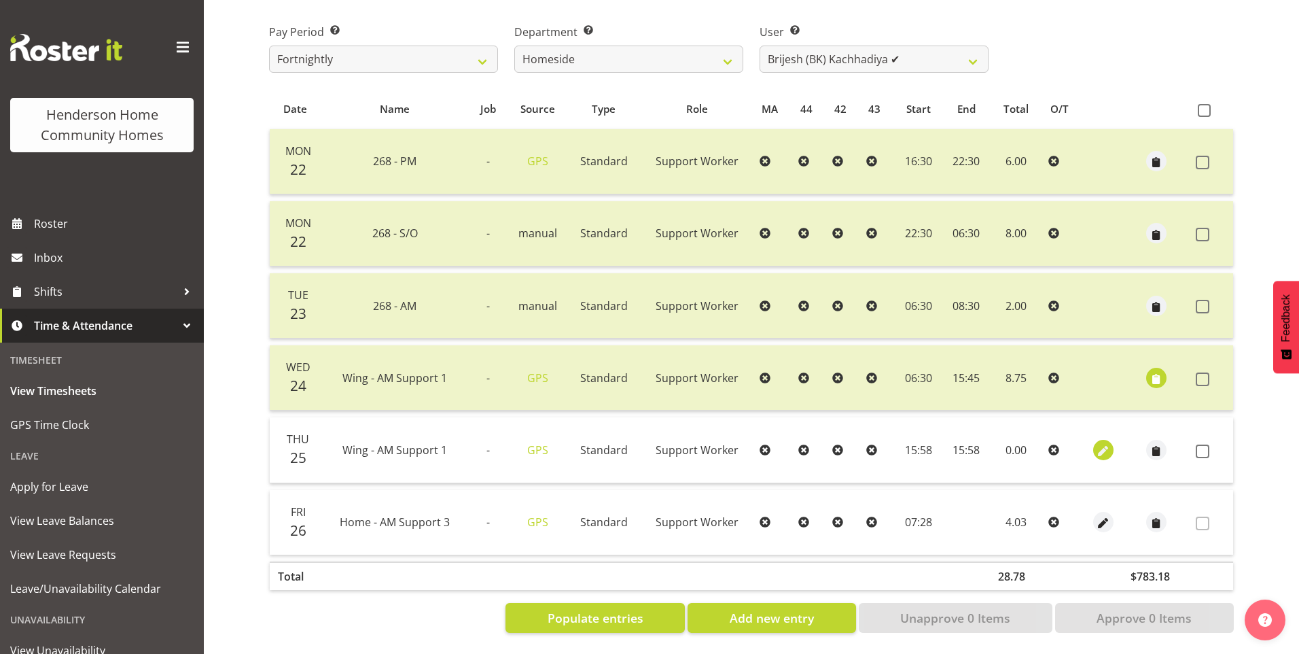
select select "58"
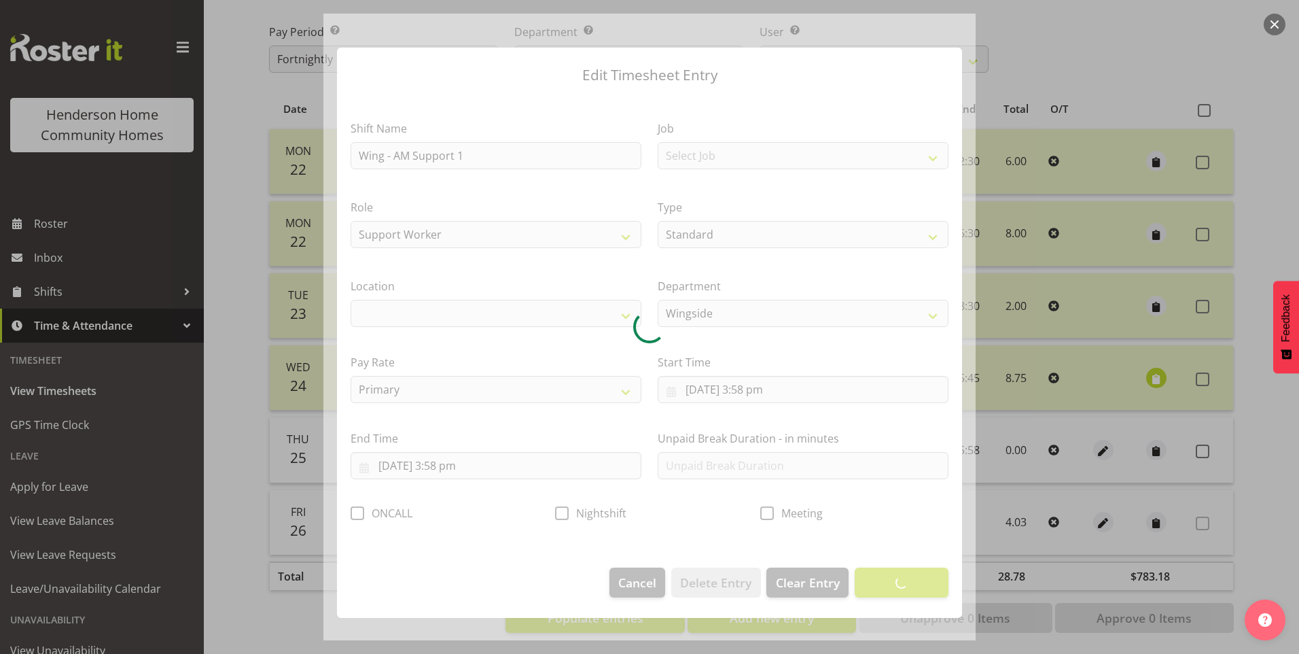
select select "1071"
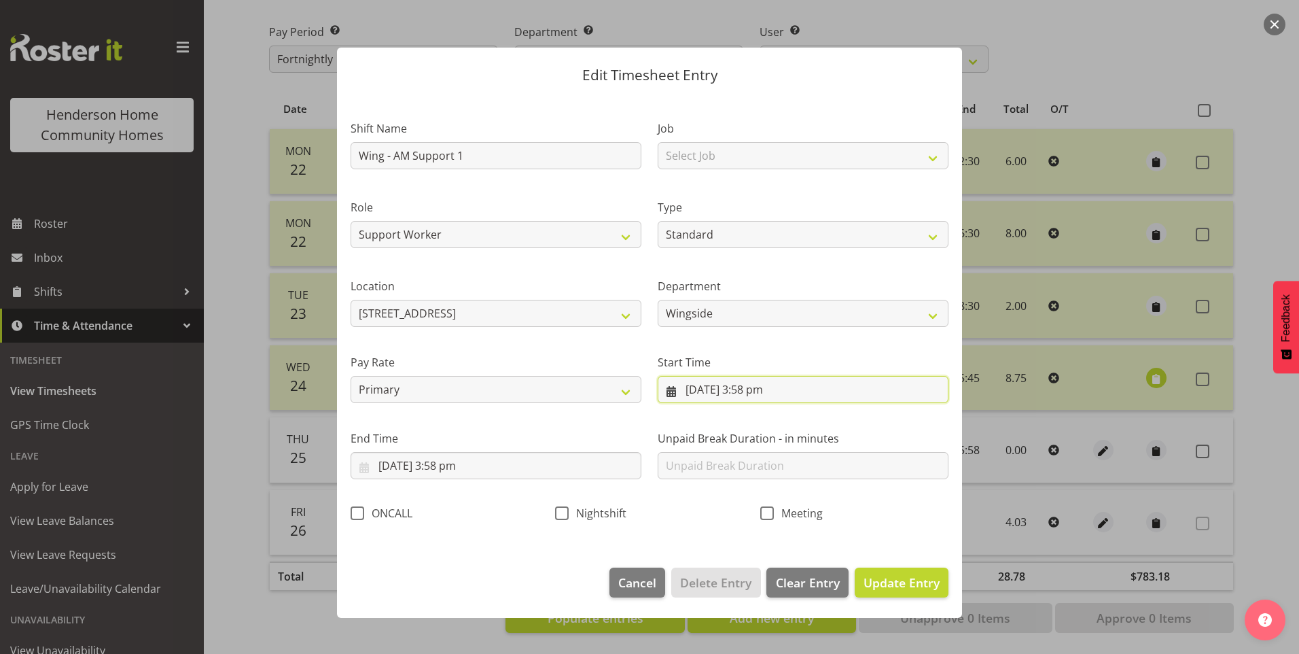
click at [756, 395] on input "[DATE] 3:58 pm" at bounding box center [803, 389] width 291 height 27
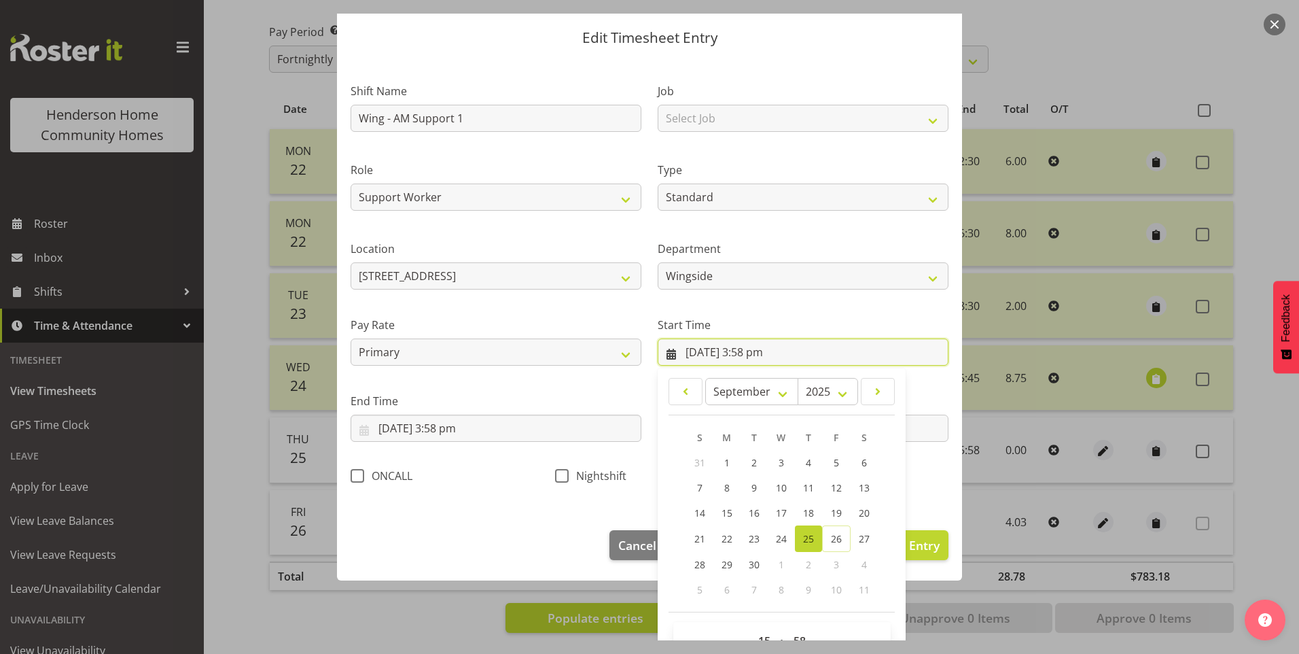
scroll to position [73, 0]
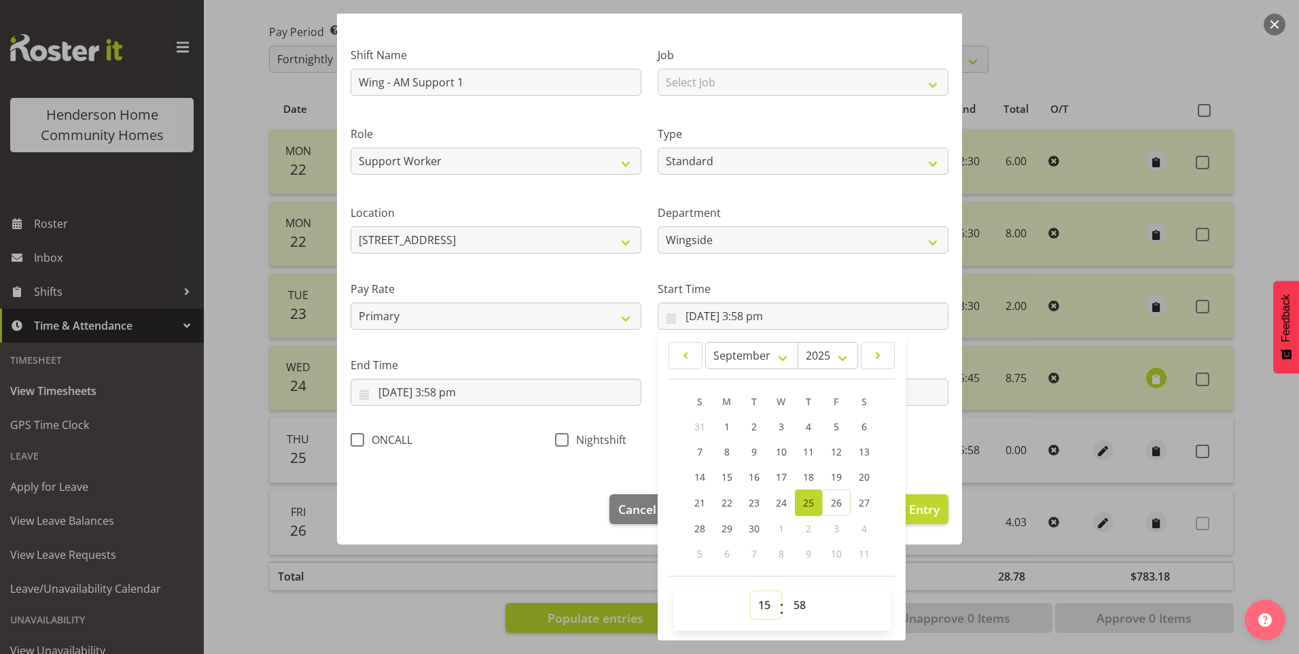
drag, startPoint x: 762, startPoint y: 605, endPoint x: 762, endPoint y: 590, distance: 15.6
click at [762, 601] on select "00 01 02 03 04 05 06 07 08 09 10 11 12 13 14 15 16 17 18 19 20 21 22 23" at bounding box center [766, 604] width 31 height 27
select select "6"
click at [751, 591] on select "00 01 02 03 04 05 06 07 08 09 10 11 12 13 14 15 16 17 18 19 20 21 22 23" at bounding box center [766, 604] width 31 height 27
type input "[DATE] 6:58 am"
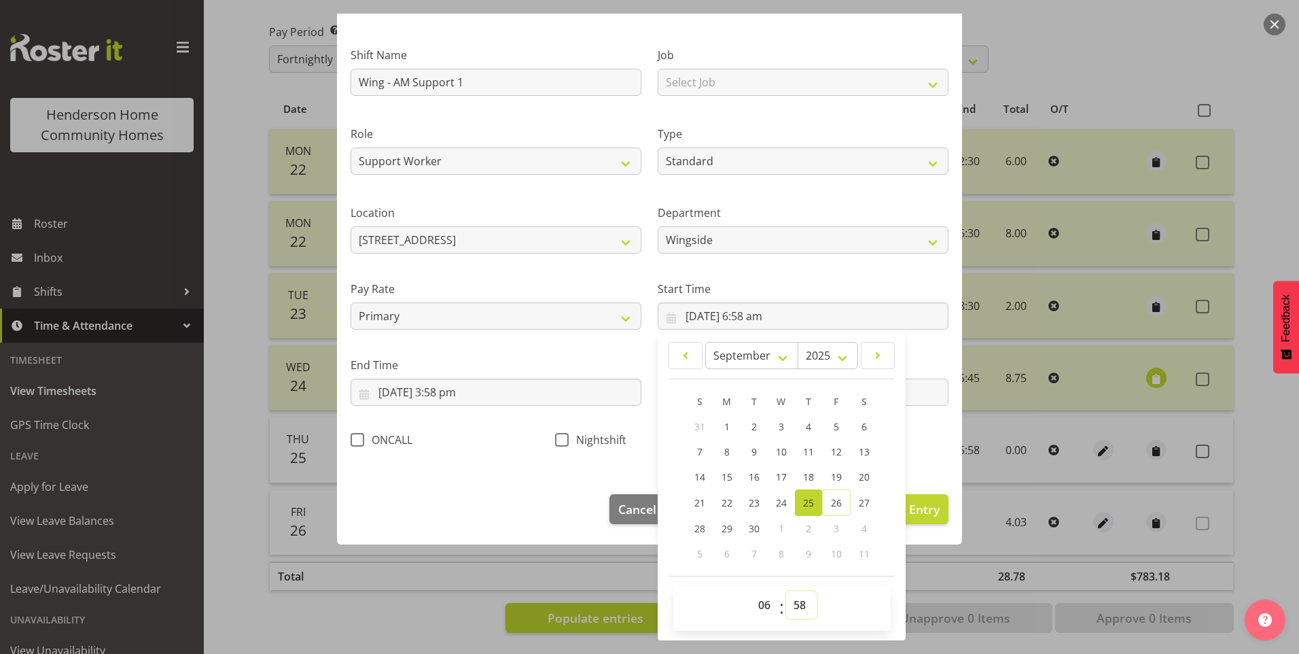
click at [800, 603] on select "00 01 02 03 04 05 06 07 08 09 10 11 12 13 14 15 16 17 18 19 20 21 22 23 24 25 2…" at bounding box center [801, 604] width 31 height 27
select select "30"
click at [786, 591] on select "00 01 02 03 04 05 06 07 08 09 10 11 12 13 14 15 16 17 18 19 20 21 22 23 24 25 2…" at bounding box center [801, 604] width 31 height 27
type input "[DATE] 6:30 am"
click at [454, 396] on input "[DATE] 3:58 pm" at bounding box center [496, 391] width 291 height 27
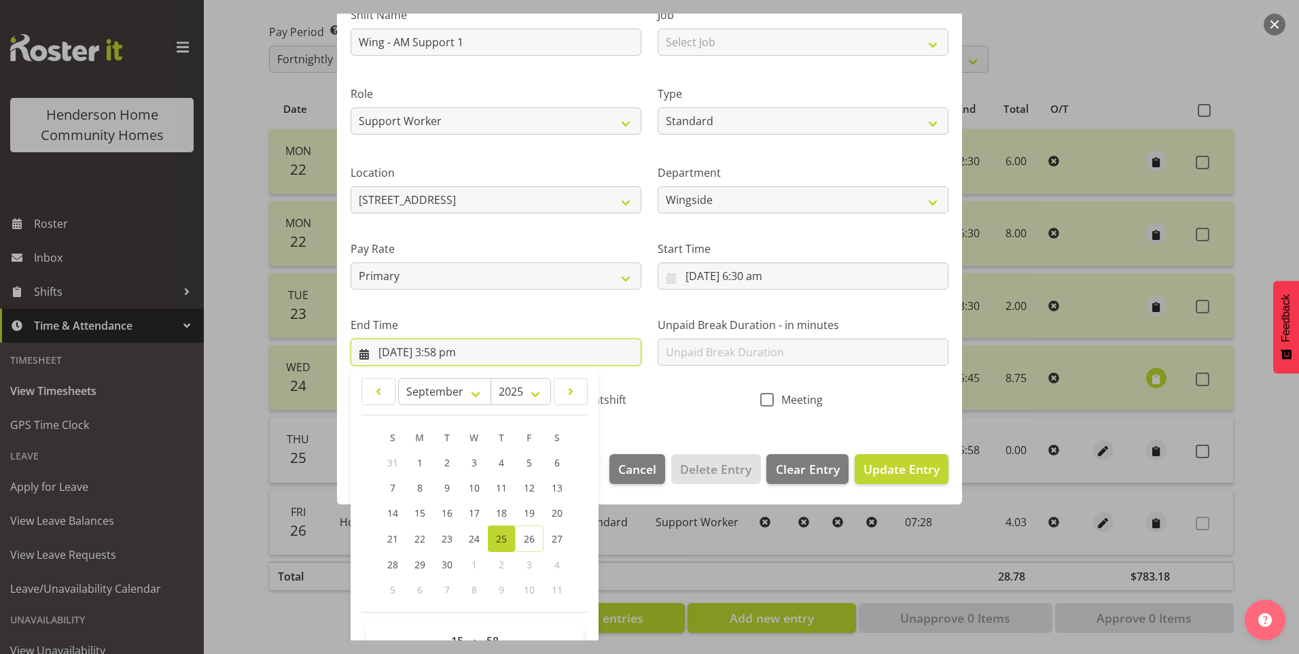
scroll to position [149, 0]
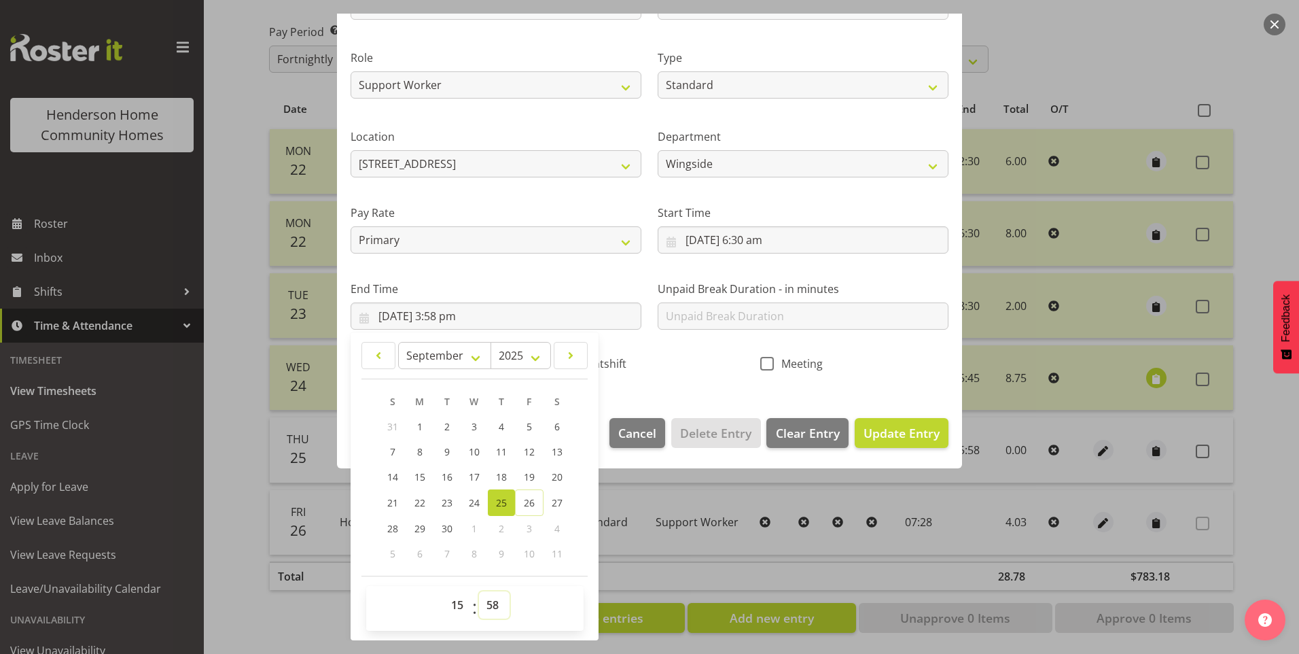
click at [501, 609] on select "00 01 02 03 04 05 06 07 08 09 10 11 12 13 14 15 16 17 18 19 20 21 22 23 24 25 2…" at bounding box center [494, 604] width 31 height 27
select select "45"
click at [479, 591] on select "00 01 02 03 04 05 06 07 08 09 10 11 12 13 14 15 16 17 18 19 20 21 22 23 24 25 2…" at bounding box center [494, 604] width 31 height 27
type input "[DATE] 3:45 pm"
click at [732, 308] on input "text" at bounding box center [803, 315] width 291 height 27
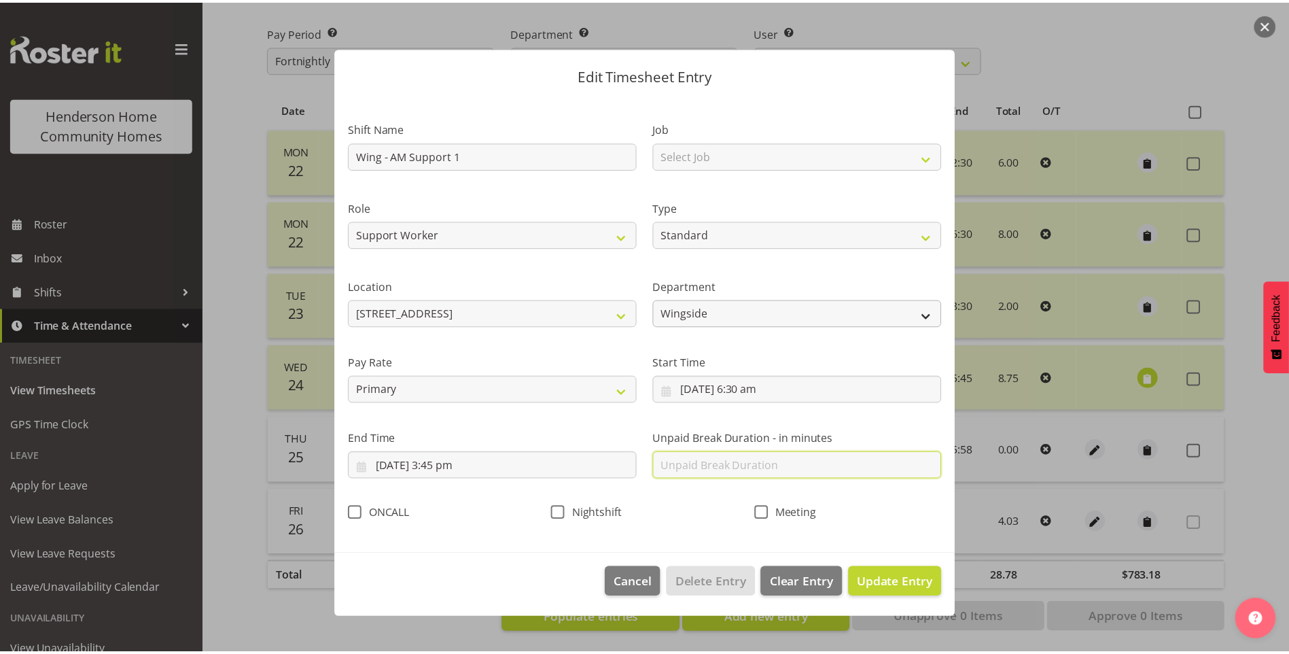
scroll to position [0, 0]
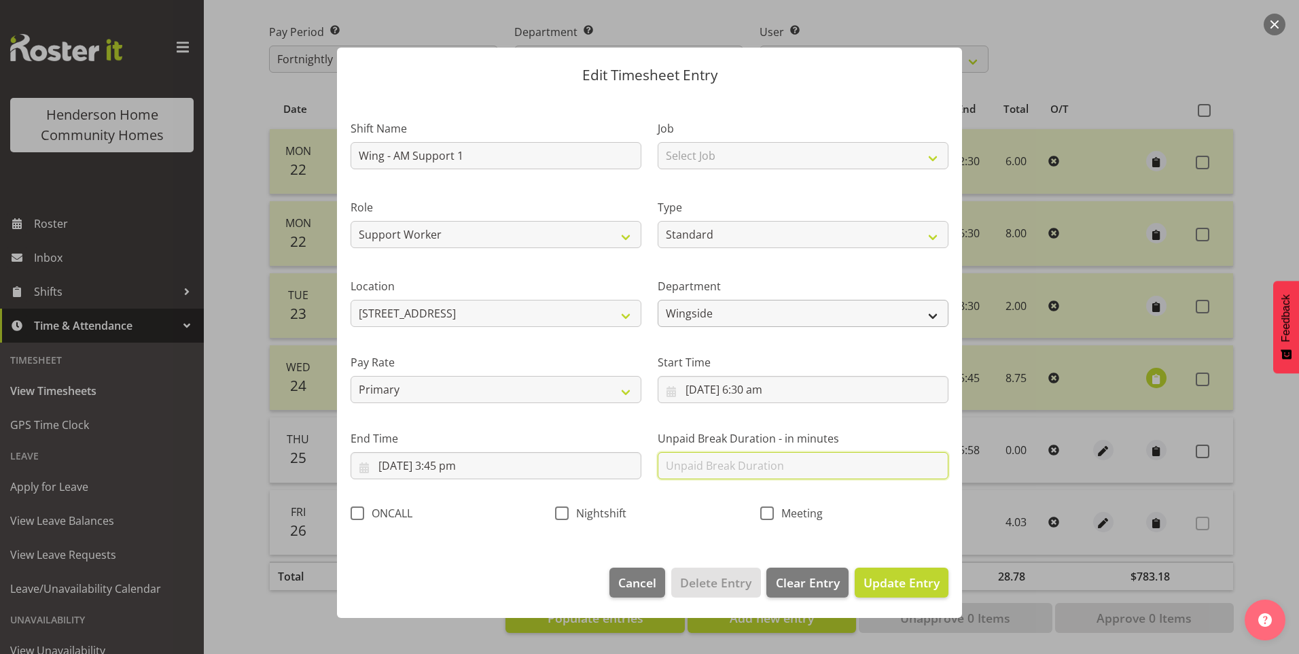
type input "30"
drag, startPoint x: 928, startPoint y: 583, endPoint x: 967, endPoint y: 560, distance: 45.1
click at [927, 578] on span "Update Entry" at bounding box center [902, 582] width 76 height 16
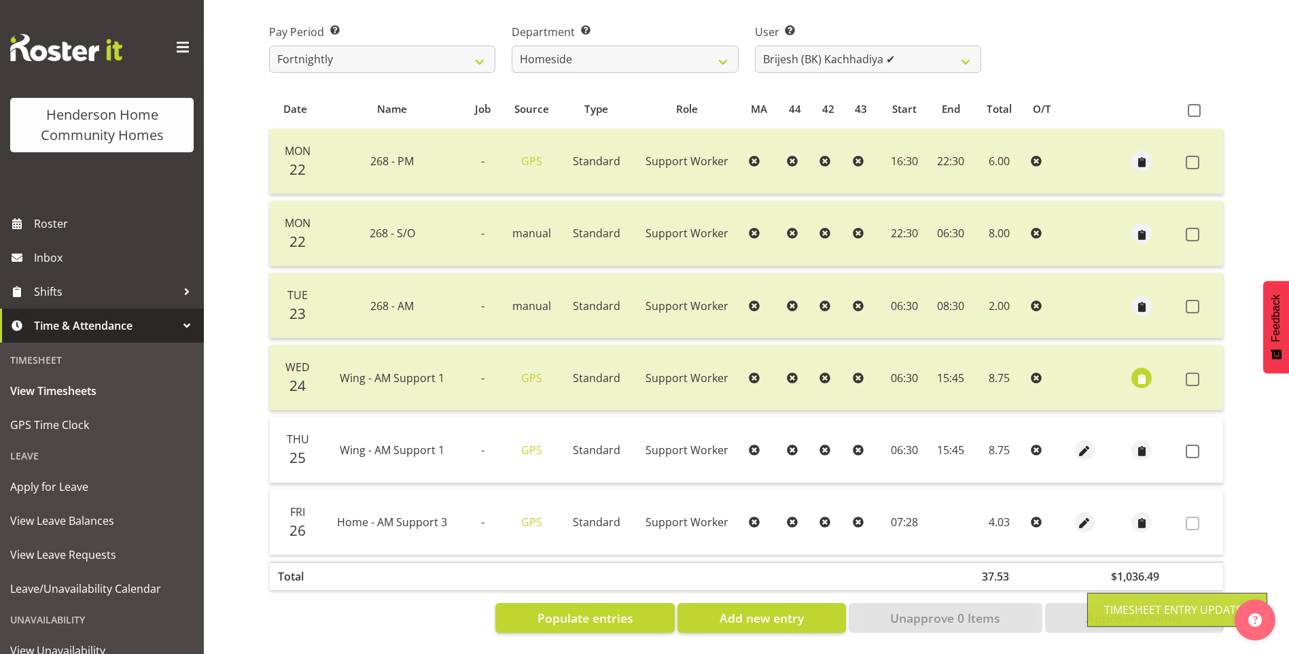
click at [1191, 444] on span at bounding box center [1193, 451] width 14 height 14
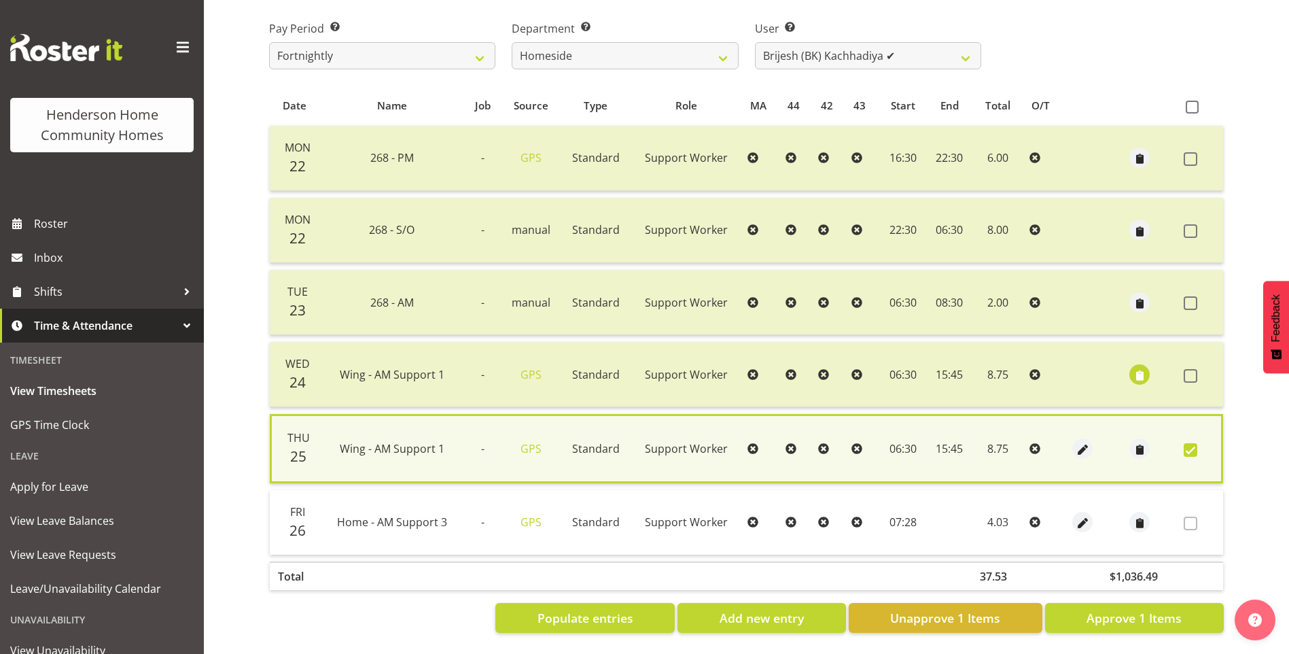
click at [1191, 443] on span at bounding box center [1191, 450] width 14 height 14
checkbox input "false"
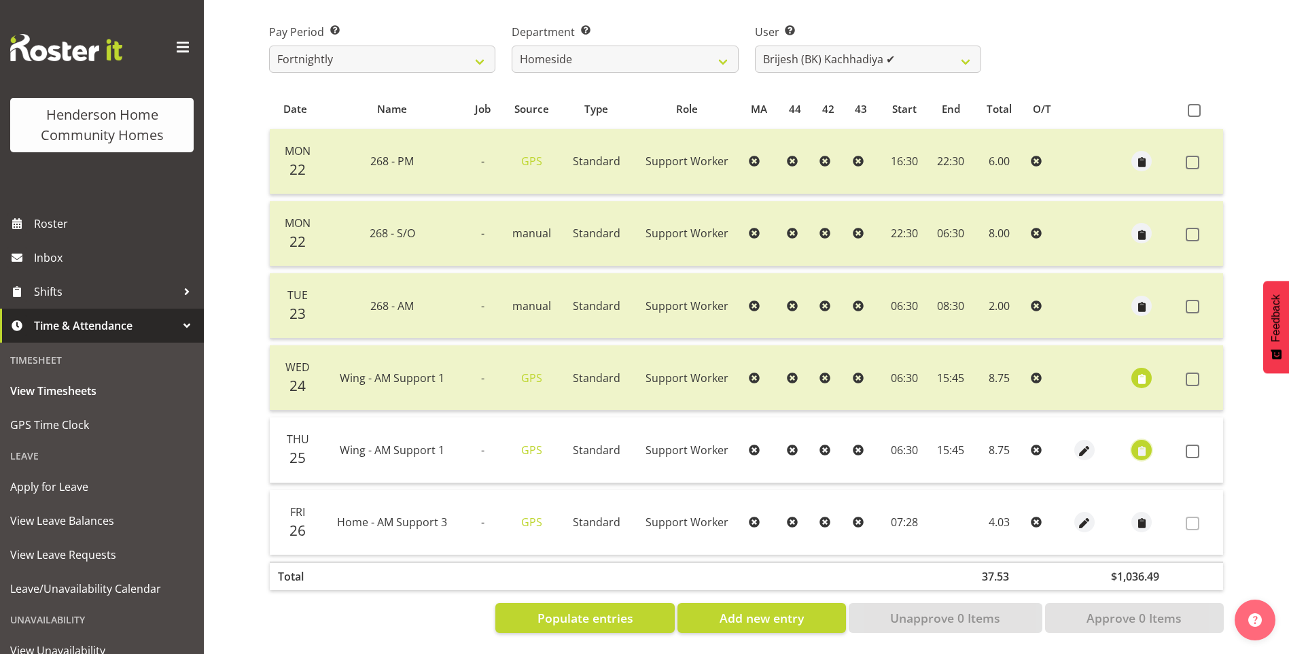
click at [1141, 443] on span "button" at bounding box center [1142, 451] width 16 height 16
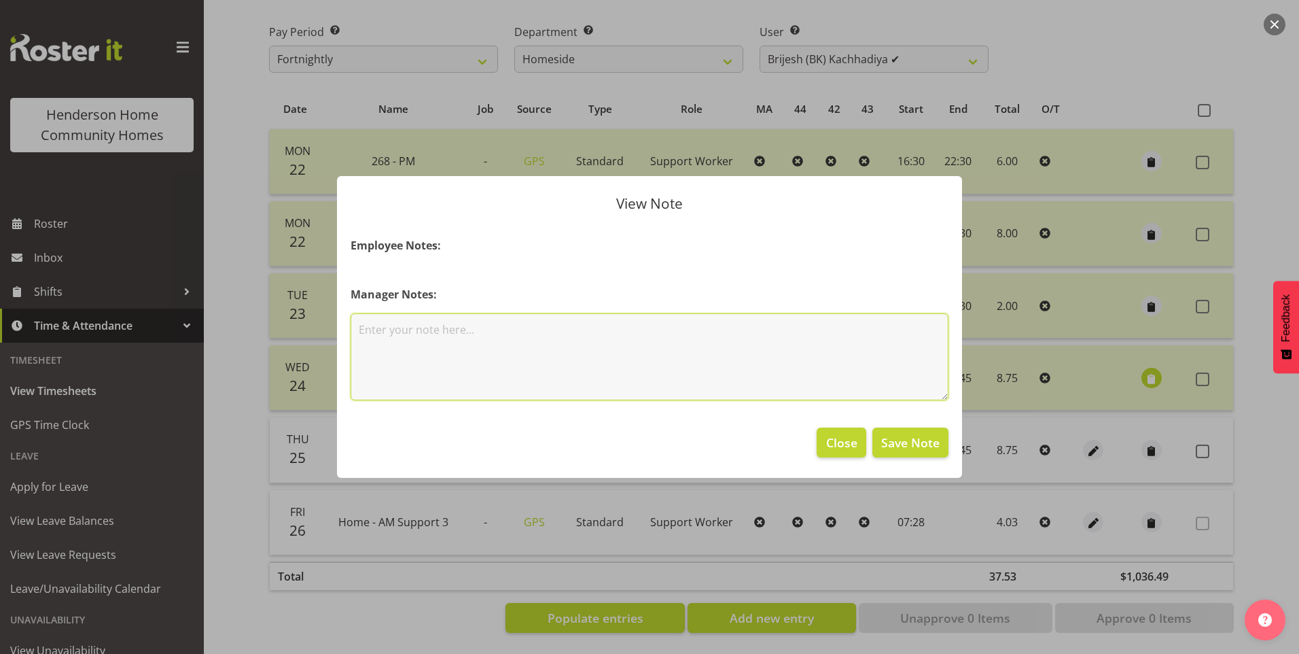
click at [713, 366] on textarea at bounding box center [650, 356] width 598 height 87
type textarea "Staff meeting/education"
click at [917, 446] on span "Save Note" at bounding box center [910, 442] width 58 height 18
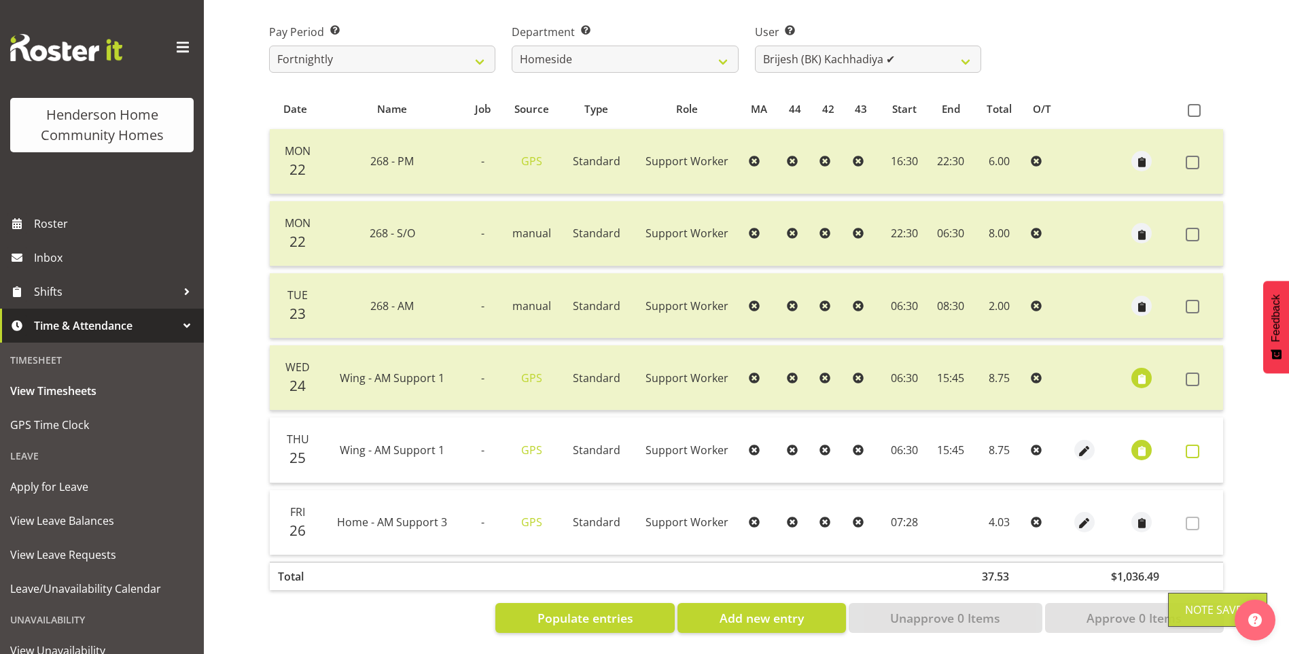
click at [1193, 444] on span at bounding box center [1193, 451] width 14 height 14
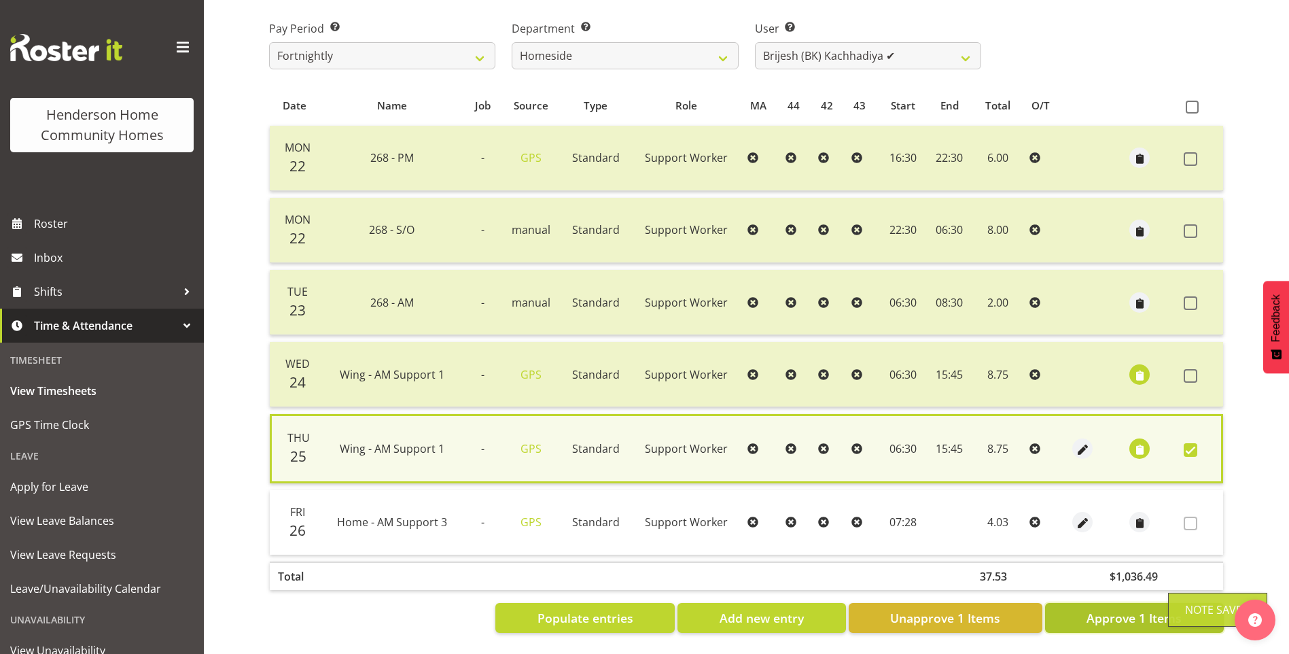
click at [1141, 609] on span "Approve 1 Items" at bounding box center [1133, 618] width 95 height 18
checkbox input "false"
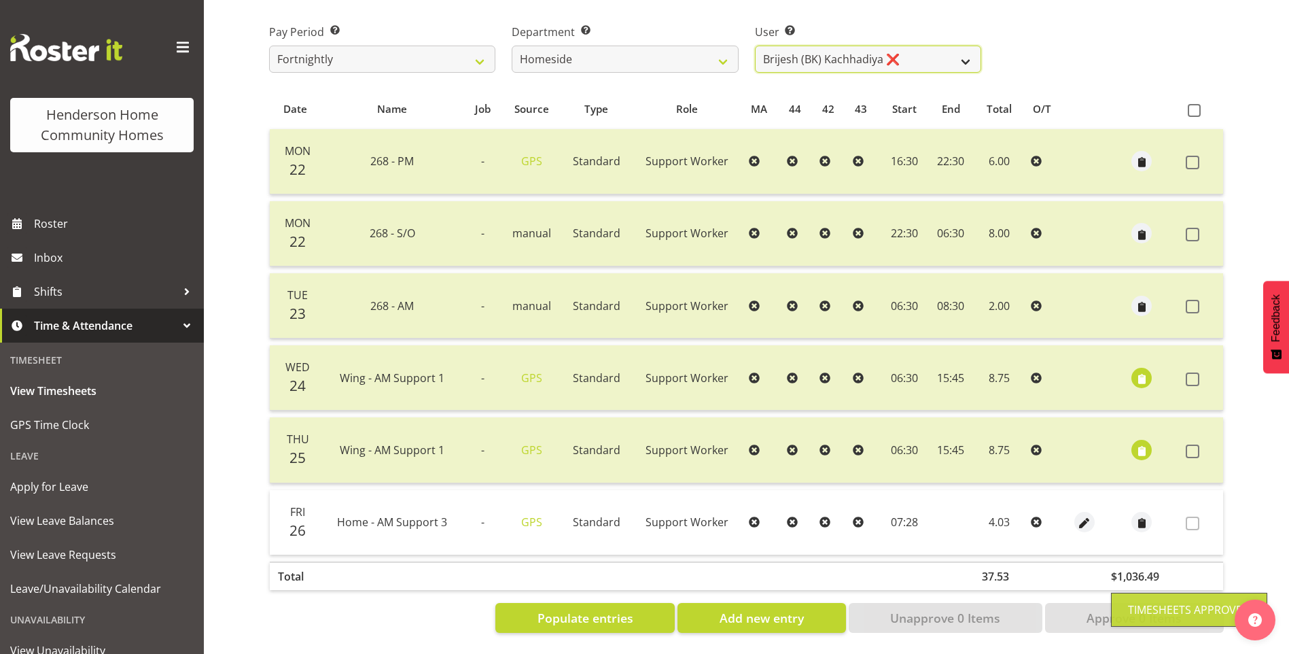
click at [840, 55] on select "[PERSON_NAME] ❌ [PERSON_NAME] ❌ [PERSON_NAME] (BK) [PERSON_NAME] ❌ [PERSON_NAME…" at bounding box center [868, 59] width 226 height 27
select select "8527"
click at [755, 46] on select "[PERSON_NAME] ❌ [PERSON_NAME] ❌ [PERSON_NAME] (BK) [PERSON_NAME] ❌ [PERSON_NAME…" at bounding box center [868, 59] width 226 height 27
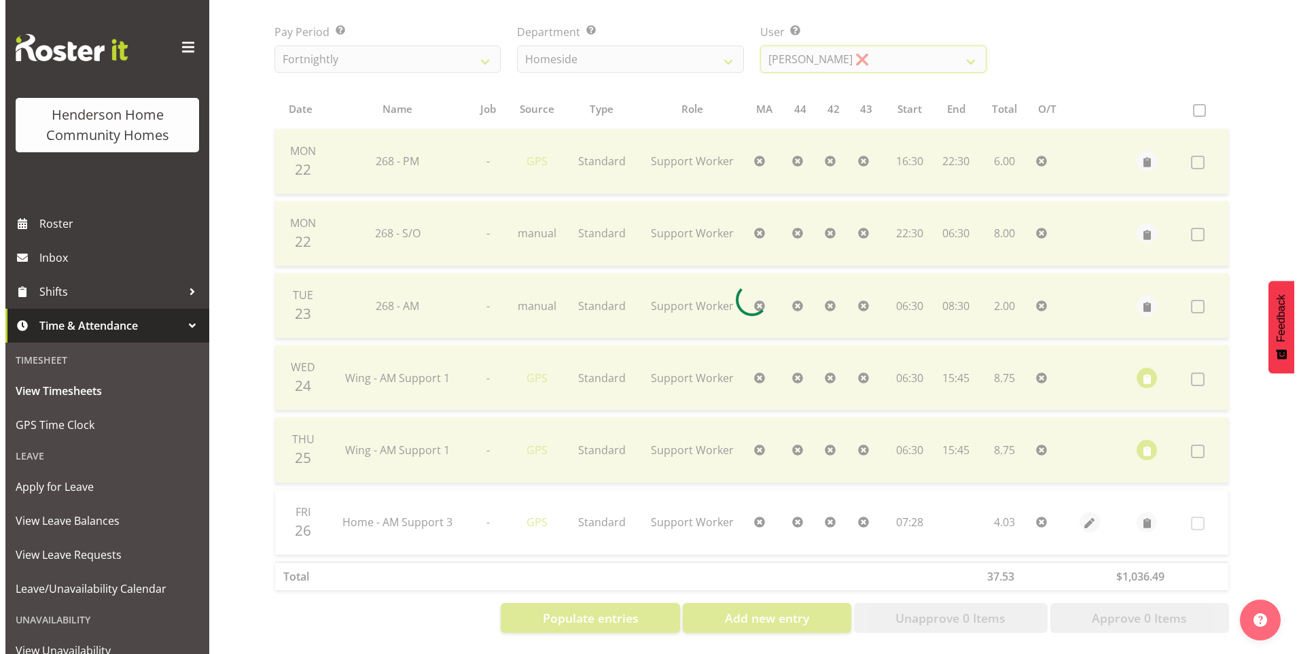
scroll to position [75, 0]
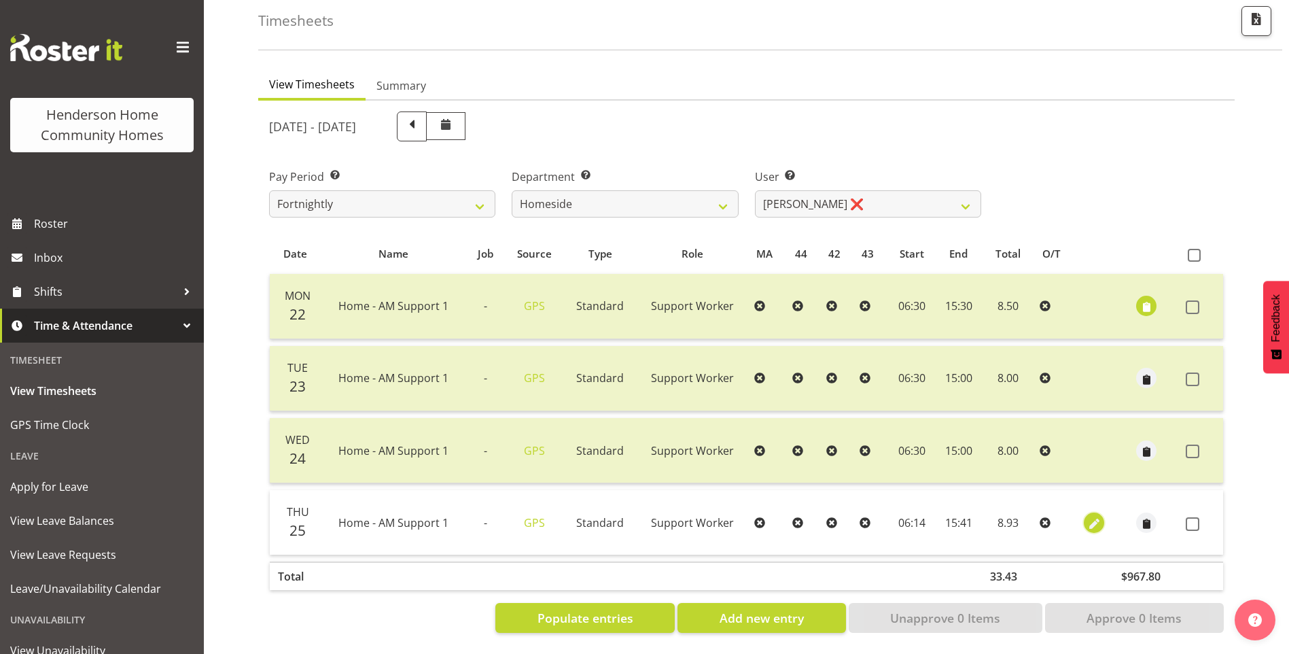
click at [1098, 516] on span "button" at bounding box center [1094, 524] width 16 height 16
select select "Standard"
select select "8"
select select "2025"
select select "6"
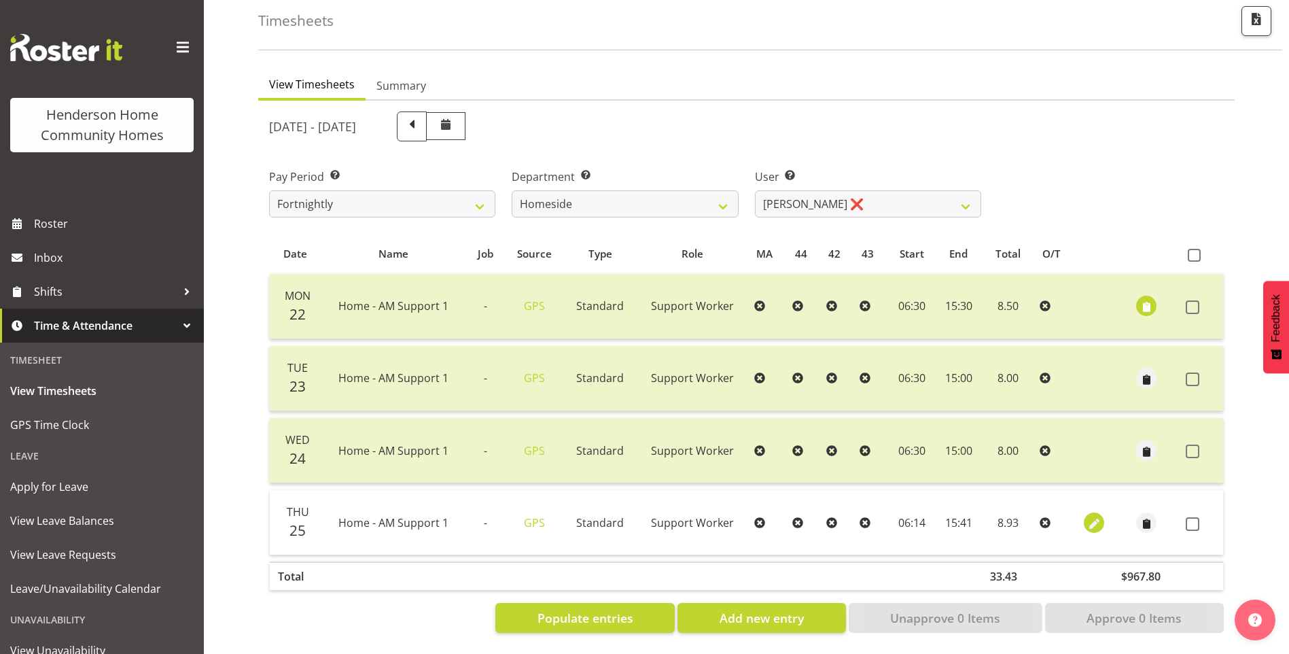
select select "14"
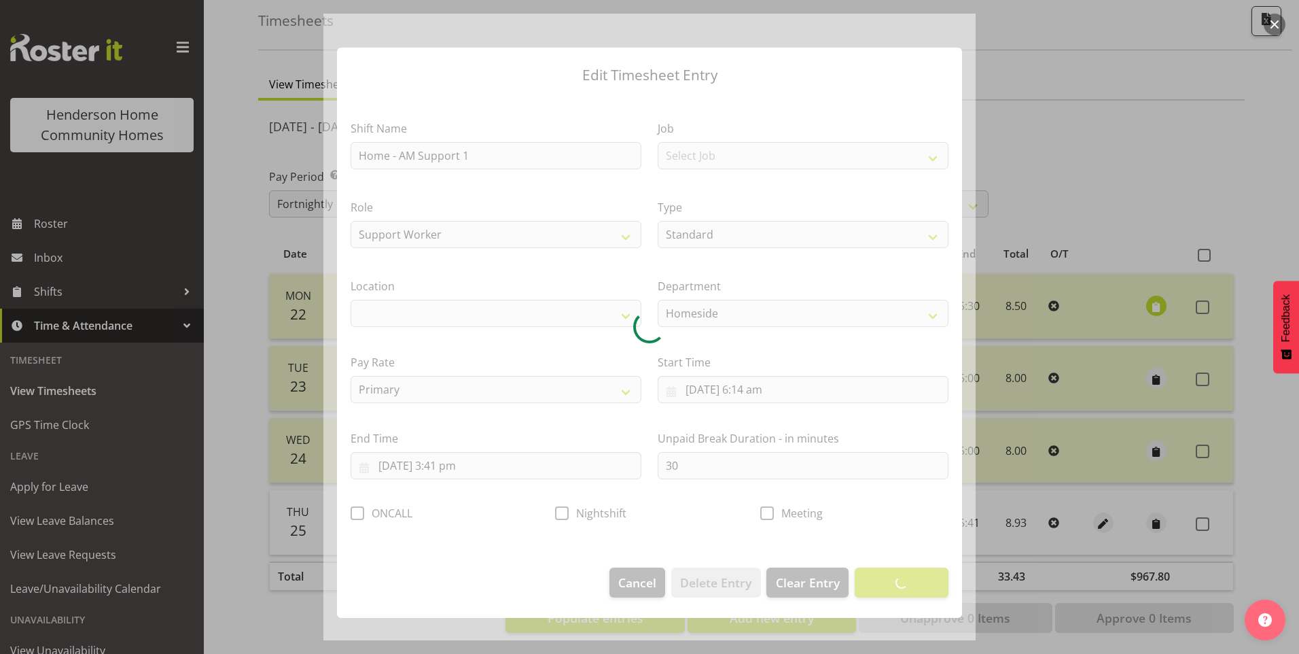
select select "1067"
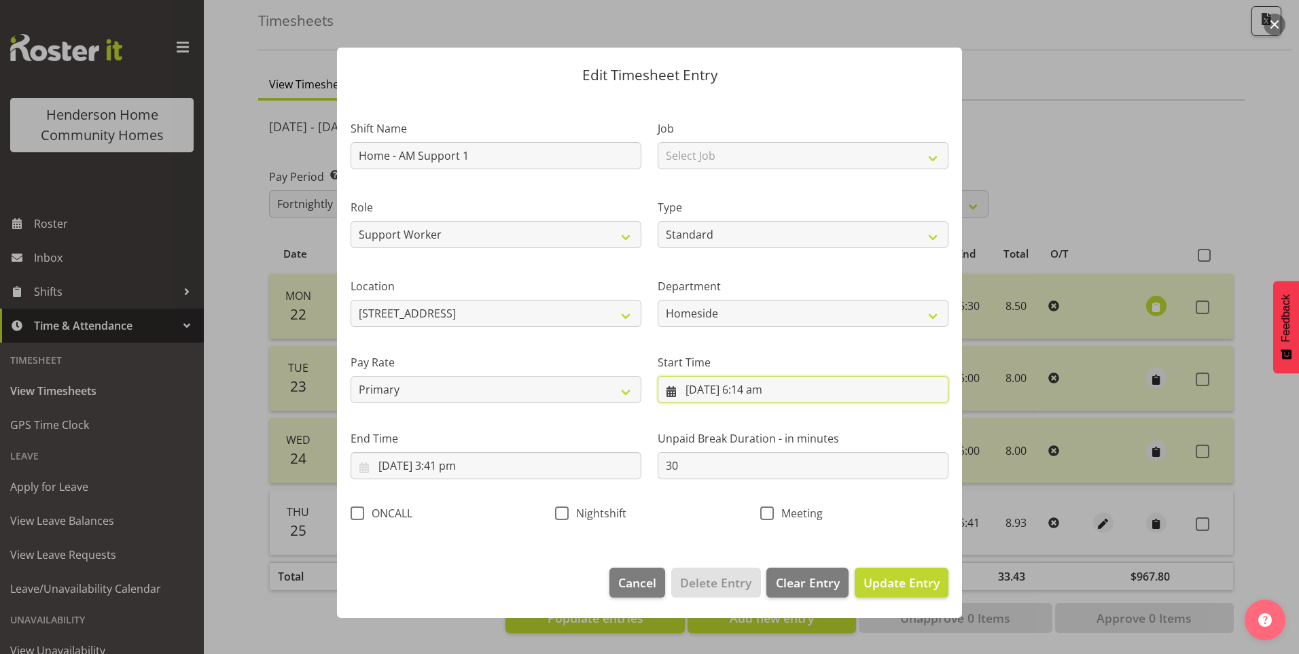
click at [777, 397] on input "[DATE] 6:14 am" at bounding box center [803, 389] width 291 height 27
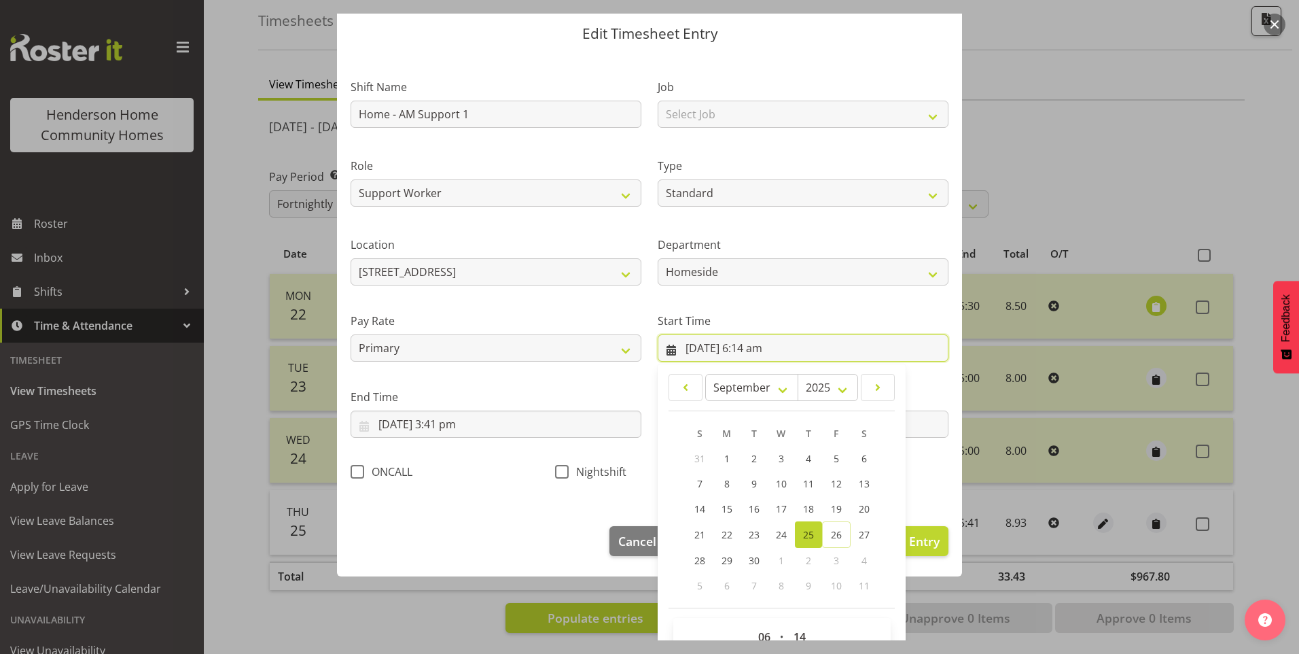
scroll to position [73, 0]
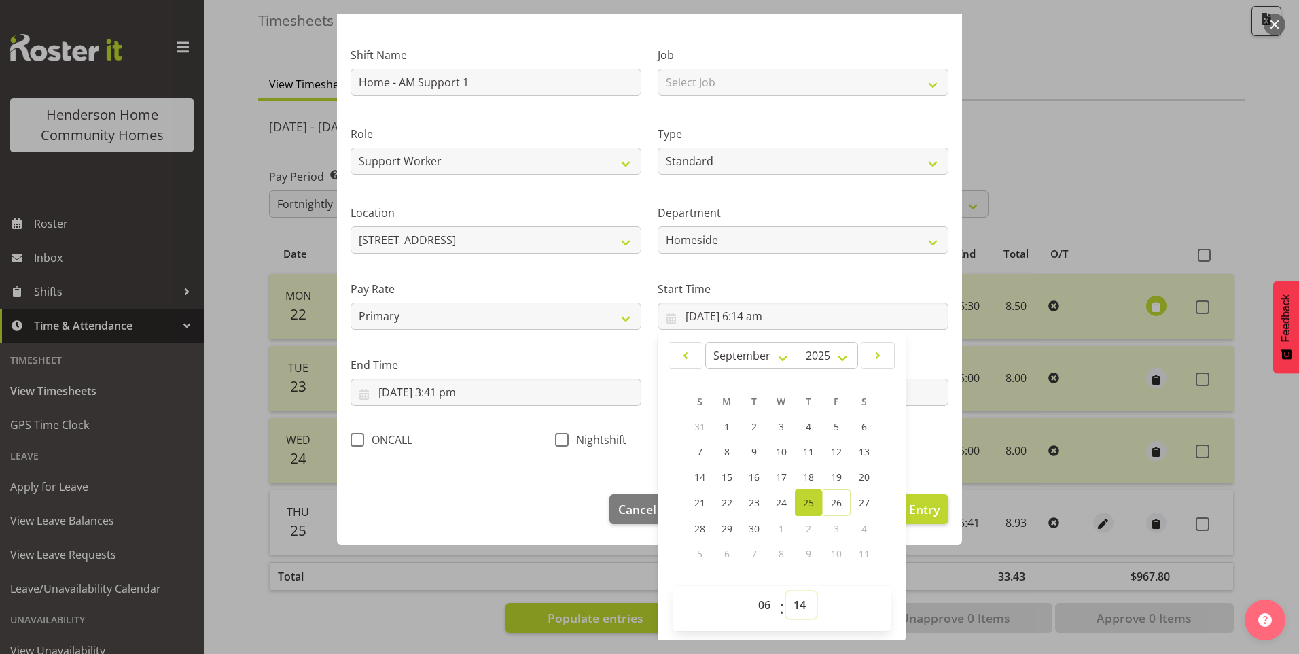
click at [801, 600] on select "00 01 02 03 04 05 06 07 08 09 10 11 12 13 14 15 16 17 18 19 20 21 22 23 24 25 2…" at bounding box center [801, 604] width 31 height 27
select select "30"
click at [786, 591] on select "00 01 02 03 04 05 06 07 08 09 10 11 12 13 14 15 16 17 18 19 20 21 22 23 24 25 2…" at bounding box center [801, 604] width 31 height 27
type input "[DATE] 6:30 am"
click at [466, 399] on input "[DATE] 3:41 pm" at bounding box center [496, 391] width 291 height 27
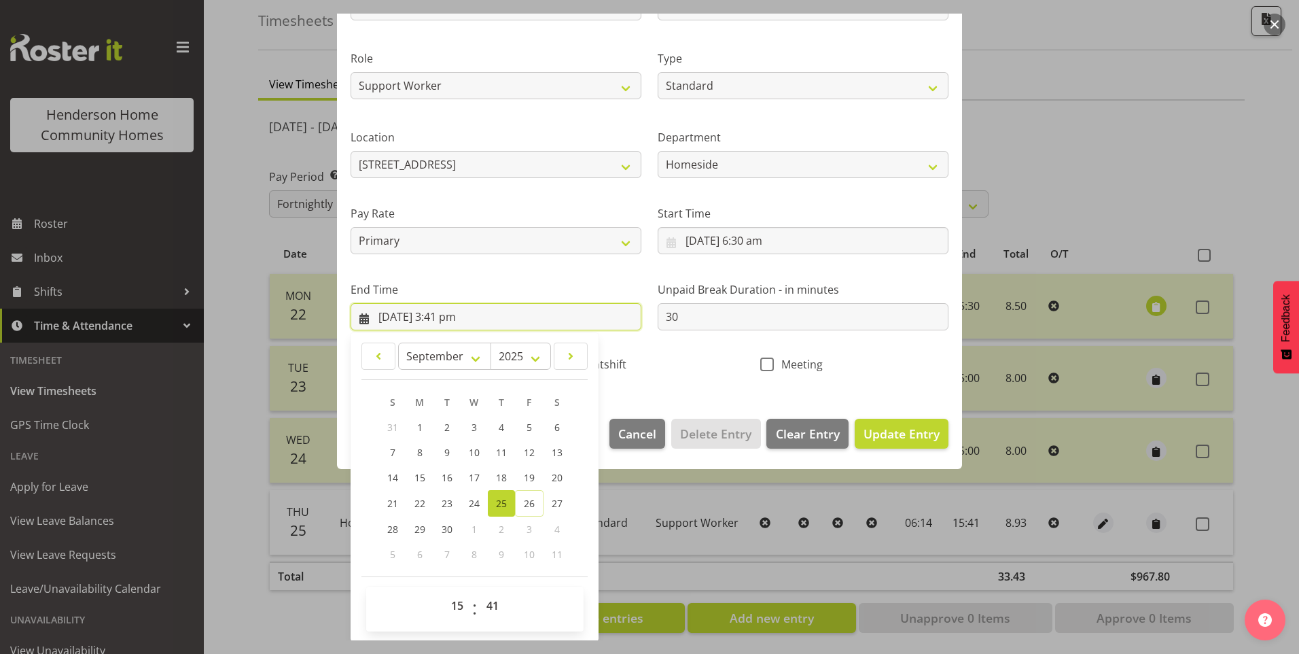
scroll to position [149, 0]
drag, startPoint x: 492, startPoint y: 603, endPoint x: 493, endPoint y: 590, distance: 13.6
click at [492, 603] on select "00 01 02 03 04 05 06 07 08 09 10 11 12 13 14 15 16 17 18 19 20 21 22 23 24 25 2…" at bounding box center [494, 604] width 31 height 27
select select "45"
click at [479, 591] on select "00 01 02 03 04 05 06 07 08 09 10 11 12 13 14 15 16 17 18 19 20 21 22 23 24 25 2…" at bounding box center [494, 604] width 31 height 27
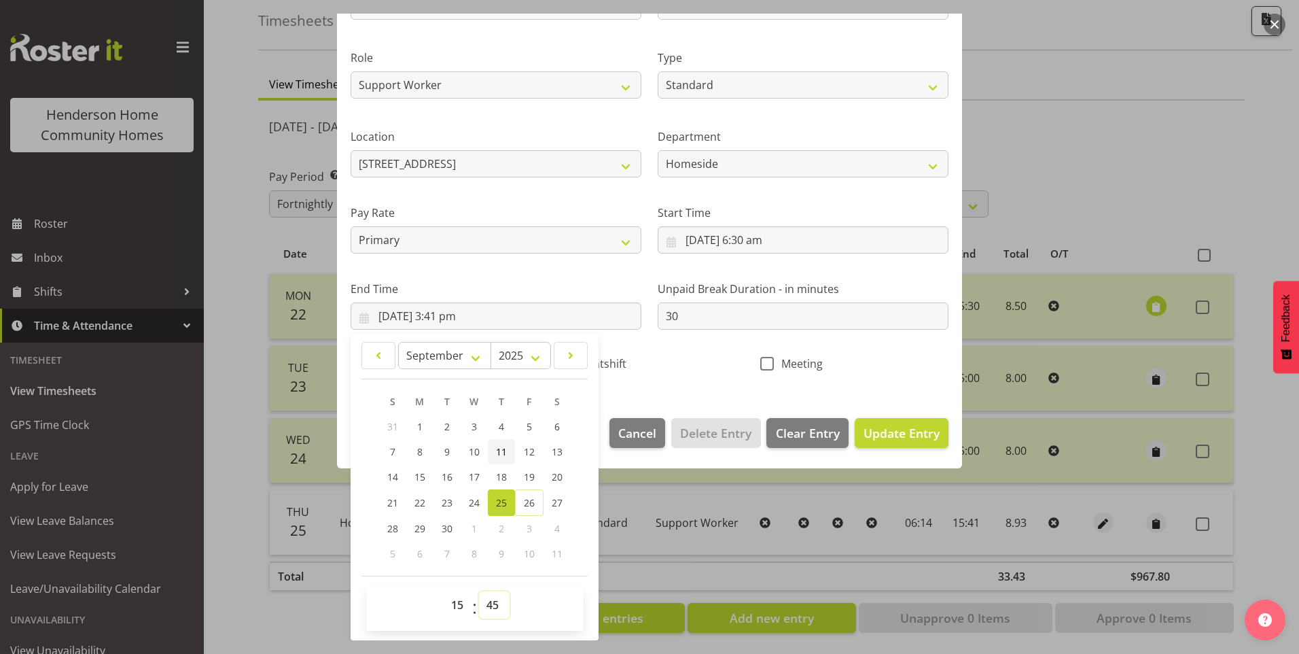
type input "[DATE] 3:45 pm"
click at [868, 425] on span "Update Entry" at bounding box center [902, 433] width 76 height 16
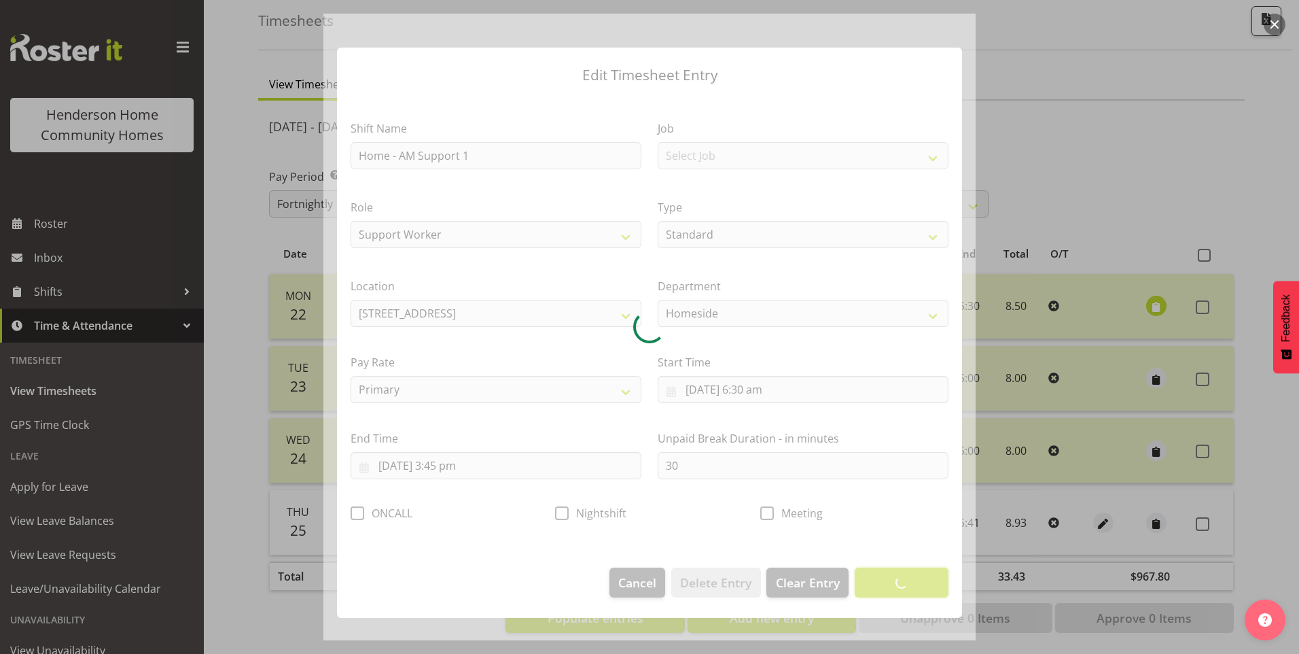
scroll to position [0, 0]
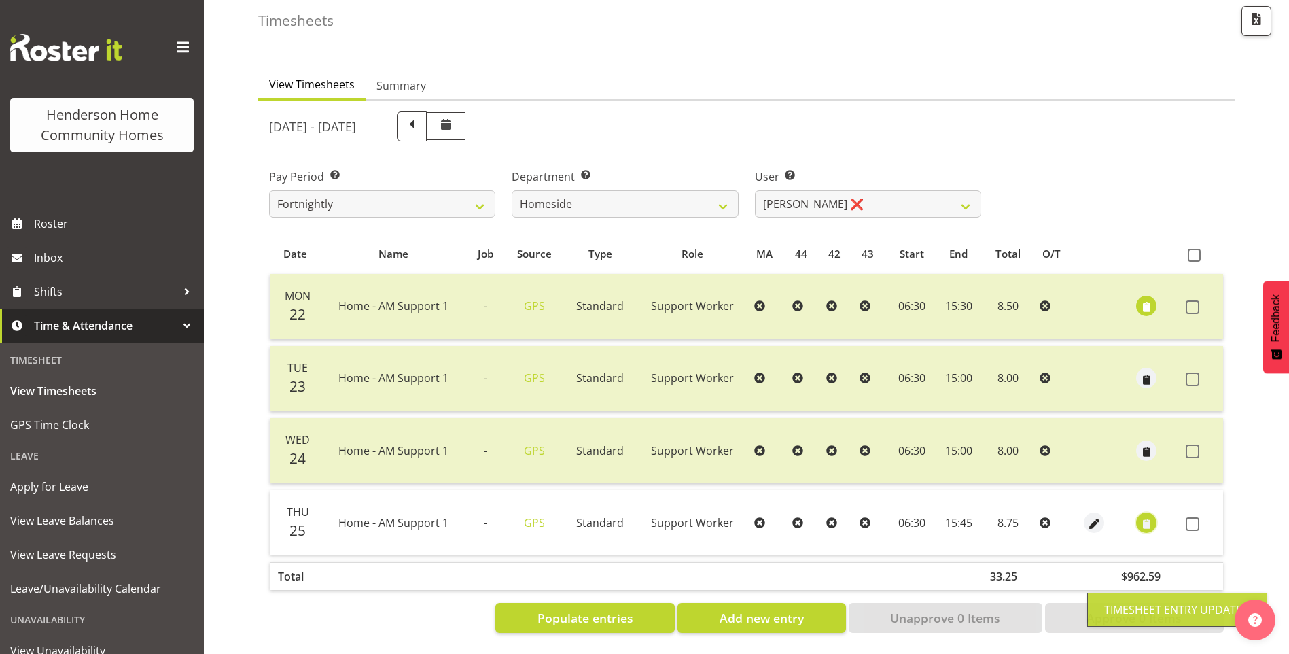
click at [1142, 516] on span "button" at bounding box center [1147, 524] width 16 height 16
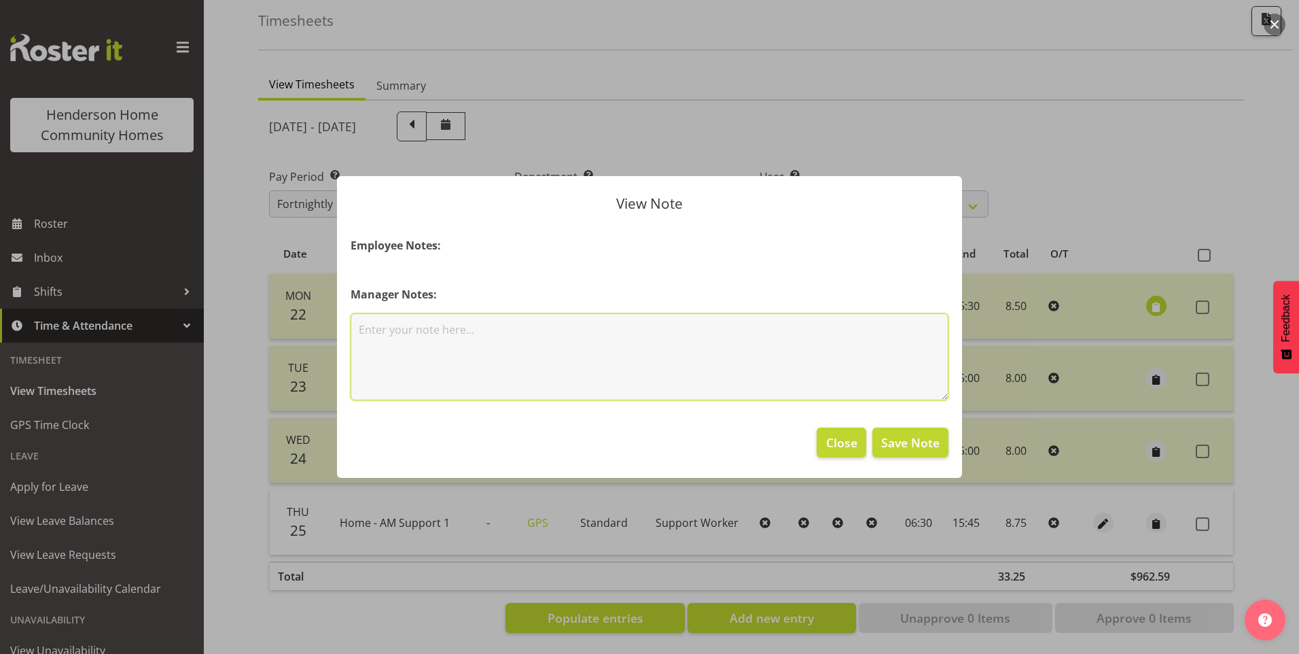
drag, startPoint x: 529, startPoint y: 382, endPoint x: 538, endPoint y: 370, distance: 15.0
click at [529, 381] on textarea at bounding box center [650, 356] width 598 height 87
type textarea "Staff education/meeting"
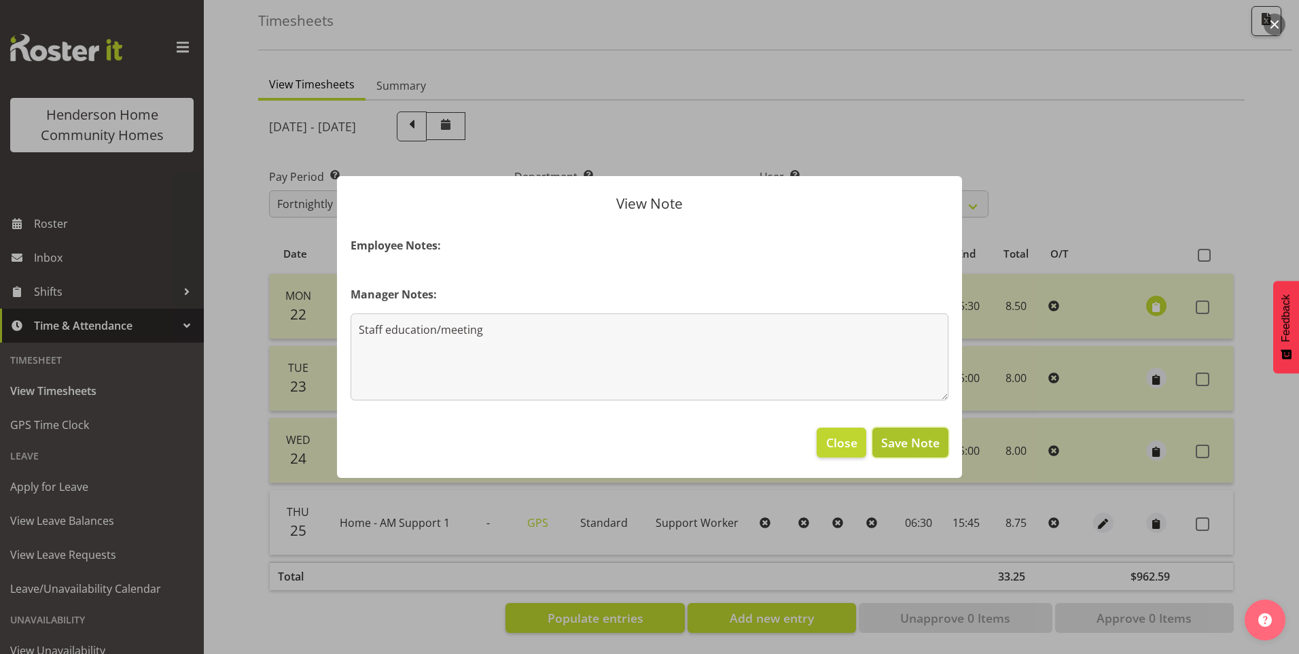
click at [909, 450] on span "Save Note" at bounding box center [910, 442] width 58 height 18
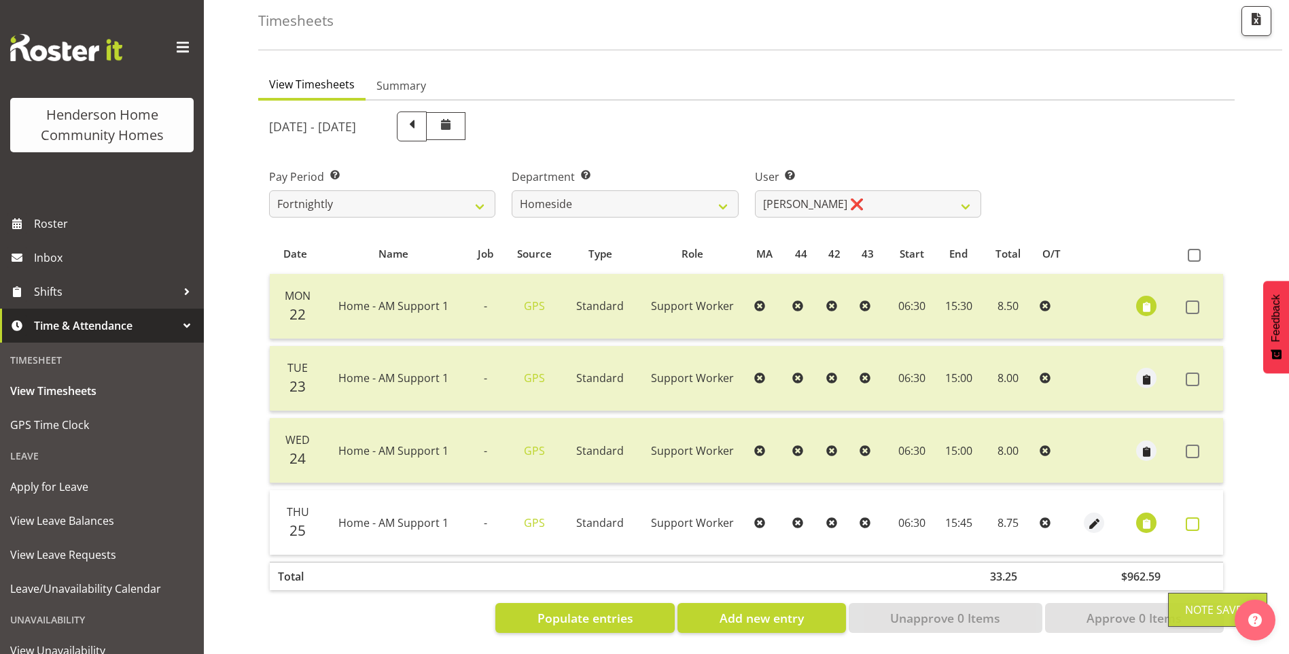
click at [1194, 517] on span at bounding box center [1193, 524] width 14 height 14
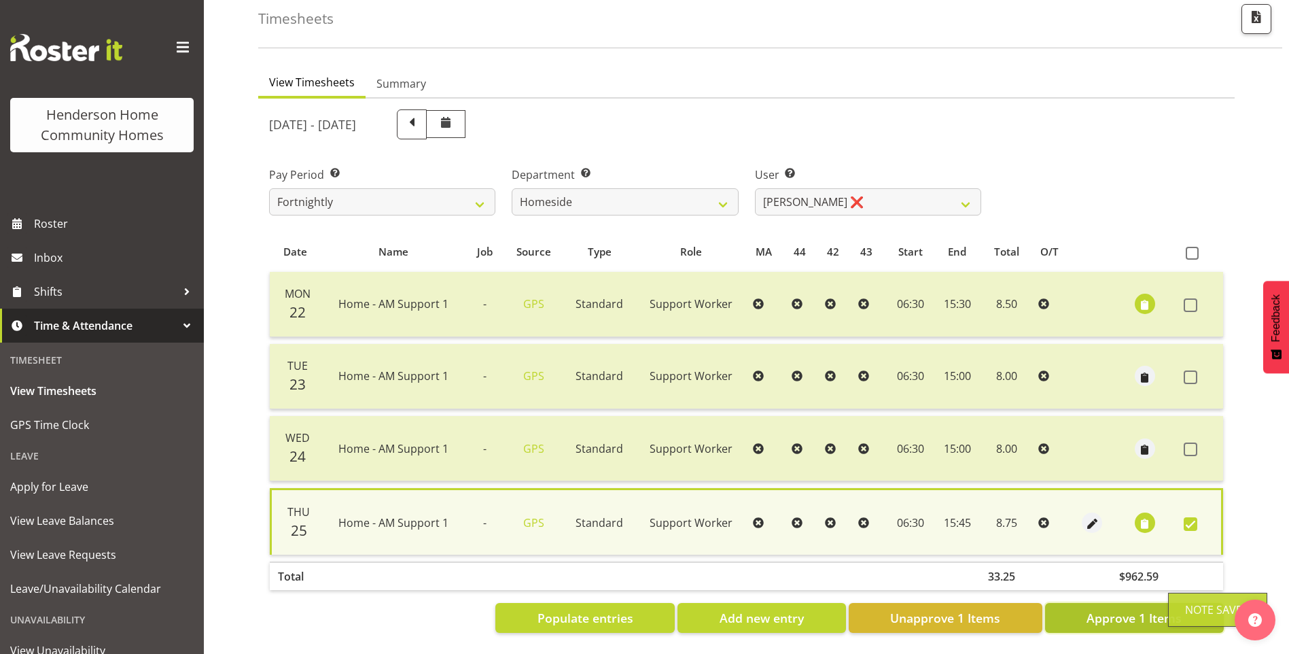
click at [1122, 616] on span "Approve 1 Items" at bounding box center [1133, 618] width 95 height 18
checkbox input "false"
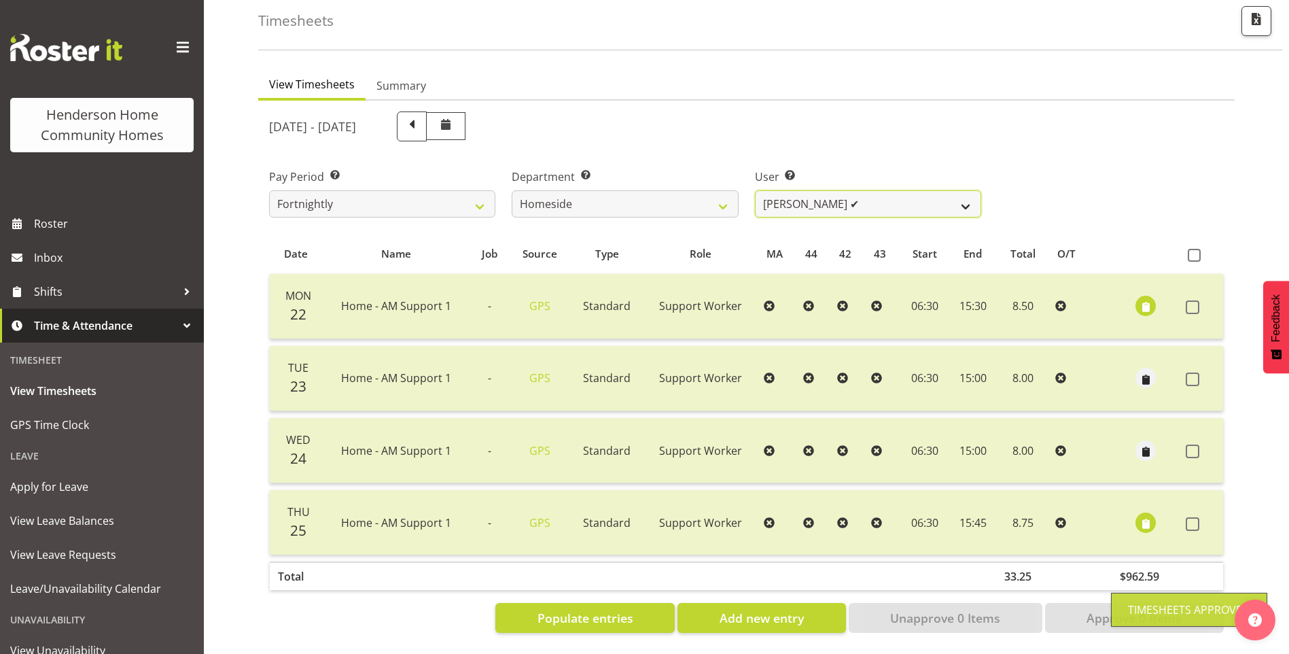
click at [794, 196] on select "[PERSON_NAME] ❌ [PERSON_NAME] ❌ [PERSON_NAME] (BK) [PERSON_NAME] ❌ [PERSON_NAME…" at bounding box center [868, 203] width 226 height 27
select select "8657"
click at [755, 190] on select "[PERSON_NAME] ❌ [PERSON_NAME] ❌ [PERSON_NAME] (BK) [PERSON_NAME] ❌ [PERSON_NAME…" at bounding box center [868, 203] width 226 height 27
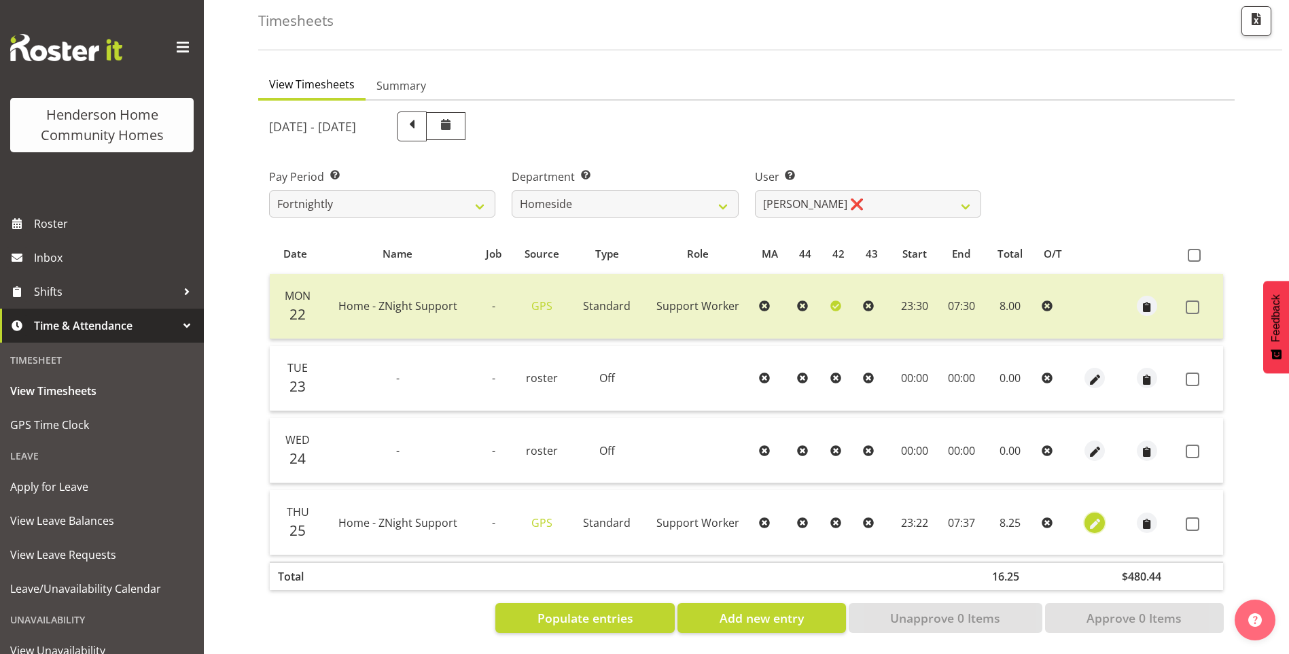
click at [1092, 516] on span "button" at bounding box center [1095, 524] width 16 height 16
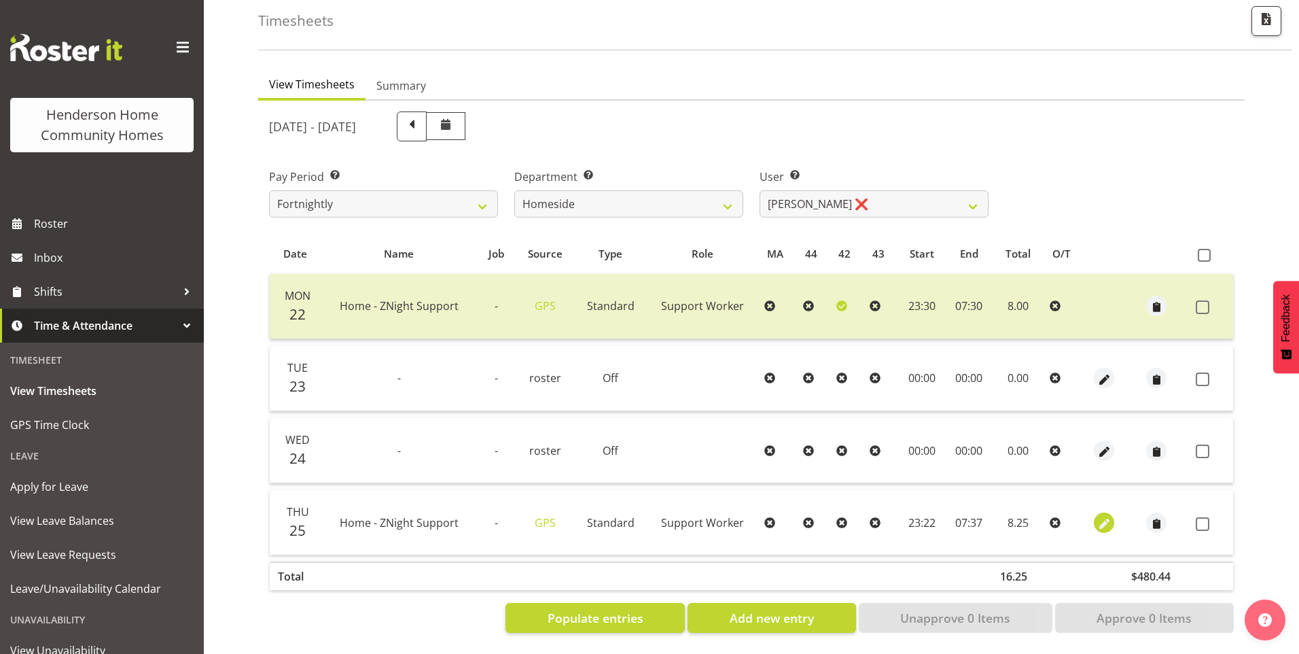
select select "Standard"
select select "8"
select select "2025"
select select "23"
select select "22"
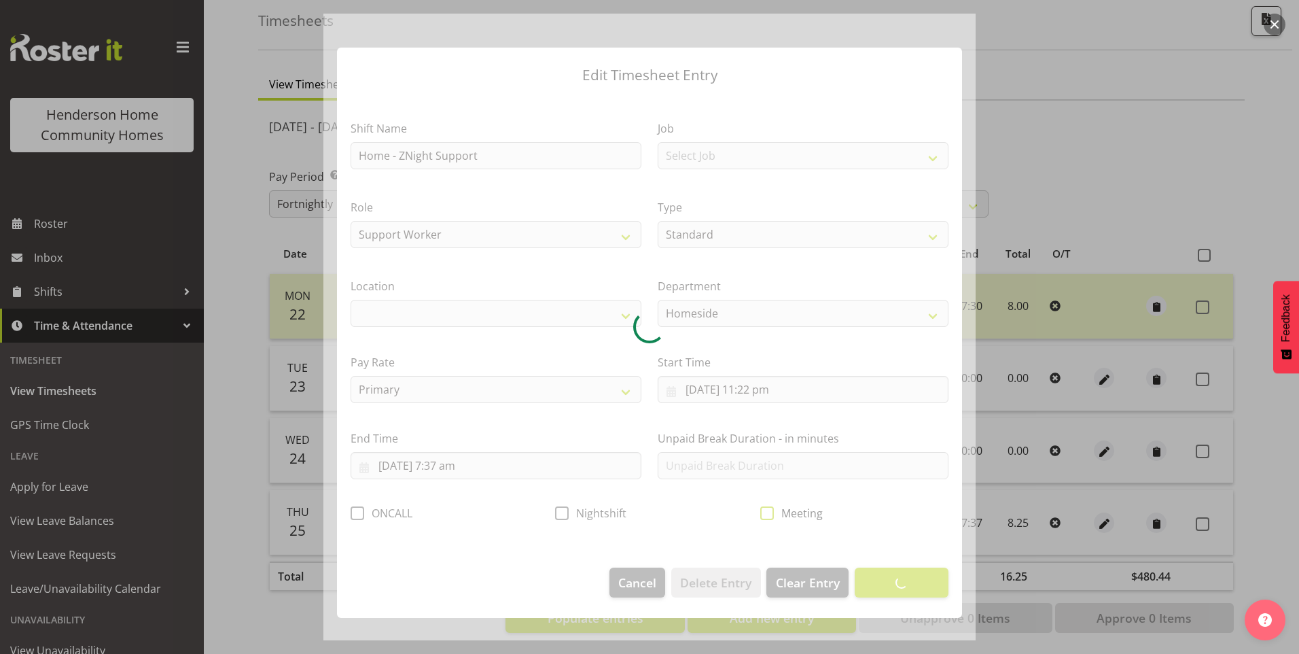
select select "1067"
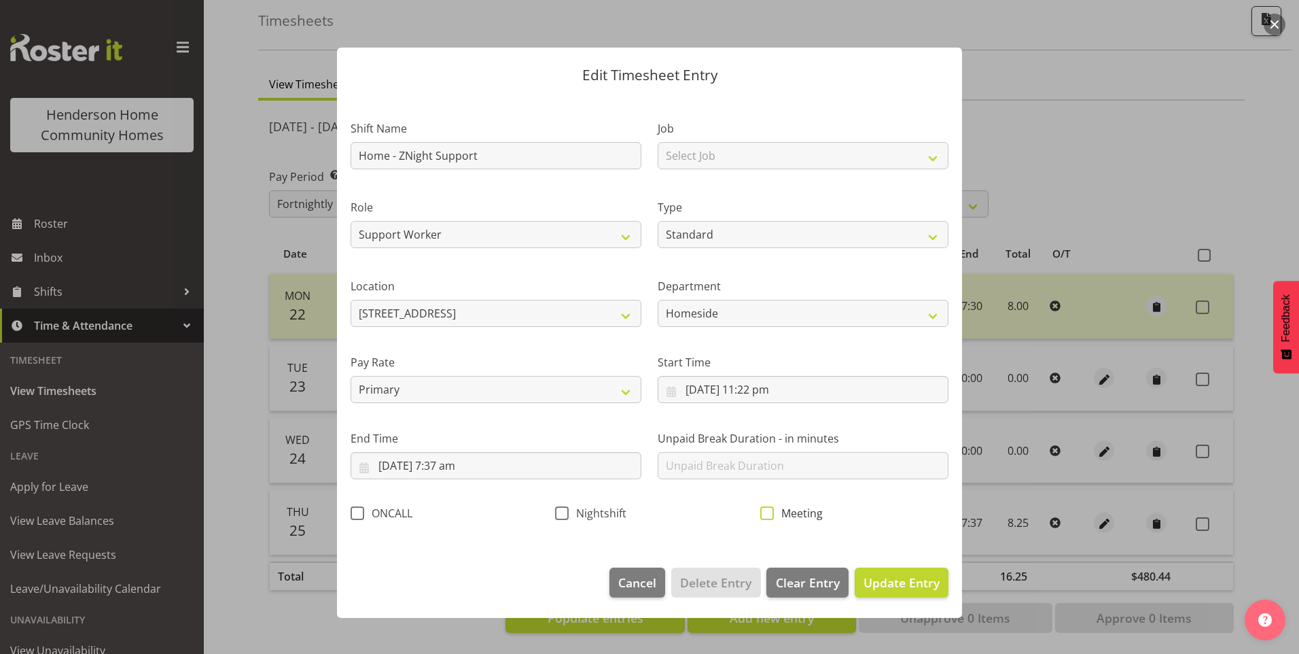
drag, startPoint x: 763, startPoint y: 512, endPoint x: 770, endPoint y: 492, distance: 20.8
click at [764, 511] on span at bounding box center [767, 513] width 14 height 14
click at [764, 511] on input "Meeting" at bounding box center [764, 512] width 9 height 9
checkbox input "true"
click at [772, 382] on input "[DATE] 11:22 pm" at bounding box center [803, 389] width 291 height 27
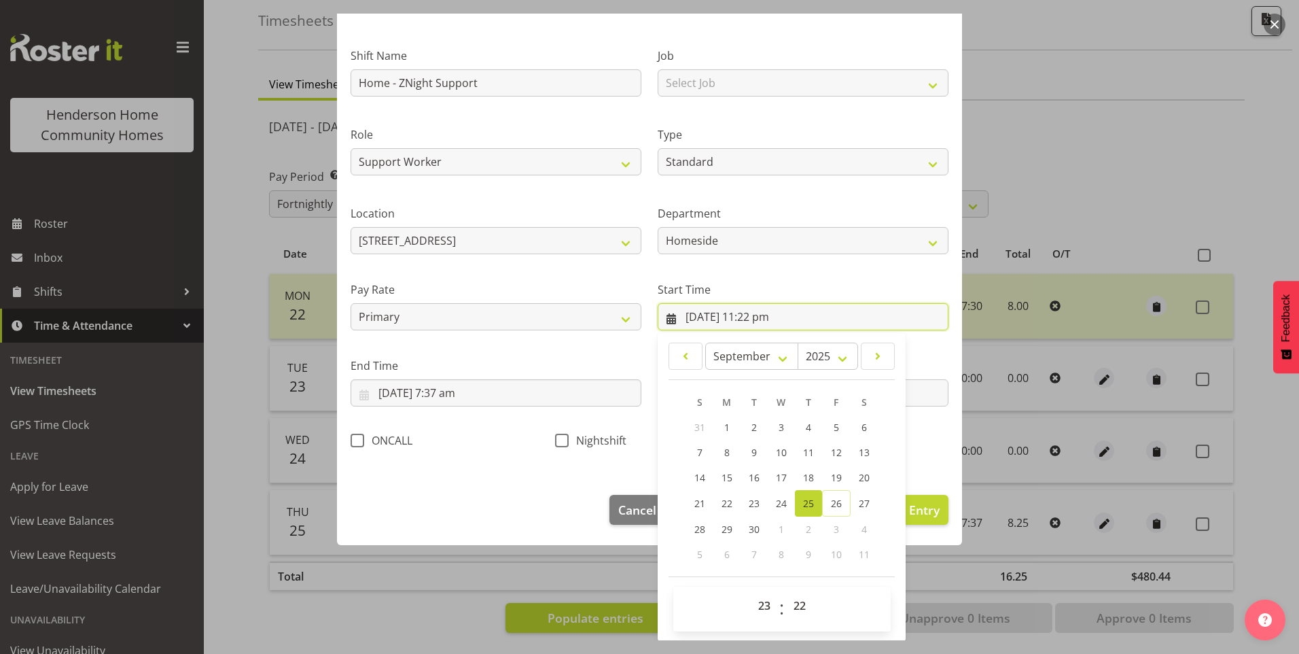
scroll to position [73, 0]
drag, startPoint x: 800, startPoint y: 605, endPoint x: 805, endPoint y: 588, distance: 17.2
click at [800, 604] on select "00 01 02 03 04 05 06 07 08 09 10 11 12 13 14 15 16 17 18 19 20 21 22 23 24 25 2…" at bounding box center [801, 604] width 31 height 27
select select "30"
click at [786, 591] on select "00 01 02 03 04 05 06 07 08 09 10 11 12 13 14 15 16 17 18 19 20 21 22 23 24 25 2…" at bounding box center [801, 604] width 31 height 27
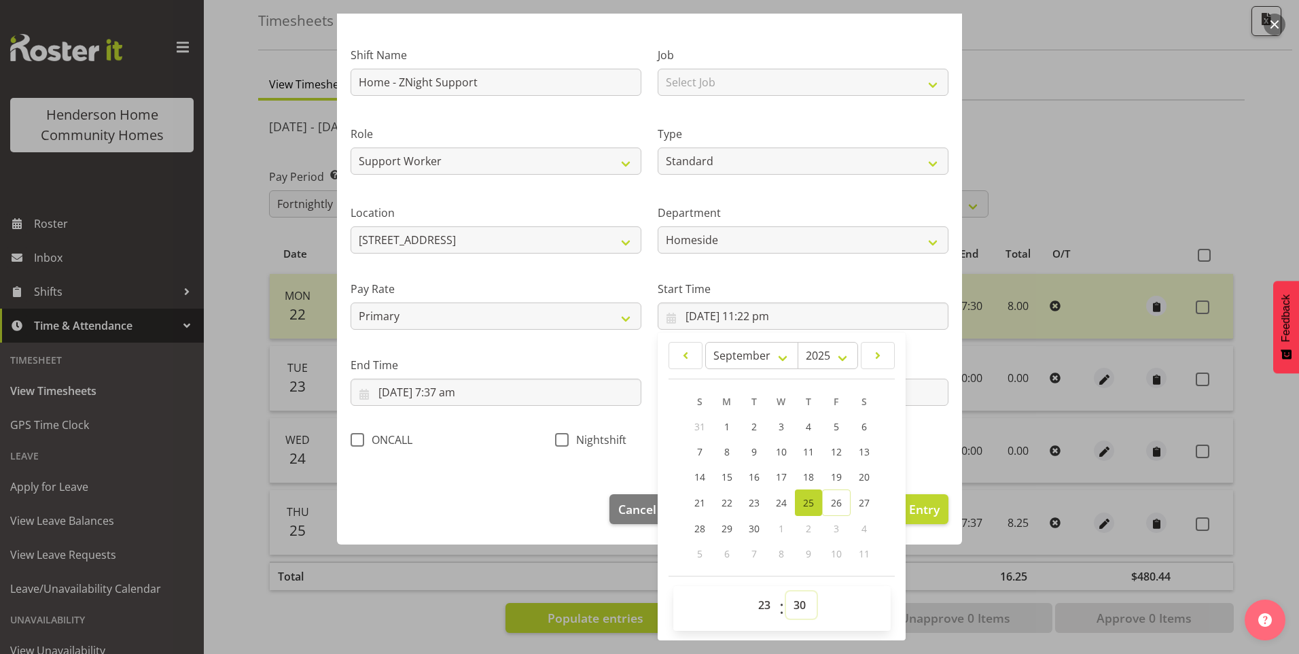
type input "[DATE] 11:30 pm"
click at [463, 395] on input "[DATE] 7:37 am" at bounding box center [496, 391] width 291 height 27
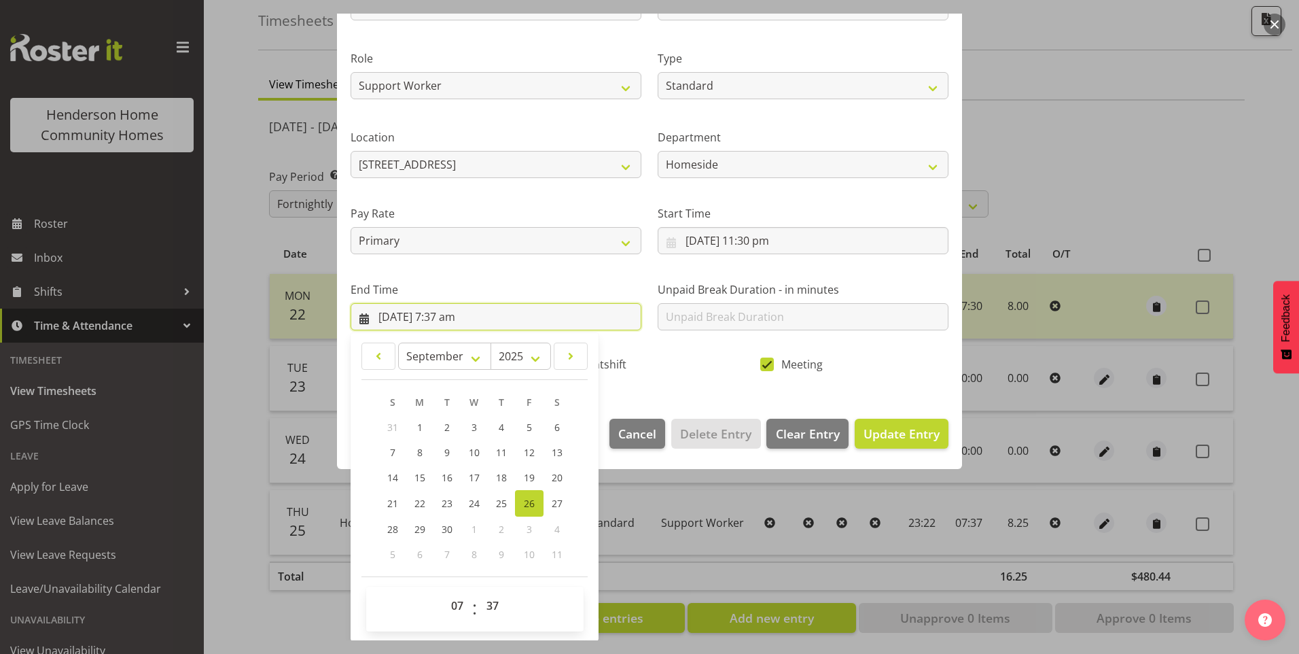
scroll to position [149, 0]
click at [499, 605] on select "00 01 02 03 04 05 06 07 08 09 10 11 12 13 14 15 16 17 18 19 20 21 22 23 24 25 2…" at bounding box center [494, 604] width 31 height 27
select select "30"
click at [479, 591] on select "00 01 02 03 04 05 06 07 08 09 10 11 12 13 14 15 16 17 18 19 20 21 22 23 24 25 2…" at bounding box center [494, 604] width 31 height 27
type input "[DATE] 7:30 am"
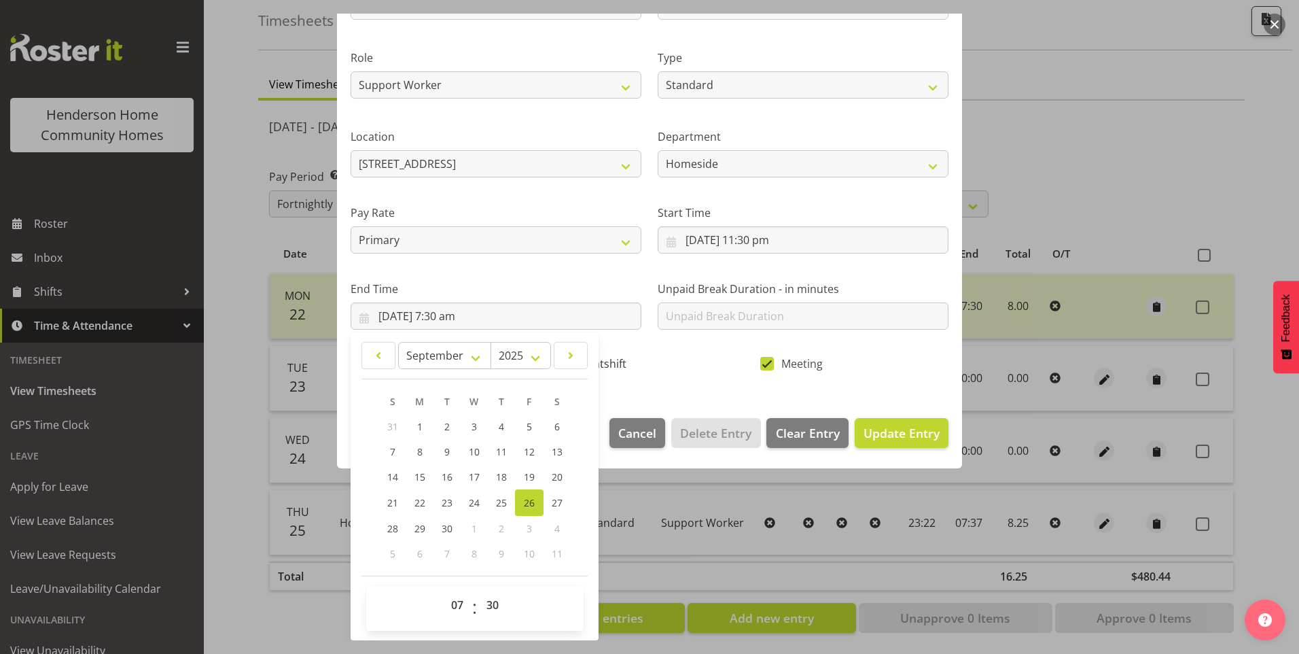
drag, startPoint x: 609, startPoint y: 359, endPoint x: 616, endPoint y: 359, distance: 7.5
click at [612, 359] on span "Nightshift" at bounding box center [598, 364] width 58 height 14
click at [564, 359] on input "Nightshift" at bounding box center [559, 363] width 9 height 9
checkbox input "true"
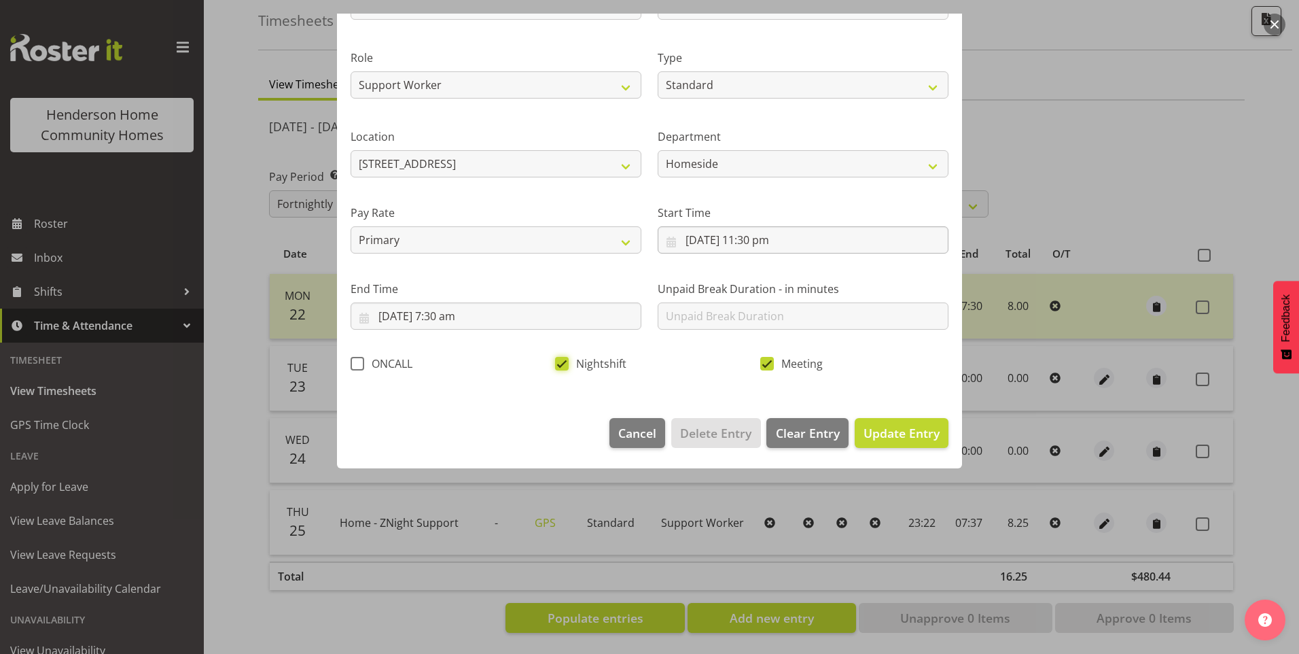
scroll to position [0, 0]
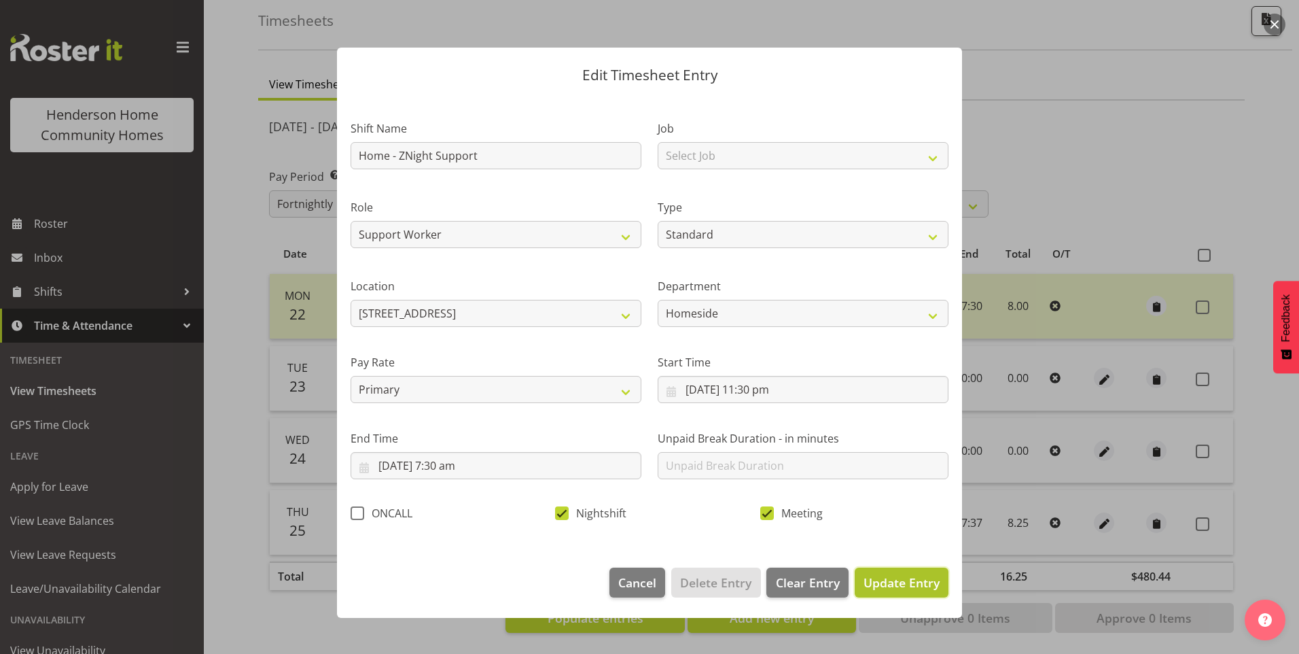
click at [889, 576] on span "Update Entry" at bounding box center [902, 582] width 76 height 16
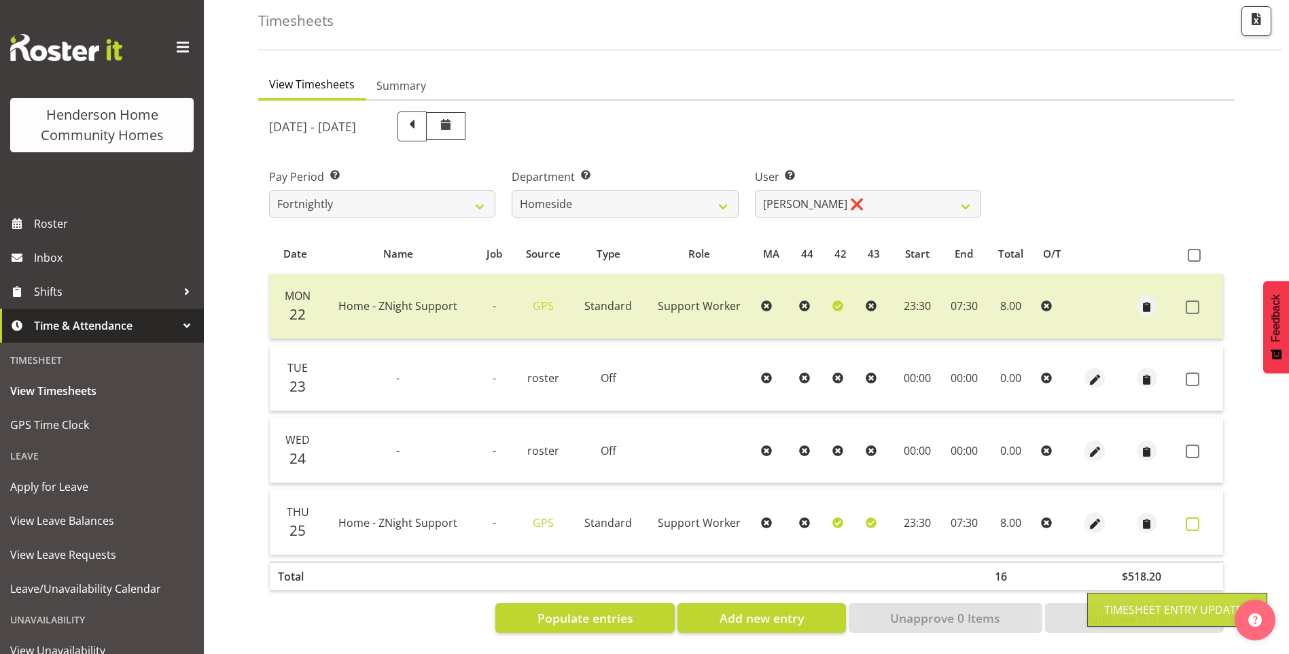
click at [1191, 517] on span at bounding box center [1193, 524] width 14 height 14
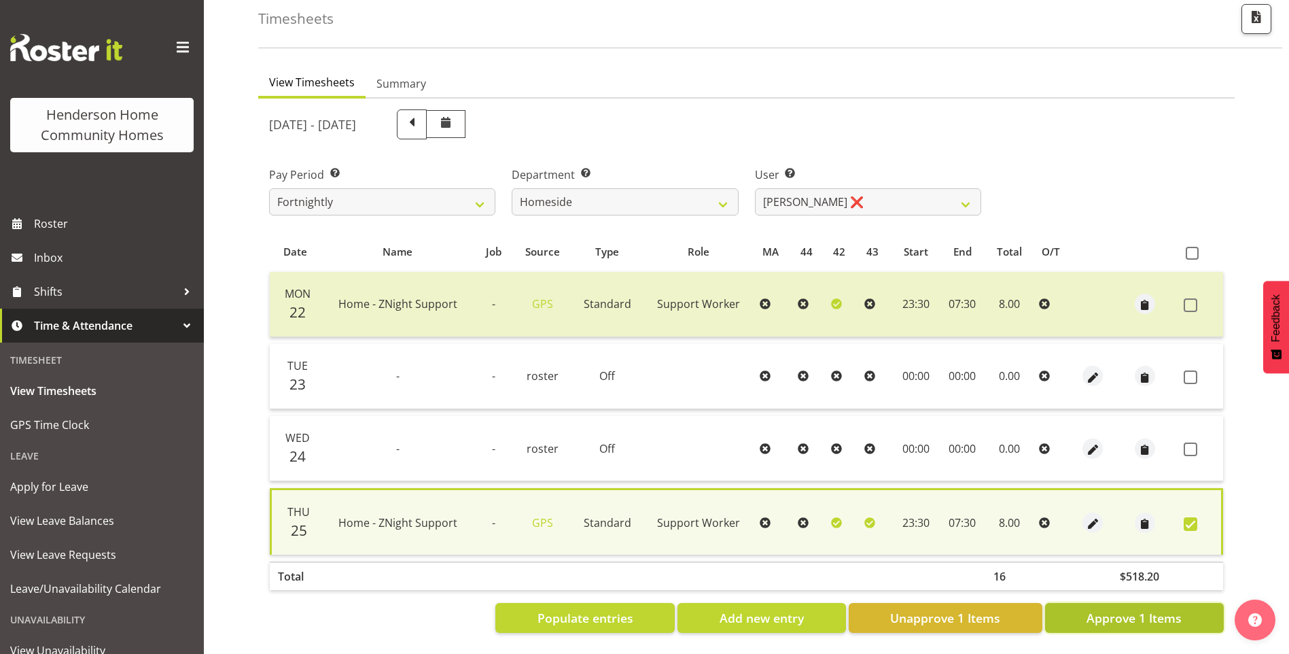
click at [1087, 609] on span "Approve 1 Items" at bounding box center [1133, 618] width 95 height 18
checkbox input "false"
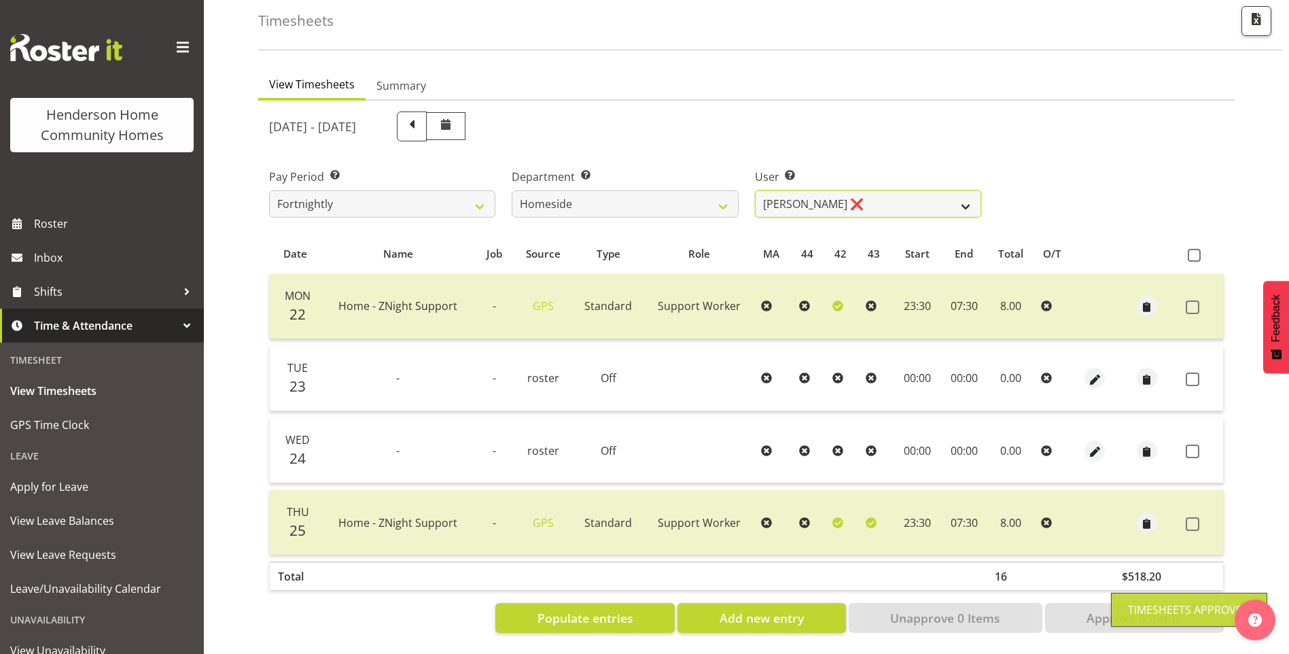
click at [785, 191] on select "[PERSON_NAME] ❌ [PERSON_NAME] ❌ [PERSON_NAME] (BK) [PERSON_NAME] ❌ [PERSON_NAME…" at bounding box center [868, 203] width 226 height 27
select select "8534"
click at [755, 190] on select "[PERSON_NAME] ❌ [PERSON_NAME] ❌ [PERSON_NAME] (BK) [PERSON_NAME] ❌ [PERSON_NAME…" at bounding box center [868, 203] width 226 height 27
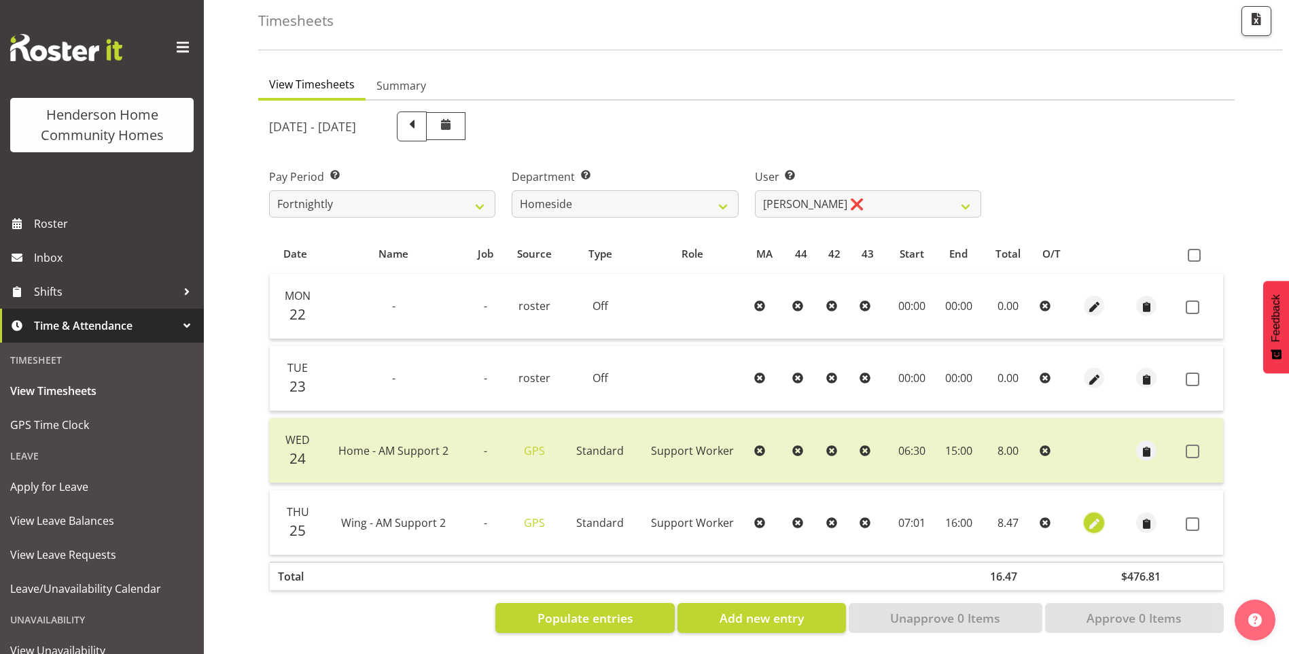
click at [1091, 516] on span "button" at bounding box center [1094, 524] width 16 height 16
select select "Standard"
select select "749"
select select "8"
select select "2025"
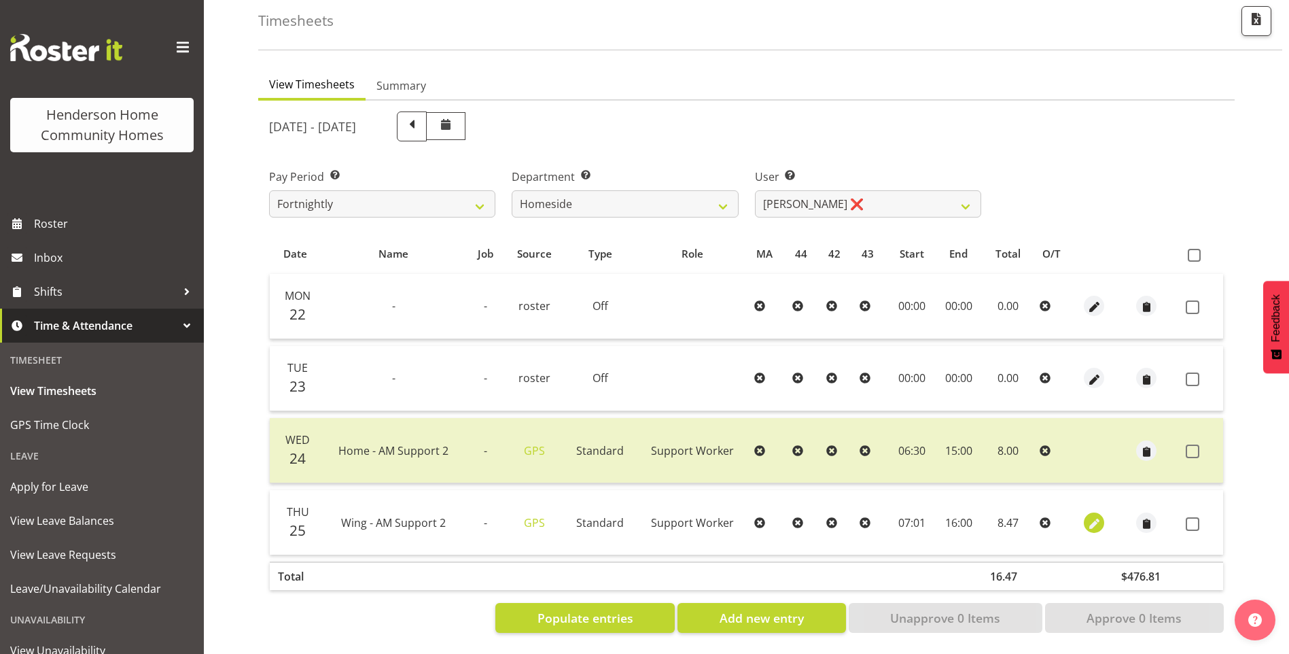
select select "7"
select select "1"
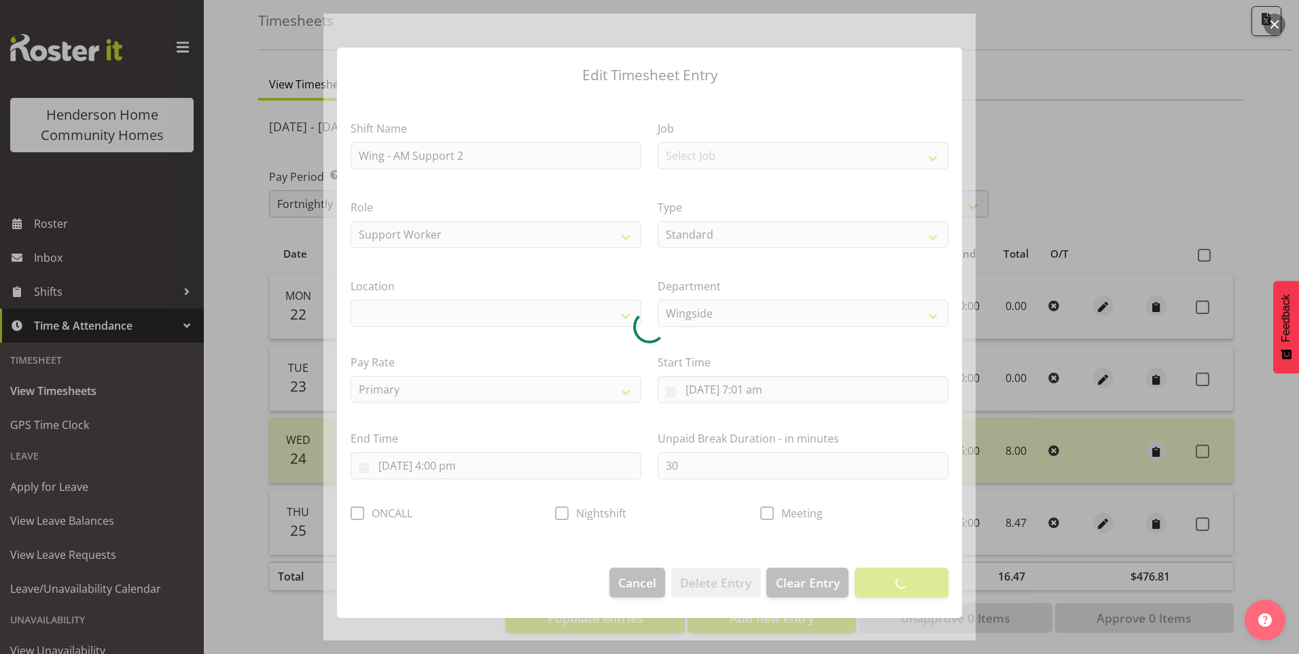
select select "1071"
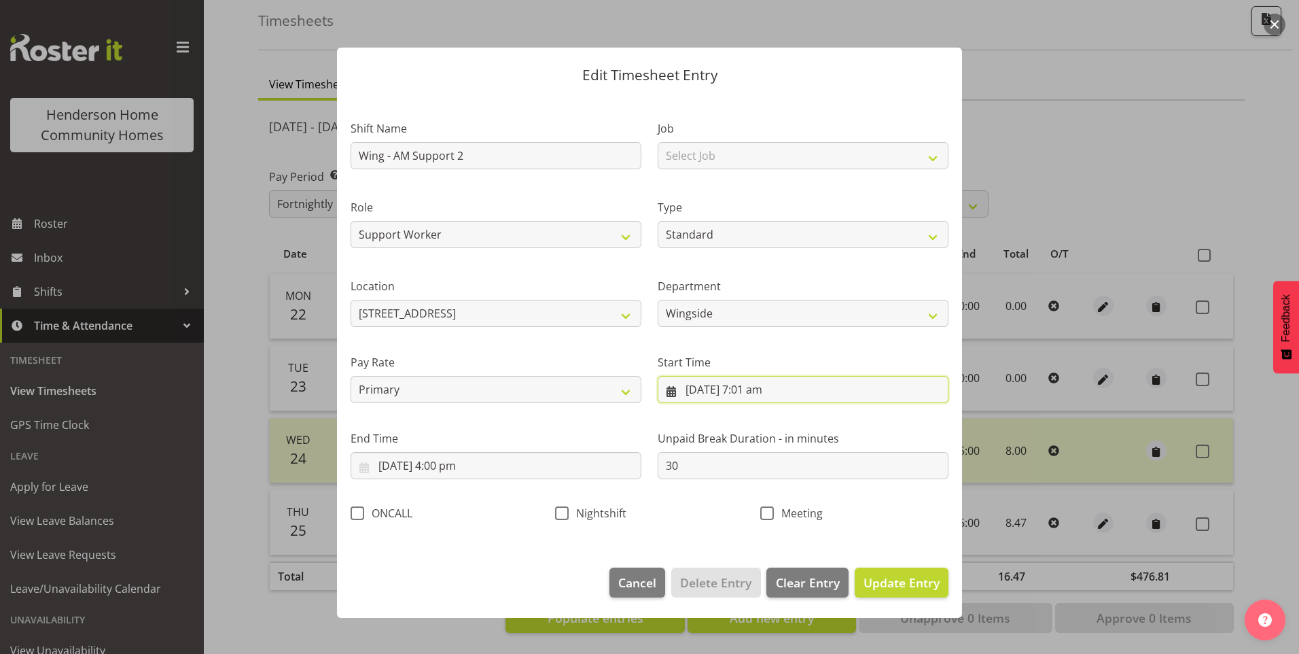
click at [773, 396] on input "[DATE] 7:01 am" at bounding box center [803, 389] width 291 height 27
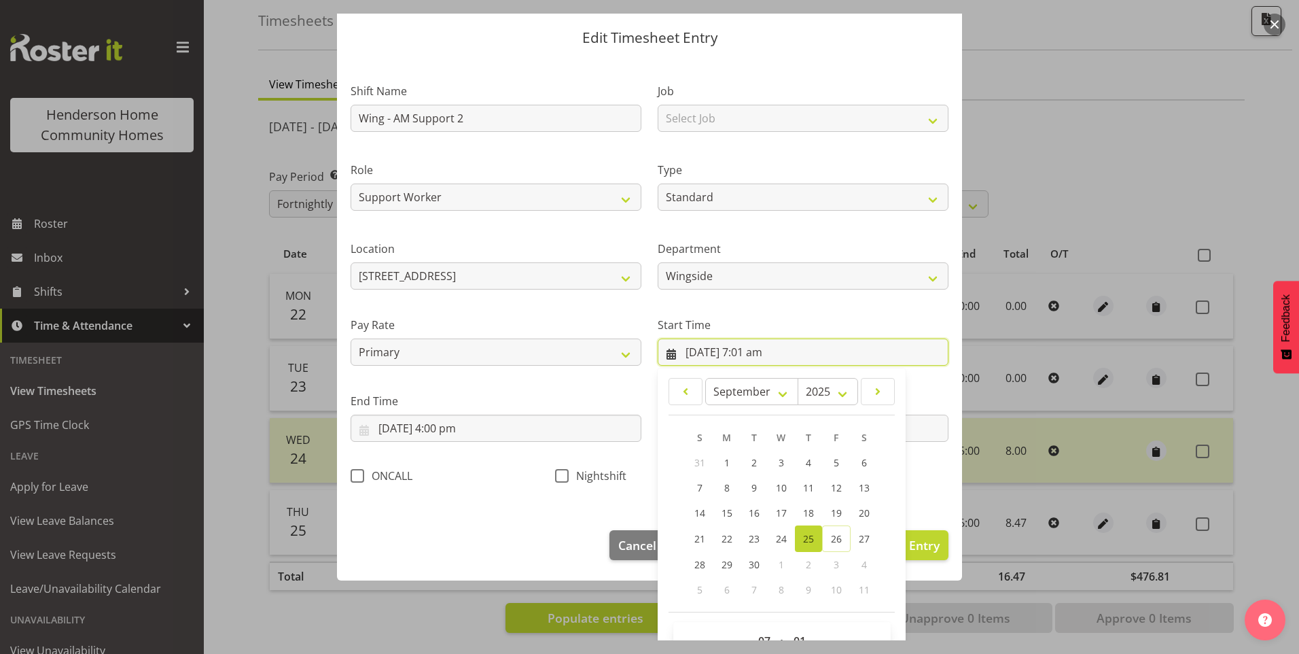
scroll to position [73, 0]
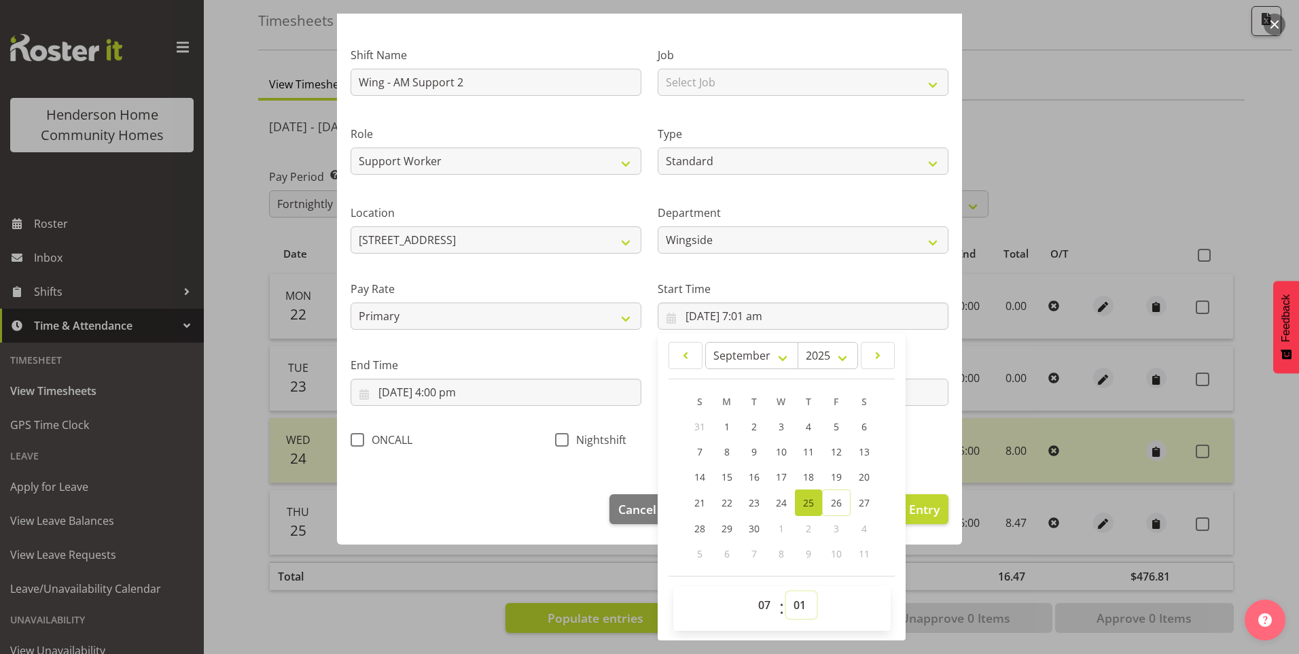
click at [787, 600] on select "00 01 02 03 04 05 06 07 08 09 10 11 12 13 14 15 16 17 18 19 20 21 22 23 24 25 2…" at bounding box center [801, 604] width 31 height 27
click at [797, 591] on select "00 01 02 03 04 05 06 07 08 09 10 11 12 13 14 15 16 17 18 19 20 21 22 23 24 25 2…" at bounding box center [801, 604] width 31 height 27
select select "0"
click at [786, 591] on select "00 01 02 03 04 05 06 07 08 09 10 11 12 13 14 15 16 17 18 19 20 21 22 23 24 25 2…" at bounding box center [801, 604] width 31 height 27
type input "[DATE] 7:00 am"
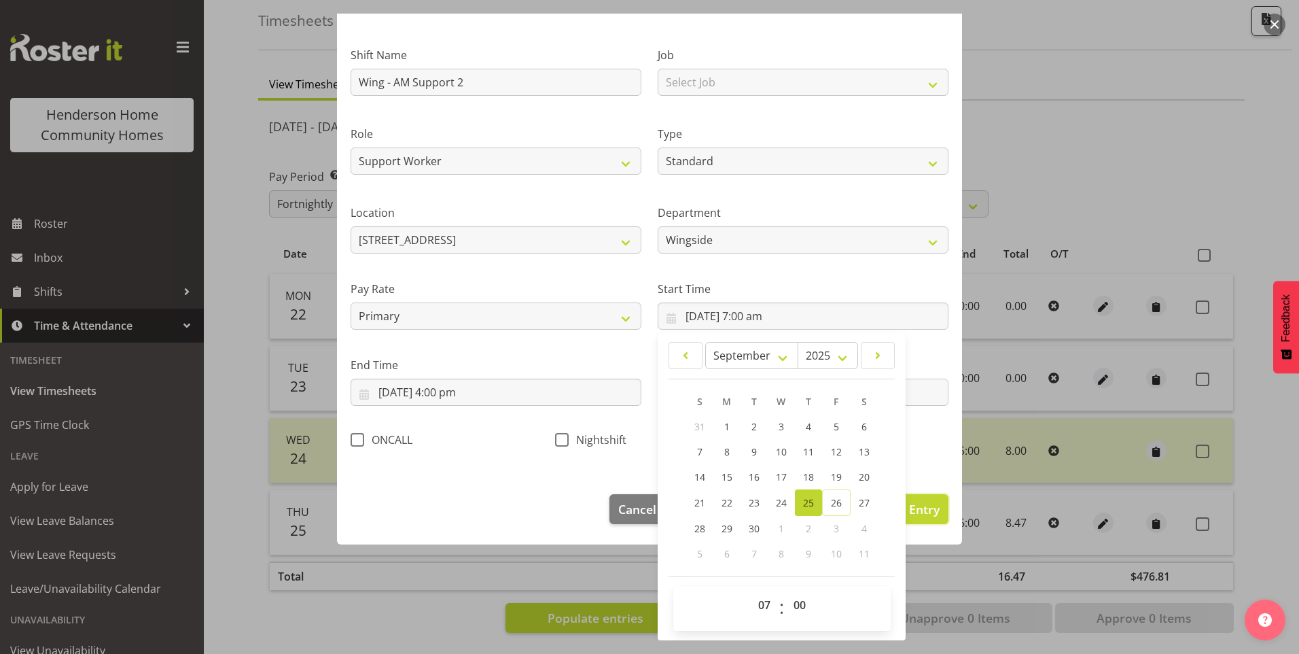
click at [921, 502] on span "Update Entry" at bounding box center [902, 509] width 76 height 16
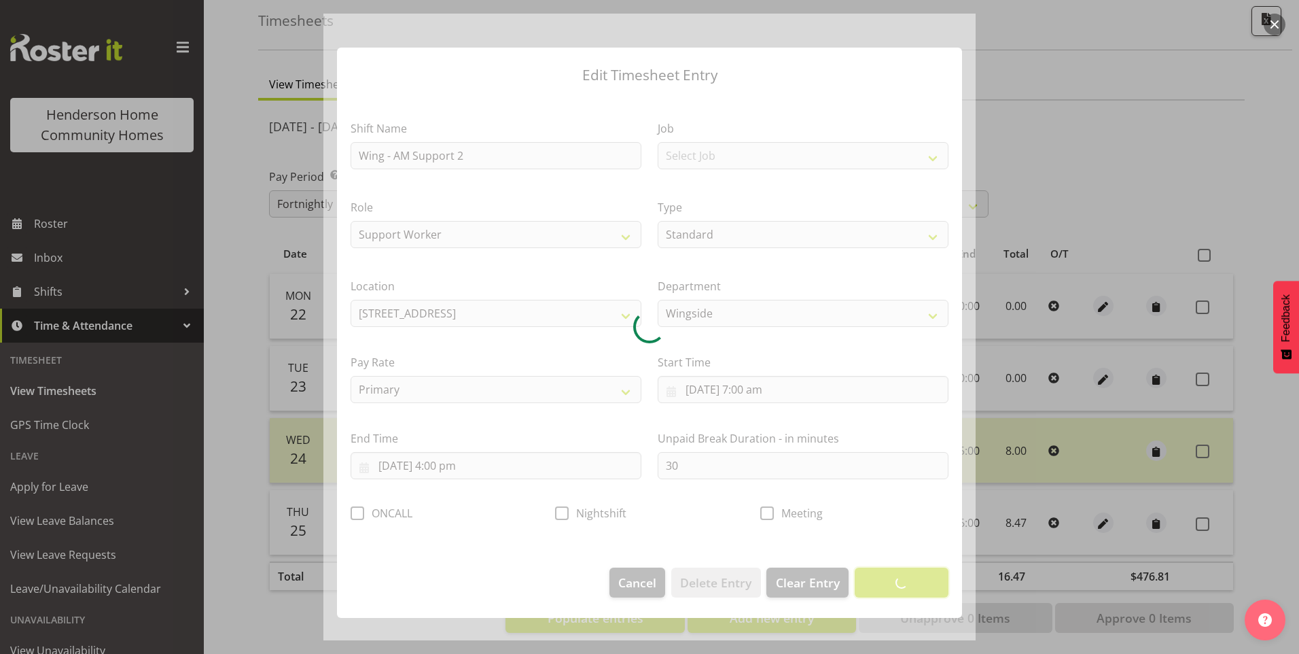
scroll to position [0, 0]
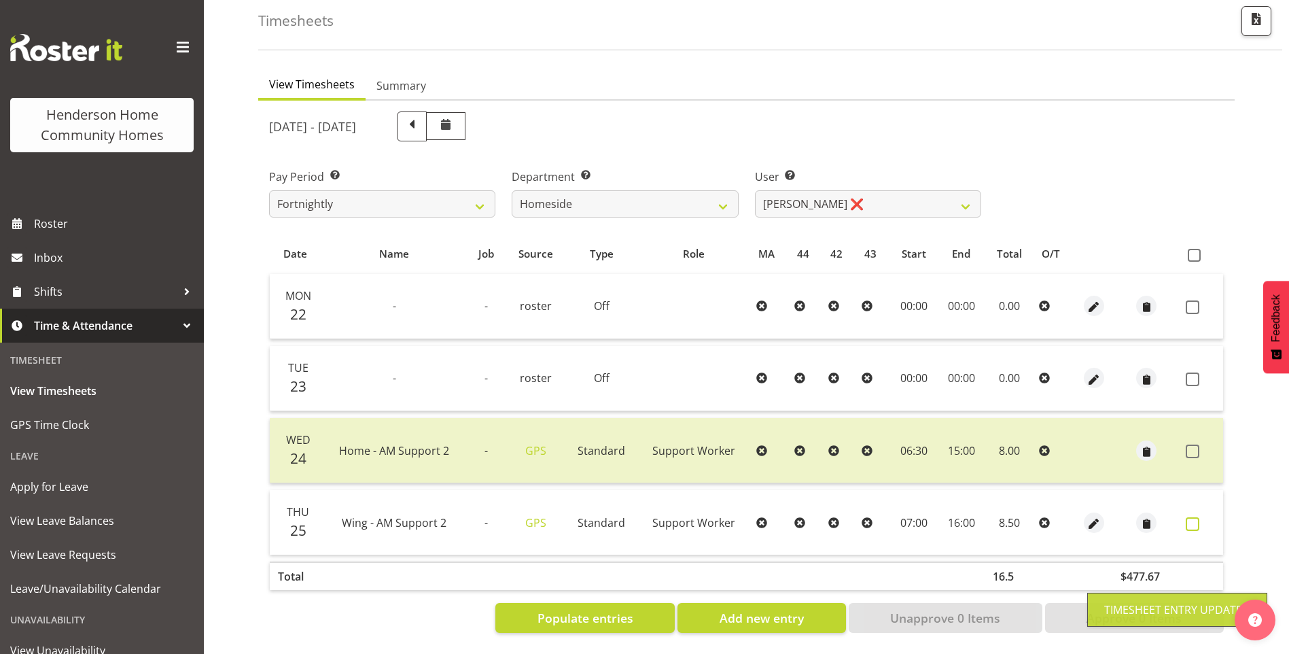
click at [1195, 517] on span at bounding box center [1193, 524] width 14 height 14
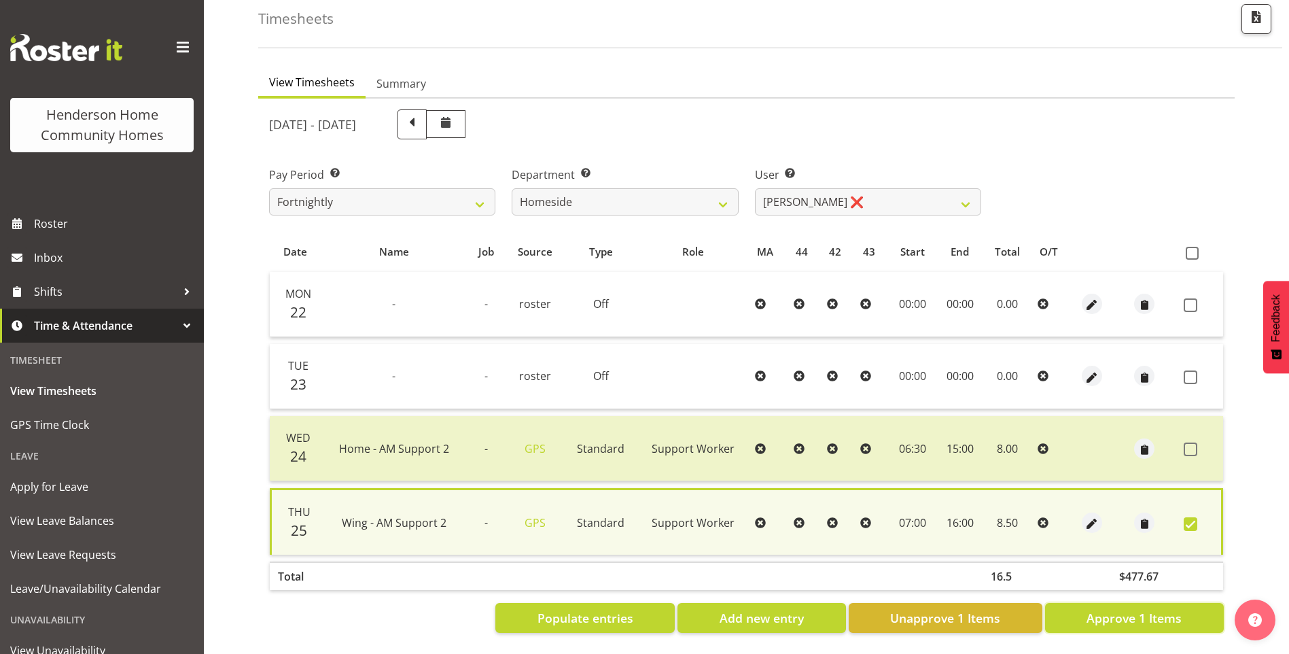
drag, startPoint x: 1131, startPoint y: 605, endPoint x: 925, endPoint y: 457, distance: 253.8
click at [1131, 609] on span "Approve 1 Items" at bounding box center [1133, 618] width 95 height 18
checkbox input "false"
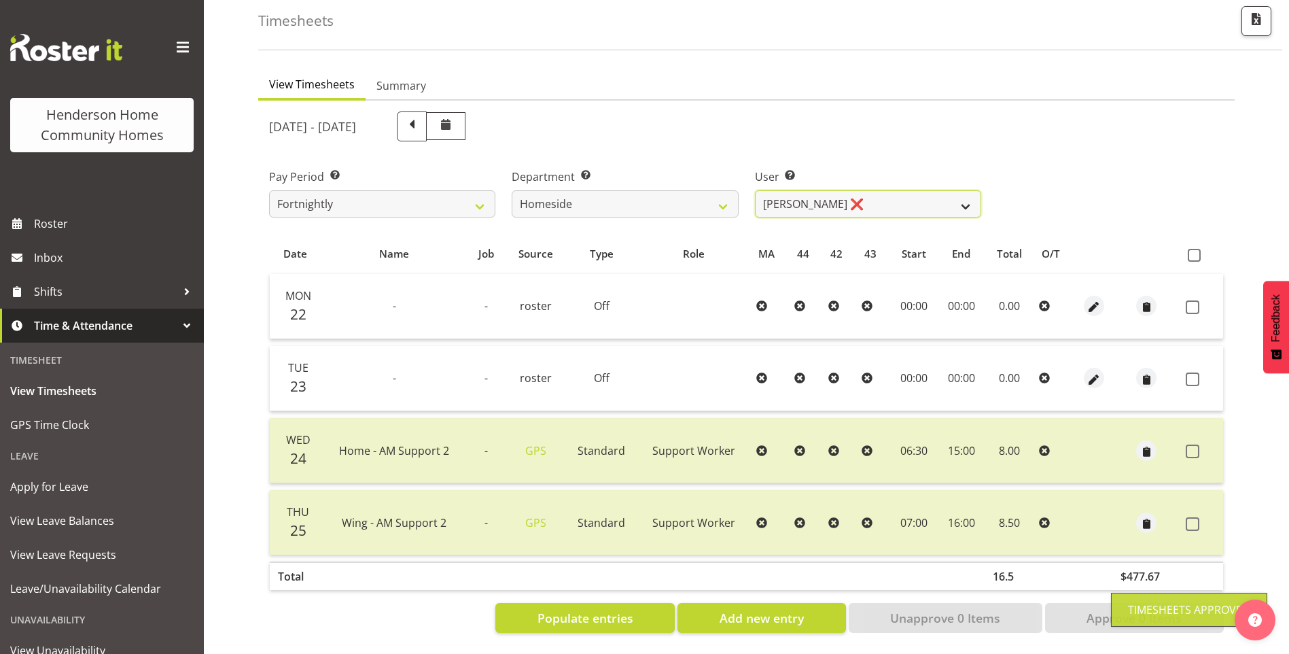
drag, startPoint x: 797, startPoint y: 190, endPoint x: 798, endPoint y: 197, distance: 6.9
click at [797, 190] on select "[PERSON_NAME] ❌ [PERSON_NAME] ❌ [PERSON_NAME] (BK) [PERSON_NAME] ❌ [PERSON_NAME…" at bounding box center [868, 203] width 226 height 27
select select "10096"
click at [755, 190] on select "[PERSON_NAME] ❌ [PERSON_NAME] ❌ [PERSON_NAME] (BK) [PERSON_NAME] ❌ [PERSON_NAME…" at bounding box center [868, 203] width 226 height 27
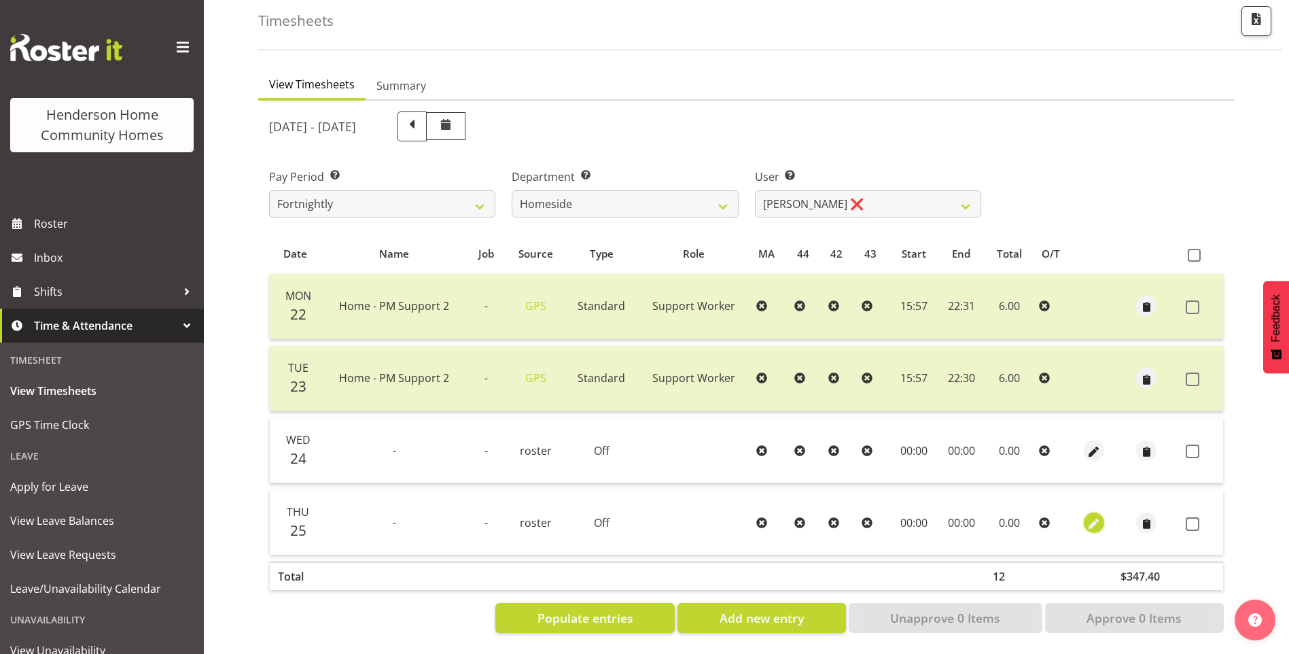
click at [1098, 516] on span "button" at bounding box center [1094, 524] width 16 height 16
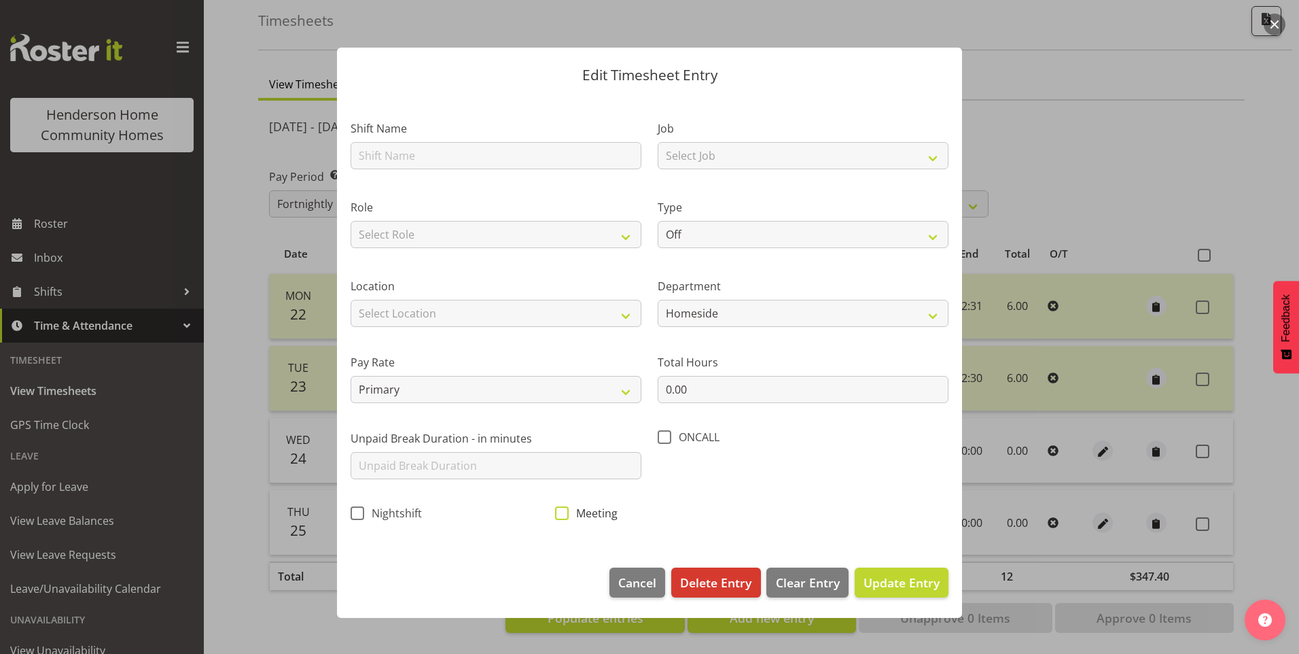
click at [567, 515] on span at bounding box center [562, 513] width 14 height 14
click at [564, 515] on input "Meeting" at bounding box center [559, 512] width 9 height 9
checkbox input "true"
click at [910, 580] on span "Update Entry" at bounding box center [902, 582] width 76 height 16
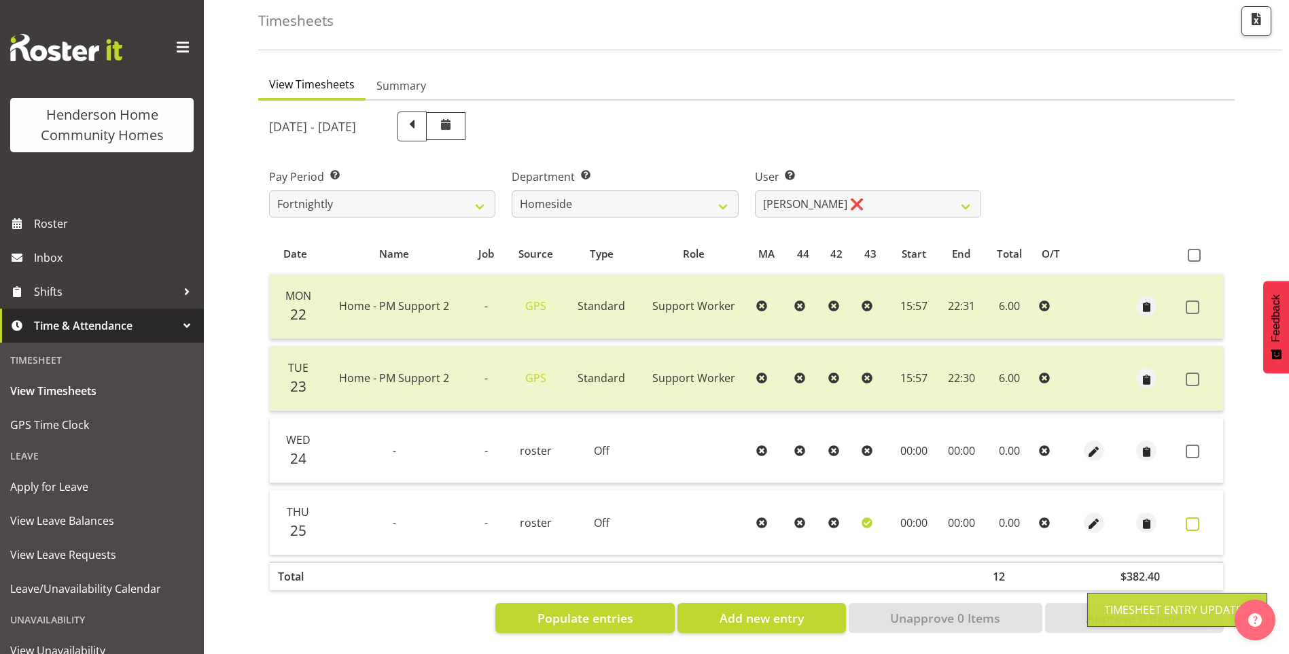
click at [1190, 517] on span at bounding box center [1193, 524] width 14 height 14
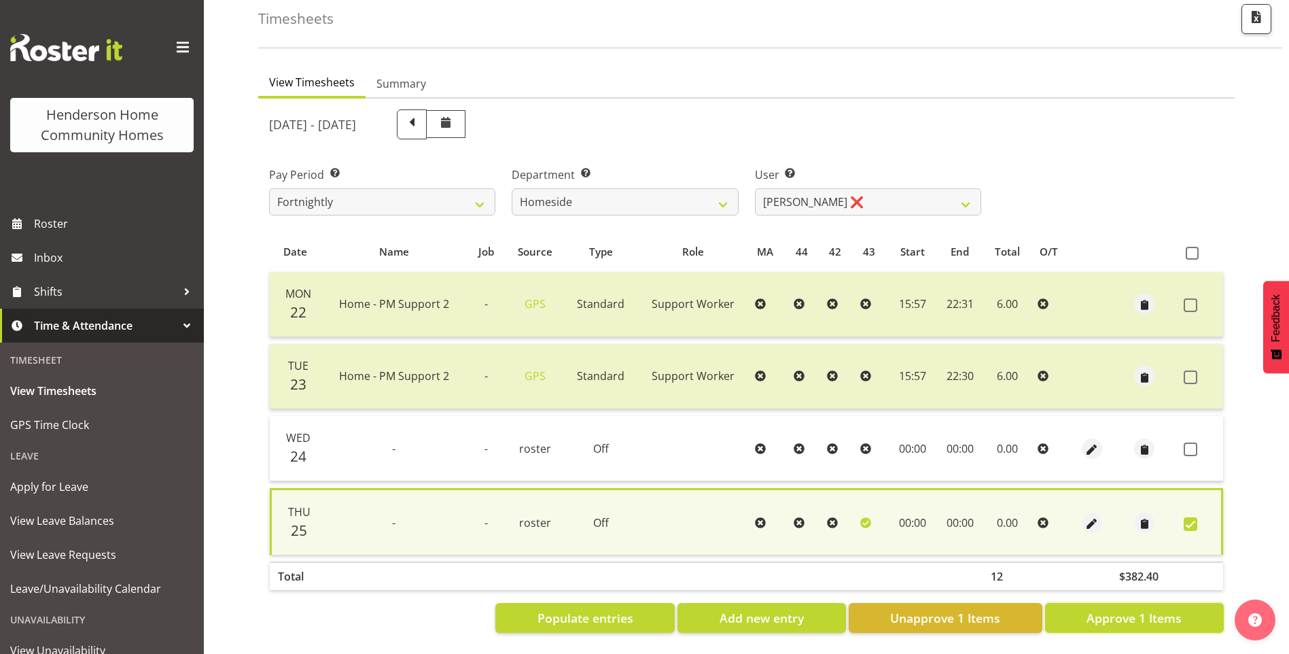
click at [1101, 616] on span "Approve 1 Items" at bounding box center [1133, 618] width 95 height 18
checkbox input "false"
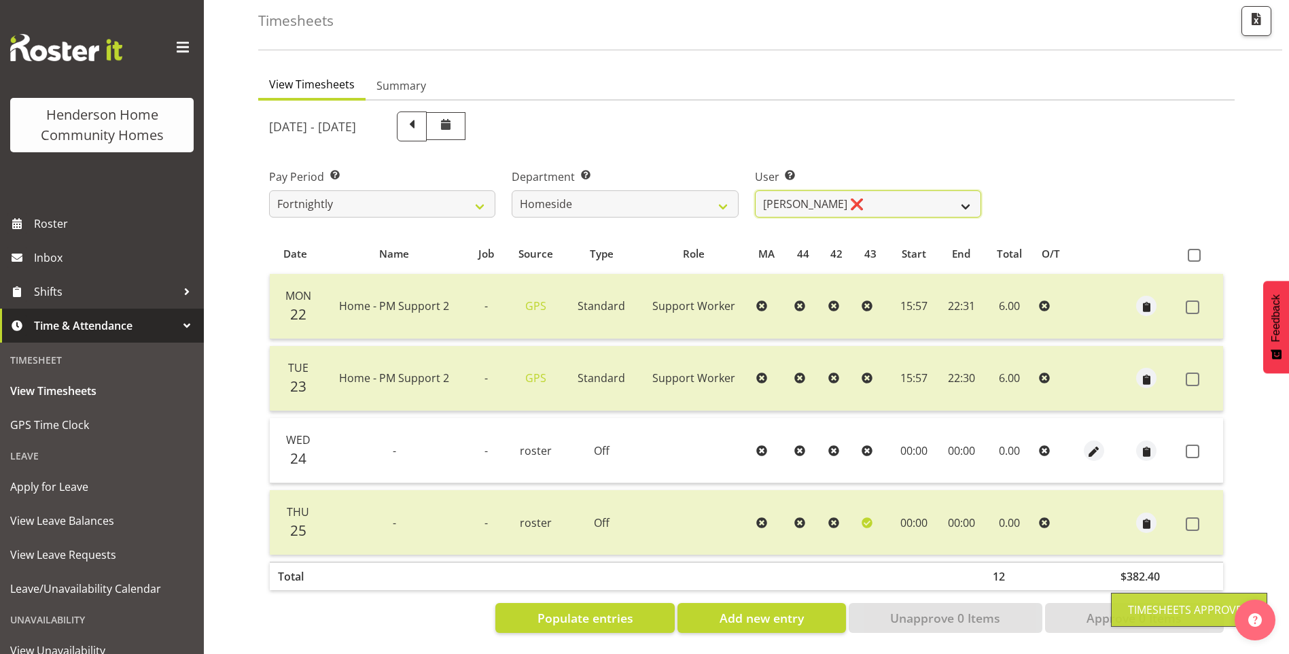
drag, startPoint x: 773, startPoint y: 190, endPoint x: 780, endPoint y: 205, distance: 16.7
click at [773, 190] on select "[PERSON_NAME] ❌ [PERSON_NAME] ❌ [PERSON_NAME] (BK) [PERSON_NAME] ❌ [PERSON_NAME…" at bounding box center [868, 203] width 226 height 27
select select "10095"
click at [755, 190] on select "[PERSON_NAME] ❌ [PERSON_NAME] ❌ [PERSON_NAME] (BK) [PERSON_NAME] ❌ [PERSON_NAME…" at bounding box center [868, 203] width 226 height 27
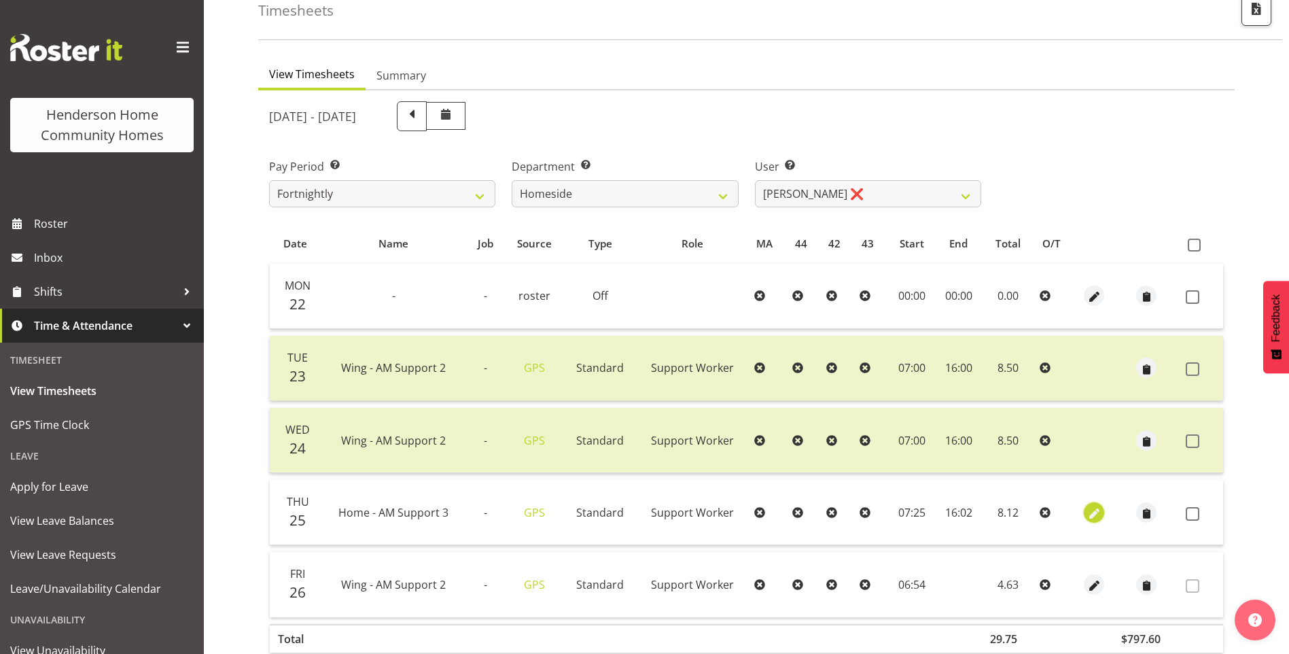
click at [1095, 509] on span "button" at bounding box center [1094, 514] width 16 height 16
select select "Standard"
select select "8"
select select "2025"
select select "7"
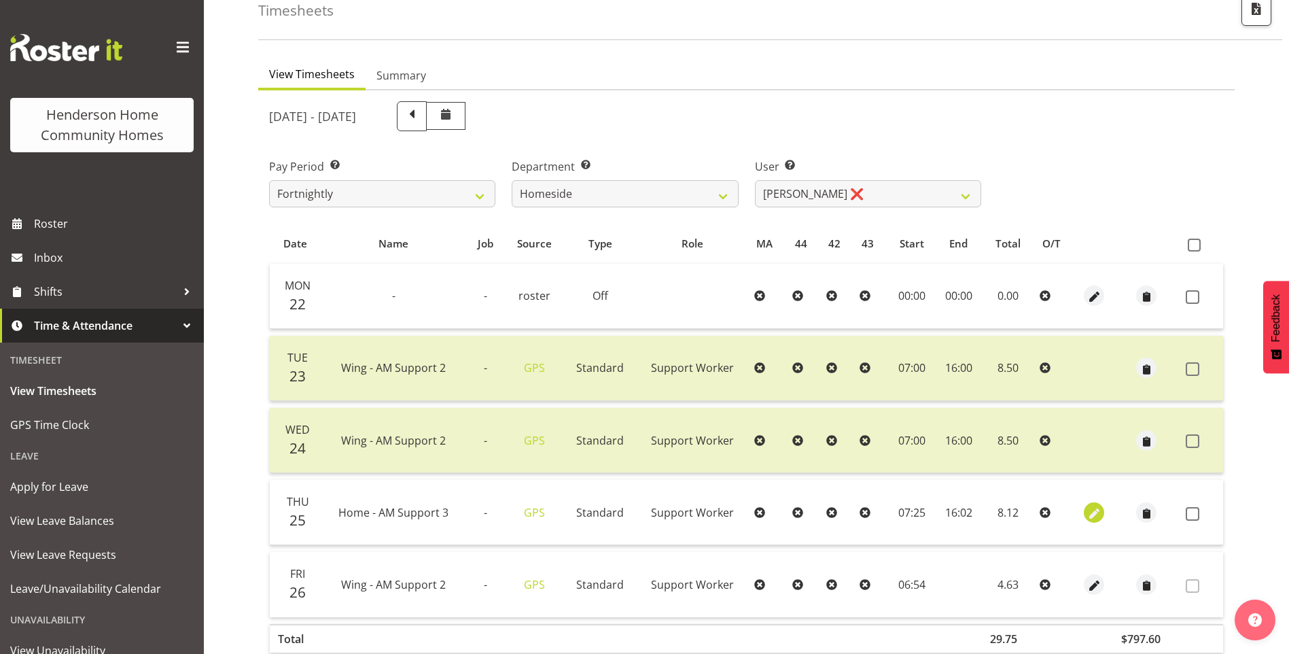
select select "25"
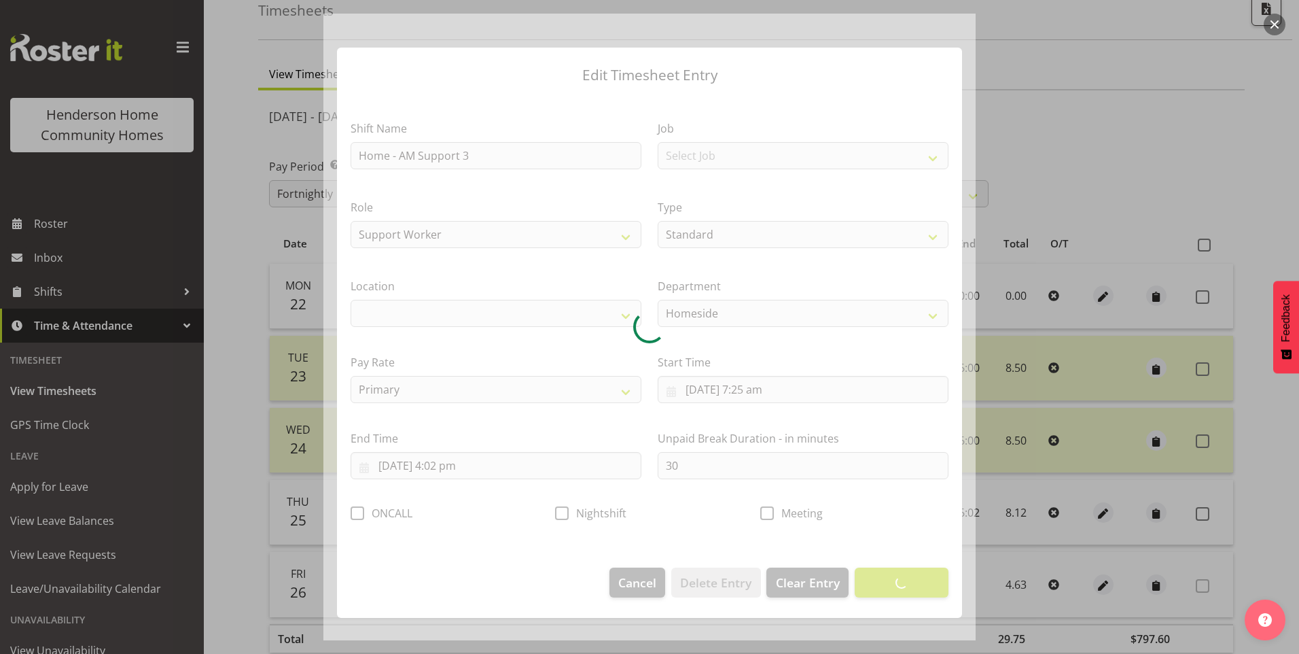
select select "1067"
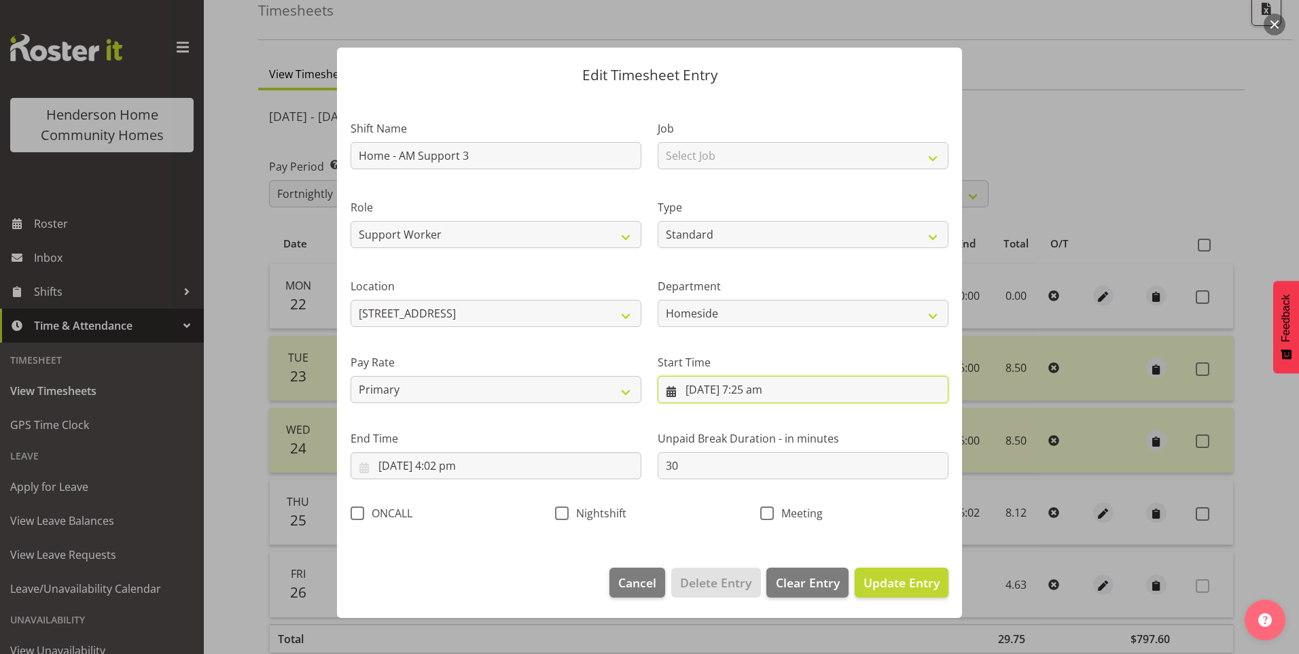
click at [769, 388] on input "[DATE] 7:25 am" at bounding box center [803, 389] width 291 height 27
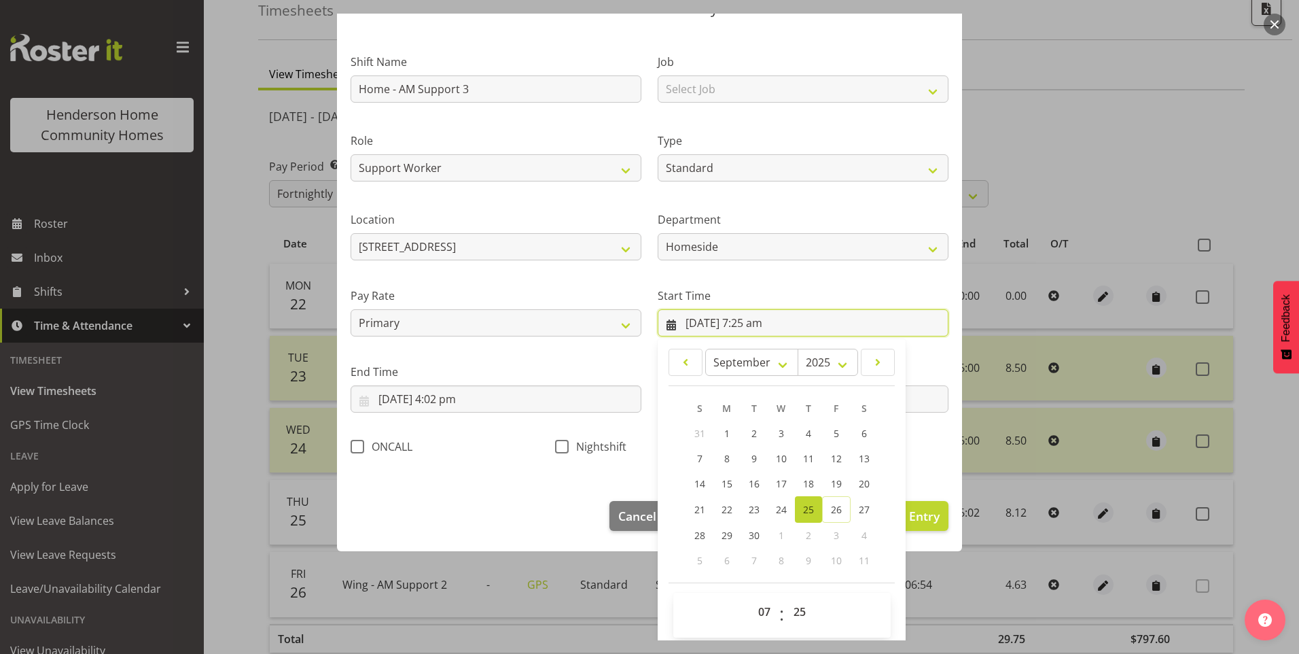
scroll to position [73, 0]
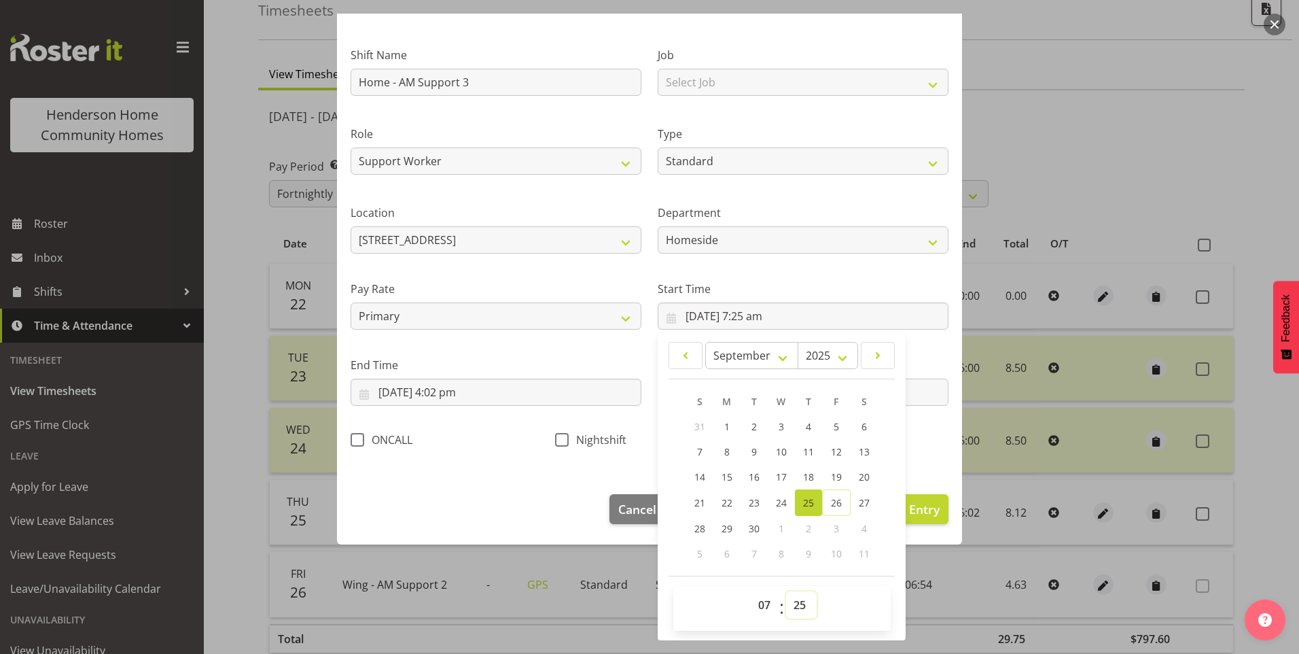
click at [795, 599] on select "00 01 02 03 04 05 06 07 08 09 10 11 12 13 14 15 16 17 18 19 20 21 22 23 24 25 2…" at bounding box center [801, 604] width 31 height 27
select select "30"
click at [786, 591] on select "00 01 02 03 04 05 06 07 08 09 10 11 12 13 14 15 16 17 18 19 20 21 22 23 24 25 2…" at bounding box center [801, 604] width 31 height 27
type input "[DATE] 7:30 am"
click at [453, 400] on input "[DATE] 4:02 pm" at bounding box center [496, 391] width 291 height 27
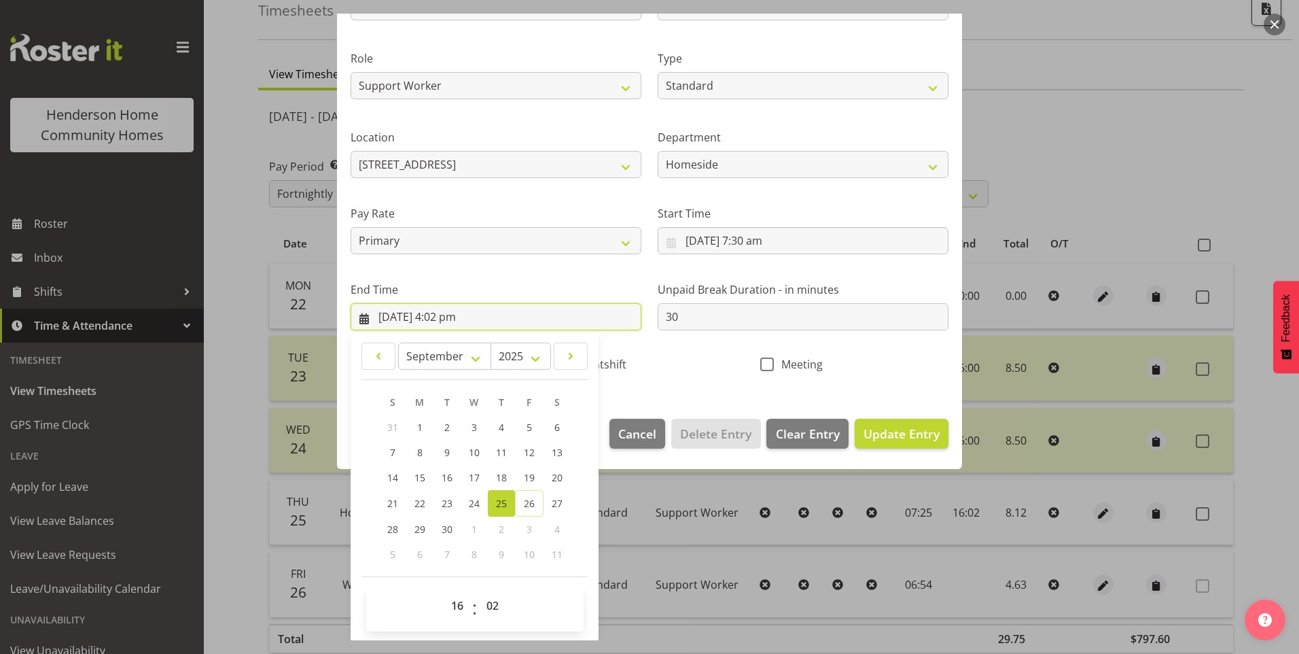
scroll to position [149, 0]
click at [500, 608] on select "00 01 02 03 04 05 06 07 08 09 10 11 12 13 14 15 16 17 18 19 20 21 22 23 24 25 2…" at bounding box center [494, 604] width 31 height 27
select select "0"
click at [479, 591] on select "00 01 02 03 04 05 06 07 08 09 10 11 12 13 14 15 16 17 18 19 20 21 22 23 24 25 2…" at bounding box center [494, 604] width 31 height 27
type input "[DATE] 4:00 pm"
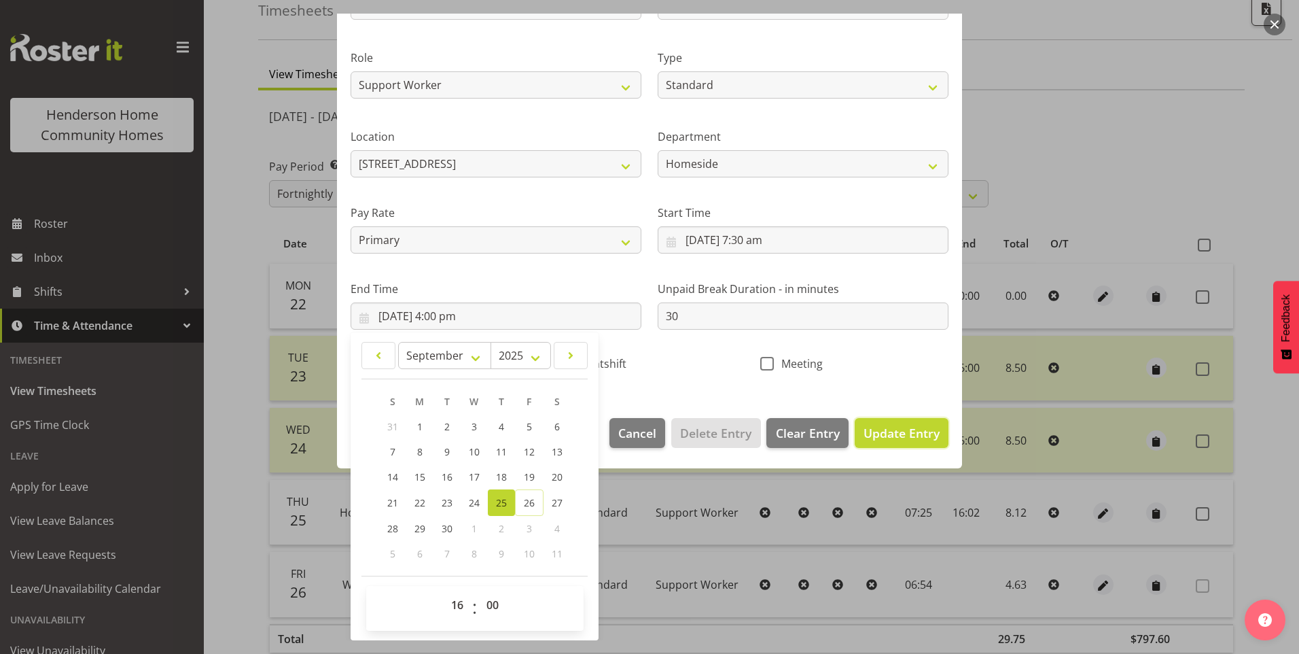
click at [869, 425] on span "Update Entry" at bounding box center [902, 433] width 76 height 16
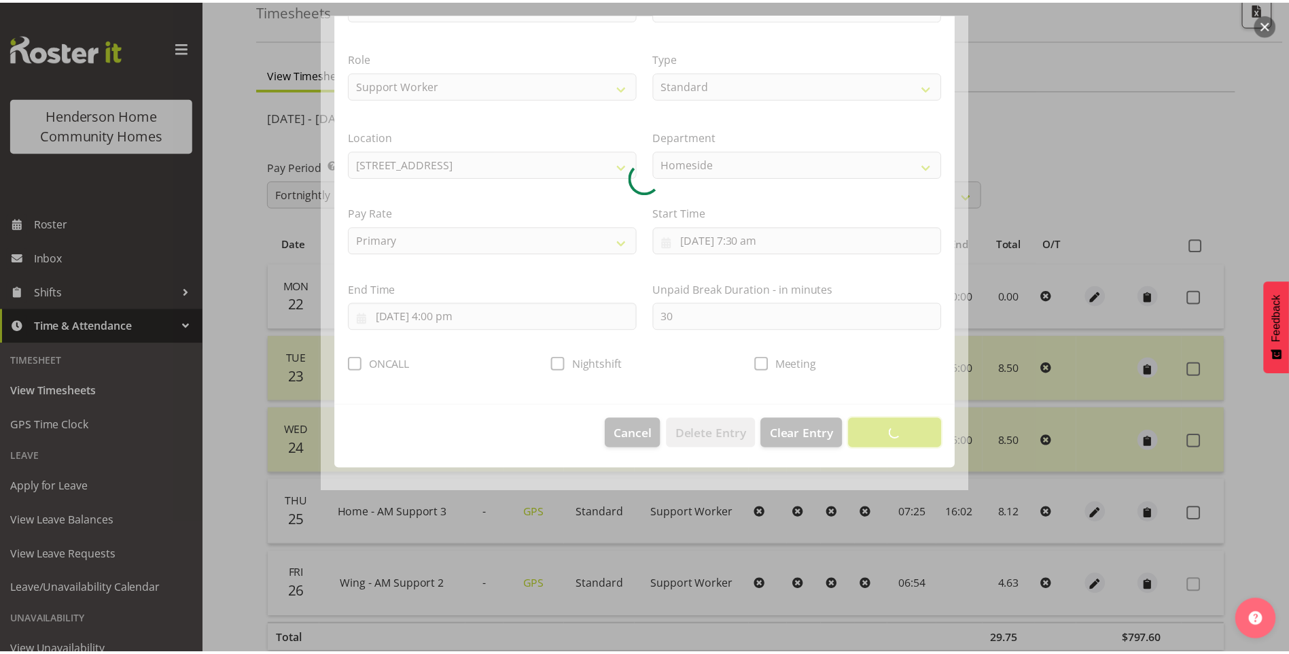
scroll to position [0, 0]
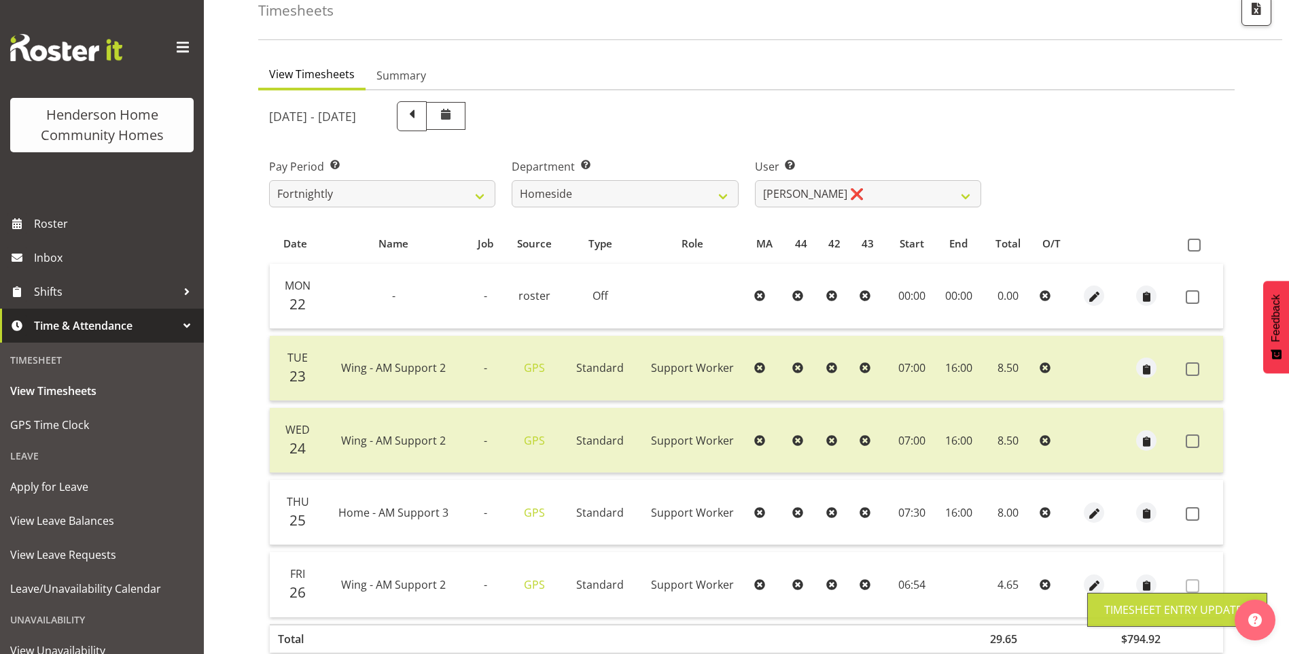
click at [1192, 512] on span at bounding box center [1193, 514] width 14 height 14
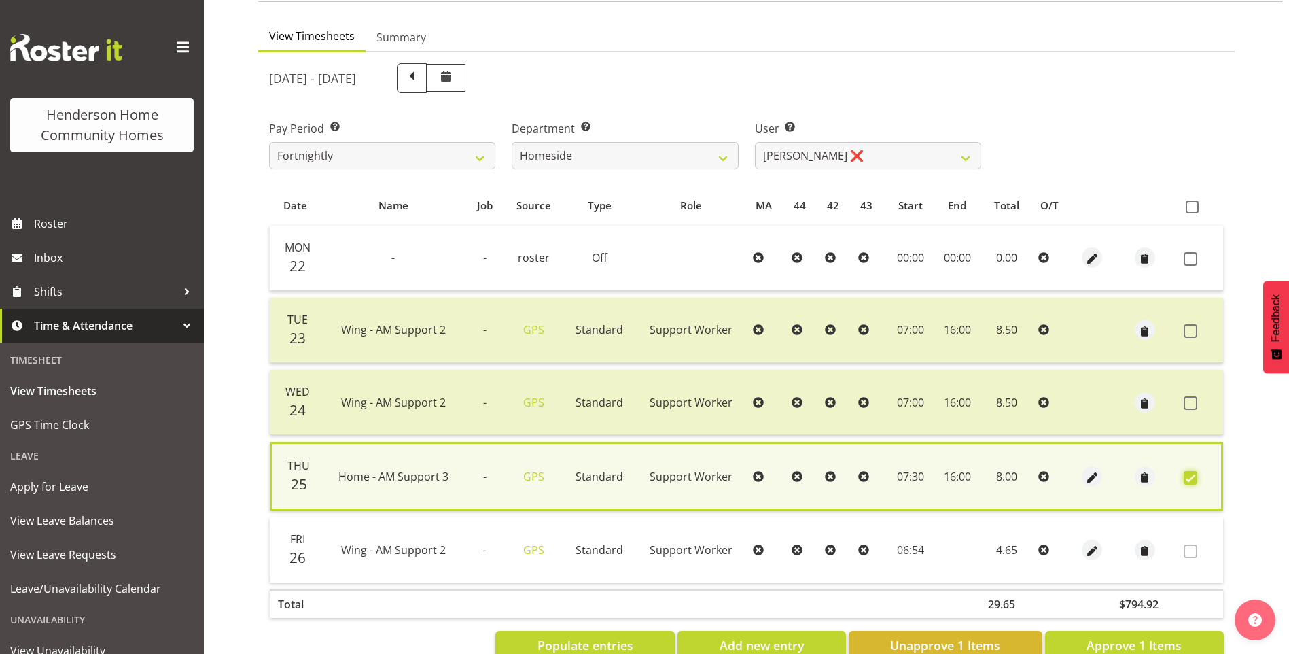
scroll to position [151, 0]
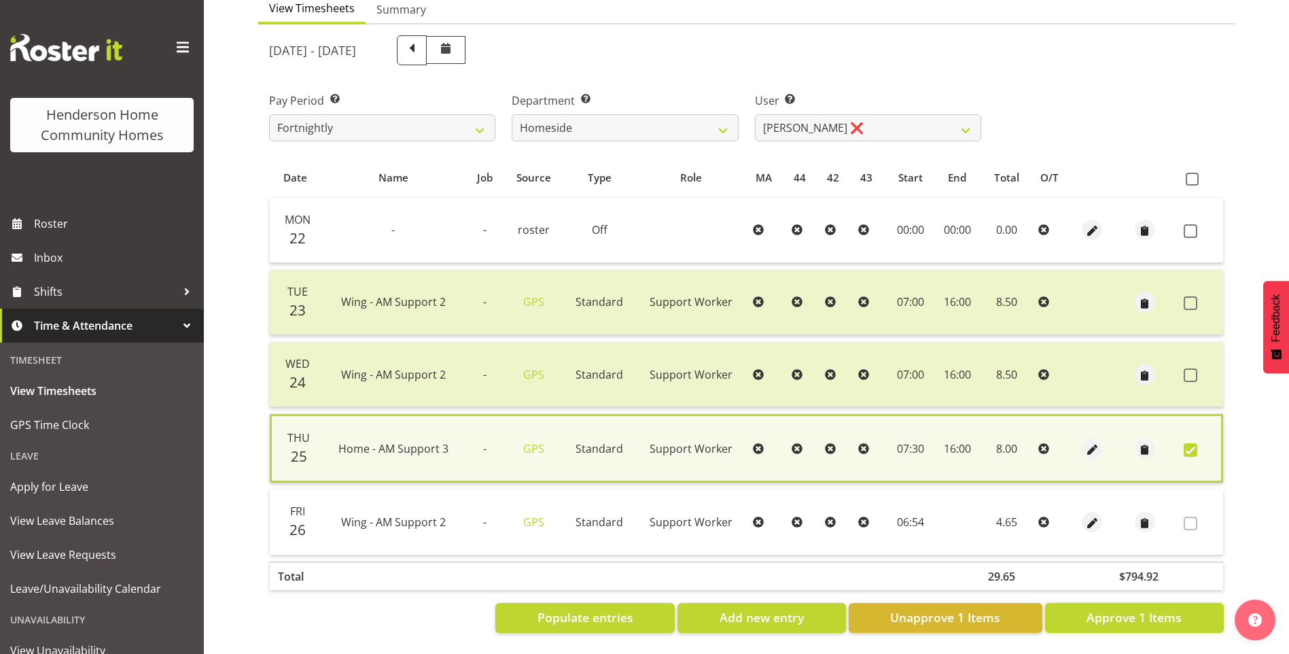
drag, startPoint x: 1138, startPoint y: 600, endPoint x: 1125, endPoint y: 583, distance: 21.8
click at [1135, 603] on button "Approve 1 Items" at bounding box center [1134, 618] width 179 height 30
checkbox input "false"
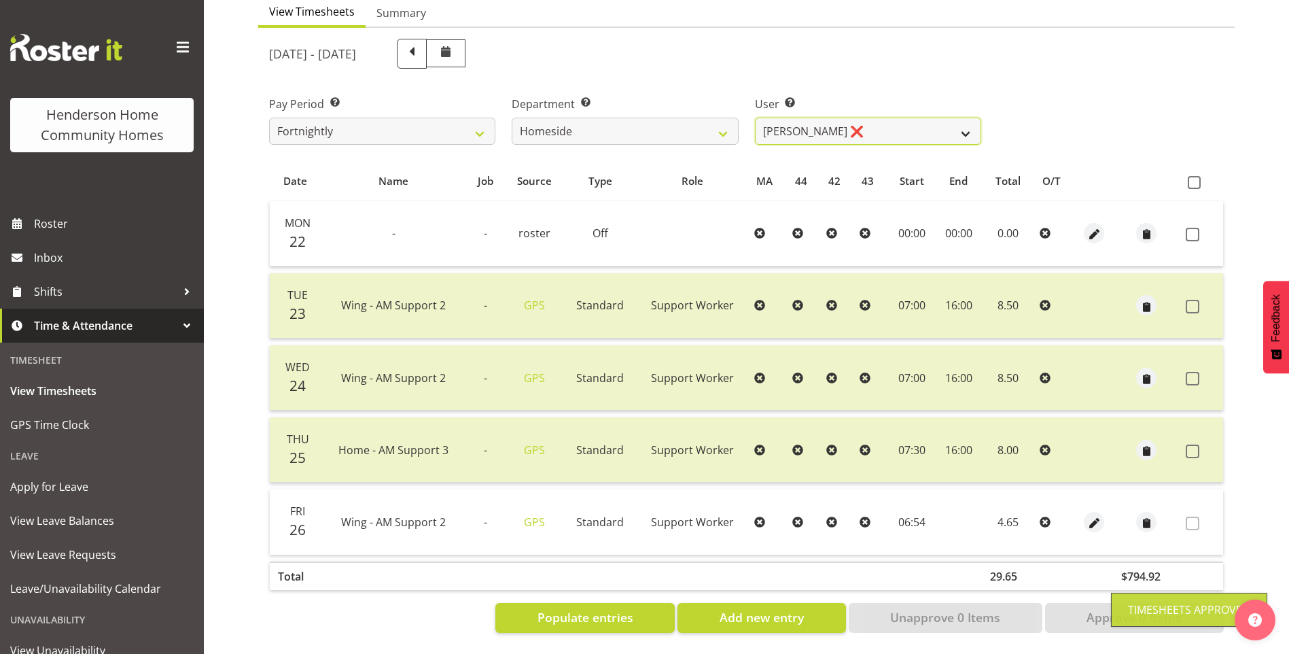
click at [857, 118] on select "[PERSON_NAME] ❌ [PERSON_NAME] ❌ [PERSON_NAME] (BK) [PERSON_NAME] ❌ [PERSON_NAME…" at bounding box center [868, 131] width 226 height 27
click at [755, 118] on select "[PERSON_NAME] ❌ [PERSON_NAME] ❌ [PERSON_NAME] (BK) [PERSON_NAME] ❌ [PERSON_NAME…" at bounding box center [868, 131] width 226 height 27
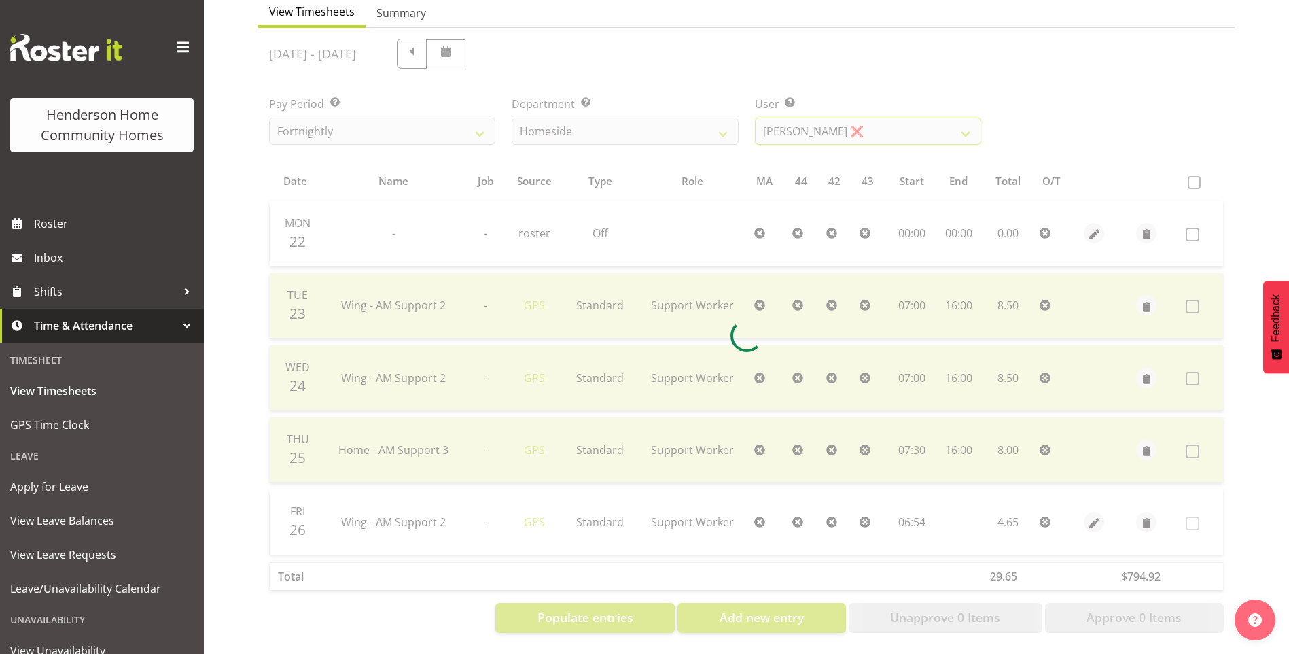
scroll to position [75, 0]
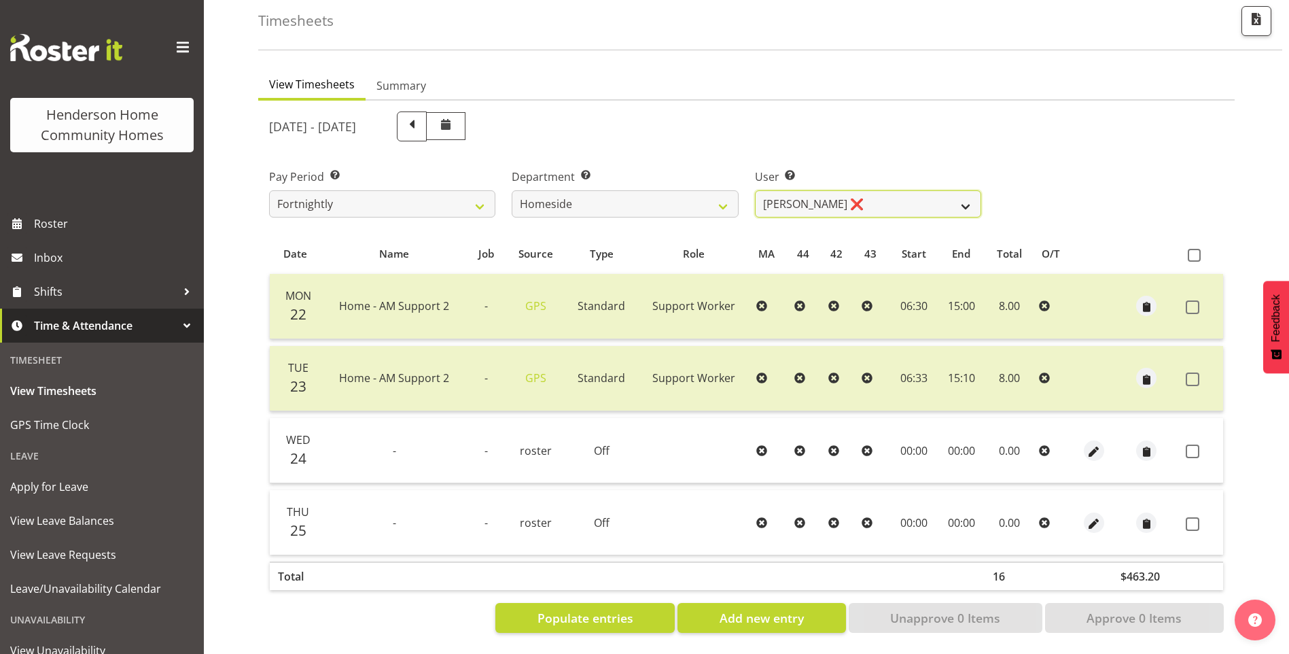
click at [807, 190] on select "[PERSON_NAME] ❌ [PERSON_NAME] ❌ [PERSON_NAME] (BK) [PERSON_NAME] ❌ [PERSON_NAME…" at bounding box center [868, 203] width 226 height 27
select select "10523"
click at [755, 190] on select "[PERSON_NAME] ❌ [PERSON_NAME] ❌ [PERSON_NAME] (BK) [PERSON_NAME] ❌ [PERSON_NAME…" at bounding box center [868, 203] width 226 height 27
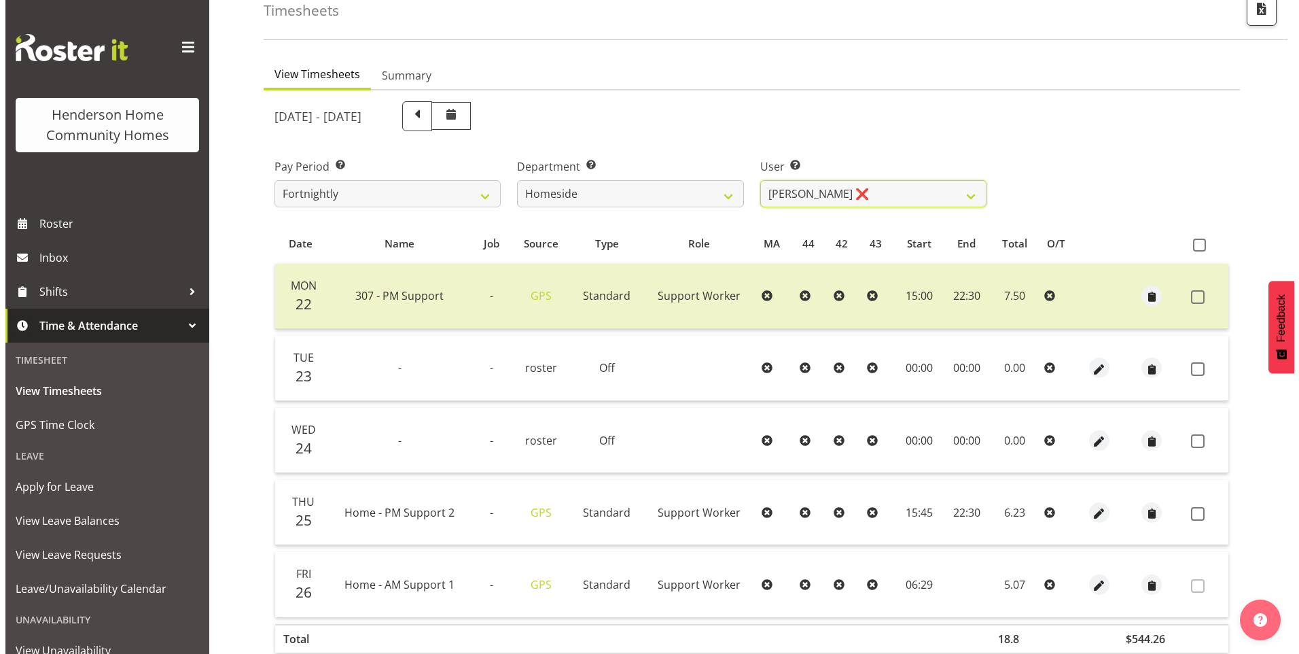
scroll to position [147, 0]
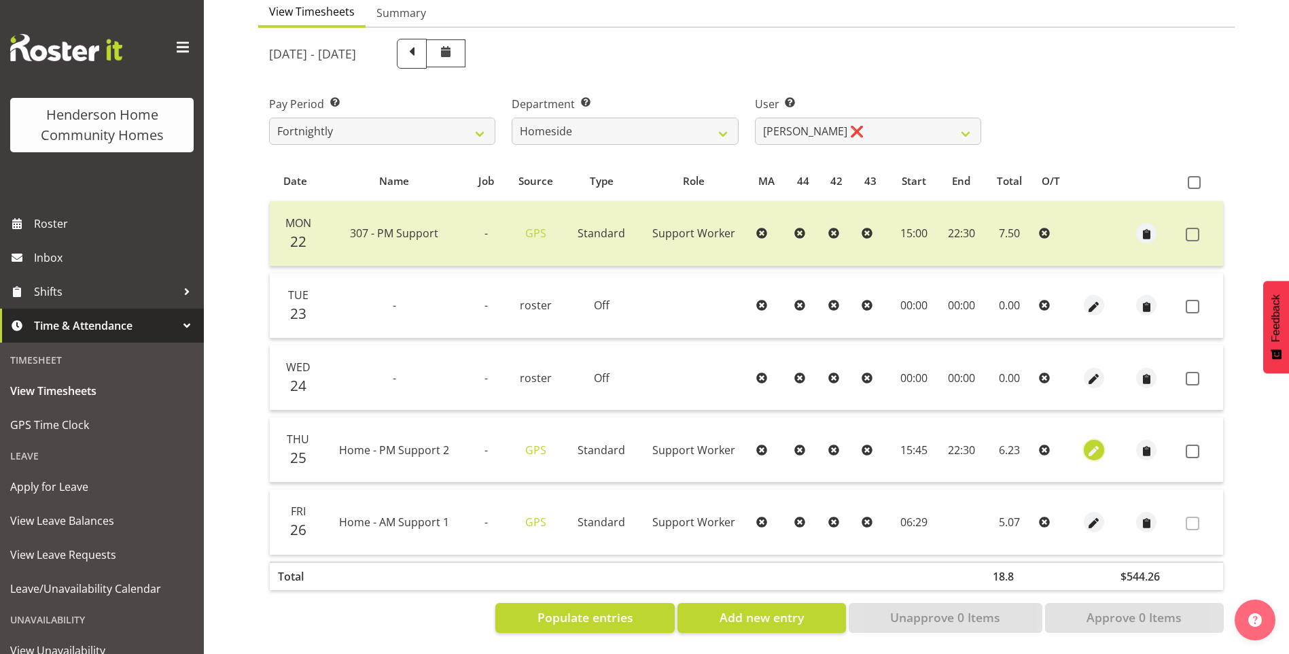
click at [1091, 443] on span "button" at bounding box center [1094, 451] width 16 height 16
select select "Standard"
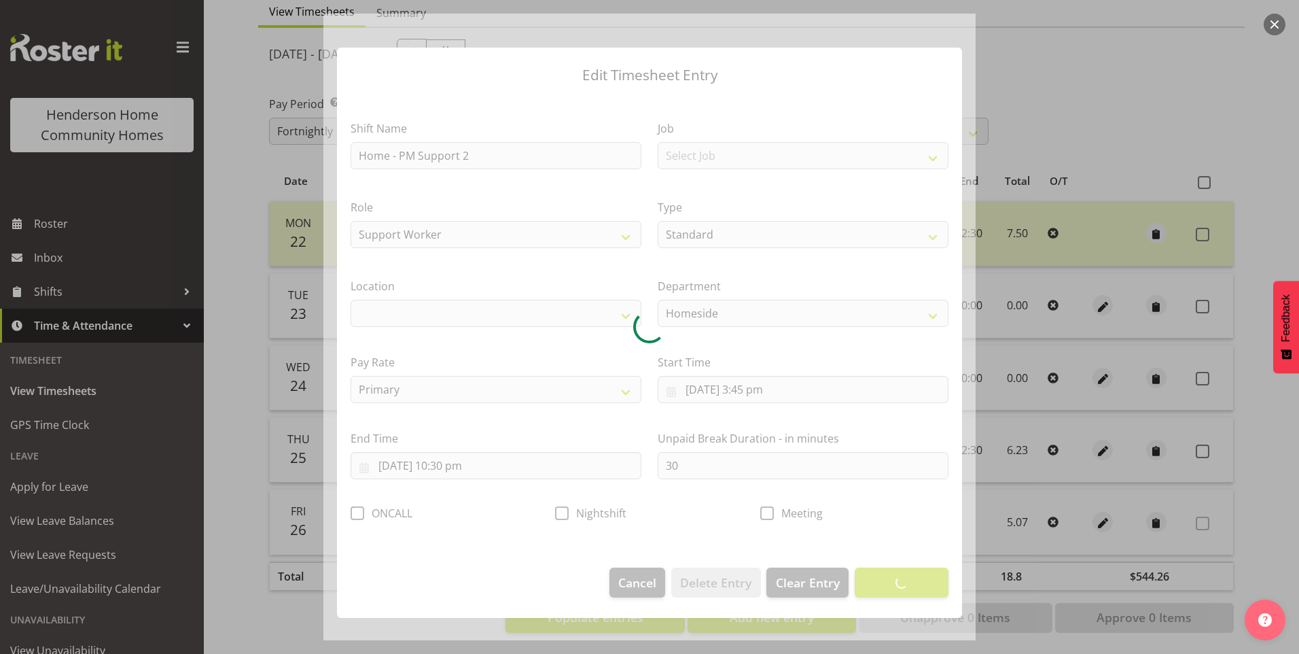
select select "1067"
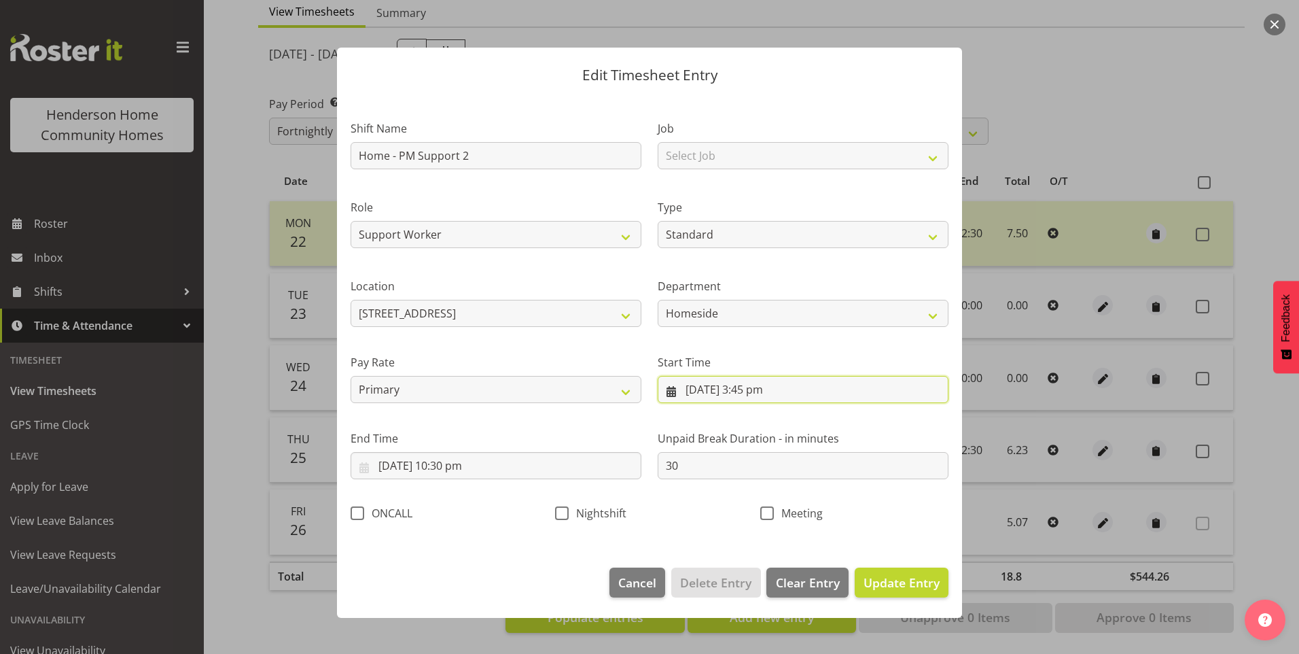
click at [753, 393] on input "[DATE] 3:45 pm" at bounding box center [803, 389] width 291 height 27
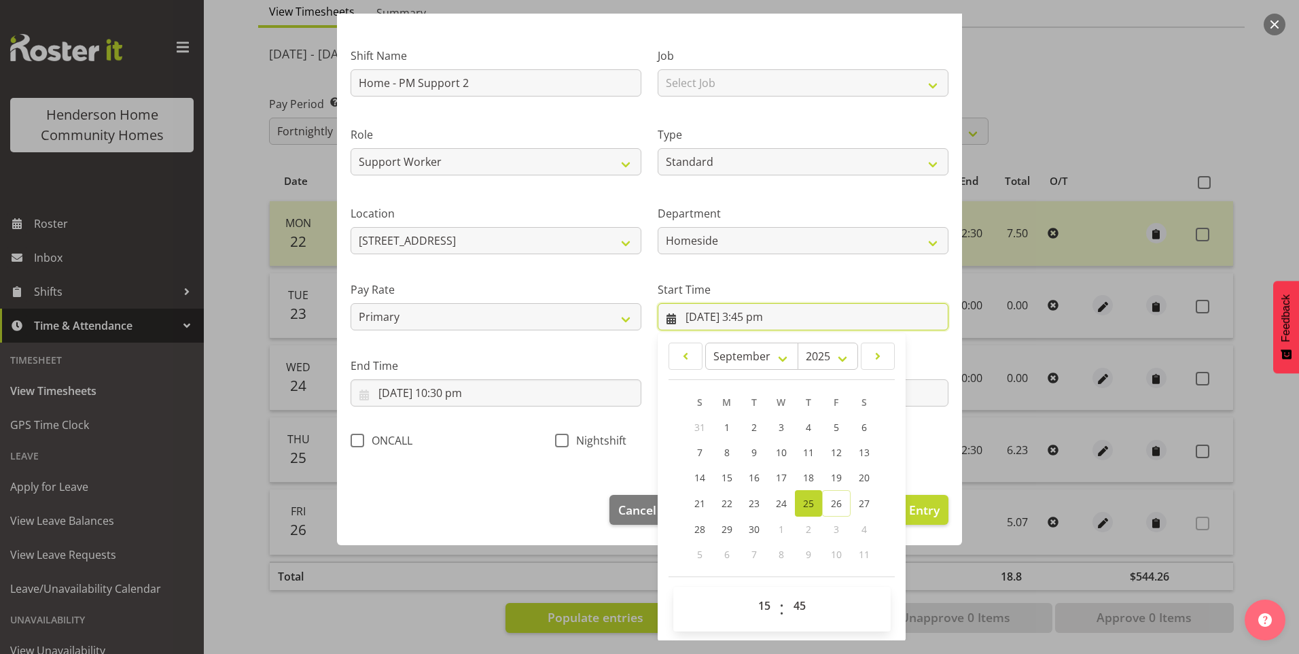
scroll to position [73, 0]
click at [757, 601] on select "00 01 02 03 04 05 06 07 08 09 10 11 12 13 14 15 16 17 18 19 20 21 22 23" at bounding box center [766, 604] width 31 height 27
select select "16"
click at [751, 591] on select "00 01 02 03 04 05 06 07 08 09 10 11 12 13 14 15 16 17 18 19 20 21 22 23" at bounding box center [766, 604] width 31 height 27
type input "[DATE] 4:45 pm"
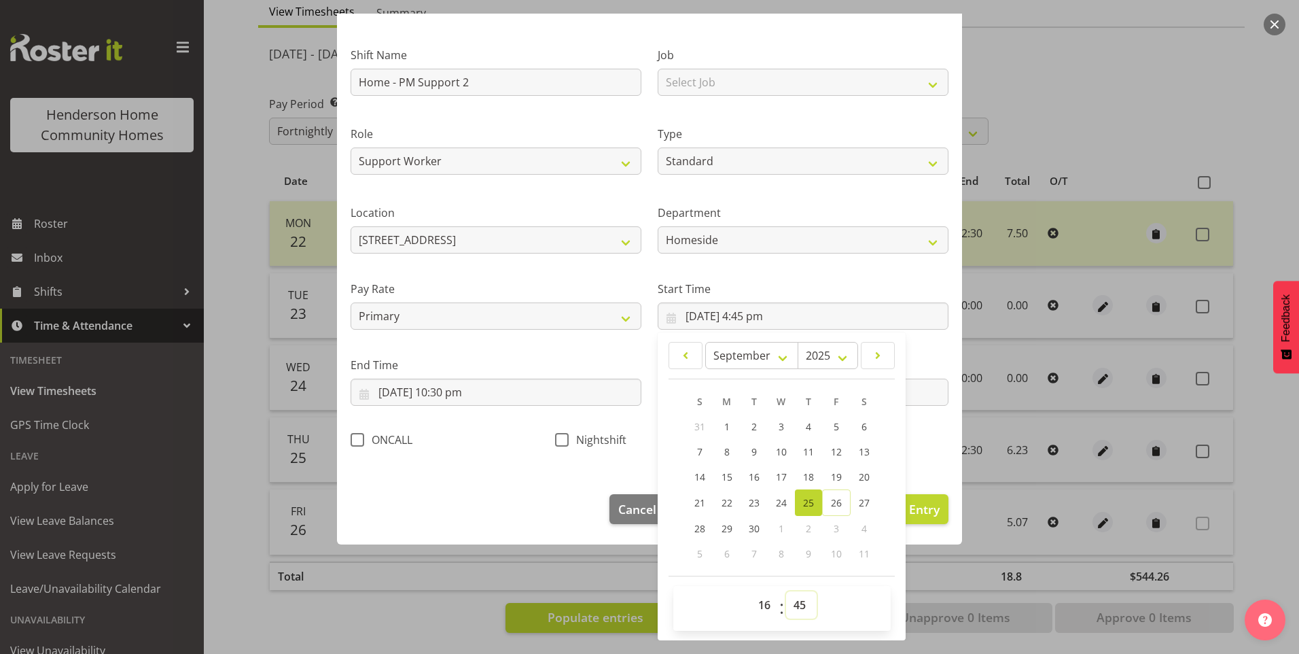
drag, startPoint x: 792, startPoint y: 602, endPoint x: 797, endPoint y: 590, distance: 13.4
click at [792, 601] on select "00 01 02 03 04 05 06 07 08 09 10 11 12 13 14 15 16 17 18 19 20 21 22 23 24 25 2…" at bounding box center [801, 604] width 31 height 27
select select "0"
click at [786, 591] on select "00 01 02 03 04 05 06 07 08 09 10 11 12 13 14 15 16 17 18 19 20 21 22 23 24 25 2…" at bounding box center [801, 604] width 31 height 27
type input "[DATE] 4:00 pm"
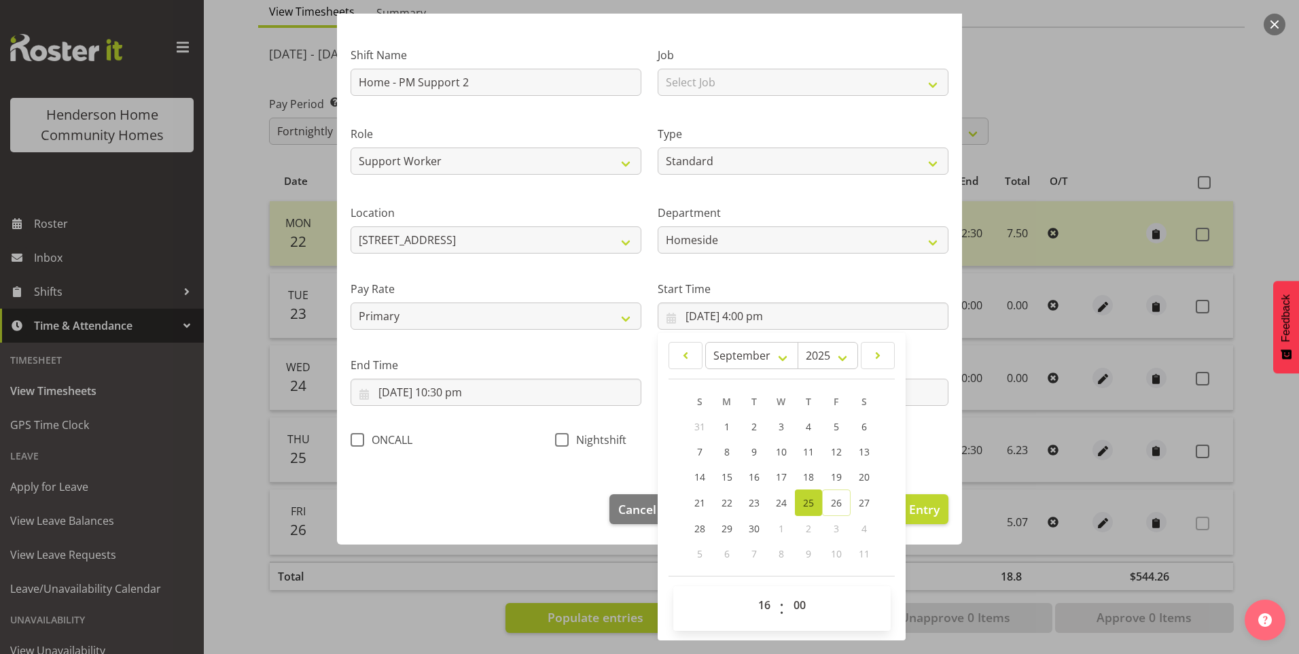
click at [919, 453] on div "Meeting" at bounding box center [854, 436] width 205 height 45
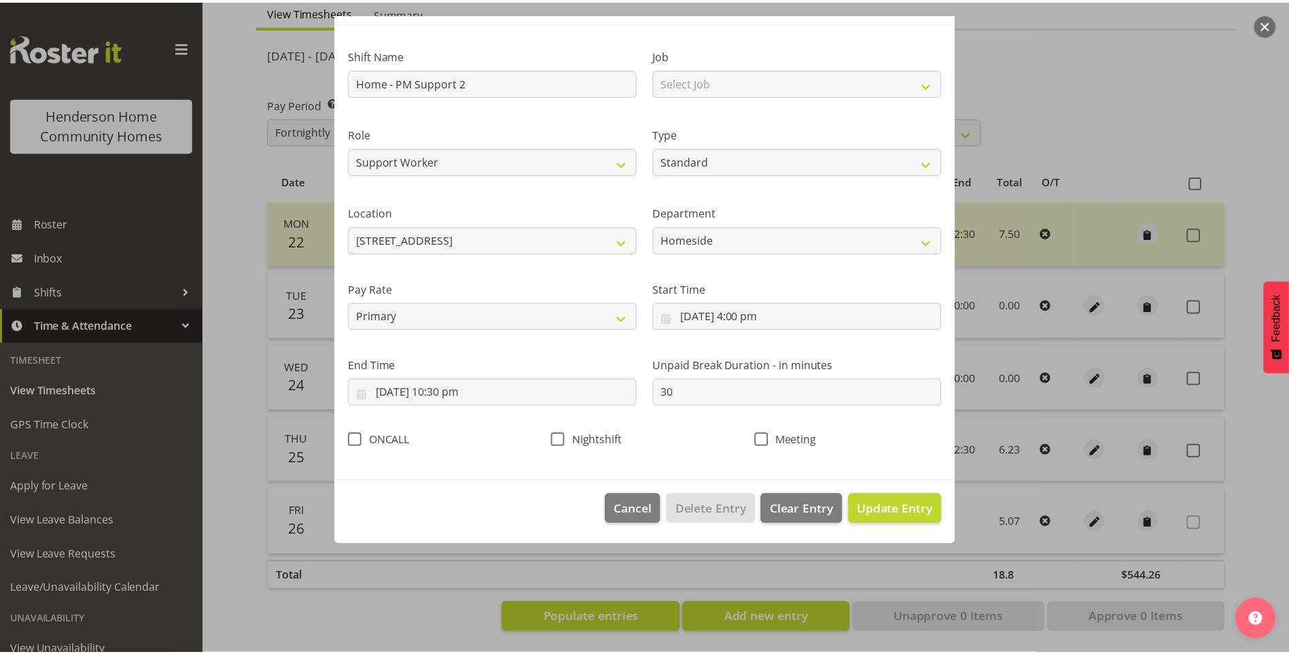
scroll to position [0, 0]
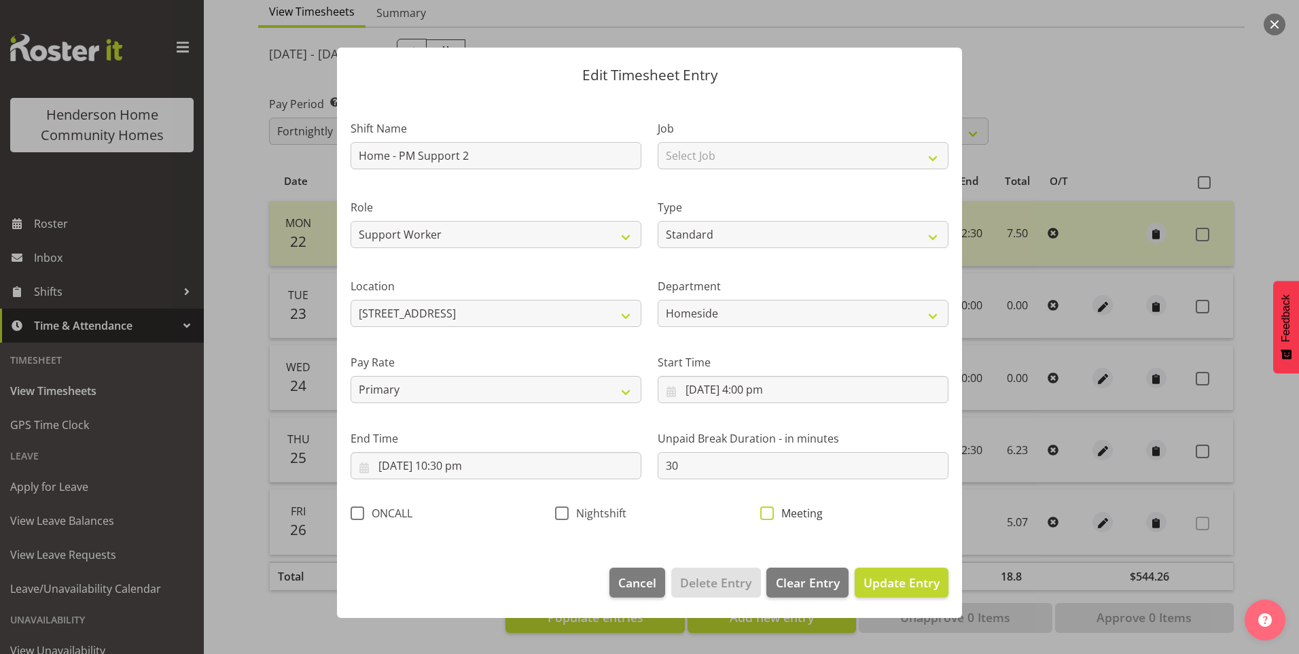
click at [770, 513] on span at bounding box center [767, 513] width 14 height 14
click at [769, 513] on input "Meeting" at bounding box center [764, 512] width 9 height 9
checkbox input "true"
drag, startPoint x: 919, startPoint y: 585, endPoint x: 1042, endPoint y: 554, distance: 126.7
click at [920, 584] on span "Update Entry" at bounding box center [902, 582] width 76 height 16
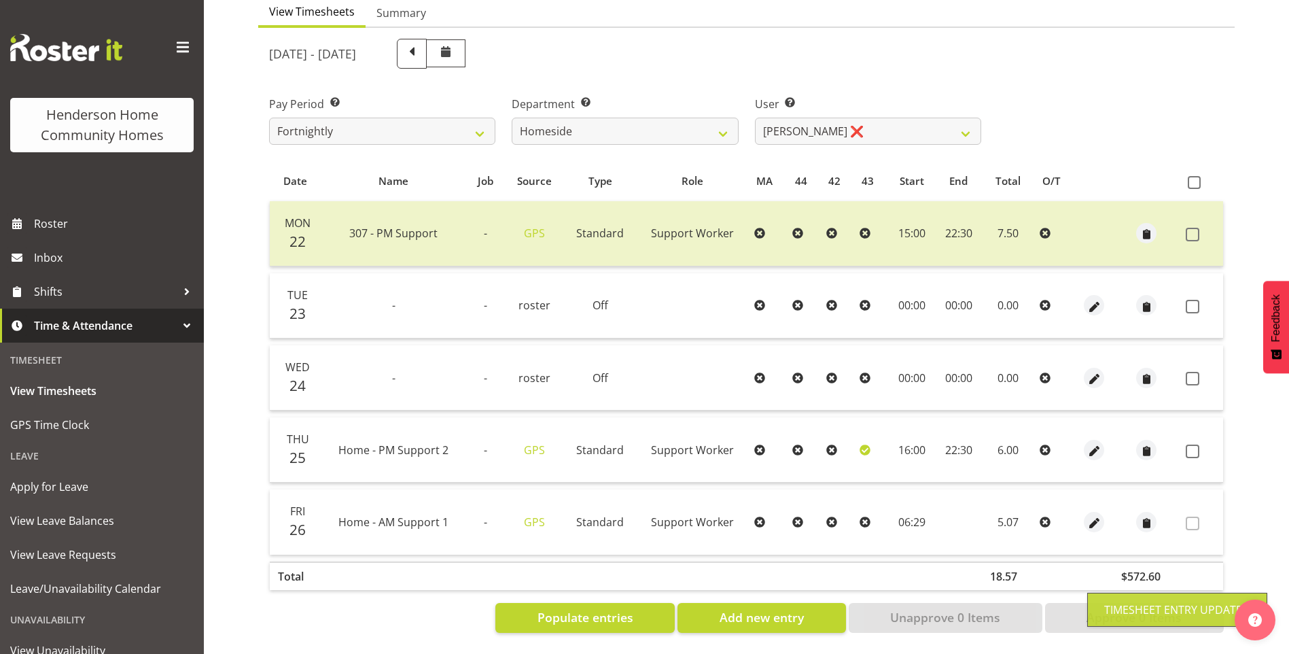
click at [1201, 444] on label at bounding box center [1196, 451] width 21 height 14
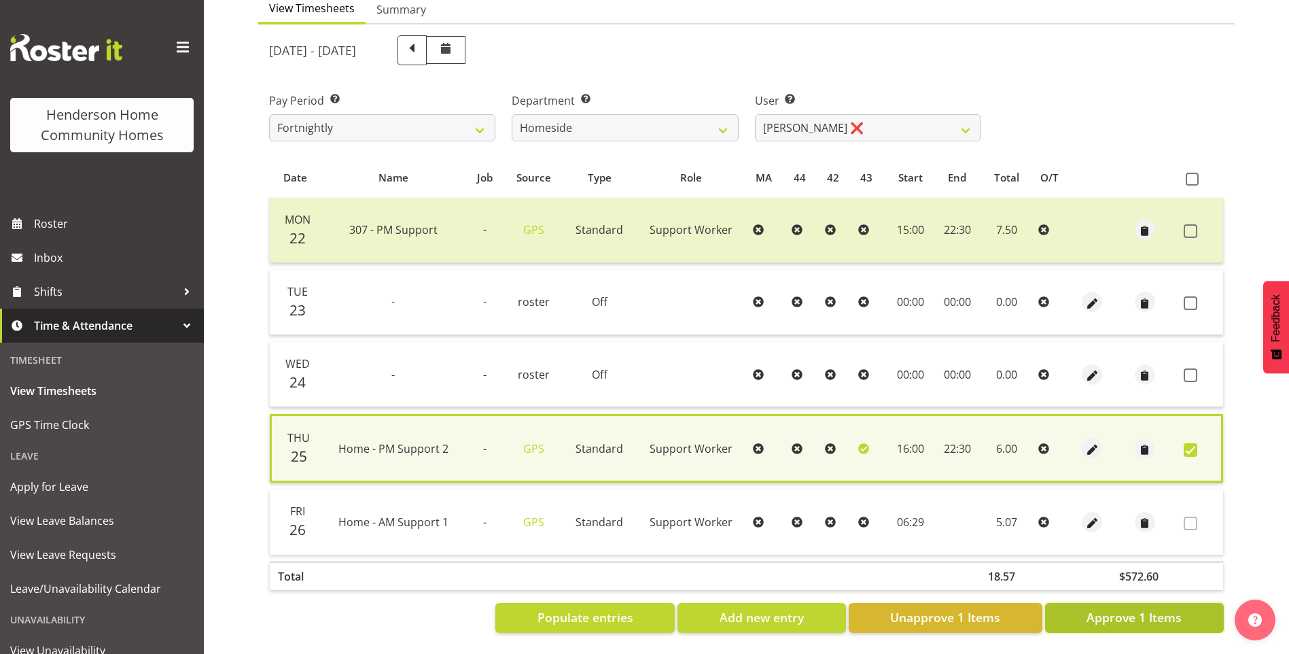
click at [1132, 608] on span "Approve 1 Items" at bounding box center [1133, 617] width 95 height 18
checkbox input "false"
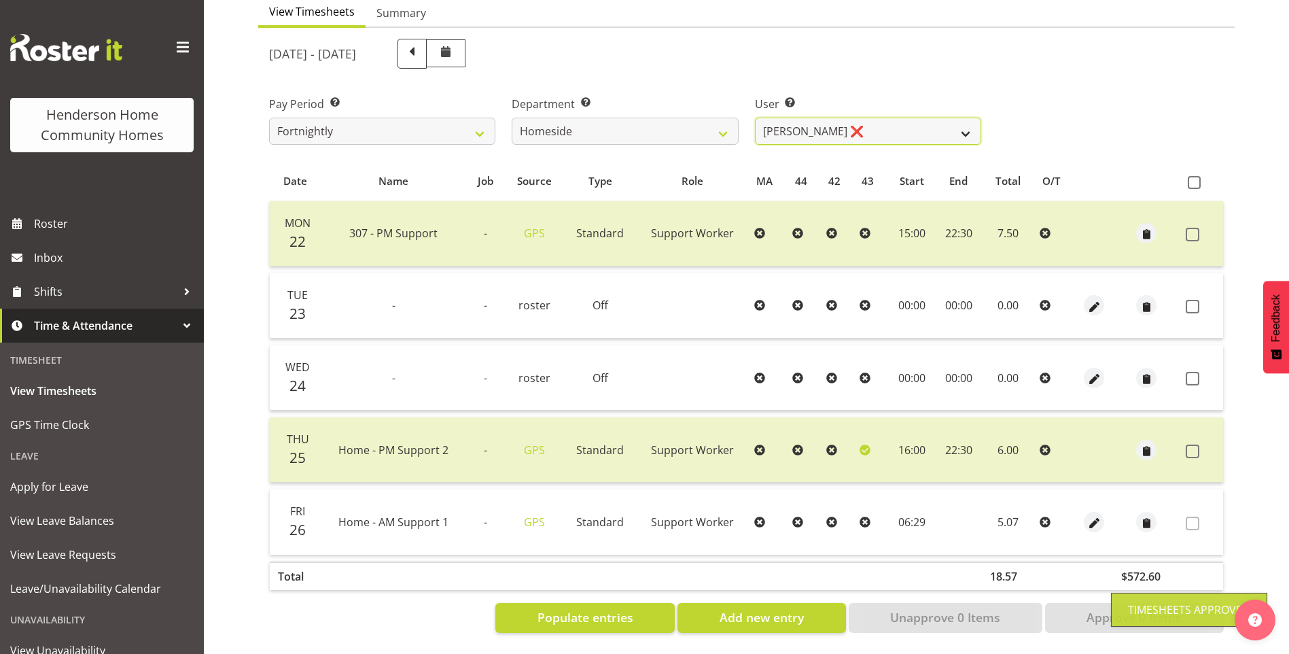
click at [799, 118] on select "[PERSON_NAME] ❌ [PERSON_NAME] ❌ [PERSON_NAME] (BK) [PERSON_NAME] ❌ [PERSON_NAME…" at bounding box center [868, 131] width 226 height 27
select select "10404"
click at [755, 118] on select "[PERSON_NAME] ❌ [PERSON_NAME] ❌ [PERSON_NAME] (BK) [PERSON_NAME] ❌ [PERSON_NAME…" at bounding box center [868, 131] width 226 height 27
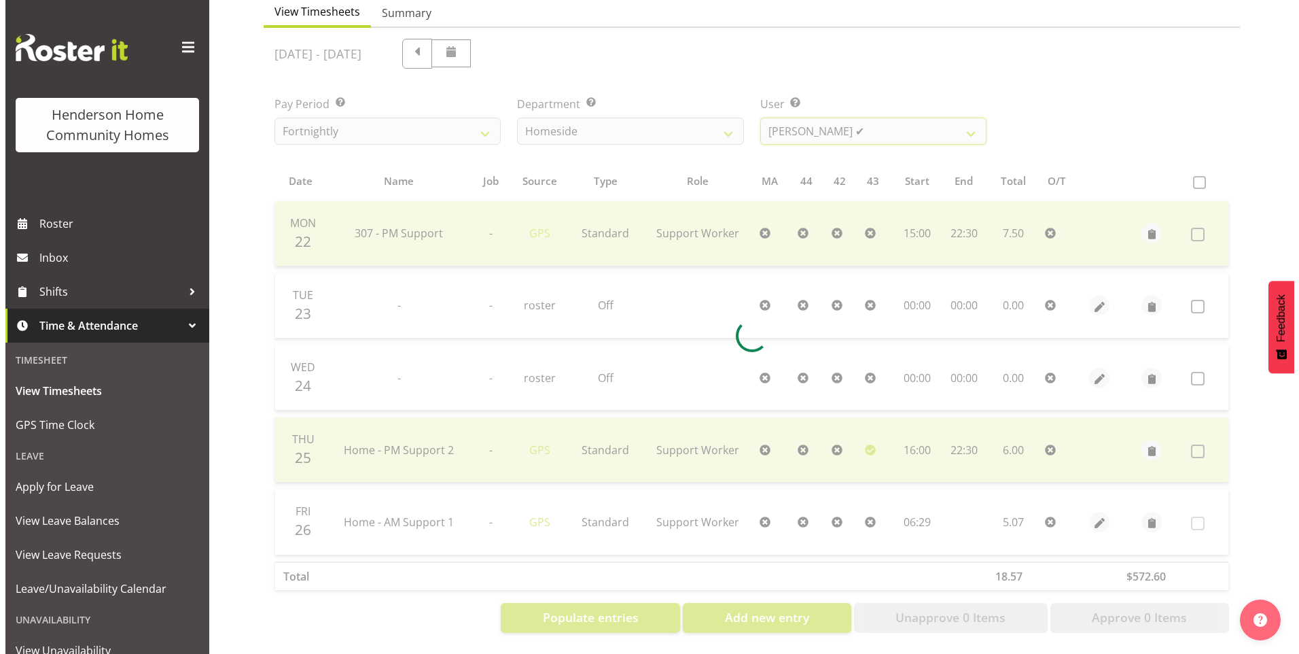
scroll to position [75, 0]
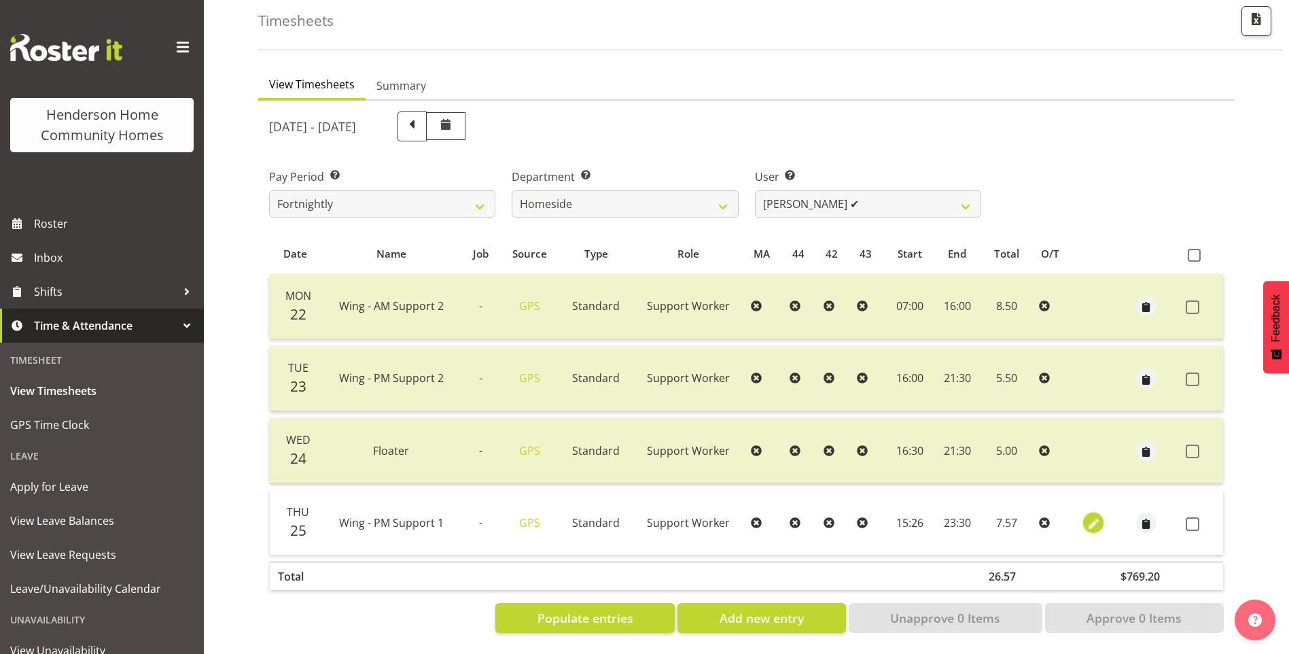
click at [1093, 516] on span "button" at bounding box center [1094, 524] width 16 height 16
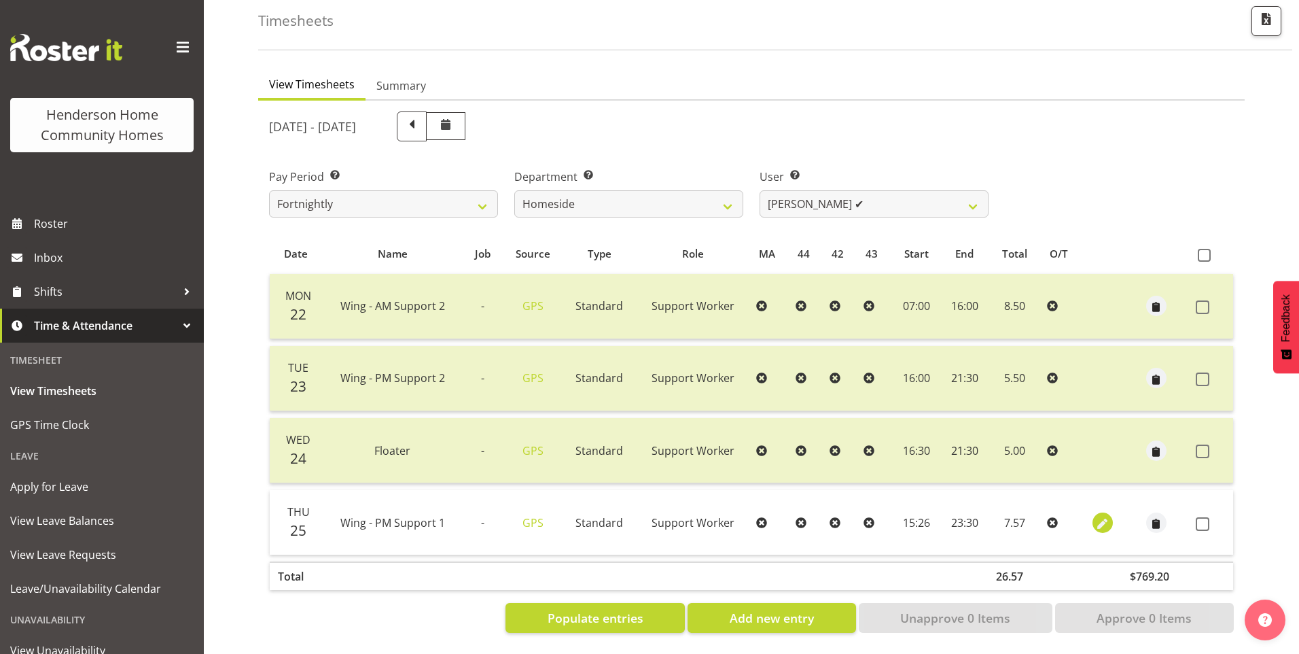
select select "Standard"
select select "749"
select select "8"
select select "2025"
select select "15"
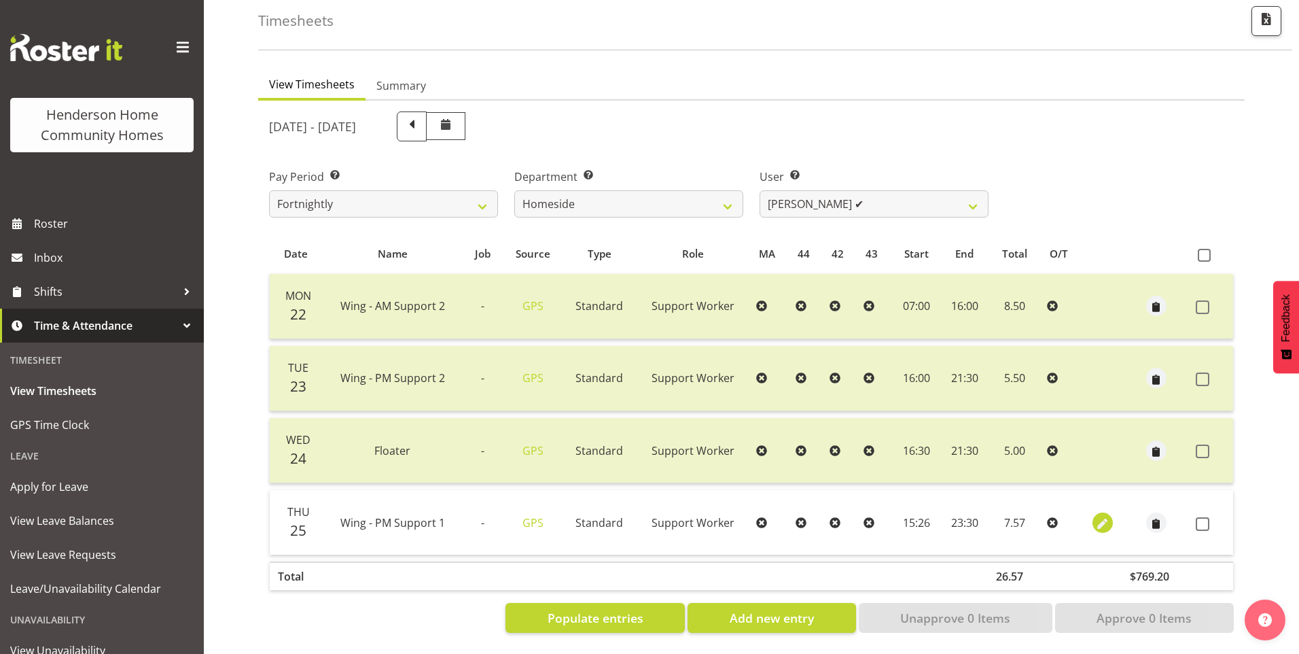
select select "26"
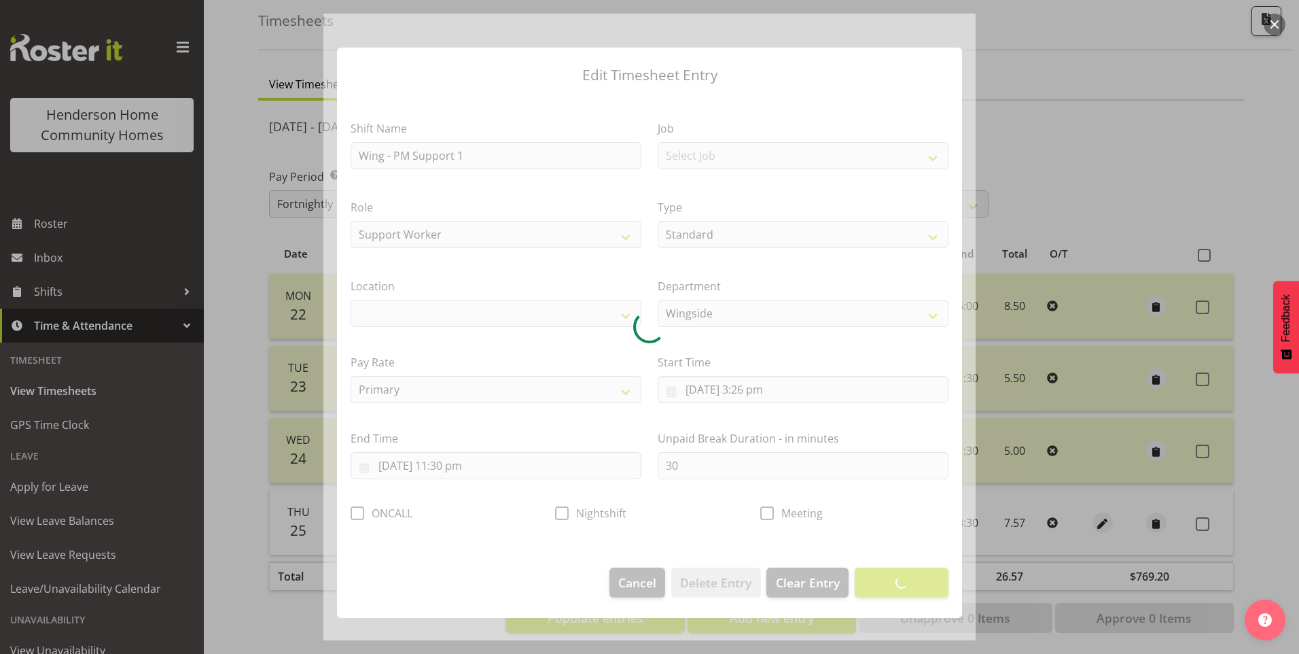
select select "1071"
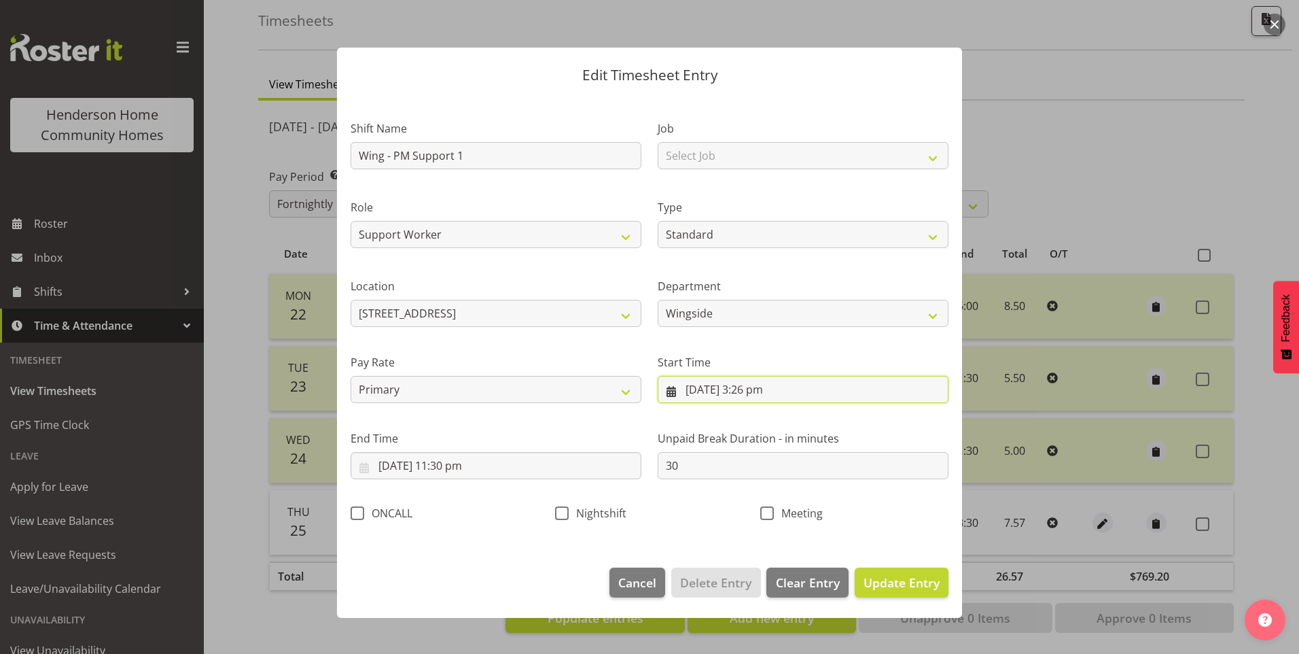
click at [772, 400] on input "[DATE] 3:26 pm" at bounding box center [803, 389] width 291 height 27
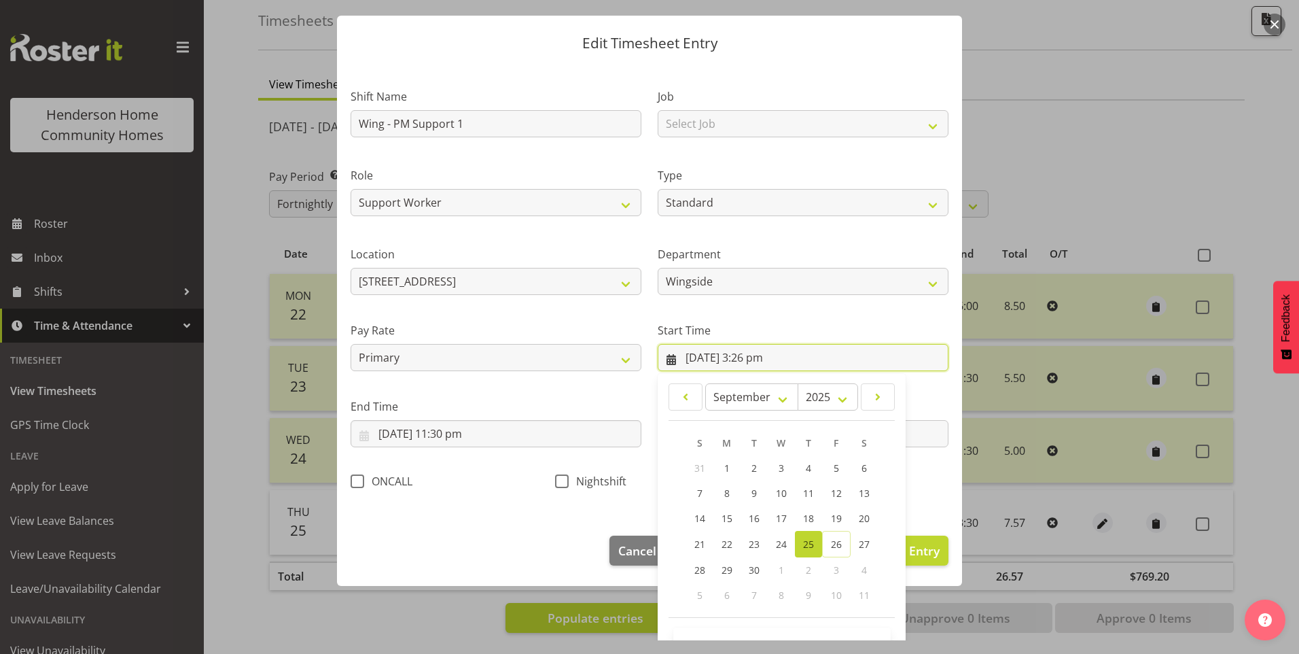
scroll to position [73, 0]
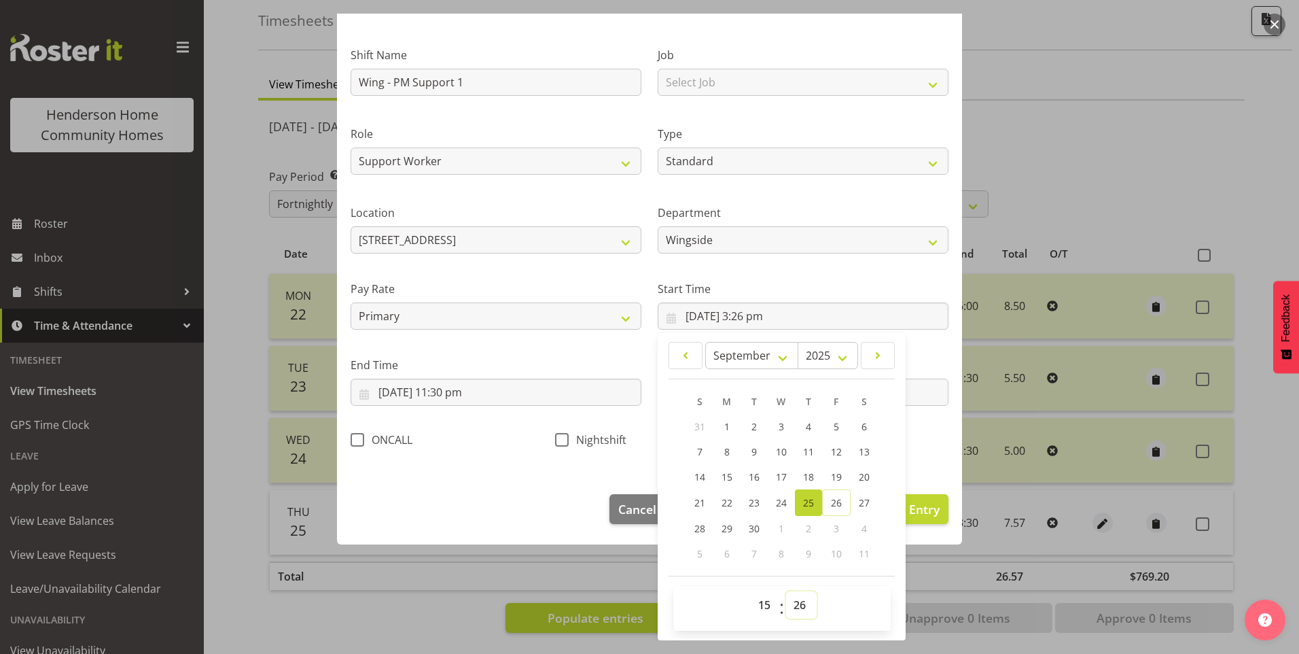
click at [797, 605] on select "00 01 02 03 04 05 06 07 08 09 10 11 12 13 14 15 16 17 18 19 20 21 22 23 24 25 2…" at bounding box center [801, 604] width 31 height 27
select select "30"
click at [786, 591] on select "00 01 02 03 04 05 06 07 08 09 10 11 12 13 14 15 16 17 18 19 20 21 22 23 24 25 2…" at bounding box center [801, 604] width 31 height 27
type input "[DATE] 3:30 pm"
click at [926, 507] on span "Update Entry" at bounding box center [902, 509] width 76 height 16
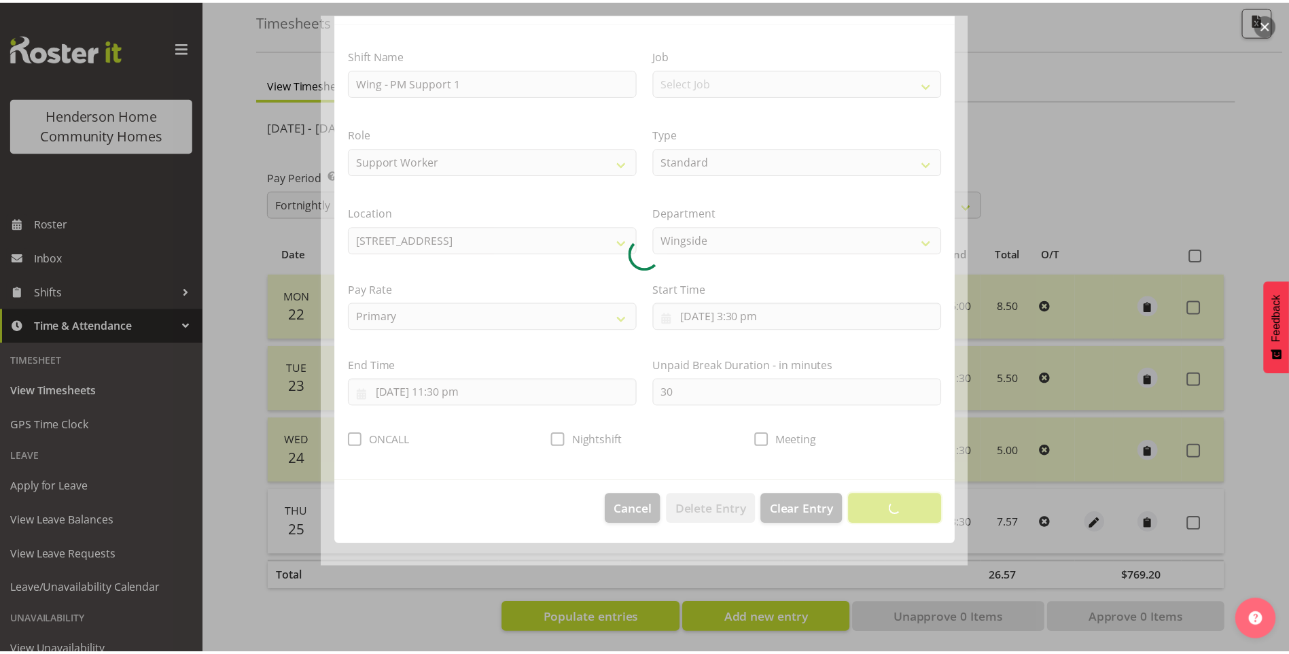
scroll to position [0, 0]
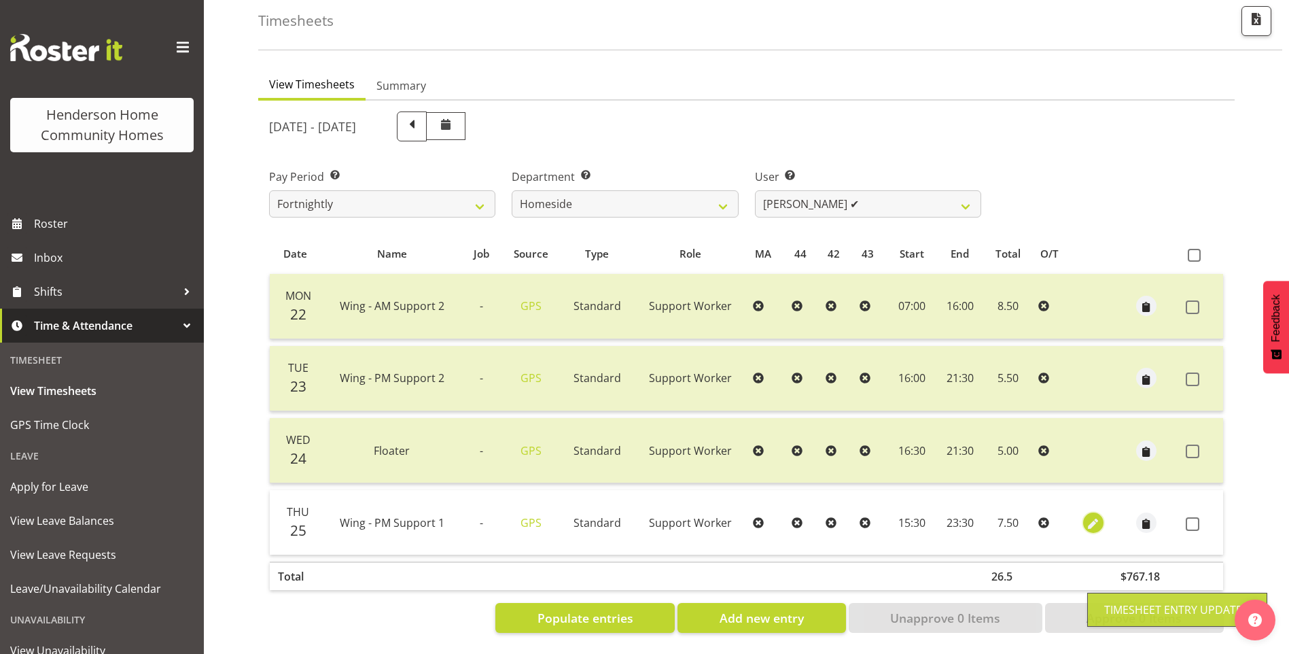
click at [1088, 516] on span "button" at bounding box center [1093, 524] width 16 height 16
select select "Standard"
select select "749"
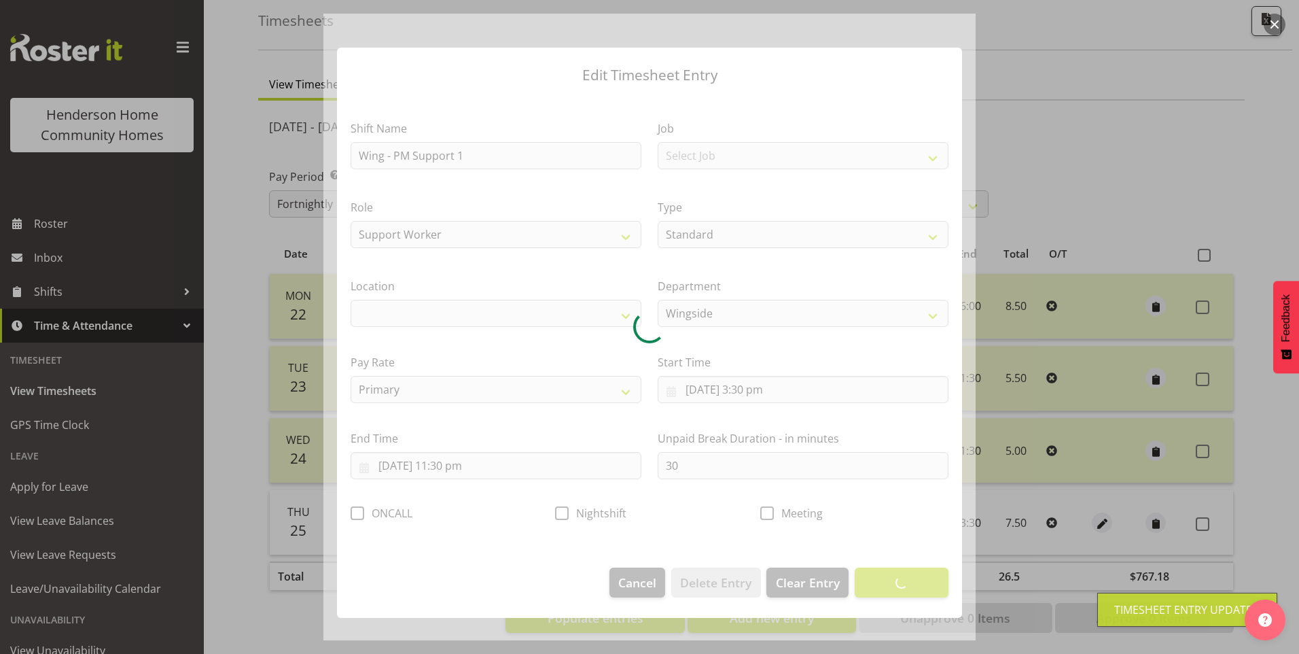
select select "1071"
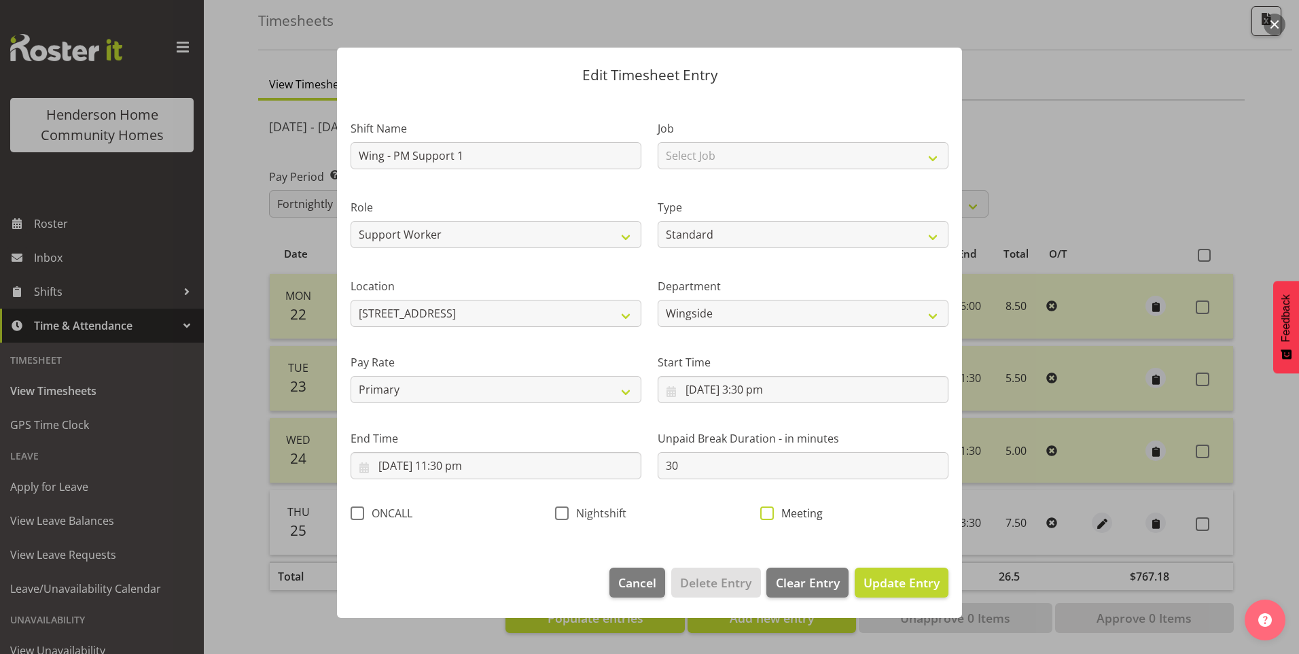
click at [765, 512] on span at bounding box center [767, 513] width 14 height 14
click at [765, 512] on input "Meeting" at bounding box center [764, 512] width 9 height 9
checkbox input "true"
drag, startPoint x: 887, startPoint y: 584, endPoint x: 894, endPoint y: 581, distance: 8.2
click at [888, 583] on span "Update Entry" at bounding box center [902, 582] width 76 height 16
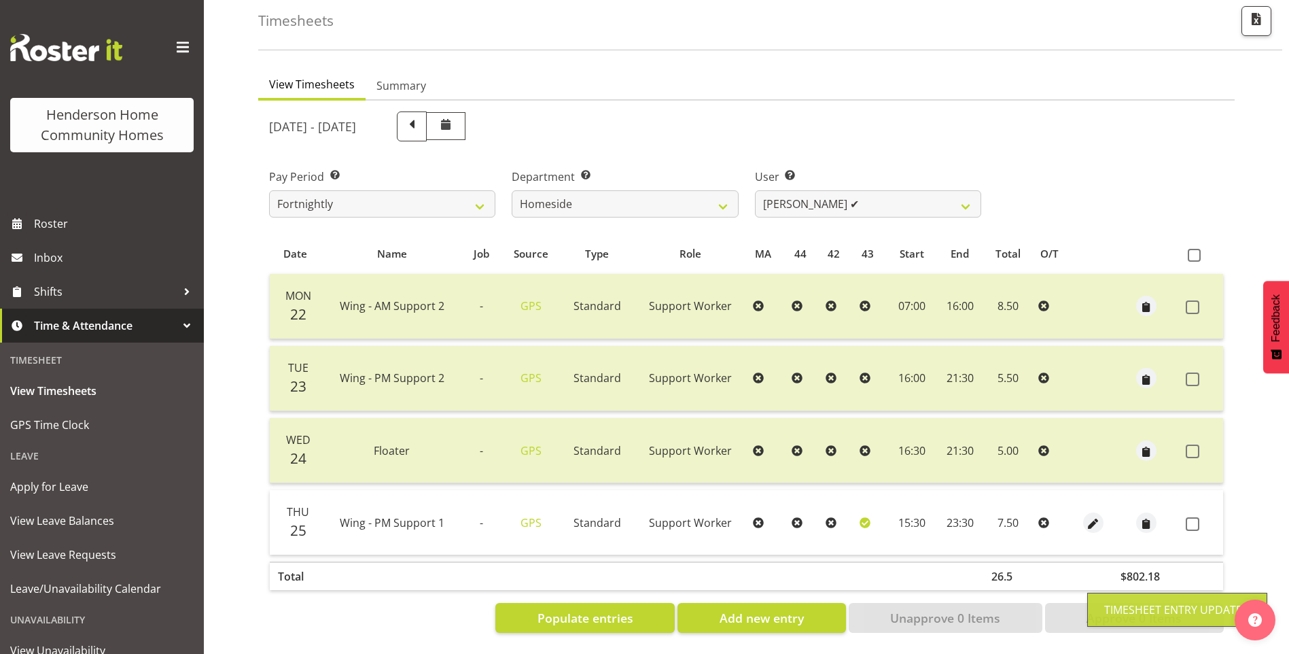
click at [1191, 517] on span at bounding box center [1193, 524] width 14 height 14
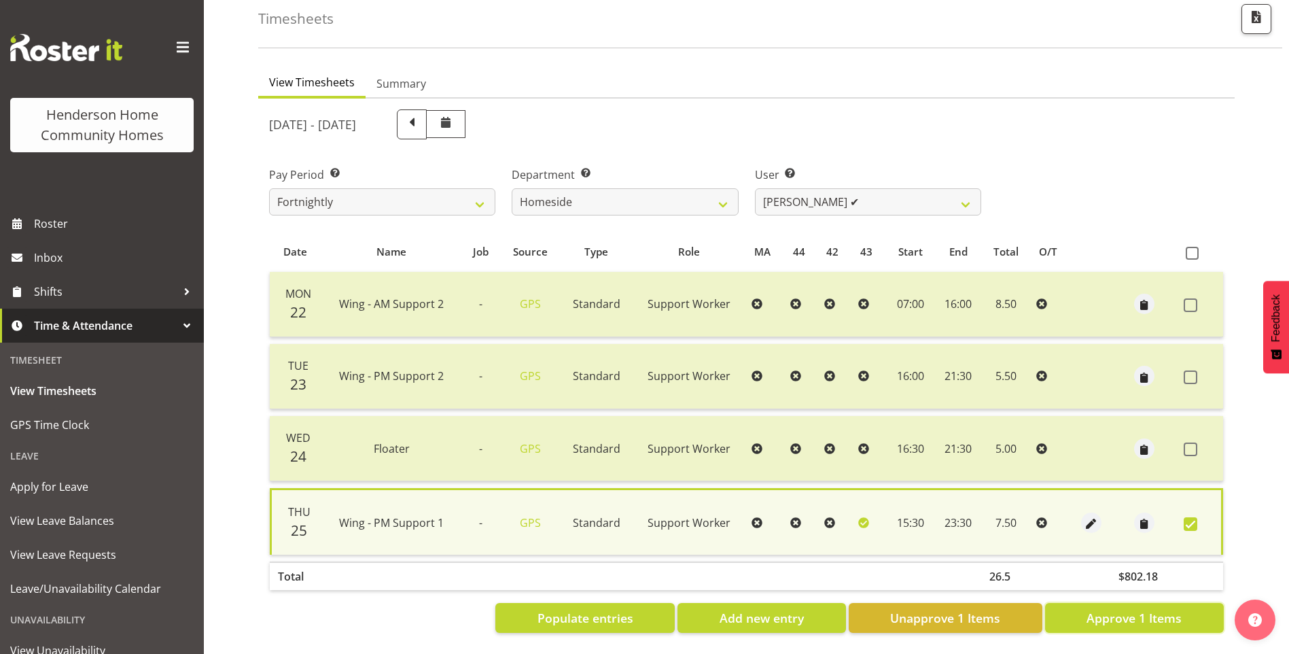
drag, startPoint x: 1095, startPoint y: 605, endPoint x: 1071, endPoint y: 565, distance: 46.0
click at [1095, 609] on span "Approve 1 Items" at bounding box center [1133, 618] width 95 height 18
checkbox input "false"
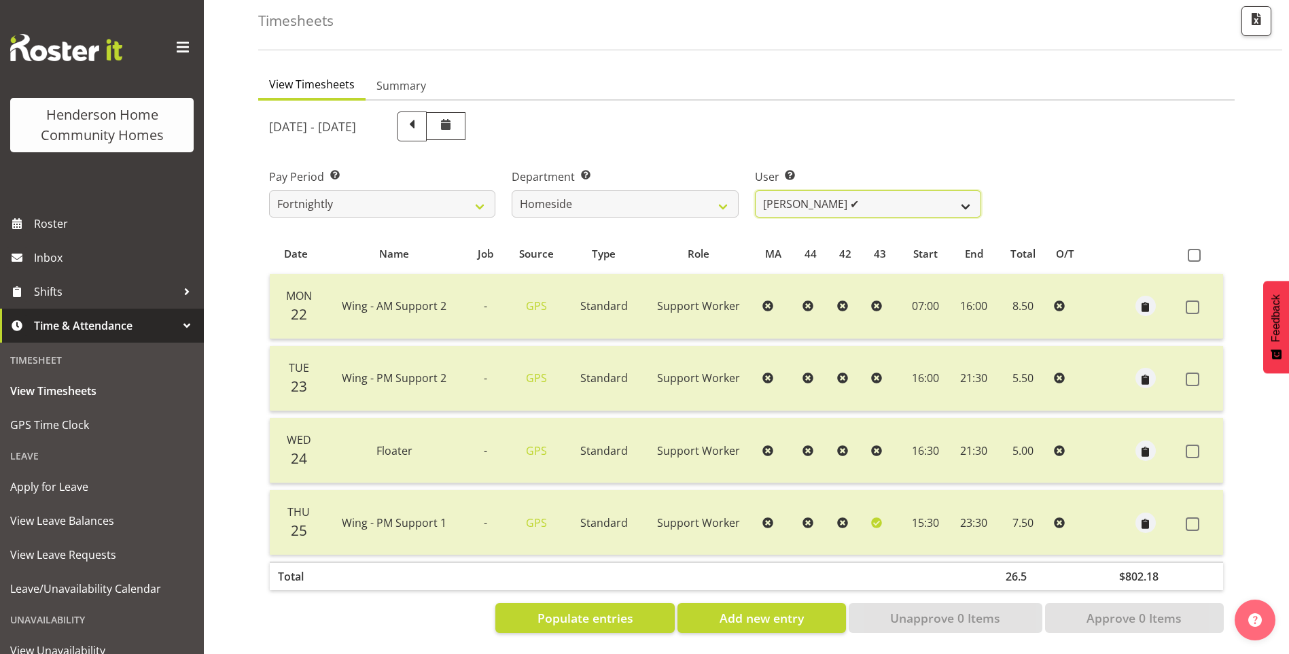
click at [802, 190] on select "[PERSON_NAME] ❌ [PERSON_NAME] ❌ [PERSON_NAME] (BK) [PERSON_NAME] ❌ [PERSON_NAME…" at bounding box center [868, 203] width 226 height 27
select select "11631"
click at [755, 190] on select "[PERSON_NAME] ❌ [PERSON_NAME] ❌ [PERSON_NAME] (BK) [PERSON_NAME] ❌ [PERSON_NAME…" at bounding box center [868, 203] width 226 height 27
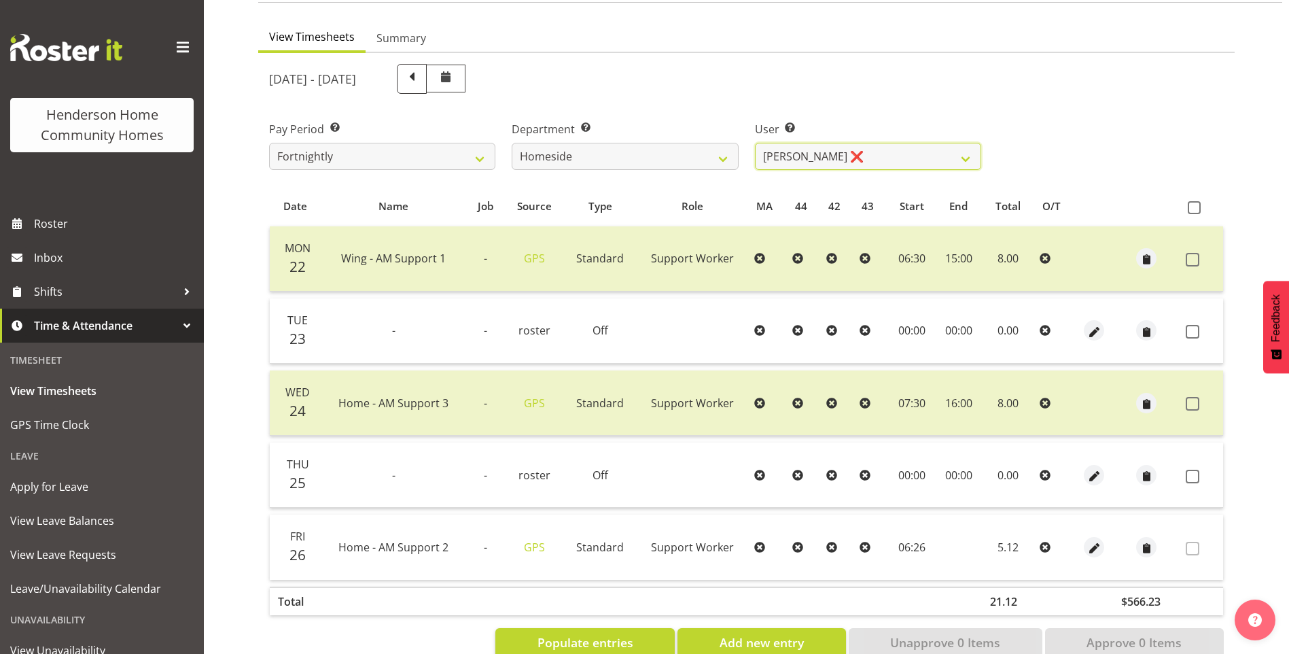
scroll to position [147, 0]
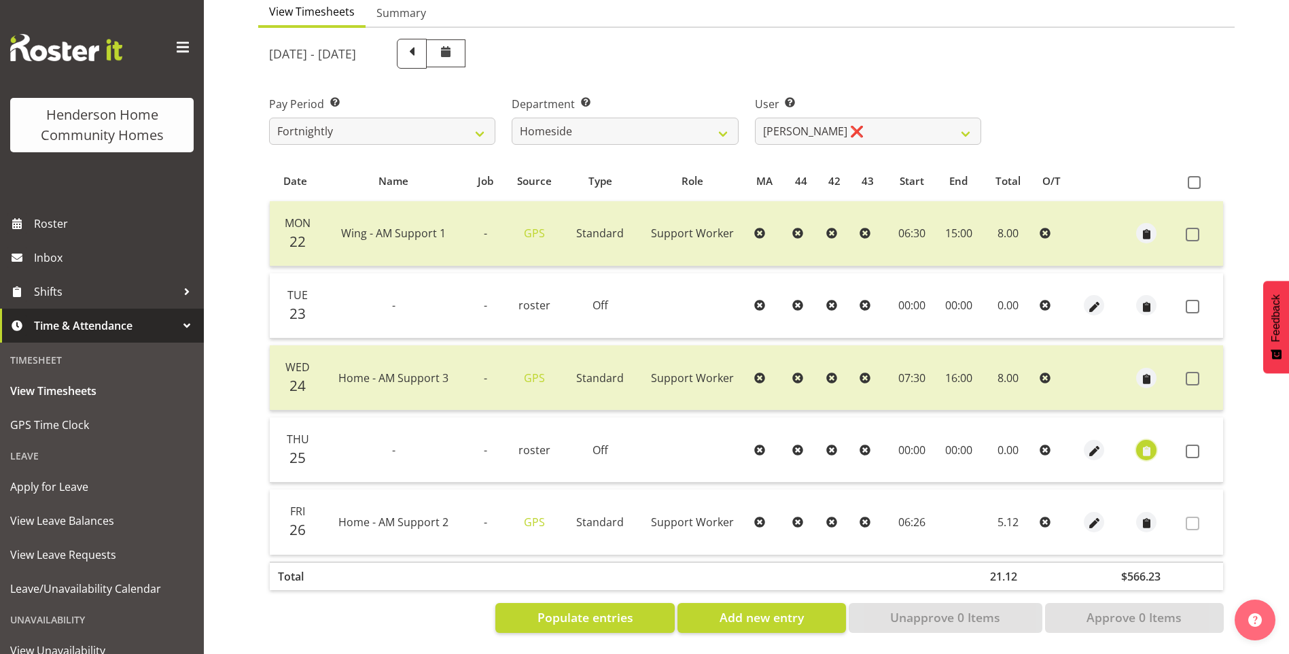
click at [1145, 443] on span "button" at bounding box center [1147, 451] width 16 height 16
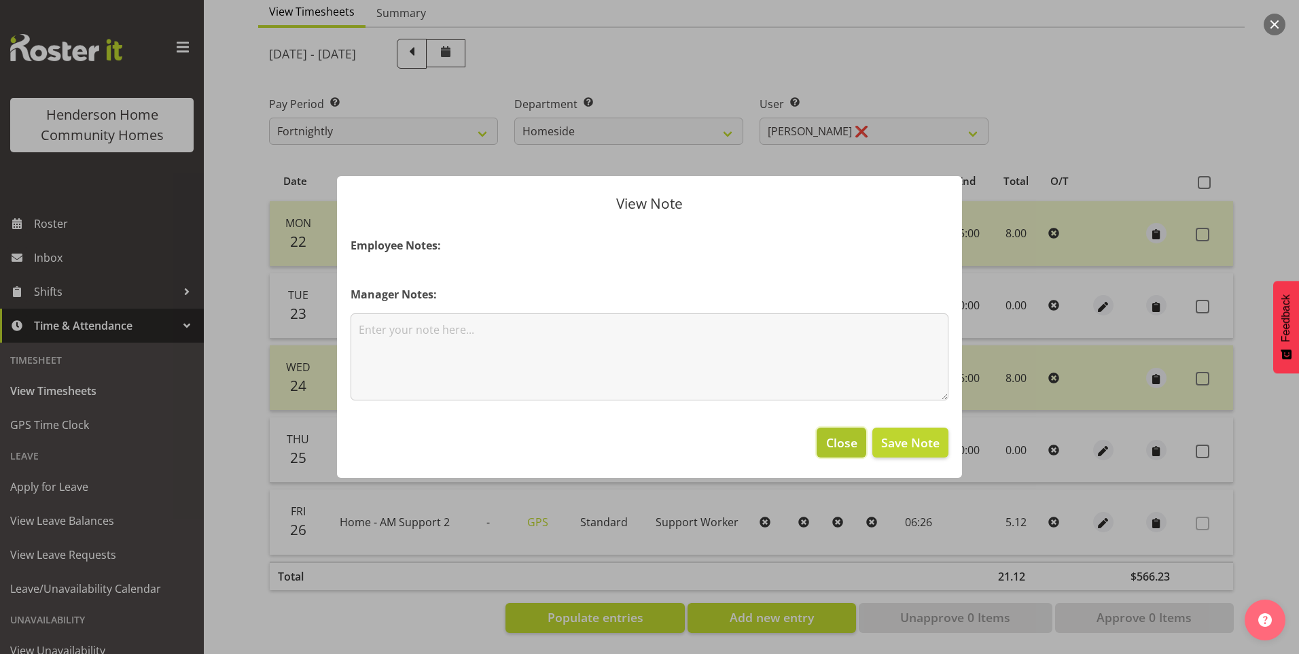
click at [849, 436] on span "Close" at bounding box center [841, 442] width 31 height 18
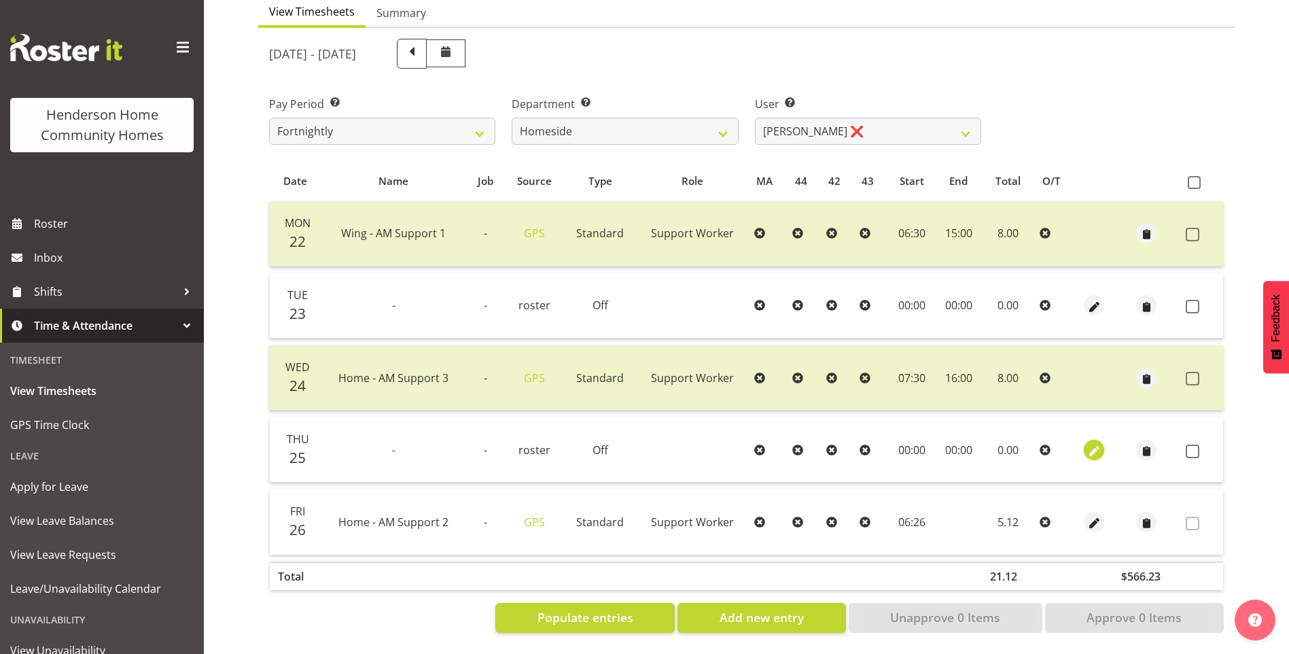
click at [1095, 440] on span "button" at bounding box center [1094, 450] width 16 height 20
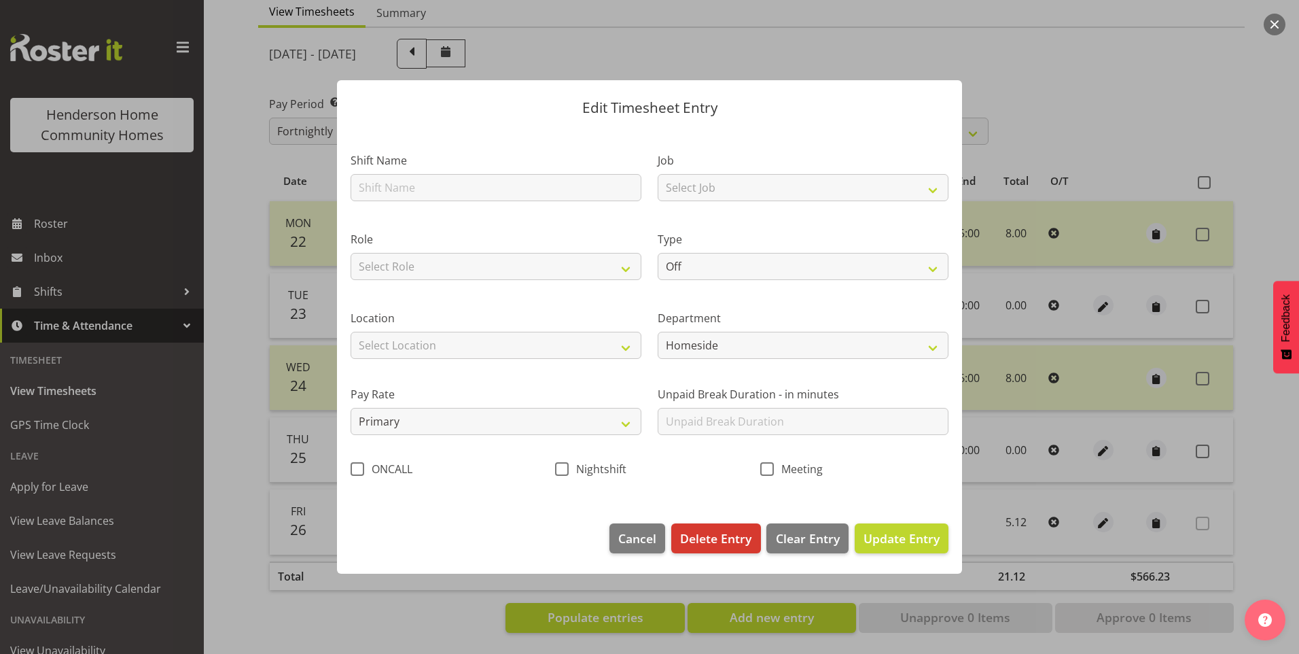
click at [757, 466] on div "Meeting" at bounding box center [854, 465] width 205 height 45
click at [774, 472] on span "Meeting" at bounding box center [798, 469] width 49 height 14
click at [769, 472] on input "Meeting" at bounding box center [764, 469] width 9 height 9
checkbox input "true"
click at [906, 535] on span "Update Entry" at bounding box center [902, 538] width 76 height 16
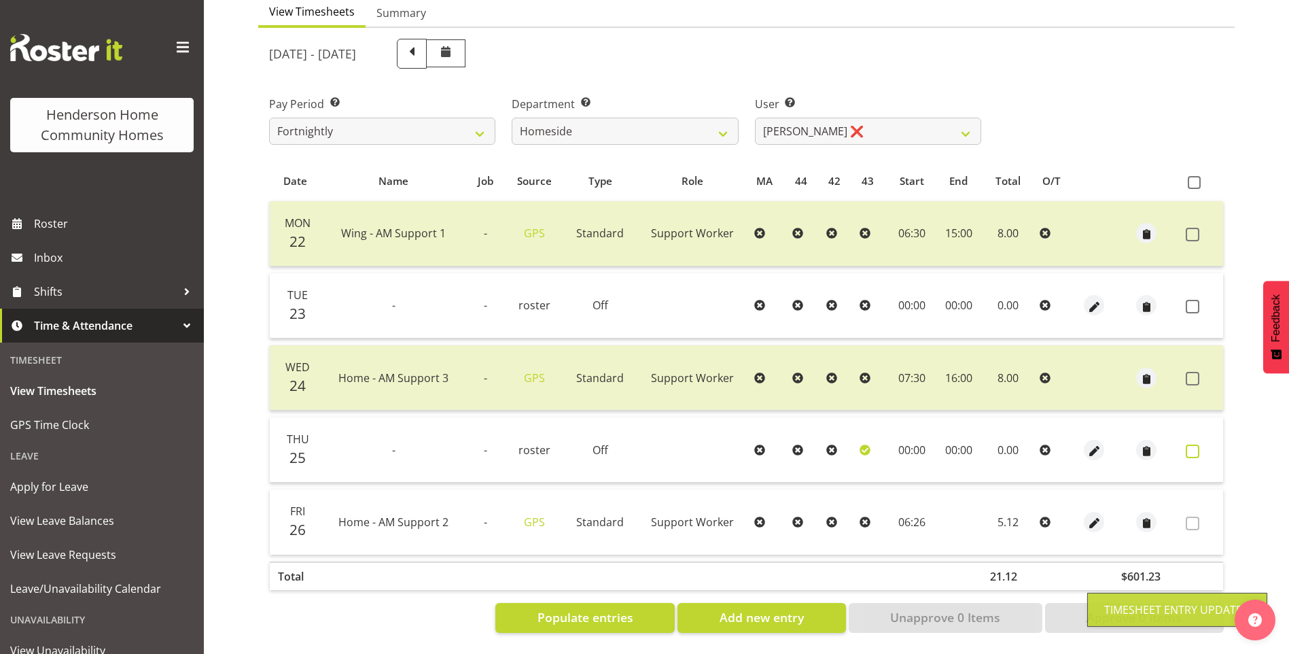
click at [1192, 444] on span at bounding box center [1193, 451] width 14 height 14
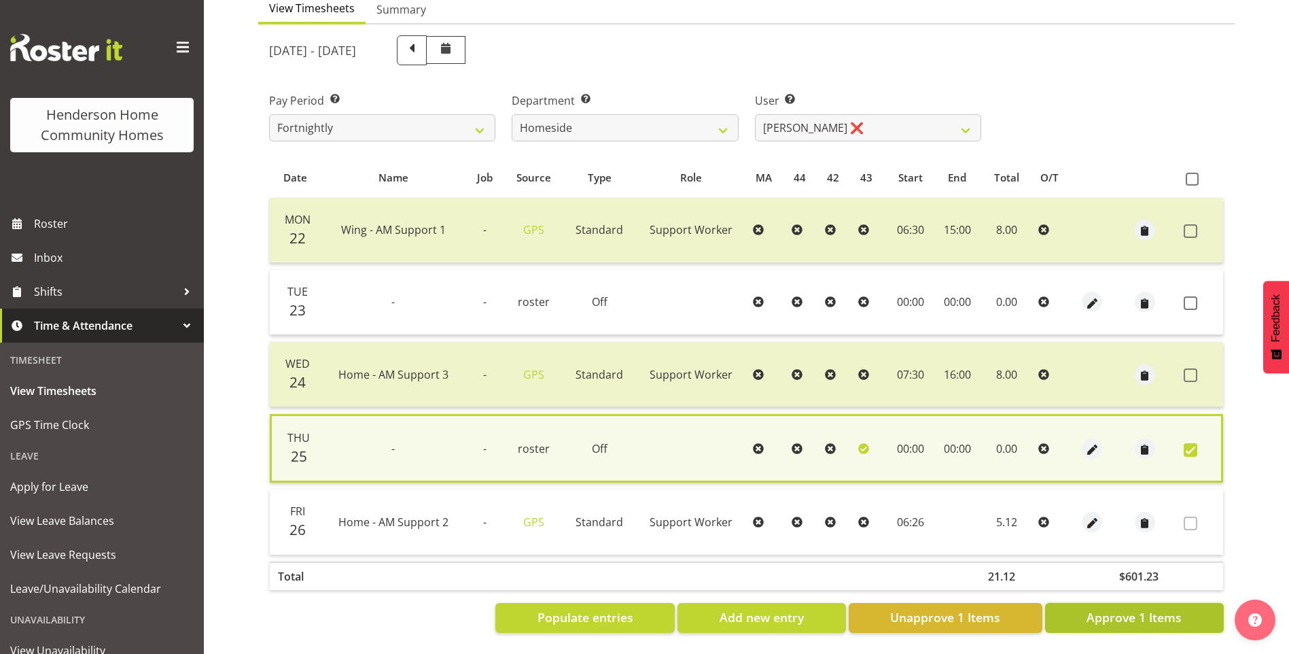
click at [1152, 603] on button "Approve 1 Items" at bounding box center [1134, 618] width 179 height 30
checkbox input "false"
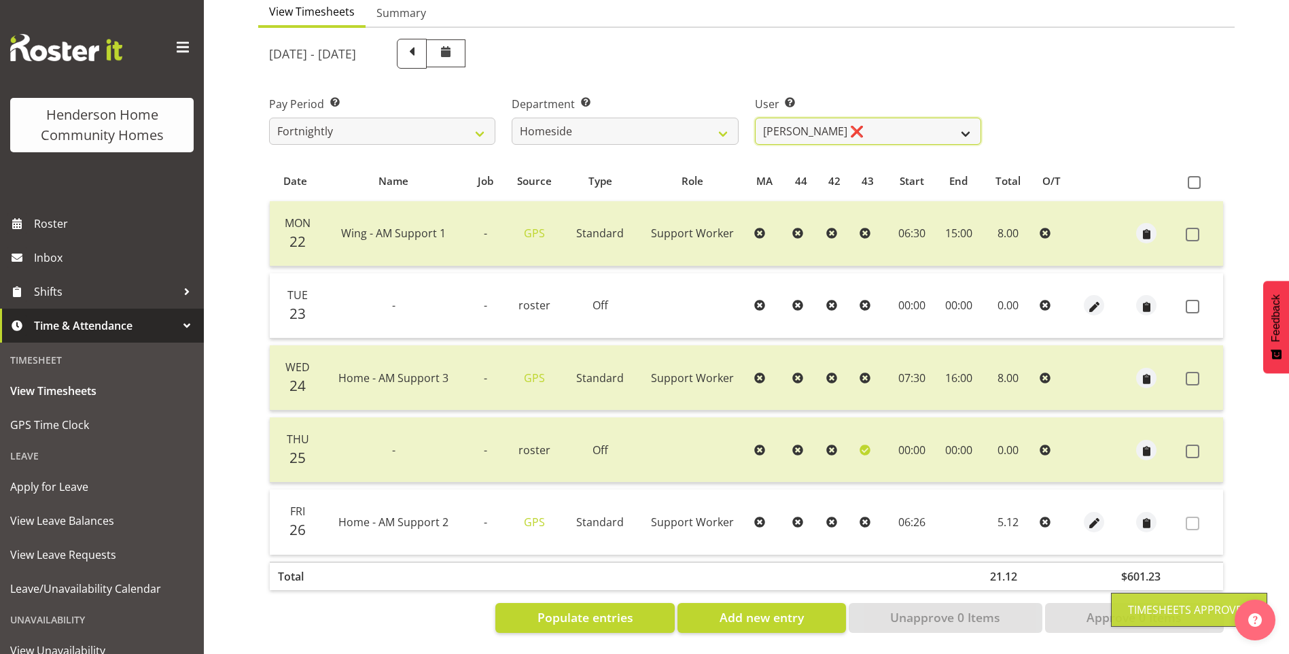
click at [800, 127] on select "[PERSON_NAME] ❌ [PERSON_NAME] ❌ [PERSON_NAME] (BK) [PERSON_NAME] ❌ [PERSON_NAME…" at bounding box center [868, 131] width 226 height 27
click at [755, 118] on select "[PERSON_NAME] ❌ [PERSON_NAME] ❌ [PERSON_NAME] (BK) [PERSON_NAME] ❌ [PERSON_NAME…" at bounding box center [868, 131] width 226 height 27
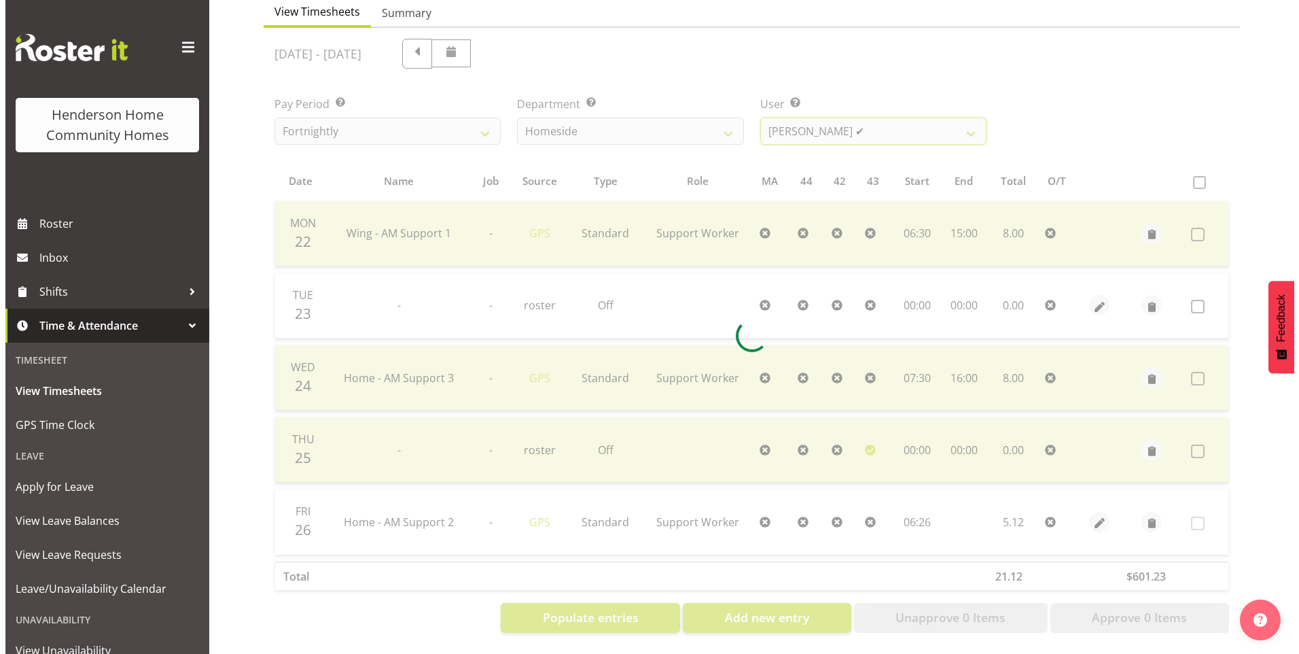
scroll to position [75, 0]
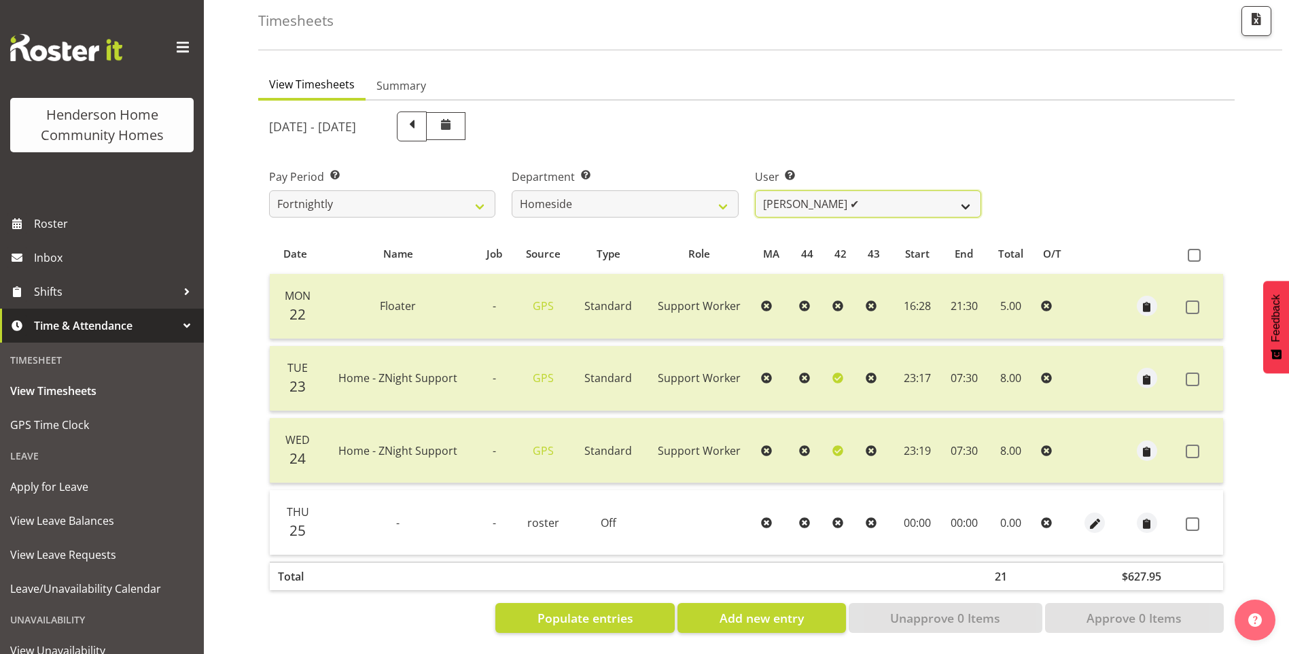
click at [777, 193] on select "[PERSON_NAME] ❌ [PERSON_NAME] ❌ [PERSON_NAME] (BK) [PERSON_NAME] ❌ [PERSON_NAME…" at bounding box center [868, 203] width 226 height 27
select select "8540"
click at [755, 190] on select "[PERSON_NAME] ❌ [PERSON_NAME] ❌ [PERSON_NAME] (BK) [PERSON_NAME] ❌ [PERSON_NAME…" at bounding box center [868, 203] width 226 height 27
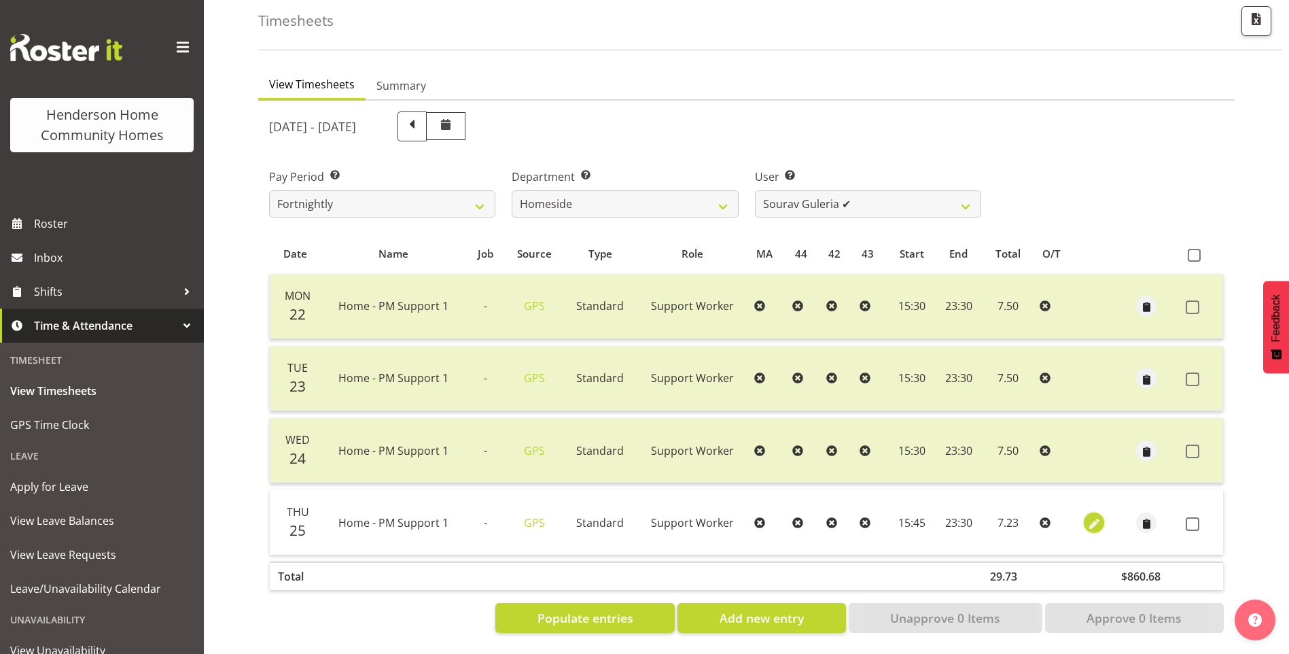
click at [1097, 516] on span "button" at bounding box center [1094, 524] width 16 height 16
select select "Standard"
select select "8"
select select "2025"
select select "15"
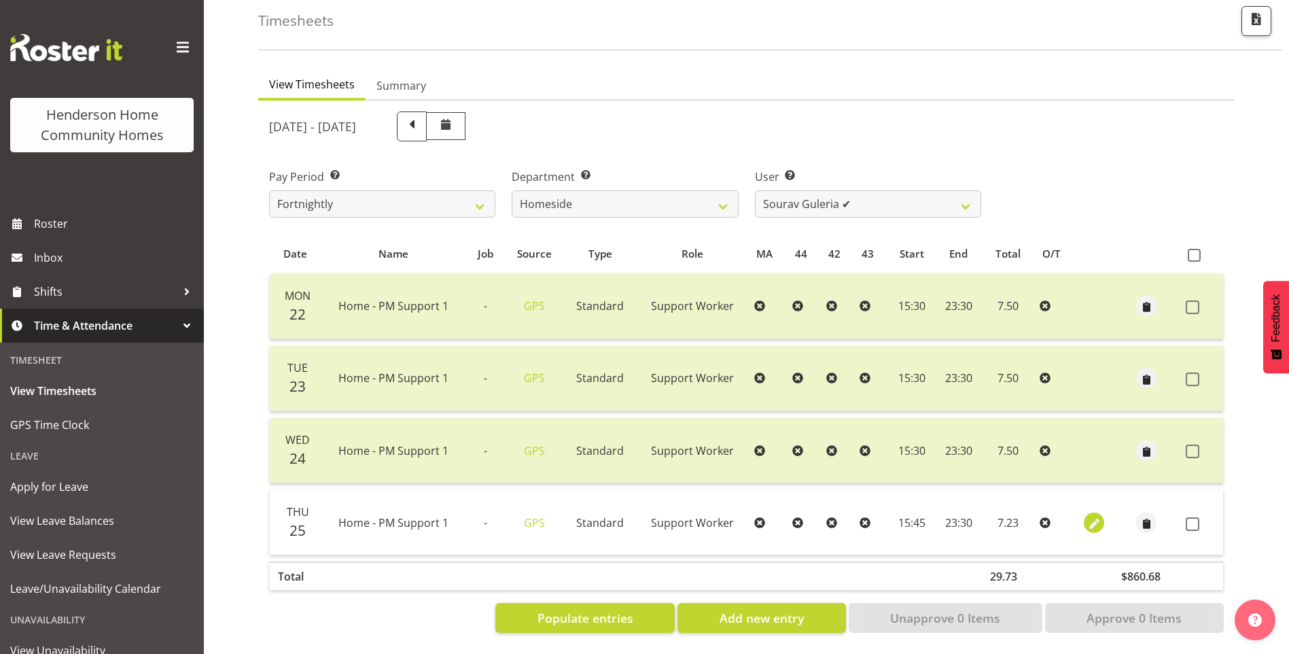
select select "45"
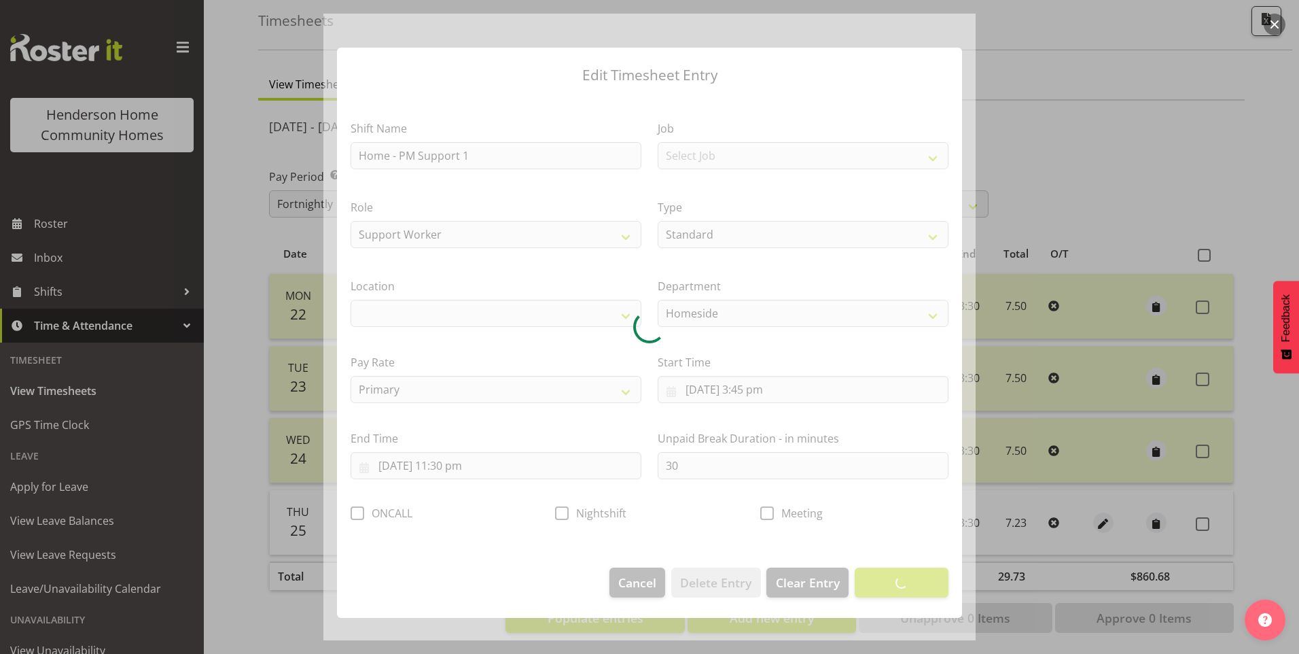
select select "1067"
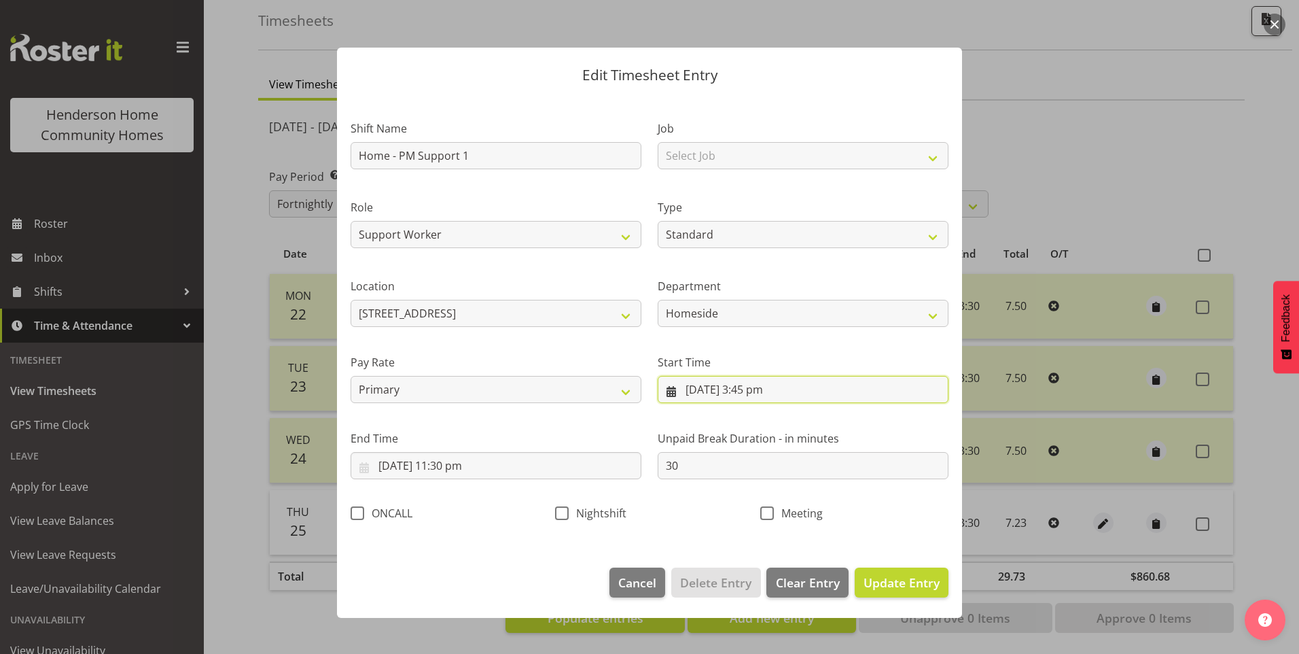
click at [768, 397] on input "[DATE] 3:45 pm" at bounding box center [803, 389] width 291 height 27
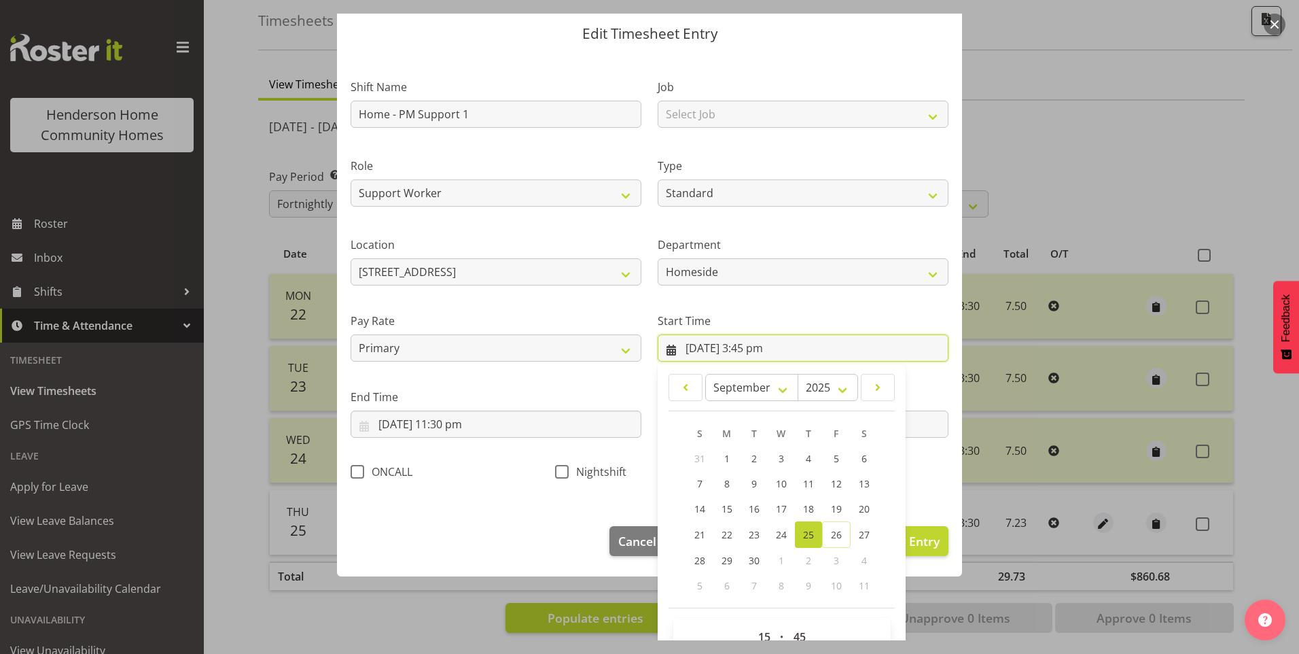
scroll to position [73, 0]
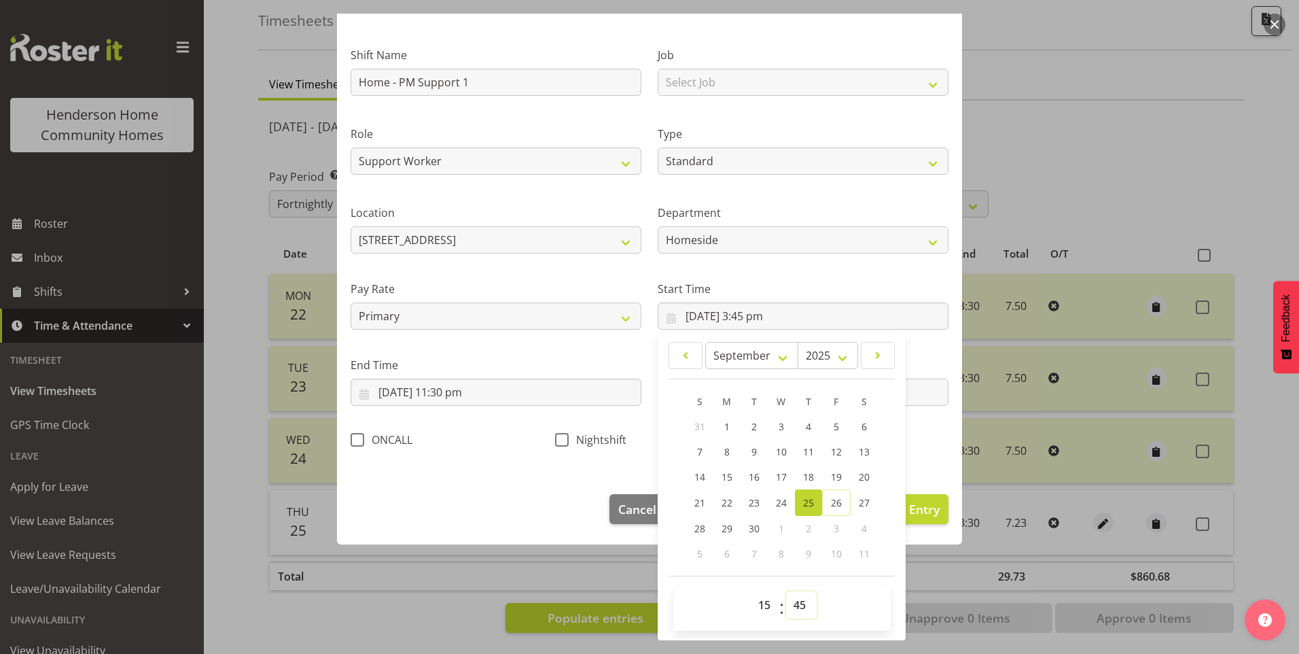
click at [792, 603] on select "00 01 02 03 04 05 06 07 08 09 10 11 12 13 14 15 16 17 18 19 20 21 22 23 24 25 2…" at bounding box center [801, 604] width 31 height 27
select select "30"
click at [786, 591] on select "00 01 02 03 04 05 06 07 08 09 10 11 12 13 14 15 16 17 18 19 20 21 22 23 24 25 2…" at bounding box center [801, 604] width 31 height 27
type input "[DATE] 3:30 pm"
click at [923, 463] on section "Shift Name Home - PM Support 1 Job Select Job Floater Role Support Worker Type …" at bounding box center [649, 251] width 625 height 458
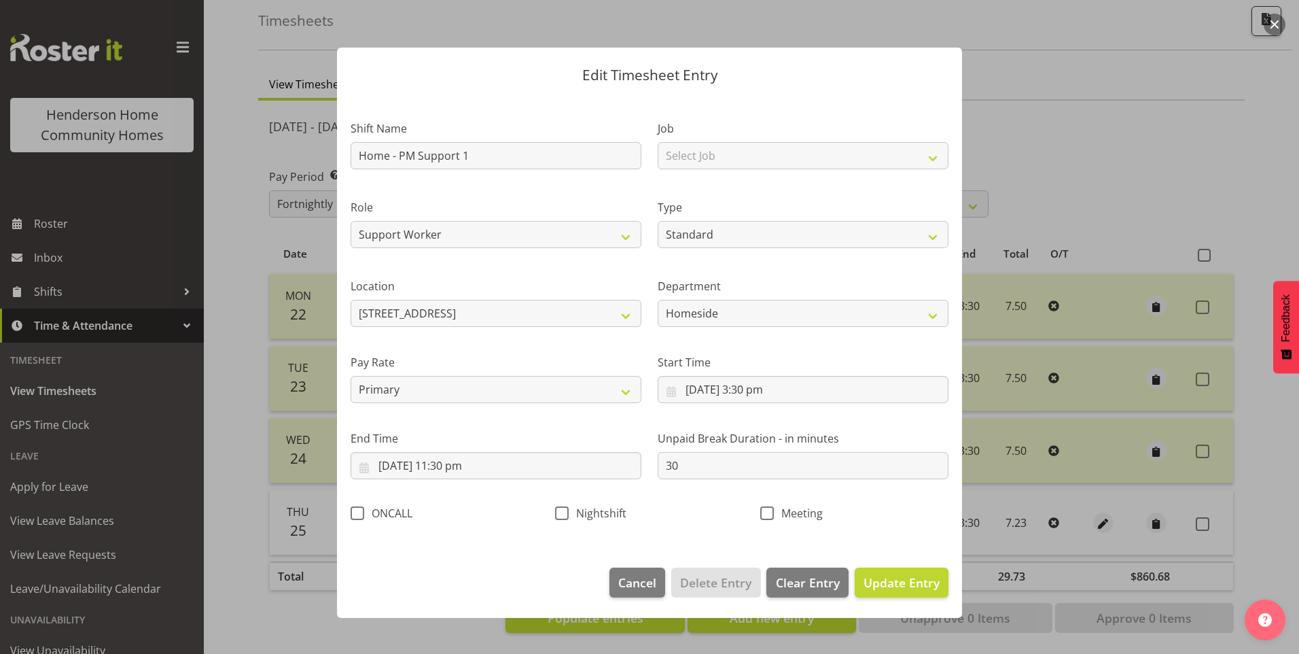
scroll to position [0, 0]
drag, startPoint x: 769, startPoint y: 514, endPoint x: 784, endPoint y: 518, distance: 15.5
click at [770, 514] on span at bounding box center [767, 513] width 14 height 14
click at [769, 514] on input "Meeting" at bounding box center [764, 512] width 9 height 9
checkbox input "true"
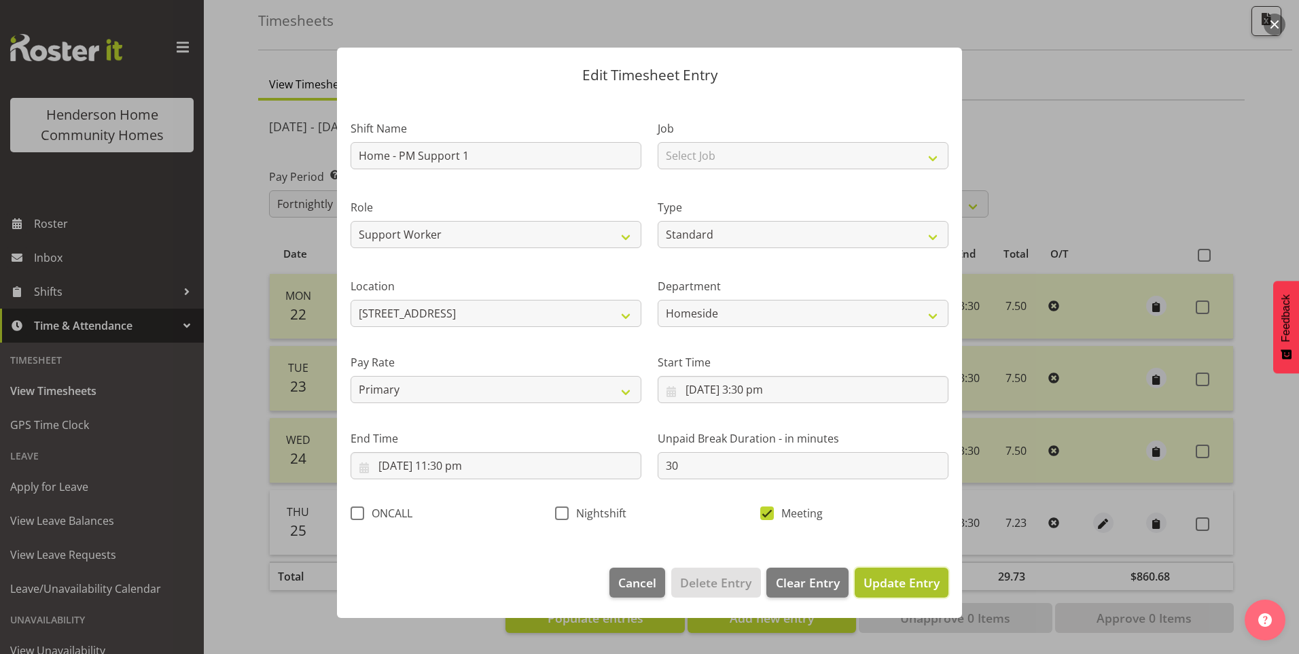
drag, startPoint x: 921, startPoint y: 584, endPoint x: 1021, endPoint y: 561, distance: 102.7
click at [921, 584] on span "Update Entry" at bounding box center [902, 582] width 76 height 16
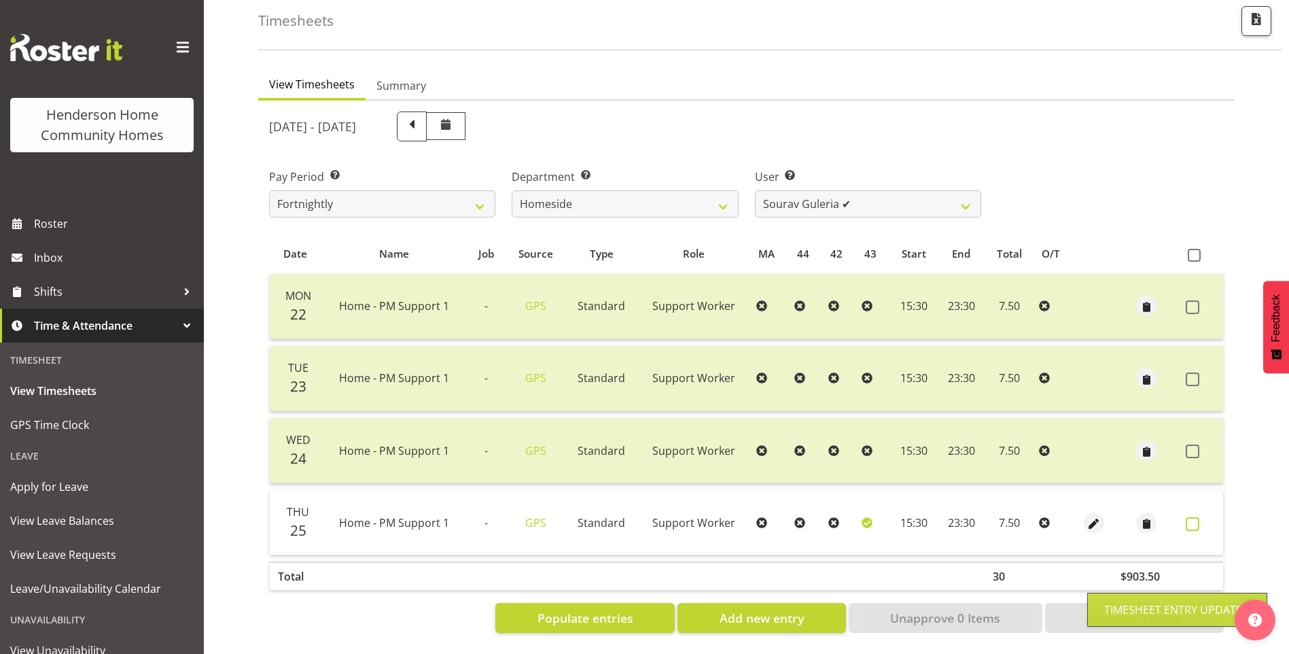
click at [1193, 517] on span at bounding box center [1193, 524] width 14 height 14
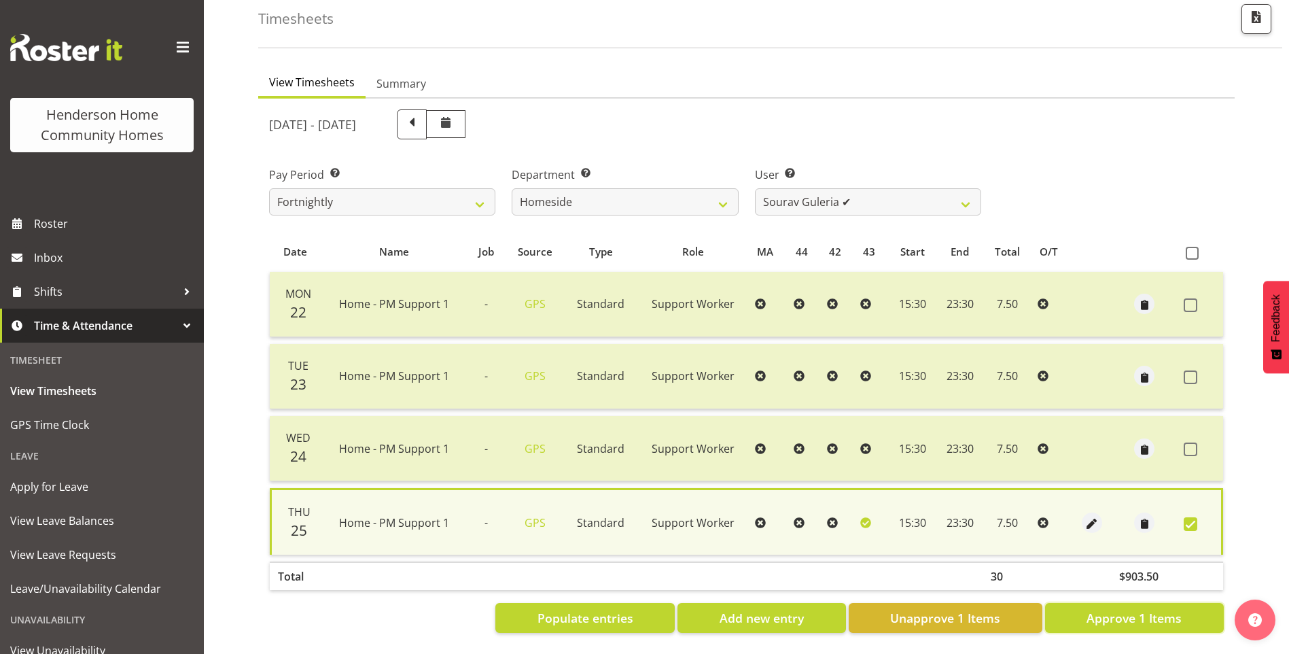
click at [1151, 609] on span "Approve 1 Items" at bounding box center [1133, 618] width 95 height 18
checkbox input "false"
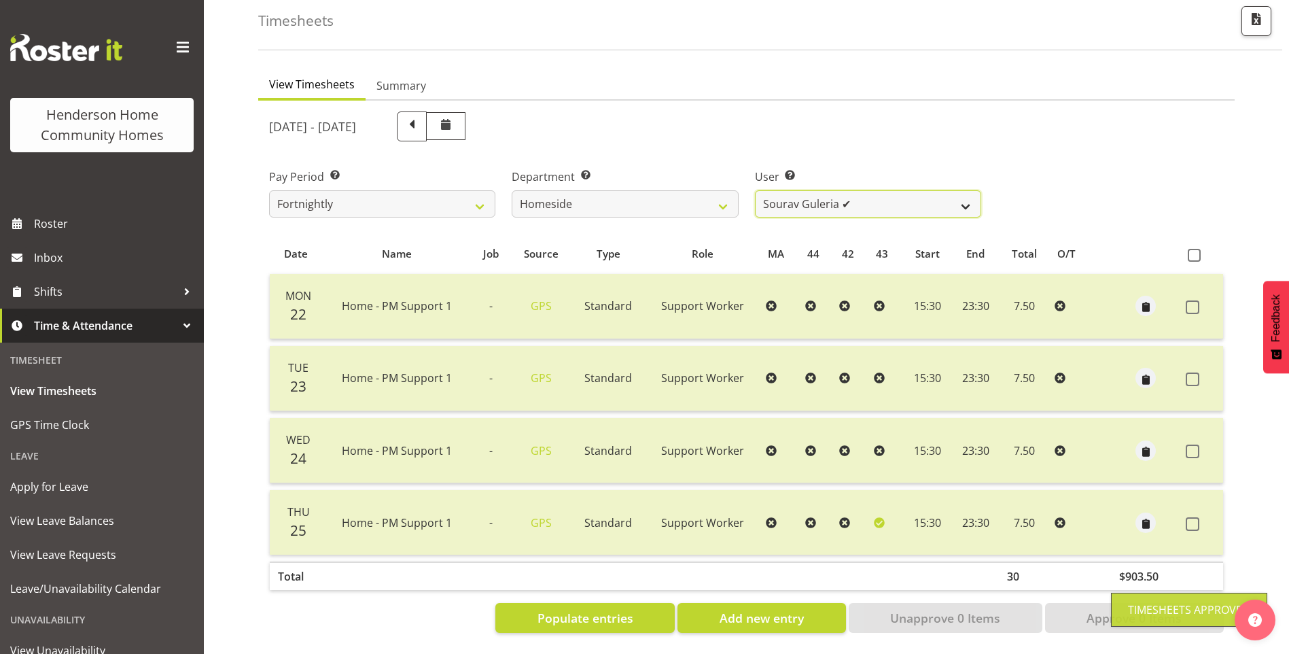
click at [793, 199] on select "[PERSON_NAME] ❌ [PERSON_NAME] ❌ [PERSON_NAME] (BK) [PERSON_NAME] ❌ [PERSON_NAME…" at bounding box center [868, 203] width 226 height 27
click at [755, 190] on select "[PERSON_NAME] ❌ [PERSON_NAME] ❌ [PERSON_NAME] (BK) [PERSON_NAME] ❌ [PERSON_NAME…" at bounding box center [868, 203] width 226 height 27
drag, startPoint x: 788, startPoint y: 197, endPoint x: 782, endPoint y: 208, distance: 12.5
click at [788, 197] on select "[PERSON_NAME] ❌ [PERSON_NAME] ❌ [PERSON_NAME] (BK) [PERSON_NAME] ❌ [PERSON_NAME…" at bounding box center [868, 203] width 226 height 27
select select "8543"
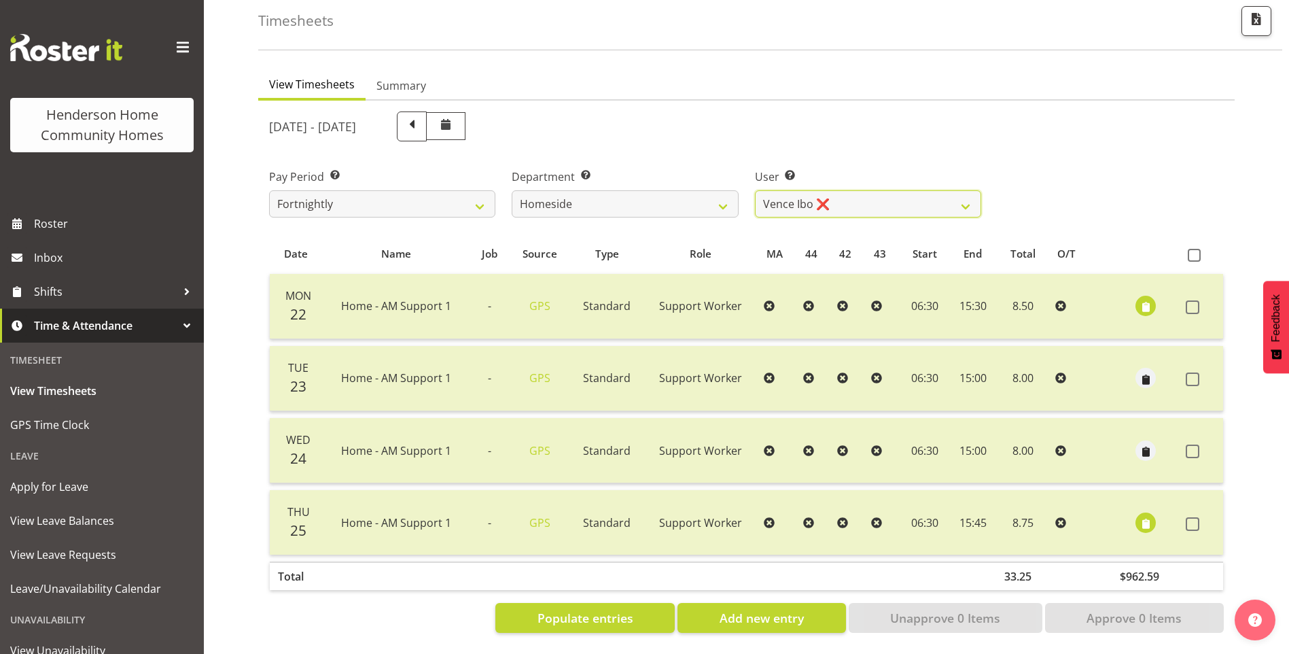
click at [755, 190] on select "[PERSON_NAME] ❌ [PERSON_NAME] ❌ [PERSON_NAME] (BK) [PERSON_NAME] ❌ [PERSON_NAME…" at bounding box center [868, 203] width 226 height 27
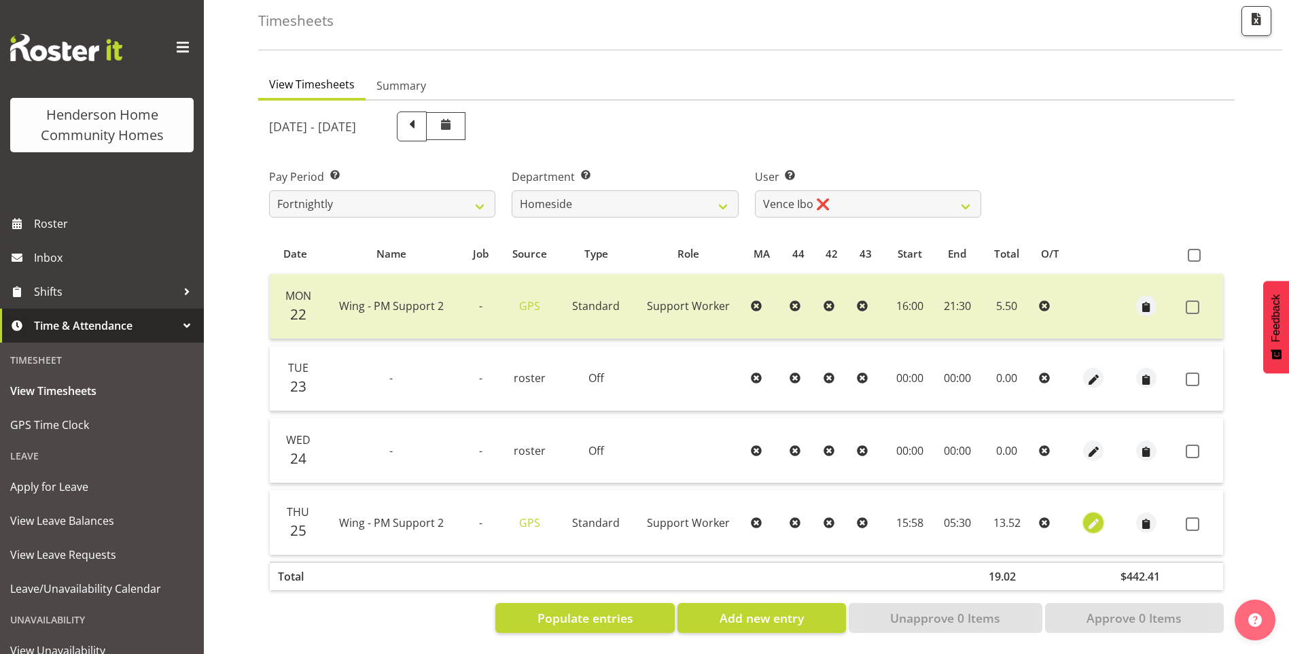
click at [1093, 516] on span "button" at bounding box center [1094, 524] width 16 height 16
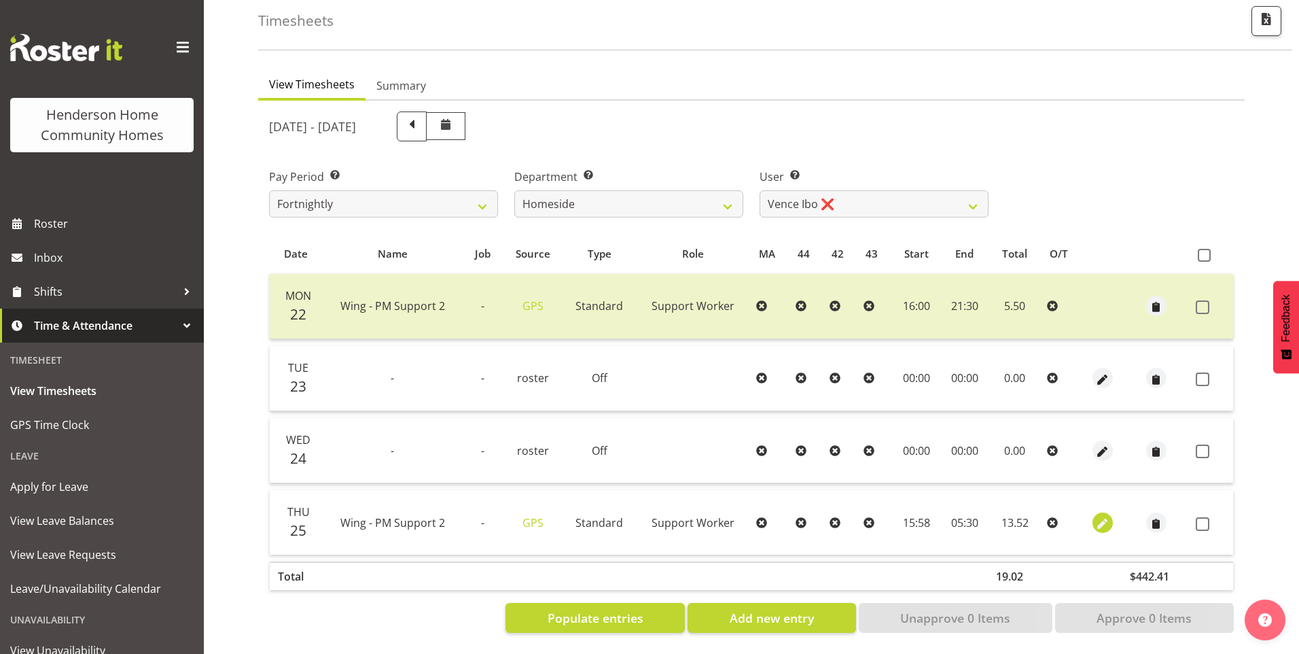
select select "Standard"
select select "749"
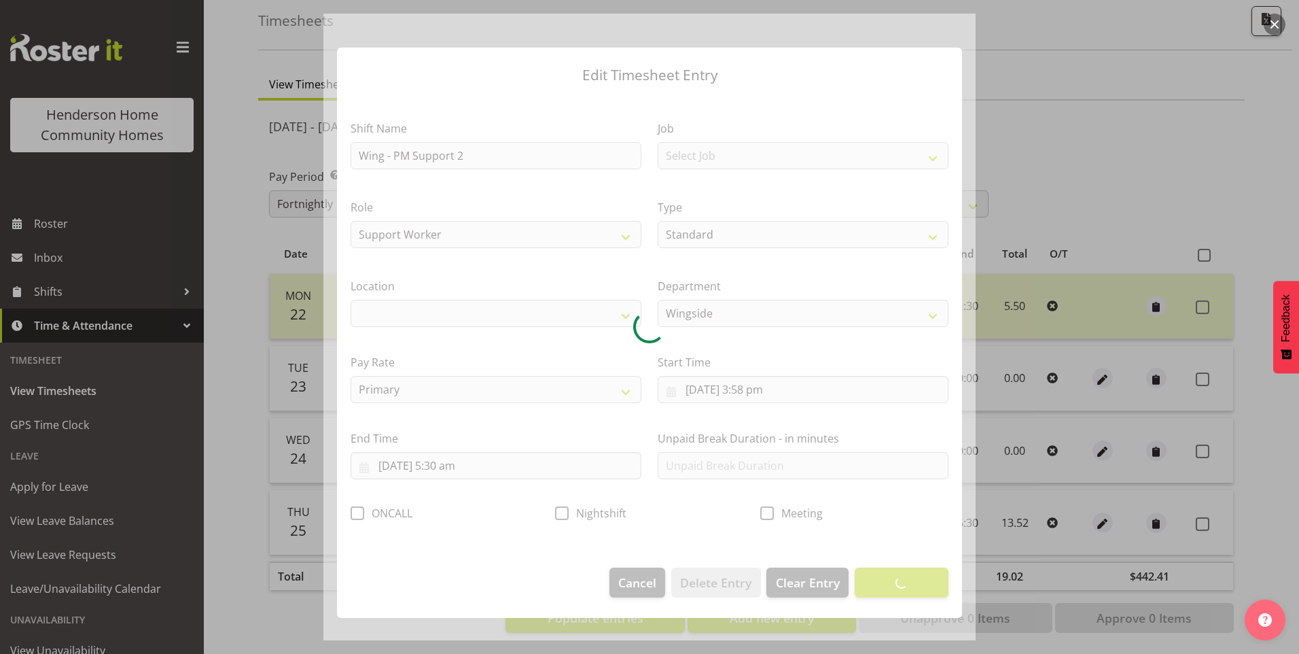
select select "1071"
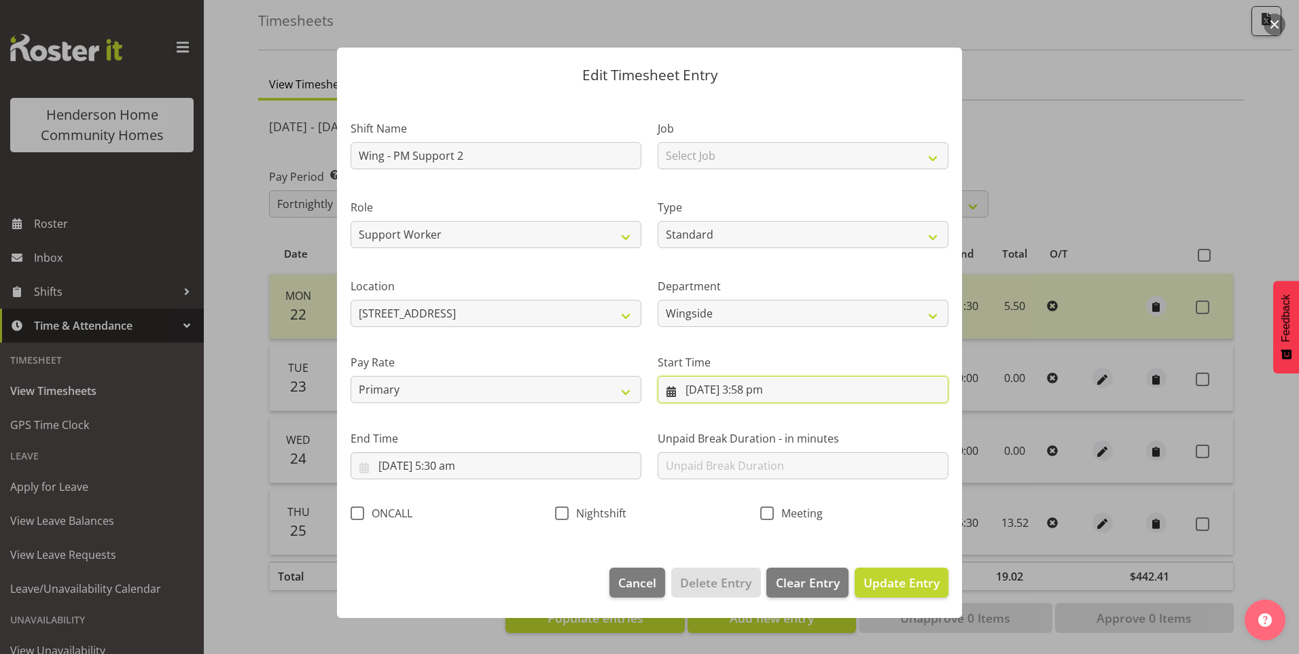
click at [756, 392] on input "[DATE] 3:58 pm" at bounding box center [803, 389] width 291 height 27
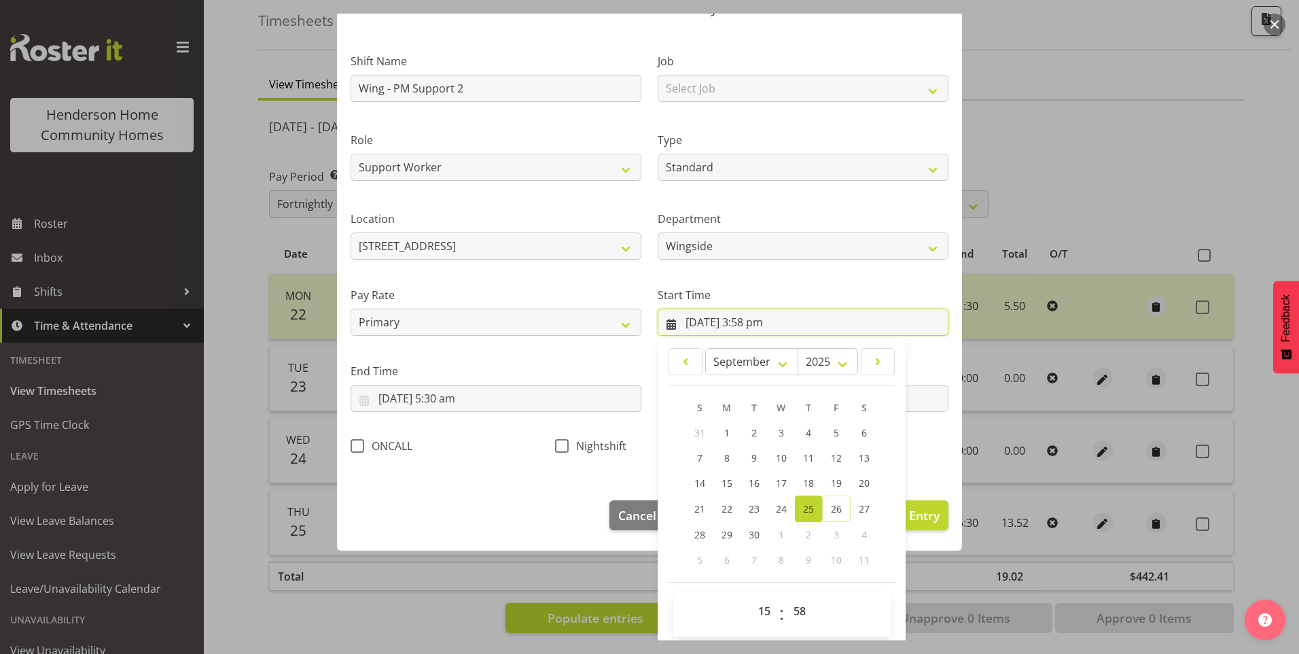
scroll to position [73, 0]
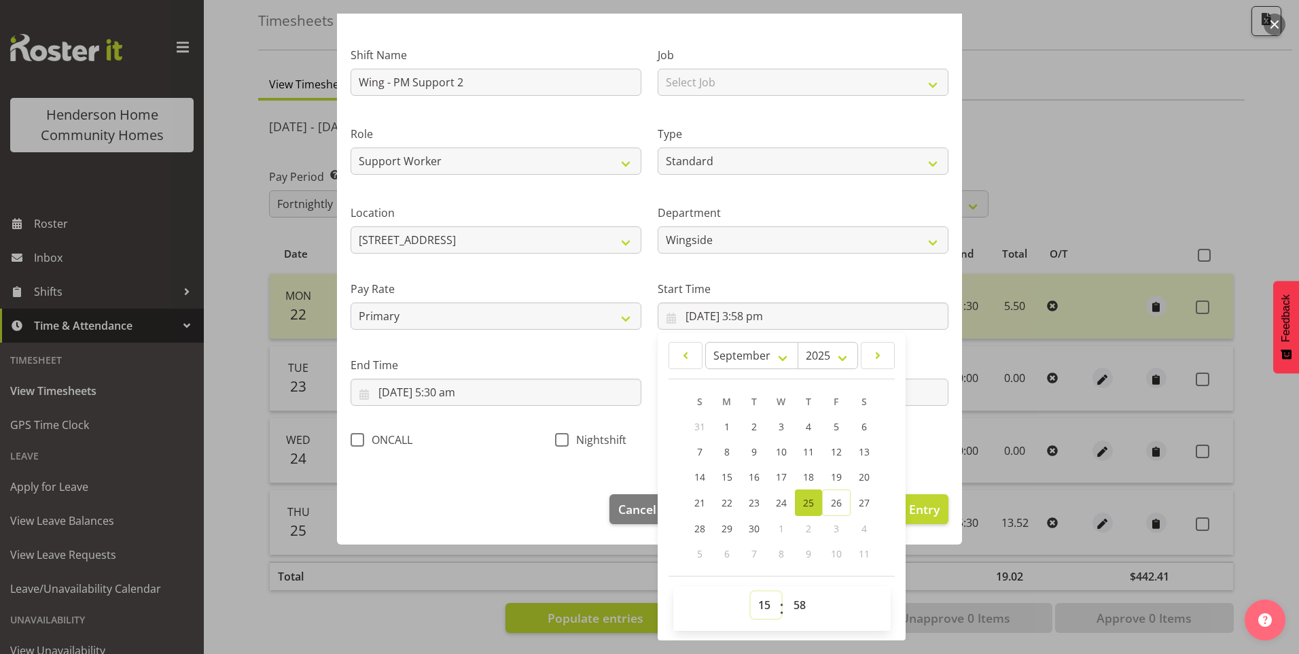
click at [751, 607] on select "00 01 02 03 04 05 06 07 08 09 10 11 12 13 14 15 16 17 18 19 20 21 22 23" at bounding box center [766, 604] width 31 height 27
select select "16"
click at [751, 591] on select "00 01 02 03 04 05 06 07 08 09 10 11 12 13 14 15 16 17 18 19 20 21 22 23" at bounding box center [766, 604] width 31 height 27
type input "[DATE] 4:58 pm"
drag, startPoint x: 804, startPoint y: 603, endPoint x: 803, endPoint y: 590, distance: 13.6
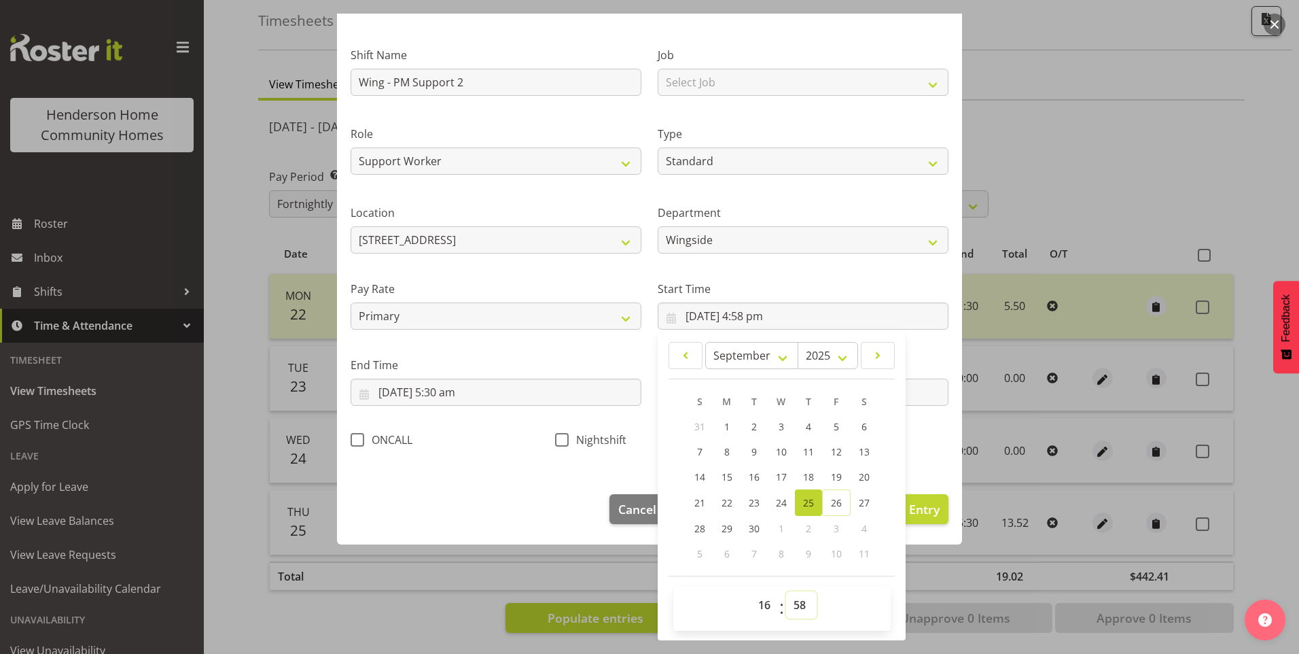
click at [803, 603] on select "00 01 02 03 04 05 06 07 08 09 10 11 12 13 14 15 16 17 18 19 20 21 22 23 24 25 2…" at bounding box center [801, 604] width 31 height 27
select select "0"
click at [786, 591] on select "00 01 02 03 04 05 06 07 08 09 10 11 12 13 14 15 16 17 18 19 20 21 22 23 24 25 2…" at bounding box center [801, 604] width 31 height 27
type input "[DATE] 4:00 pm"
click at [453, 396] on input "[DATE] 5:30 am" at bounding box center [496, 391] width 291 height 27
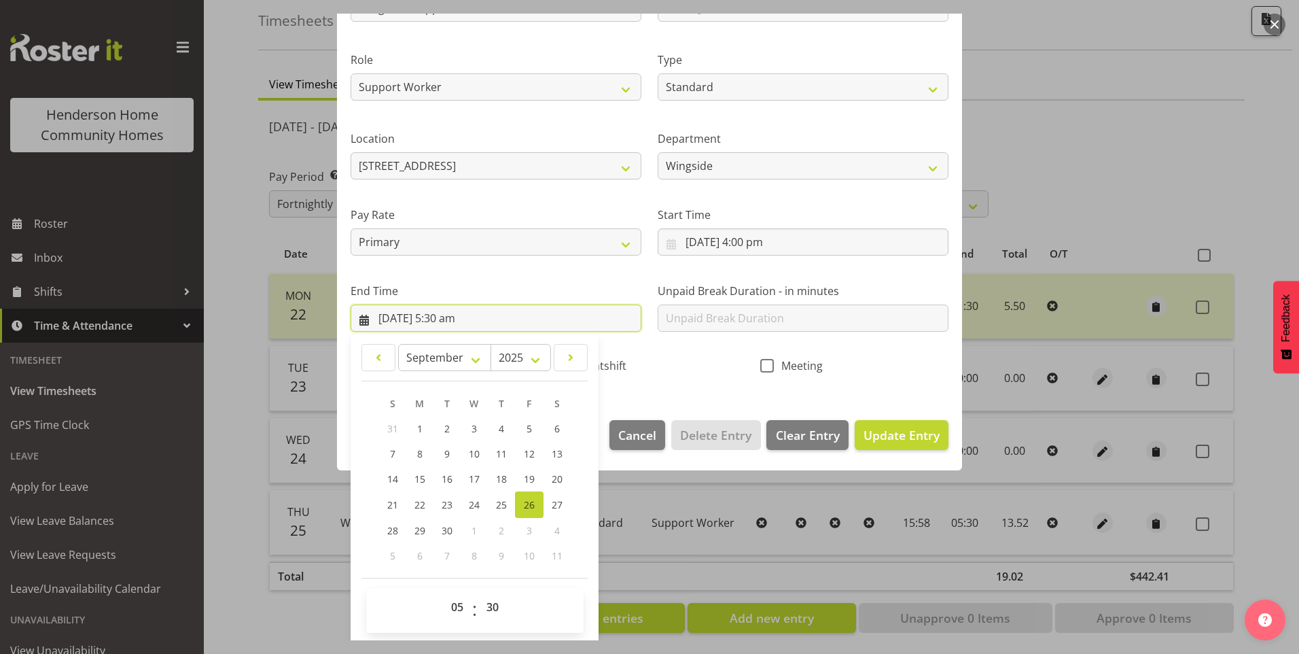
scroll to position [149, 0]
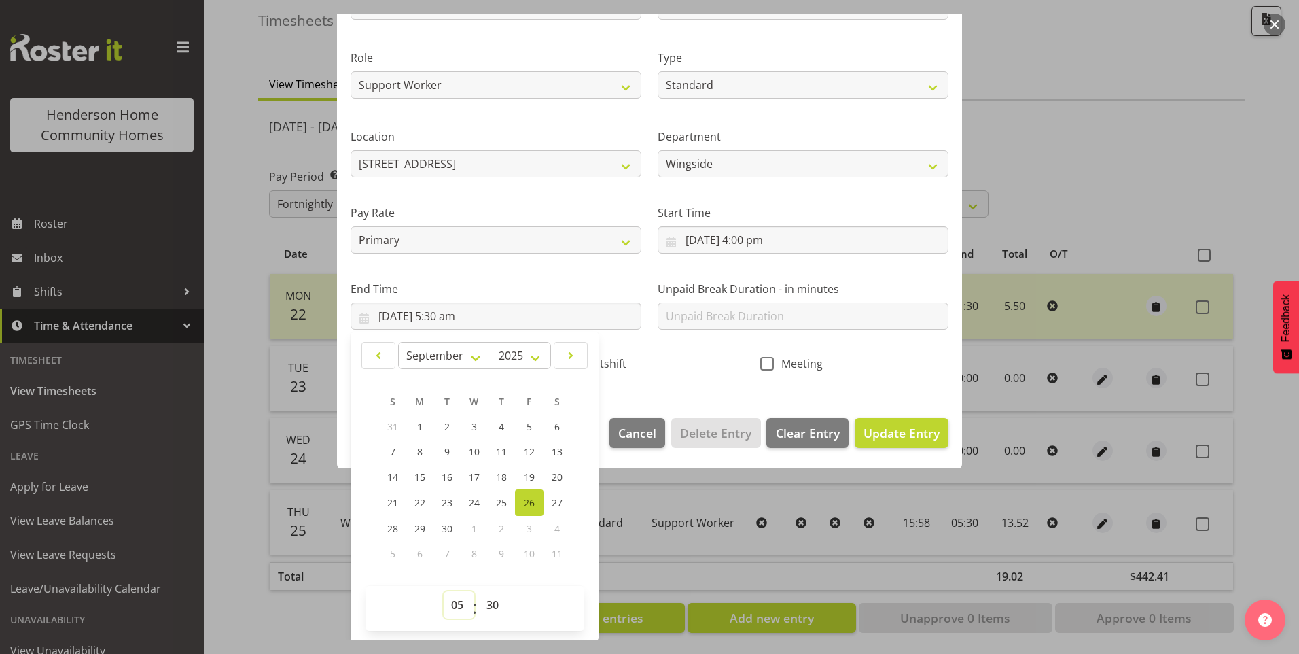
click at [446, 609] on select "00 01 02 03 04 05 06 07 08 09 10 11 12 13 14 15 16 17 18 19 20 21 22 23" at bounding box center [459, 604] width 31 height 27
click at [455, 605] on select "00 01 02 03 04 05 06 07 08 09 10 11 12 13 14 15 16 17 18 19 20 21 22 23" at bounding box center [459, 604] width 31 height 27
select select "21"
click at [444, 591] on select "00 01 02 03 04 05 06 07 08 09 10 11 12 13 14 15 16 17 18 19 20 21 22 23" at bounding box center [459, 604] width 31 height 27
type input "[DATE] 9:30 pm"
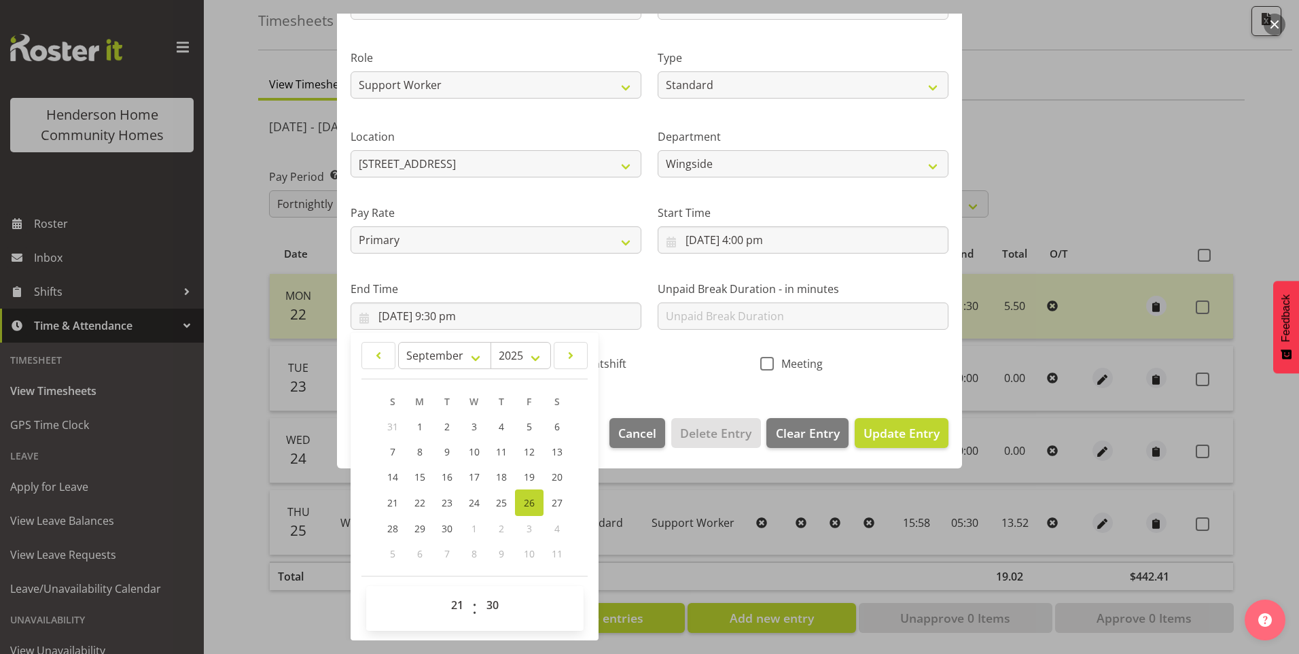
drag, startPoint x: 709, startPoint y: 380, endPoint x: 764, endPoint y: 385, distance: 55.3
click at [709, 379] on div "Nightshift" at bounding box center [649, 360] width 205 height 45
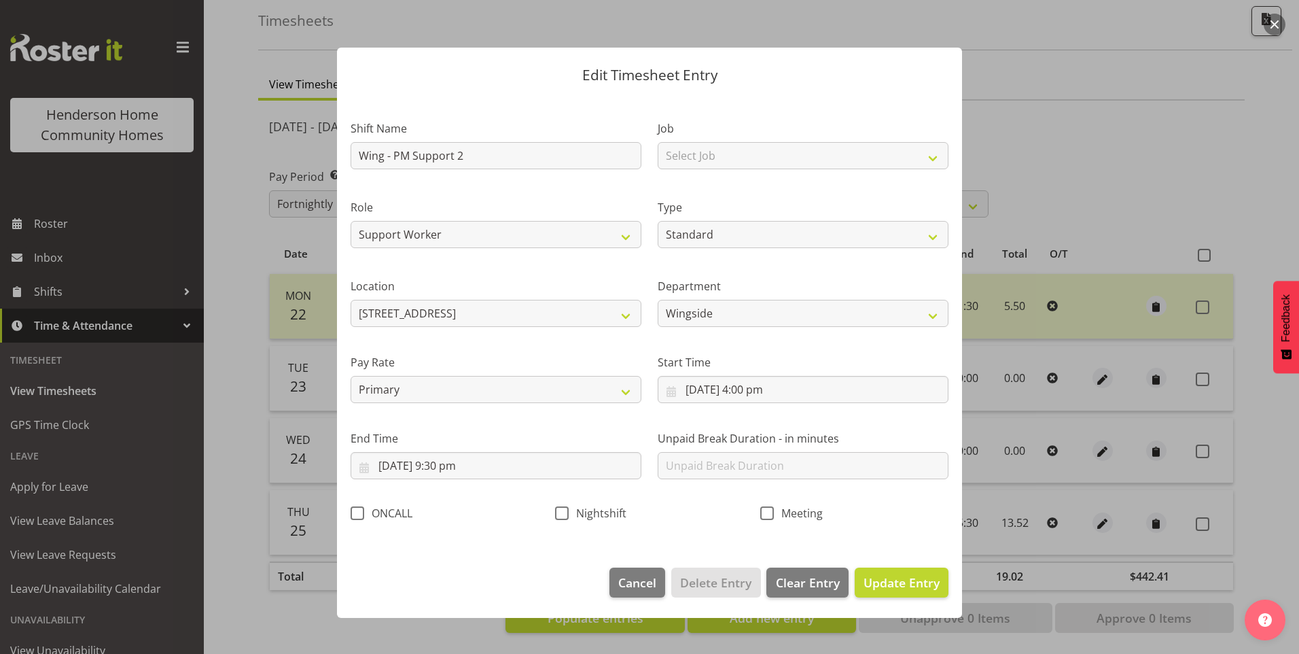
scroll to position [0, 0]
click at [906, 583] on span "Update Entry" at bounding box center [902, 582] width 76 height 16
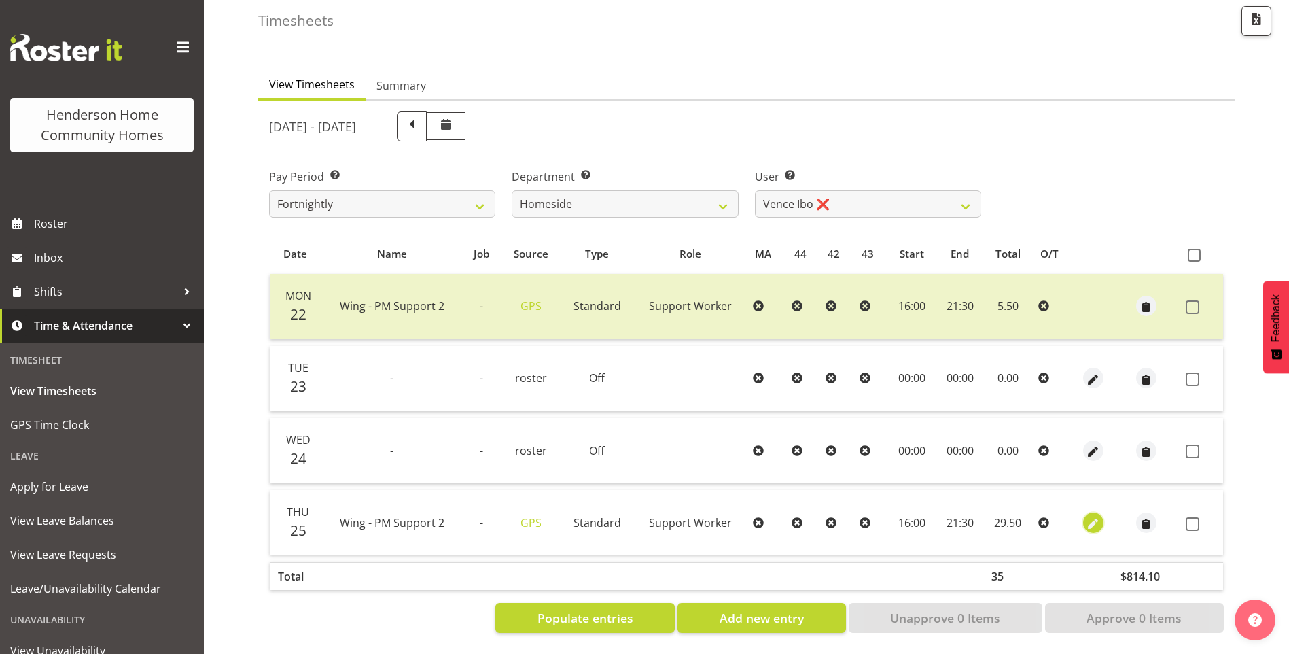
click at [1085, 516] on span "button" at bounding box center [1093, 524] width 16 height 16
select select "Standard"
select select "749"
select select "8"
select select "2025"
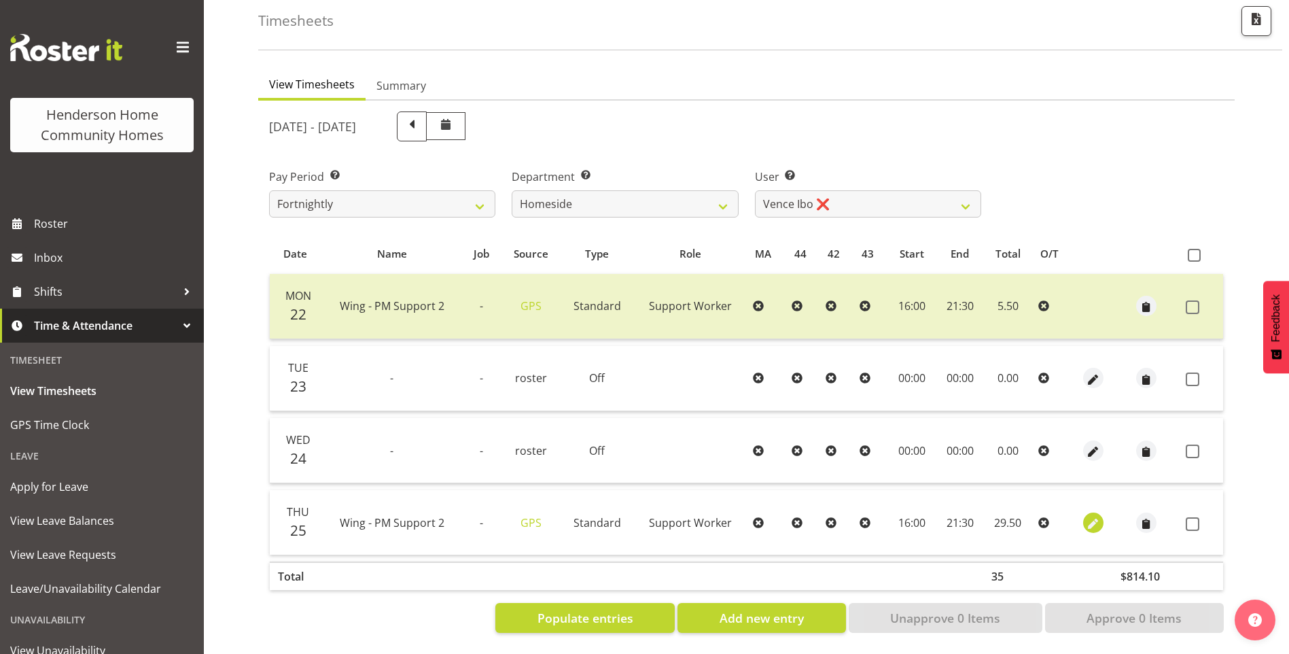
select select "21"
select select "30"
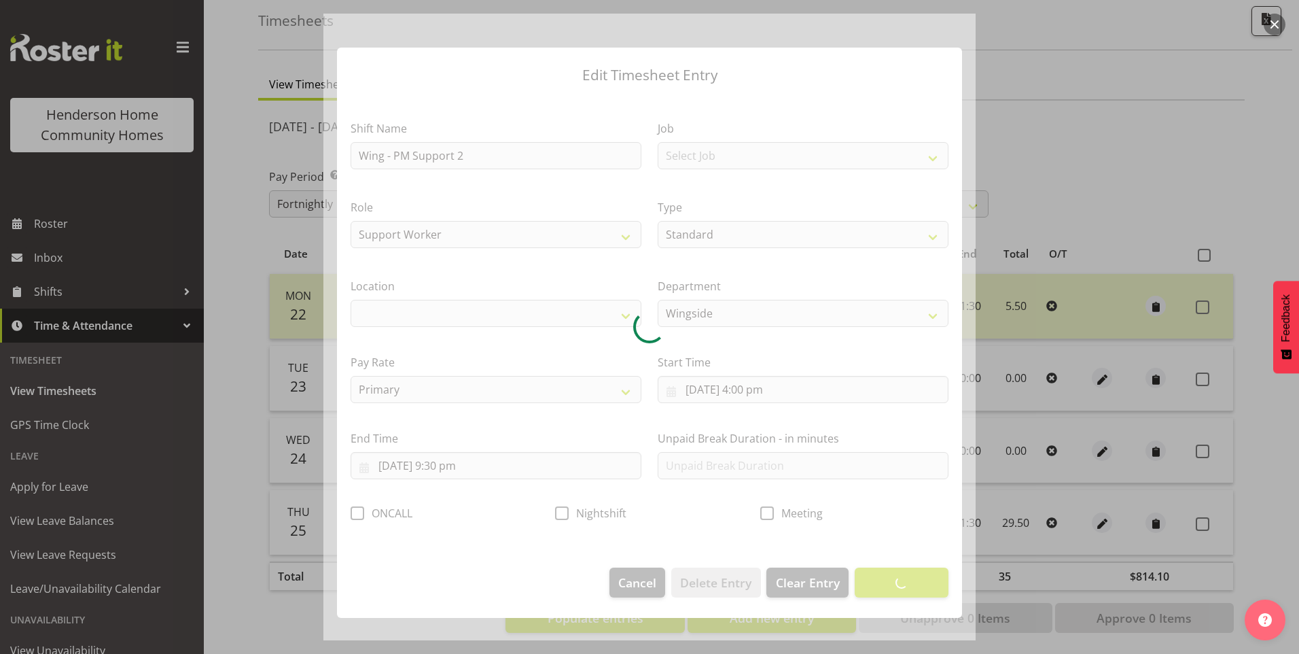
select select "1071"
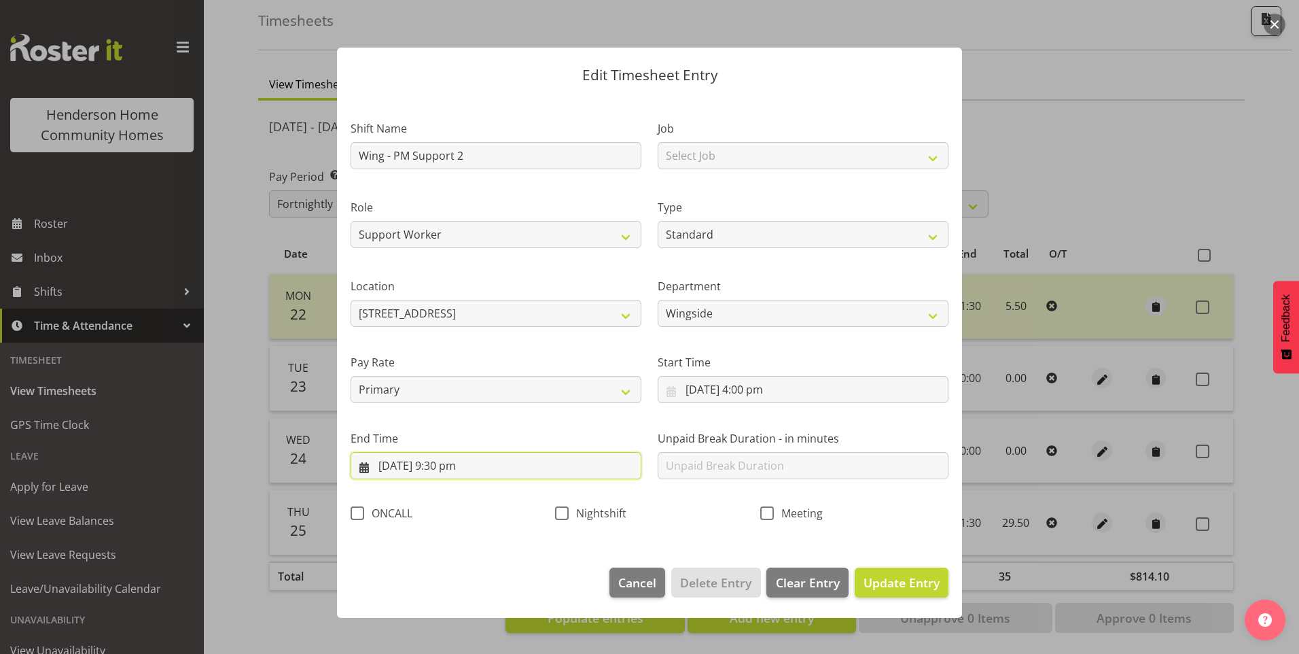
click at [420, 465] on input "[DATE] 9:30 pm" at bounding box center [496, 465] width 291 height 27
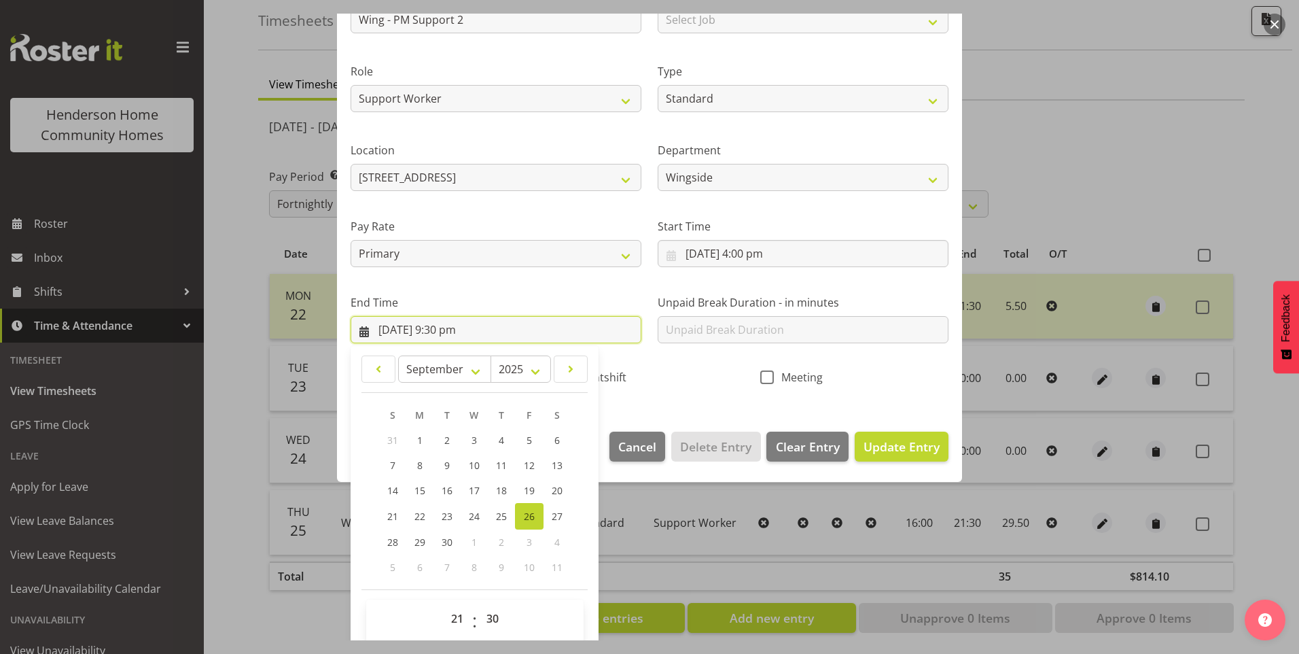
scroll to position [149, 0]
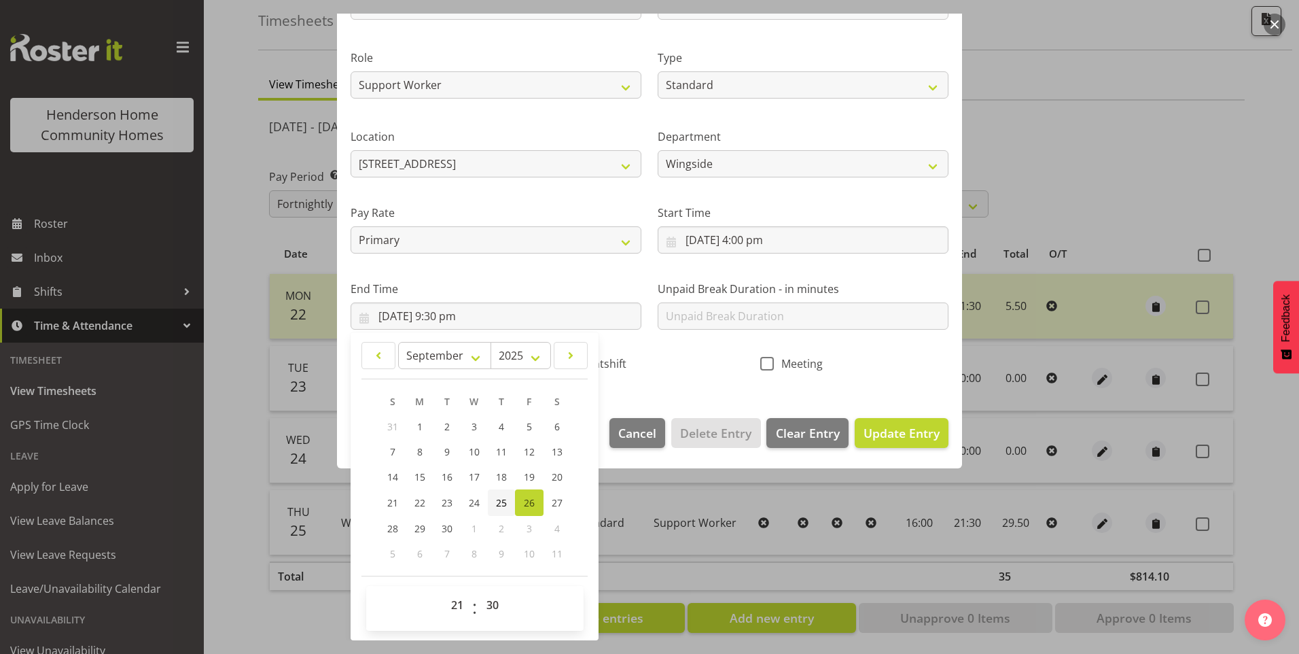
click at [501, 495] on link "25" at bounding box center [501, 502] width 27 height 26
type input "[DATE] 9:30 pm"
click at [703, 315] on input "text" at bounding box center [803, 315] width 291 height 27
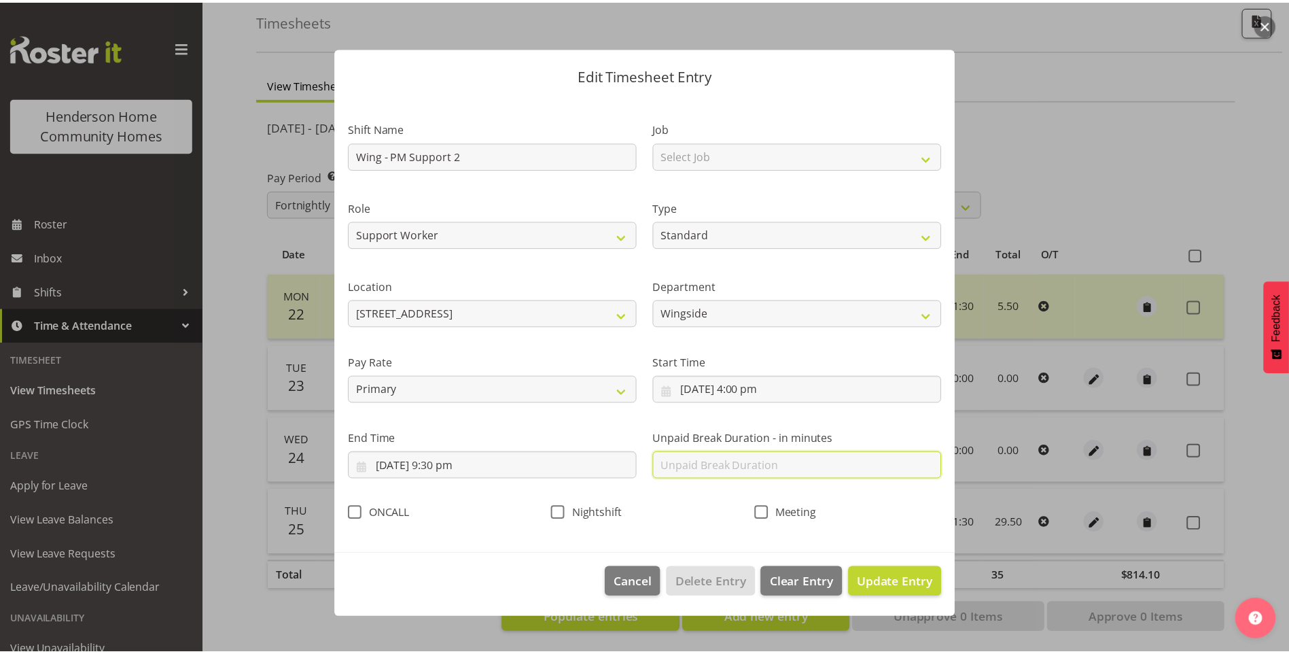
scroll to position [0, 0]
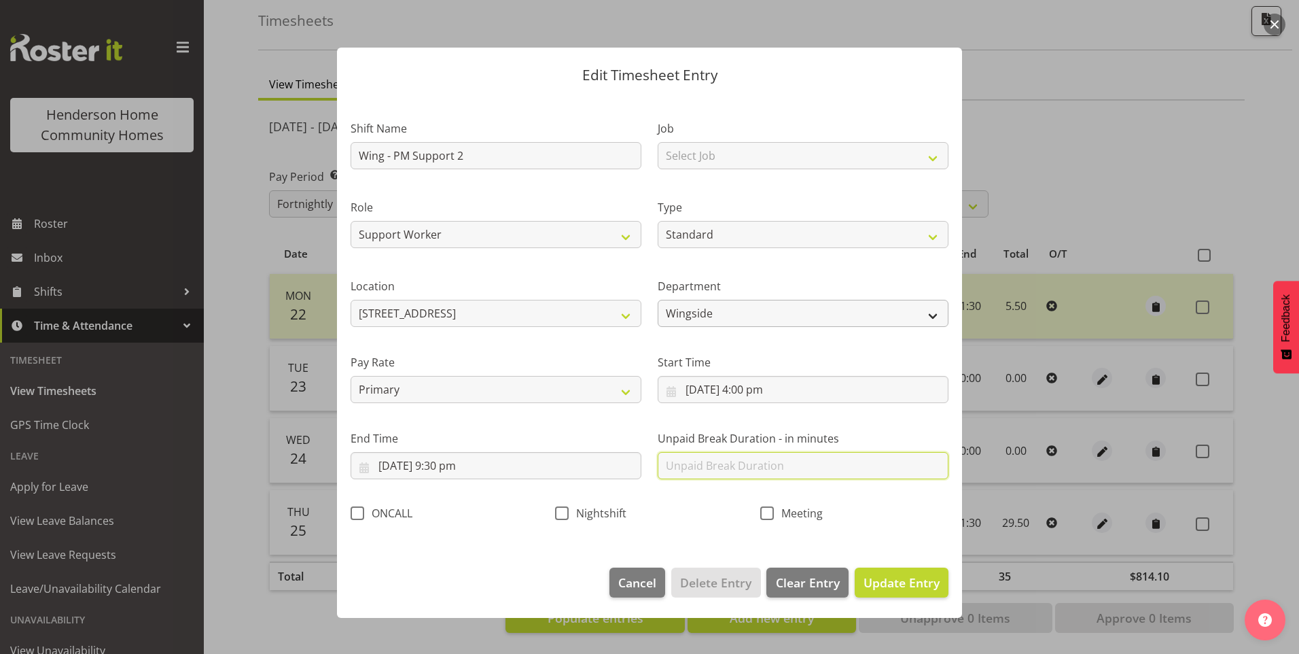
type input "0"
click at [887, 591] on button "Update Entry" at bounding box center [902, 582] width 94 height 30
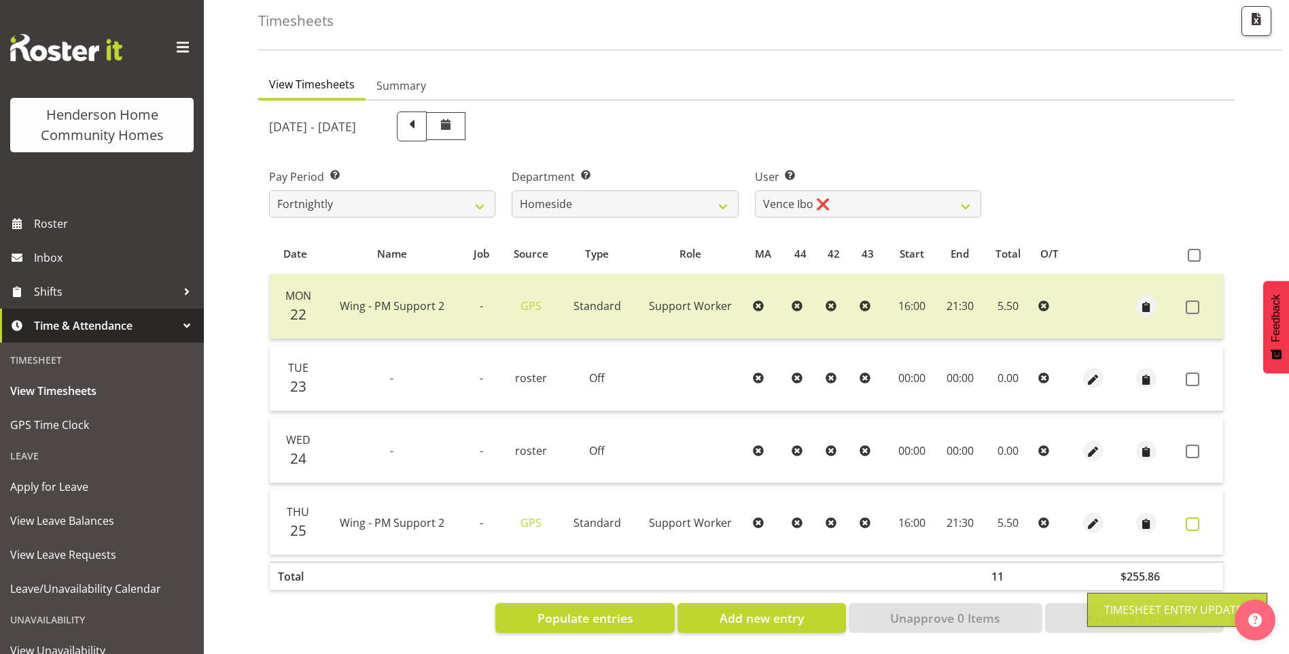
click at [1199, 517] on span at bounding box center [1193, 524] width 14 height 14
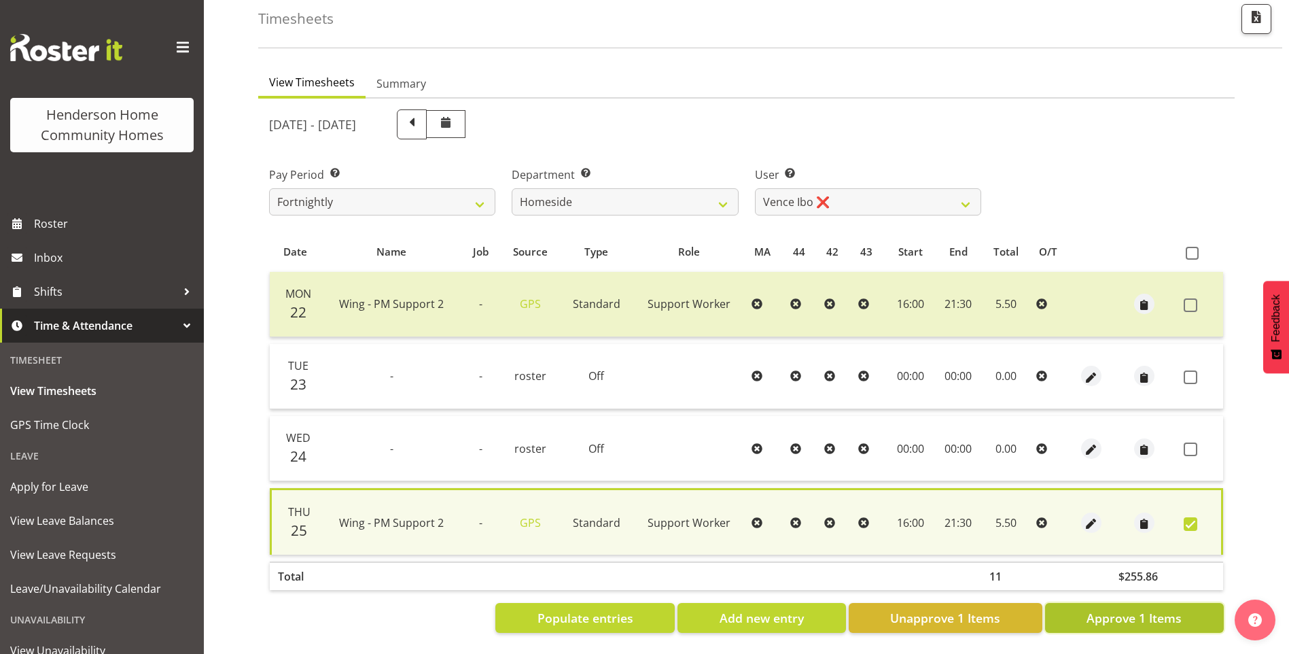
click at [1135, 609] on span "Approve 1 Items" at bounding box center [1133, 618] width 95 height 18
checkbox input "false"
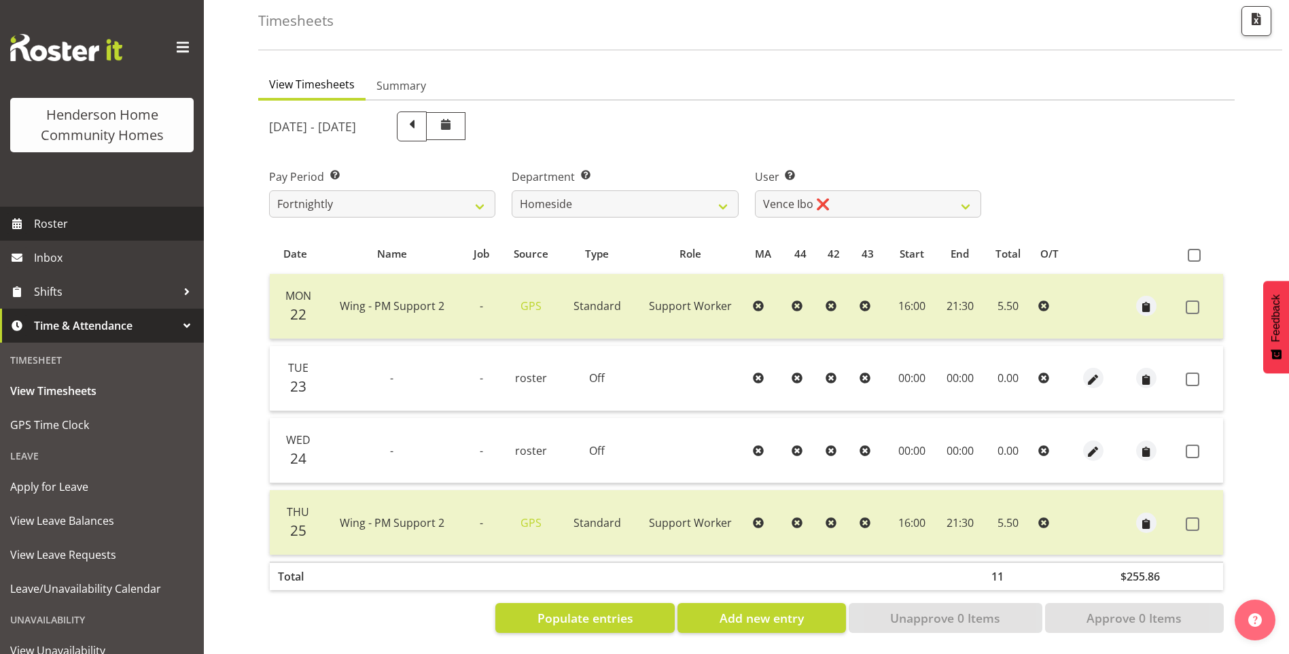
click at [99, 220] on span "Roster" at bounding box center [115, 223] width 163 height 20
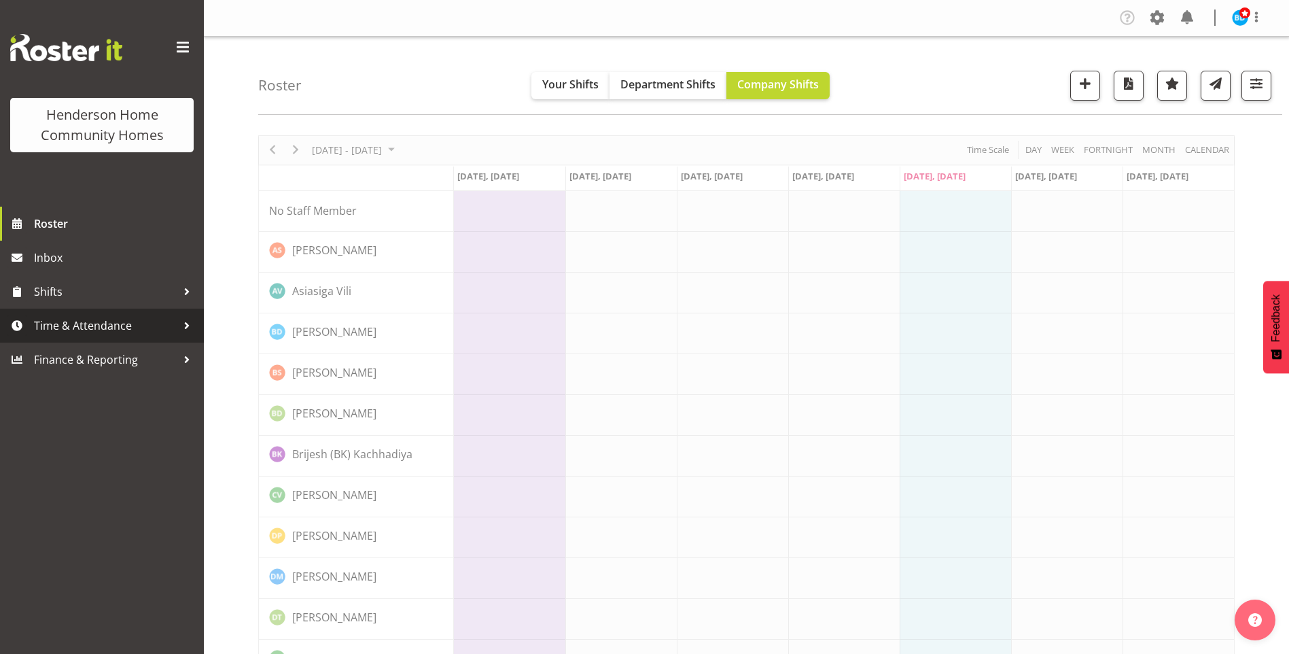
click at [102, 323] on span "Time & Attendance" at bounding box center [105, 325] width 143 height 20
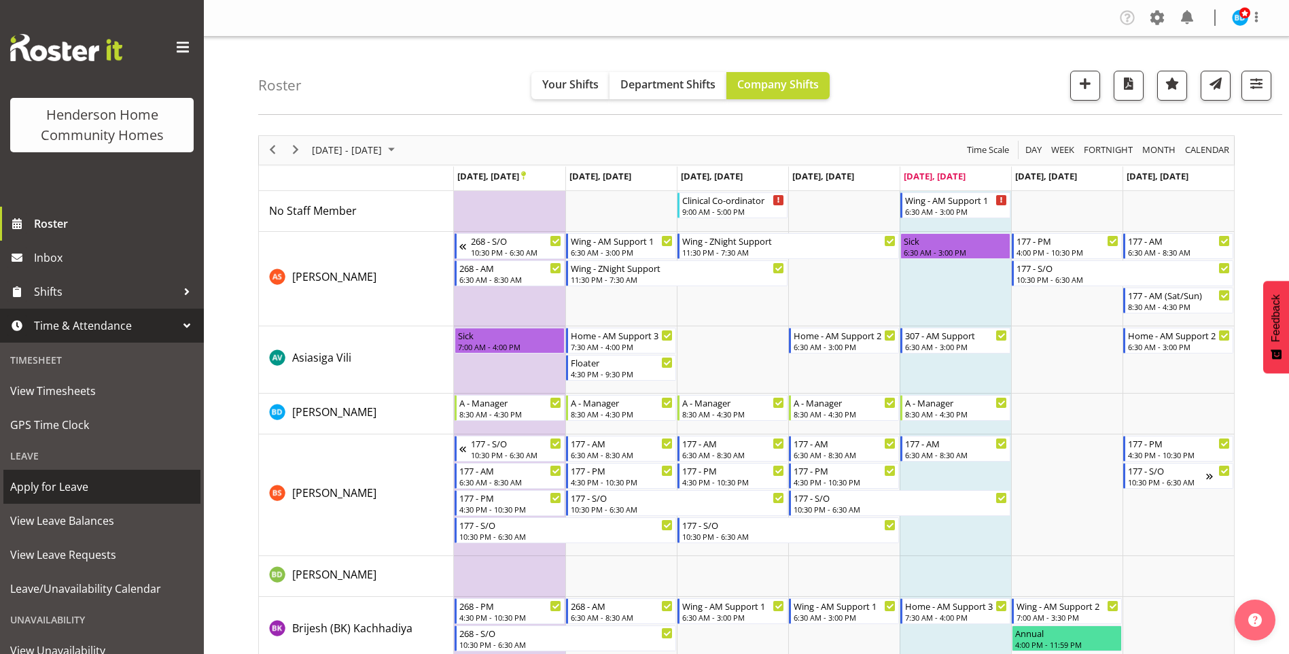
click at [75, 489] on span "Apply for Leave" at bounding box center [101, 486] width 183 height 20
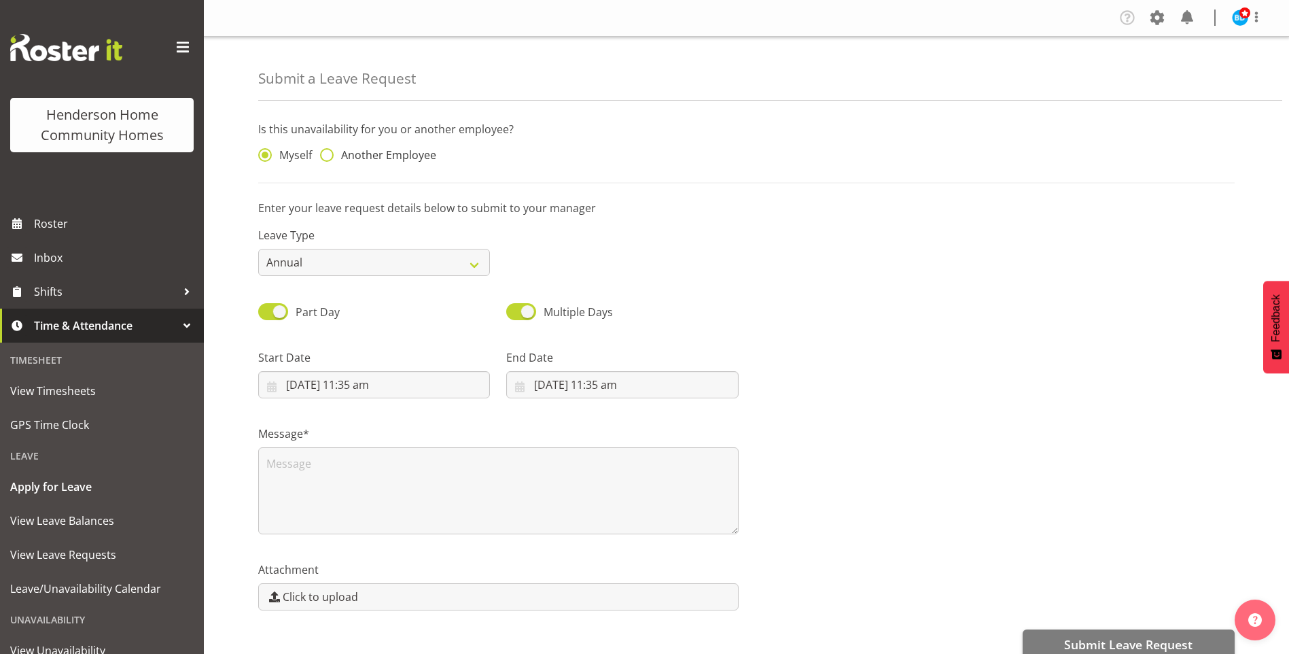
click at [400, 159] on span "Another Employee" at bounding box center [385, 155] width 103 height 14
click at [329, 159] on input "Another Employee" at bounding box center [324, 155] width 9 height 9
radio input "true"
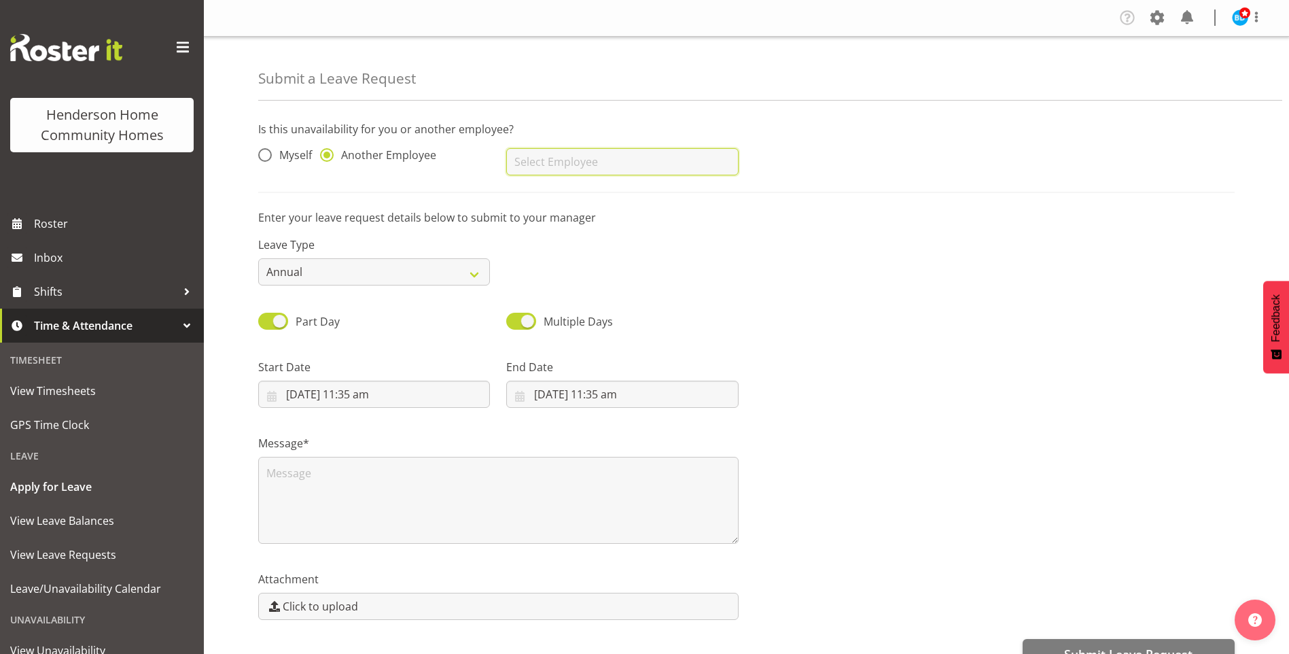
click at [557, 158] on input "text" at bounding box center [622, 161] width 232 height 27
drag, startPoint x: 530, startPoint y: 192, endPoint x: 508, endPoint y: 200, distance: 23.9
click at [531, 192] on span "[PERSON_NAME]" at bounding box center [559, 195] width 84 height 15
type input "[PERSON_NAME]"
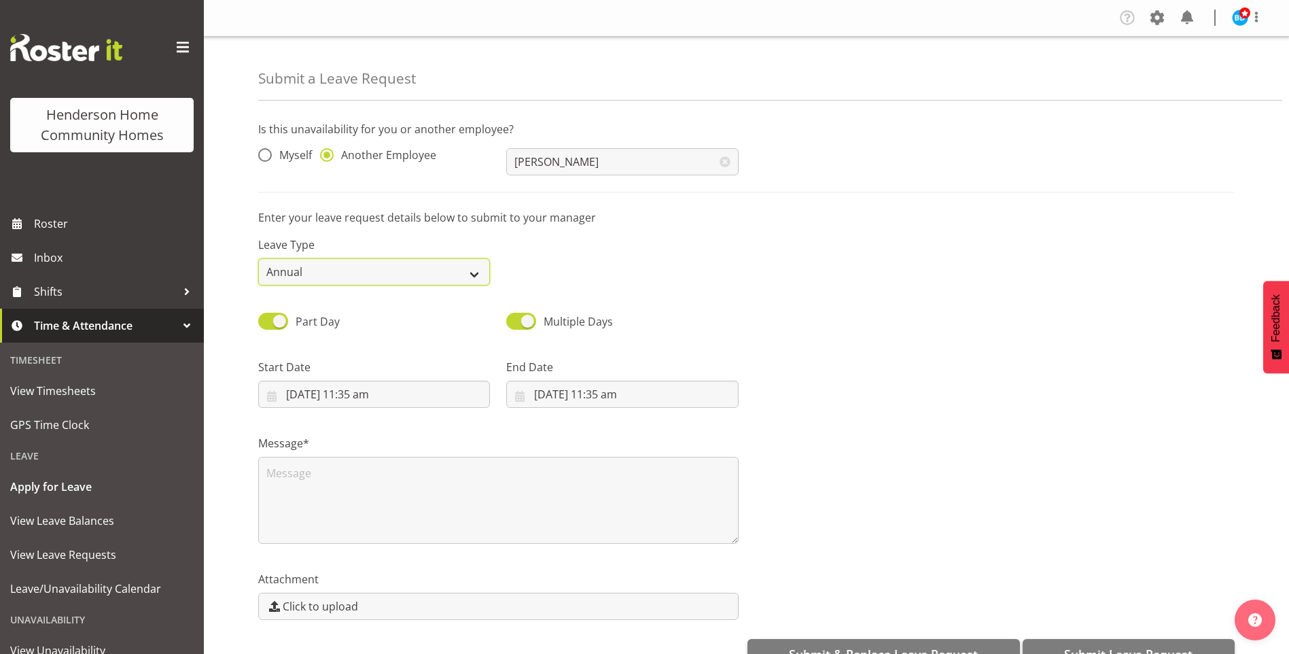
click at [336, 268] on select "Annual Sick Leave Without Pay Bereavement Domestic Violence Parental Jury Servi…" at bounding box center [374, 271] width 232 height 27
select select "Sick"
click at [258, 258] on select "Annual Sick Leave Without Pay Bereavement Domestic Violence Parental Jury Servi…" at bounding box center [374, 271] width 232 height 27
click at [325, 319] on span "Part Day" at bounding box center [318, 321] width 44 height 15
click at [267, 319] on input "Part Day" at bounding box center [262, 321] width 9 height 9
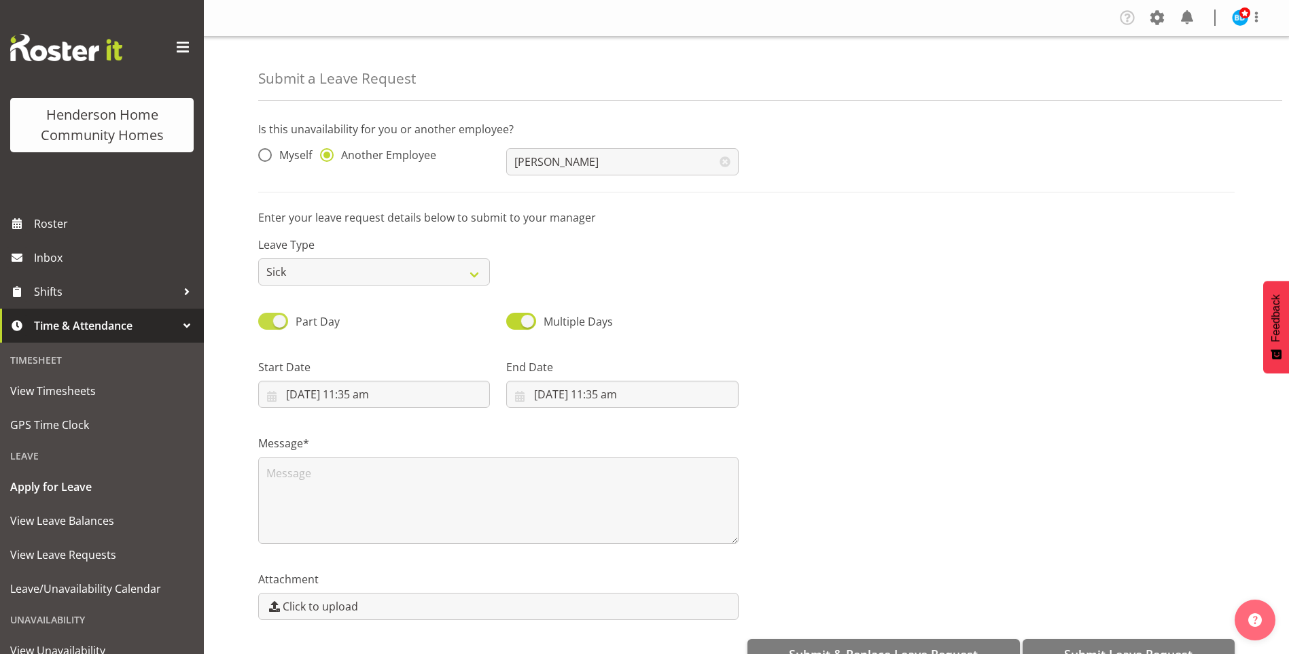
checkbox input "false"
click at [313, 317] on span "All Day" at bounding box center [313, 321] width 35 height 15
click at [267, 317] on input "All Day" at bounding box center [262, 321] width 9 height 9
checkbox input "true"
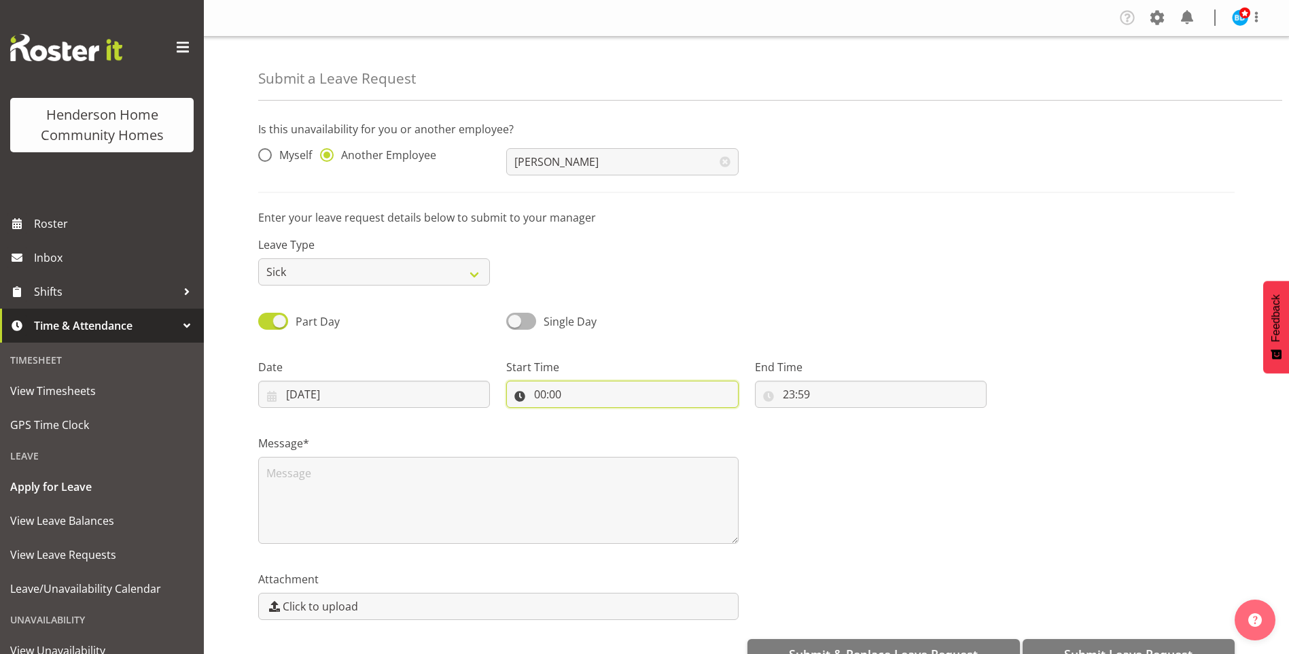
click at [537, 391] on input "00:00" at bounding box center [622, 393] width 232 height 27
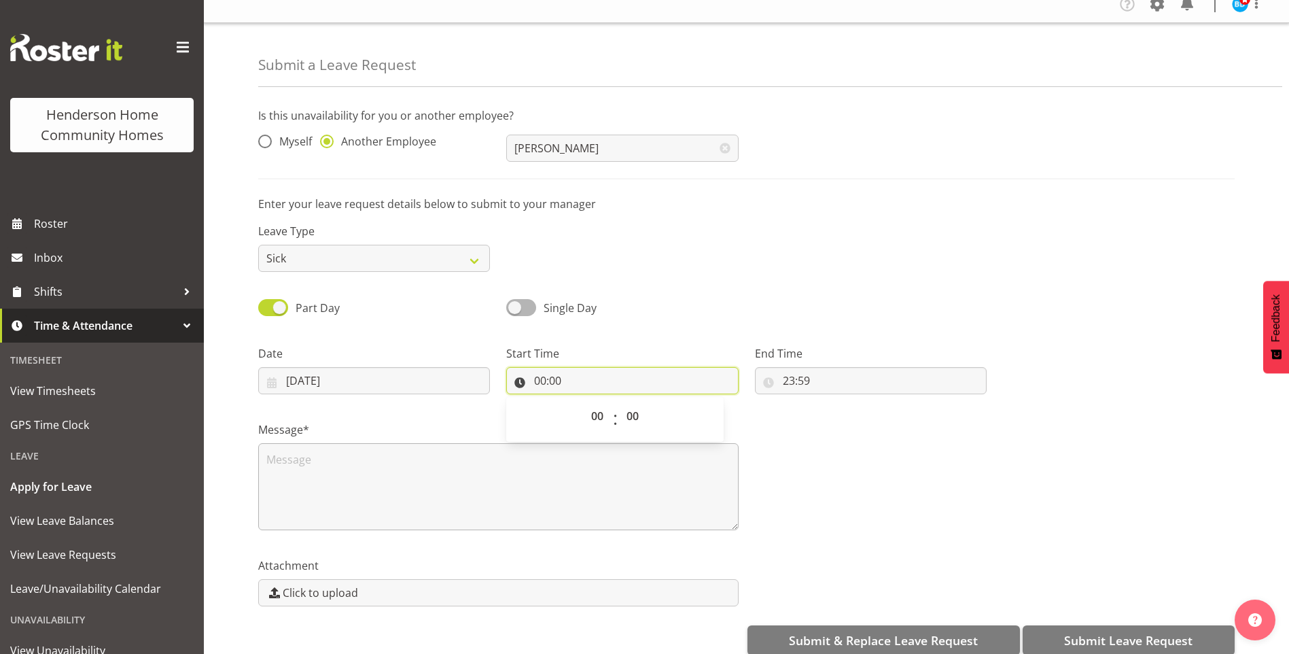
scroll to position [35, 0]
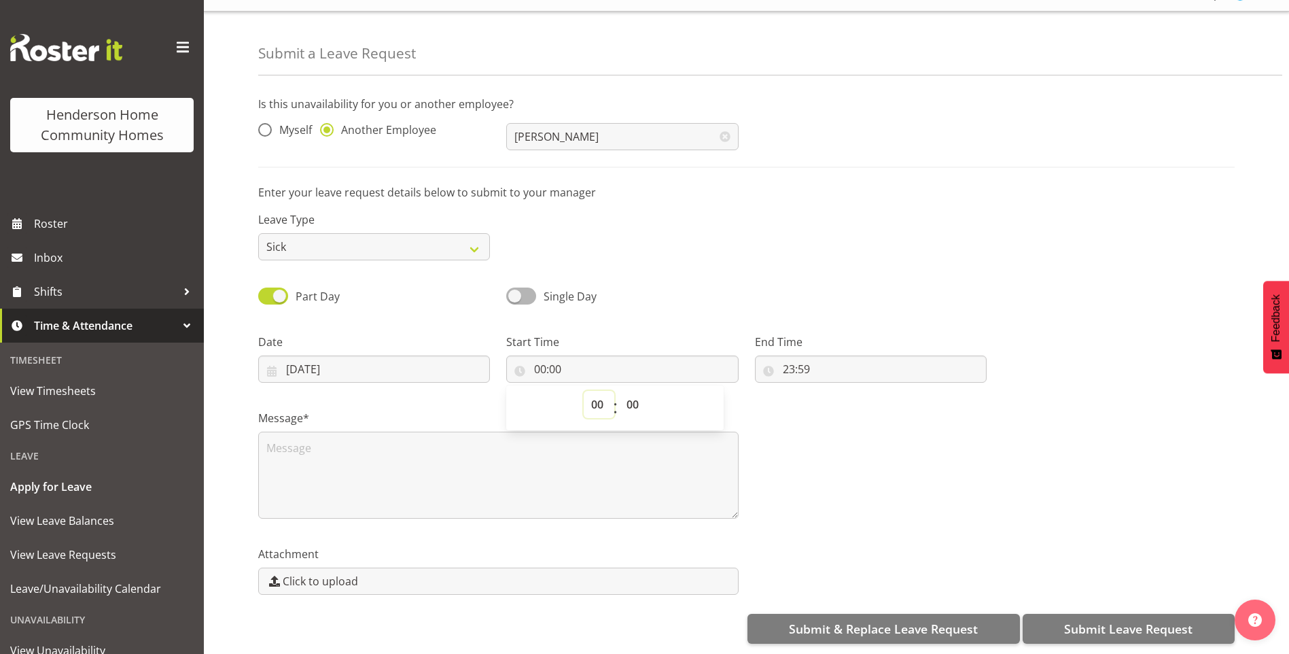
click at [598, 400] on select "00 01 02 03 04 05 06 07 08 09 10 11 12 13 14 15 16 17 18 19 20 21 22 23" at bounding box center [599, 404] width 31 height 27
select select "16"
click at [584, 391] on select "00 01 02 03 04 05 06 07 08 09 10 11 12 13 14 15 16 17 18 19 20 21 22 23" at bounding box center [599, 404] width 31 height 27
type input "16:00"
click at [790, 357] on input "23:59" at bounding box center [871, 368] width 232 height 27
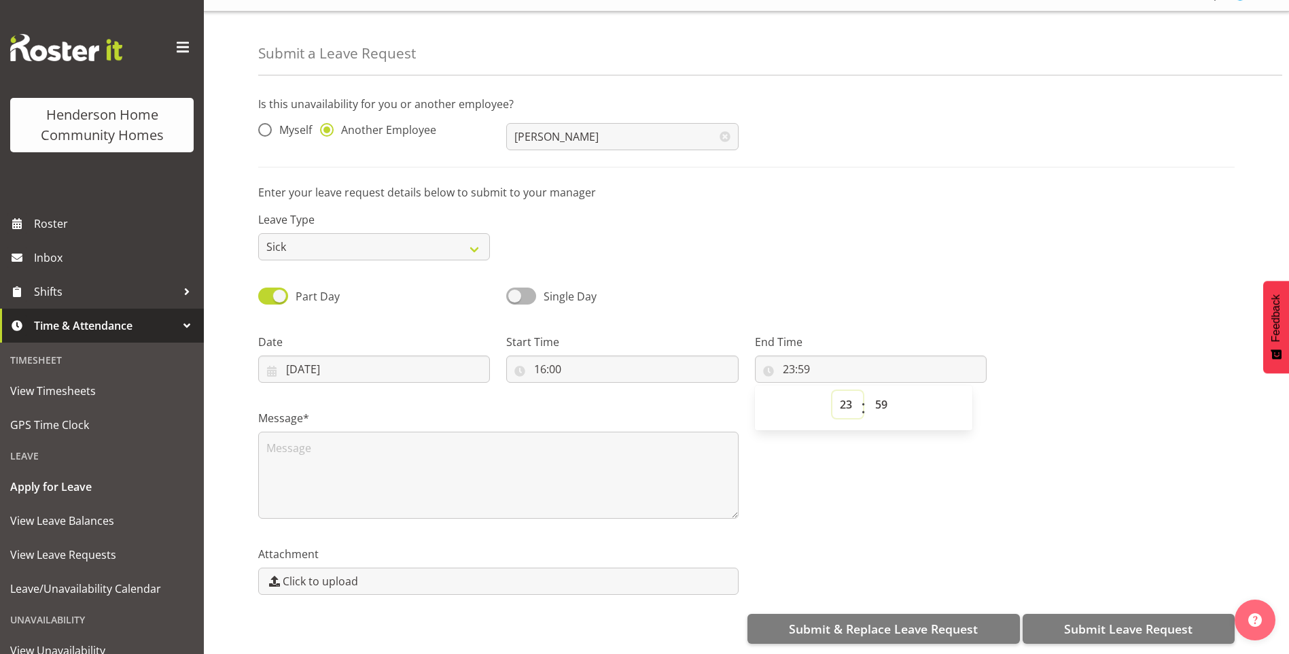
click at [845, 391] on select "00 01 02 03 04 05 06 07 08 09 10 11 12 13 14 15 16 17 18 19 20 21 22 23" at bounding box center [847, 404] width 31 height 27
select select "22"
click at [832, 391] on select "00 01 02 03 04 05 06 07 08 09 10 11 12 13 14 15 16 17 18 19 20 21 22 23" at bounding box center [847, 404] width 31 height 27
type input "22:59"
click at [882, 393] on select "00 01 02 03 04 05 06 07 08 09 10 11 12 13 14 15 16 17 18 19 20 21 22 23 24 25 2…" at bounding box center [883, 404] width 31 height 27
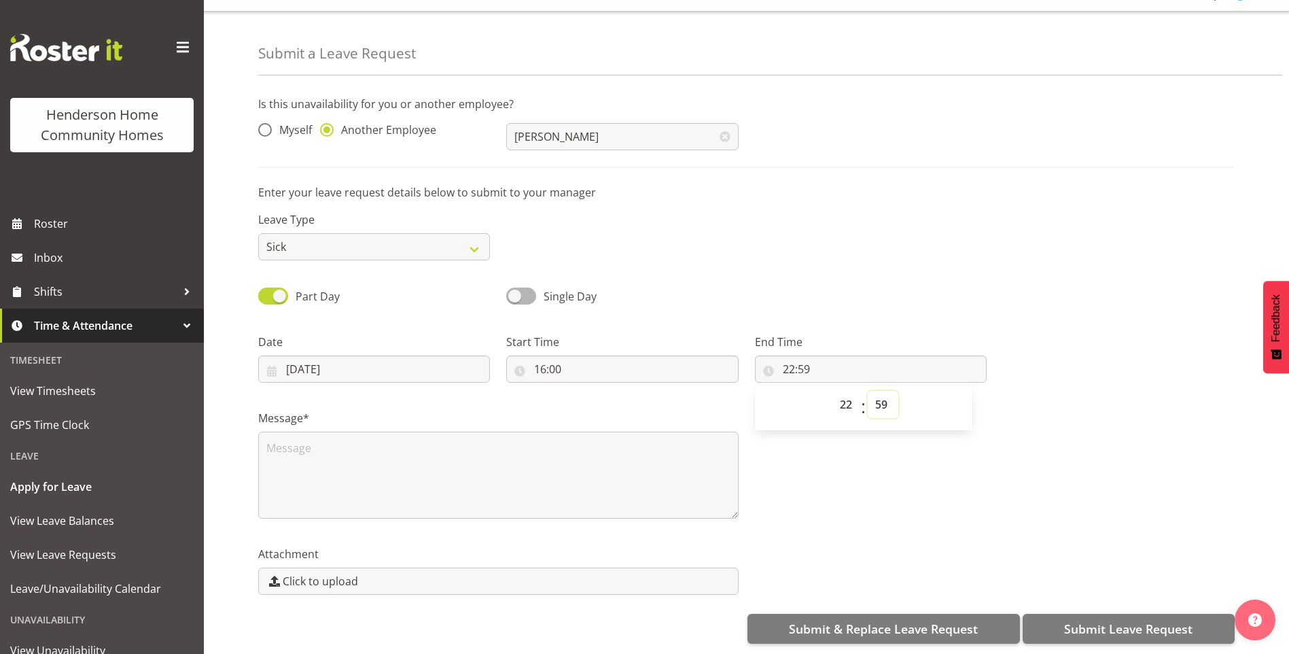
select select "30"
click at [868, 391] on select "00 01 02 03 04 05 06 07 08 09 10 11 12 13 14 15 16 17 18 19 20 21 22 23 24 25 2…" at bounding box center [883, 404] width 31 height 27
type input "22:30"
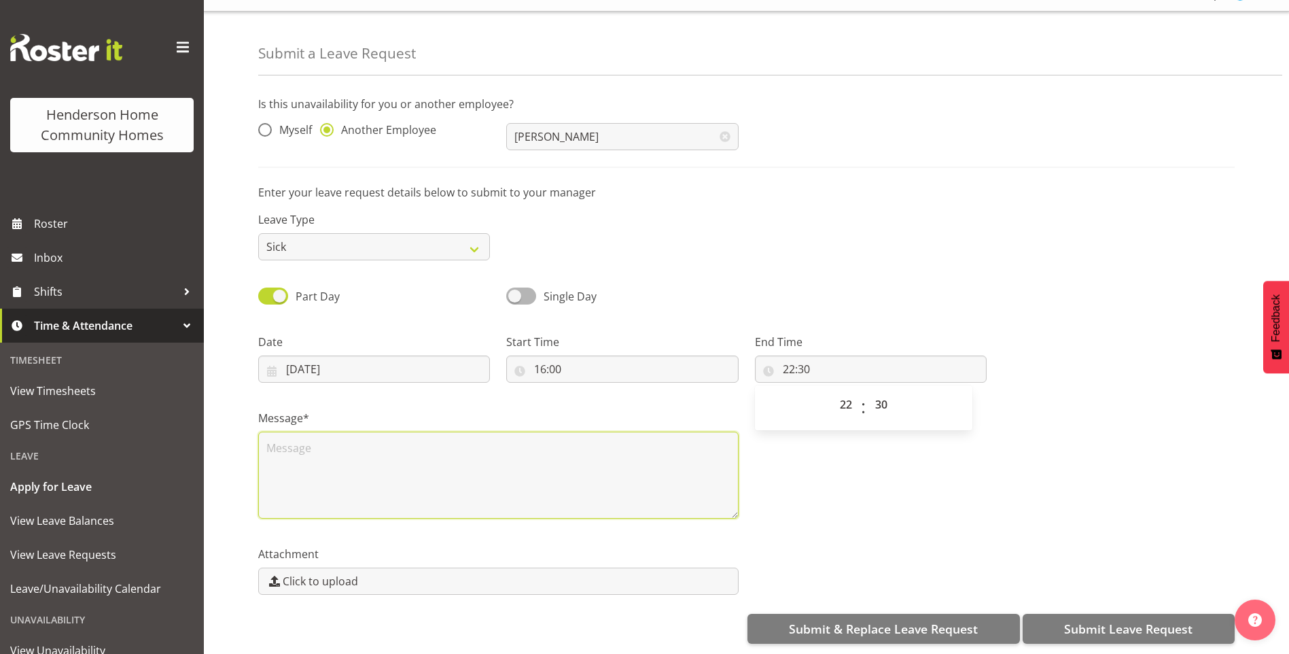
click at [268, 458] on textarea at bounding box center [498, 474] width 480 height 87
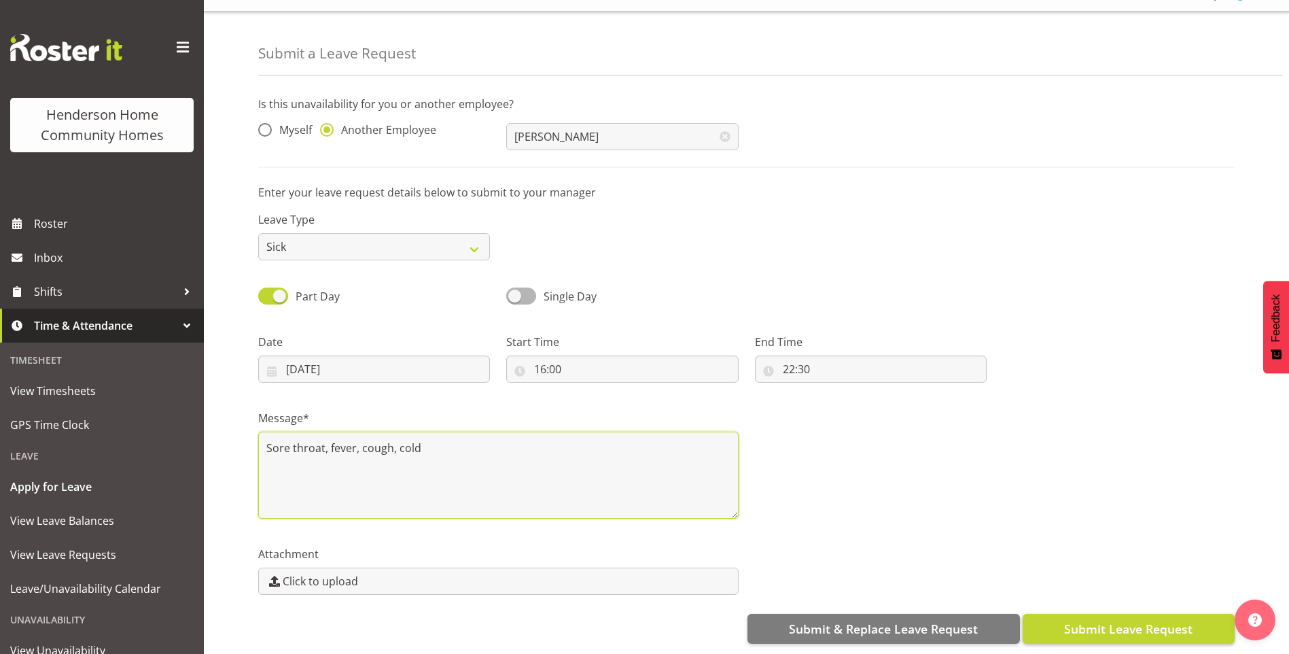
type textarea "Sore throat, fever, cough, cold"
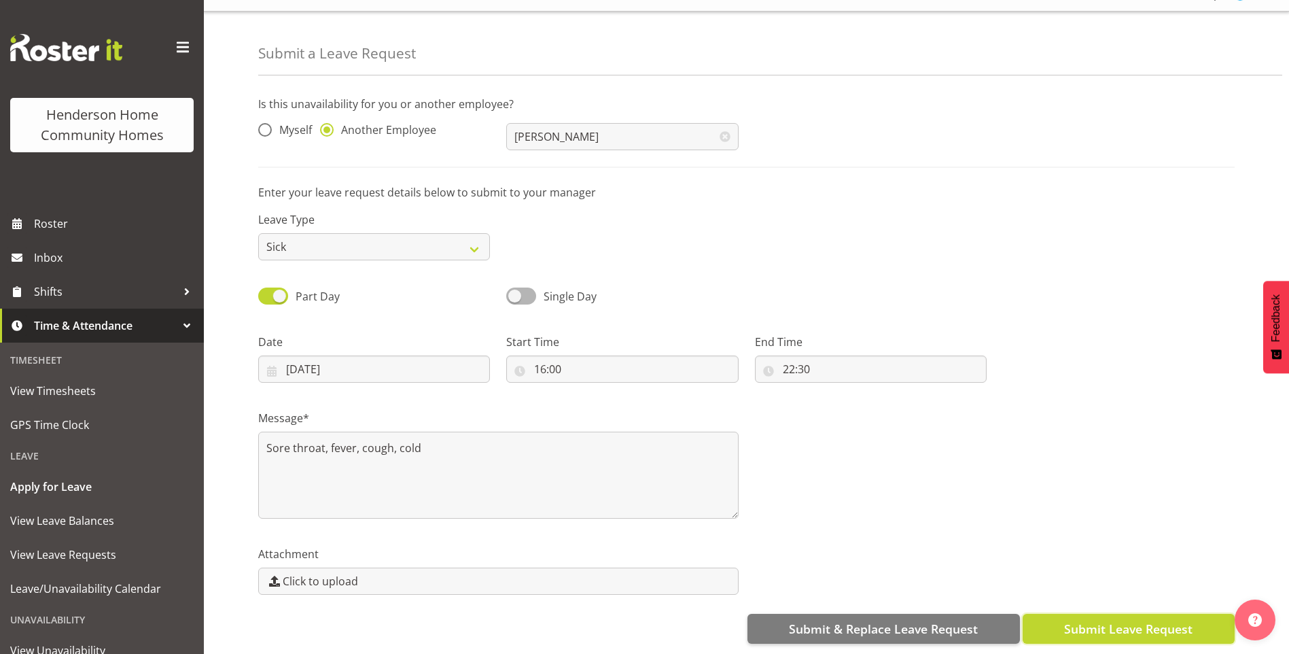
click at [1075, 614] on button "Submit Leave Request" at bounding box center [1129, 629] width 212 height 30
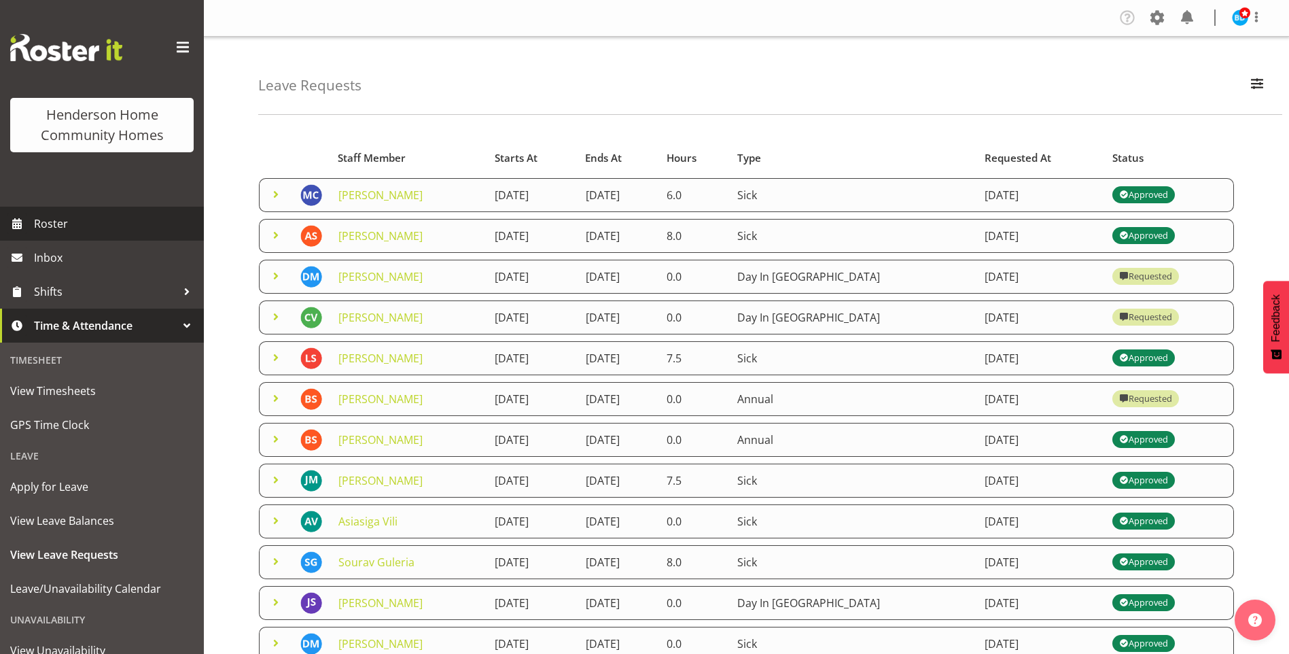
click at [50, 224] on span "Roster" at bounding box center [115, 223] width 163 height 20
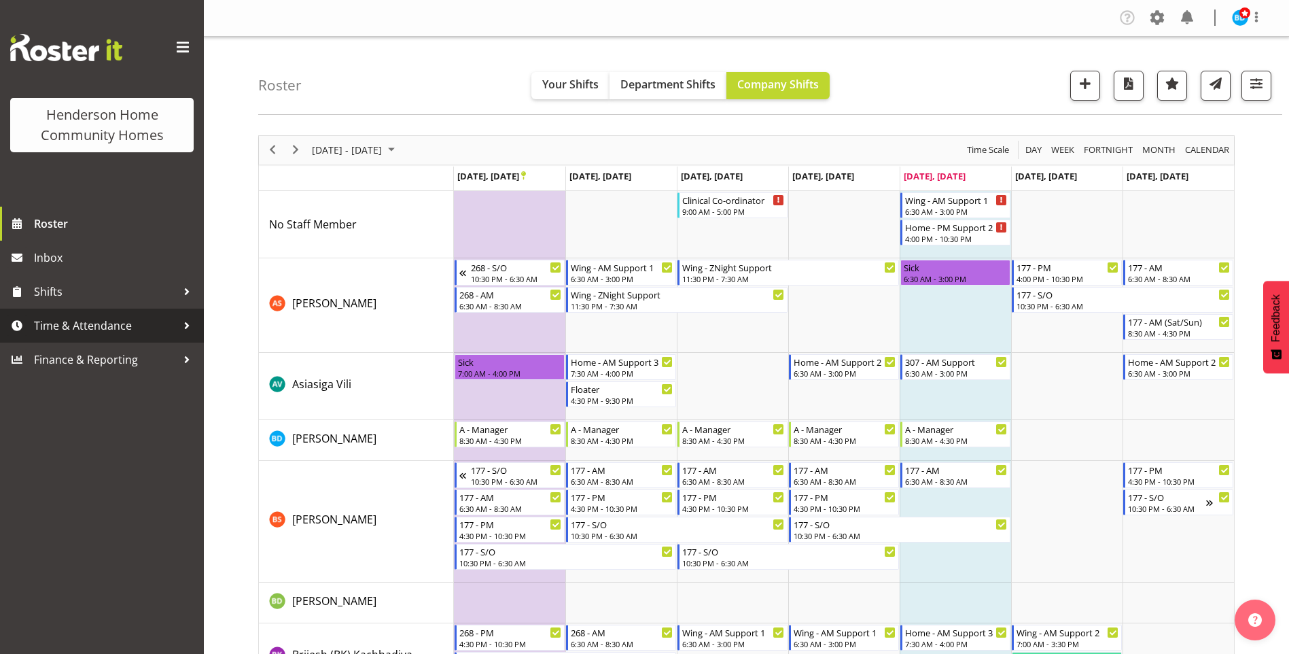
click at [126, 319] on span "Time & Attendance" at bounding box center [105, 325] width 143 height 20
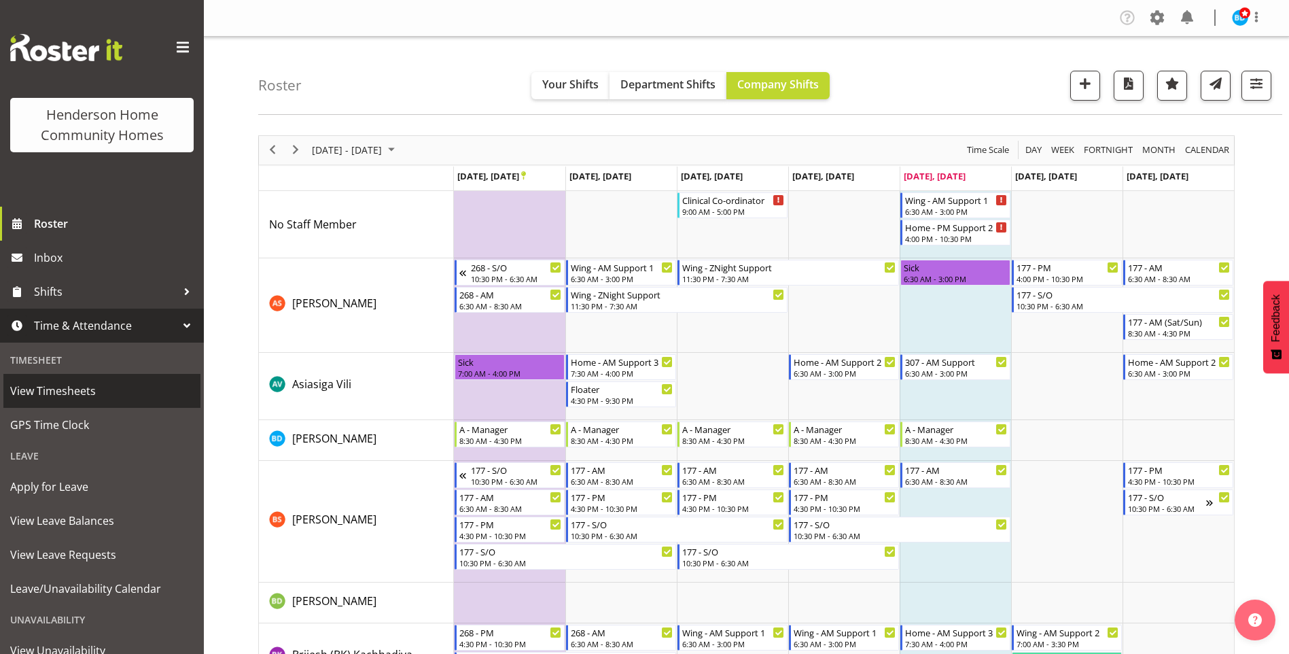
click at [71, 387] on span "View Timesheets" at bounding box center [101, 390] width 183 height 20
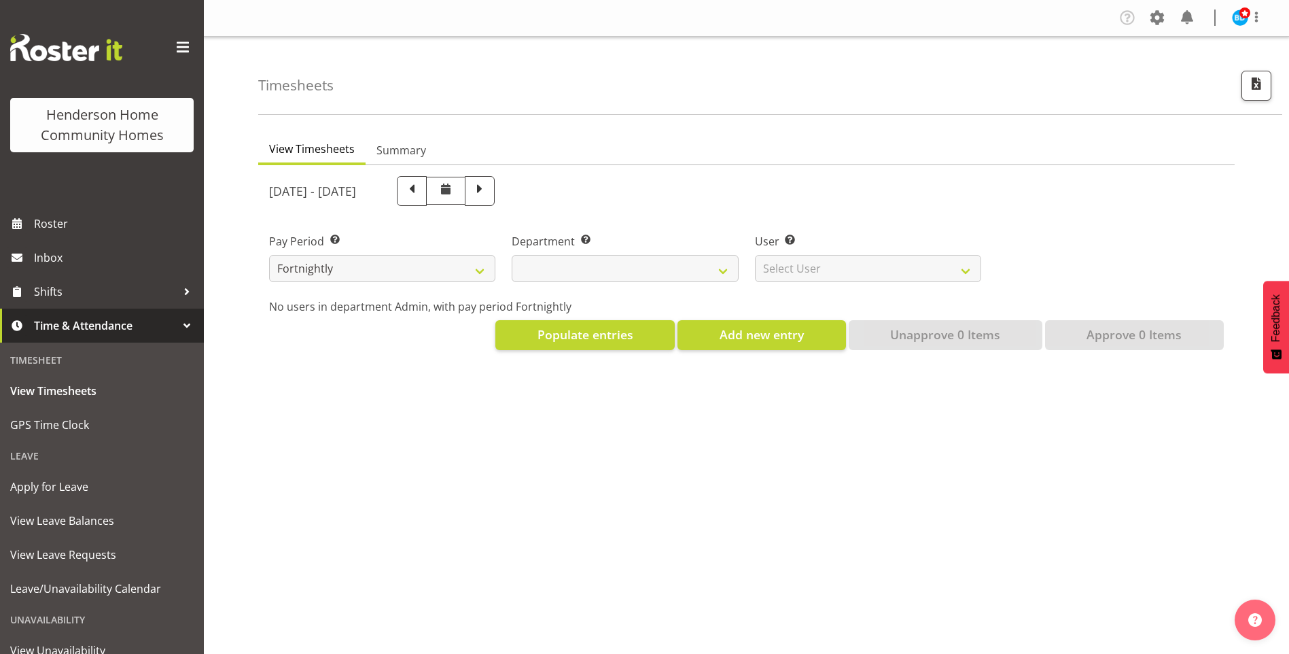
select select
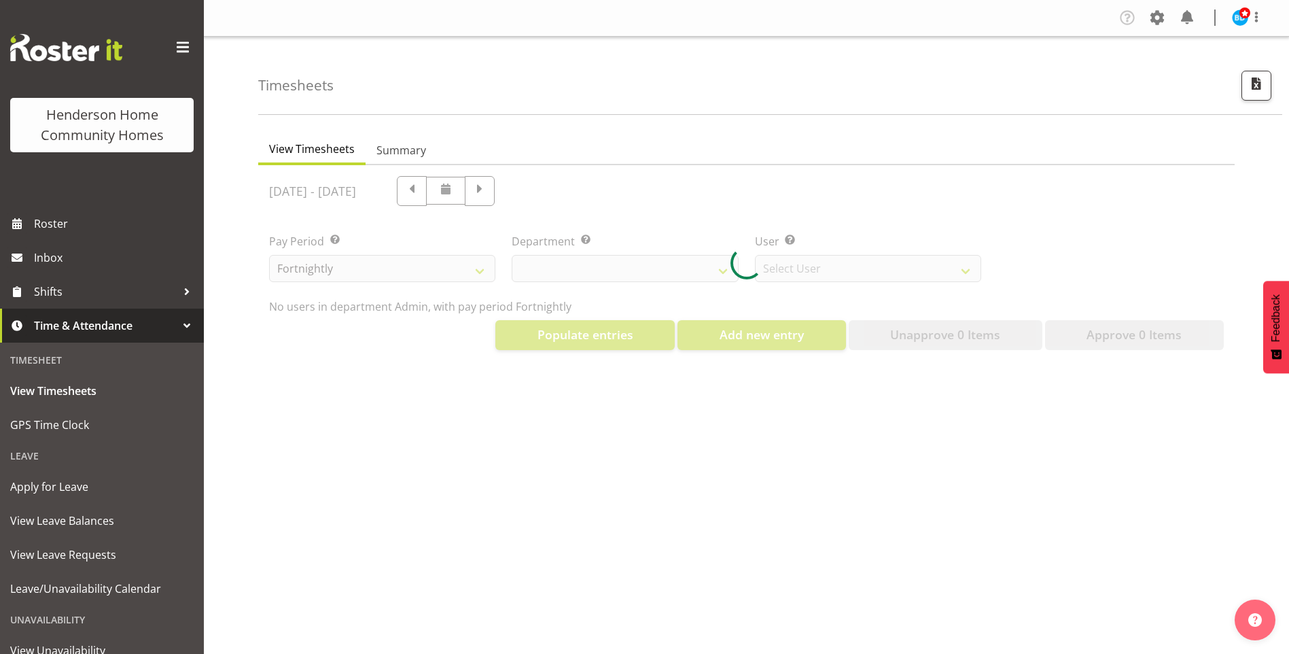
select select "8515"
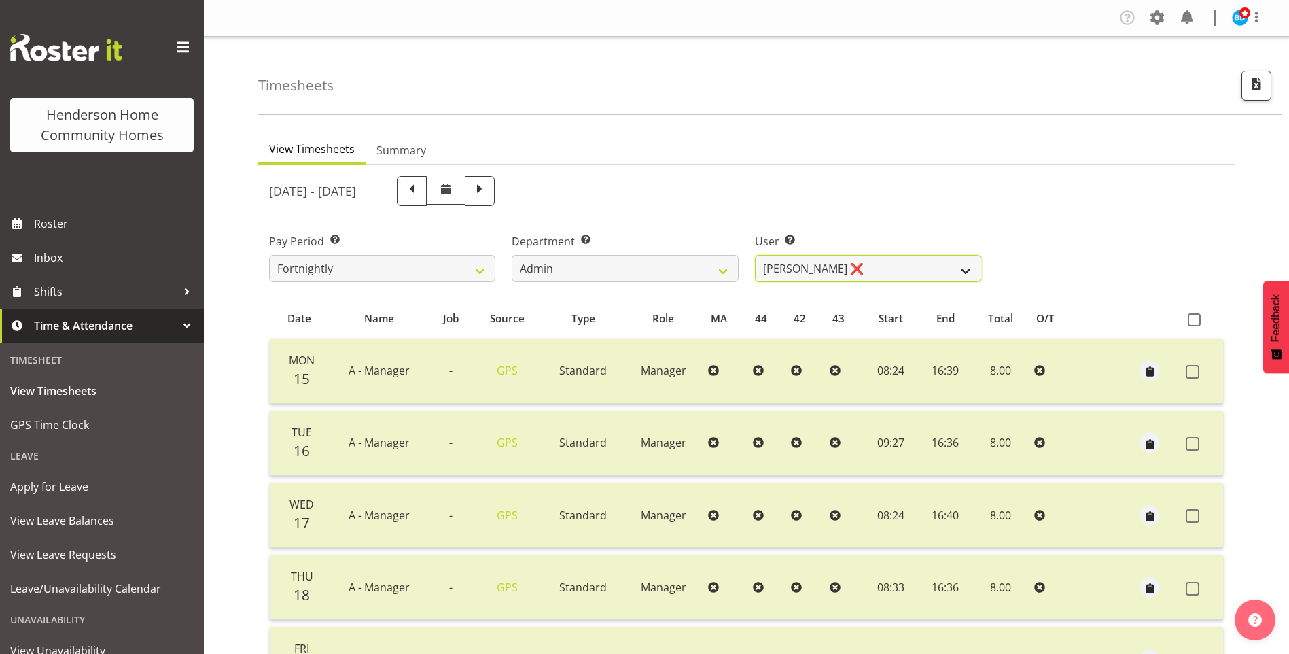
click at [811, 258] on select "Barbara Dunlop ❌ Emily-Jayne Ashton ❌ Johanna Molina ❌ Kirsty Crossley ❌" at bounding box center [868, 268] width 226 height 27
click at [580, 262] on select "Admin Homeside Houses Wingside" at bounding box center [625, 268] width 226 height 27
select select "746"
click at [512, 255] on select "Admin Homeside Houses Wingside" at bounding box center [625, 268] width 226 height 27
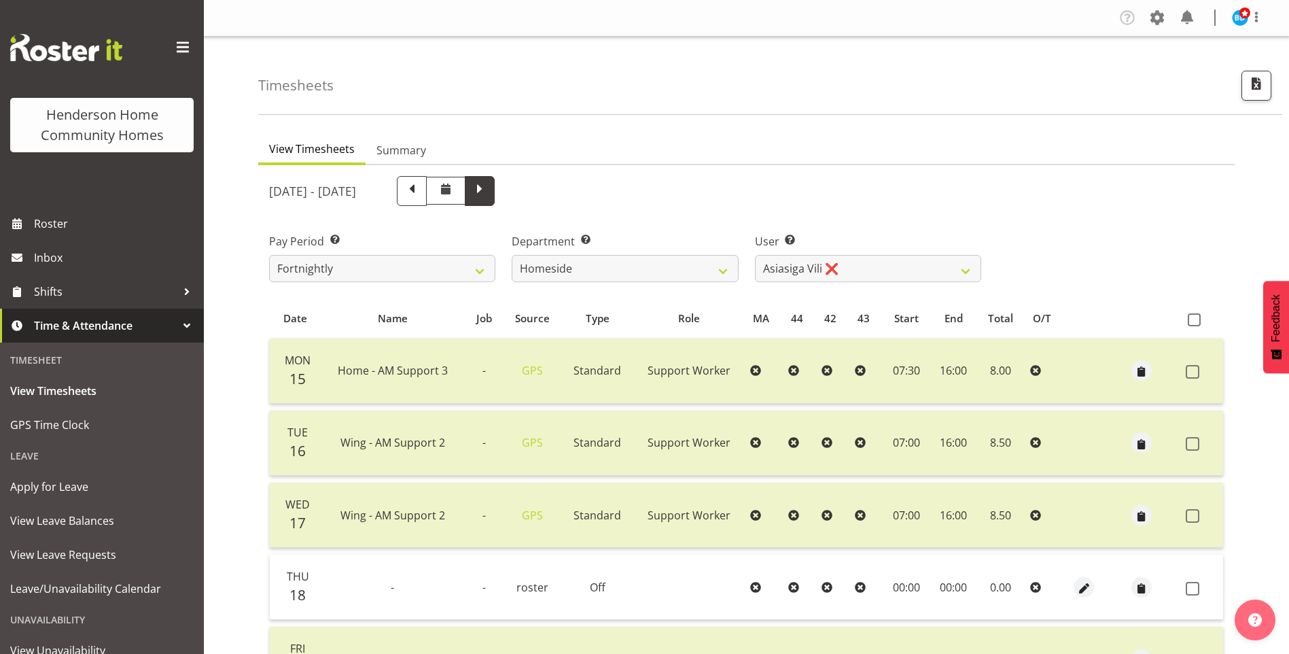
click at [489, 196] on span at bounding box center [480, 190] width 18 height 18
select select
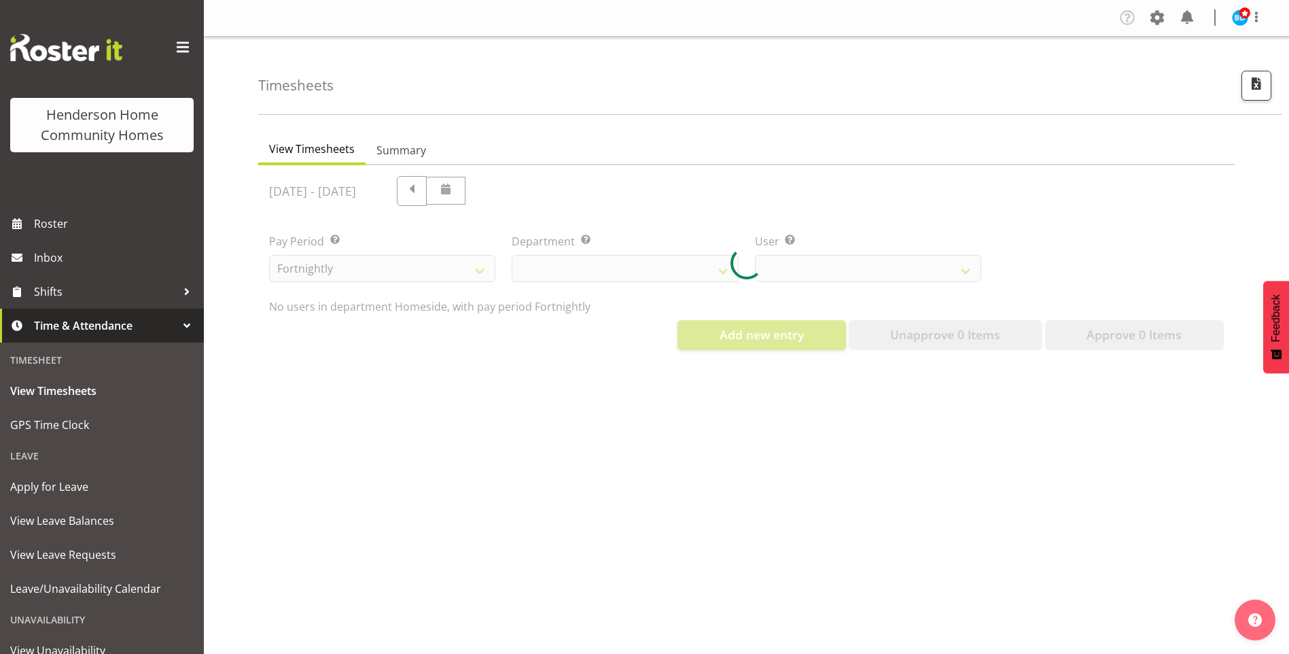
select select "746"
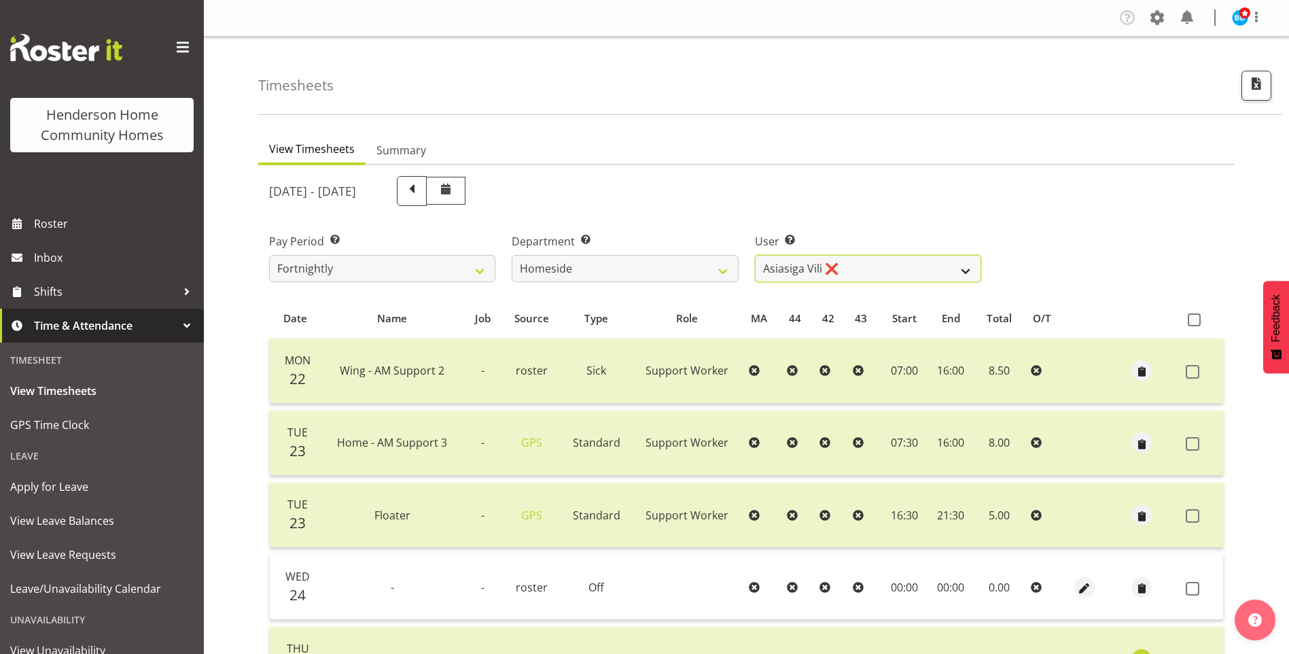
click at [802, 266] on select "Asiasiga Vili ❌ Billie-Rose Dunlop ❌ Brijesh (BK) Kachhadiya ❌ Cheenee Vargas ❌…" at bounding box center [868, 268] width 226 height 27
select select "8543"
click at [755, 255] on select "Asiasiga Vili ❌ Billie-Rose Dunlop ❌ Brijesh (BK) Kachhadiya ❌ Cheenee Vargas ❌…" at bounding box center [868, 268] width 226 height 27
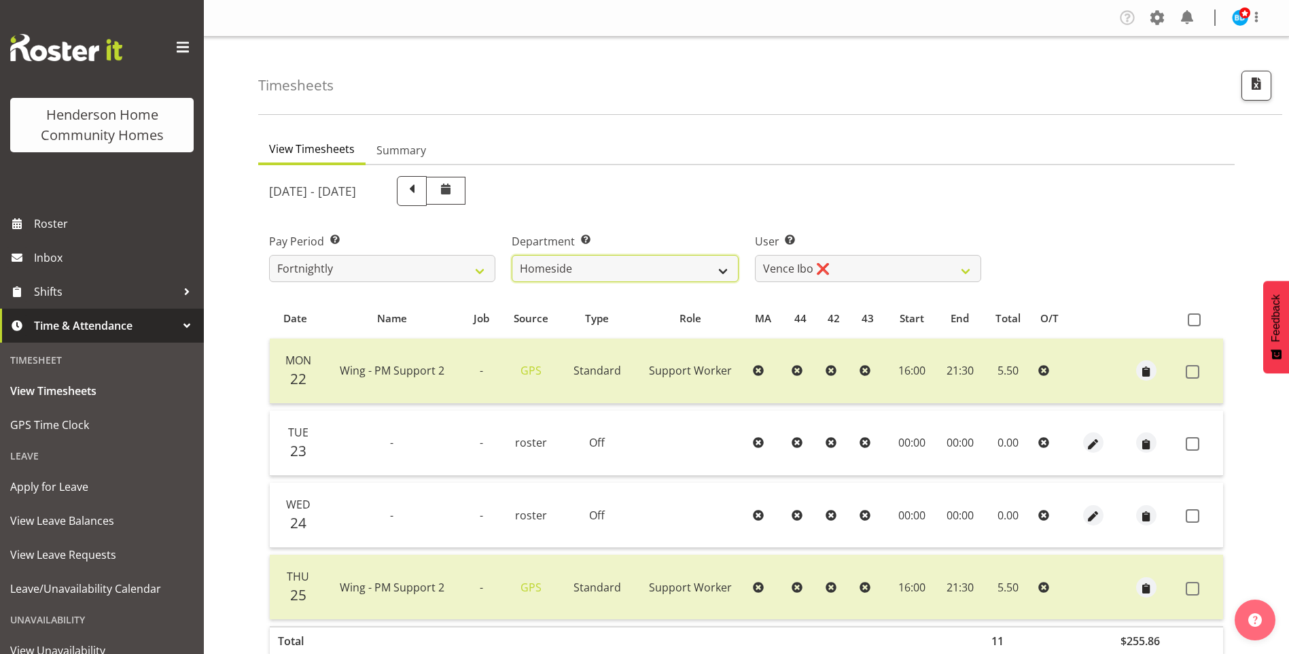
click at [634, 261] on select "Admin Homeside Houses Wingside" at bounding box center [625, 268] width 226 height 27
select select "748"
click at [512, 255] on select "Admin Homeside Houses Wingside" at bounding box center [625, 268] width 226 height 27
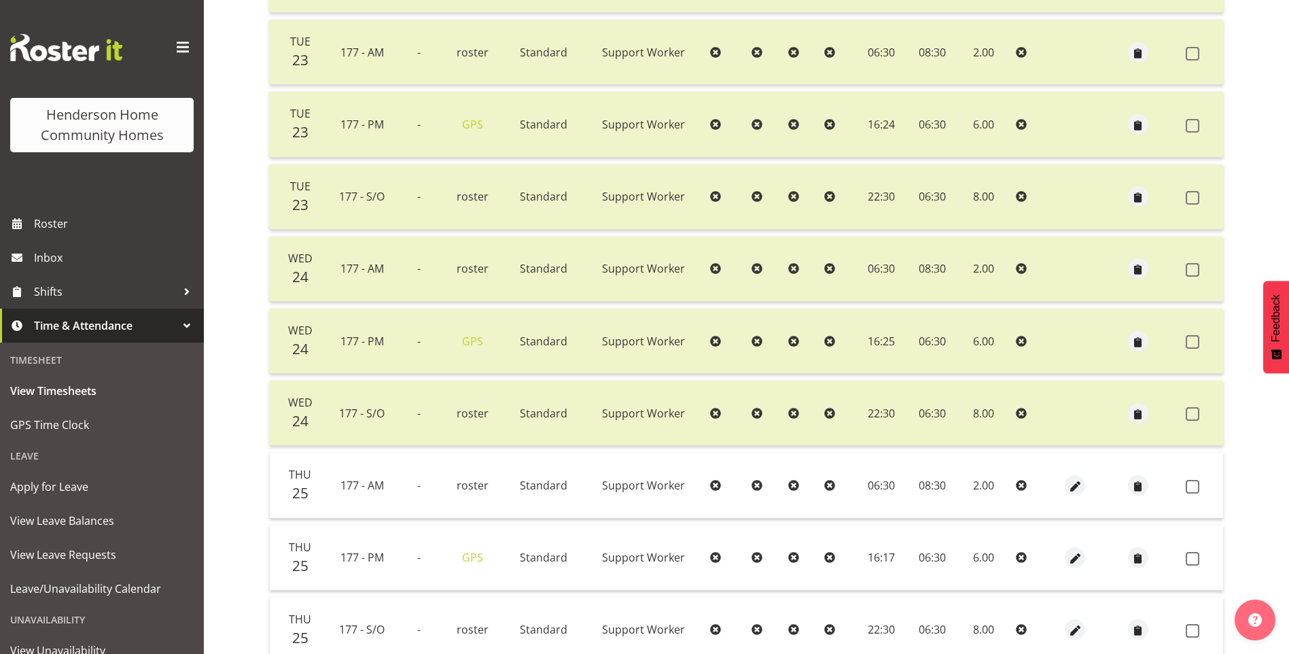
scroll to position [652, 0]
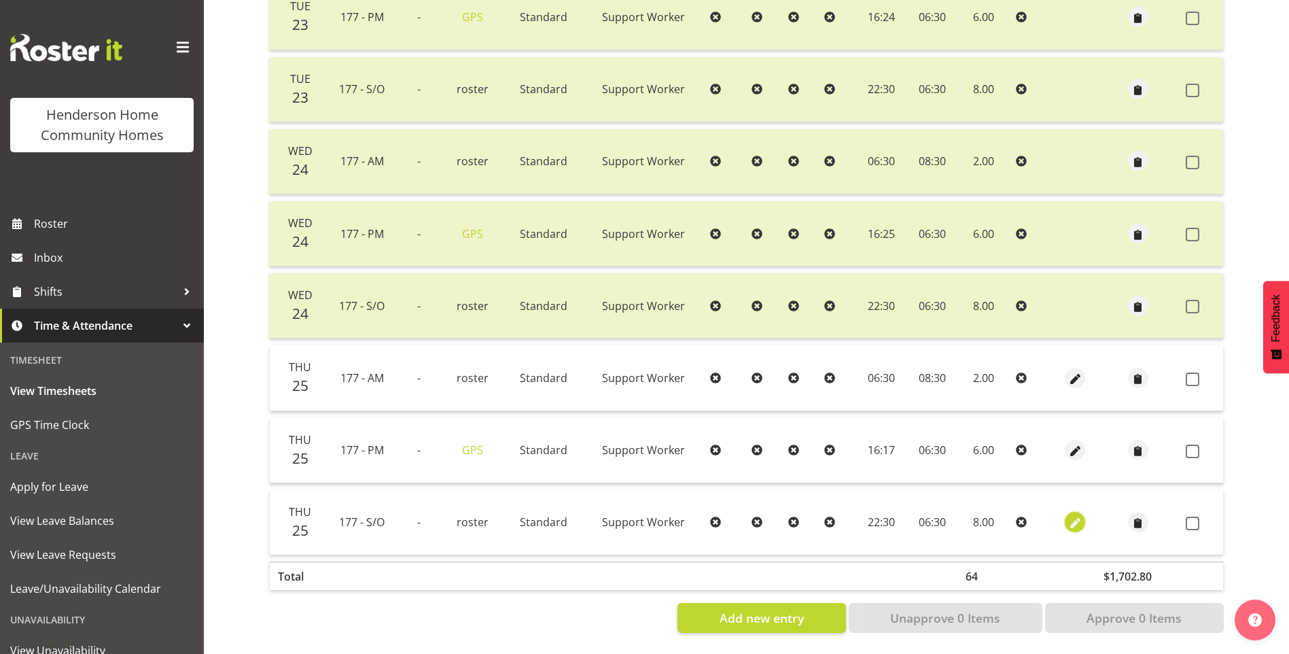
click at [1078, 516] on span "button" at bounding box center [1075, 524] width 16 height 16
select select "Standard"
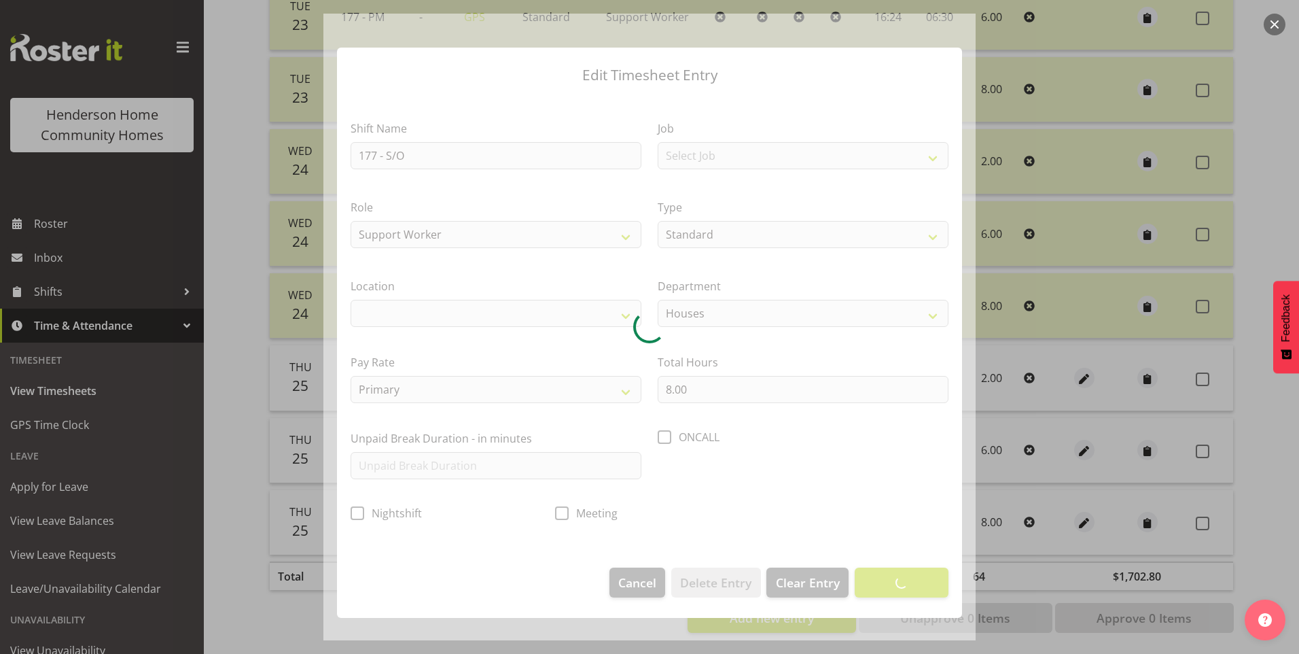
select select
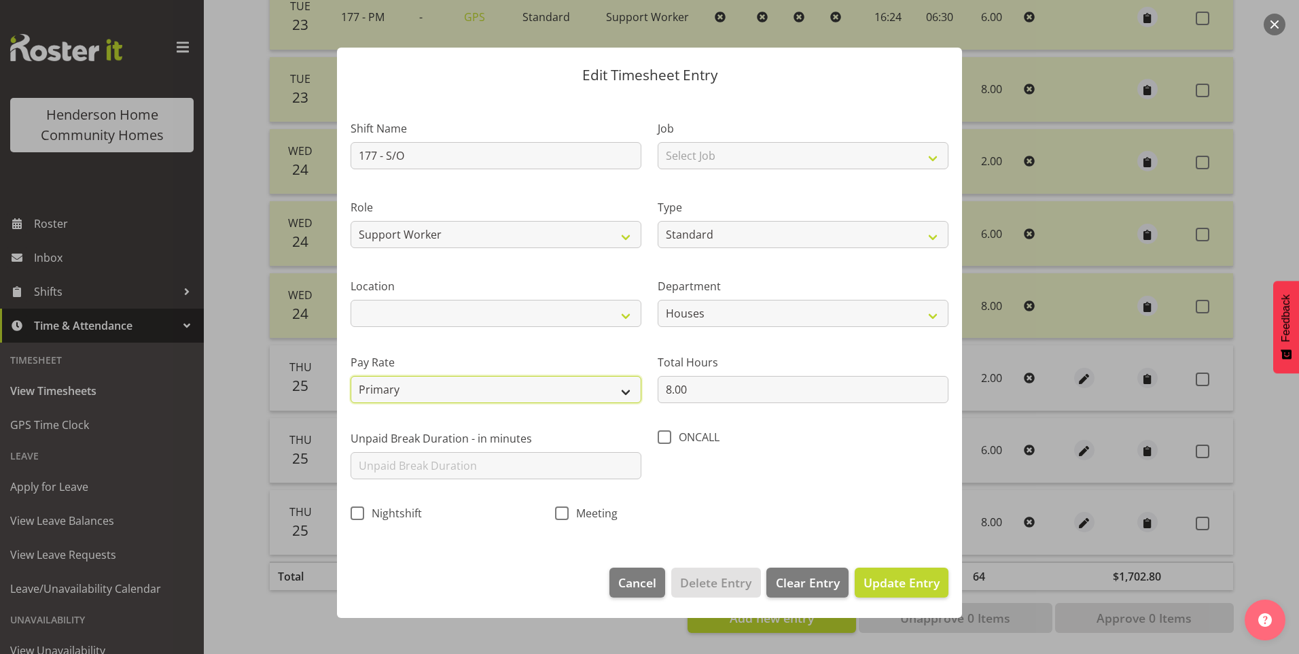
click at [431, 388] on select "Primary Secondary Tertiary Fourth Fifth" at bounding box center [496, 389] width 291 height 27
select select "secondary"
click at [351, 376] on select "Primary Secondary Tertiary Fourth Fifth" at bounding box center [496, 389] width 291 height 27
drag, startPoint x: 908, startPoint y: 584, endPoint x: 922, endPoint y: 576, distance: 16.1
click at [907, 581] on span "Update Entry" at bounding box center [902, 582] width 76 height 16
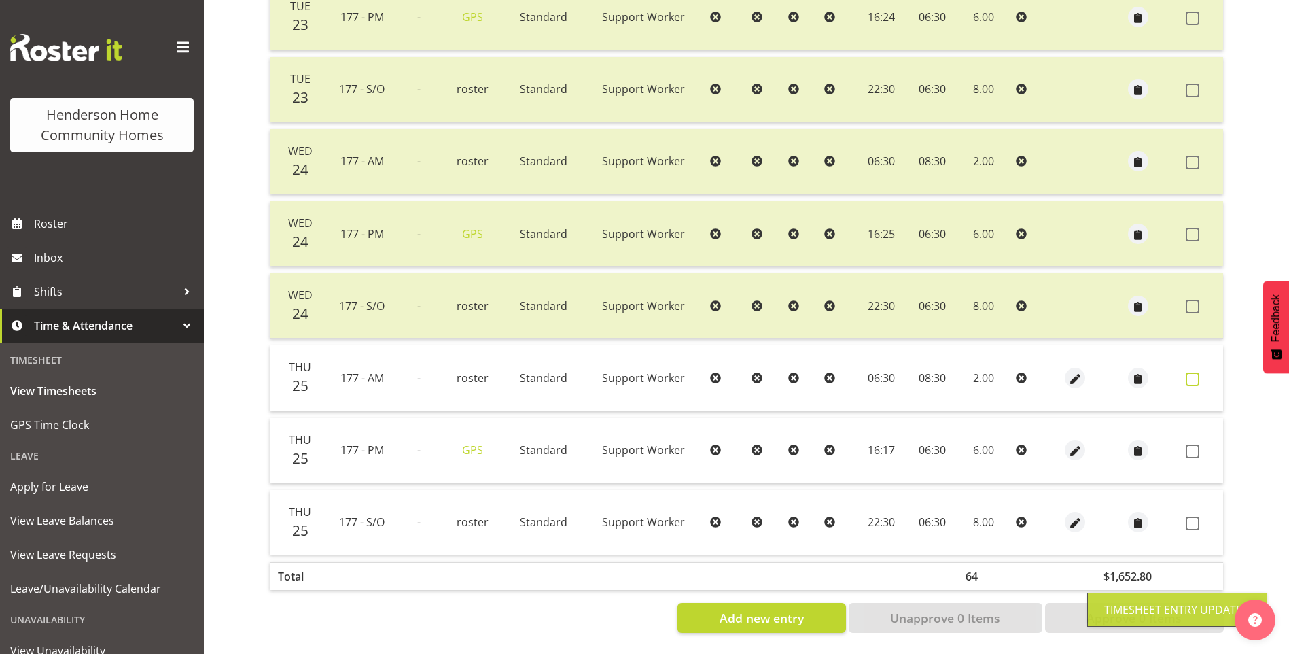
click at [1192, 372] on span at bounding box center [1193, 379] width 14 height 14
checkbox input "true"
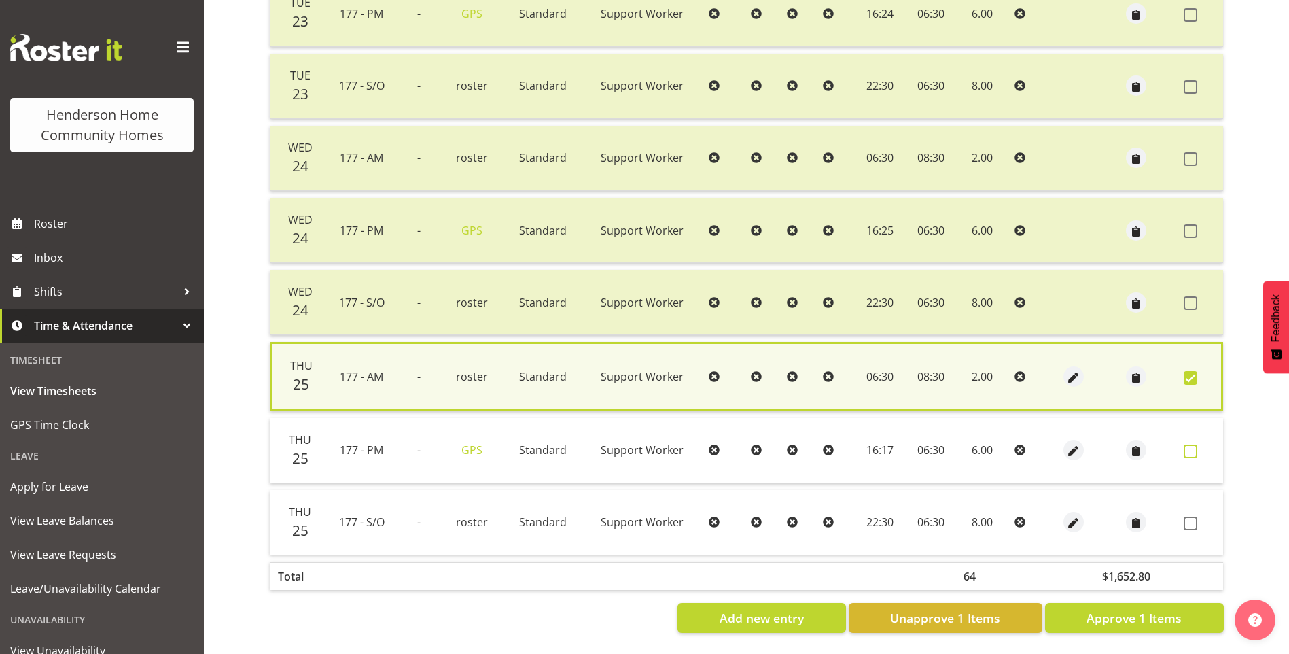
click at [1191, 444] on span at bounding box center [1191, 451] width 14 height 14
checkbox input "true"
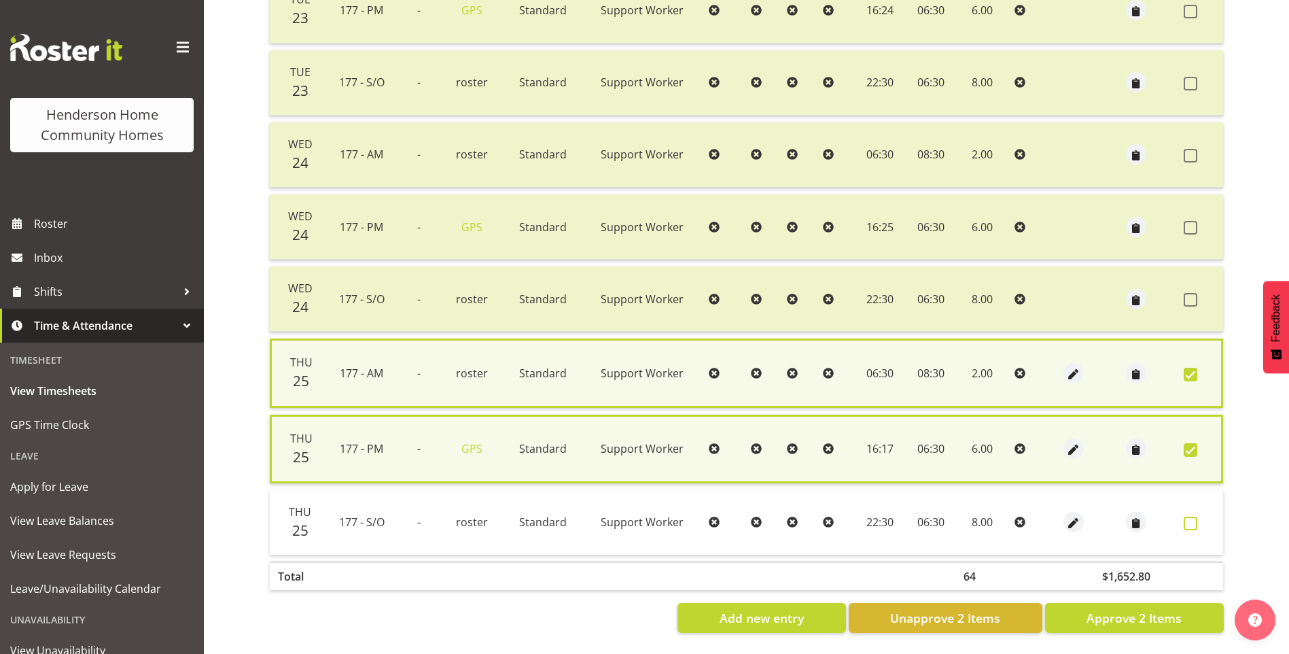
click at [1189, 523] on span at bounding box center [1191, 523] width 14 height 14
checkbox input "true"
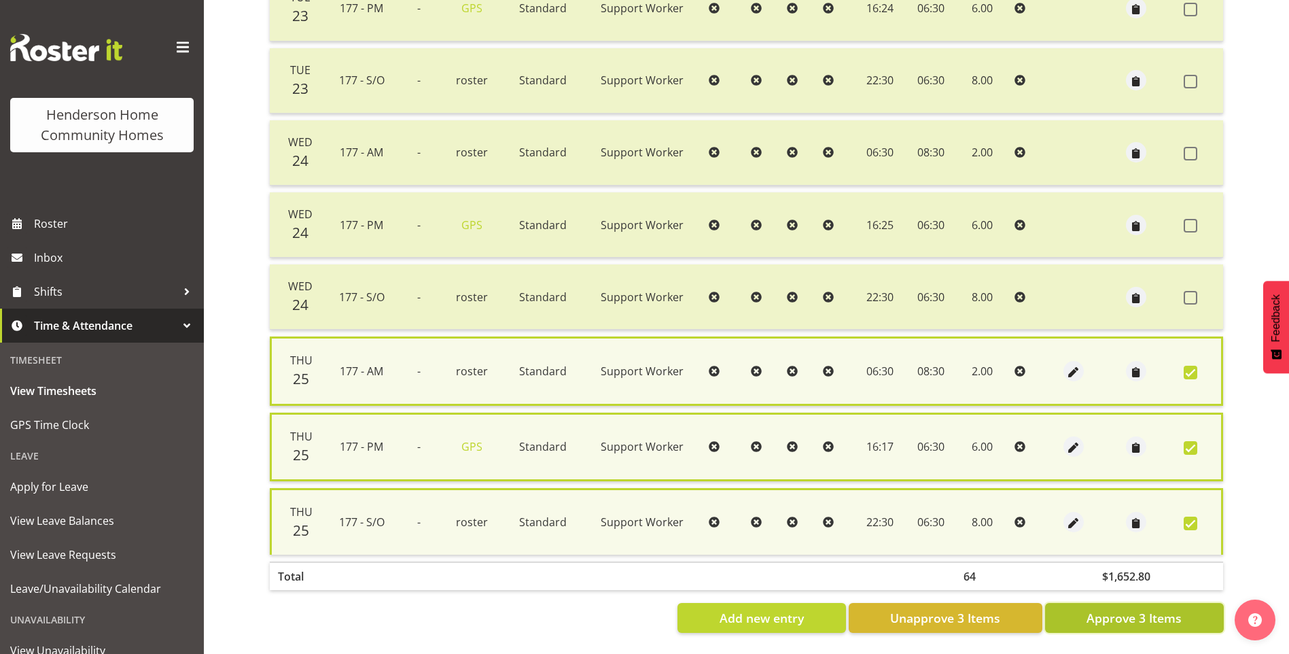
click at [1164, 615] on span "Approve 3 Items" at bounding box center [1133, 618] width 95 height 18
checkbox input "false"
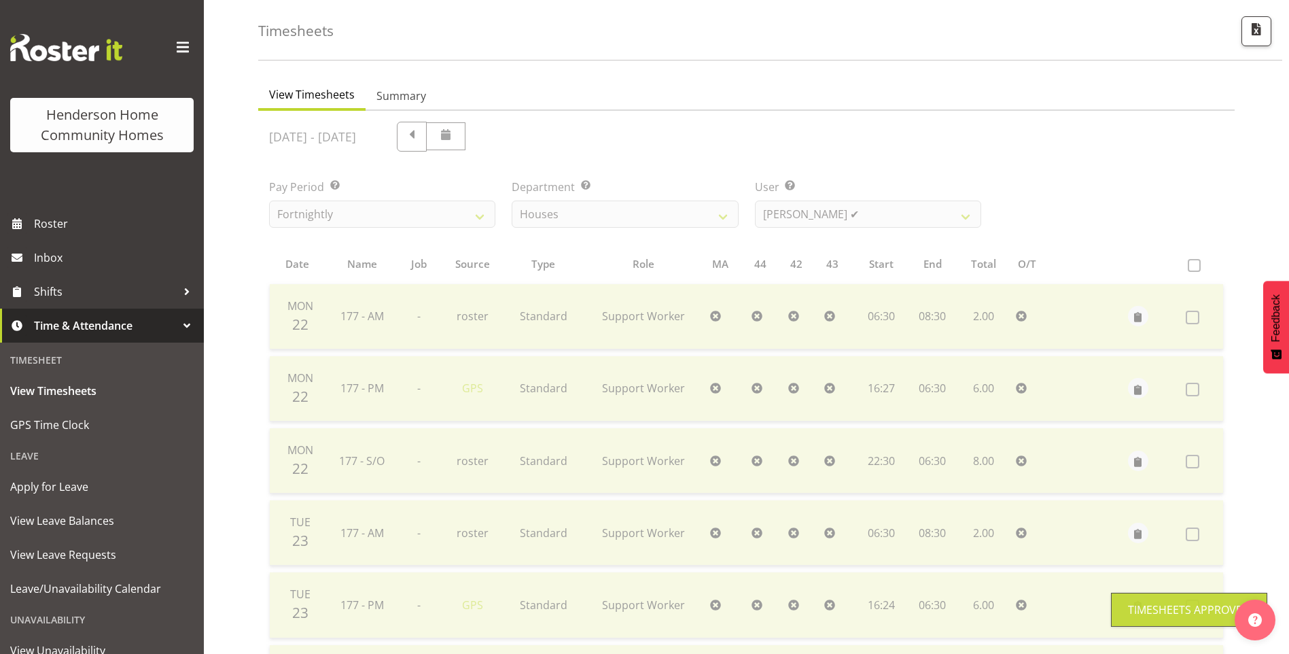
scroll to position [0, 0]
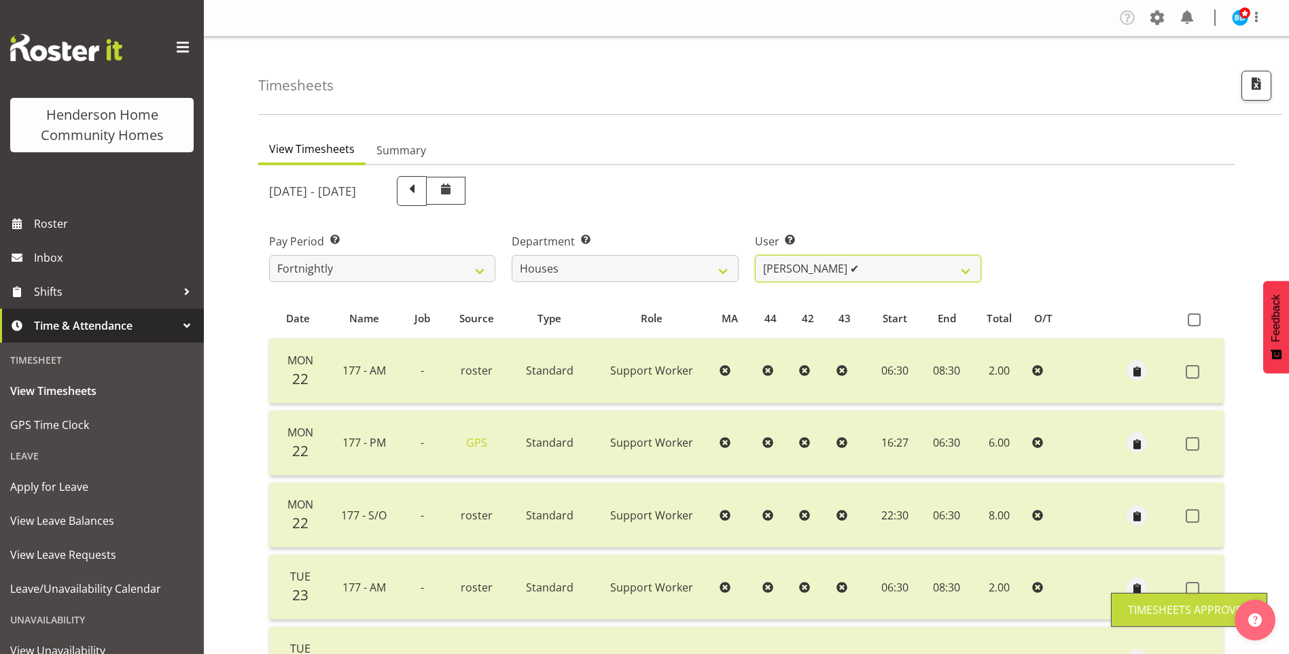
click at [801, 278] on select "Billie Sothern ✔ Dipika Thapa ❌ Jess Aracan ❌ Katrina Shaw ❌ Liezl Sanchez ❌ Ma…" at bounding box center [868, 268] width 226 height 27
select select "8541"
click at [755, 255] on select "Billie Sothern ✔ Dipika Thapa ❌ Jess Aracan ❌ Katrina Shaw ❌ Liezl Sanchez ❌ Ma…" at bounding box center [868, 268] width 226 height 27
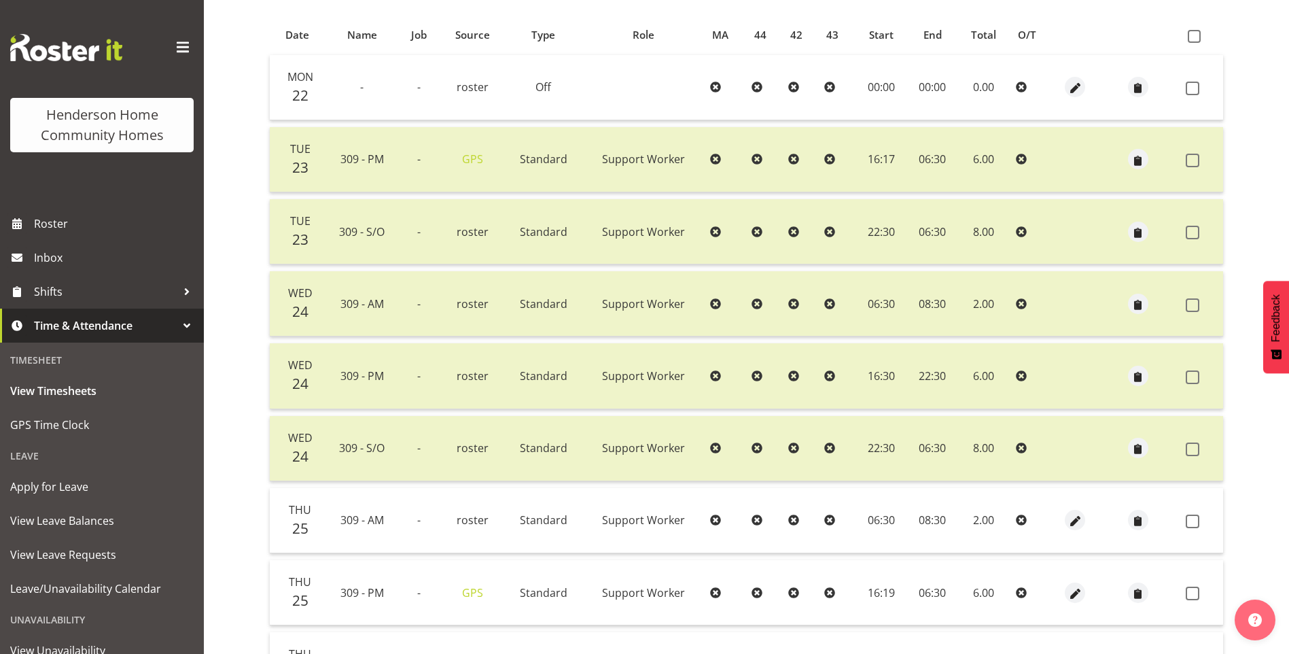
scroll to position [408, 0]
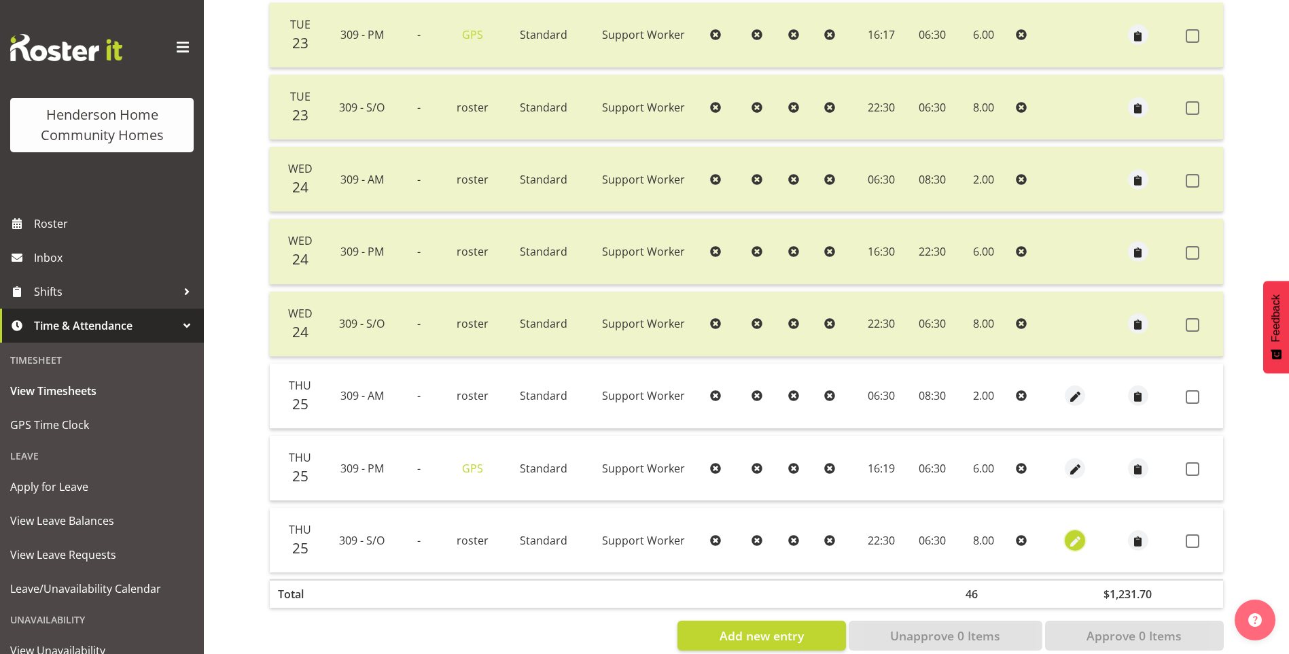
click at [1074, 543] on span "button" at bounding box center [1075, 541] width 16 height 16
select select "Standard"
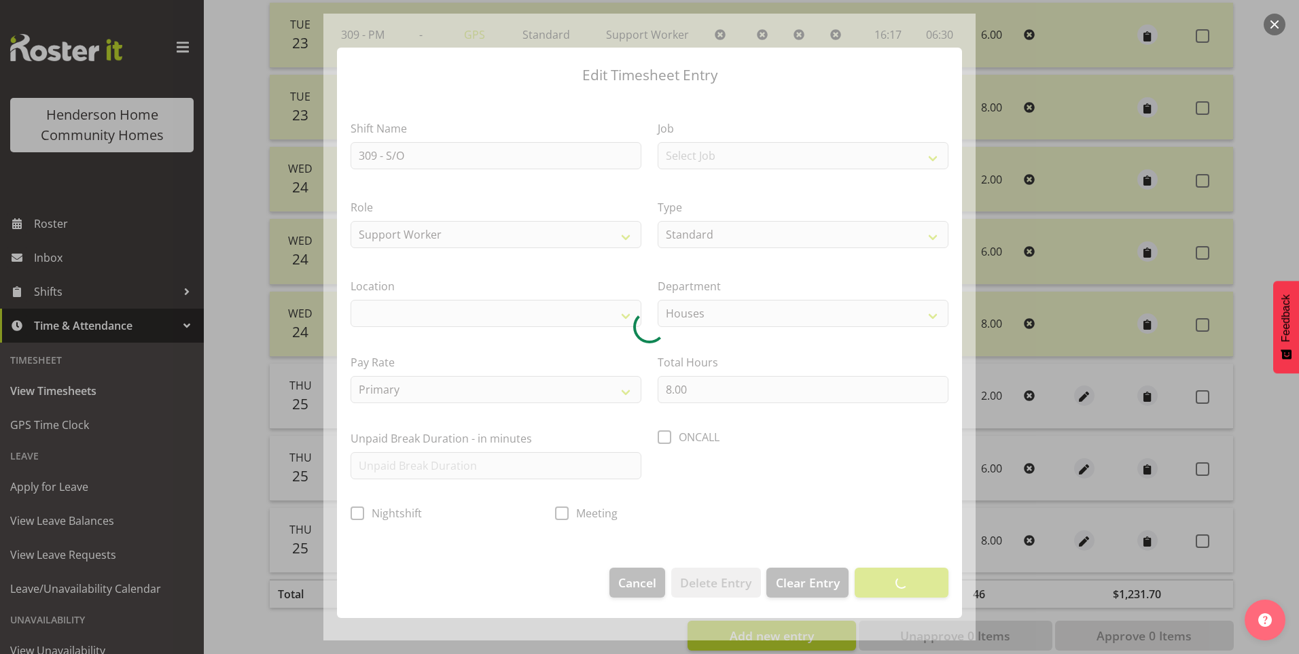
select select "1070"
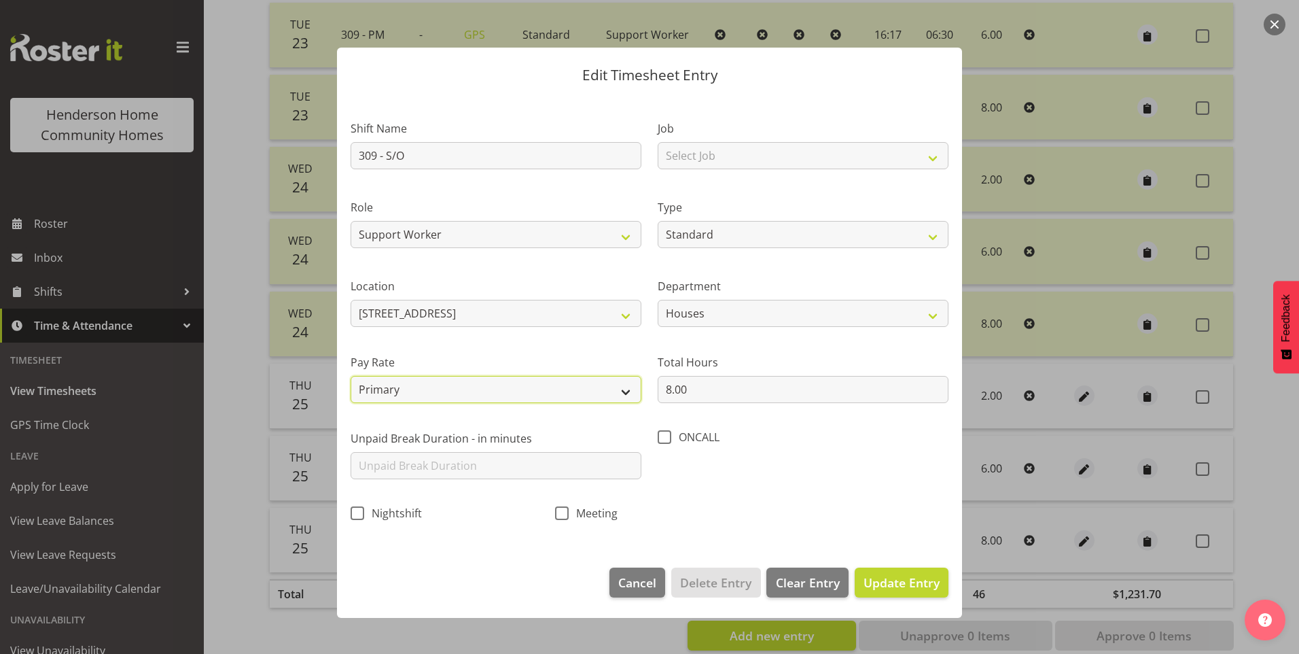
click at [408, 383] on select "Primary Secondary Tertiary Fourth Fifth" at bounding box center [496, 389] width 291 height 27
select select "secondary"
click at [351, 376] on select "Primary Secondary Tertiary Fourth Fifth" at bounding box center [496, 389] width 291 height 27
drag, startPoint x: 936, startPoint y: 581, endPoint x: 949, endPoint y: 573, distance: 15.3
click at [935, 580] on span "Update Entry" at bounding box center [902, 582] width 76 height 16
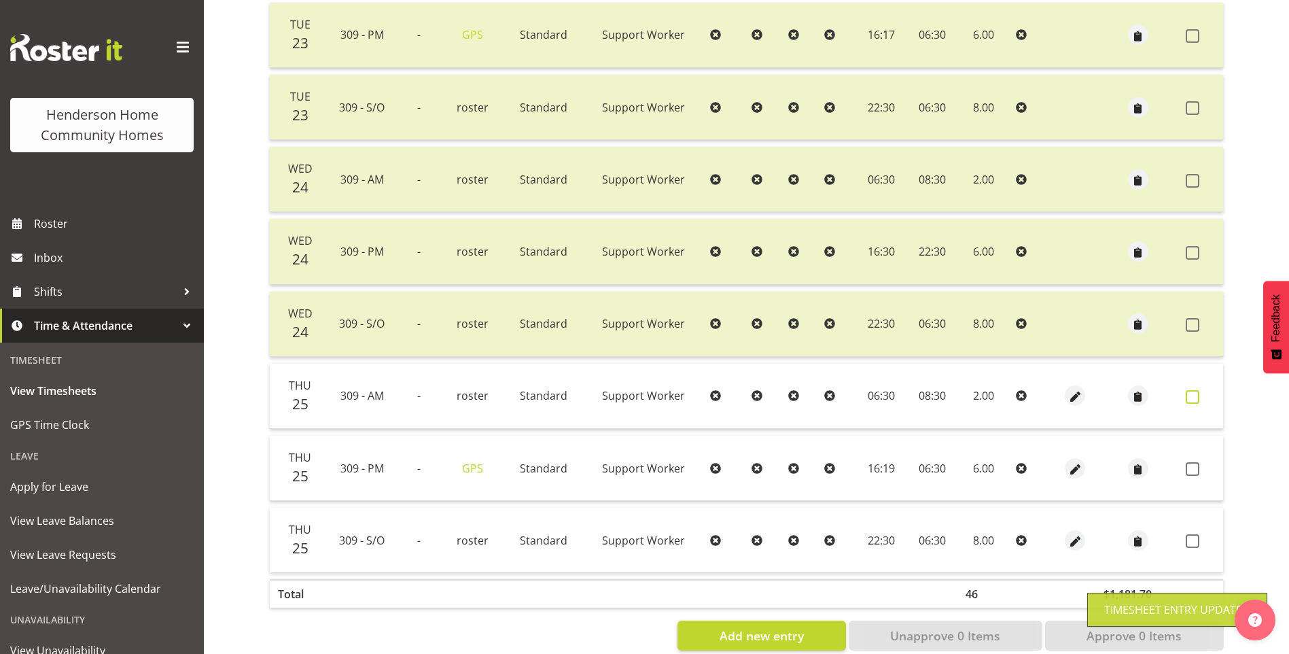
click at [1195, 393] on span at bounding box center [1193, 397] width 14 height 14
checkbox input "true"
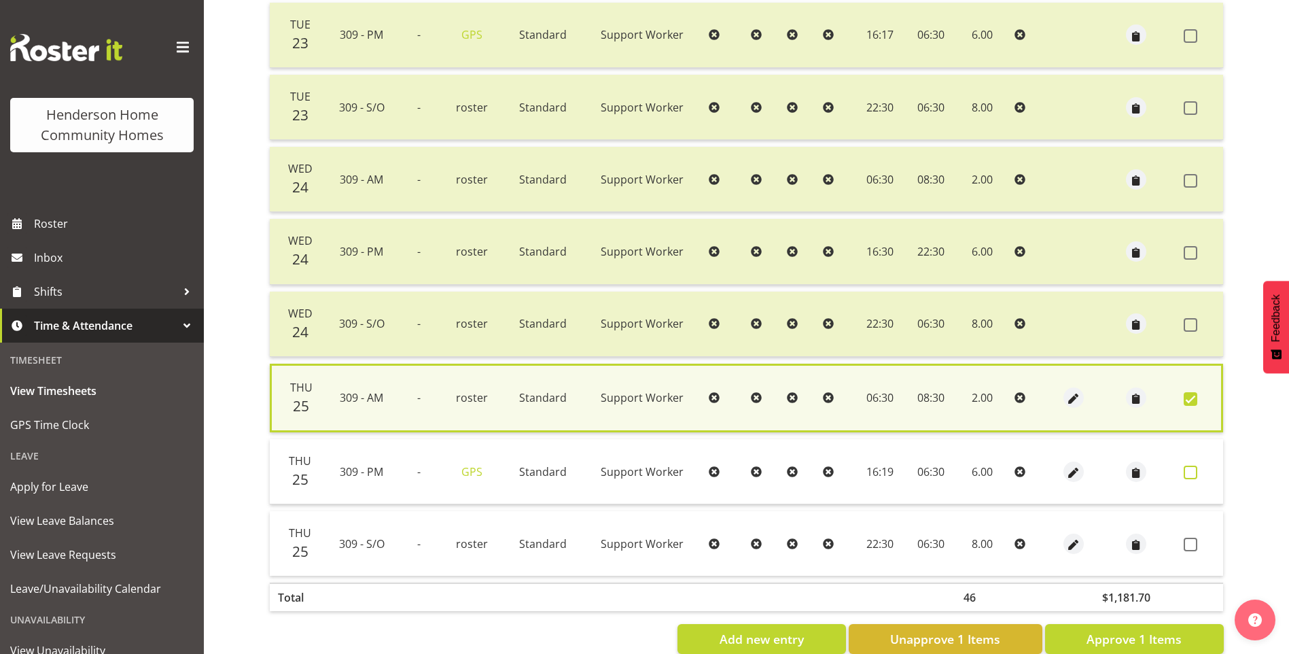
click at [1197, 471] on label at bounding box center [1194, 472] width 21 height 14
checkbox input "true"
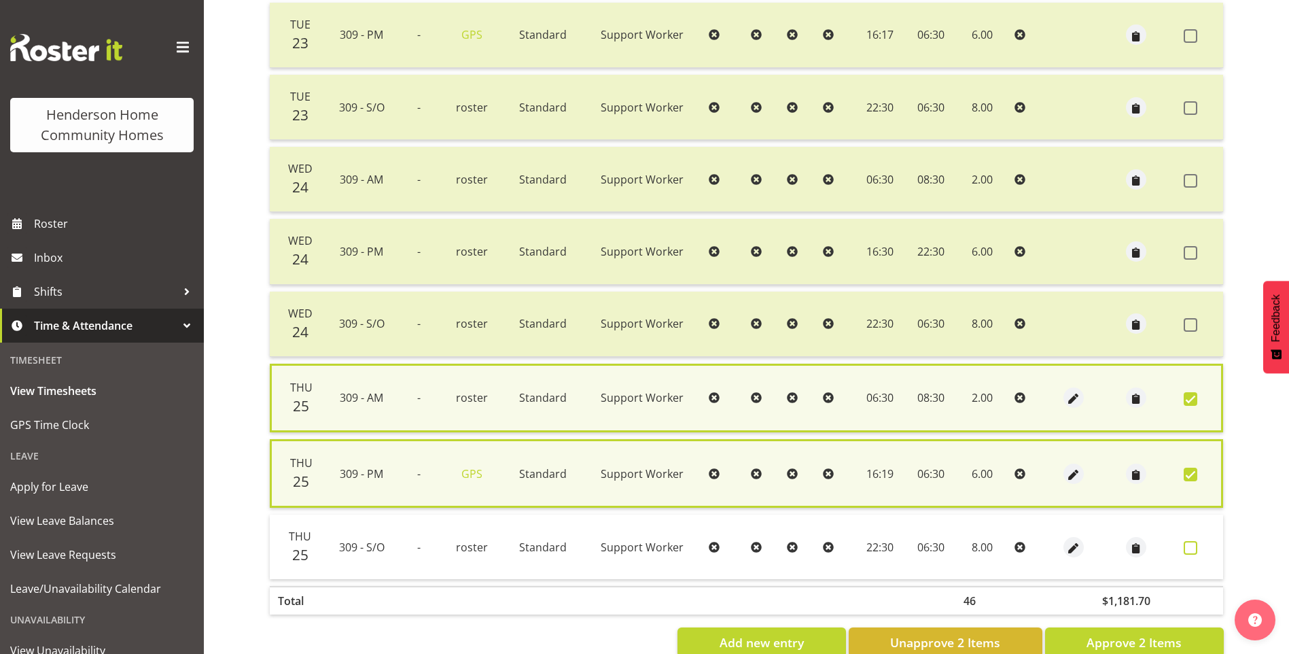
click at [1188, 547] on span at bounding box center [1191, 548] width 14 height 14
checkbox input "true"
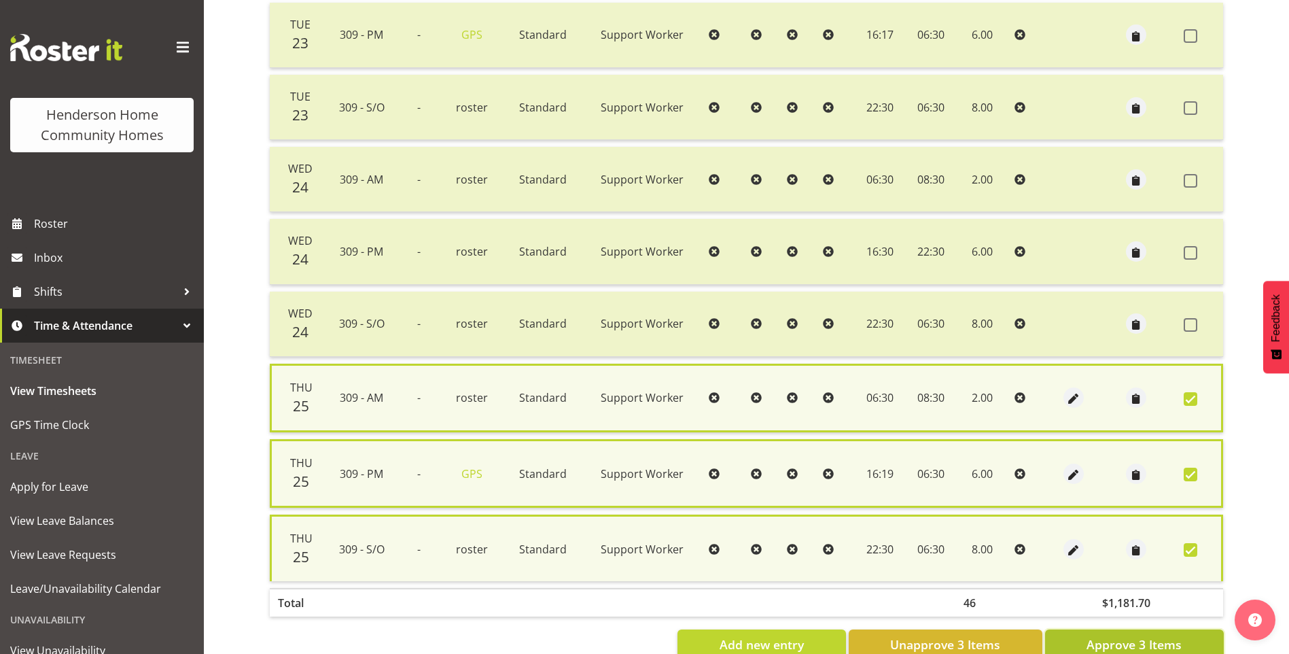
click at [1173, 641] on span "Approve 3 Items" at bounding box center [1133, 644] width 95 height 18
checkbox input "false"
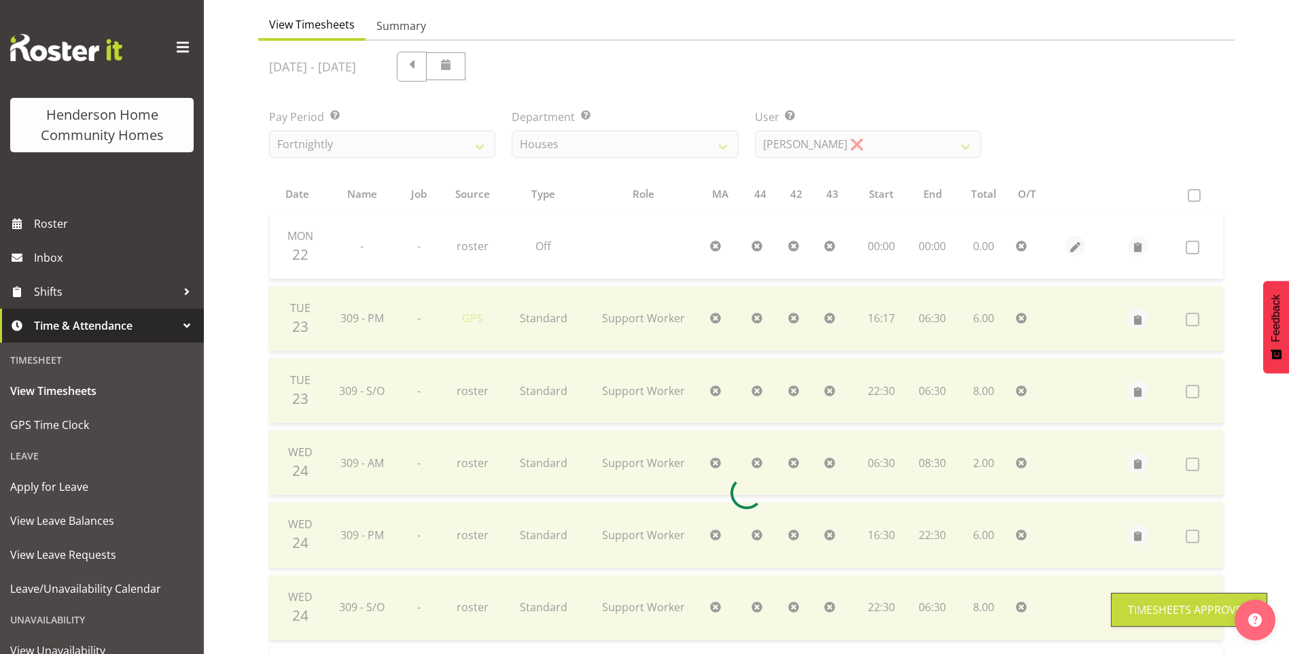
scroll to position [0, 0]
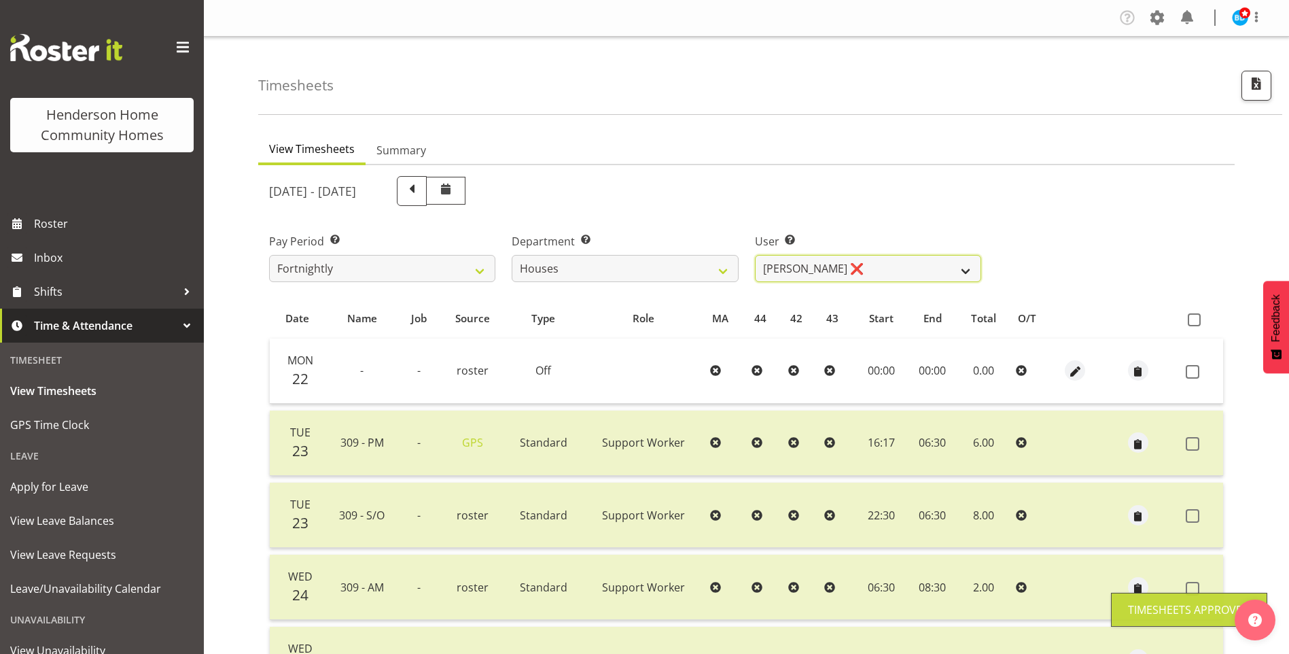
click at [794, 275] on select "Billie Sothern ✔ Dipika Thapa ❌ Jess Aracan ❌ Katrina Shaw ❌ Liezl Sanchez ❌ Ma…" at bounding box center [868, 268] width 226 height 27
select select "10364"
click at [755, 255] on select "Billie Sothern ✔ Dipika Thapa ❌ Jess Aracan ❌ Katrina Shaw ❌ Liezl Sanchez ❌ Ma…" at bounding box center [868, 268] width 226 height 27
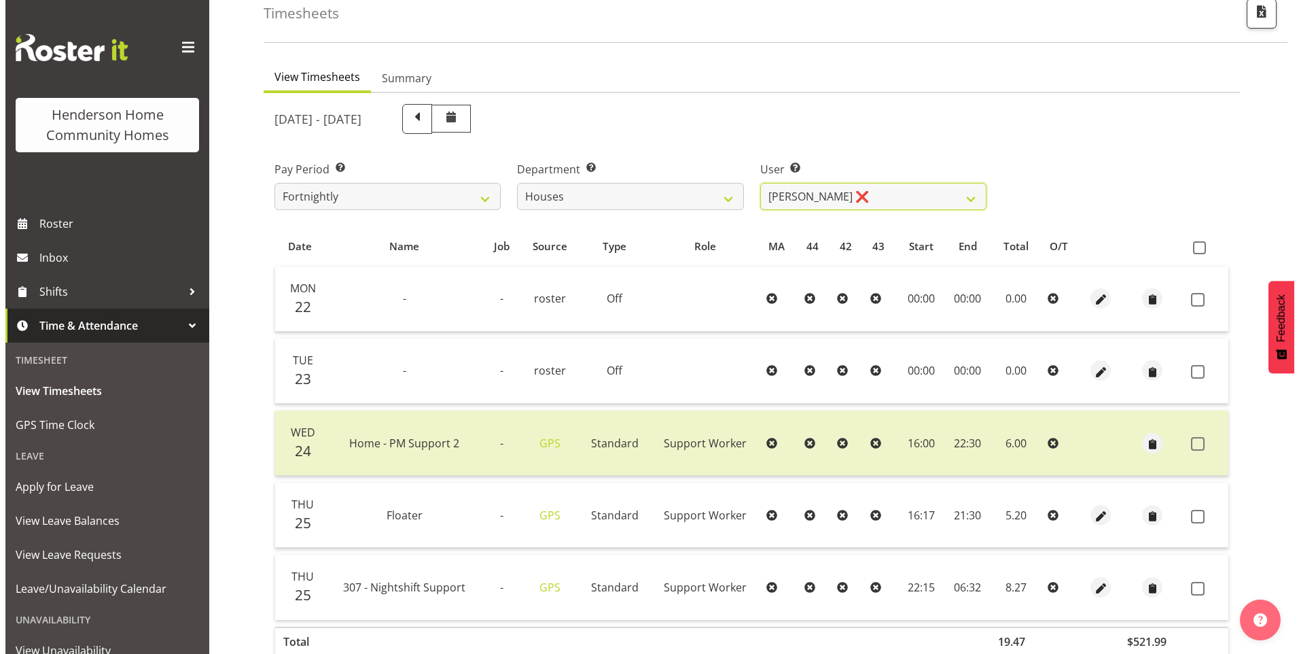
scroll to position [147, 0]
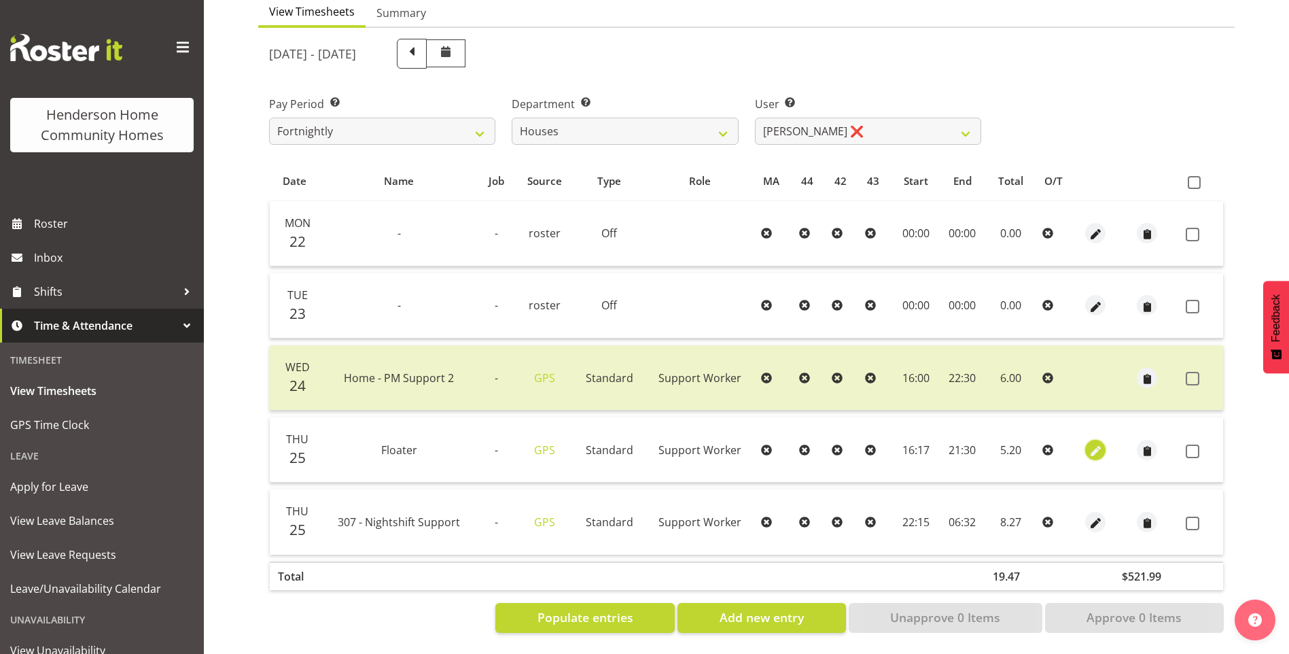
click at [1095, 443] on span "button" at bounding box center [1096, 451] width 16 height 16
select select "Standard"
select select "746"
select select "8"
select select "2025"
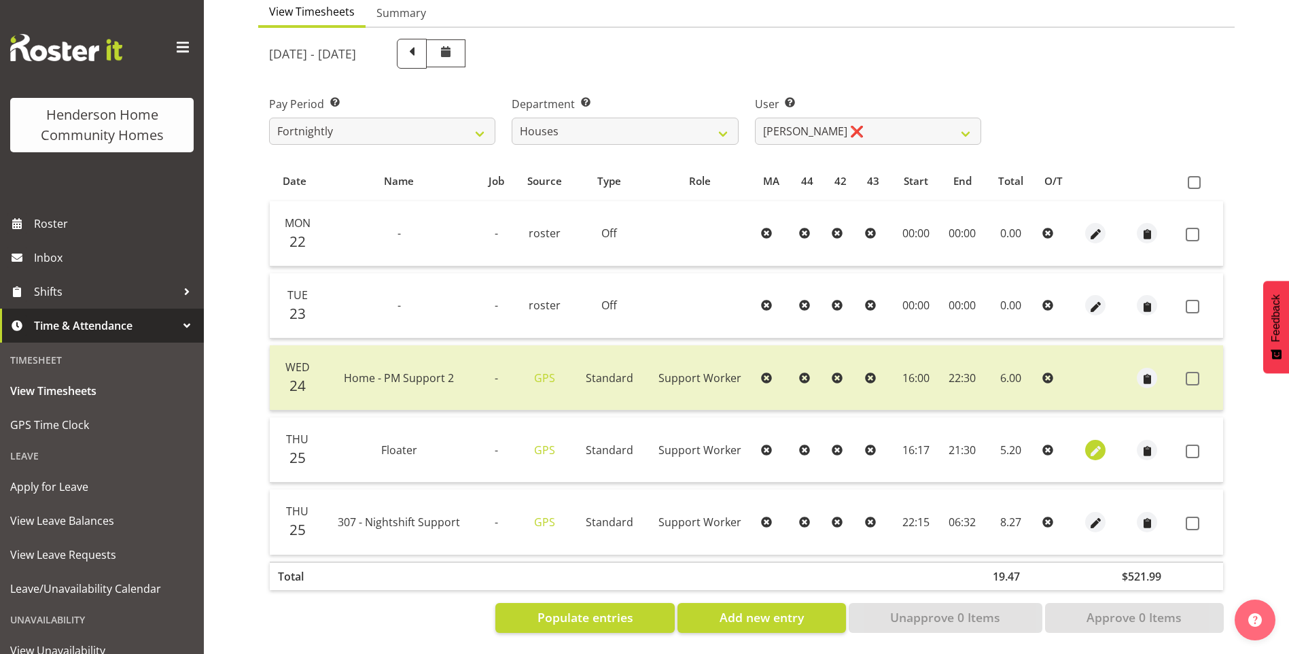
select select "16"
select select "17"
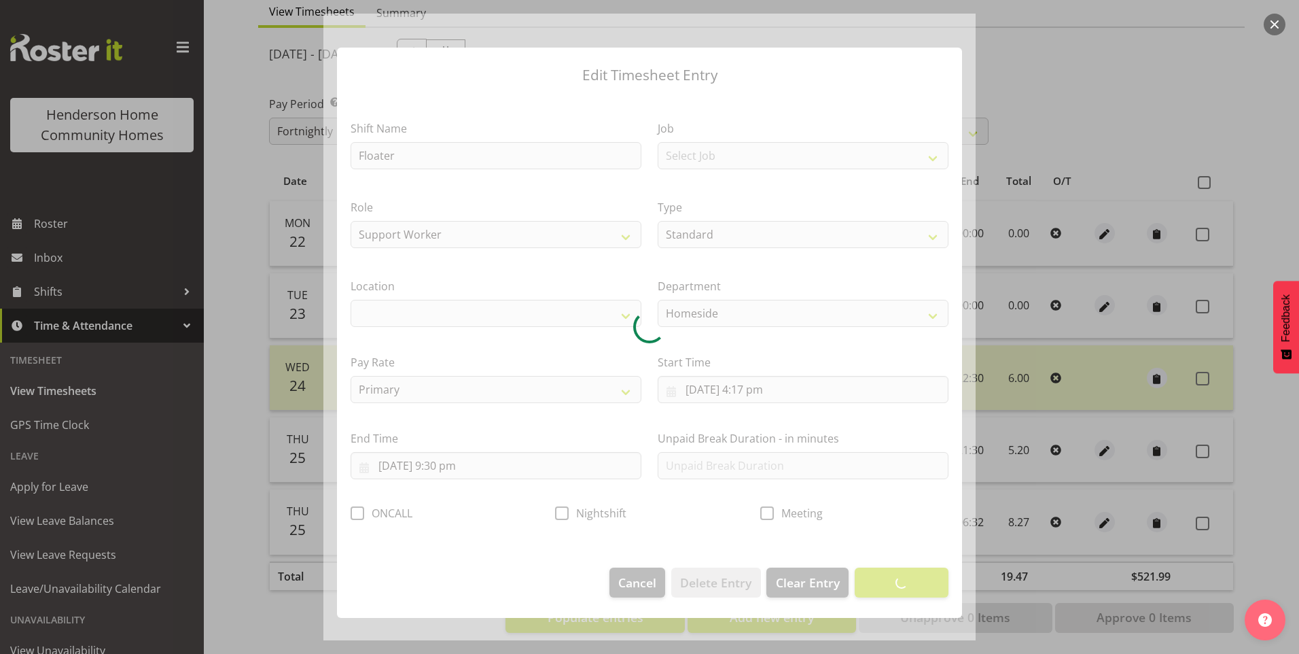
click at [771, 393] on div at bounding box center [649, 327] width 652 height 626
select select "1067"
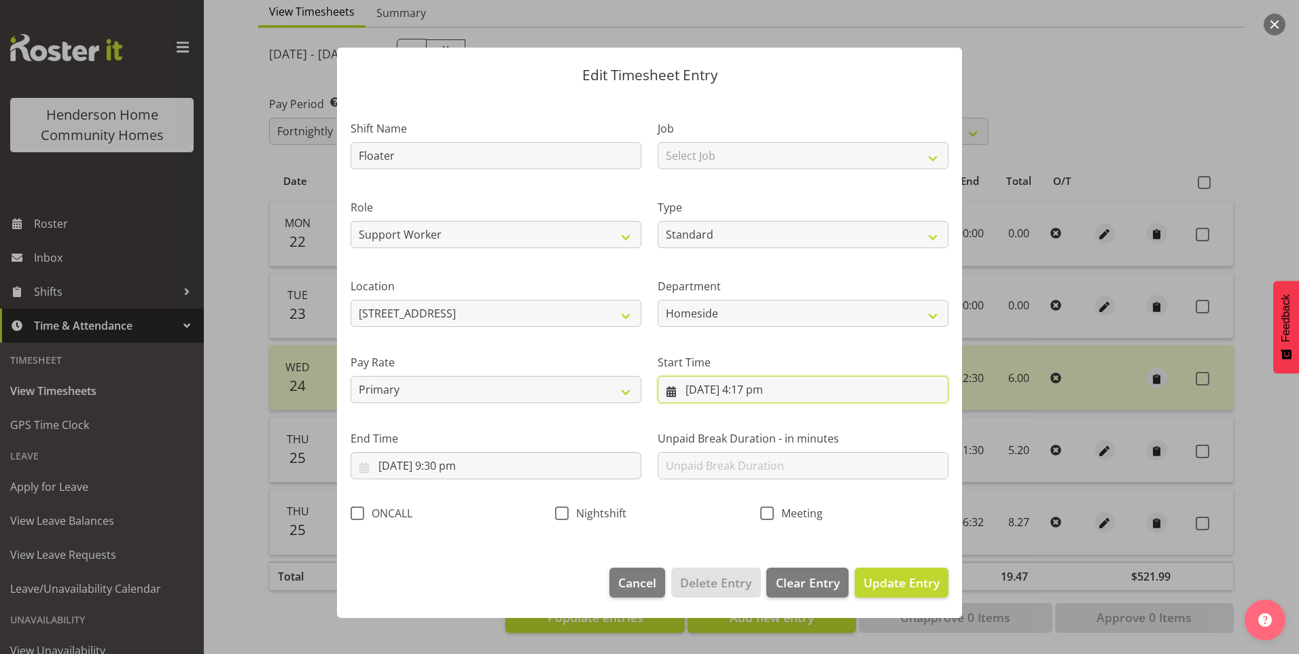
click at [768, 395] on input "25/09/2025, 4:17 pm" at bounding box center [803, 389] width 291 height 27
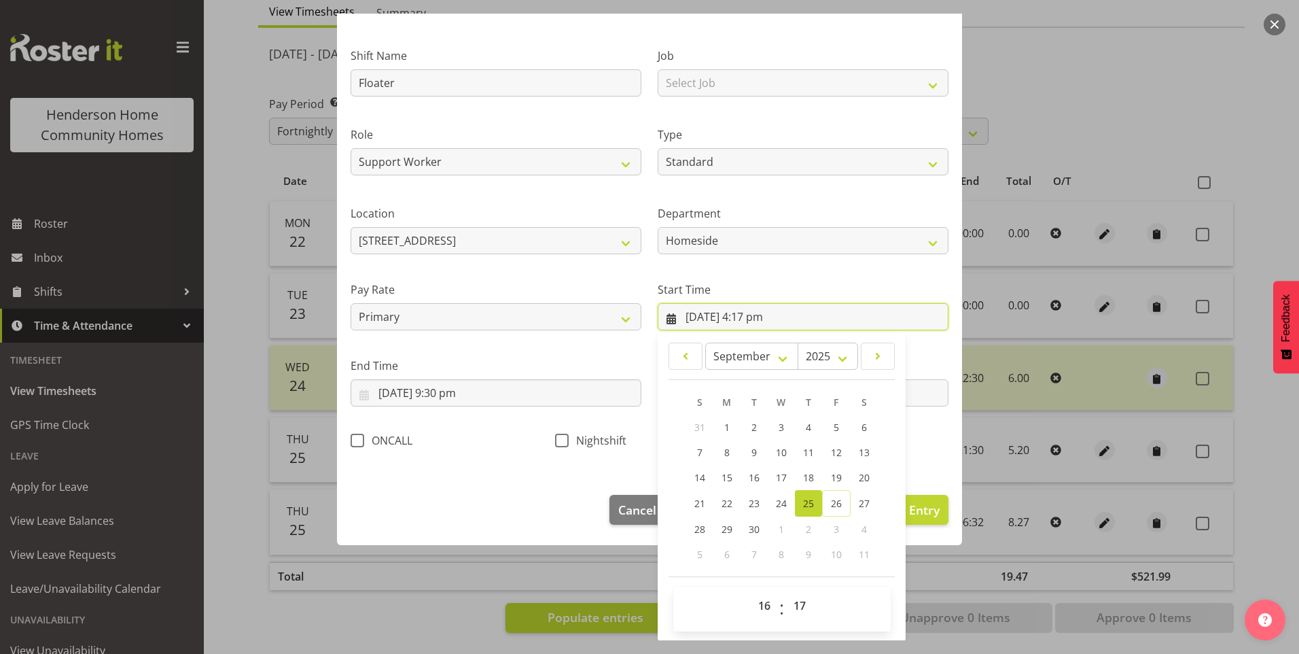
scroll to position [73, 0]
click at [800, 607] on select "00 01 02 03 04 05 06 07 08 09 10 11 12 13 14 15 16 17 18 19 20 21 22 23 24 25 2…" at bounding box center [801, 604] width 31 height 27
select select "30"
click at [786, 591] on select "00 01 02 03 04 05 06 07 08 09 10 11 12 13 14 15 16 17 18 19 20 21 22 23 24 25 2…" at bounding box center [801, 604] width 31 height 27
type input "25/09/2025, 4:30 pm"
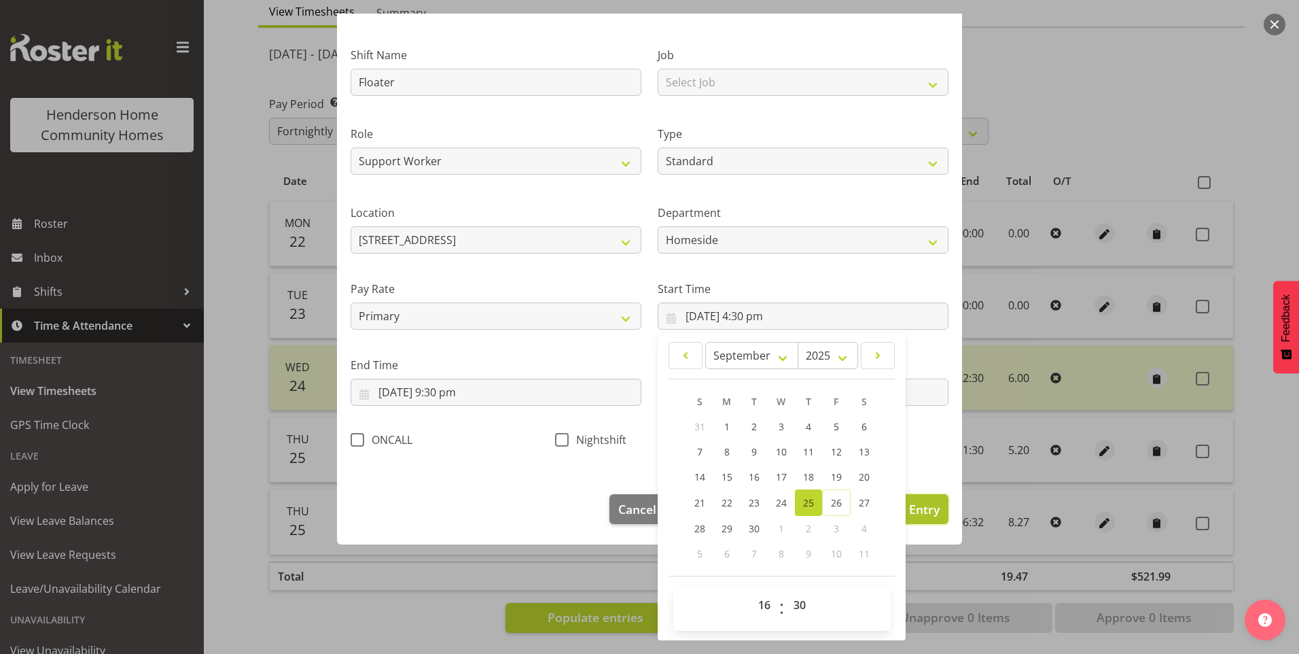
click at [910, 503] on span "Update Entry" at bounding box center [902, 509] width 76 height 16
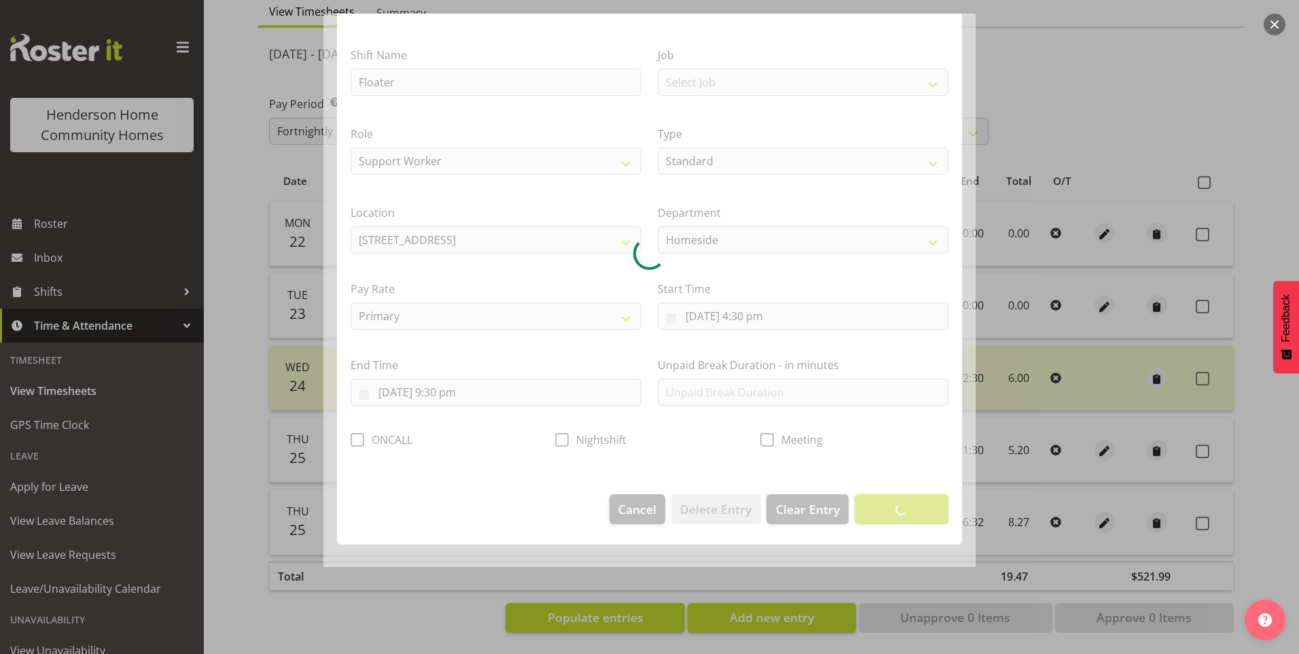
scroll to position [0, 0]
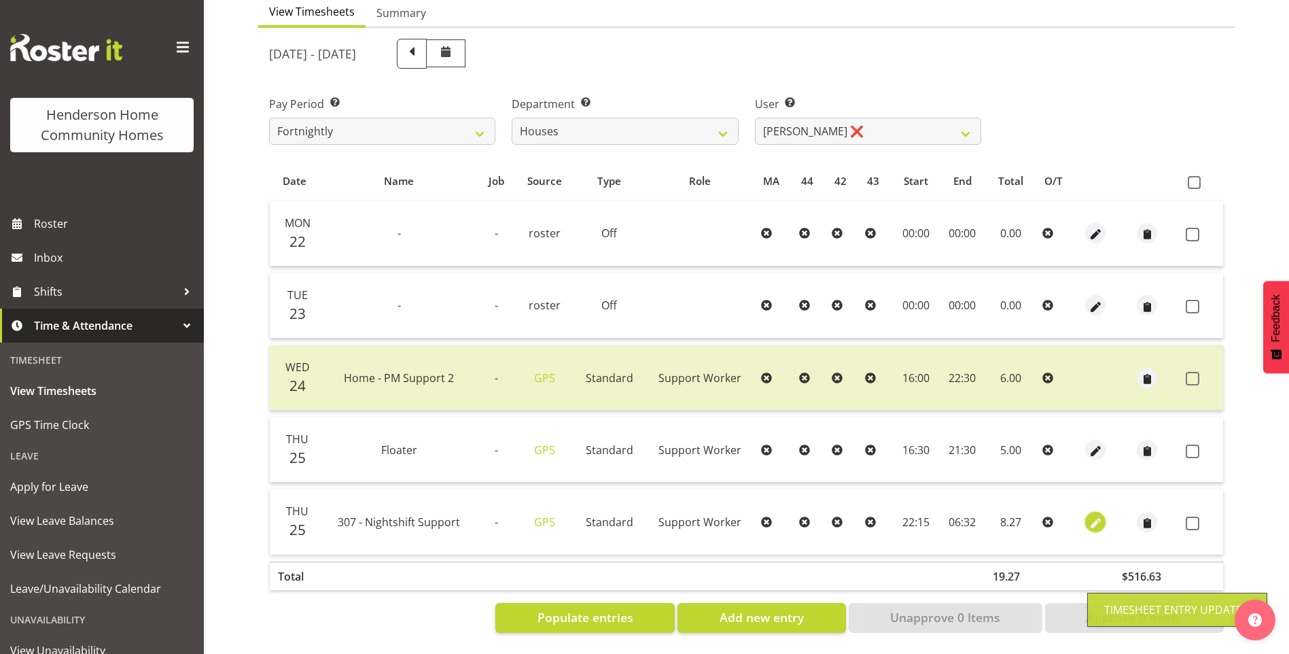
click at [1094, 515] on span "button" at bounding box center [1096, 523] width 16 height 16
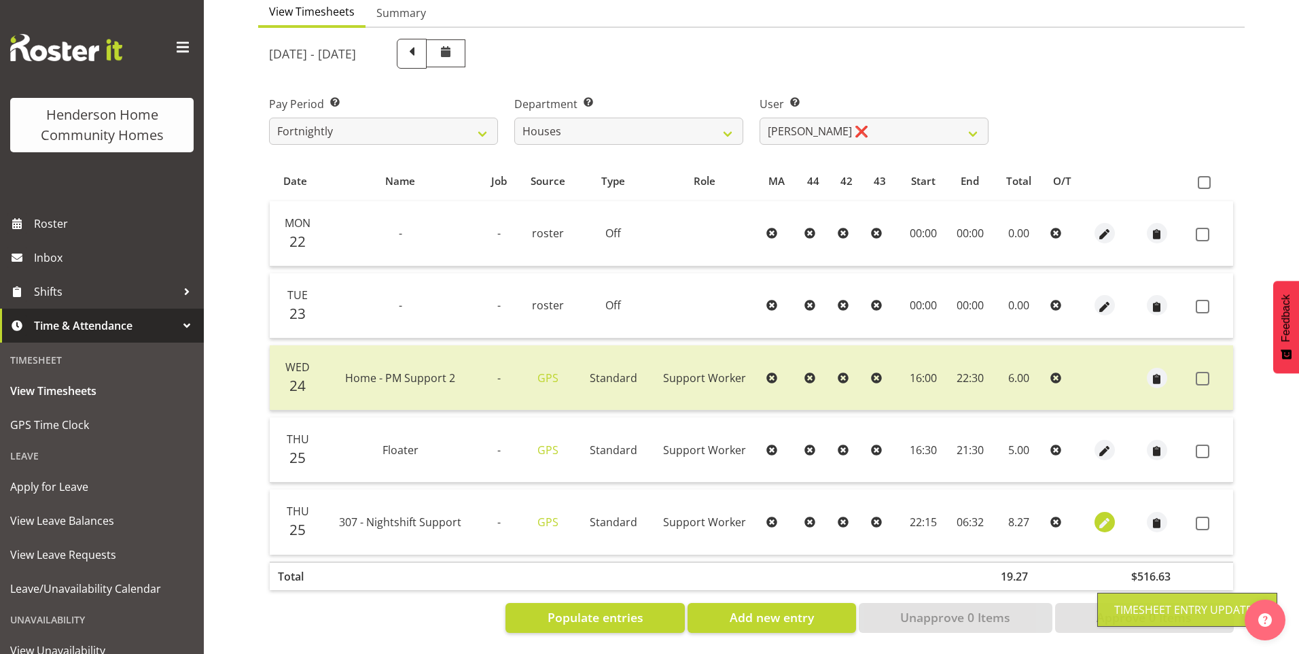
select select "Standard"
select select "8"
select select "2025"
select select "22"
select select "15"
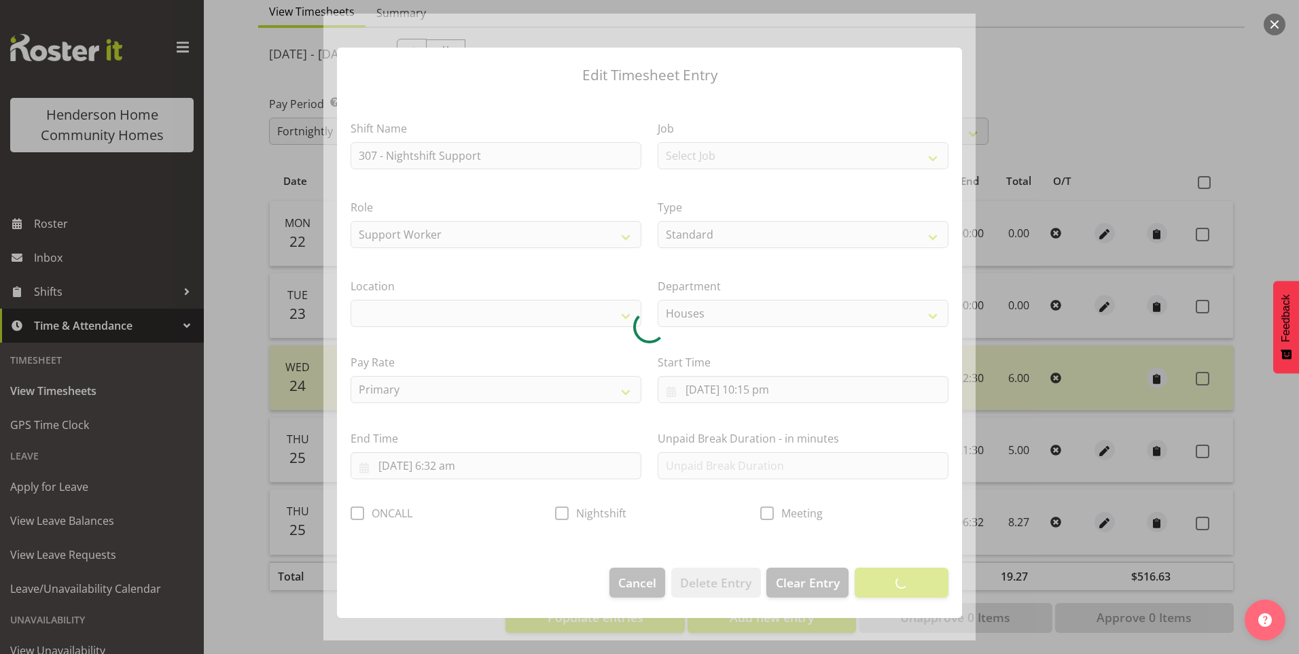
select select "1076"
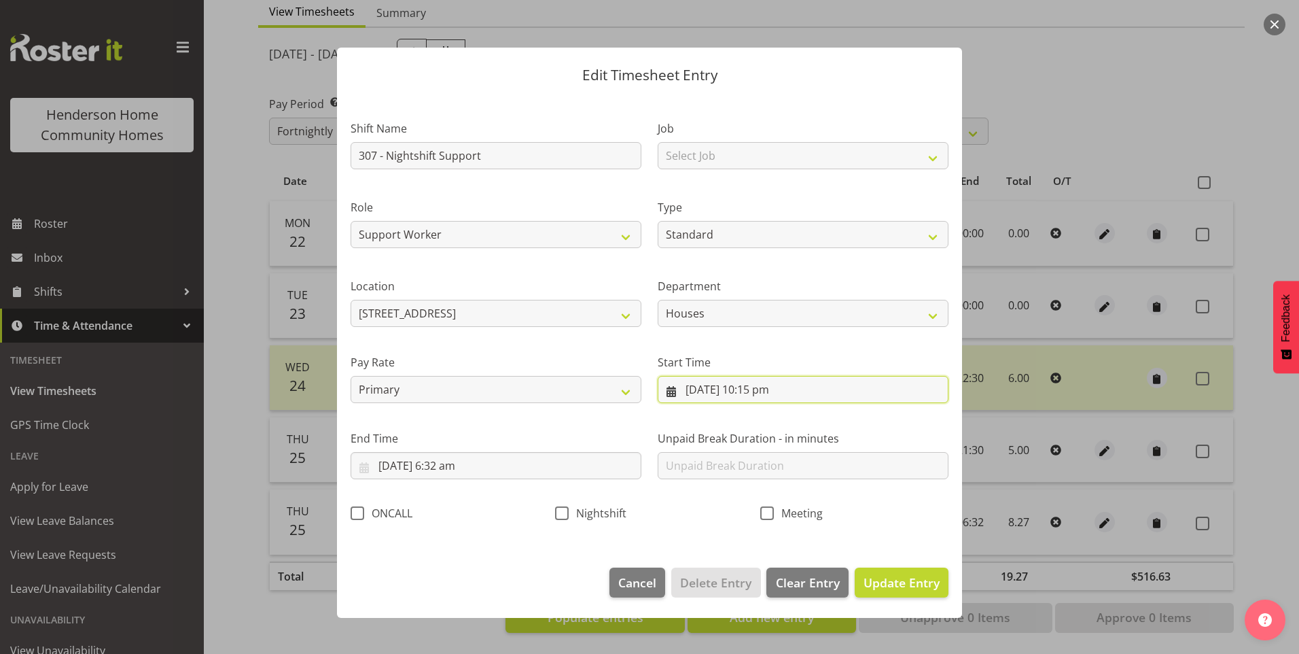
click at [775, 393] on input "25/09/2025, 10:15 pm" at bounding box center [803, 389] width 291 height 27
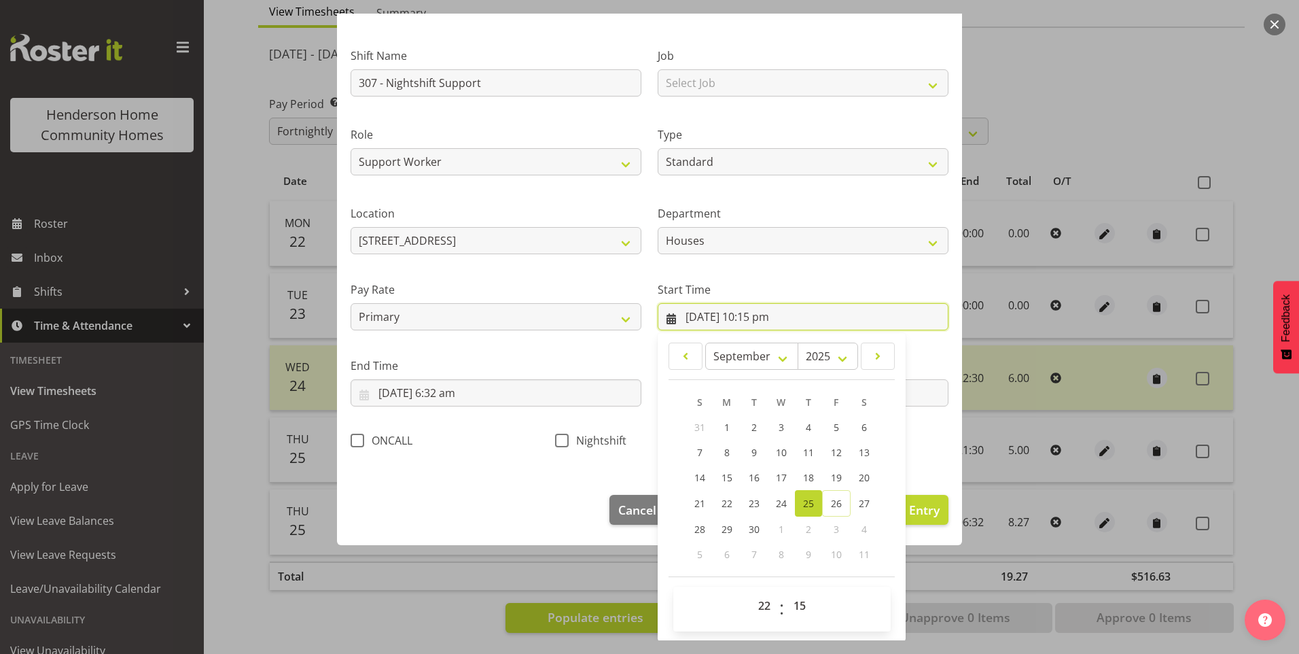
scroll to position [73, 0]
click at [802, 604] on select "00 01 02 03 04 05 06 07 08 09 10 11 12 13 14 15 16 17 18 19 20 21 22 23 24 25 2…" at bounding box center [801, 604] width 31 height 27
select select "30"
click at [786, 591] on select "00 01 02 03 04 05 06 07 08 09 10 11 12 13 14 15 16 17 18 19 20 21 22 23 24 25 2…" at bounding box center [801, 604] width 31 height 27
type input "25/09/2025, 10:30 pm"
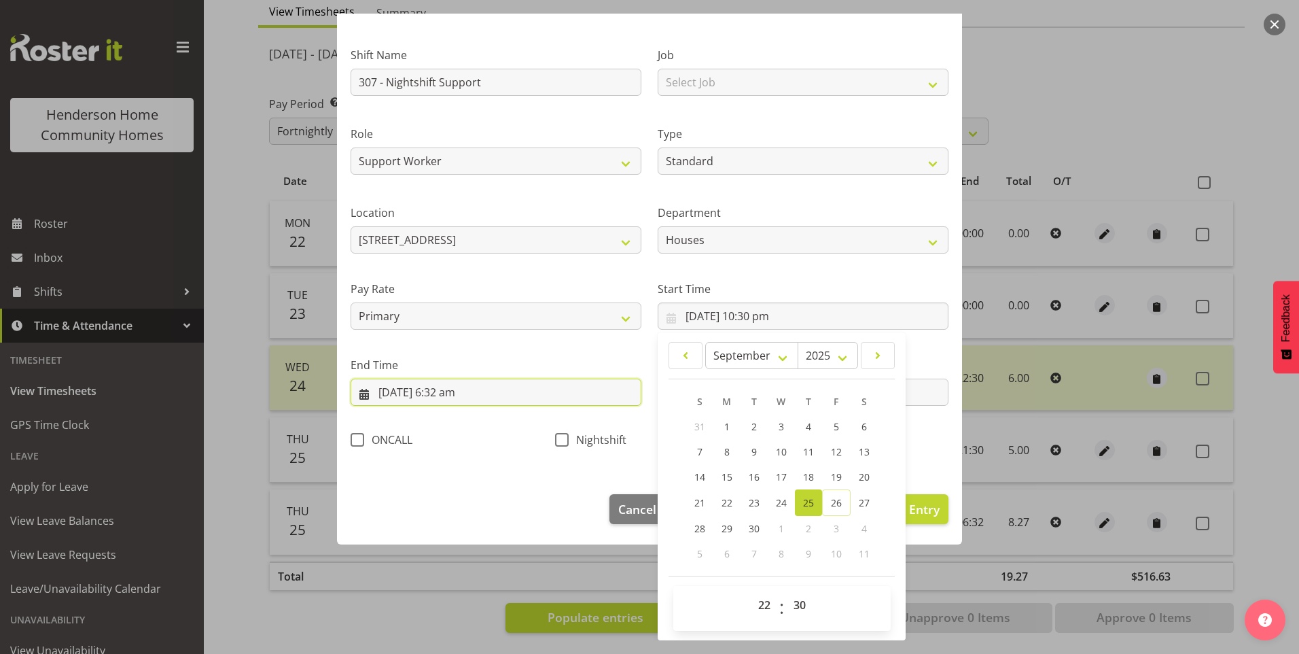
click at [459, 392] on input "26/09/2025, 6:32 am" at bounding box center [496, 391] width 291 height 27
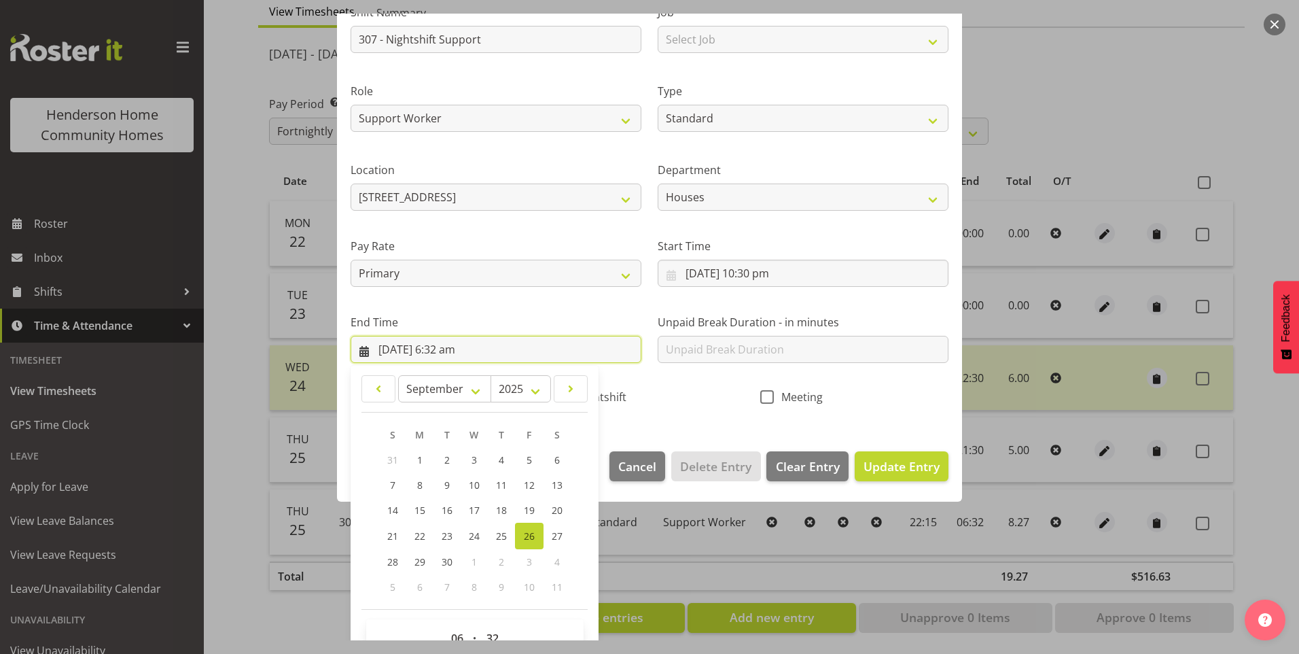
scroll to position [149, 0]
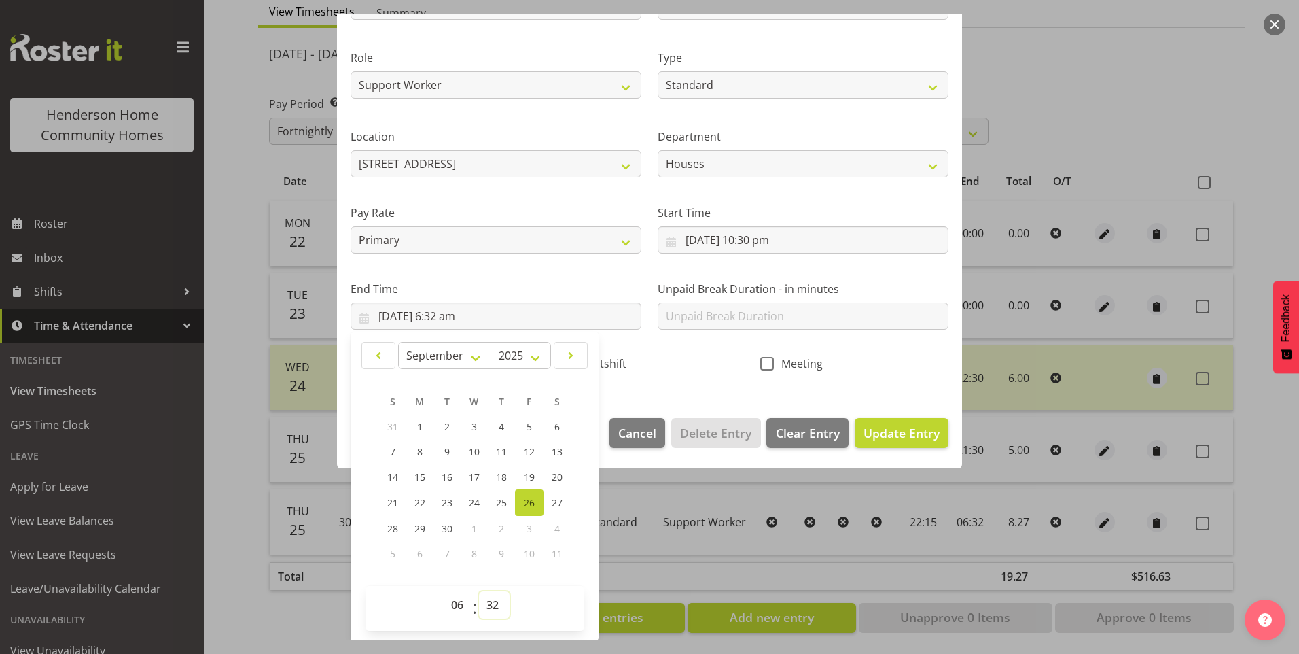
click at [498, 602] on select "00 01 02 03 04 05 06 07 08 09 10 11 12 13 14 15 16 17 18 19 20 21 22 23 24 25 2…" at bounding box center [494, 604] width 31 height 27
select select "30"
click at [479, 591] on select "00 01 02 03 04 05 06 07 08 09 10 11 12 13 14 15 16 17 18 19 20 21 22 23 24 25 2…" at bounding box center [494, 604] width 31 height 27
type input "26/09/2025, 6:30 am"
drag, startPoint x: 618, startPoint y: 363, endPoint x: 686, endPoint y: 374, distance: 69.5
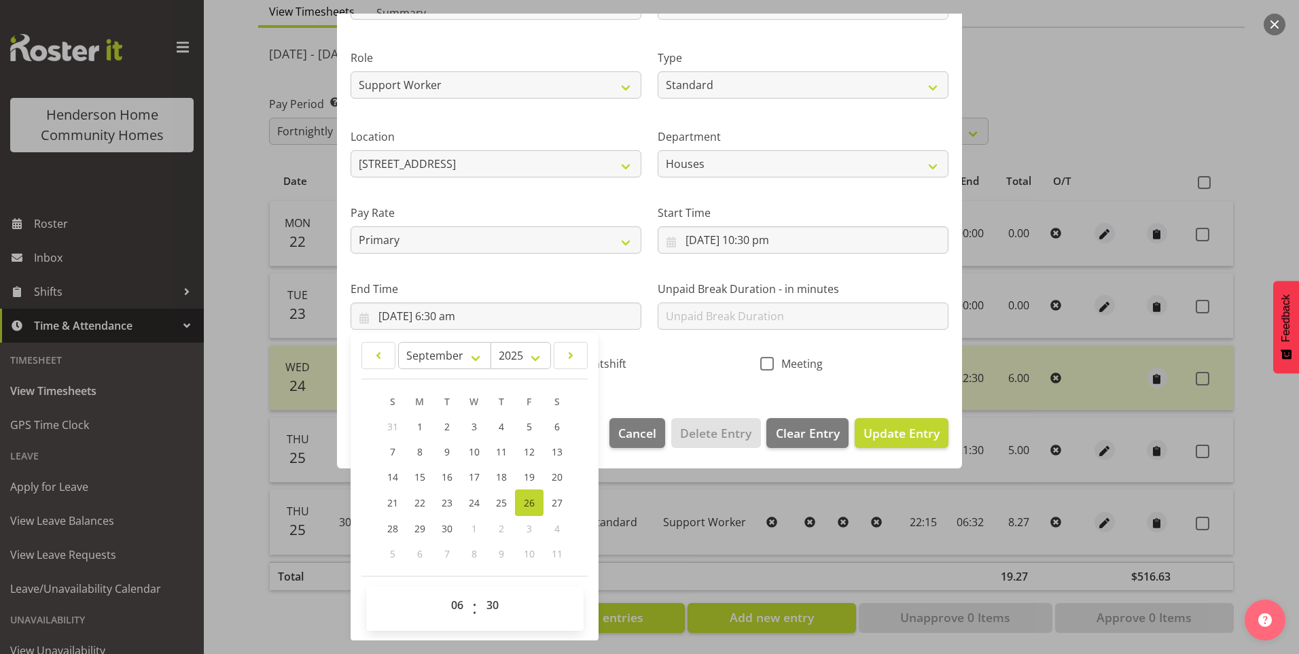
click at [618, 362] on span "Nightshift" at bounding box center [598, 364] width 58 height 14
click at [564, 362] on input "Nightshift" at bounding box center [559, 363] width 9 height 9
checkbox input "true"
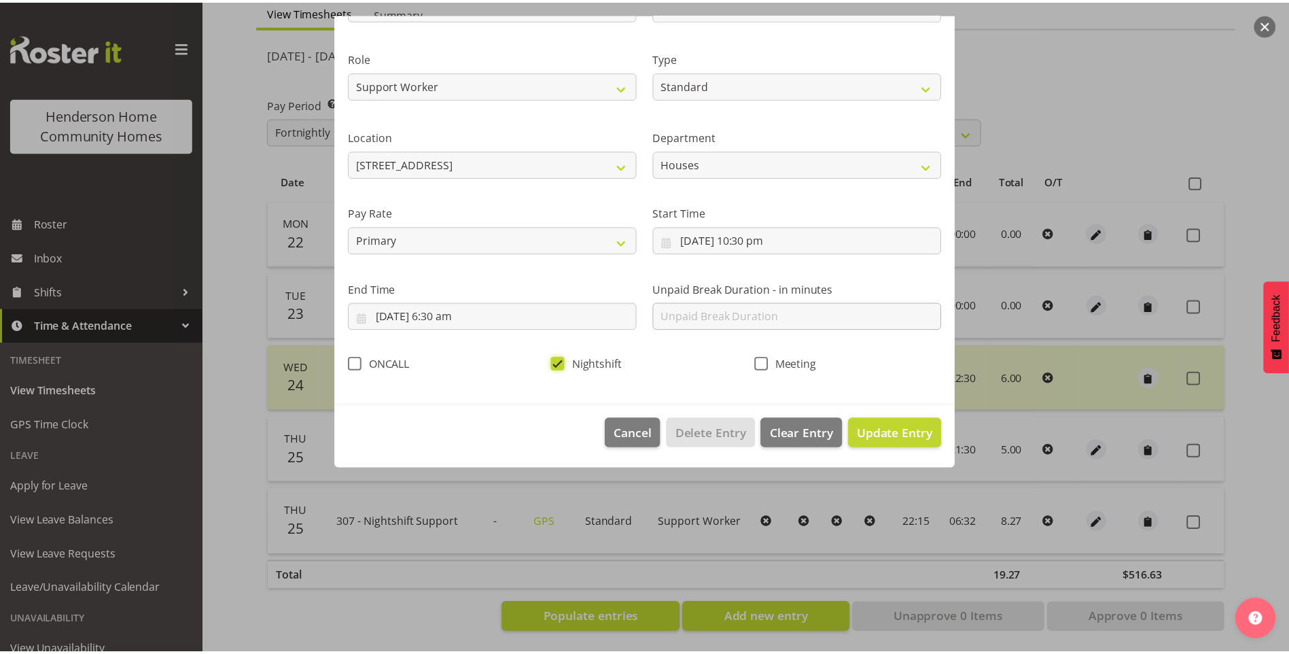
scroll to position [0, 0]
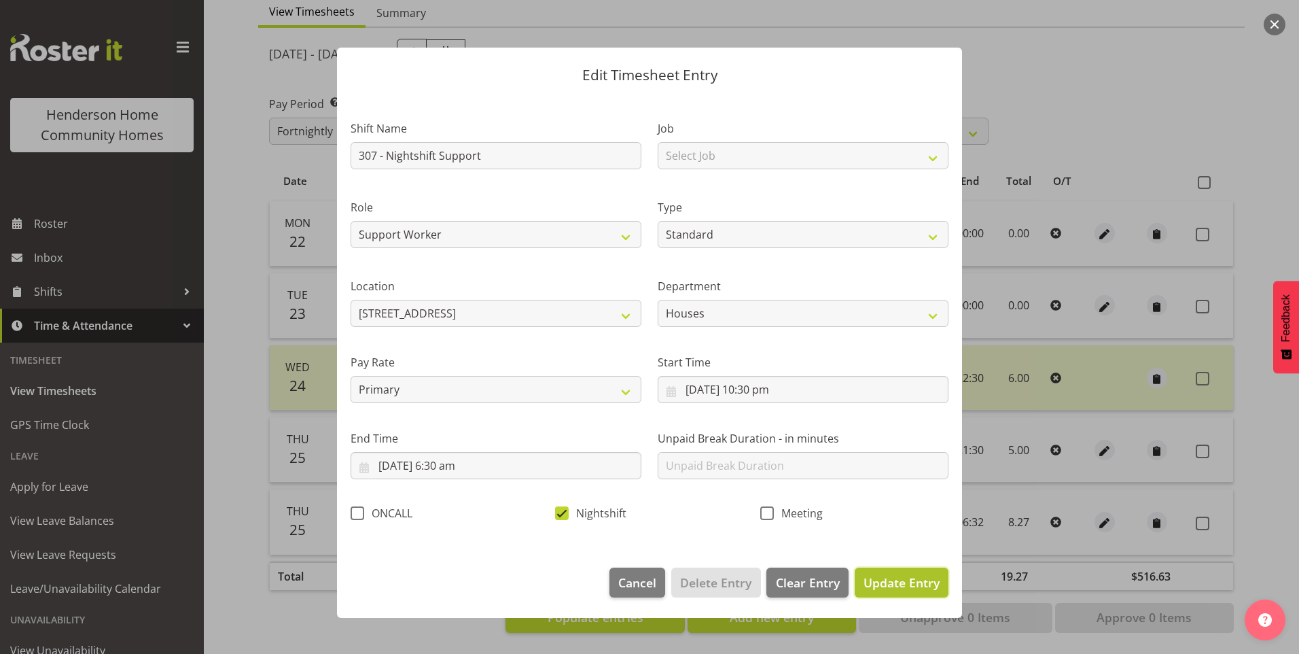
click at [937, 578] on span "Update Entry" at bounding box center [902, 582] width 76 height 16
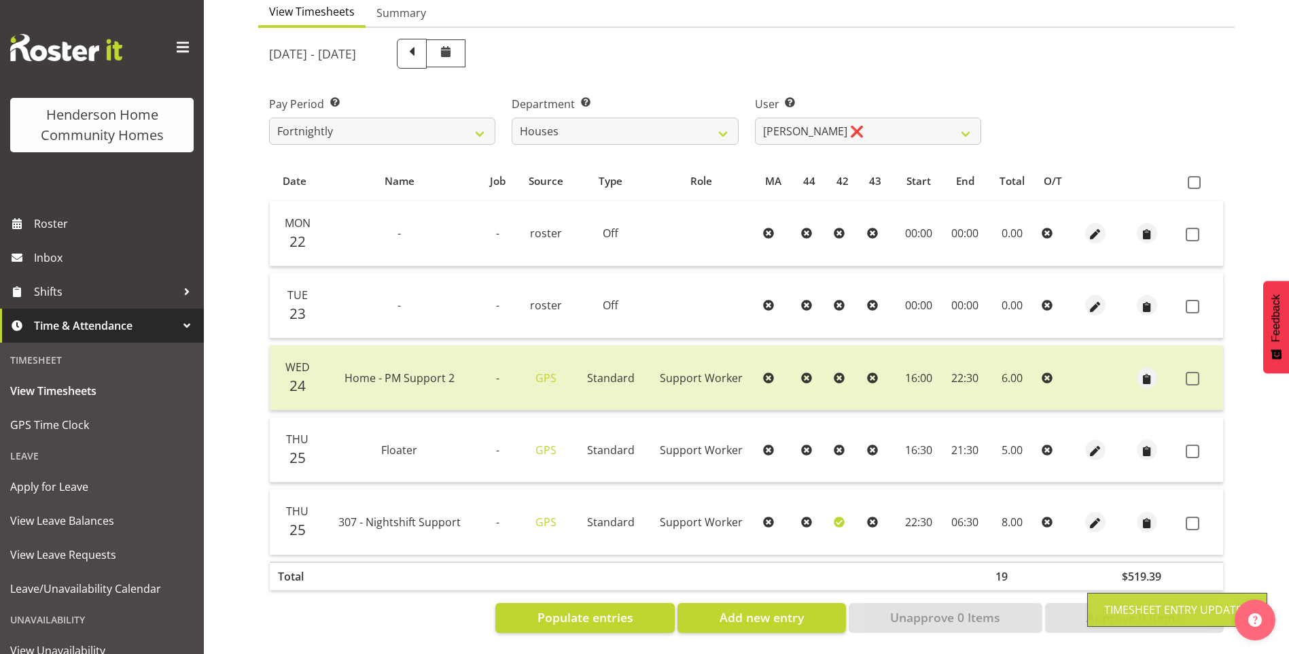
click at [1192, 516] on span at bounding box center [1193, 523] width 14 height 14
checkbox input "true"
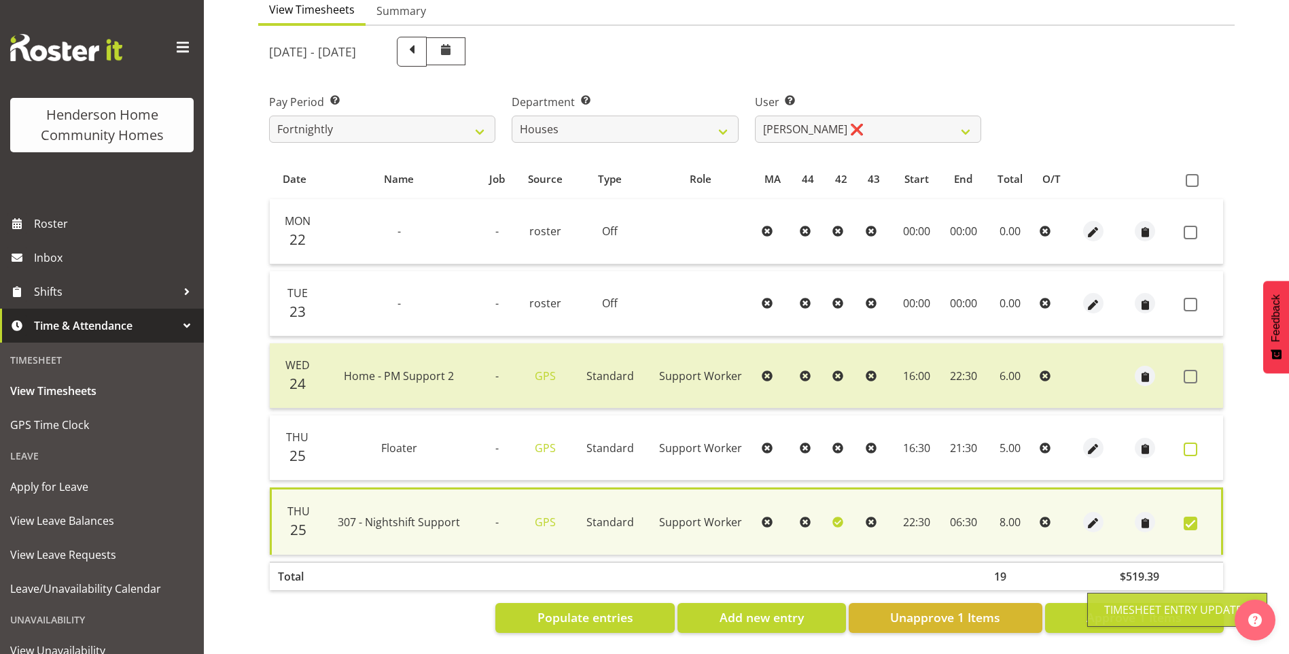
click at [1188, 442] on span at bounding box center [1191, 449] width 14 height 14
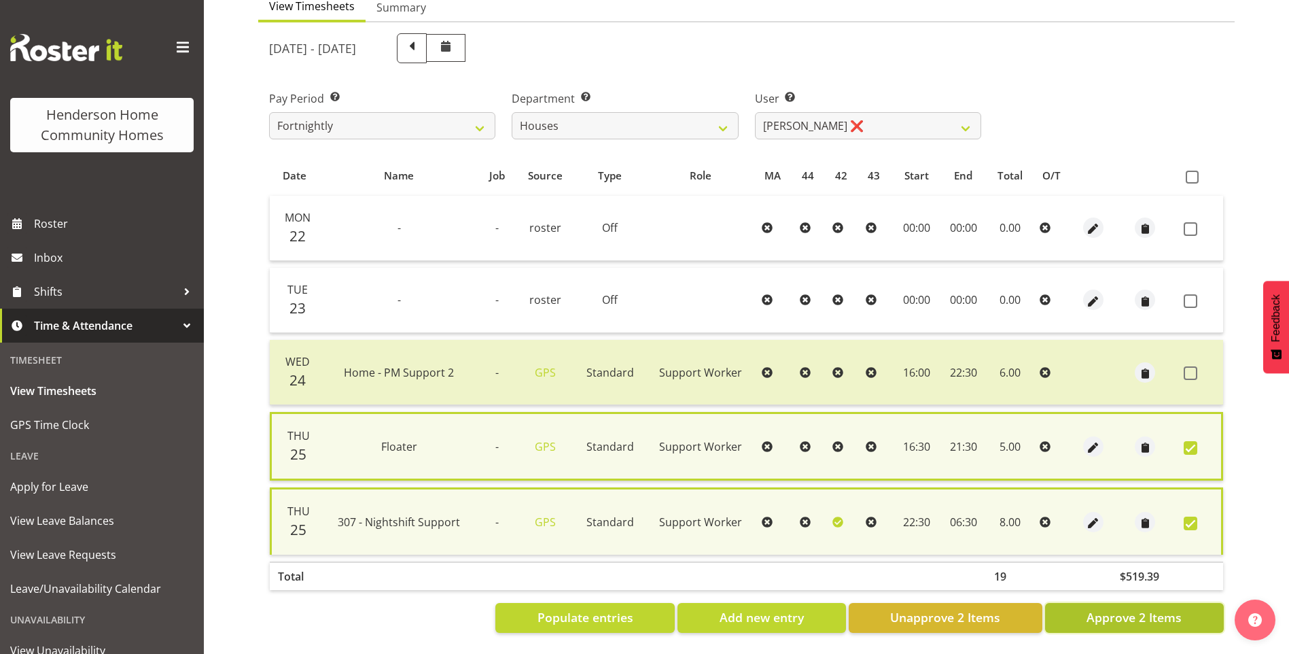
click at [1131, 608] on span "Approve 2 Items" at bounding box center [1133, 617] width 95 height 18
checkbox input "false"
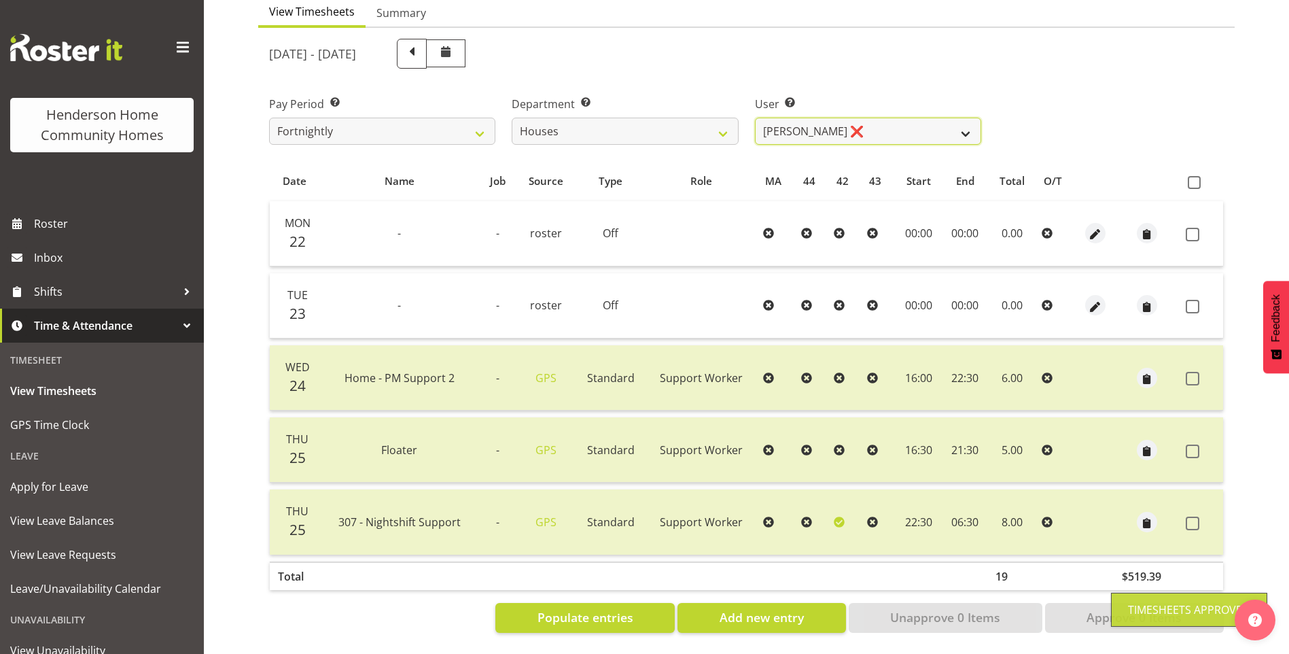
click at [811, 128] on select "Billie Sothern ✔ Dipika Thapa ❌ Jess Aracan ❌ Katrina Shaw ❌ Liezl Sanchez ❌ Ma…" at bounding box center [868, 131] width 226 height 27
select select "8524"
click at [755, 118] on select "Billie Sothern ✔ Dipika Thapa ❌ Jess Aracan ❌ Katrina Shaw ❌ Liezl Sanchez ❌ Ma…" at bounding box center [868, 131] width 226 height 27
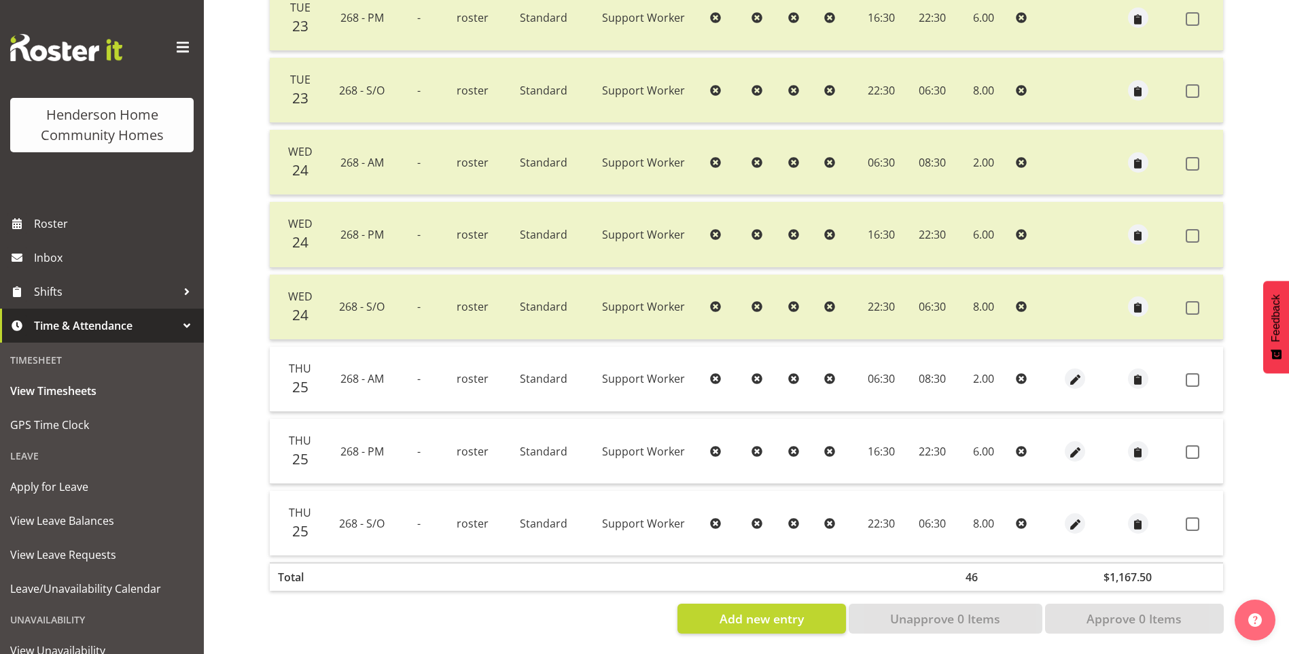
scroll to position [436, 0]
click at [1074, 516] on span "button" at bounding box center [1075, 524] width 16 height 16
select select "Standard"
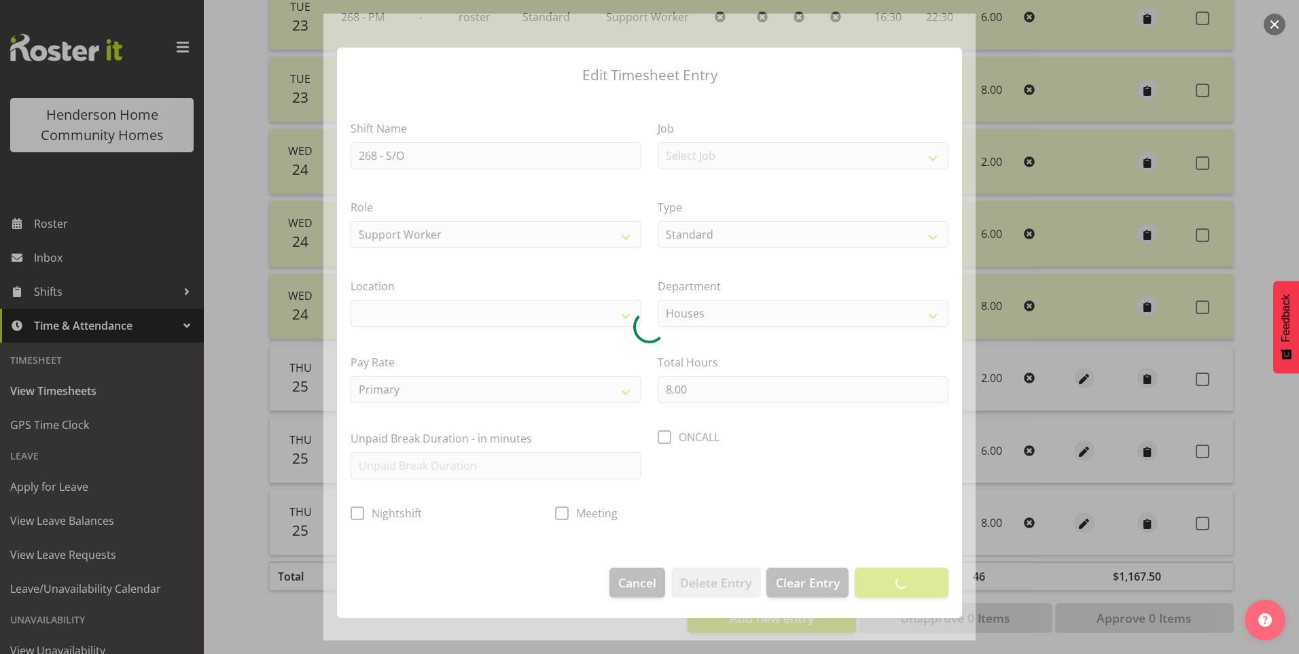
select select "1069"
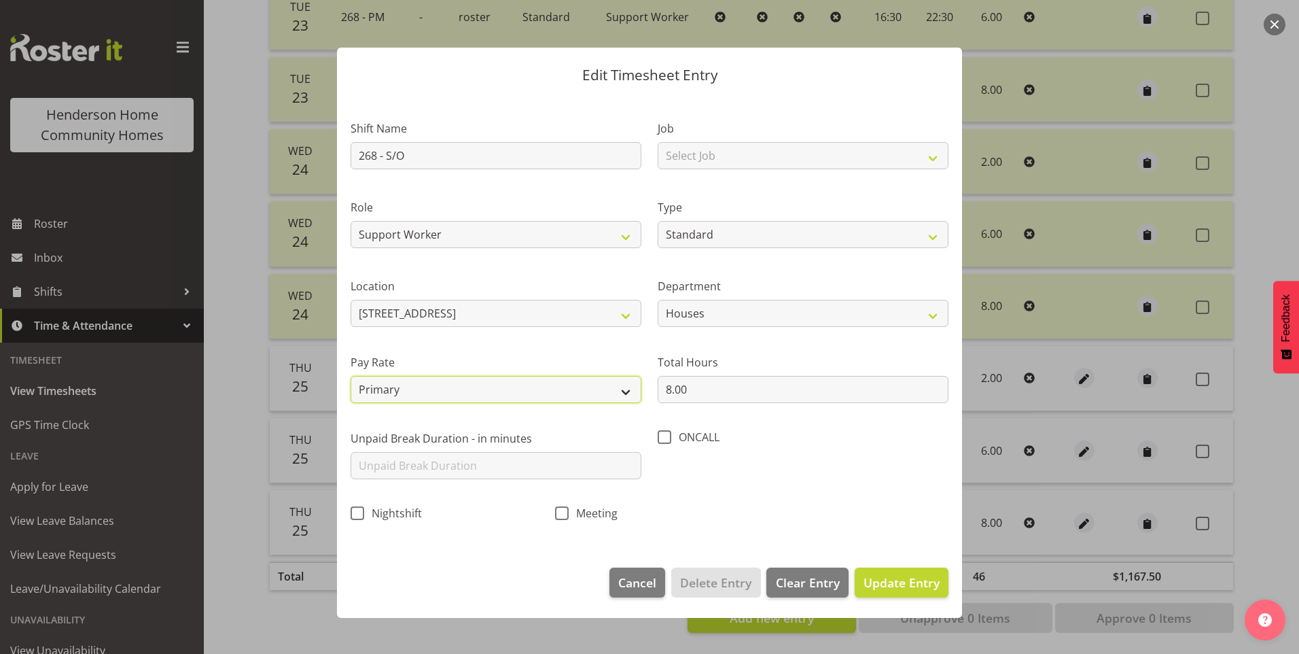
click at [439, 391] on select "Primary Secondary Tertiary Fourth Fifth" at bounding box center [496, 389] width 291 height 27
select select "secondary"
click at [351, 376] on select "Primary Secondary Tertiary Fourth Fifth" at bounding box center [496, 389] width 291 height 27
click at [926, 576] on span "Update Entry" at bounding box center [902, 582] width 76 height 16
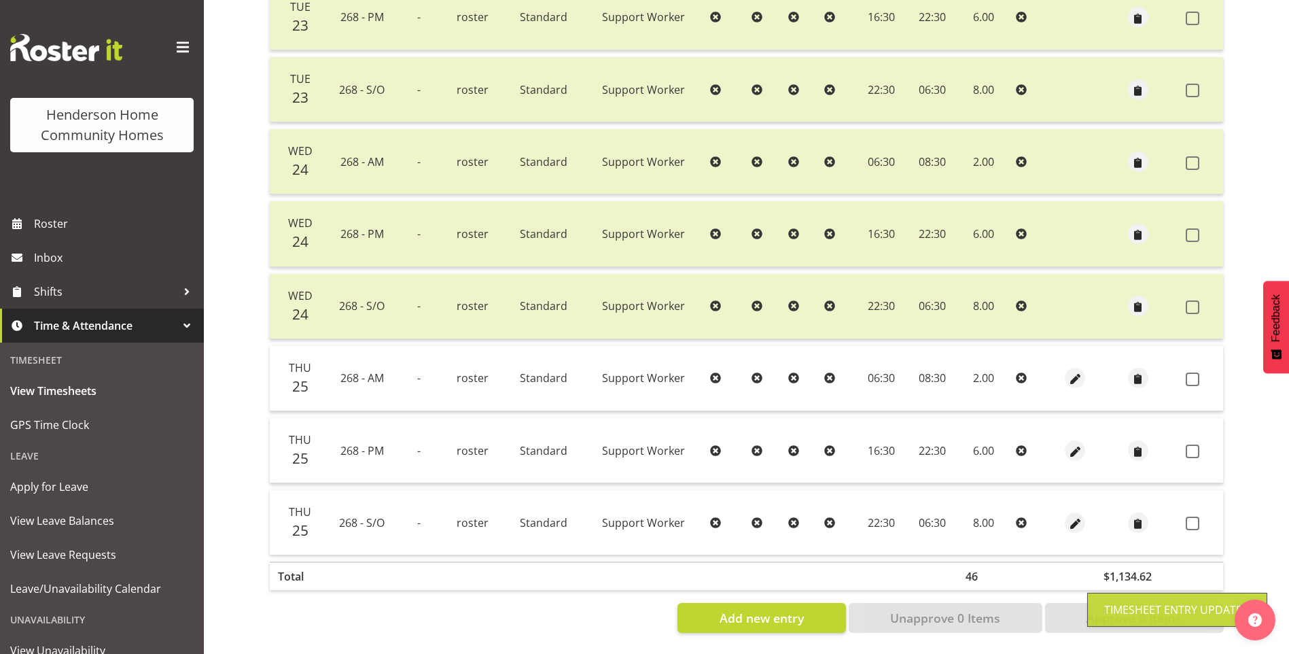
drag, startPoint x: 1190, startPoint y: 367, endPoint x: 1197, endPoint y: 379, distance: 14.0
click at [1192, 372] on span at bounding box center [1193, 379] width 14 height 14
checkbox input "true"
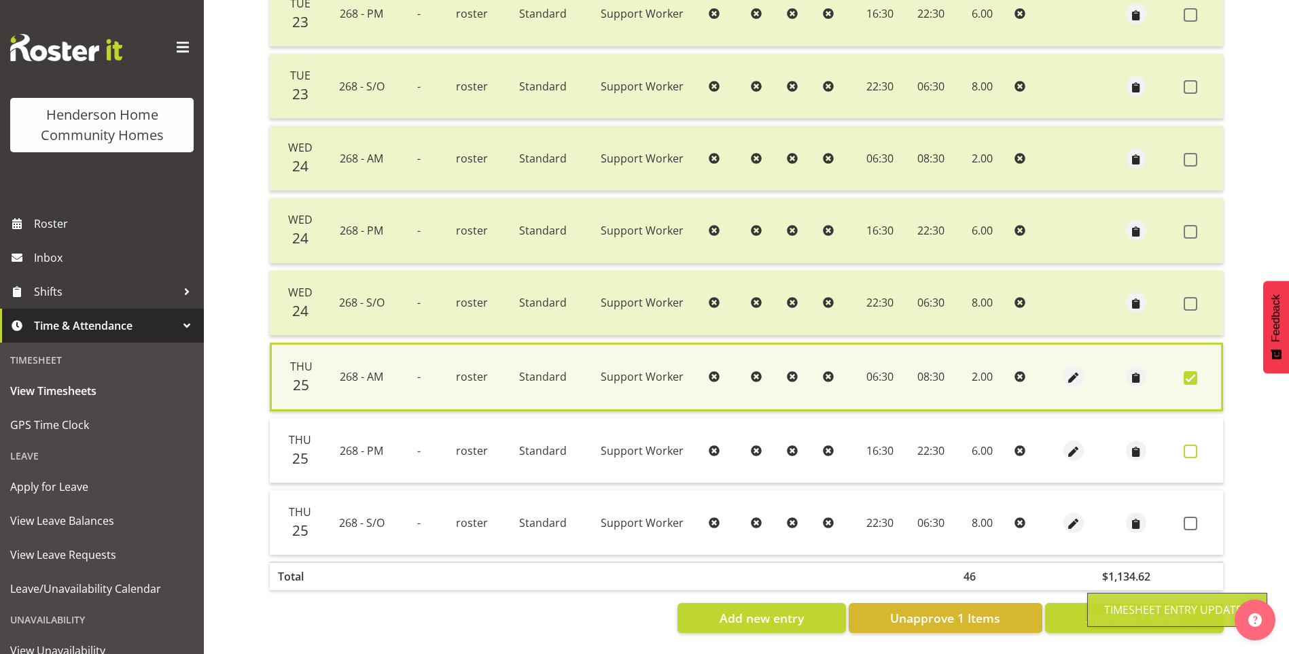
drag, startPoint x: 1186, startPoint y: 444, endPoint x: 1186, endPoint y: 454, distance: 10.2
click at [1186, 444] on span at bounding box center [1191, 451] width 14 height 14
checkbox input "true"
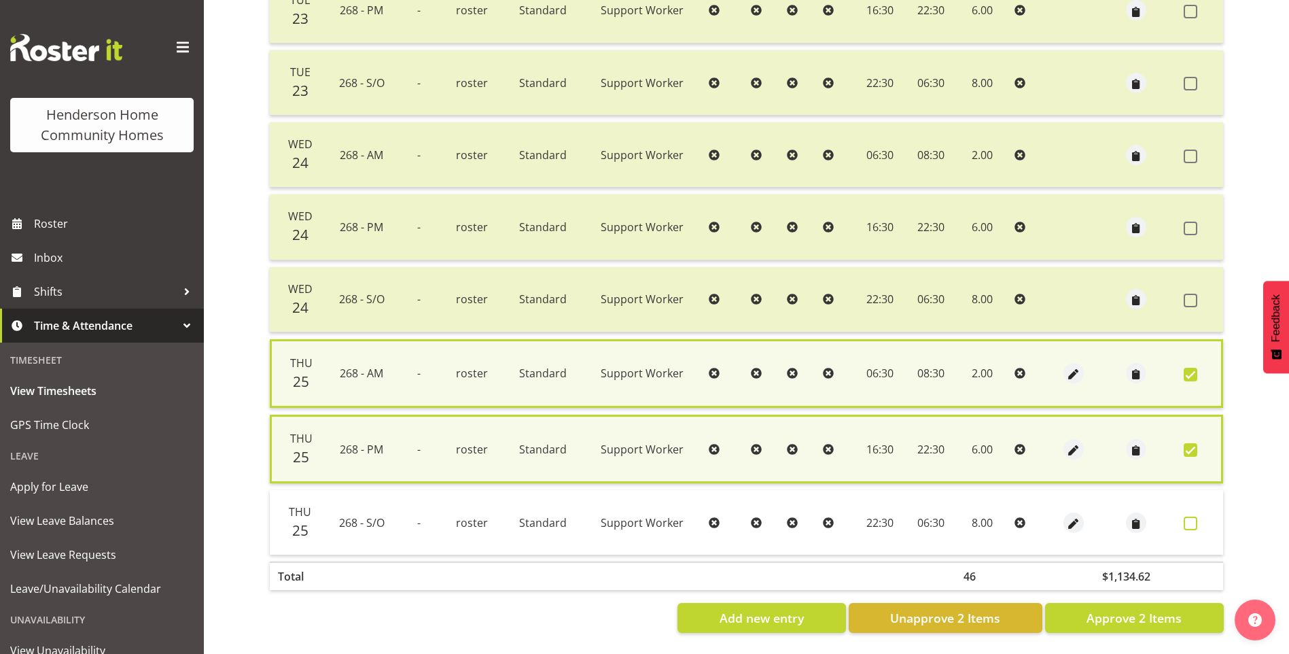
click at [1188, 518] on span at bounding box center [1191, 523] width 14 height 14
checkbox input "true"
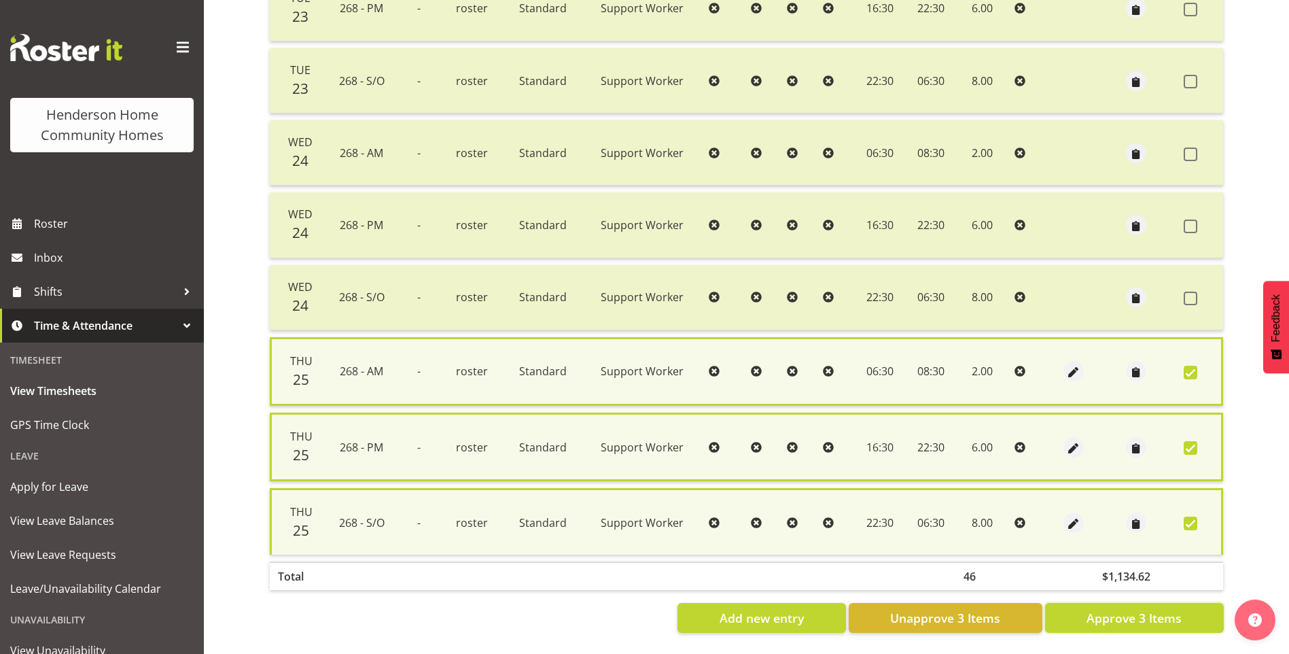
drag, startPoint x: 1168, startPoint y: 611, endPoint x: 1155, endPoint y: 605, distance: 14.0
click at [1167, 611] on span "Approve 3 Items" at bounding box center [1133, 618] width 95 height 18
checkbox input "false"
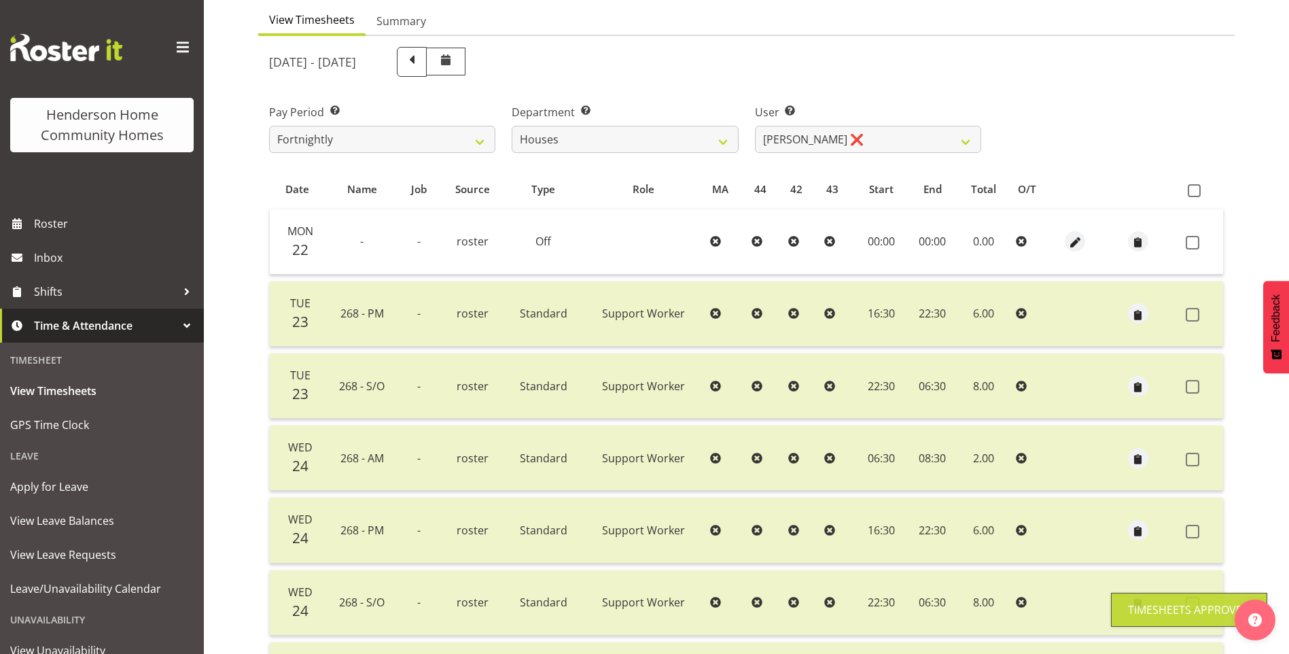
scroll to position [96, 0]
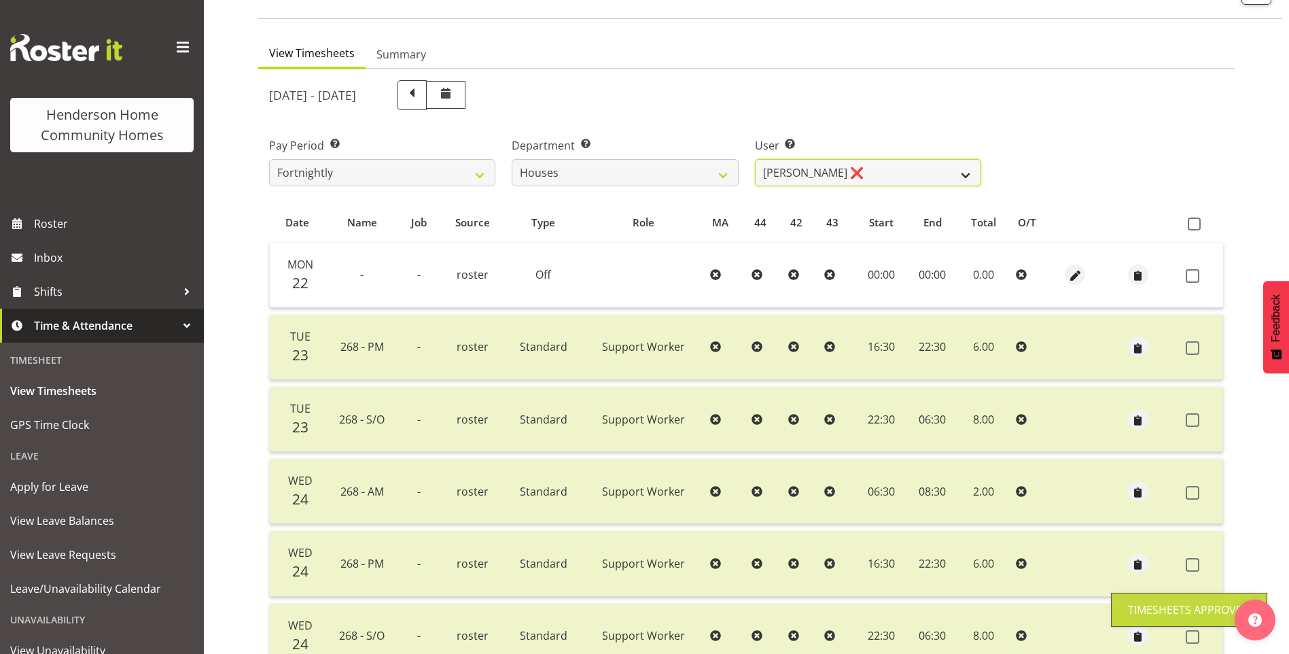
click at [802, 169] on select "Billie Sothern ✔ Dipika Thapa ❌ Jess Aracan ❌ Katrina Shaw ❌ Liezl Sanchez ❌ Ma…" at bounding box center [868, 172] width 226 height 27
select select "10532"
click at [755, 159] on select "Billie Sothern ✔ Dipika Thapa ❌ Jess Aracan ❌ Katrina Shaw ❌ Liezl Sanchez ❌ Ma…" at bounding box center [868, 172] width 226 height 27
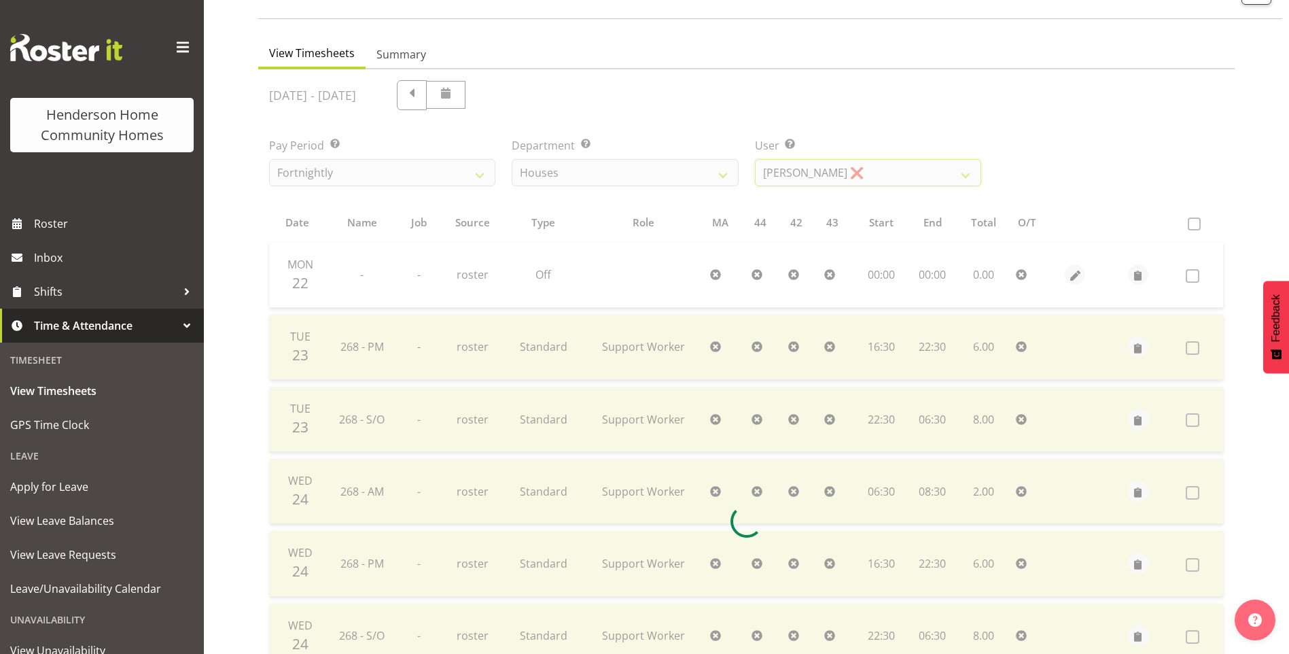
scroll to position [75, 0]
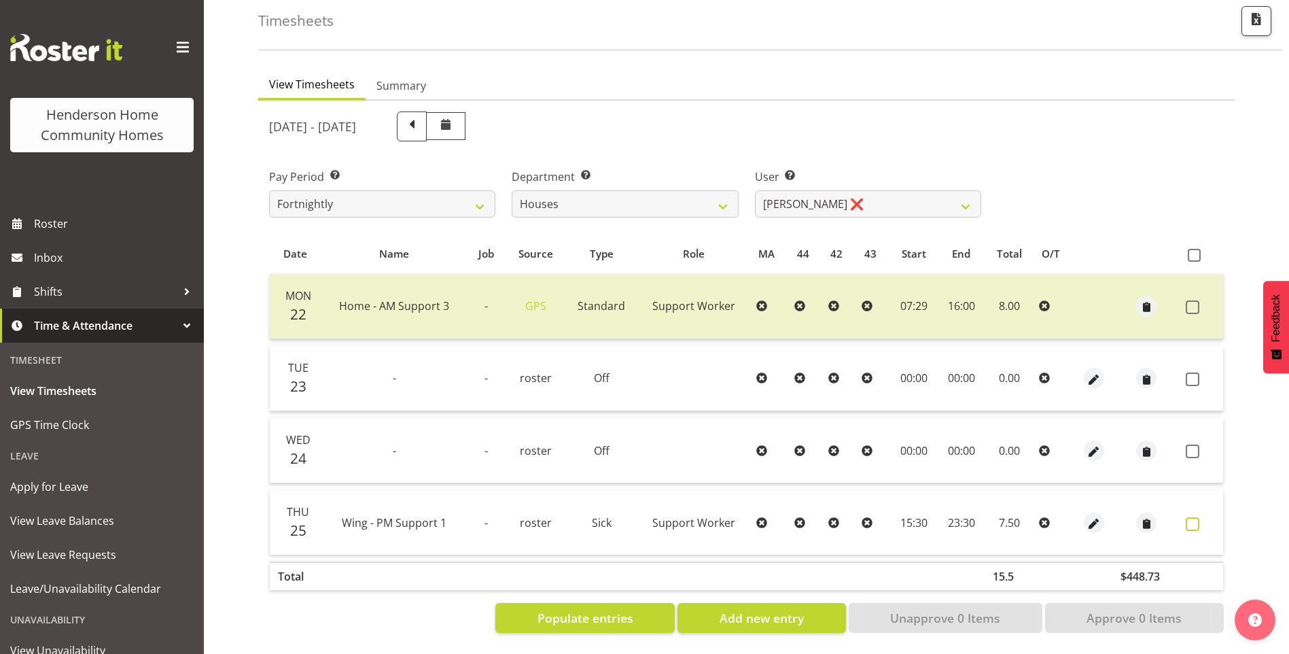
click at [1198, 517] on span at bounding box center [1193, 524] width 14 height 14
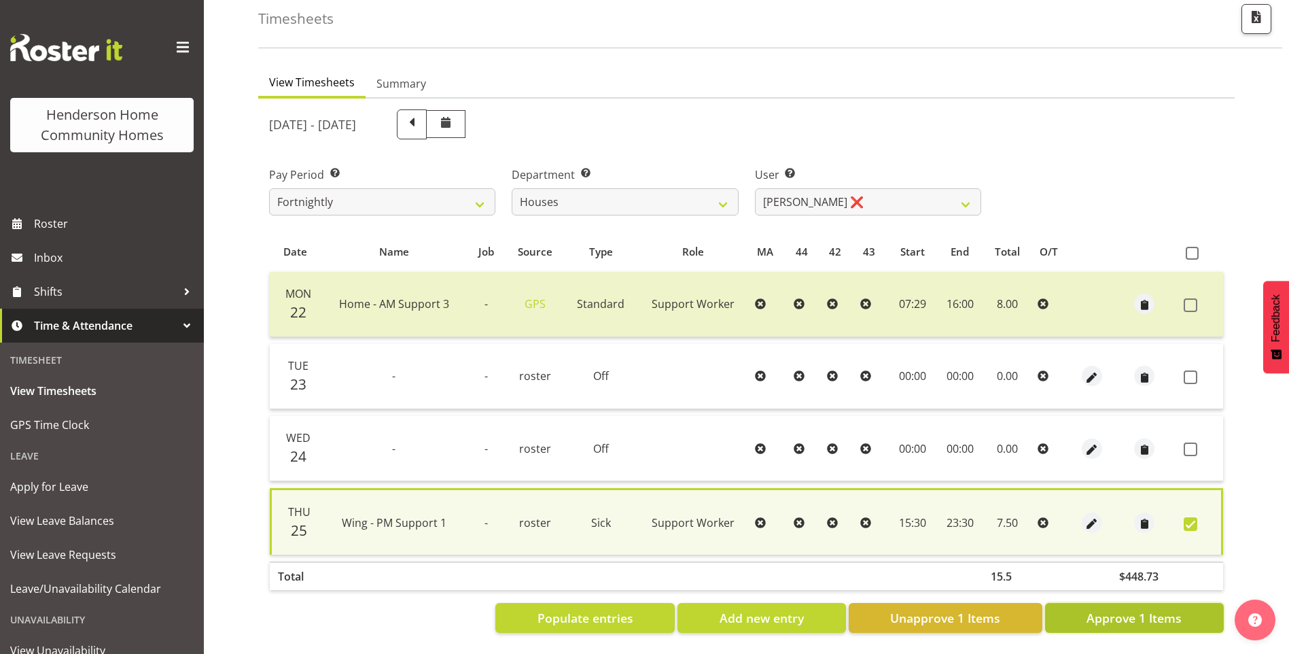
drag, startPoint x: 1172, startPoint y: 612, endPoint x: 1101, endPoint y: 554, distance: 90.8
click at [1172, 610] on span "Approve 1 Items" at bounding box center [1133, 618] width 95 height 18
checkbox input "false"
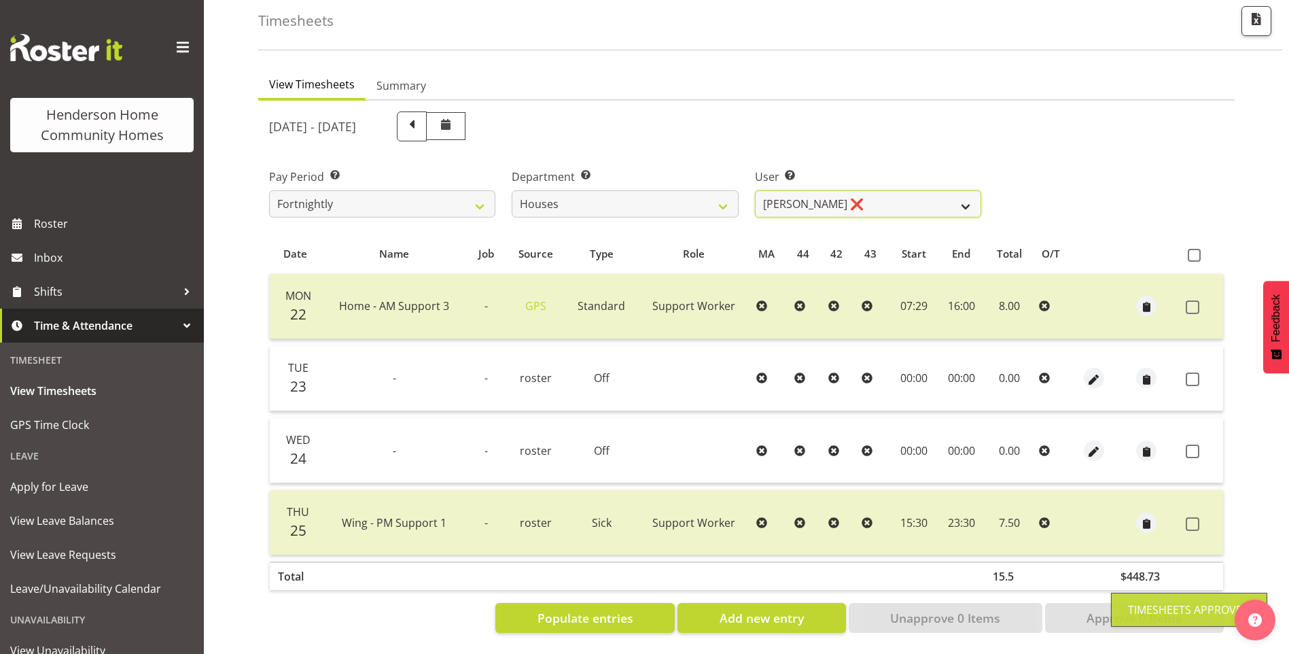
click at [792, 192] on select "Billie Sothern ✔ Dipika Thapa ❌ Jess Aracan ❌ Katrina Shaw ❌ Liezl Sanchez ❌ Ma…" at bounding box center [868, 203] width 226 height 27
click at [755, 190] on select "Billie Sothern ✔ Dipika Thapa ❌ Jess Aracan ❌ Katrina Shaw ❌ Liezl Sanchez ❌ Ma…" at bounding box center [868, 203] width 226 height 27
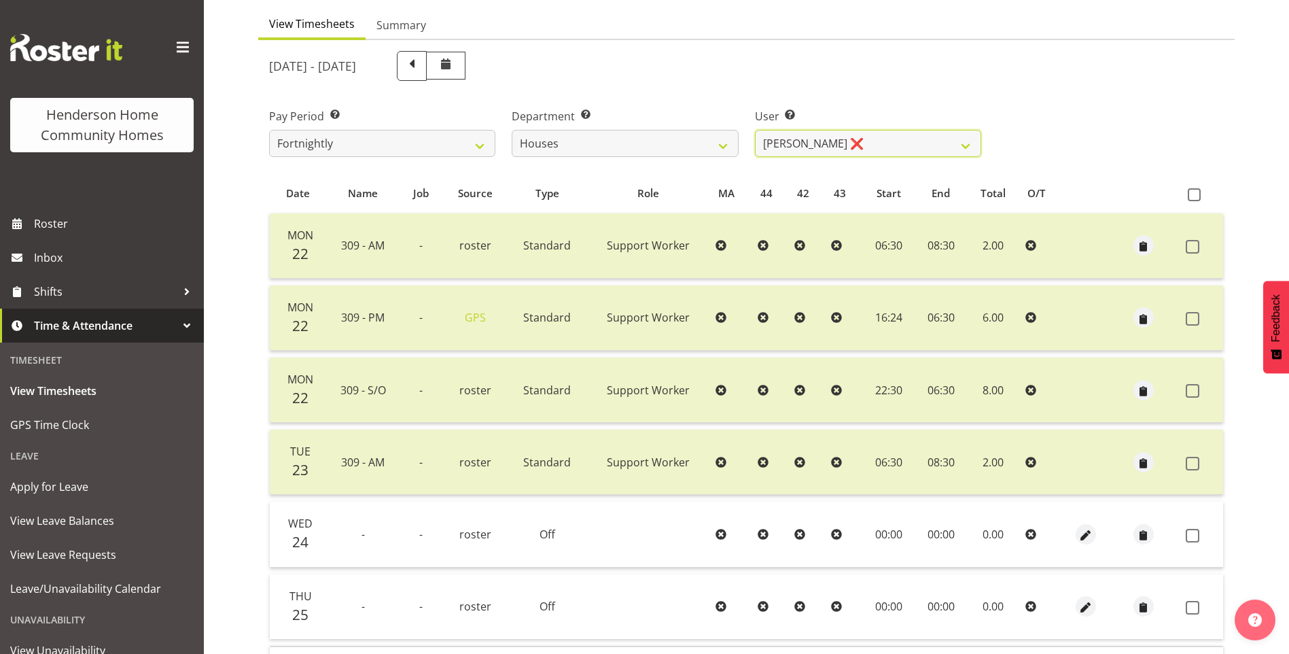
scroll to position [211, 0]
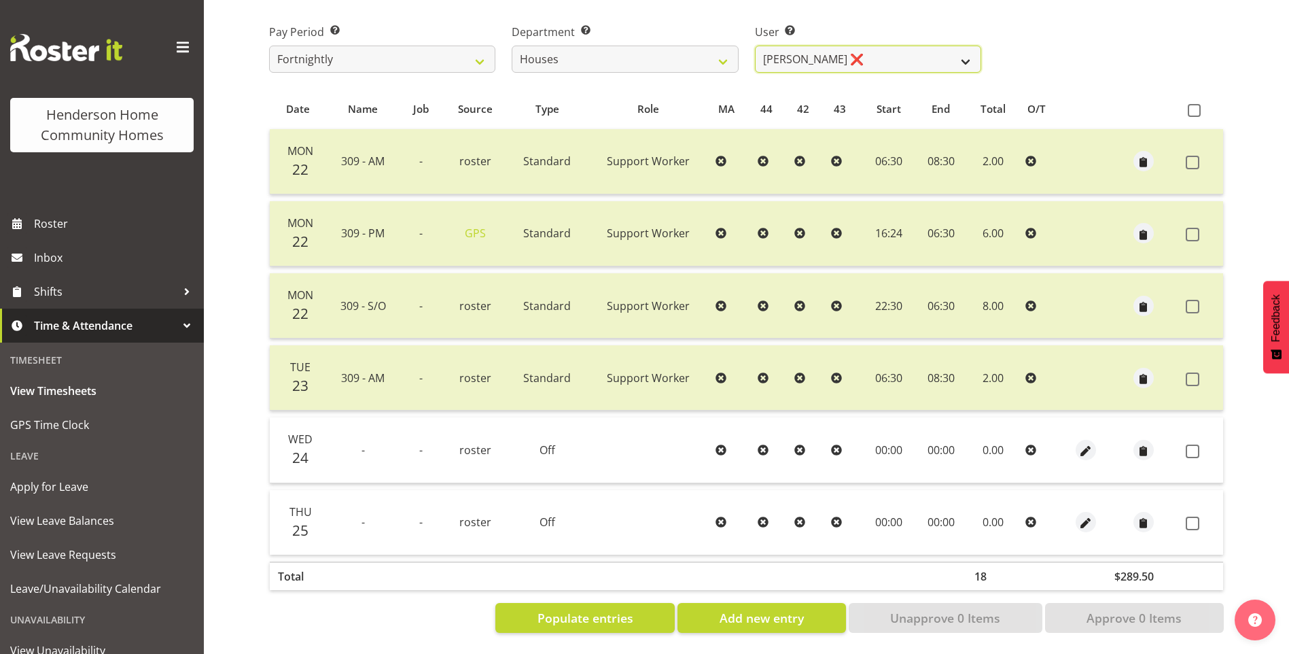
click at [826, 59] on select "Billie Sothern ✔ Dipika Thapa ❌ Jess Aracan ❌ Katrina Shaw ❌ Liezl Sanchez ❌ Ma…" at bounding box center [868, 59] width 226 height 27
select select "11455"
click at [755, 46] on select "Billie Sothern ✔ Dipika Thapa ❌ Jess Aracan ❌ Katrina Shaw ❌ Liezl Sanchez ❌ Ma…" at bounding box center [868, 59] width 226 height 27
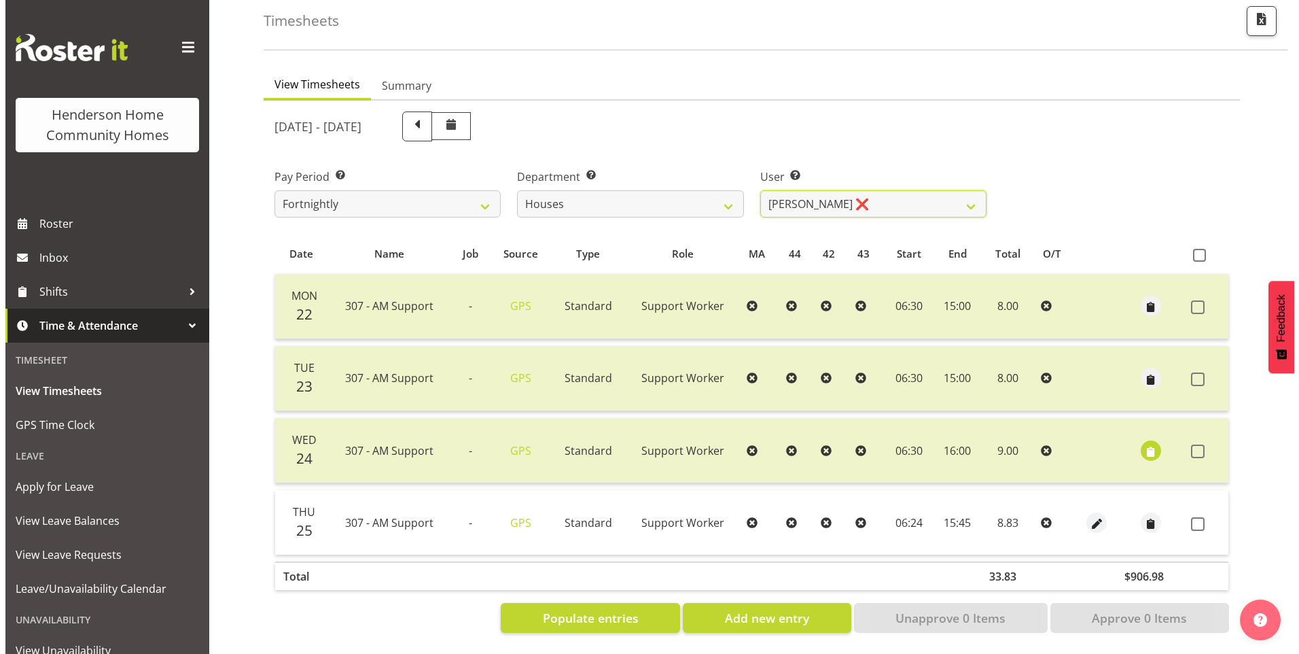
scroll to position [75, 0]
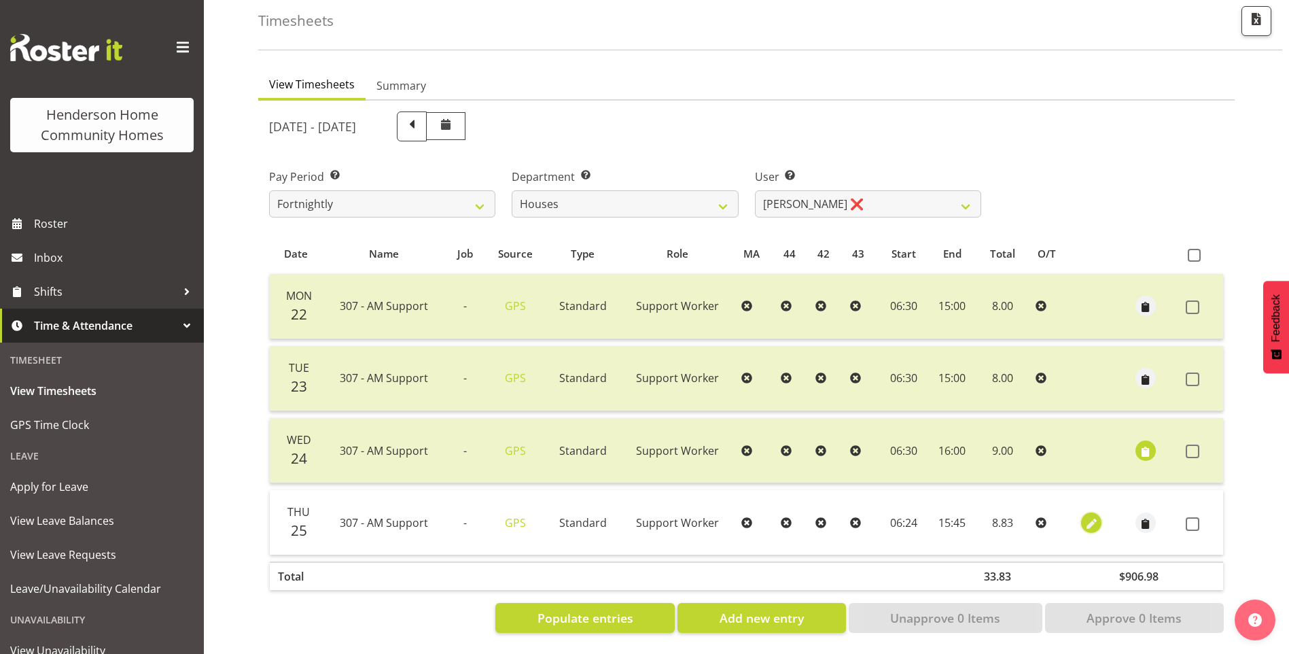
click at [1093, 516] on span "button" at bounding box center [1092, 524] width 16 height 16
select select "Standard"
select select "8"
select select "2025"
select select "6"
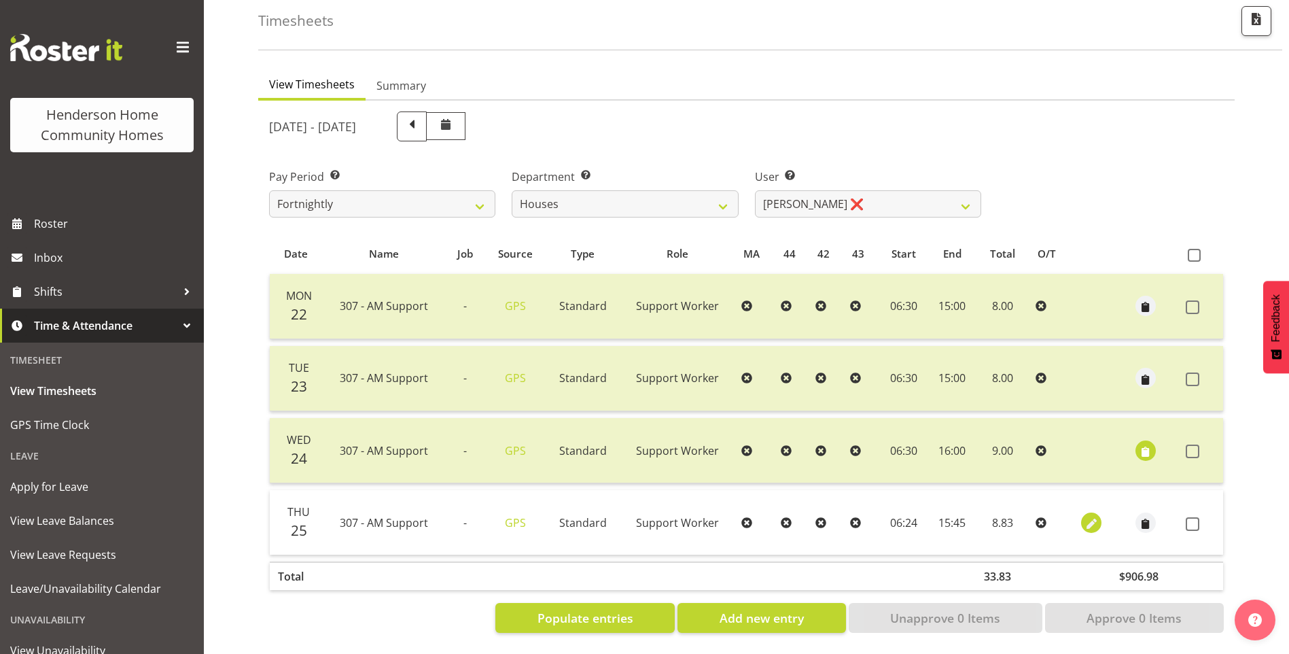
select select "24"
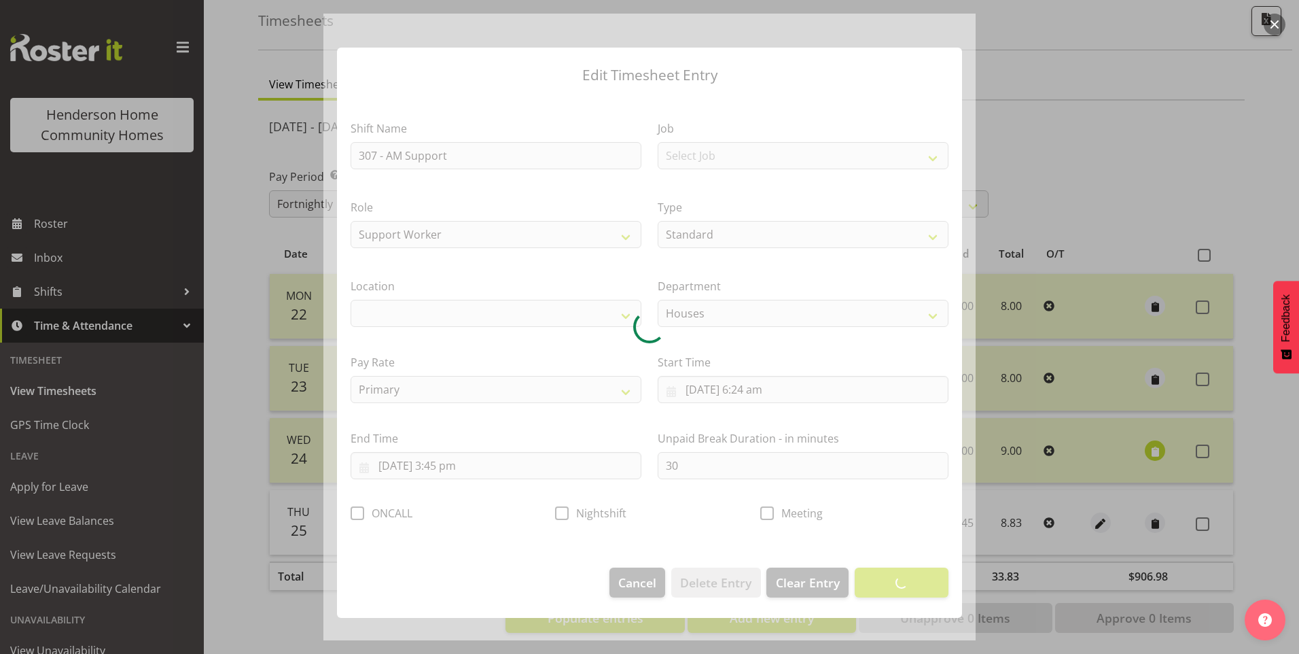
select select "1076"
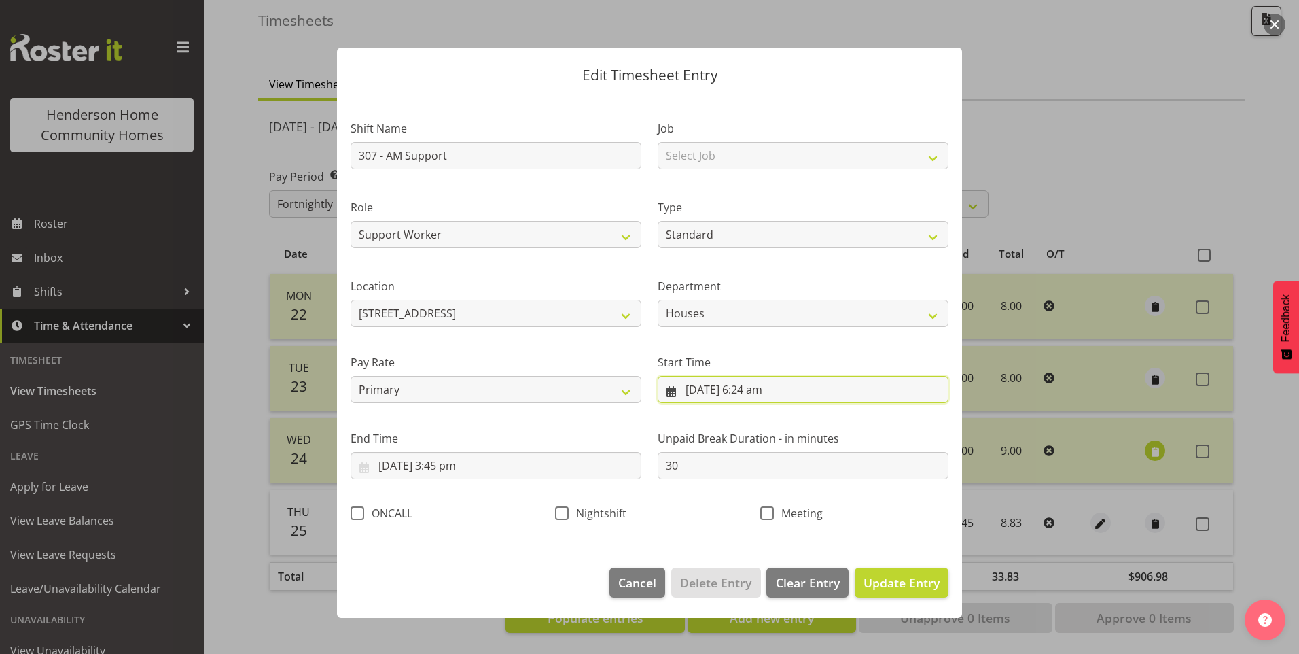
click at [770, 390] on input "25/09/2025, 6:24 am" at bounding box center [803, 389] width 291 height 27
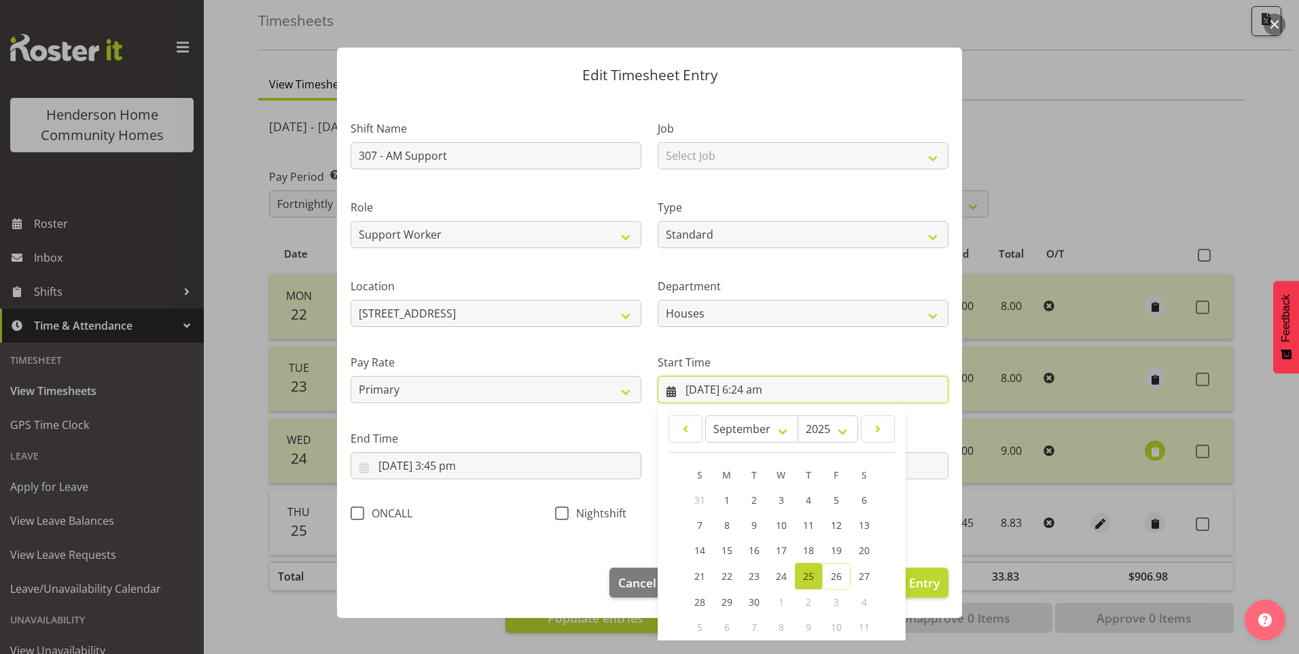
scroll to position [73, 0]
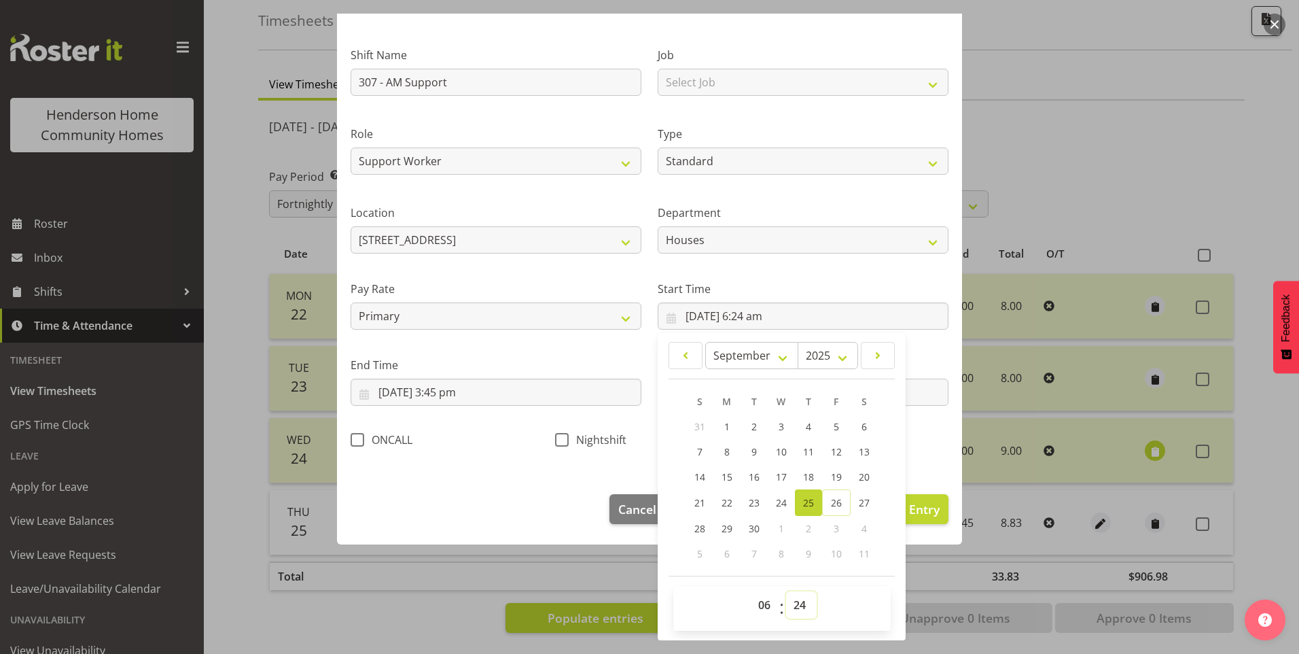
click at [800, 605] on select "00 01 02 03 04 05 06 07 08 09 10 11 12 13 14 15 16 17 18 19 20 21 22 23 24 25 2…" at bounding box center [801, 604] width 31 height 27
select select "30"
click at [786, 591] on select "00 01 02 03 04 05 06 07 08 09 10 11 12 13 14 15 16 17 18 19 20 21 22 23 24 25 2…" at bounding box center [801, 604] width 31 height 27
type input "25/09/2025, 6:30 am"
click at [463, 398] on input "25/09/2025, 3:45 pm" at bounding box center [496, 391] width 291 height 27
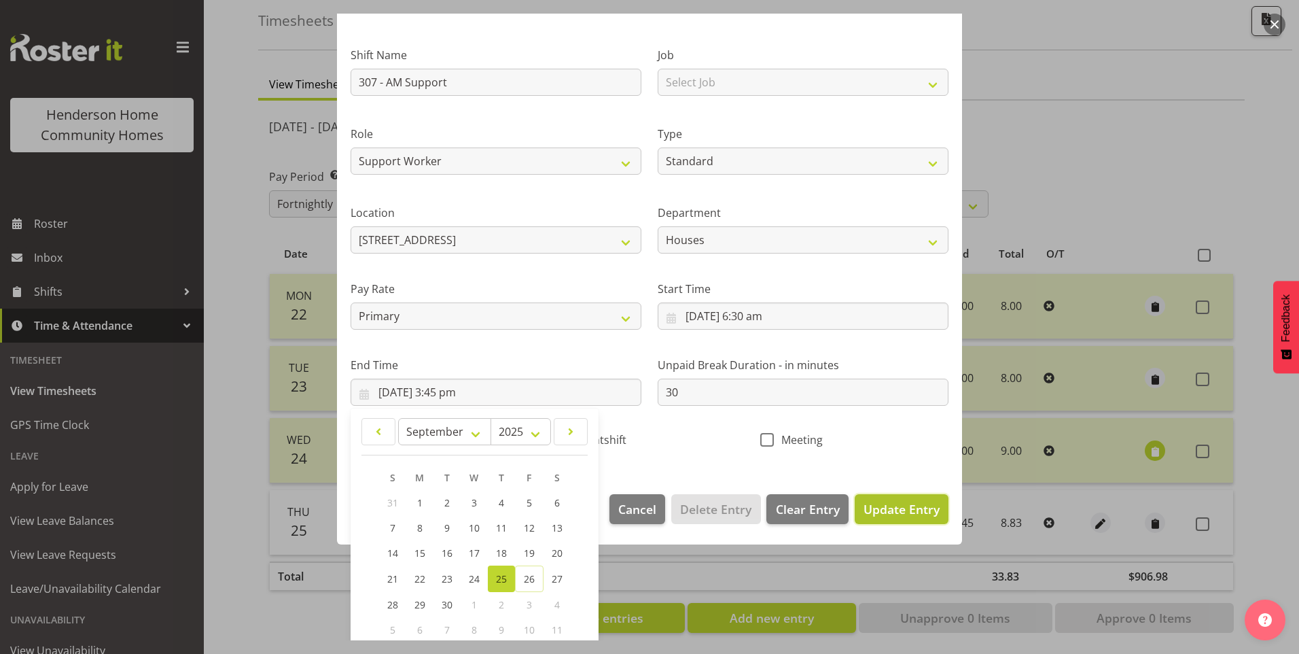
click at [889, 508] on span "Update Entry" at bounding box center [902, 509] width 76 height 16
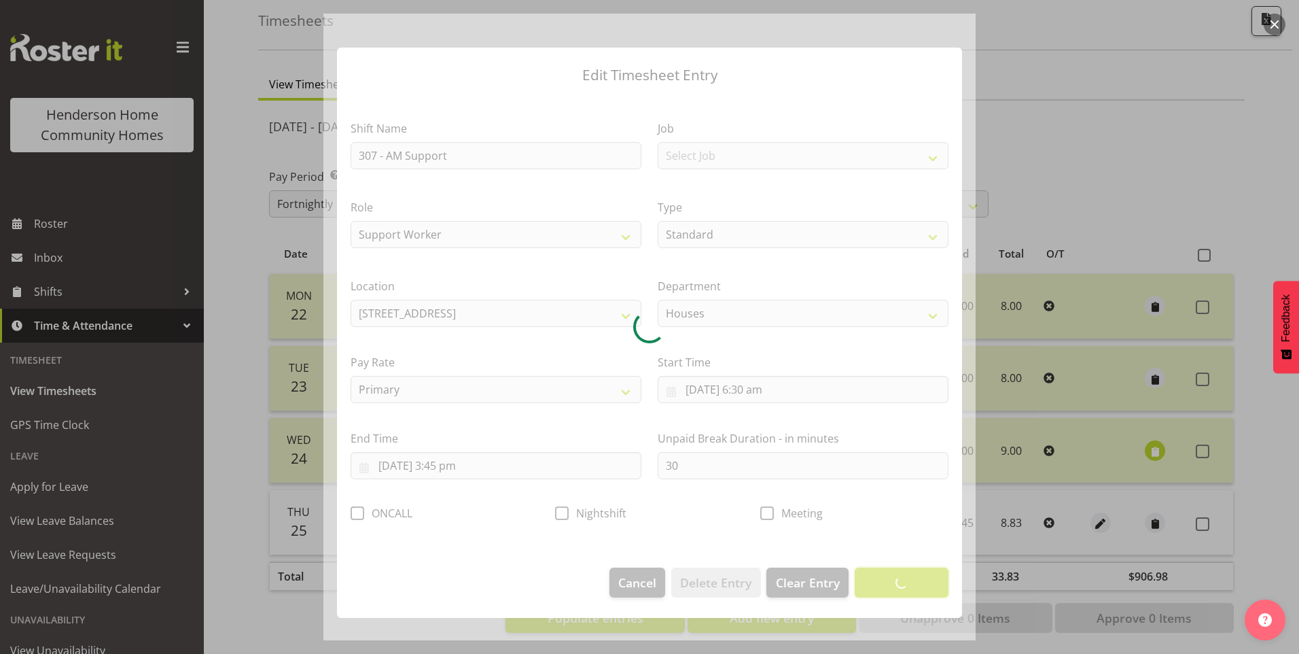
scroll to position [0, 0]
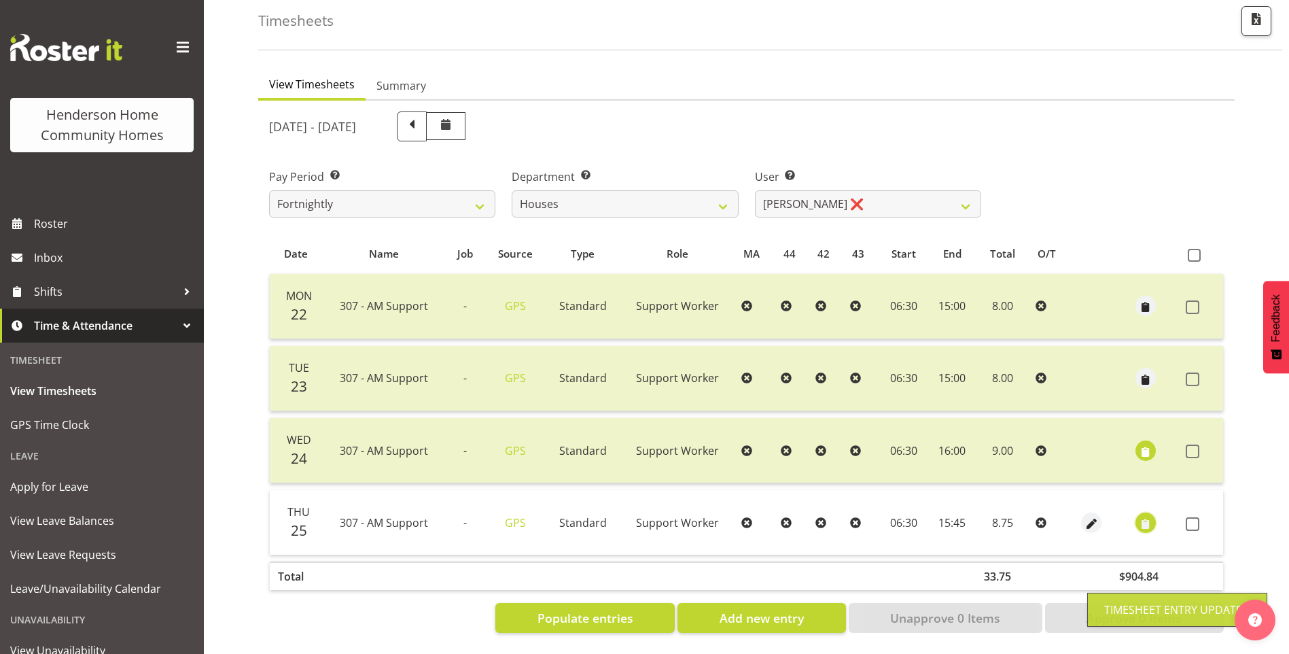
click at [1146, 516] on span "button" at bounding box center [1146, 524] width 16 height 16
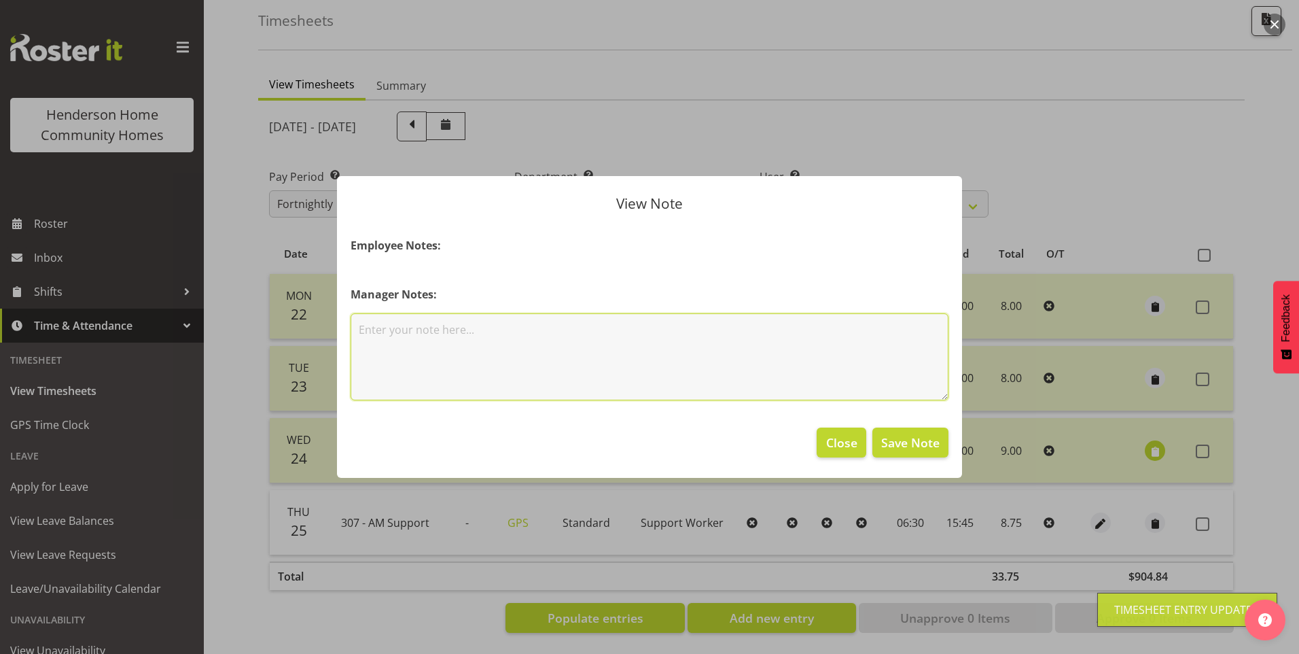
click at [609, 364] on textarea at bounding box center [650, 356] width 598 height 87
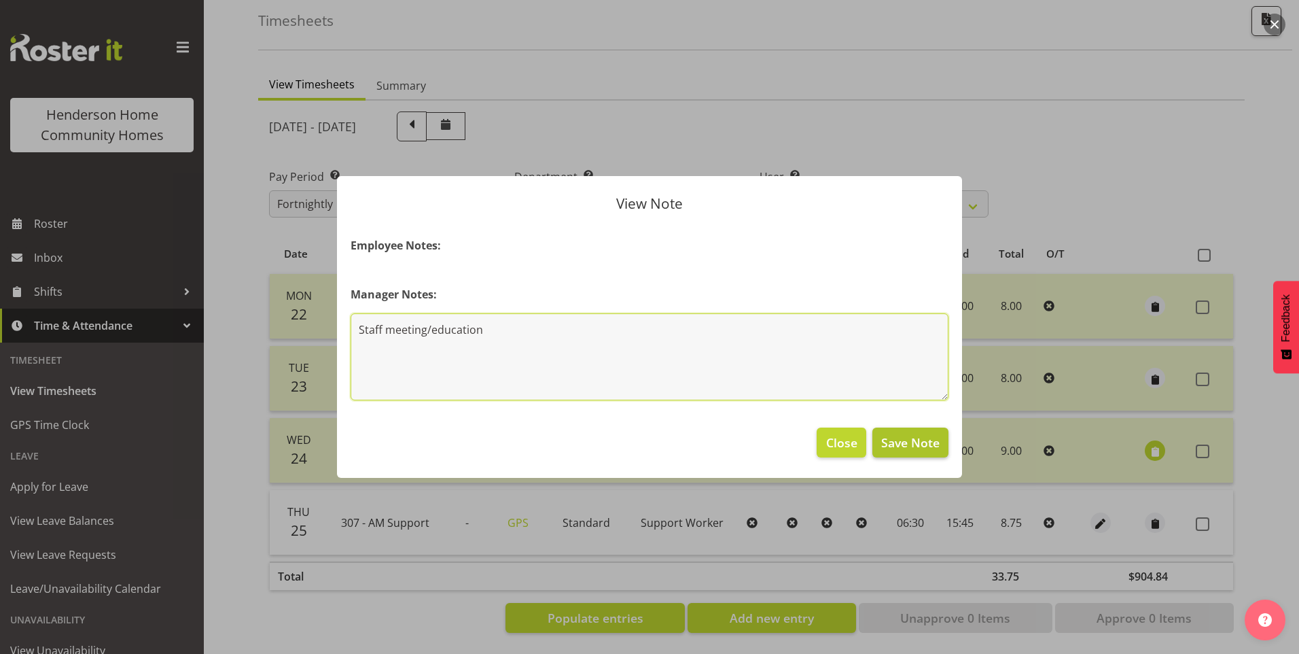
type textarea "Staff meeting/education"
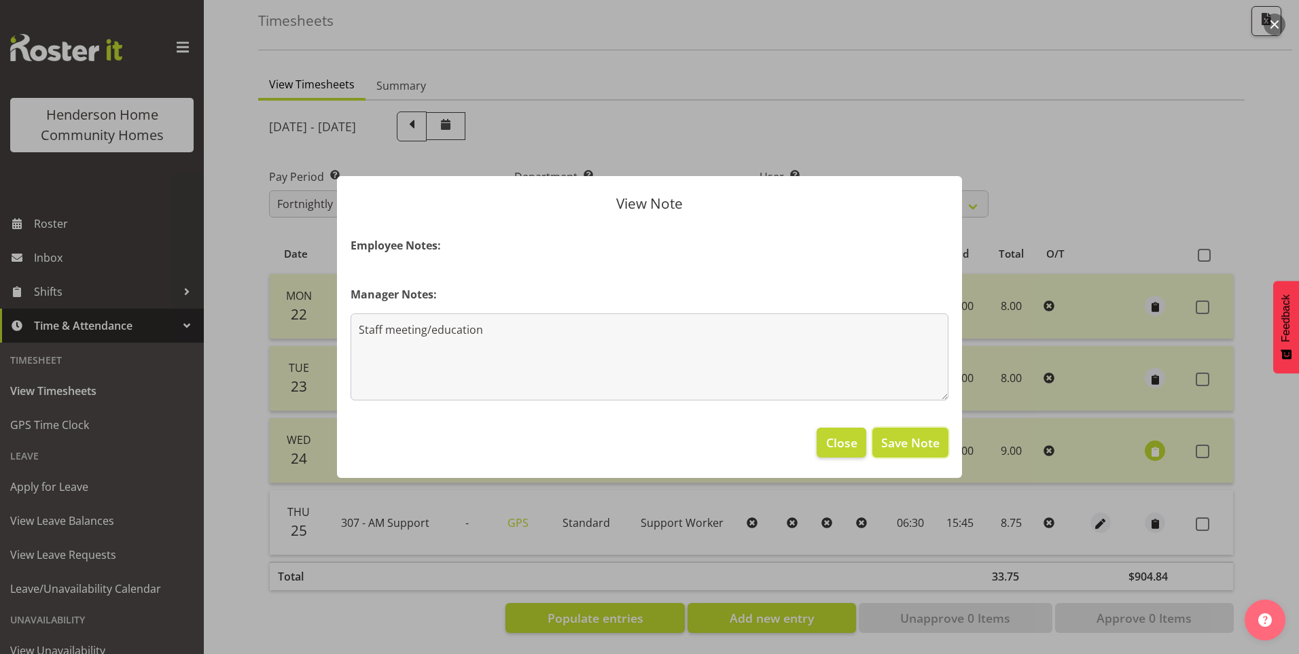
click at [925, 437] on span "Save Note" at bounding box center [910, 442] width 58 height 18
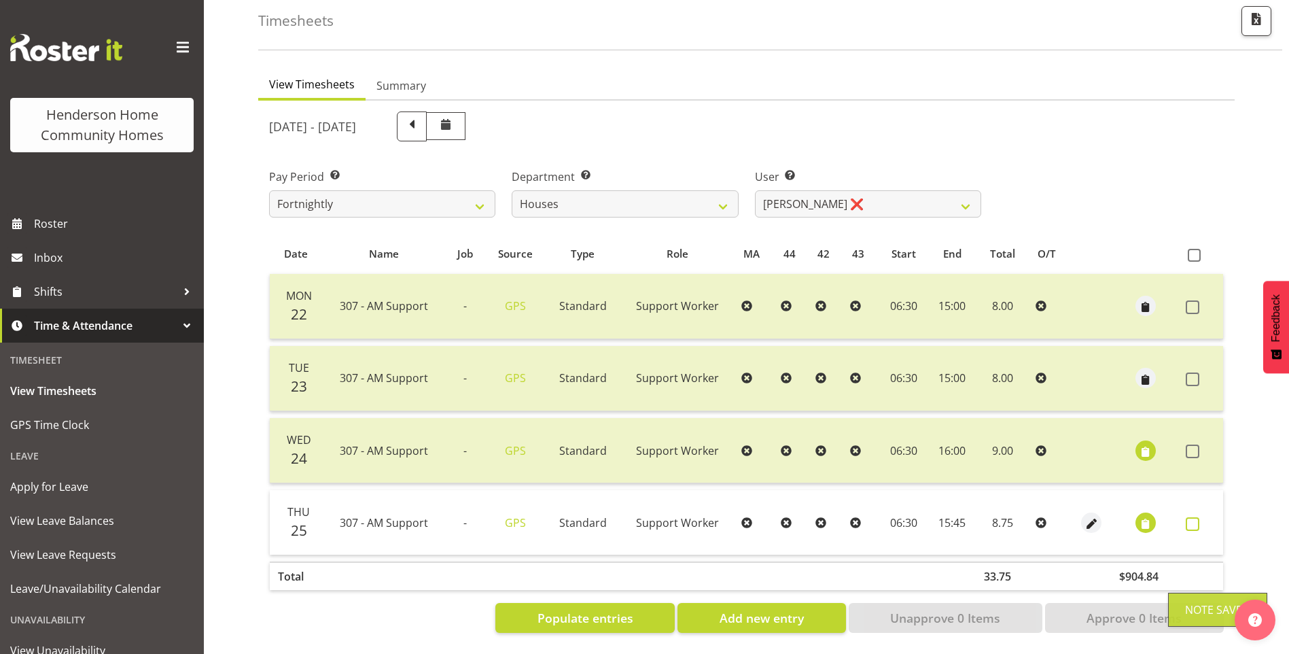
click at [1197, 517] on span at bounding box center [1193, 524] width 14 height 14
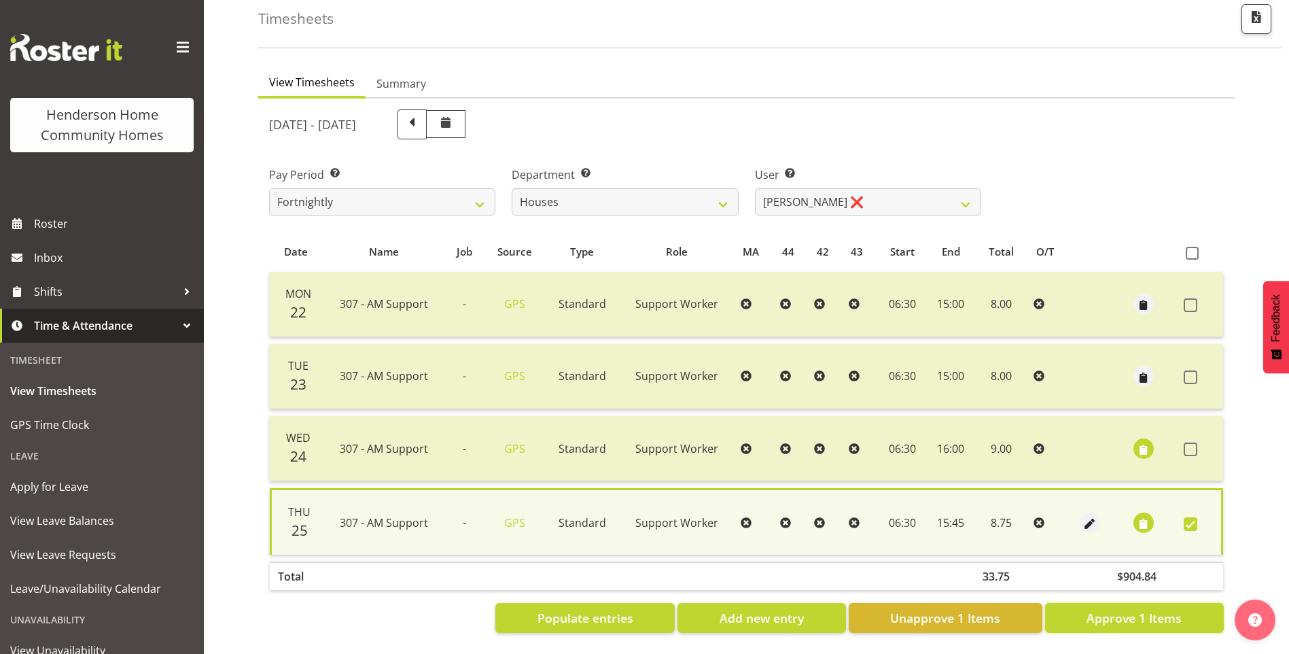
click at [1118, 609] on span "Approve 1 Items" at bounding box center [1133, 618] width 95 height 18
checkbox input "false"
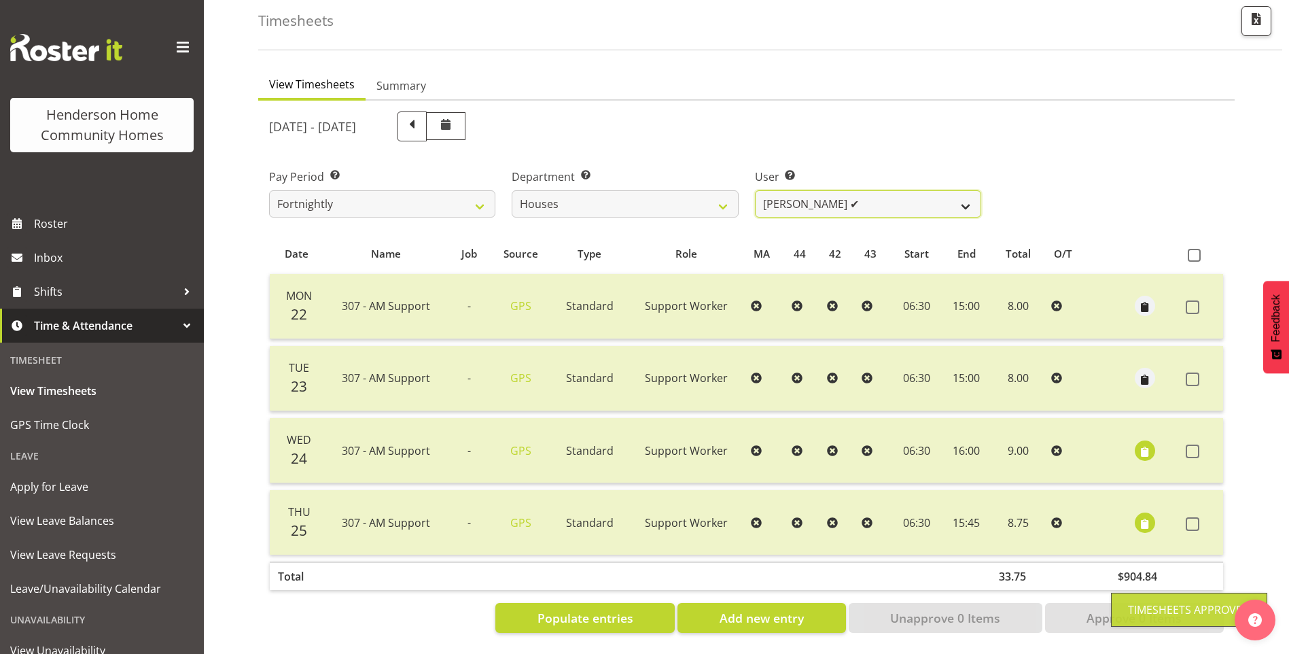
click at [805, 193] on select "Billie Sothern ✔ Dipika Thapa ❌ Jess Aracan ❌ Katrina Shaw ❌ Liezl Sanchez ❌ Ma…" at bounding box center [868, 203] width 226 height 27
click at [755, 190] on select "Billie Sothern ✔ Dipika Thapa ❌ Jess Aracan ❌ Katrina Shaw ❌ Liezl Sanchez ❌ Ma…" at bounding box center [868, 203] width 226 height 27
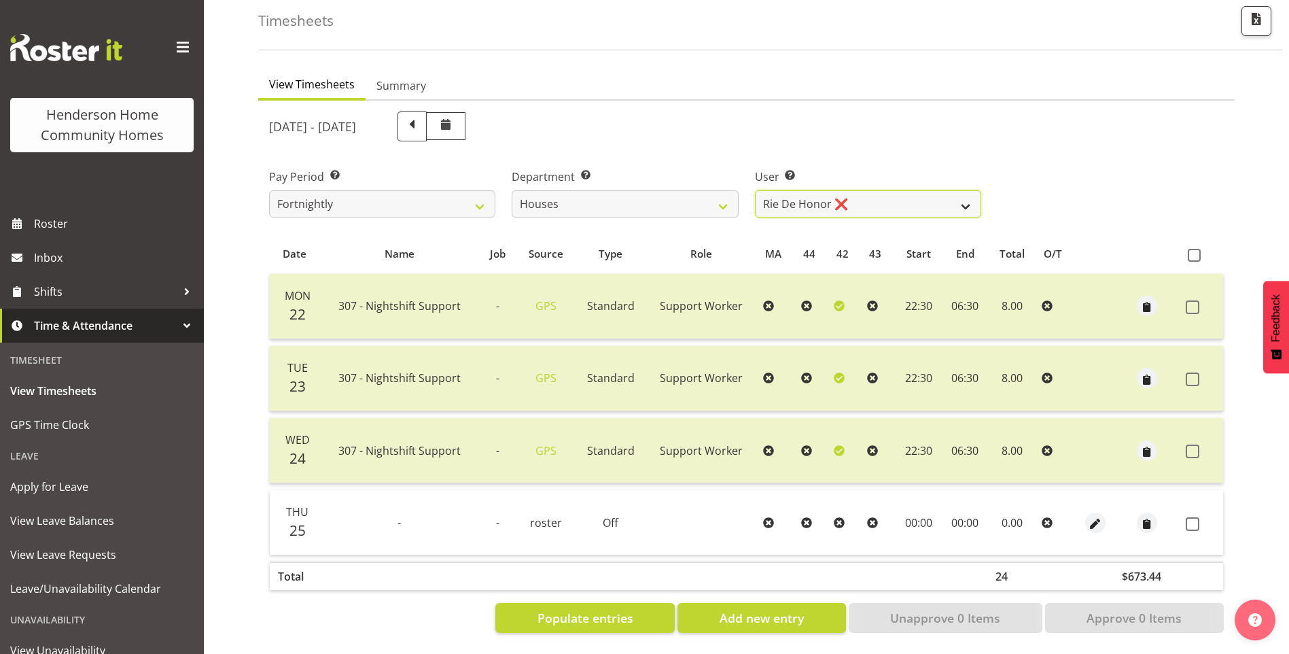
click at [814, 190] on select "Billie Sothern ✔ Dipika Thapa ❌ Jess Aracan ❌ Katrina Shaw ❌ Liezl Sanchez ❌ Ma…" at bounding box center [868, 203] width 226 height 27
select select "11787"
click at [755, 190] on select "Billie Sothern ✔ Dipika Thapa ❌ Jess Aracan ❌ Katrina Shaw ❌ Liezl Sanchez ❌ Ma…" at bounding box center [868, 203] width 226 height 27
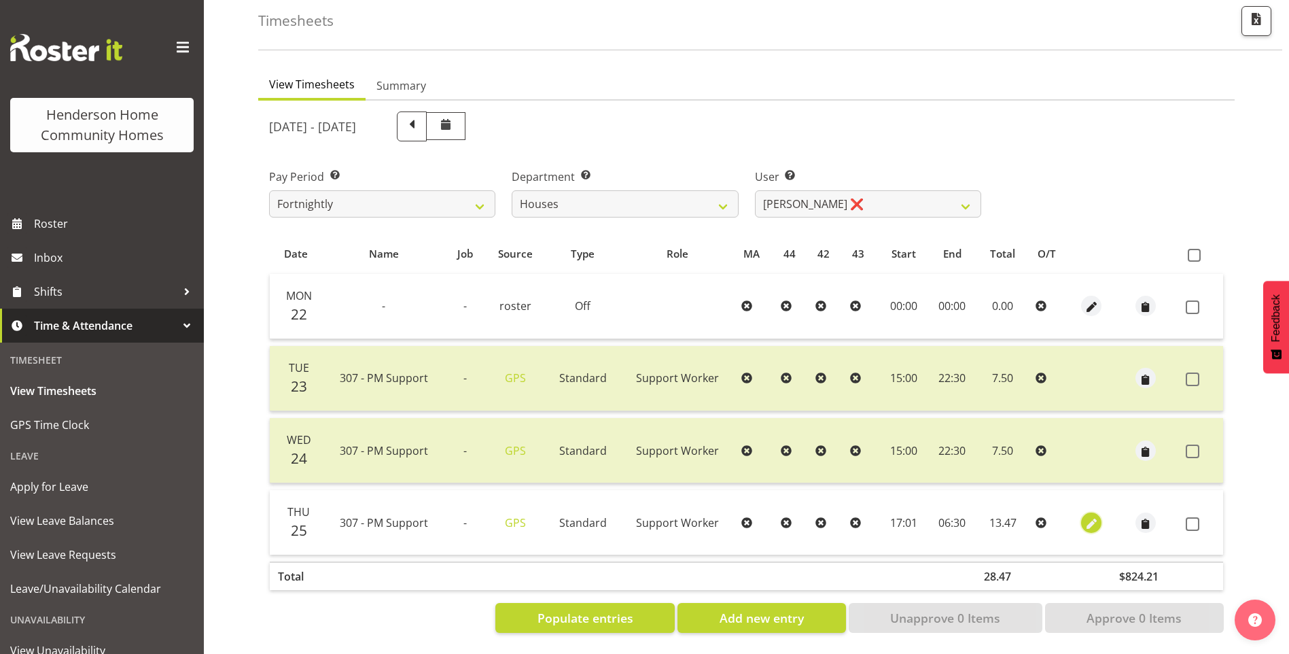
click at [1093, 516] on span "button" at bounding box center [1092, 524] width 16 height 16
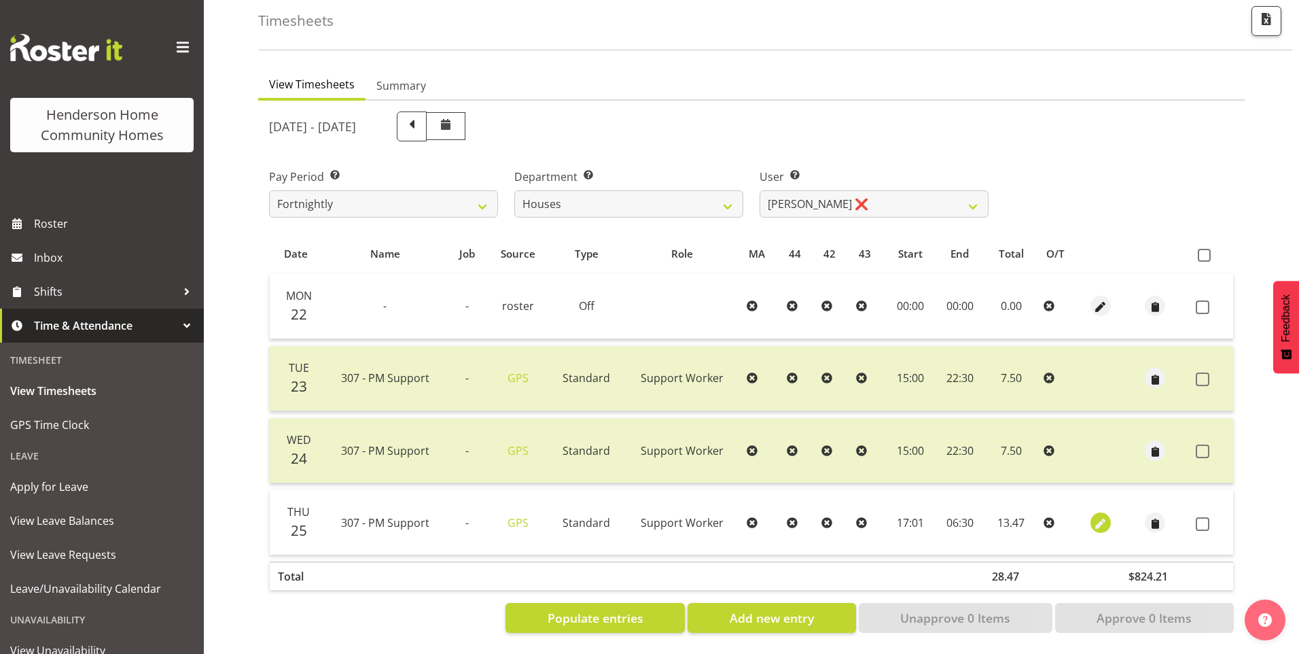
select select "Standard"
select select "8"
select select "2025"
select select "17"
select select "1"
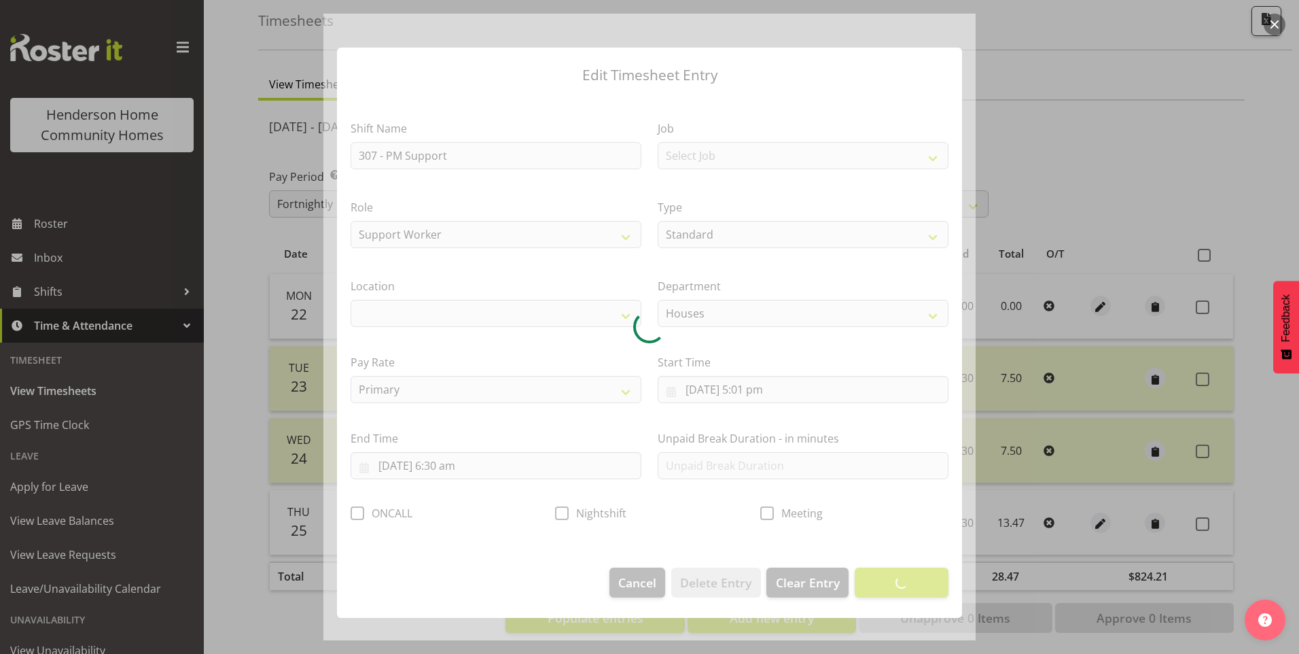
select select "1076"
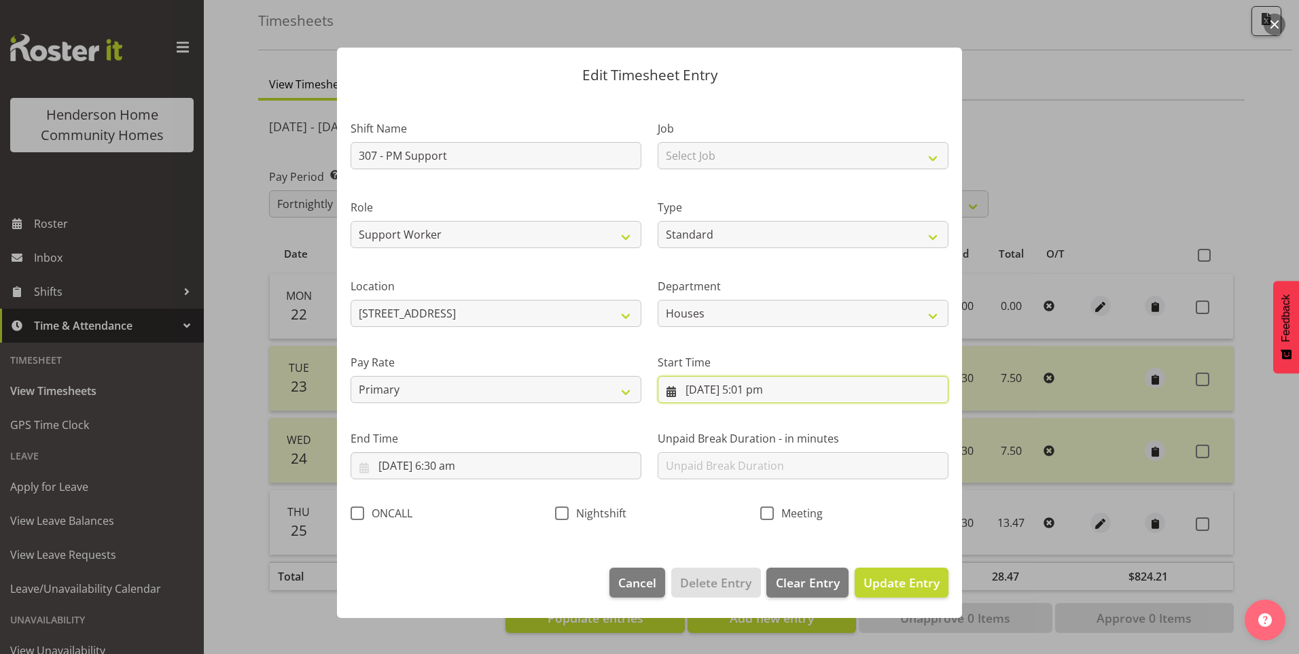
click at [755, 390] on input "25/09/2025, 5:01 pm" at bounding box center [803, 389] width 291 height 27
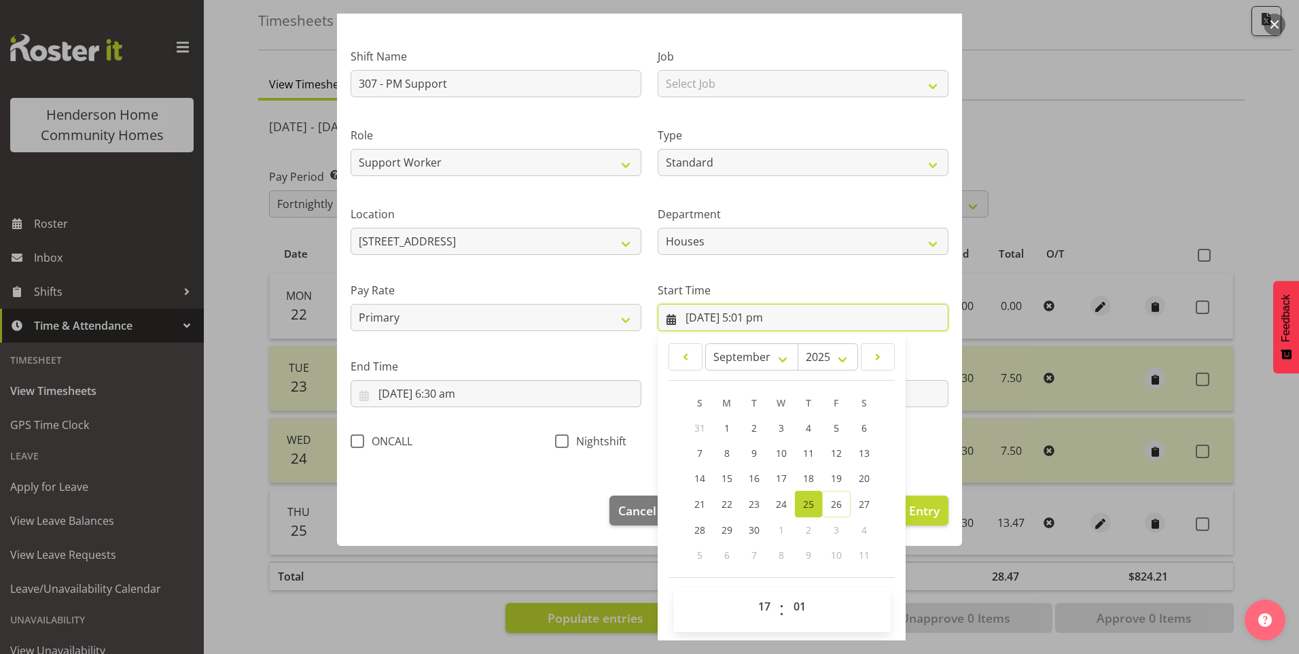
scroll to position [73, 0]
click at [764, 606] on select "00 01 02 03 04 05 06 07 08 09 10 11 12 13 14 15 16 17 18 19 20 21 22 23" at bounding box center [766, 604] width 31 height 27
select select "15"
click at [751, 591] on select "00 01 02 03 04 05 06 07 08 09 10 11 12 13 14 15 16 17 18 19 20 21 22 23" at bounding box center [766, 604] width 31 height 27
type input "25/09/2025, 3:01 pm"
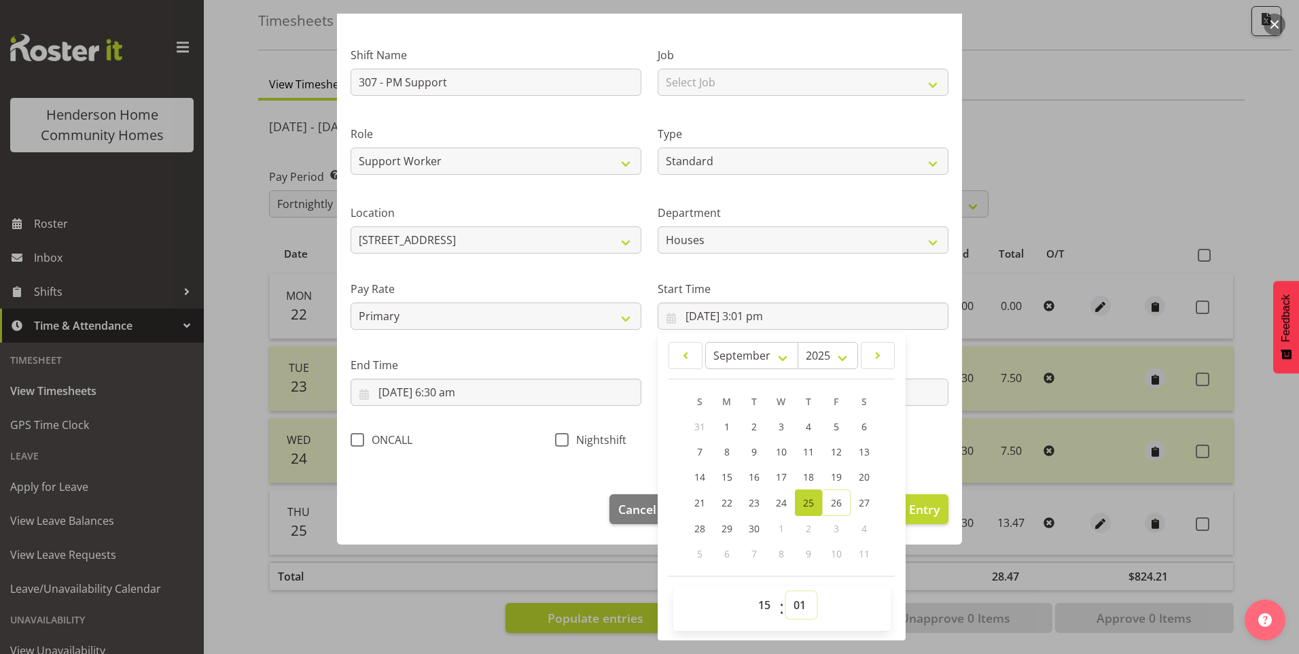
click at [794, 601] on select "00 01 02 03 04 05 06 07 08 09 10 11 12 13 14 15 16 17 18 19 20 21 22 23 24 25 2…" at bounding box center [801, 604] width 31 height 27
select select "0"
click at [786, 591] on select "00 01 02 03 04 05 06 07 08 09 10 11 12 13 14 15 16 17 18 19 20 21 22 23 24 25 2…" at bounding box center [801, 604] width 31 height 27
type input "25/09/2025, 3:00 pm"
click at [416, 396] on input "26/09/2025, 6:30 am" at bounding box center [496, 391] width 291 height 27
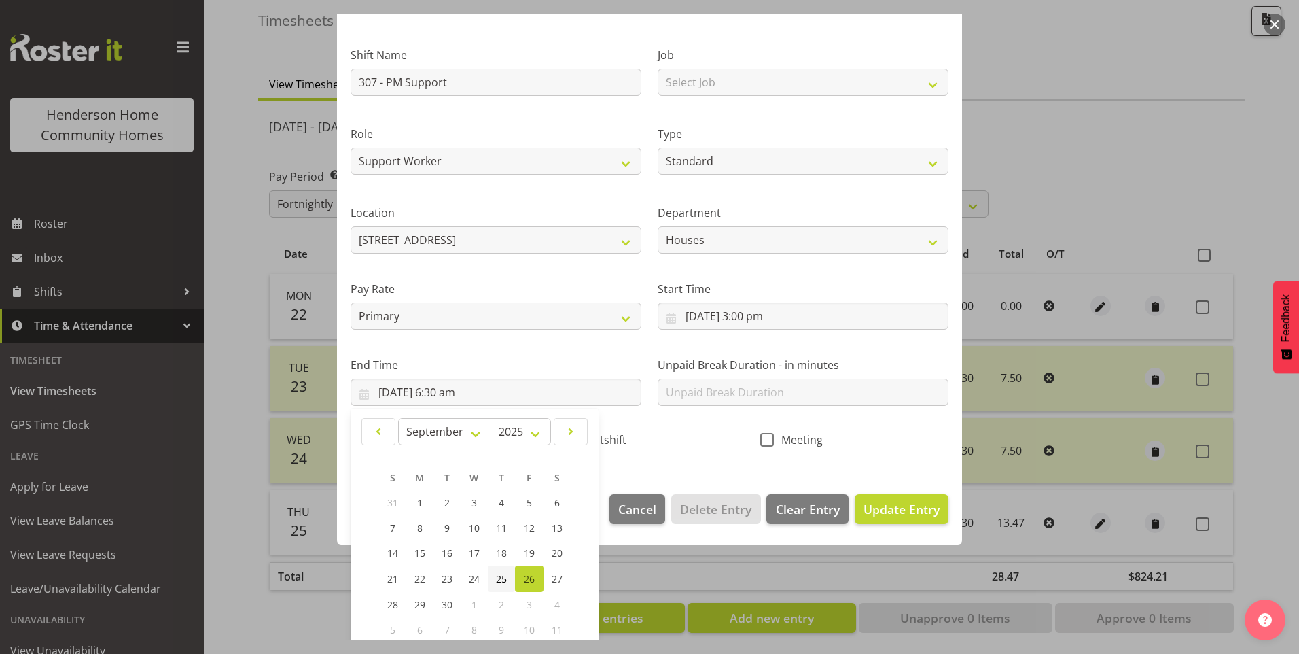
click at [497, 576] on span "25" at bounding box center [501, 578] width 11 height 13
type input "25/09/2025, 6:30 am"
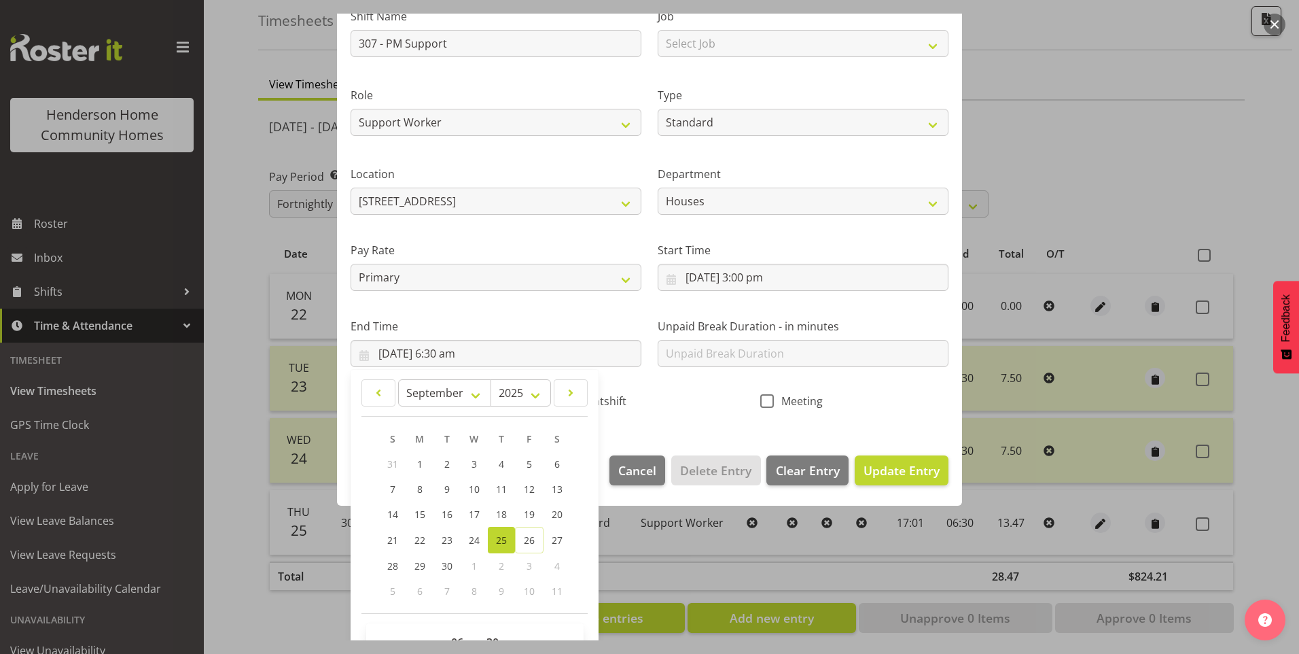
scroll to position [149, 0]
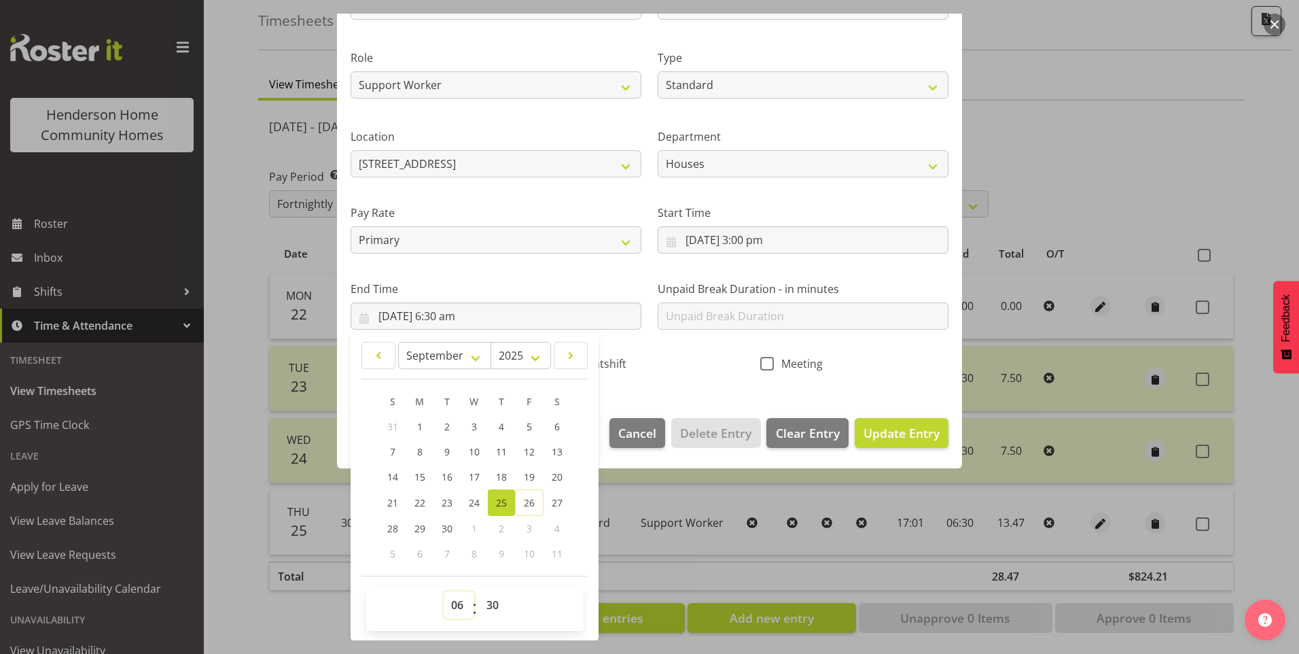
click at [454, 610] on select "00 01 02 03 04 05 06 07 08 09 10 11 12 13 14 15 16 17 18 19 20 21 22 23" at bounding box center [459, 604] width 31 height 27
select select "22"
click at [444, 591] on select "00 01 02 03 04 05 06 07 08 09 10 11 12 13 14 15 16 17 18 19 20 21 22 23" at bounding box center [459, 604] width 31 height 27
type input "25/09/2025, 10:30 pm"
click at [921, 429] on span "Update Entry" at bounding box center [902, 433] width 76 height 16
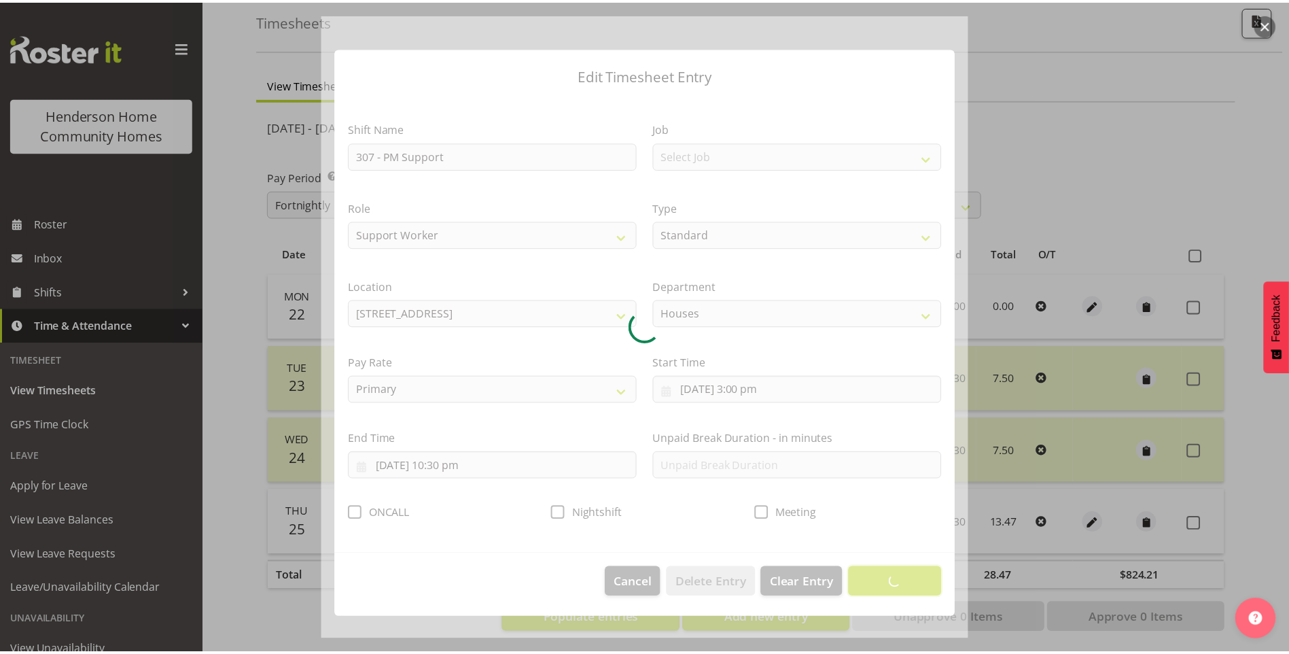
scroll to position [0, 0]
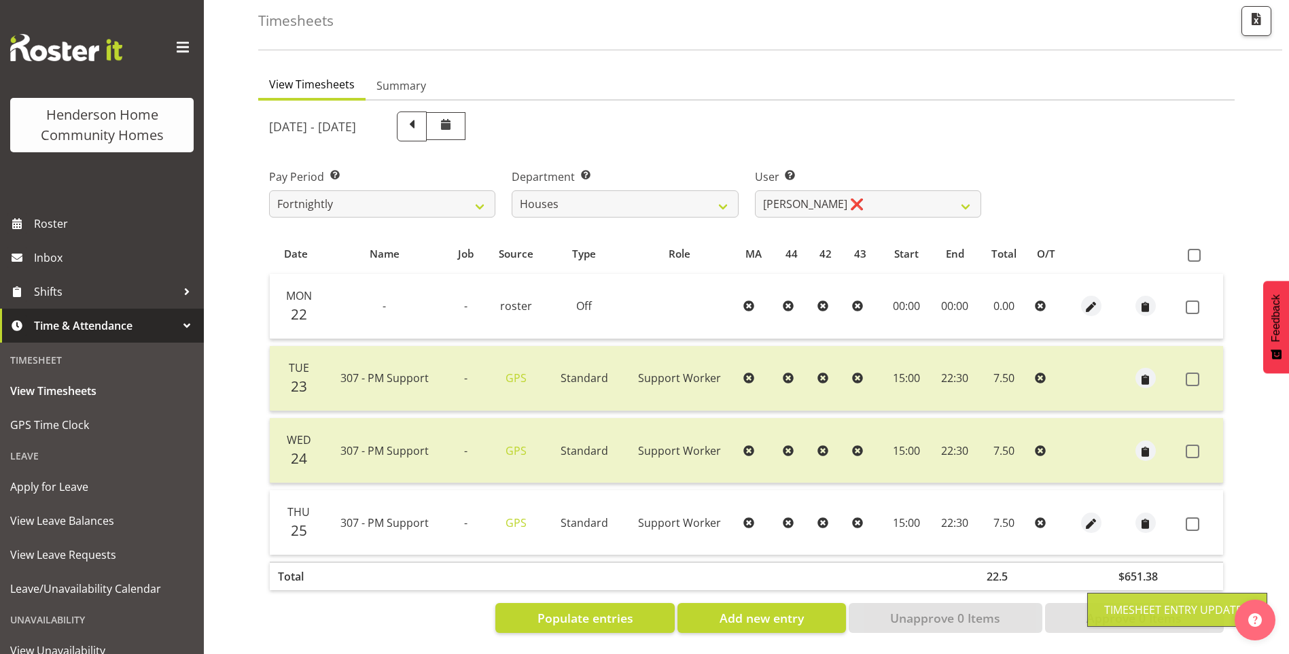
click at [1192, 517] on span at bounding box center [1193, 524] width 14 height 14
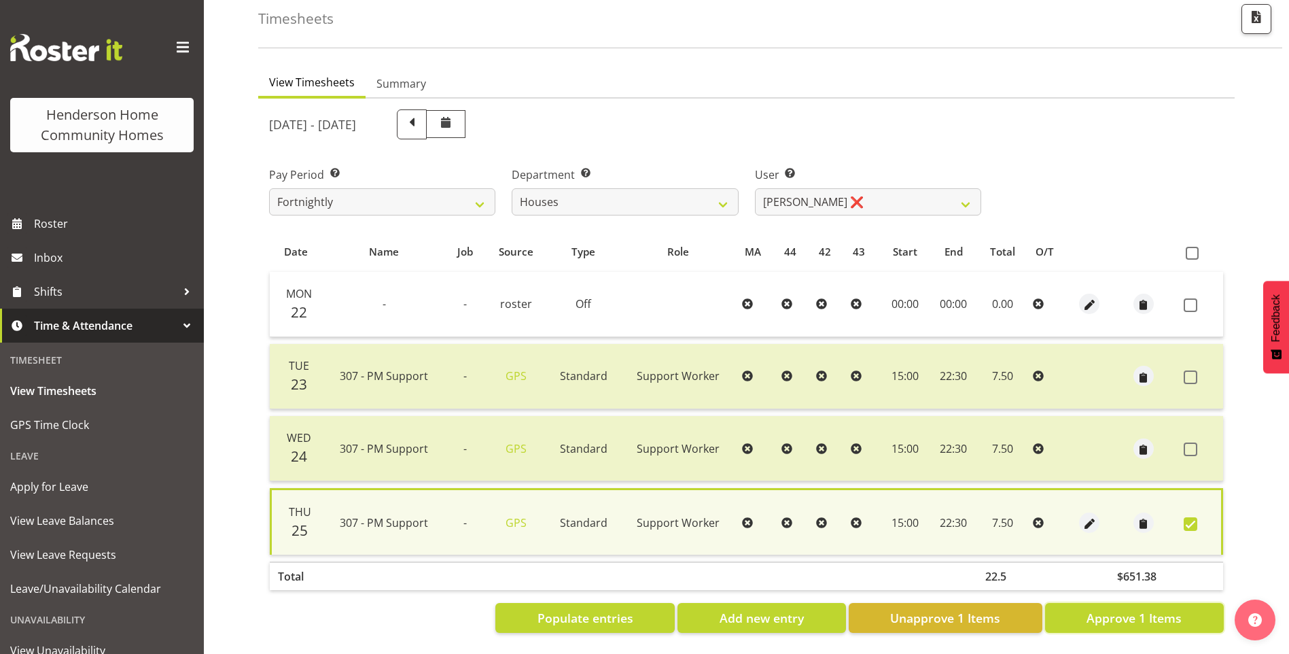
click at [1118, 612] on span "Approve 1 Items" at bounding box center [1133, 618] width 95 height 18
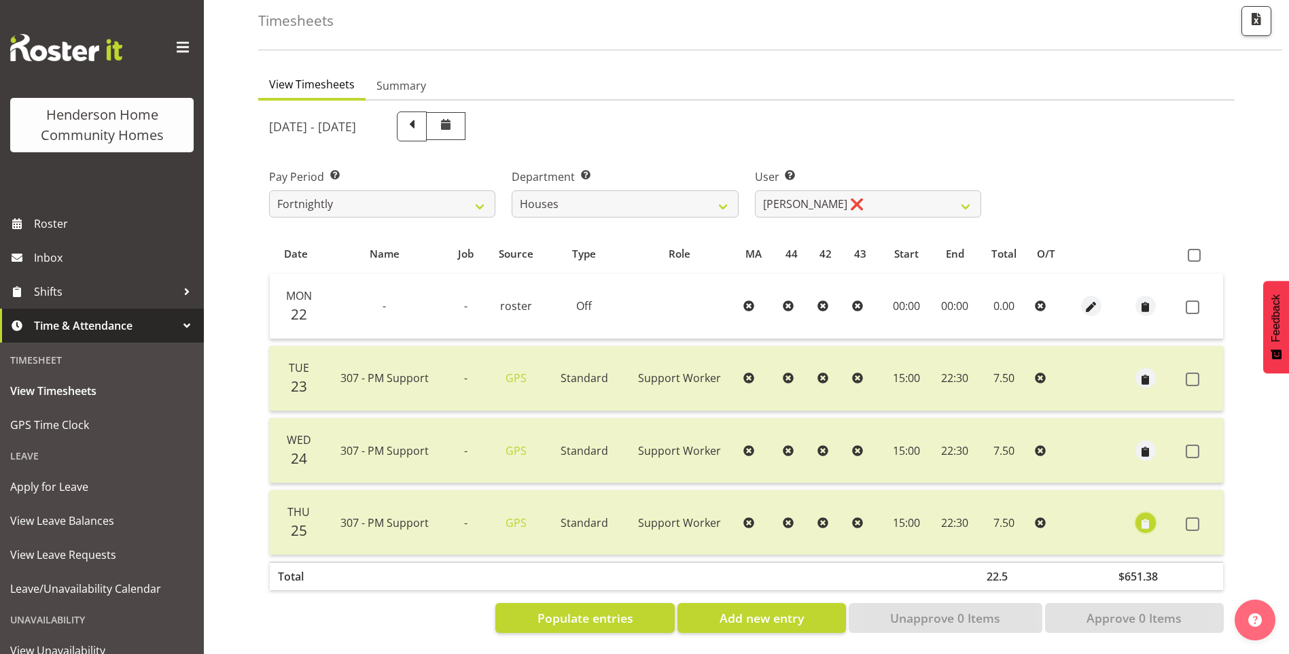
click at [1150, 516] on span "button" at bounding box center [1145, 524] width 16 height 16
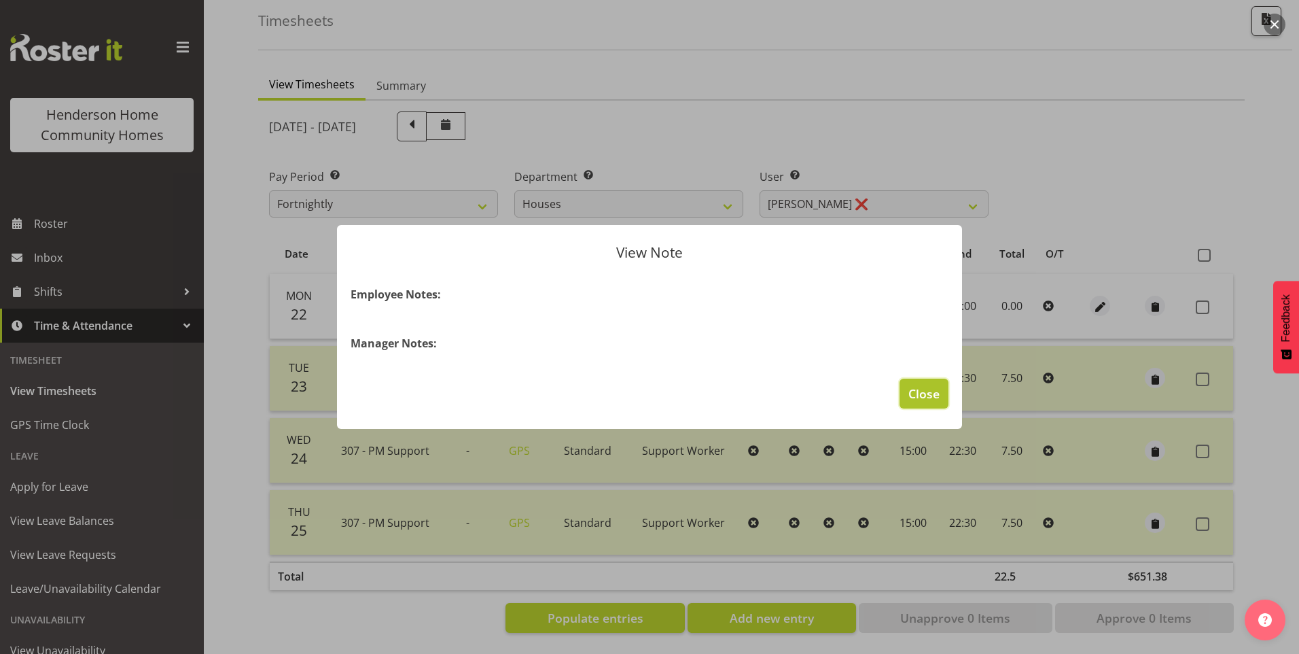
click at [922, 387] on span "Close" at bounding box center [923, 394] width 31 height 18
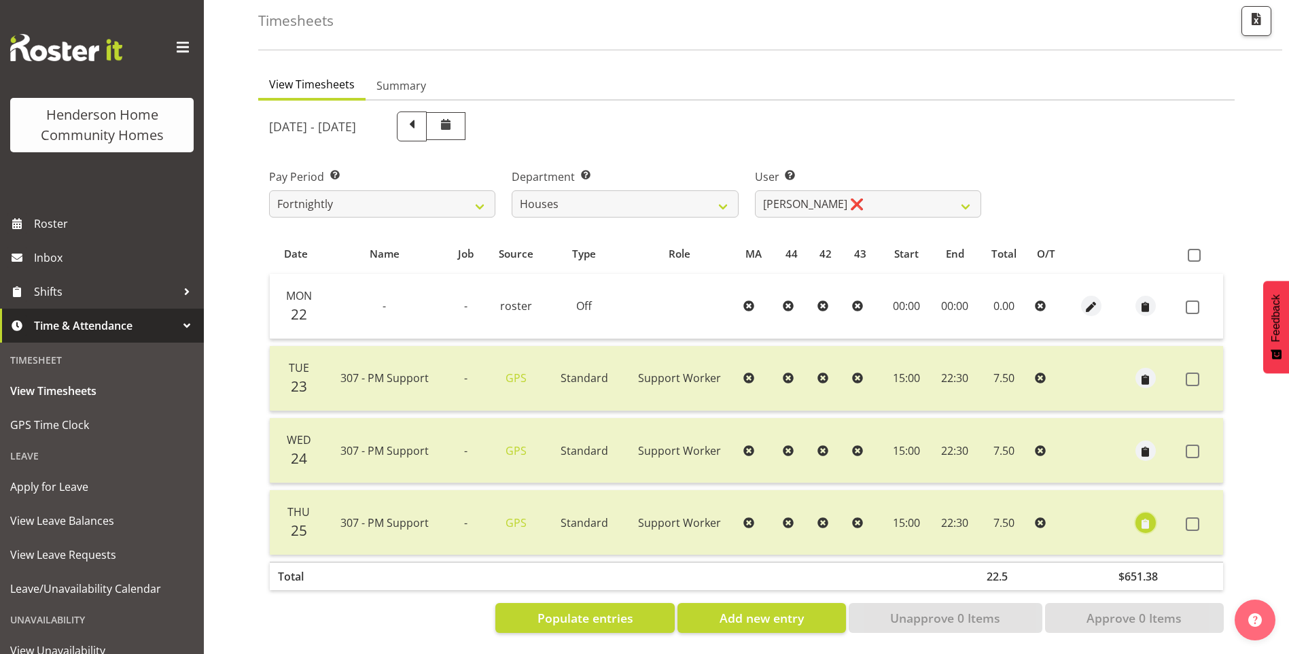
click at [1150, 516] on span "button" at bounding box center [1145, 524] width 16 height 16
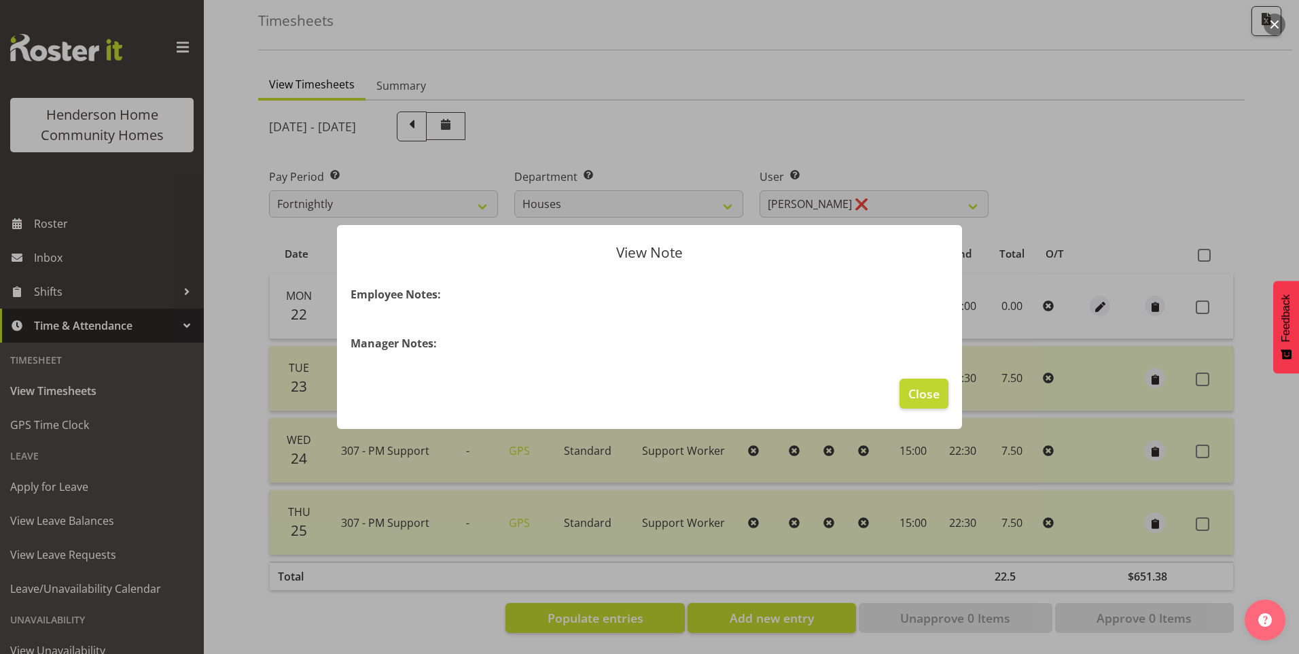
click at [523, 340] on h4 "Manager Notes:" at bounding box center [650, 343] width 598 height 16
click at [503, 358] on section "Employee Notes: Manager Notes:" at bounding box center [649, 318] width 625 height 92
click at [922, 402] on span "Close" at bounding box center [923, 394] width 31 height 18
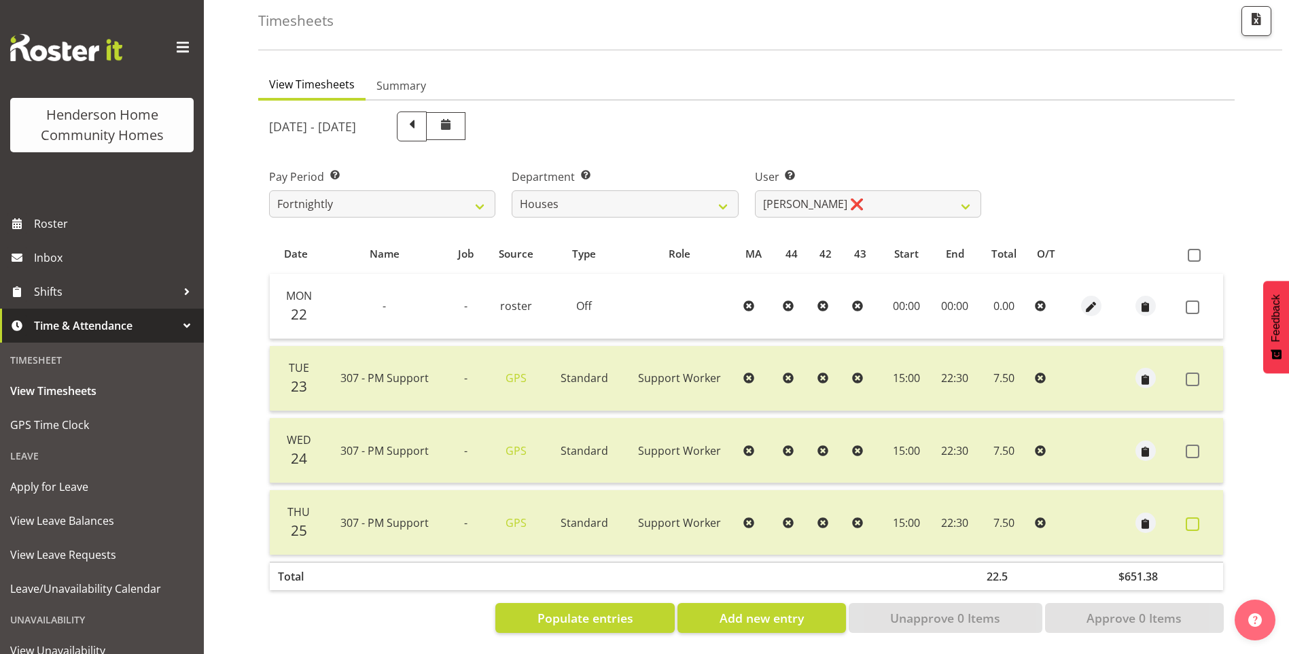
click at [1191, 517] on span at bounding box center [1193, 524] width 14 height 14
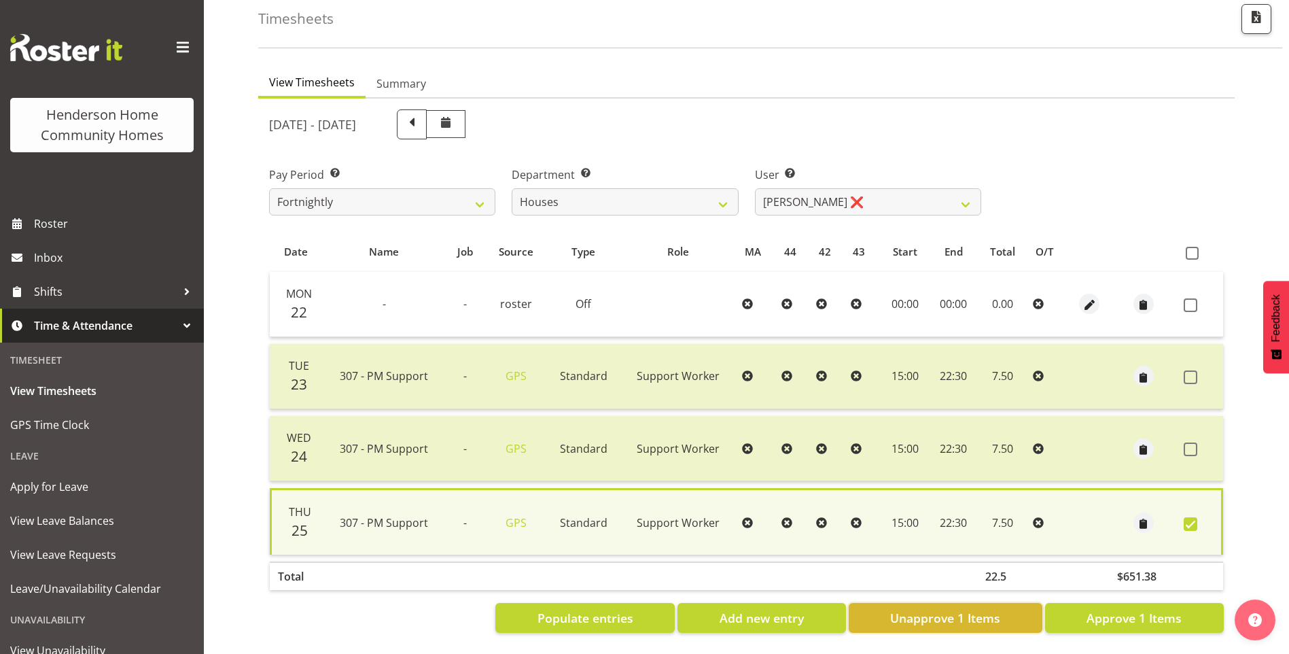
drag, startPoint x: 1004, startPoint y: 613, endPoint x: 1019, endPoint y: 582, distance: 34.0
click at [1004, 612] on button "Unapprove 1 Items" at bounding box center [946, 618] width 194 height 30
checkbox input "false"
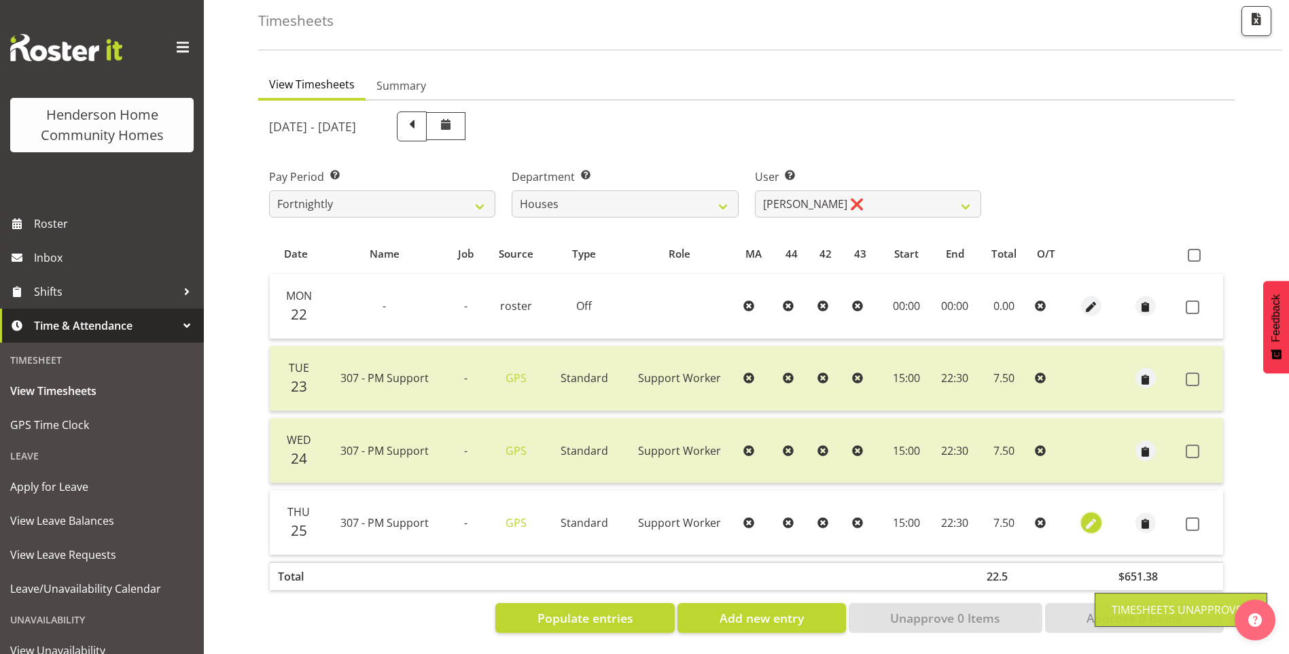
click at [1090, 516] on span "button" at bounding box center [1091, 524] width 16 height 16
select select "Standard"
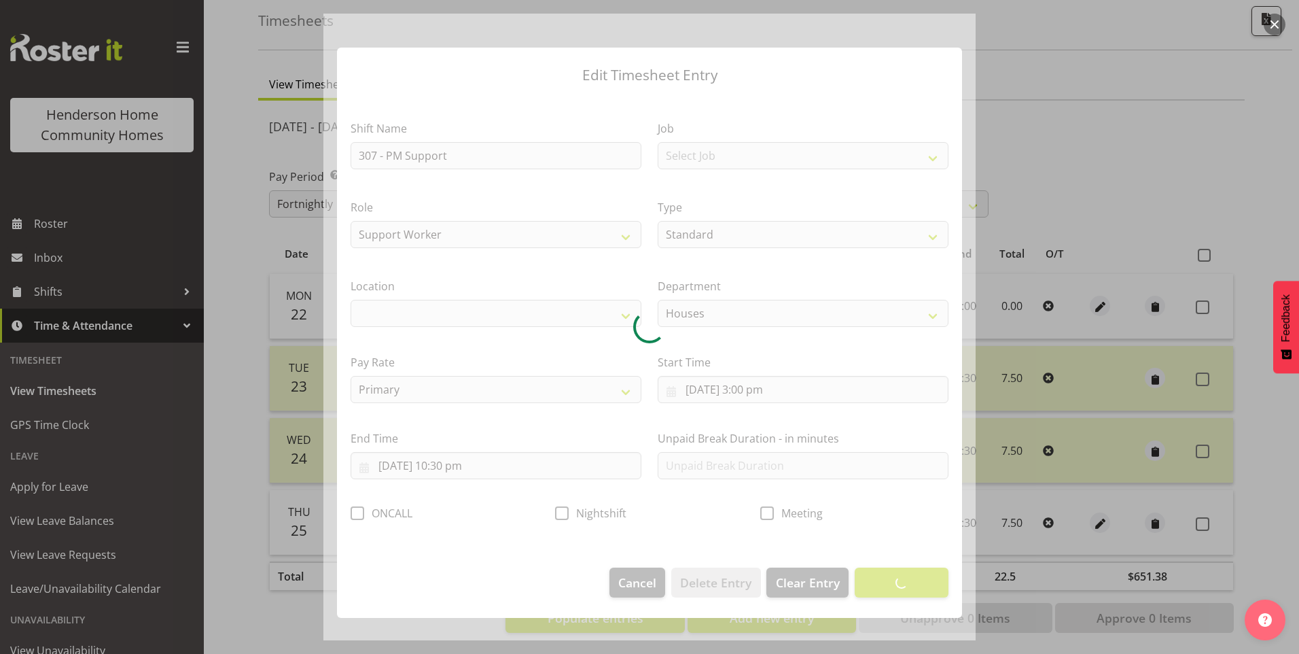
select select "1076"
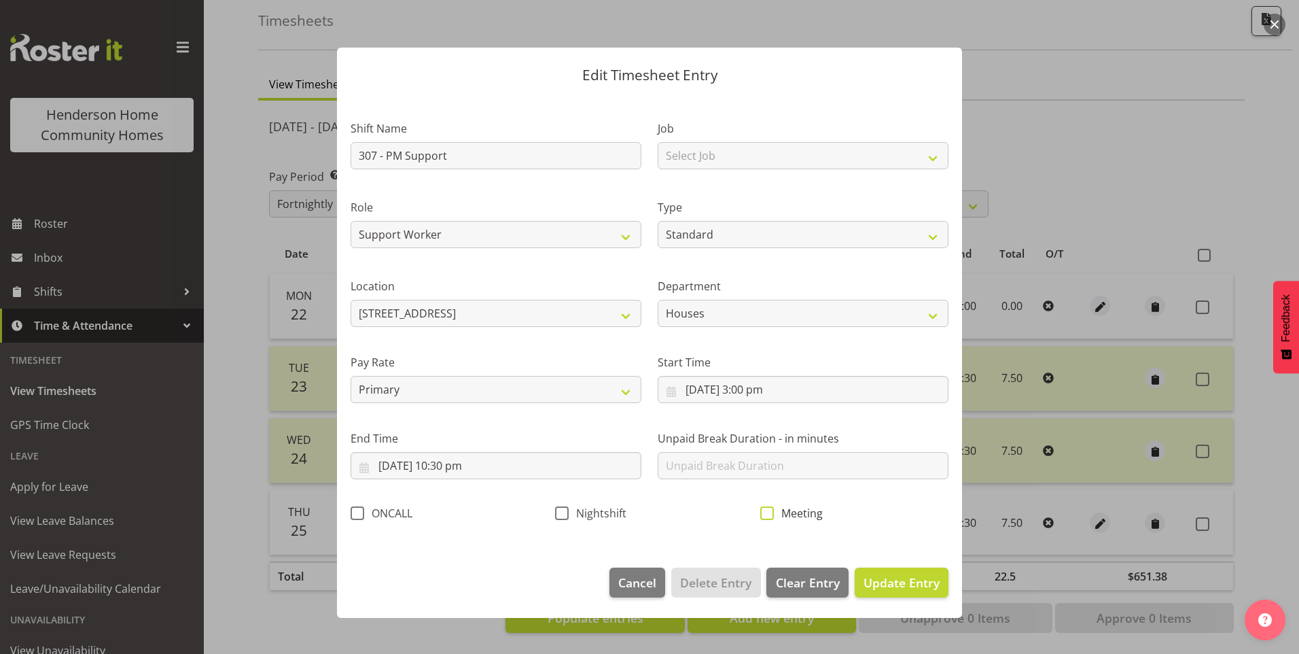
click at [769, 514] on span at bounding box center [767, 513] width 14 height 14
click at [769, 514] on input "Meeting" at bounding box center [764, 512] width 9 height 9
checkbox input "true"
click at [915, 575] on span "Update Entry" at bounding box center [902, 582] width 76 height 16
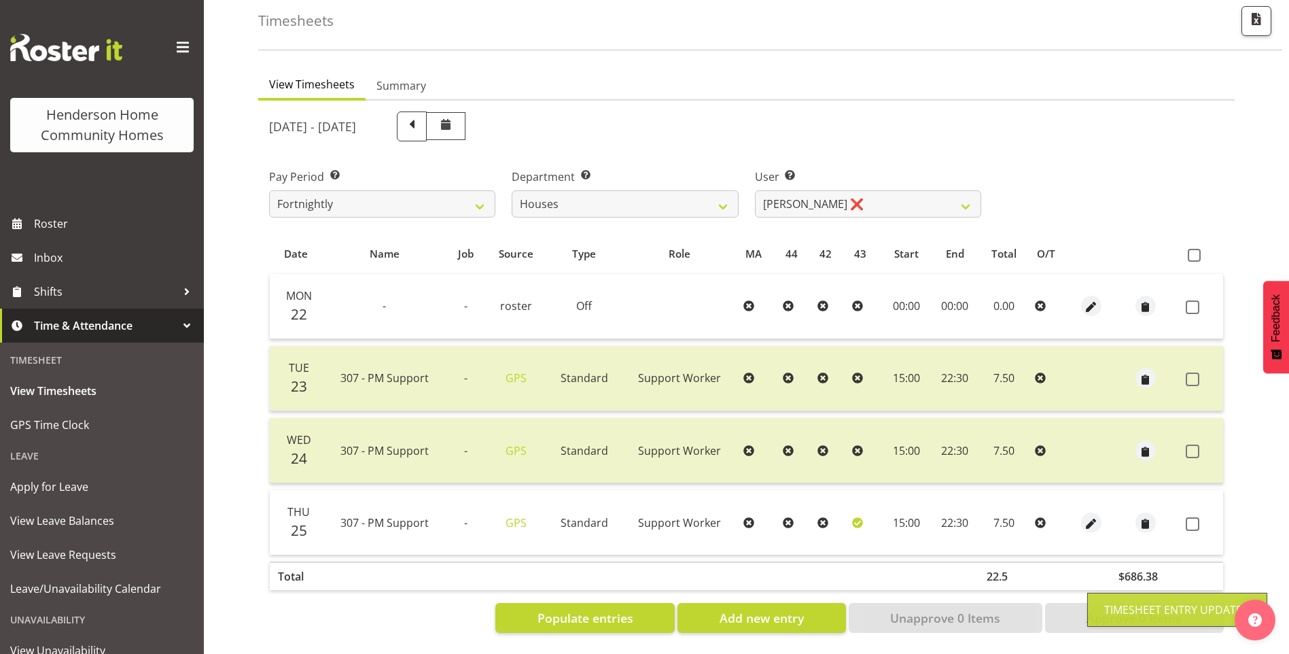
drag, startPoint x: 1194, startPoint y: 514, endPoint x: 1155, endPoint y: 574, distance: 71.8
click at [1194, 517] on span at bounding box center [1193, 524] width 14 height 14
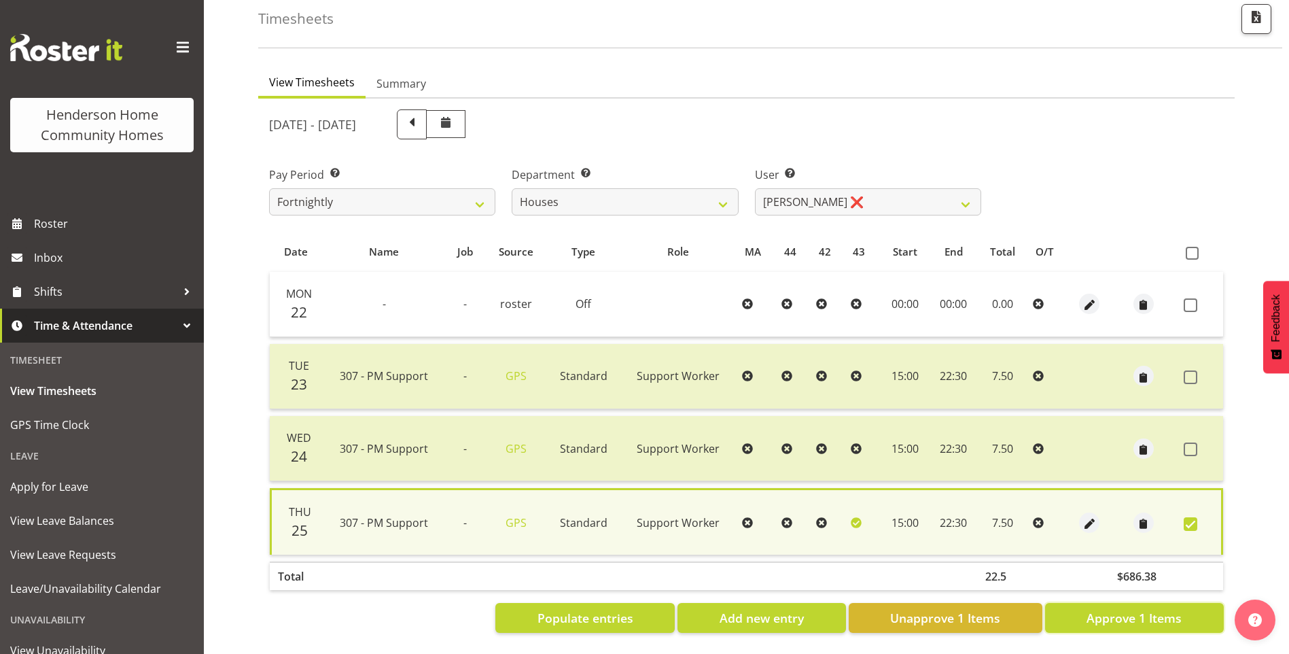
click at [1129, 609] on span "Approve 1 Items" at bounding box center [1133, 618] width 95 height 18
checkbox input "false"
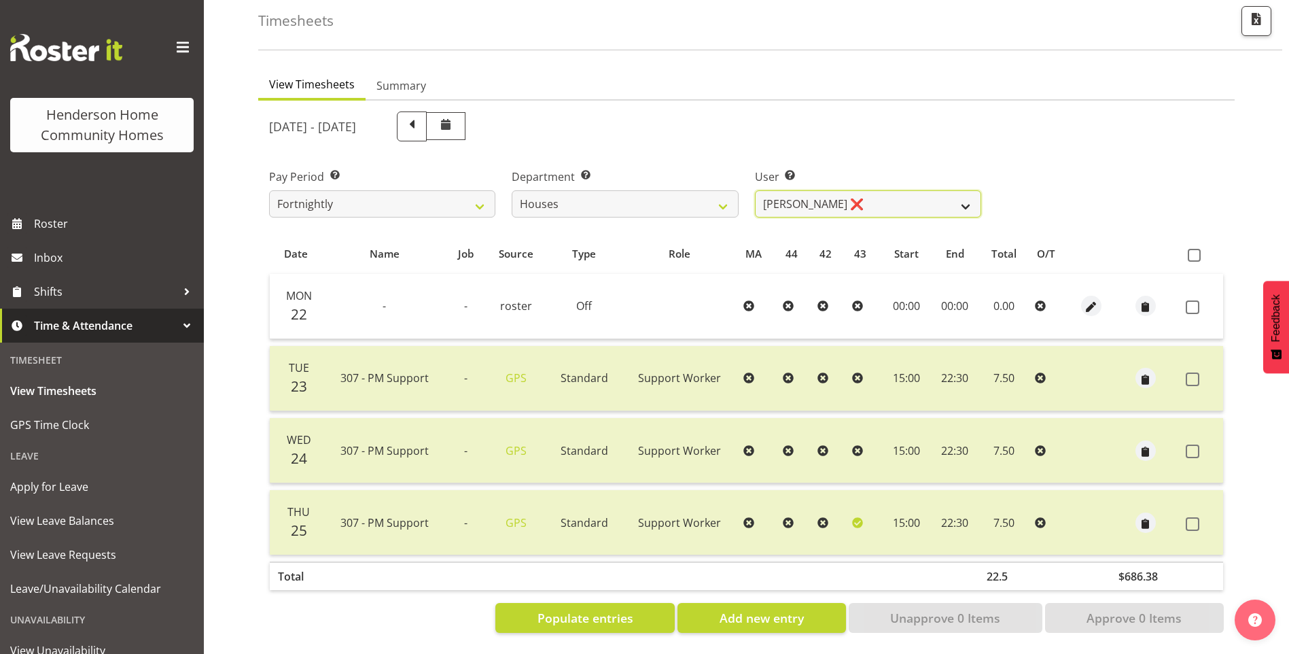
click at [796, 192] on select "Billie Sothern ✔ Dipika Thapa ❌ Jess Aracan ❌ Katrina Shaw ❌ Liezl Sanchez ❌ Ma…" at bounding box center [868, 203] width 226 height 27
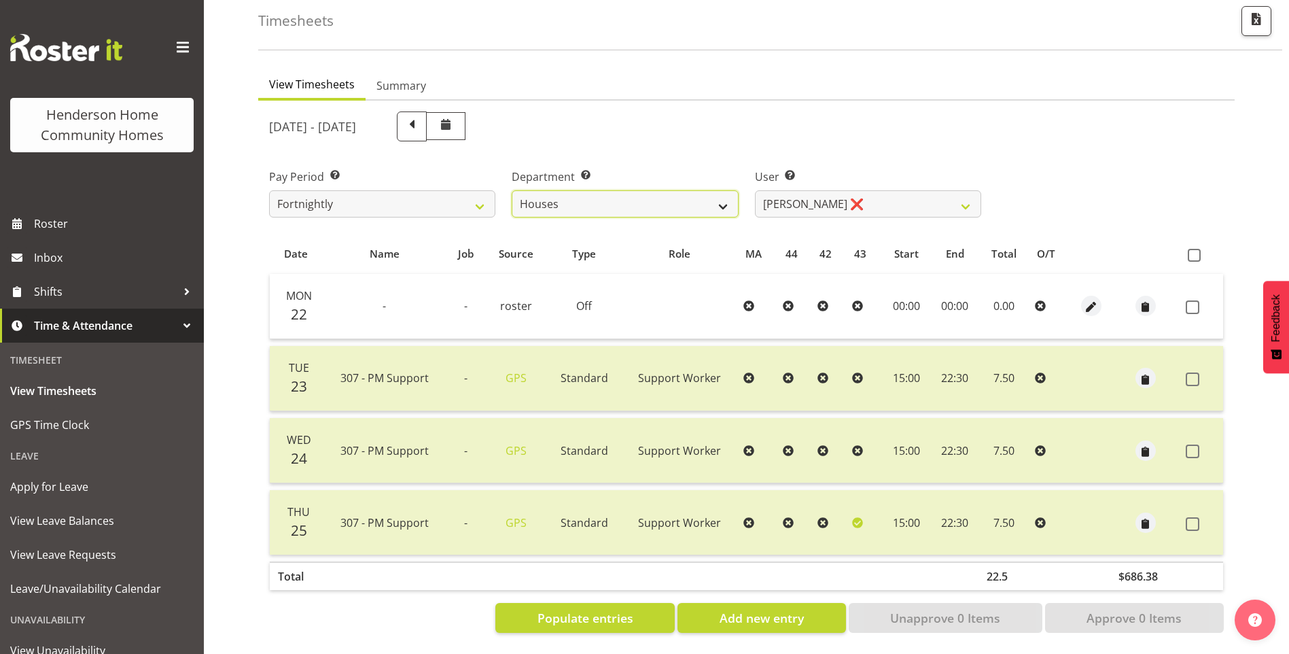
click at [535, 190] on select "Admin Homeside Houses Wingside" at bounding box center [625, 203] width 226 height 27
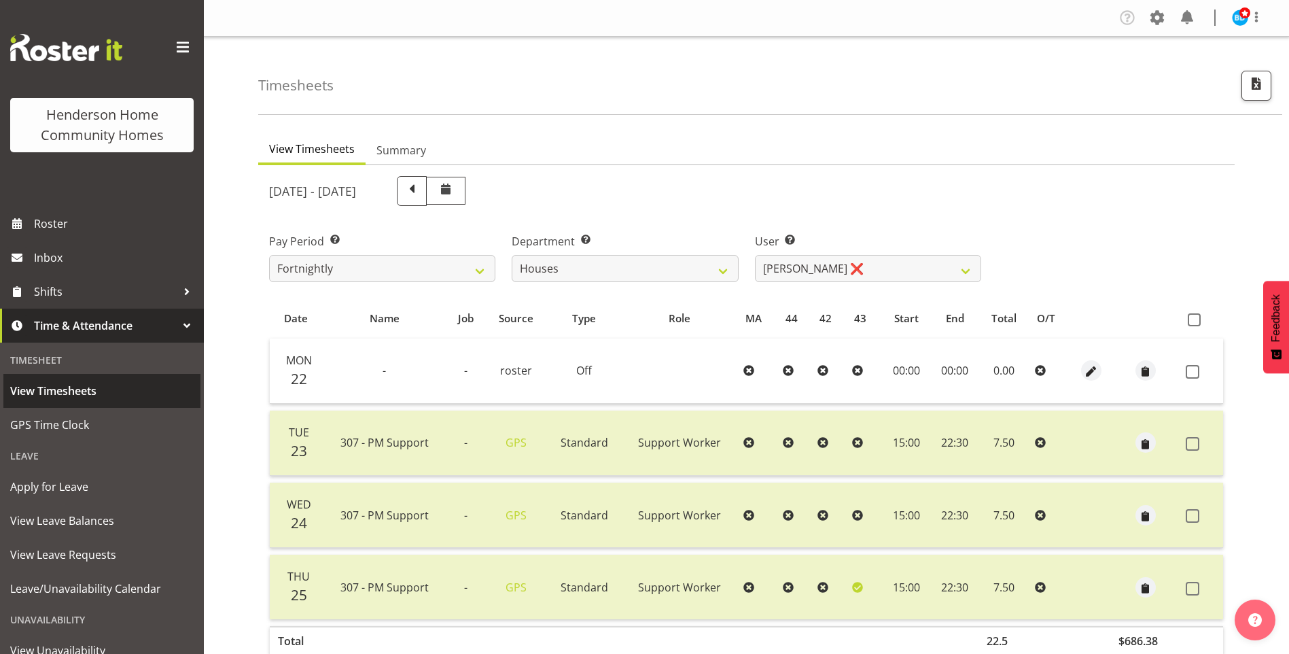
click at [101, 393] on span "View Timesheets" at bounding box center [101, 390] width 183 height 20
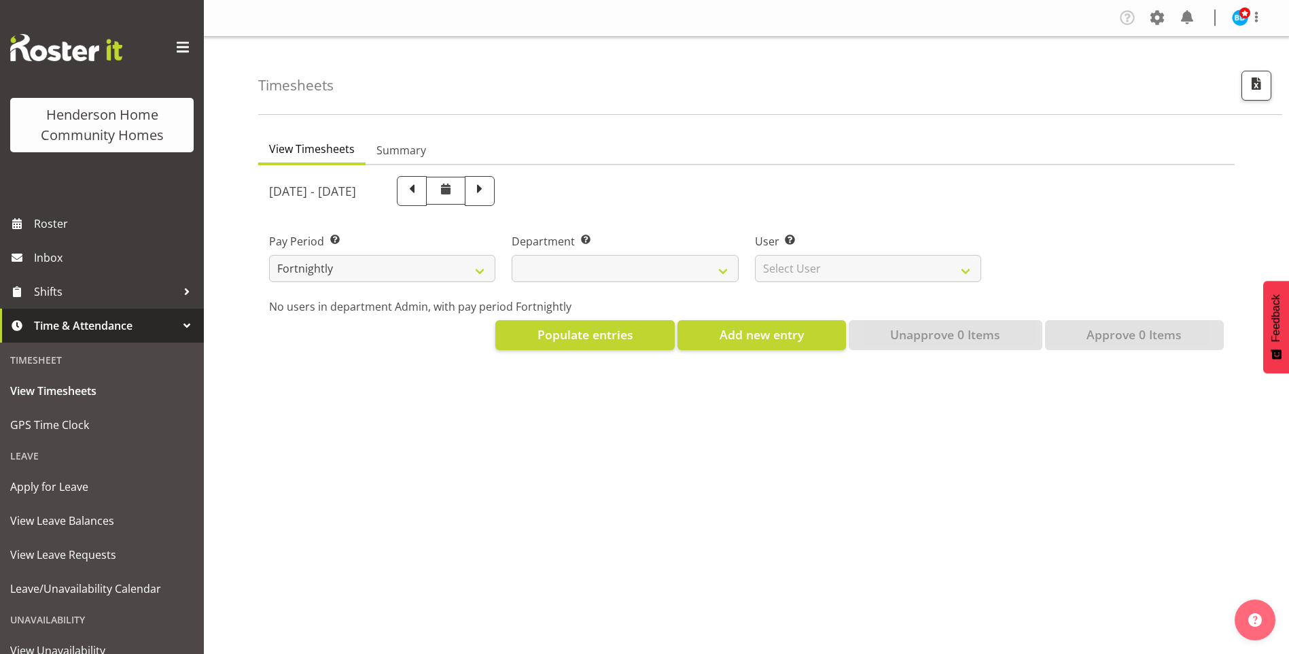
select select
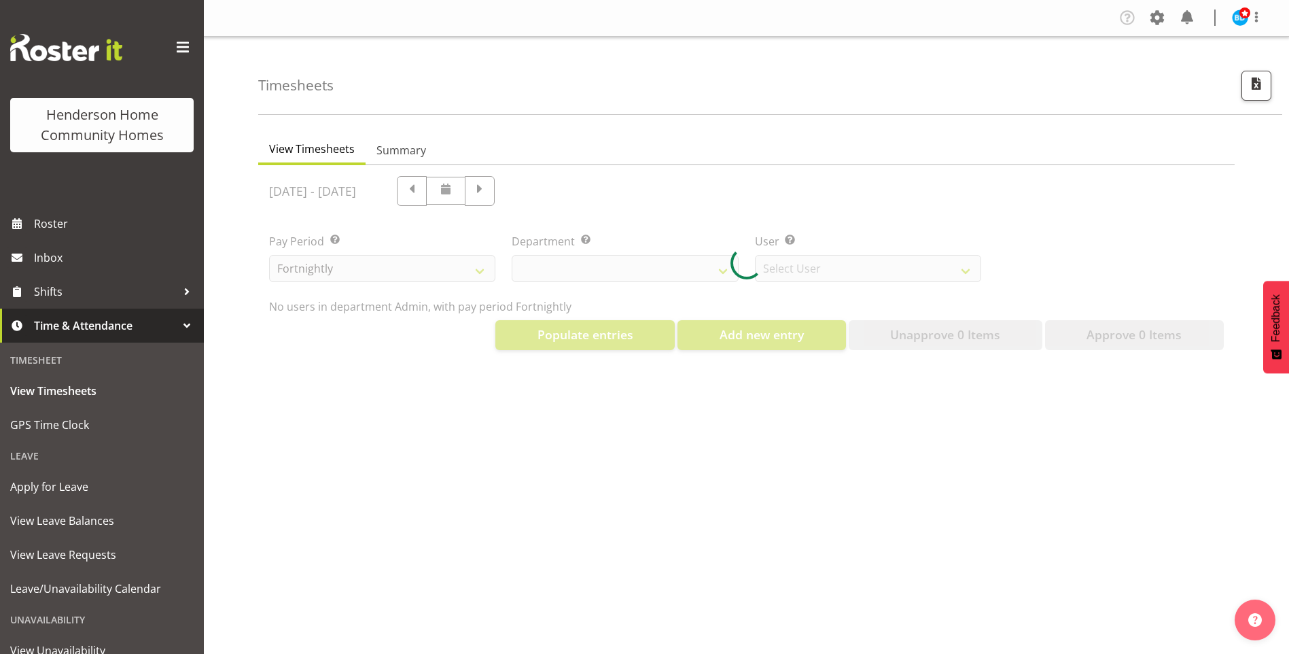
select select "8515"
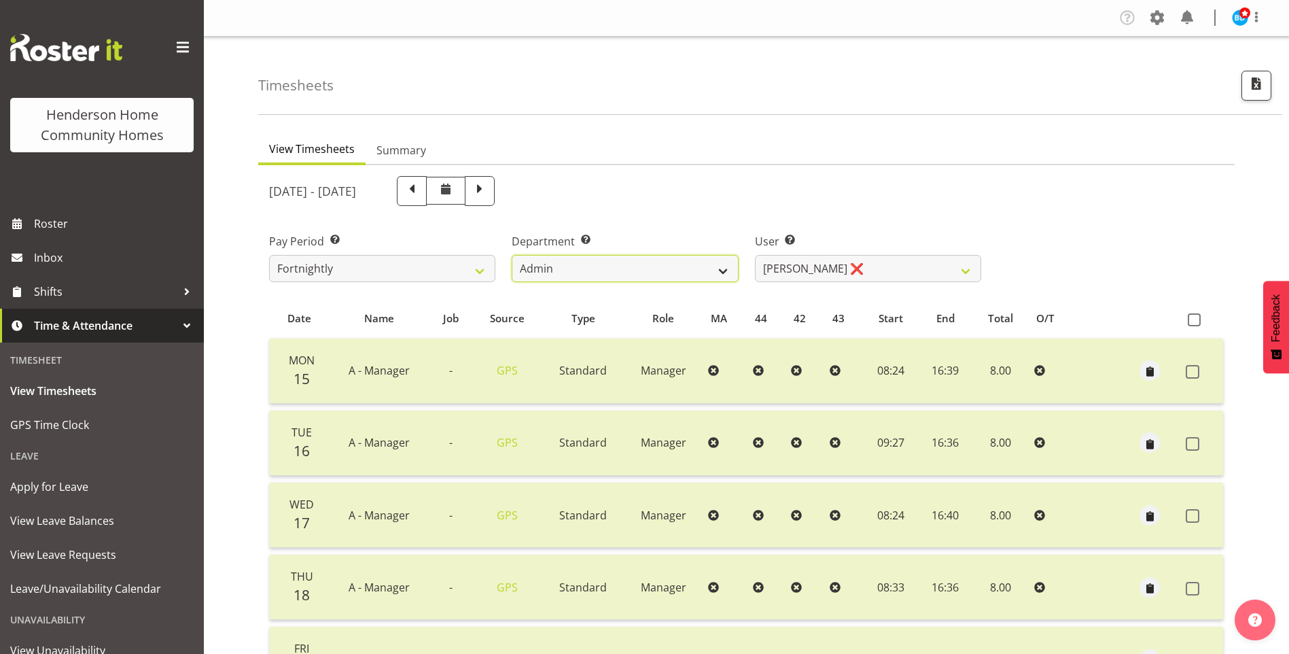
click at [623, 268] on select "Admin Homeside Houses Wingside" at bounding box center [625, 268] width 226 height 27
select select "749"
click at [512, 255] on select "Admin Homeside Houses Wingside" at bounding box center [625, 268] width 226 height 27
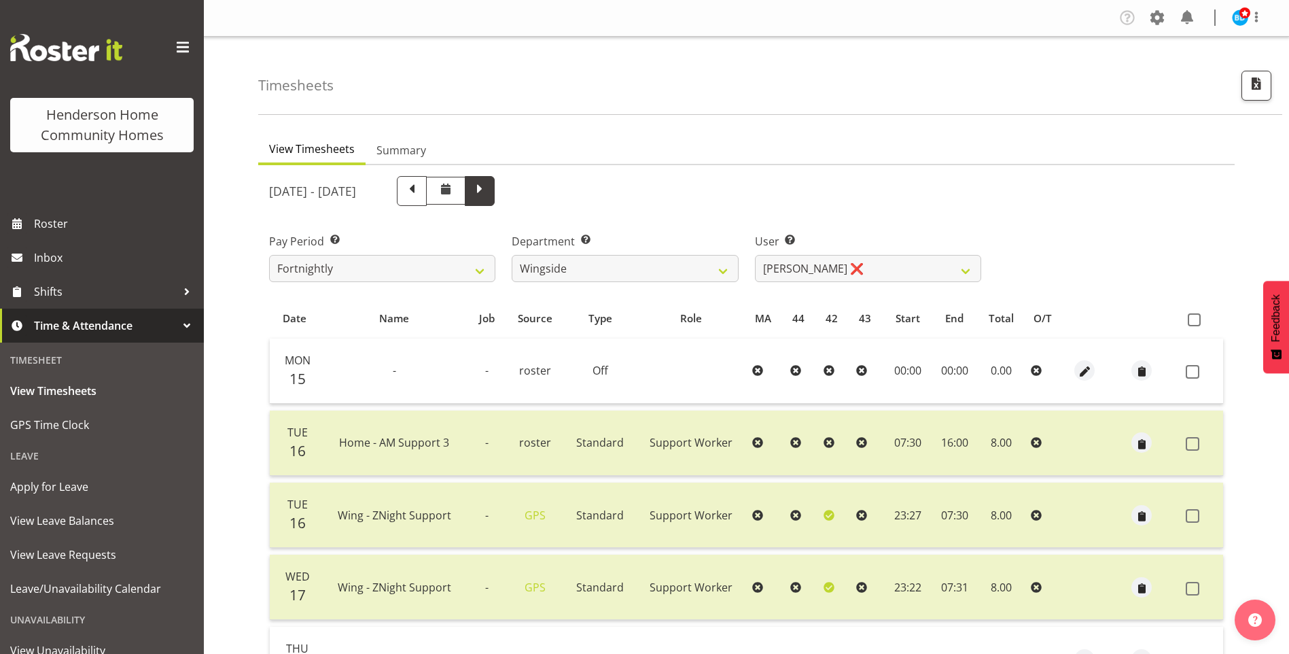
click at [489, 190] on span at bounding box center [480, 190] width 18 height 18
select select
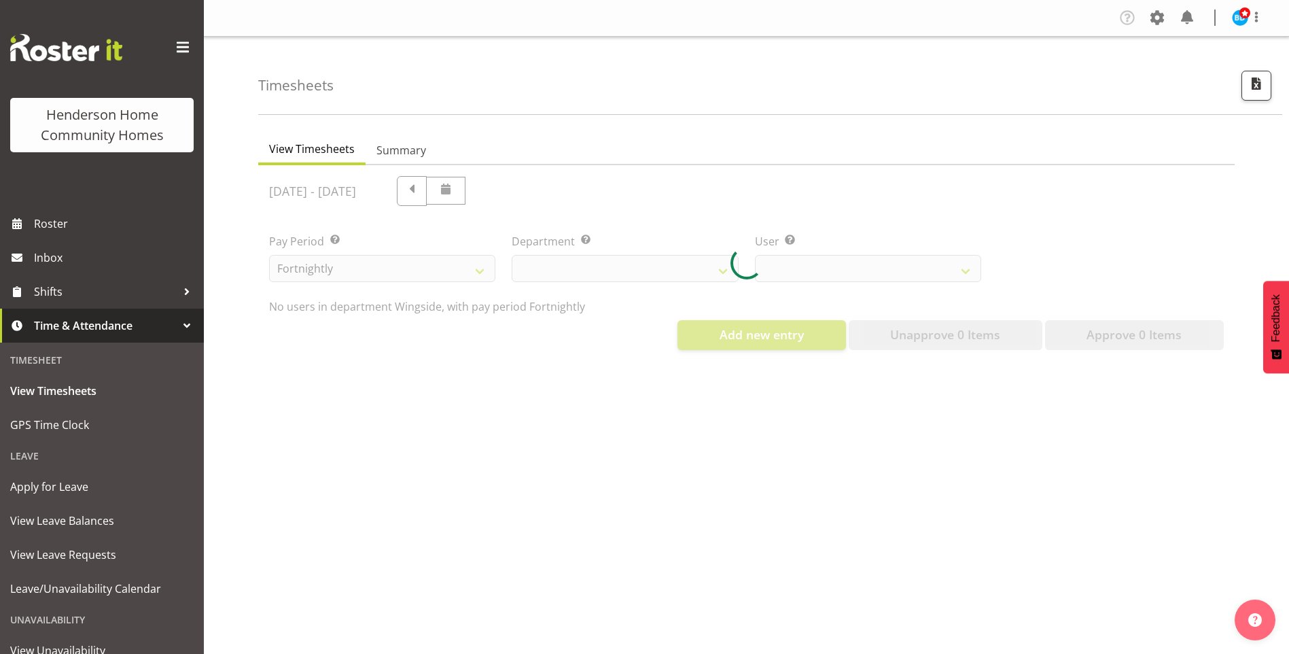
select select "749"
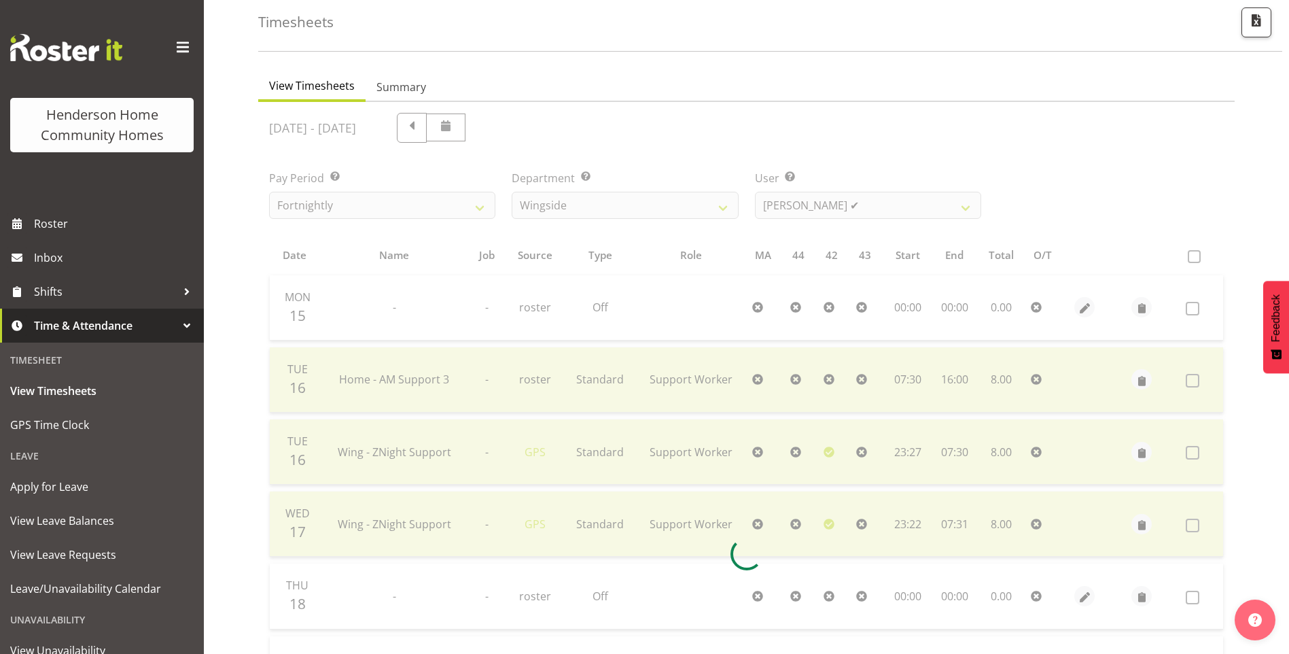
scroll to position [147, 0]
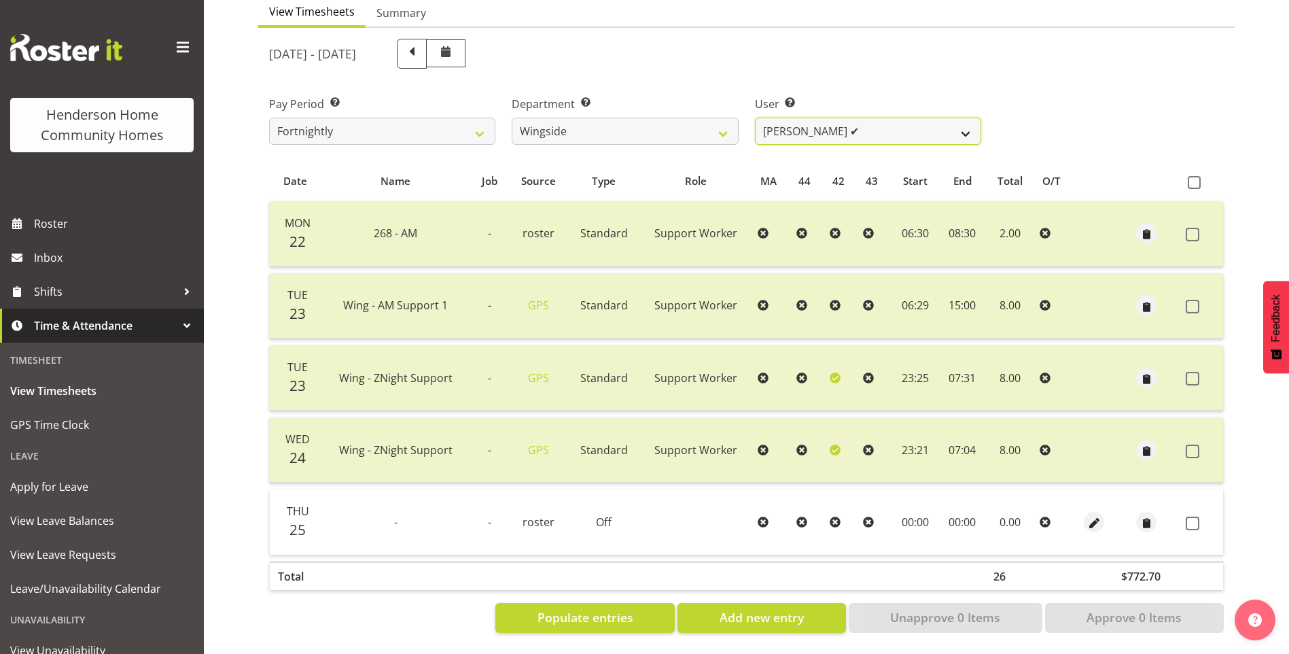
click at [792, 118] on select "[PERSON_NAME] ✔ [PERSON_NAME] ❌ [PERSON_NAME] ❌ [PERSON_NAME] ✔" at bounding box center [868, 131] width 226 height 27
click at [755, 118] on select "[PERSON_NAME] ✔ [PERSON_NAME] ❌ [PERSON_NAME] ❌ [PERSON_NAME] ✔" at bounding box center [868, 131] width 226 height 27
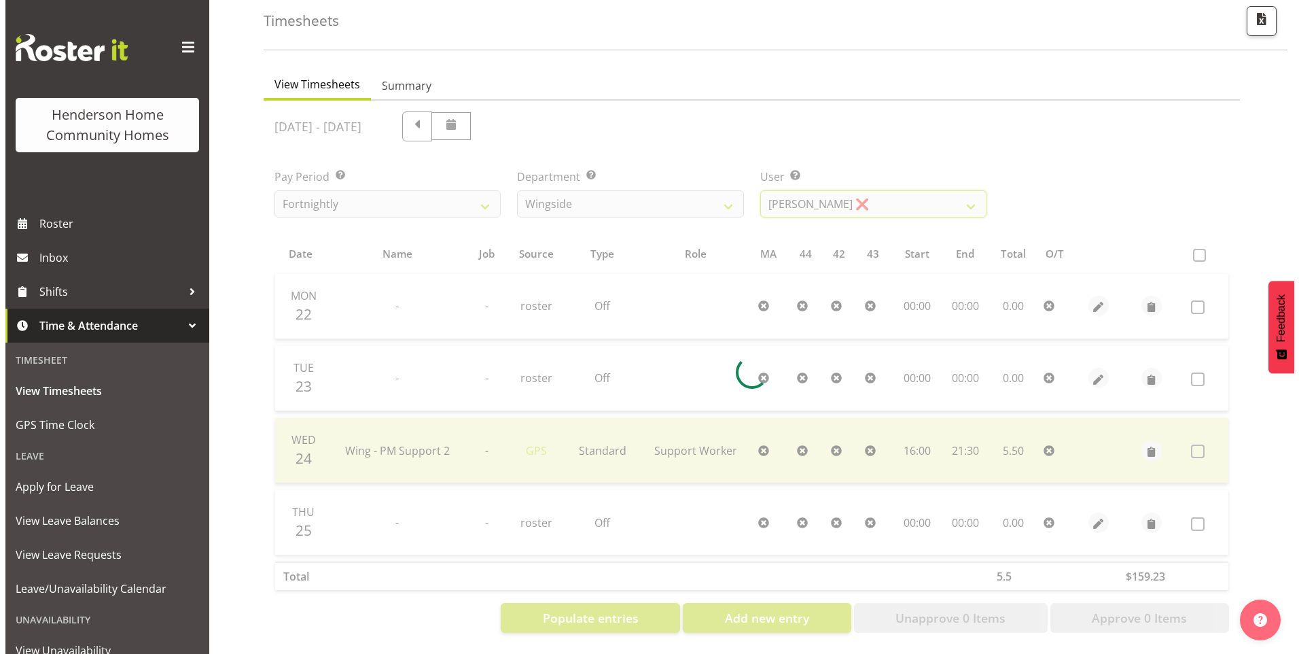
scroll to position [75, 0]
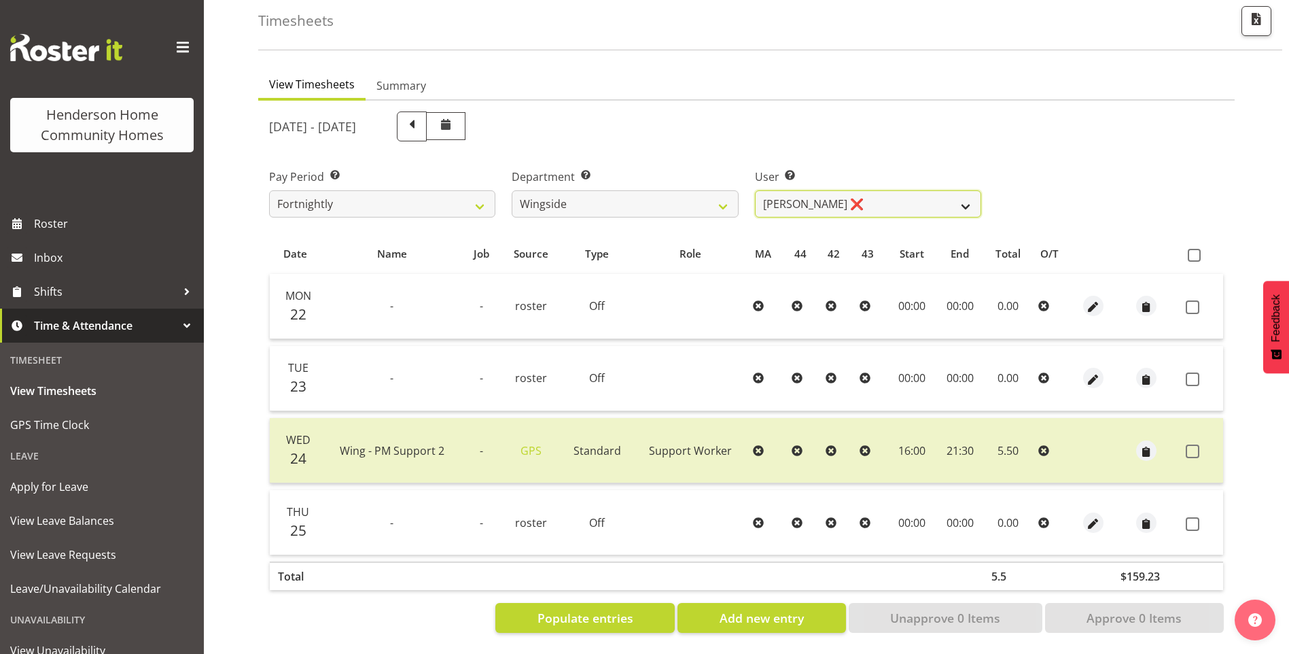
click at [779, 194] on select "[PERSON_NAME] ✔ [PERSON_NAME] ❌ [PERSON_NAME] ❌ [PERSON_NAME] ✔" at bounding box center [868, 203] width 226 height 27
select select "8789"
click at [755, 190] on select "[PERSON_NAME] ✔ [PERSON_NAME] ❌ [PERSON_NAME] ❌ [PERSON_NAME] ✔" at bounding box center [868, 203] width 226 height 27
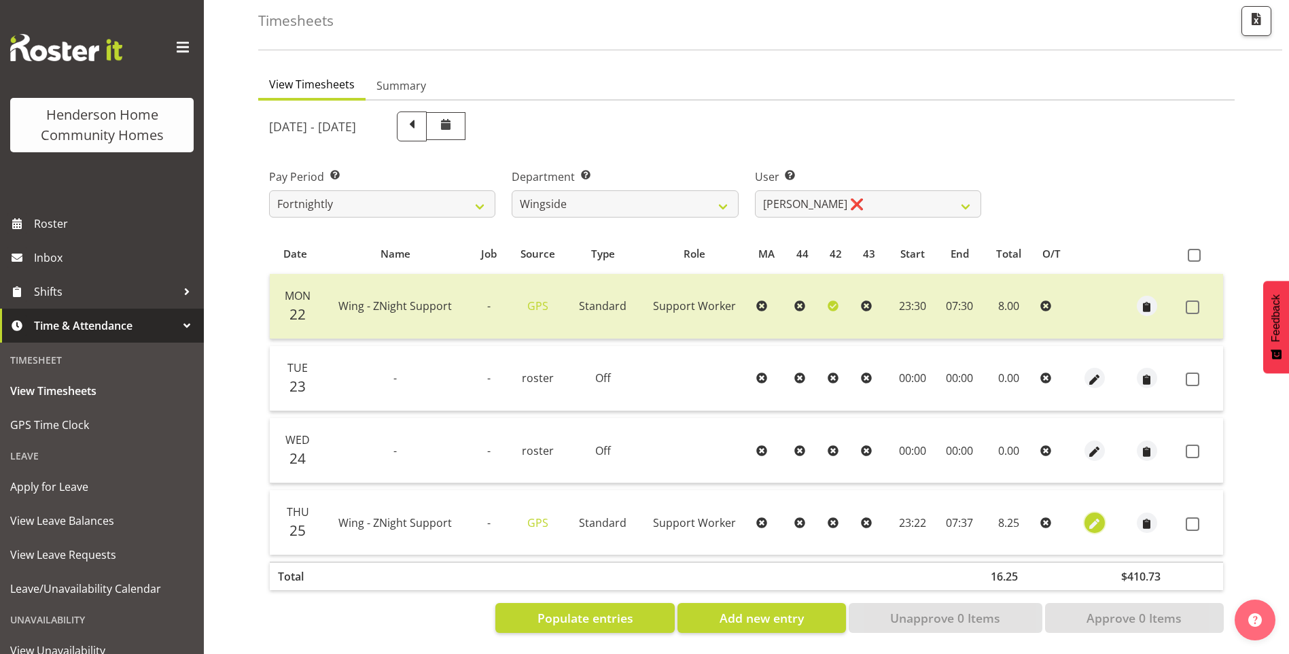
click at [1089, 516] on span "button" at bounding box center [1094, 524] width 16 height 16
select select "Standard"
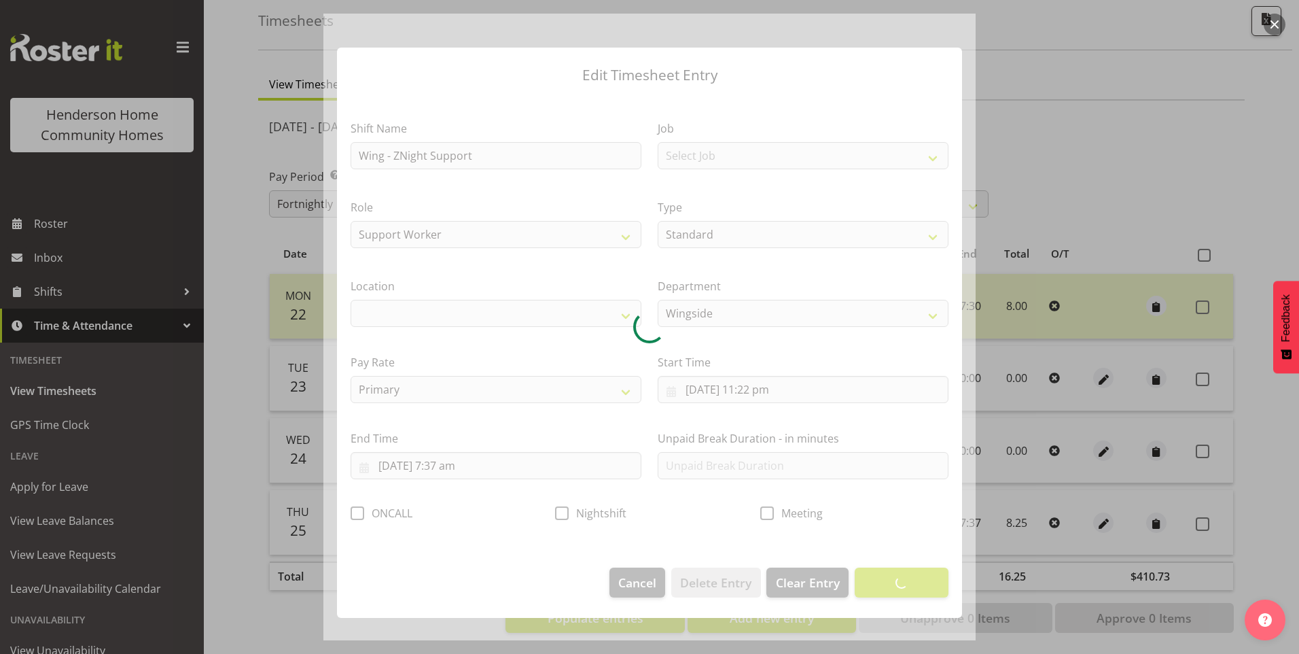
select select "1071"
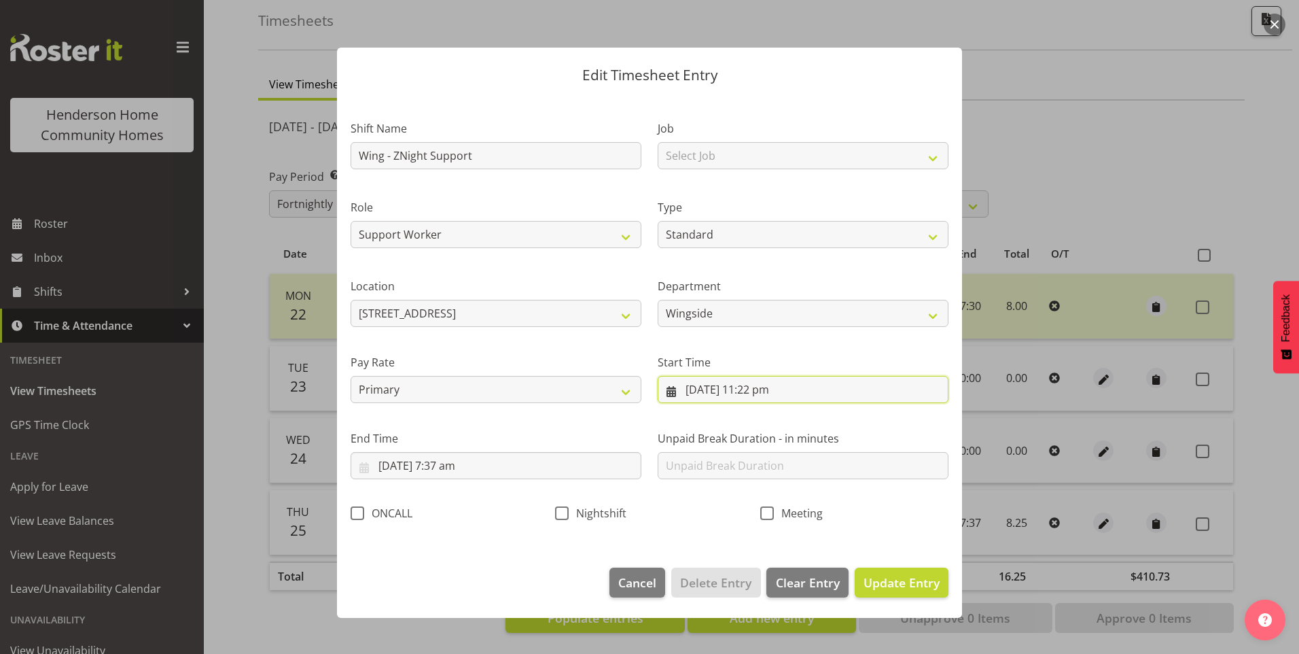
click at [774, 397] on input "25/09/2025, 11:22 pm" at bounding box center [803, 389] width 291 height 27
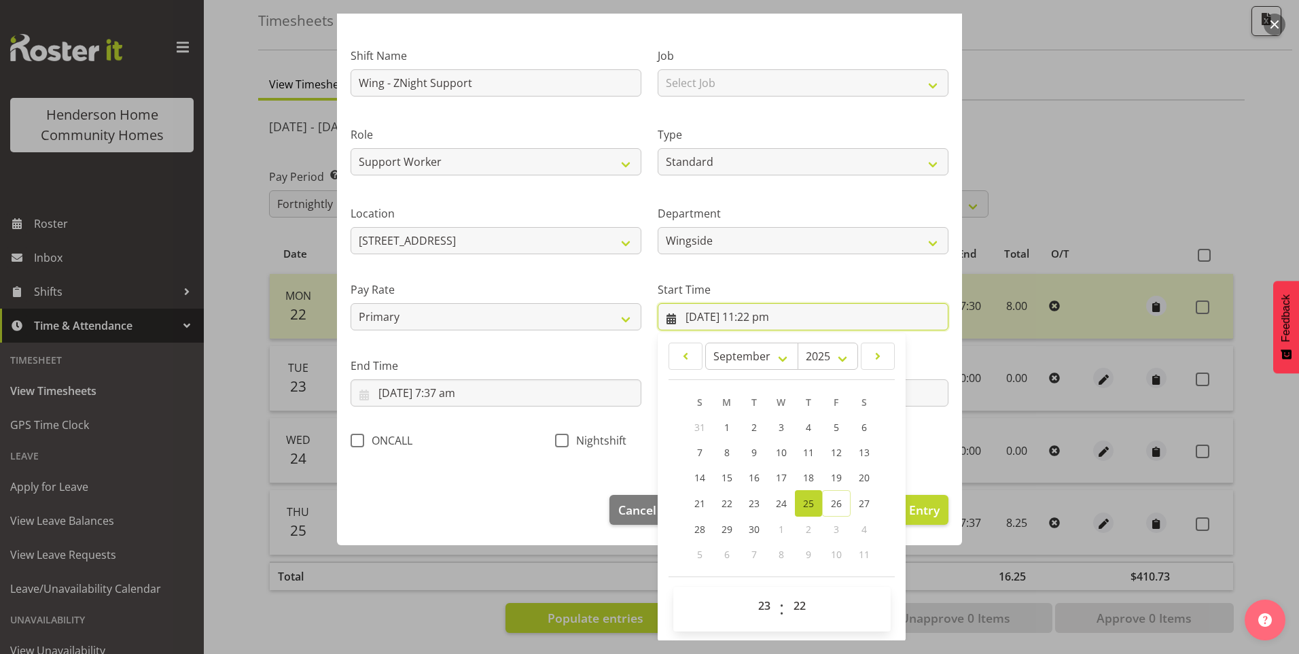
scroll to position [73, 0]
click at [800, 605] on select "00 01 02 03 04 05 06 07 08 09 10 11 12 13 14 15 16 17 18 19 20 21 22 23 24 25 2…" at bounding box center [801, 604] width 31 height 27
select select "30"
click at [786, 591] on select "00 01 02 03 04 05 06 07 08 09 10 11 12 13 14 15 16 17 18 19 20 21 22 23 24 25 2…" at bounding box center [801, 604] width 31 height 27
type input "25/09/2025, 11:30 pm"
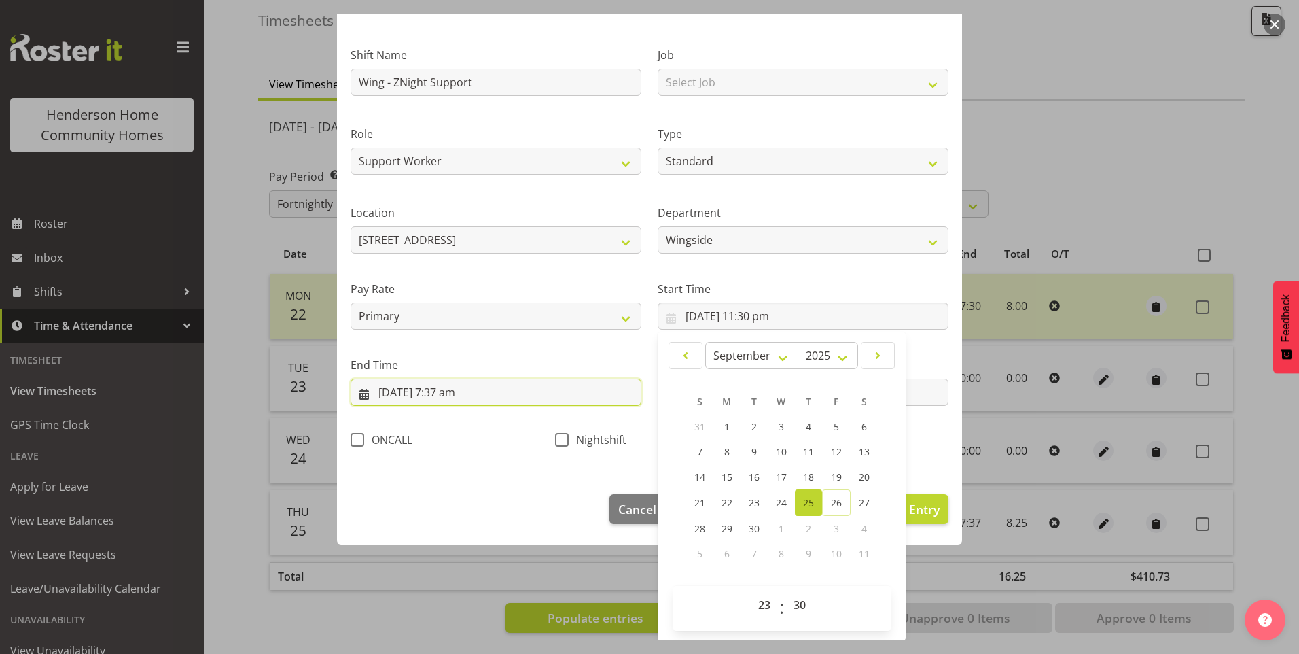
click at [455, 401] on input "26/09/2025, 7:37 am" at bounding box center [496, 391] width 291 height 27
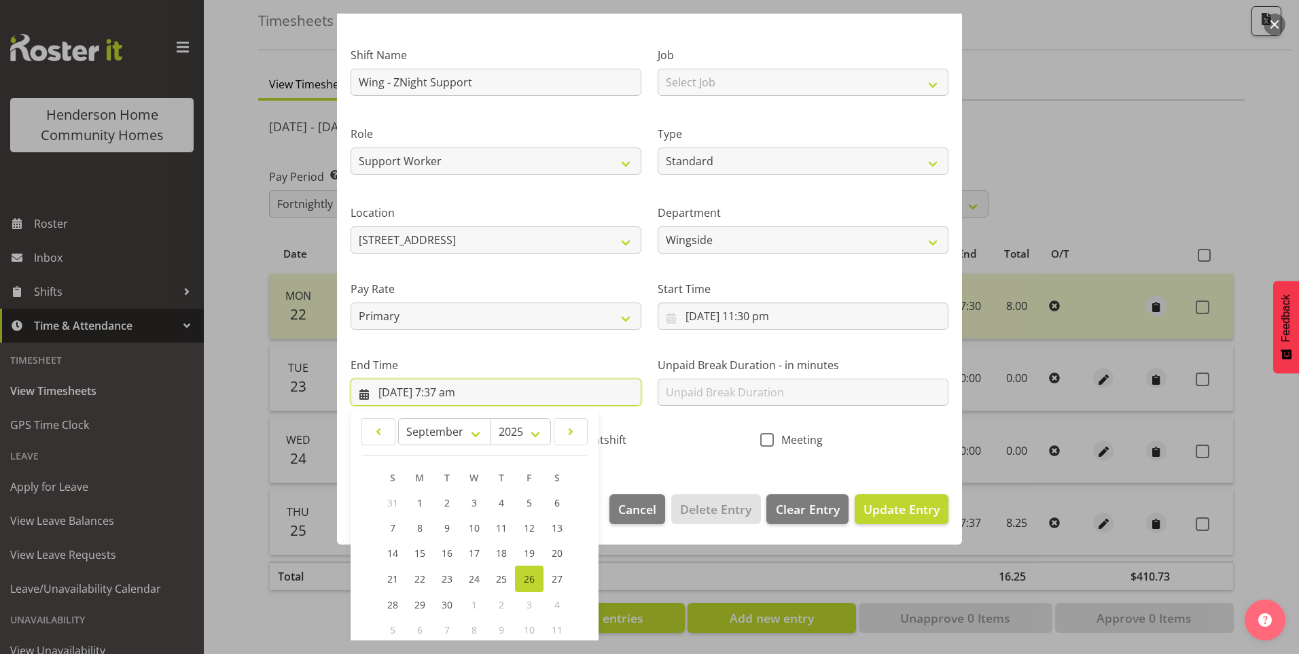
scroll to position [149, 0]
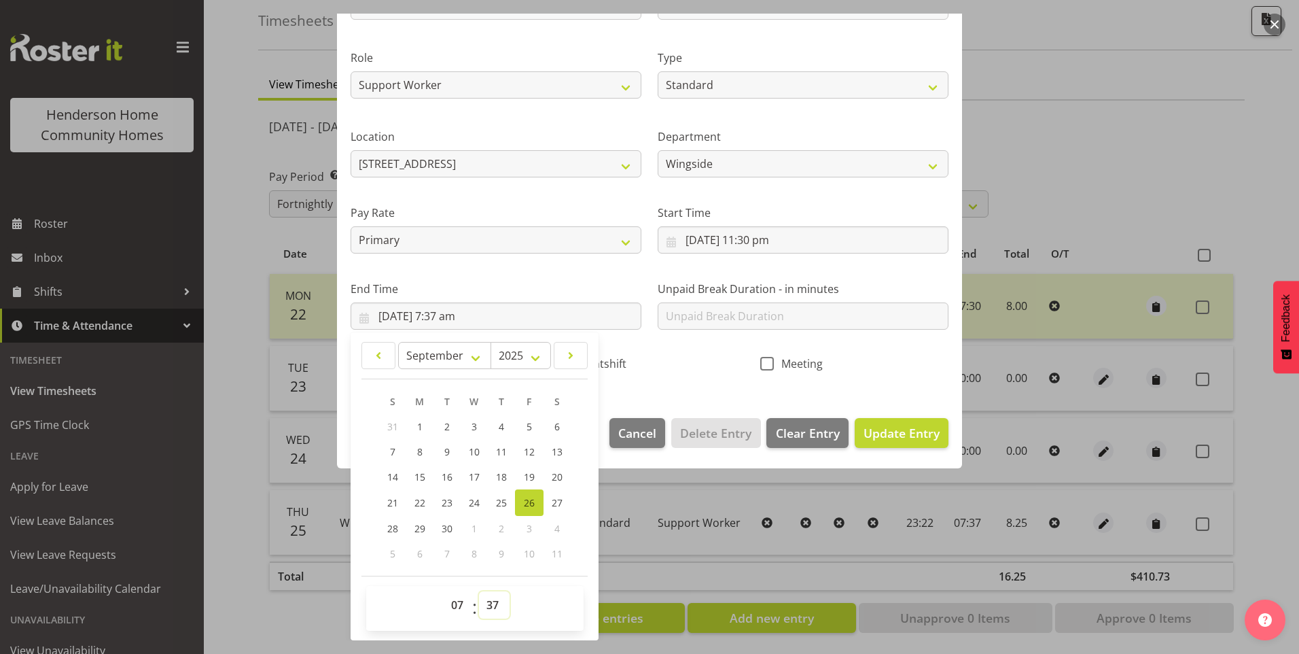
click at [499, 598] on select "00 01 02 03 04 05 06 07 08 09 10 11 12 13 14 15 16 17 18 19 20 21 22 23 24 25 2…" at bounding box center [494, 604] width 31 height 27
select select "30"
click at [479, 591] on select "00 01 02 03 04 05 06 07 08 09 10 11 12 13 14 15 16 17 18 19 20 21 22 23 24 25 2…" at bounding box center [494, 604] width 31 height 27
type input "26/09/2025, 7:30 am"
click at [601, 358] on span "Nightshift" at bounding box center [598, 364] width 58 height 14
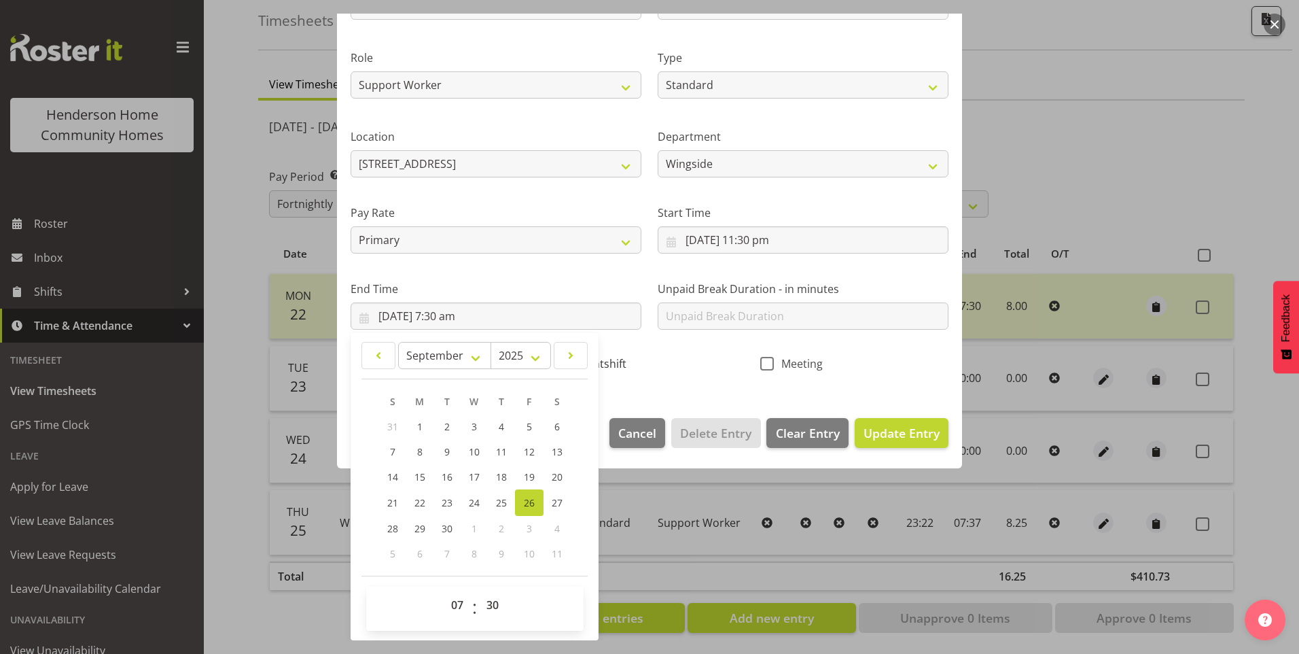
click at [564, 359] on input "Nightshift" at bounding box center [559, 363] width 9 height 9
checkbox input "true"
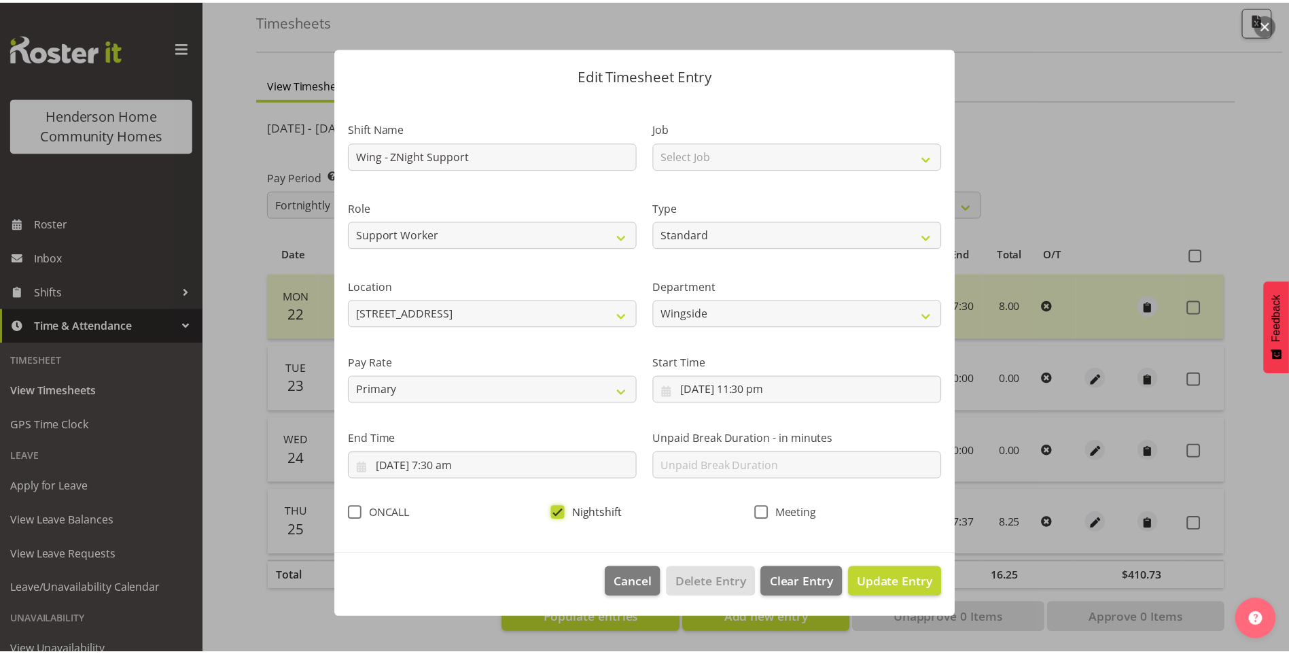
scroll to position [0, 0]
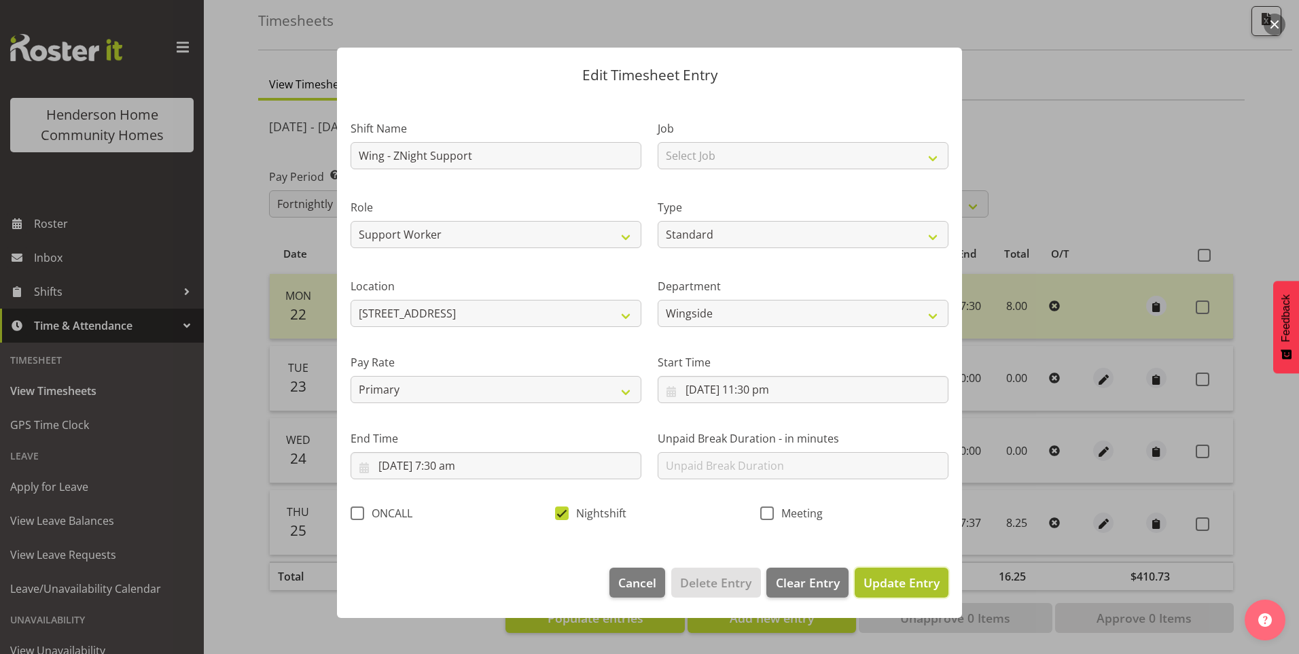
click at [914, 586] on span "Update Entry" at bounding box center [902, 582] width 76 height 16
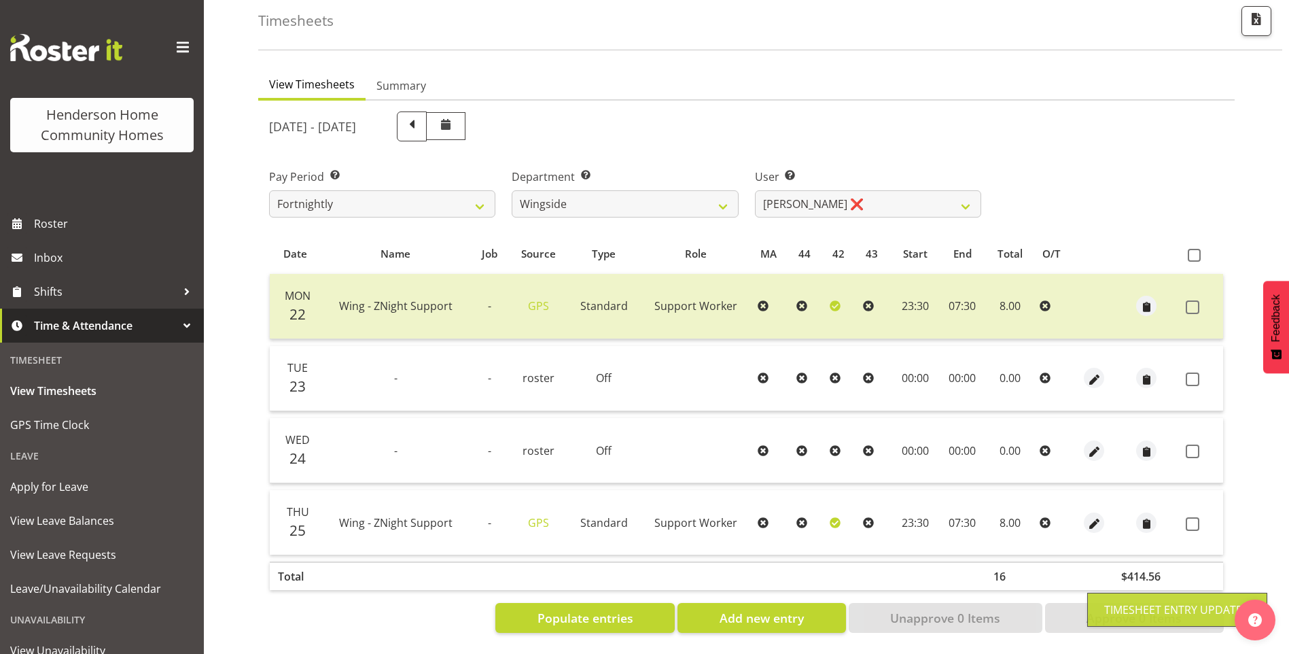
click at [1190, 517] on span at bounding box center [1193, 524] width 14 height 14
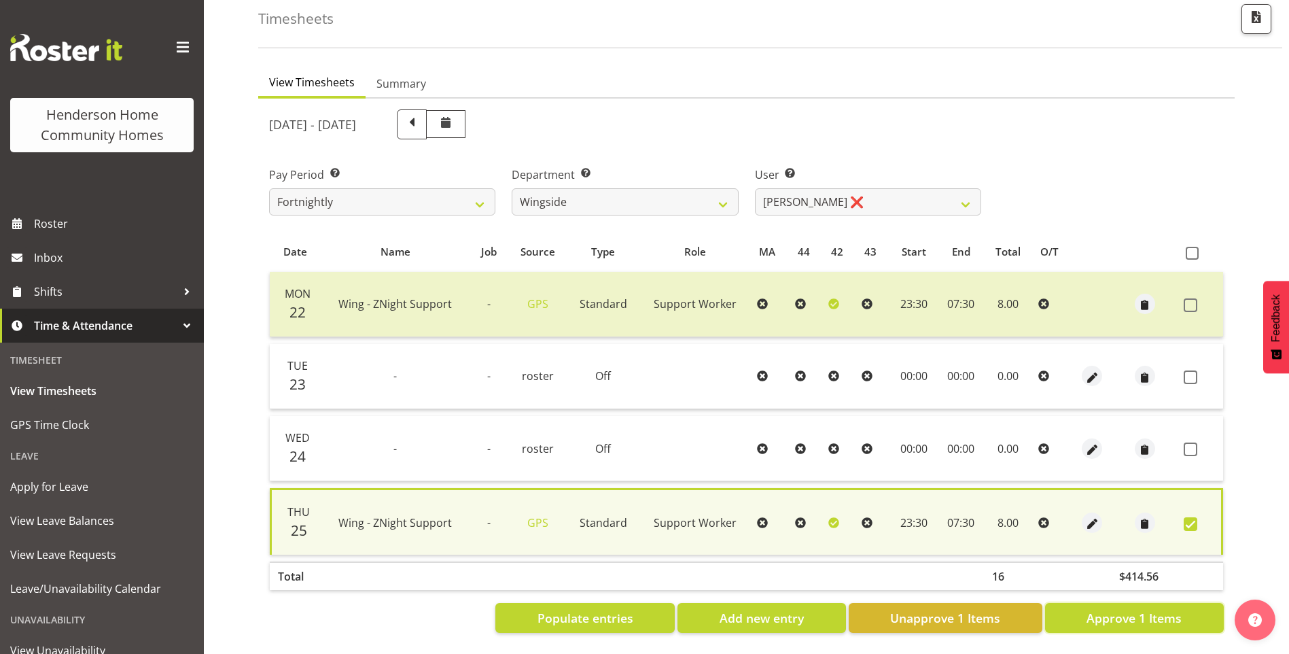
click at [1114, 603] on button "Approve 1 Items" at bounding box center [1134, 618] width 179 height 30
checkbox input "false"
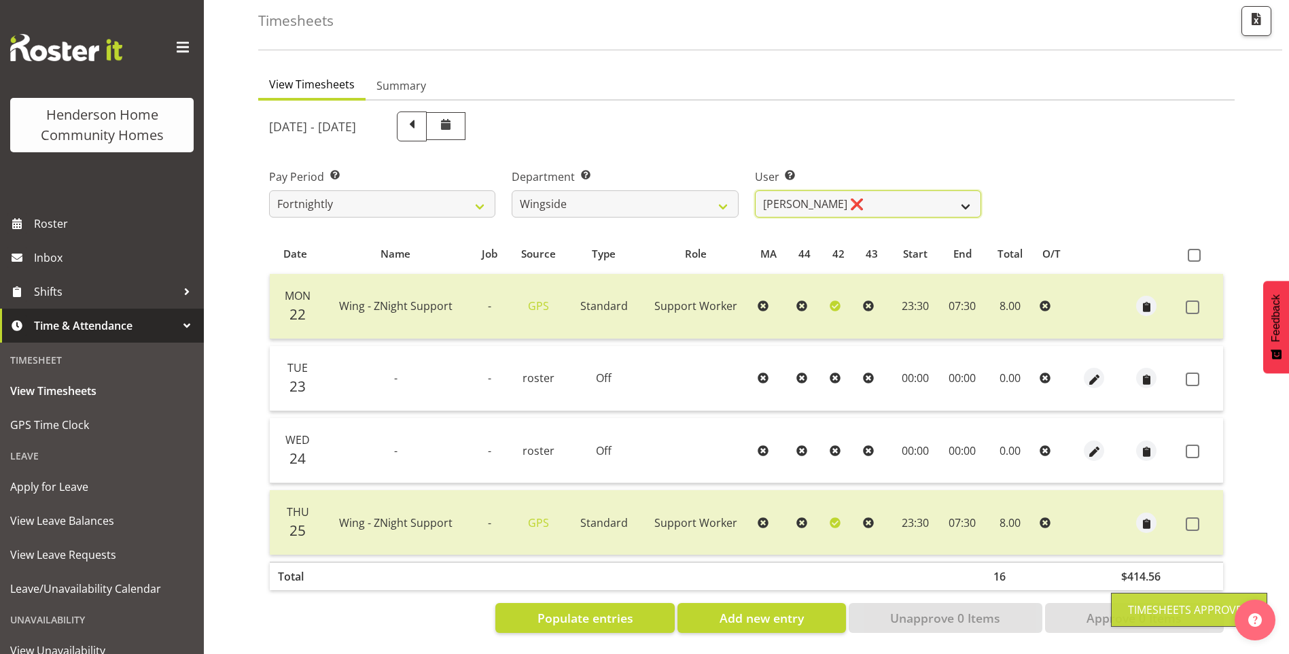
click at [809, 190] on select "Arshdeep Singh ❌ Daljeet Prasad ❌ Daniel Marticio ❌ Janeth Sison ✔" at bounding box center [868, 203] width 226 height 27
select select "8531"
click at [755, 190] on select "Arshdeep Singh ❌ Daljeet Prasad ❌ Daniel Marticio ❌ Janeth Sison ✔" at bounding box center [868, 203] width 226 height 27
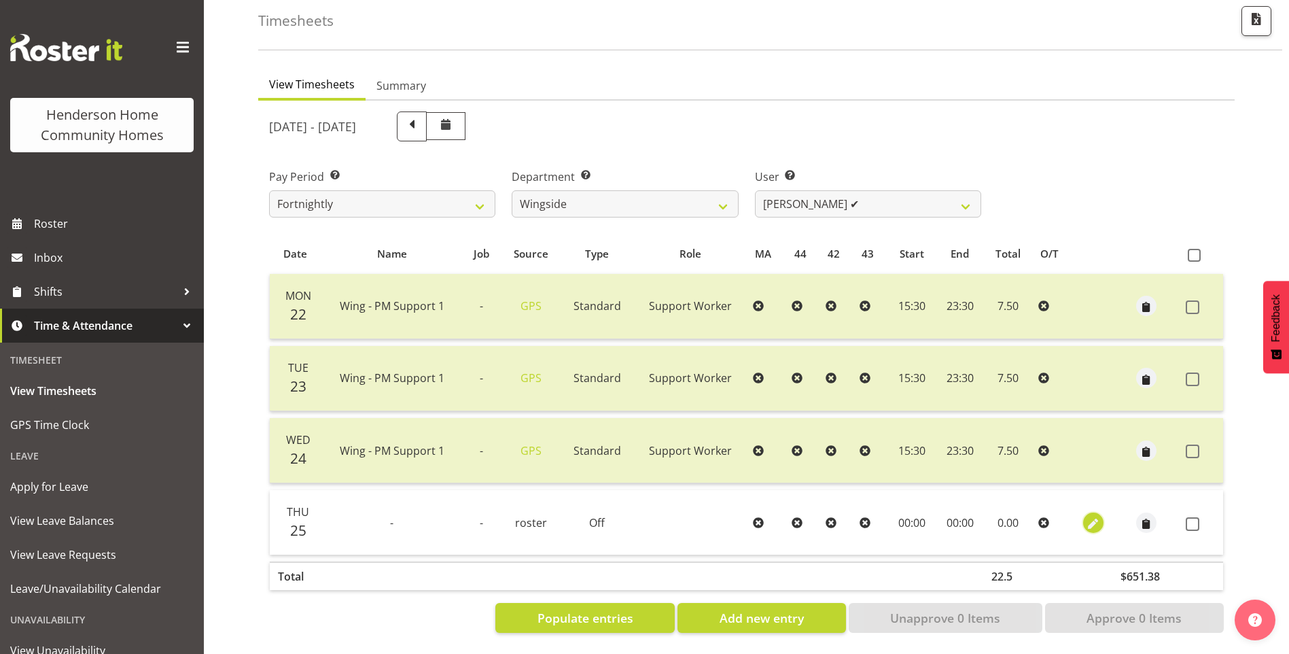
click at [1099, 516] on span "button" at bounding box center [1093, 524] width 16 height 16
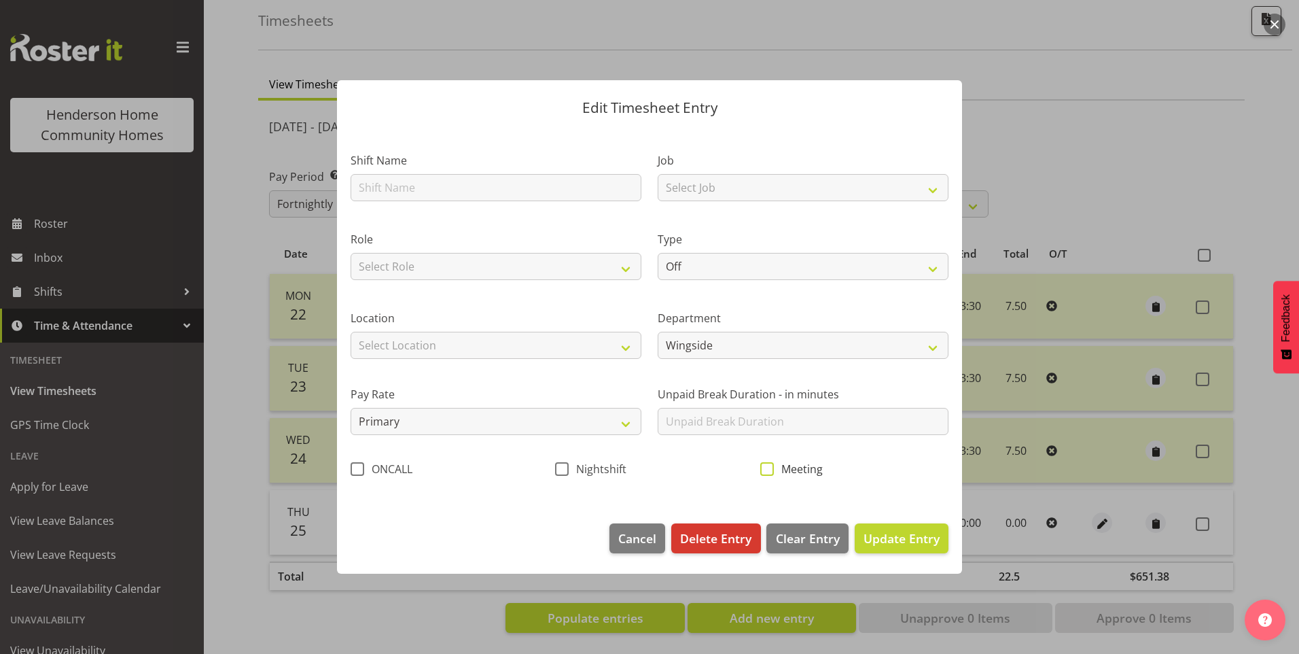
click at [777, 470] on span "Meeting" at bounding box center [798, 469] width 49 height 14
click at [769, 470] on input "Meeting" at bounding box center [764, 469] width 9 height 9
checkbox input "true"
click at [916, 522] on footer "Cancel Delete Entry Clear Entry Update Entry" at bounding box center [649, 542] width 625 height 64
click at [918, 527] on button "Update Entry" at bounding box center [902, 538] width 94 height 30
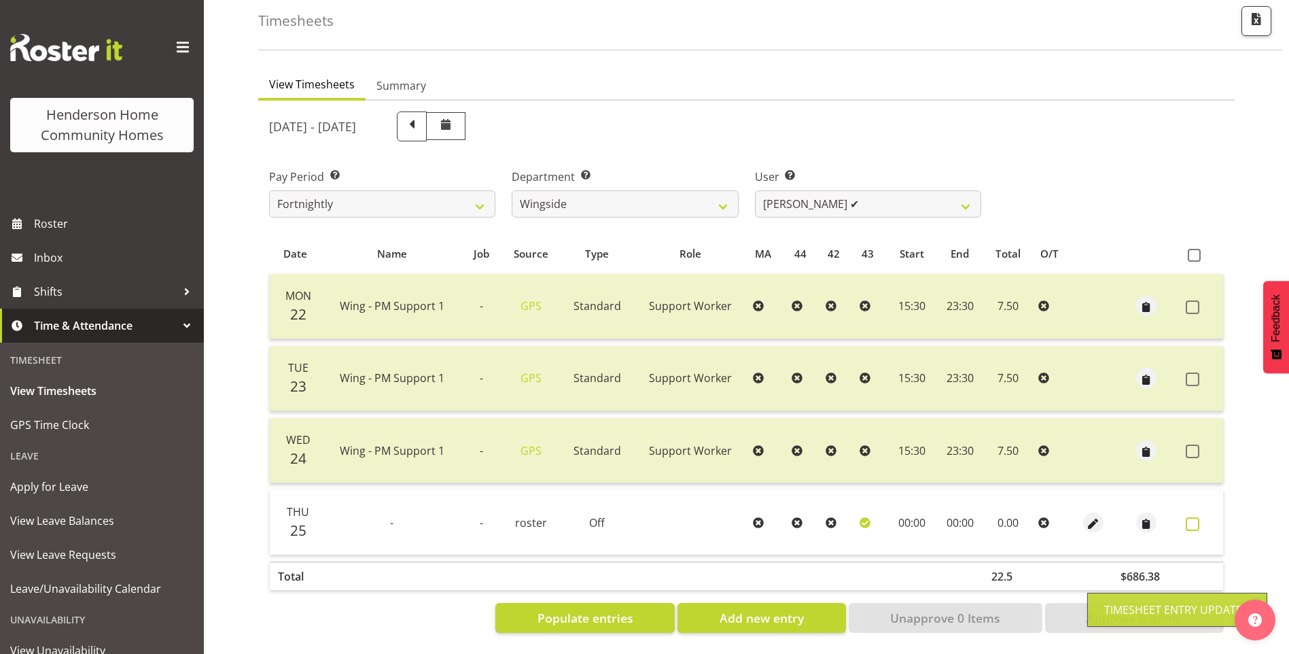
click at [1194, 517] on span at bounding box center [1193, 524] width 14 height 14
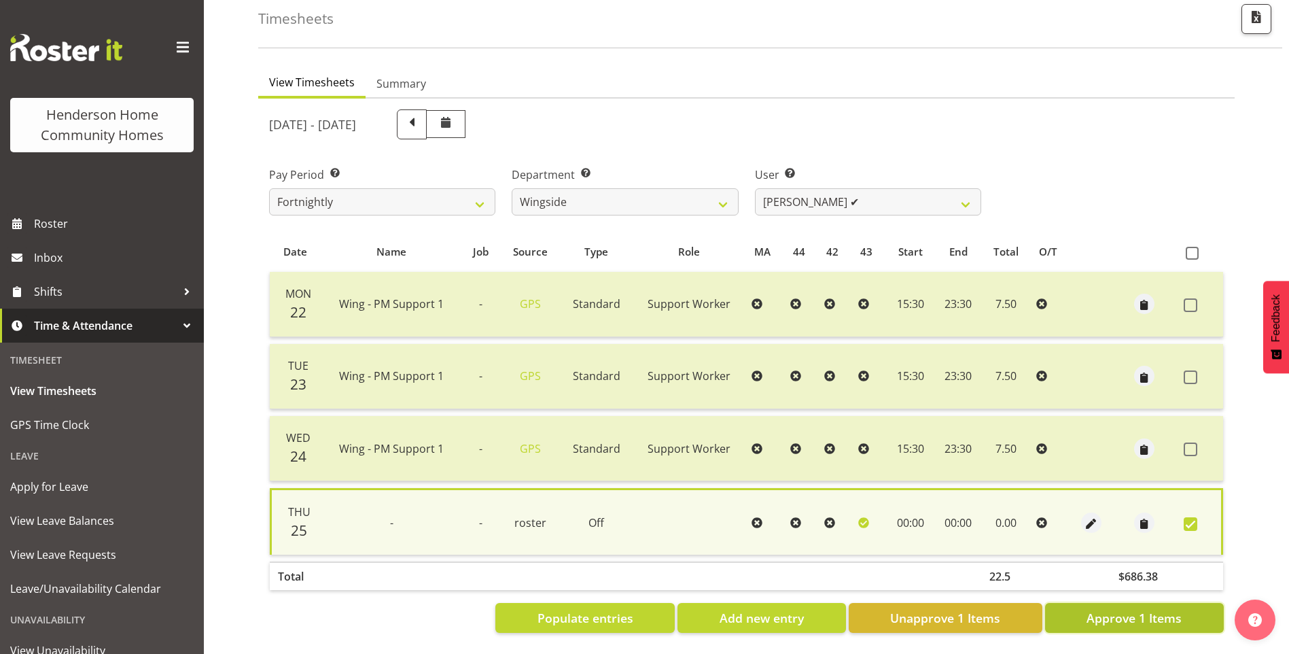
click at [1148, 609] on span "Approve 1 Items" at bounding box center [1133, 618] width 95 height 18
checkbox input "false"
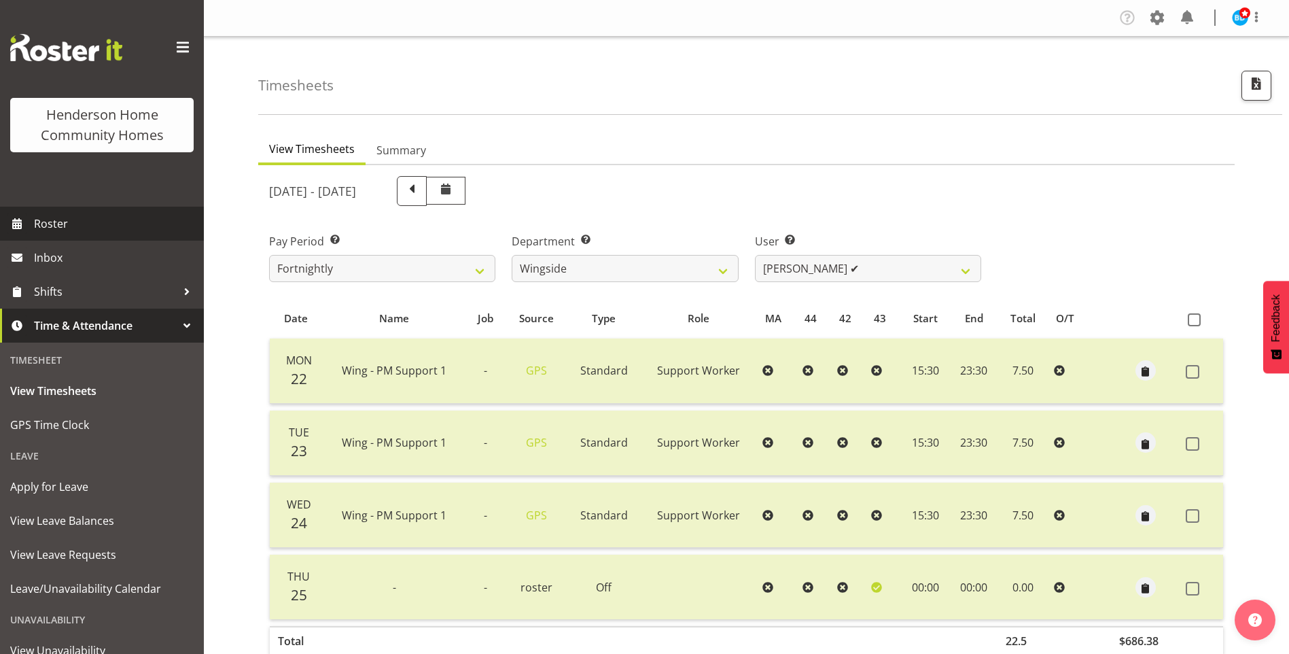
click at [98, 221] on span "Roster" at bounding box center [115, 223] width 163 height 20
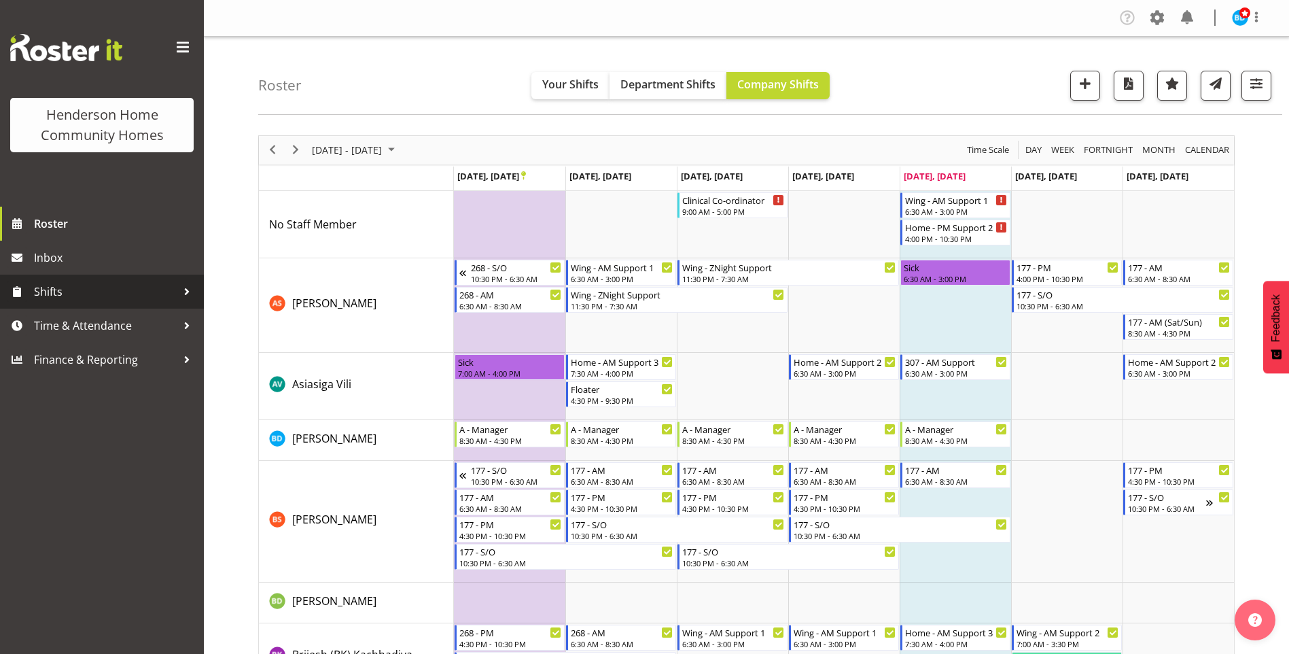
click at [90, 302] on span "Shifts" at bounding box center [105, 291] width 143 height 20
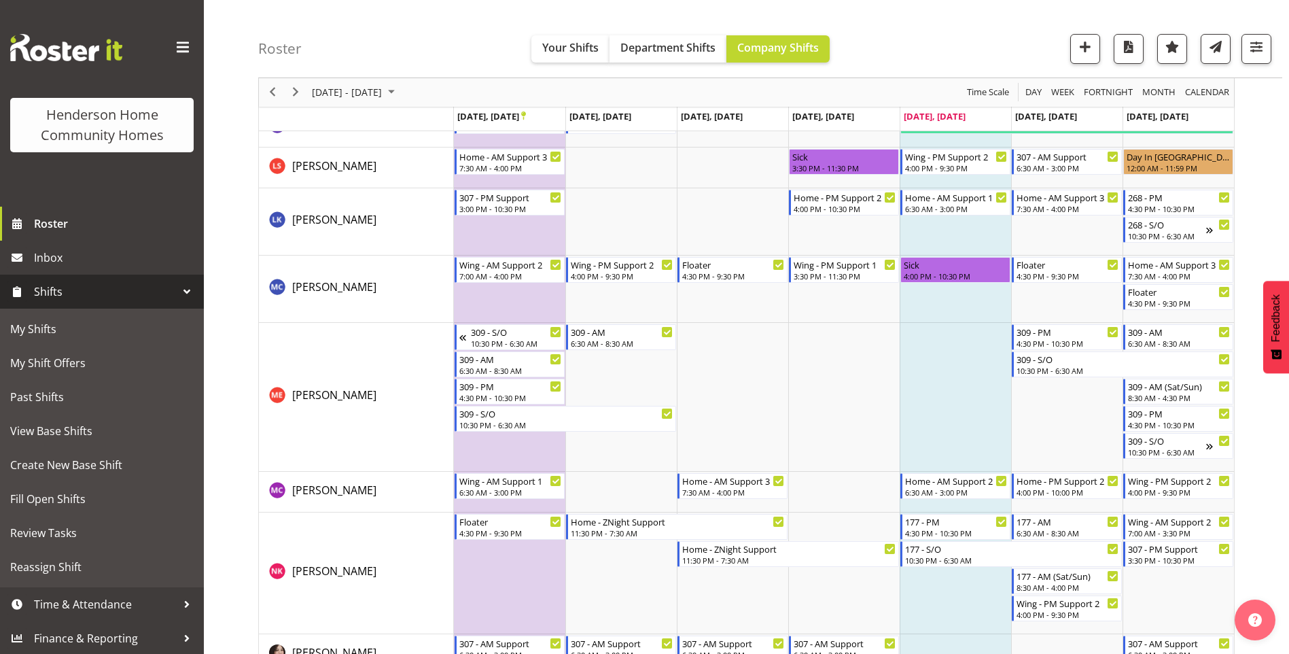
scroll to position [1359, 0]
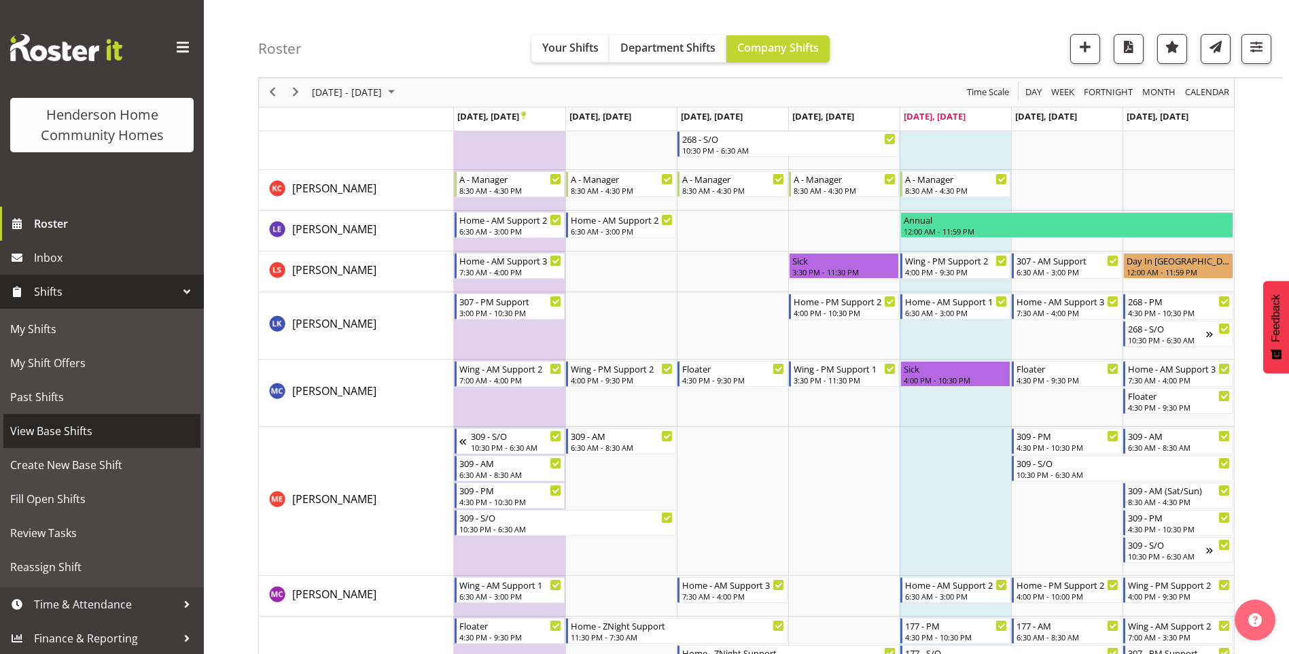
click at [50, 436] on span "View Base Shifts" at bounding box center [101, 431] width 183 height 20
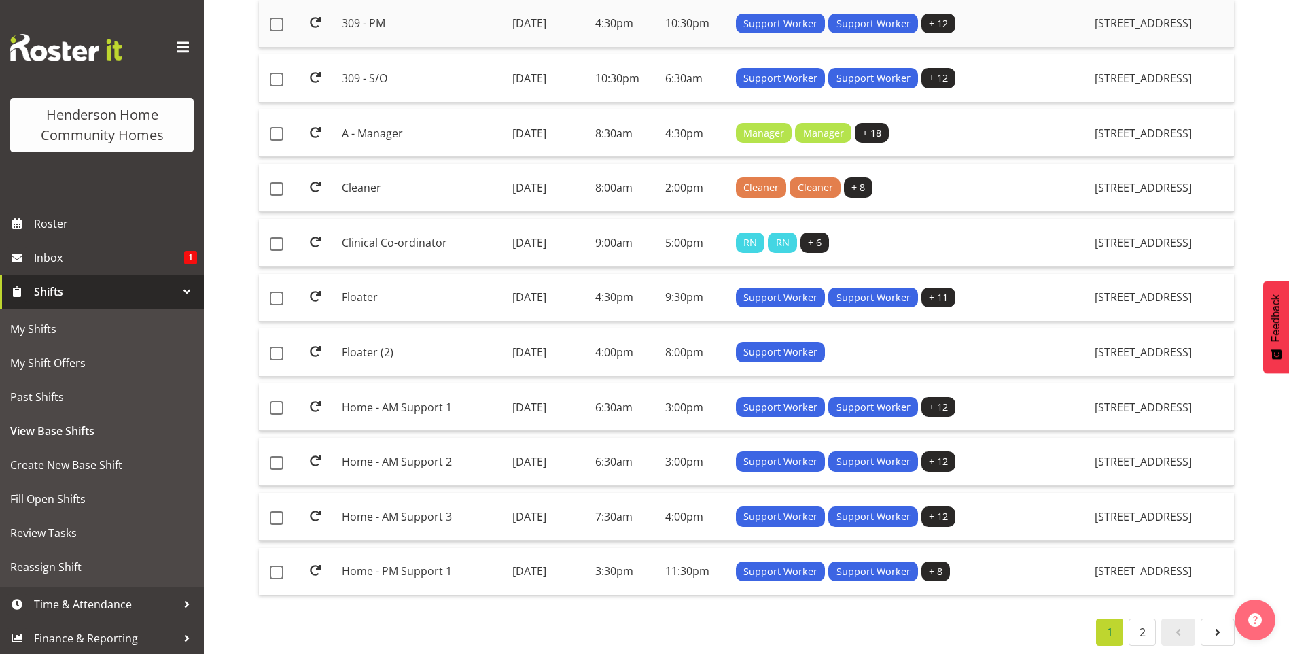
scroll to position [946, 0]
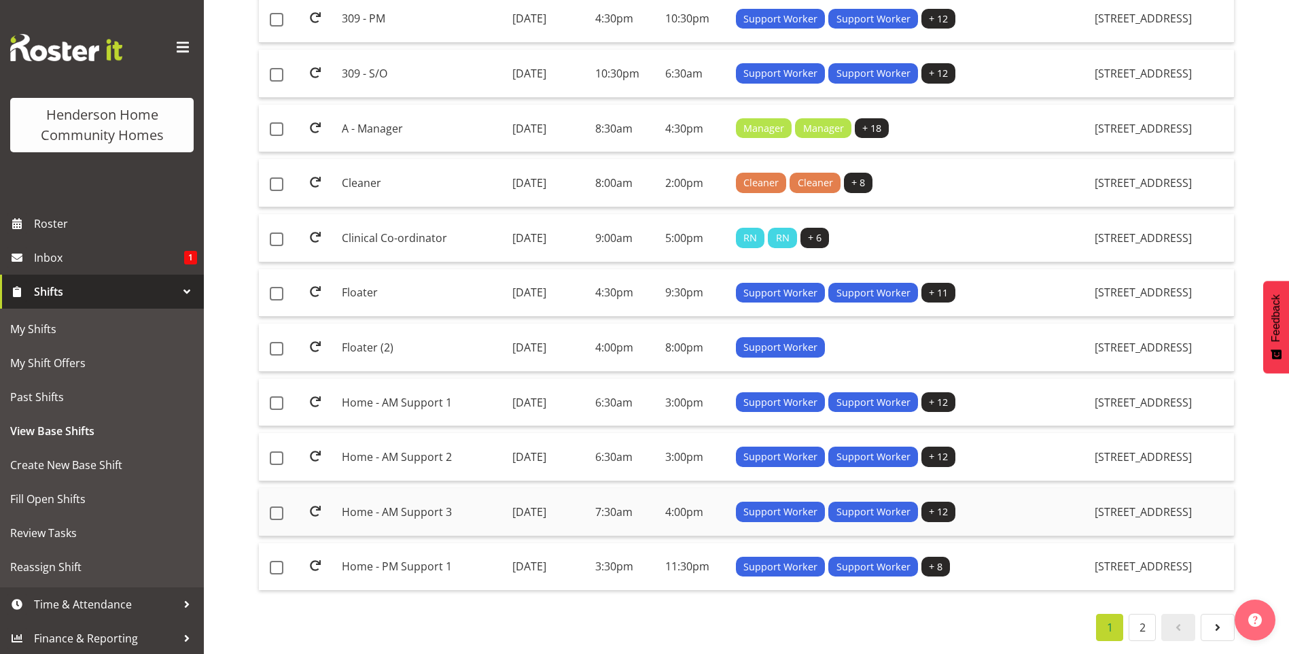
click at [378, 506] on td "Home - AM Support 3" at bounding box center [421, 512] width 170 height 48
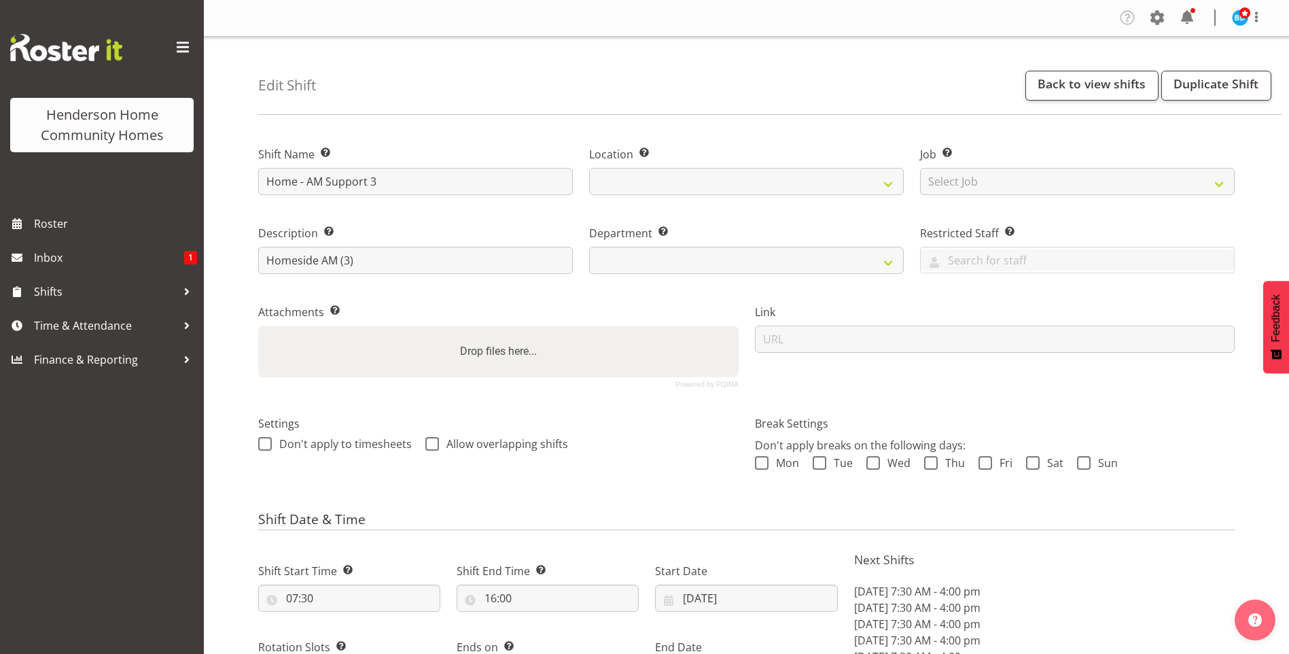
select select "date"
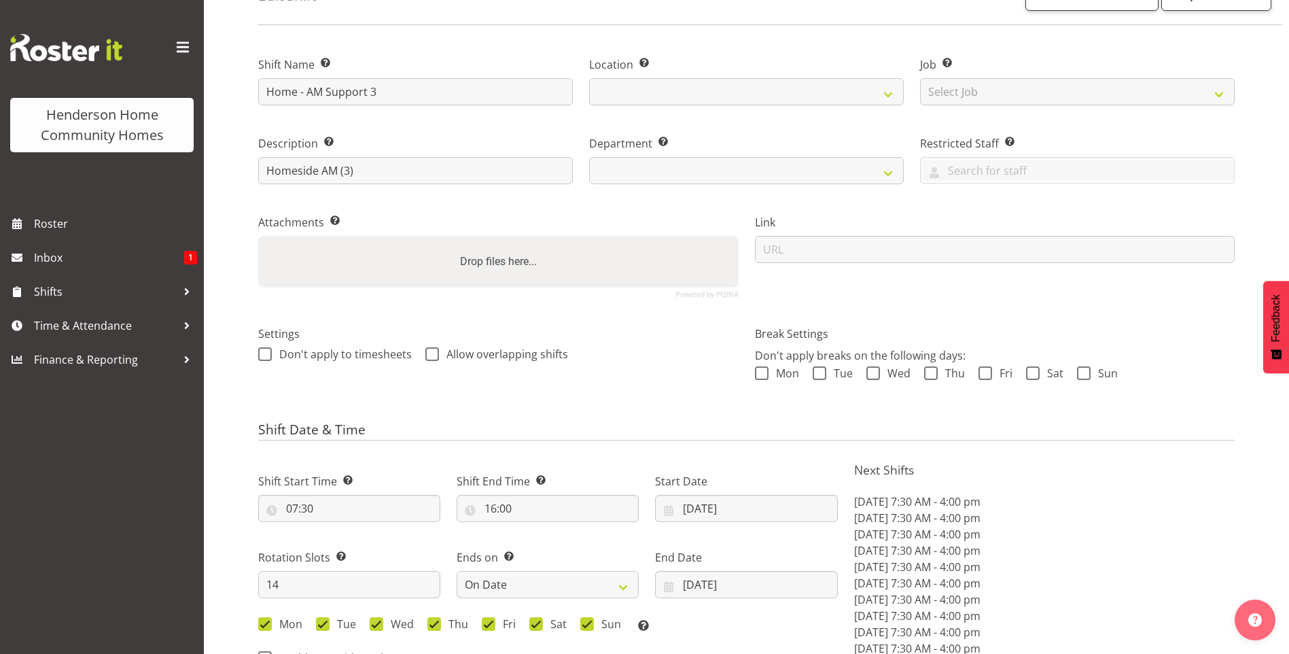
select select
select select "1067"
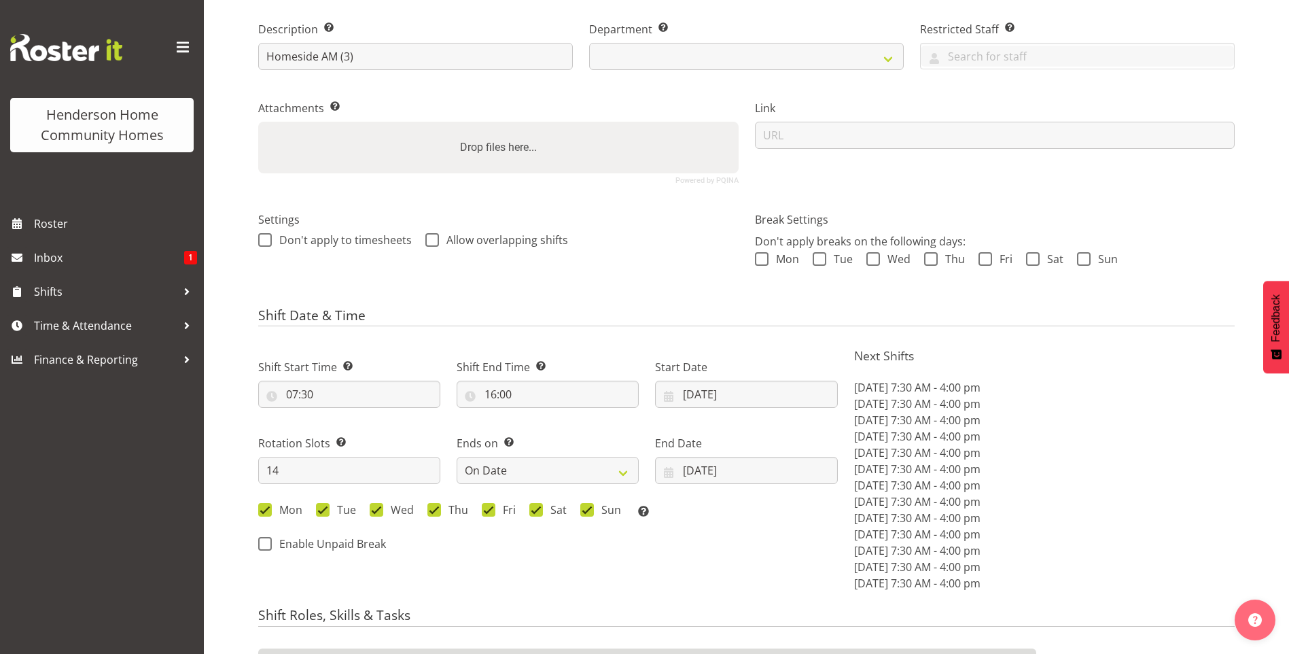
select select "746"
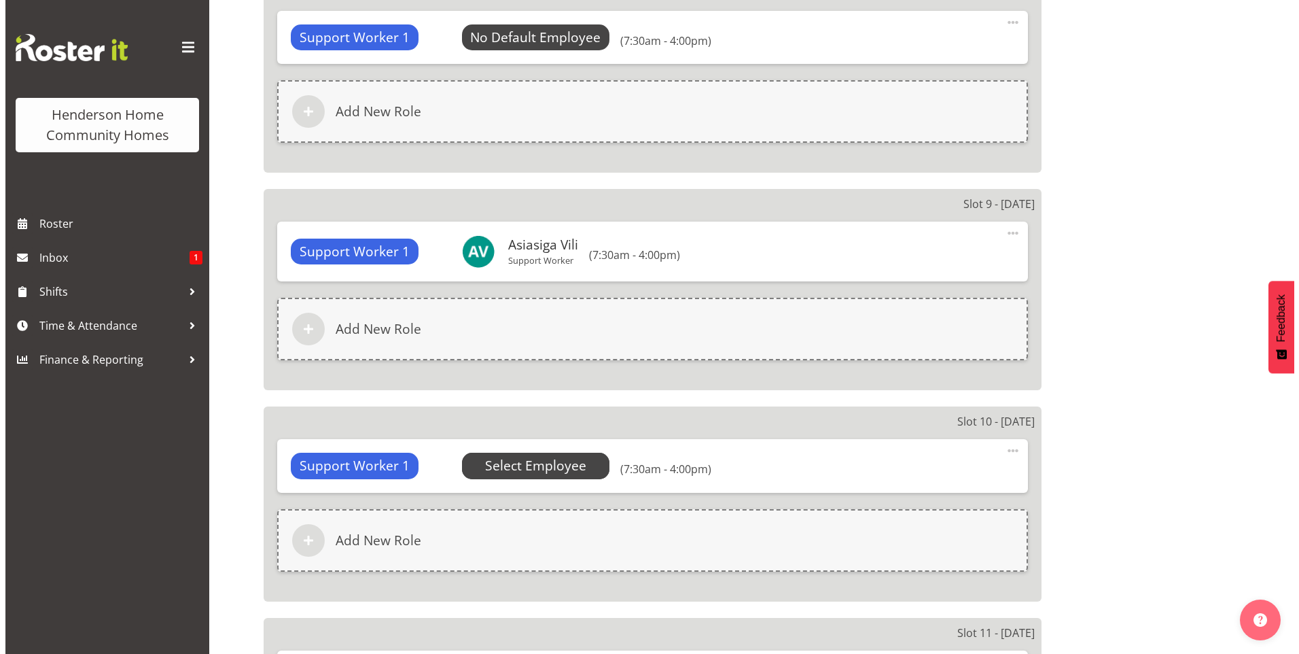
scroll to position [2582, 0]
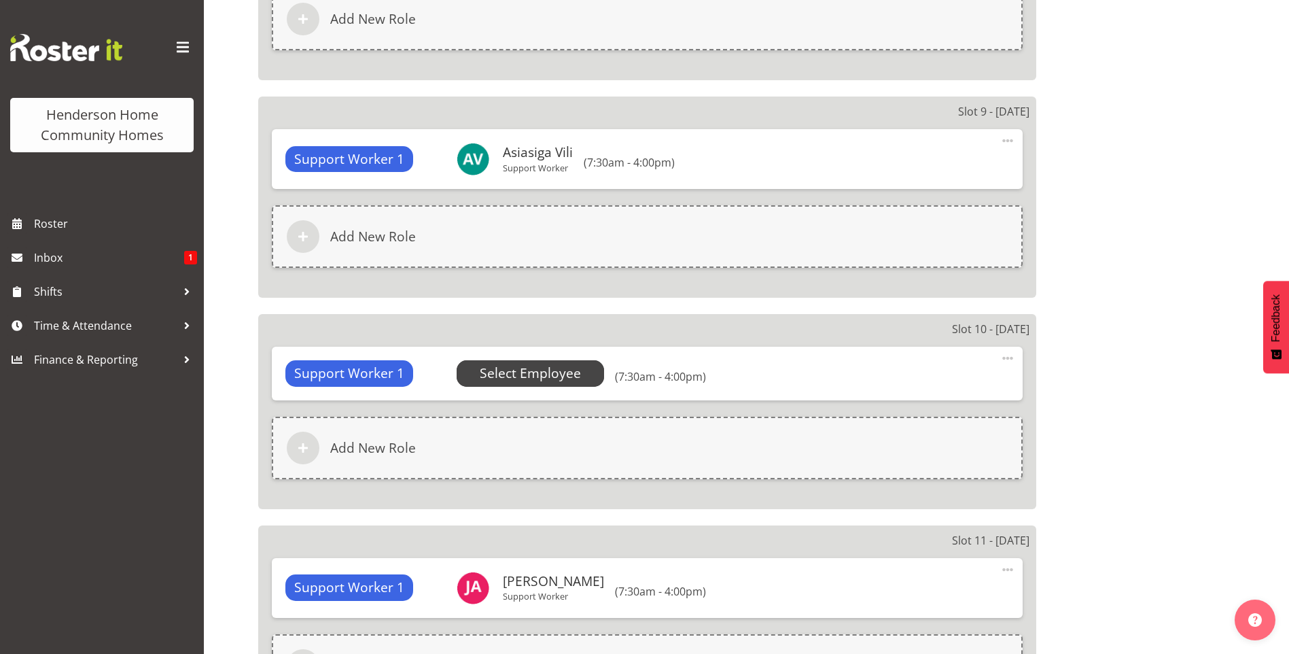
click at [519, 364] on span "Select Employee" at bounding box center [530, 374] width 101 height 20
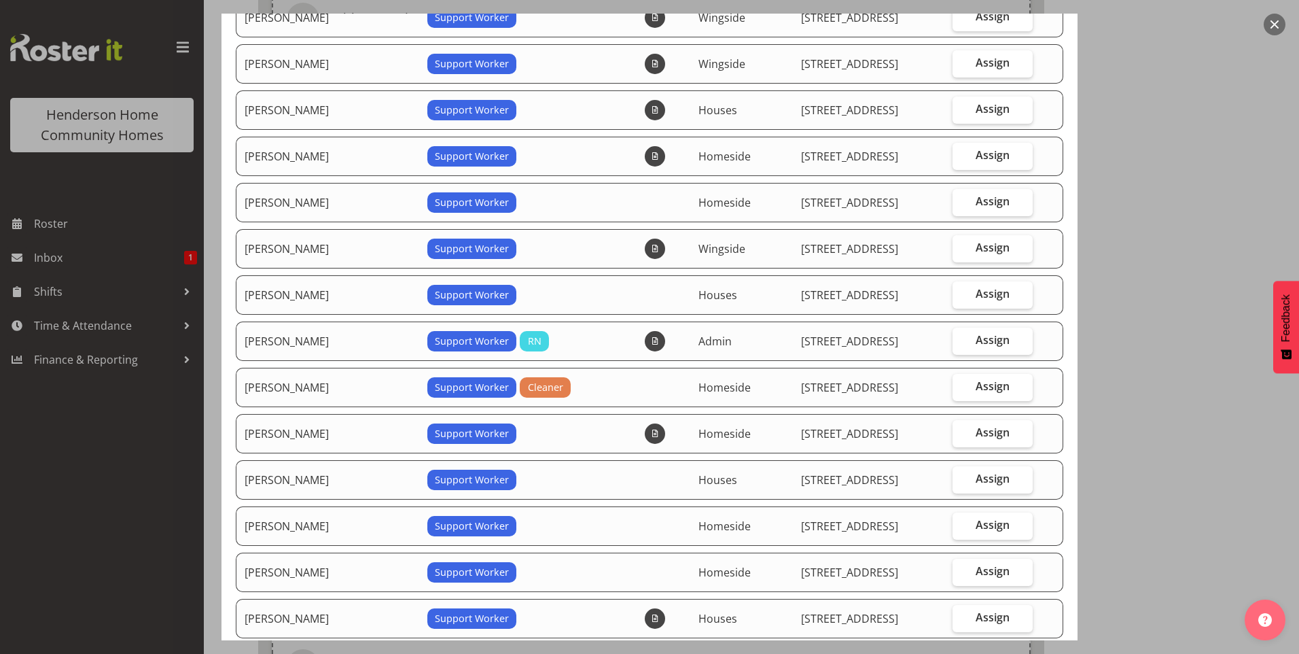
scroll to position [408, 0]
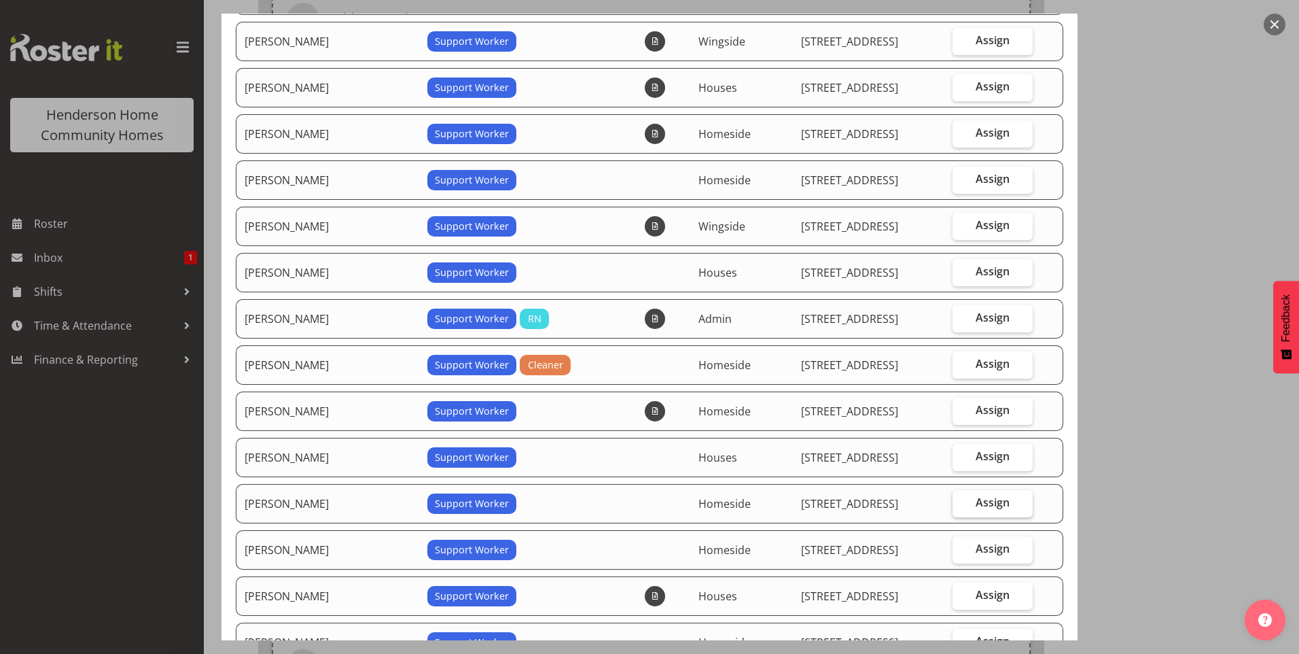
click at [983, 502] on span "Assign" at bounding box center [993, 502] width 34 height 14
click at [961, 502] on input "Assign" at bounding box center [957, 502] width 9 height 9
checkbox input "true"
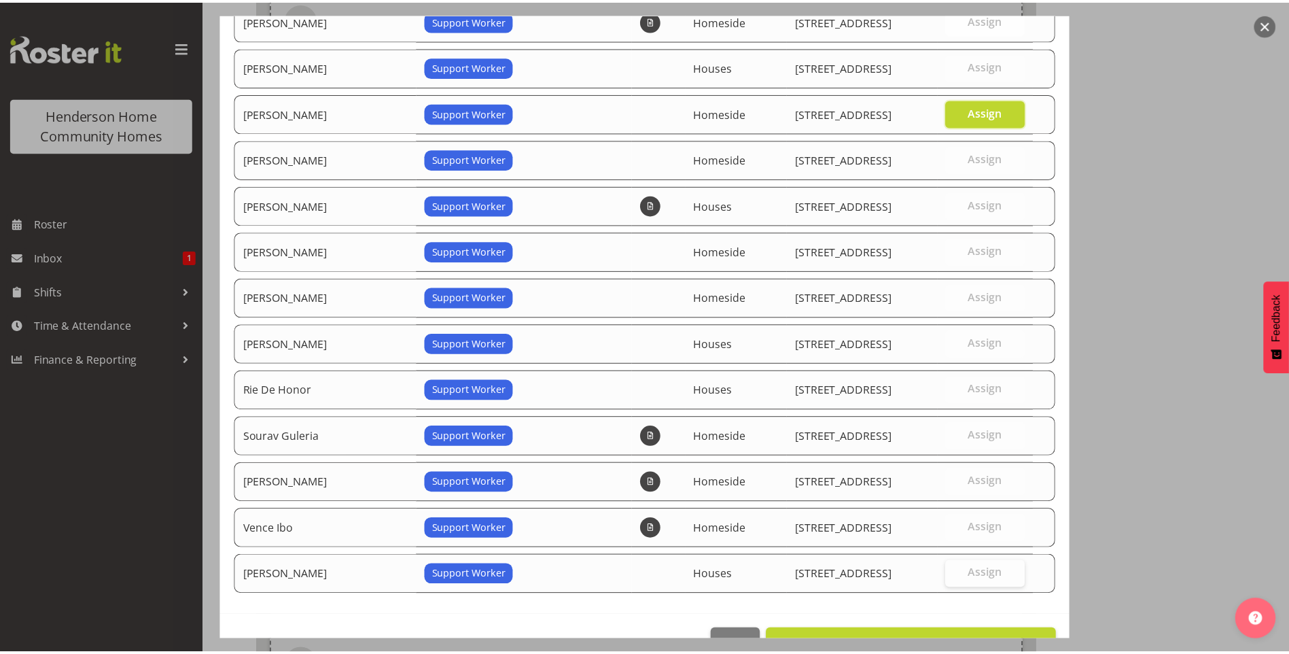
scroll to position [838, 0]
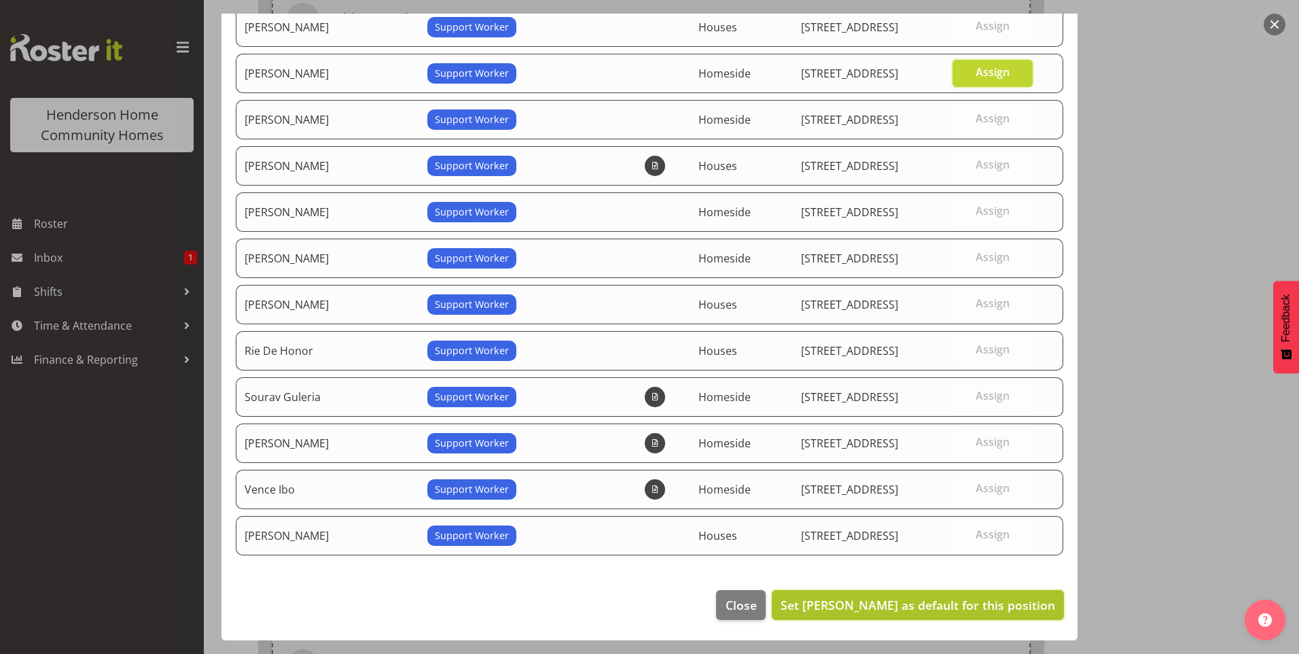
click at [941, 603] on span "Set Lovejot Kaur as default for this position" at bounding box center [918, 605] width 275 height 16
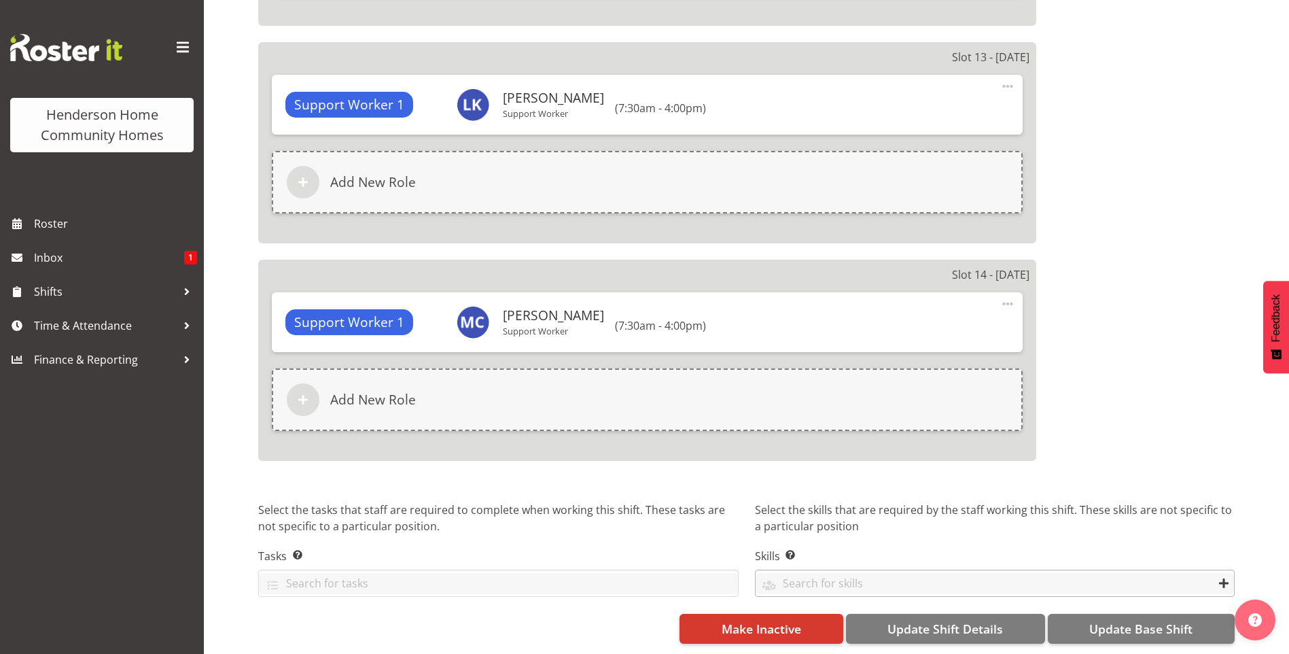
scroll to position [3516, 0]
click at [1117, 620] on span "Update Base Shift" at bounding box center [1140, 629] width 103 height 18
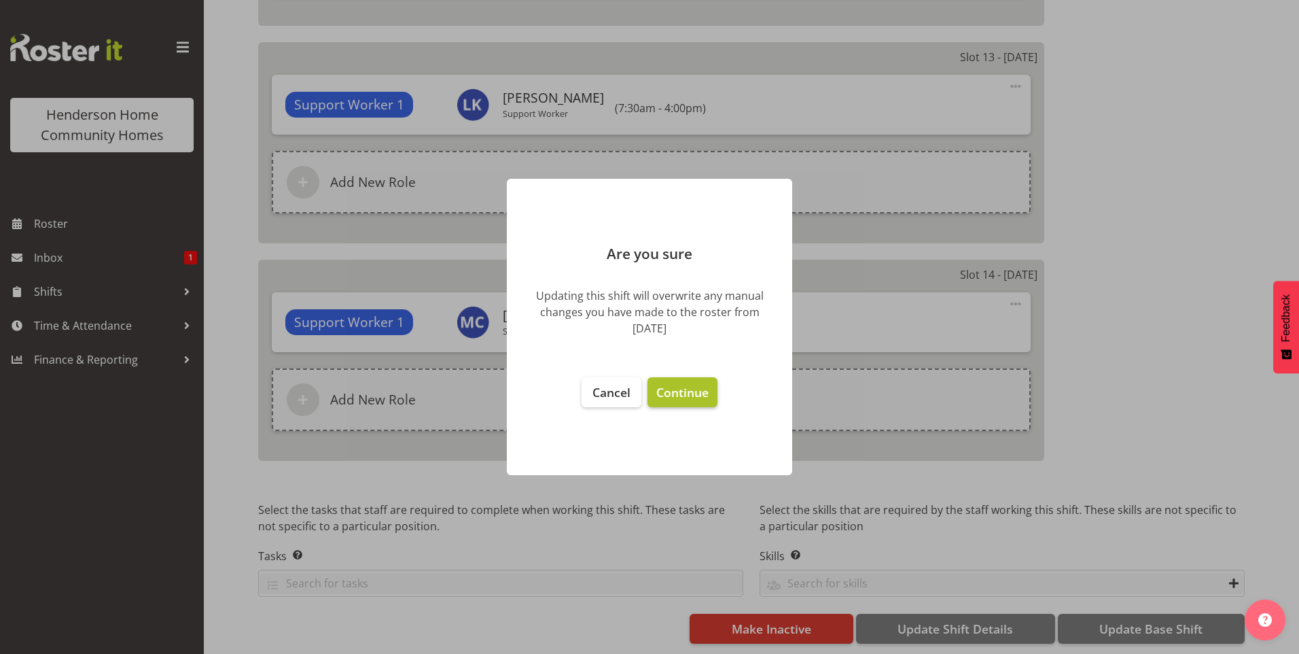
click at [692, 393] on span "Continue" at bounding box center [682, 392] width 52 height 16
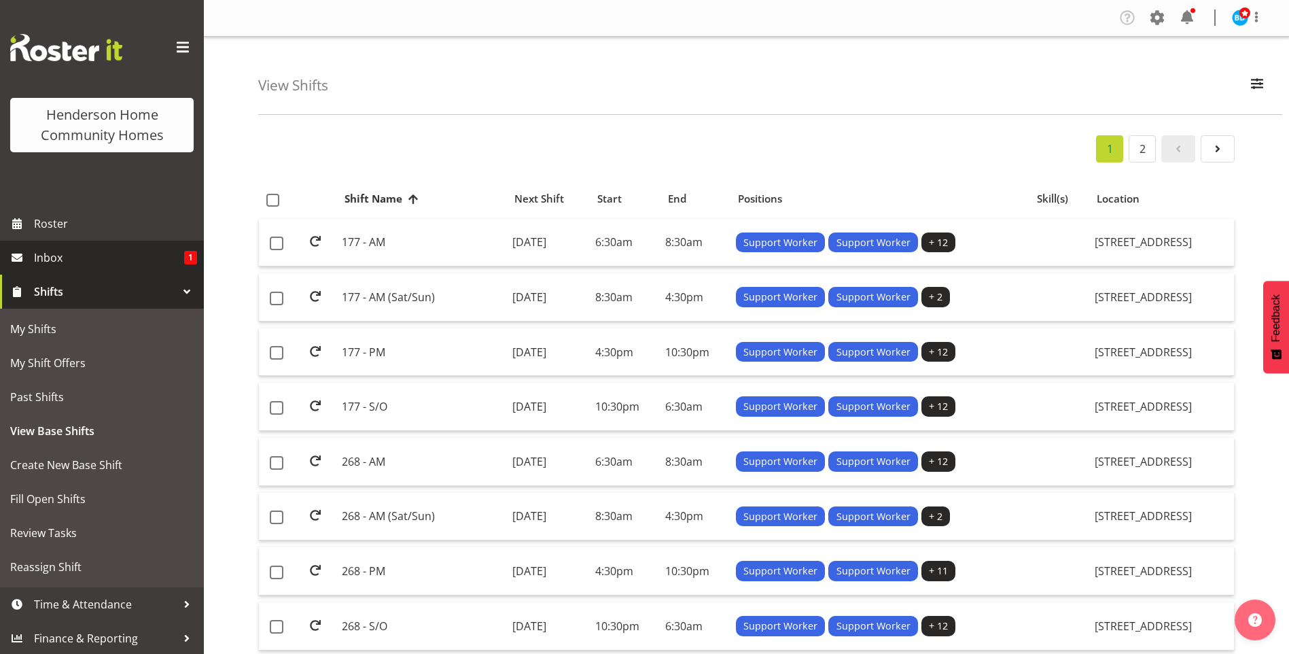
click at [142, 263] on span "Inbox" at bounding box center [109, 257] width 150 height 20
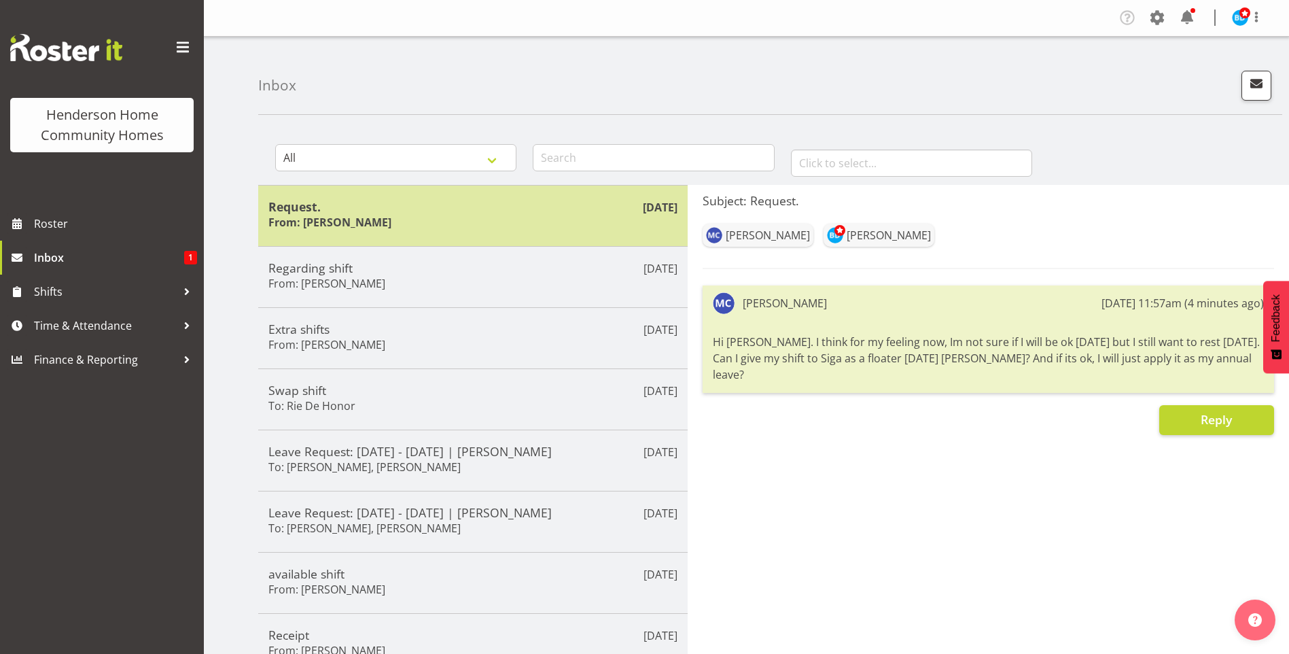
click at [368, 232] on div "[DATE] Request. From: [PERSON_NAME]" at bounding box center [472, 215] width 429 height 61
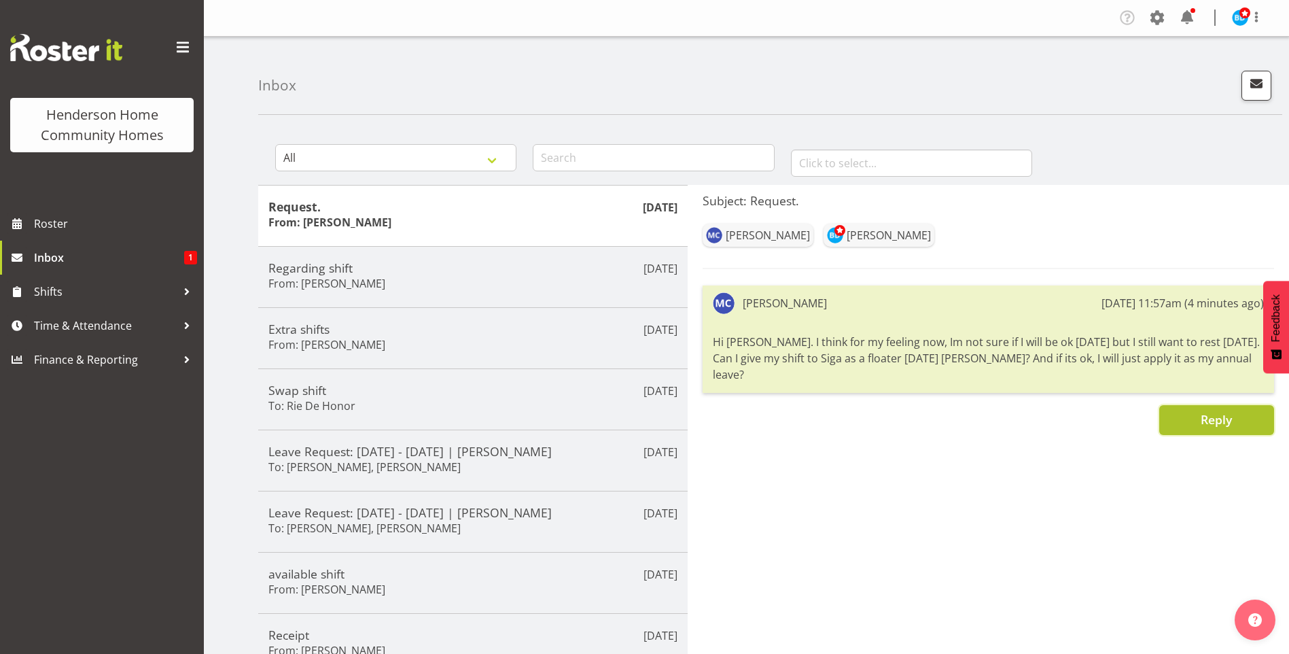
click at [1222, 411] on span "Reply" at bounding box center [1216, 419] width 31 height 16
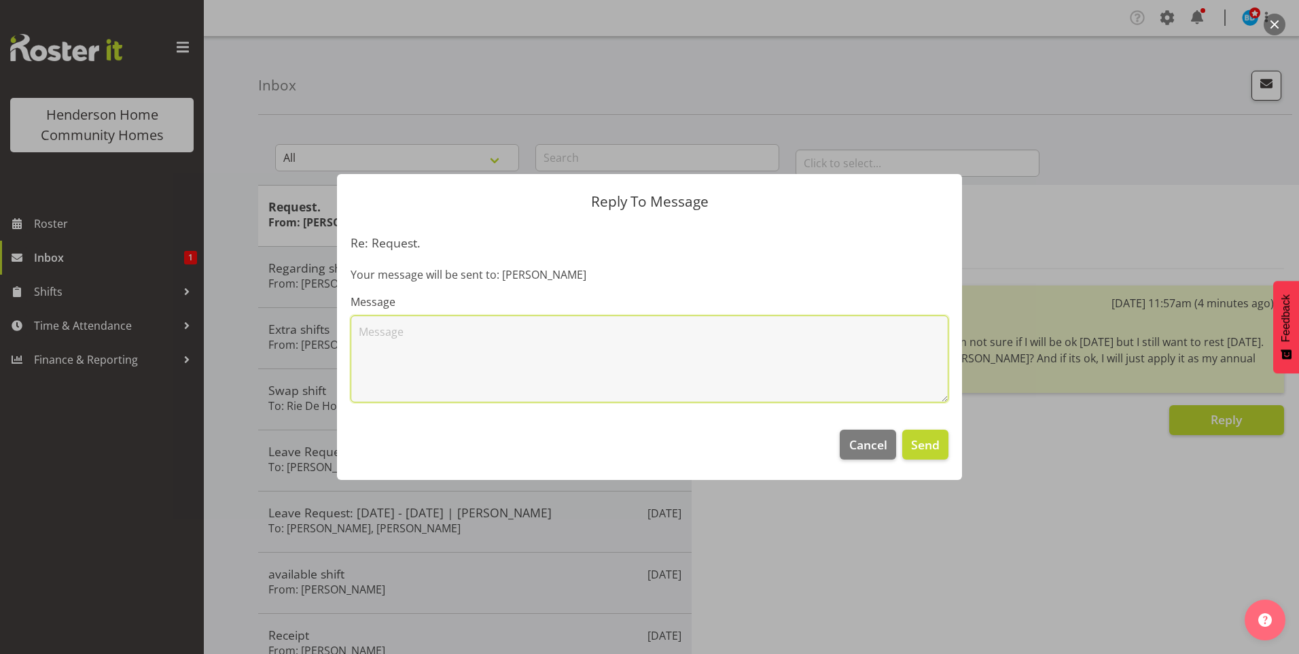
click at [674, 334] on textarea at bounding box center [650, 358] width 598 height 87
type textarea "Hi [PERSON_NAME], no I'm sorry that is not acceptable [PERSON_NAME]. Additional…"
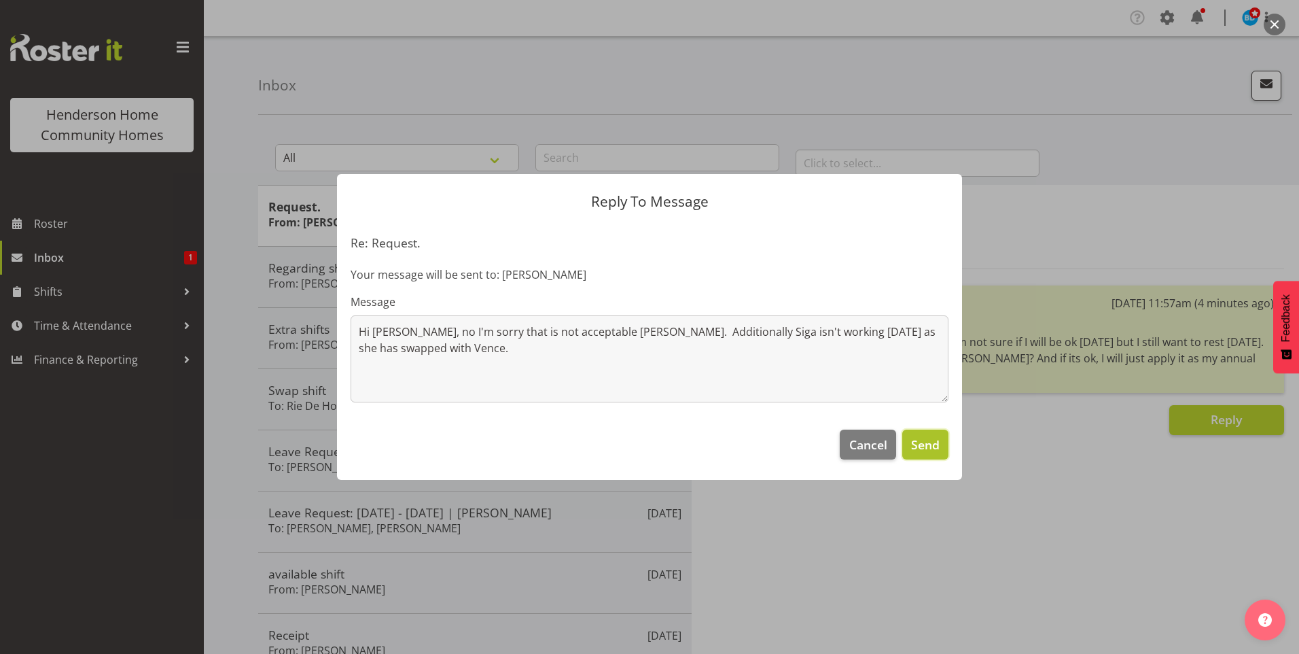
click at [930, 453] on span "Send" at bounding box center [925, 445] width 29 height 18
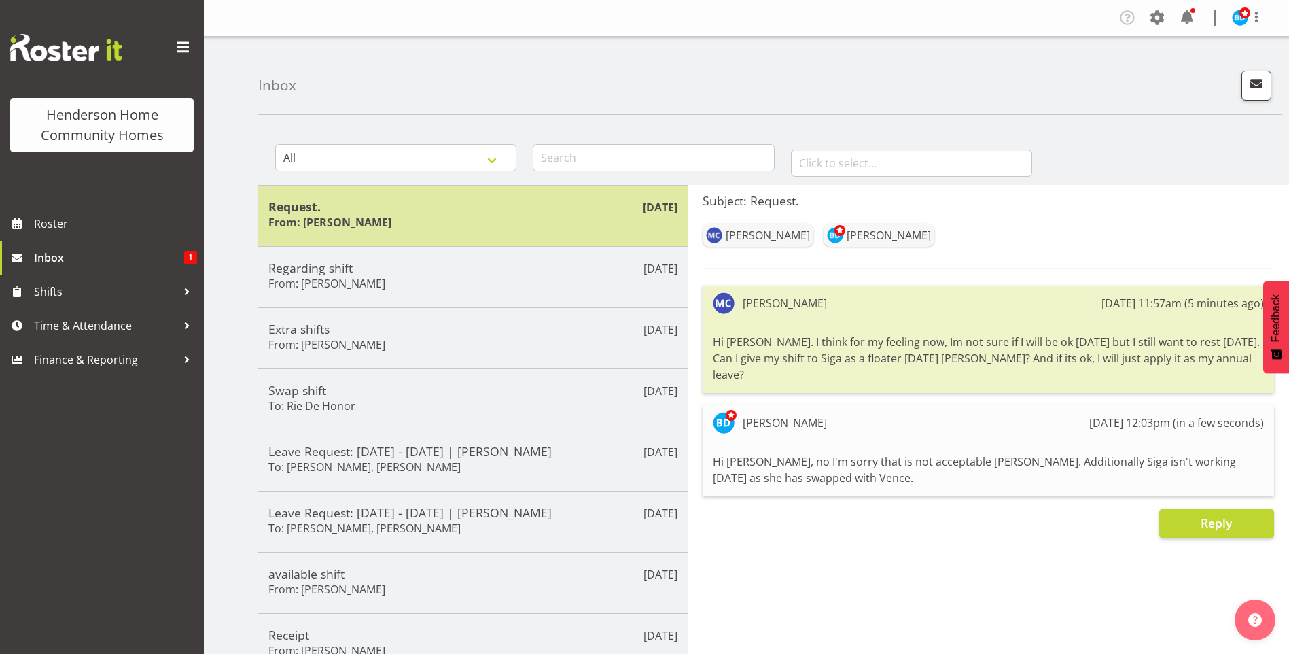
click at [330, 224] on h6 "From: Maria Cerbas" at bounding box center [329, 222] width 123 height 14
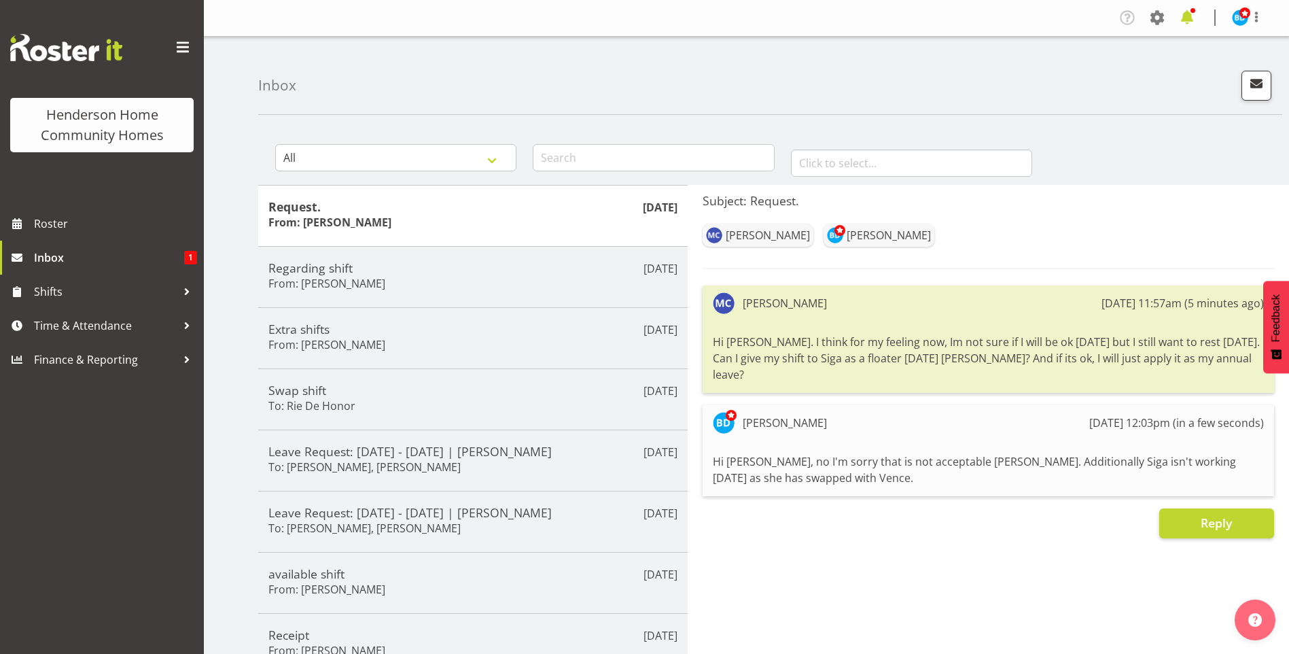
click at [1185, 14] on span at bounding box center [1187, 18] width 22 height 22
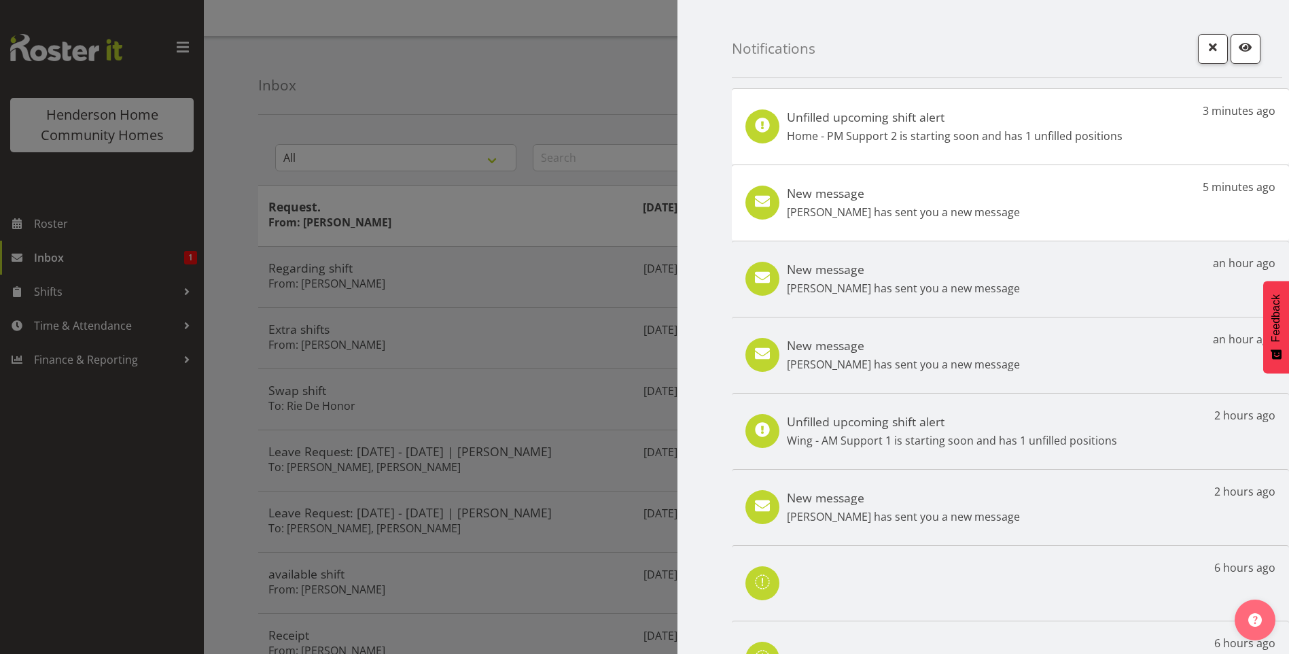
click at [959, 194] on h5 "New message" at bounding box center [903, 192] width 233 height 15
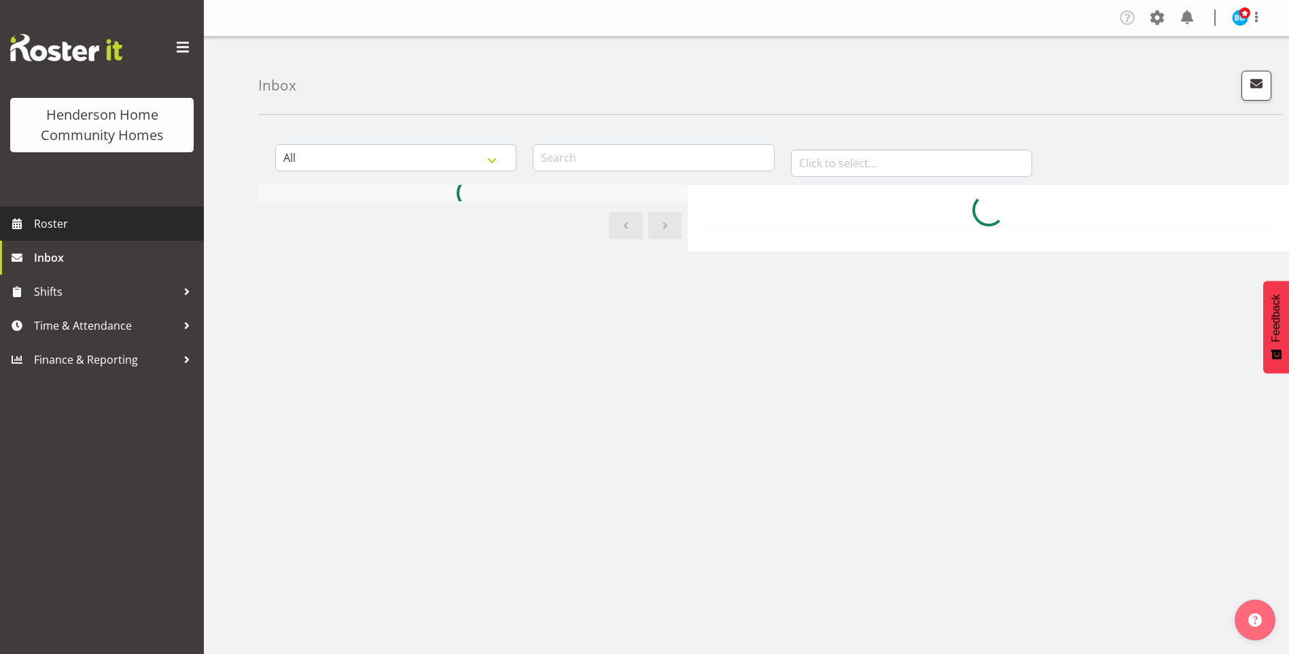
click at [130, 213] on span "Roster" at bounding box center [115, 223] width 163 height 20
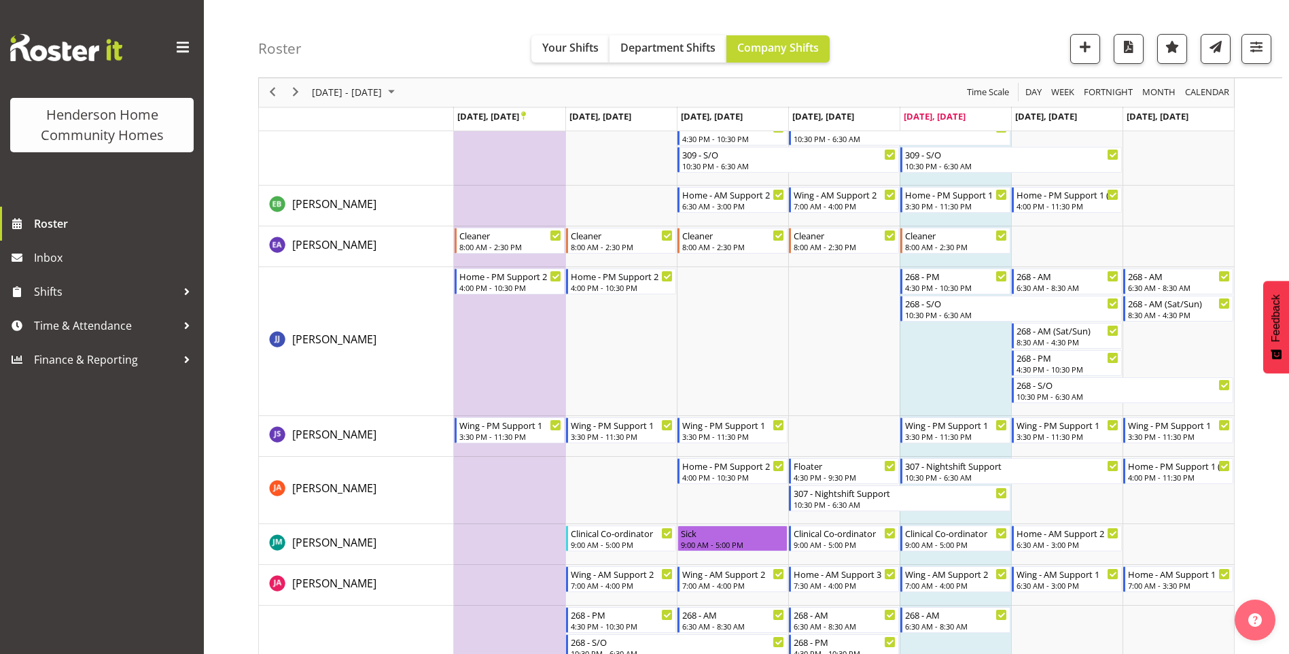
scroll to position [801, 0]
click at [112, 260] on span "Inbox" at bounding box center [115, 257] width 163 height 20
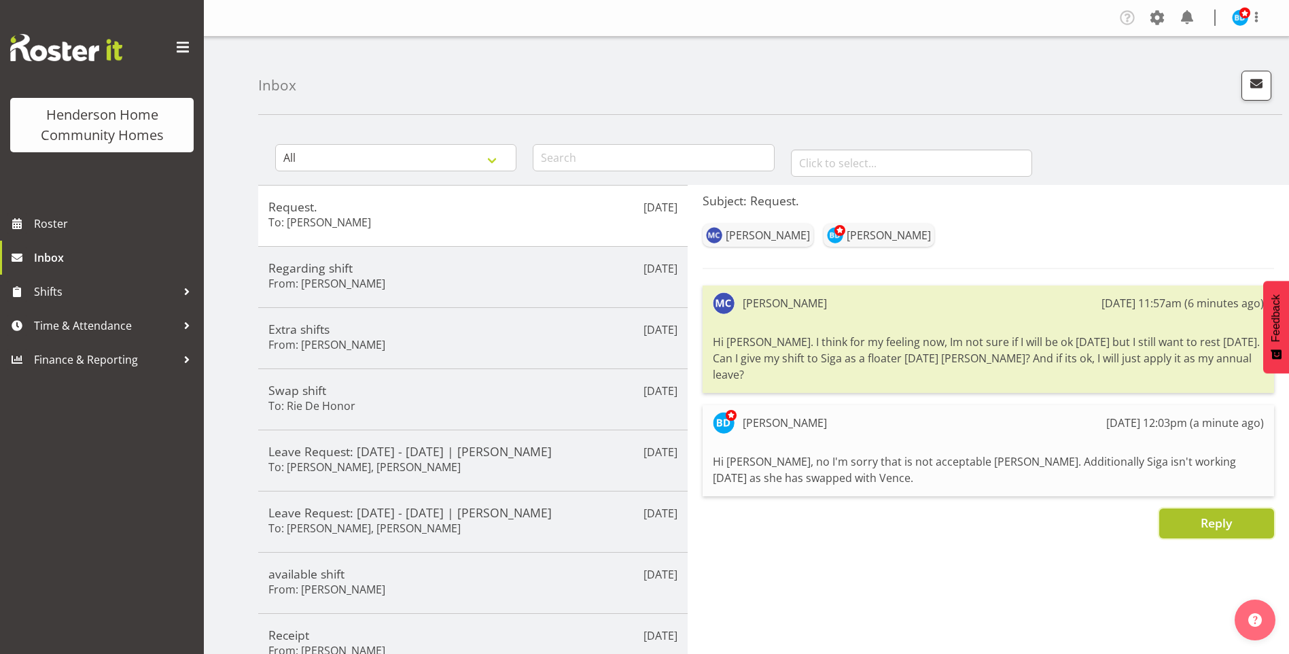
click at [1209, 514] on span "Reply" at bounding box center [1216, 522] width 31 height 16
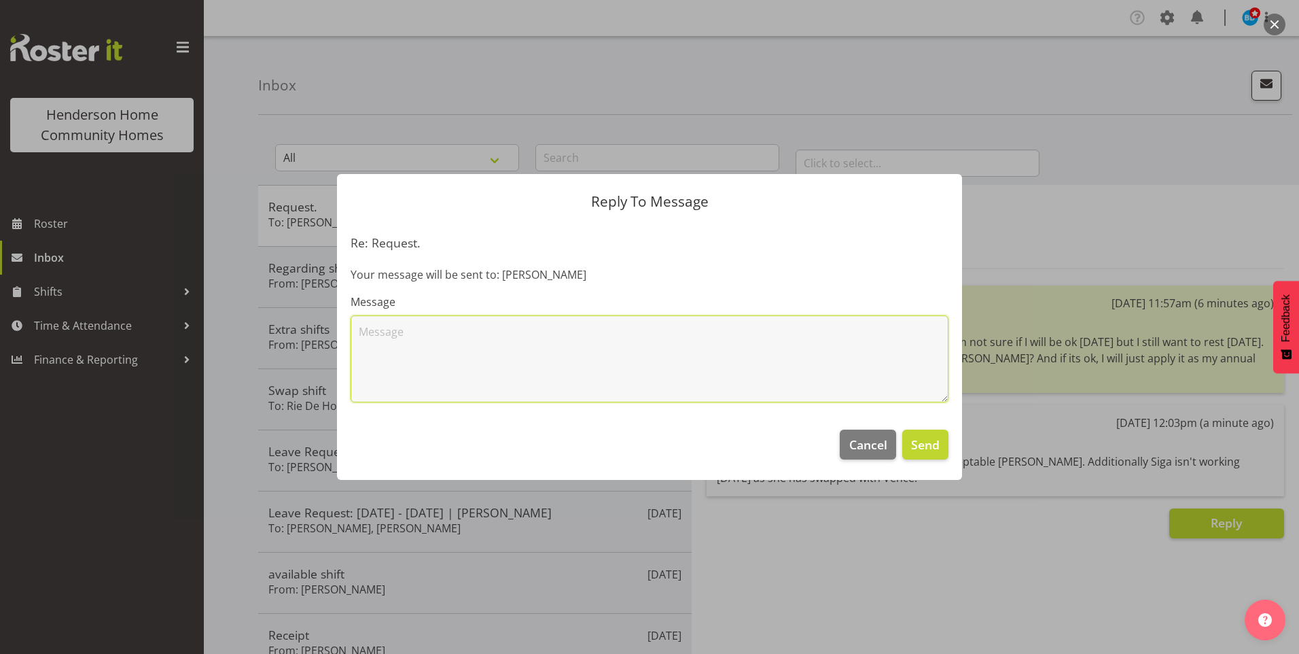
click at [644, 326] on textarea at bounding box center [650, 358] width 598 height 87
click at [588, 330] on textarea at bounding box center [650, 358] width 598 height 87
type textarea "You could possible try Rie if you think that you won't be up to working tomorro…"
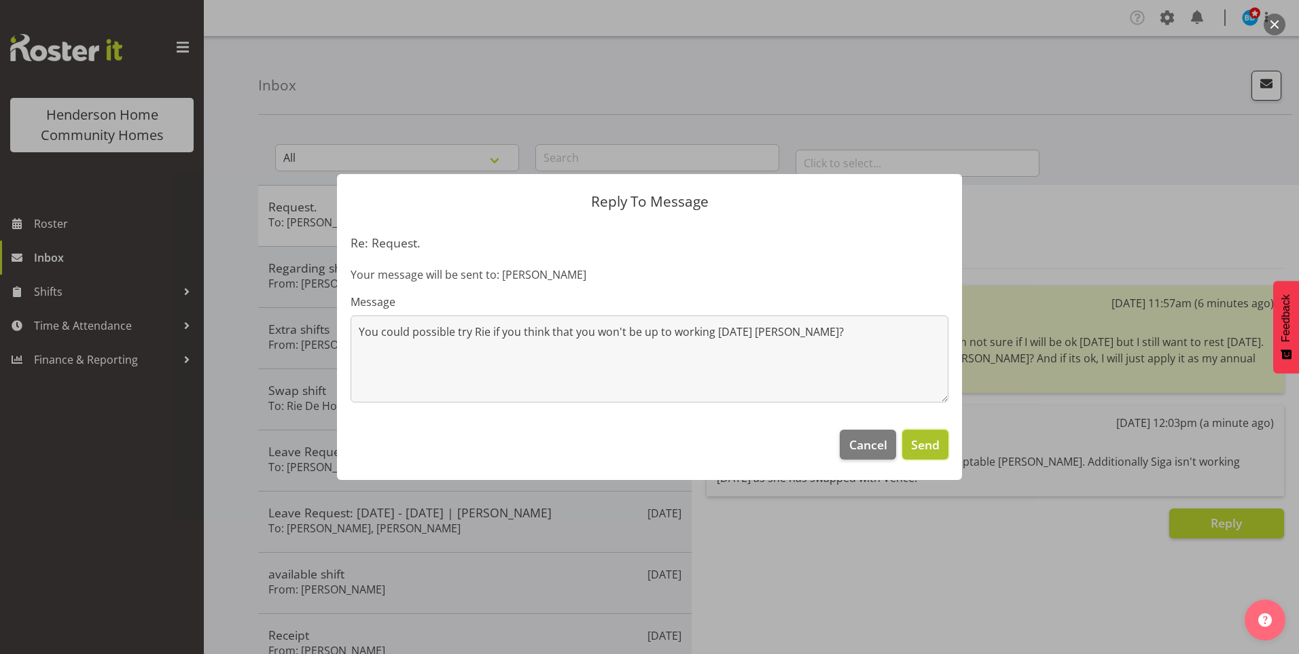
click at [930, 448] on span "Send" at bounding box center [925, 445] width 29 height 18
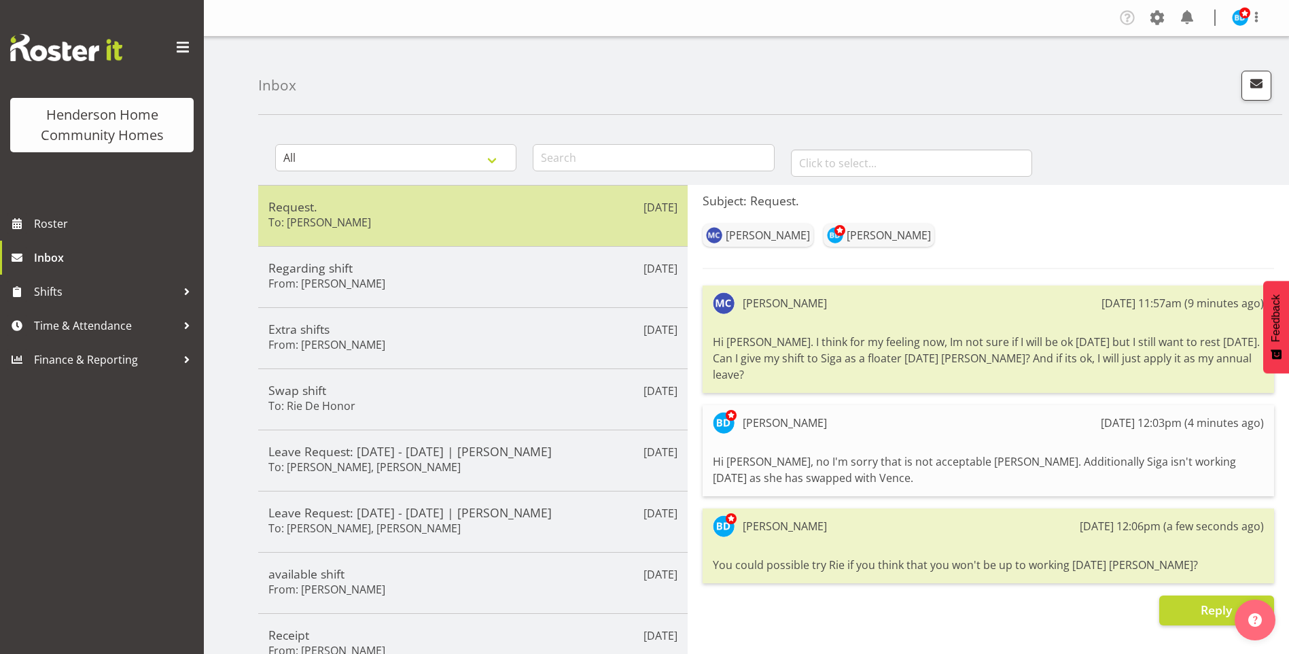
click at [395, 210] on h5 "Request." at bounding box center [472, 206] width 409 height 15
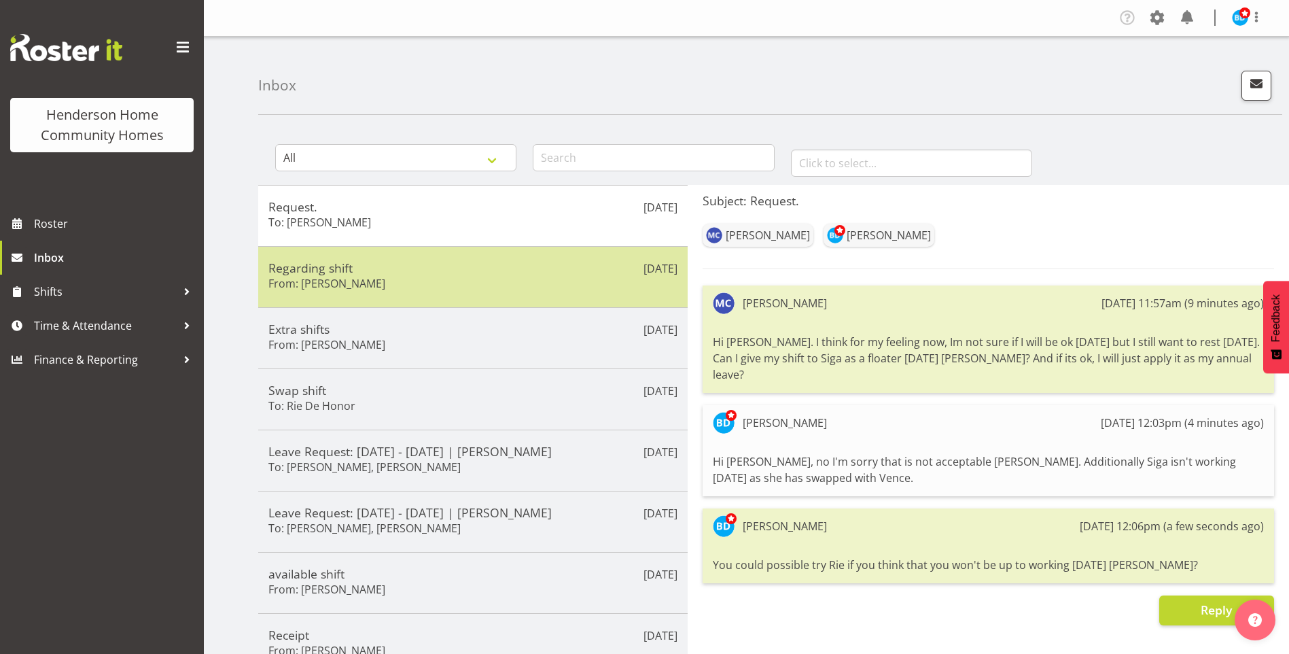
click at [506, 289] on div "Regarding shift From: Lovejot Kaur" at bounding box center [472, 276] width 409 height 33
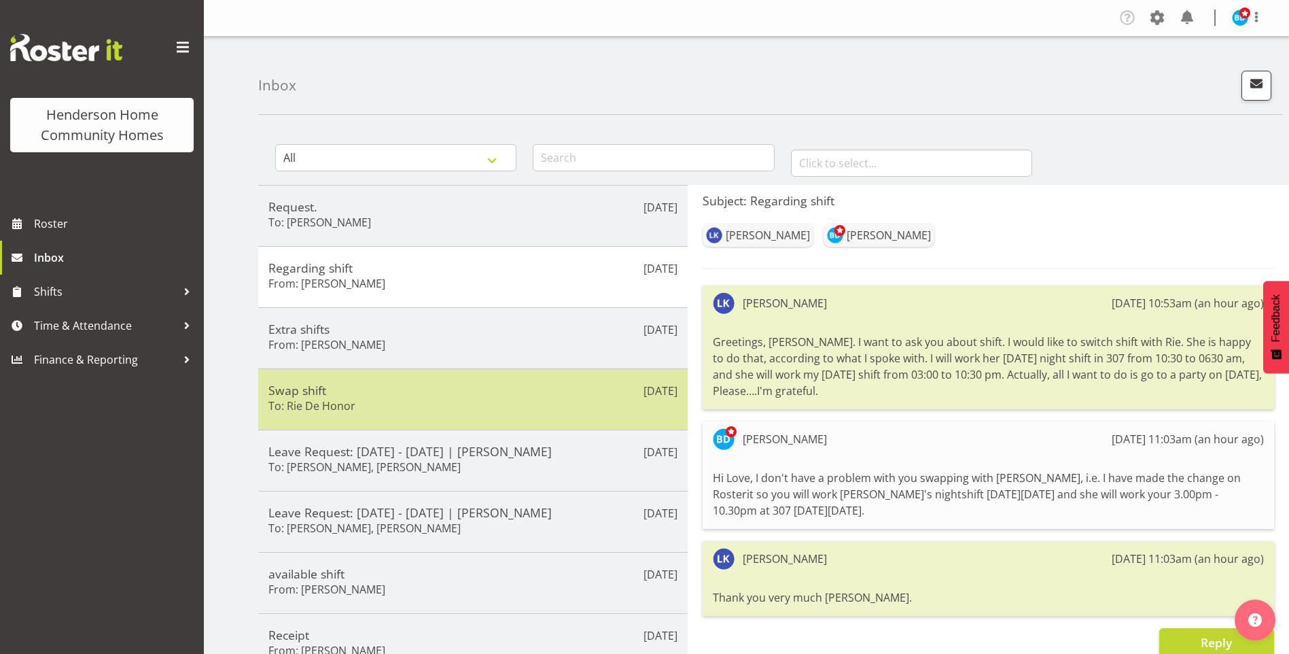
click at [406, 402] on div "Swap shift To: Rie De Honor" at bounding box center [472, 399] width 409 height 33
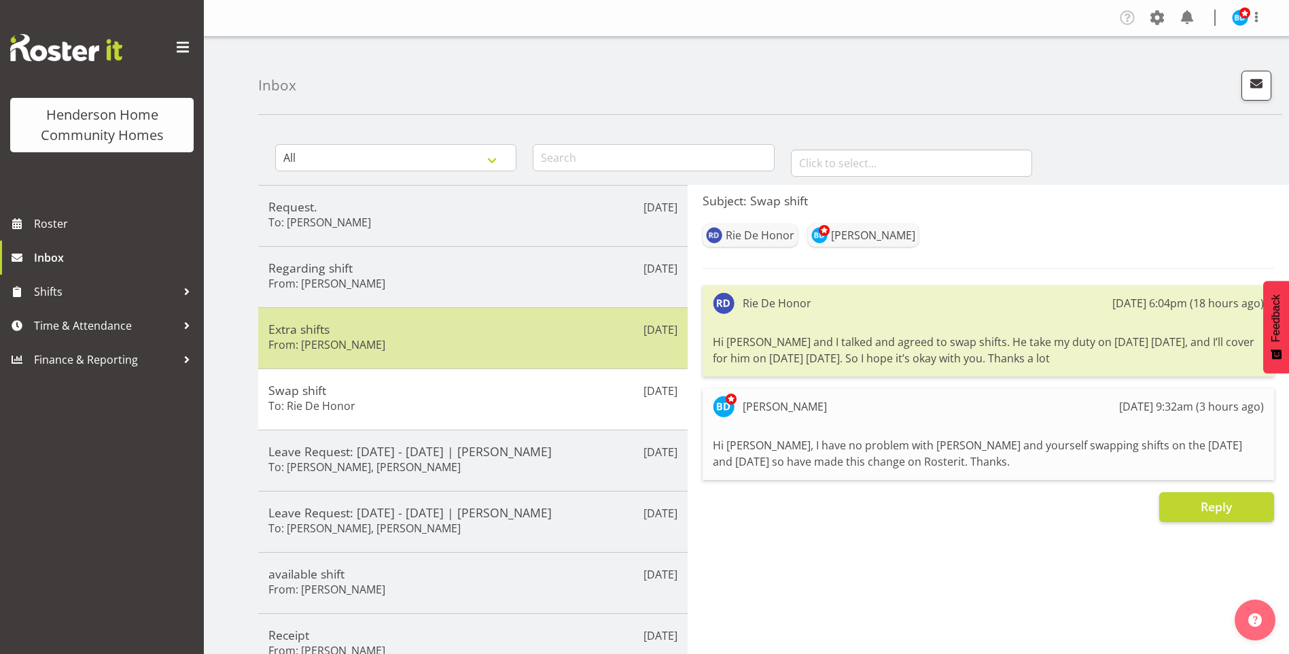
click at [449, 328] on h5 "Extra shifts" at bounding box center [472, 328] width 409 height 15
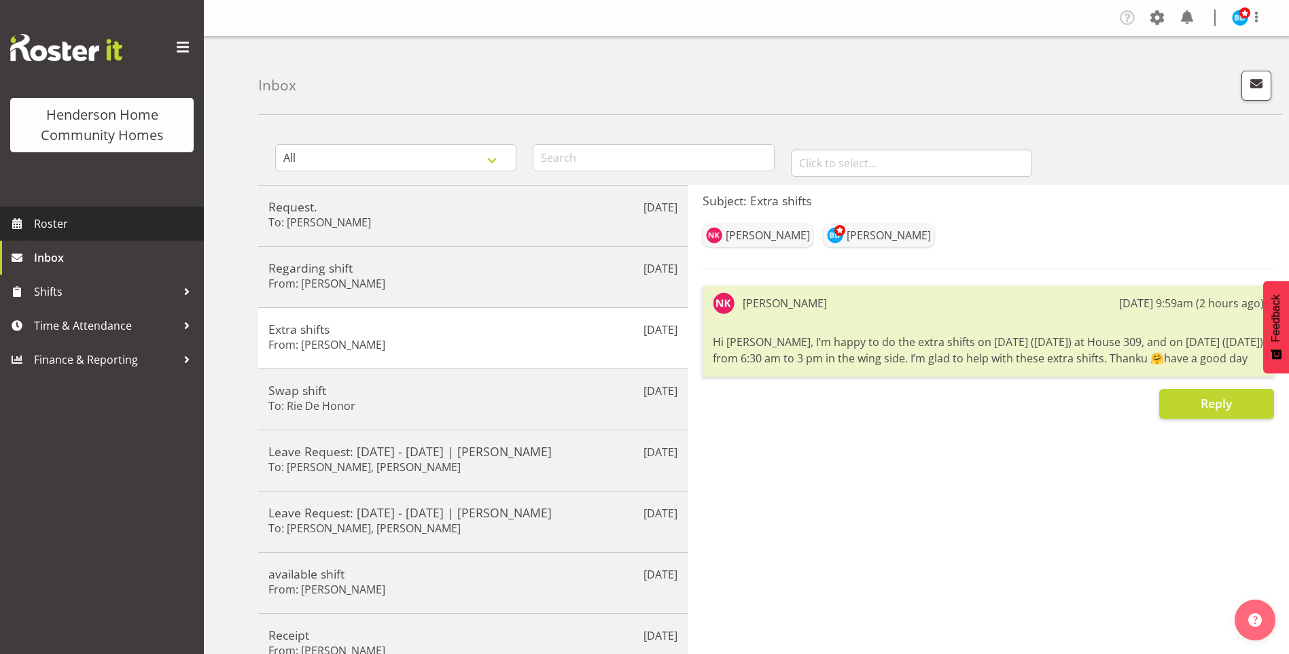
click at [75, 225] on span "Roster" at bounding box center [115, 223] width 163 height 20
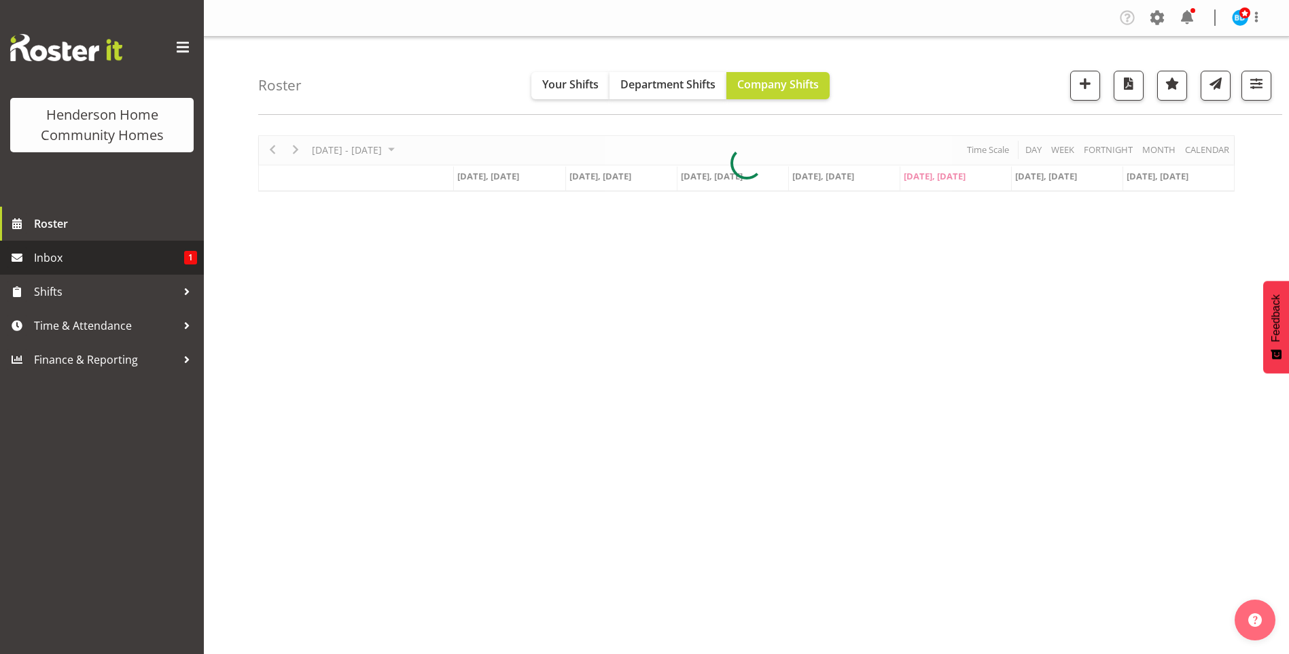
click at [145, 270] on link "Inbox 1" at bounding box center [102, 258] width 204 height 34
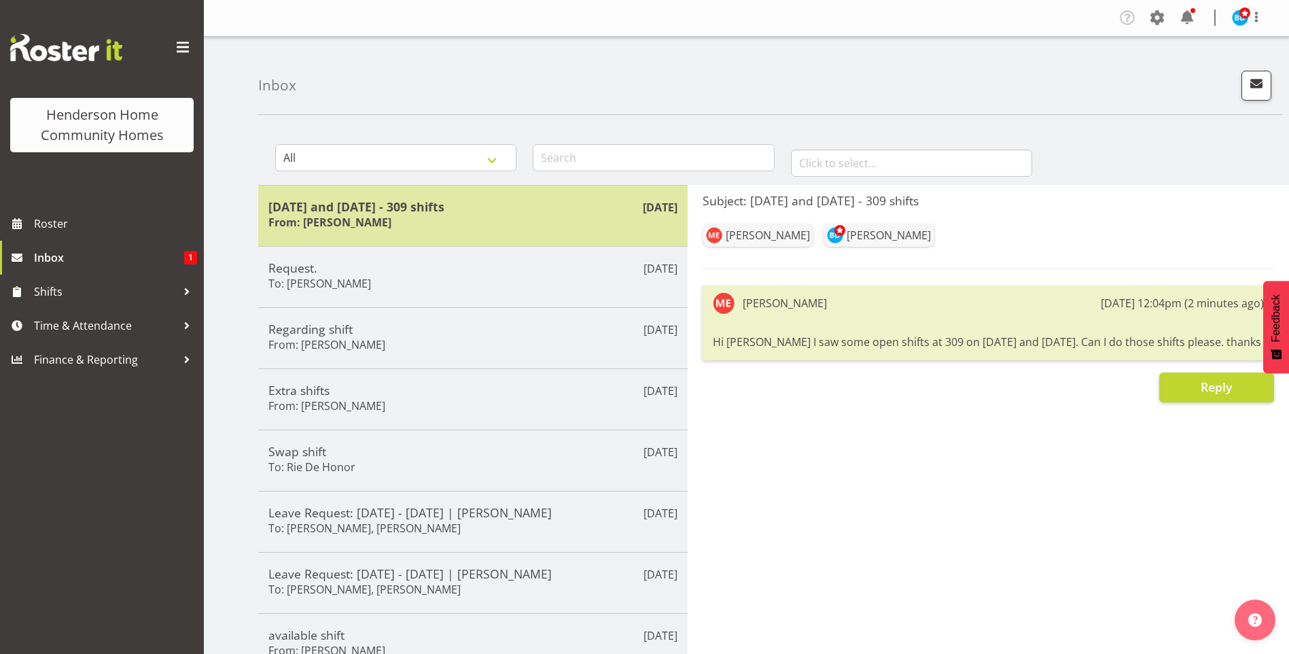
click at [378, 217] on div "[DATE] and [DATE] - 309 shifts From: [PERSON_NAME]" at bounding box center [472, 215] width 409 height 33
click at [317, 213] on div "[DATE] and [DATE] - 309 shifts From: [PERSON_NAME]" at bounding box center [472, 215] width 409 height 33
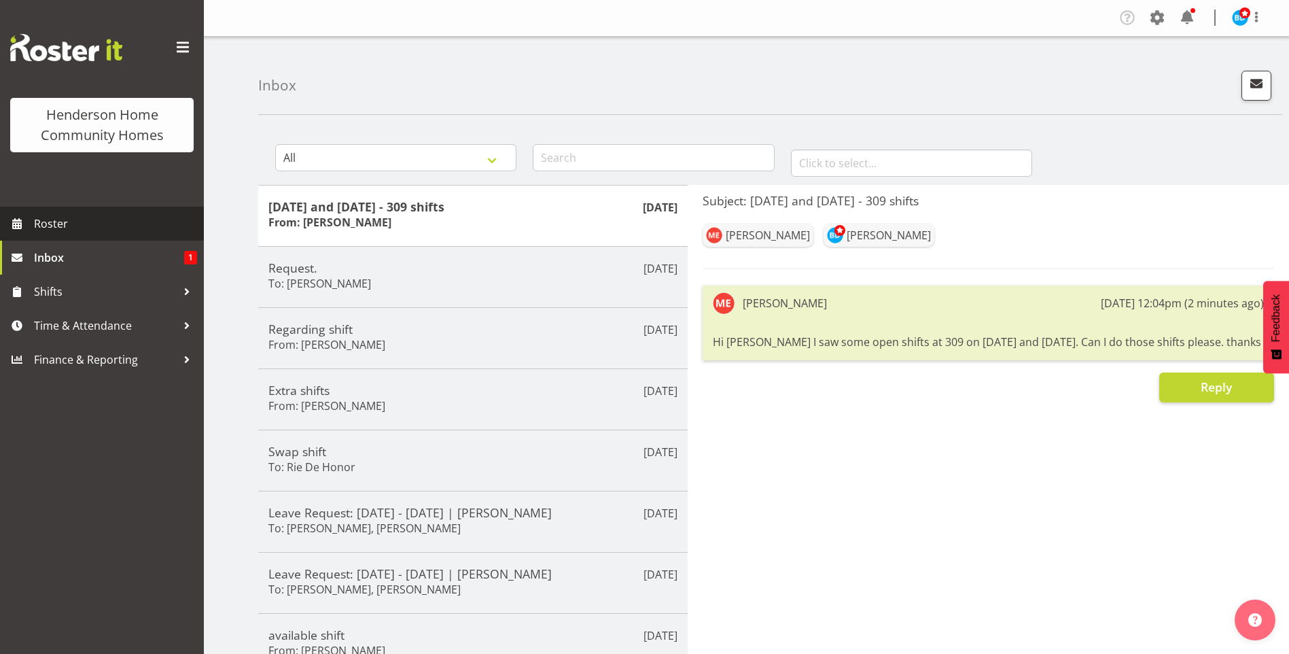
drag, startPoint x: 76, startPoint y: 219, endPoint x: 94, endPoint y: 219, distance: 18.4
click at [76, 219] on span "Roster" at bounding box center [115, 223] width 163 height 20
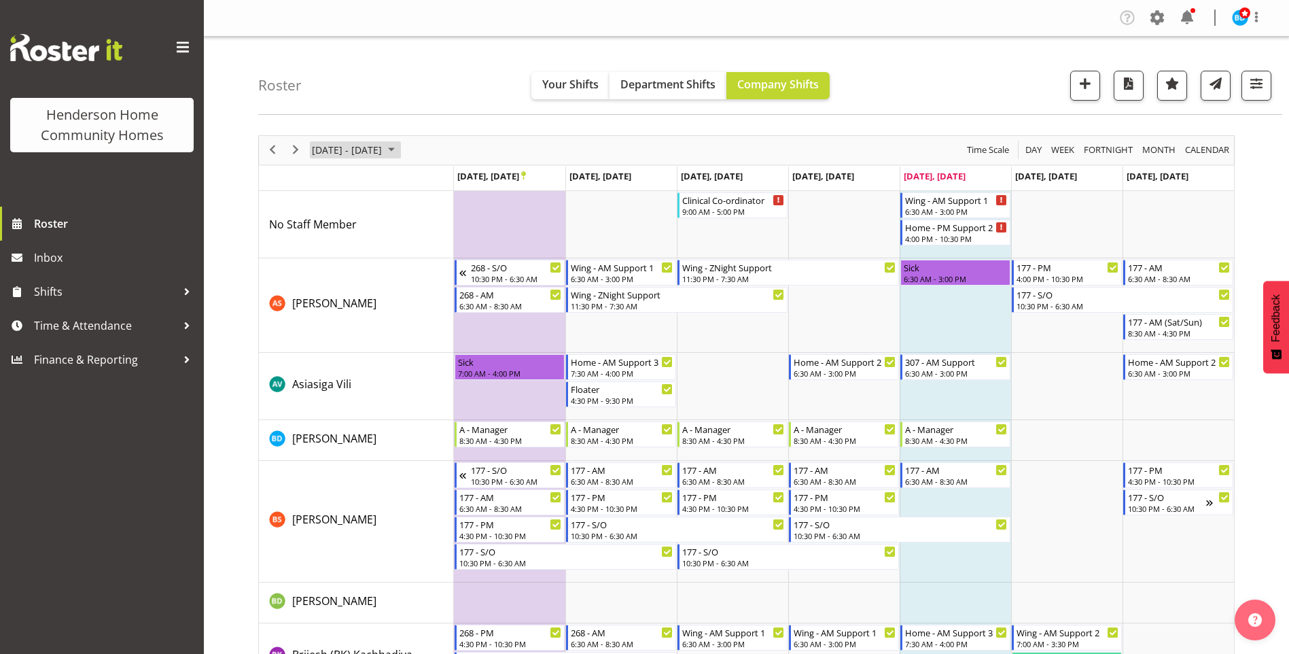
click at [400, 149] on span "September 2025" at bounding box center [391, 149] width 16 height 17
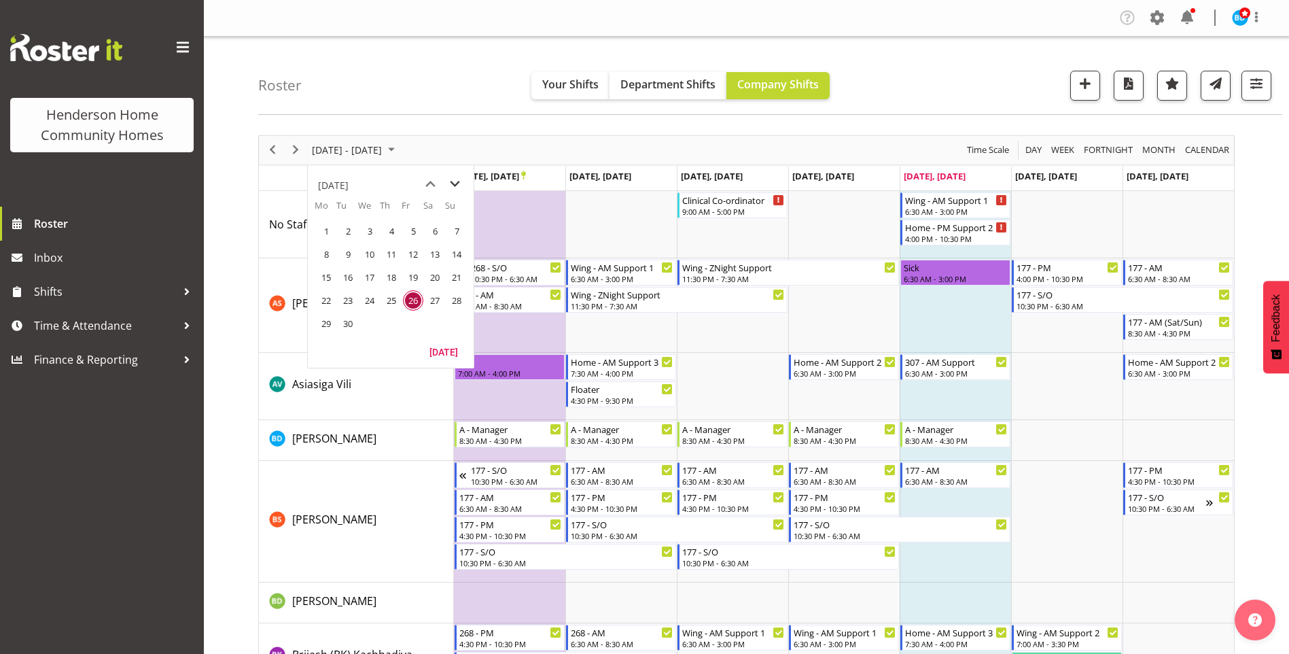
click at [456, 180] on span "next month" at bounding box center [455, 184] width 24 height 24
click at [324, 296] on span "20" at bounding box center [326, 300] width 20 height 20
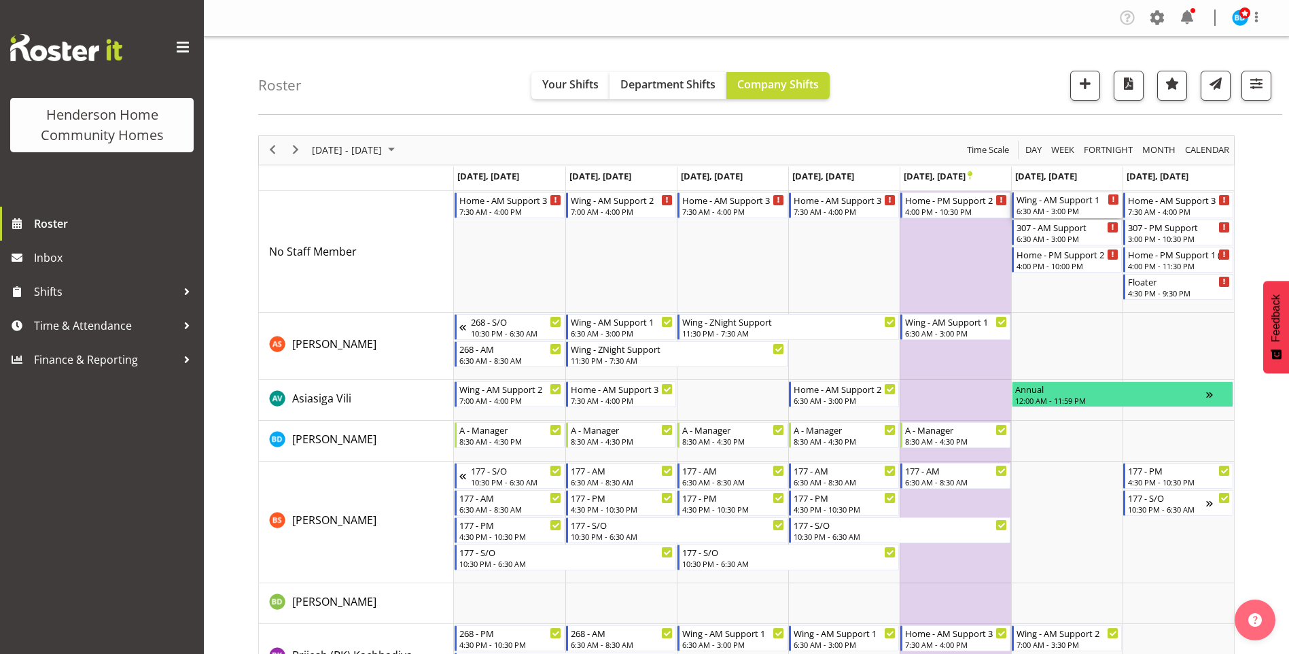
click at [1074, 205] on div "Wing - AM Support 1" at bounding box center [1067, 199] width 103 height 14
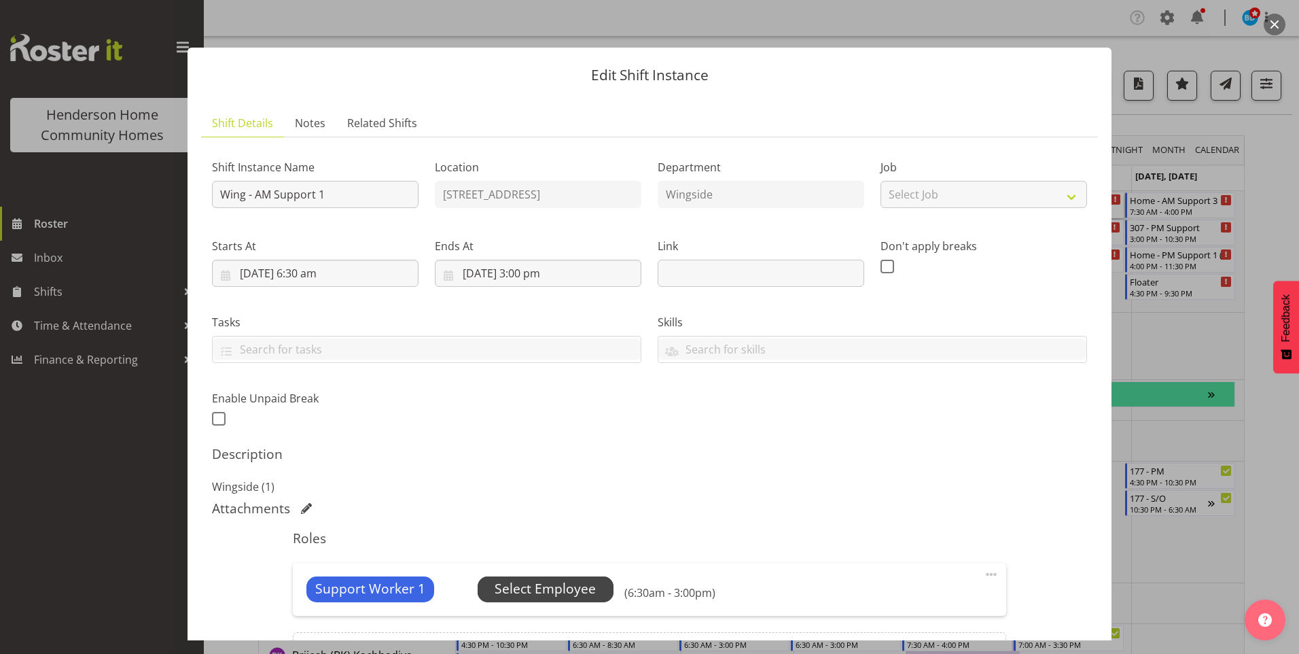
click at [592, 591] on span "Select Employee" at bounding box center [545, 589] width 101 height 20
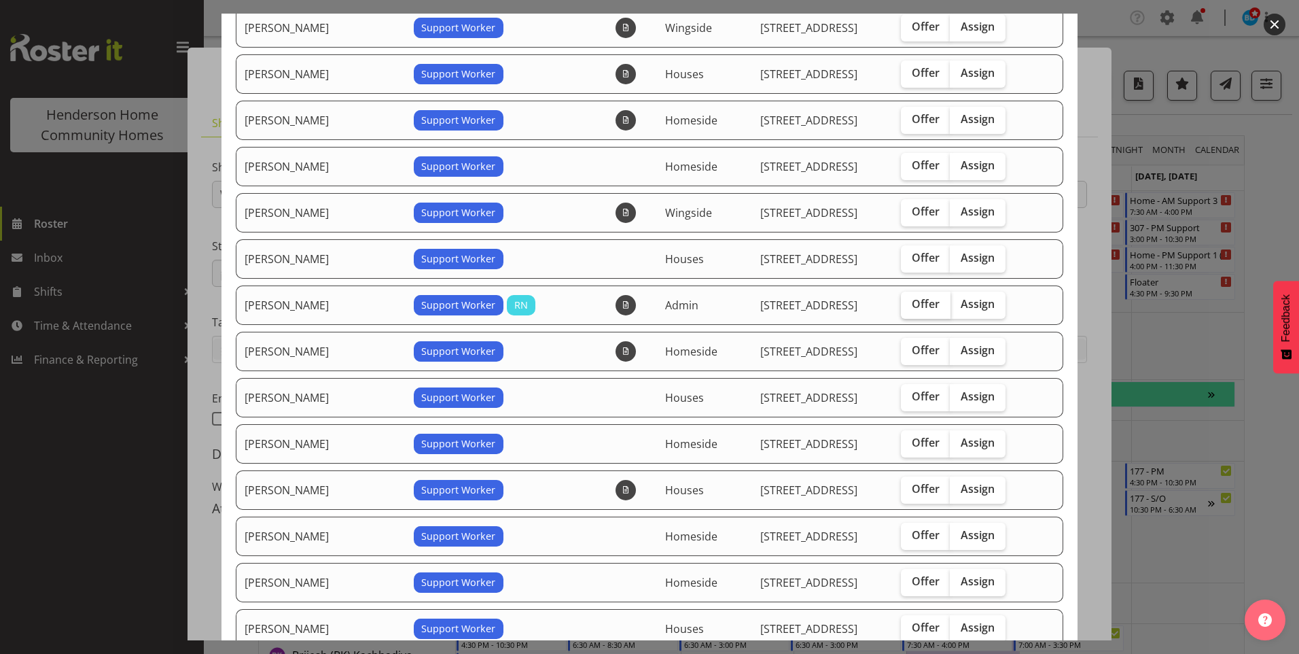
scroll to position [408, 0]
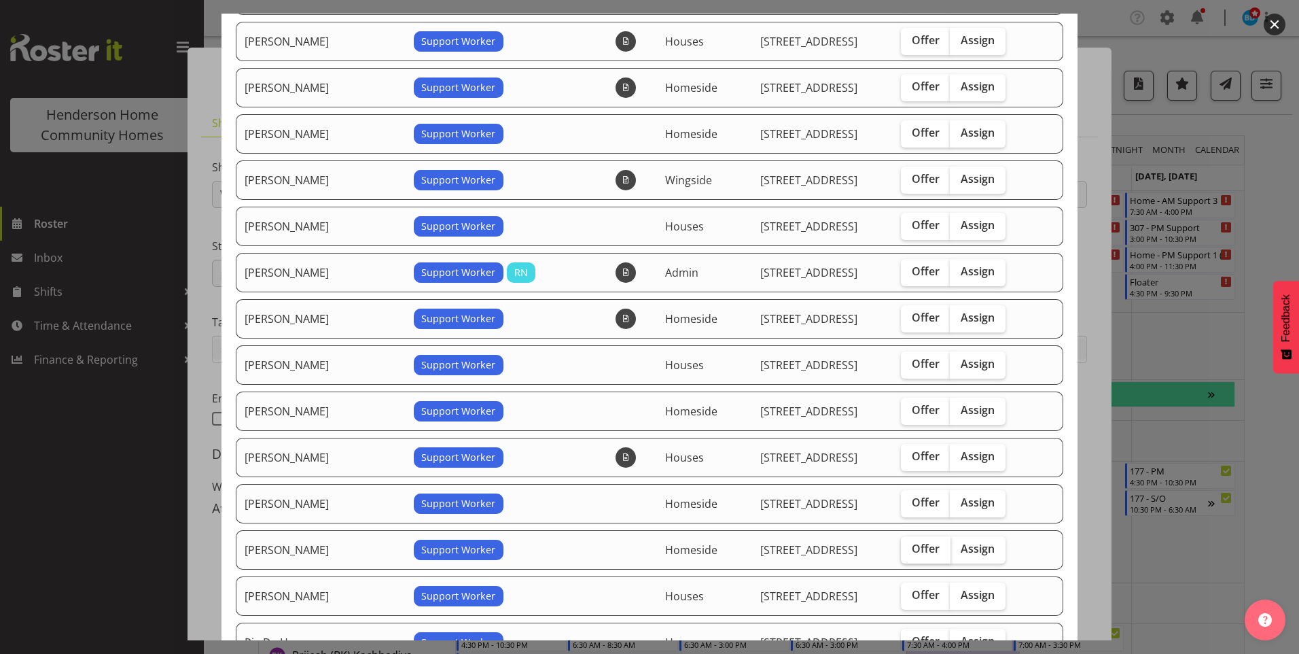
click at [933, 543] on label "Offer" at bounding box center [926, 549] width 50 height 27
click at [910, 544] on input "Offer" at bounding box center [905, 548] width 9 height 9
click at [981, 547] on span "Assign" at bounding box center [978, 549] width 34 height 14
click at [920, 547] on span "Offer" at bounding box center [926, 549] width 28 height 14
click at [910, 547] on input "Offer" at bounding box center [905, 548] width 9 height 9
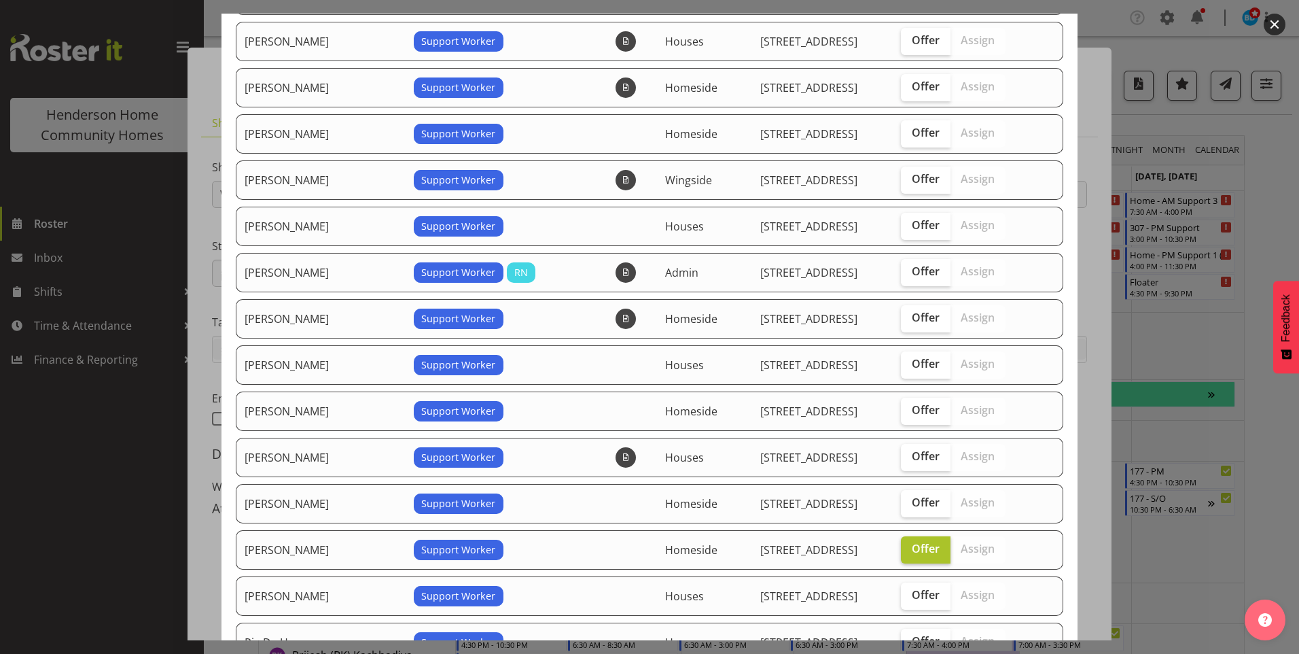
checkbox input "false"
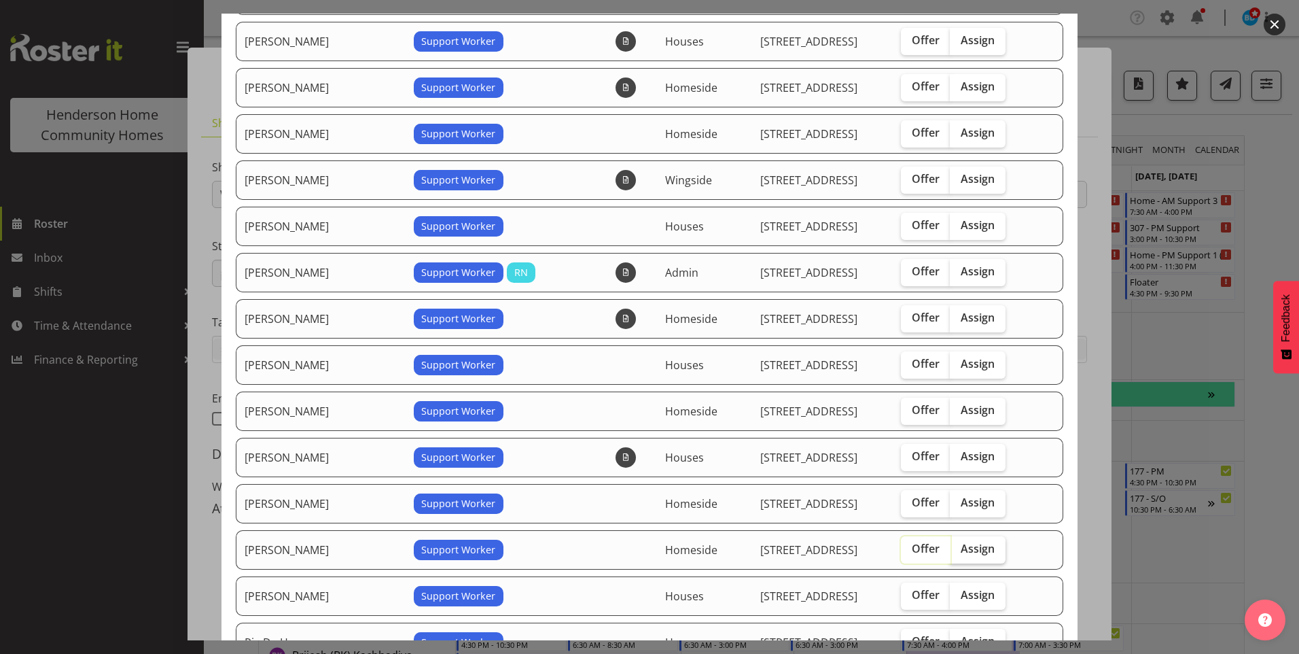
click at [973, 548] on span "Assign" at bounding box center [978, 549] width 34 height 14
click at [959, 548] on input "Assign" at bounding box center [954, 548] width 9 height 9
checkbox input "true"
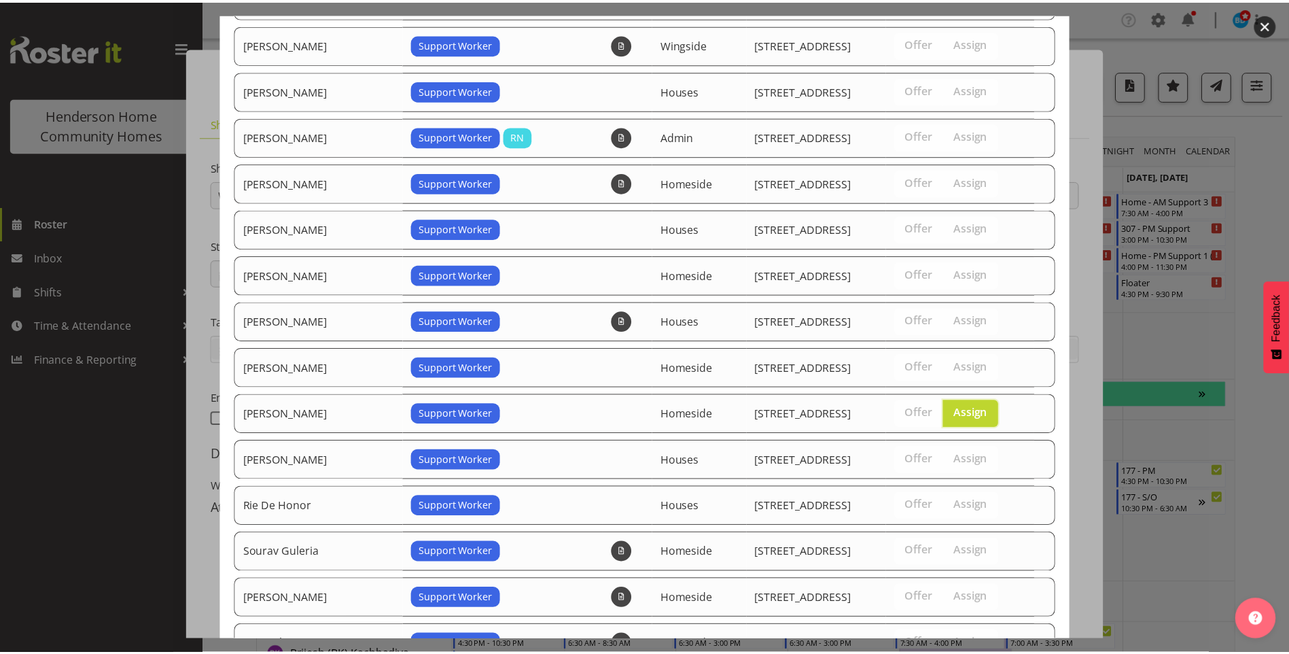
scroll to position [699, 0]
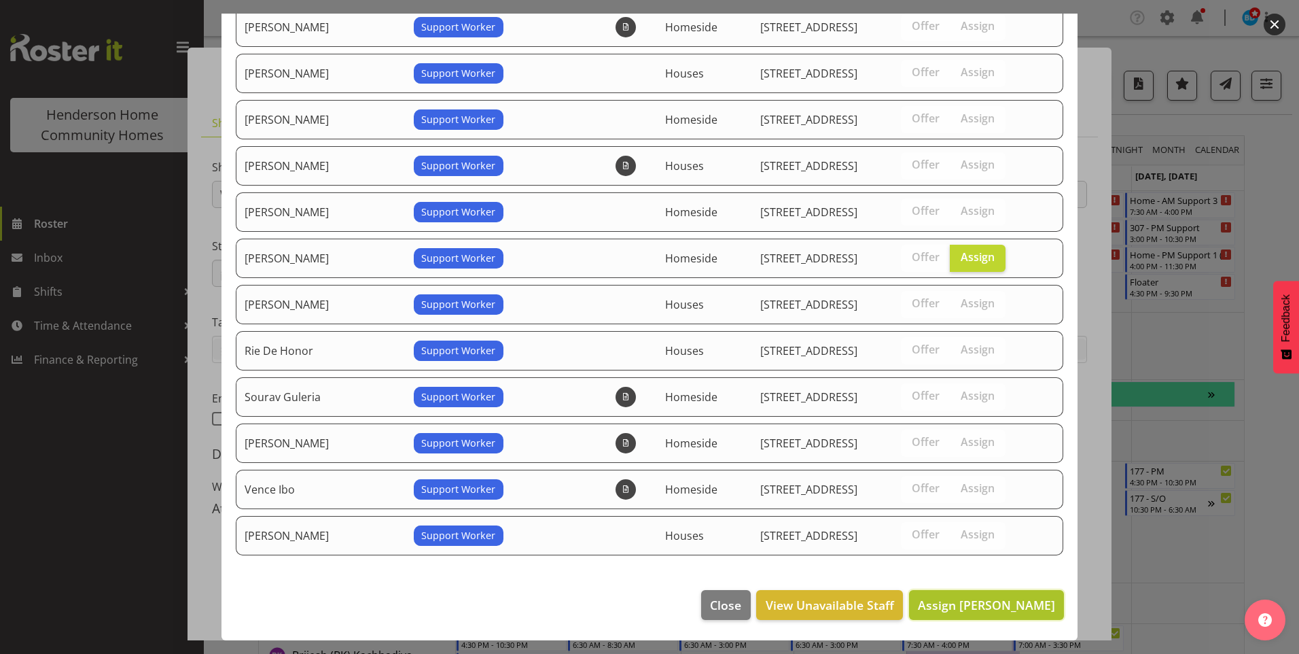
click at [997, 601] on span "Assign Navneet Kaur" at bounding box center [986, 605] width 137 height 16
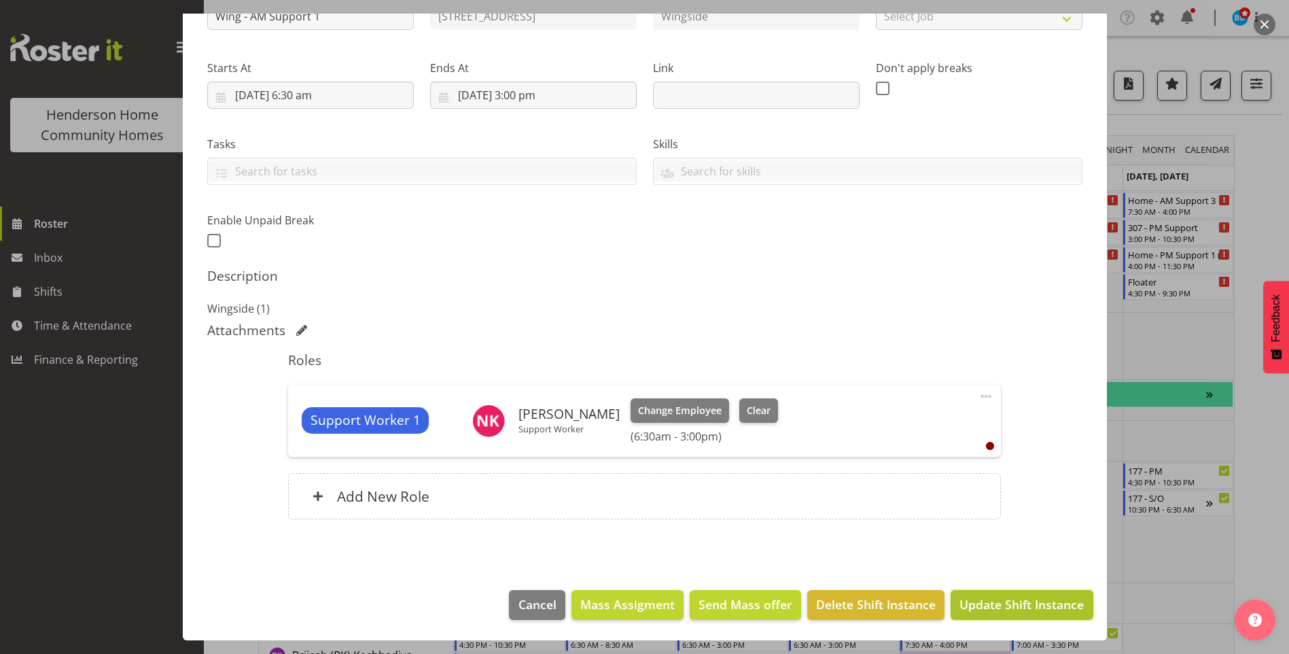
click at [1012, 604] on span "Update Shift Instance" at bounding box center [1021, 604] width 124 height 18
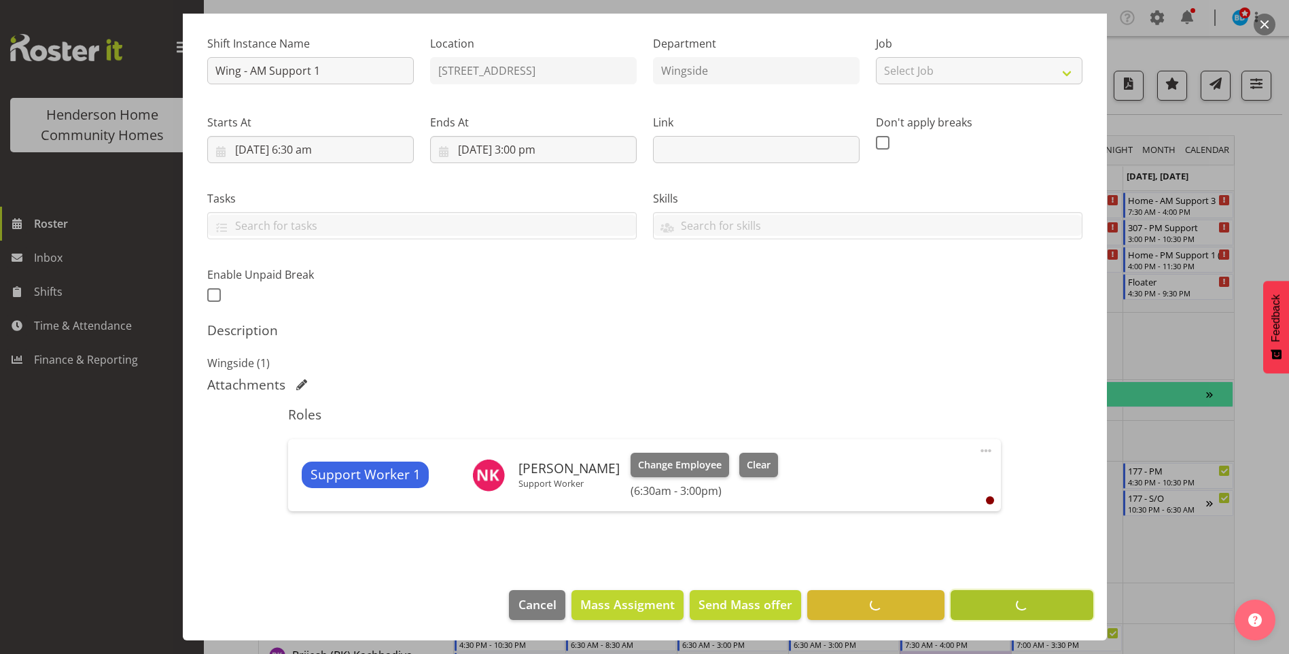
scroll to position [124, 0]
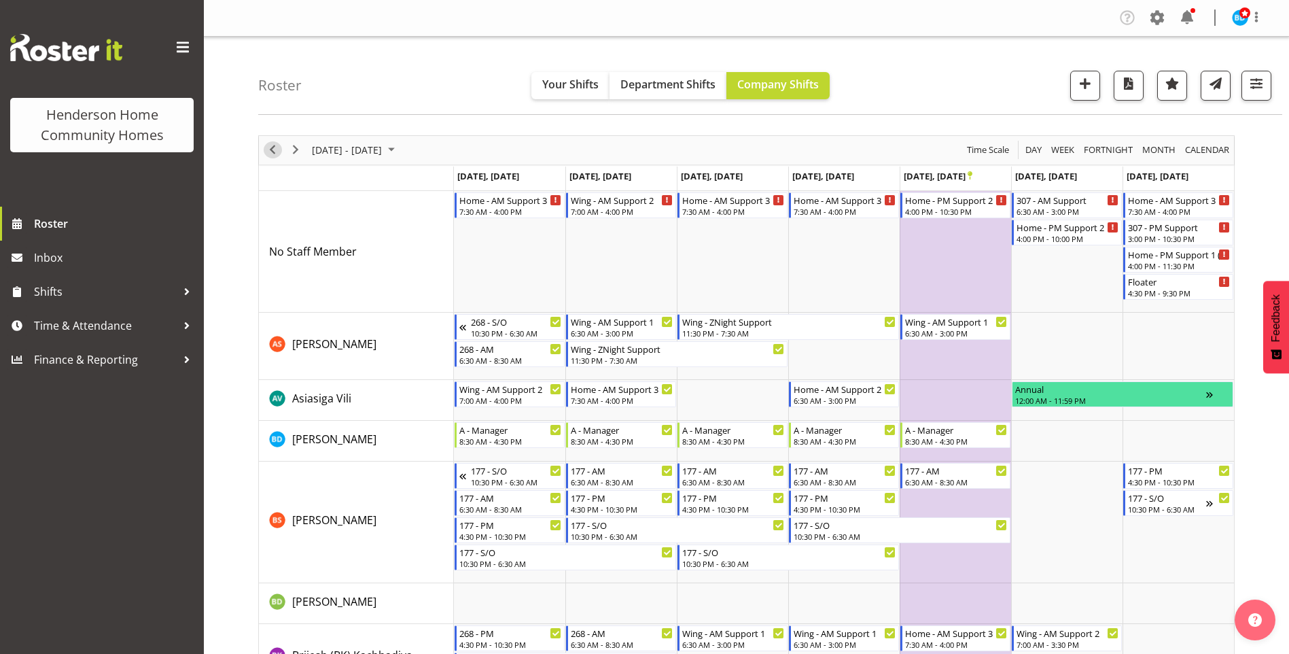
click at [270, 147] on span "Previous" at bounding box center [272, 149] width 16 height 17
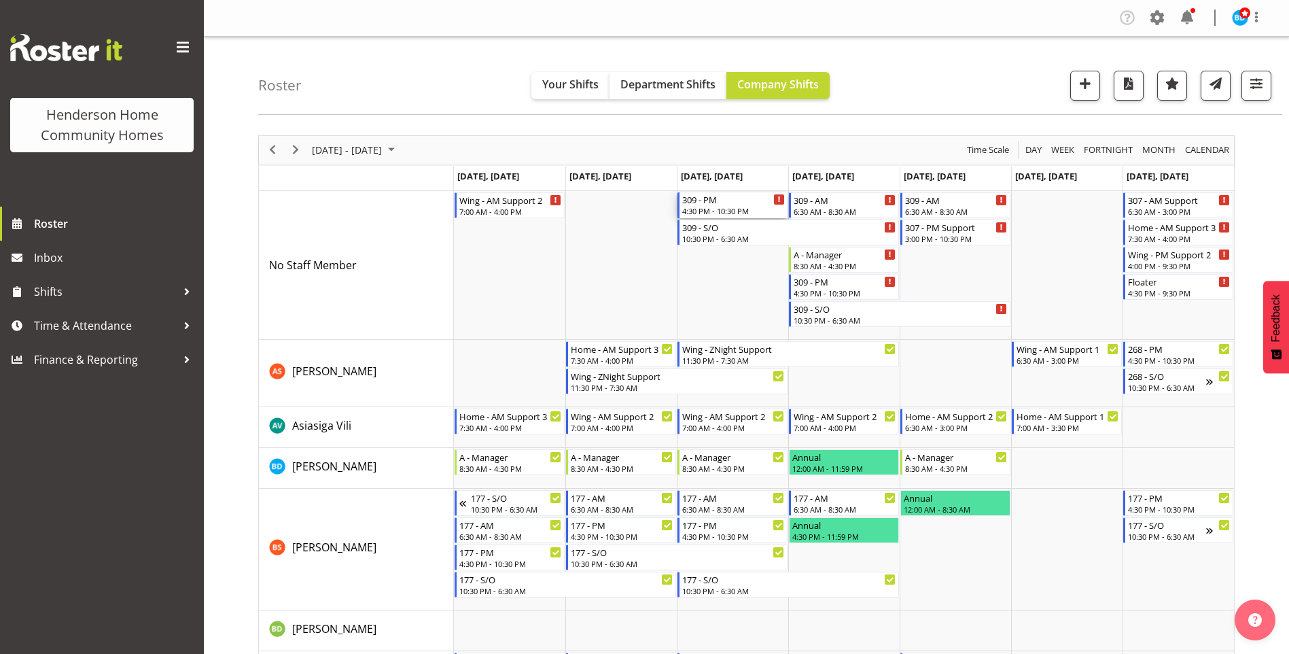
click at [730, 208] on div "4:30 PM - 10:30 PM" at bounding box center [733, 210] width 103 height 11
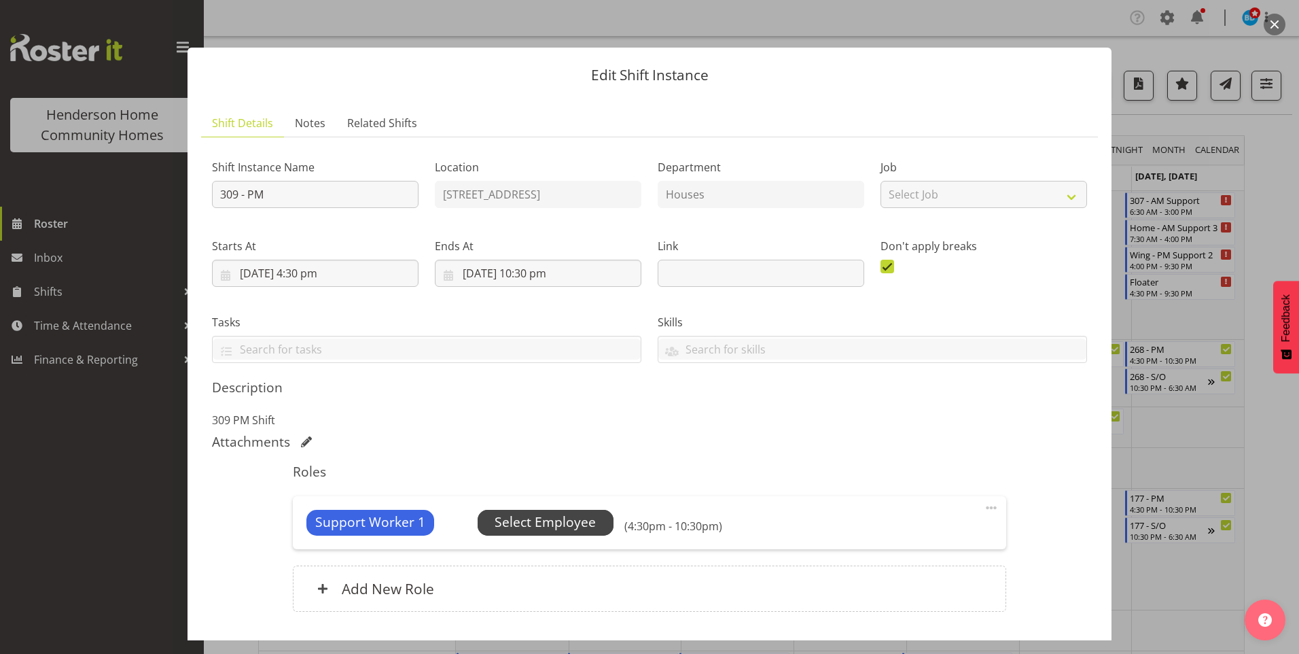
click at [533, 518] on span "Select Employee" at bounding box center [545, 522] width 101 height 20
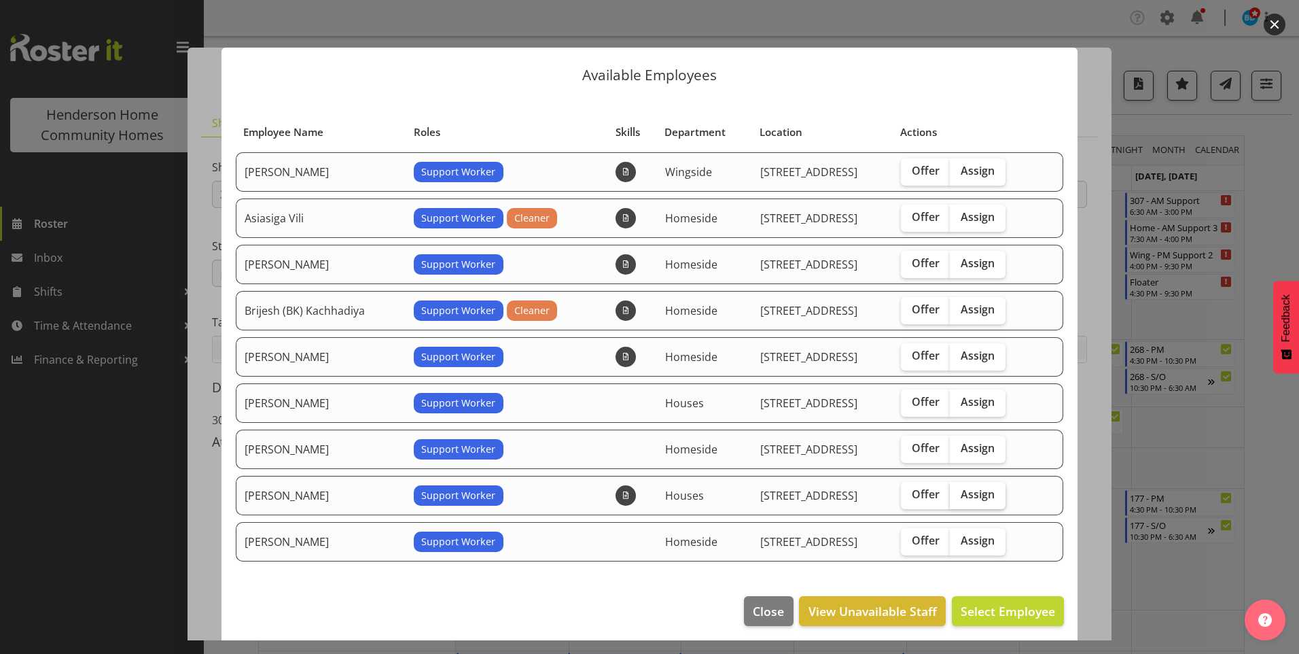
click at [969, 495] on span "Assign" at bounding box center [978, 494] width 34 height 14
click at [959, 495] on input "Assign" at bounding box center [954, 494] width 9 height 9
checkbox input "true"
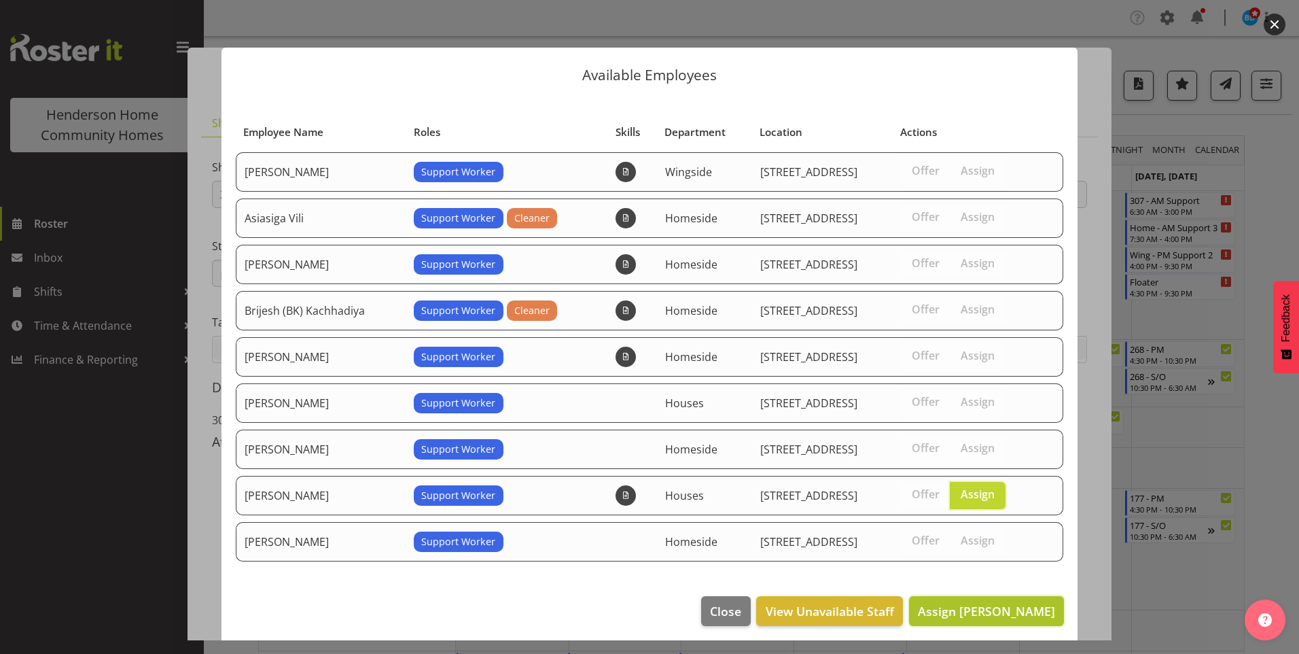
click at [988, 606] on span "Assign Mary Endaya" at bounding box center [986, 611] width 137 height 16
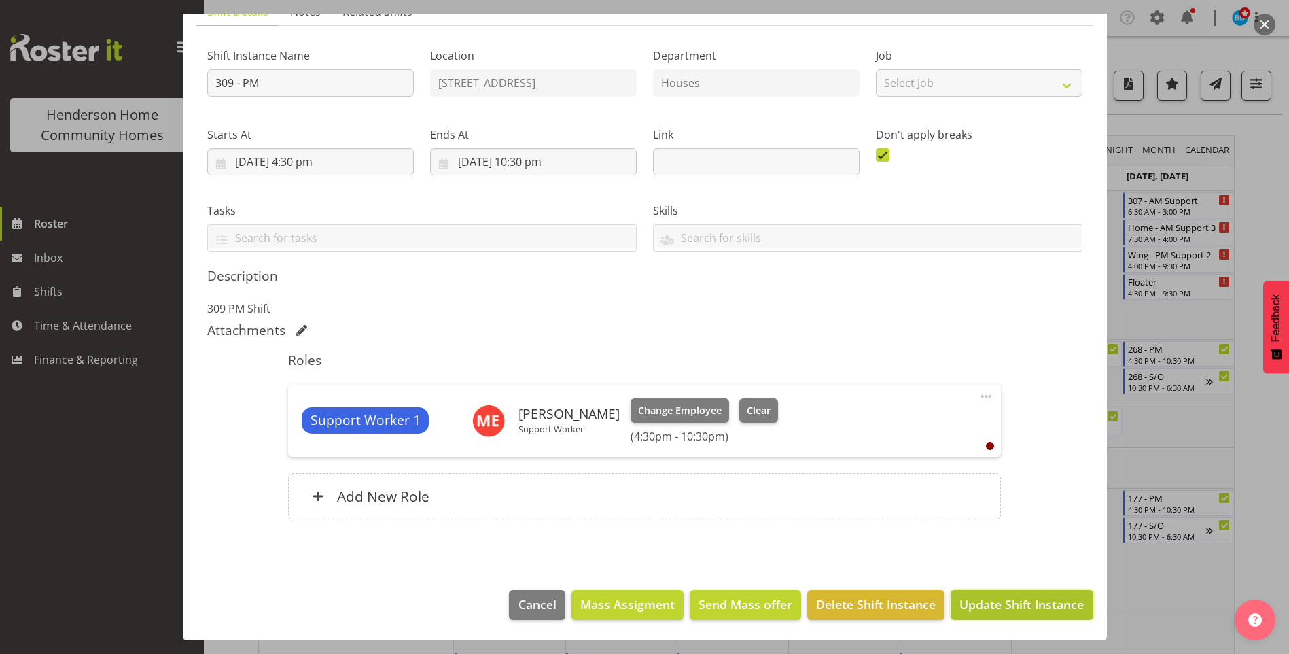
click at [998, 605] on span "Update Shift Instance" at bounding box center [1021, 604] width 124 height 18
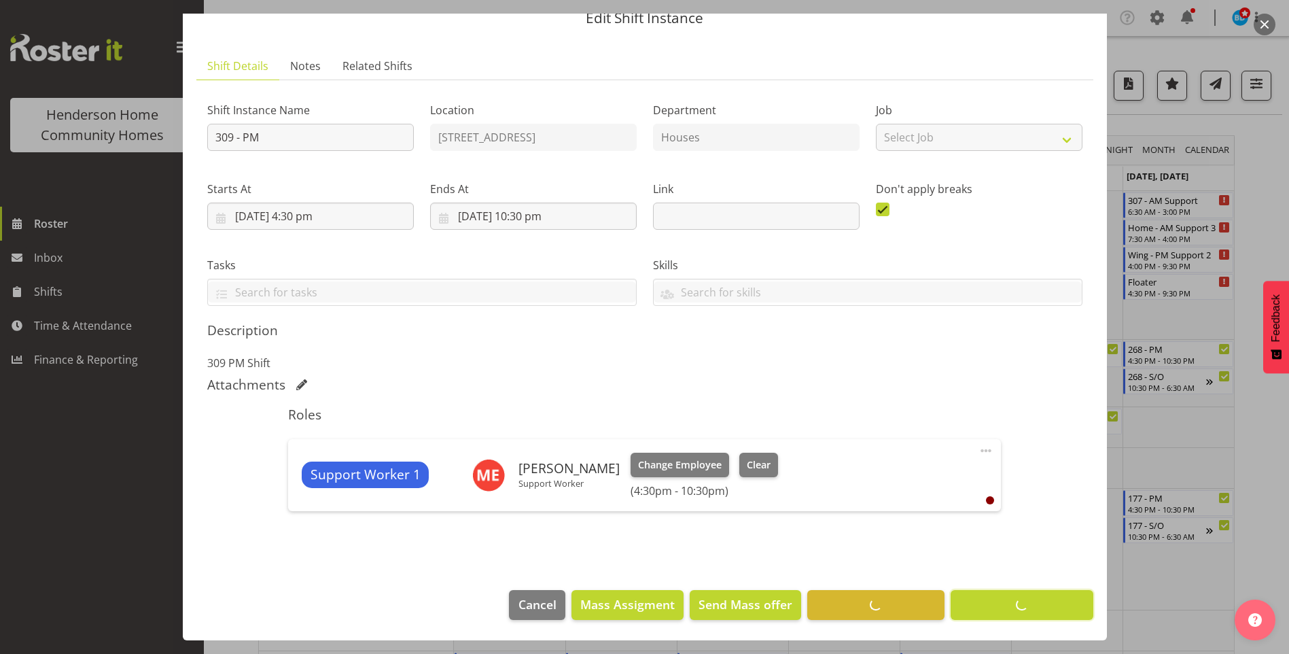
scroll to position [57, 0]
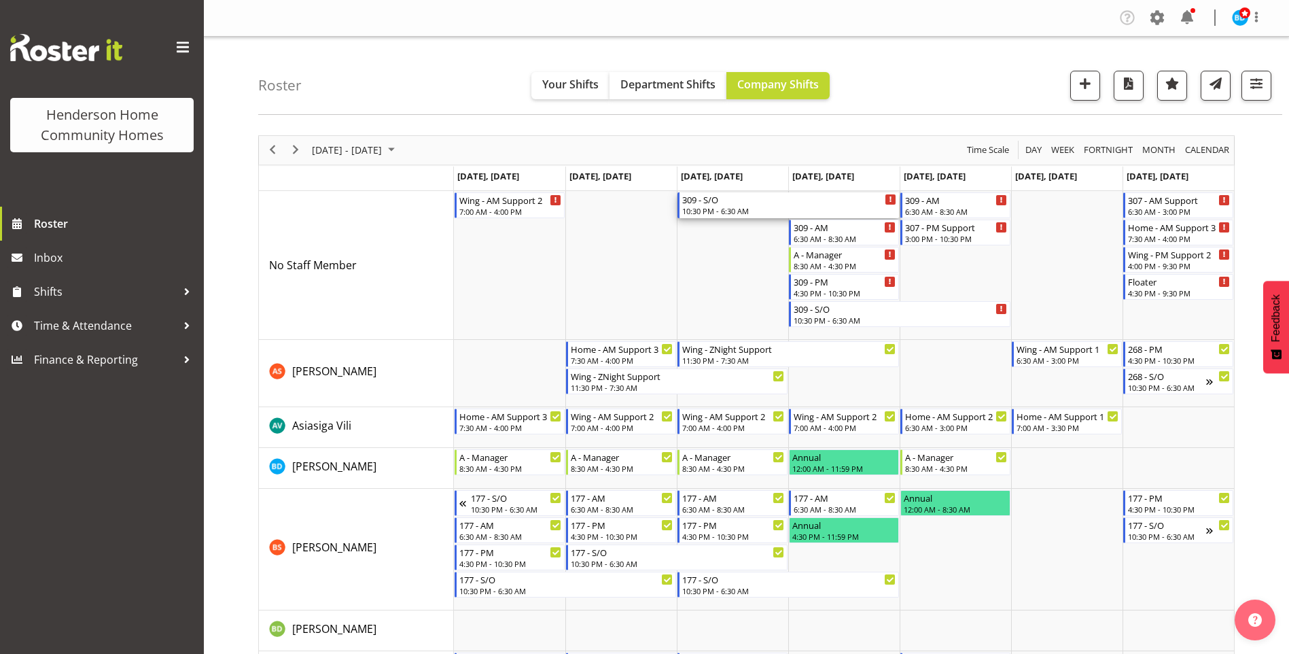
click at [718, 204] on div "309 - S/O" at bounding box center [789, 199] width 214 height 14
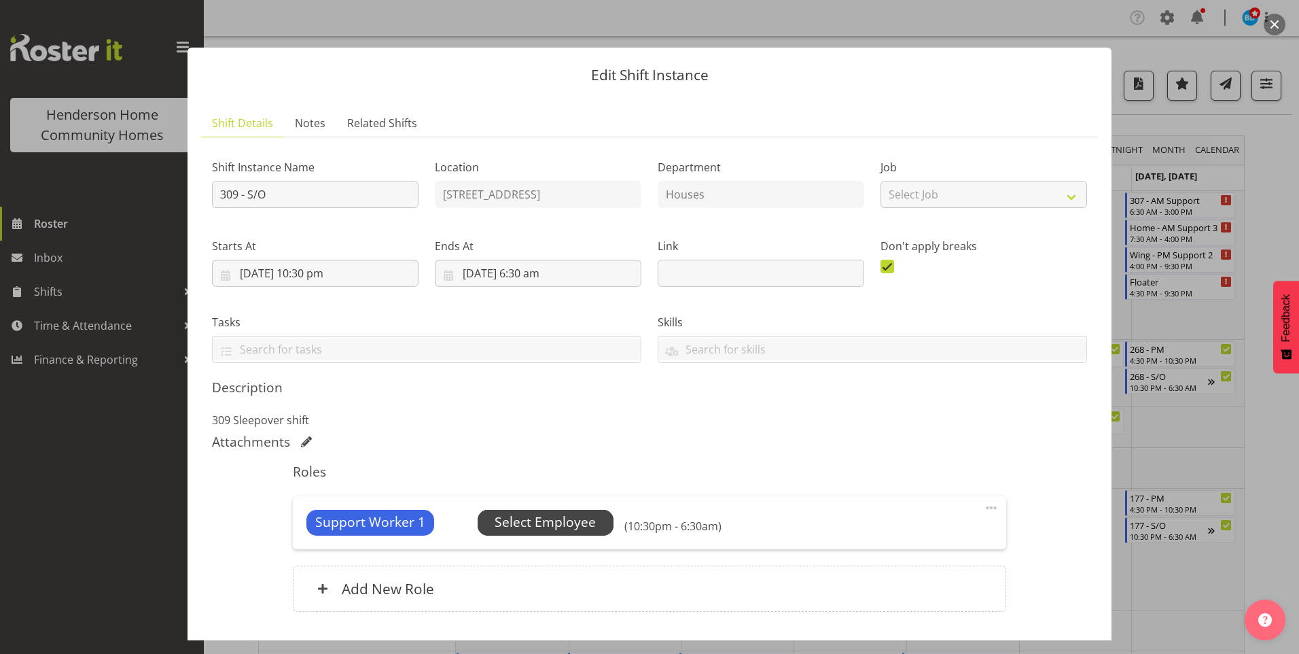
click at [552, 527] on span "Select Employee" at bounding box center [545, 522] width 101 height 20
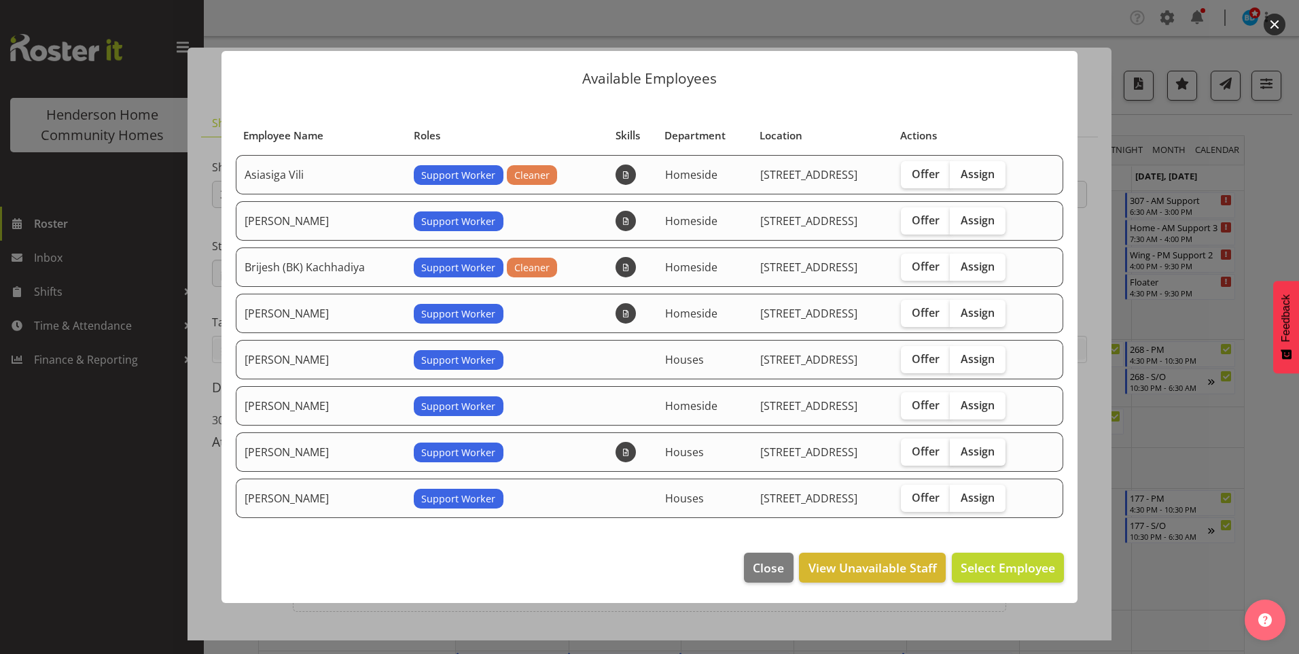
click at [978, 442] on label "Assign" at bounding box center [978, 451] width 56 height 27
click at [959, 446] on input "Assign" at bounding box center [954, 450] width 9 height 9
checkbox input "true"
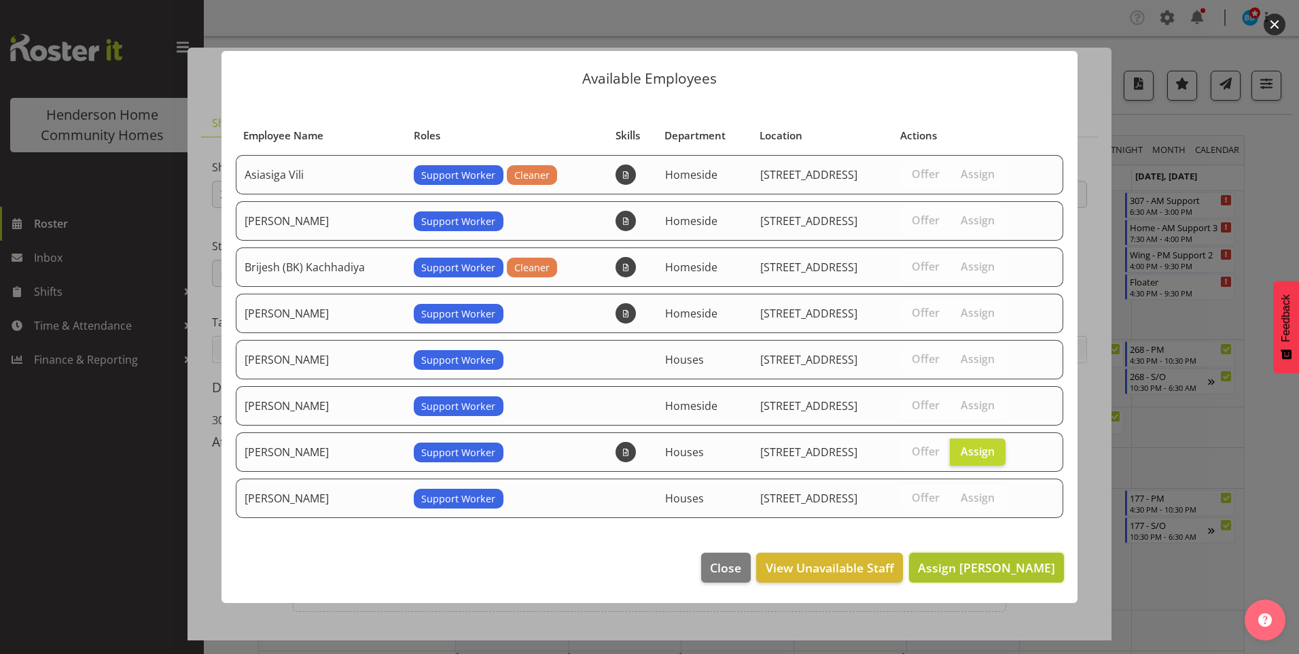
click at [997, 564] on span "Assign Mary Endaya" at bounding box center [986, 567] width 137 height 16
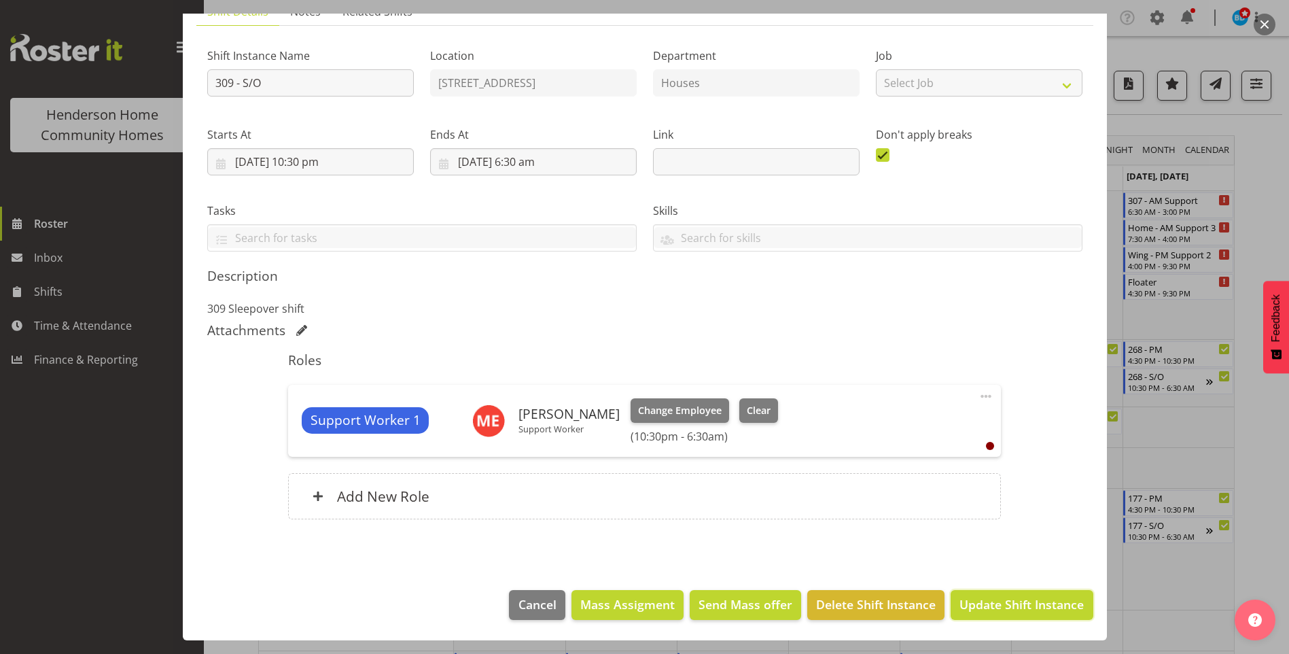
click at [1006, 595] on span "Update Shift Instance" at bounding box center [1021, 604] width 124 height 18
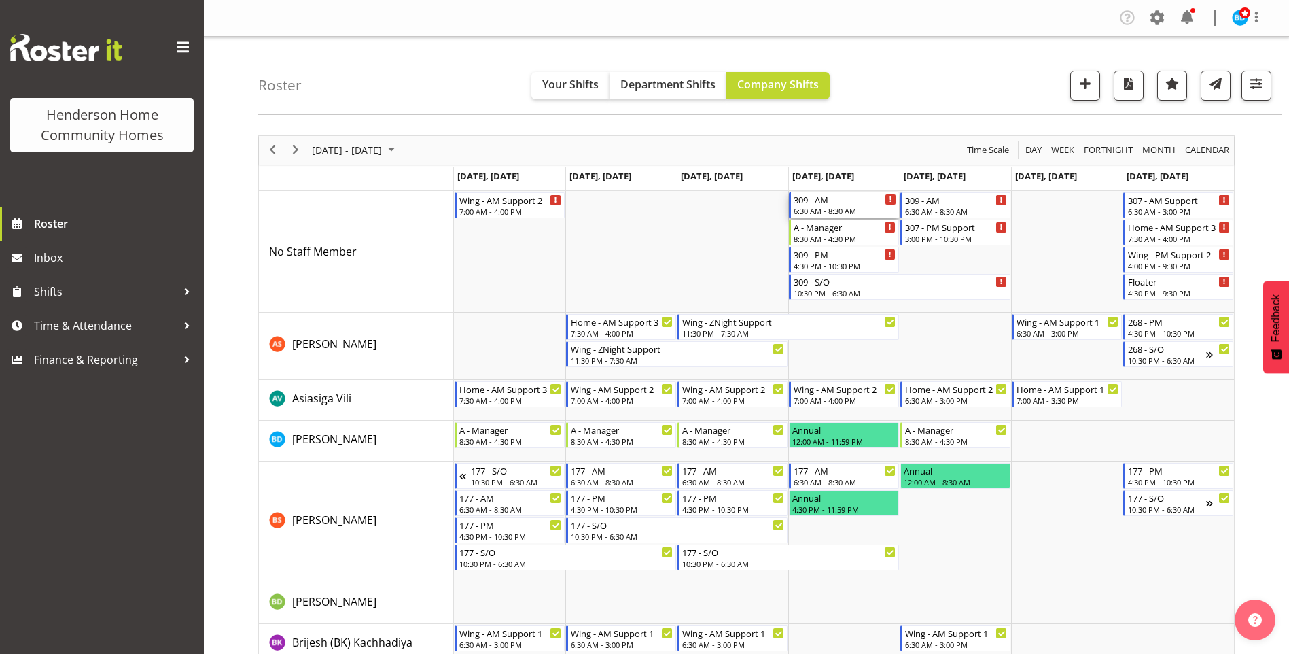
click at [840, 205] on div "309 - AM" at bounding box center [845, 199] width 103 height 14
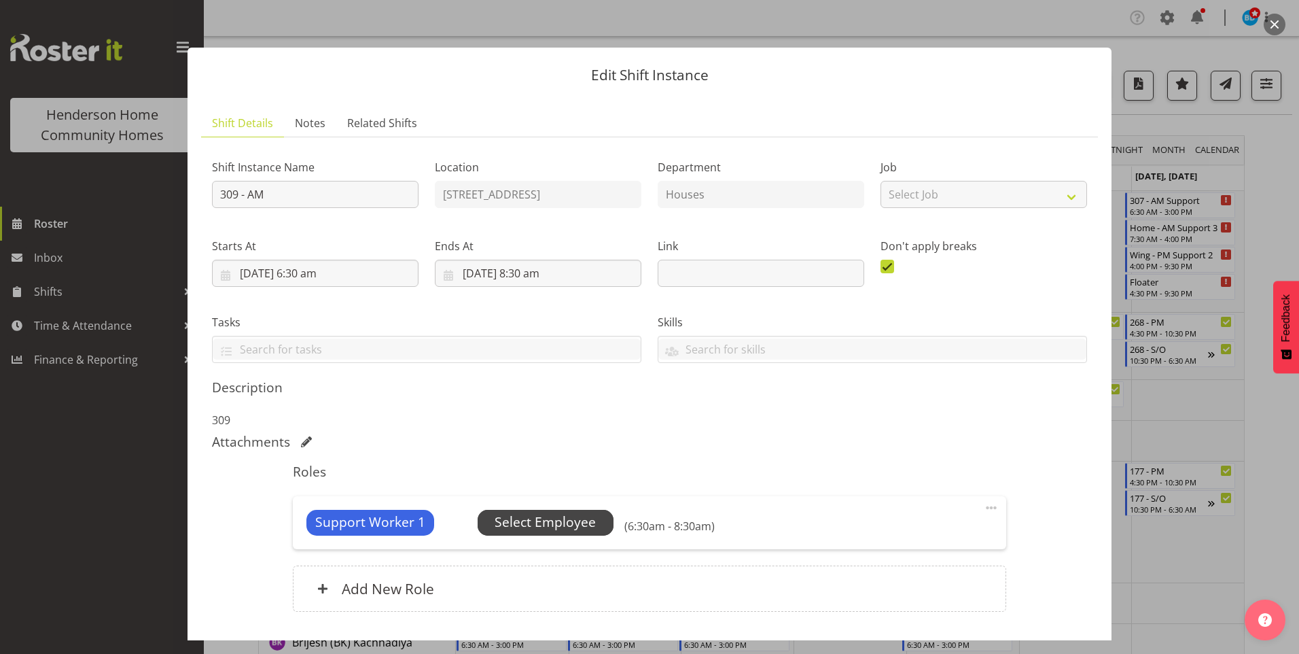
click at [559, 522] on span "Select Employee" at bounding box center [545, 522] width 101 height 20
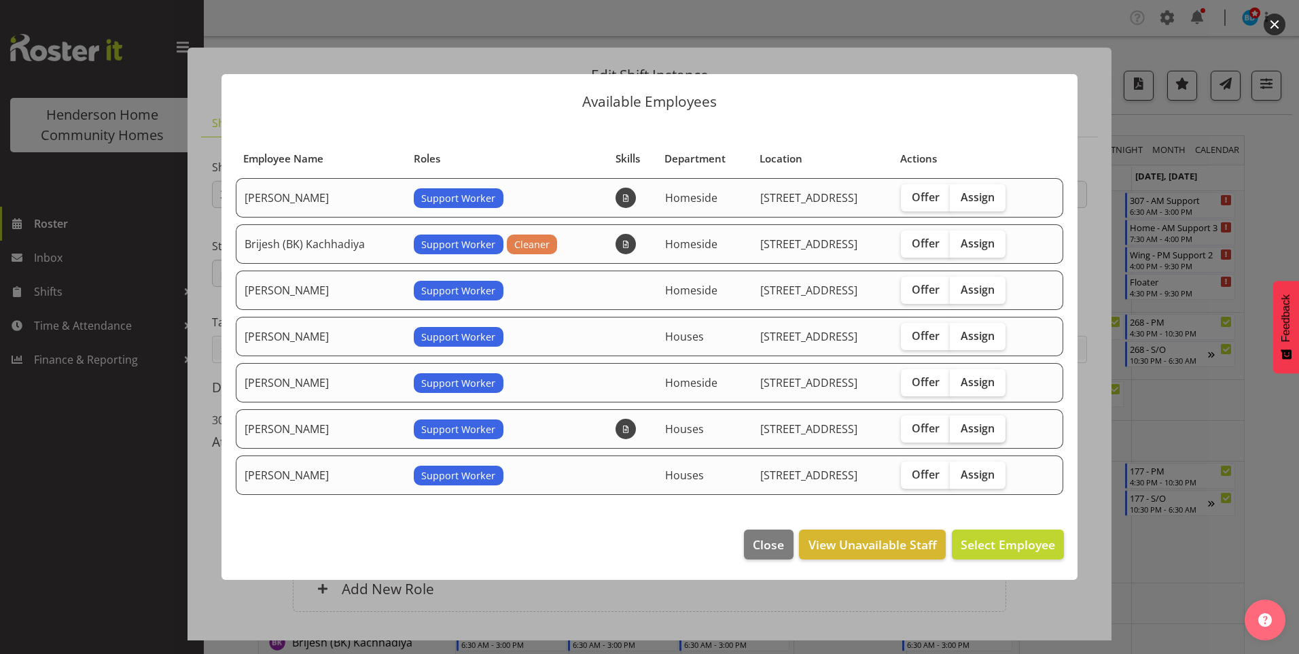
click at [980, 424] on span "Assign" at bounding box center [978, 428] width 34 height 14
click at [959, 424] on input "Assign" at bounding box center [954, 427] width 9 height 9
checkbox input "true"
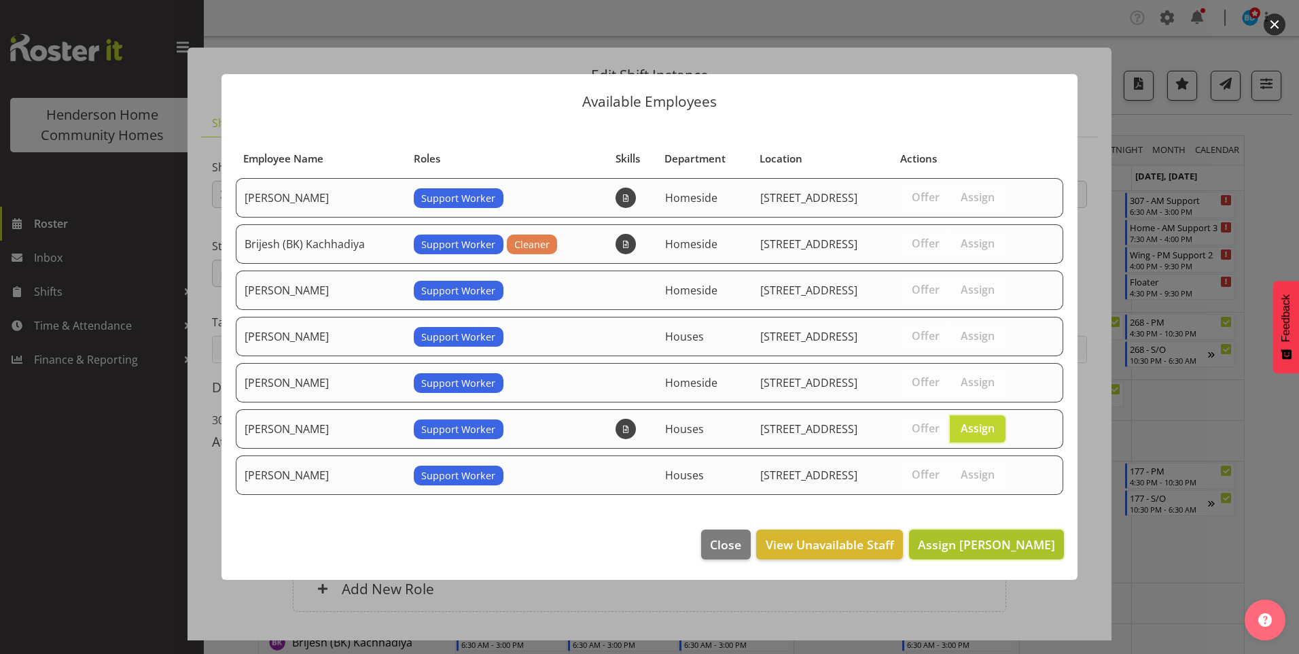
click at [1006, 536] on span "Assign Mary Endaya" at bounding box center [986, 544] width 137 height 16
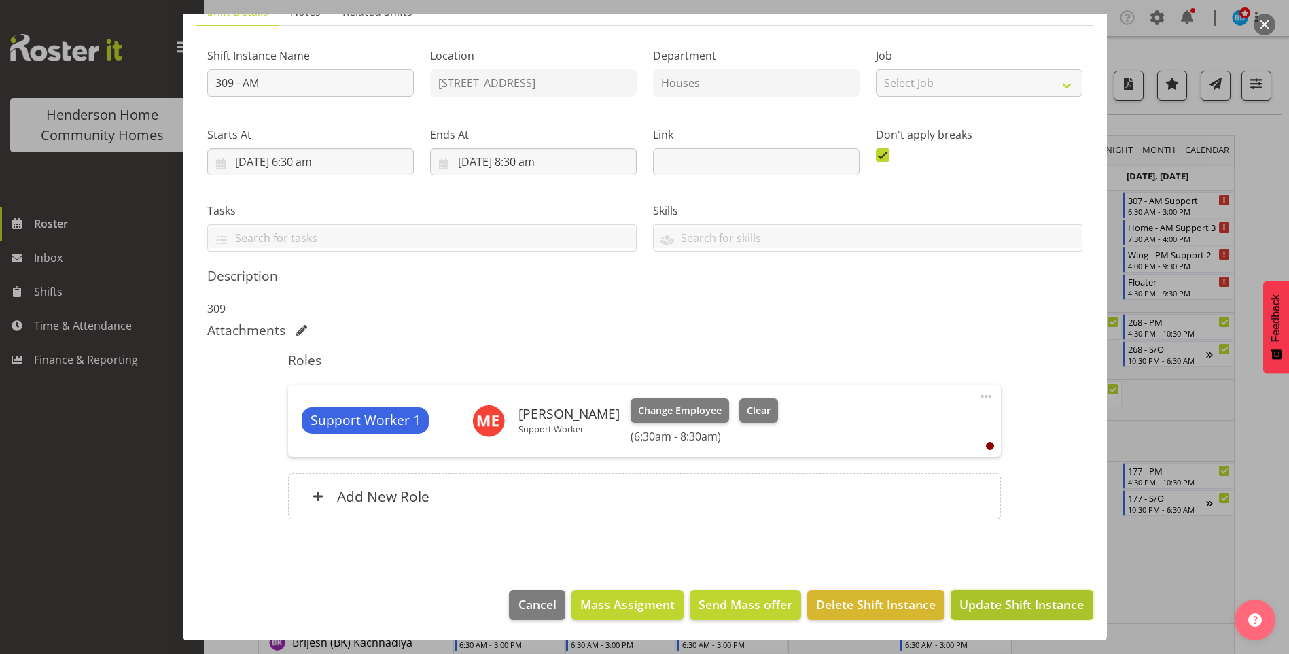
click at [1016, 606] on span "Update Shift Instance" at bounding box center [1021, 604] width 124 height 18
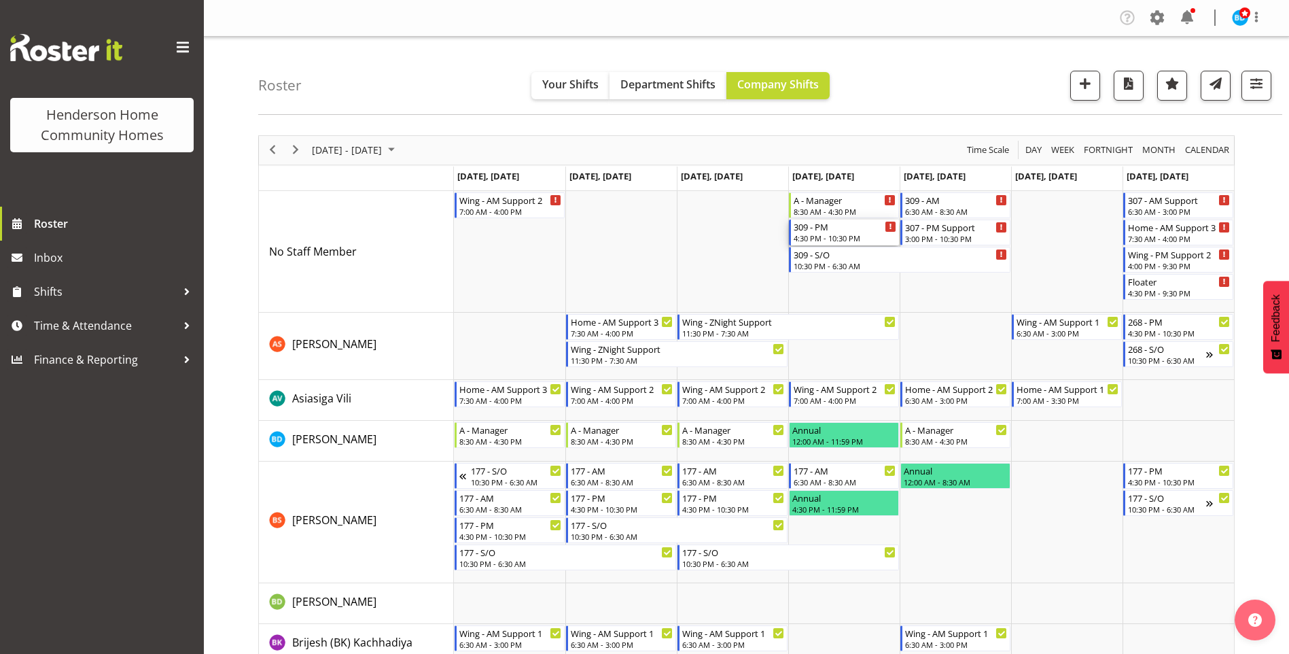
click at [828, 237] on div "4:30 PM - 10:30 PM" at bounding box center [845, 237] width 103 height 11
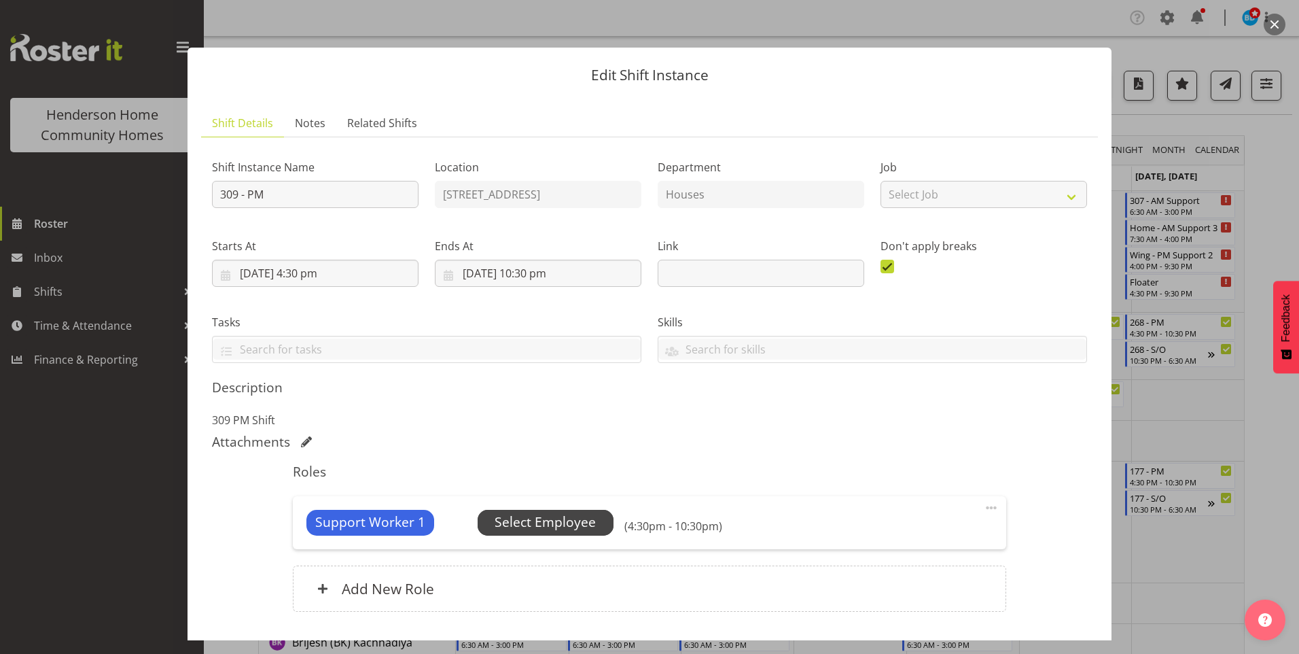
click at [549, 522] on span "Select Employee" at bounding box center [545, 522] width 101 height 20
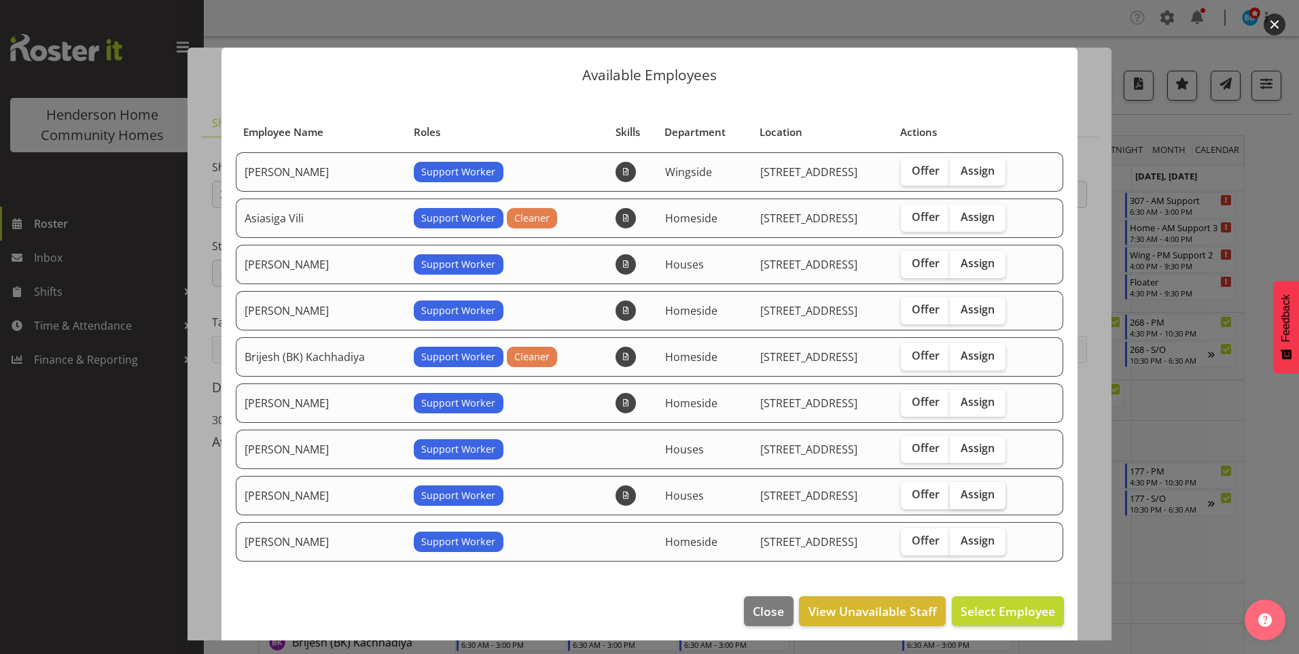
click at [963, 497] on span "Assign" at bounding box center [978, 494] width 34 height 14
click at [959, 497] on input "Assign" at bounding box center [954, 494] width 9 height 9
checkbox input "true"
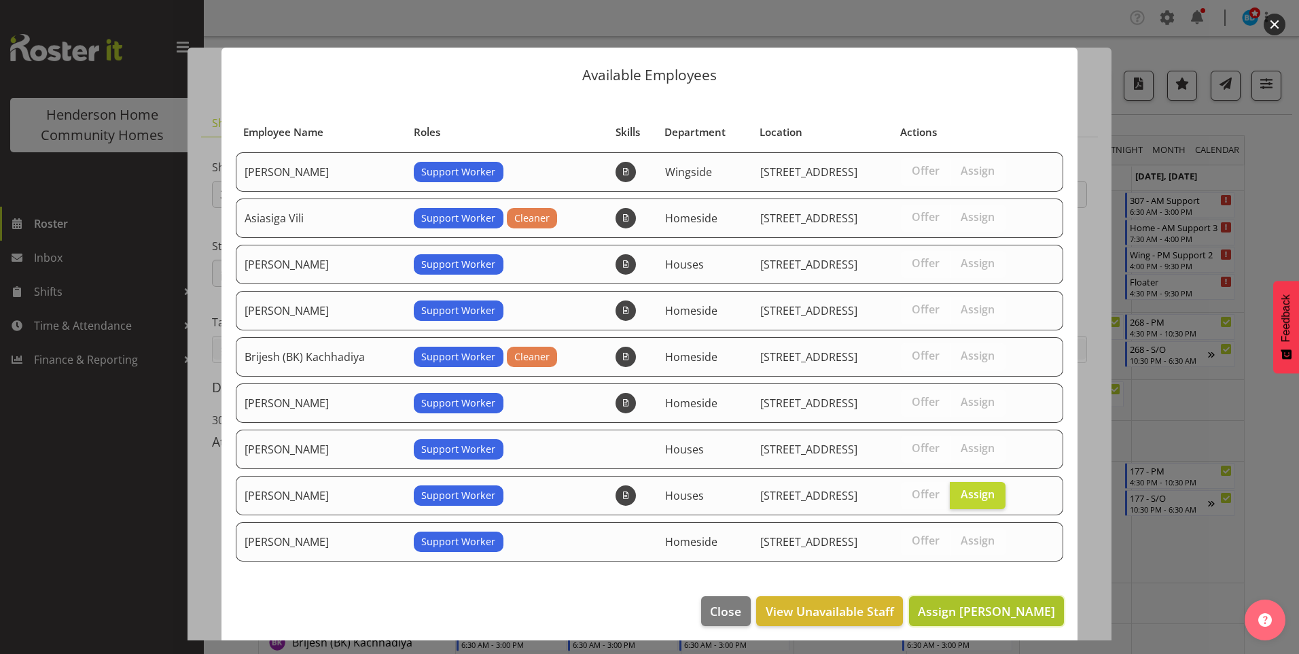
click at [985, 616] on span "Assign Mary Endaya" at bounding box center [986, 611] width 137 height 16
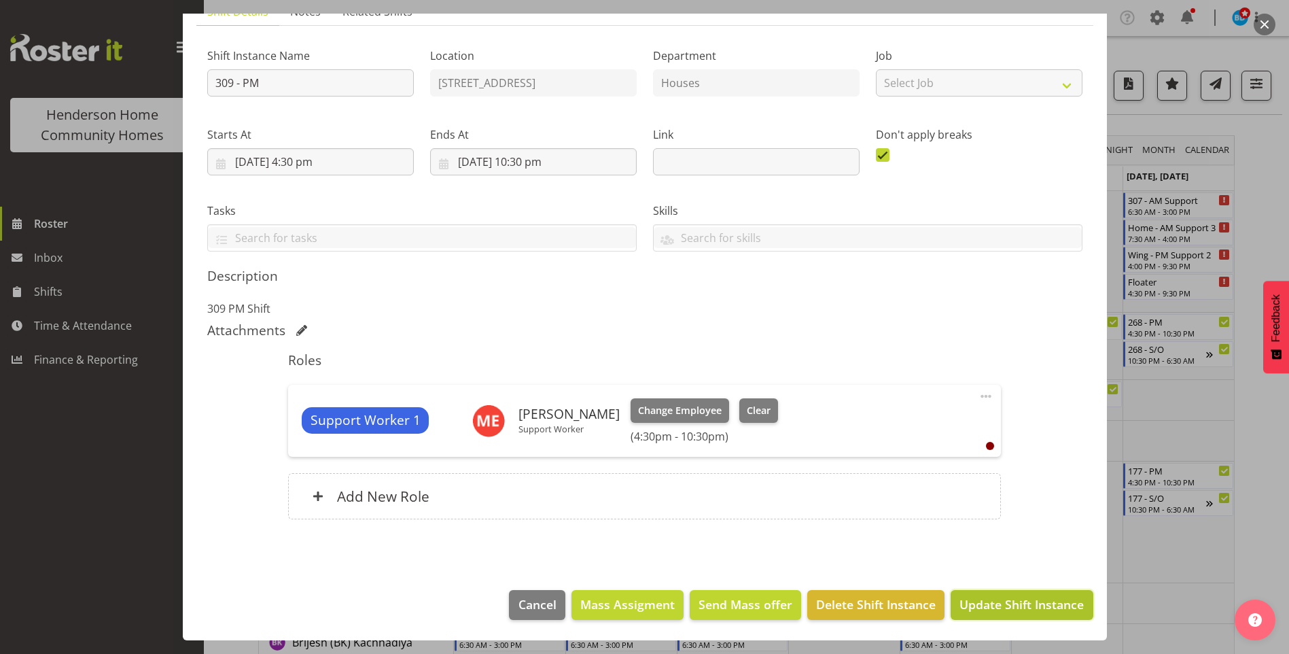
click at [993, 616] on button "Update Shift Instance" at bounding box center [1022, 605] width 142 height 30
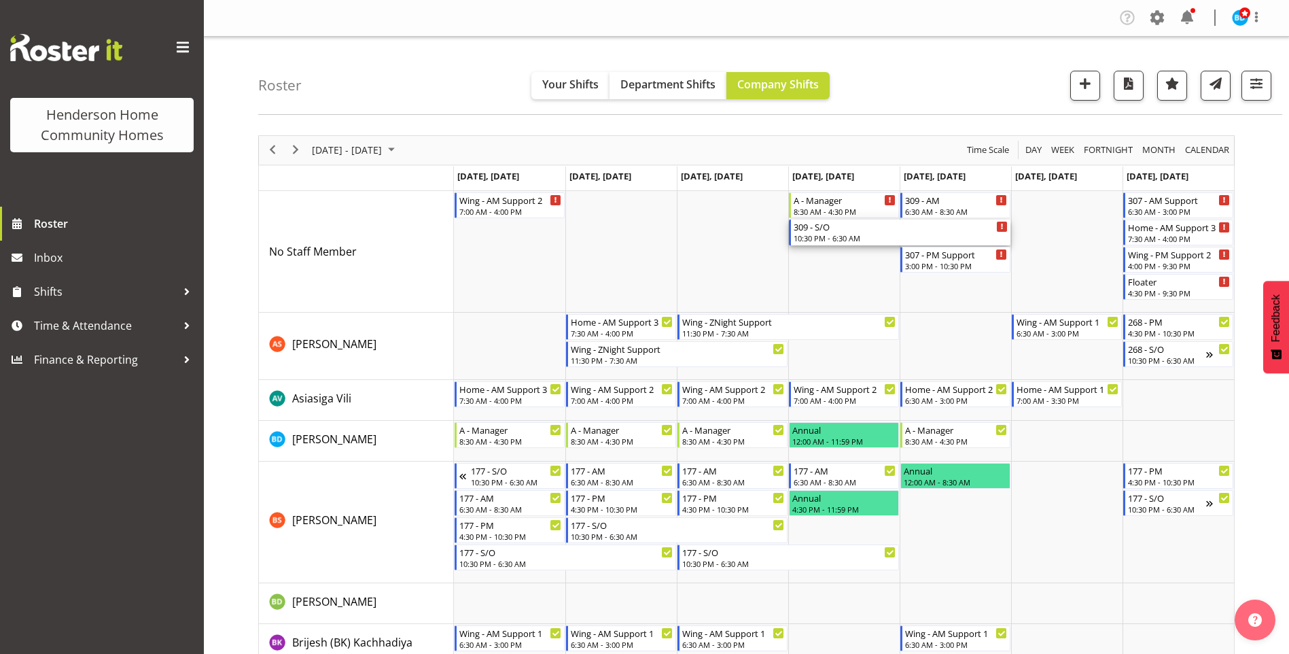
click at [816, 231] on div "309 - S/O" at bounding box center [901, 226] width 214 height 14
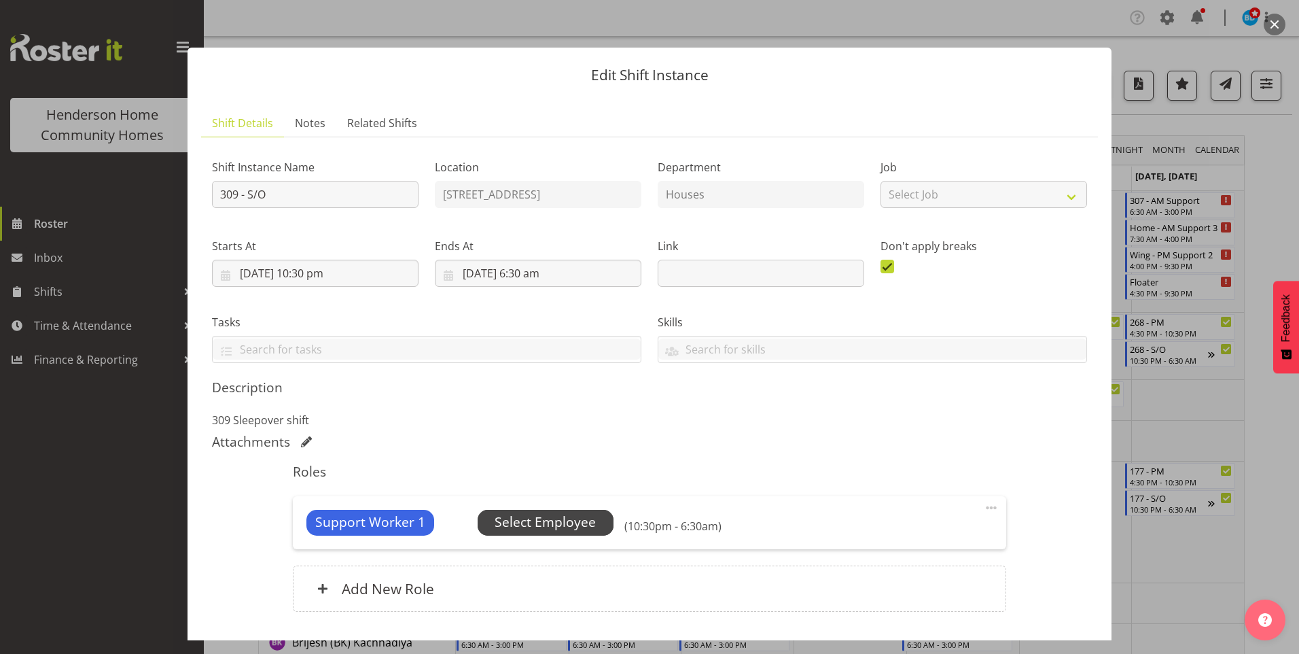
click at [601, 521] on span "Select Employee" at bounding box center [546, 523] width 136 height 26
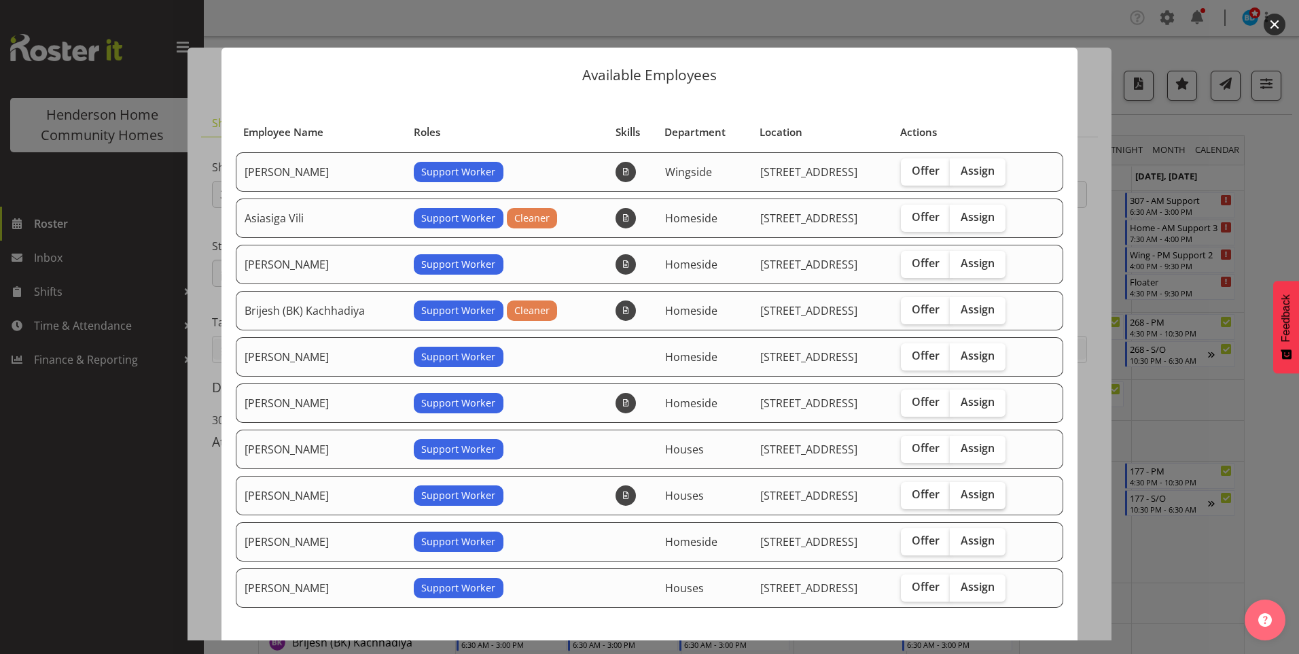
click at [989, 484] on label "Assign" at bounding box center [978, 495] width 56 height 27
click at [959, 490] on input "Assign" at bounding box center [954, 494] width 9 height 9
checkbox input "true"
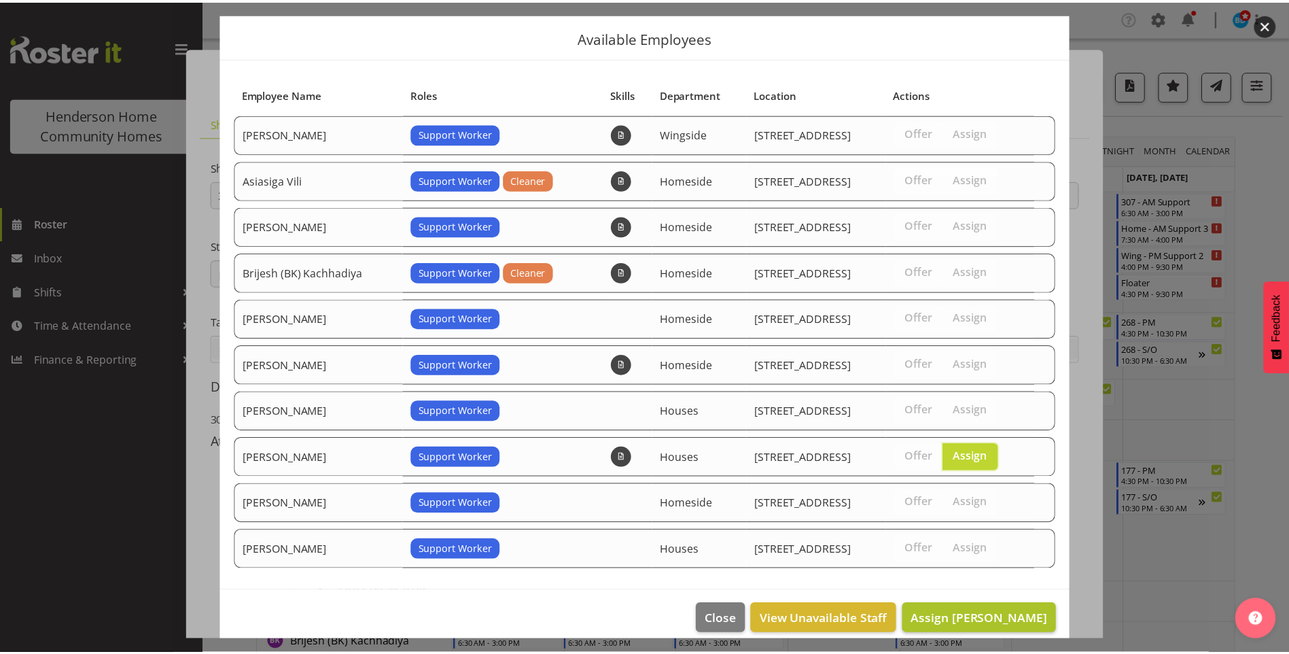
scroll to position [52, 0]
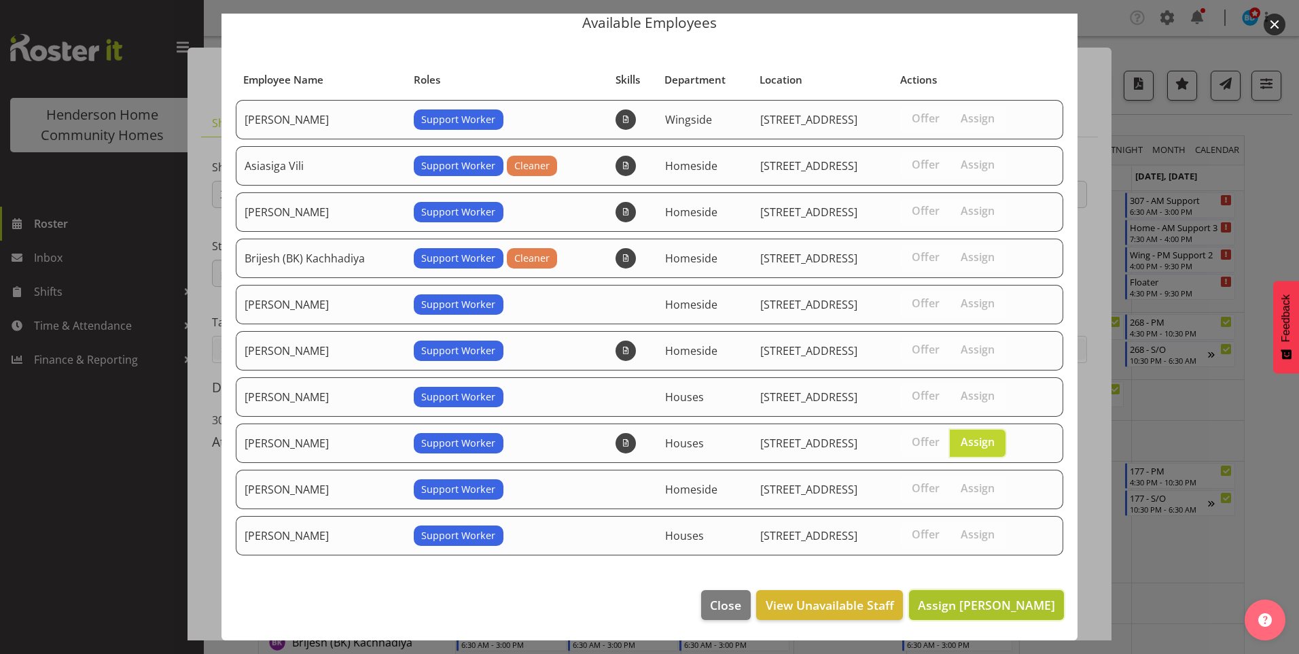
click at [1019, 611] on span "Assign Mary Endaya" at bounding box center [986, 605] width 137 height 16
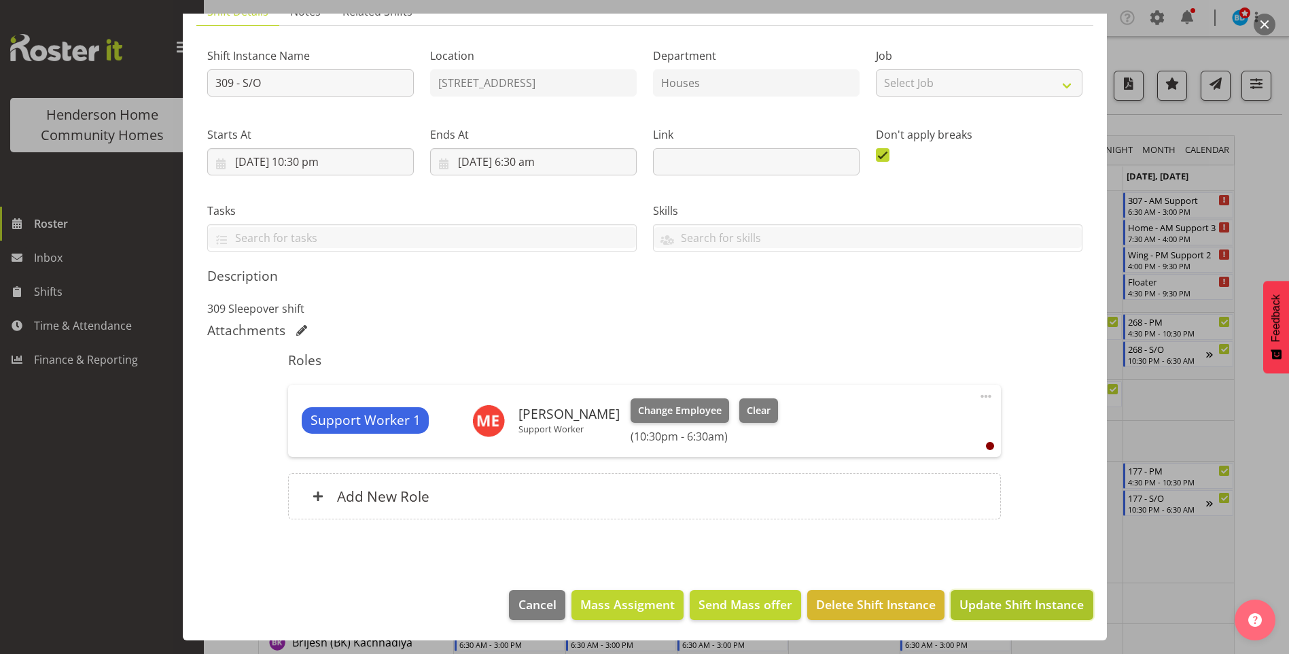
click at [1023, 607] on span "Update Shift Instance" at bounding box center [1021, 604] width 124 height 18
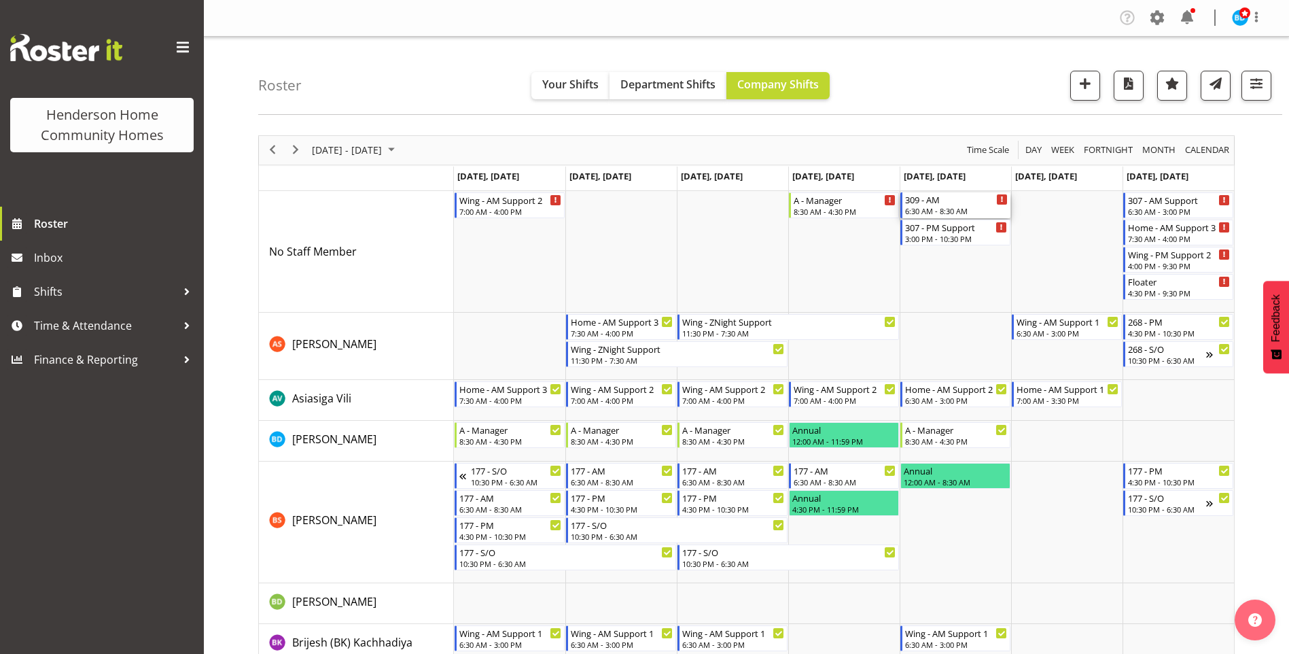
click at [955, 200] on div "309 - AM" at bounding box center [956, 199] width 103 height 14
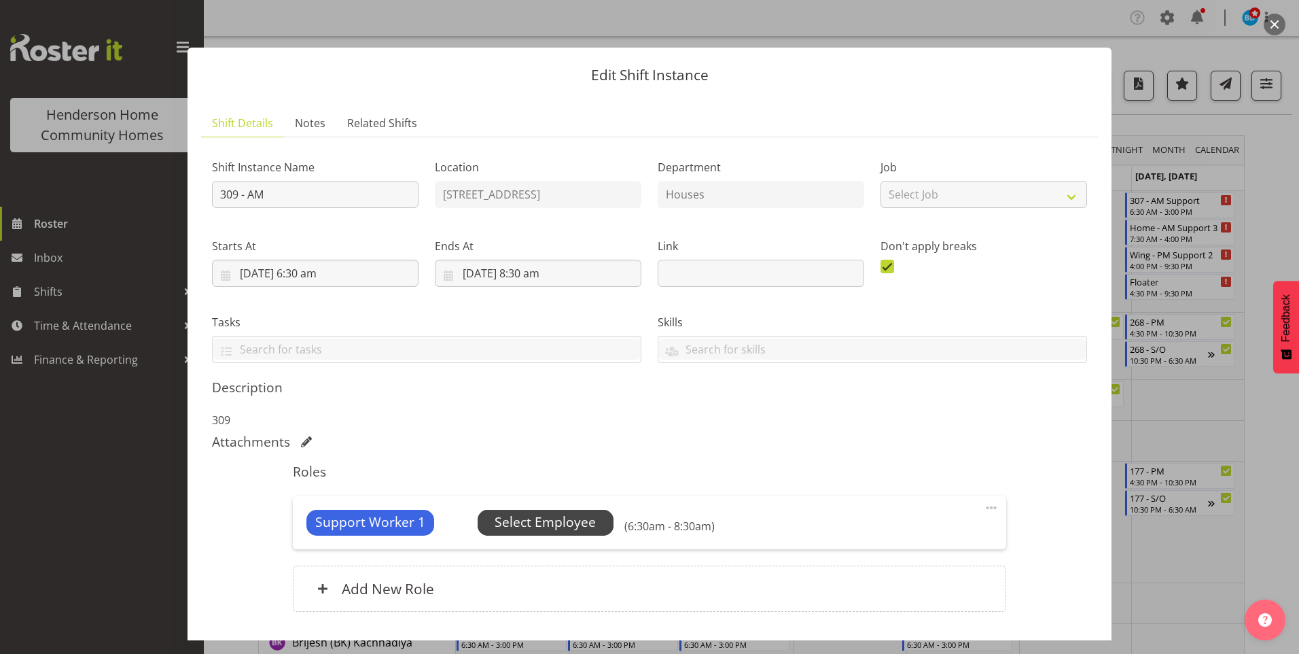
click at [601, 510] on div "Select Employee" at bounding box center [546, 523] width 136 height 26
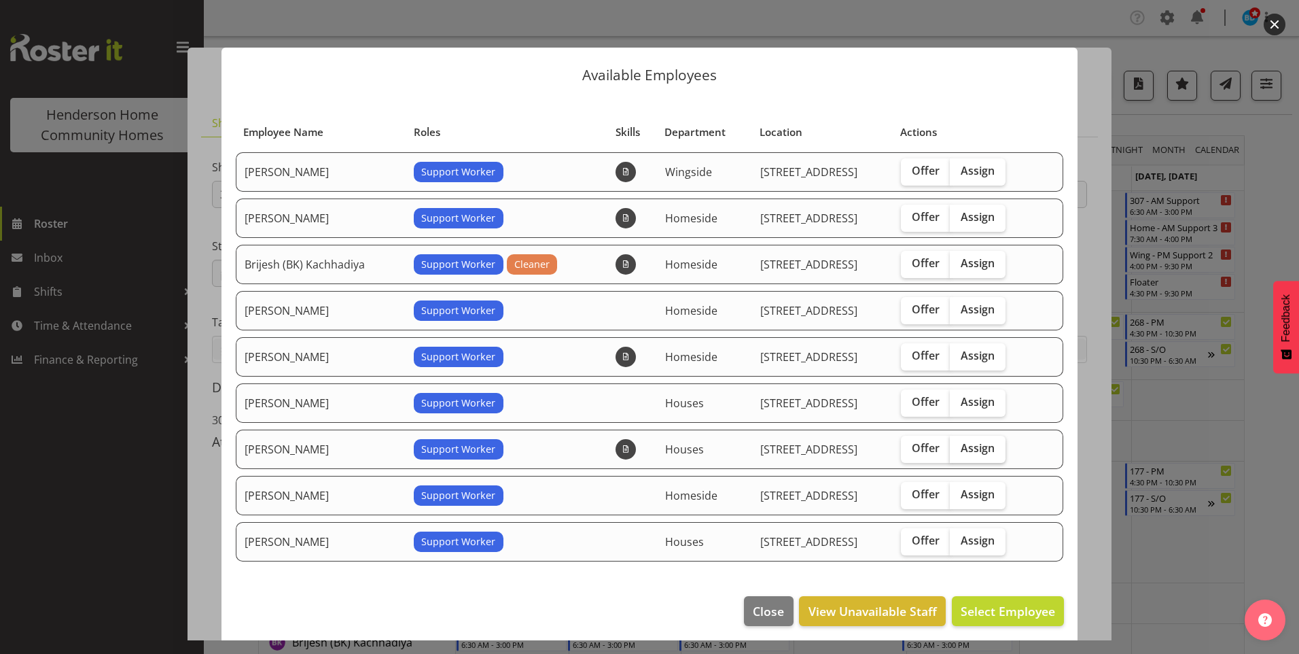
click at [980, 444] on span "Assign" at bounding box center [978, 448] width 34 height 14
click at [959, 444] on input "Assign" at bounding box center [954, 448] width 9 height 9
checkbox input "true"
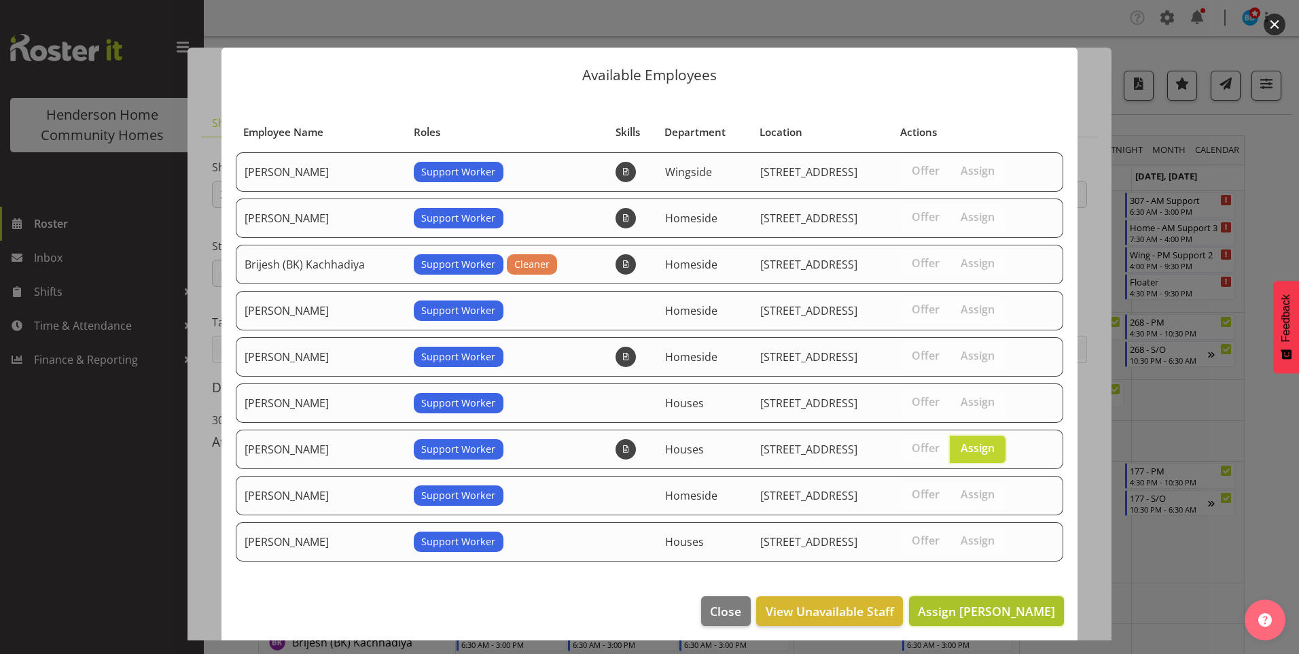
click at [1008, 610] on span "Assign Mary Endaya" at bounding box center [986, 611] width 137 height 16
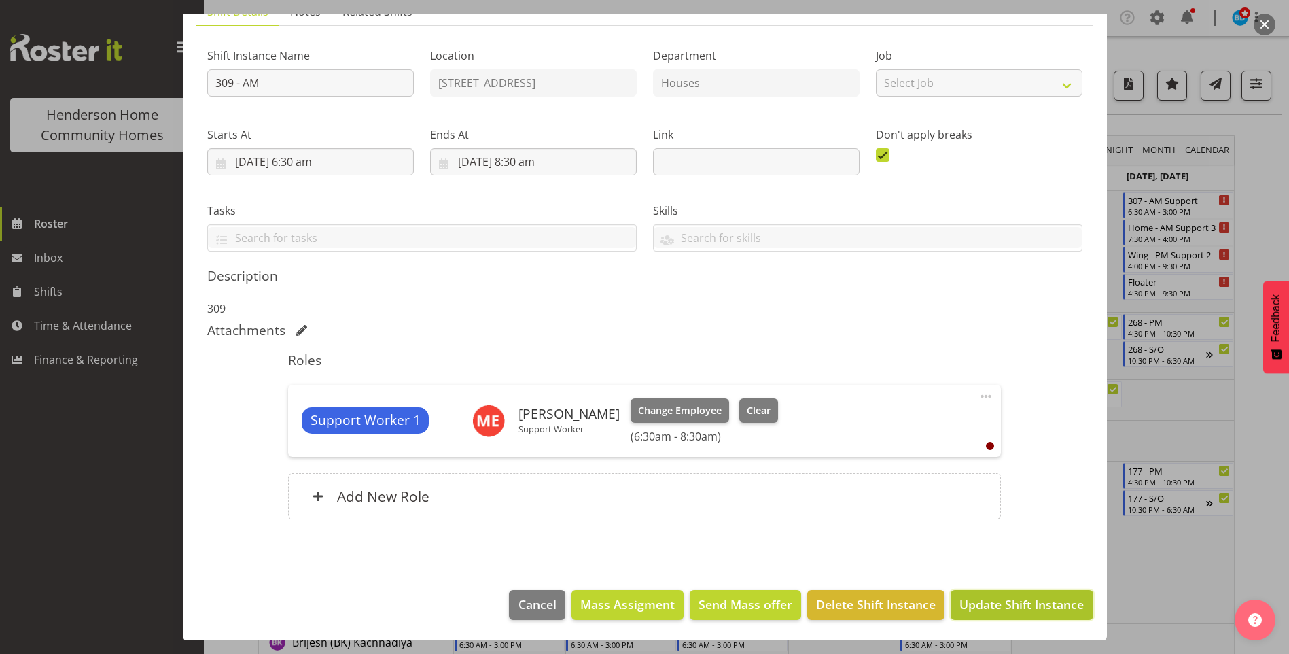
click at [1025, 604] on span "Update Shift Instance" at bounding box center [1021, 604] width 124 height 18
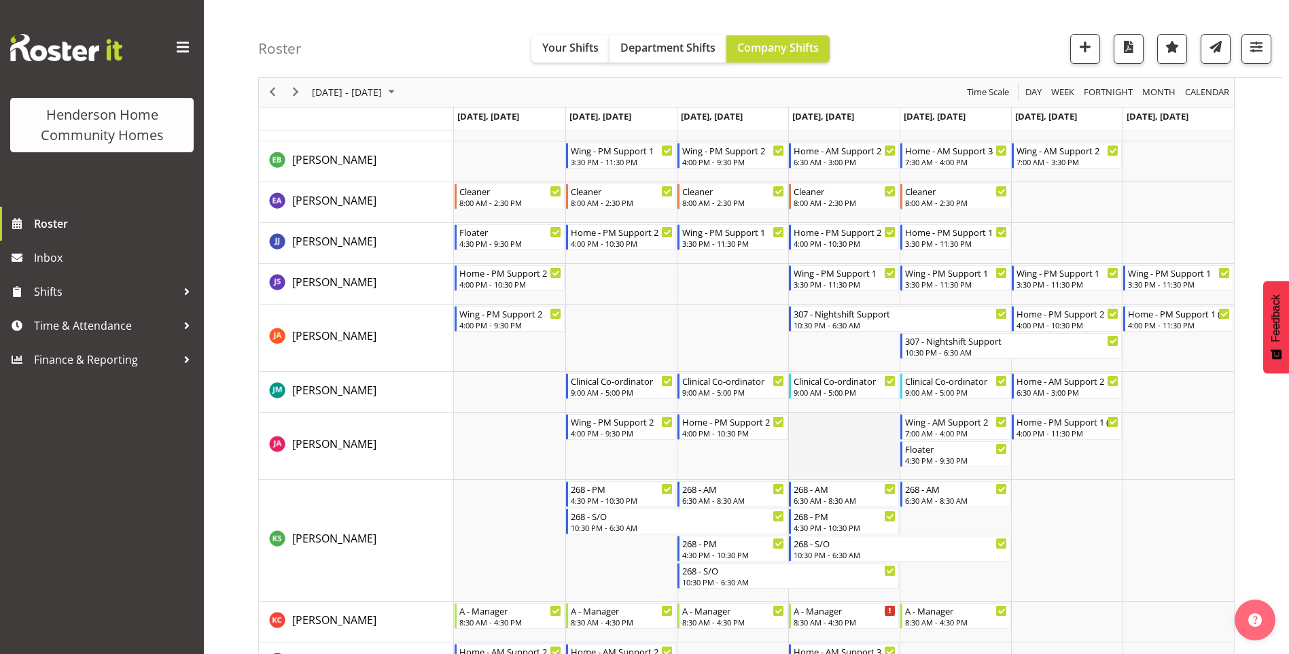
scroll to position [612, 0]
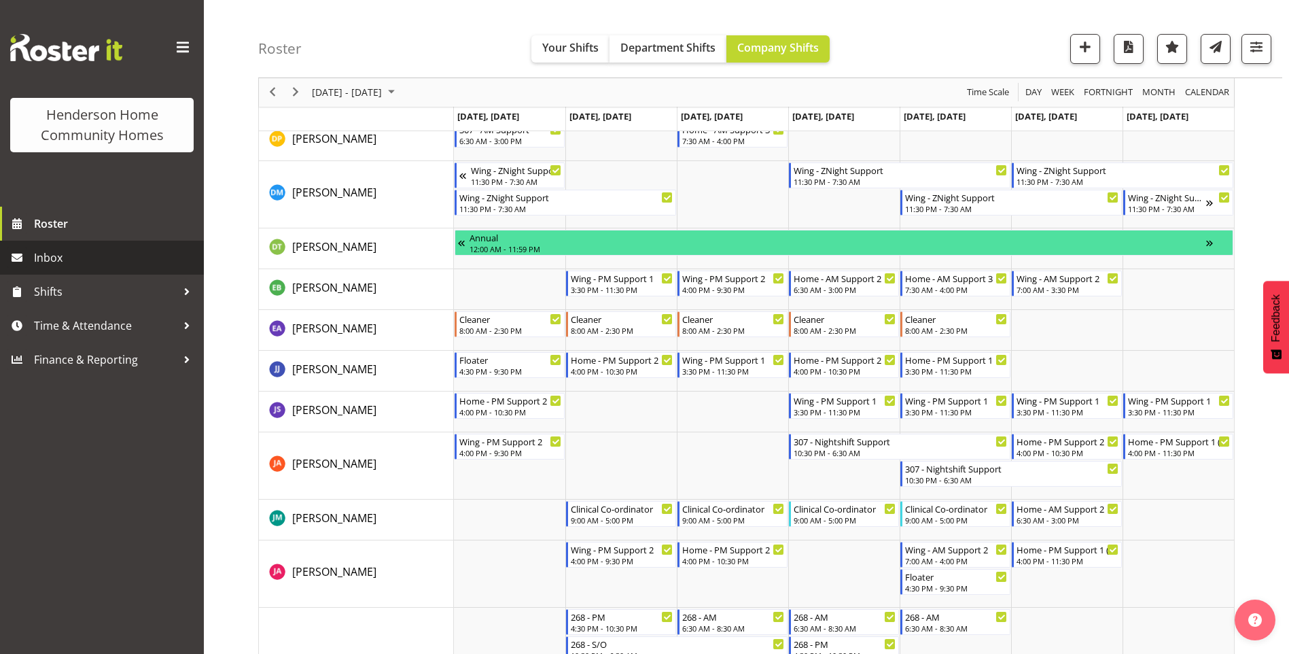
click at [81, 258] on span "Inbox" at bounding box center [115, 257] width 163 height 20
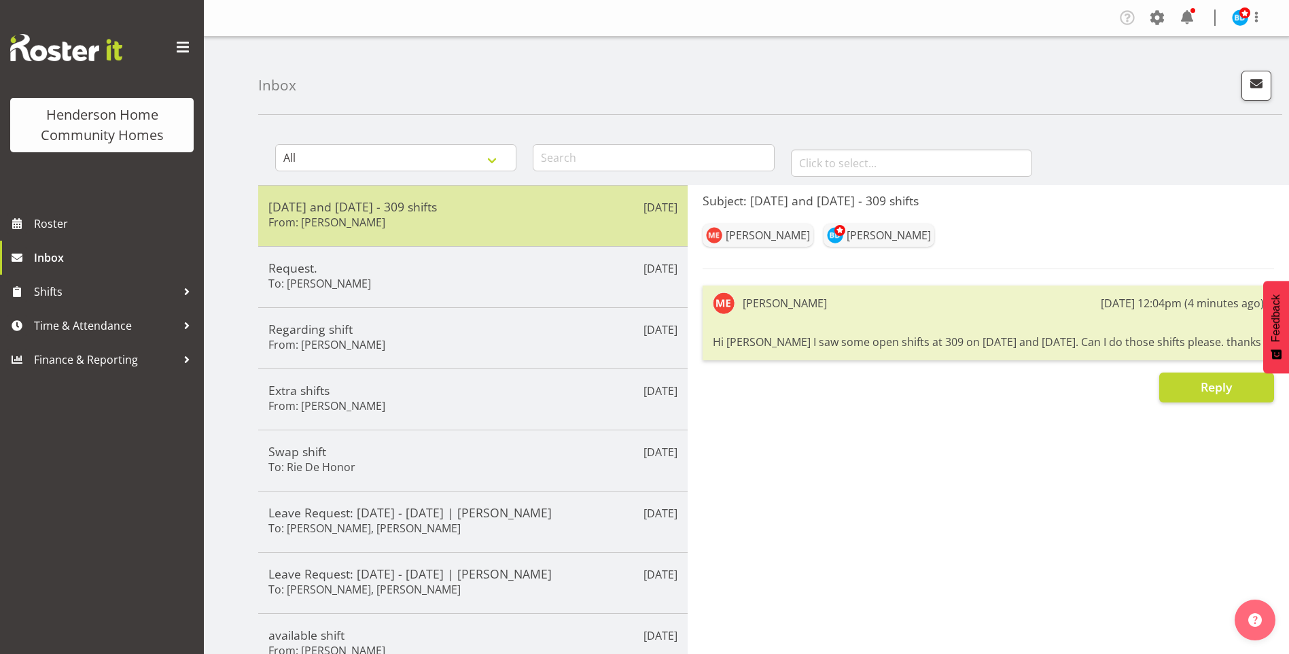
click at [404, 225] on div "[DATE] and [DATE] - 309 shifts From: [PERSON_NAME]" at bounding box center [472, 215] width 409 height 33
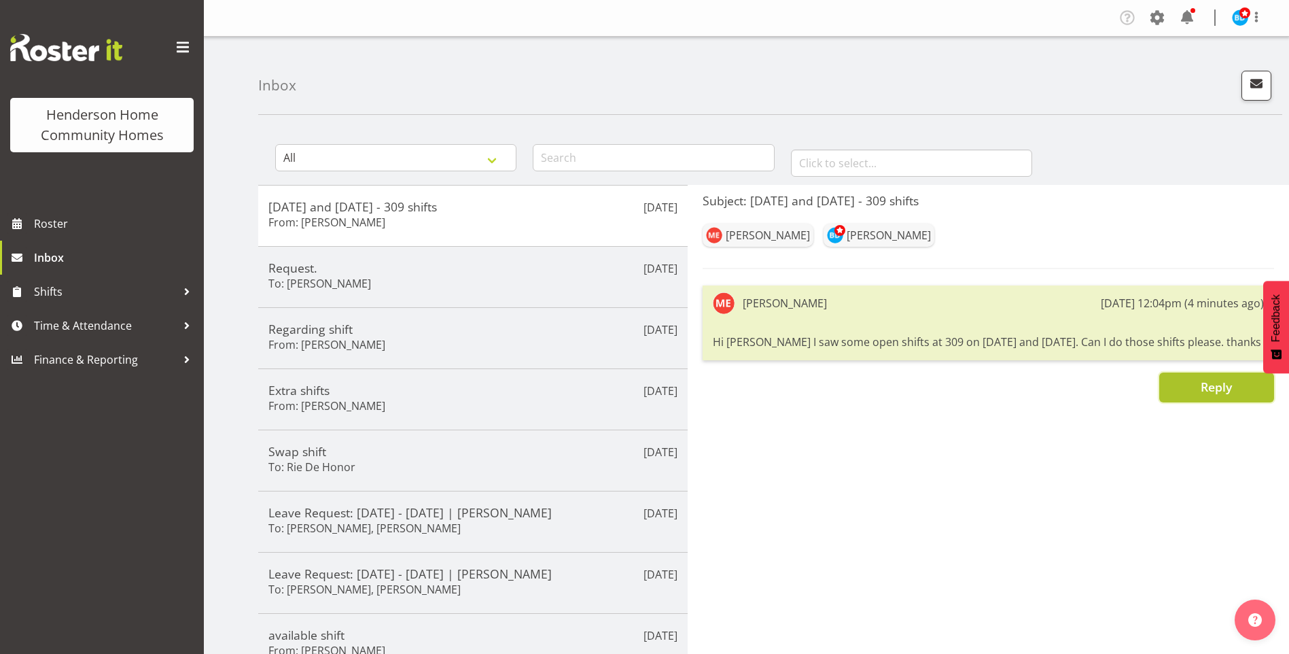
click at [1186, 385] on button "Reply" at bounding box center [1216, 387] width 115 height 30
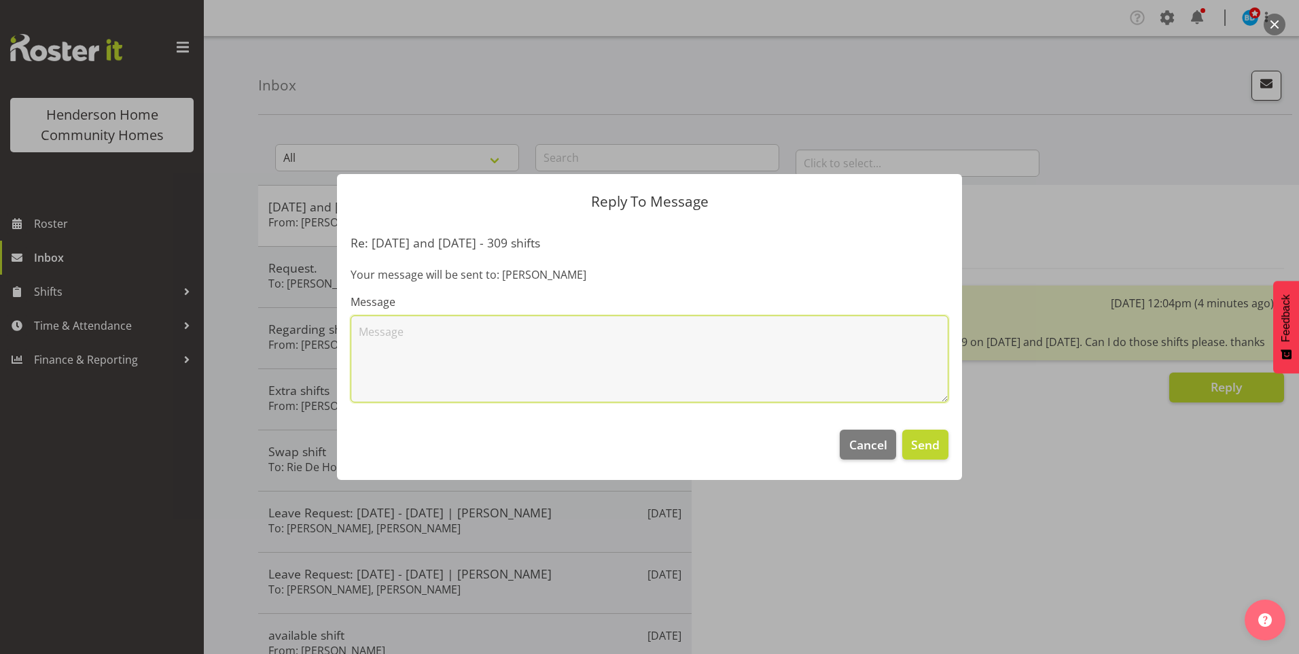
click at [675, 323] on textarea at bounding box center [650, 358] width 598 height 87
click at [465, 338] on textarea "Hi [PERSON_NAME], thanks" at bounding box center [650, 358] width 598 height 87
type textarea "Hi [PERSON_NAME], thanks for your offer to work the 309 sleepover shifts on [DA…"
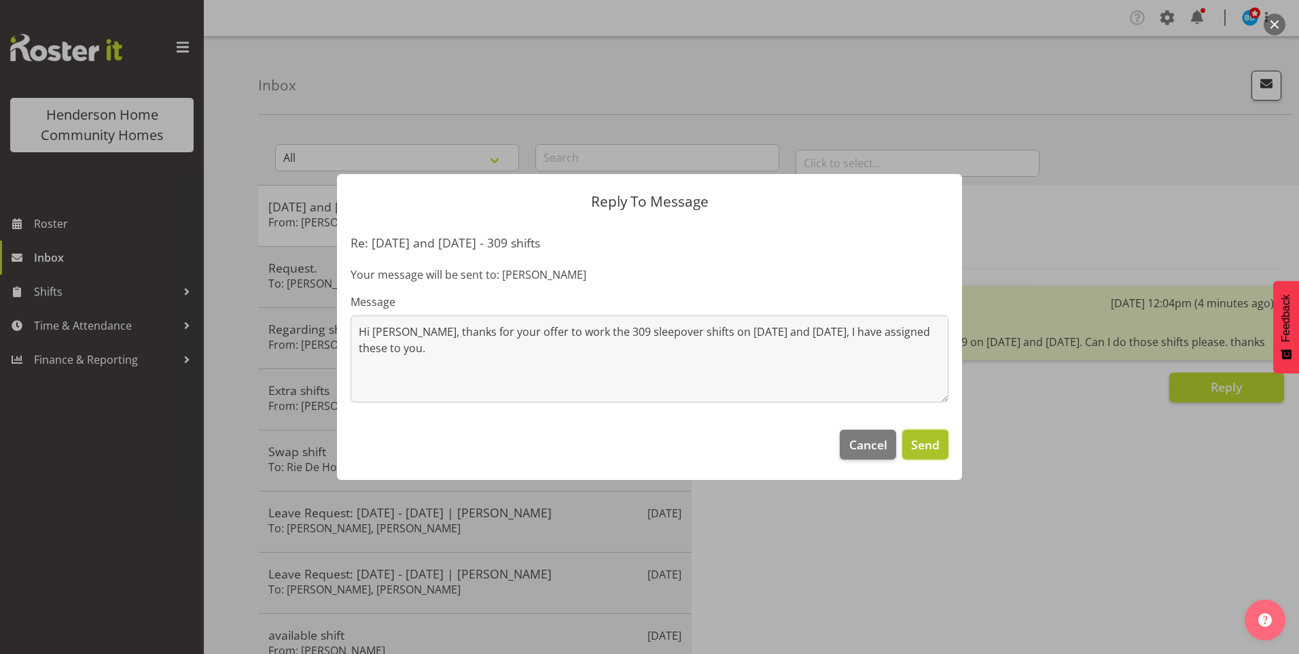
click at [937, 448] on span "Send" at bounding box center [925, 445] width 29 height 18
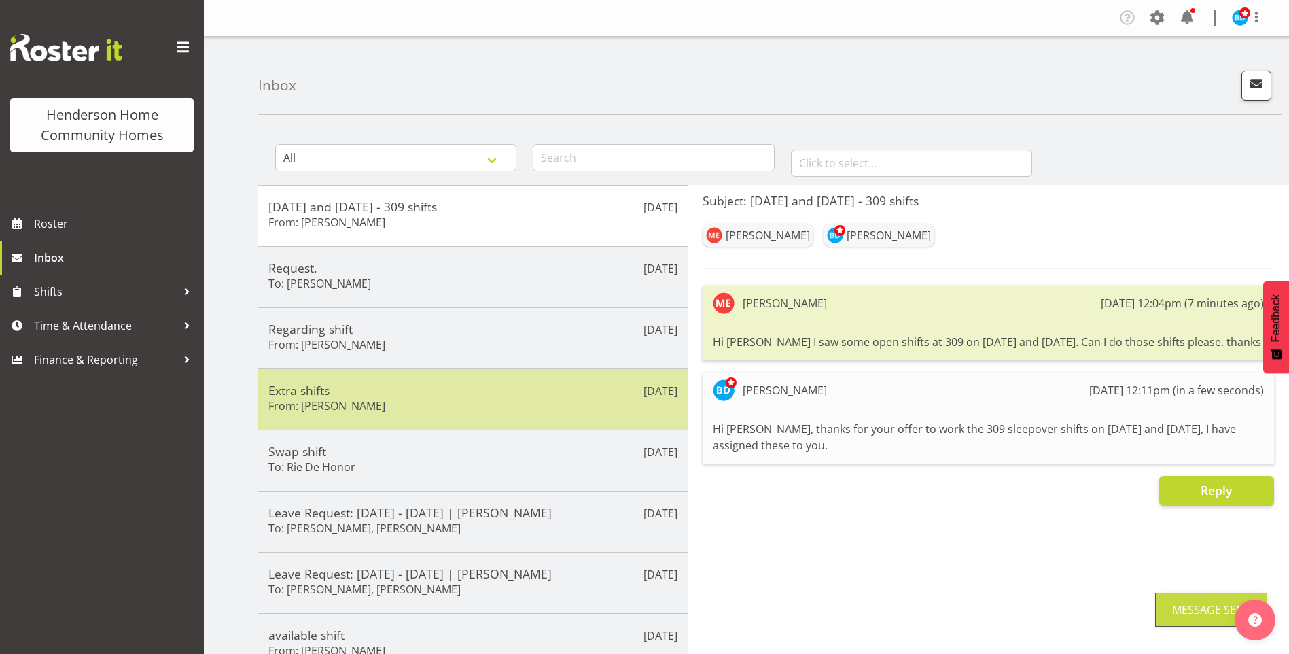
click at [392, 407] on div "Extra shifts From: [PERSON_NAME]" at bounding box center [472, 399] width 409 height 33
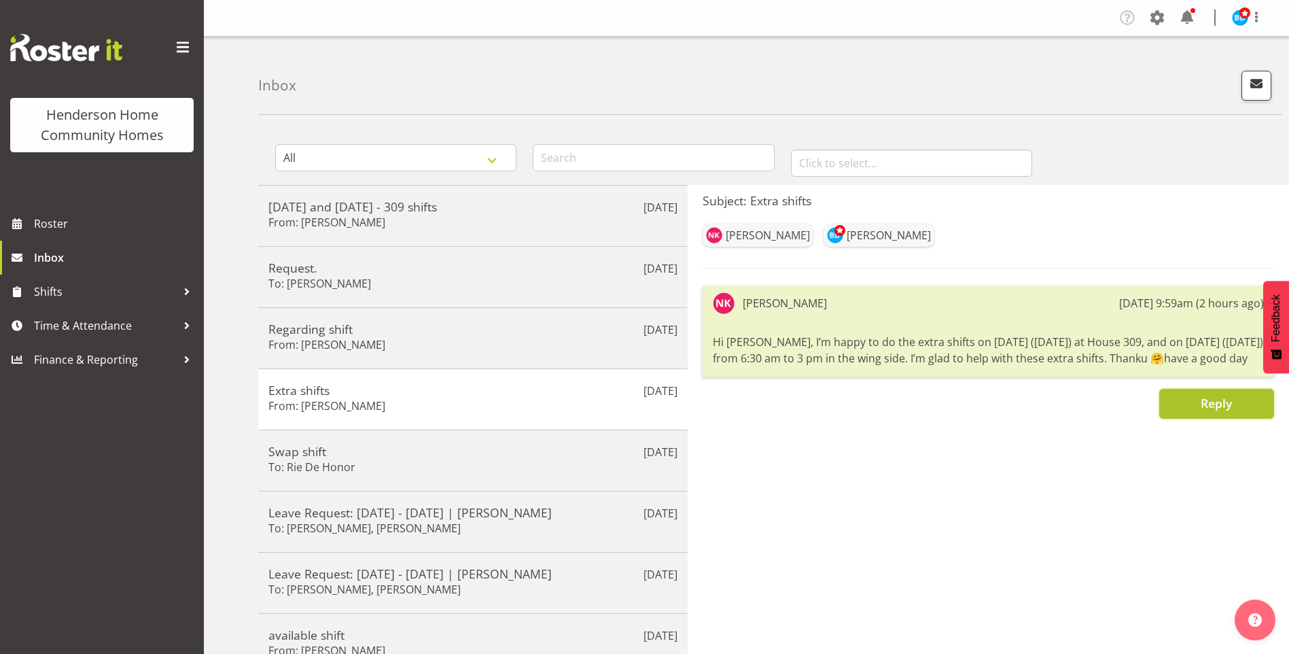
click at [1197, 408] on button "Reply" at bounding box center [1216, 404] width 115 height 30
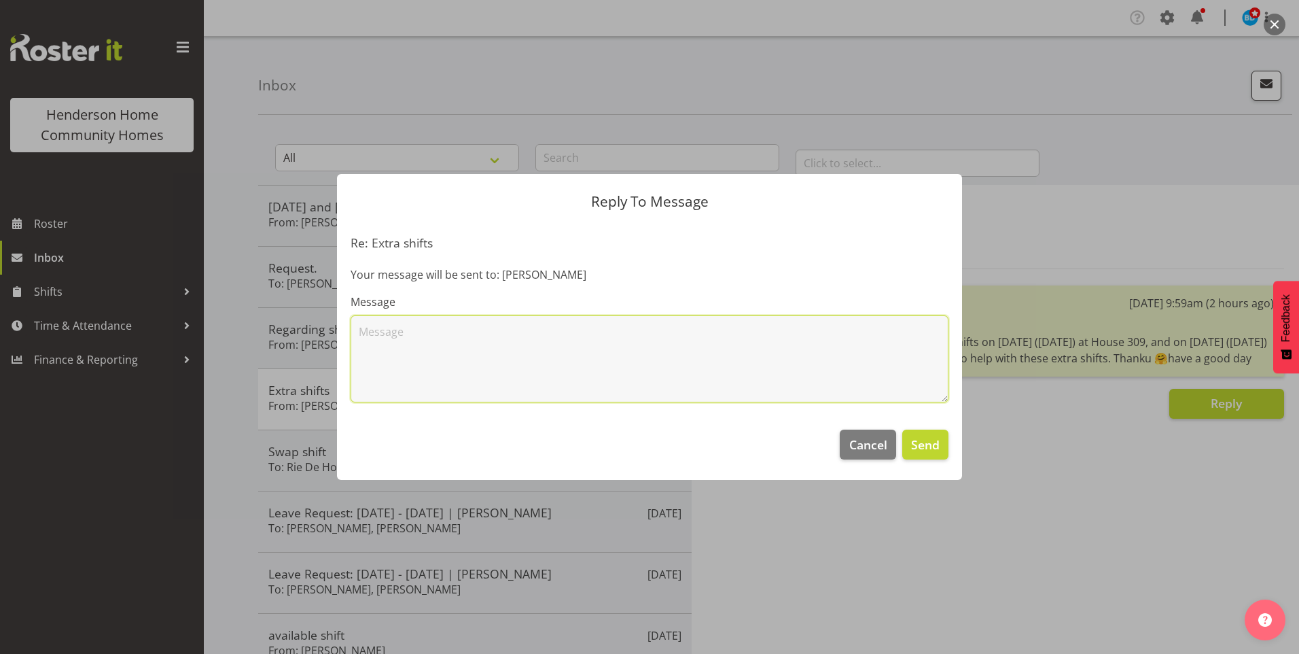
click at [696, 370] on textarea at bounding box center [650, 358] width 598 height 87
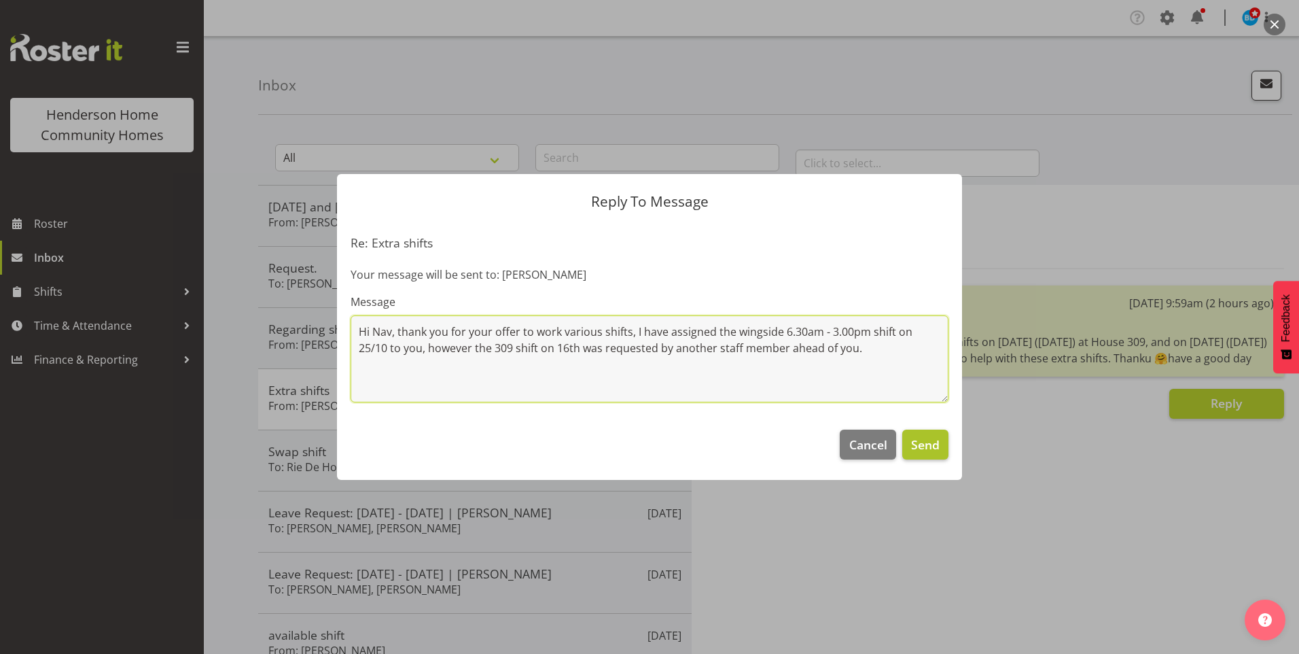
type textarea "Hi Nav, thank you for your offer to work various shifts, I have assigned the wi…"
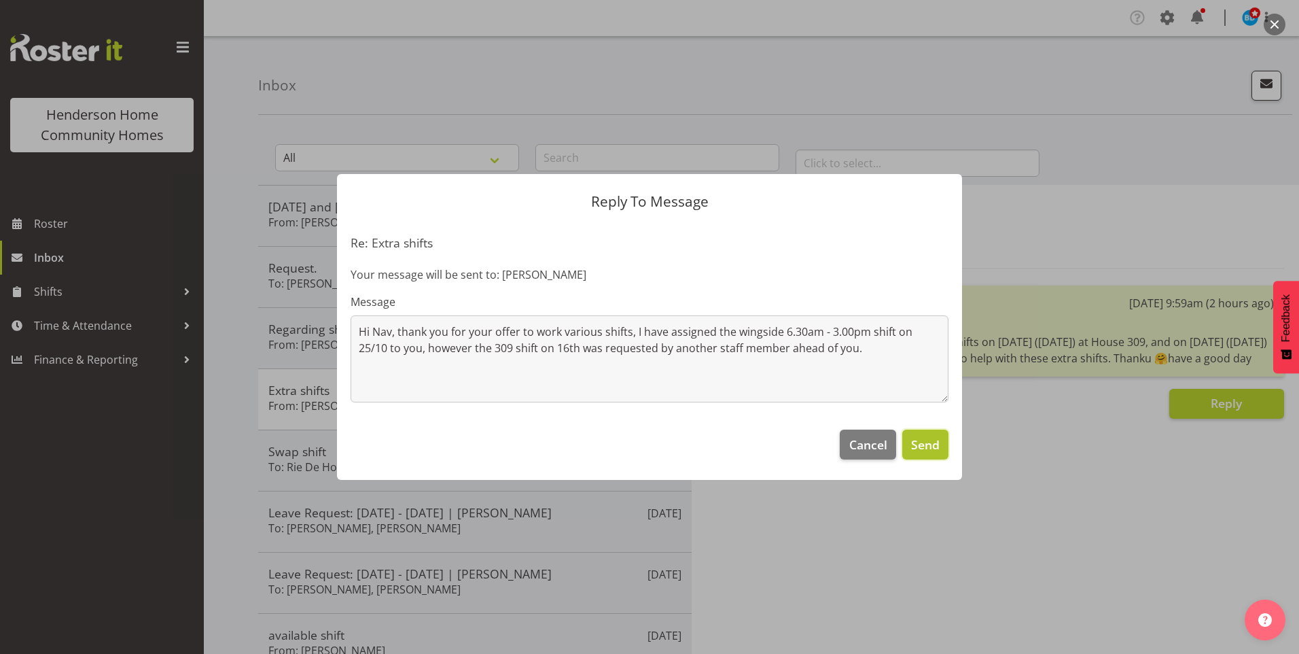
click at [923, 452] on span "Send" at bounding box center [925, 445] width 29 height 18
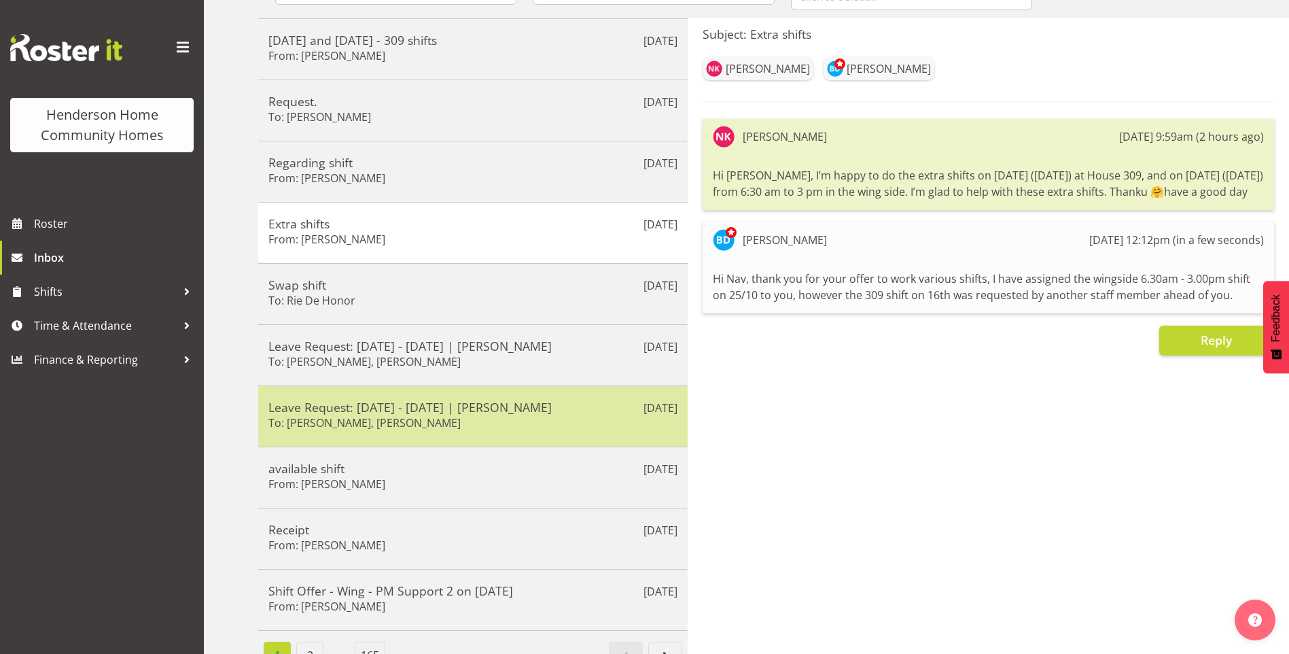
scroll to position [197, 0]
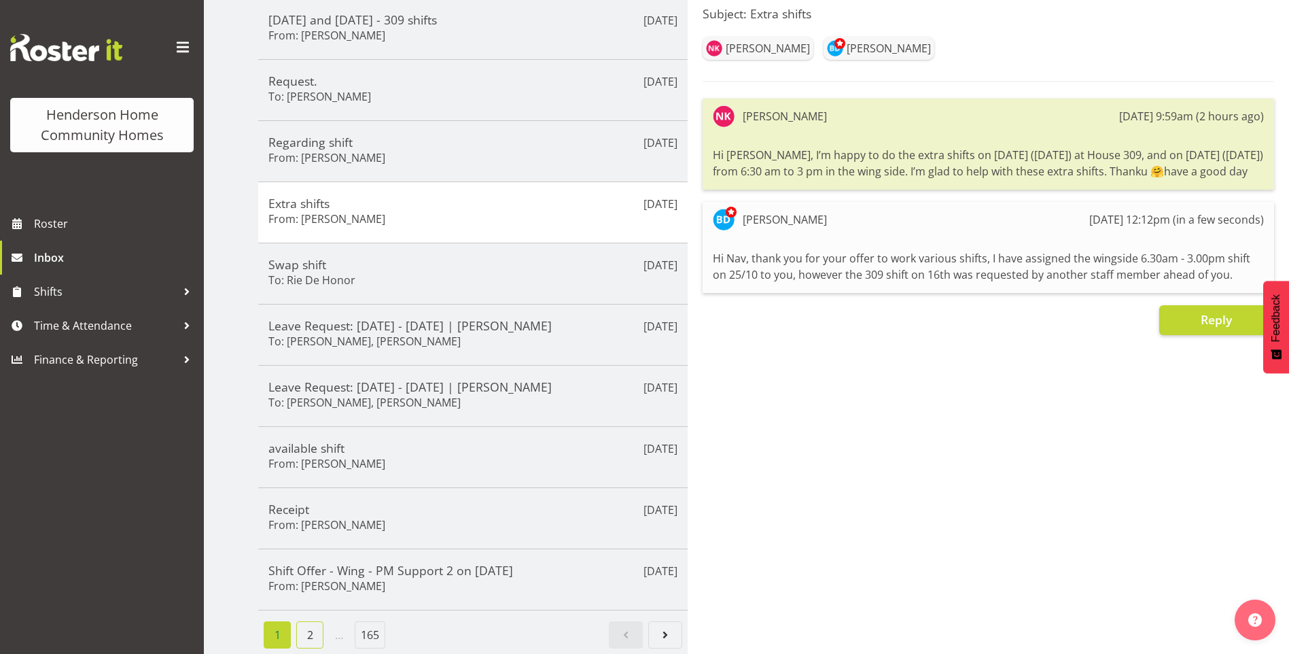
click at [306, 621] on link "2" at bounding box center [309, 634] width 27 height 27
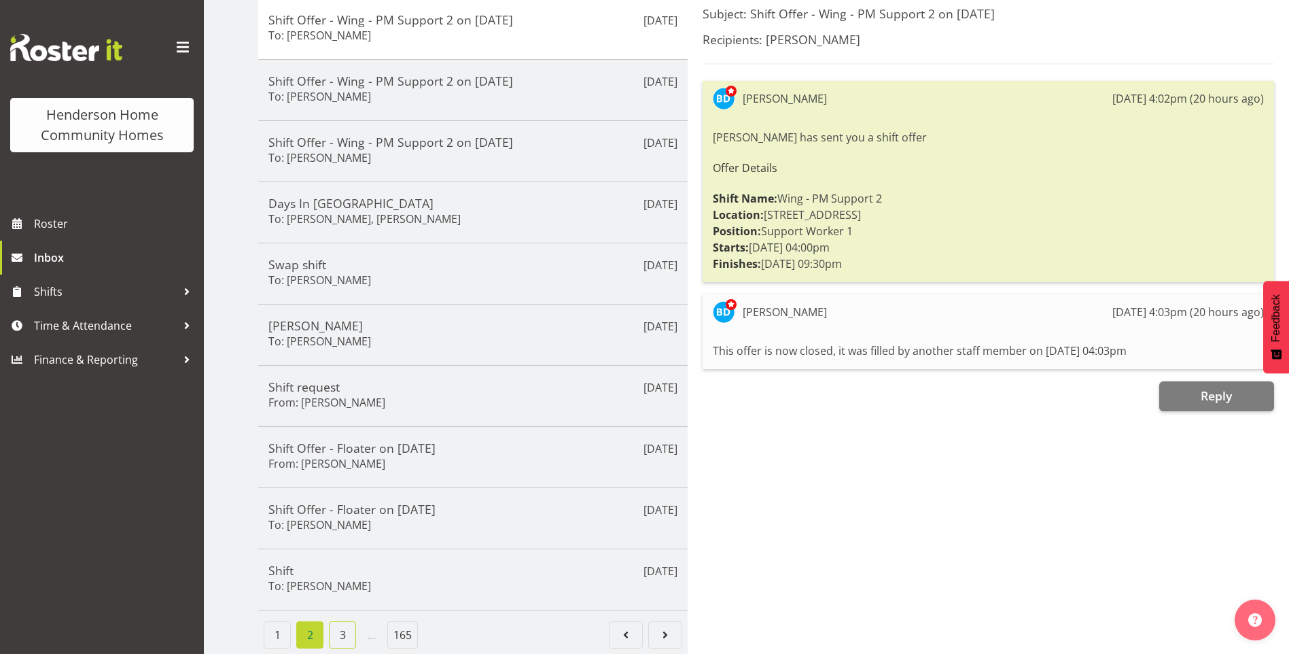
click at [338, 626] on link "3" at bounding box center [342, 634] width 27 height 27
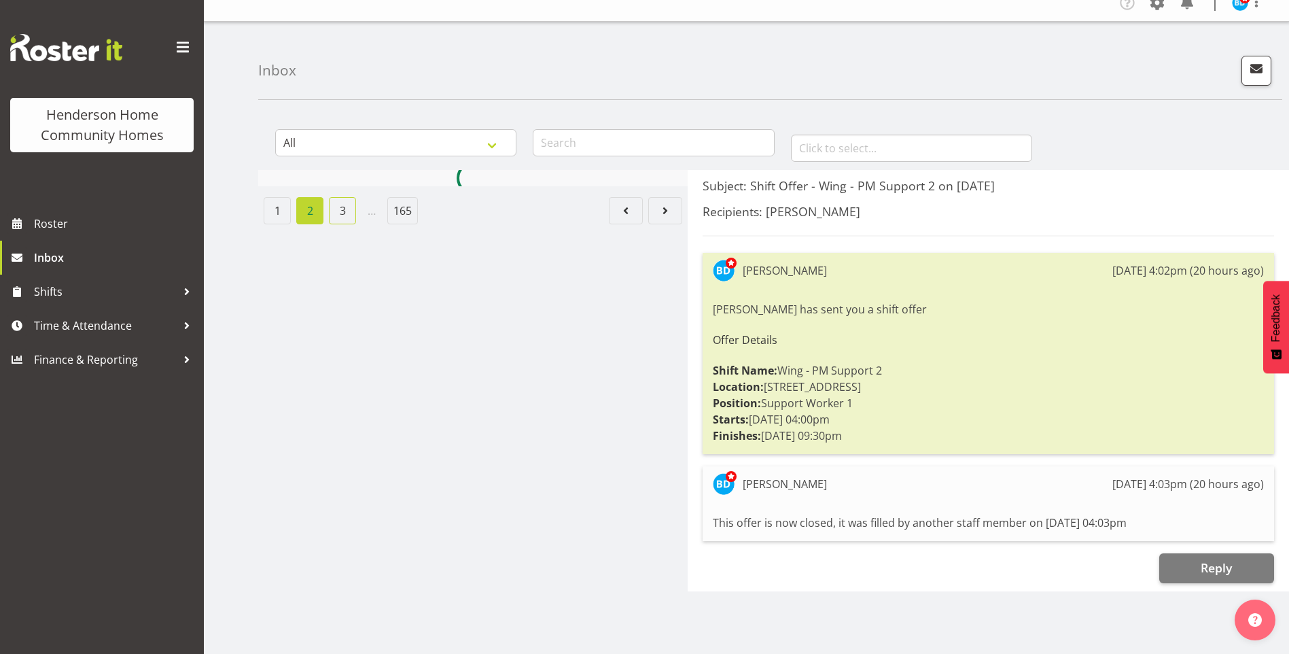
scroll to position [25, 0]
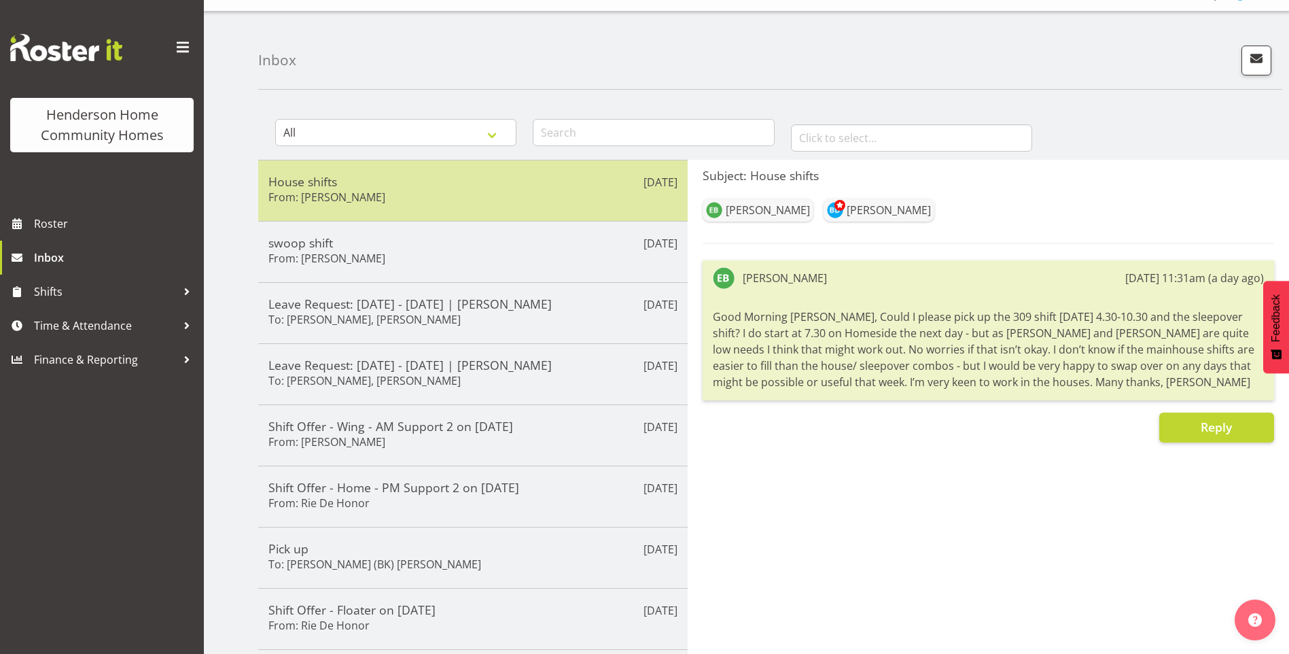
click at [405, 168] on div "Sep 25th House shifts From: Eloise Bailey" at bounding box center [472, 190] width 429 height 61
click at [467, 188] on h5 "House shifts" at bounding box center [472, 181] width 409 height 15
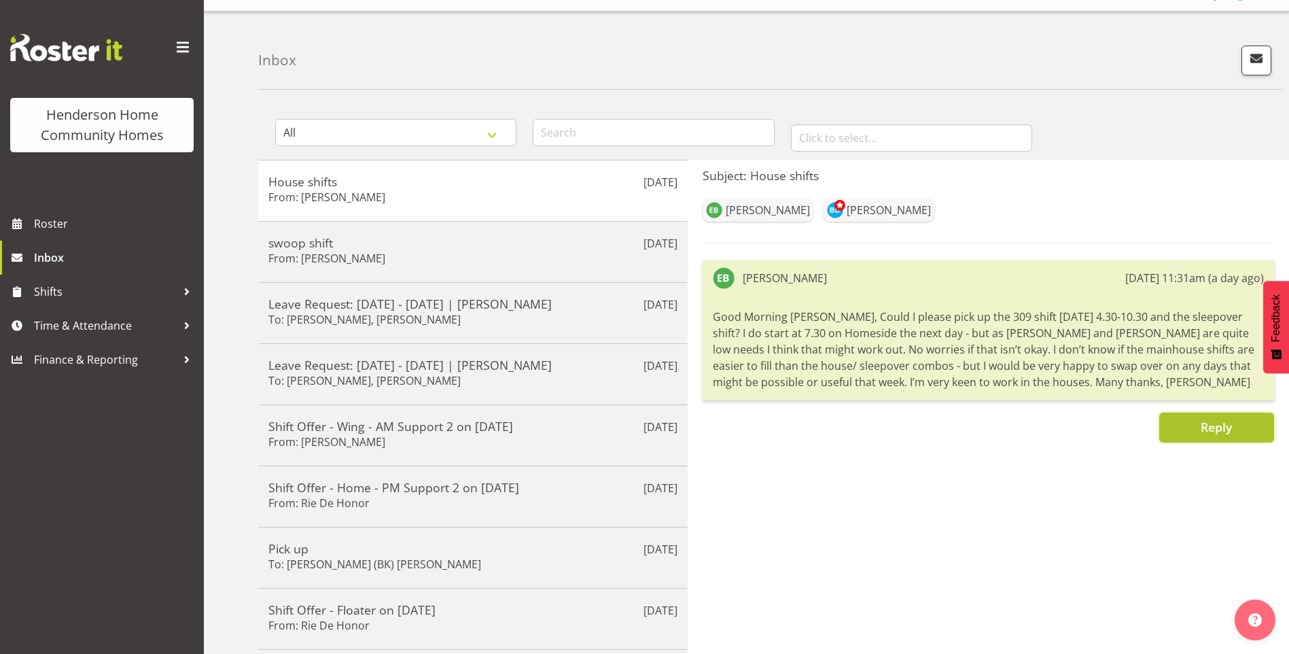
click at [1209, 428] on span "Reply" at bounding box center [1216, 427] width 31 height 16
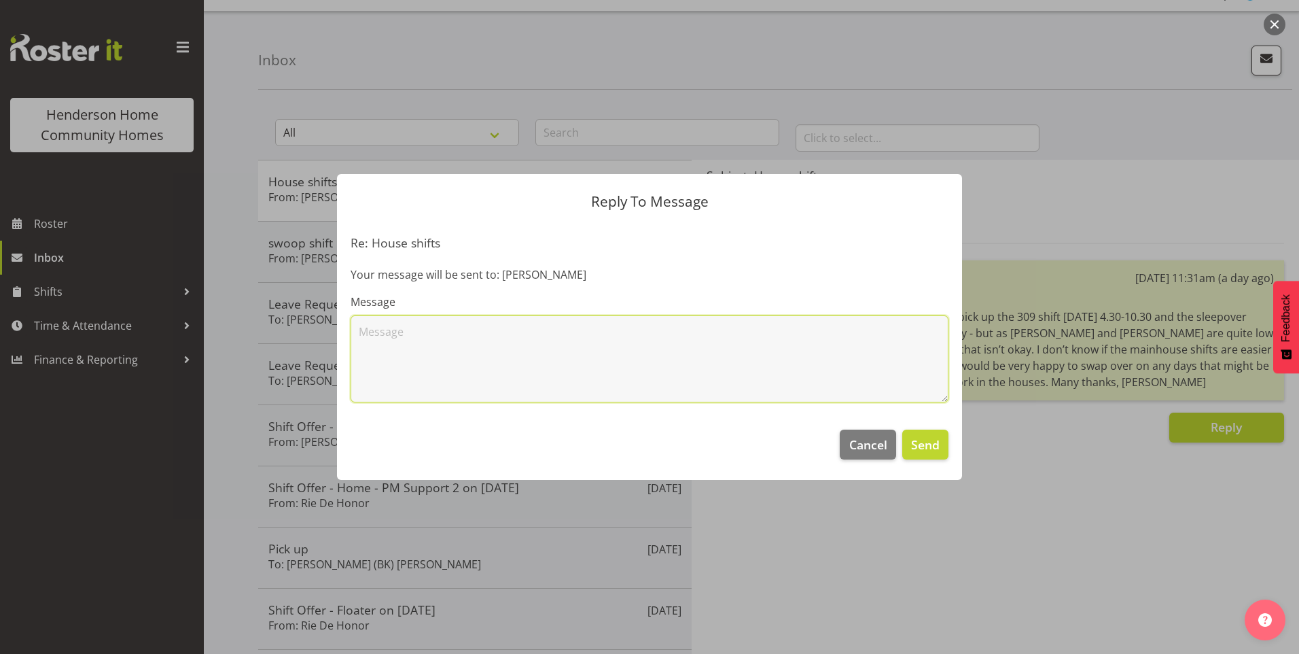
click at [606, 353] on textarea at bounding box center [650, 358] width 598 height 87
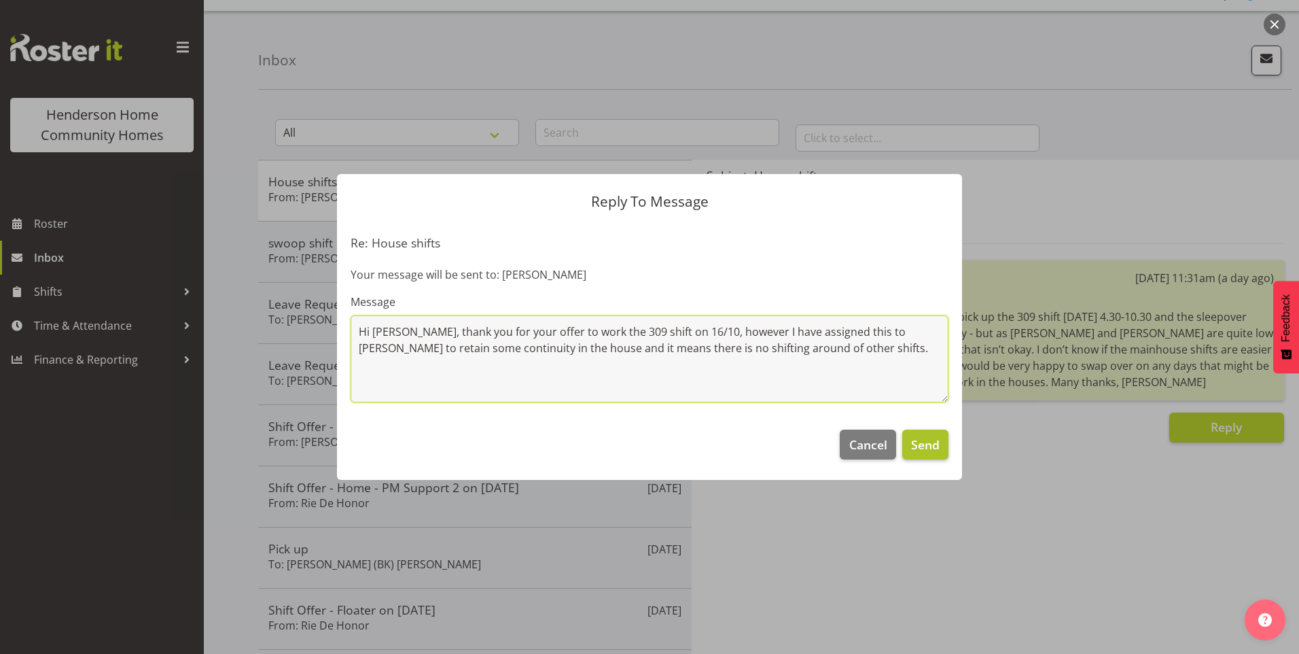
type textarea "Hi Eloise, thank you for your offer to work the 309 shift on 16/10, however I h…"
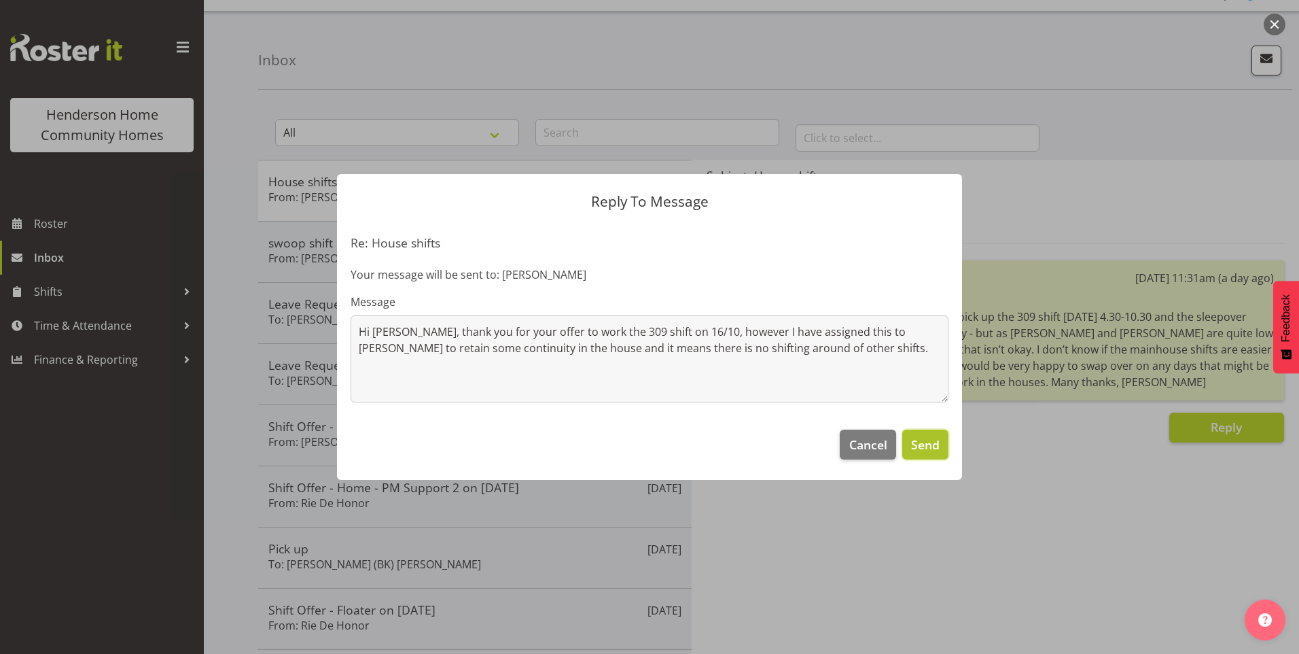
click at [928, 443] on span "Send" at bounding box center [925, 445] width 29 height 18
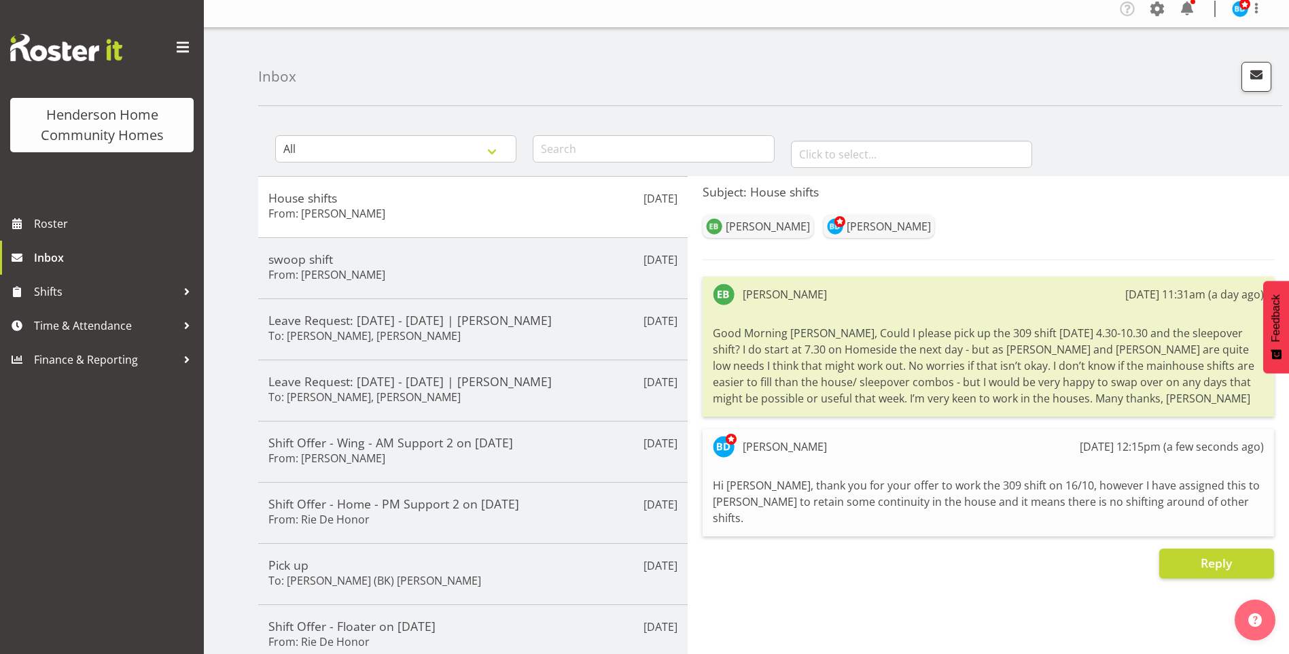
scroll to position [0, 0]
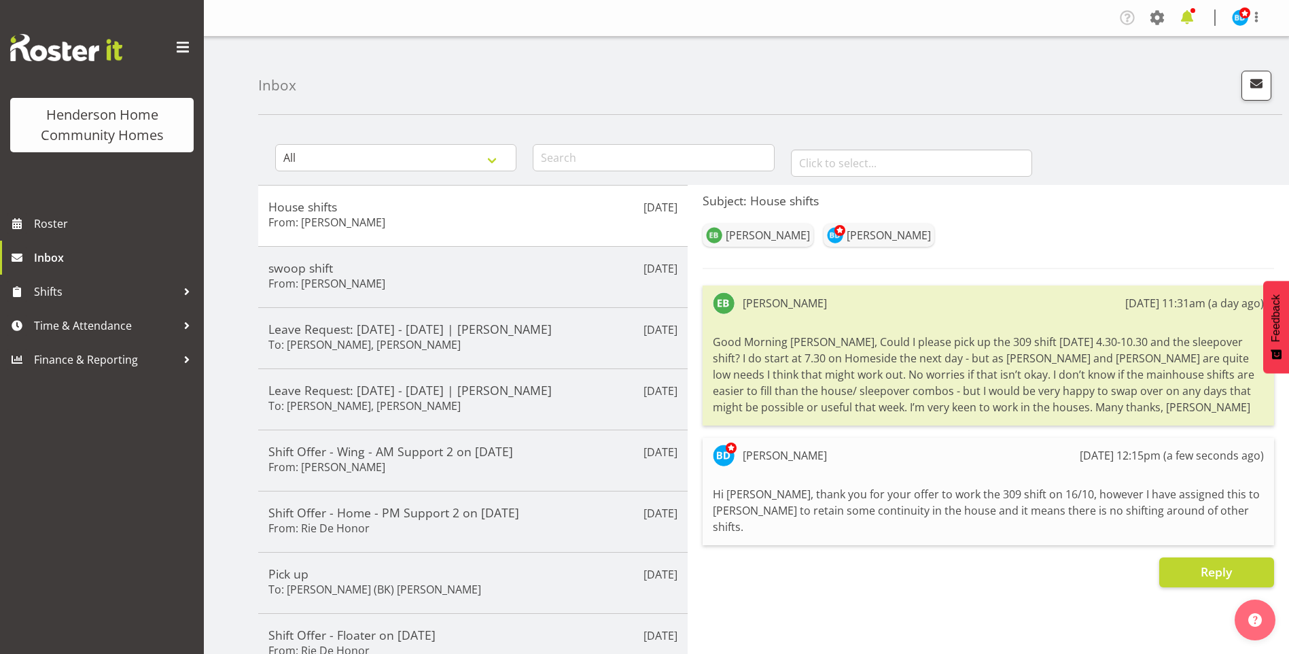
click at [1188, 13] on span at bounding box center [1187, 18] width 22 height 22
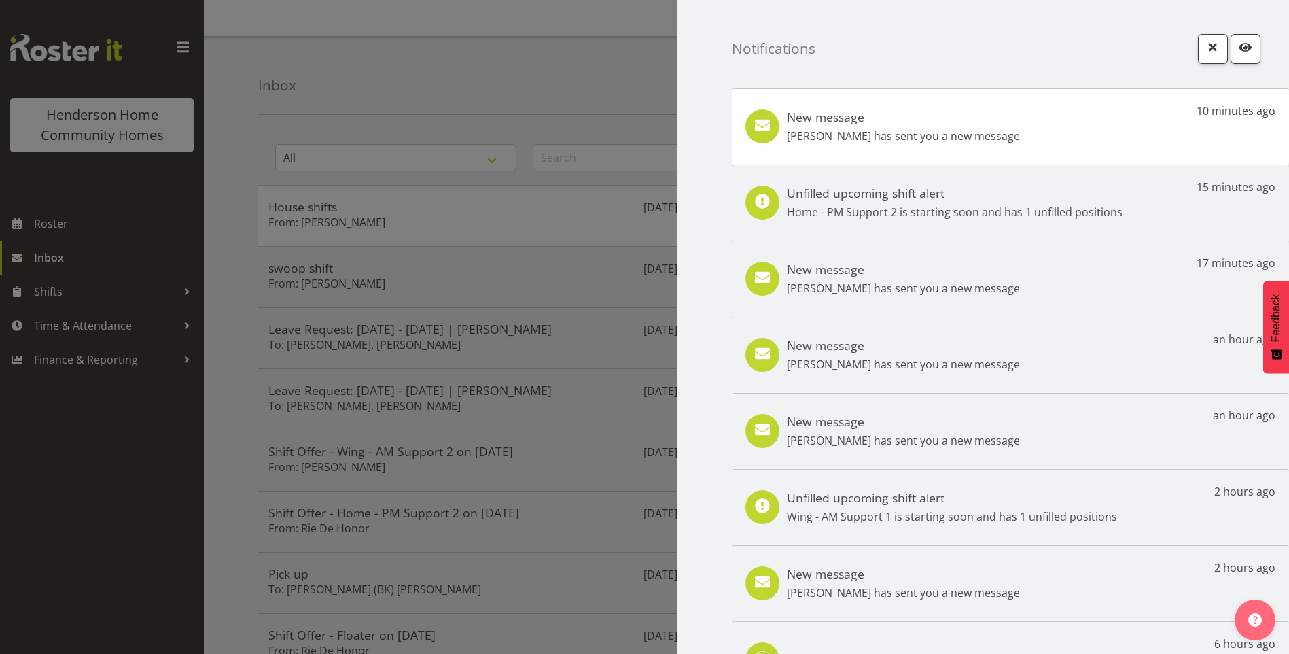
click at [959, 138] on p "Mary Endaya has sent you a new message" at bounding box center [903, 136] width 233 height 16
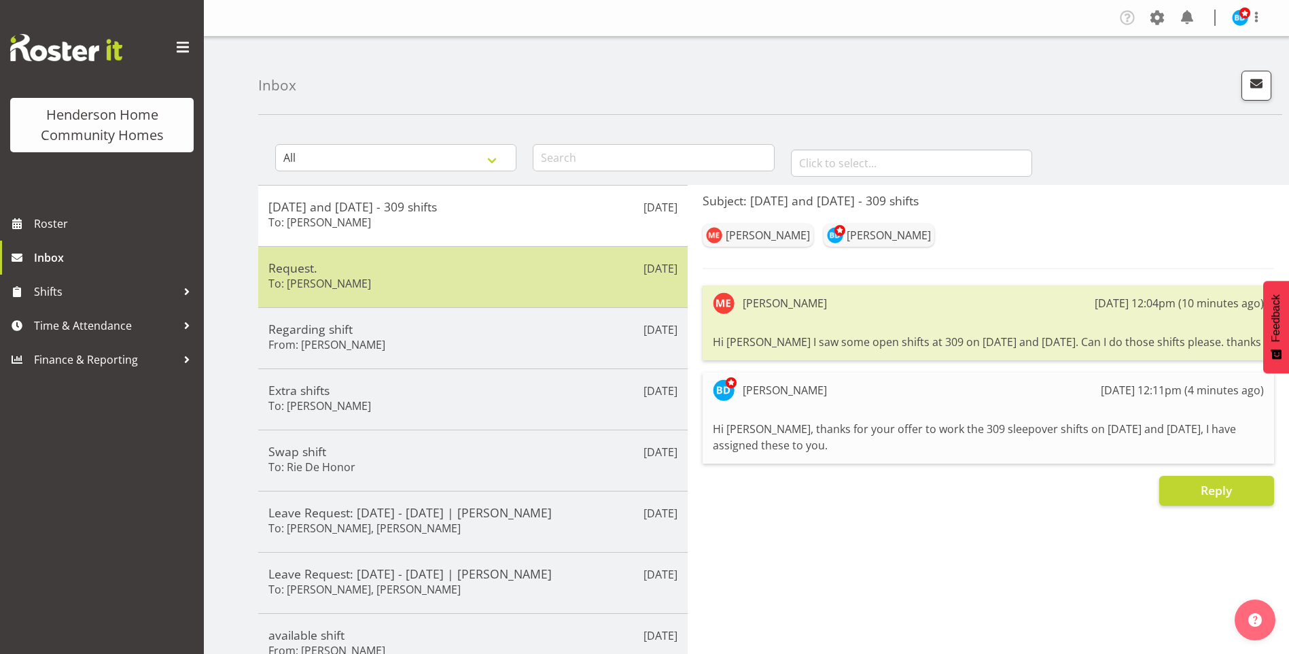
click at [485, 255] on div "[DATE] Request. To: [PERSON_NAME]" at bounding box center [472, 276] width 429 height 61
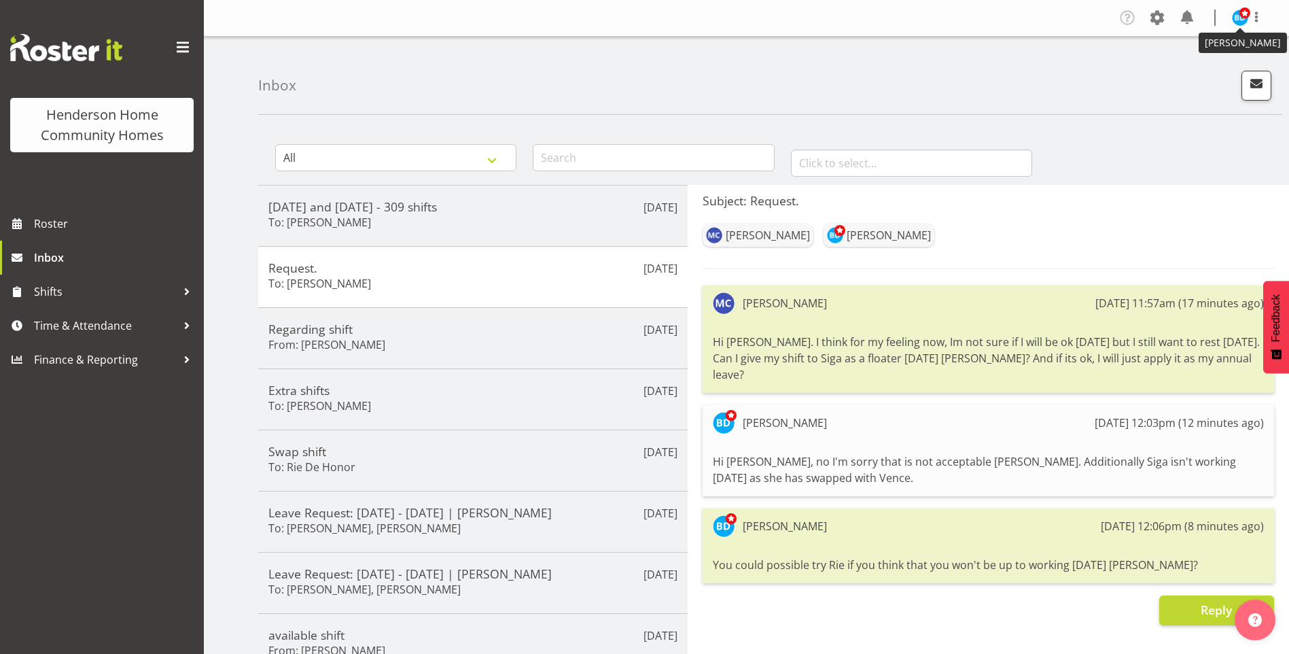
drag, startPoint x: 1237, startPoint y: 11, endPoint x: 1235, endPoint y: 24, distance: 13.9
click at [1237, 12] on img at bounding box center [1240, 18] width 16 height 16
drag, startPoint x: 1175, startPoint y: 74, endPoint x: 1084, endPoint y: 71, distance: 90.4
click at [1174, 73] on link "Log Out" at bounding box center [1199, 71] width 130 height 24
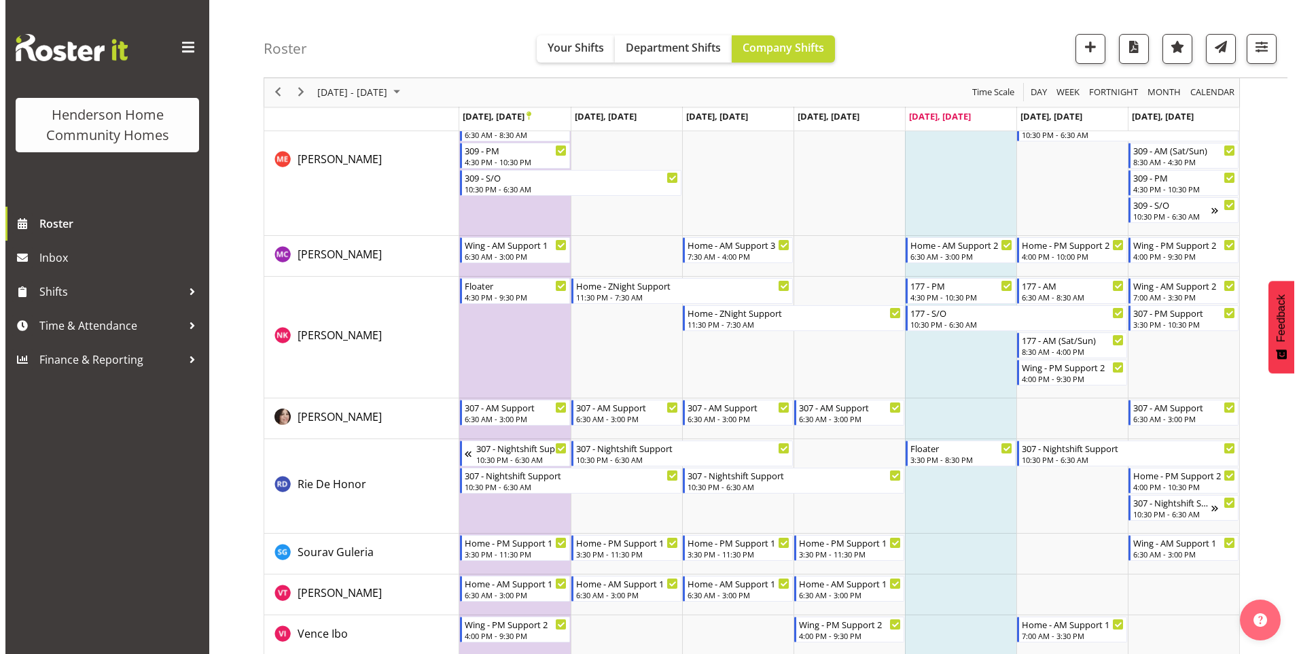
scroll to position [1752, 0]
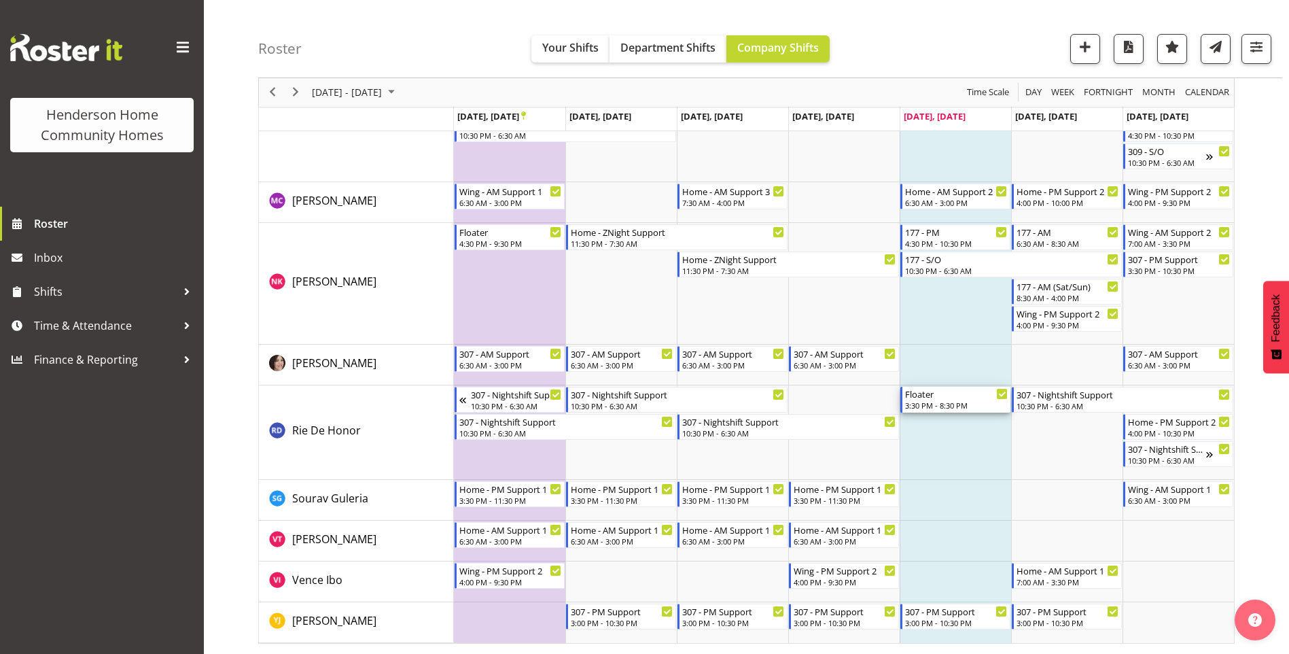
click at [968, 402] on div "3:30 PM - 8:30 PM" at bounding box center [956, 405] width 103 height 11
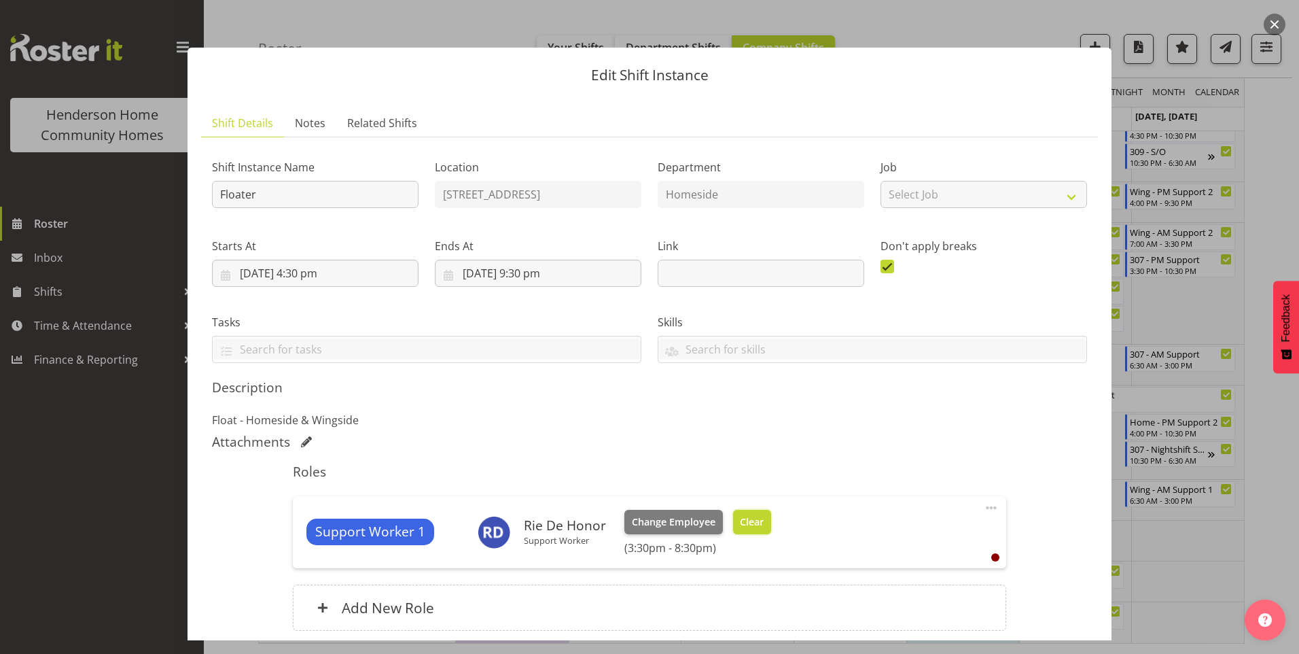
click at [756, 527] on span "Clear" at bounding box center [752, 521] width 24 height 15
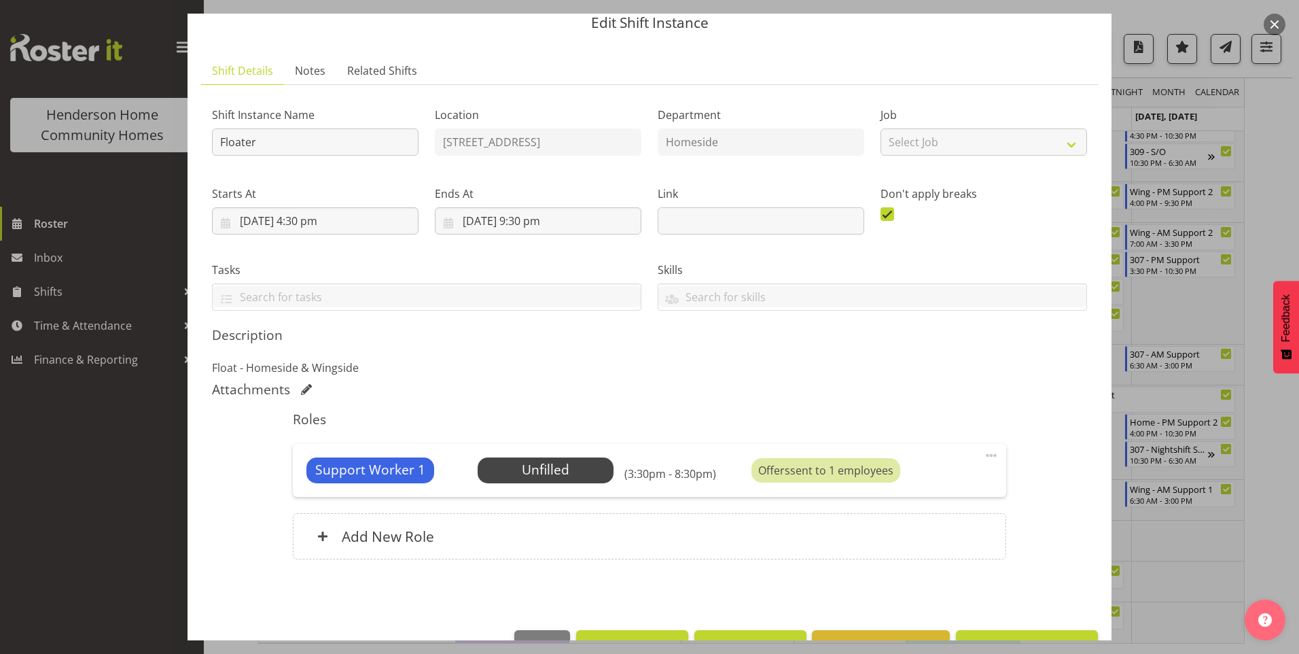
scroll to position [92, 0]
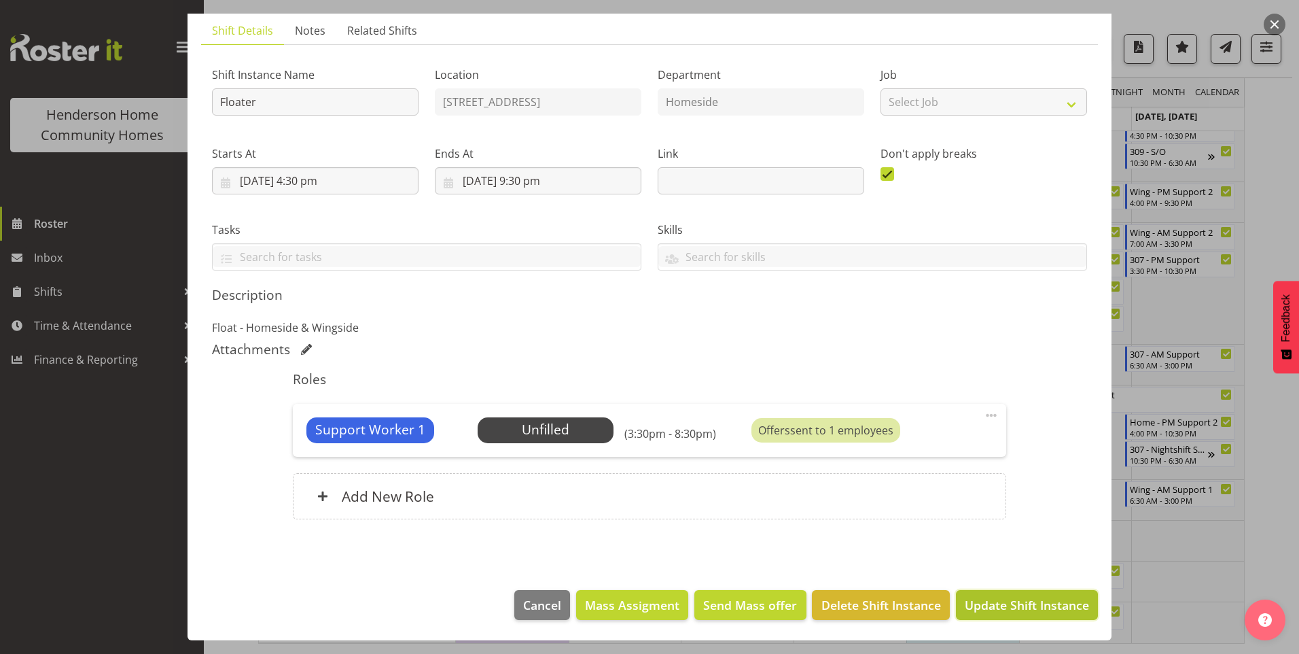
click at [1035, 612] on span "Update Shift Instance" at bounding box center [1027, 605] width 124 height 18
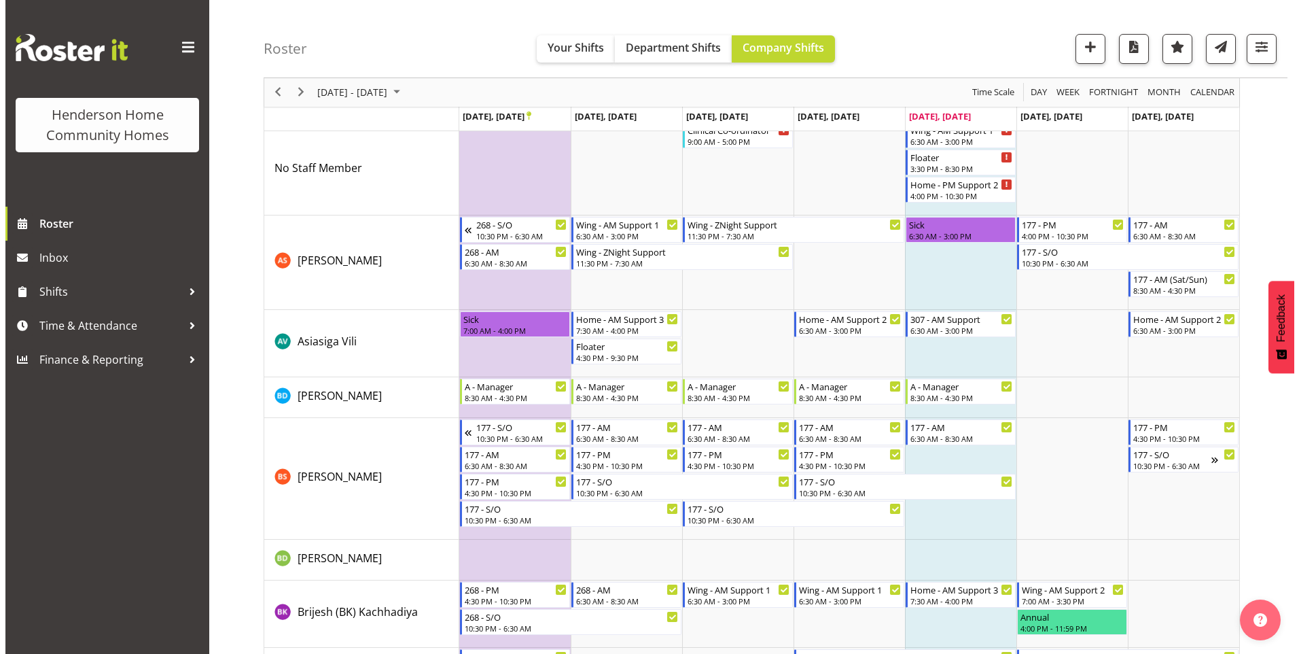
scroll to position [0, 0]
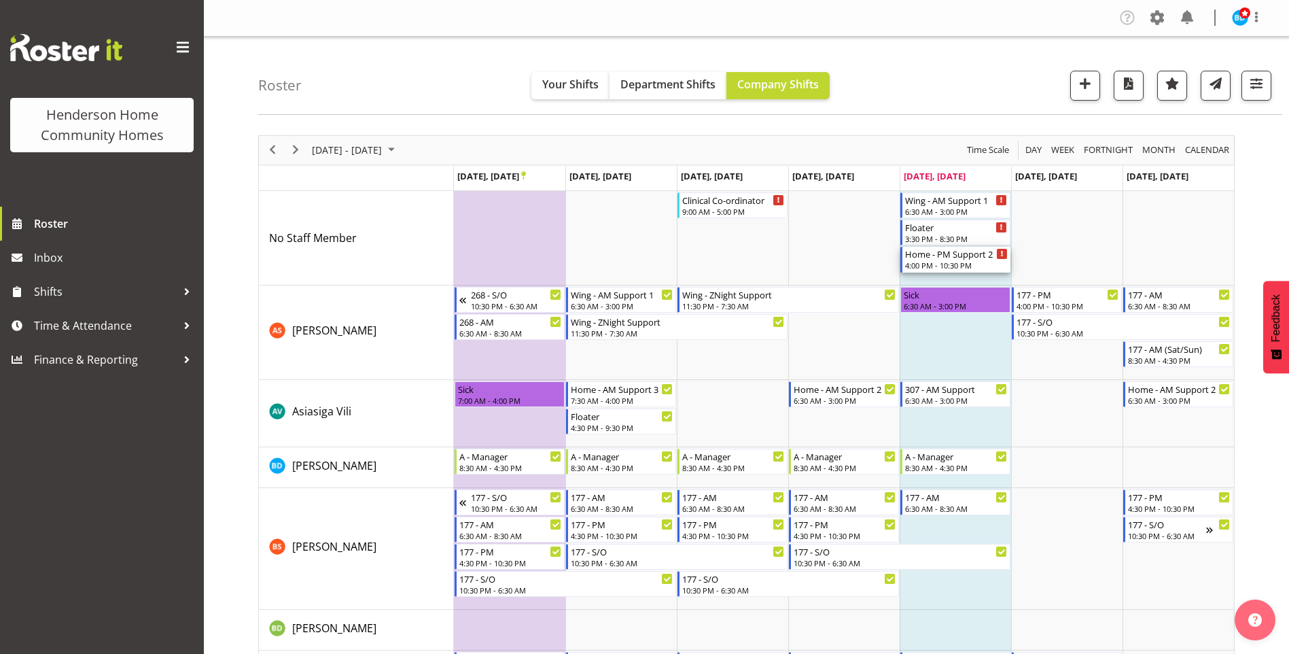
click at [949, 258] on div "Home - PM Support 2" at bounding box center [956, 254] width 103 height 14
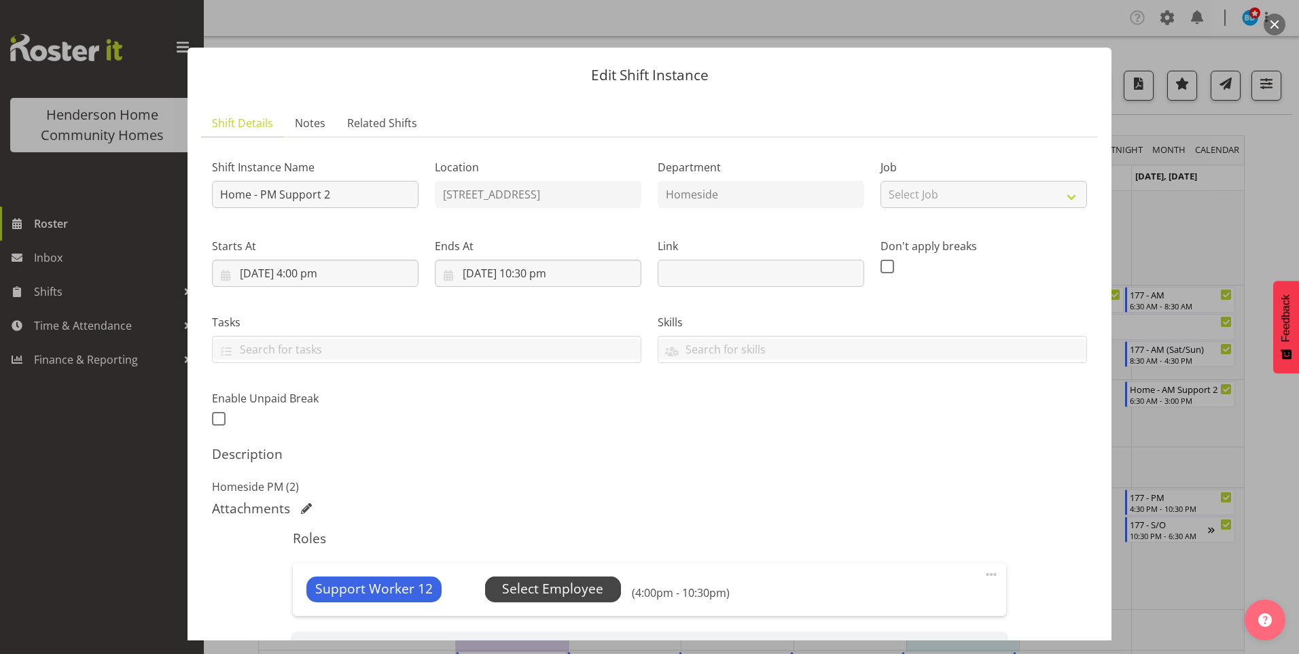
click at [535, 586] on span "Select Employee" at bounding box center [552, 589] width 101 height 20
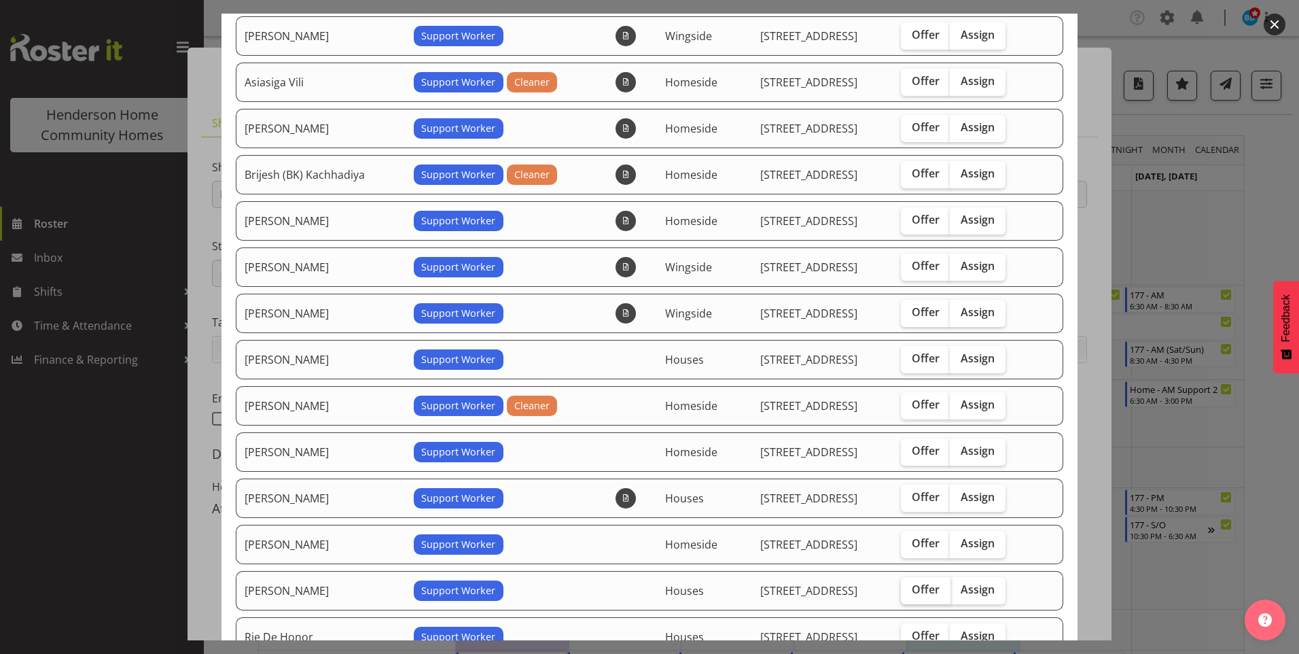
scroll to position [340, 0]
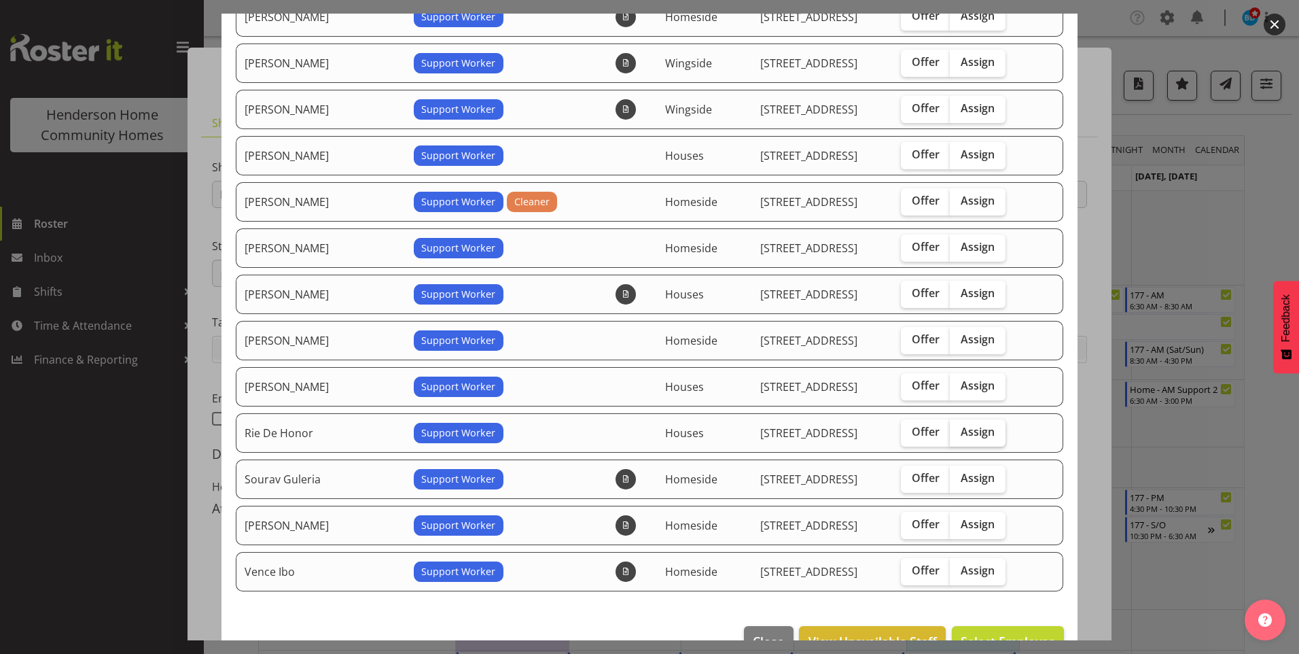
click at [978, 429] on span "Assign" at bounding box center [978, 432] width 34 height 14
click at [959, 429] on input "Assign" at bounding box center [954, 431] width 9 height 9
checkbox input "true"
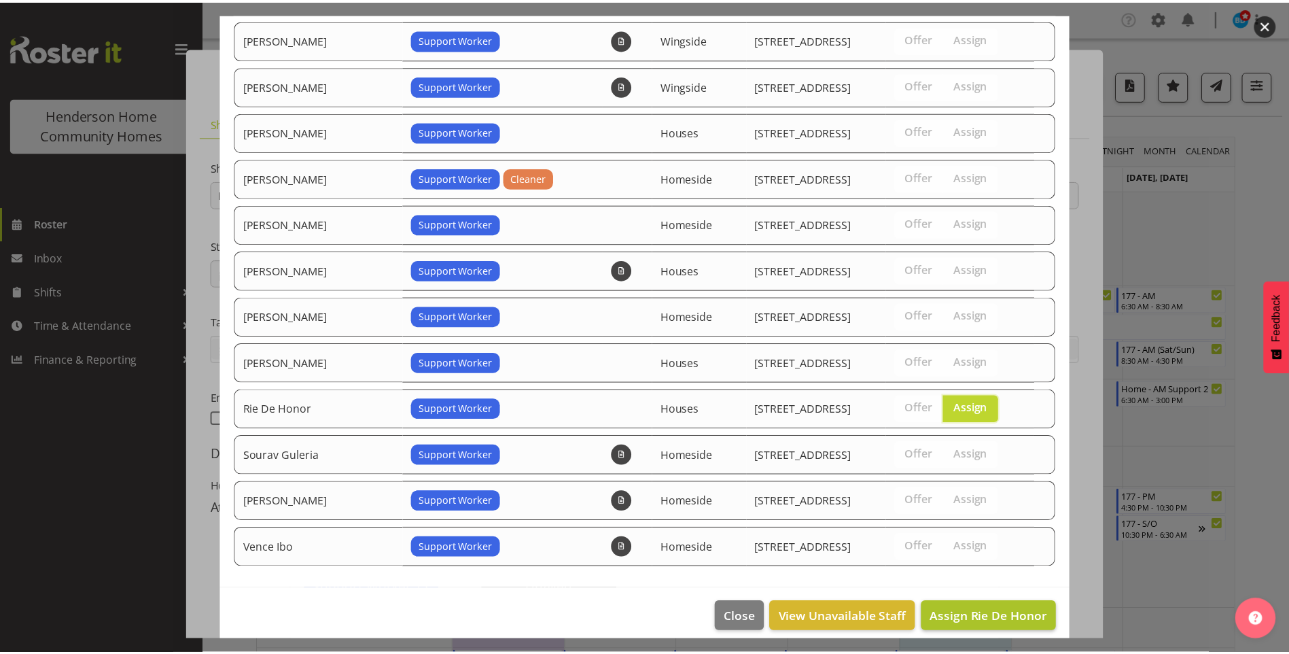
scroll to position [376, 0]
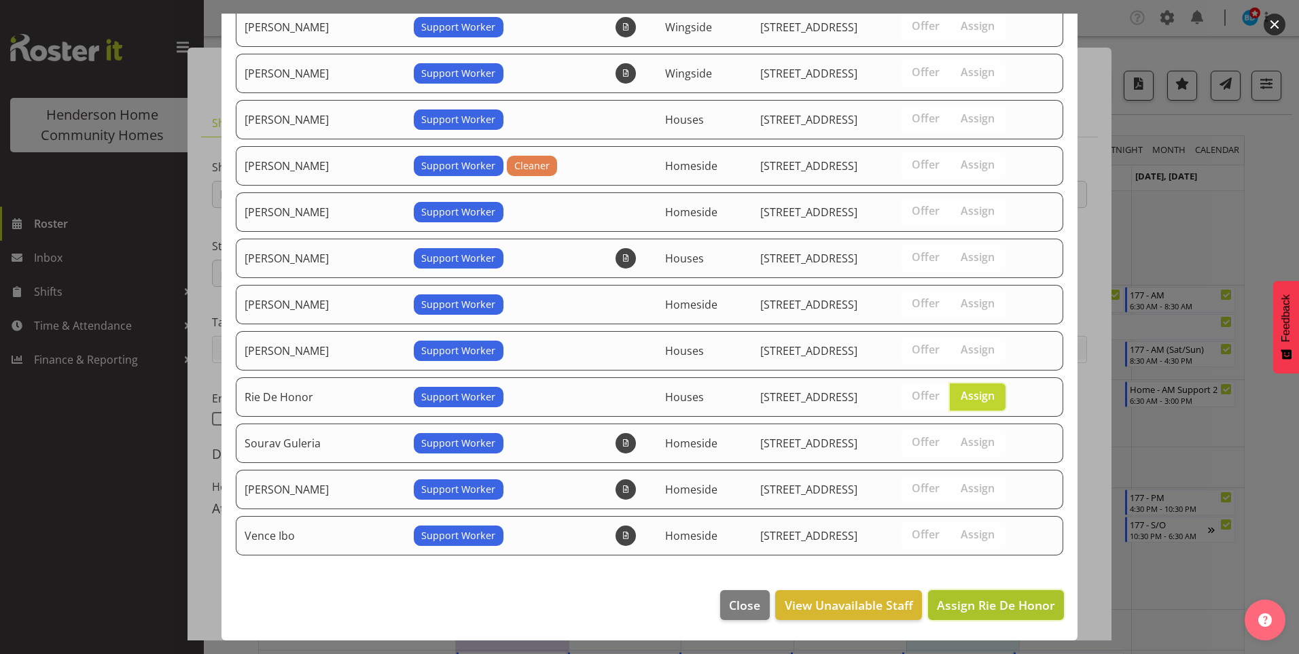
click at [991, 601] on span "Assign Rie De Honor" at bounding box center [996, 605] width 118 height 16
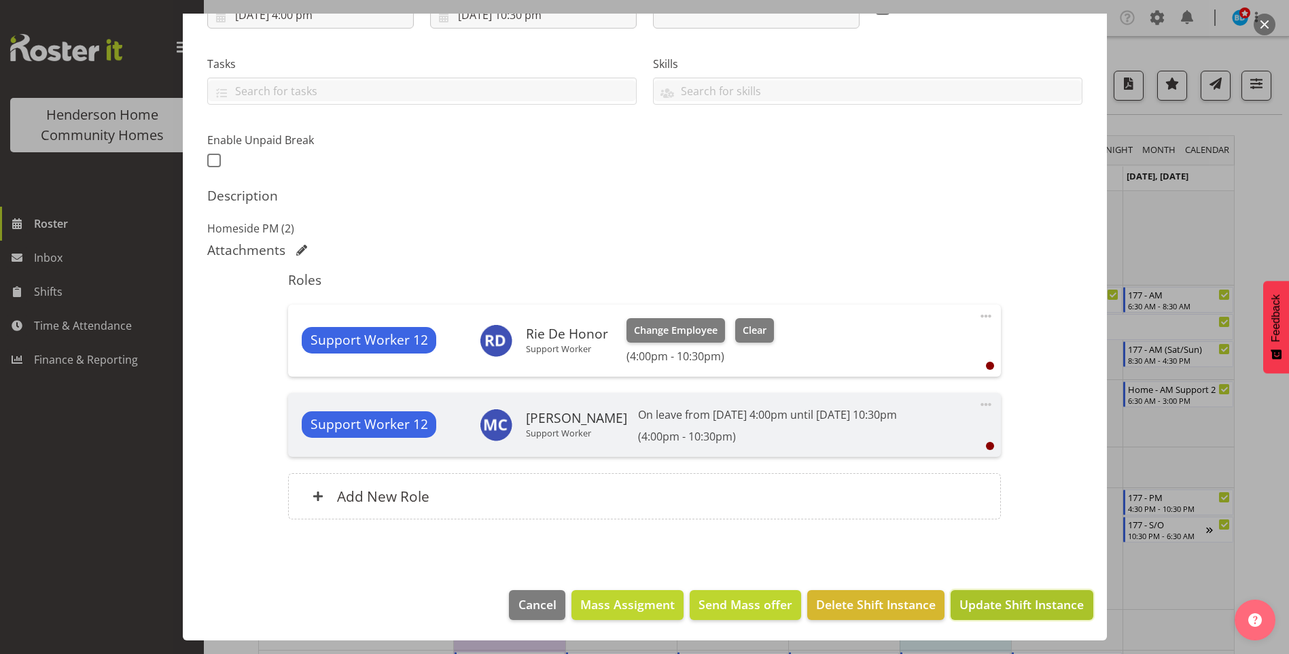
click at [999, 605] on span "Update Shift Instance" at bounding box center [1021, 604] width 124 height 18
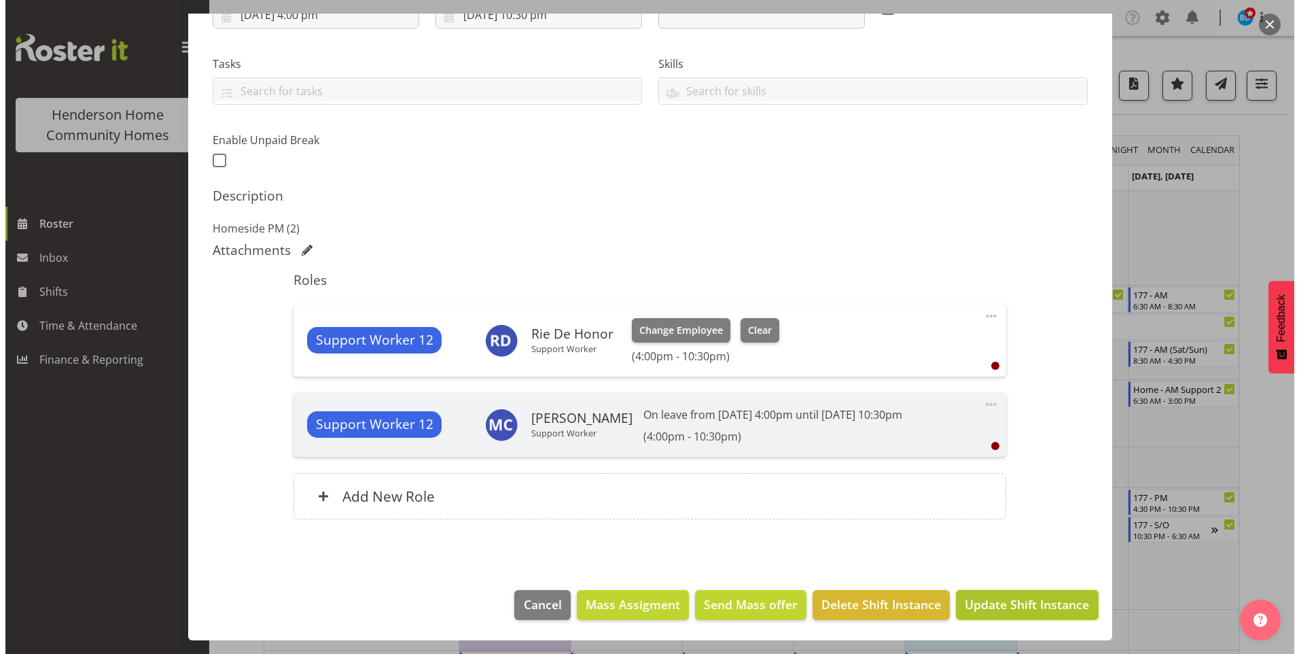
scroll to position [204, 0]
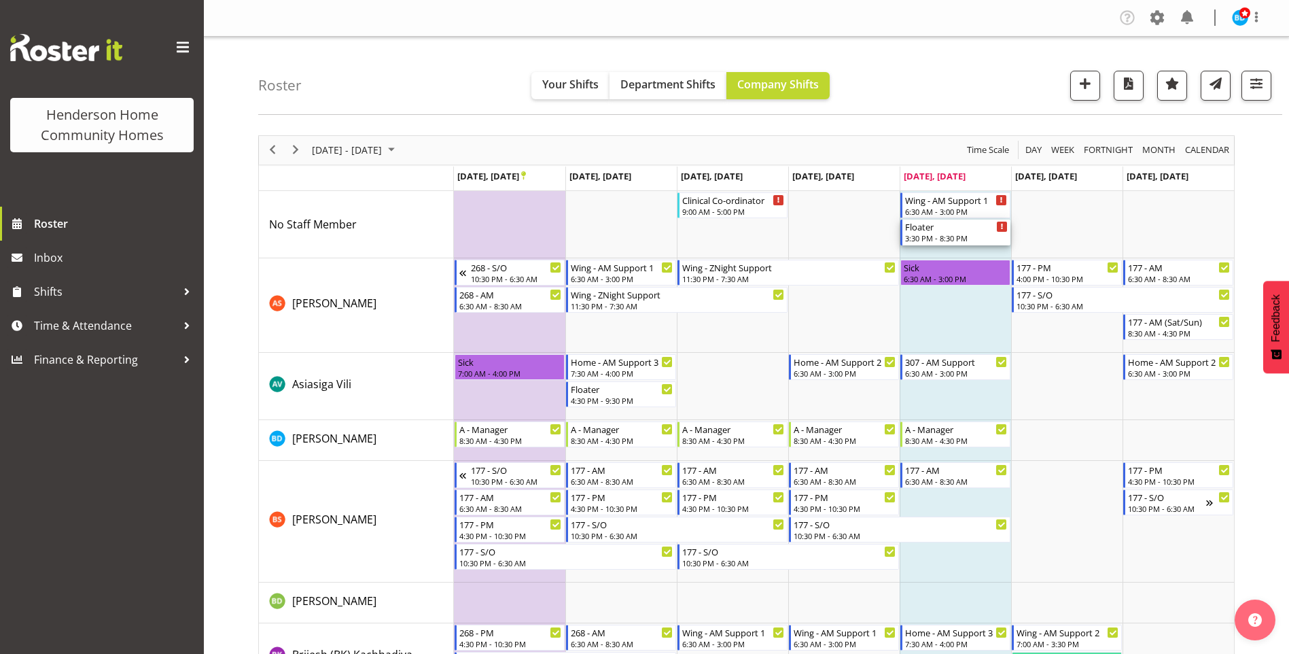
click at [973, 235] on div "3:30 PM - 8:30 PM" at bounding box center [956, 237] width 103 height 11
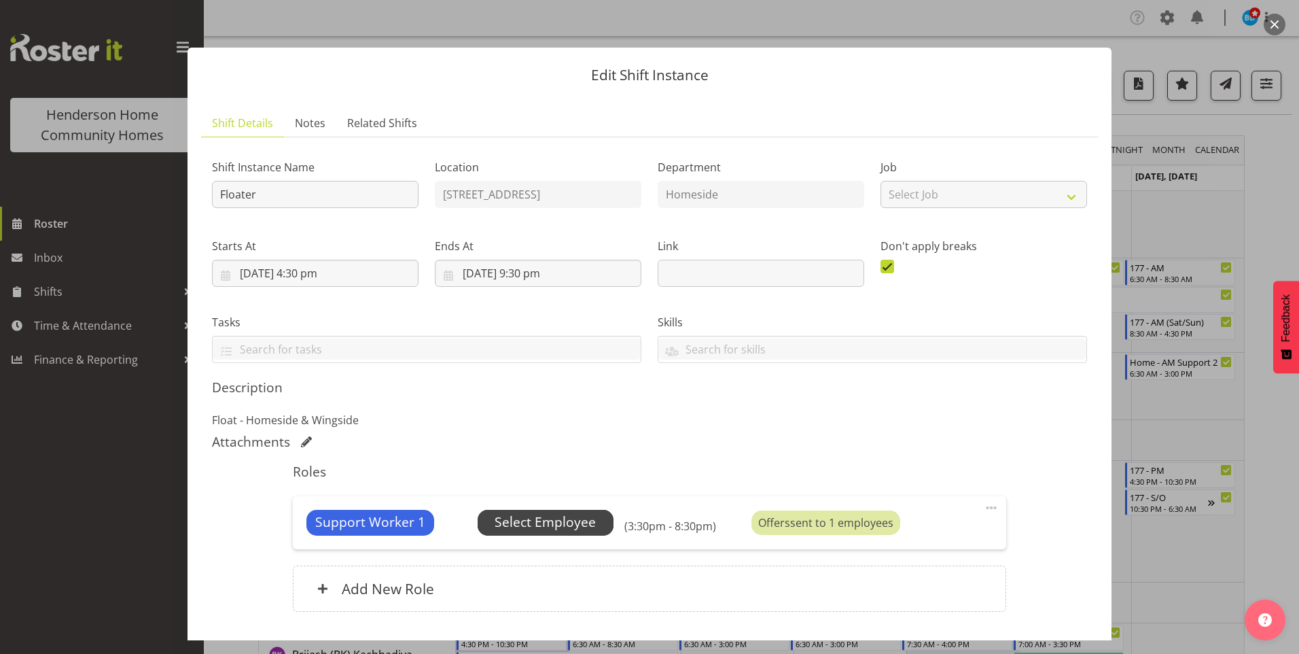
click at [601, 528] on span "Select Employee" at bounding box center [546, 523] width 136 height 26
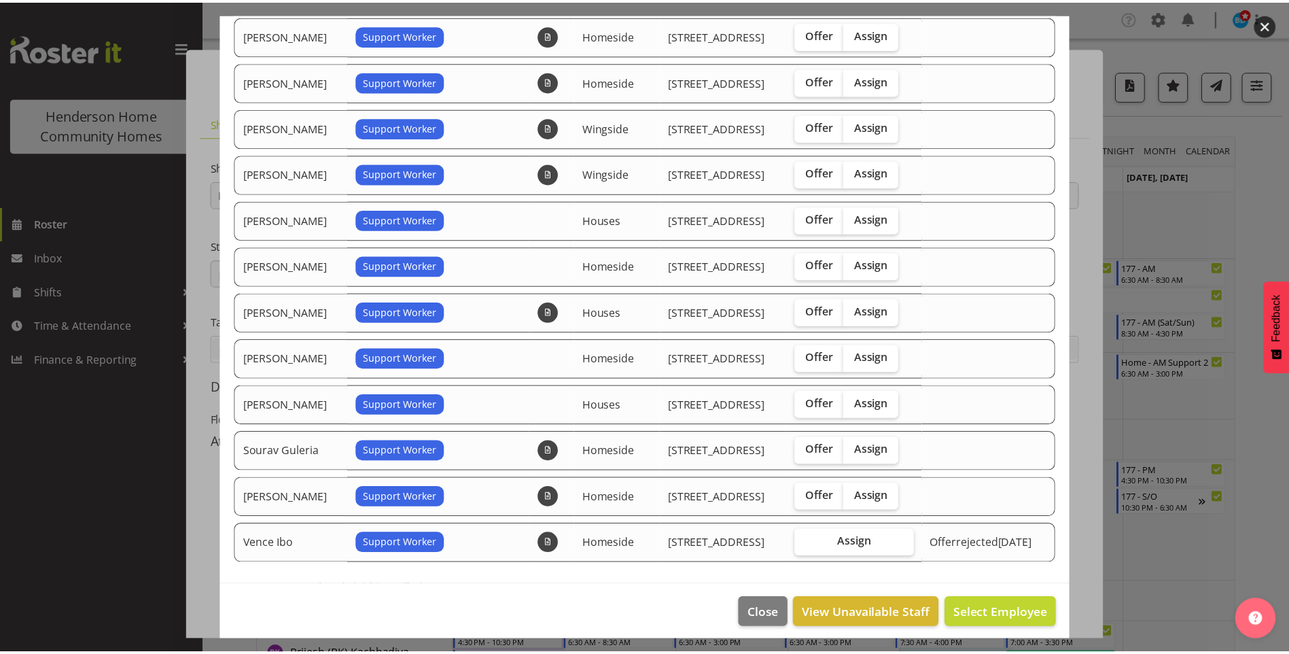
scroll to position [237, 0]
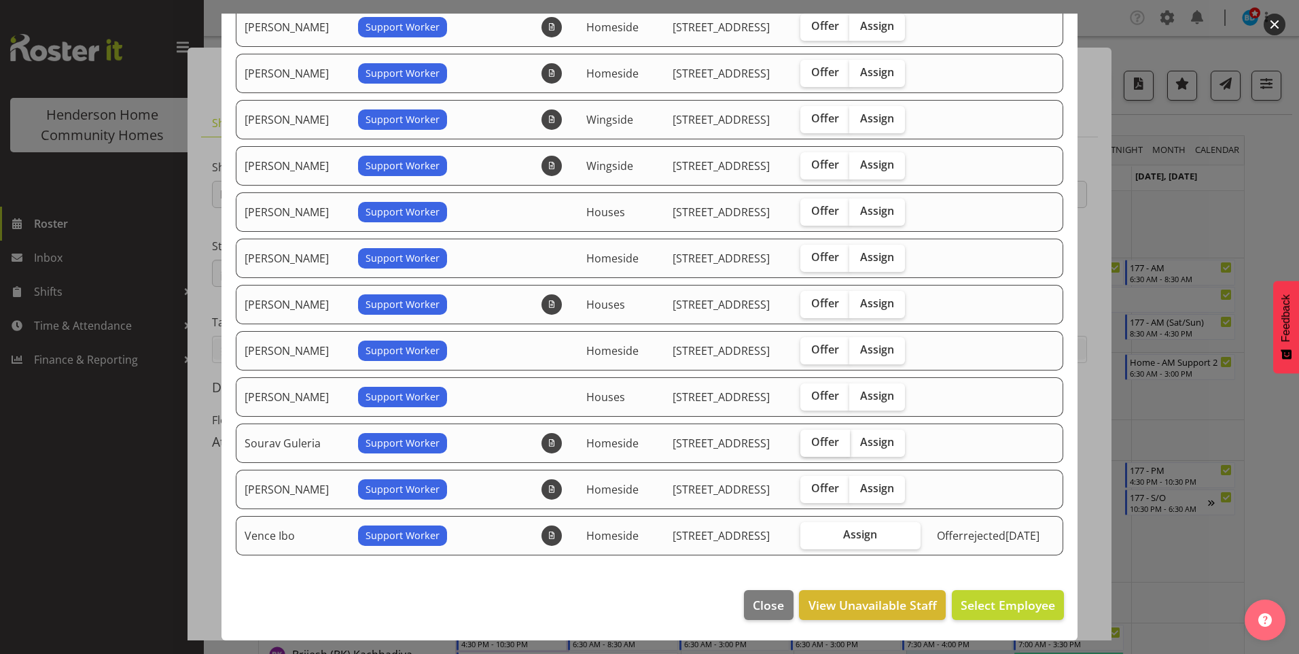
click at [811, 442] on span "Offer" at bounding box center [825, 442] width 28 height 14
click at [802, 442] on input "Offer" at bounding box center [804, 442] width 9 height 9
checkbox input "true"
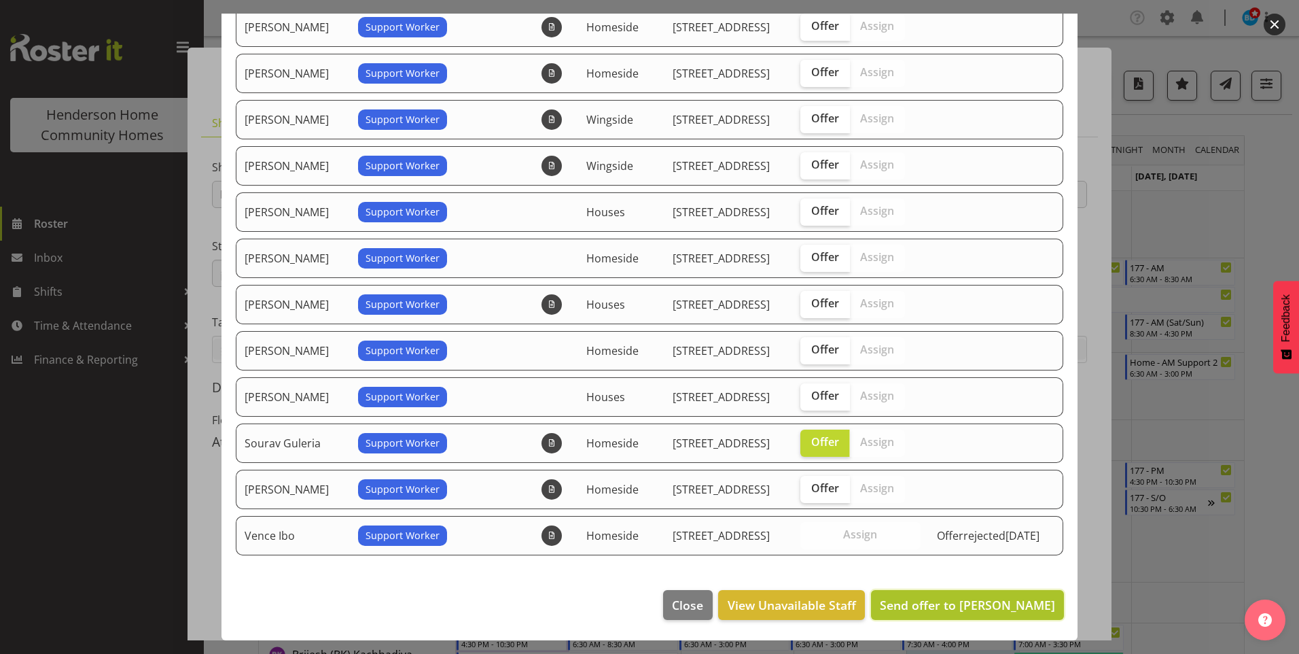
click at [960, 601] on span "Send offer to Sourav Guleria" at bounding box center [967, 605] width 175 height 16
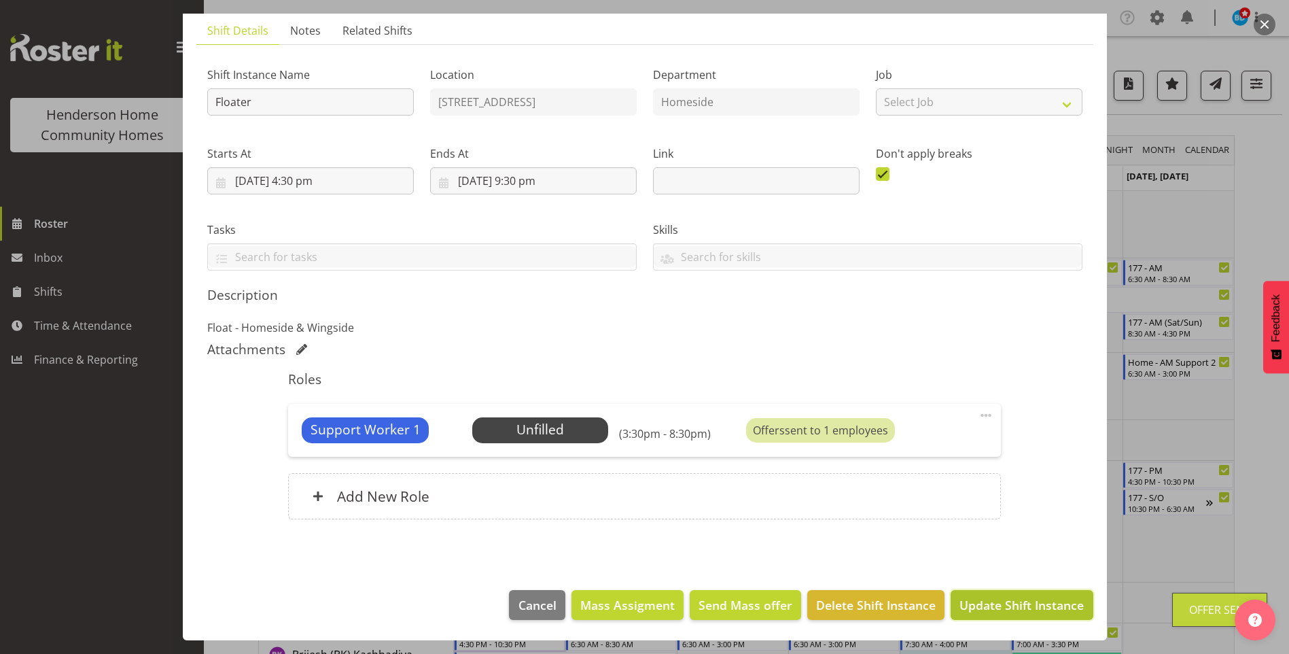
click at [974, 594] on button "Update Shift Instance" at bounding box center [1022, 605] width 142 height 30
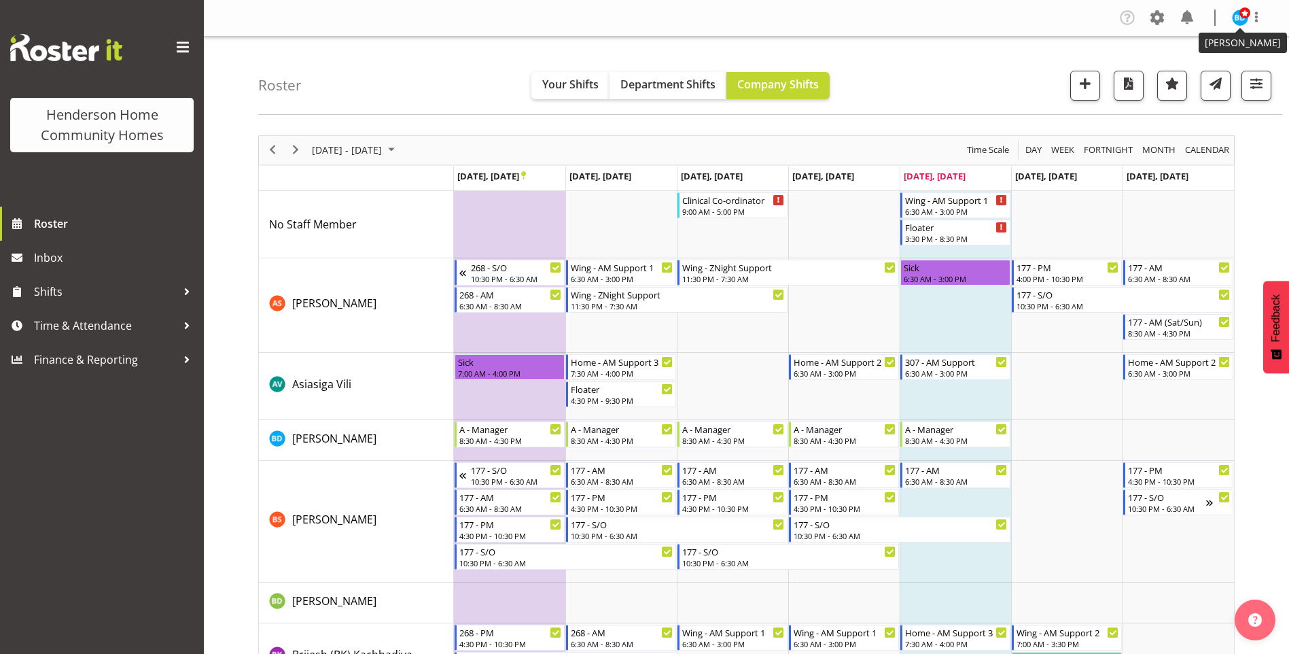
click at [1239, 18] on img at bounding box center [1240, 18] width 16 height 16
click at [1190, 76] on link "Log Out" at bounding box center [1199, 71] width 130 height 24
click at [1245, 16] on span at bounding box center [1244, 12] width 11 height 11
click at [877, 43] on div "Roster Your Shifts Department Shifts Company Shifts All Locations Clear 177 Hal…" at bounding box center [770, 76] width 1024 height 78
click at [107, 258] on span "Inbox" at bounding box center [115, 257] width 163 height 20
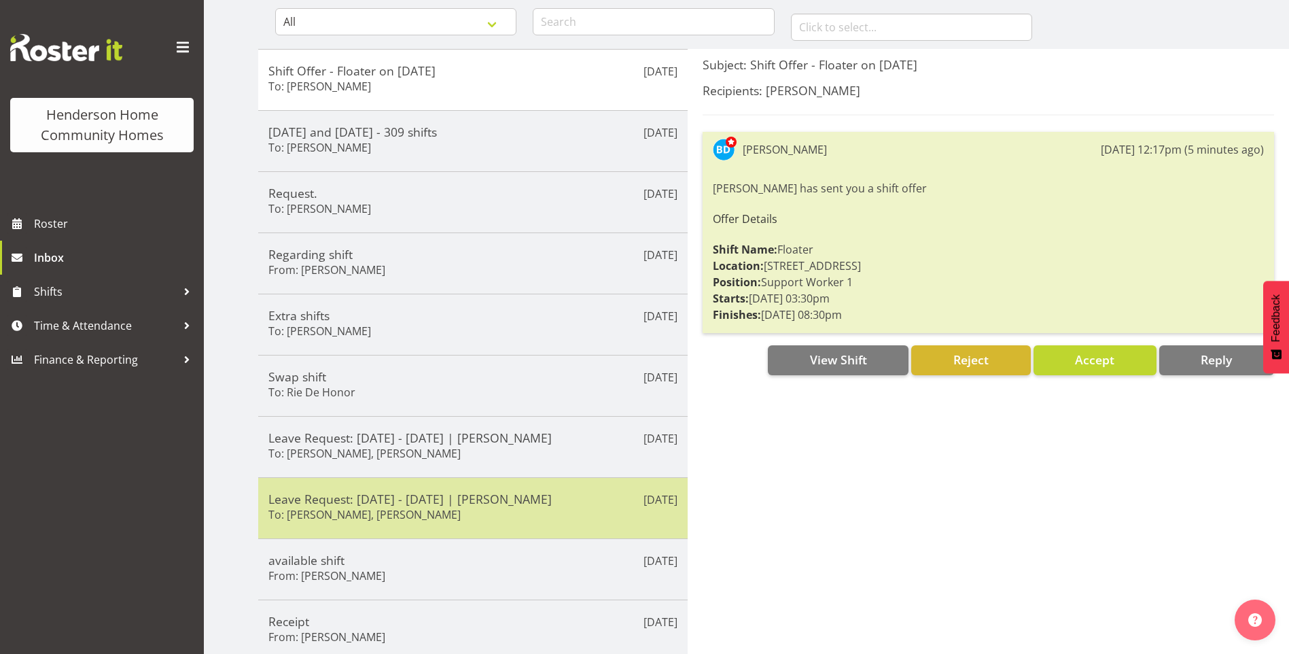
scroll to position [197, 0]
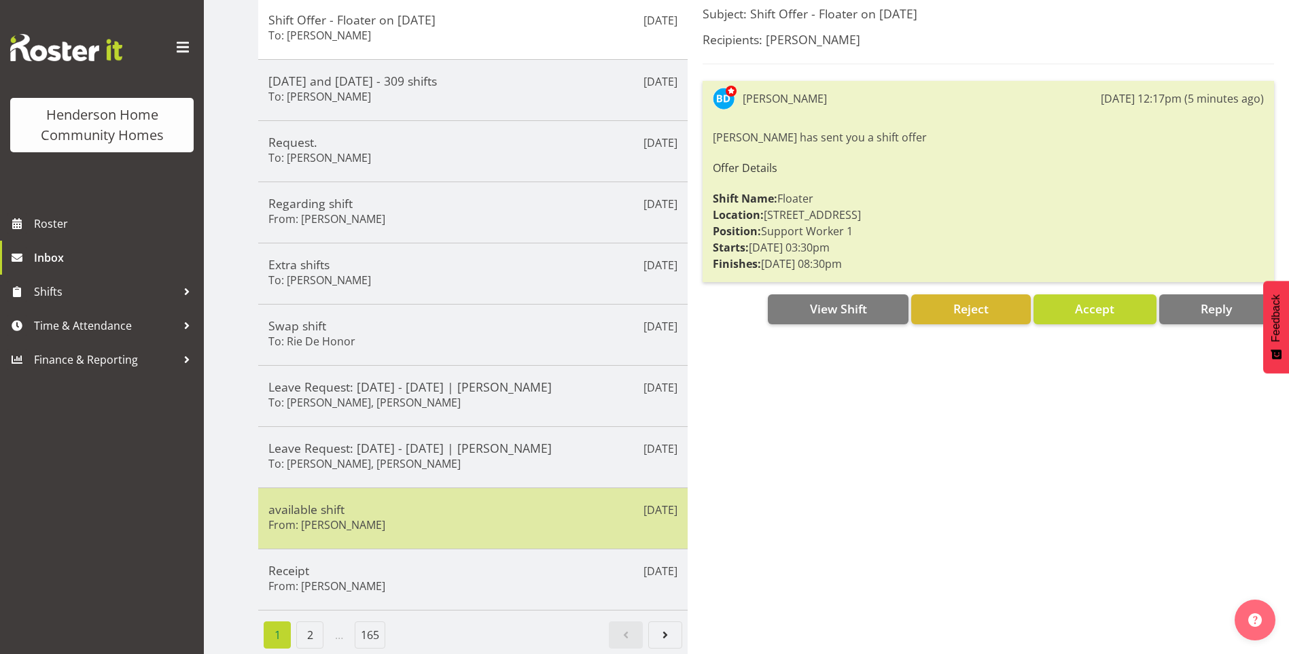
drag, startPoint x: 443, startPoint y: 489, endPoint x: 521, endPoint y: 478, distance: 78.9
click at [444, 489] on div "[DATE] available shift From: [PERSON_NAME]" at bounding box center [472, 517] width 429 height 61
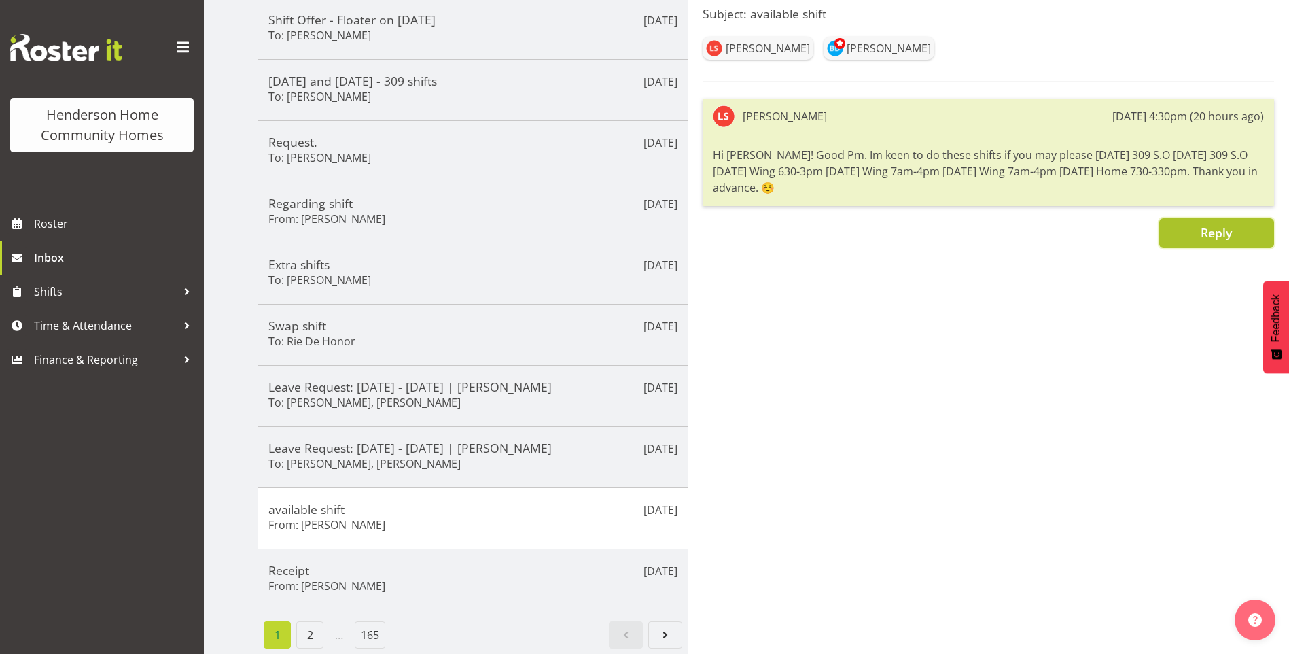
click at [1201, 224] on span "Reply" at bounding box center [1216, 232] width 31 height 16
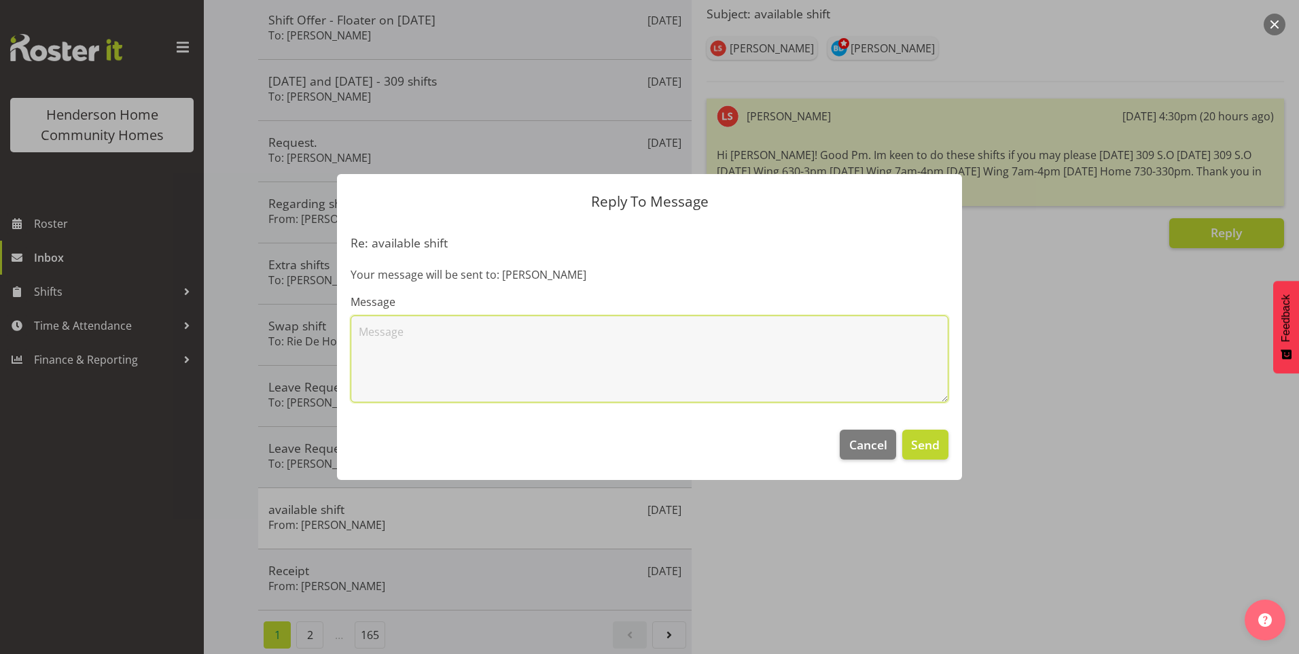
click at [470, 355] on textarea at bounding box center [650, 358] width 598 height 87
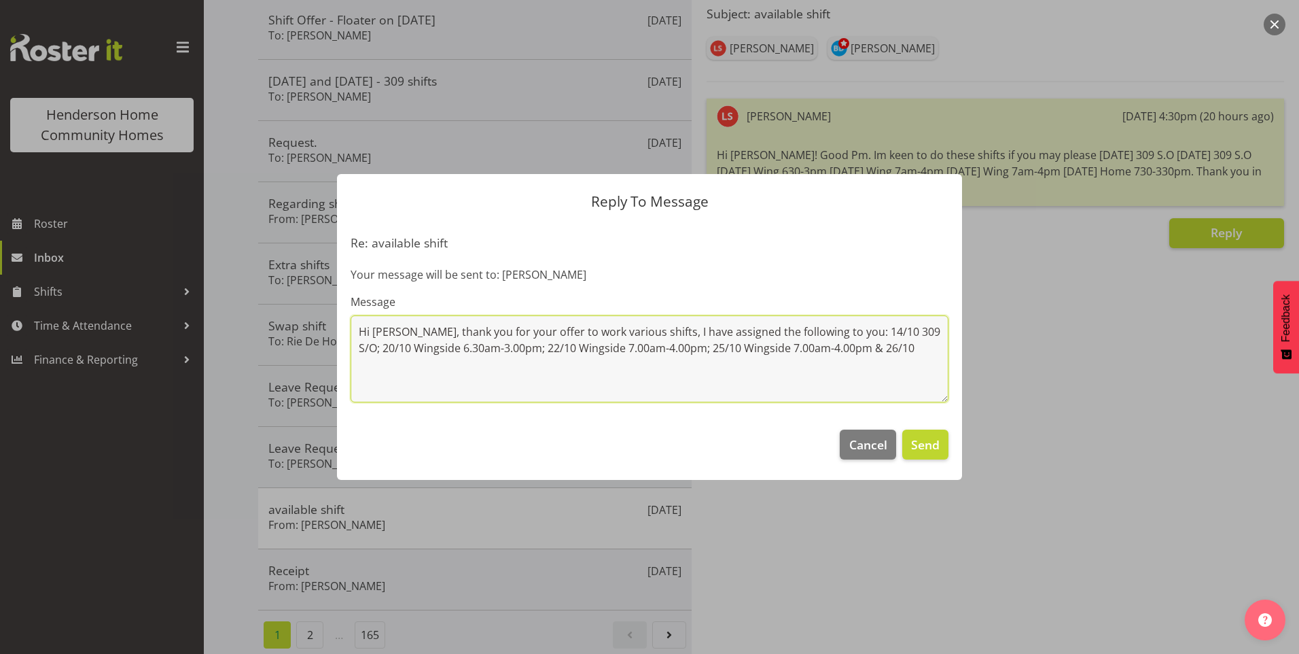
drag, startPoint x: 666, startPoint y: 350, endPoint x: 705, endPoint y: 340, distance: 40.7
click at [669, 349] on textarea "Hi [PERSON_NAME], thank you for your offer to work various shifts, I have assig…" at bounding box center [650, 358] width 598 height 87
click at [868, 351] on textarea "Hi [PERSON_NAME], thank you for your offer to work various shifts, I have assig…" at bounding box center [650, 358] width 598 height 87
type textarea "Hi [PERSON_NAME], thank you for your offer to work various shifts, I have assig…"
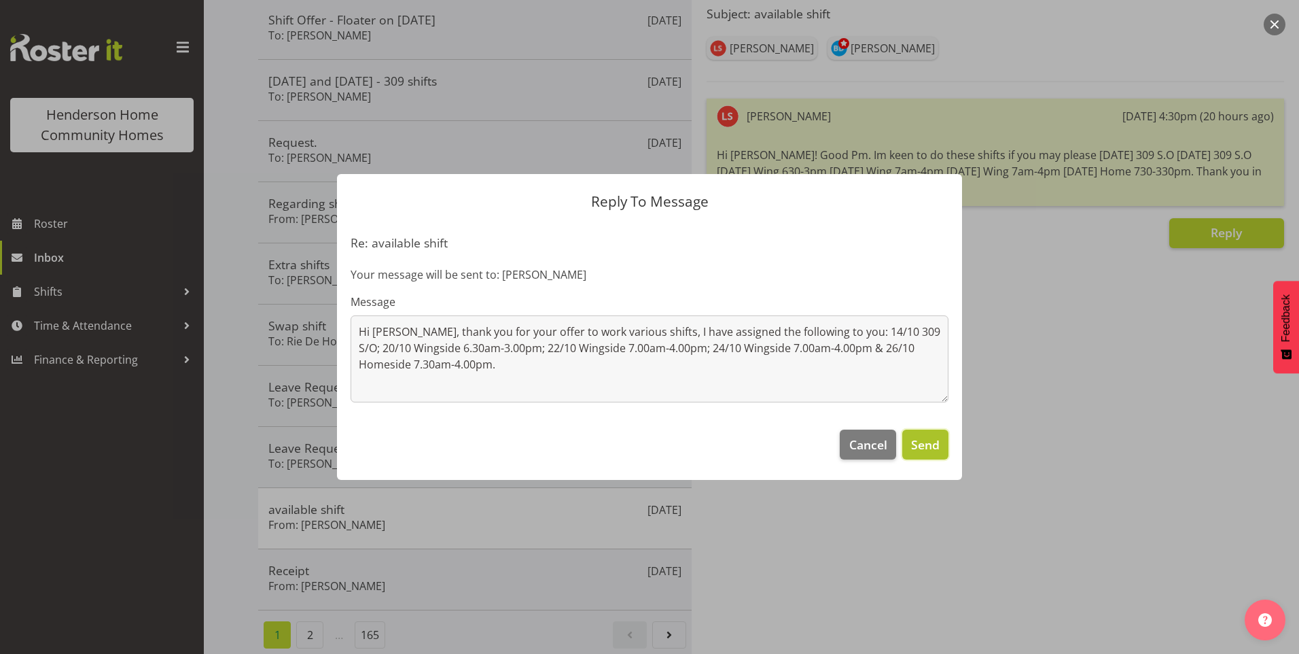
click at [932, 444] on span "Send" at bounding box center [925, 445] width 29 height 18
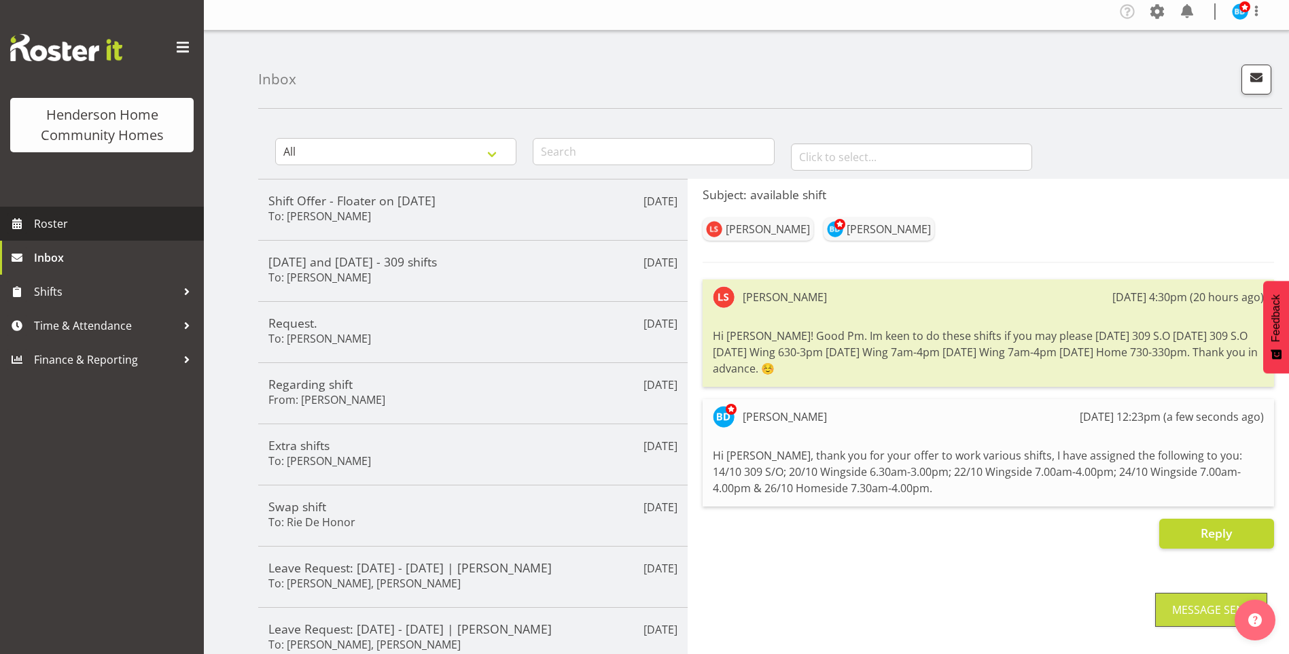
scroll to position [0, 0]
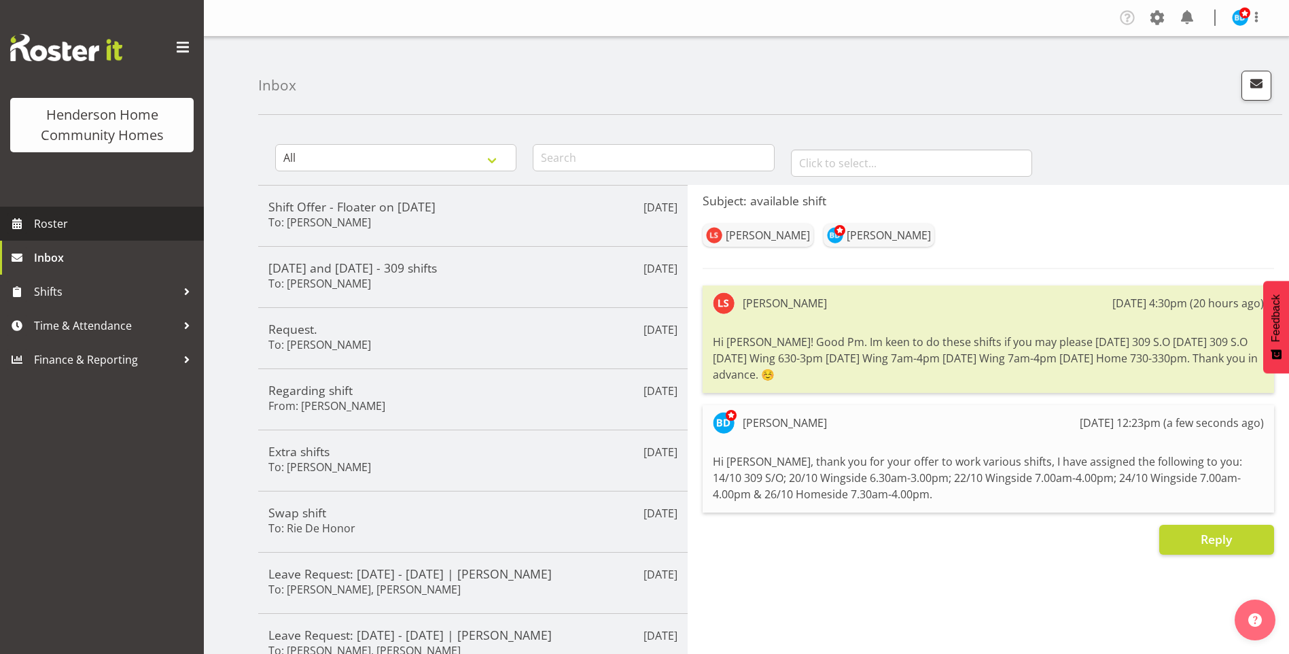
click at [57, 216] on span "Roster" at bounding box center [115, 223] width 163 height 20
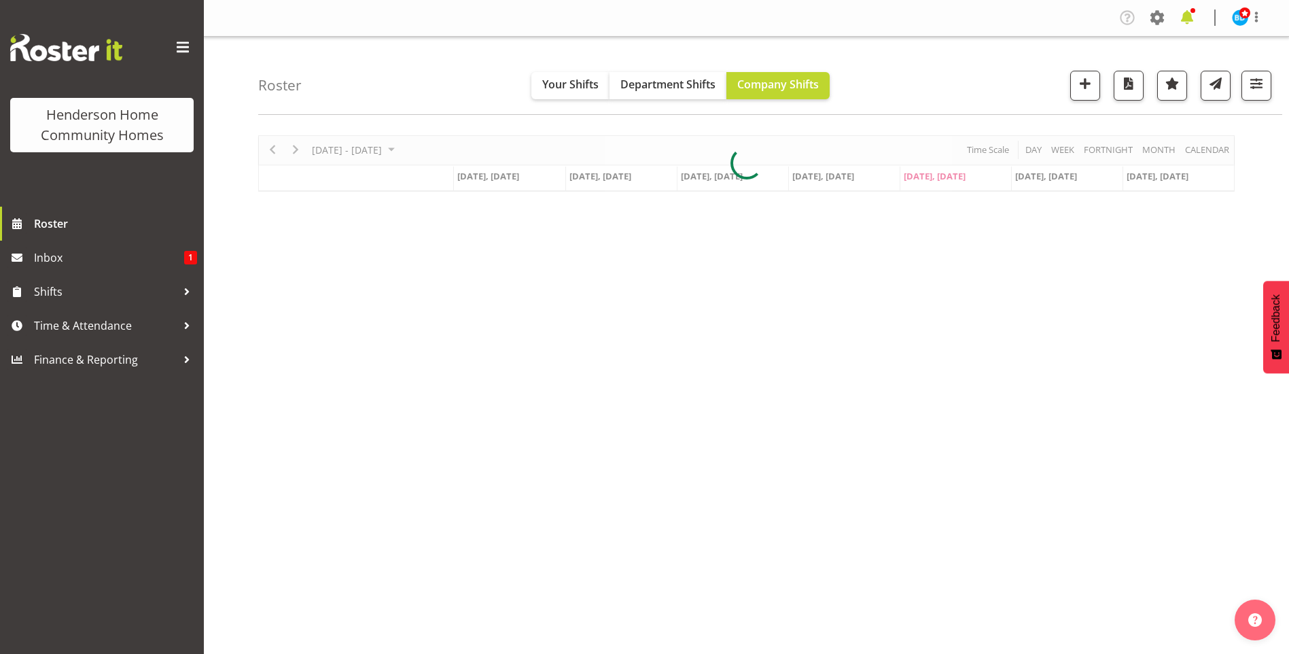
click at [1192, 17] on span at bounding box center [1187, 18] width 22 height 22
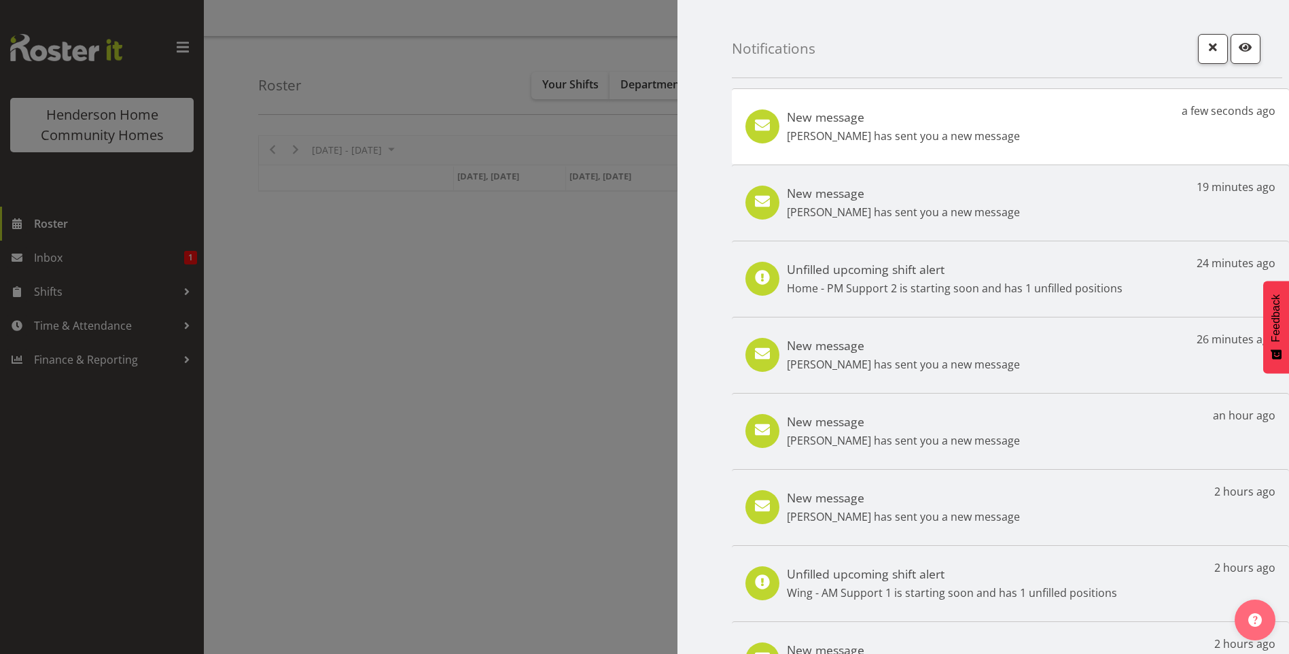
click at [1081, 123] on div "New message [PERSON_NAME] has sent you a new message a few seconds ago" at bounding box center [1010, 126] width 557 height 76
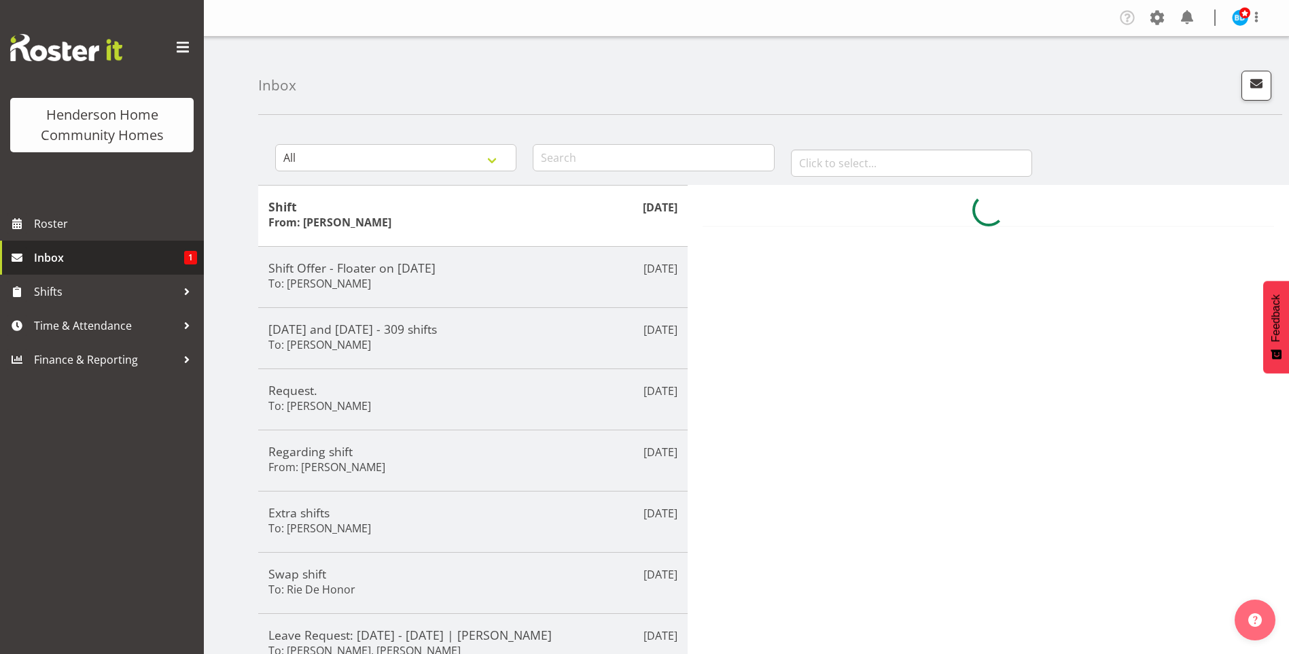
click at [63, 251] on span "Inbox" at bounding box center [109, 257] width 150 height 20
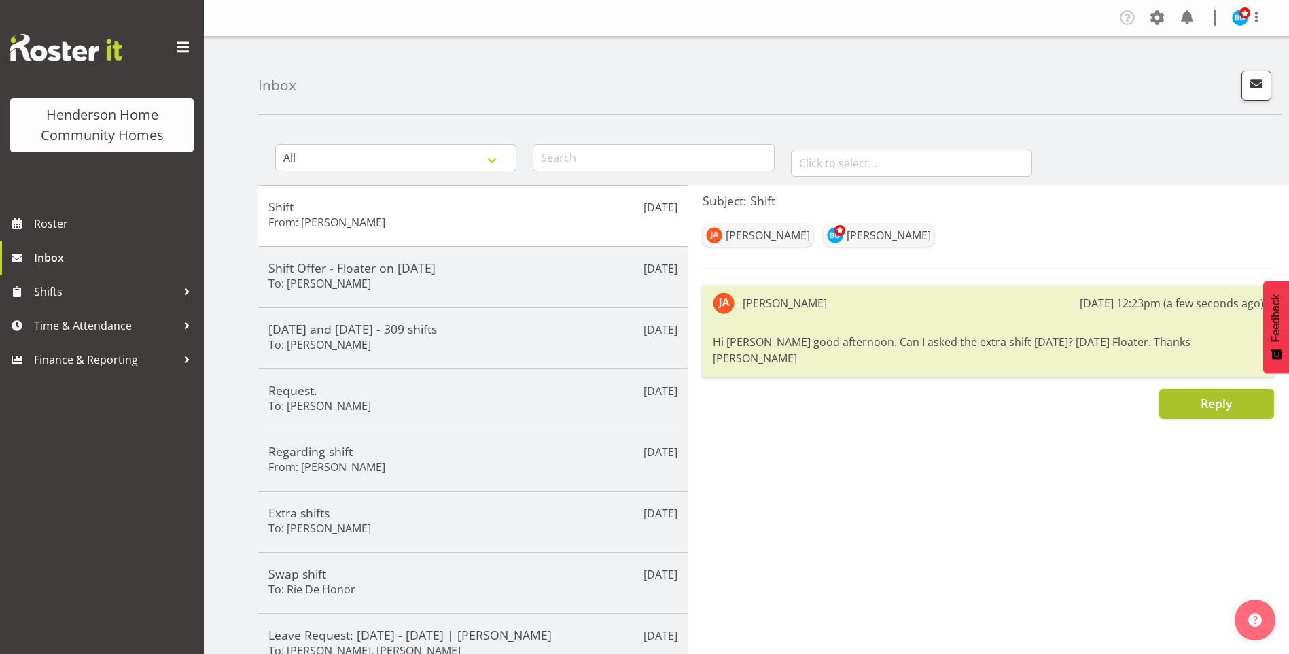
click at [1210, 395] on span "Reply" at bounding box center [1216, 403] width 31 height 16
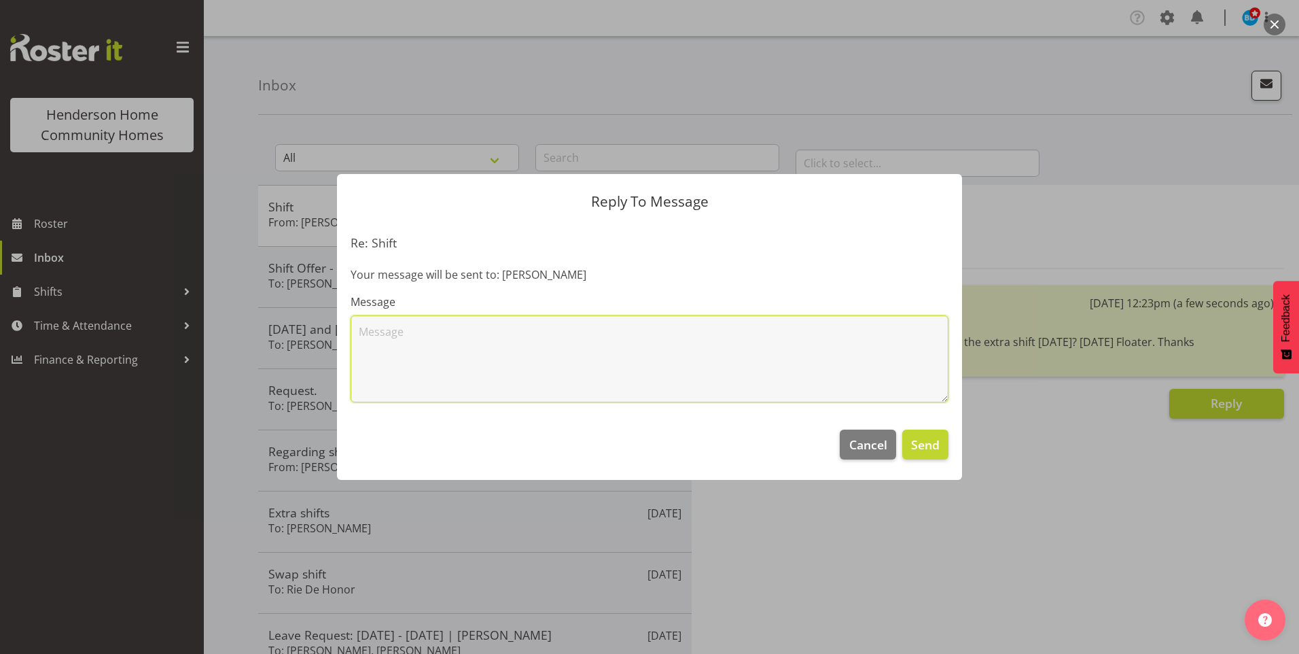
click at [624, 317] on textarea at bounding box center [650, 358] width 598 height 87
type textarea "Hi [PERSON_NAME], thank you that would be"
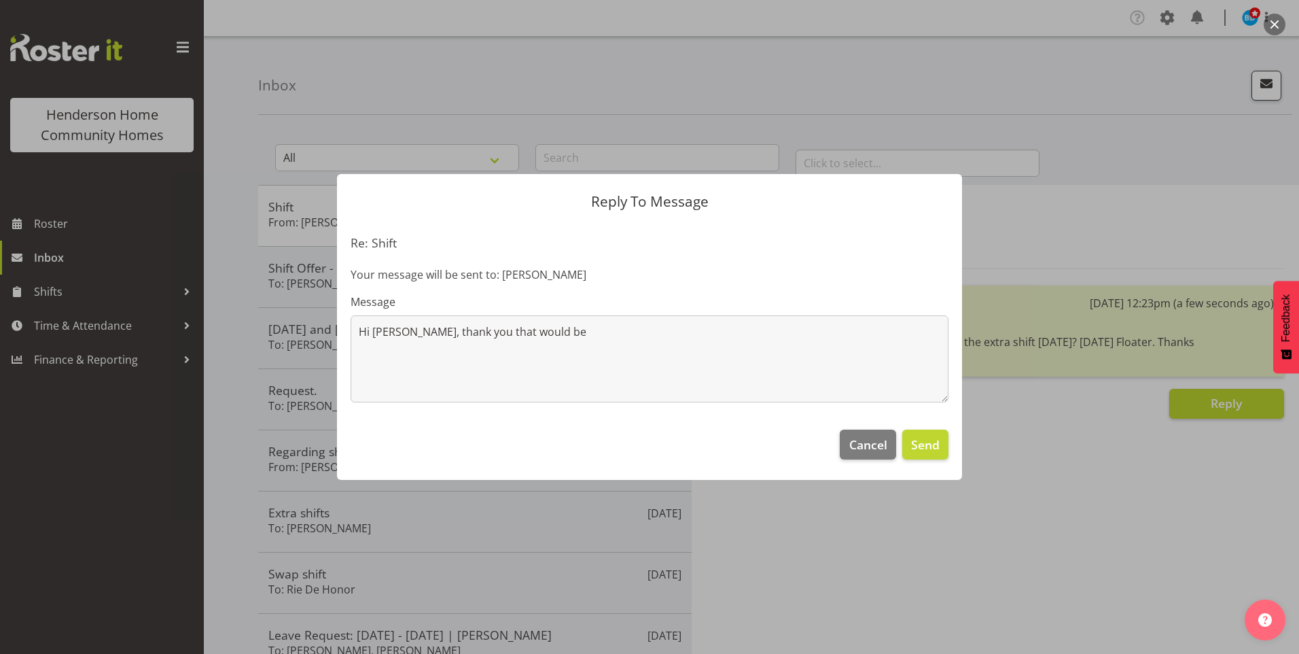
click at [90, 230] on div at bounding box center [649, 327] width 1299 height 654
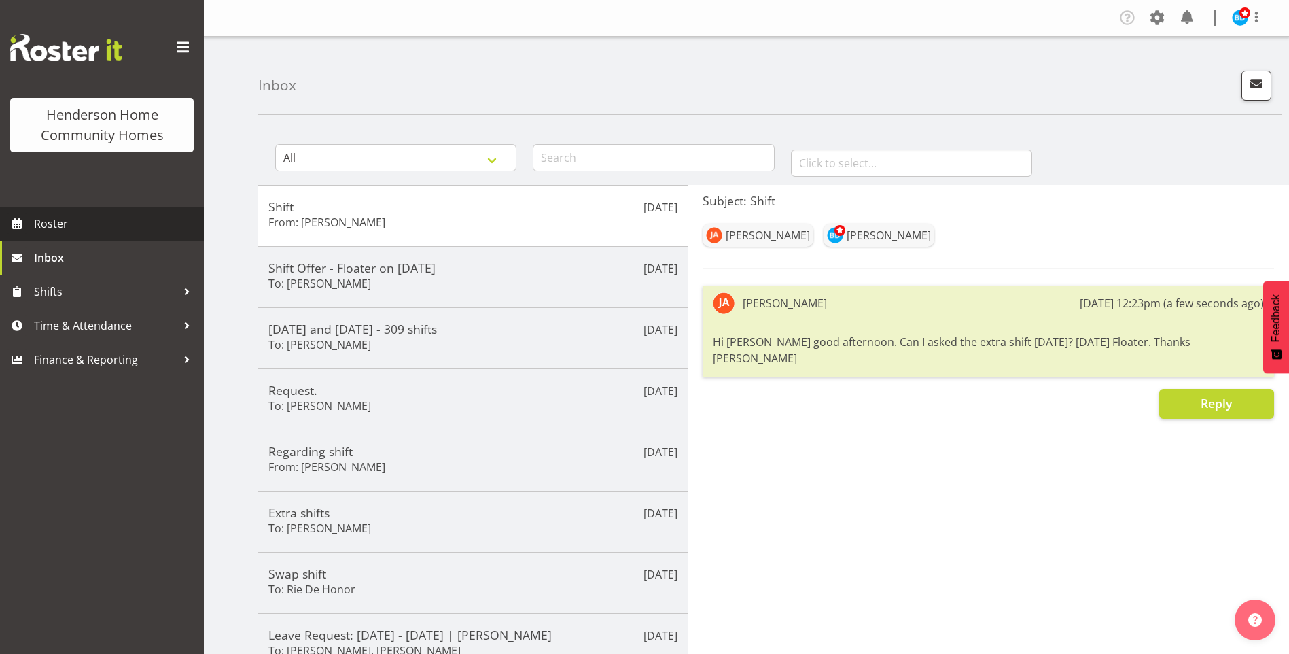
click at [71, 227] on span "Roster" at bounding box center [115, 223] width 163 height 20
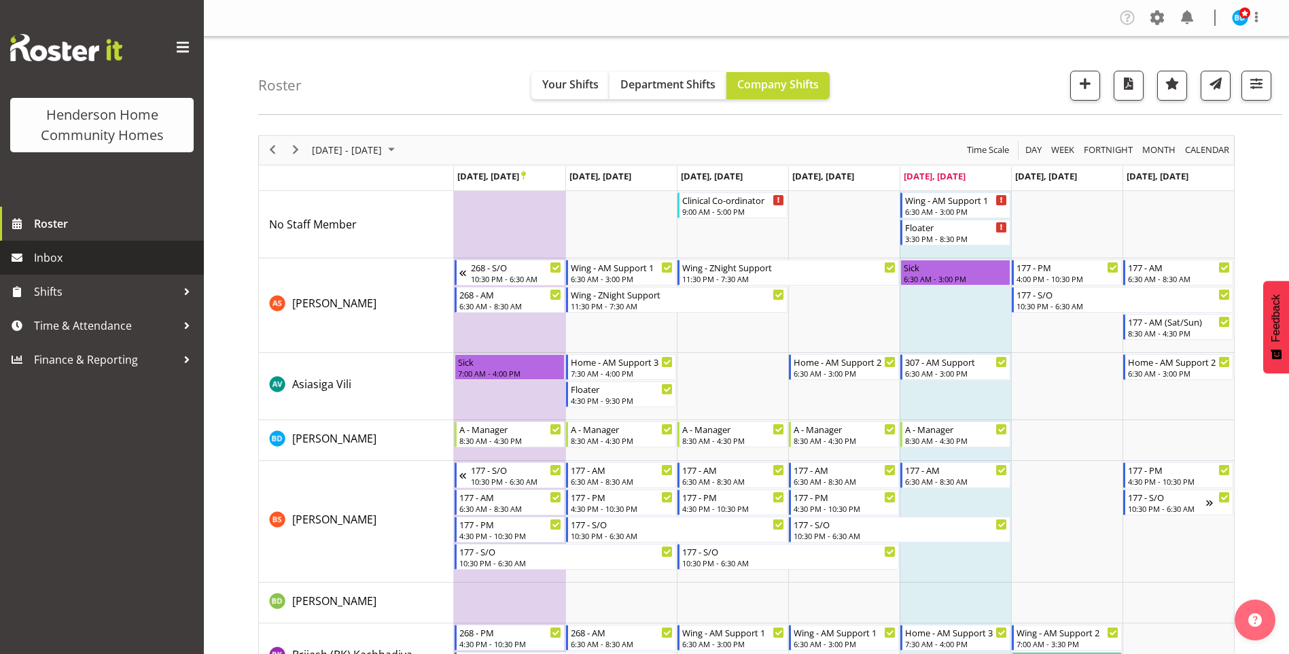
click at [120, 249] on span "Inbox" at bounding box center [115, 257] width 163 height 20
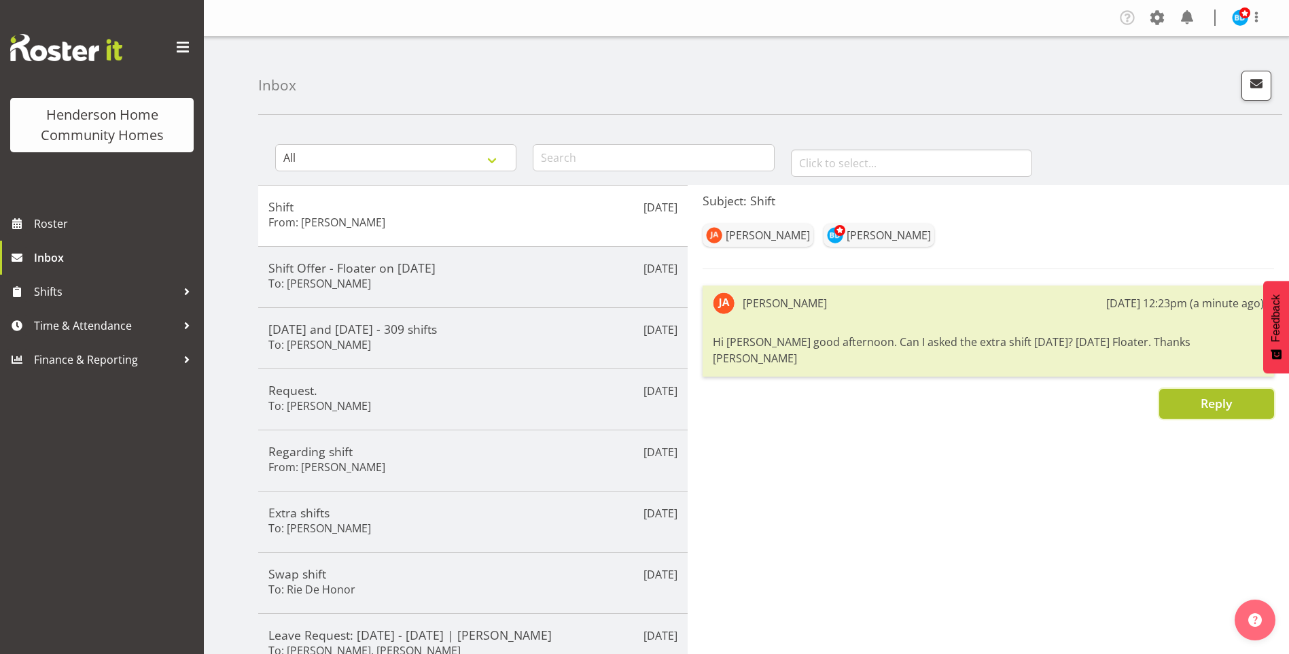
click at [1248, 389] on button "Reply" at bounding box center [1216, 404] width 115 height 30
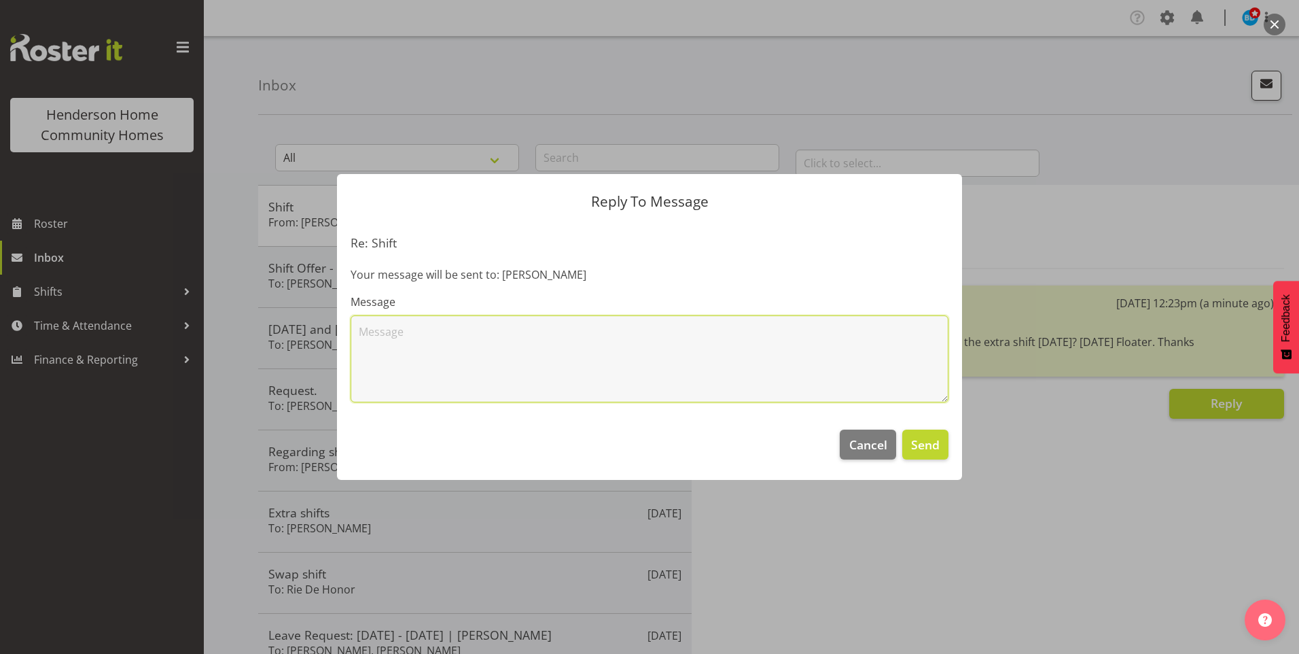
click at [809, 334] on textarea at bounding box center [650, 358] width 598 height 87
type textarea "Hey [PERSON_NAME], thank you for your offer to work the floater shift, I could …"
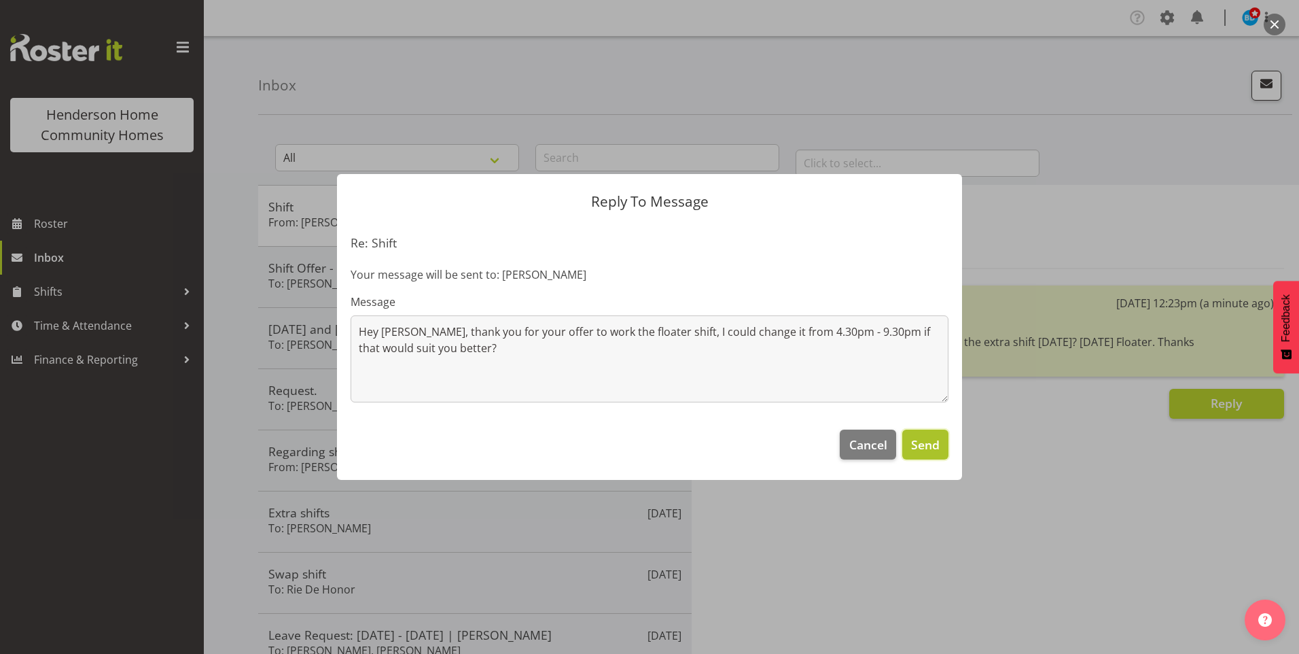
click at [925, 440] on span "Send" at bounding box center [925, 445] width 29 height 18
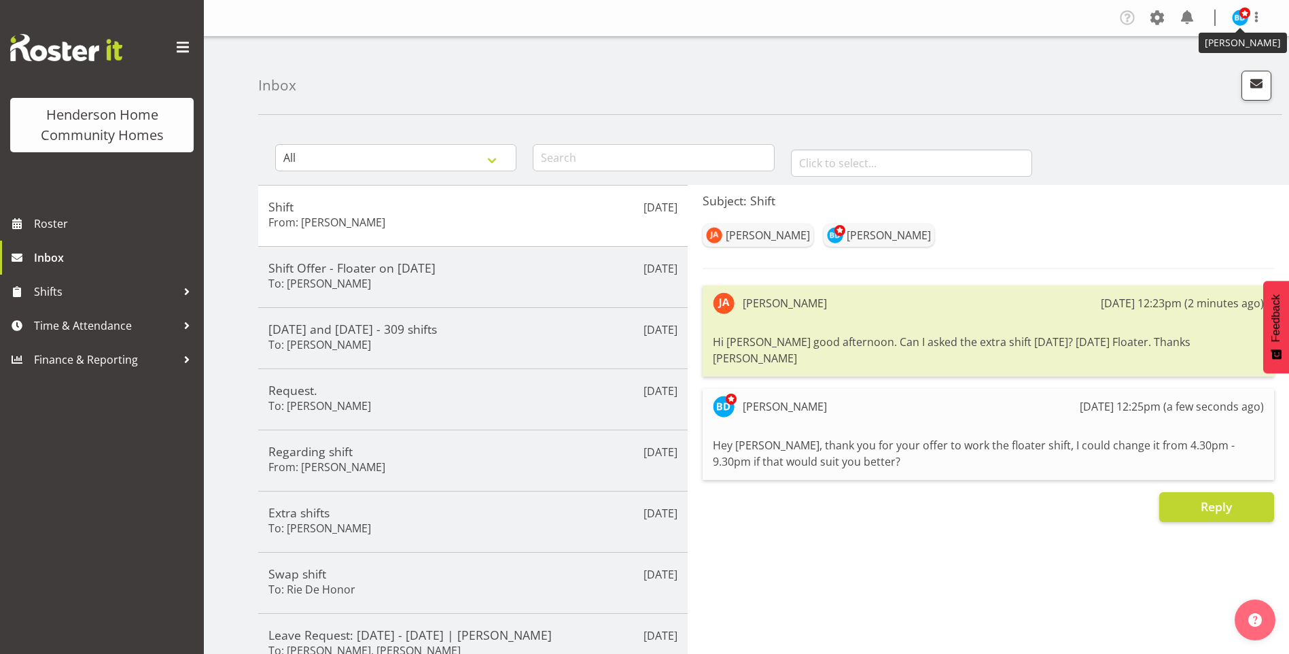
click at [1243, 20] on img at bounding box center [1240, 18] width 16 height 16
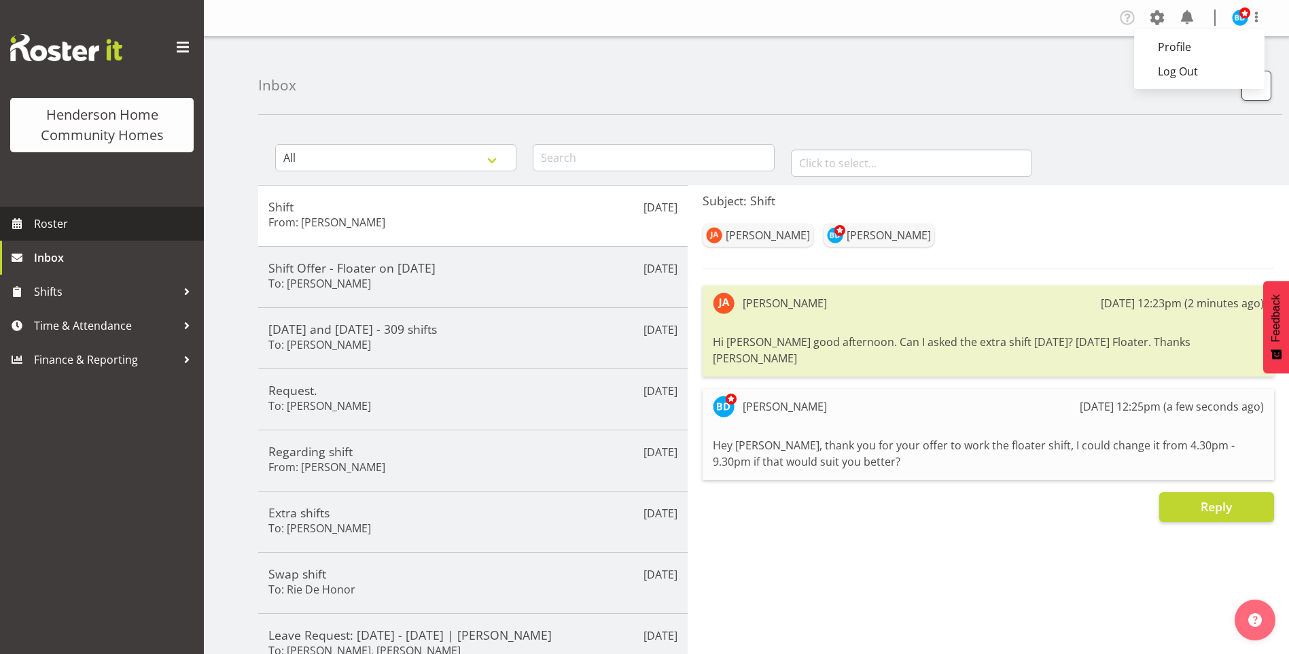
click at [73, 221] on span "Roster" at bounding box center [115, 223] width 163 height 20
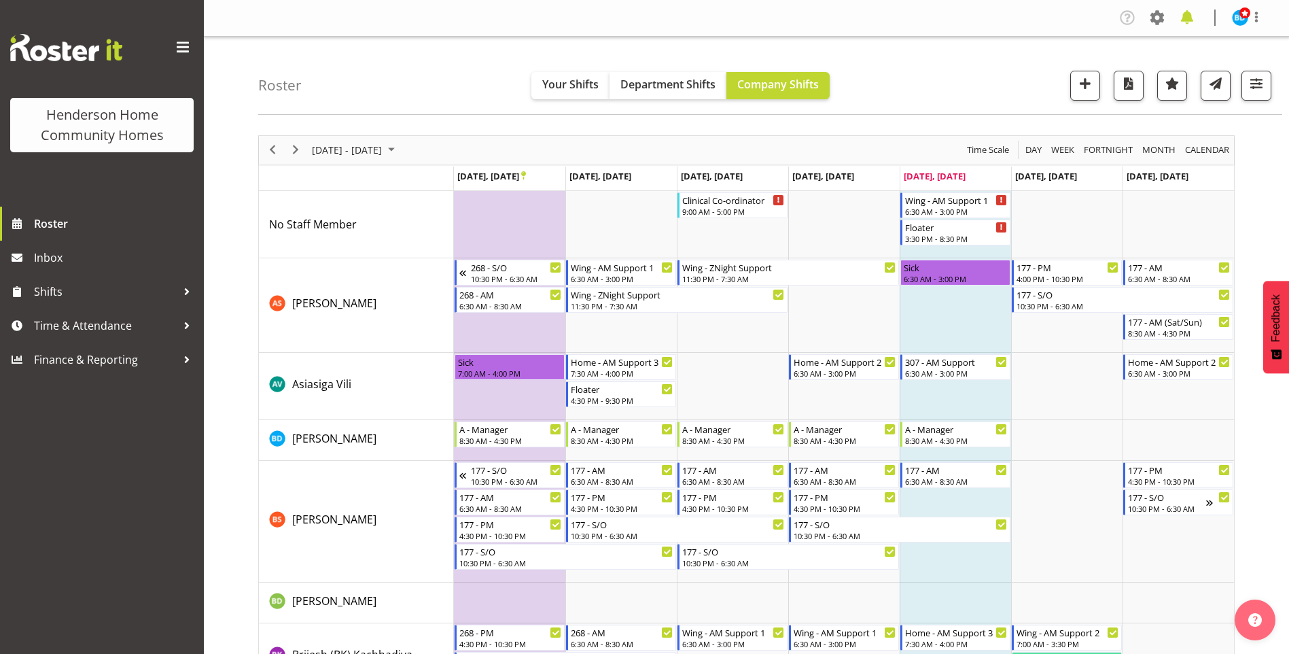
click at [1186, 19] on span at bounding box center [1187, 18] width 22 height 22
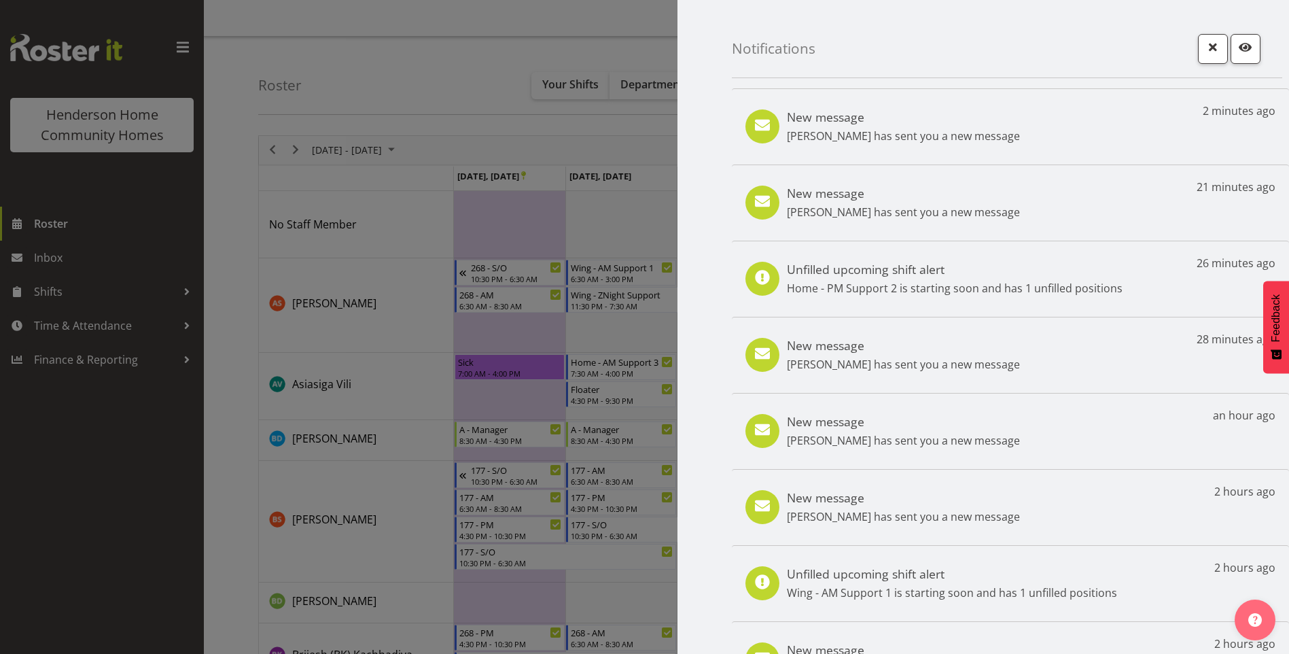
click at [901, 143] on p "[PERSON_NAME] has sent you a new message" at bounding box center [903, 136] width 233 height 16
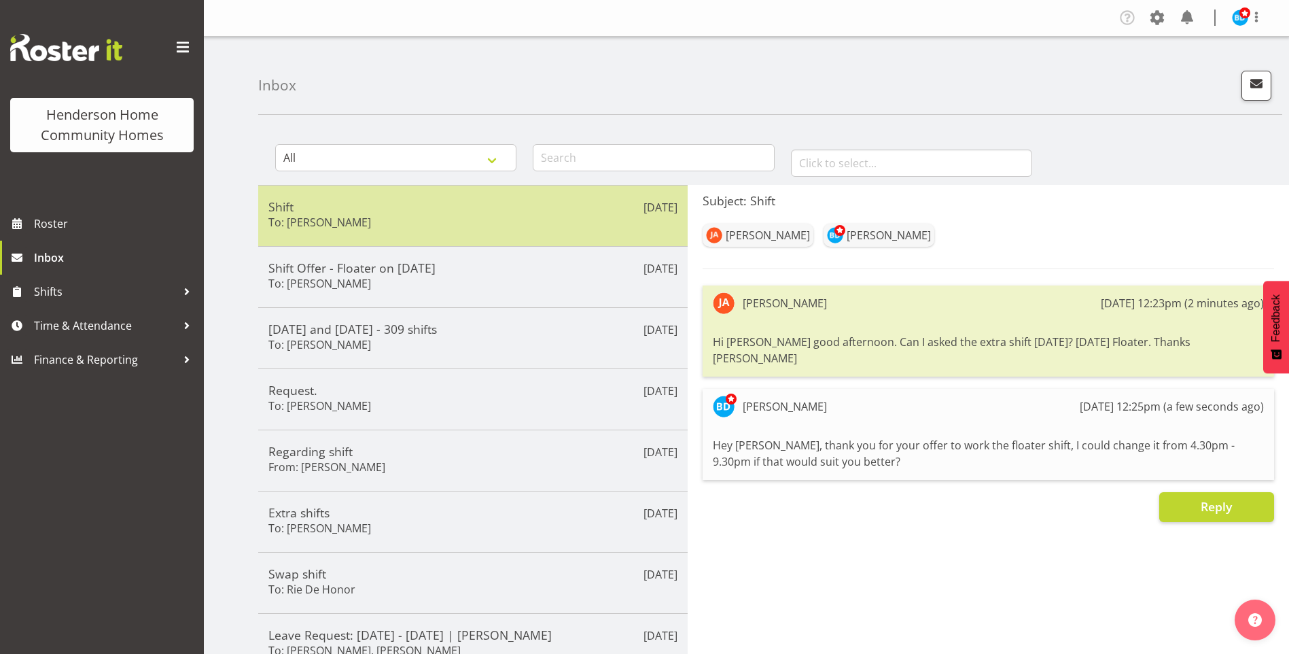
click at [467, 236] on div "Sep 26th Shift To: Jess Aracan" at bounding box center [472, 215] width 429 height 61
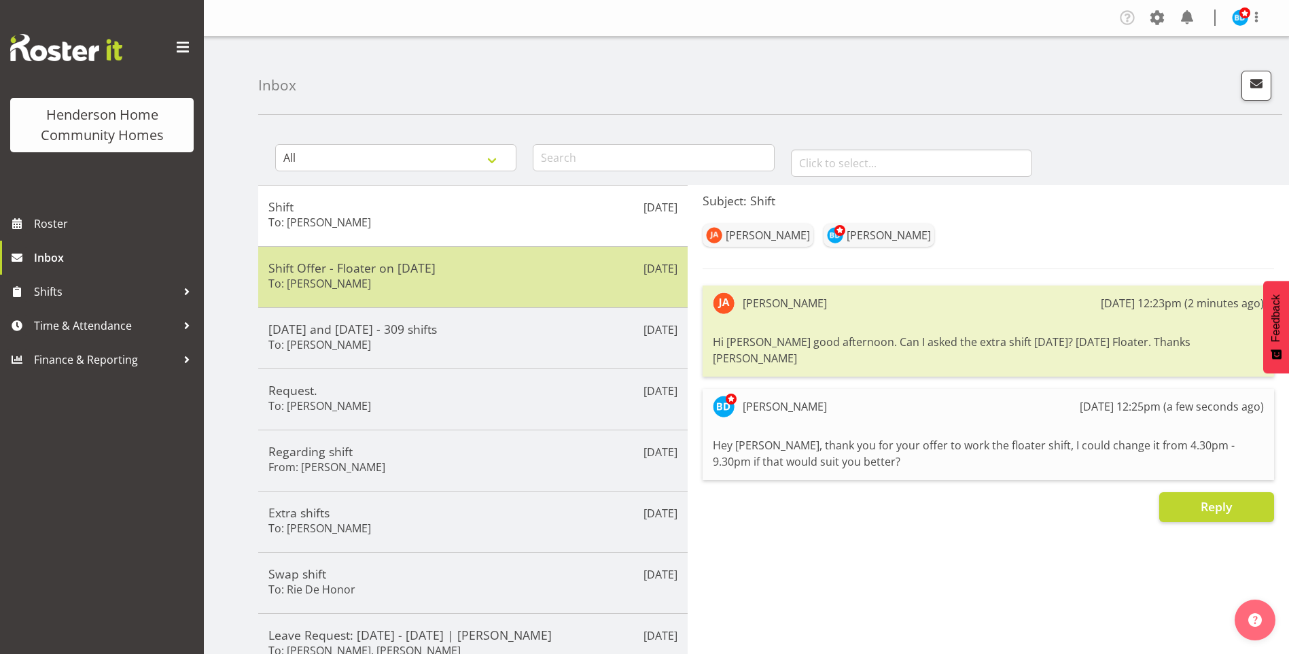
click at [465, 266] on h5 "Shift Offer - Floater on 26/09/25" at bounding box center [472, 267] width 409 height 15
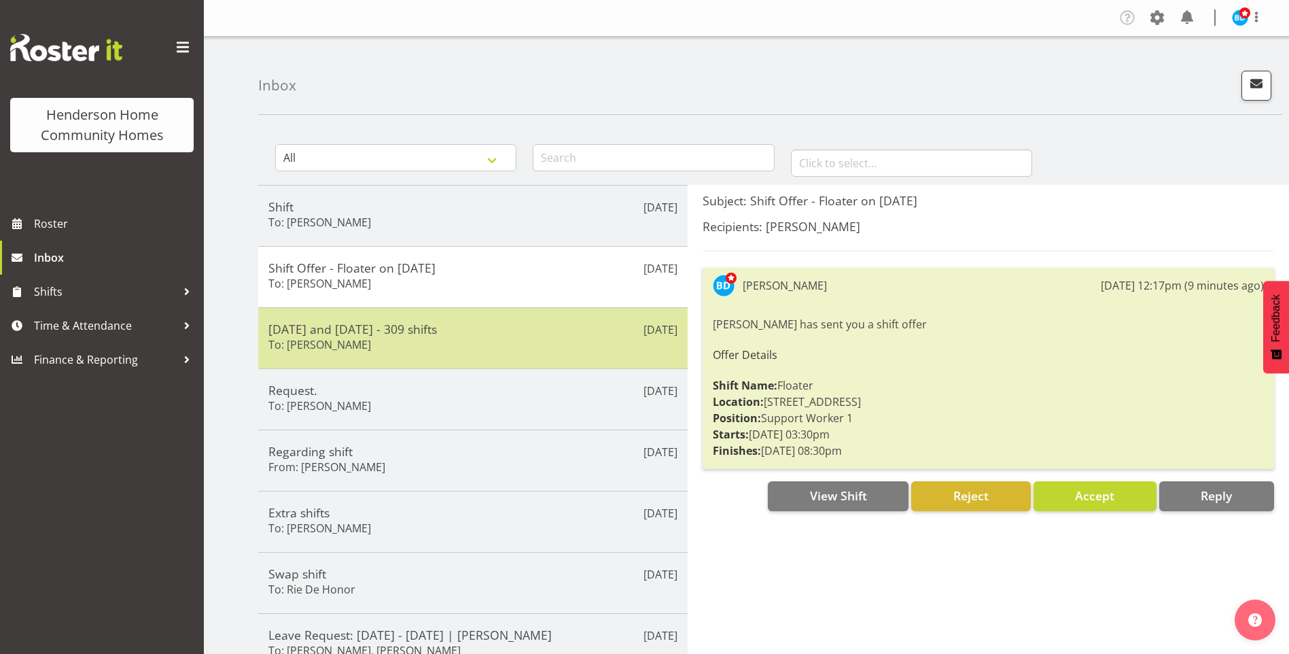
click at [327, 348] on h6 "To: Mary Endaya" at bounding box center [319, 345] width 103 height 14
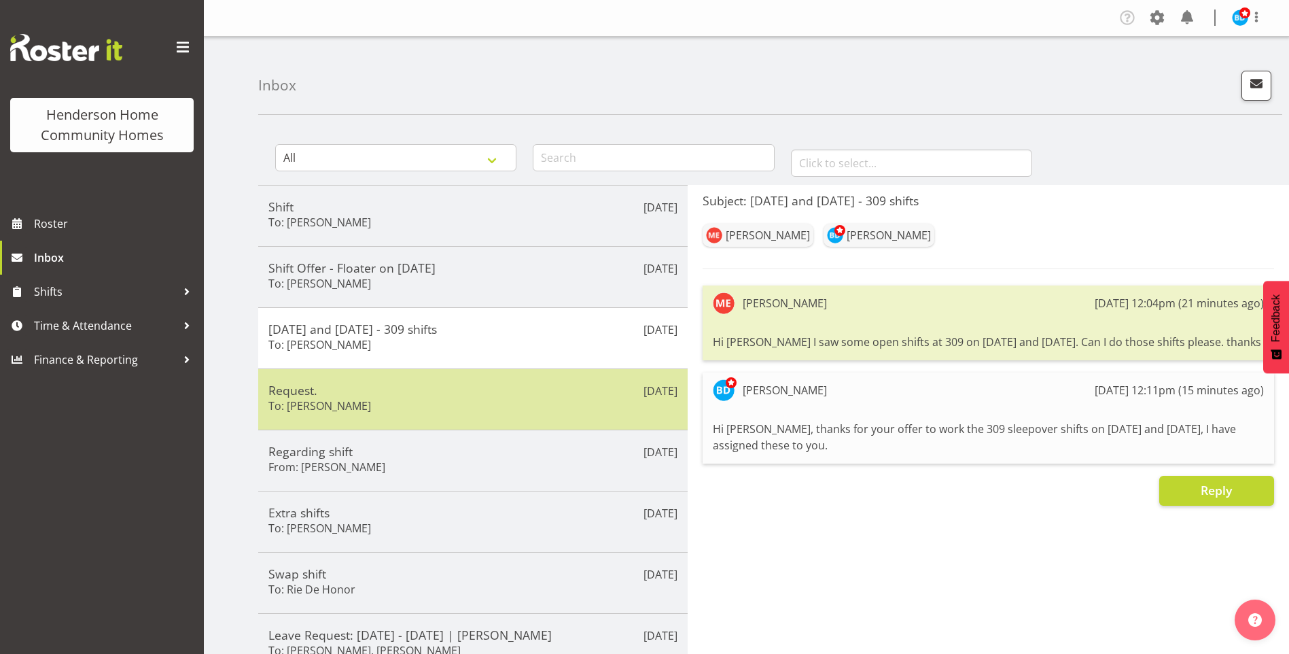
click at [291, 383] on h5 "Request." at bounding box center [472, 390] width 409 height 15
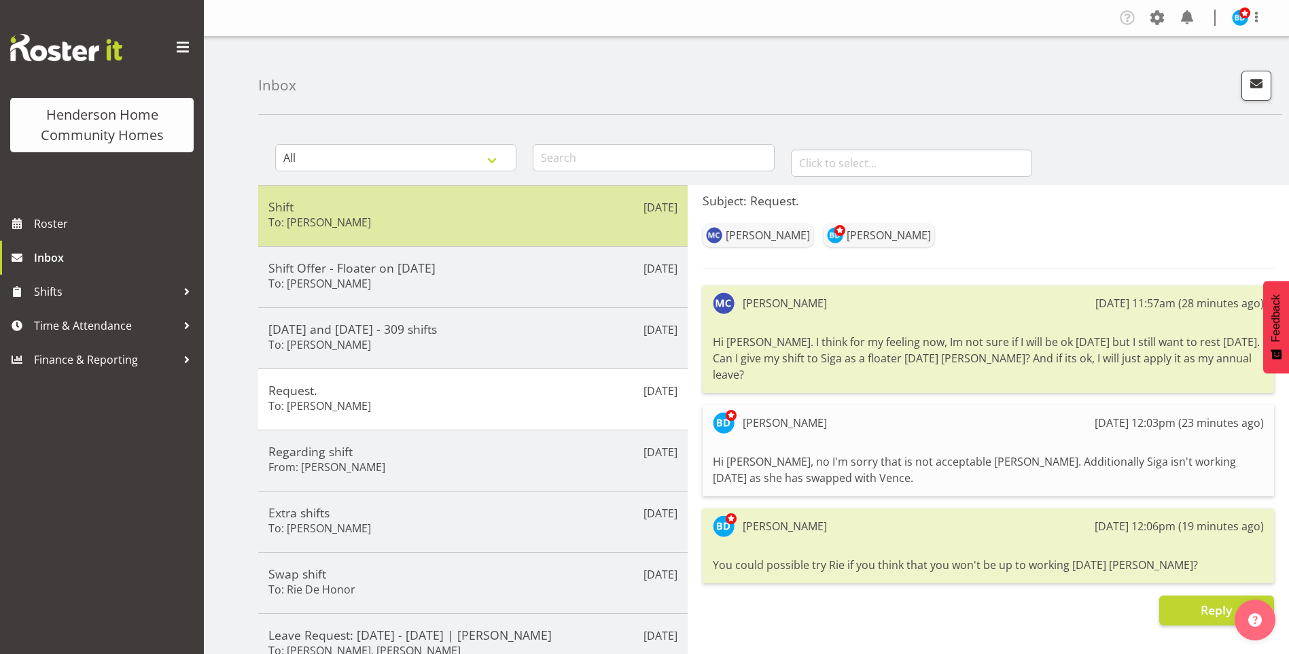
click at [444, 198] on div "Sep 26th Shift To: Jess Aracan" at bounding box center [472, 215] width 429 height 61
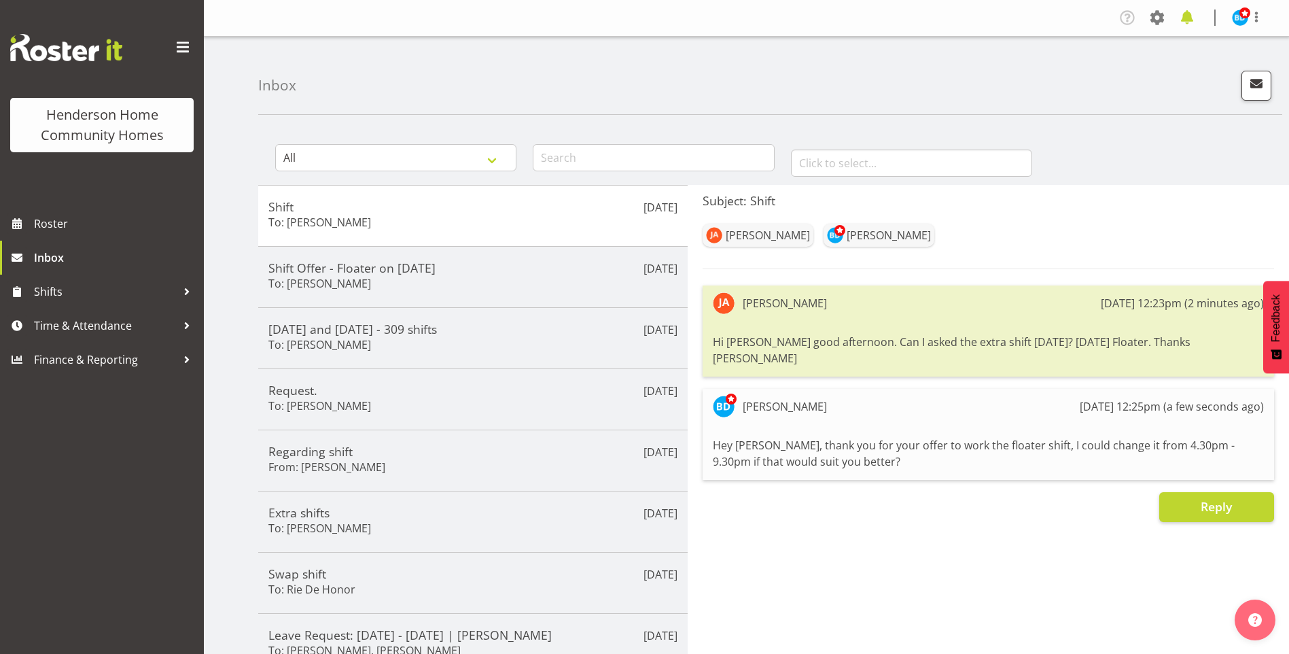
click at [1192, 17] on span at bounding box center [1187, 18] width 22 height 22
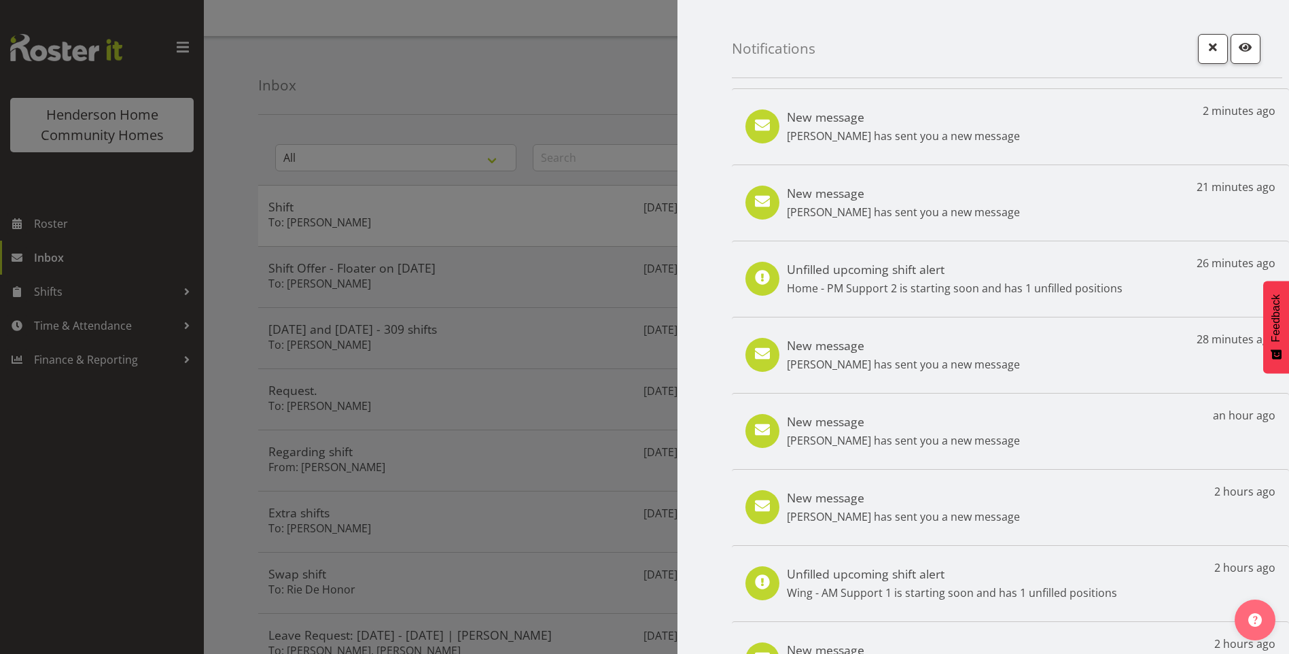
click at [976, 207] on p "Mary Endaya has sent you a new message" at bounding box center [903, 212] width 233 height 16
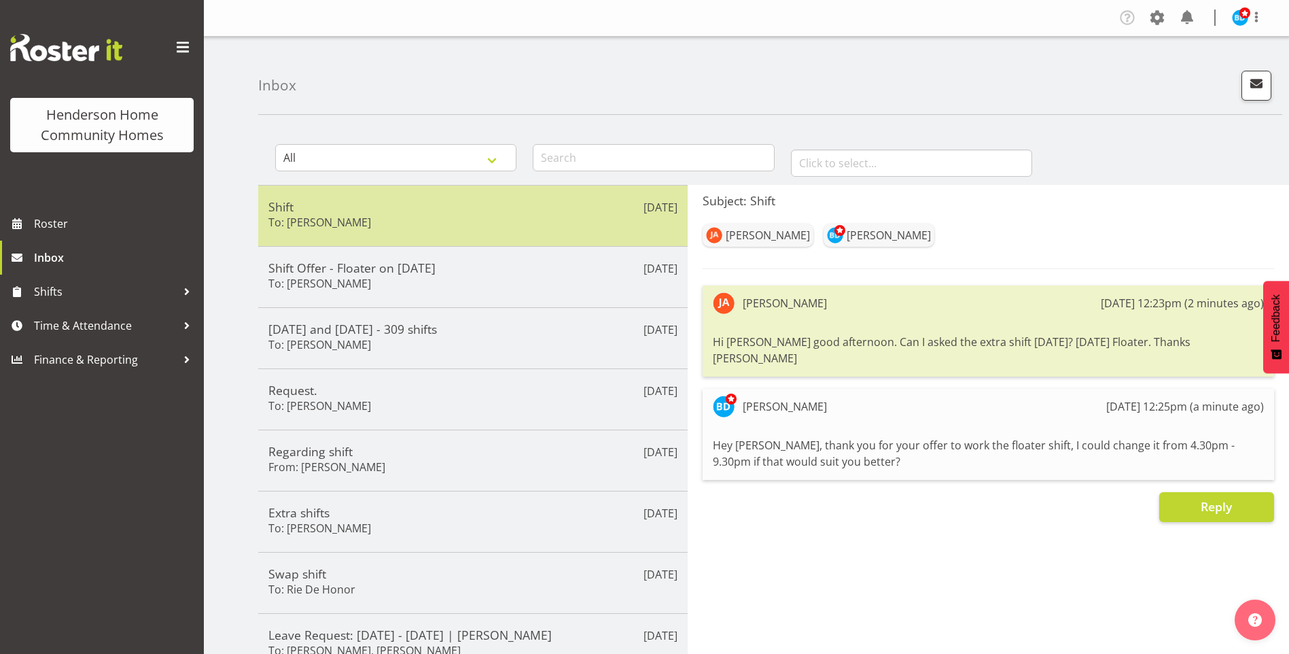
click at [436, 202] on h5 "Shift" at bounding box center [472, 206] width 409 height 15
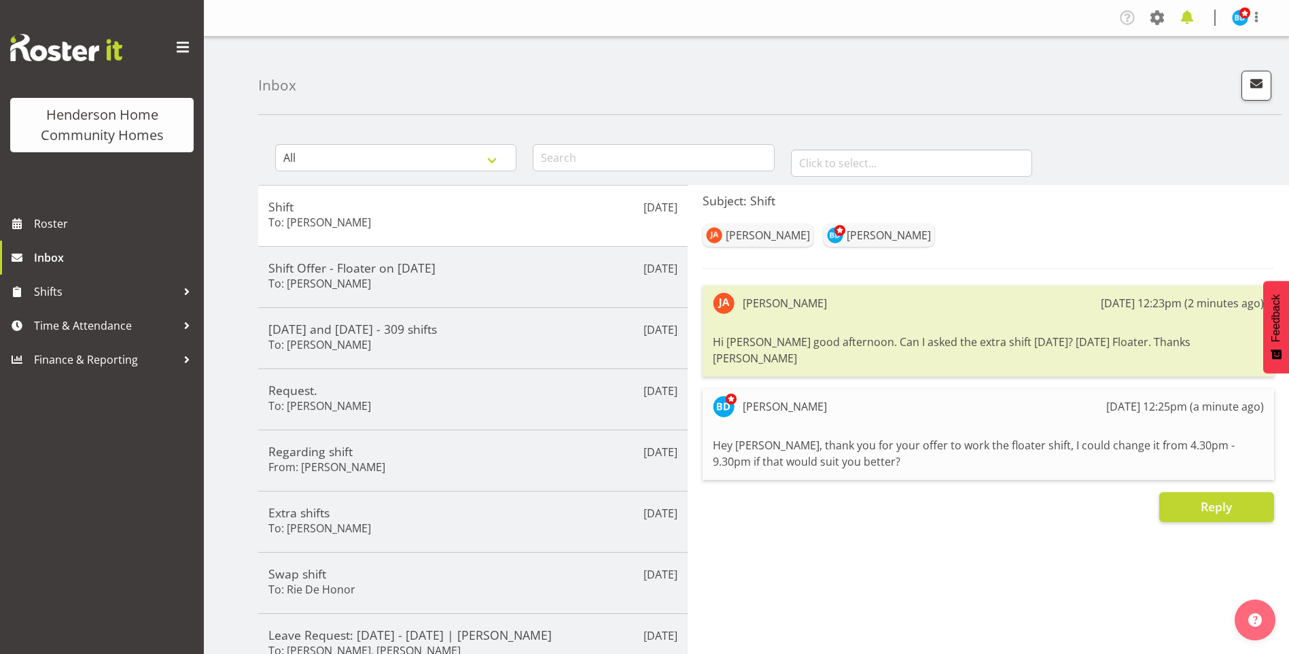
click at [1189, 16] on span at bounding box center [1187, 18] width 22 height 22
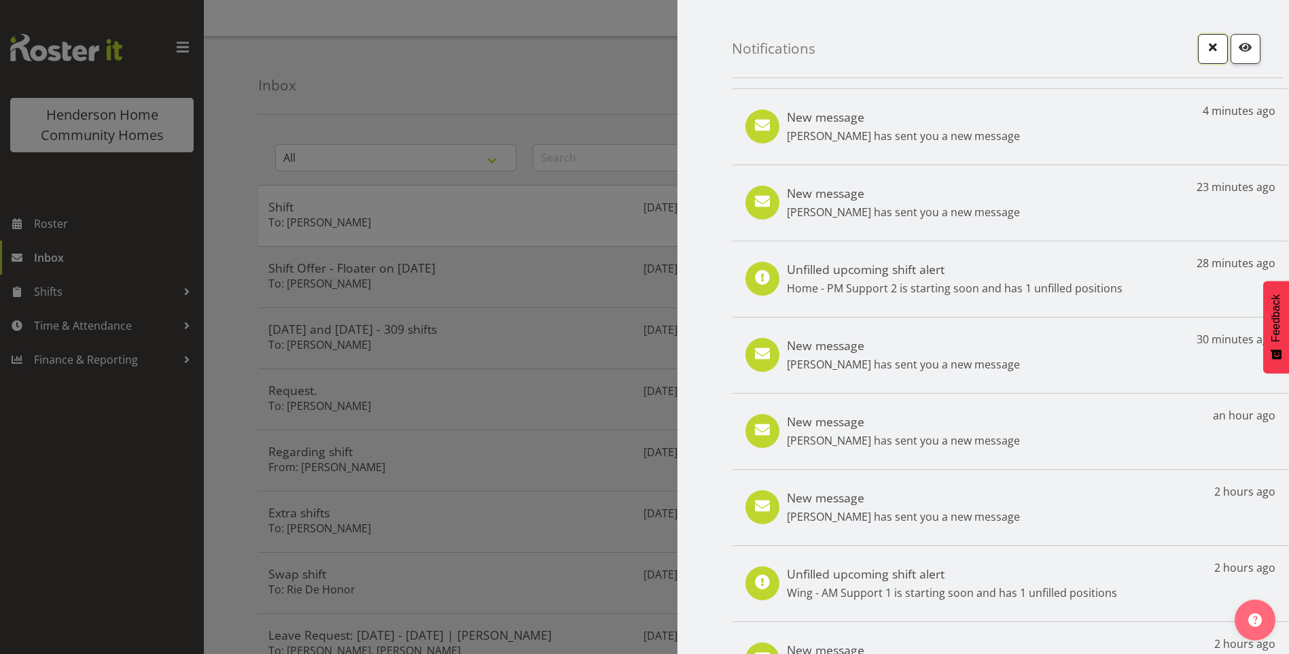
click at [1204, 52] on span "button" at bounding box center [1213, 47] width 18 height 18
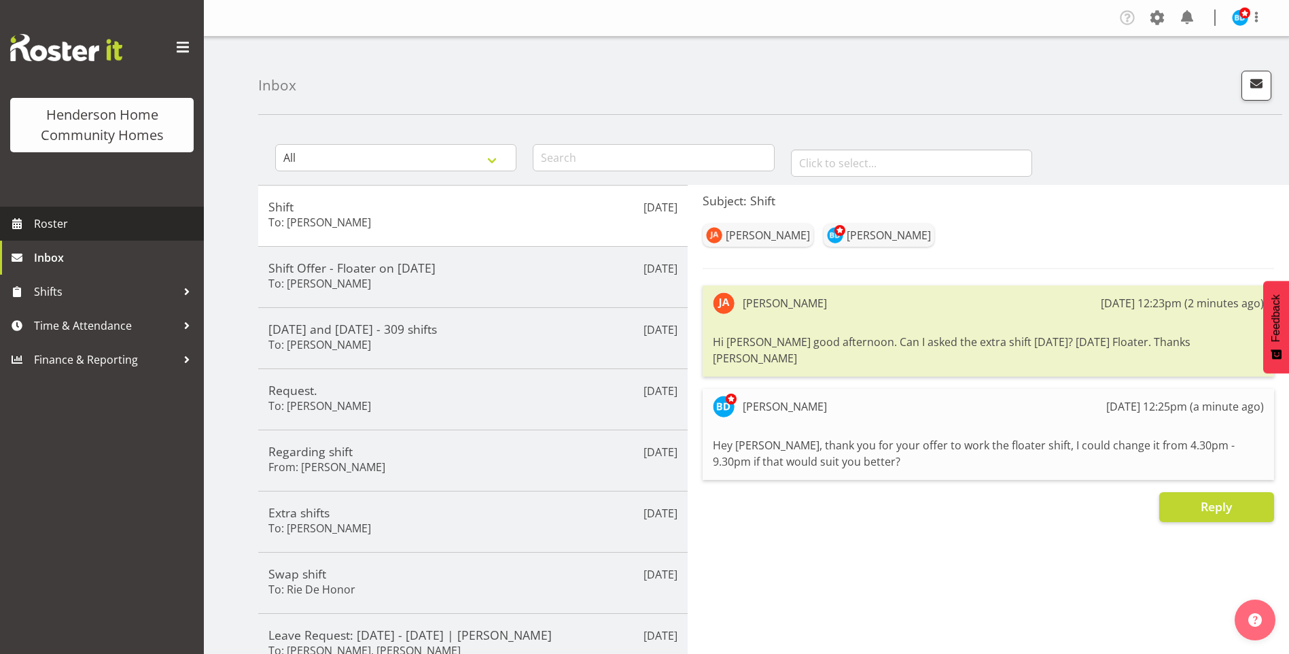
click at [100, 219] on span "Roster" at bounding box center [115, 223] width 163 height 20
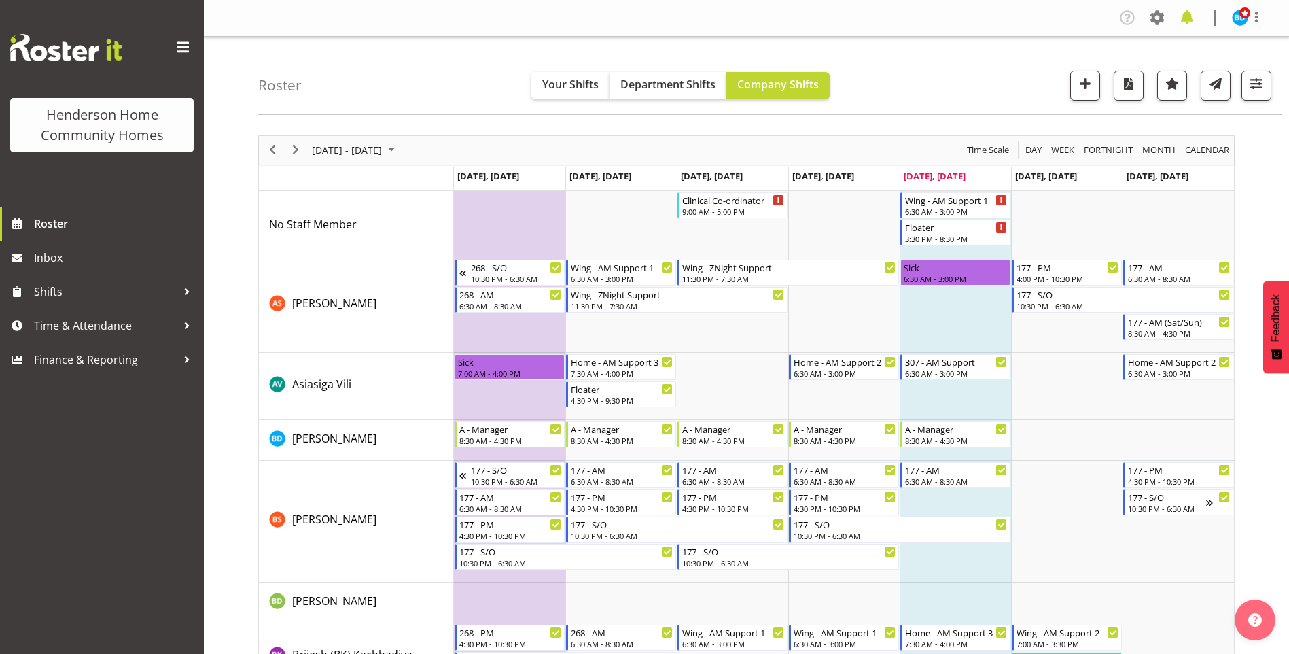
click at [1191, 24] on span at bounding box center [1187, 18] width 22 height 22
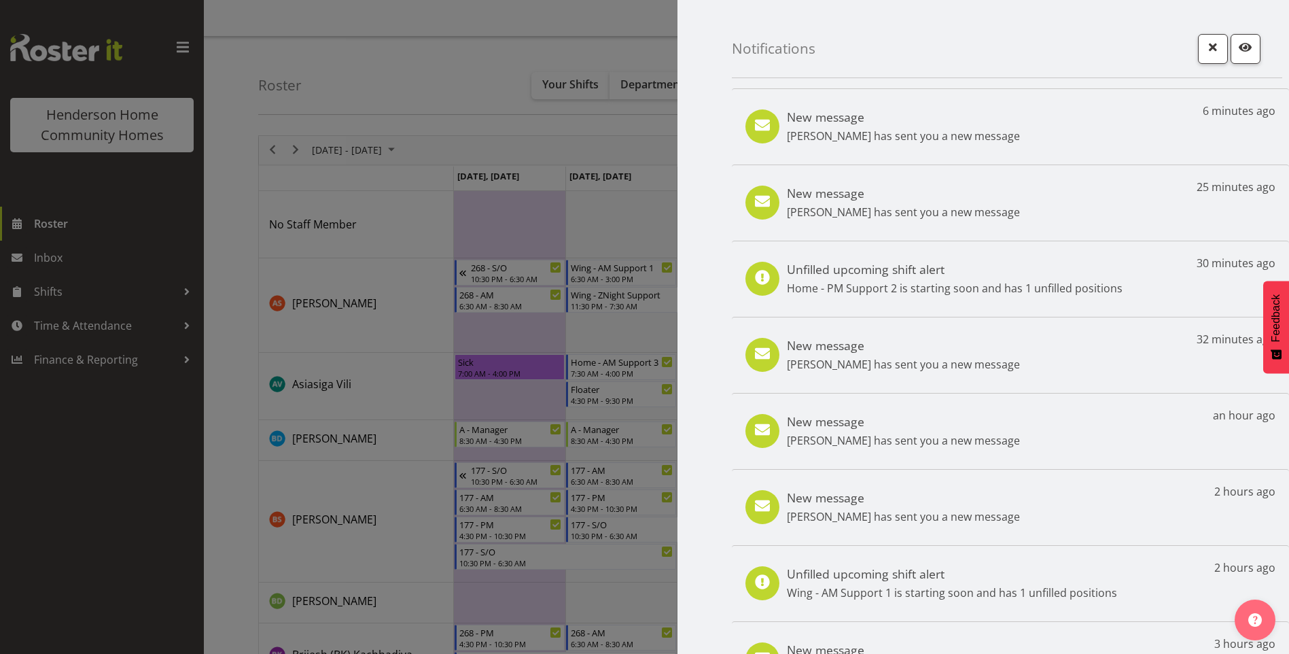
click at [933, 134] on p "[PERSON_NAME] has sent you a new message" at bounding box center [903, 136] width 233 height 16
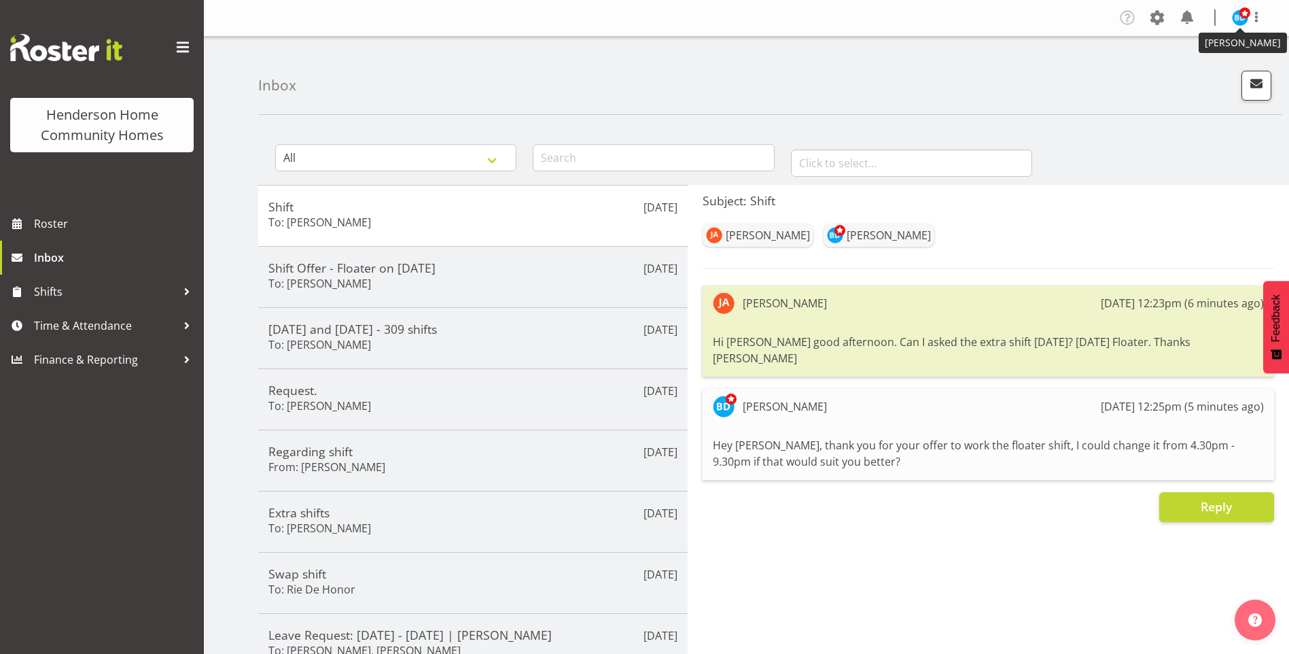
click at [1239, 17] on span at bounding box center [1244, 12] width 11 height 11
click at [1177, 71] on link "Log Out" at bounding box center [1199, 71] width 130 height 24
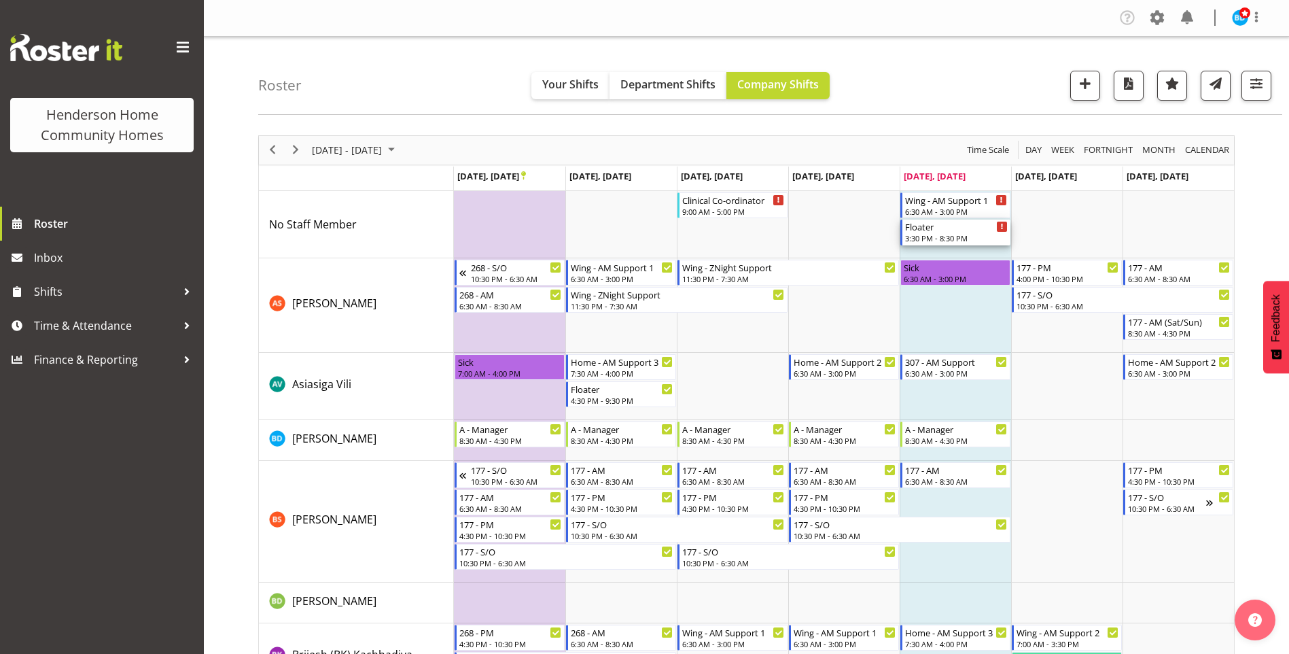
click at [957, 233] on div "3:30 PM - 8:30 PM" at bounding box center [956, 237] width 103 height 11
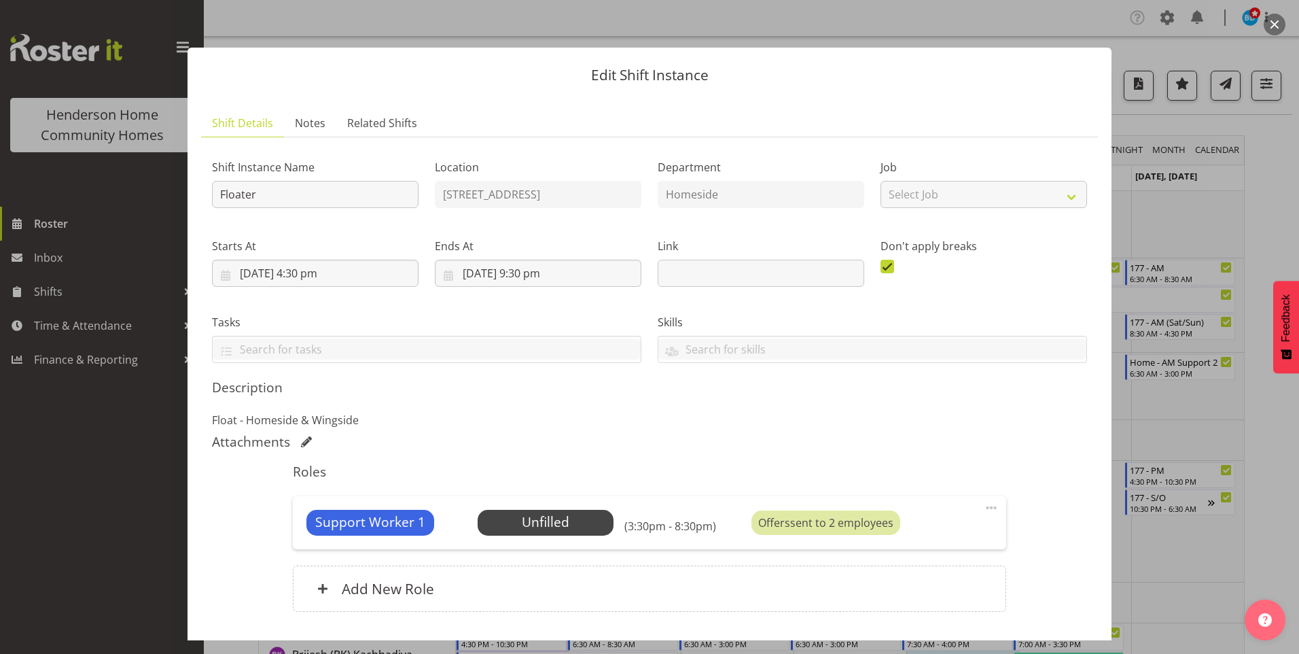
click at [983, 507] on span at bounding box center [991, 507] width 16 height 16
click at [883, 531] on link "Edit" at bounding box center [934, 537] width 130 height 24
select select "8"
select select "2025"
select select "15"
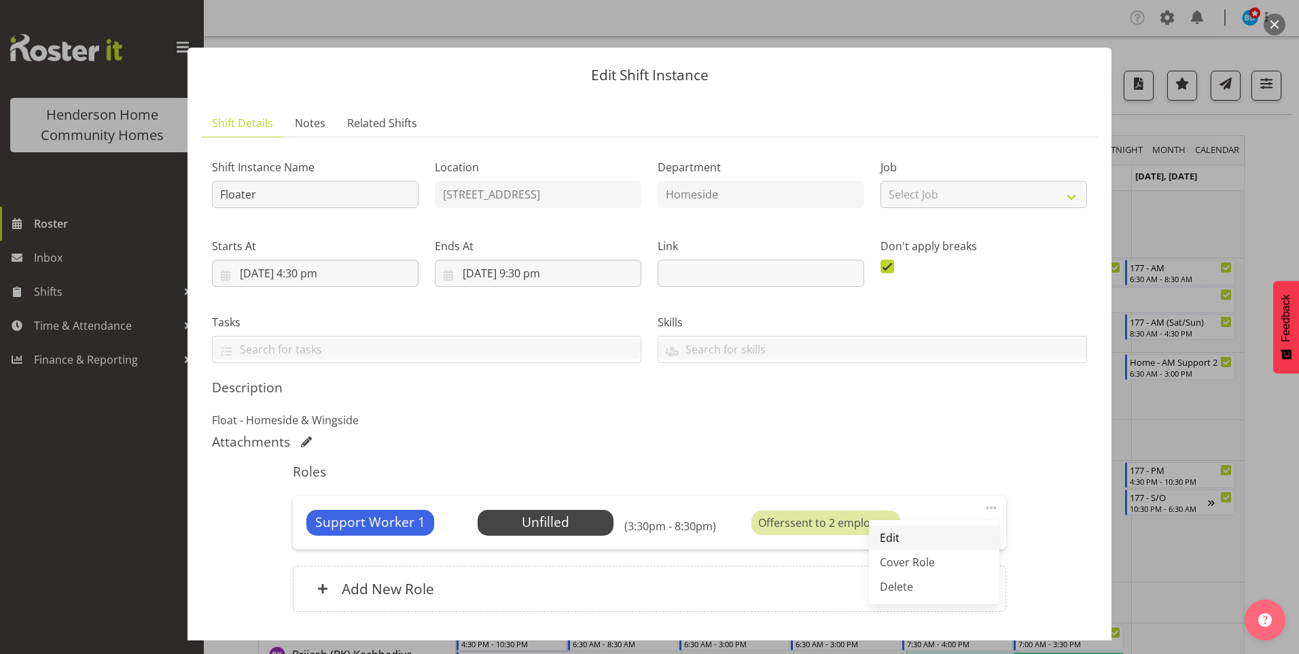
select select "30"
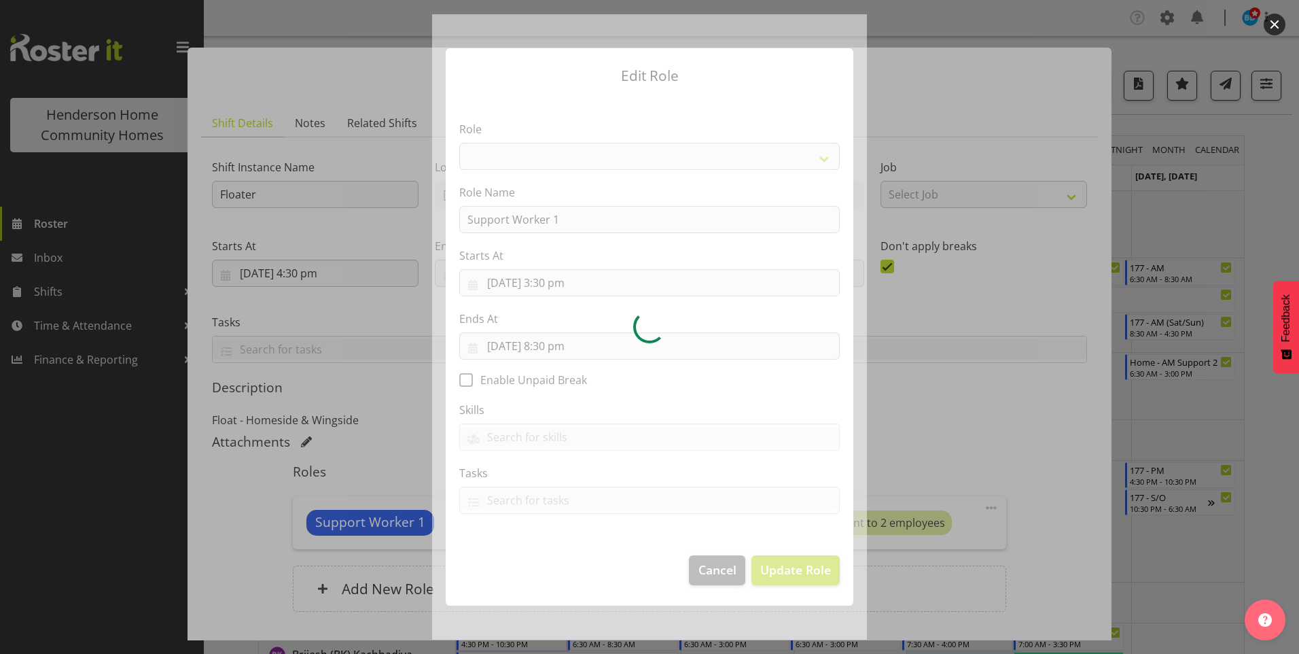
select select "1214"
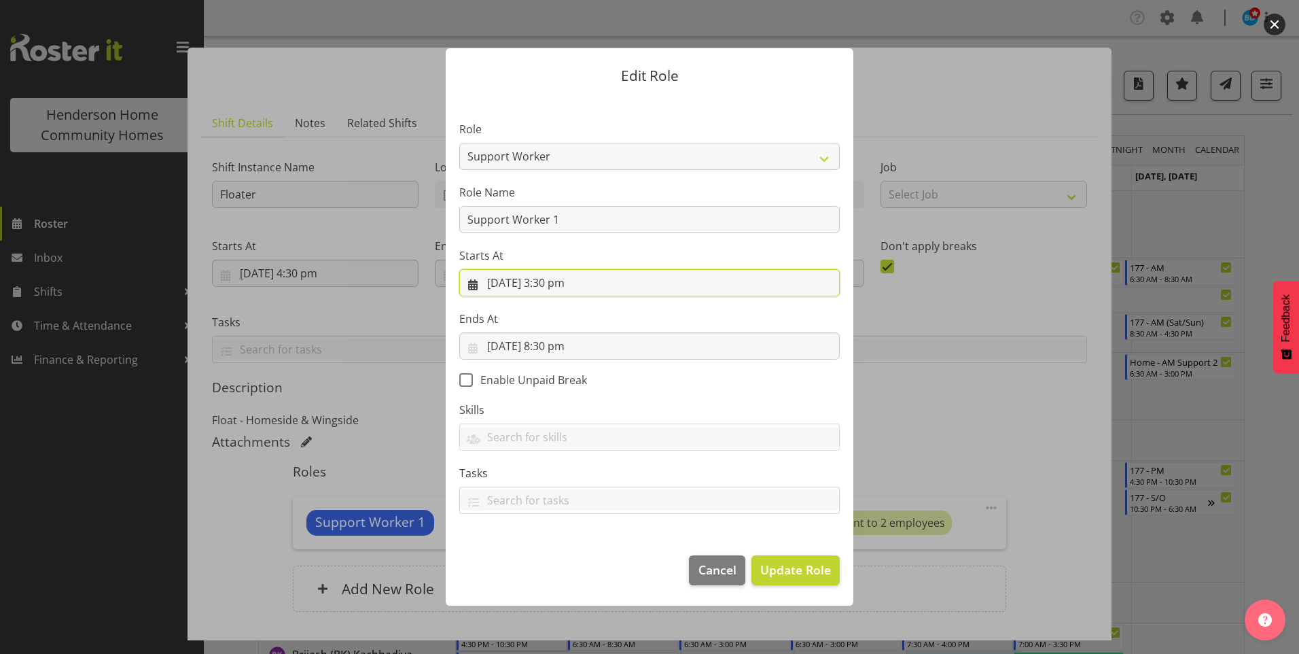
click at [554, 286] on input "[DATE] 3:30 pm" at bounding box center [649, 282] width 380 height 27
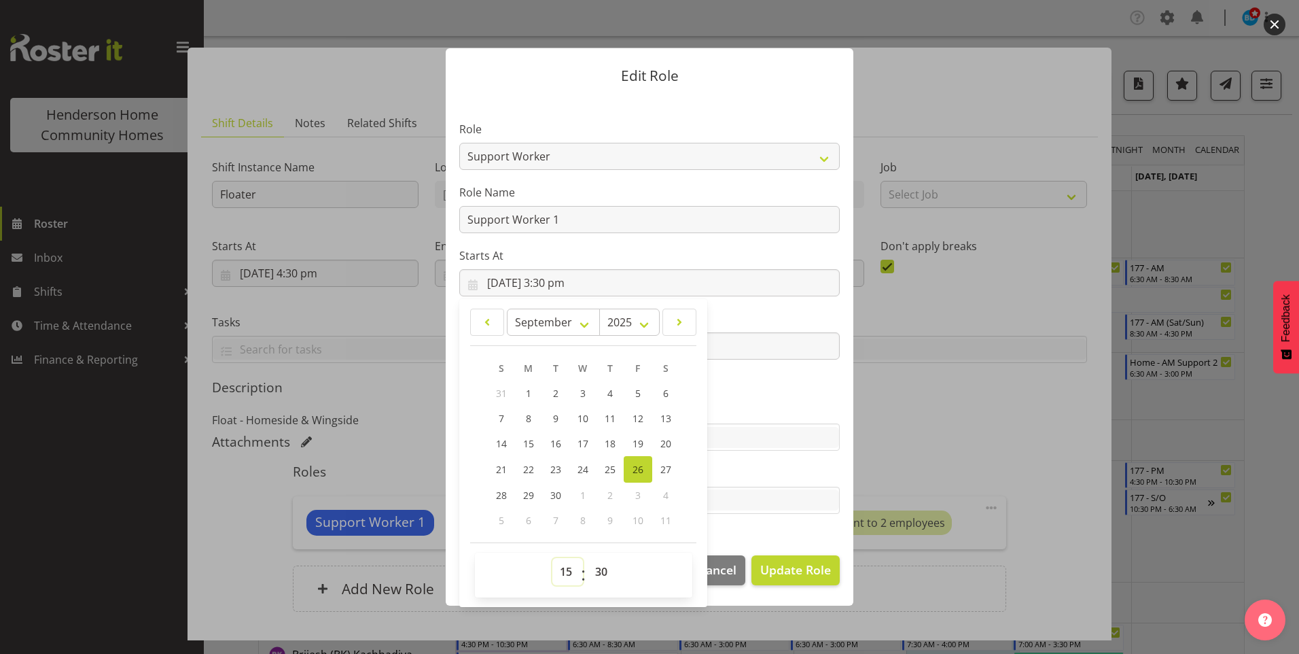
click at [566, 569] on select "00 01 02 03 04 05 06 07 08 09 10 11 12 13 14 15 16 17 18 19 20 21 22 23" at bounding box center [567, 571] width 31 height 27
select select "16"
click at [552, 558] on select "00 01 02 03 04 05 06 07 08 09 10 11 12 13 14 15 16 17 18 19 20 21 22 23" at bounding box center [567, 571] width 31 height 27
type input "[DATE] 4:30 pm"
drag, startPoint x: 742, startPoint y: 351, endPoint x: 734, endPoint y: 349, distance: 8.4
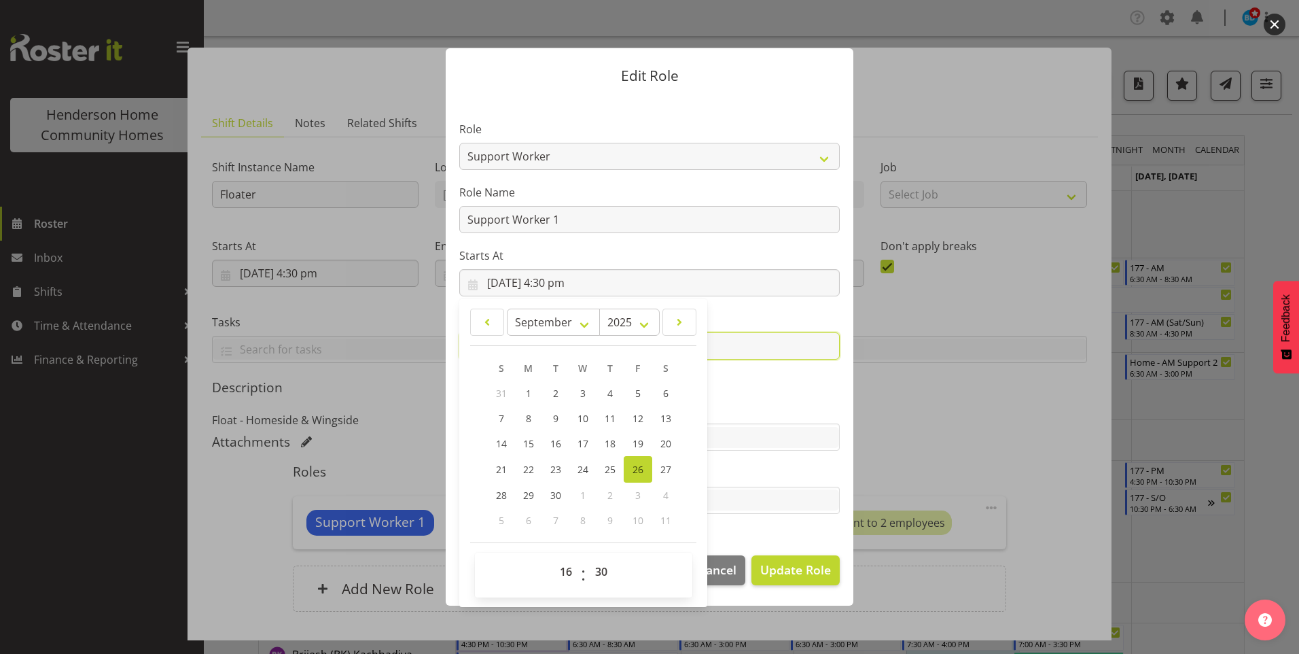
click at [741, 350] on input "[DATE] 8:30 pm" at bounding box center [649, 345] width 380 height 27
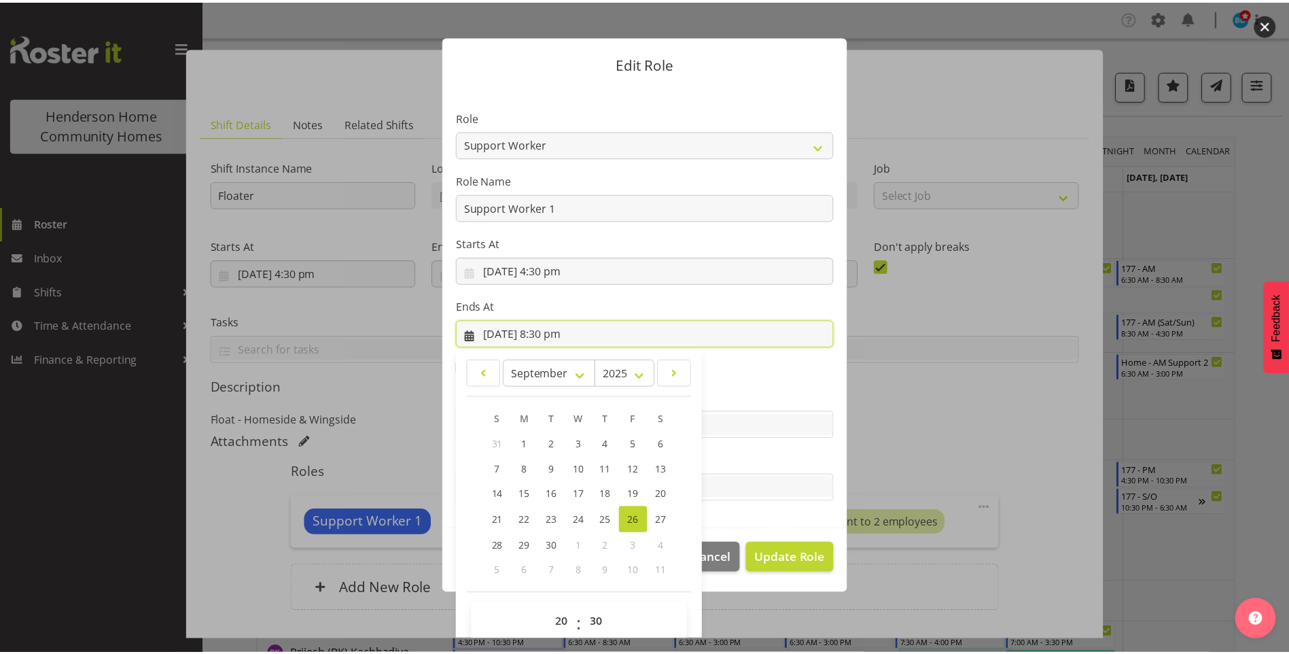
scroll to position [31, 0]
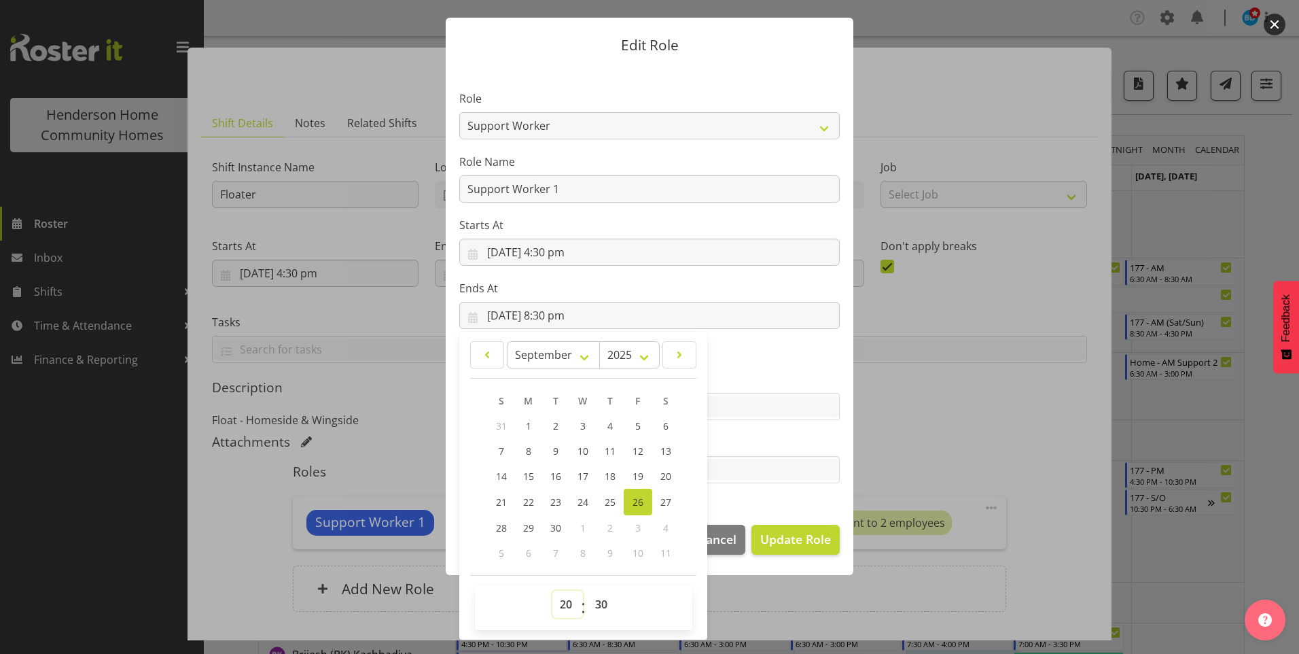
click at [559, 605] on select "00 01 02 03 04 05 06 07 08 09 10 11 12 13 14 15 16 17 18 19 20 21 22 23" at bounding box center [567, 603] width 31 height 27
drag, startPoint x: 560, startPoint y: 602, endPoint x: 565, endPoint y: 595, distance: 8.7
click at [560, 602] on select "00 01 02 03 04 05 06 07 08 09 10 11 12 13 14 15 16 17 18 19 20 21 22 23" at bounding box center [567, 603] width 31 height 27
select select "21"
click at [552, 590] on select "00 01 02 03 04 05 06 07 08 09 10 11 12 13 14 15 16 17 18 19 20 21 22 23" at bounding box center [567, 603] width 31 height 27
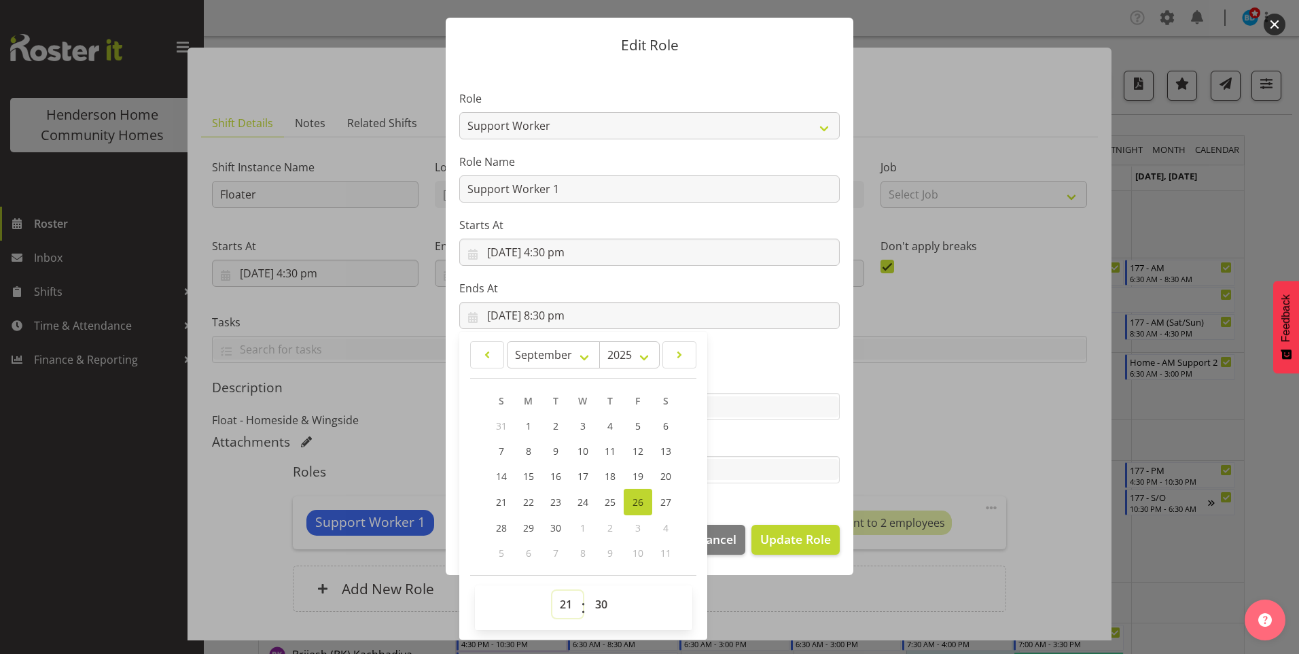
type input "[DATE] 9:30 pm"
click at [792, 542] on span "Update Role" at bounding box center [795, 539] width 71 height 18
select select
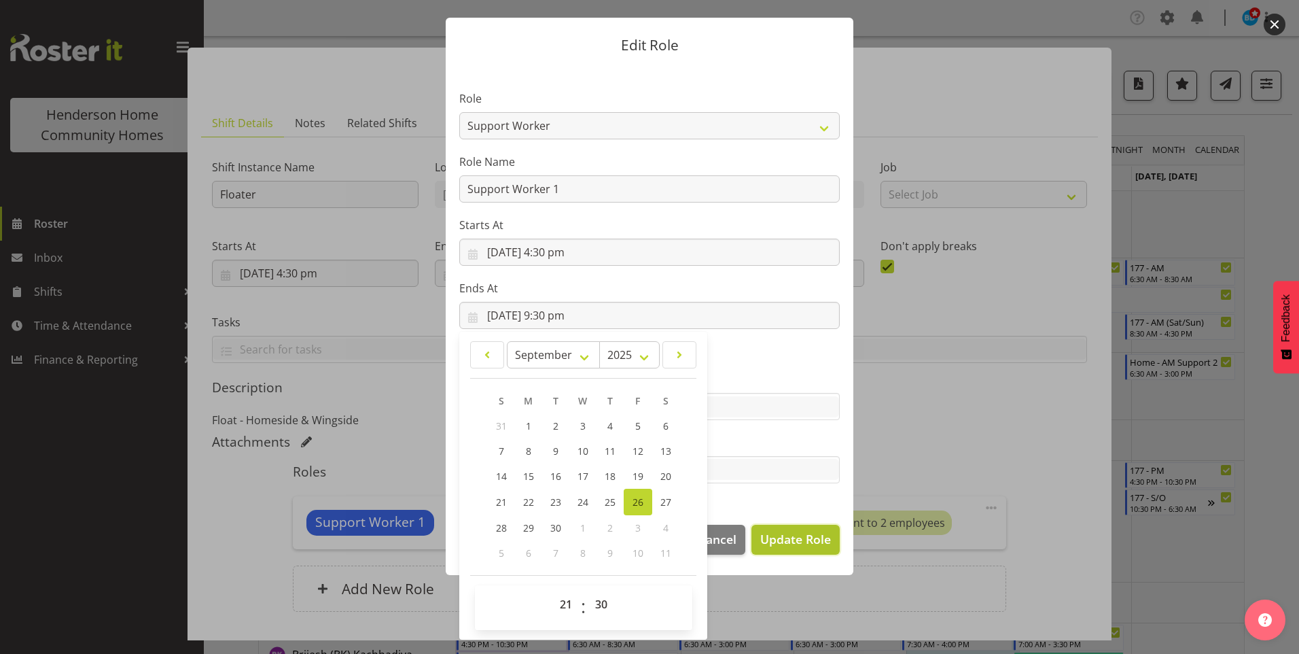
select select
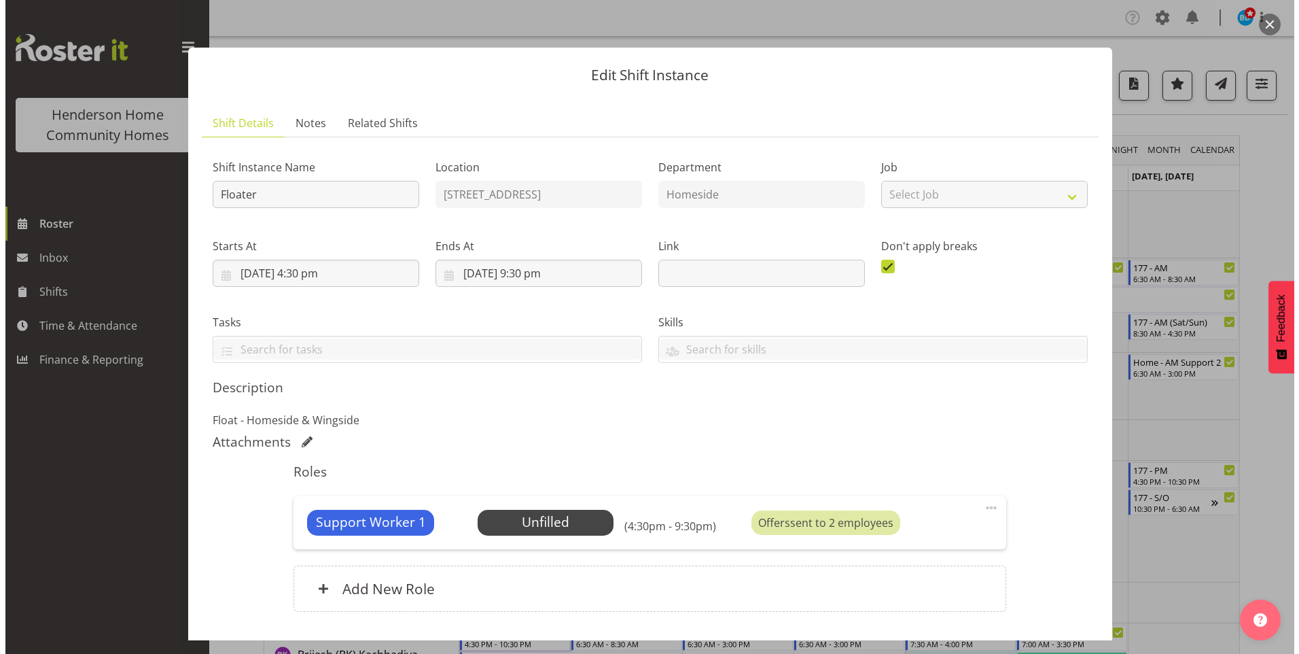
scroll to position [29, 0]
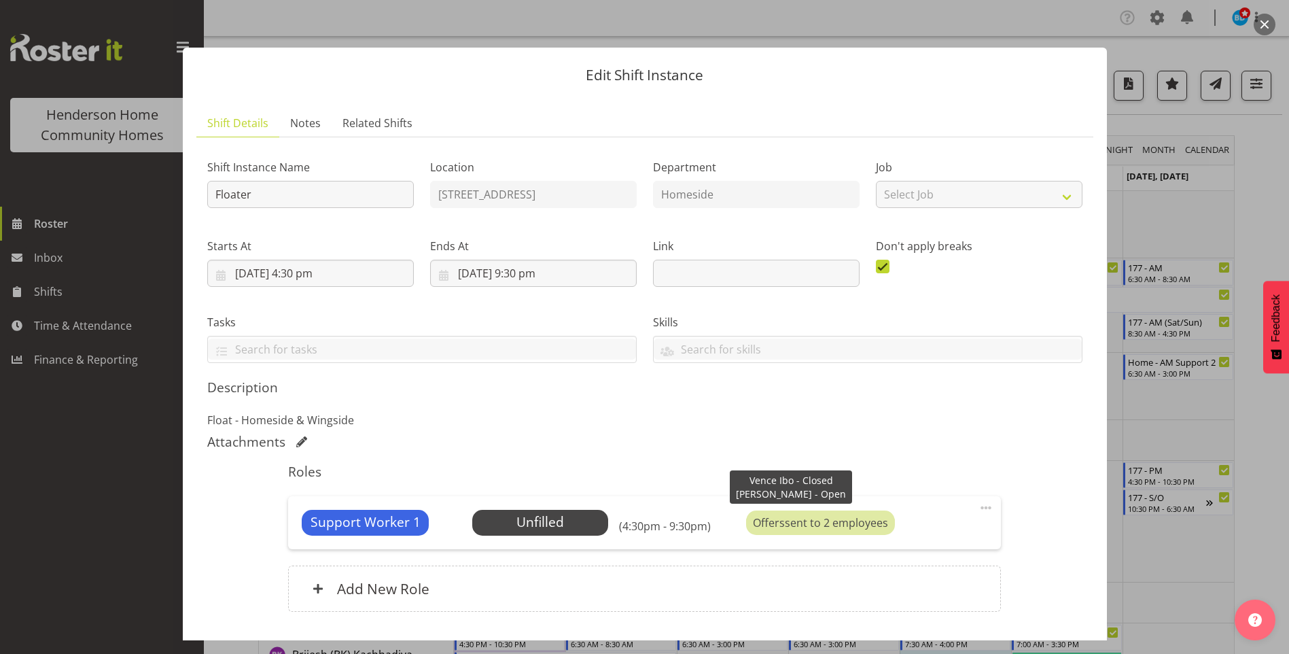
click at [791, 523] on div "Offers sent to 2 employees" at bounding box center [820, 522] width 149 height 24
click at [564, 523] on span "Select Employee" at bounding box center [540, 522] width 101 height 20
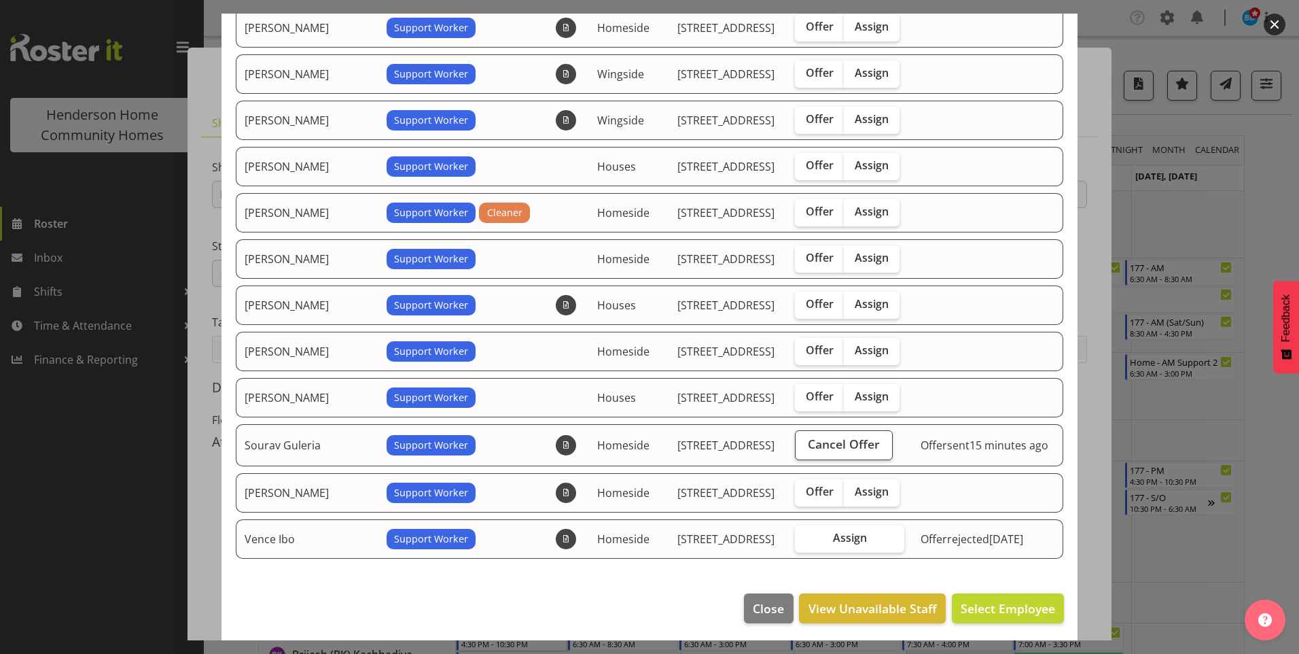
scroll to position [332, 0]
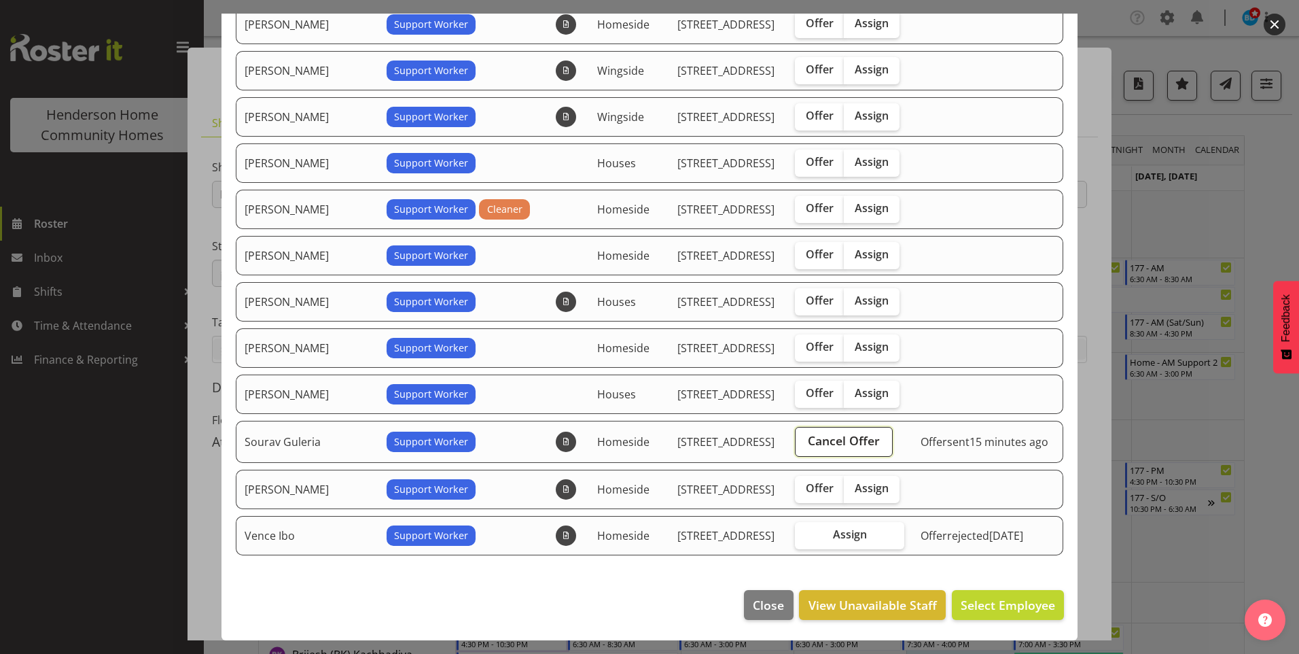
click at [849, 429] on button "Cancel Offer" at bounding box center [843, 442] width 97 height 30
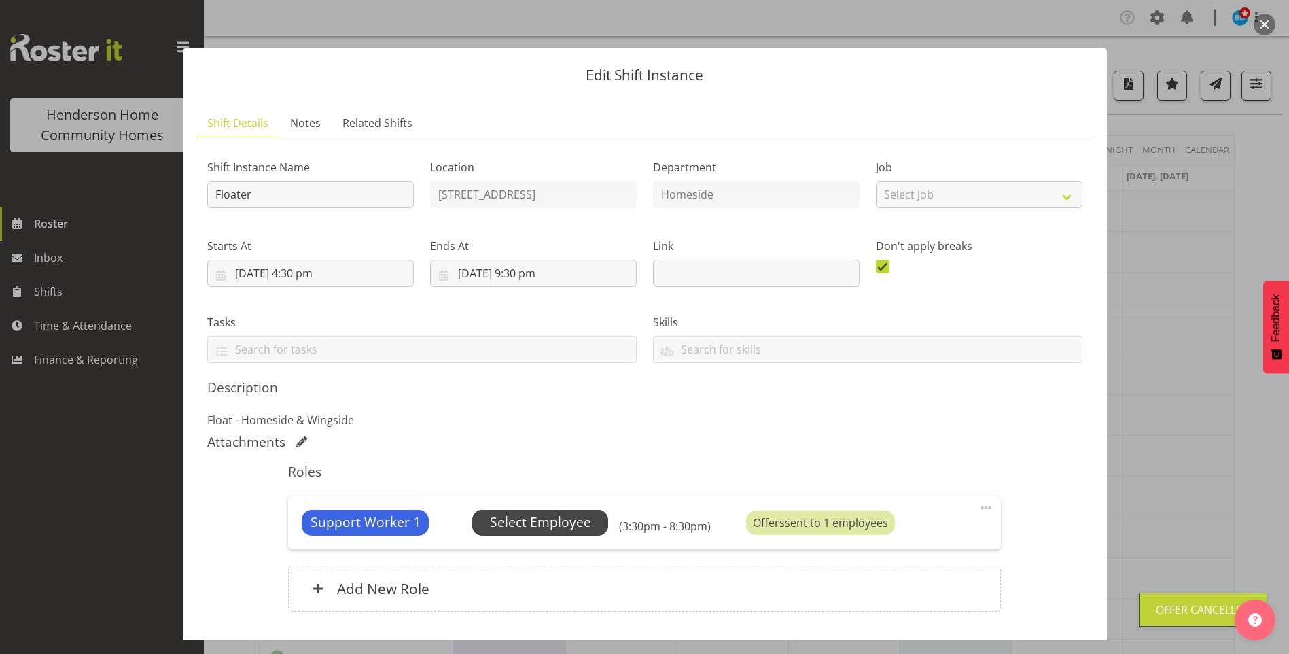
click at [579, 516] on span "Select Employee" at bounding box center [540, 522] width 101 height 20
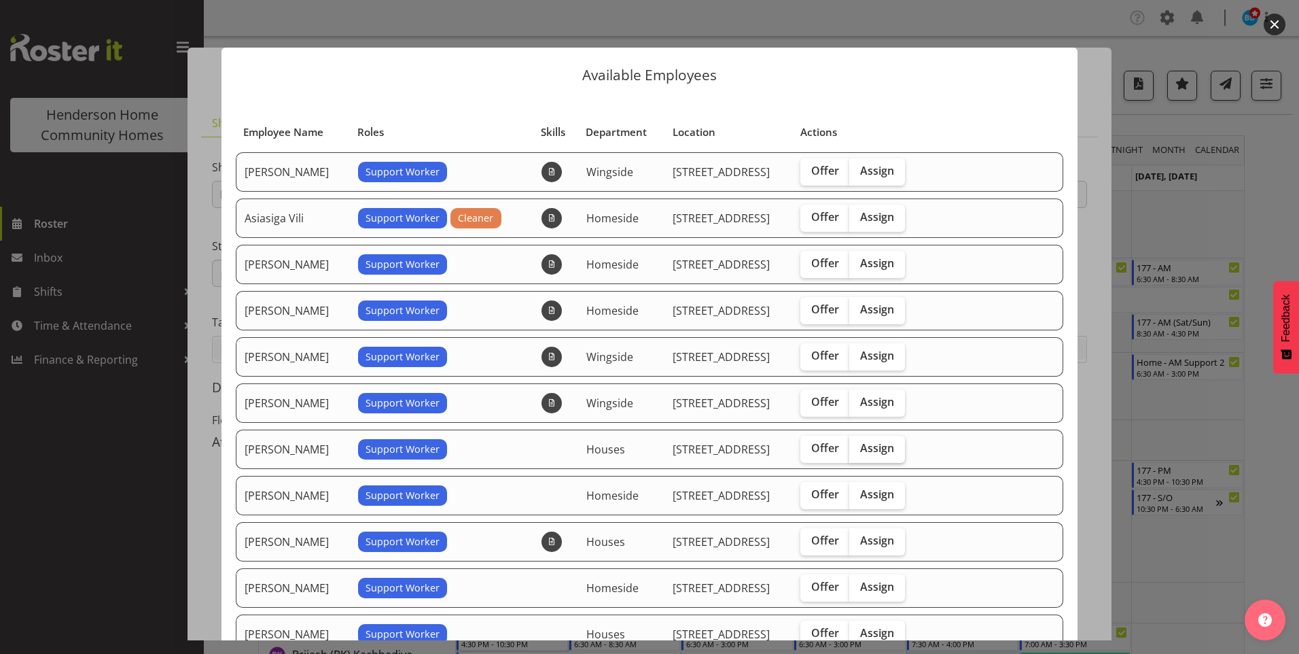
click at [862, 452] on span "Assign" at bounding box center [877, 448] width 34 height 14
click at [858, 452] on input "Assign" at bounding box center [853, 448] width 9 height 9
checkbox input "true"
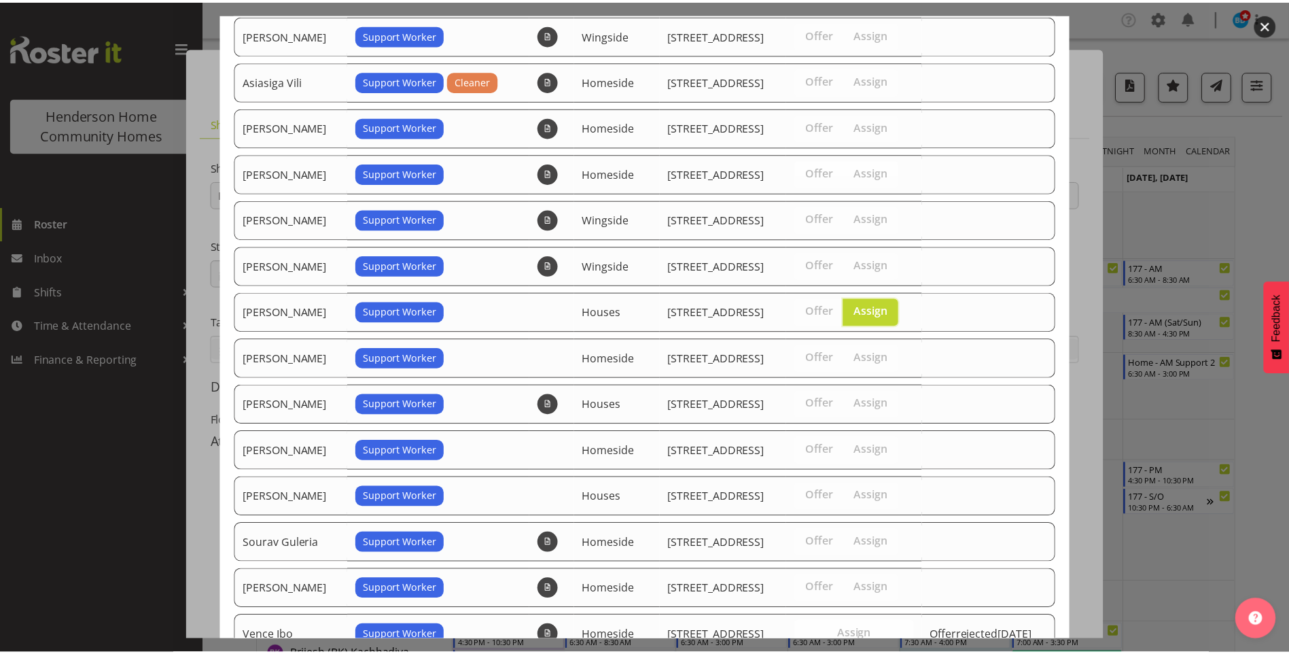
scroll to position [237, 0]
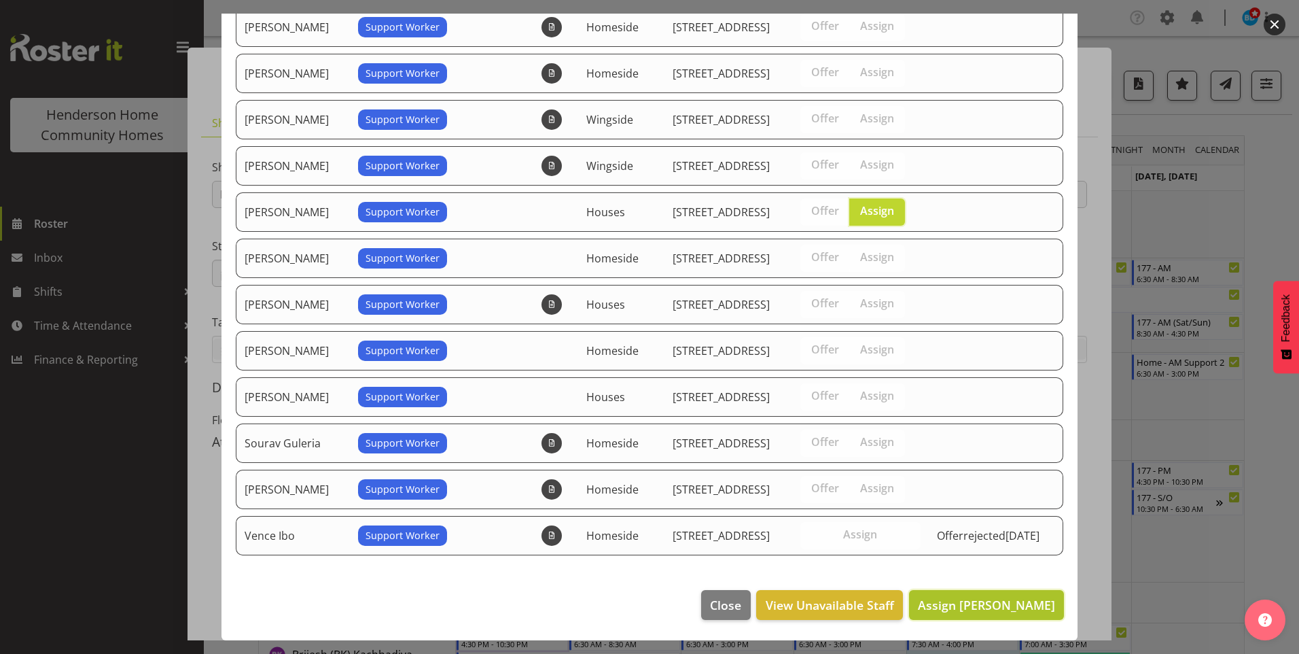
click at [987, 599] on span "Assign [PERSON_NAME]" at bounding box center [986, 605] width 137 height 16
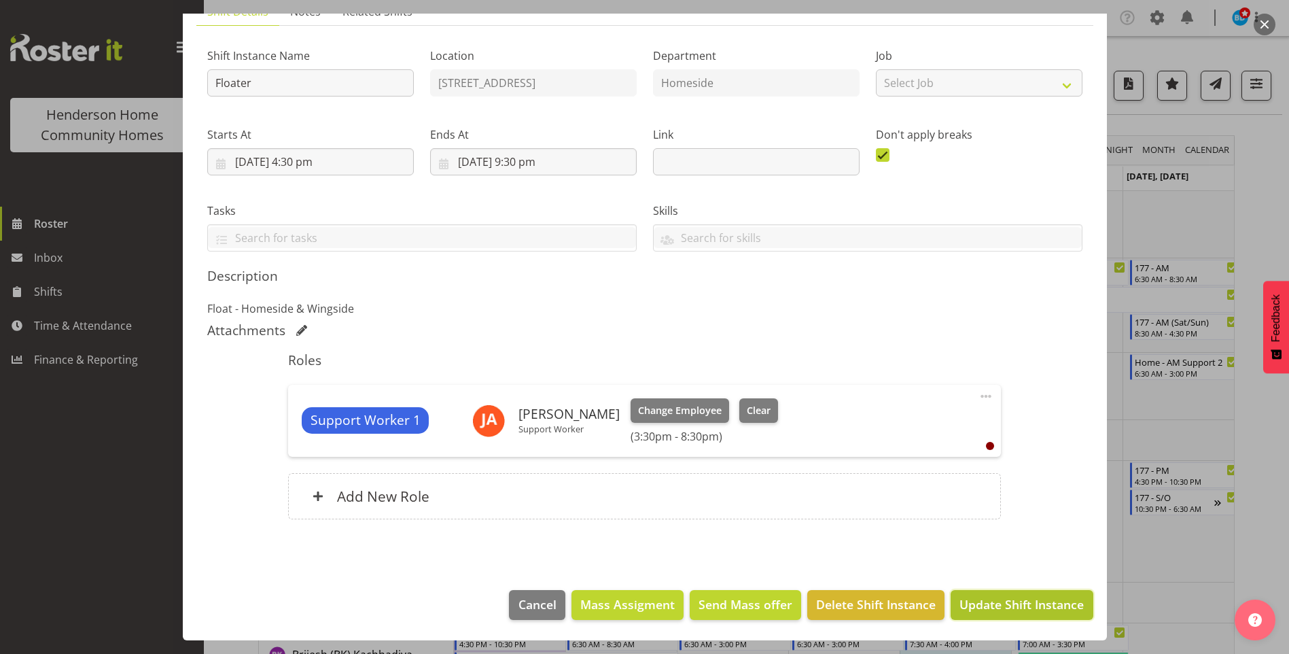
click at [1016, 607] on span "Update Shift Instance" at bounding box center [1021, 604] width 124 height 18
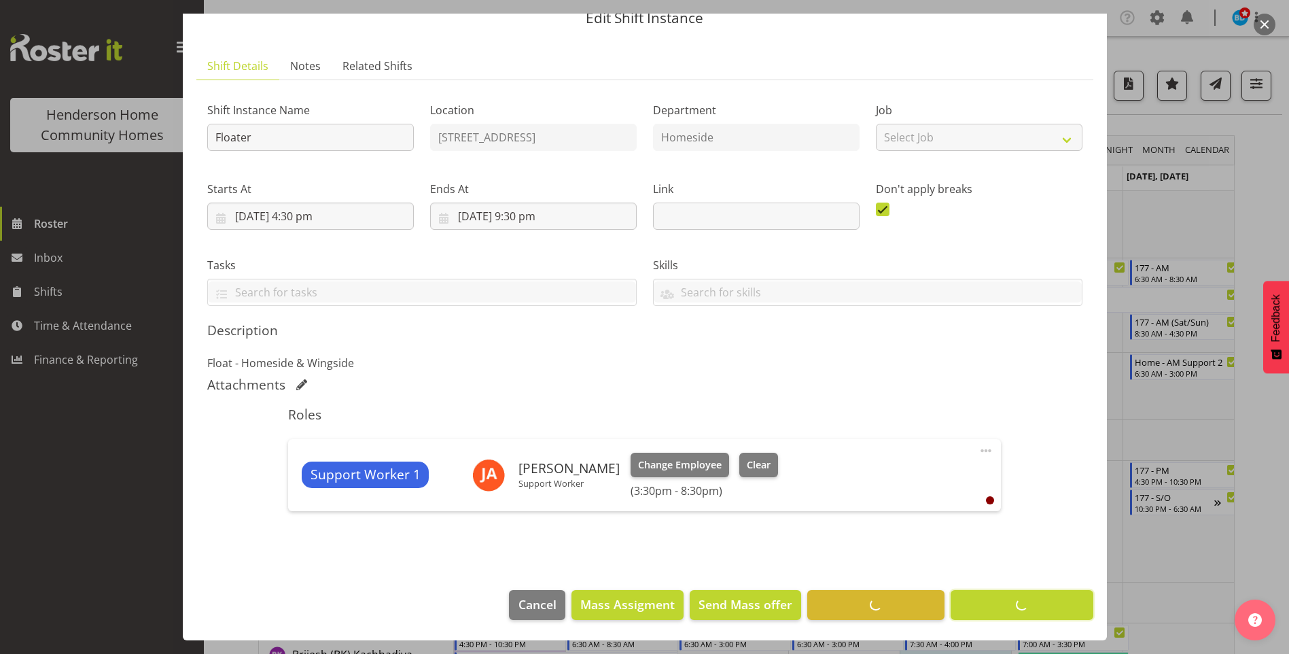
scroll to position [57, 0]
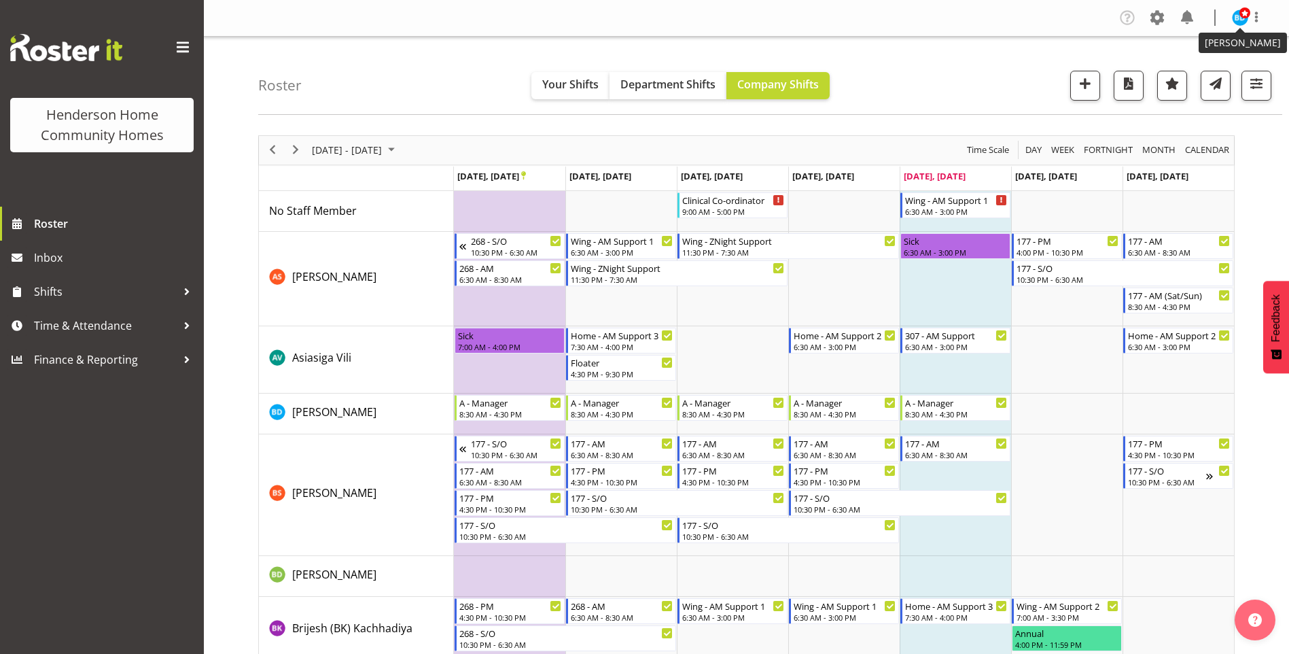
click at [1237, 23] on img at bounding box center [1240, 18] width 16 height 16
click at [1197, 69] on link "Log Out" at bounding box center [1199, 71] width 130 height 24
